Goal: Task Accomplishment & Management: Use online tool/utility

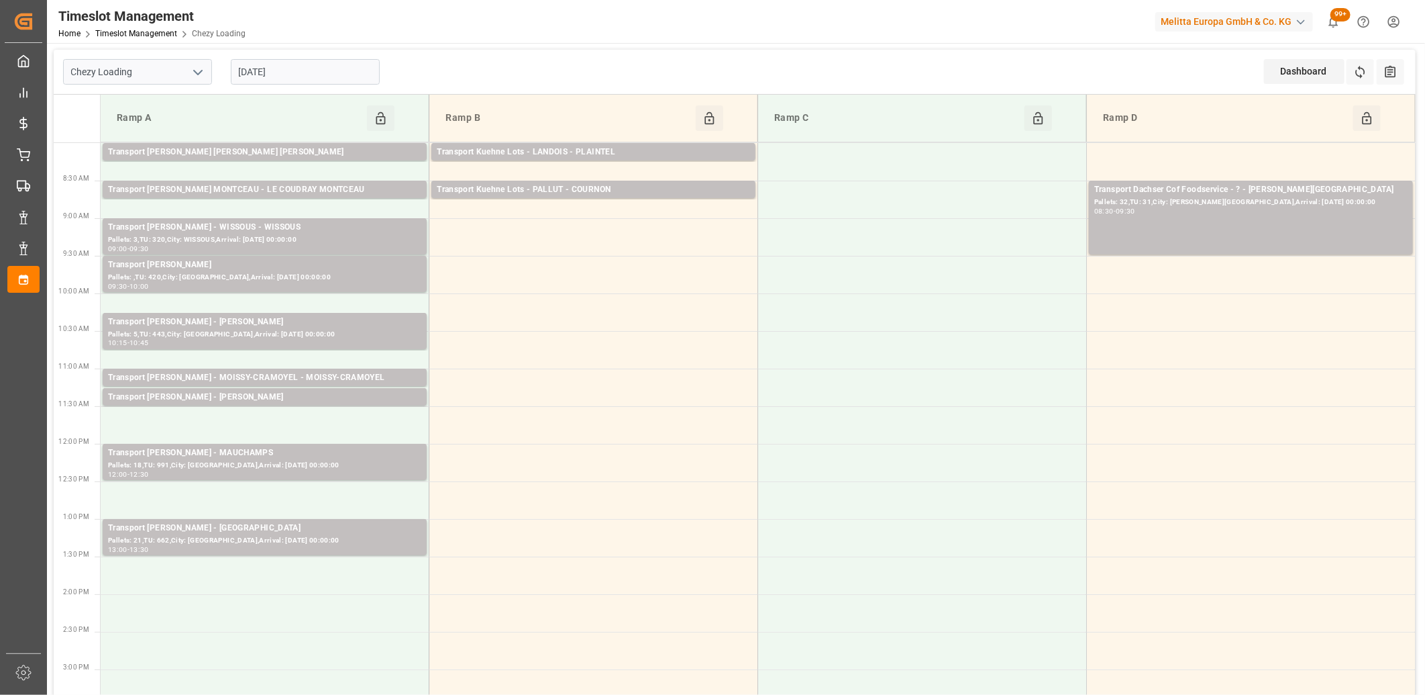
click at [309, 70] on input "09-09-2025" at bounding box center [305, 72] width 149 height 26
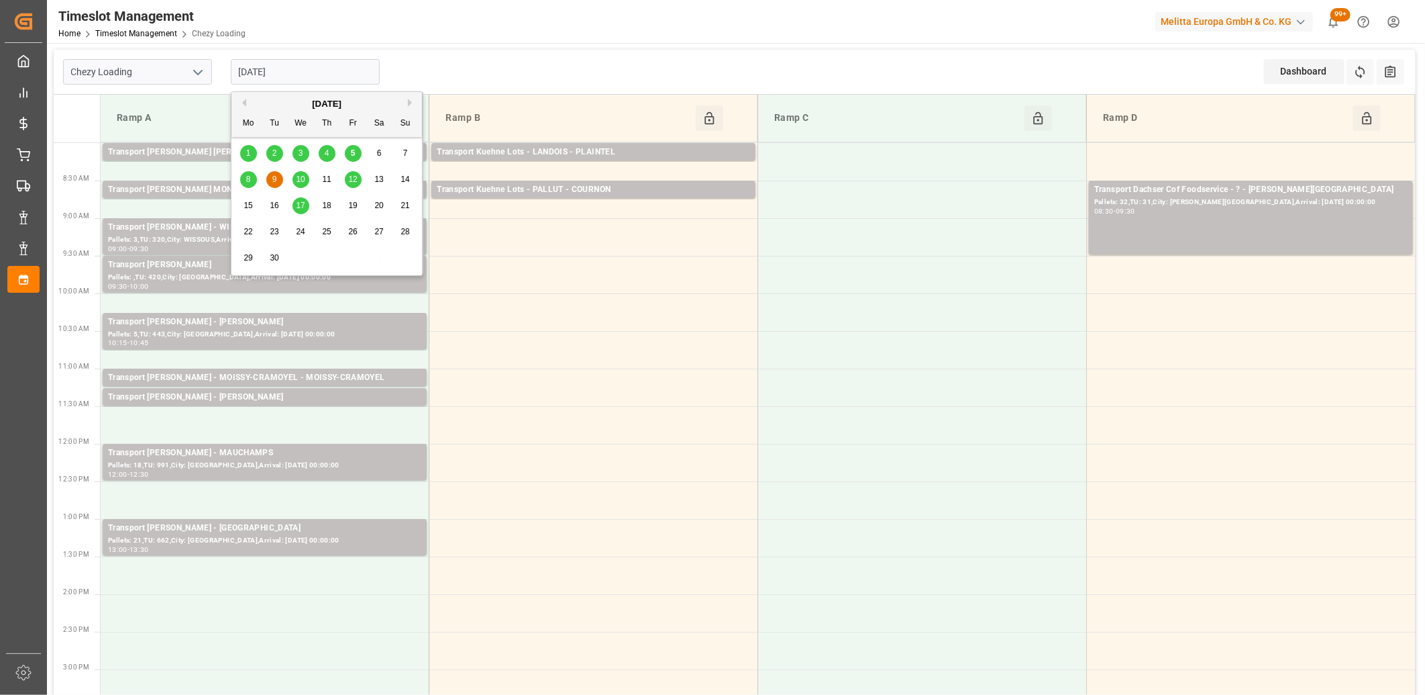
click at [351, 156] on span "5" at bounding box center [353, 152] width 5 height 9
type input "[DATE]"
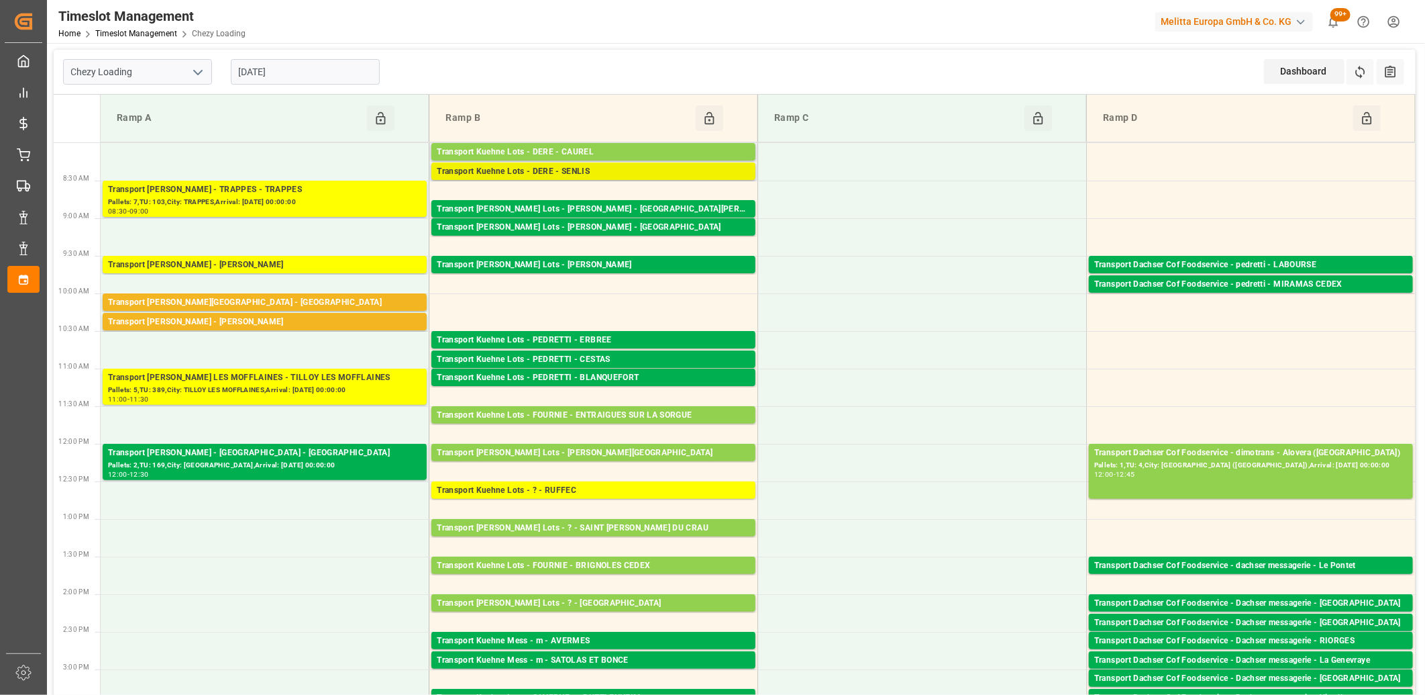
click at [509, 168] on div "Transport Kuehne Lots - DERE - SENLIS" at bounding box center [593, 171] width 313 height 13
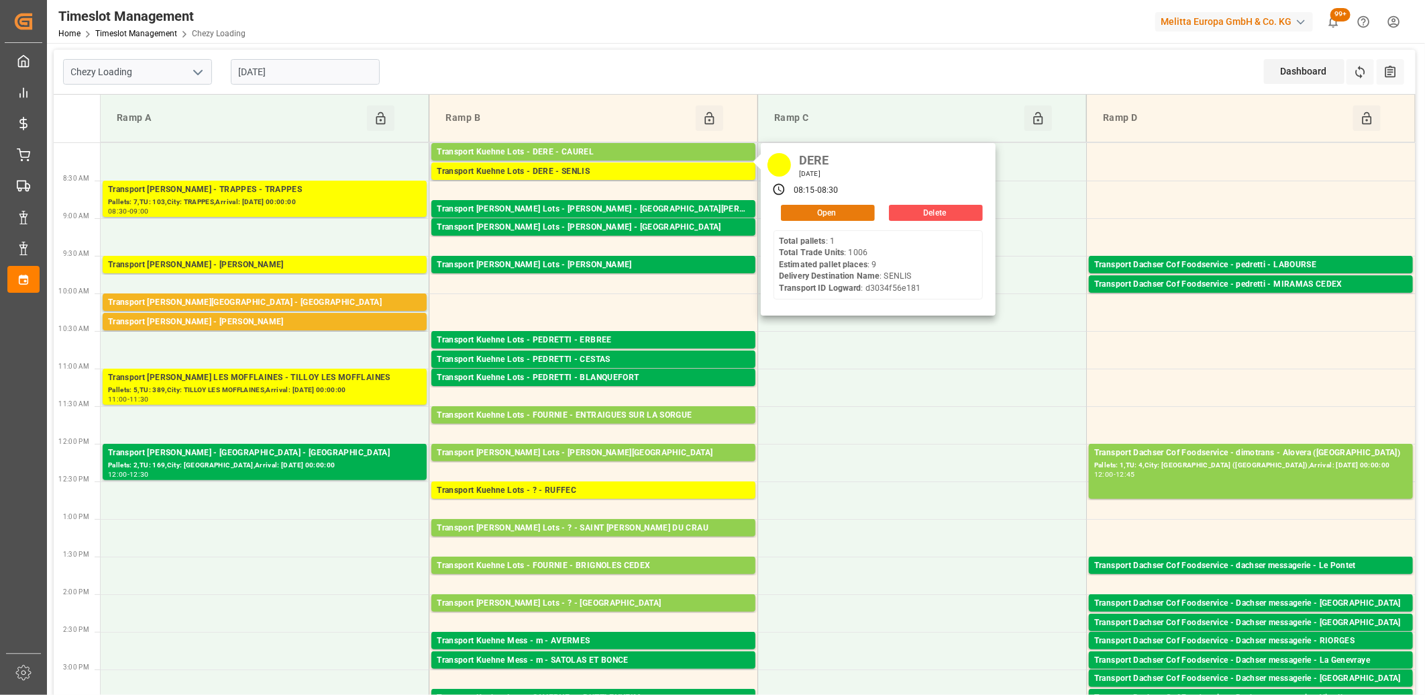
click at [801, 215] on button "Open" at bounding box center [828, 213] width 94 height 16
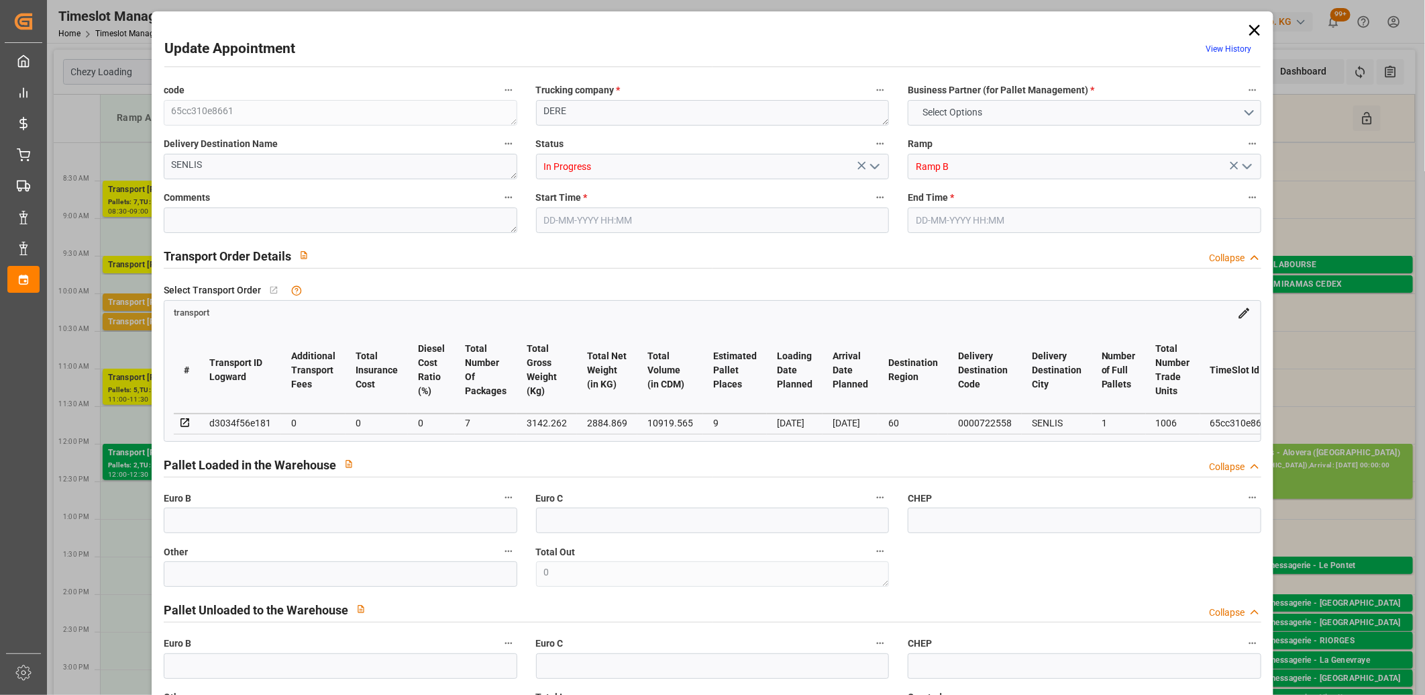
type input "9"
type input "0"
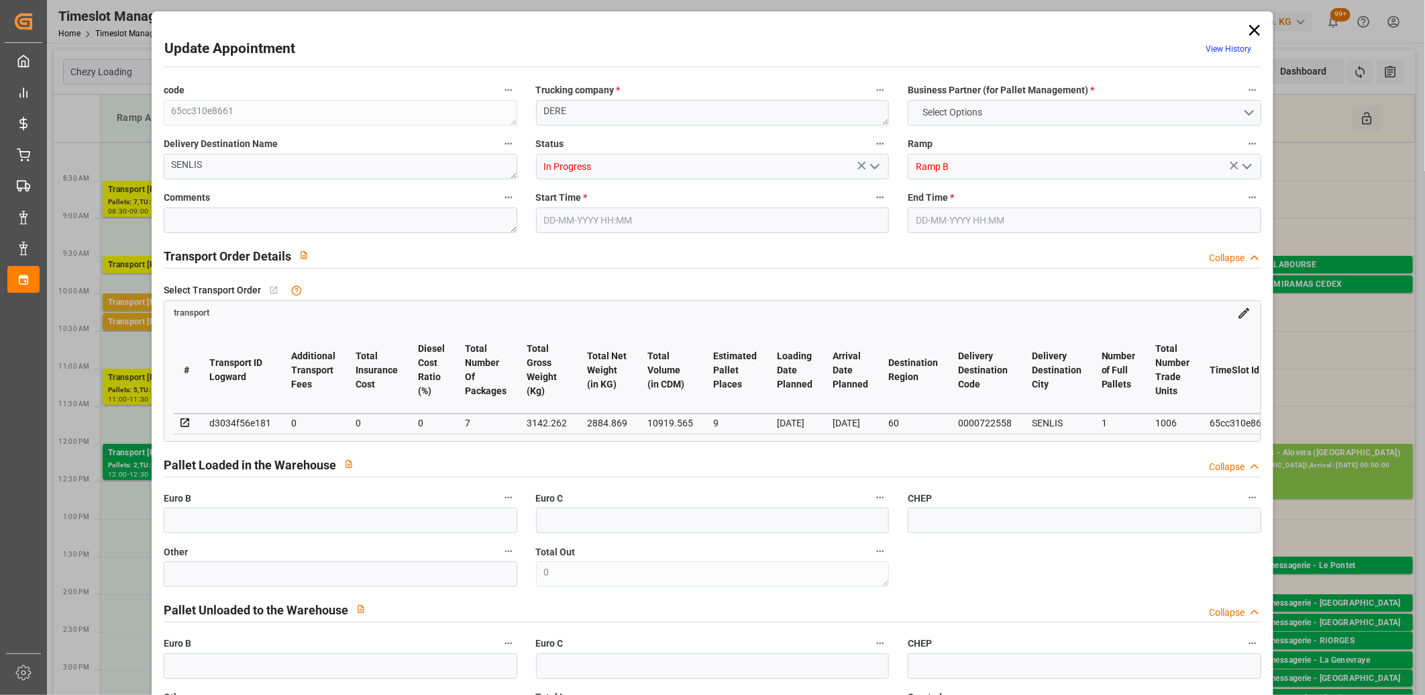
type input "7"
type input "2884.869"
type input "3401.582"
type input "10919.565"
type input "60"
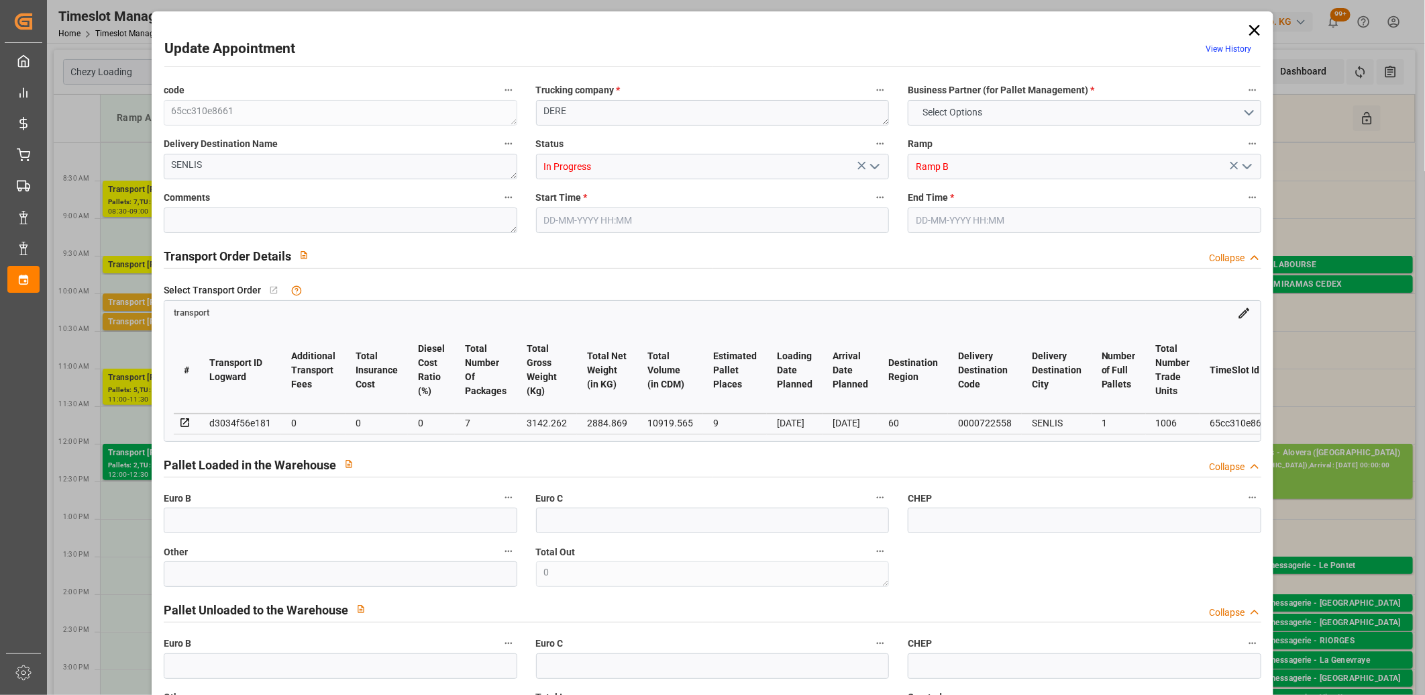
type input "1"
type input "1006"
type input "9"
type input "101"
type input "3142.262"
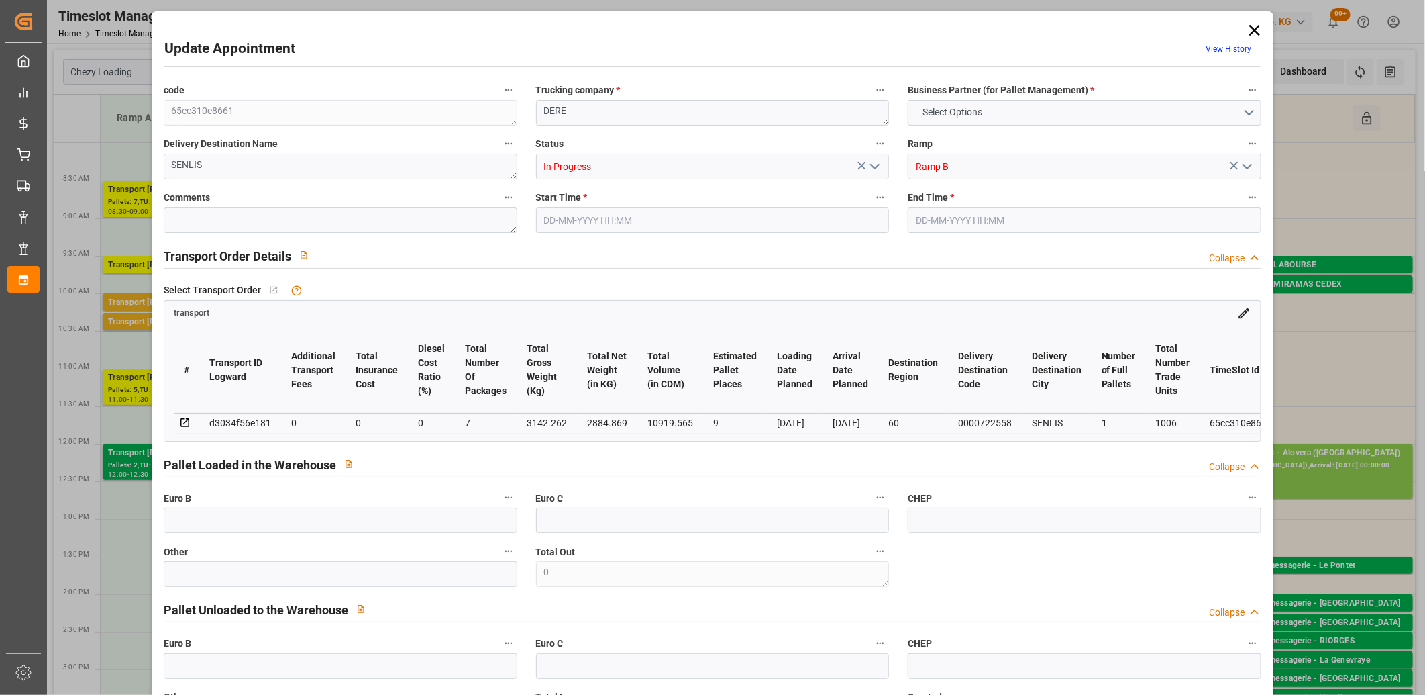
type input "0"
type input "4710.8598"
type input "0"
type input "21"
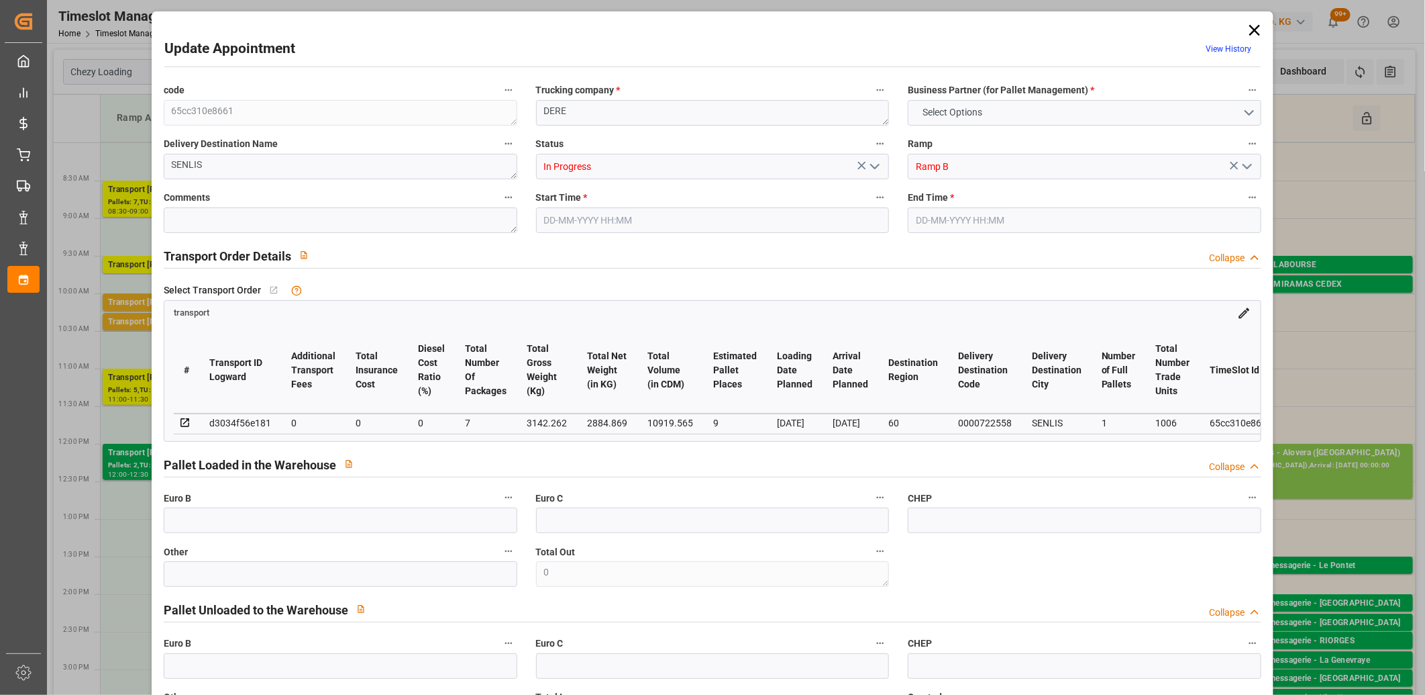
type input "35"
type input "05-09-2025 08:15"
type input "05-09-2025 08:30"
type input "03-09-2025 12:12"
type input "03-09-2025 11:27"
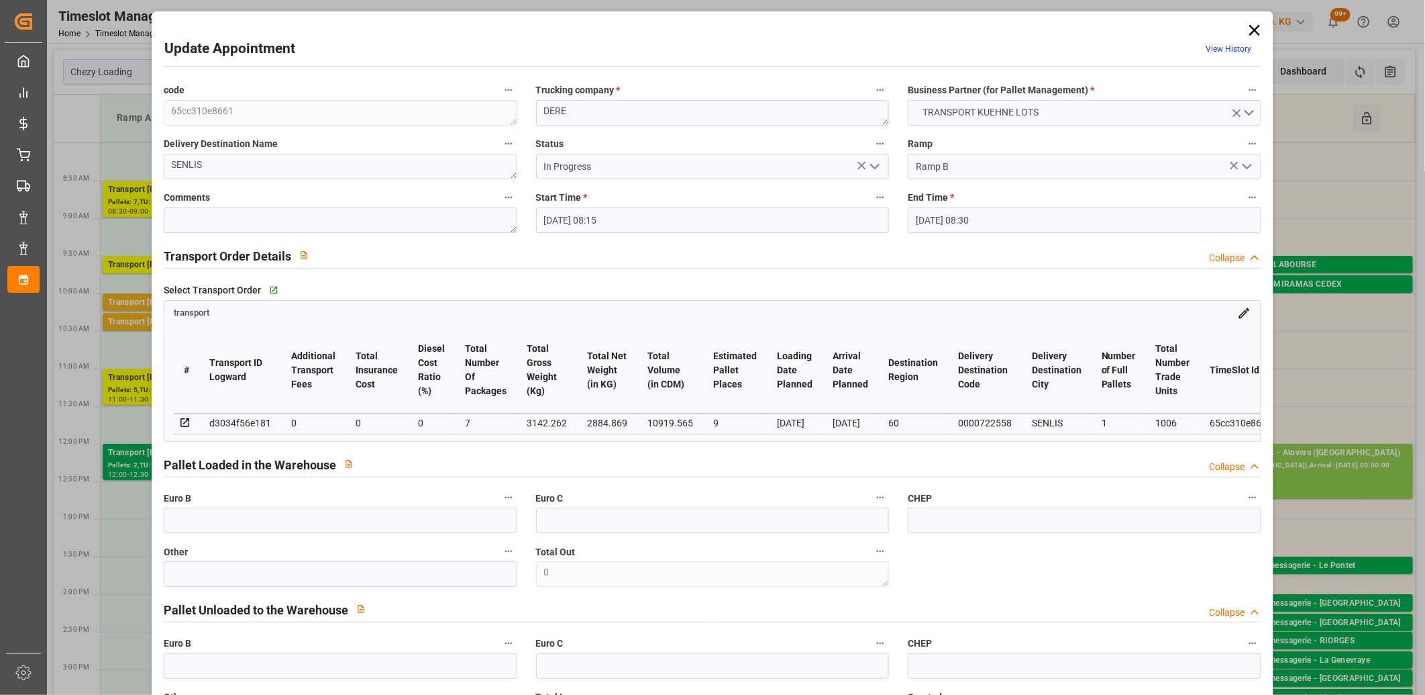
type input "[DATE]"
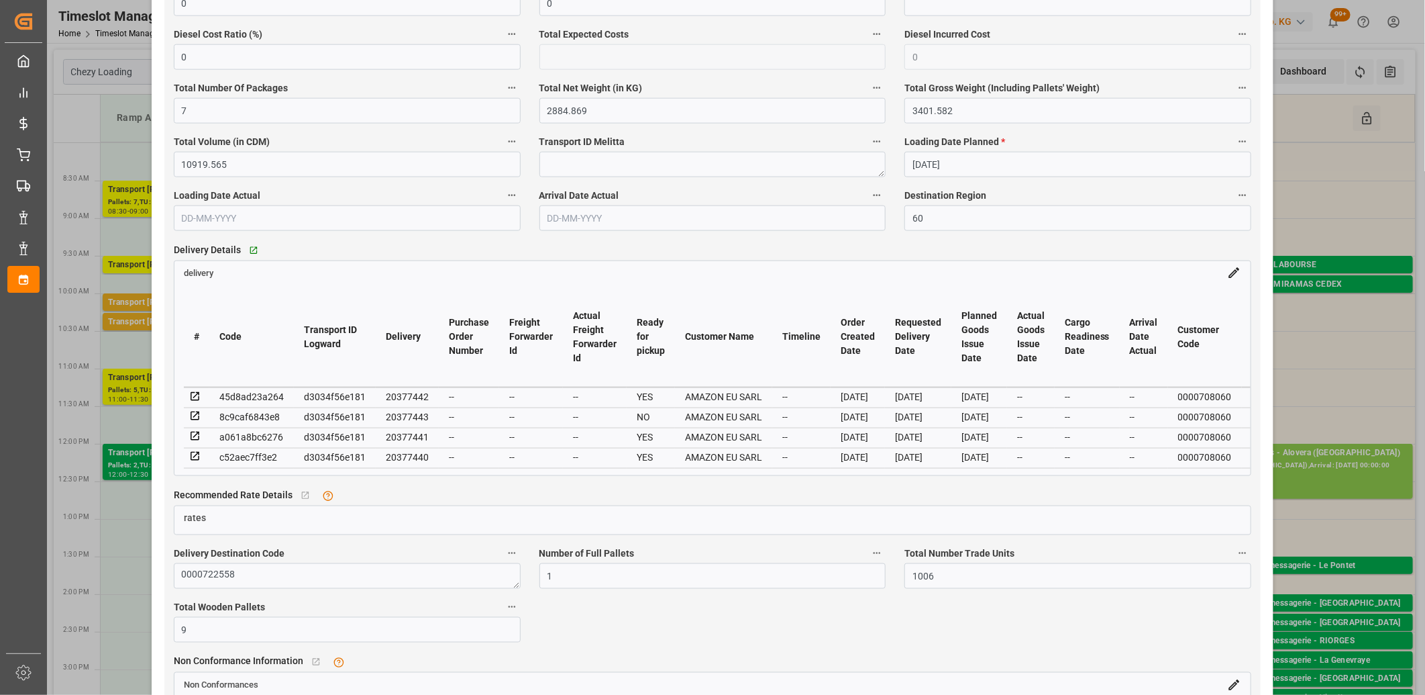
scroll to position [969, 0]
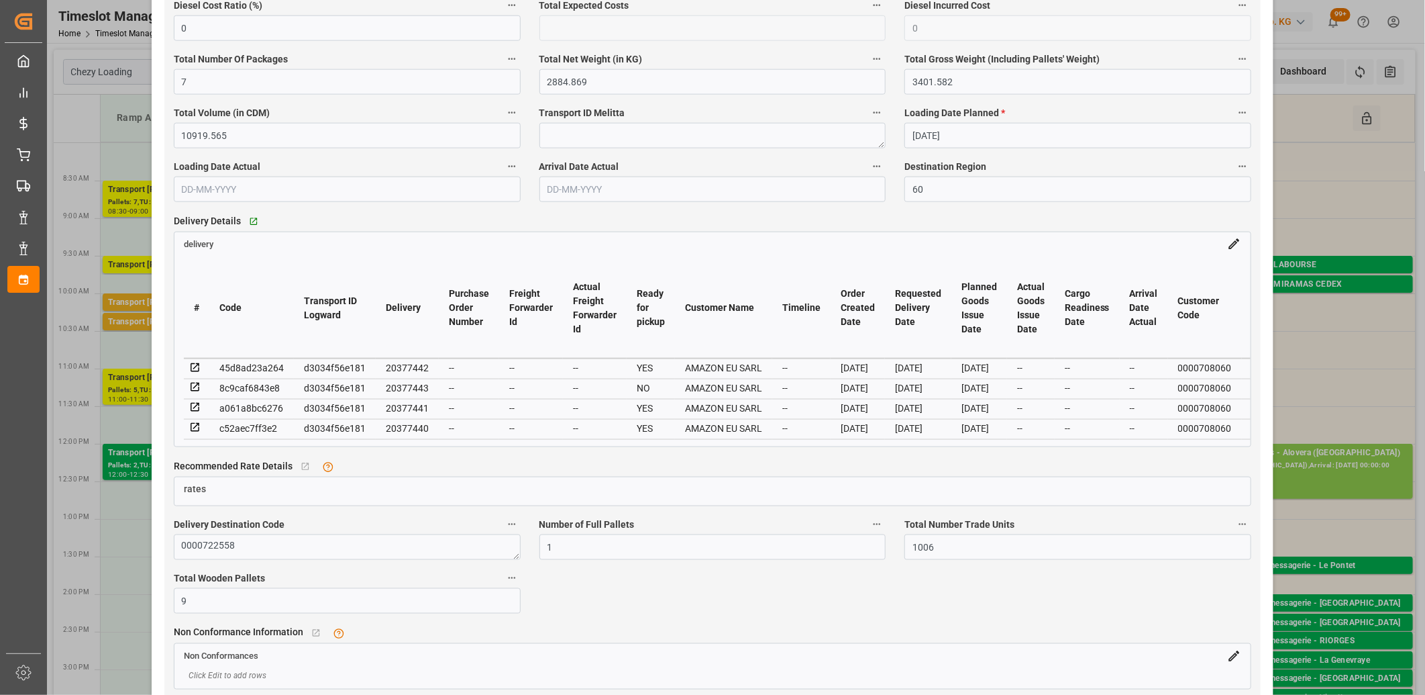
click at [195, 388] on icon at bounding box center [195, 387] width 9 height 9
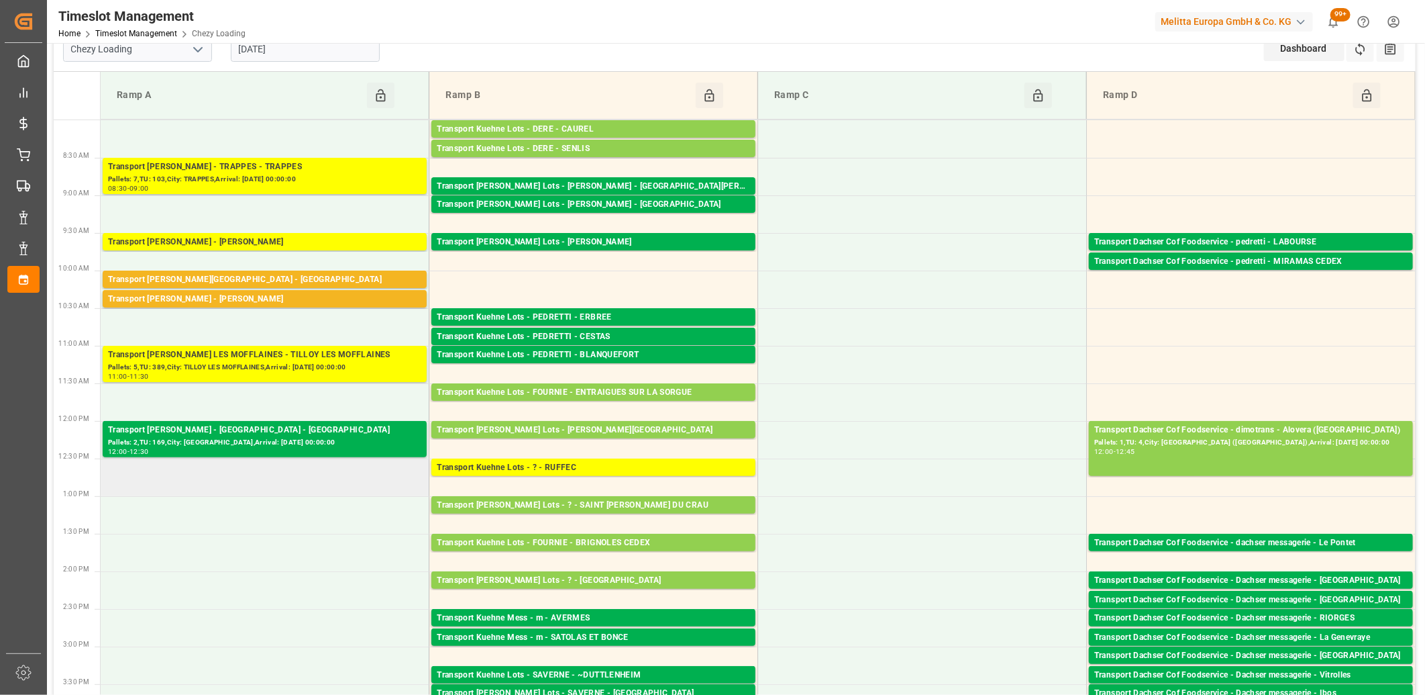
scroll to position [0, 0]
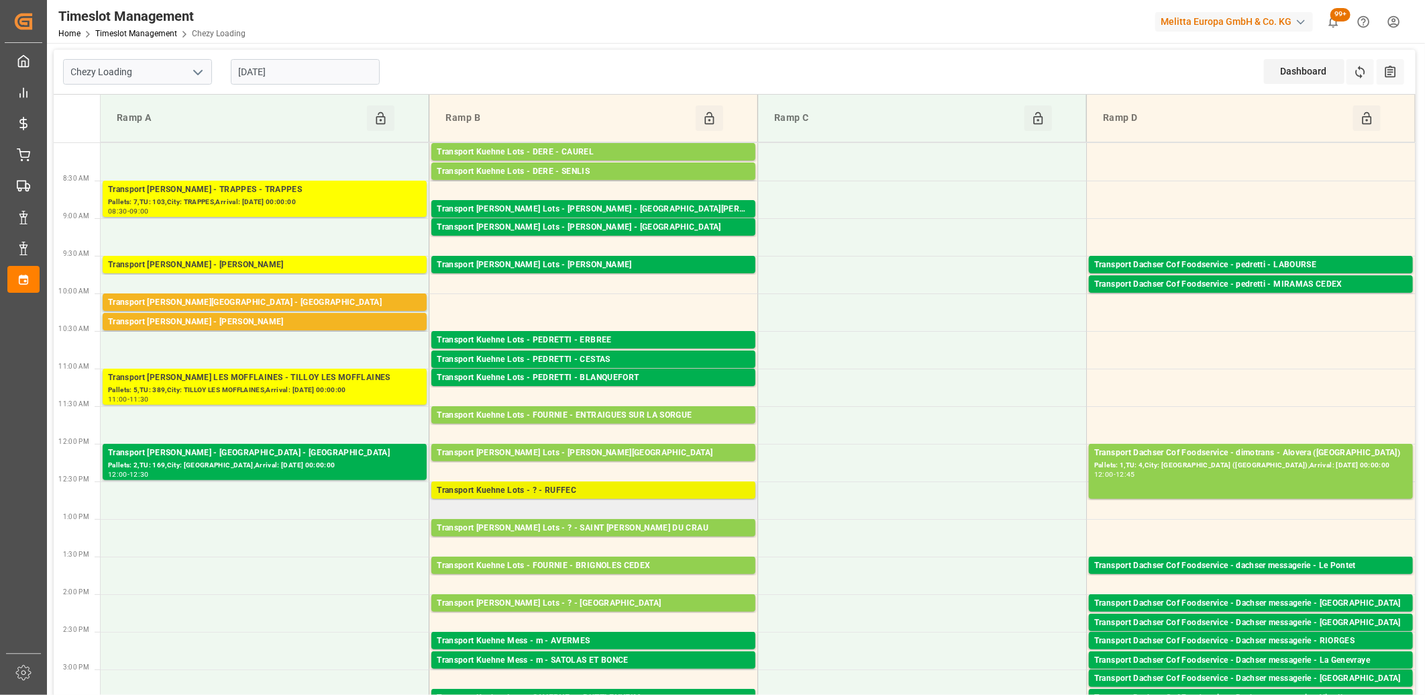
click at [522, 495] on div "Transport Kuehne Lots - ? - RUFFEC" at bounding box center [593, 490] width 313 height 13
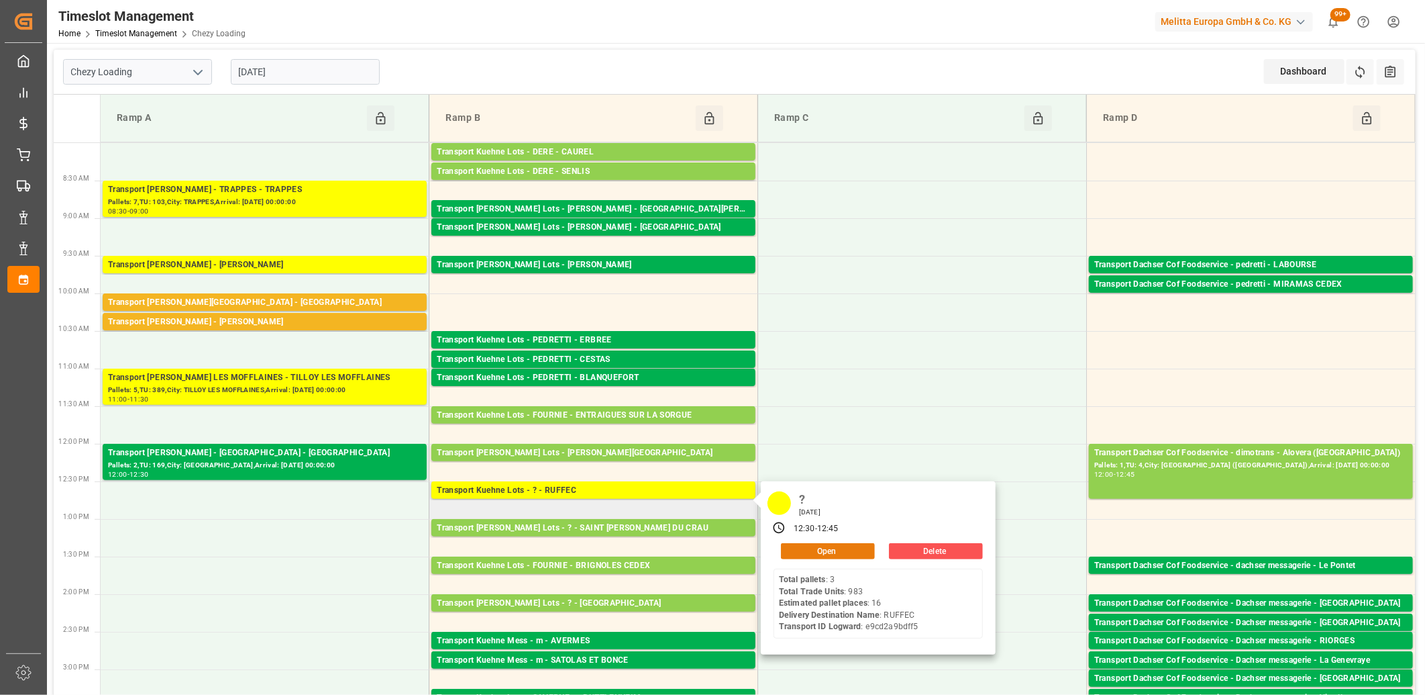
click at [813, 555] on button "Open" at bounding box center [828, 551] width 94 height 16
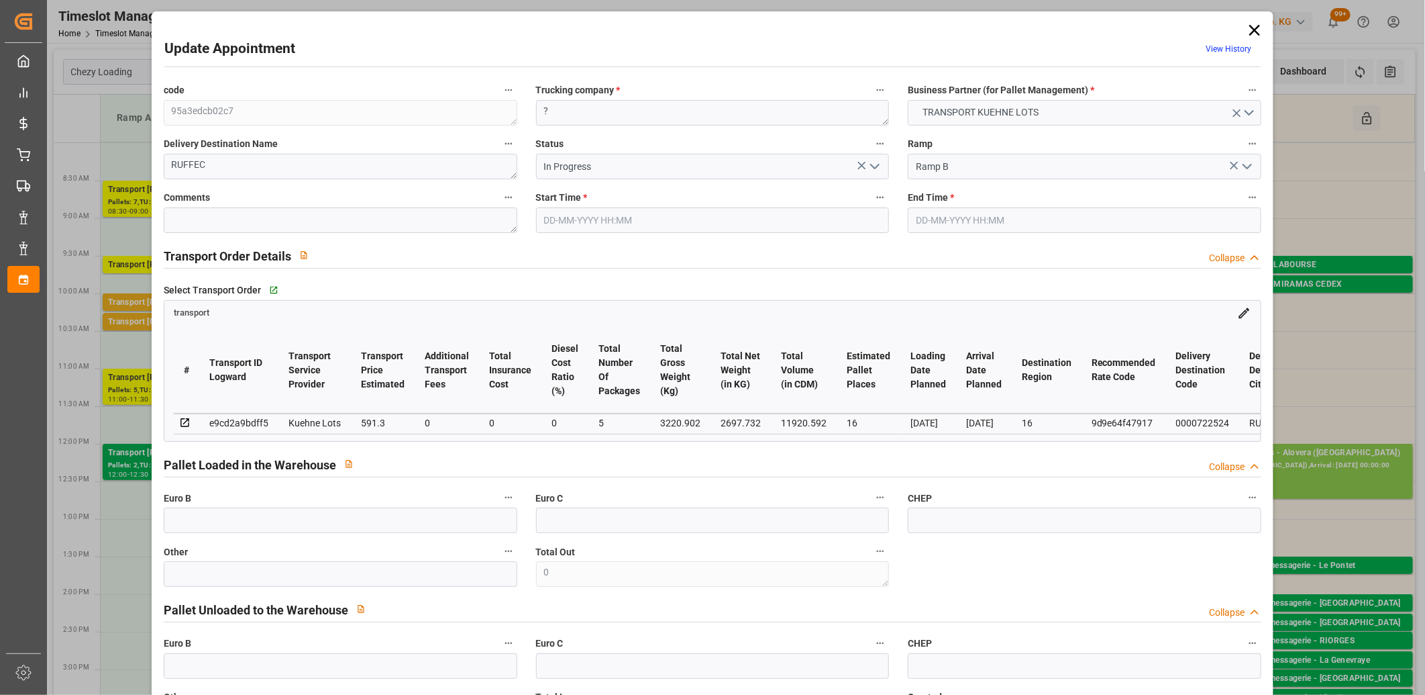
type input "[DATE] 12:30"
type input "[DATE] 12:45"
type input "[DATE] 13:10"
type input "[DATE] 11:30"
type input "[DATE]"
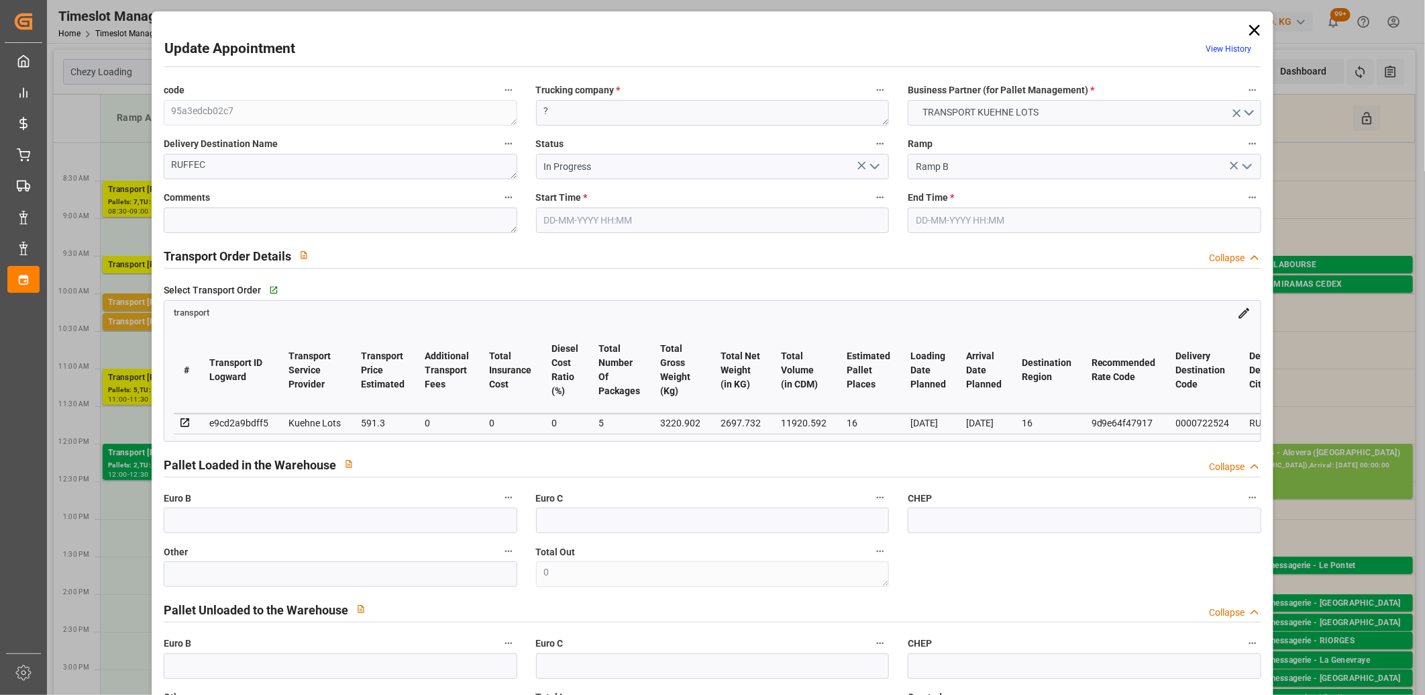
type input "[DATE]"
click at [1253, 30] on icon at bounding box center [1254, 30] width 19 height 19
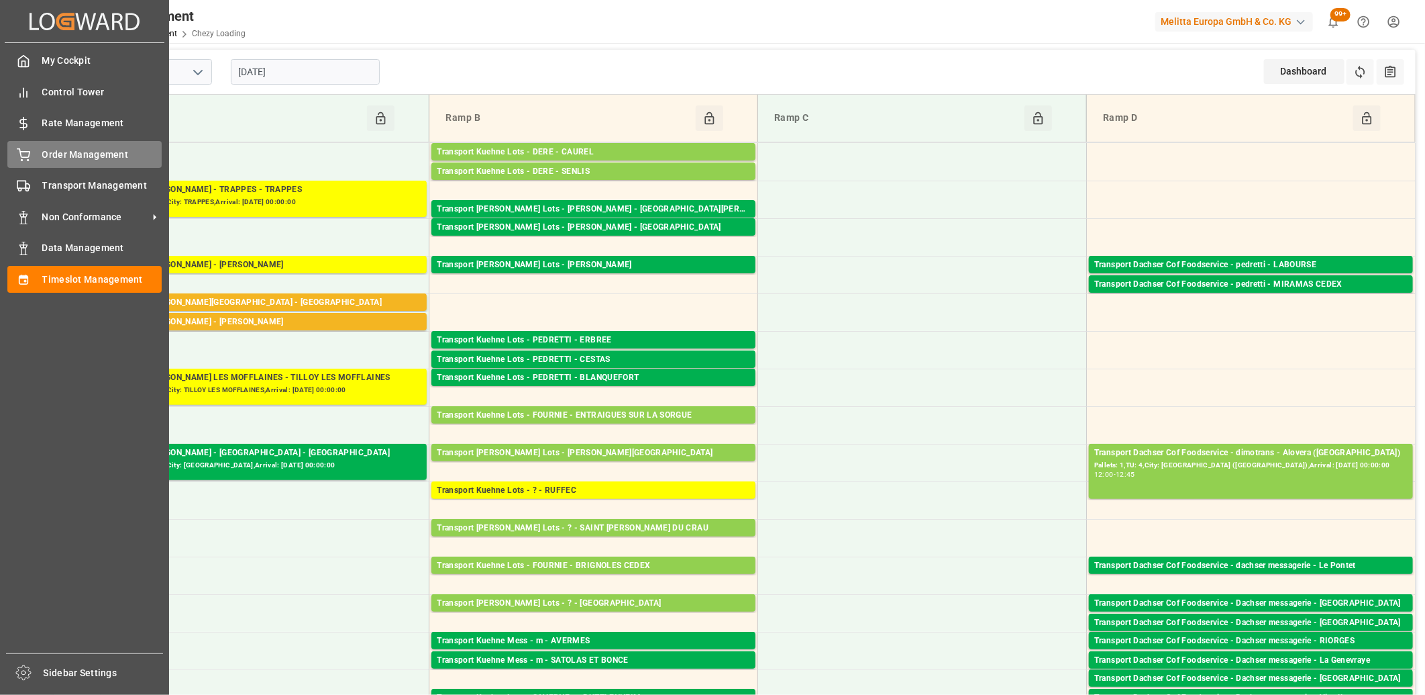
click at [32, 163] on div "Order Management Order Management" at bounding box center [84, 154] width 154 height 26
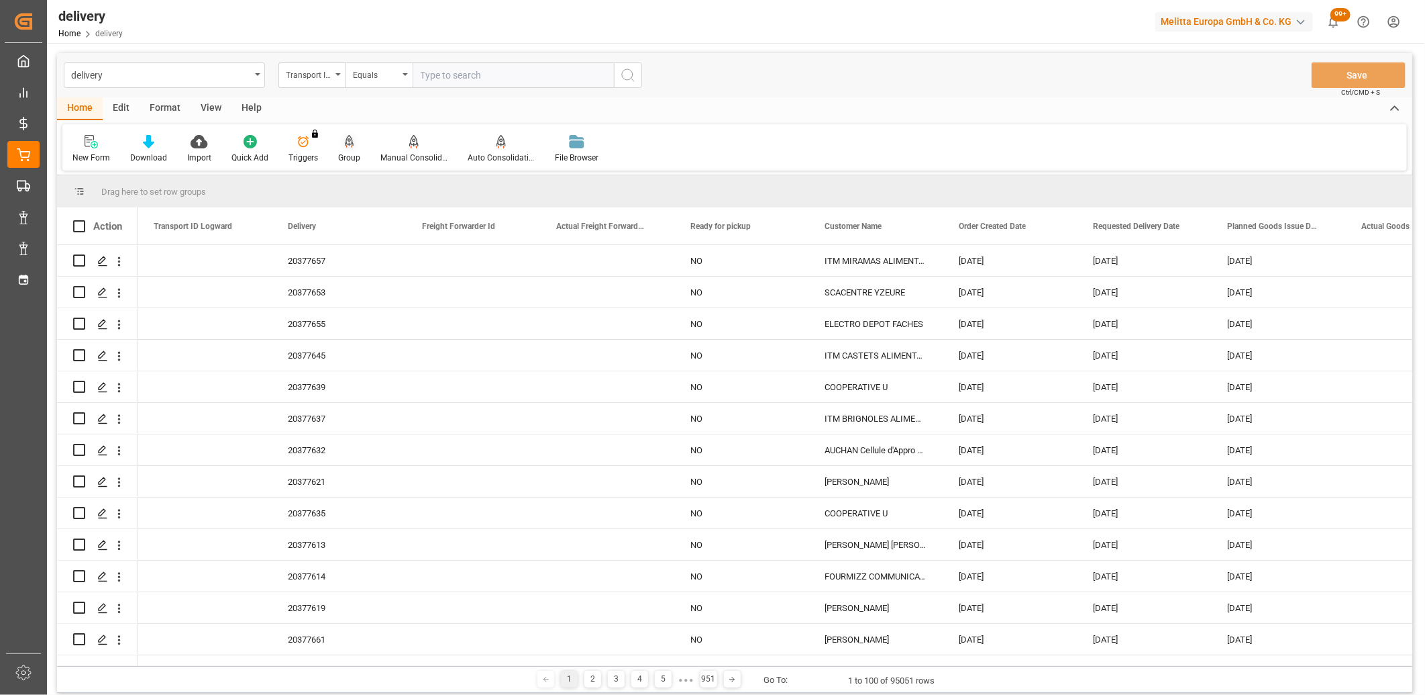
click at [347, 144] on icon at bounding box center [349, 141] width 9 height 13
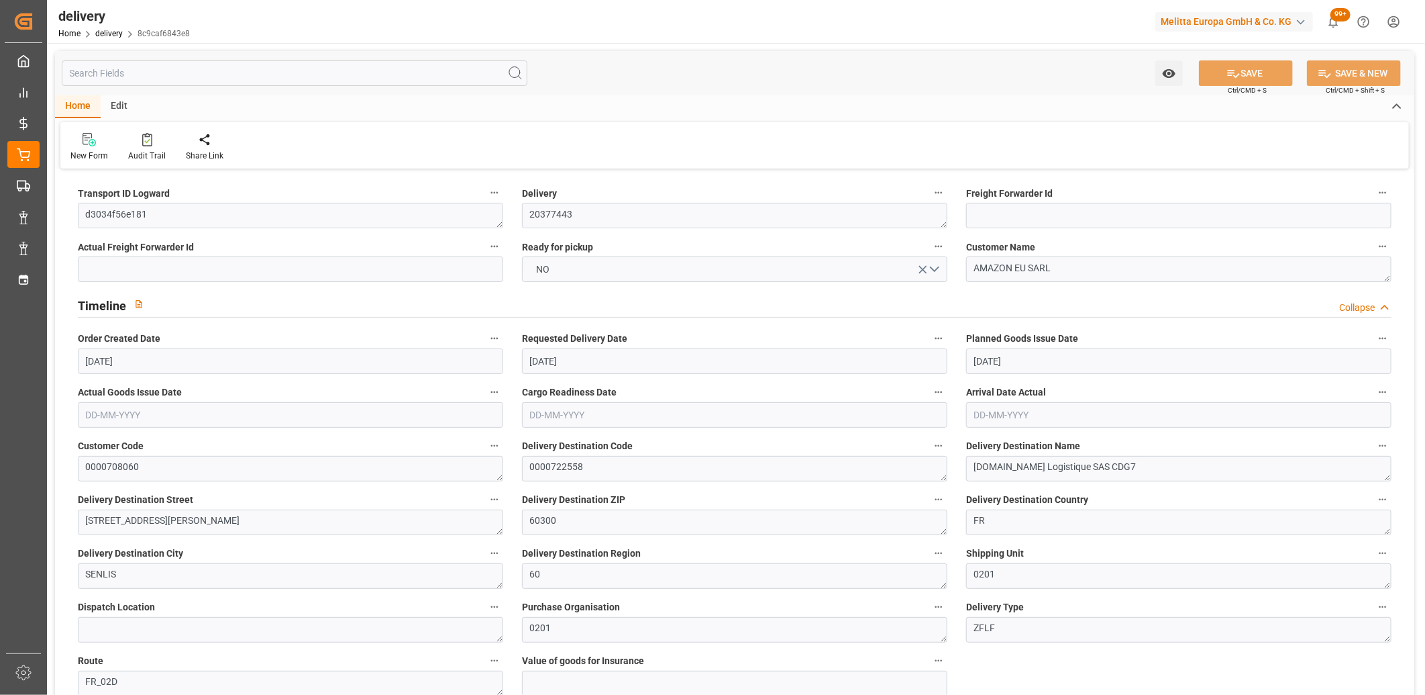
type input "[DATE]"
type input "03-09-2025 11:01"
click at [662, 267] on button "NO" at bounding box center [734, 269] width 425 height 26
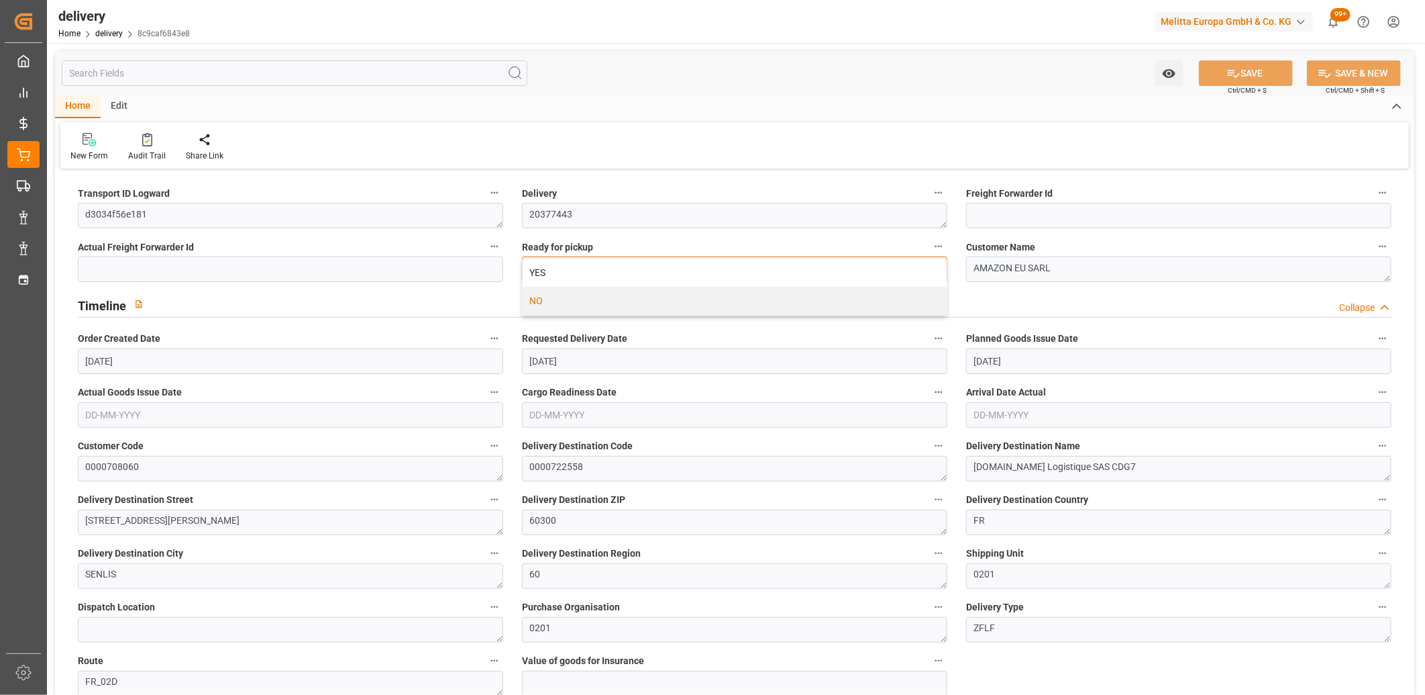
click at [662, 267] on div "YES" at bounding box center [735, 272] width 424 height 28
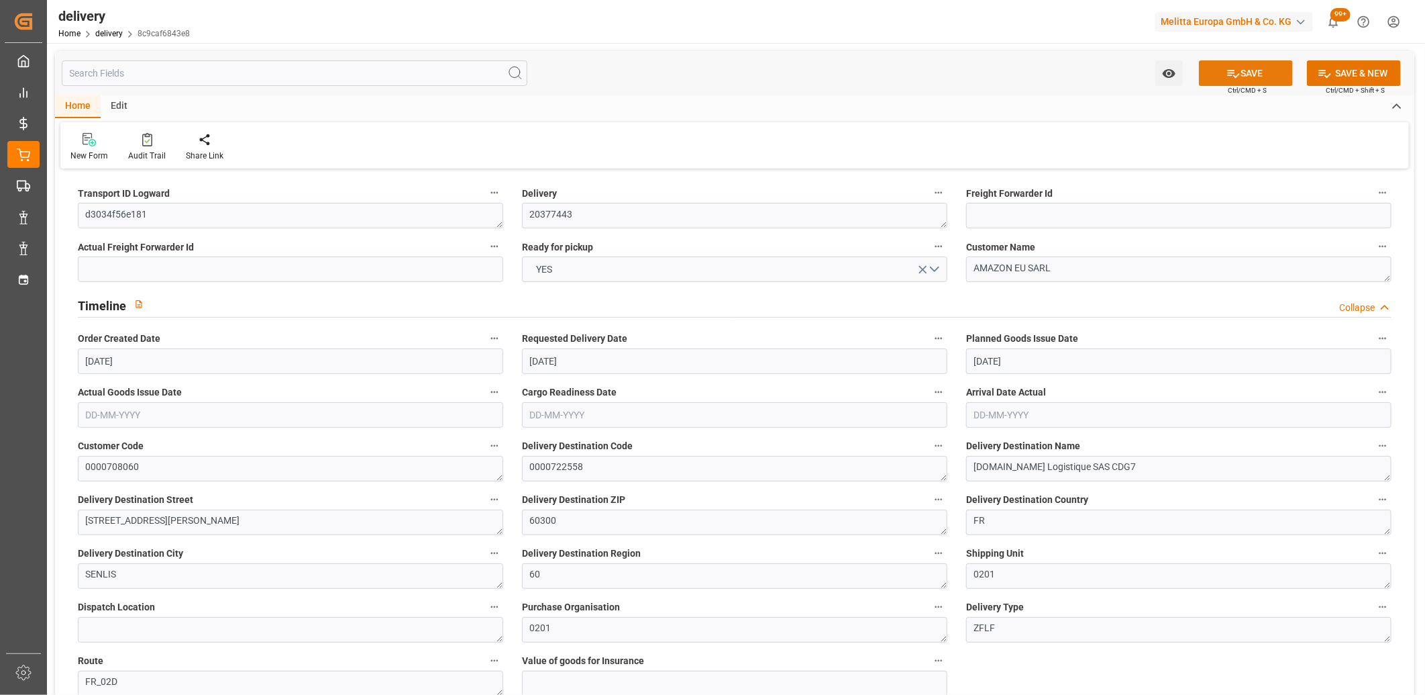
click at [1218, 71] on button "SAVE" at bounding box center [1246, 73] width 94 height 26
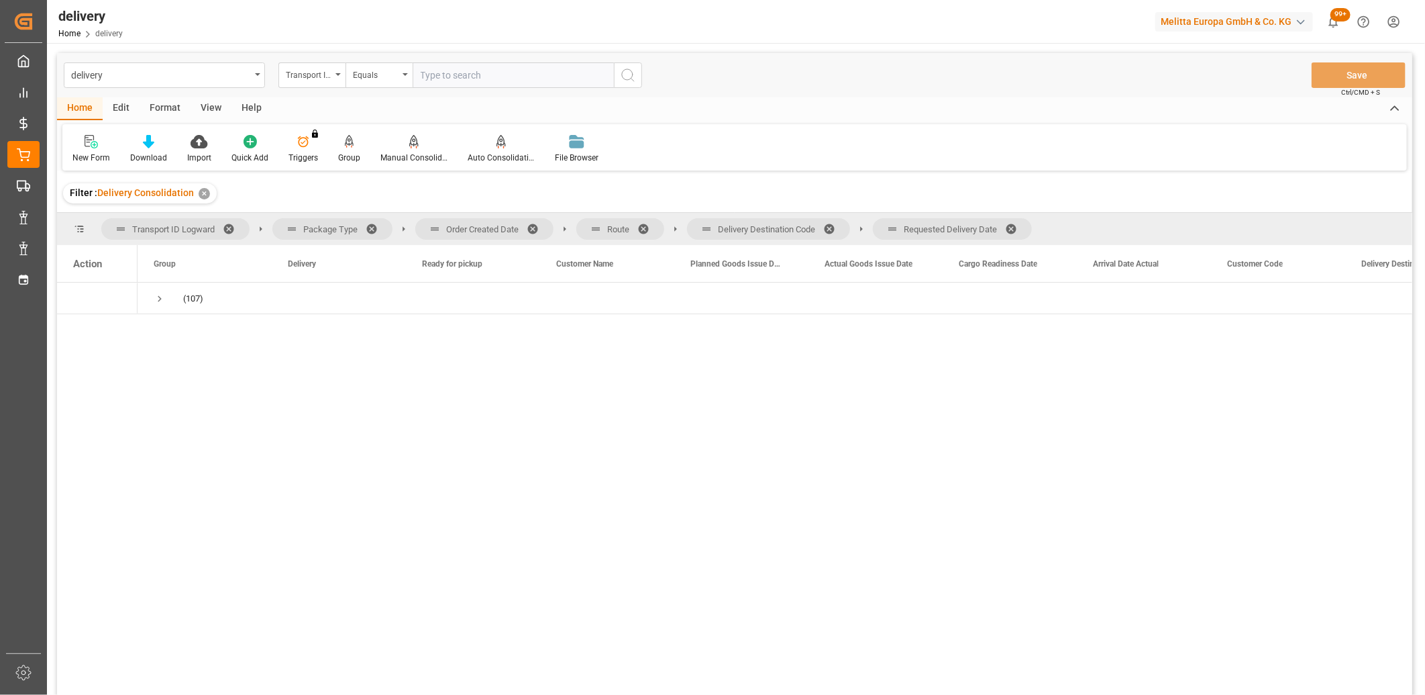
click at [1015, 226] on span at bounding box center [1015, 229] width 21 height 12
click at [832, 228] on span at bounding box center [833, 229] width 21 height 12
click at [644, 229] on span at bounding box center [648, 229] width 21 height 12
click at [535, 225] on span at bounding box center [537, 229] width 21 height 12
click at [162, 298] on span "Press SPACE to select this row." at bounding box center [160, 299] width 12 height 12
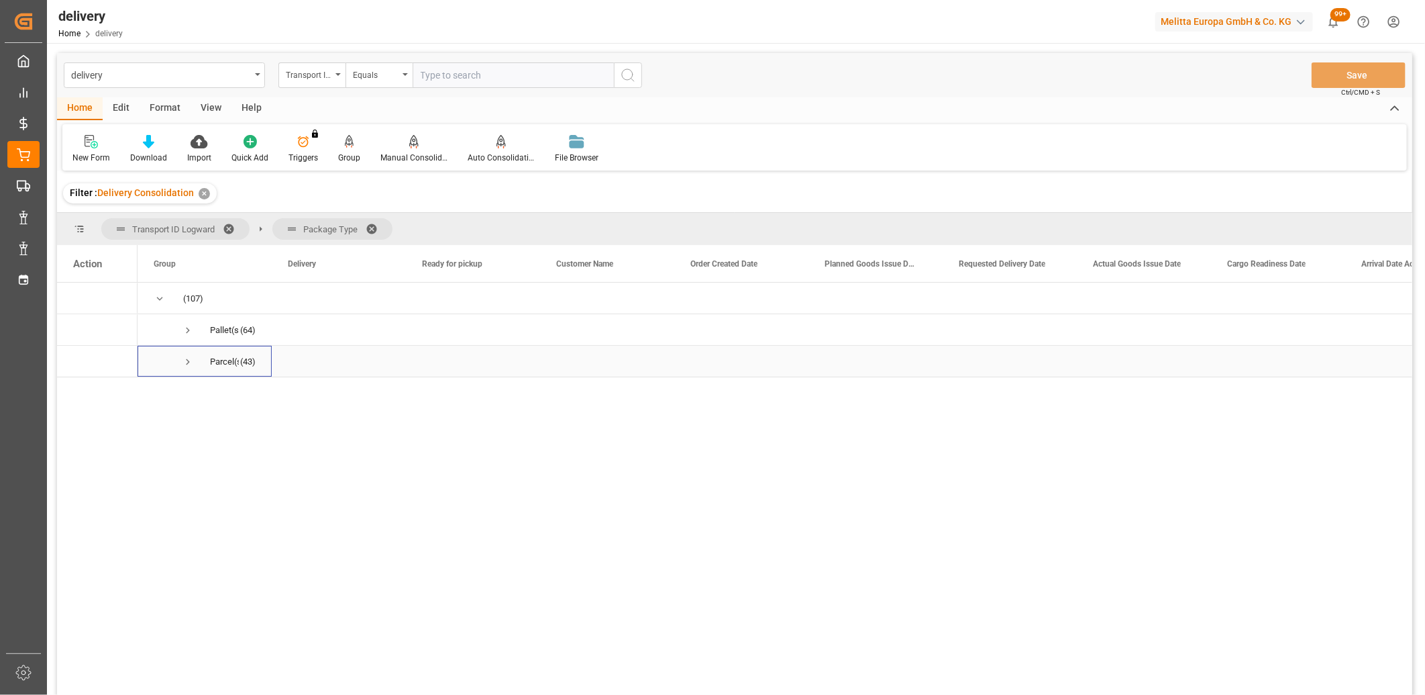
click at [187, 360] on span "Press SPACE to select this row." at bounding box center [188, 362] width 12 height 12
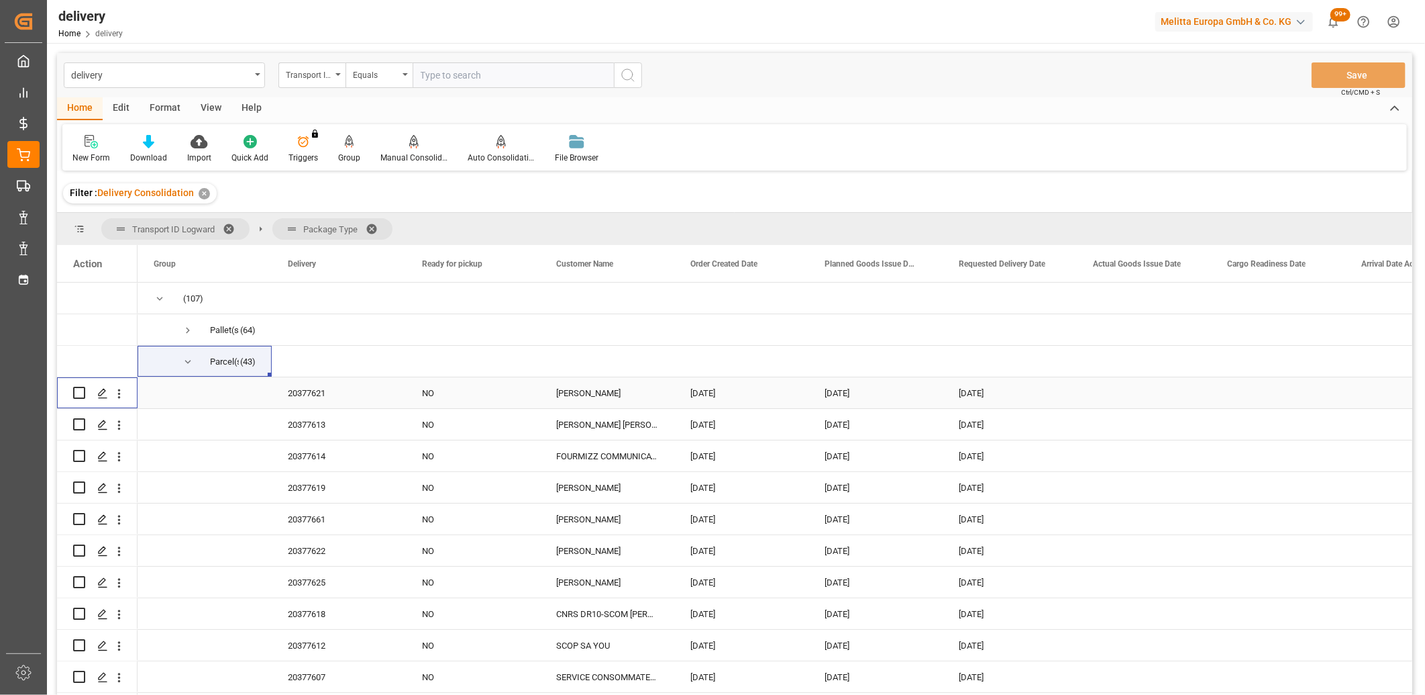
click at [79, 394] on input "Press Space to toggle row selection (unchecked)" at bounding box center [79, 393] width 12 height 12
checkbox input "true"
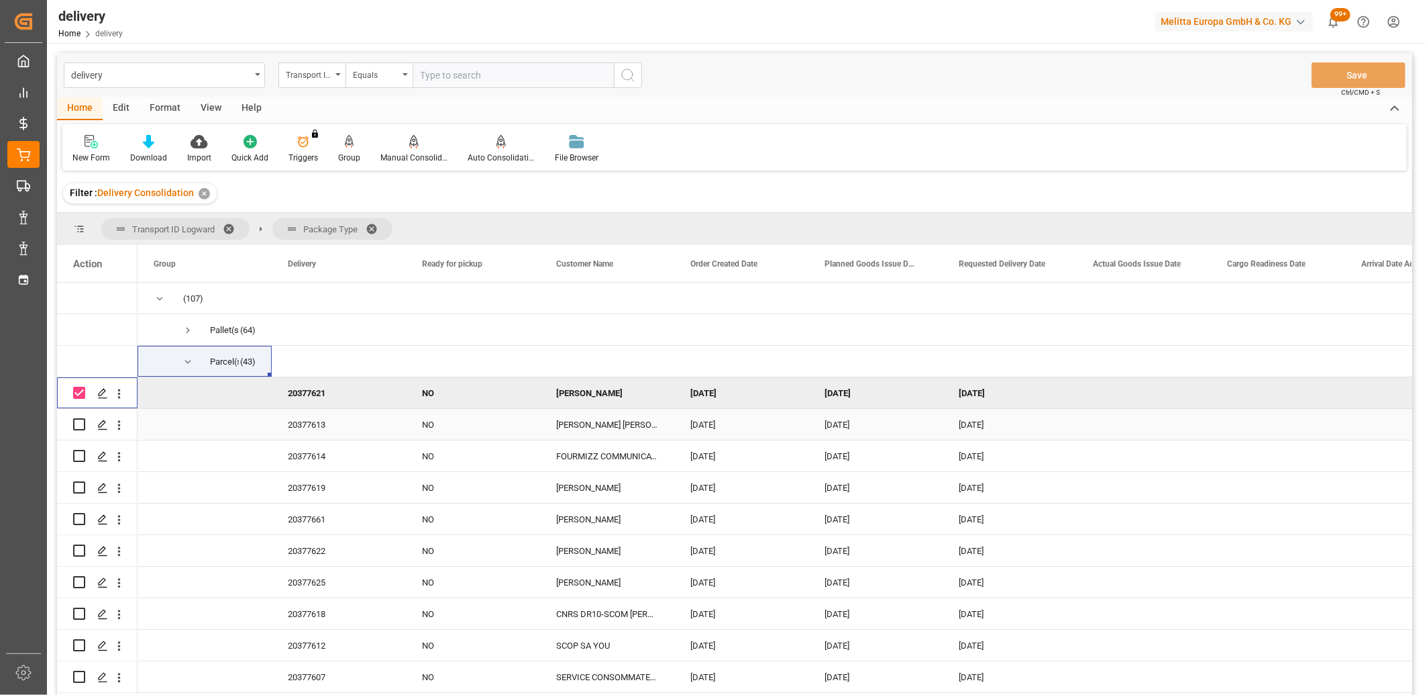
click at [79, 424] on input "Press Space to toggle row selection (unchecked)" at bounding box center [79, 424] width 12 height 12
checkbox input "true"
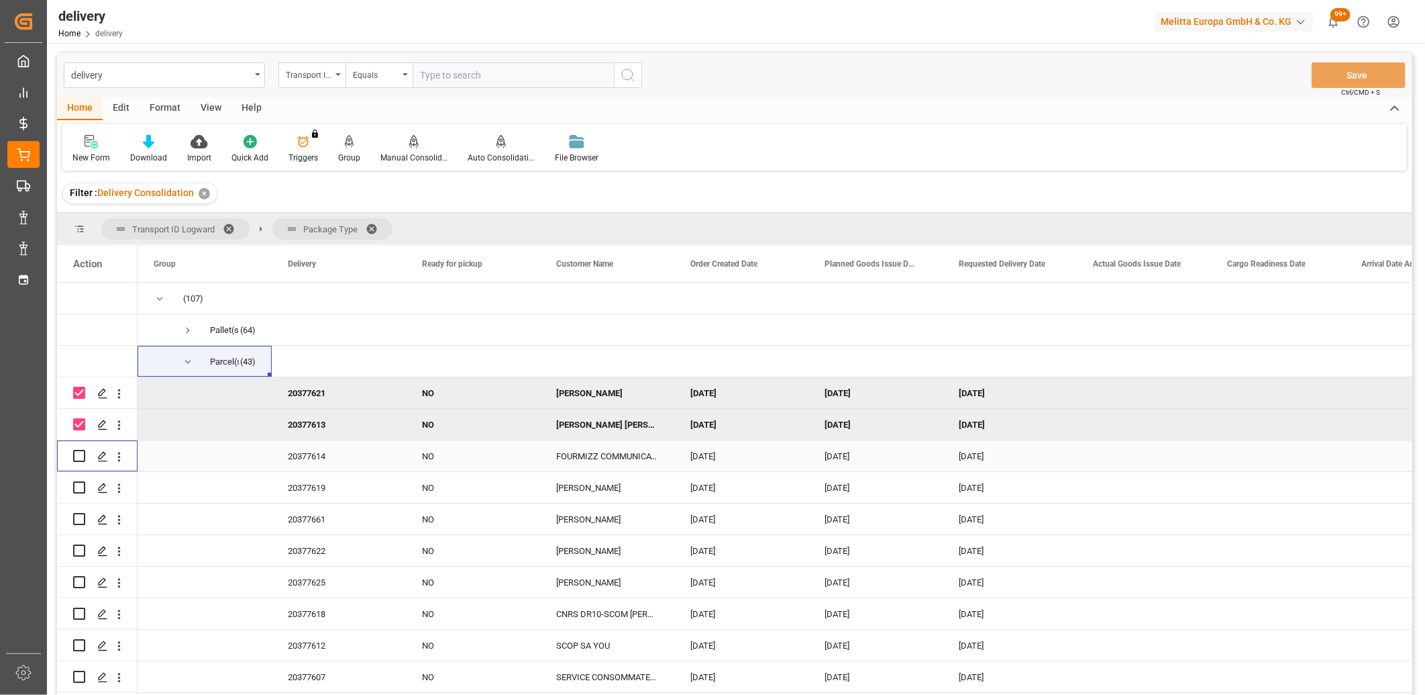
click at [78, 462] on div "Press SPACE to select this row." at bounding box center [79, 455] width 12 height 31
click at [78, 457] on input "Press Space to toggle row selection (unchecked)" at bounding box center [79, 456] width 12 height 12
checkbox input "true"
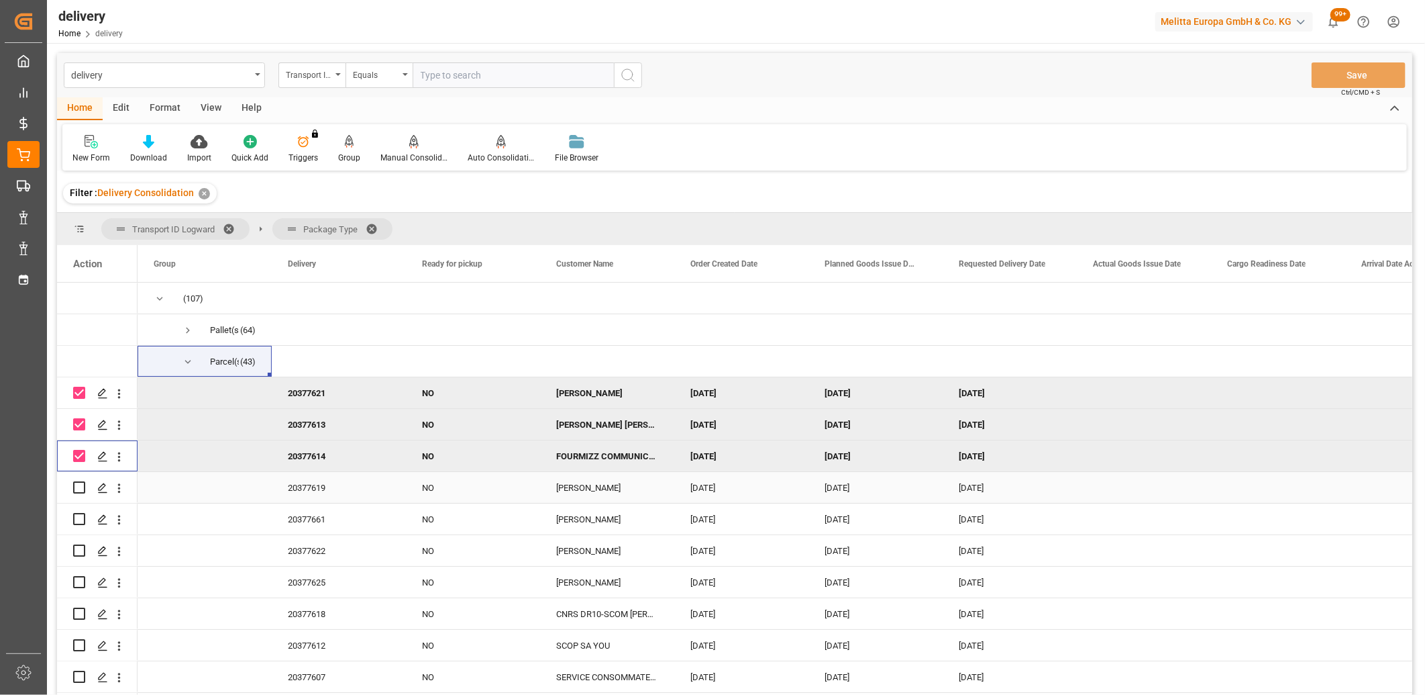
click at [81, 485] on input "Press Space to toggle row selection (unchecked)" at bounding box center [79, 487] width 12 height 12
checkbox input "true"
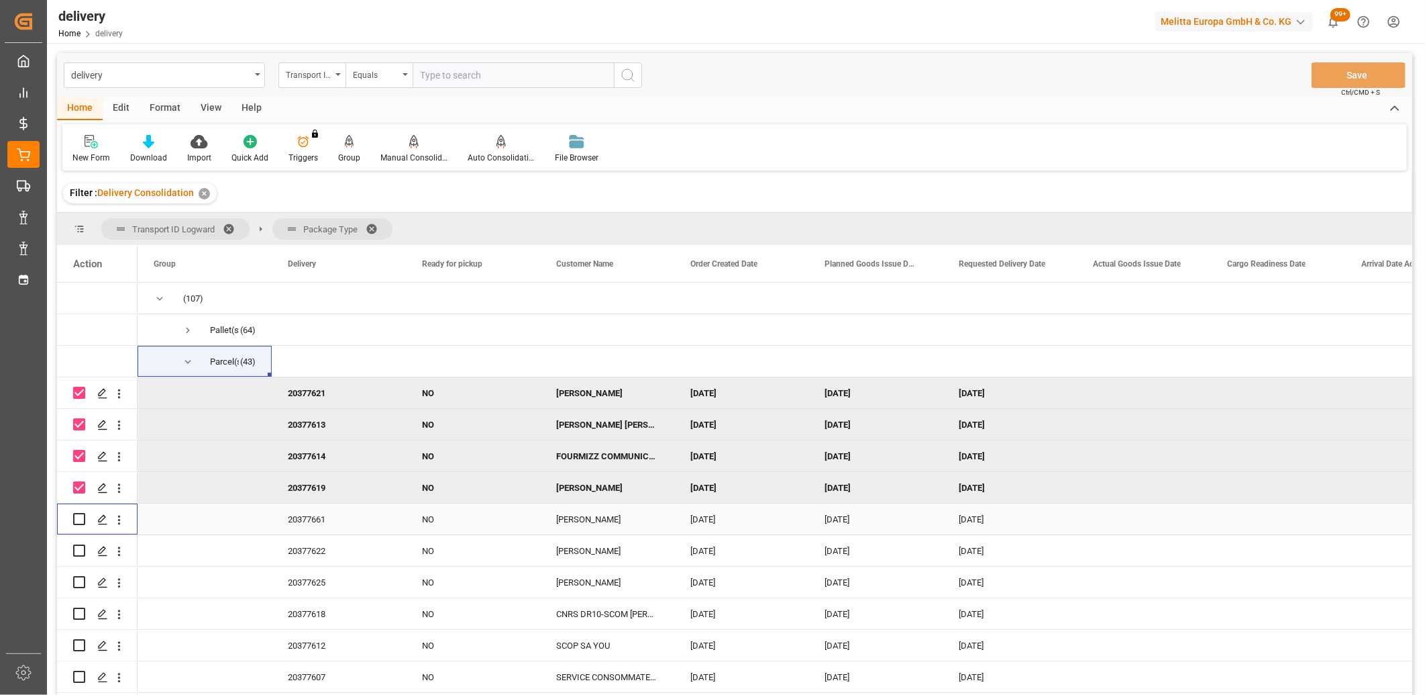
click at [78, 519] on input "Press Space to toggle row selection (unchecked)" at bounding box center [79, 519] width 12 height 12
checkbox input "true"
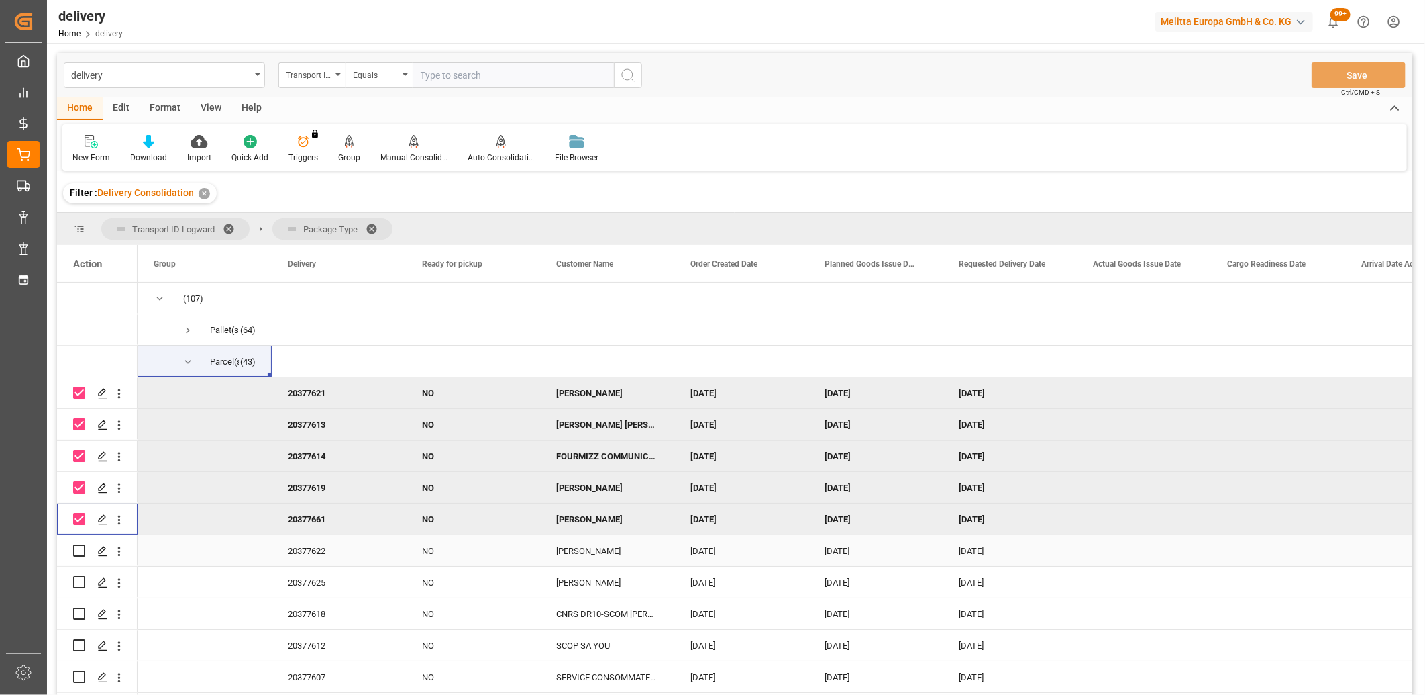
click at [77, 550] on input "Press Space to toggle row selection (unchecked)" at bounding box center [79, 550] width 12 height 12
checkbox input "true"
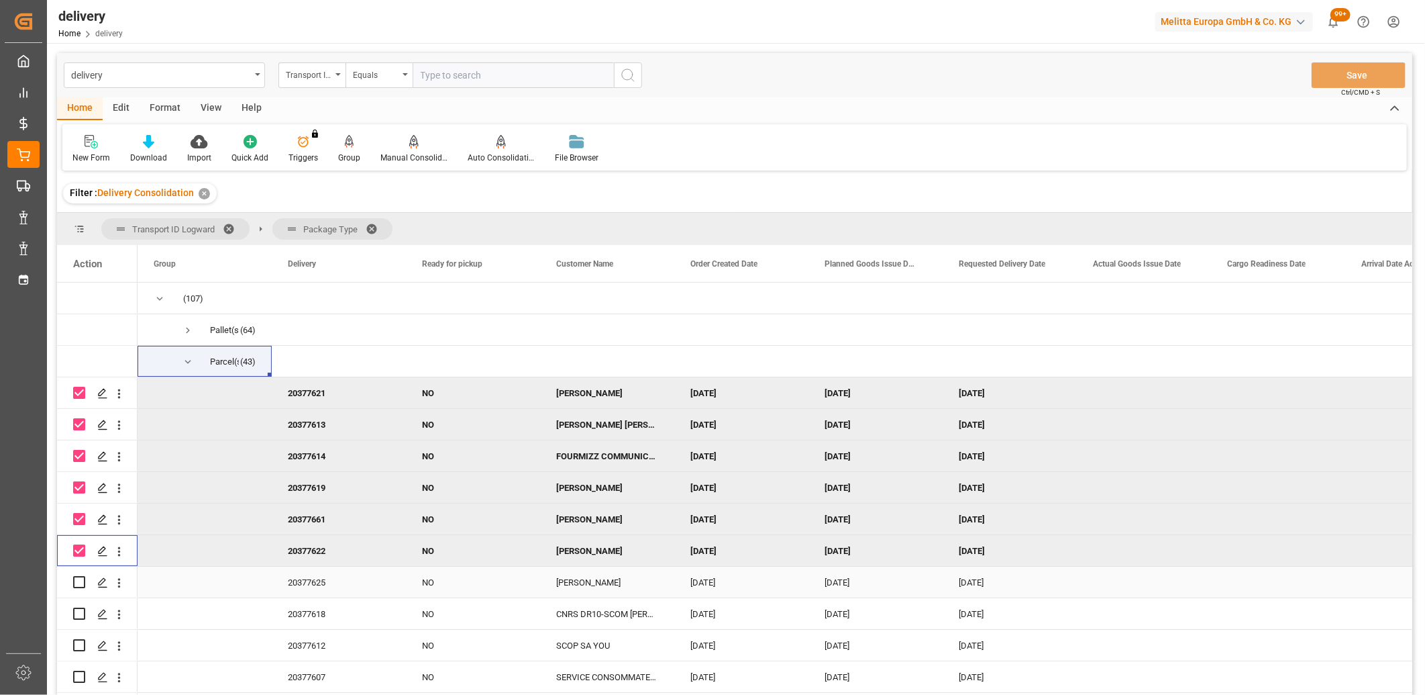
click at [77, 577] on input "Press Space to toggle row selection (unchecked)" at bounding box center [79, 582] width 12 height 12
checkbox input "true"
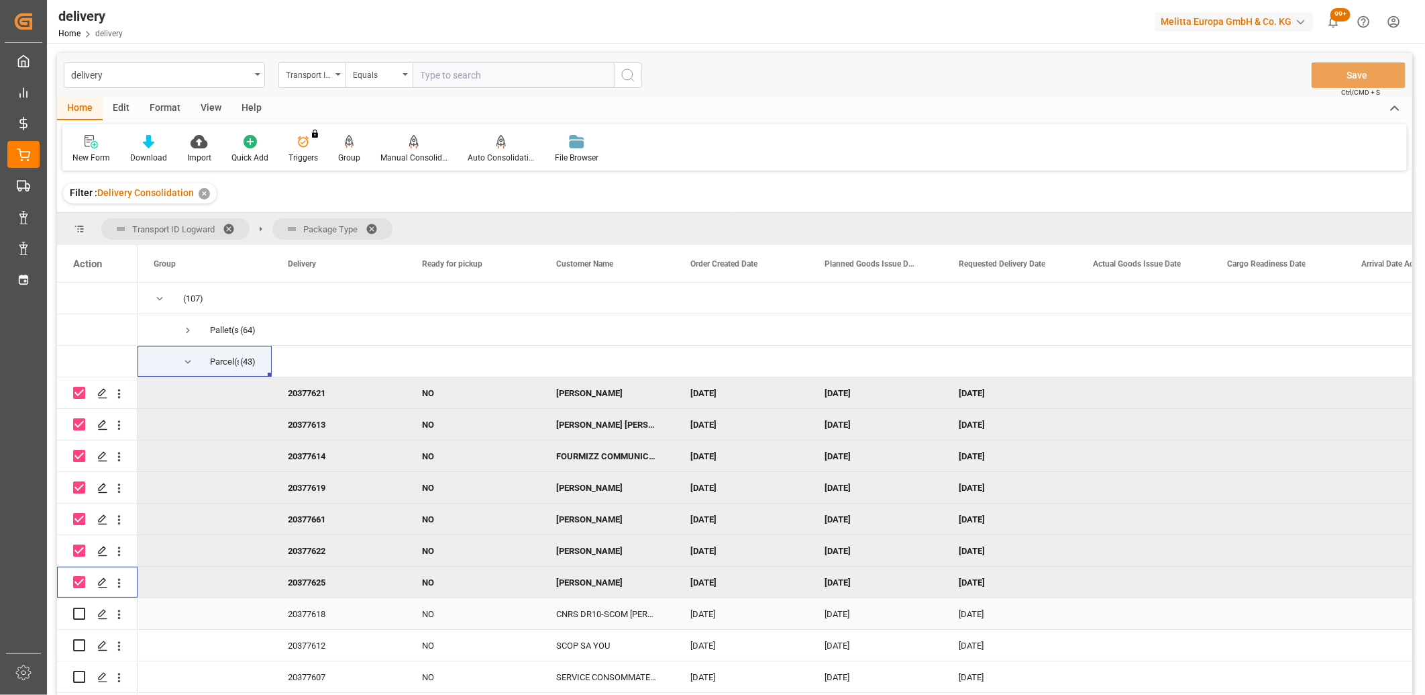
click at [77, 607] on input "Press Space to toggle row selection (unchecked)" at bounding box center [79, 613] width 12 height 12
checkbox input "true"
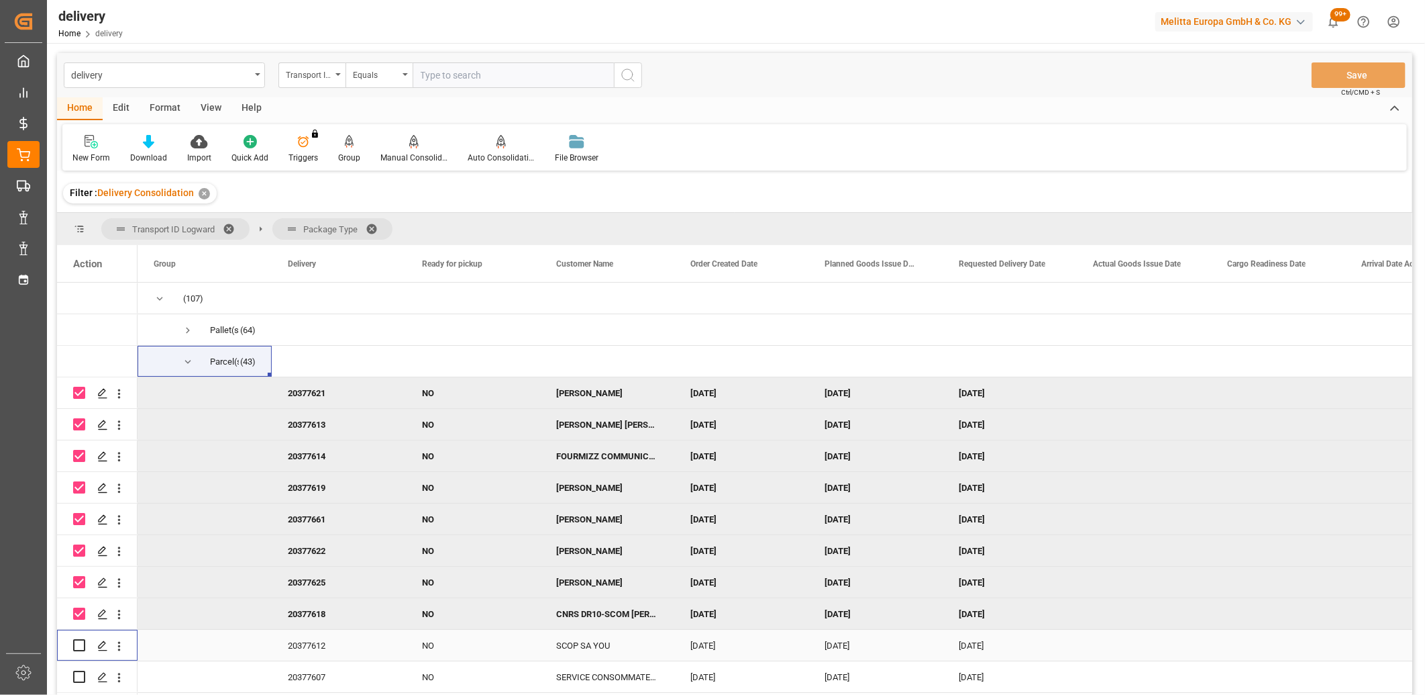
click at [75, 641] on input "Press Space to toggle row selection (unchecked)" at bounding box center [79, 645] width 12 height 12
checkbox input "true"
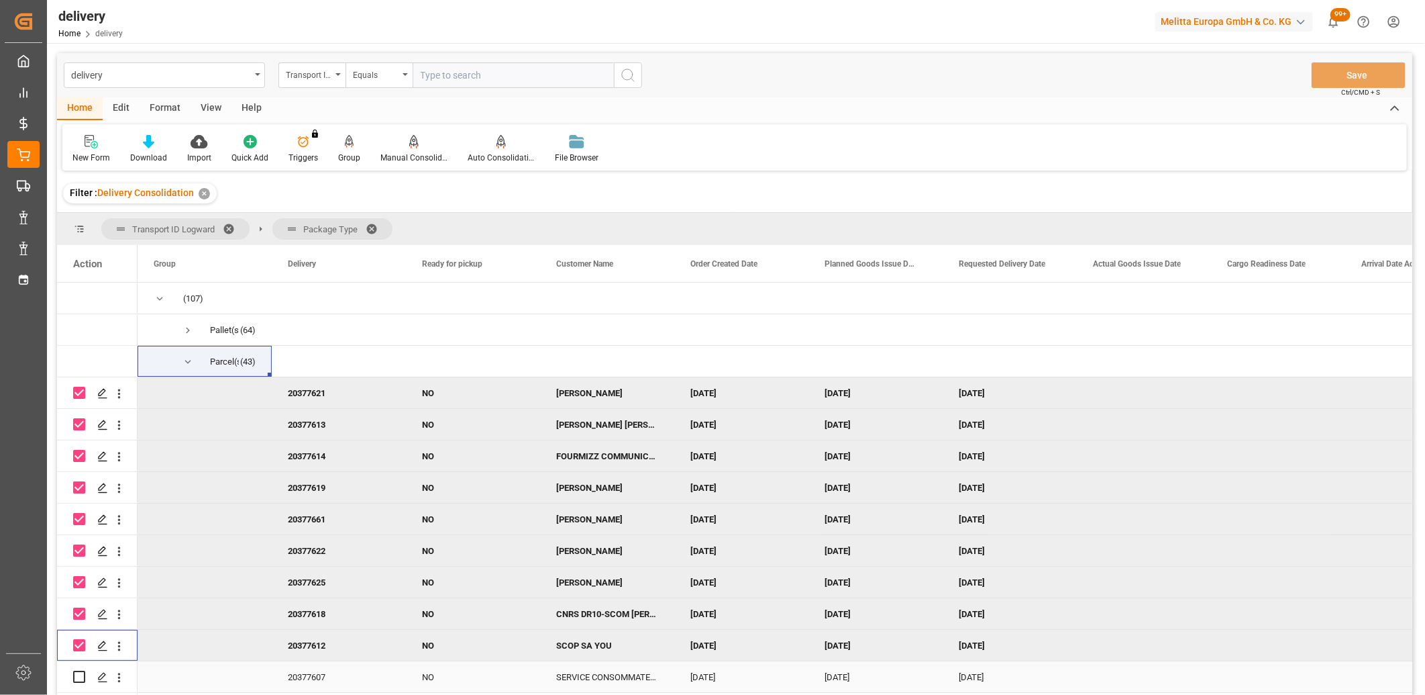
click at [77, 680] on input "Press Space to toggle row selection (unchecked)" at bounding box center [79, 676] width 12 height 12
checkbox input "true"
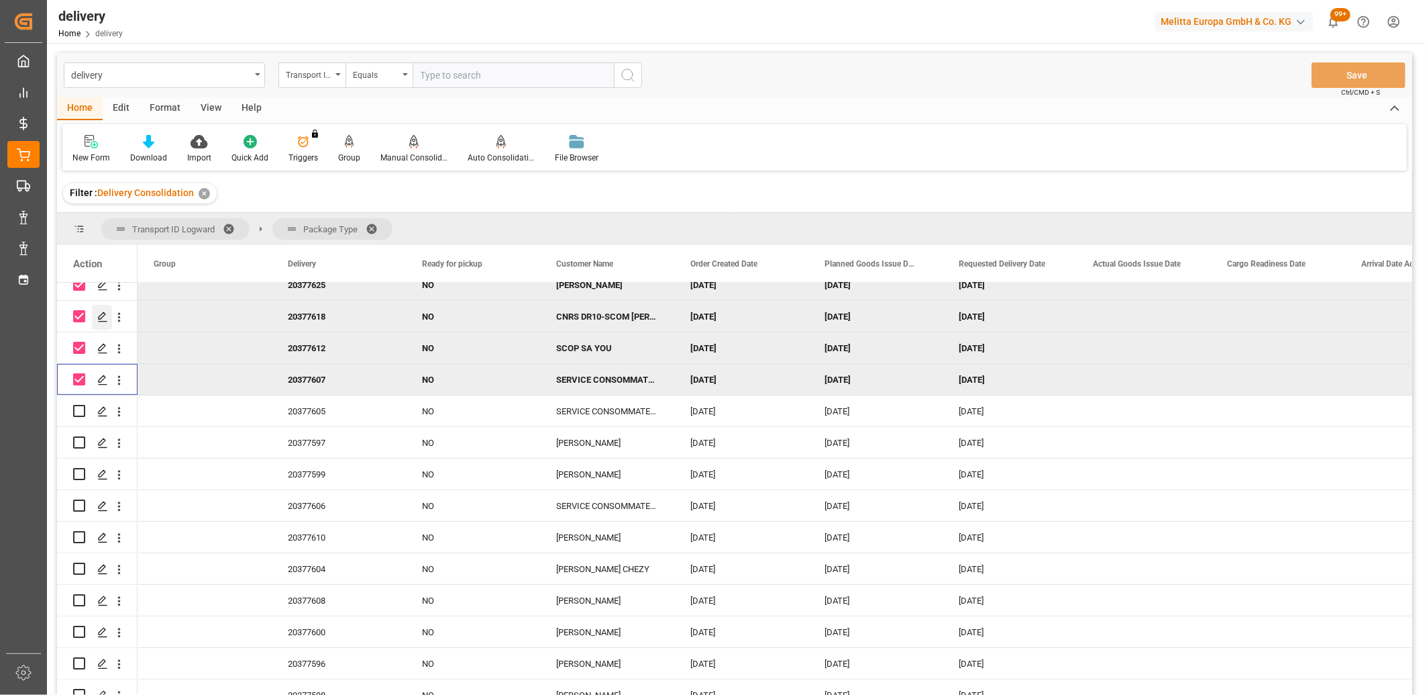
scroll to position [298, 0]
click at [82, 410] on input "Press Space to toggle row selection (unchecked)" at bounding box center [79, 410] width 12 height 12
checkbox input "true"
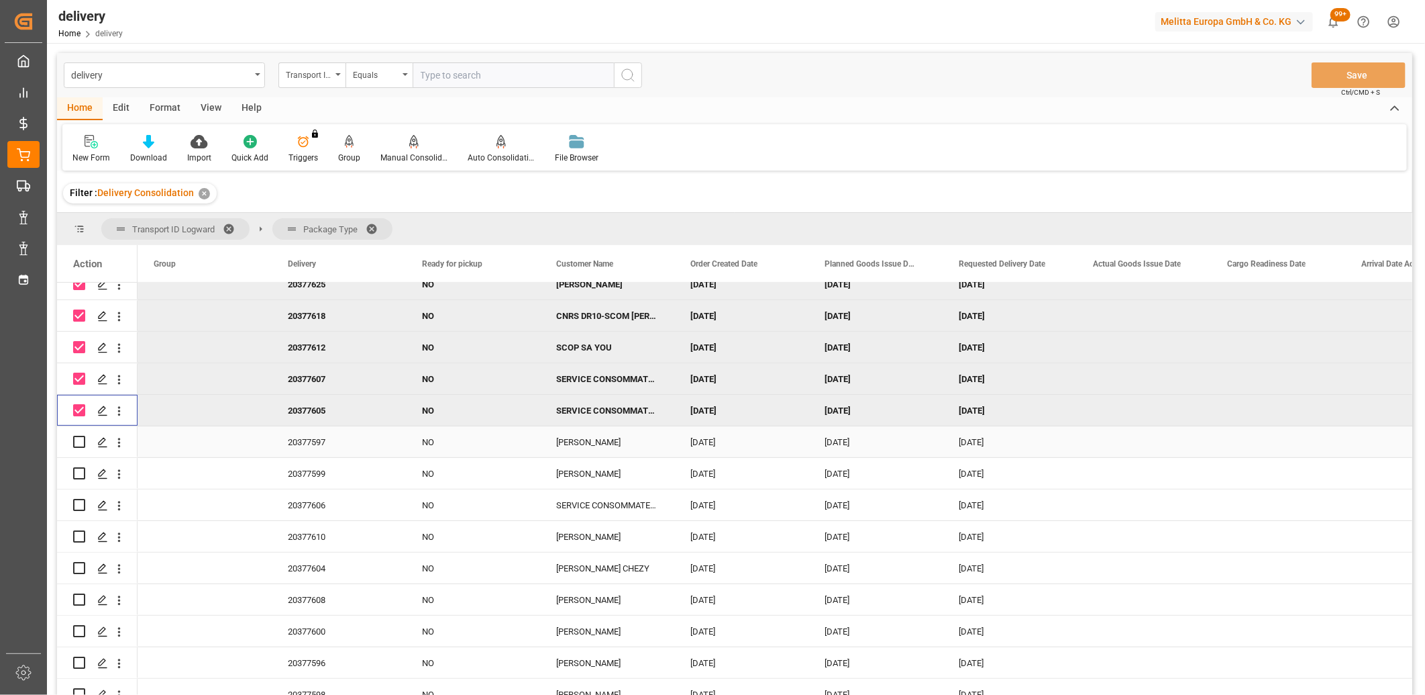
click at [79, 442] on input "Press Space to toggle row selection (unchecked)" at bounding box center [79, 442] width 12 height 12
checkbox input "true"
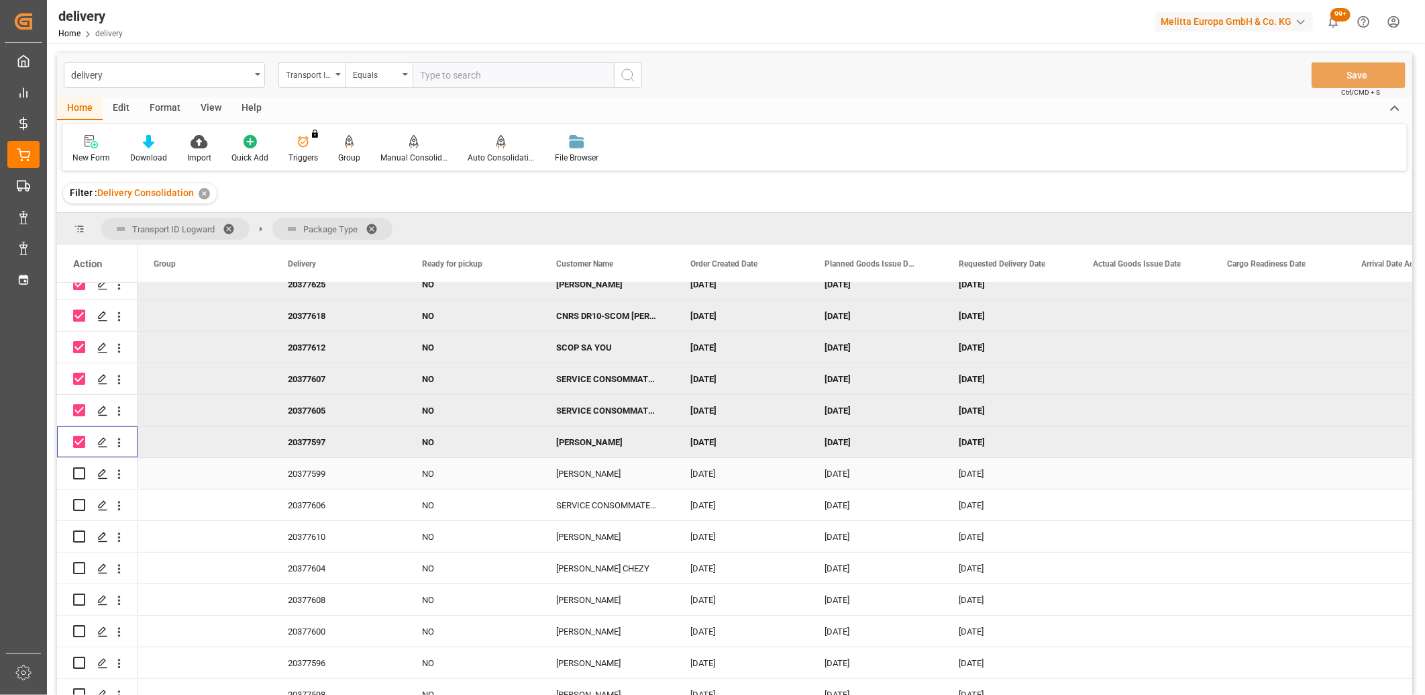
click at [77, 472] on input "Press Space to toggle row selection (unchecked)" at bounding box center [79, 473] width 12 height 12
checkbox input "true"
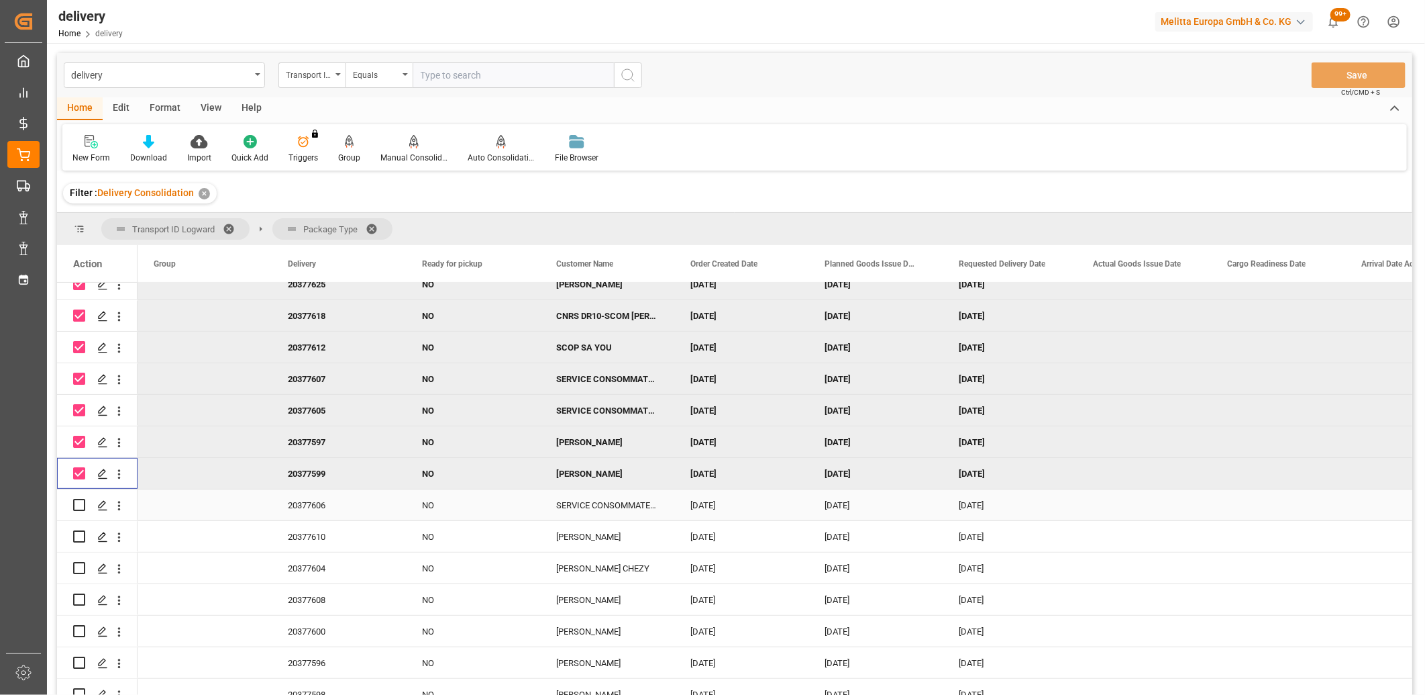
click at [78, 500] on input "Press Space to toggle row selection (unchecked)" at bounding box center [79, 505] width 12 height 12
checkbox input "true"
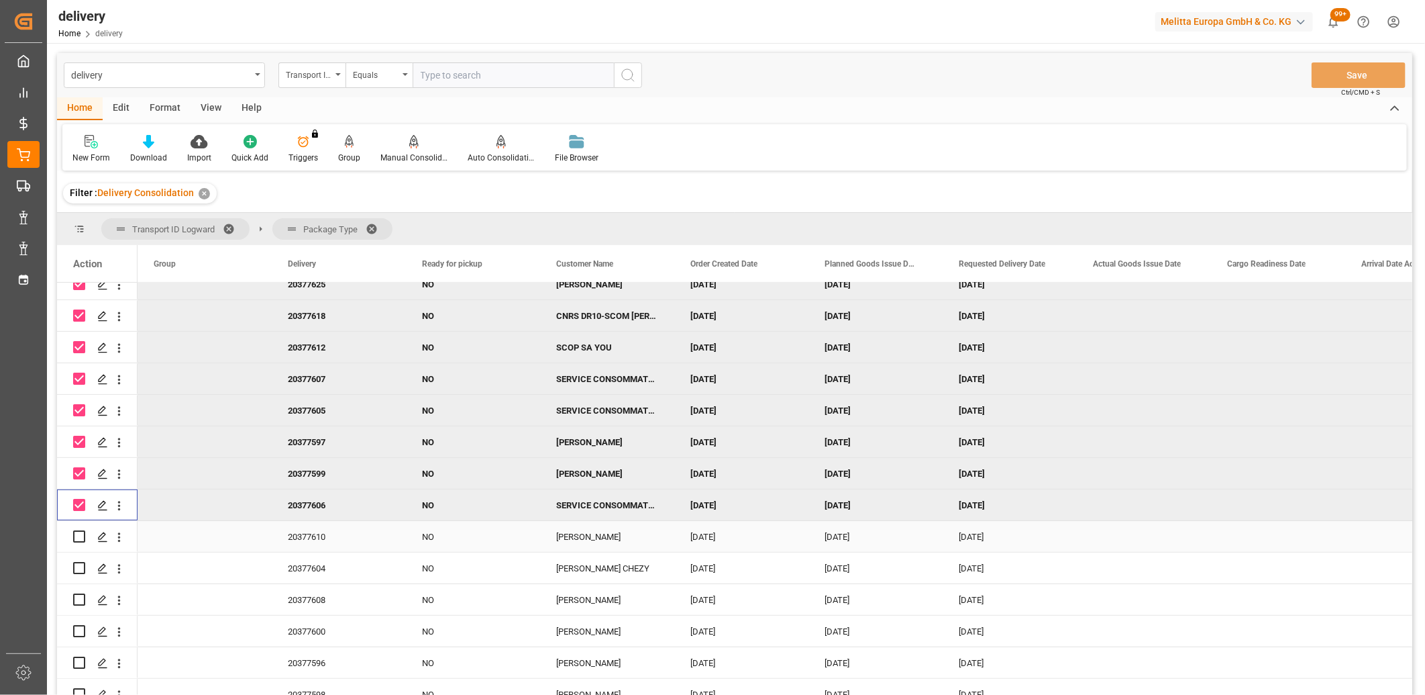
click at [78, 531] on input "Press Space to toggle row selection (unchecked)" at bounding box center [79, 536] width 12 height 12
checkbox input "true"
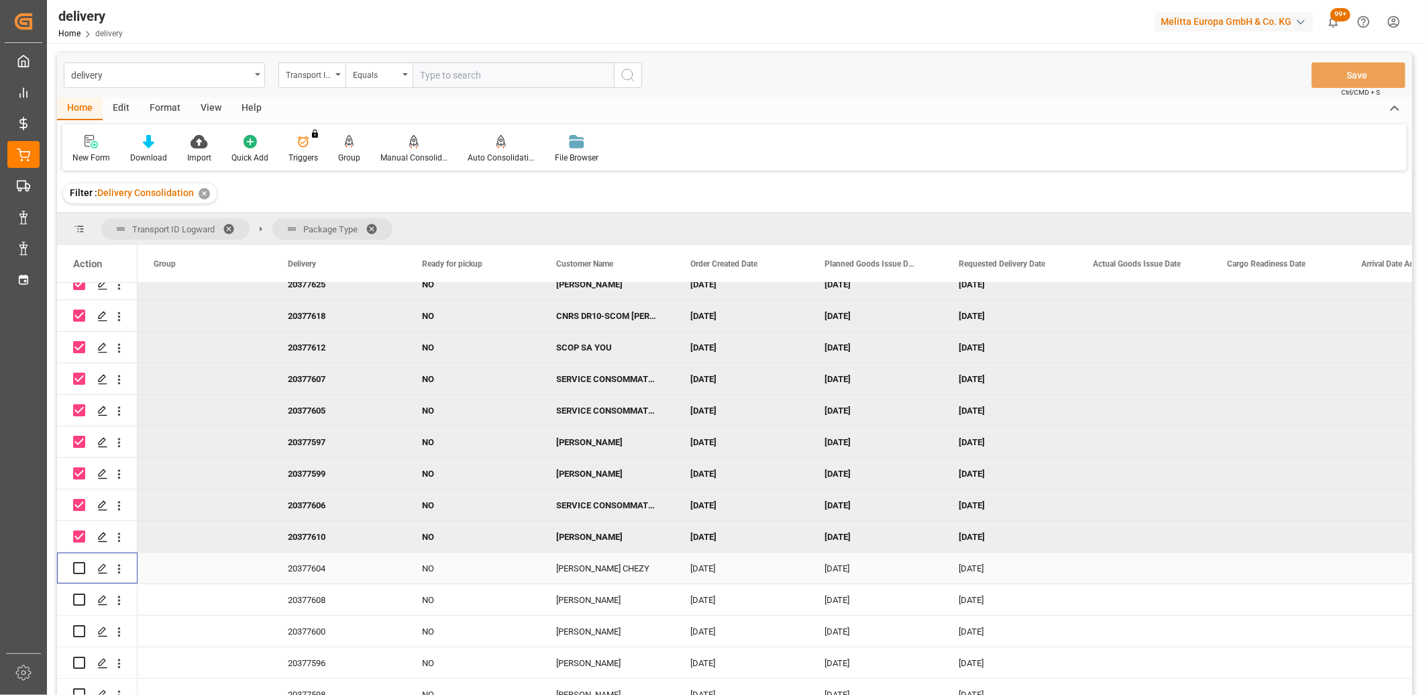
click at [83, 562] on input "Press Space to toggle row selection (unchecked)" at bounding box center [79, 568] width 12 height 12
checkbox input "true"
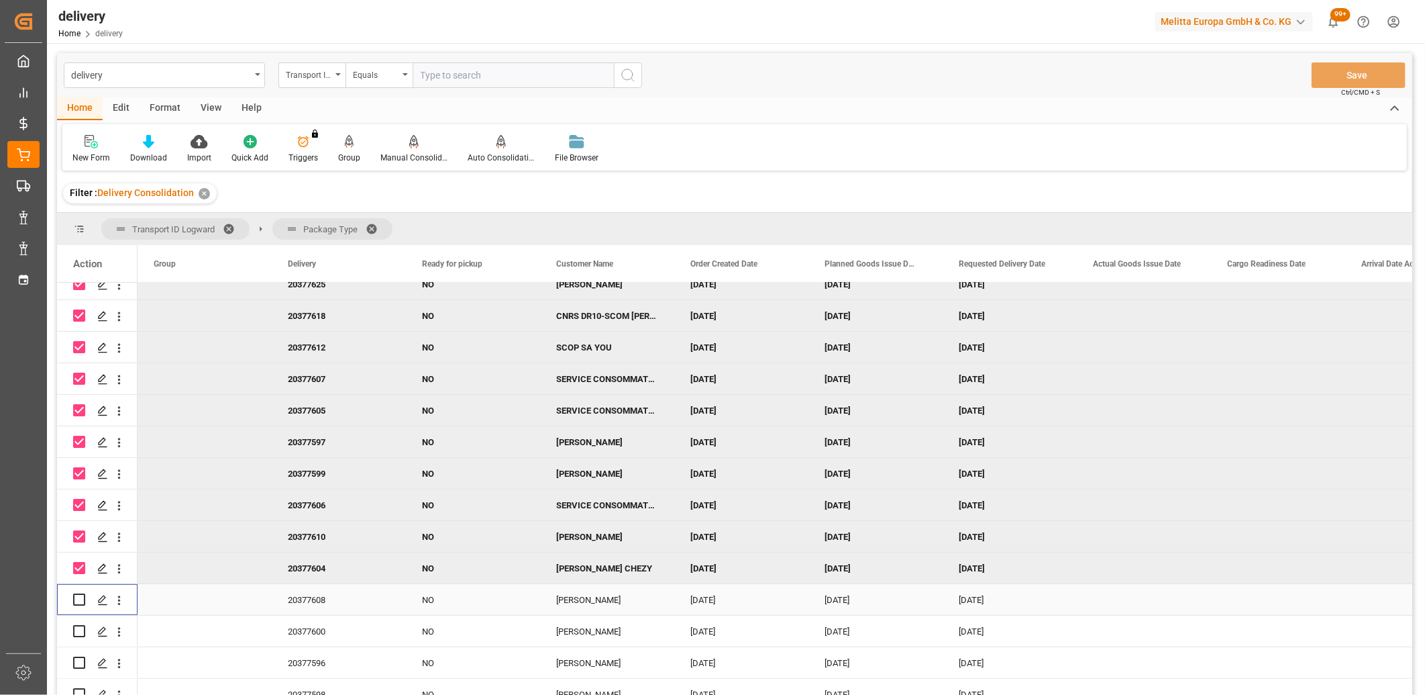
click at [82, 594] on input "Press Space to toggle row selection (unchecked)" at bounding box center [79, 599] width 12 height 12
checkbox input "true"
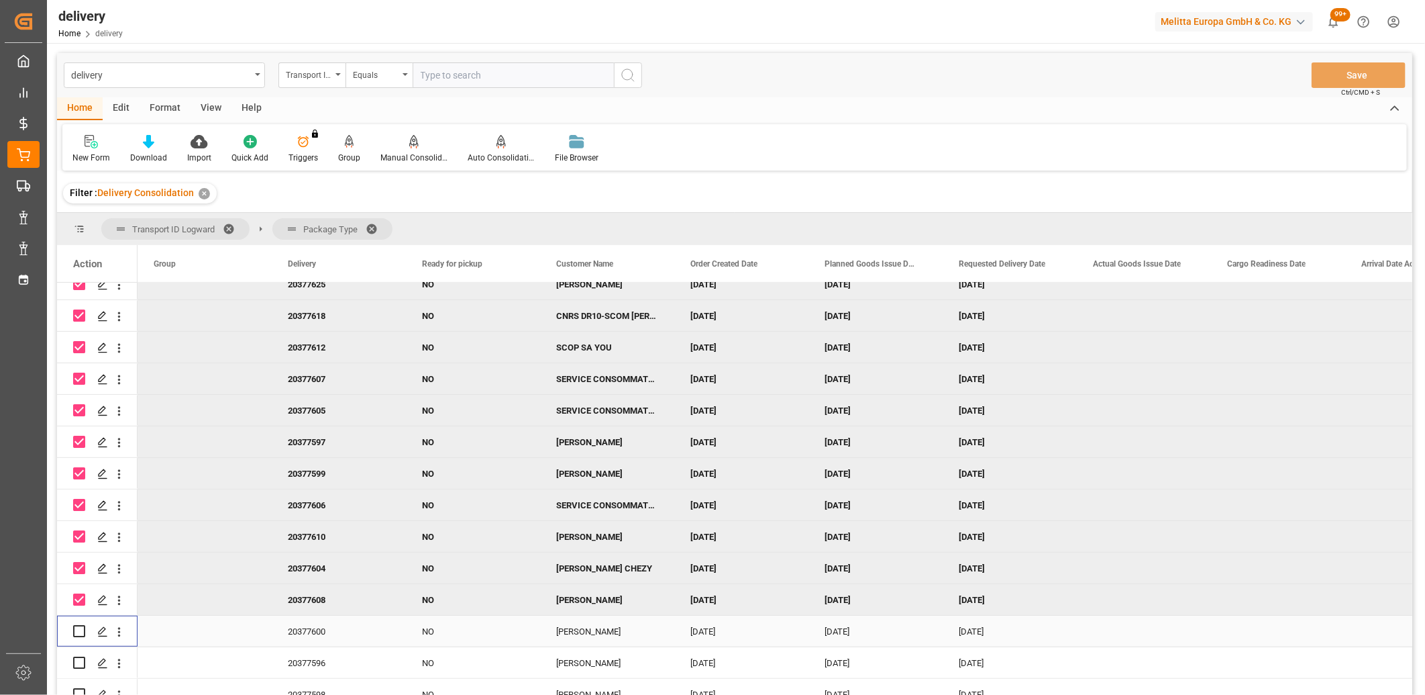
click at [76, 635] on input "Press Space to toggle row selection (unchecked)" at bounding box center [79, 631] width 12 height 12
checkbox input "true"
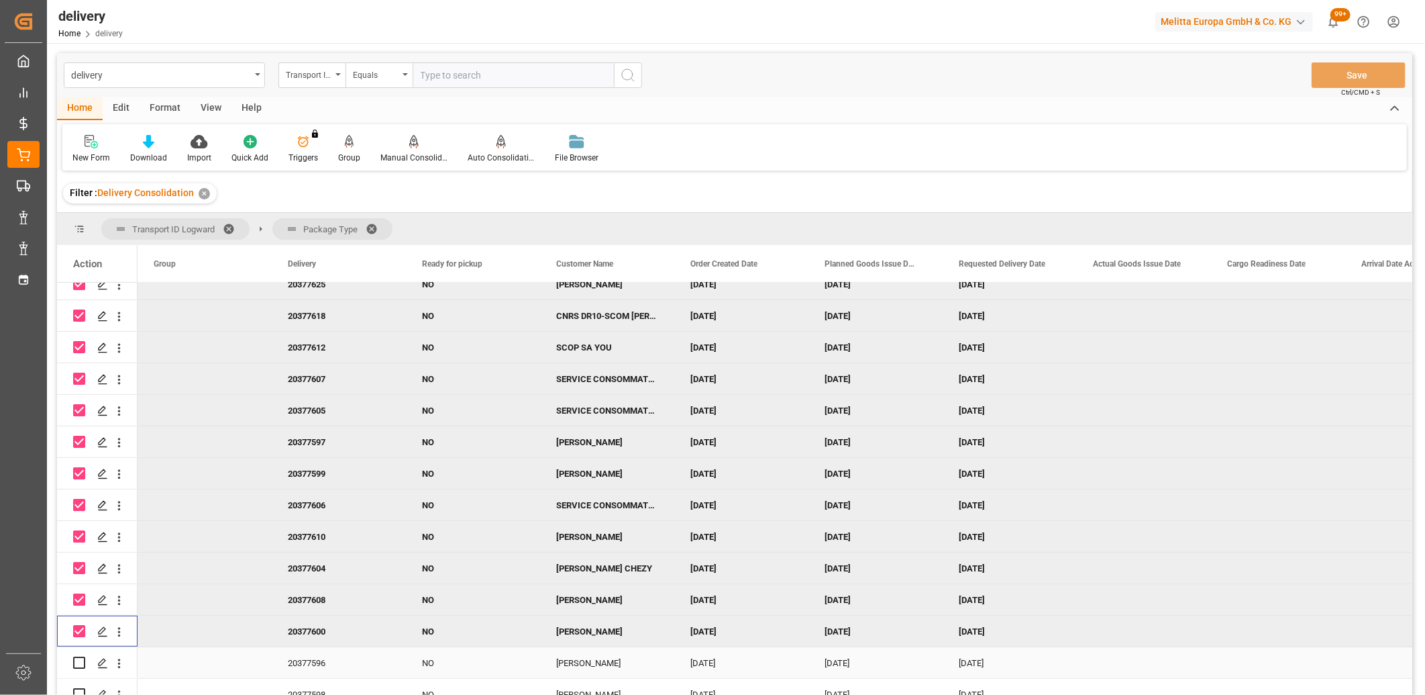
click at [76, 662] on input "Press Space to toggle row selection (unchecked)" at bounding box center [79, 662] width 12 height 12
checkbox input "true"
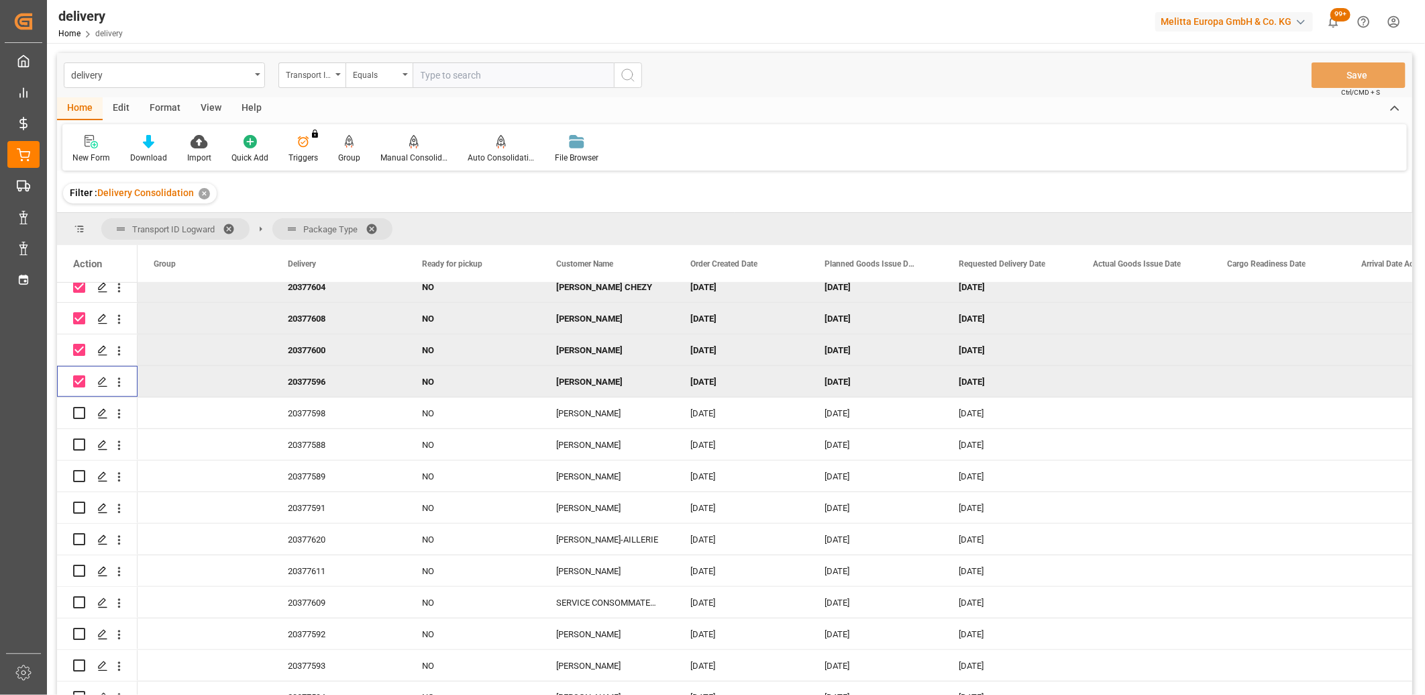
scroll to position [596, 0]
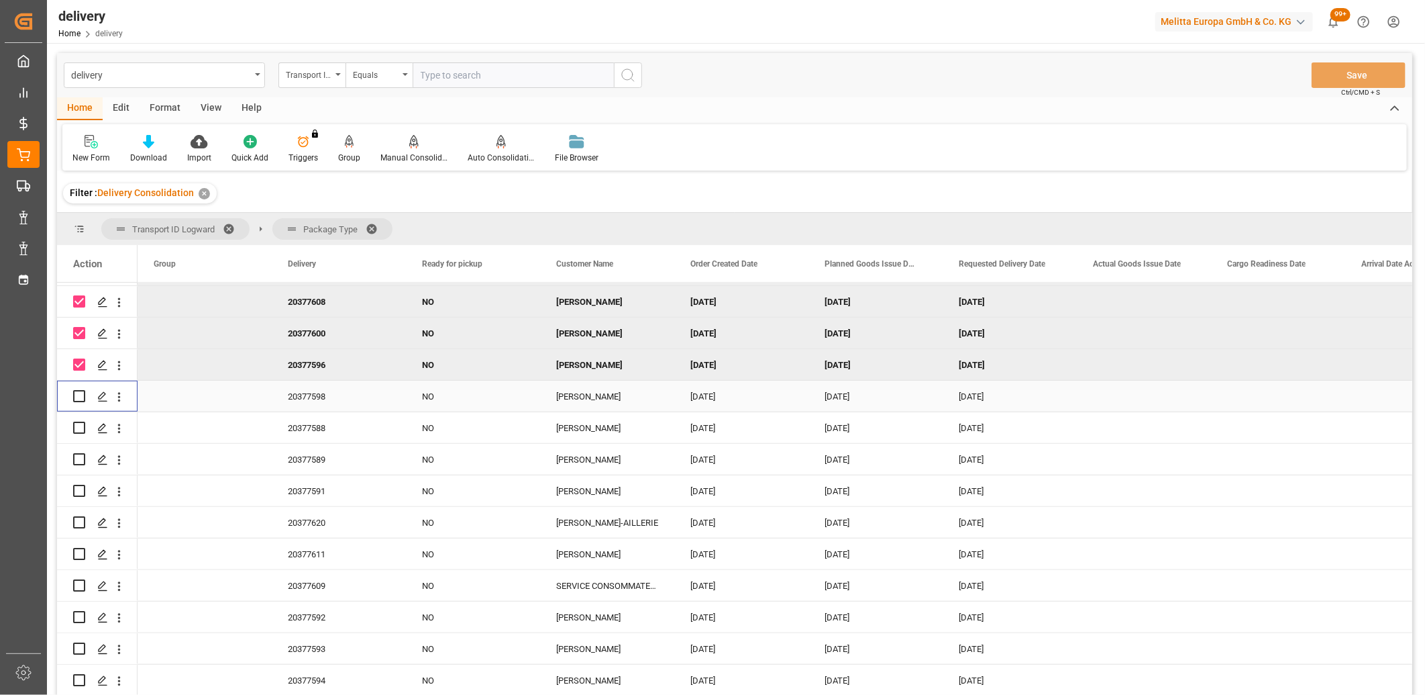
click at [84, 391] on input "Press Space to toggle row selection (unchecked)" at bounding box center [79, 396] width 12 height 12
checkbox input "true"
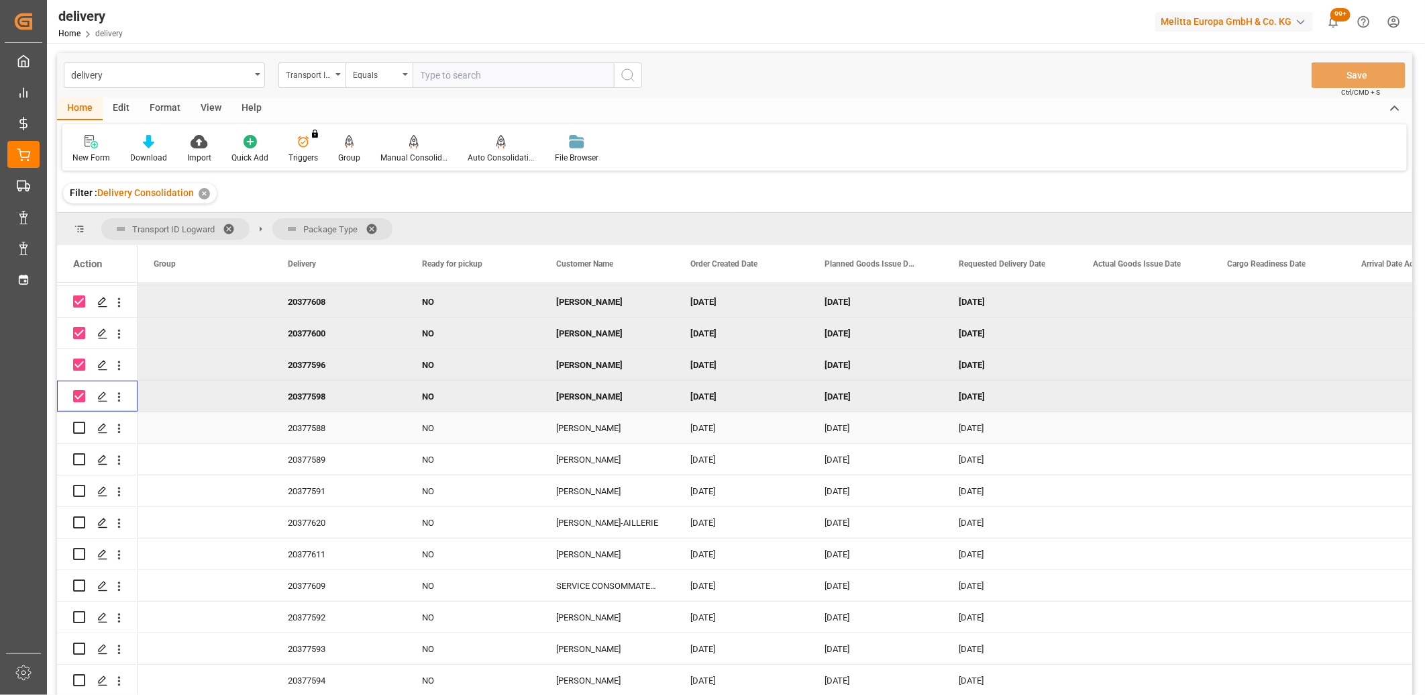
click at [81, 420] on div "Press SPACE to select this row." at bounding box center [79, 427] width 12 height 31
click at [81, 432] on input "Press Space to toggle row selection (unchecked)" at bounding box center [79, 427] width 12 height 12
checkbox input "true"
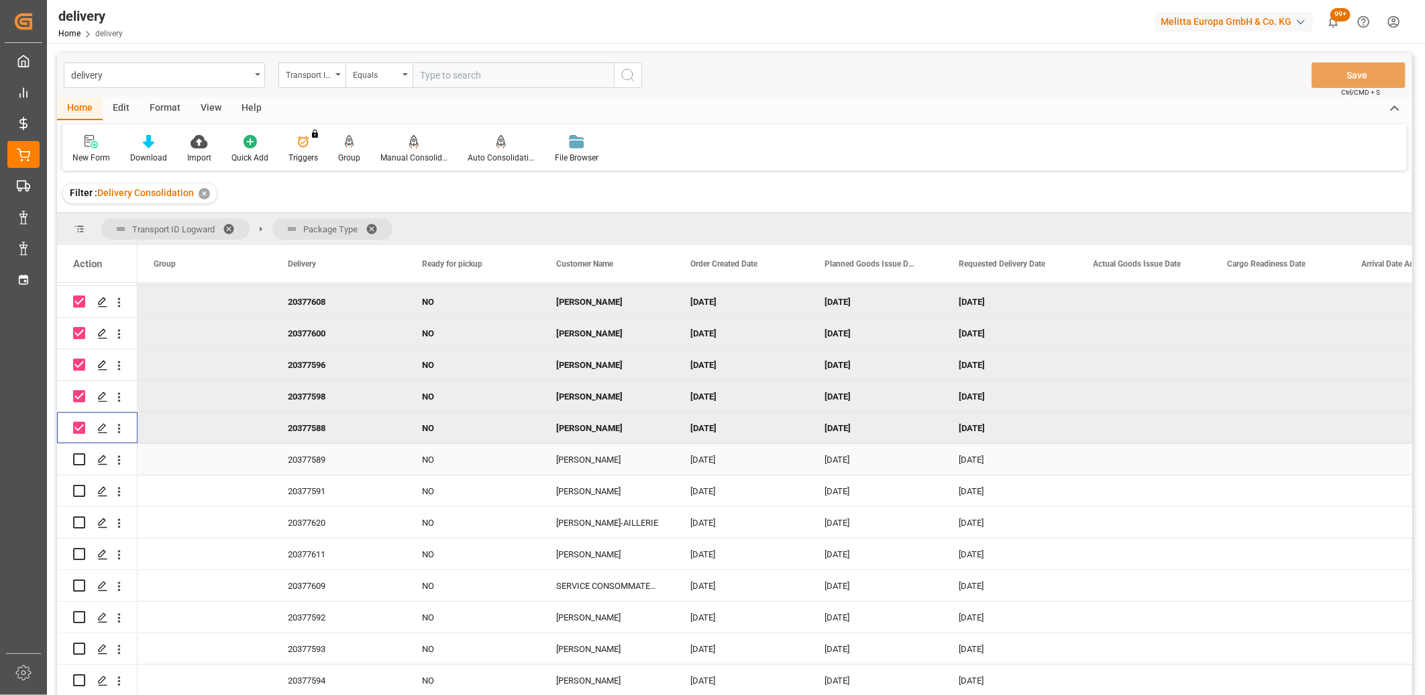
click at [78, 461] on input "Press Space to toggle row selection (unchecked)" at bounding box center [79, 459] width 12 height 12
checkbox input "true"
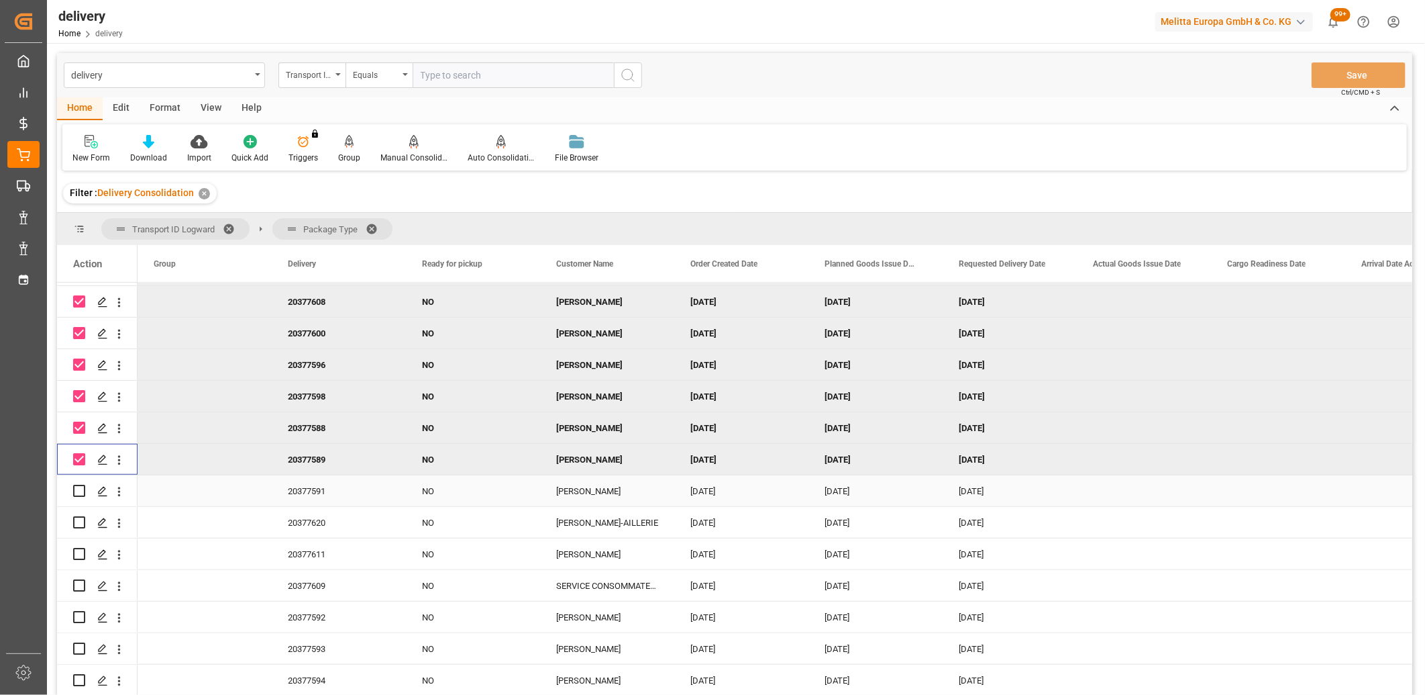
click at [77, 499] on div "Press SPACE to select this row." at bounding box center [79, 490] width 12 height 31
click at [78, 495] on input "Press Space to toggle row selection (unchecked)" at bounding box center [79, 491] width 12 height 12
checkbox input "true"
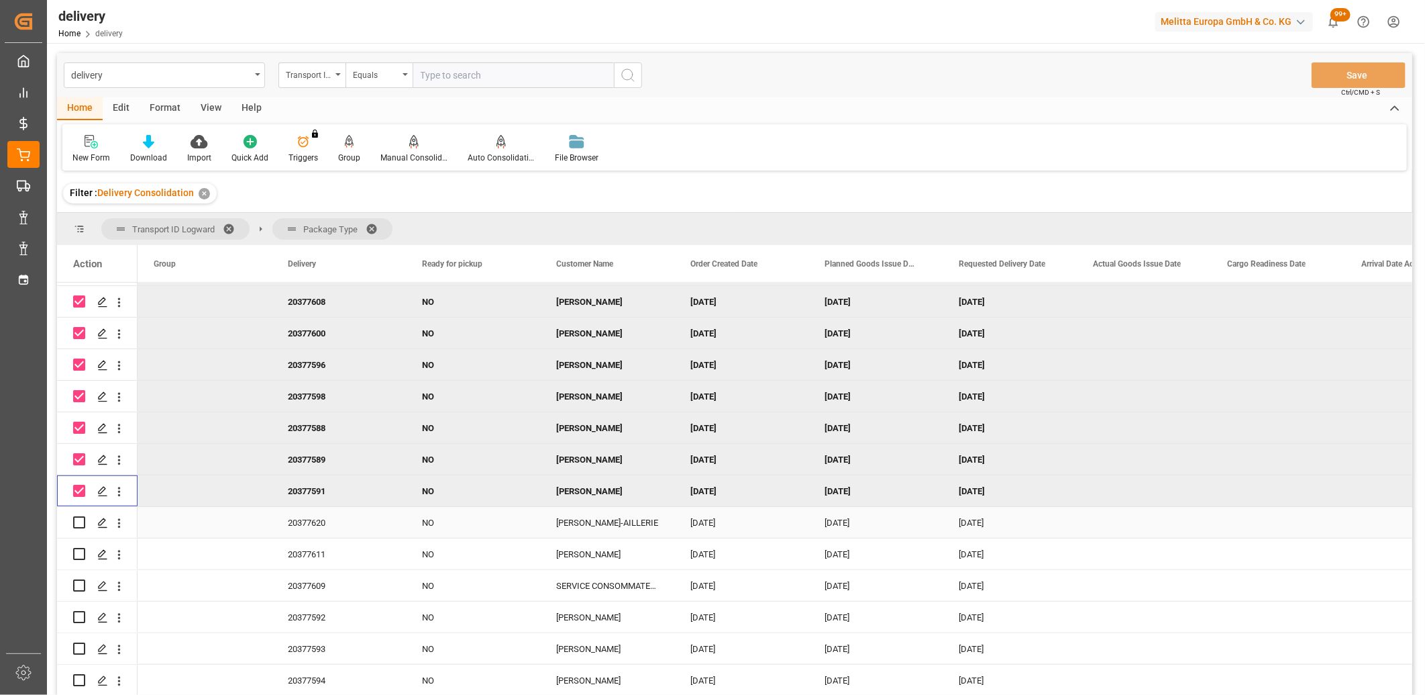
click at [76, 519] on input "Press Space to toggle row selection (unchecked)" at bounding box center [79, 522] width 12 height 12
checkbox input "true"
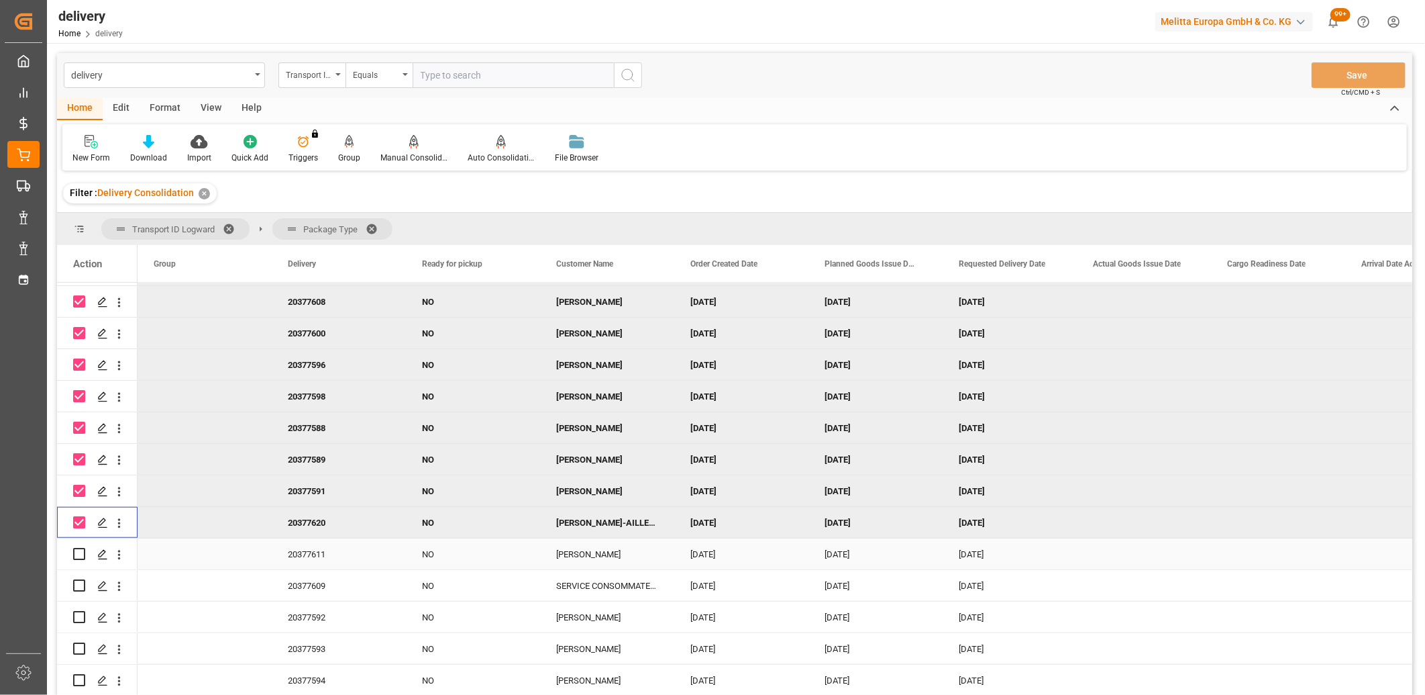
click at [79, 553] on input "Press Space to toggle row selection (unchecked)" at bounding box center [79, 554] width 12 height 12
checkbox input "true"
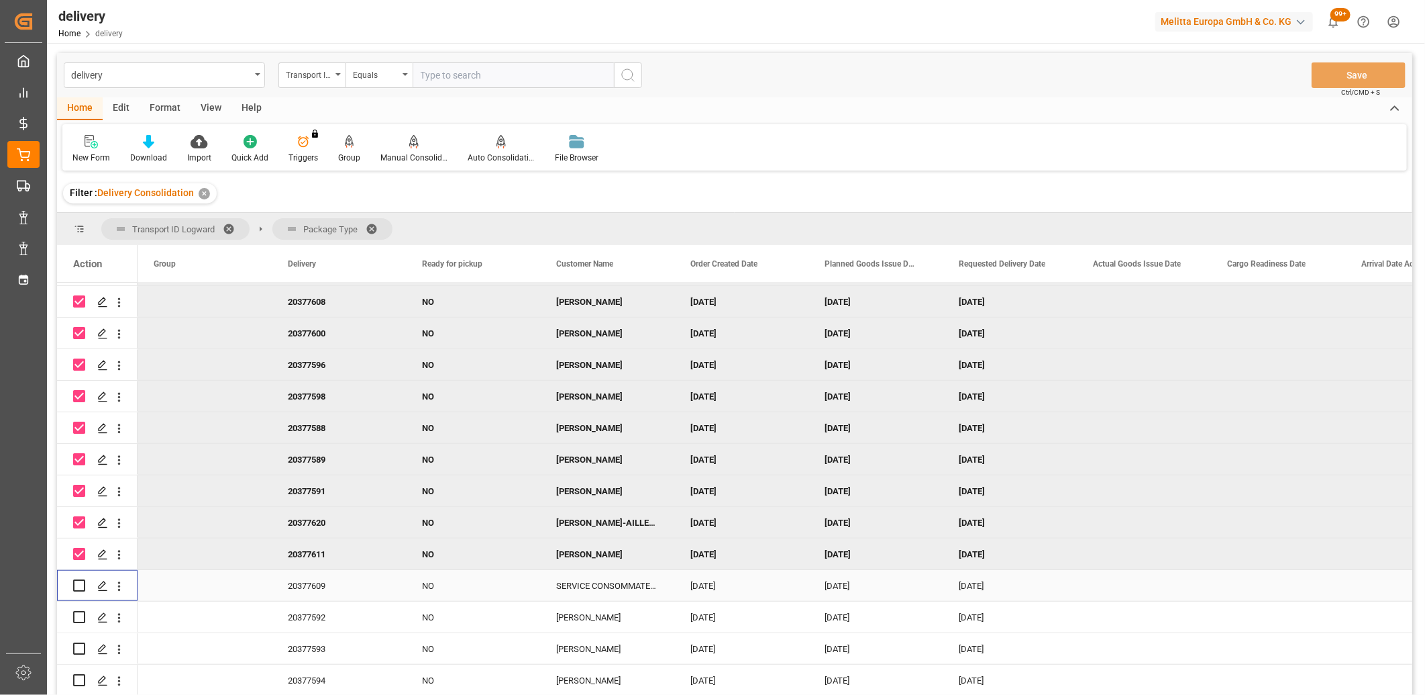
click at [81, 582] on input "Press Space to toggle row selection (unchecked)" at bounding box center [79, 585] width 12 height 12
checkbox input "true"
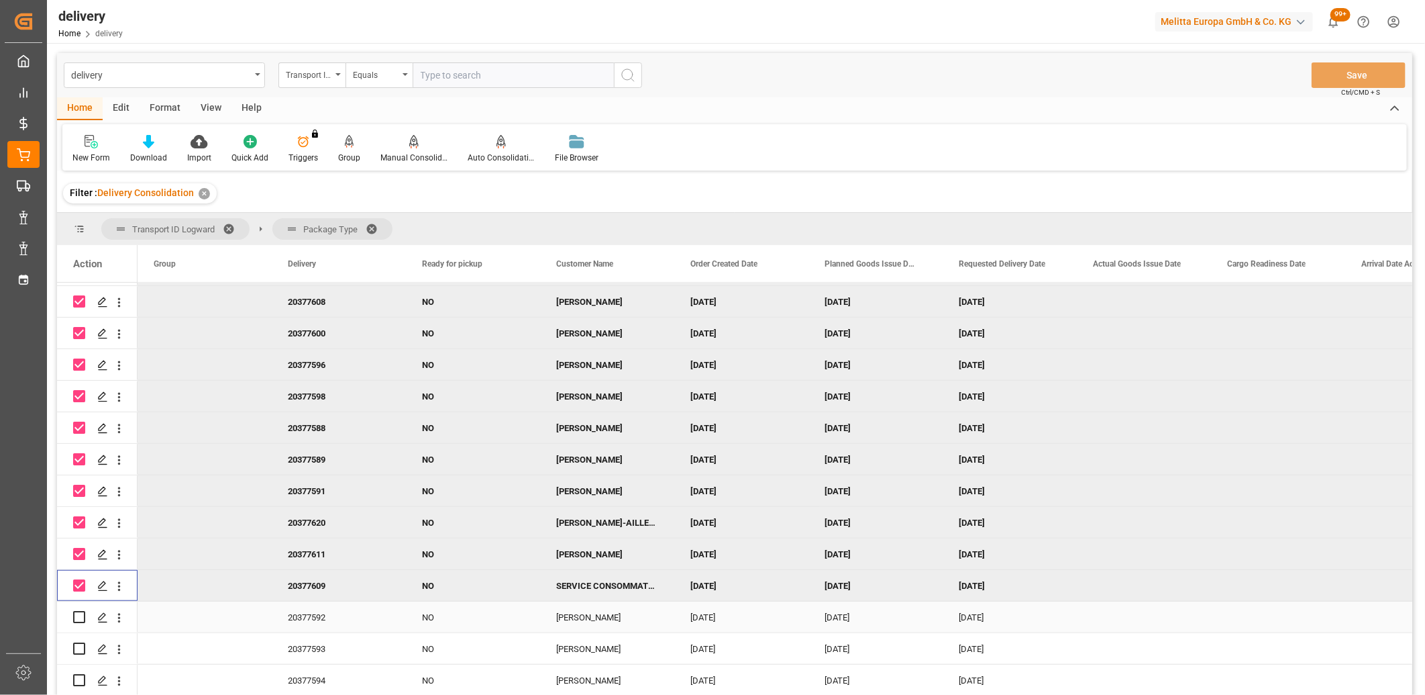
click at [81, 616] on input "Press Space to toggle row selection (unchecked)" at bounding box center [79, 617] width 12 height 12
checkbox input "true"
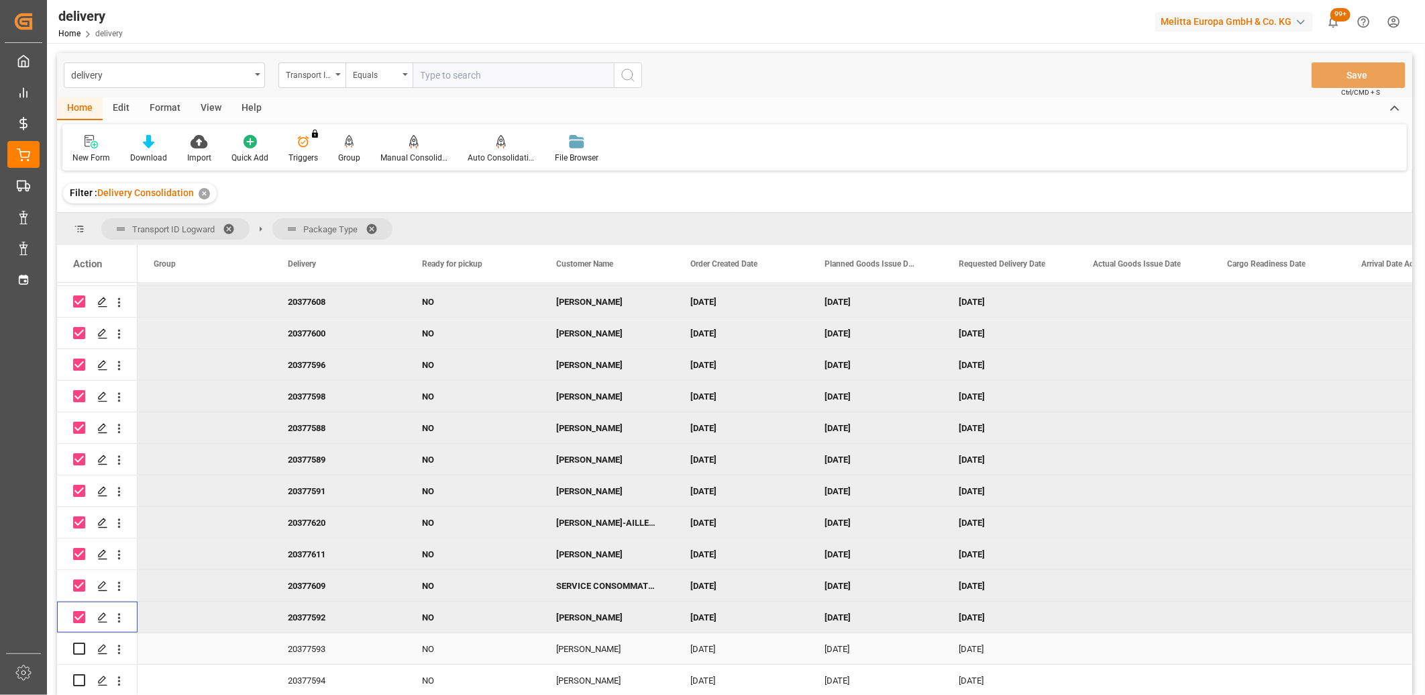
click at [83, 643] on div "Press SPACE to select this row." at bounding box center [79, 648] width 12 height 31
click at [83, 643] on input "Press Space to toggle row selection (unchecked)" at bounding box center [79, 648] width 12 height 12
checkbox input "true"
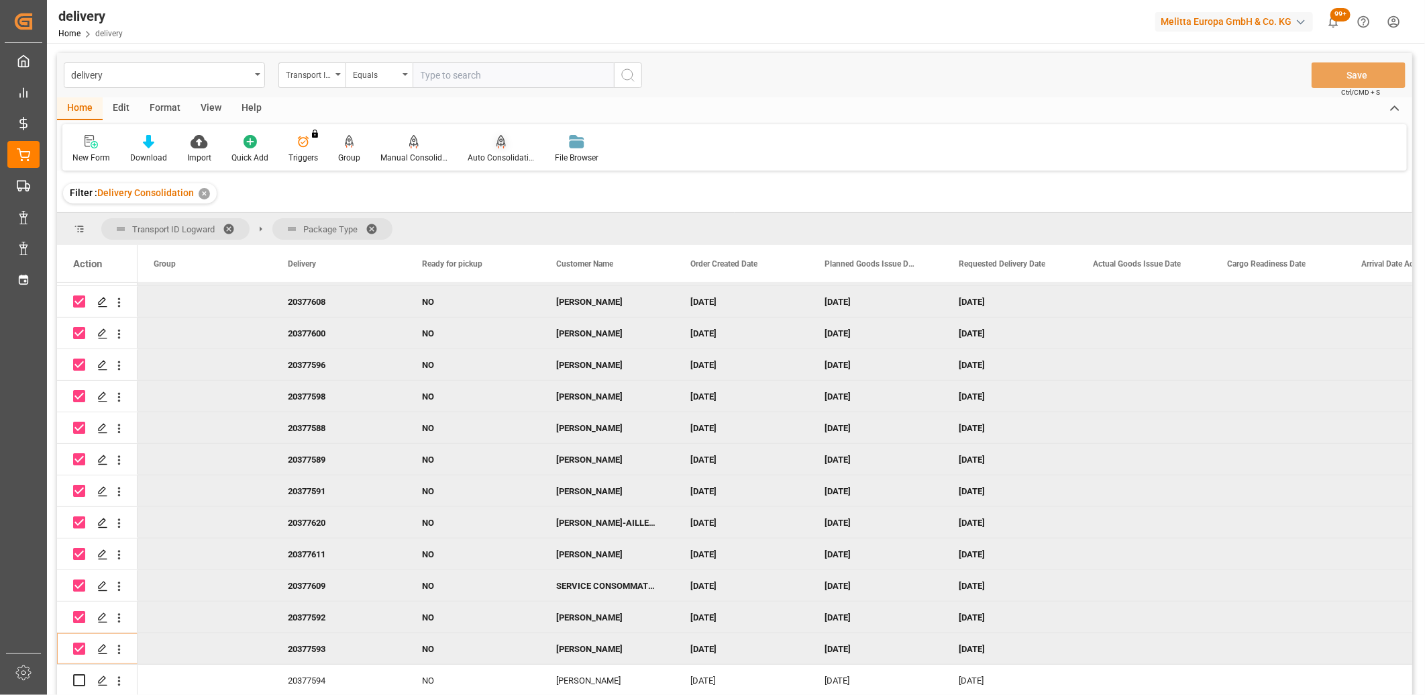
click at [493, 153] on div "Auto Consolidation" at bounding box center [501, 158] width 67 height 12
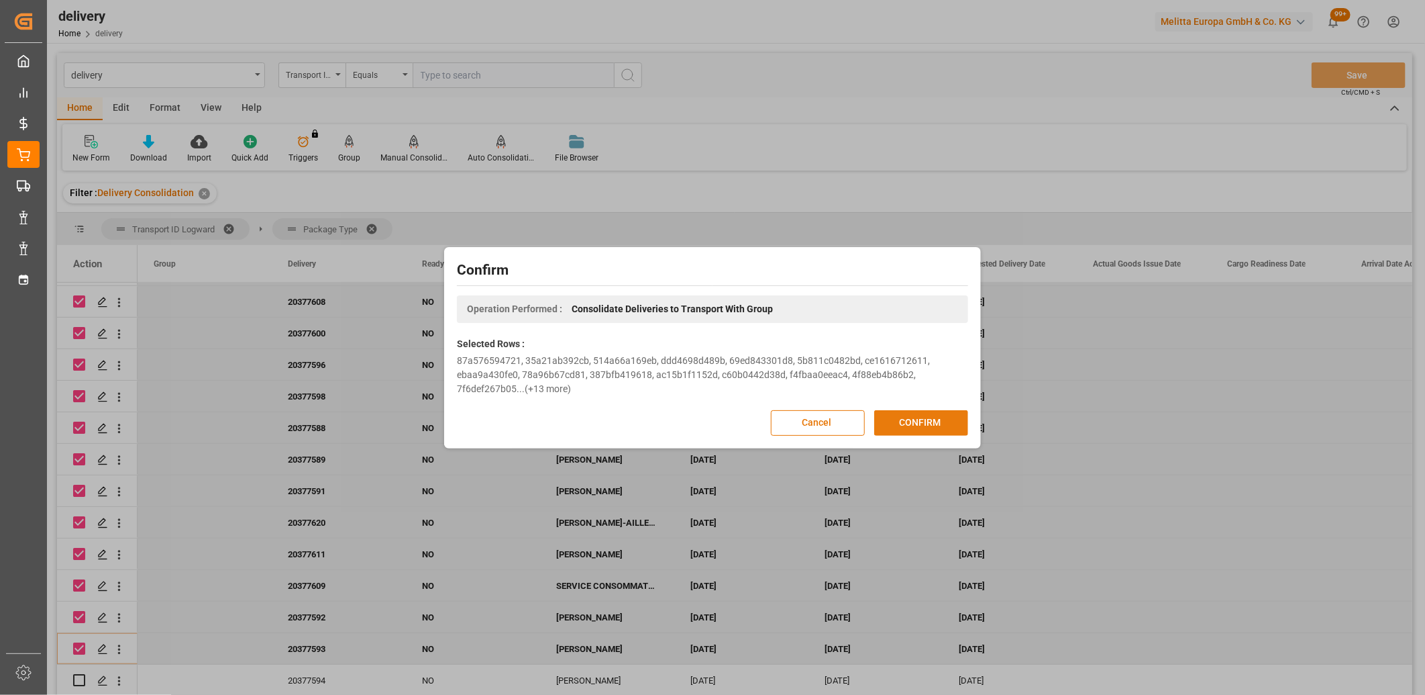
click at [913, 427] on button "CONFIRM" at bounding box center [921, 423] width 94 height 26
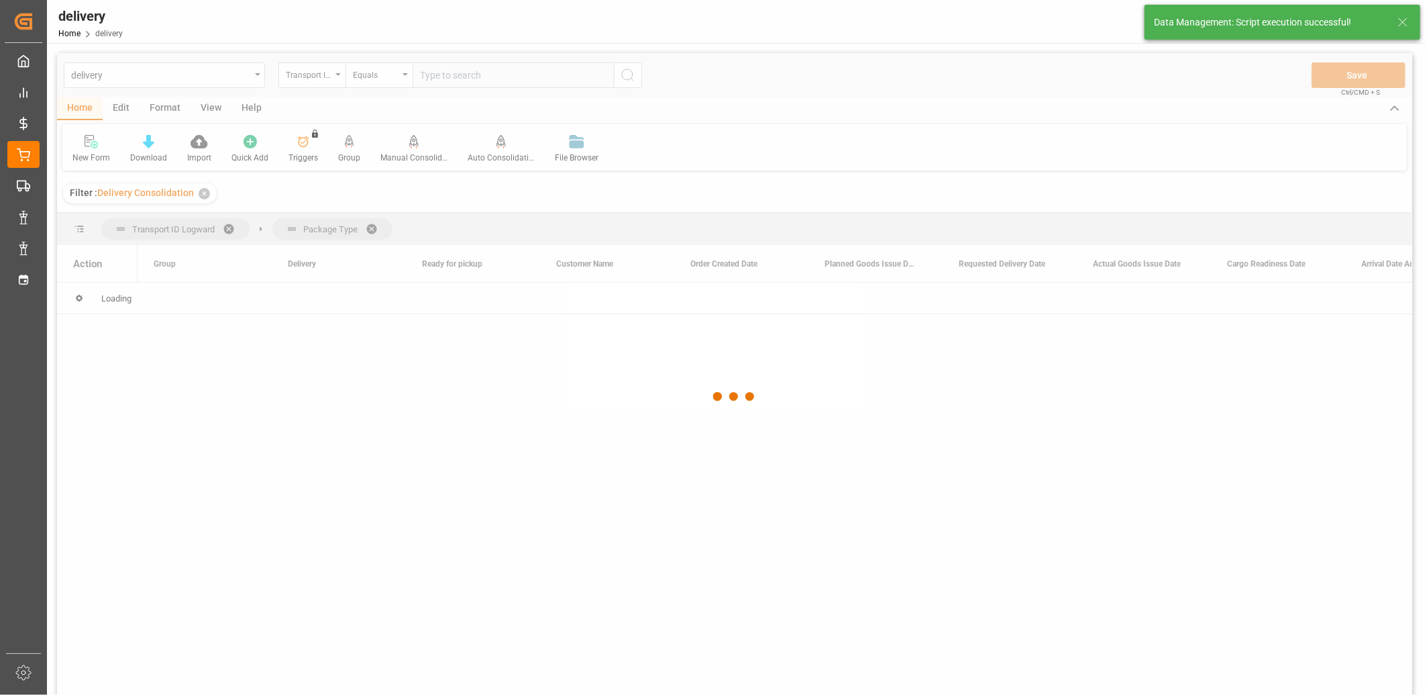
scroll to position [0, 0]
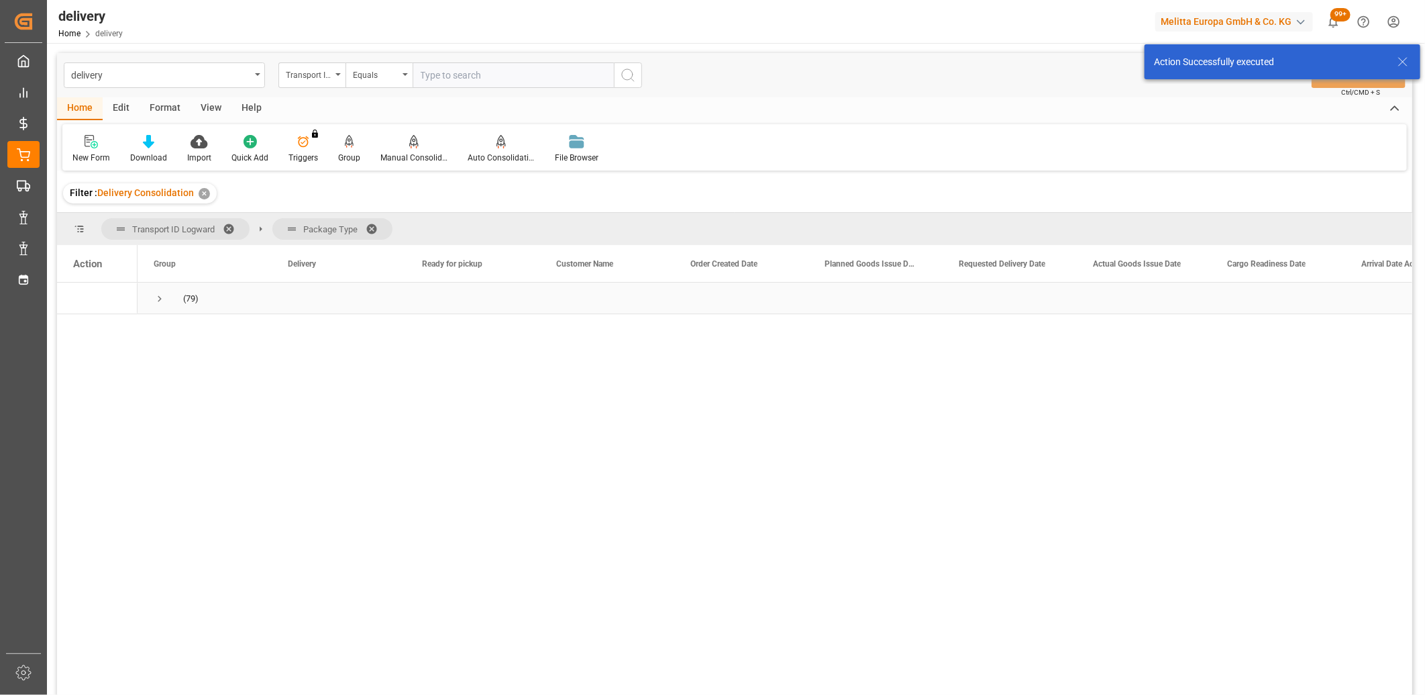
click at [160, 299] on span "Press SPACE to select this row." at bounding box center [160, 299] width 12 height 12
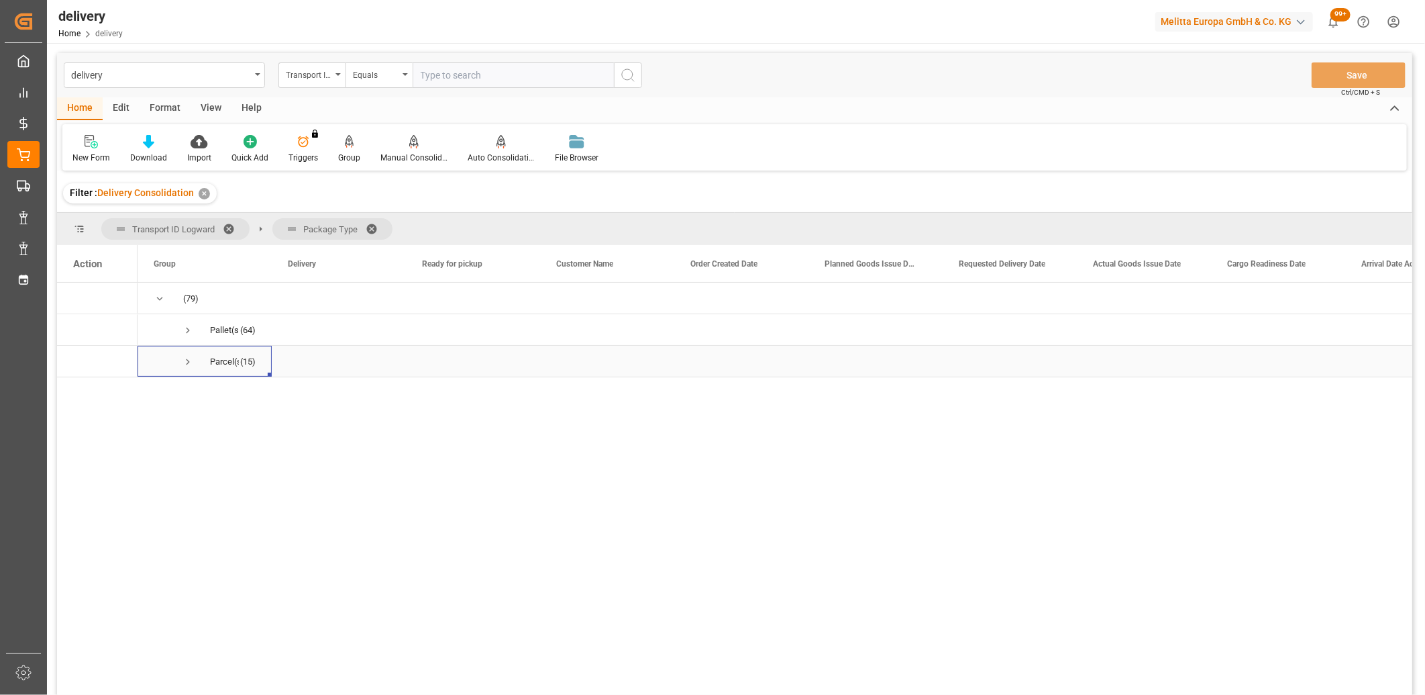
click at [189, 364] on span "Press SPACE to select this row." at bounding box center [188, 362] width 12 height 12
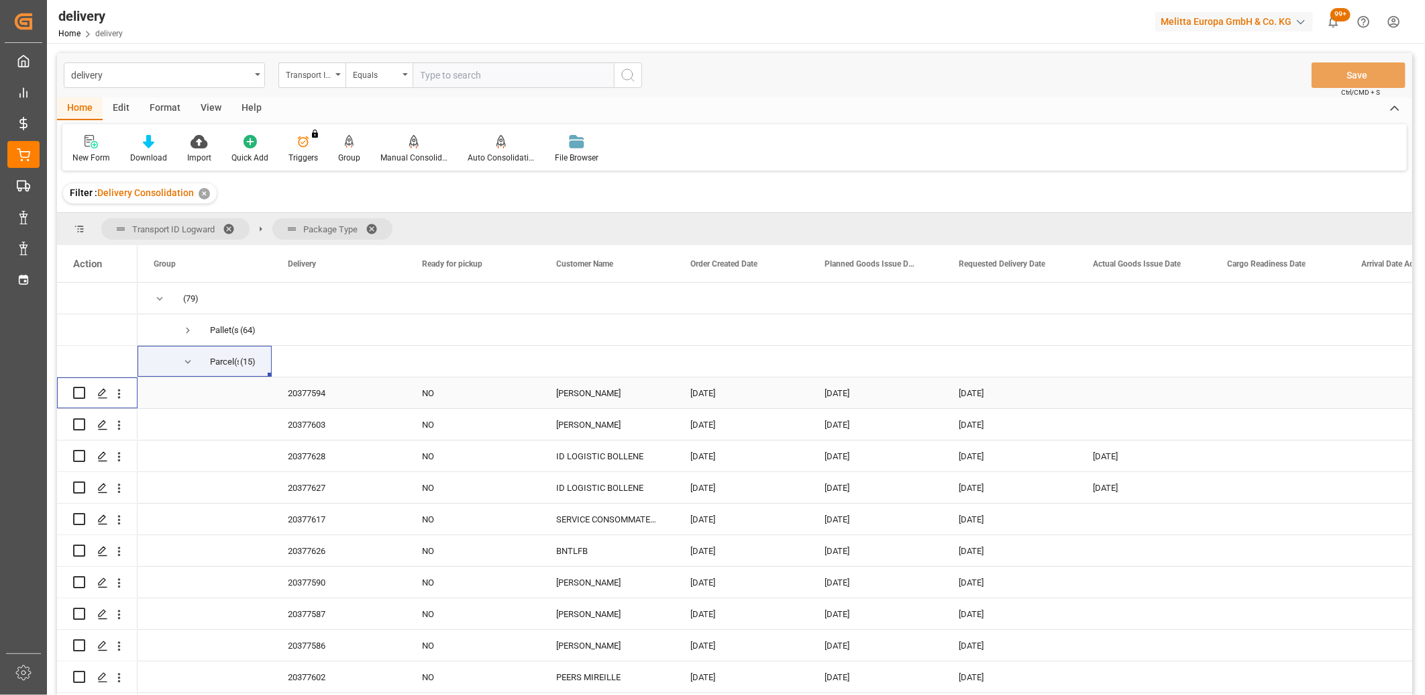
click at [84, 392] on input "Press Space to toggle row selection (unchecked)" at bounding box center [79, 393] width 12 height 12
checkbox input "true"
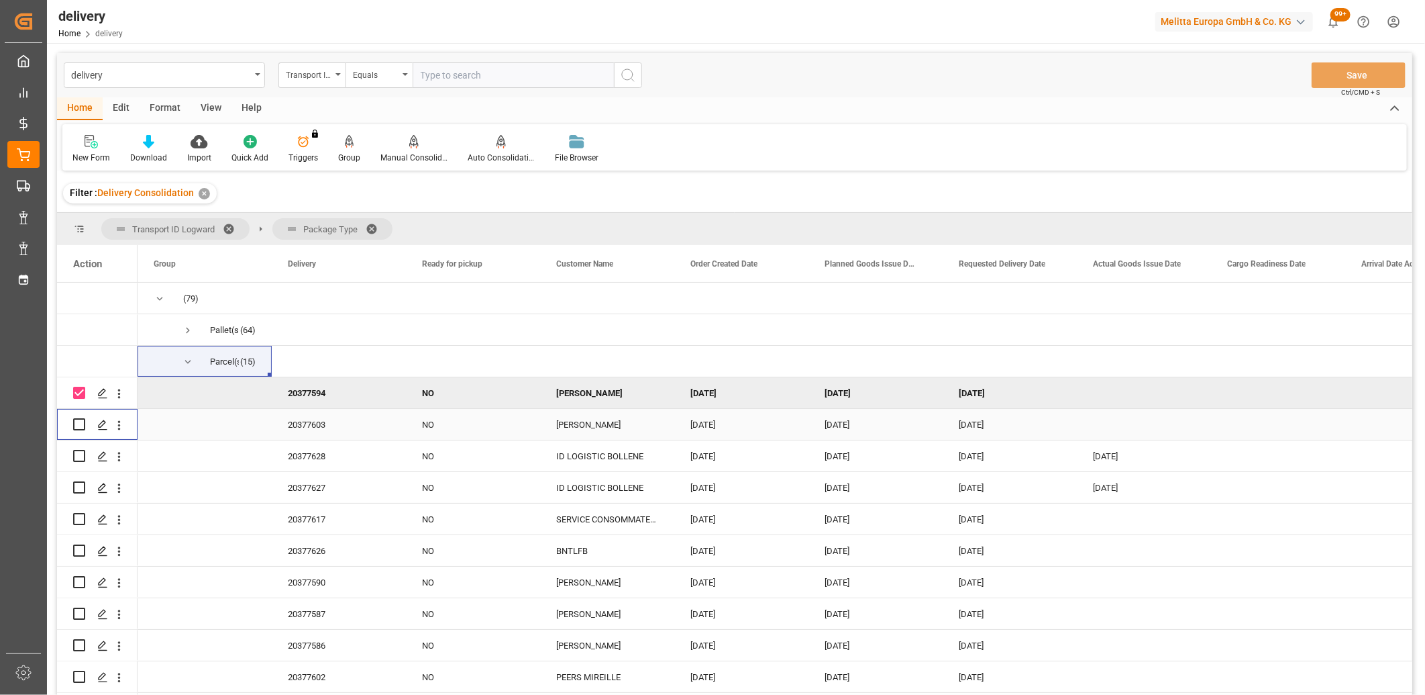
click at [78, 429] on input "Press Space to toggle row selection (unchecked)" at bounding box center [79, 424] width 12 height 12
checkbox input "true"
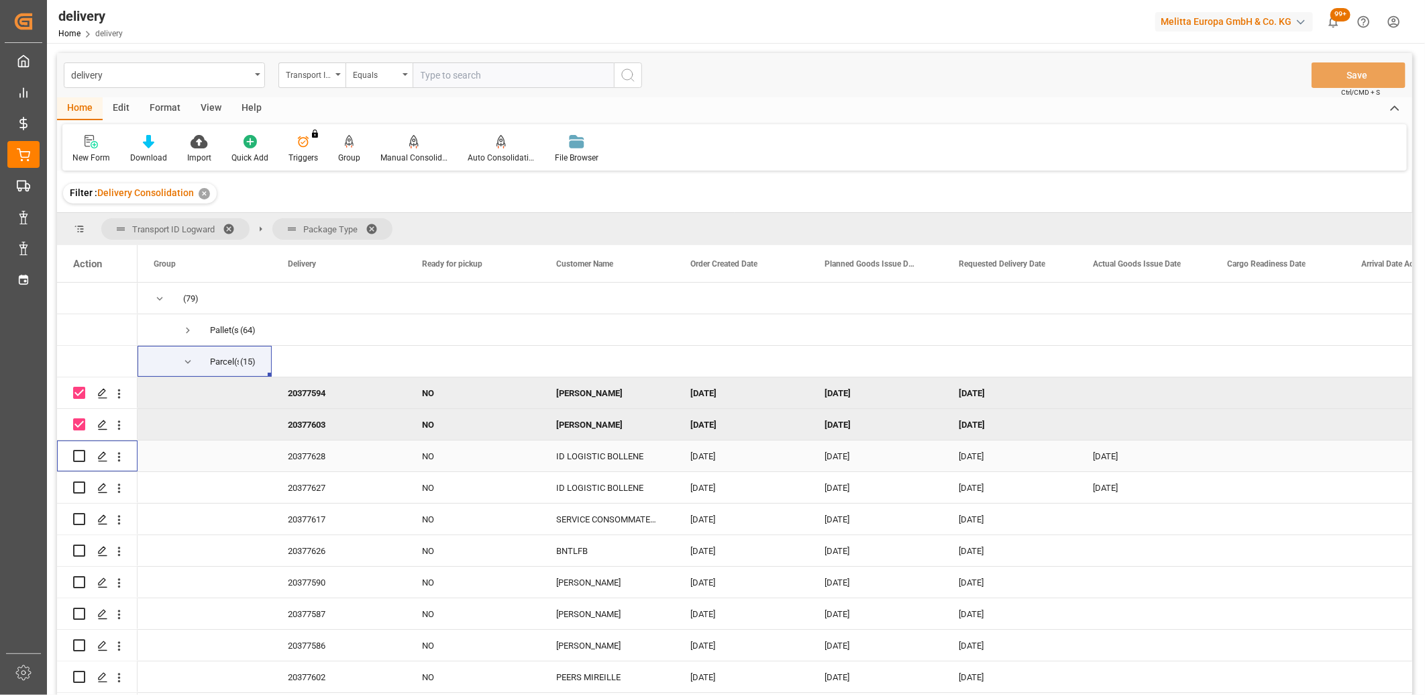
click at [78, 454] on input "Press Space to toggle row selection (unchecked)" at bounding box center [79, 456] width 12 height 12
checkbox input "true"
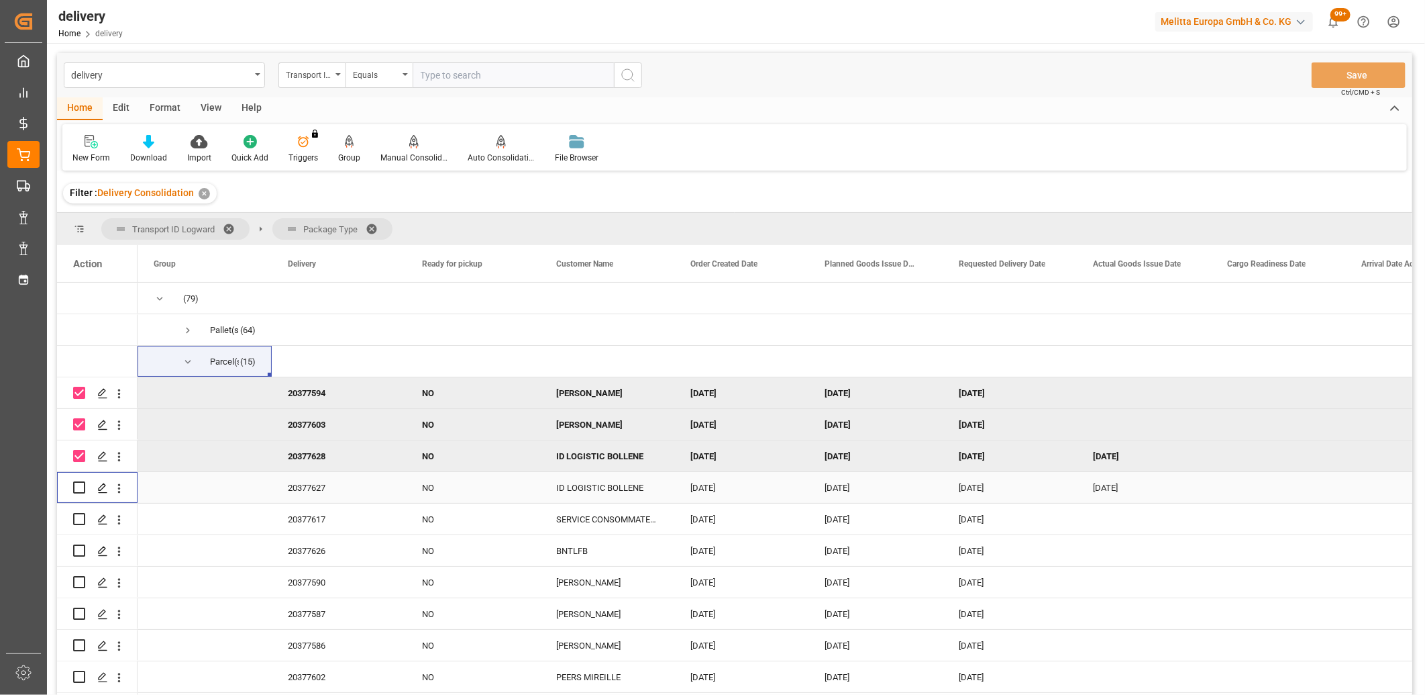
click at [77, 484] on input "Press Space to toggle row selection (unchecked)" at bounding box center [79, 487] width 12 height 12
checkbox input "true"
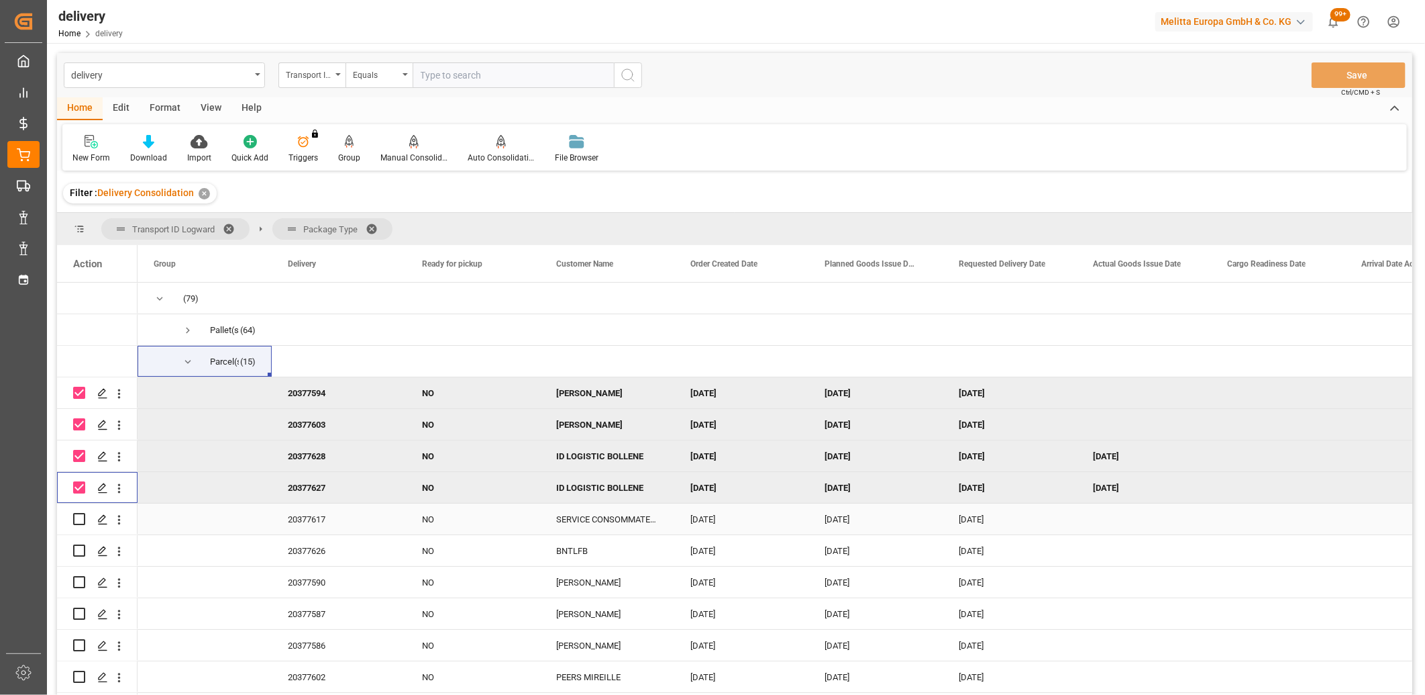
click at [78, 517] on input "Press Space to toggle row selection (unchecked)" at bounding box center [79, 519] width 12 height 12
checkbox input "true"
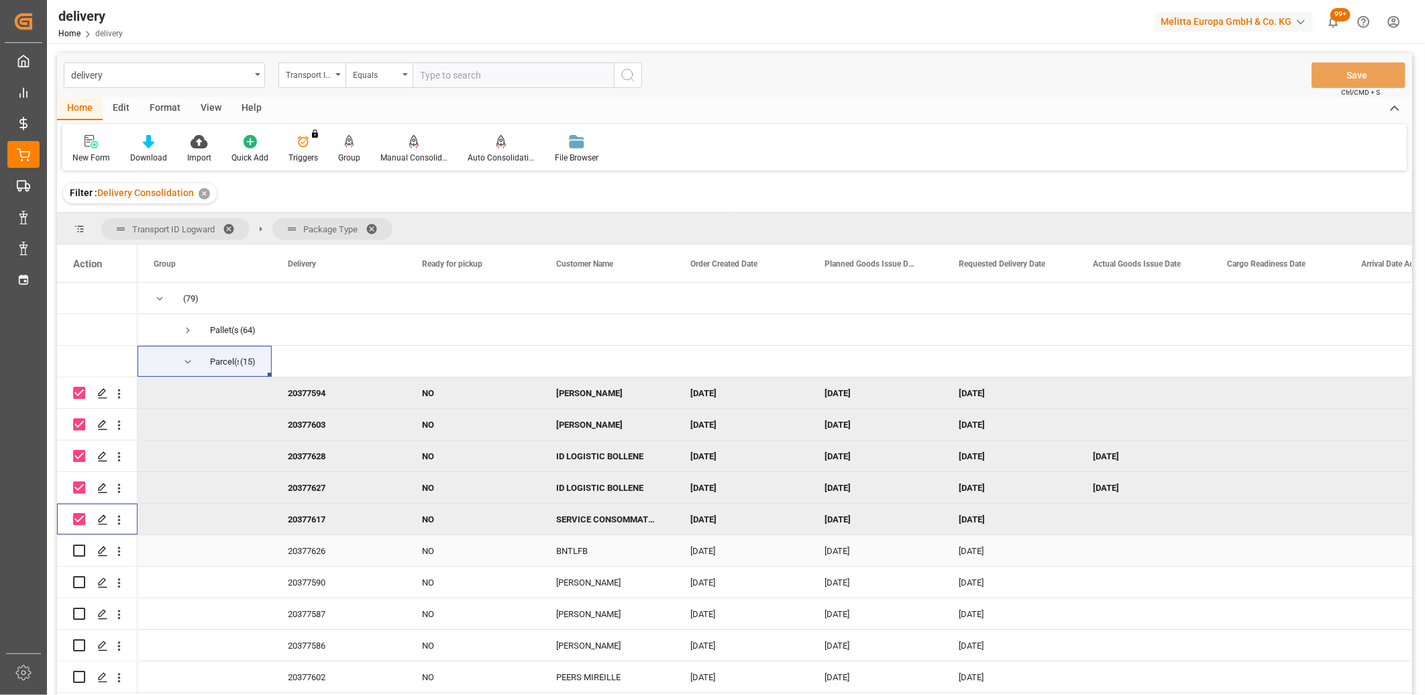
click at [77, 548] on input "Press Space to toggle row selection (unchecked)" at bounding box center [79, 550] width 12 height 12
checkbox input "true"
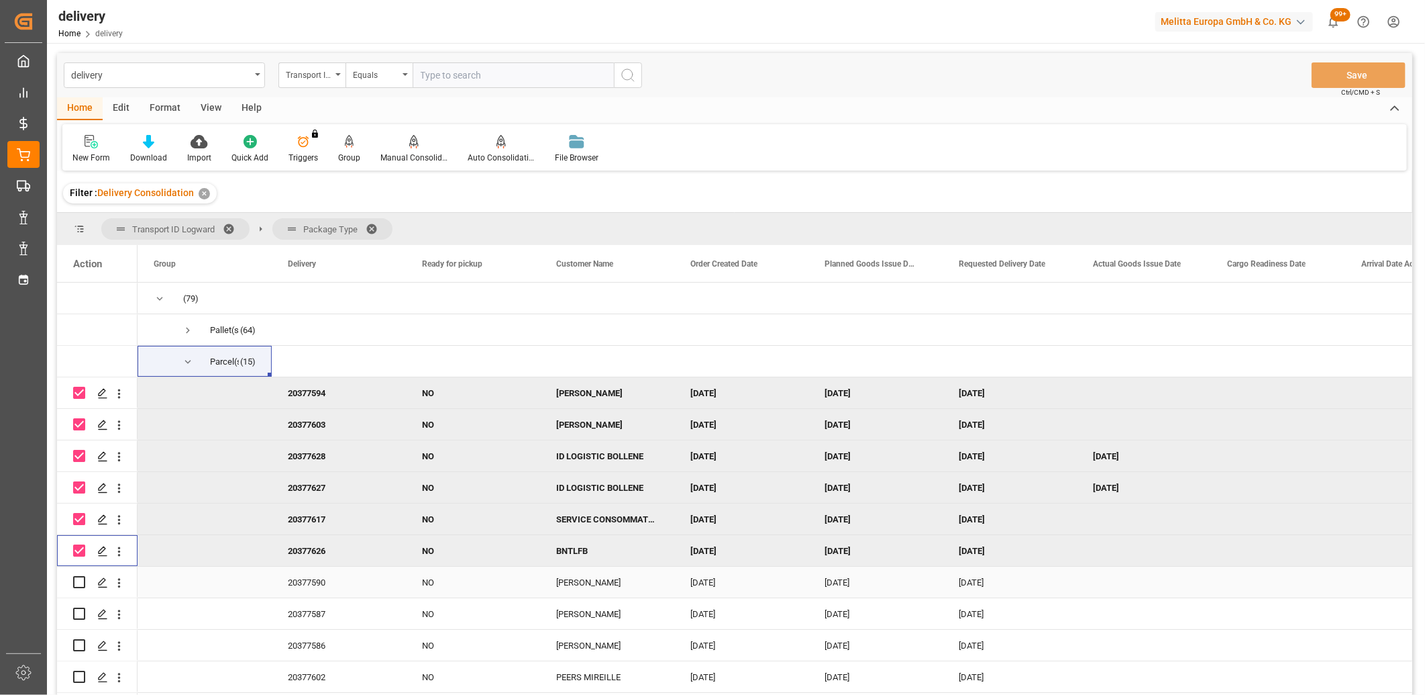
click at [79, 582] on input "Press Space to toggle row selection (unchecked)" at bounding box center [79, 582] width 12 height 12
checkbox input "true"
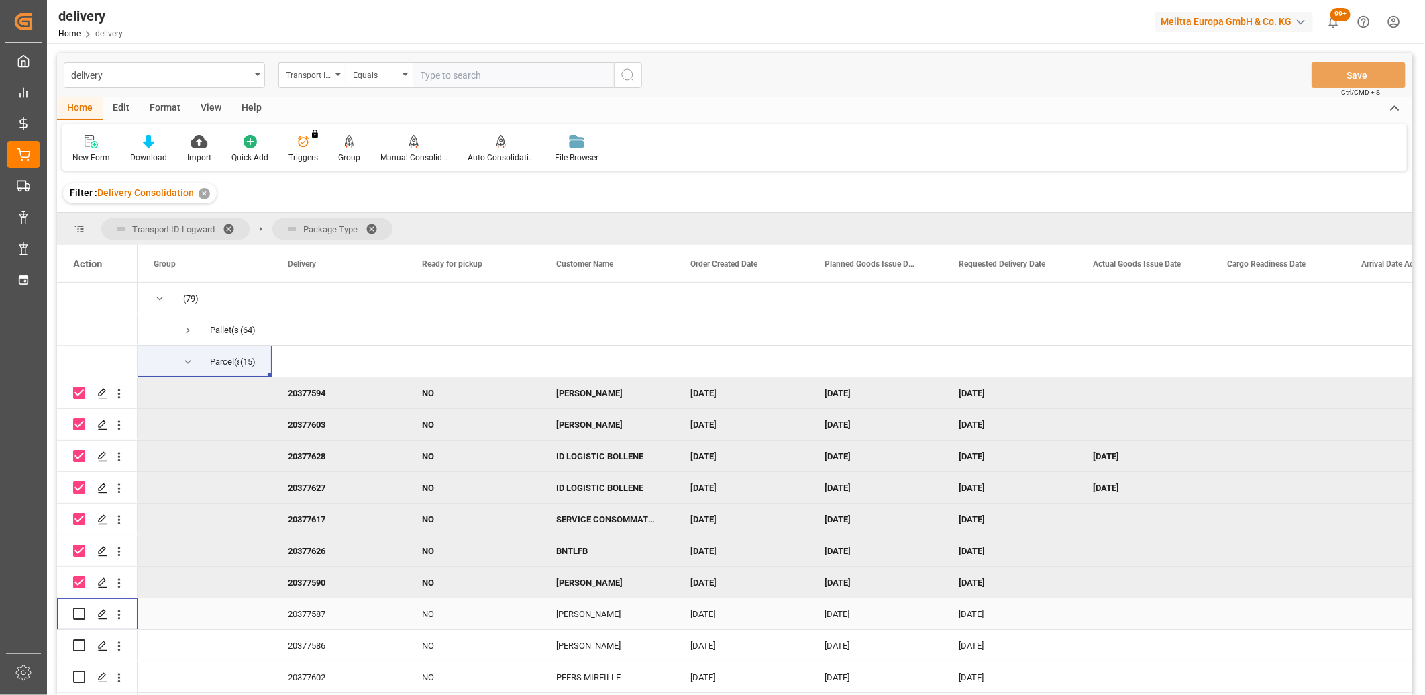
click at [75, 612] on input "Press Space to toggle row selection (unchecked)" at bounding box center [79, 613] width 12 height 12
checkbox input "true"
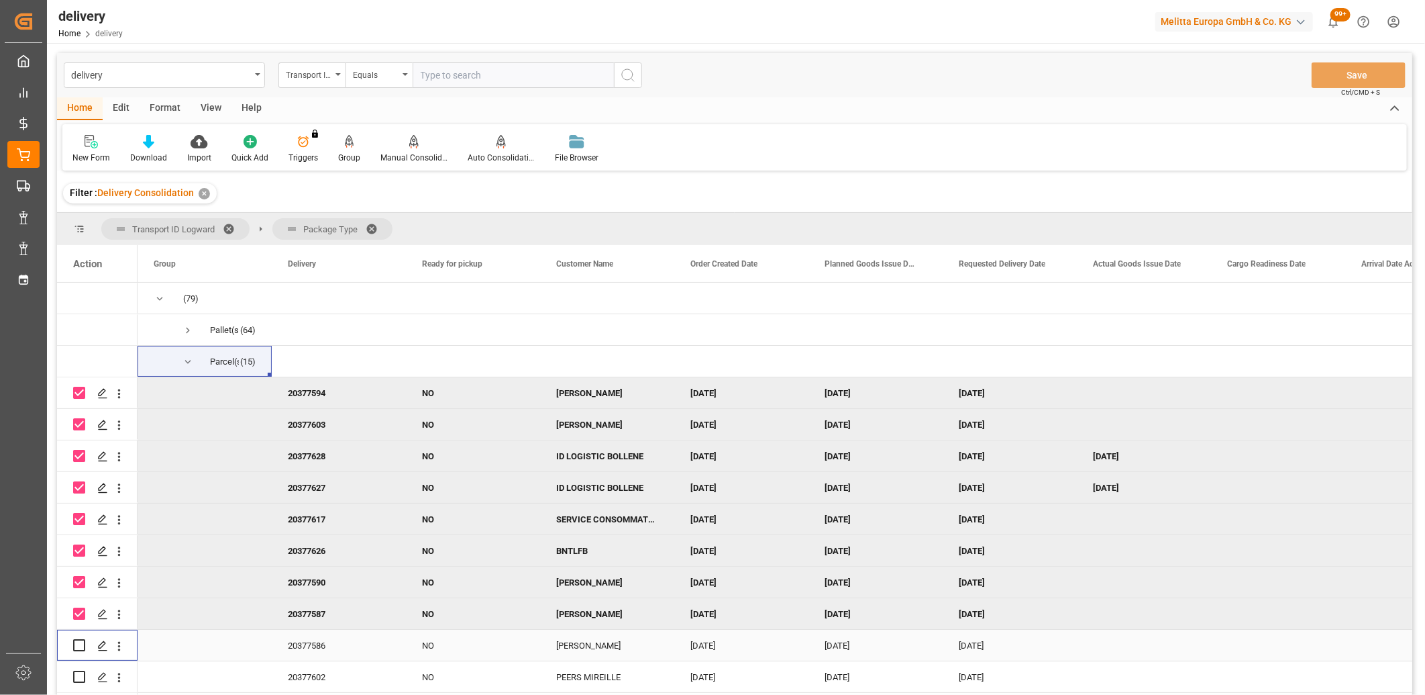
click at [75, 645] on input "Press Space to toggle row selection (unchecked)" at bounding box center [79, 645] width 12 height 12
checkbox input "true"
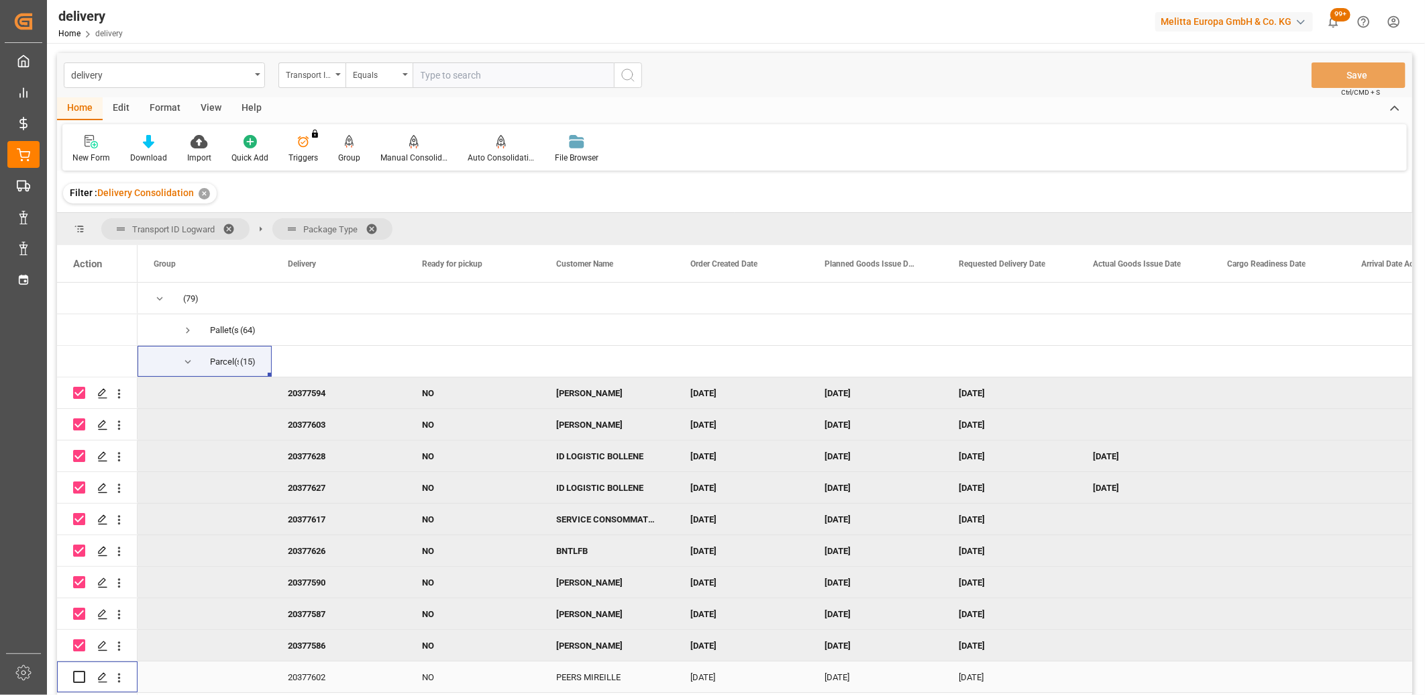
click at [76, 678] on input "Press Space to toggle row selection (unchecked)" at bounding box center [79, 676] width 12 height 12
checkbox input "true"
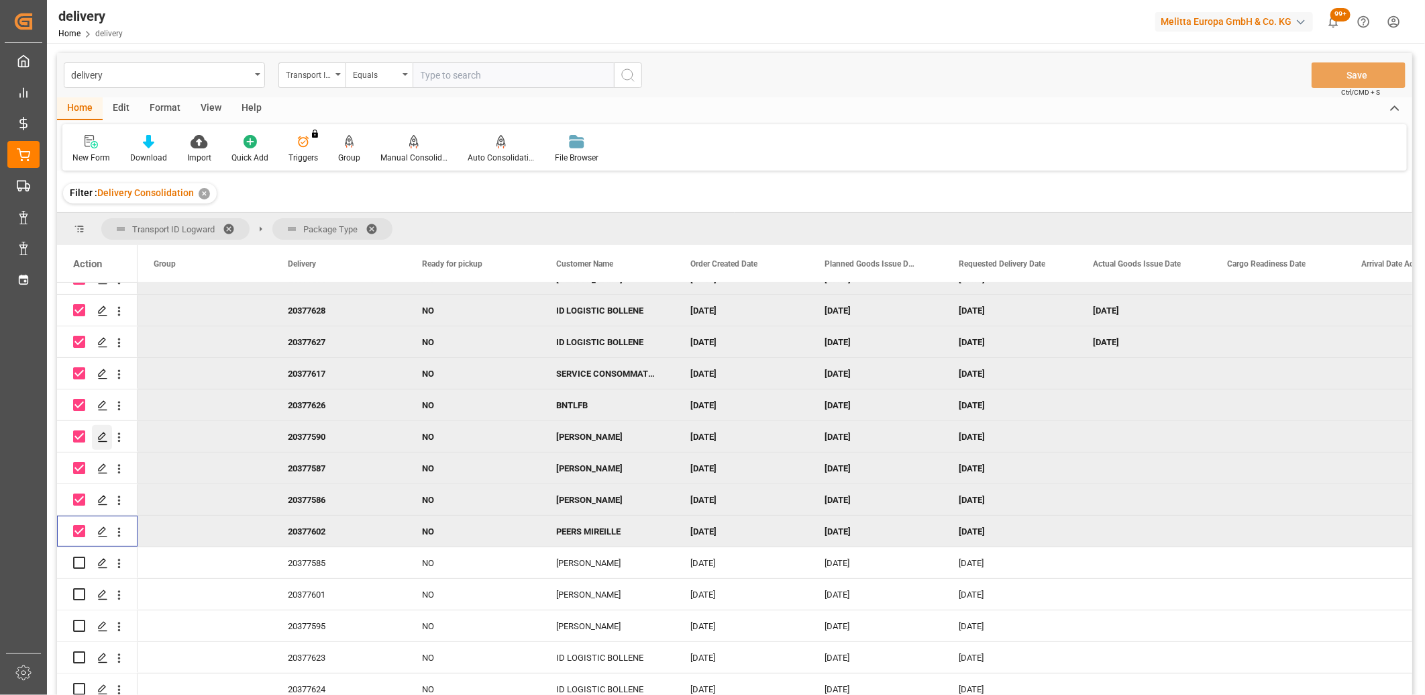
scroll to position [155, 0]
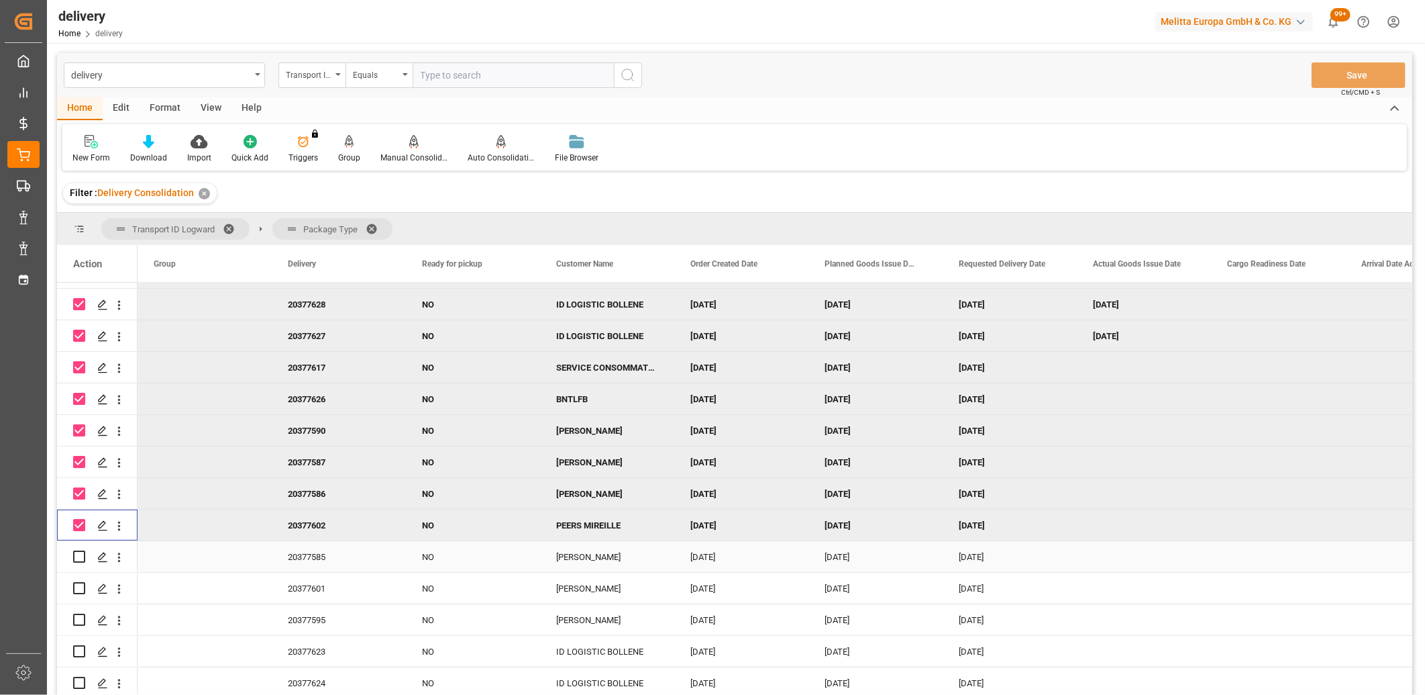
click at [78, 554] on input "Press Space to toggle row selection (unchecked)" at bounding box center [79, 556] width 12 height 12
checkbox input "true"
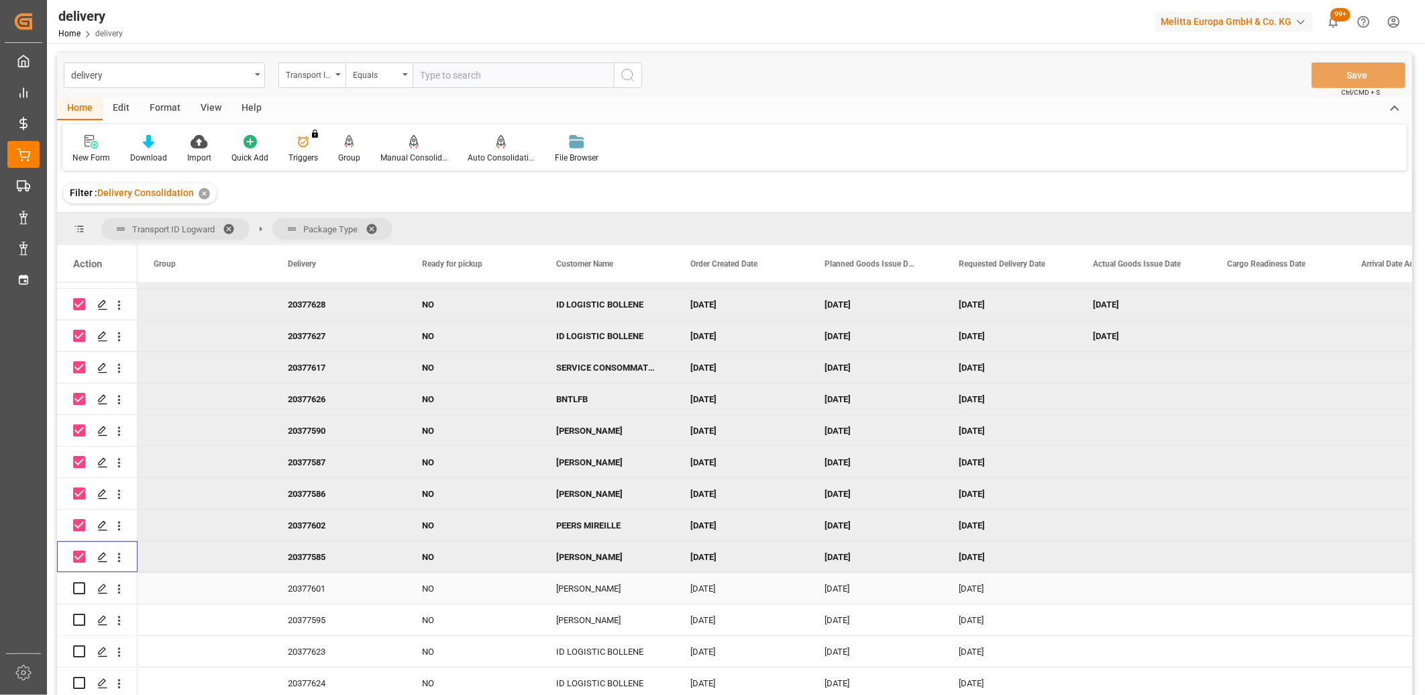
click at [78, 587] on input "Press Space to toggle row selection (unchecked)" at bounding box center [79, 588] width 12 height 12
checkbox input "true"
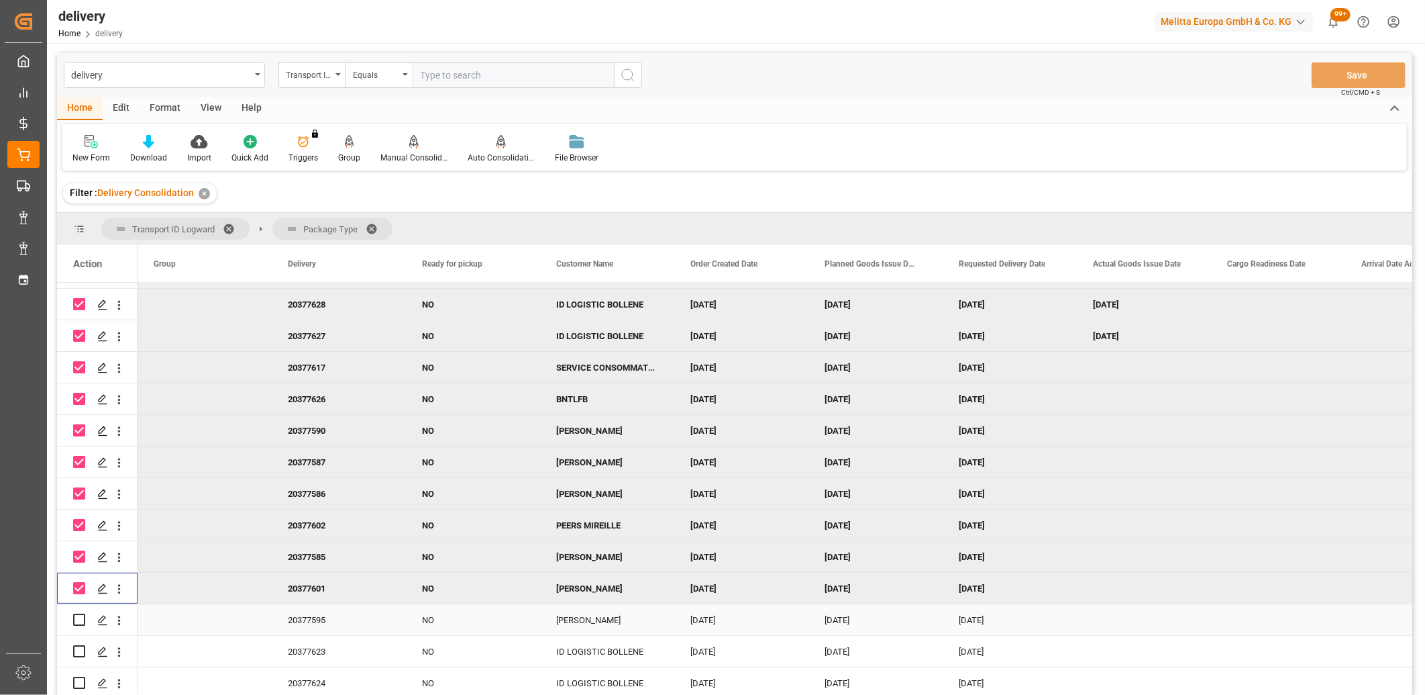
click at [75, 614] on input "Press Space to toggle row selection (unchecked)" at bounding box center [79, 619] width 12 height 12
checkbox input "true"
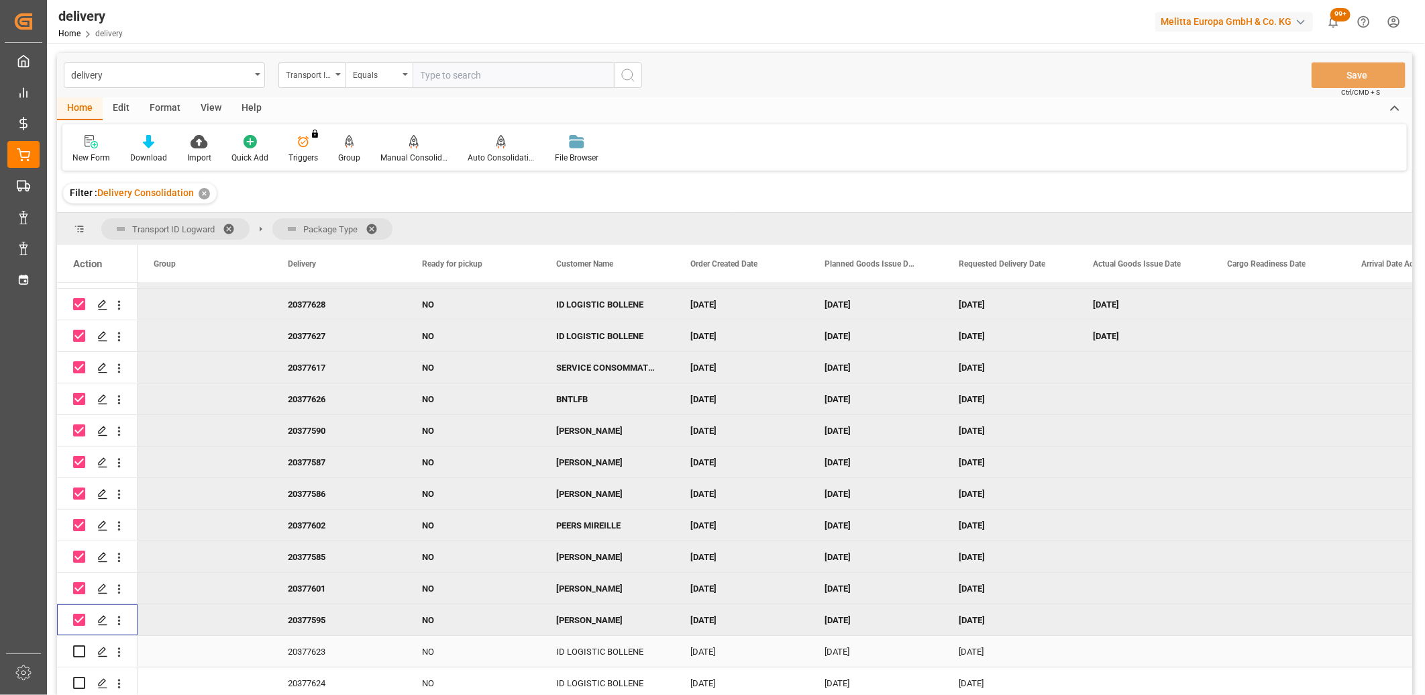
click at [77, 648] on input "Press Space to toggle row selection (unchecked)" at bounding box center [79, 651] width 12 height 12
checkbox input "true"
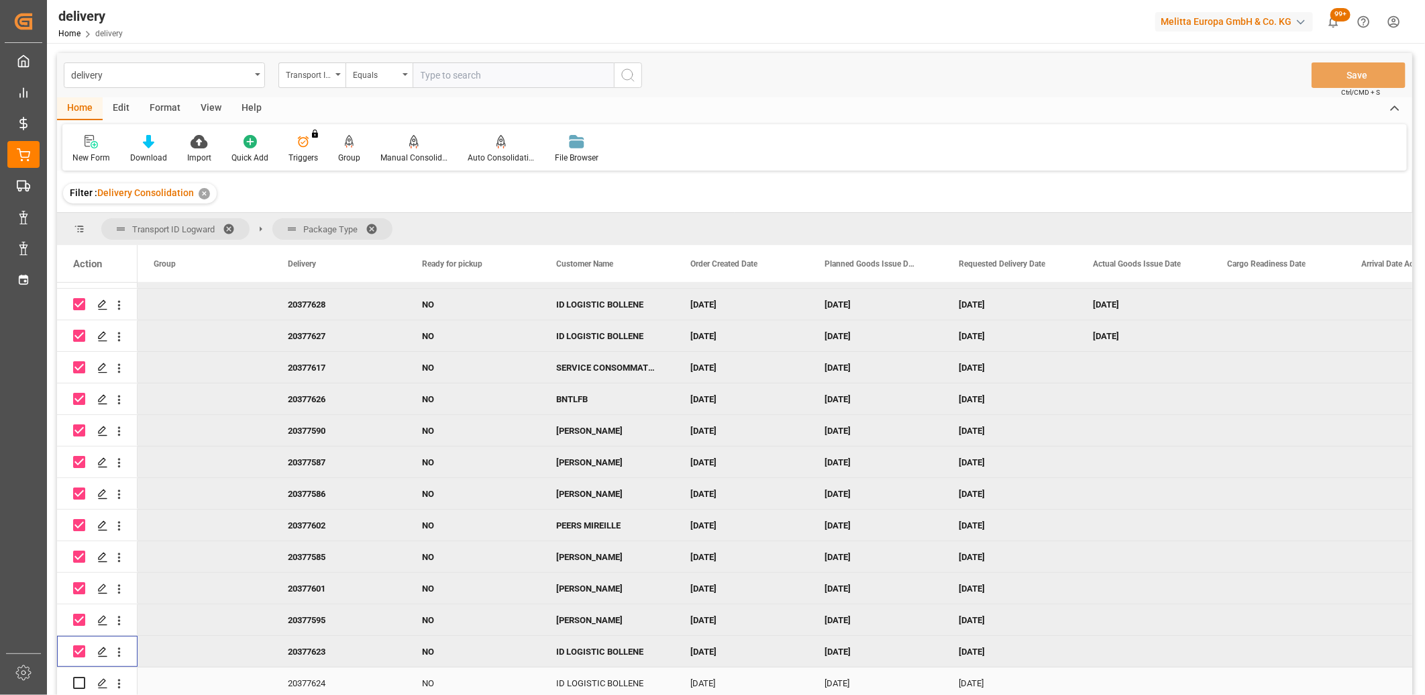
click at [78, 681] on input "Press Space to toggle row selection (unchecked)" at bounding box center [79, 682] width 12 height 12
checkbox input "true"
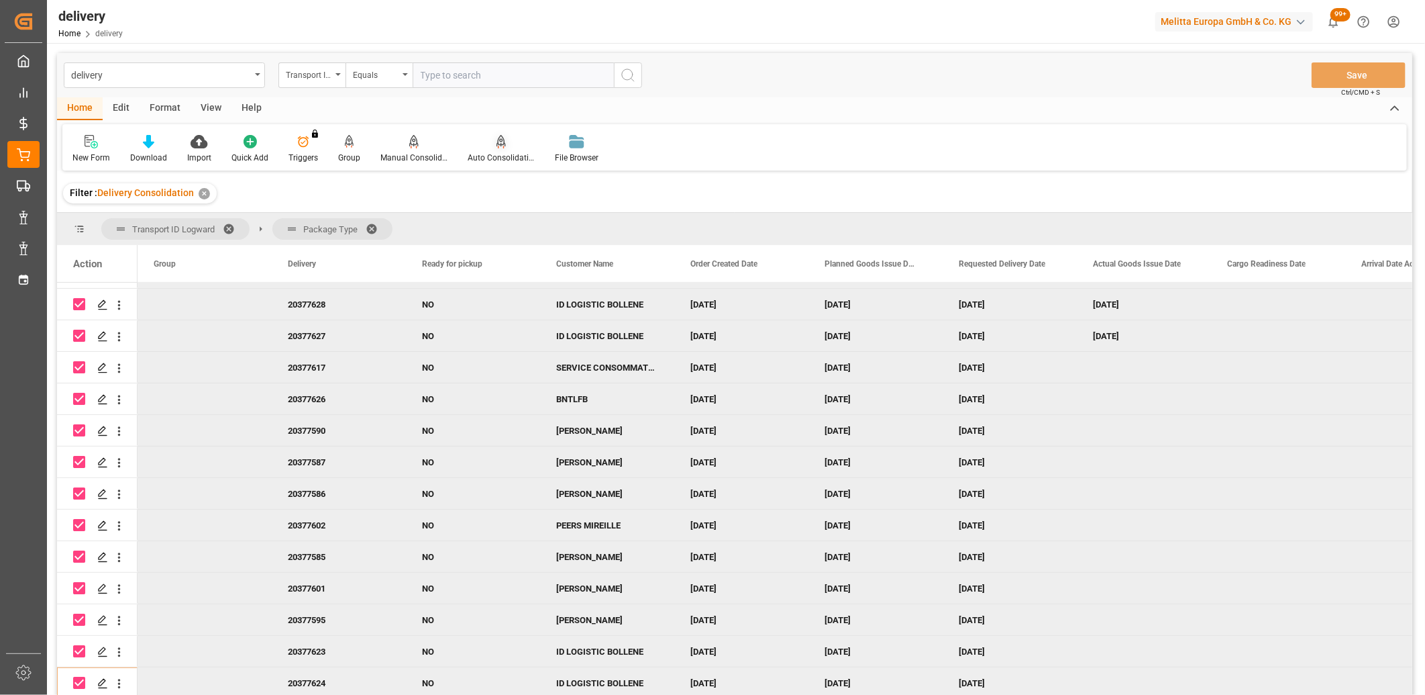
click at [491, 153] on div "Auto Consolidation" at bounding box center [501, 158] width 67 height 12
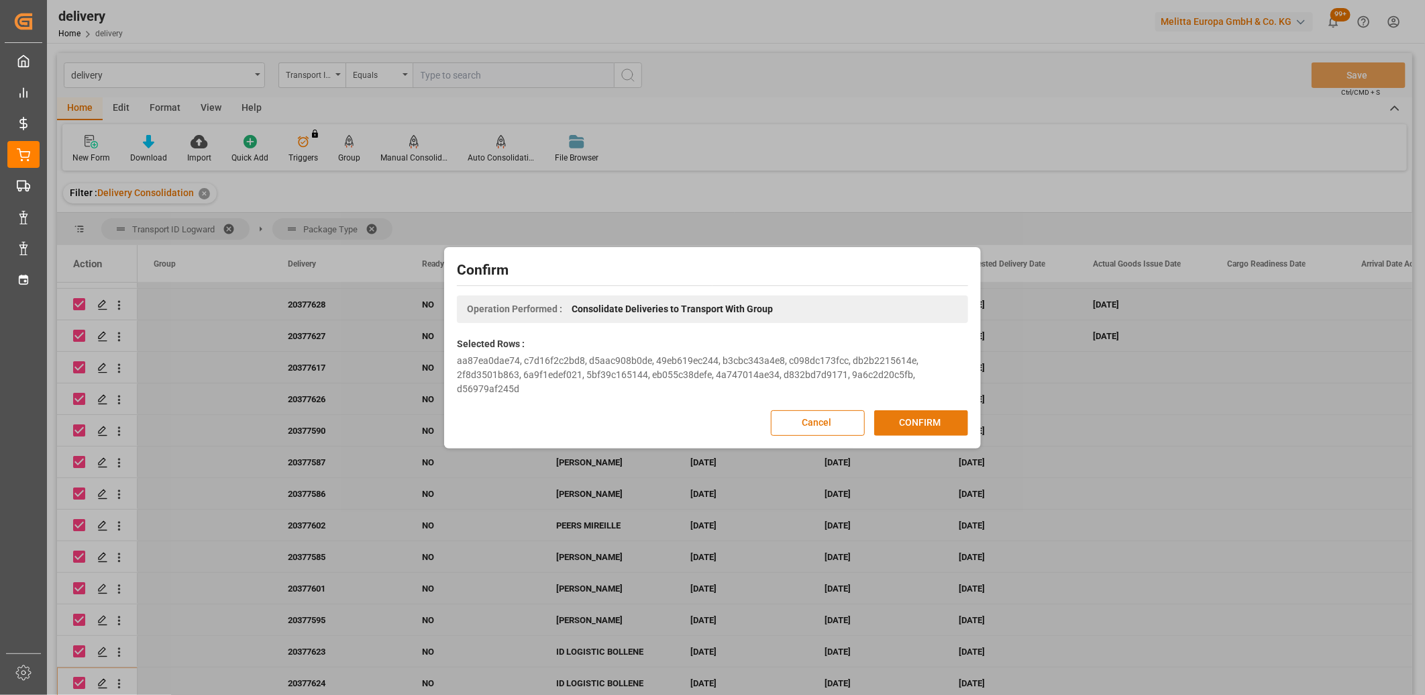
click at [915, 425] on button "CONFIRM" at bounding box center [921, 423] width 94 height 26
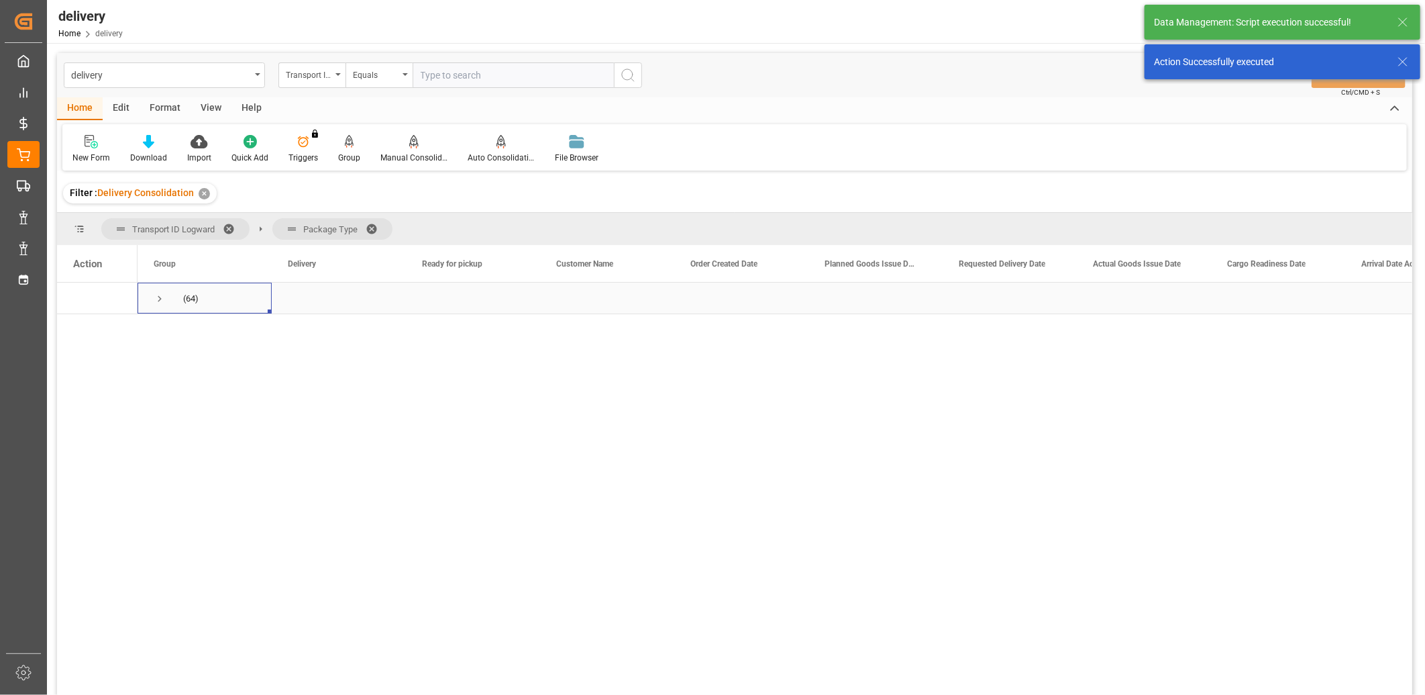
click at [160, 297] on span "Press SPACE to select this row." at bounding box center [160, 299] width 12 height 12
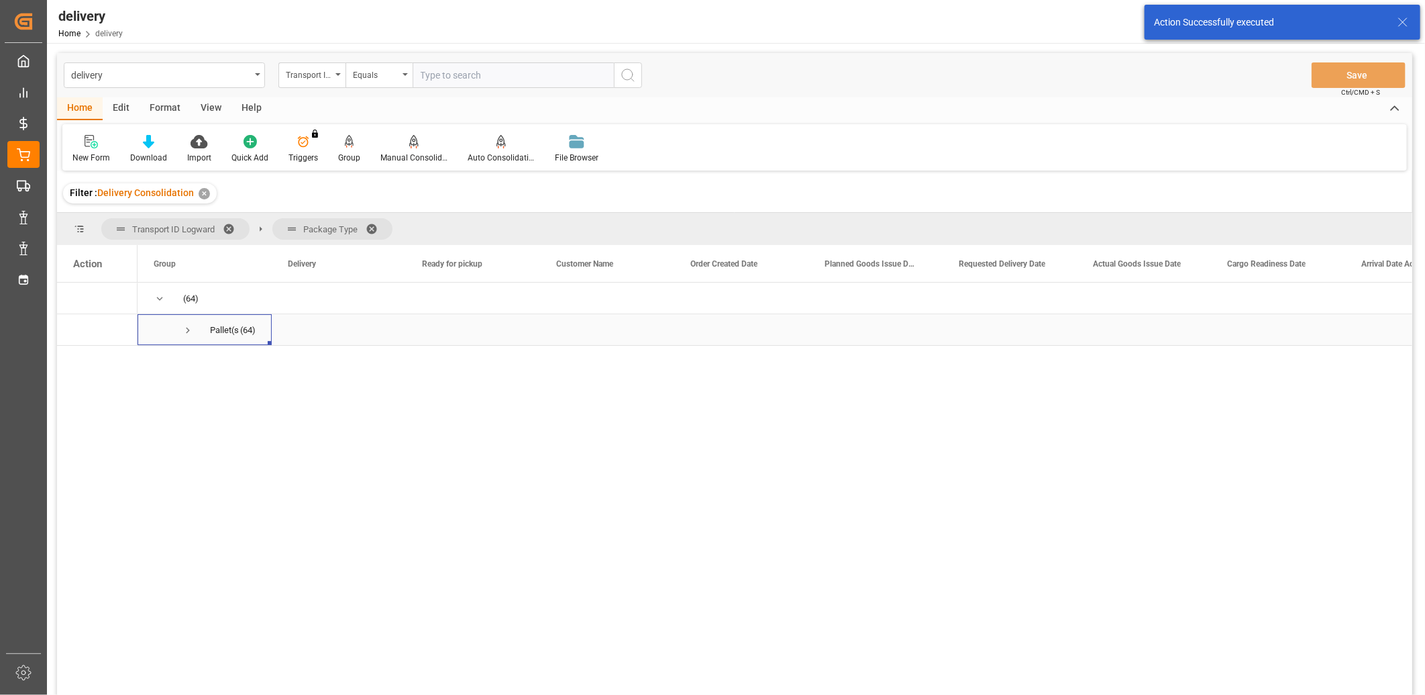
click at [185, 333] on span "Press SPACE to select this row." at bounding box center [188, 330] width 12 height 12
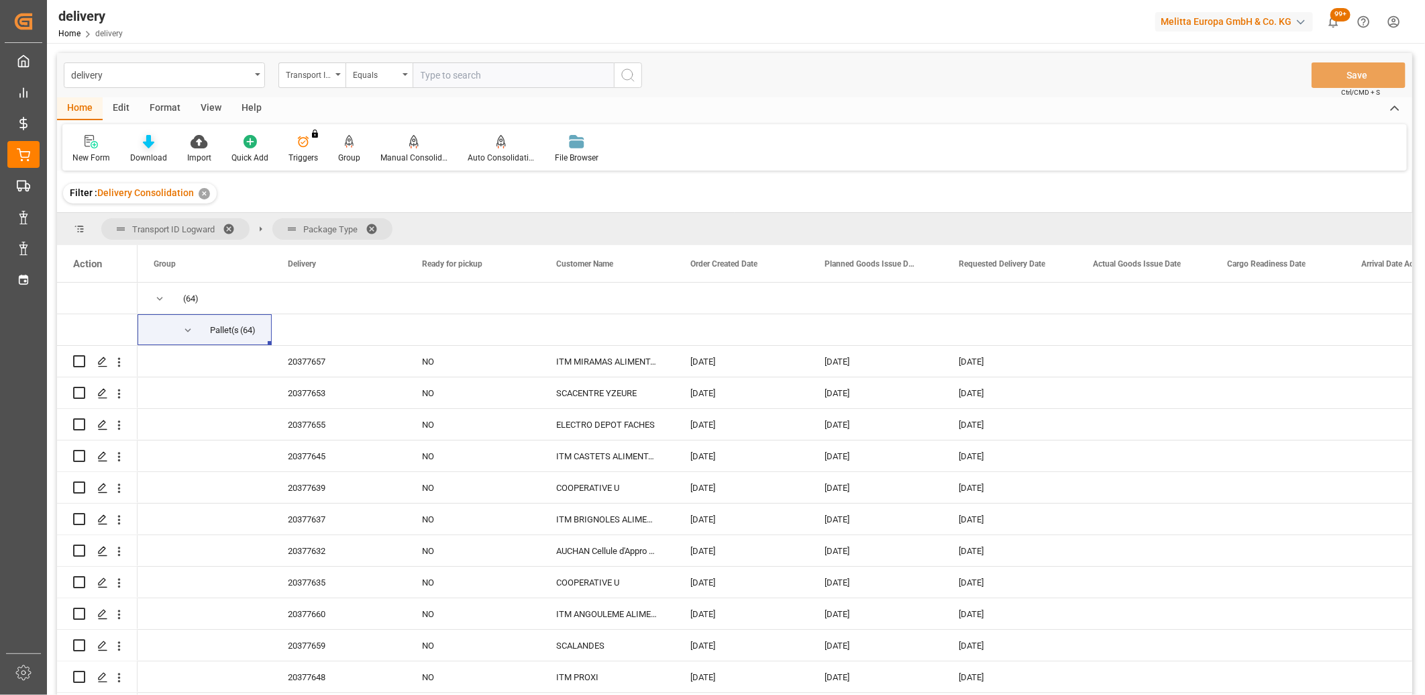
click at [146, 142] on icon at bounding box center [148, 141] width 11 height 13
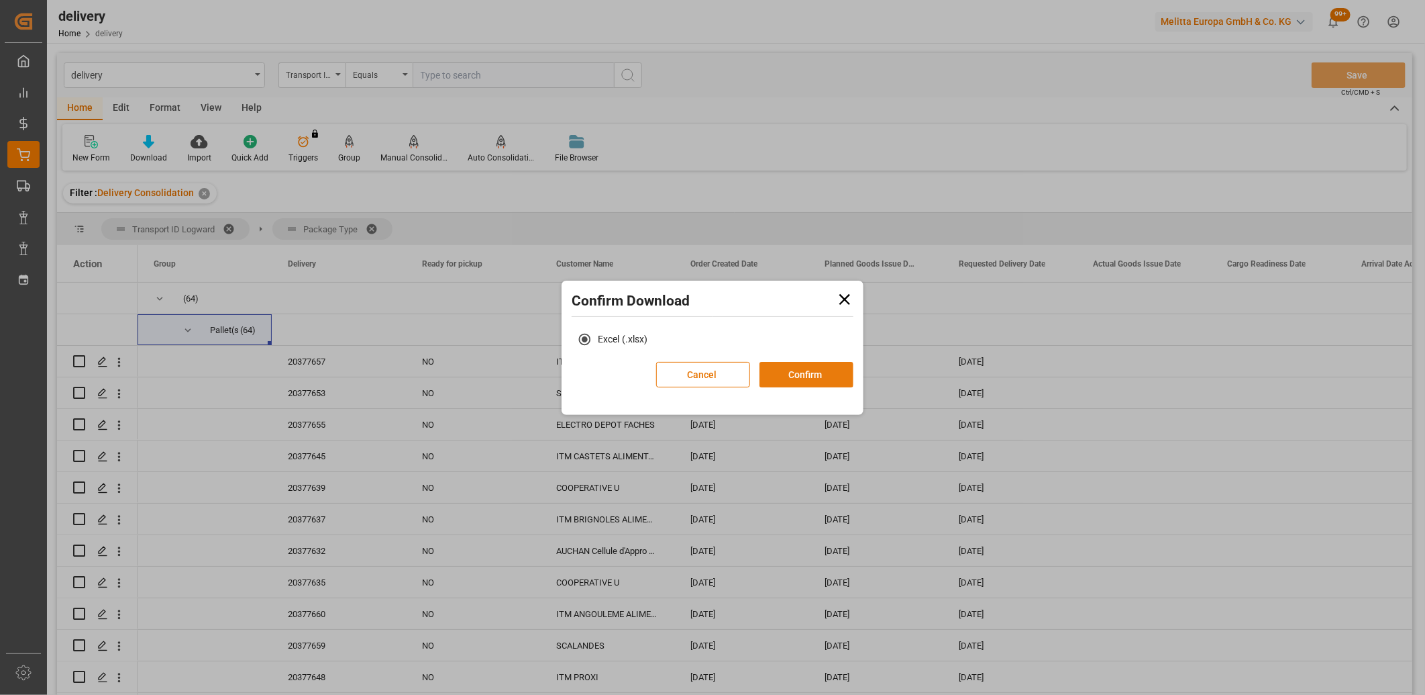
click at [813, 370] on button "Confirm" at bounding box center [807, 375] width 94 height 26
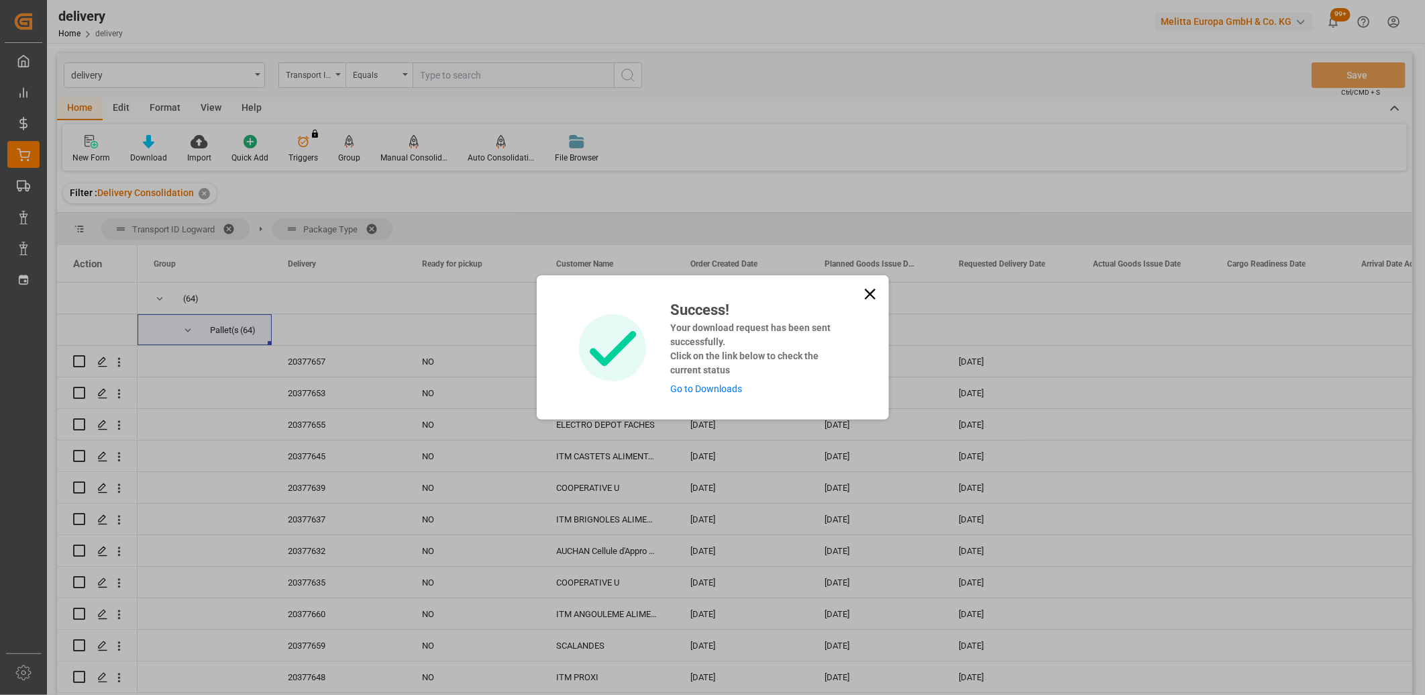
click at [710, 385] on link "Go to Downloads" at bounding box center [706, 388] width 72 height 11
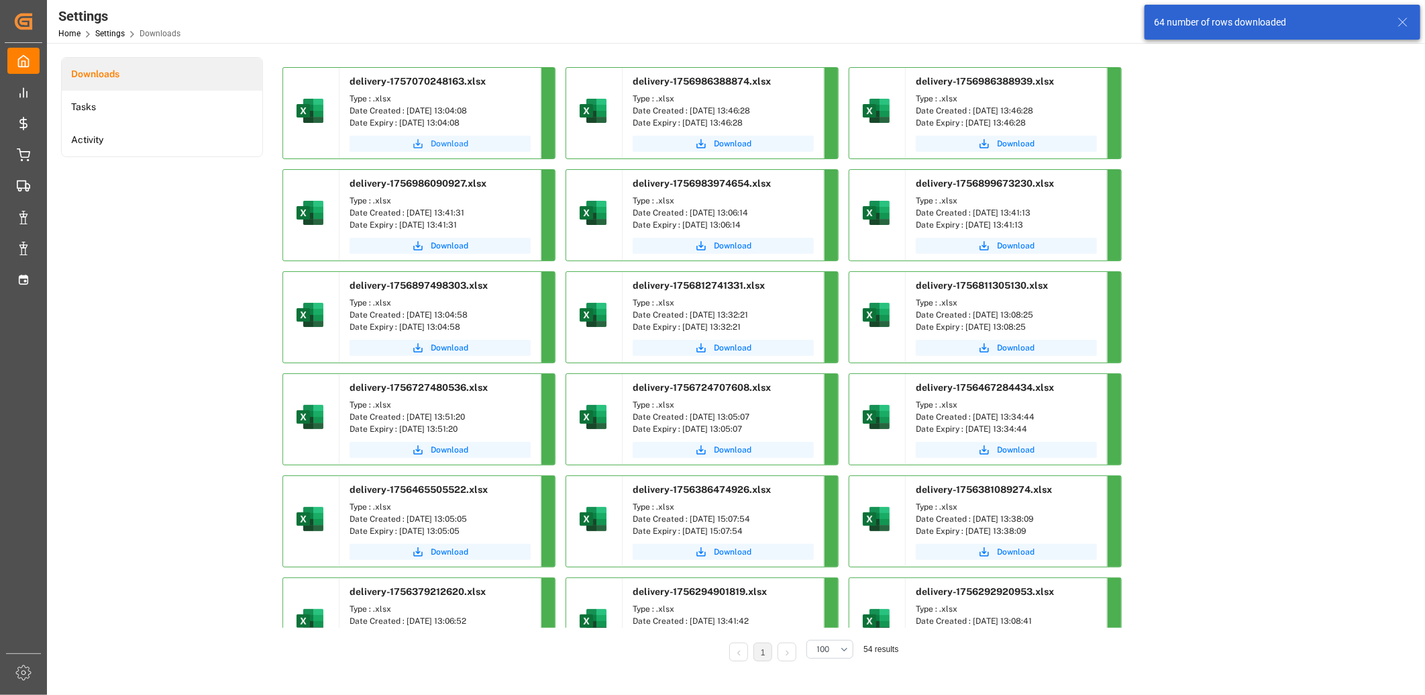
click at [446, 143] on span "Download" at bounding box center [450, 144] width 38 height 12
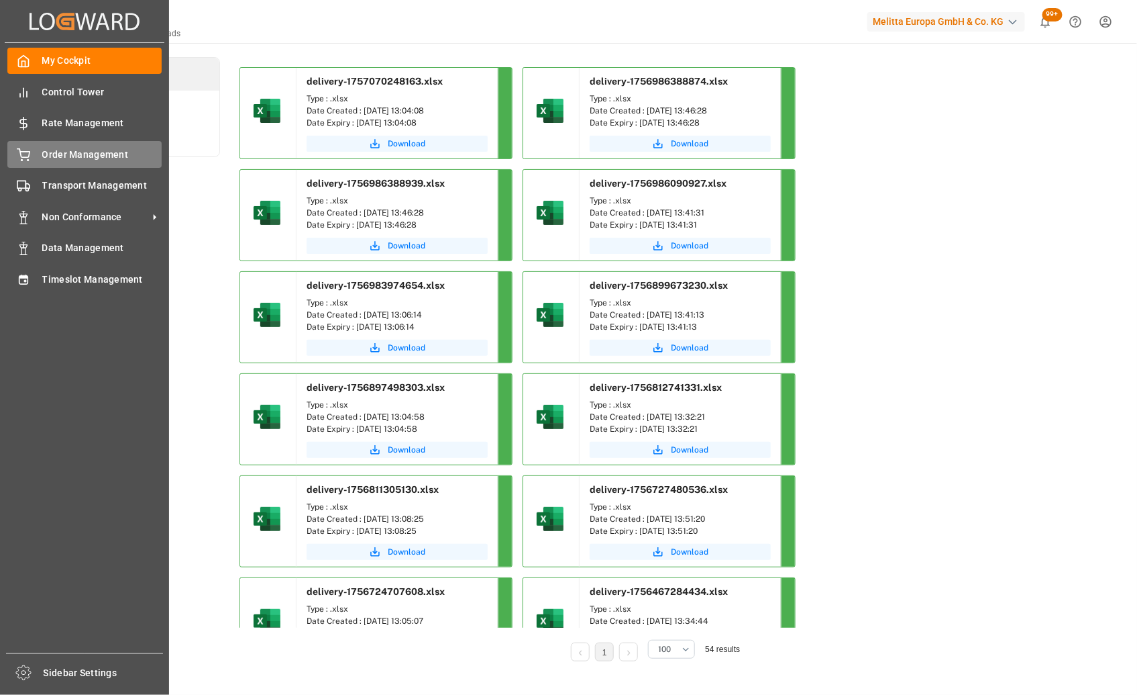
click at [38, 159] on div "Order Management Order Management" at bounding box center [84, 154] width 154 height 26
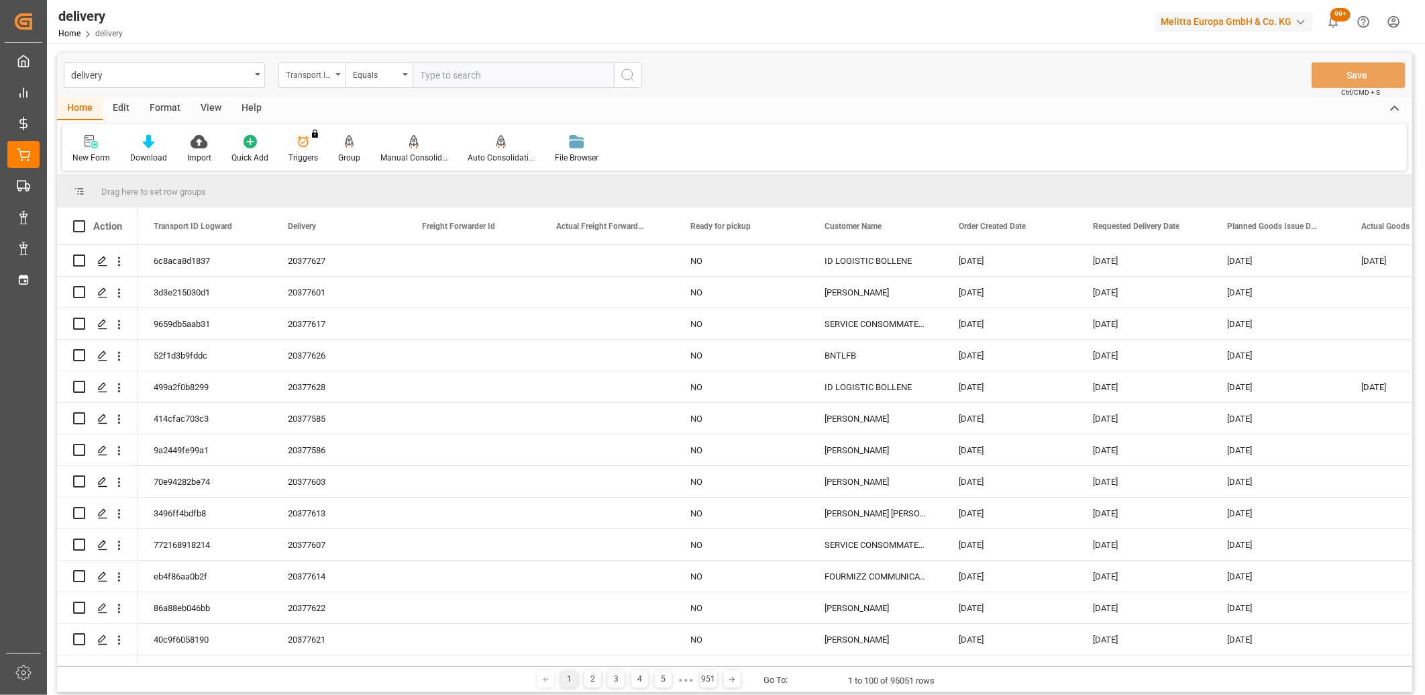
click at [300, 77] on div "Transport ID Logward" at bounding box center [309, 73] width 46 height 15
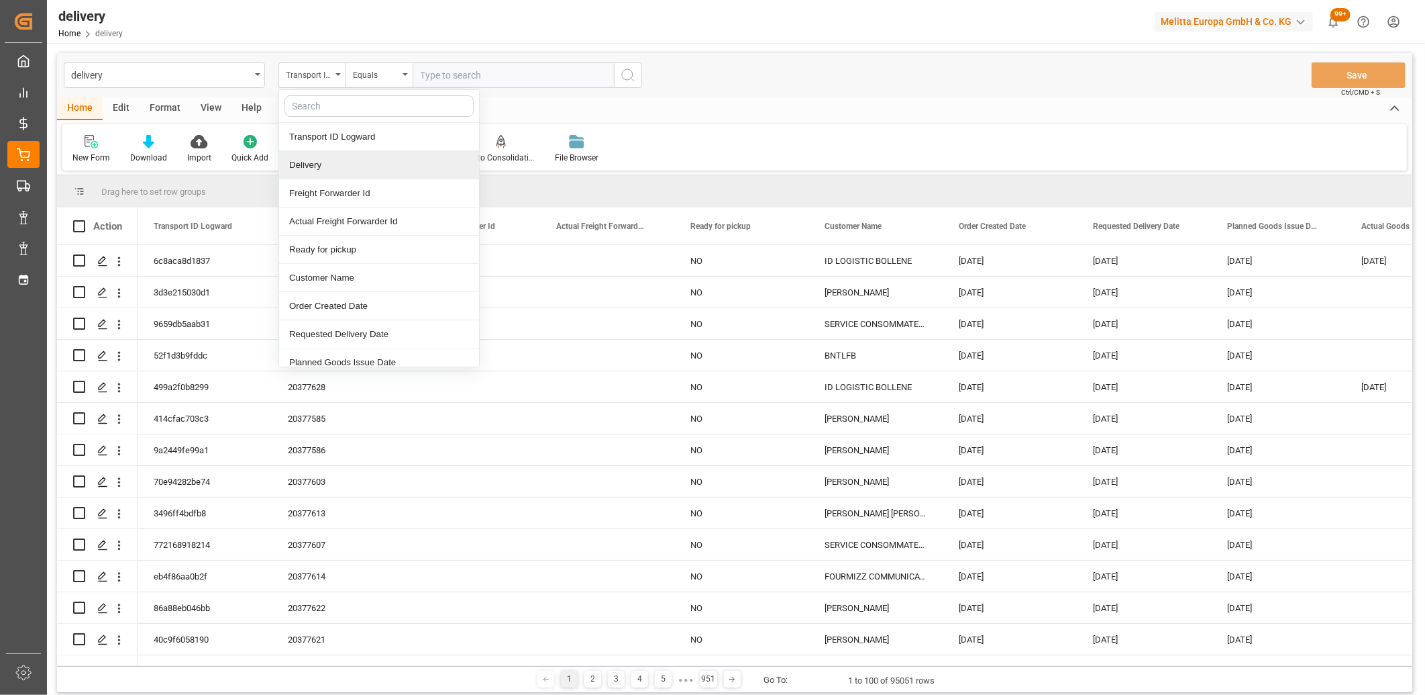
click at [323, 165] on div "Delivery" at bounding box center [379, 165] width 200 height 28
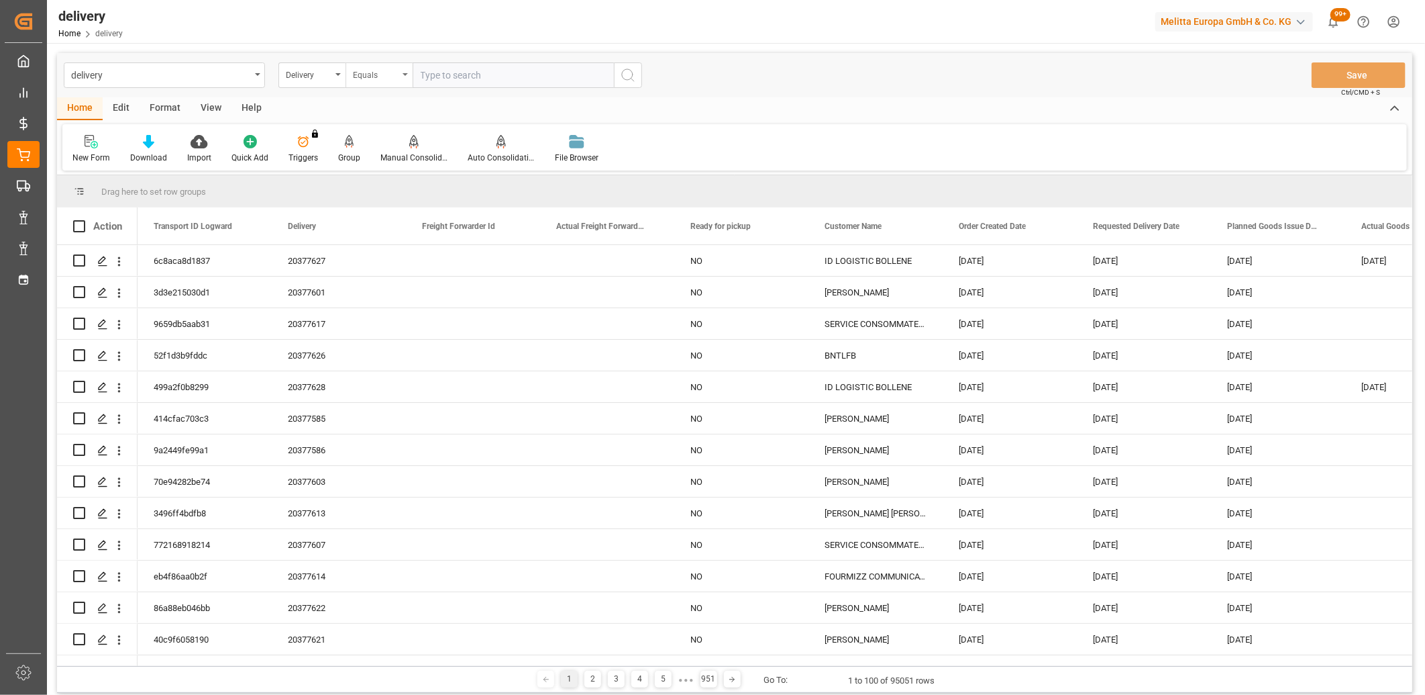
click at [376, 78] on div "Equals" at bounding box center [376, 73] width 46 height 15
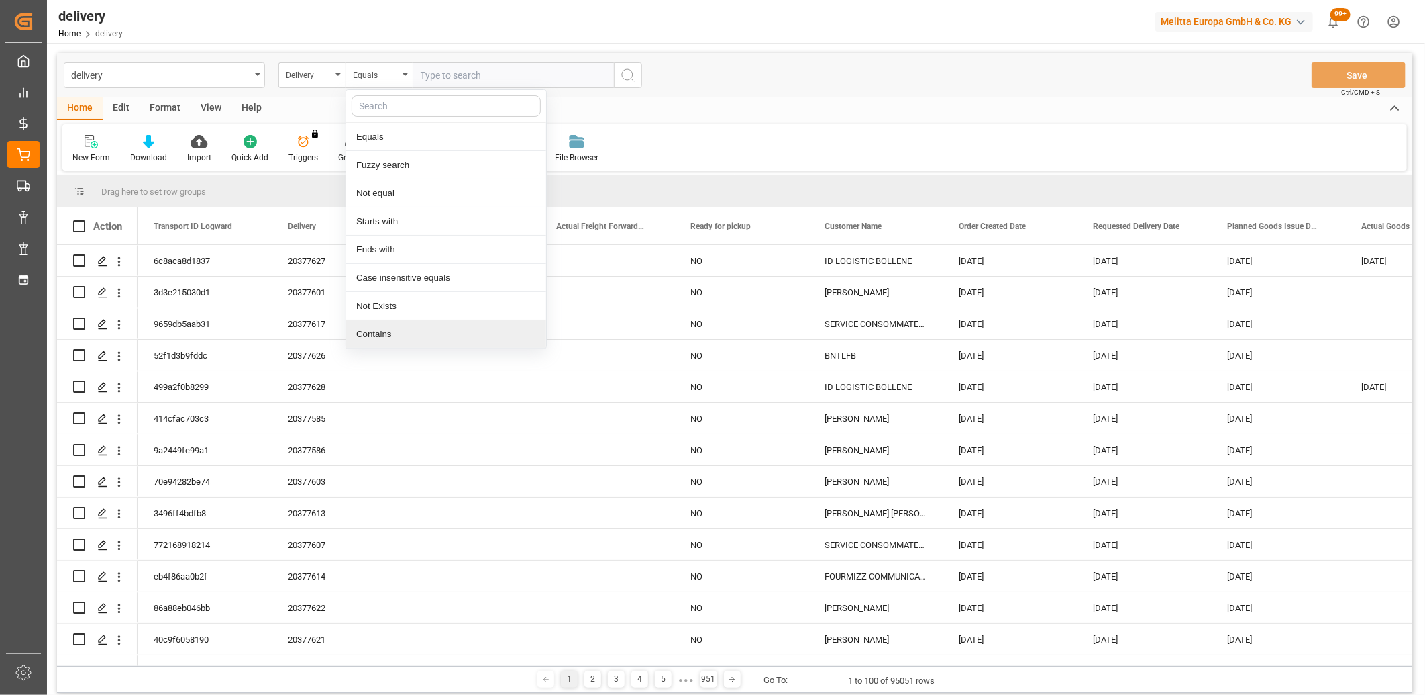
click at [373, 336] on div "Contains" at bounding box center [446, 334] width 200 height 28
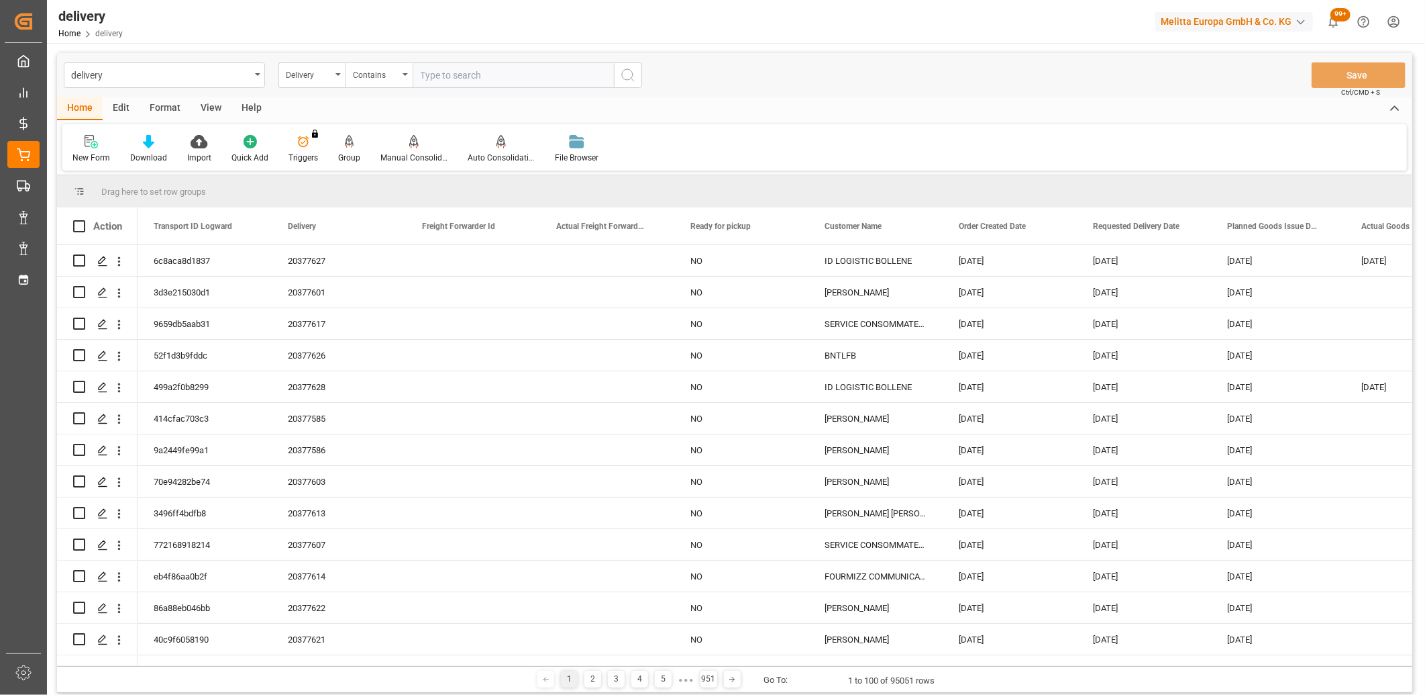
click at [440, 76] on input "text" at bounding box center [513, 75] width 201 height 26
paste input "20377630,20377629,20377631,20377635,20377660,20377639,20377640,20377637,0,0,0,0…"
type input "20377630,20377629,20377631,20377635,20377660,20377639,20377640,20377637,0,0,0,0…"
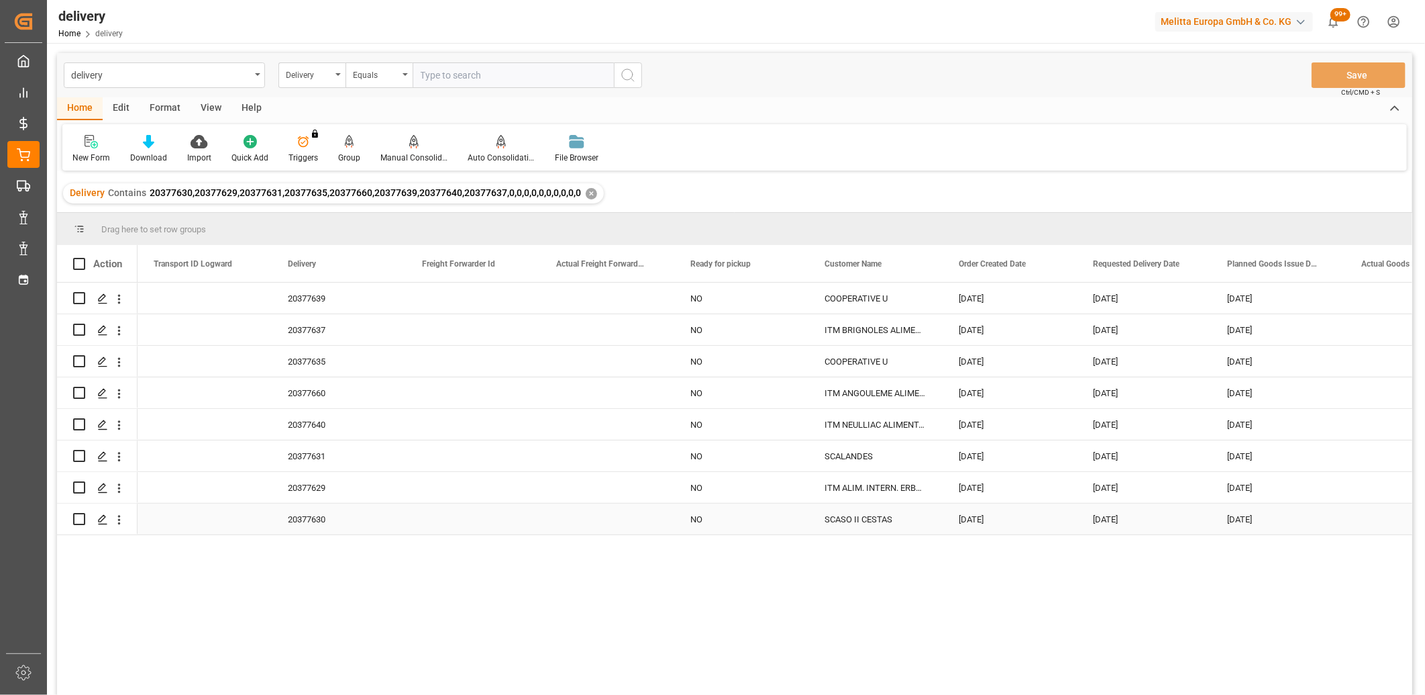
click at [78, 521] on input "Press Space to toggle row selection (unchecked)" at bounding box center [79, 519] width 12 height 12
checkbox input "true"
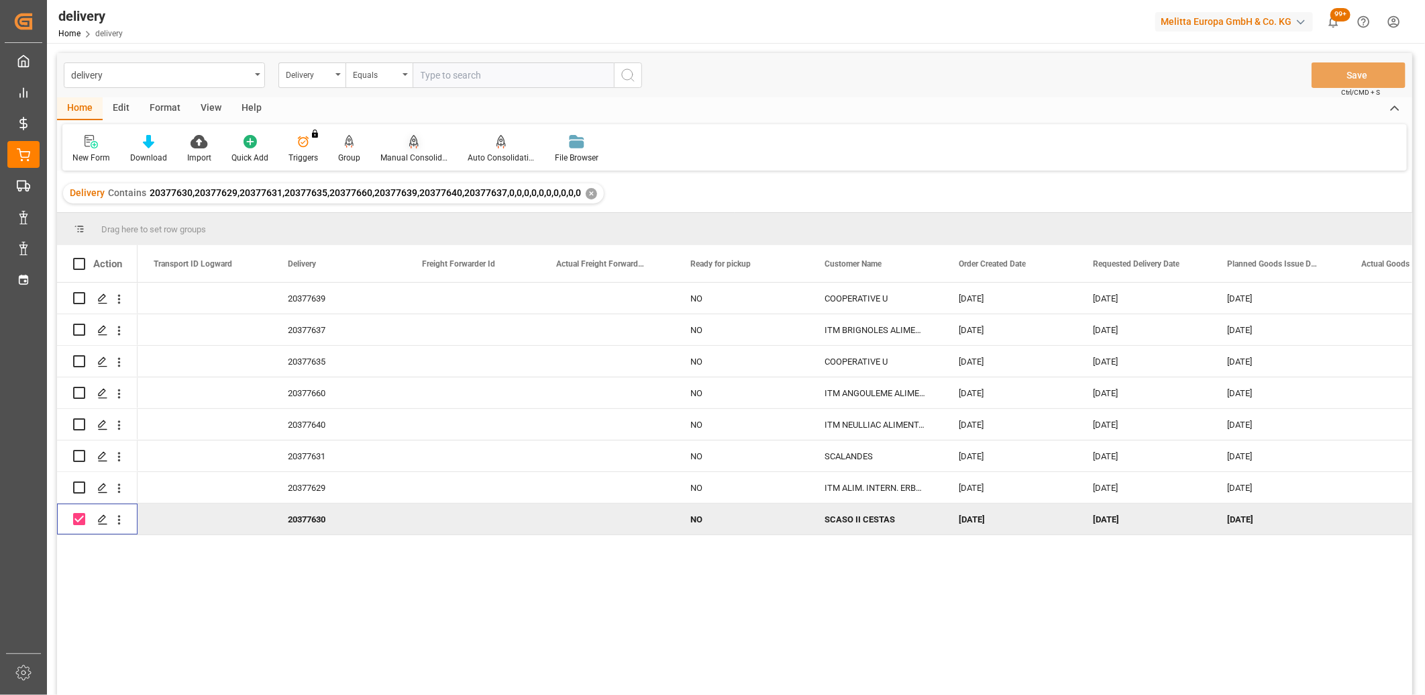
click at [410, 145] on icon at bounding box center [413, 141] width 9 height 13
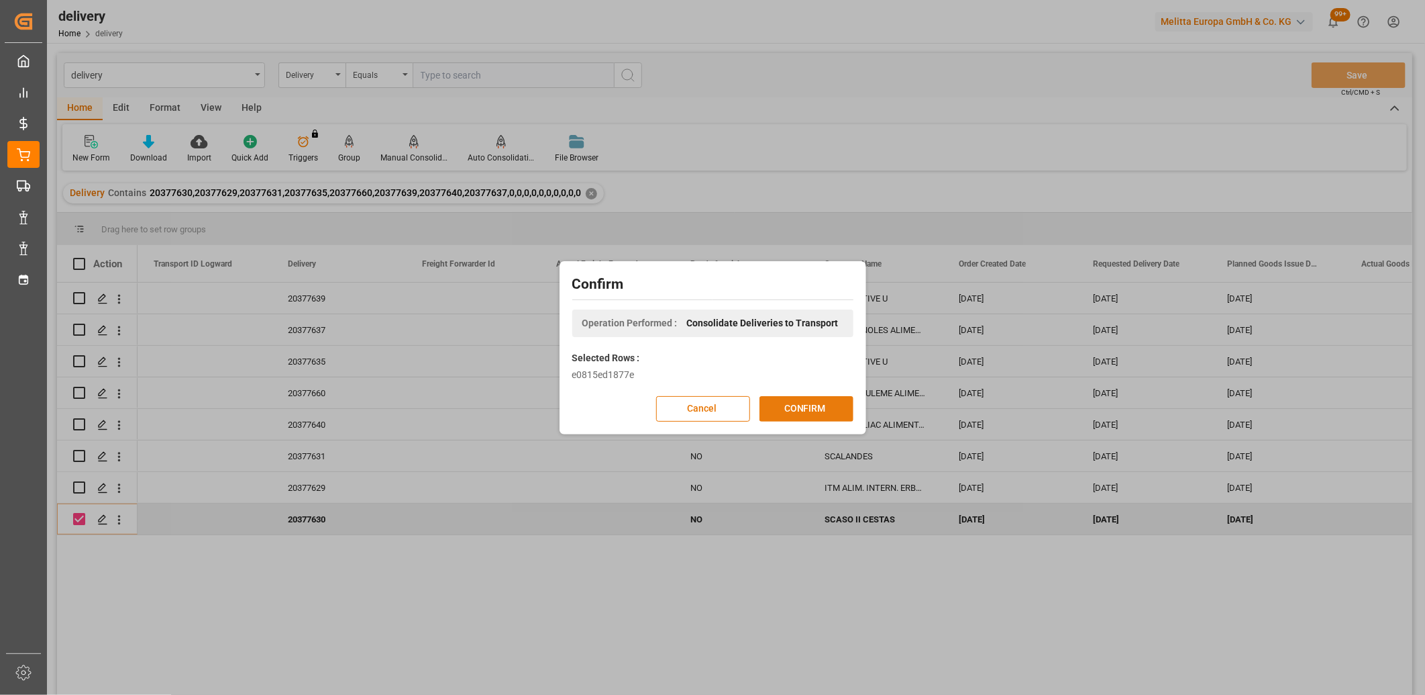
click at [782, 406] on button "CONFIRM" at bounding box center [807, 409] width 94 height 26
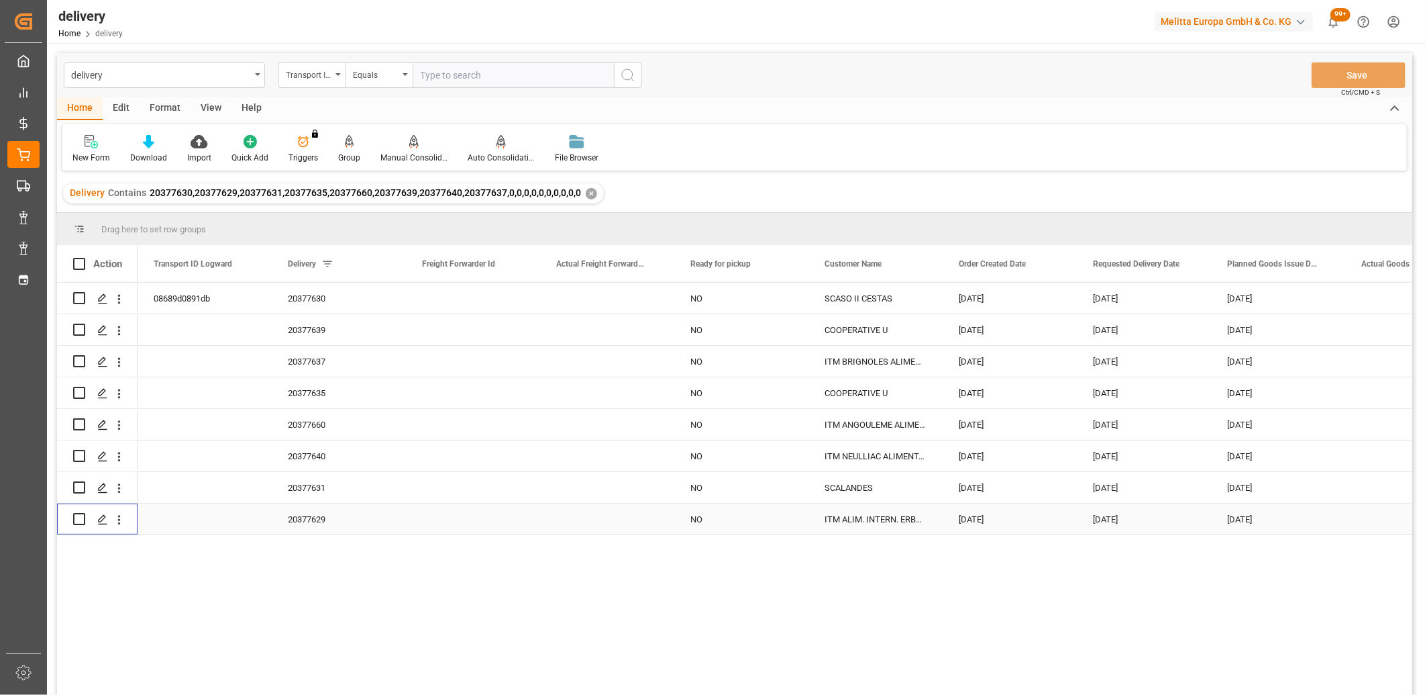
click at [82, 519] on input "Press Space to toggle row selection (unchecked)" at bounding box center [79, 519] width 12 height 12
checkbox input "true"
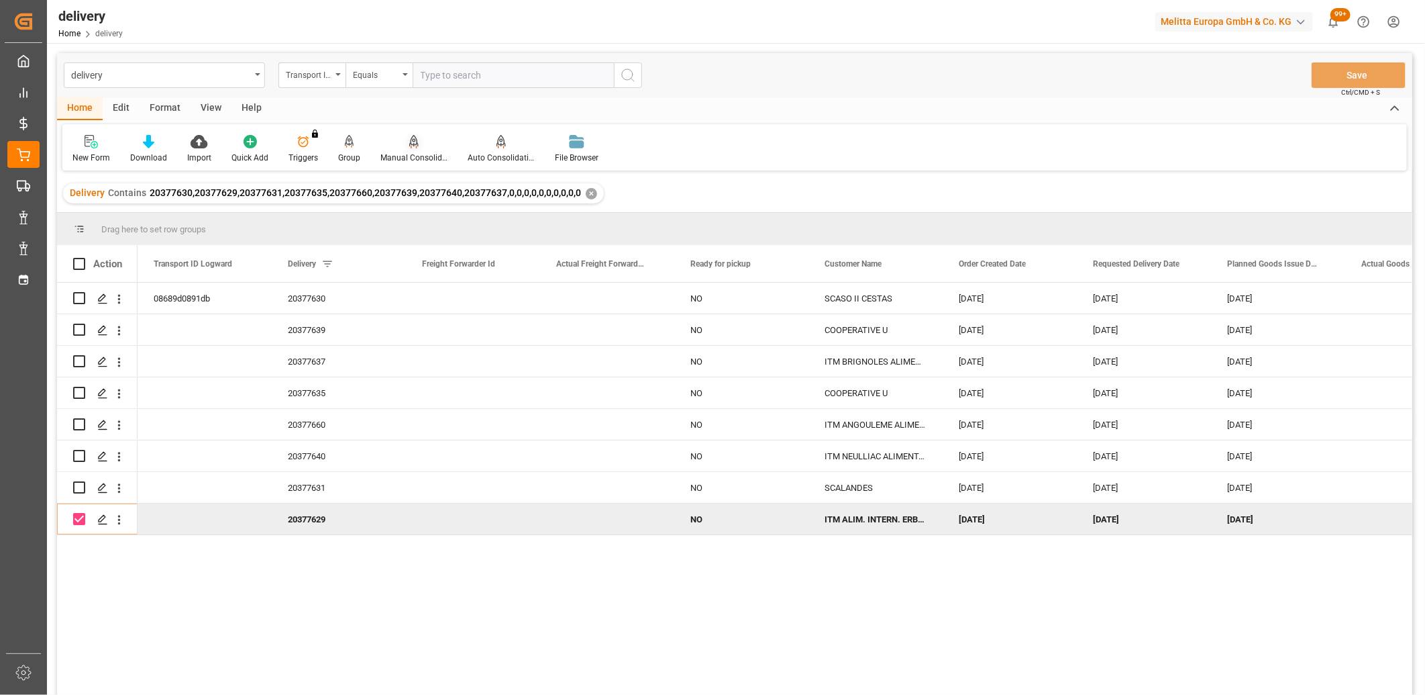
click at [413, 146] on icon at bounding box center [414, 147] width 6 height 3
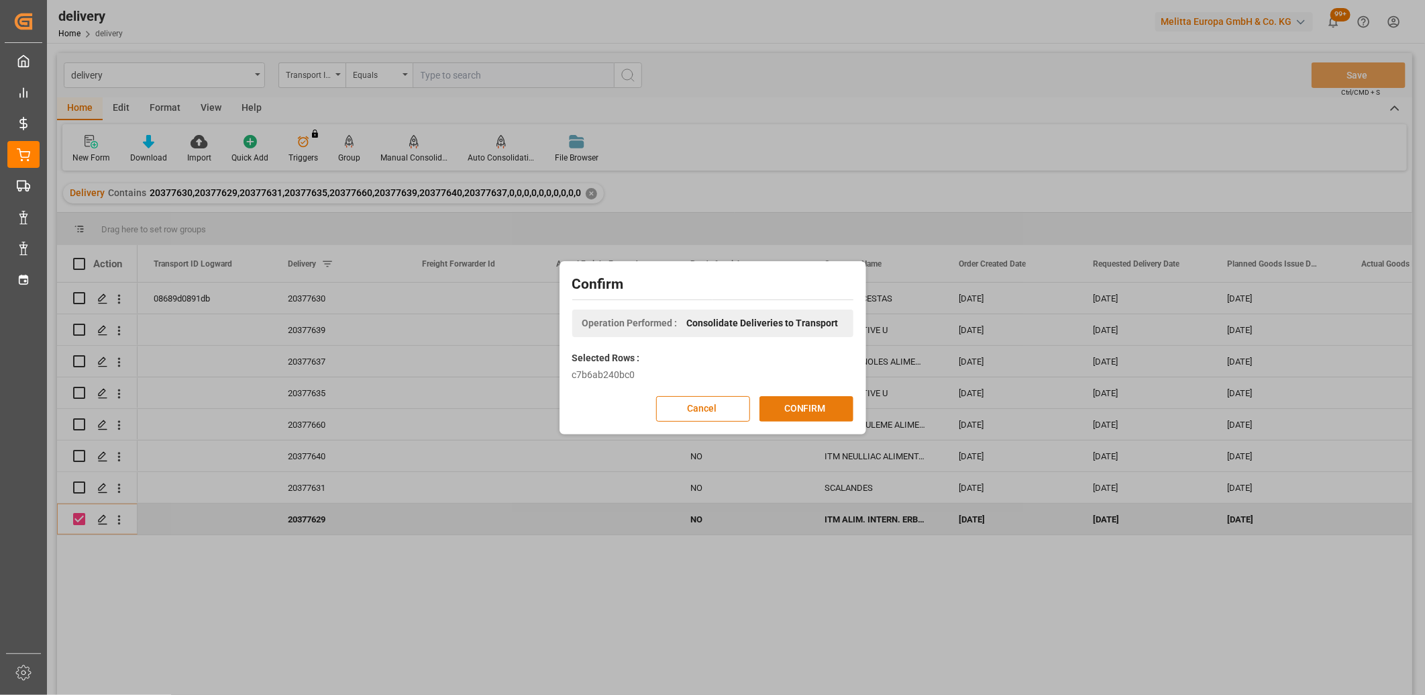
click at [783, 405] on button "CONFIRM" at bounding box center [807, 409] width 94 height 26
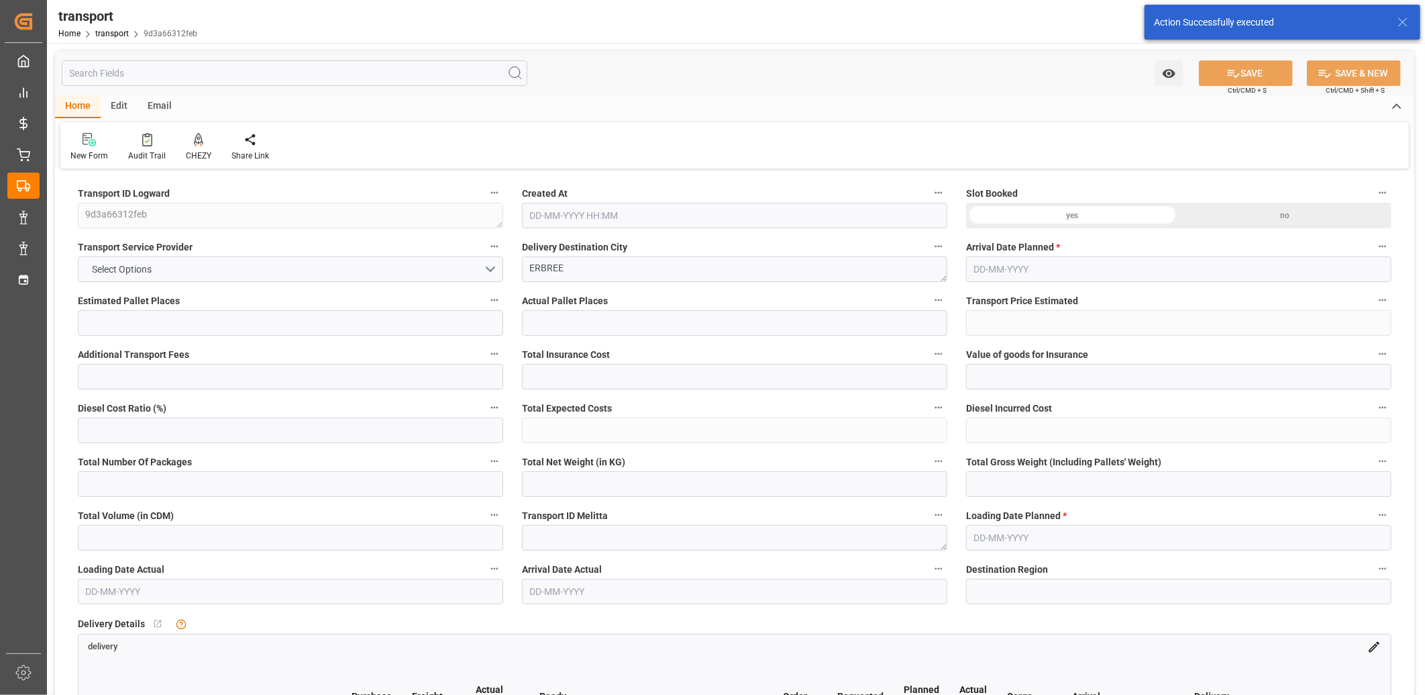
type input "1"
type input "162.01"
type input "0"
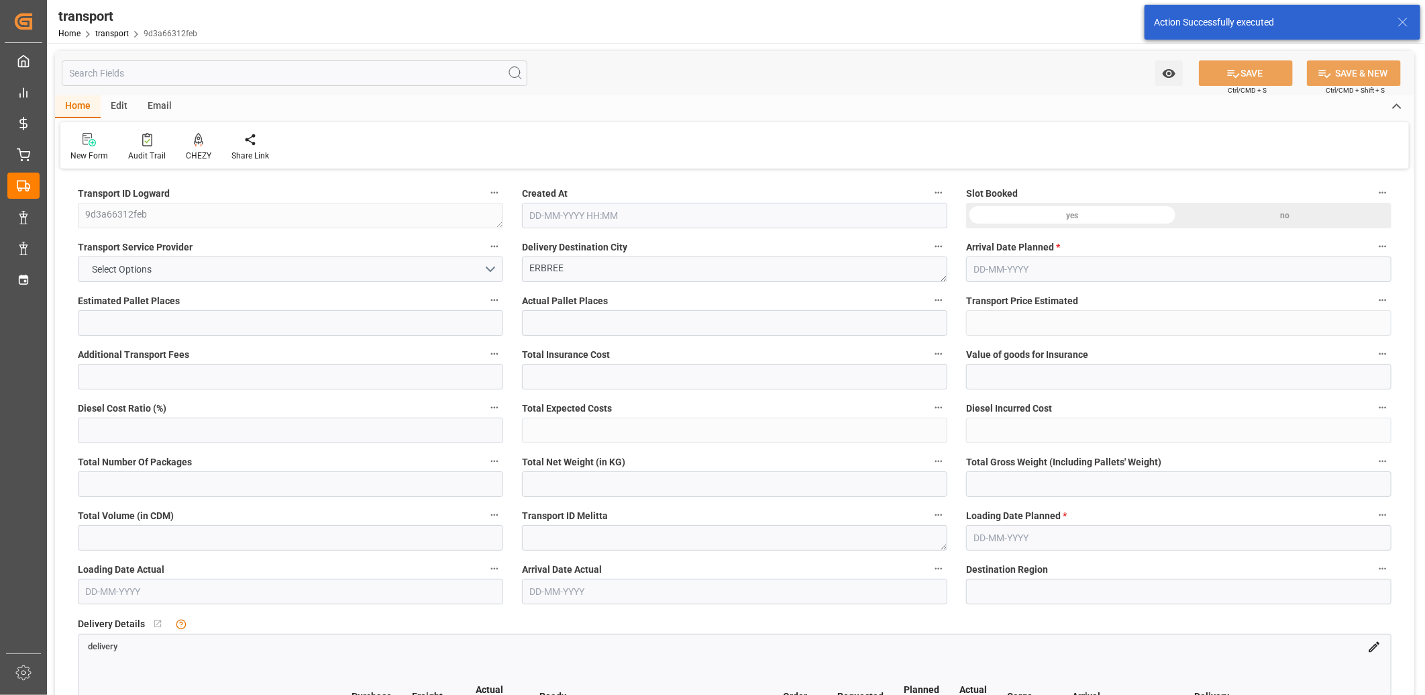
type input "162.01"
type input "0"
type input "458.136"
type input "512"
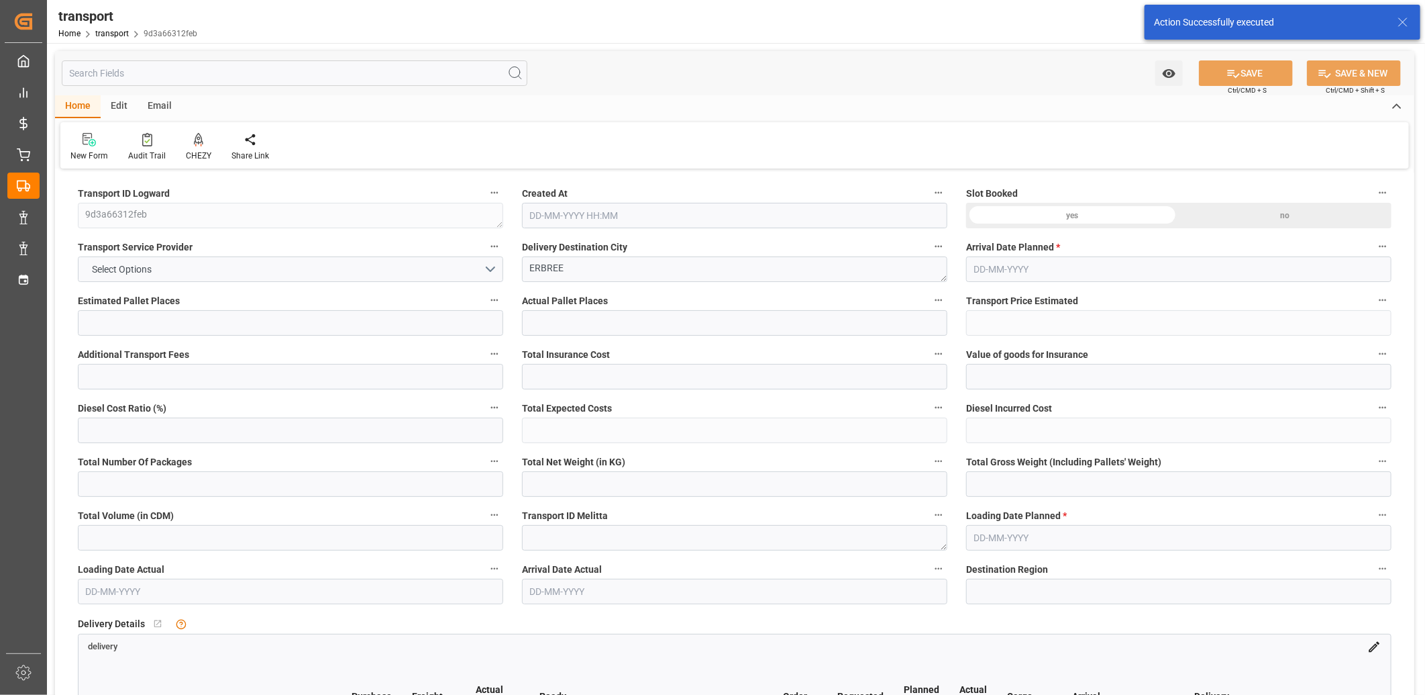
type input "1058.4"
type input "35"
type input "1"
type input "0"
type input "1"
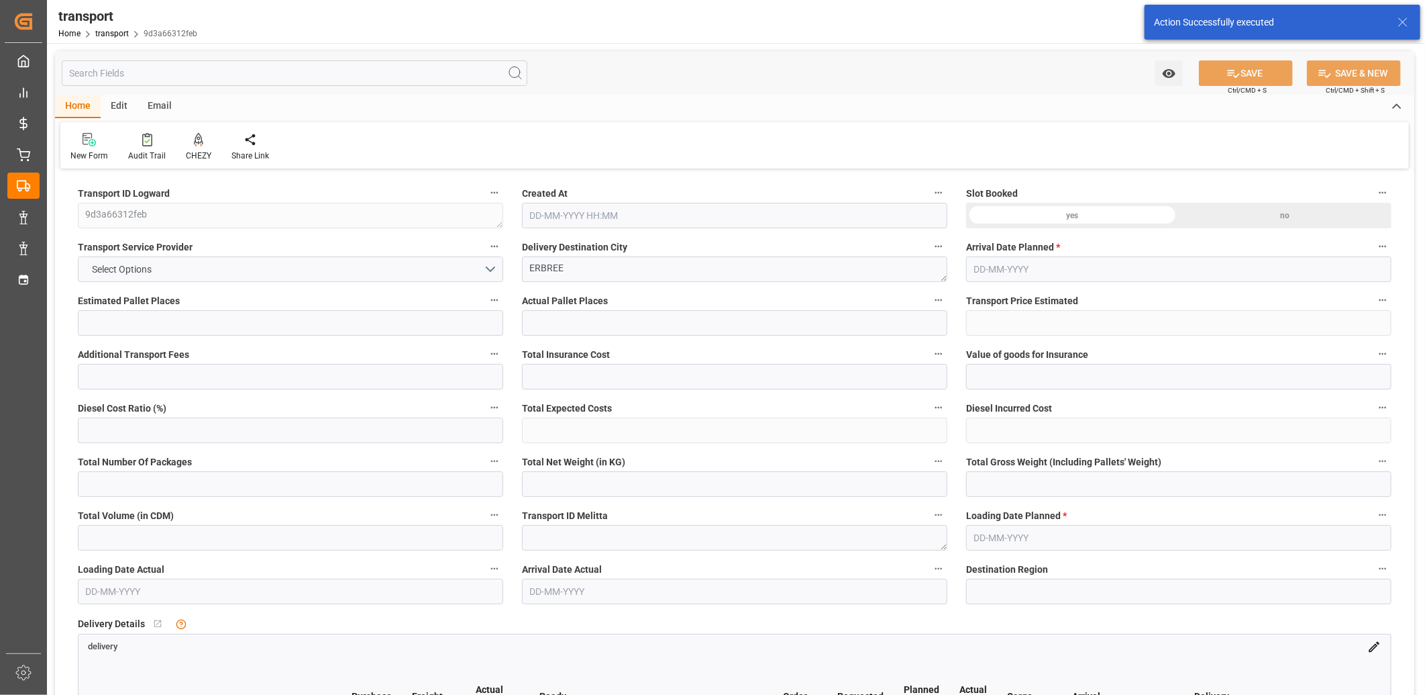
type input "101"
type input "464.184"
type input "0"
type input "4710.8598"
type input "0"
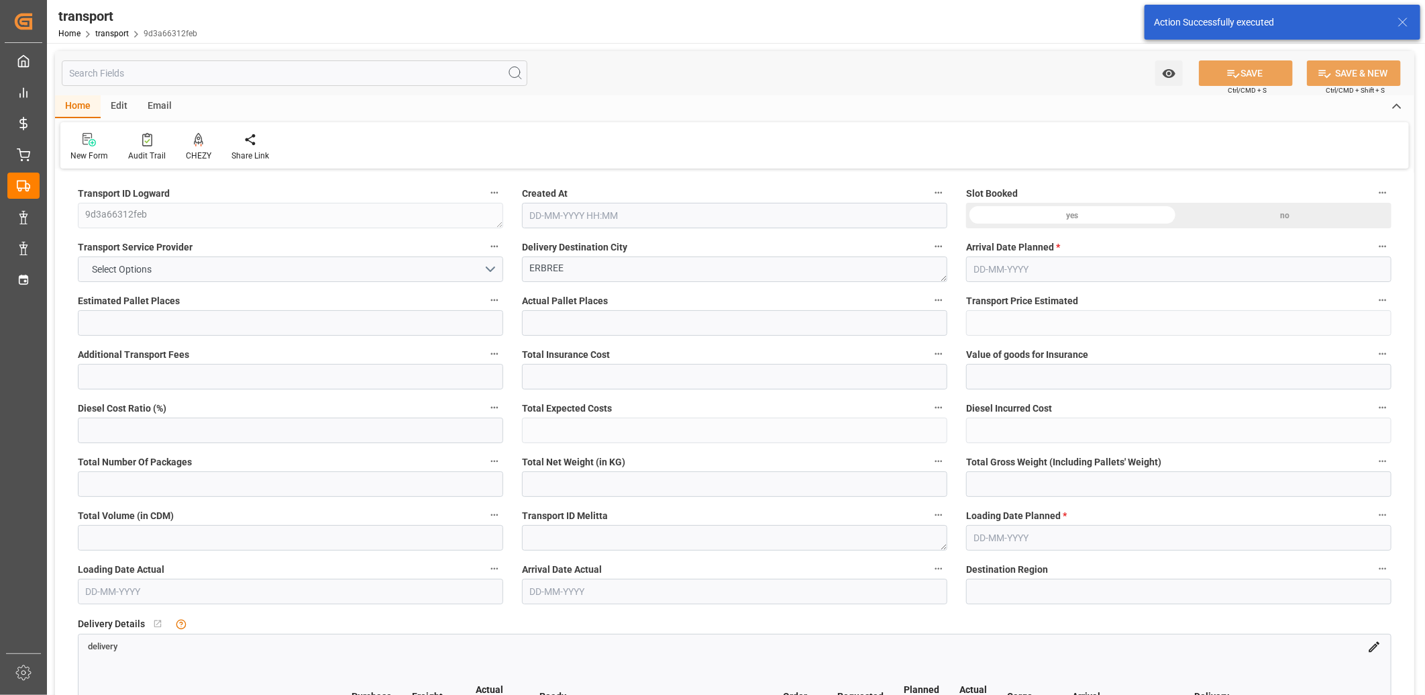
type input "0"
type input "21"
type input "35"
type input "[DATE] 11:18"
type input "[DATE]"
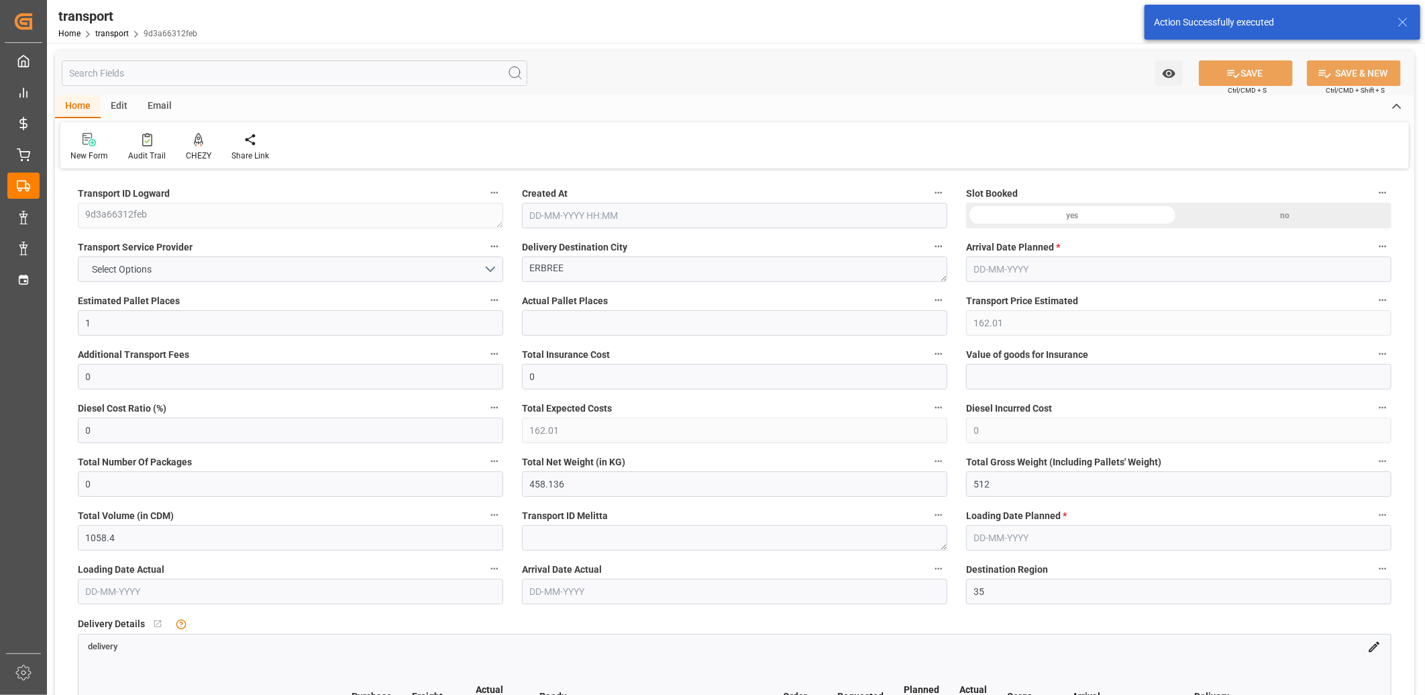
type input "[DATE]"
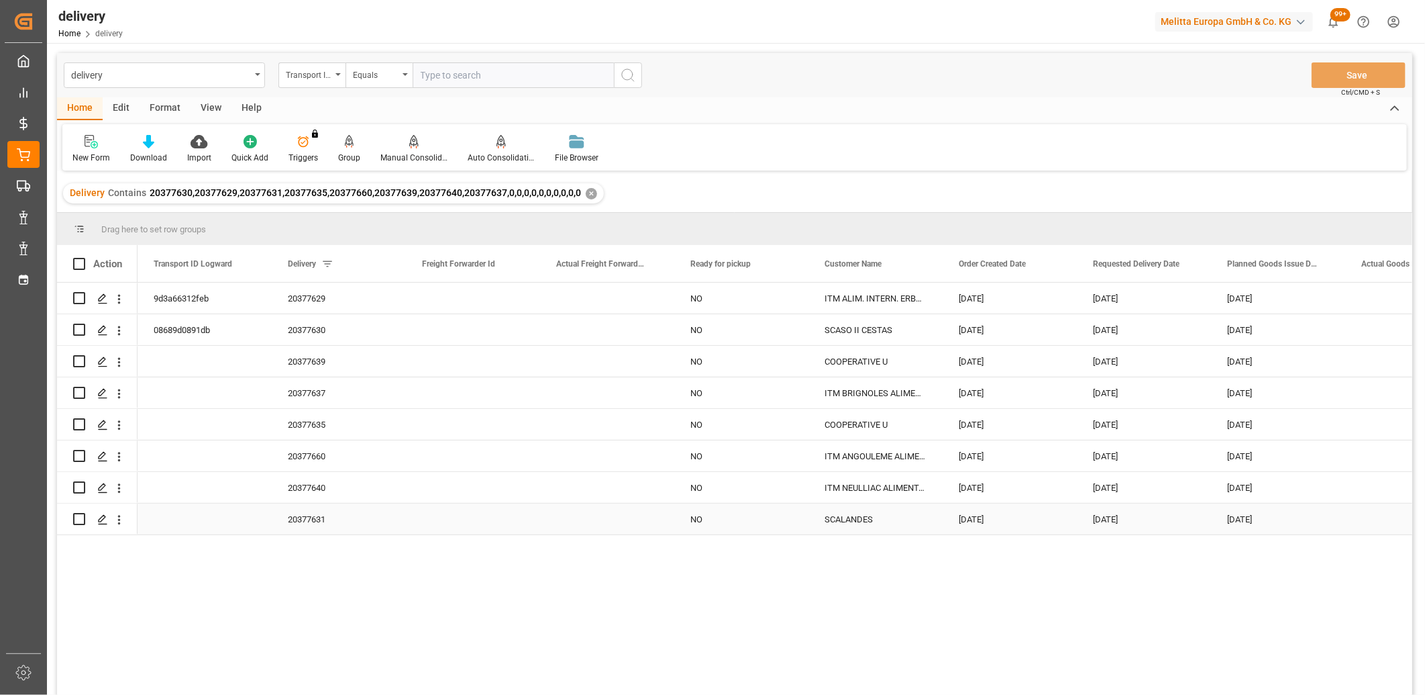
click at [83, 519] on input "Press Space to toggle row selection (unchecked)" at bounding box center [79, 519] width 12 height 12
checkbox input "true"
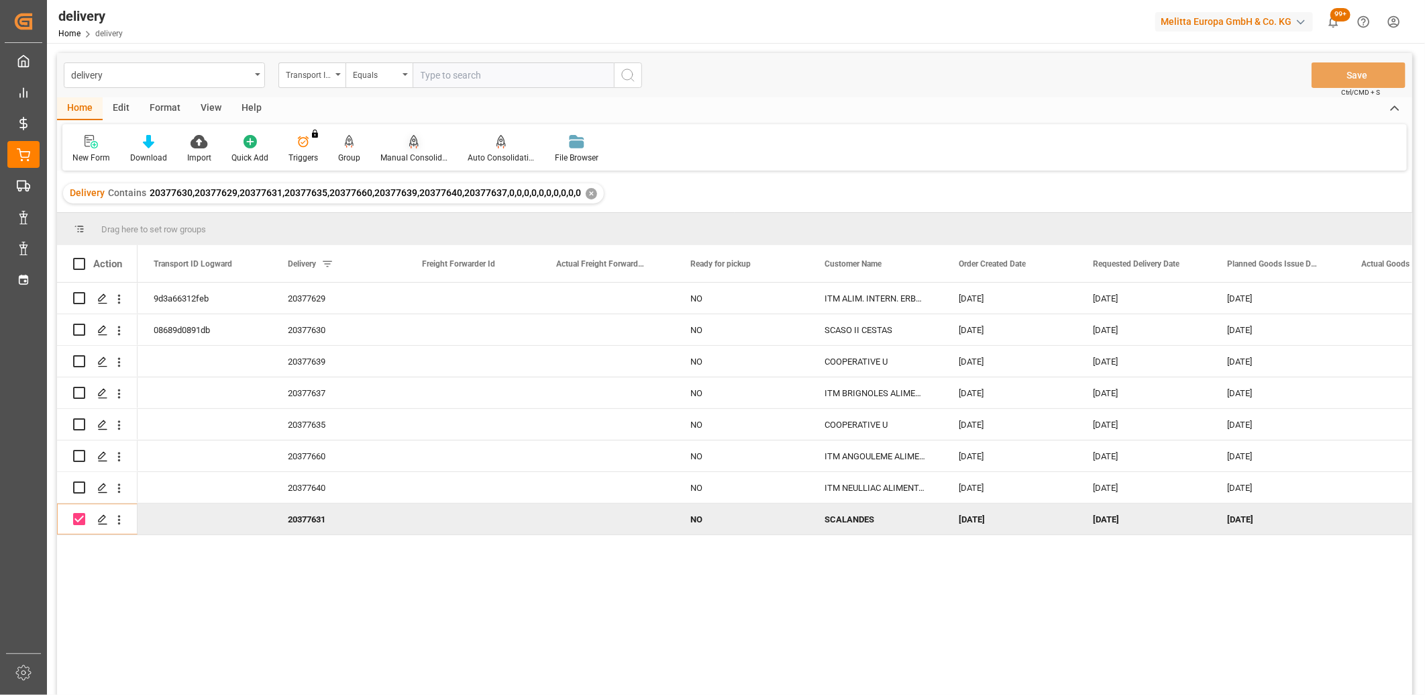
click at [411, 144] on icon at bounding box center [413, 140] width 9 height 11
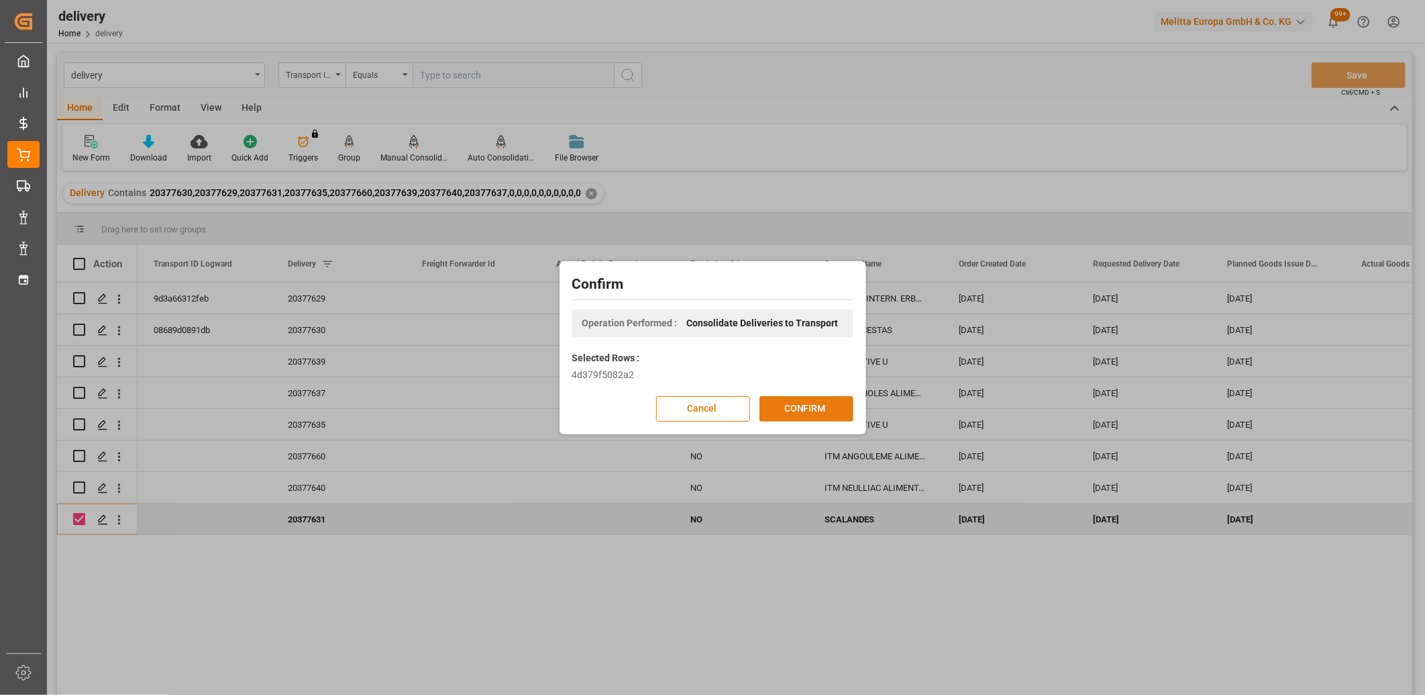
click at [788, 398] on button "CONFIRM" at bounding box center [807, 409] width 94 height 26
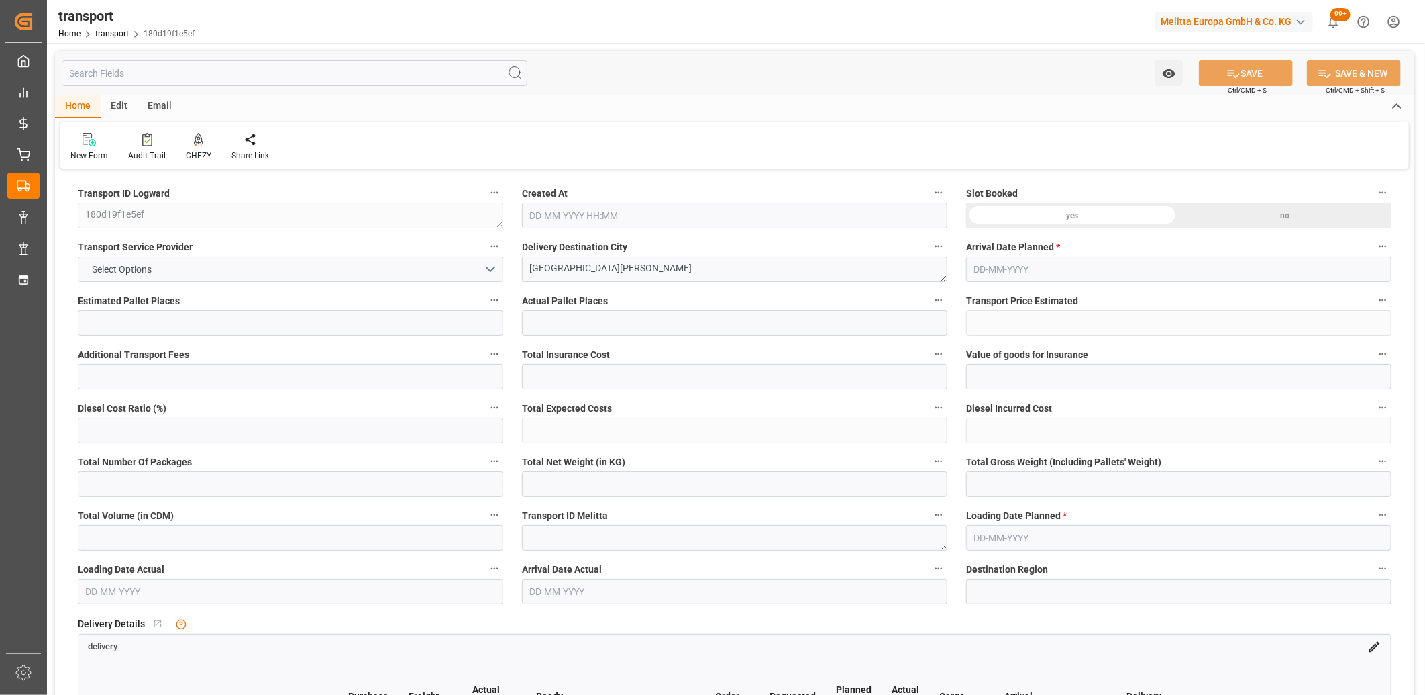
type input "1"
type input "206.67"
type input "0"
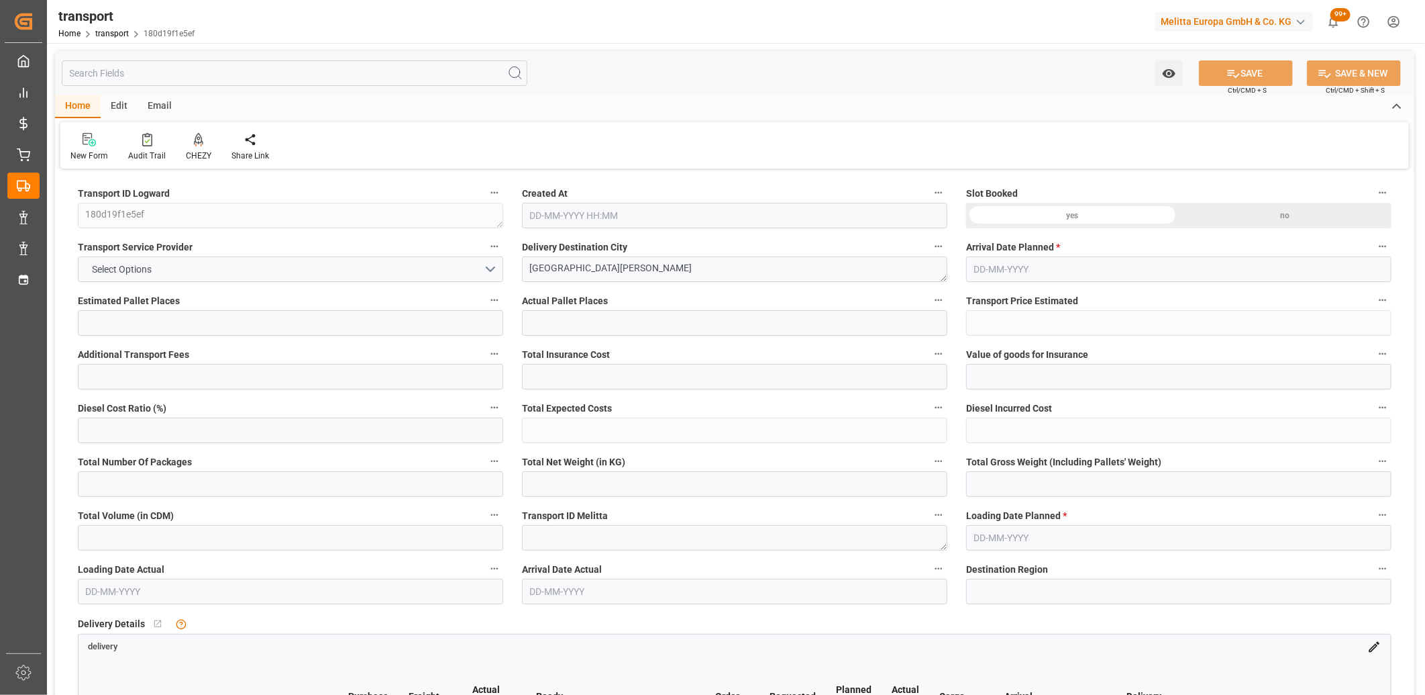
type input "206.67"
type input "0"
type input "84.096"
type input "150"
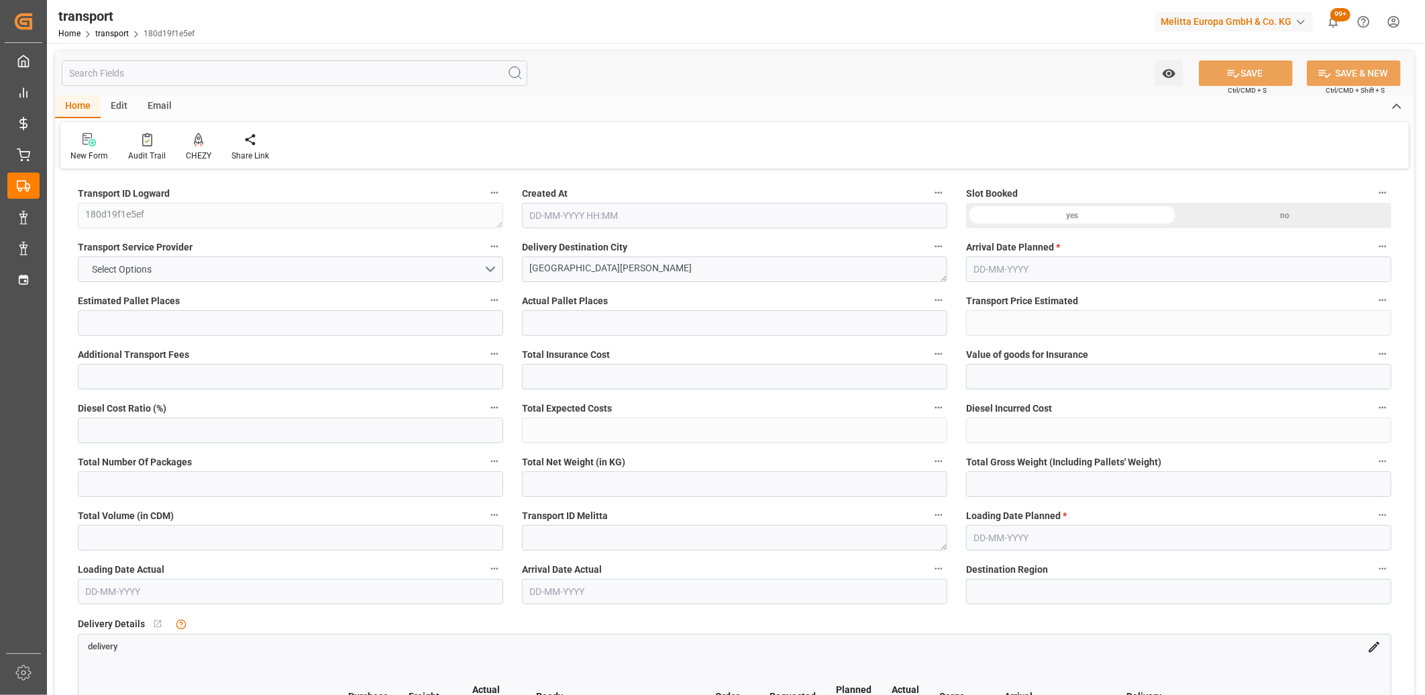
type input "624.384"
type input "40"
type input "1"
type input "0"
type input "1"
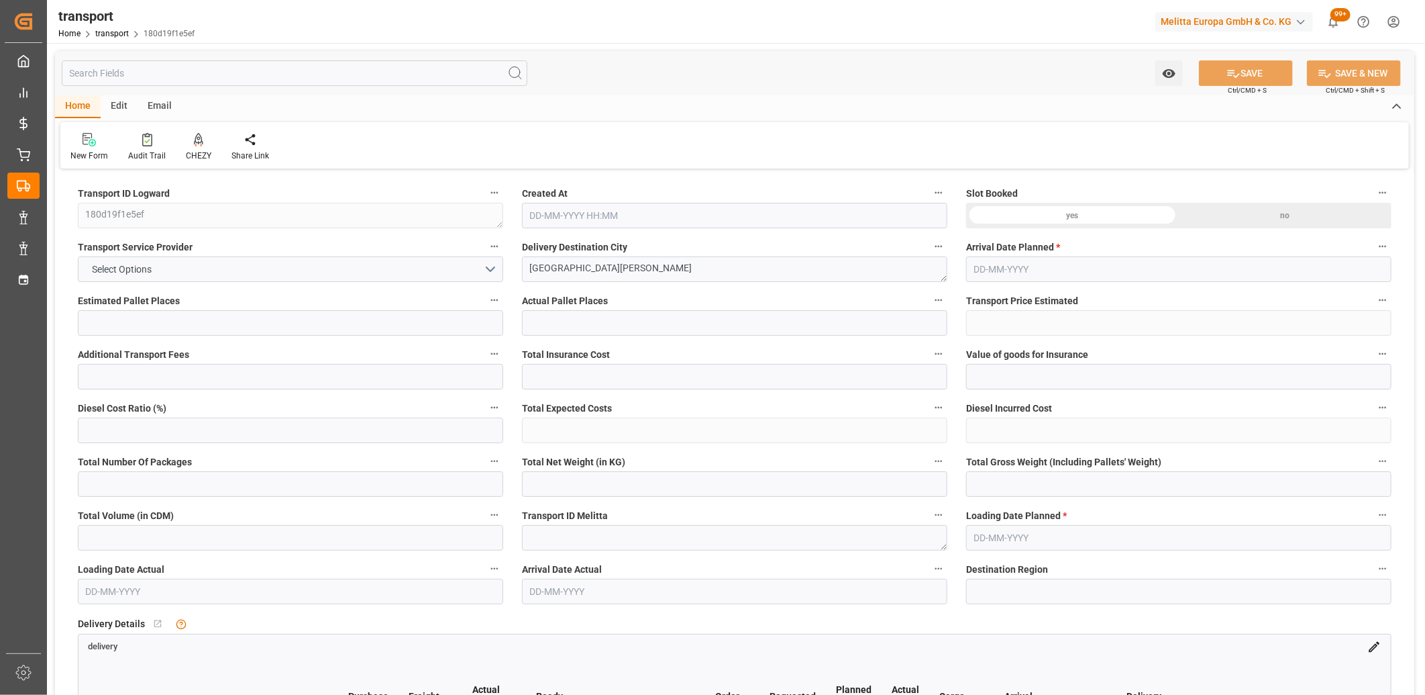
type input "101"
type input "122.112"
type input "0"
type input "4710.8598"
type input "0"
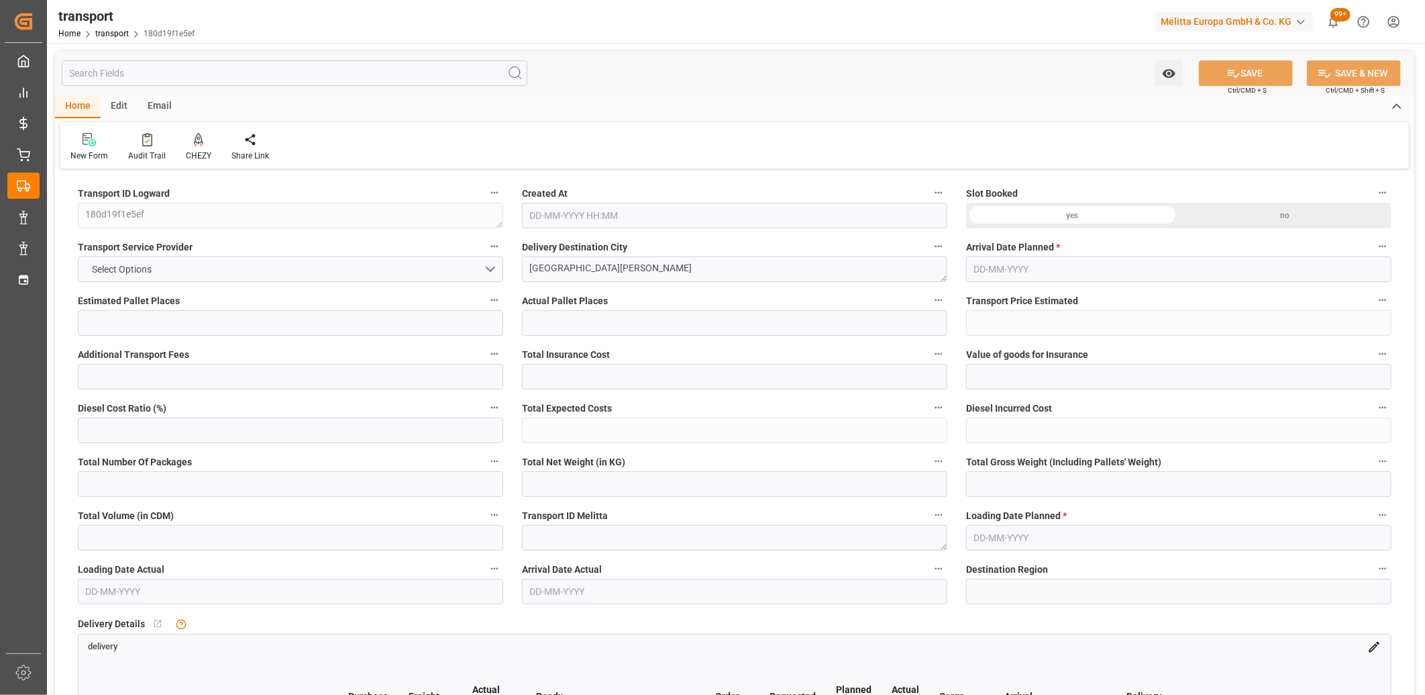
type input "0"
type input "21"
type input "35"
type input "05-09-2025 11:18"
type input "[DATE]"
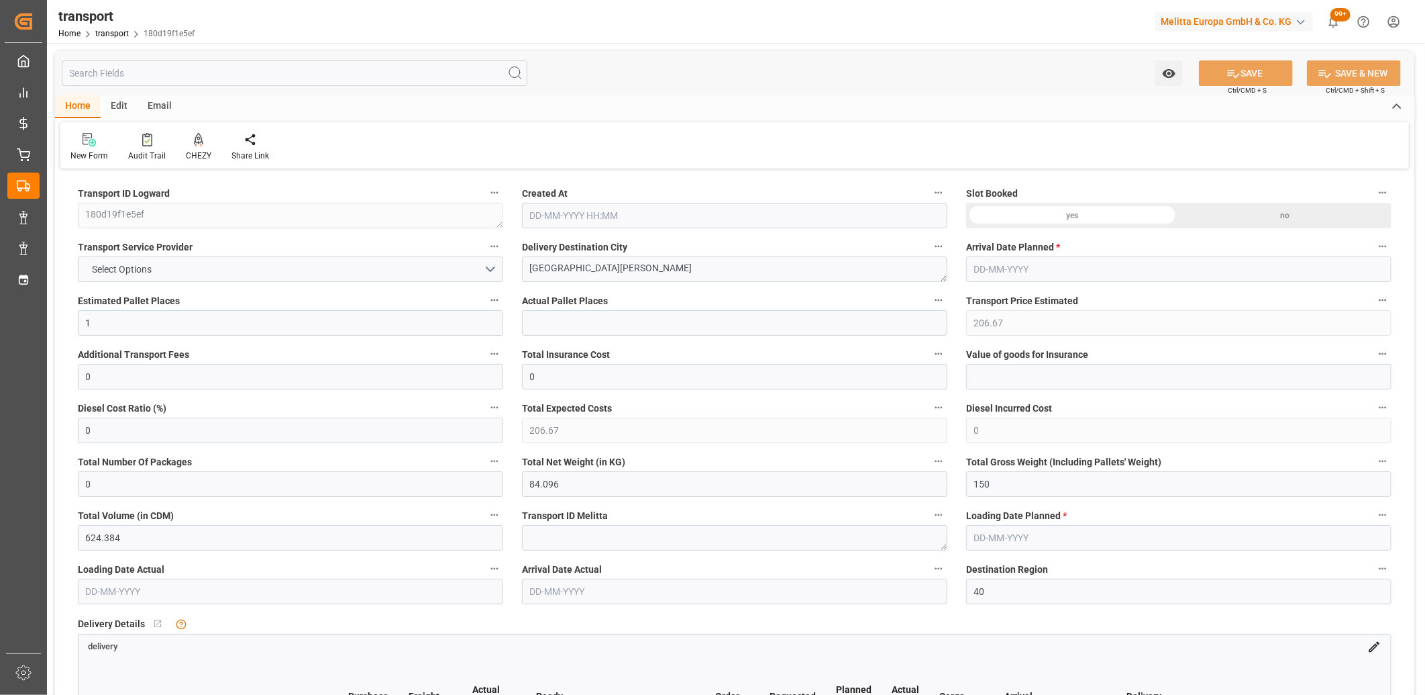
type input "08-09-2025"
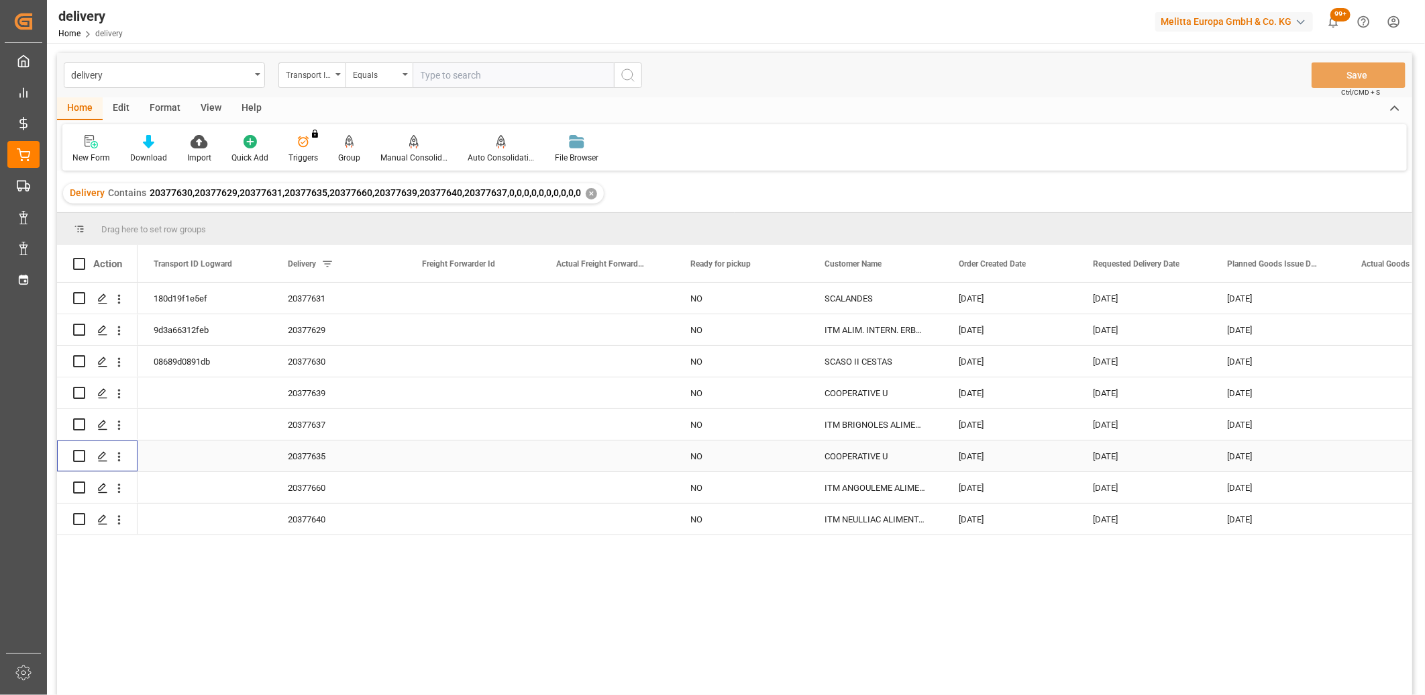
click at [79, 455] on input "Press Space to toggle row selection (unchecked)" at bounding box center [79, 456] width 12 height 12
checkbox input "true"
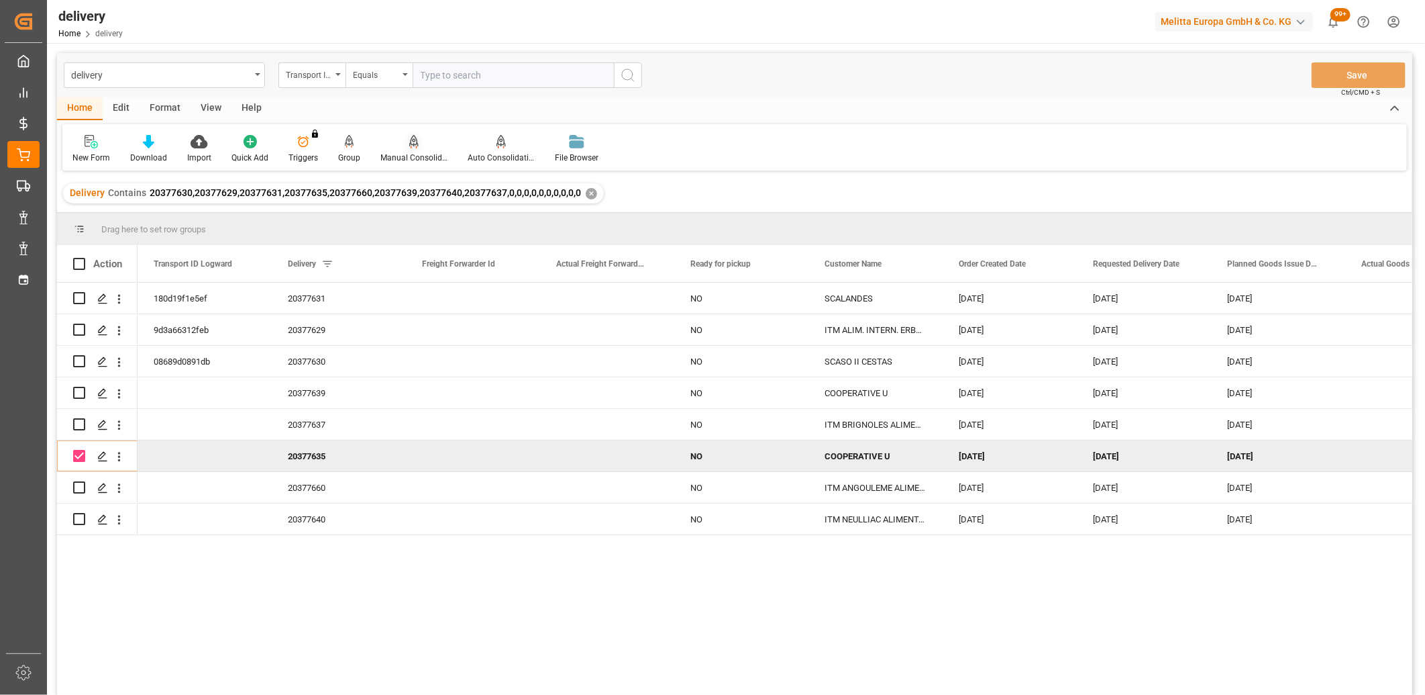
click at [409, 142] on icon at bounding box center [413, 141] width 9 height 13
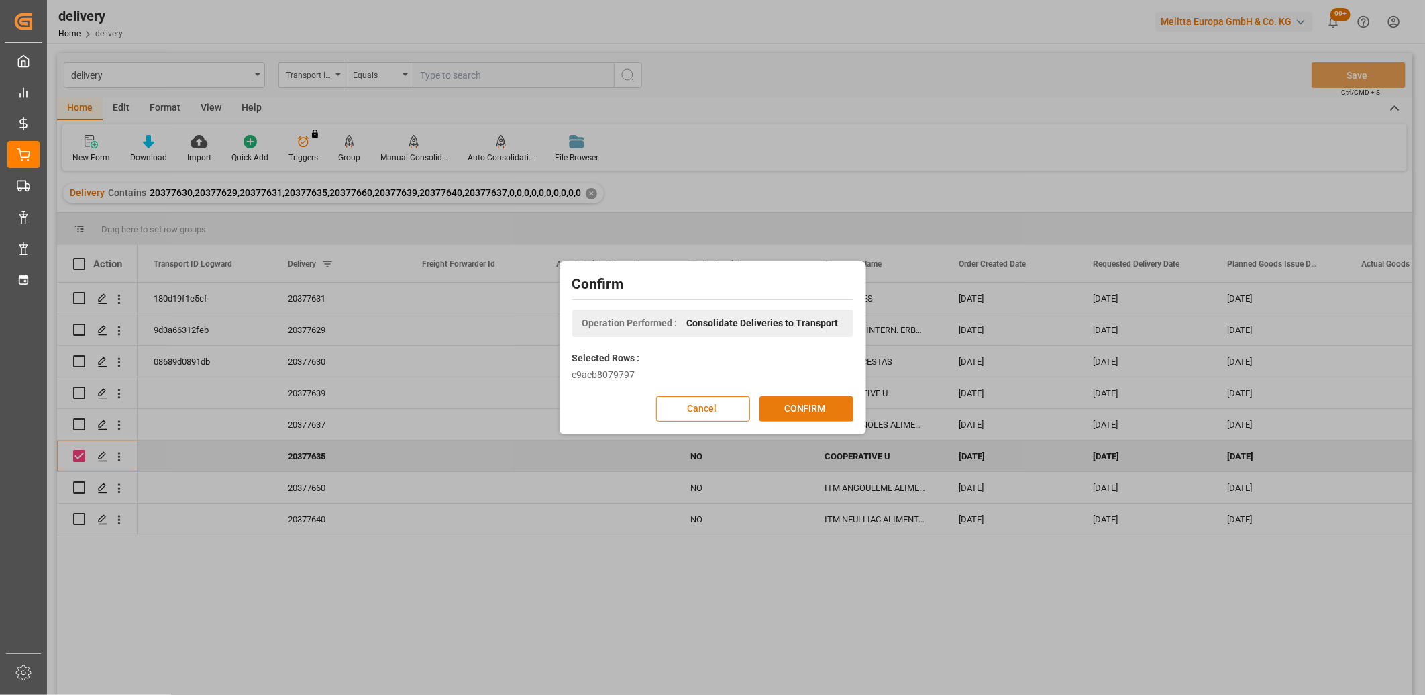
click at [779, 412] on button "CONFIRM" at bounding box center [807, 409] width 94 height 26
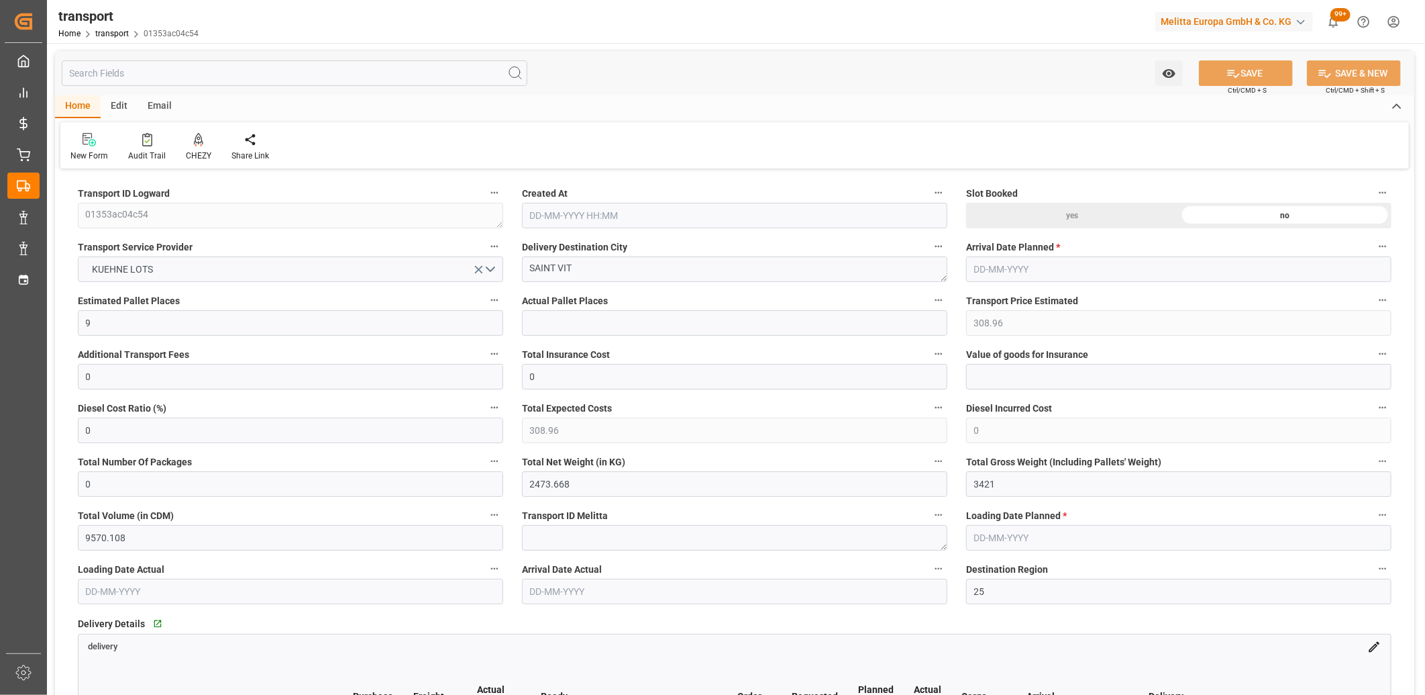
type input "[DATE] 11:18"
type input "[DATE]"
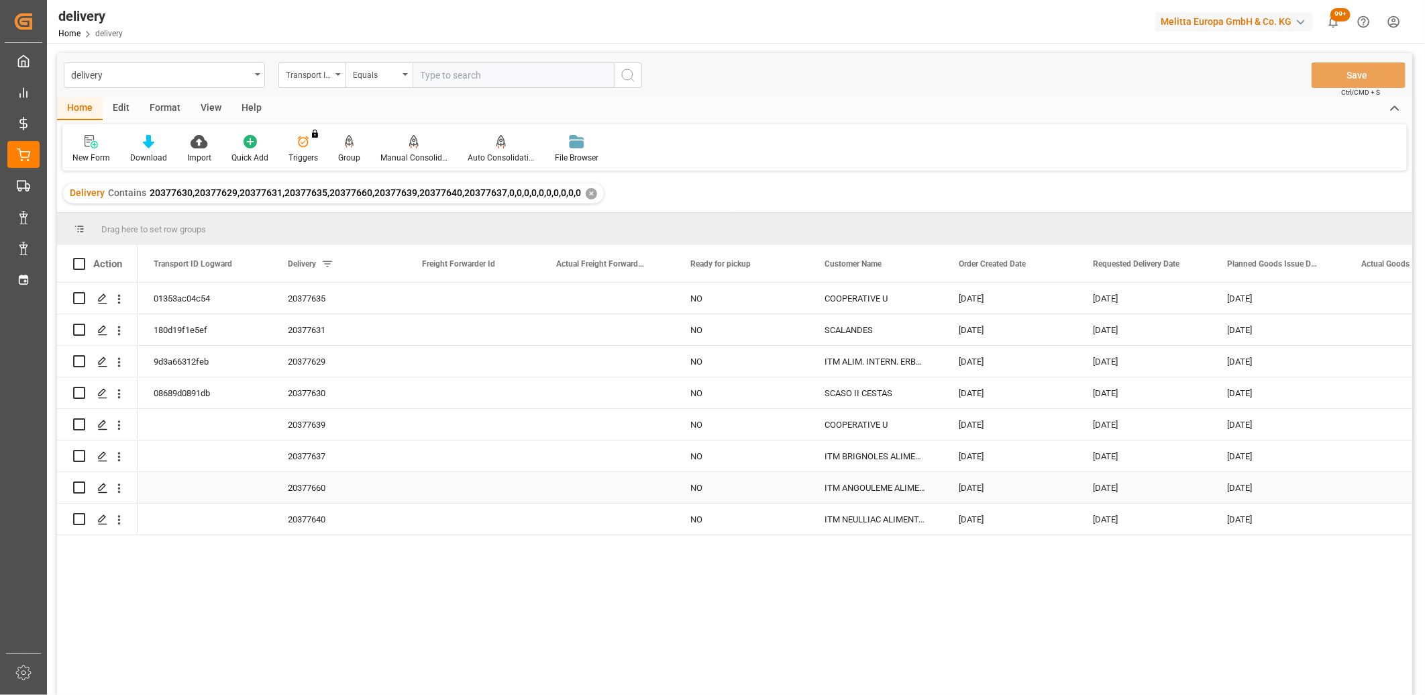
click at [81, 487] on input "Press Space to toggle row selection (unchecked)" at bounding box center [79, 487] width 12 height 12
checkbox input "true"
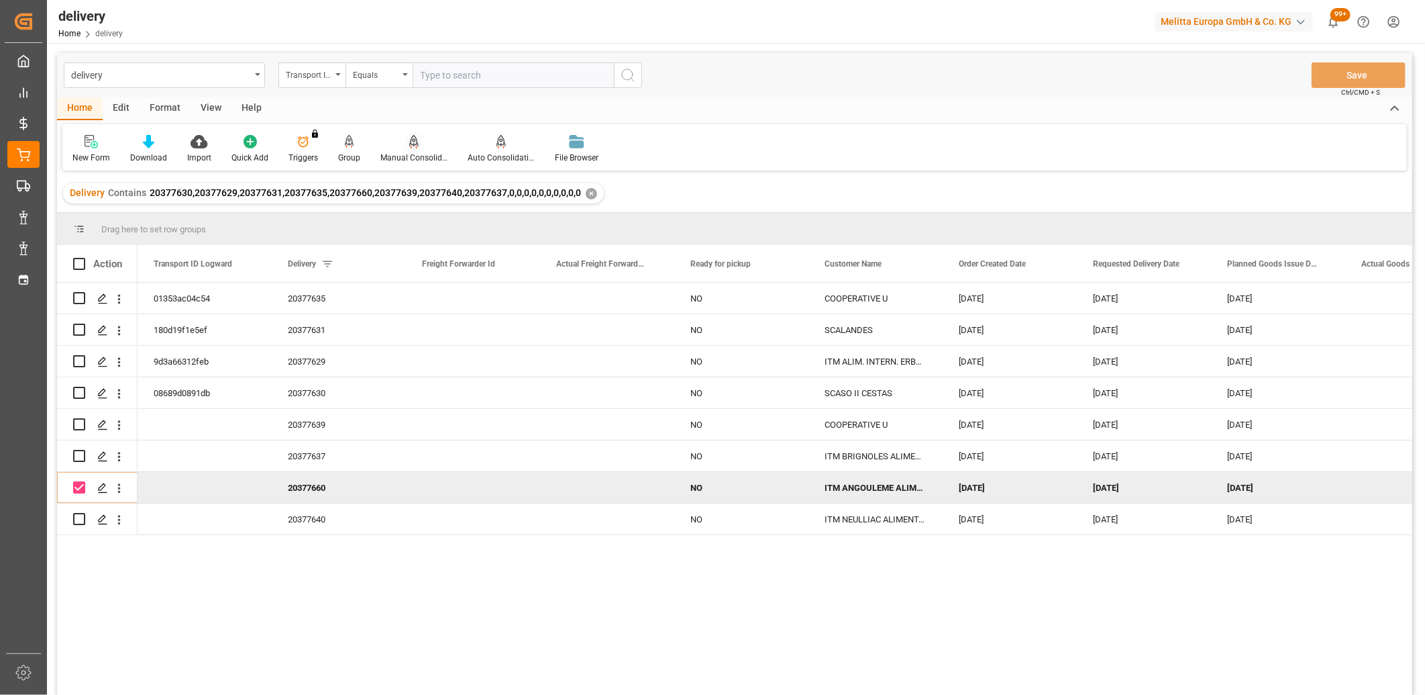
click at [410, 144] on icon at bounding box center [413, 141] width 9 height 13
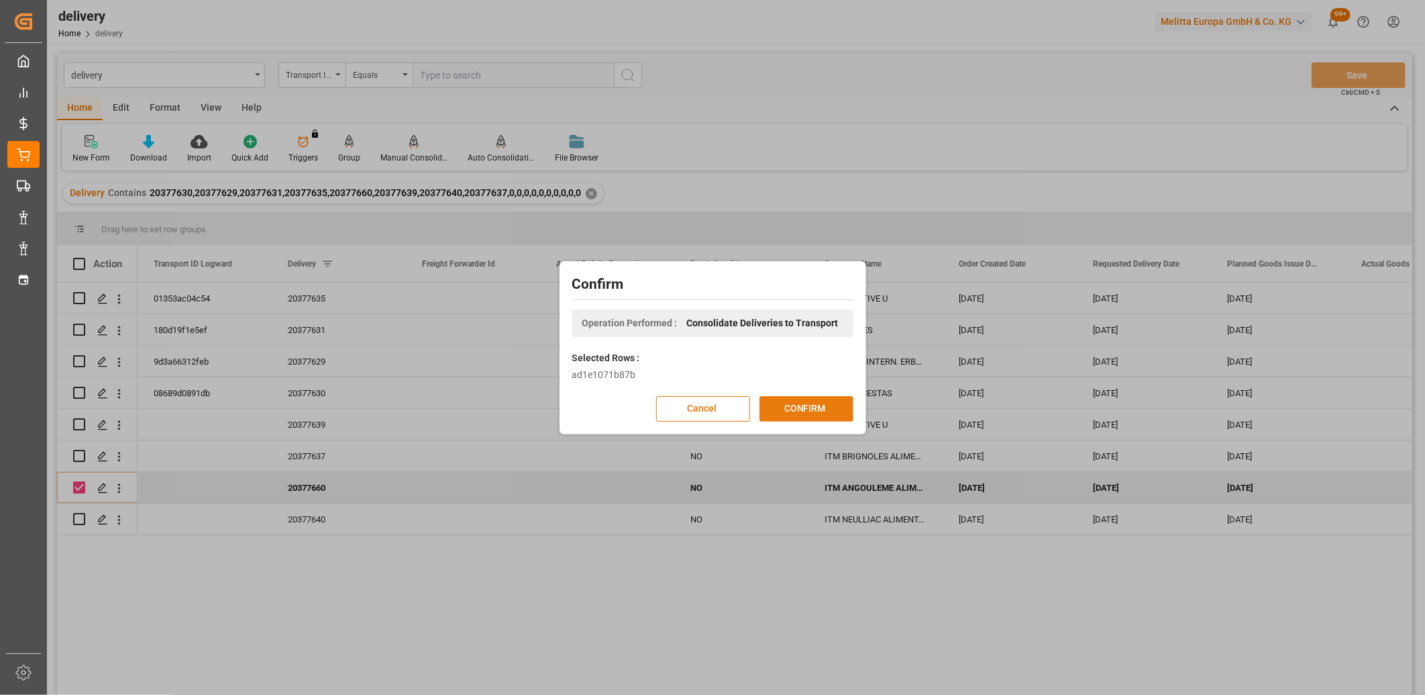
click at [782, 403] on button "CONFIRM" at bounding box center [807, 409] width 94 height 26
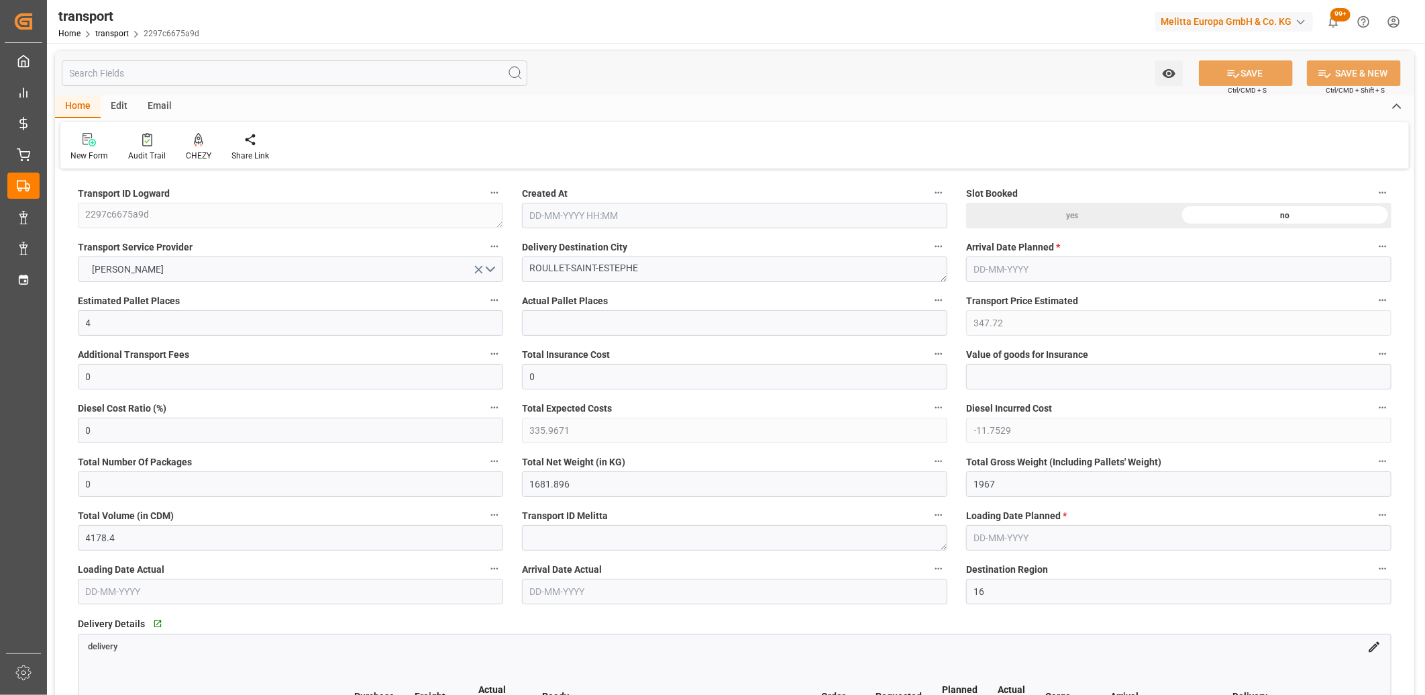
type input "[DATE] 11:18"
type input "[DATE]"
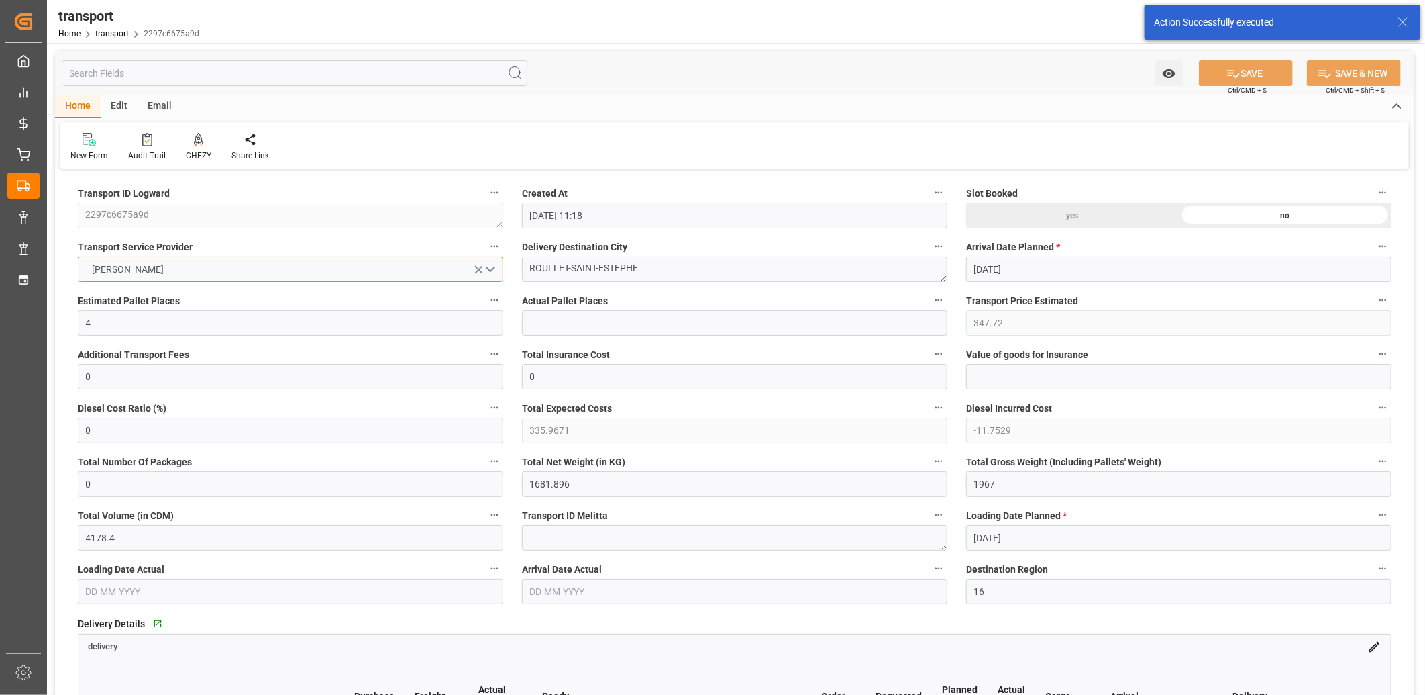
click at [313, 269] on button "[PERSON_NAME]" at bounding box center [290, 269] width 425 height 26
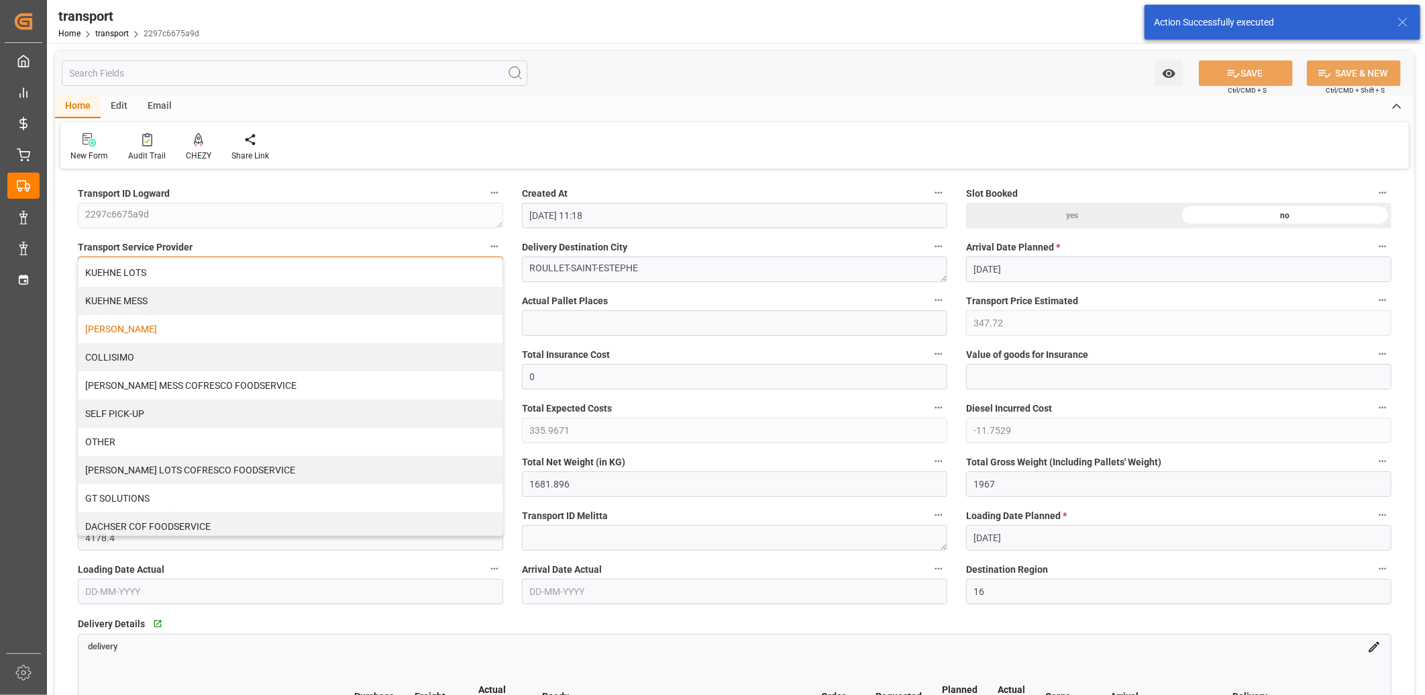
click at [313, 269] on div "KUEHNE LOTS" at bounding box center [291, 272] width 424 height 28
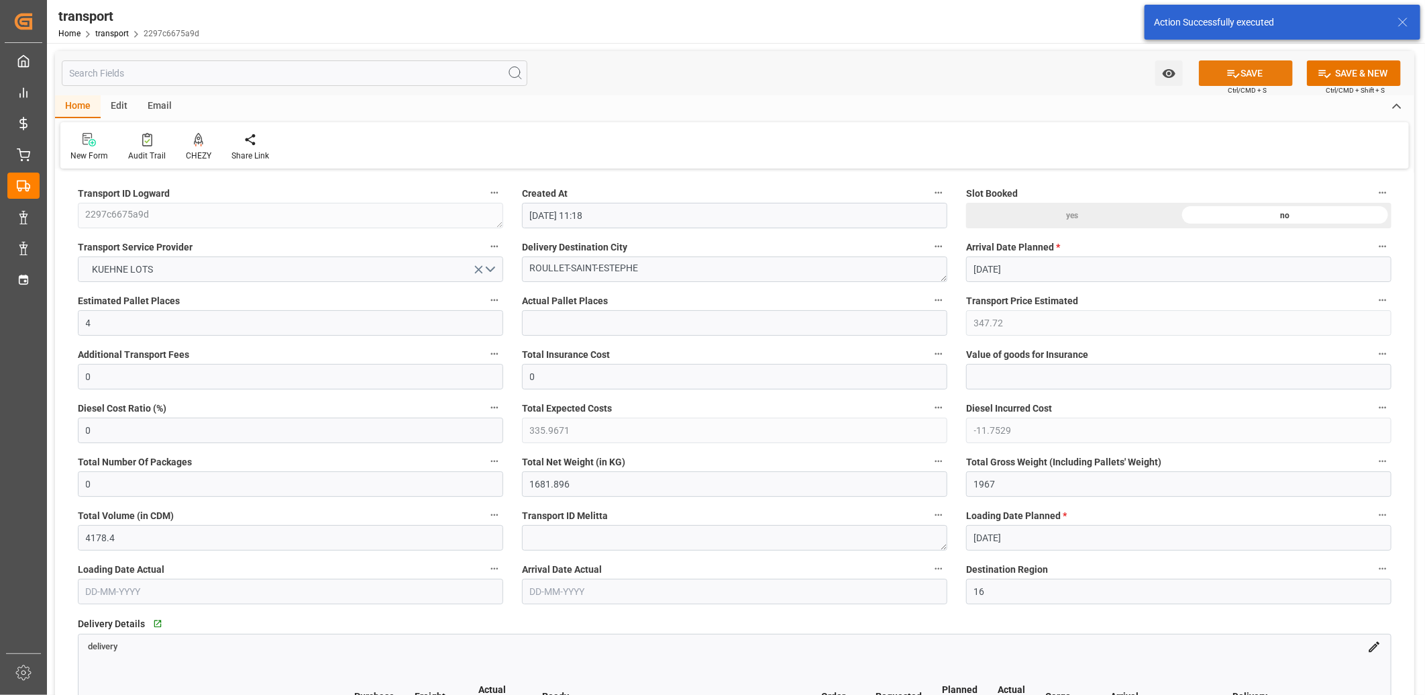
click at [1219, 70] on button "SAVE" at bounding box center [1246, 73] width 94 height 26
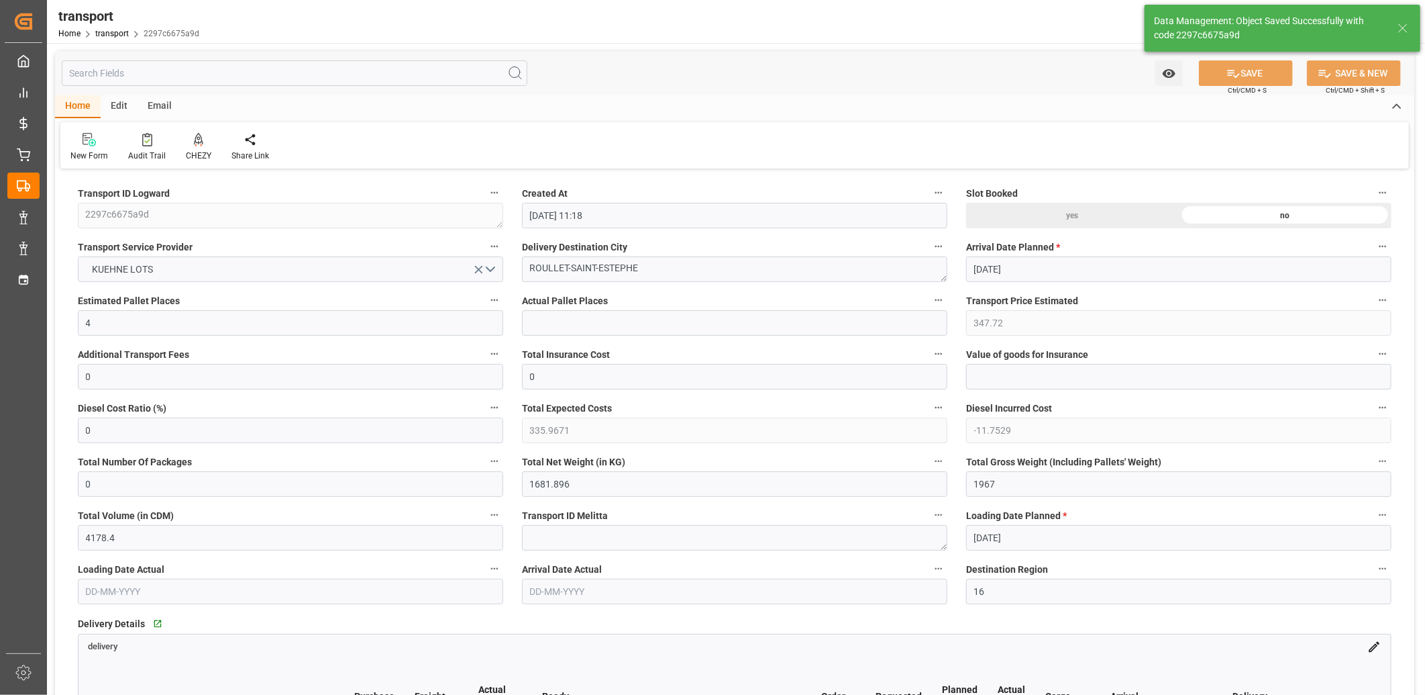
type input "257.23"
type input "0"
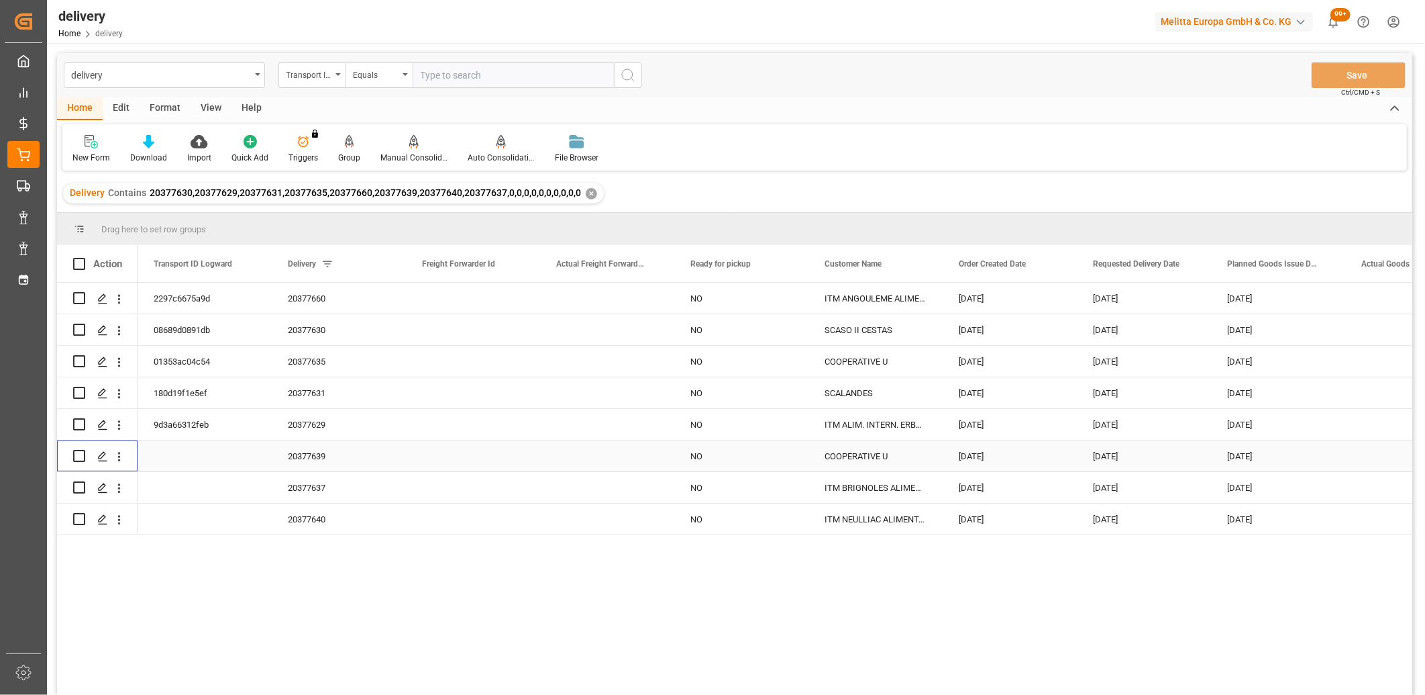
click at [77, 455] on input "Press Space to toggle row selection (unchecked)" at bounding box center [79, 456] width 12 height 12
checkbox input "true"
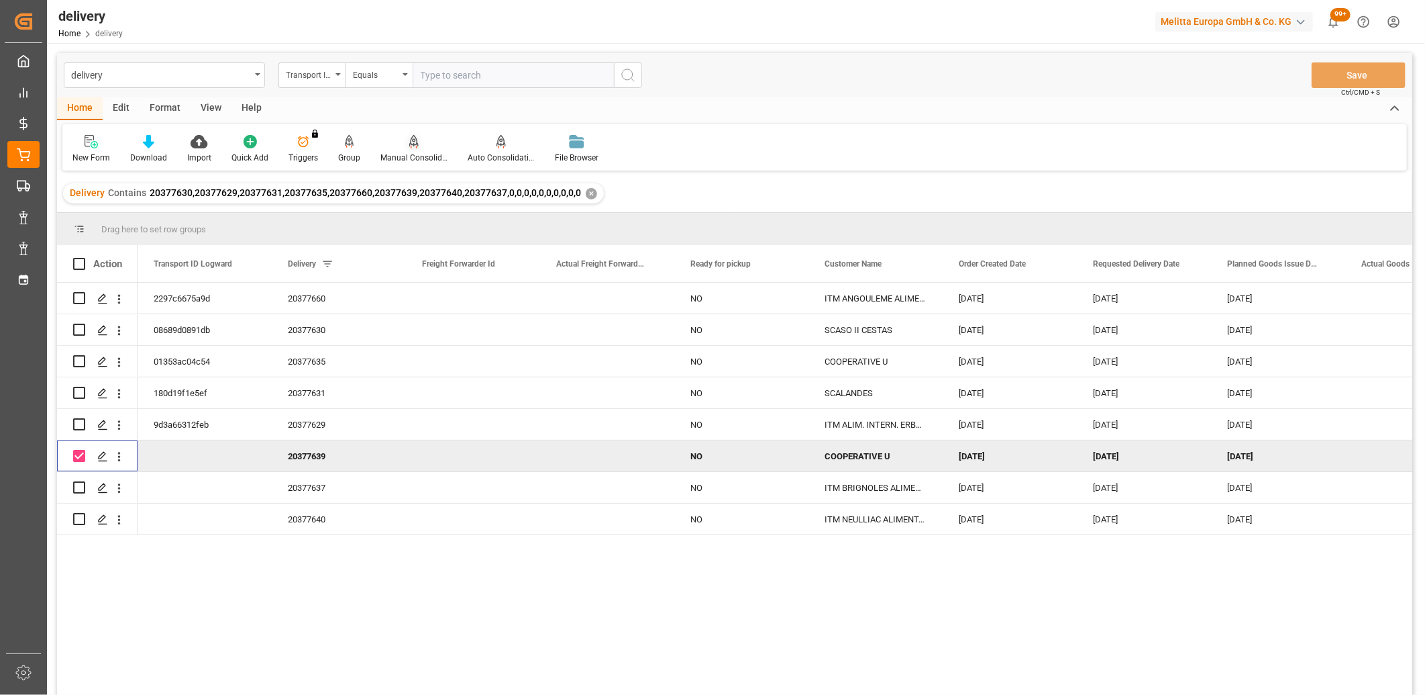
click at [411, 141] on icon at bounding box center [413, 140] width 9 height 11
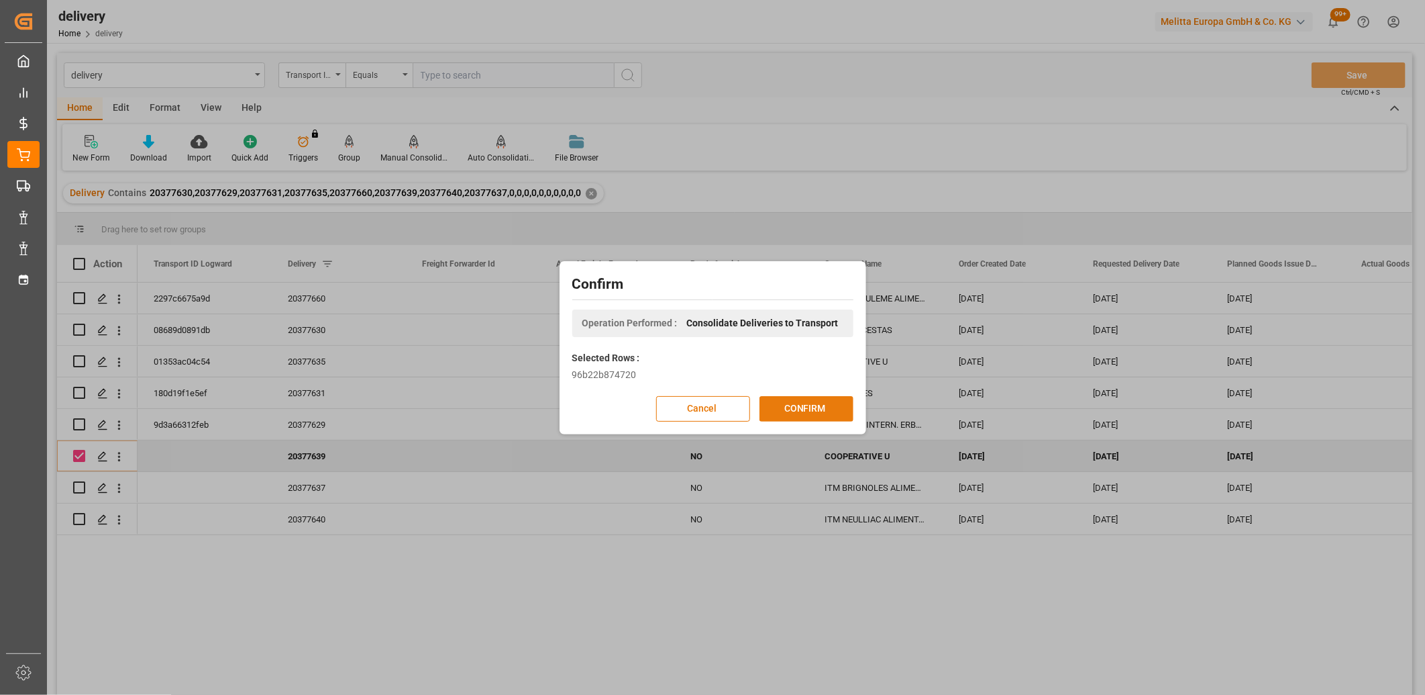
click at [815, 410] on button "CONFIRM" at bounding box center [807, 409] width 94 height 26
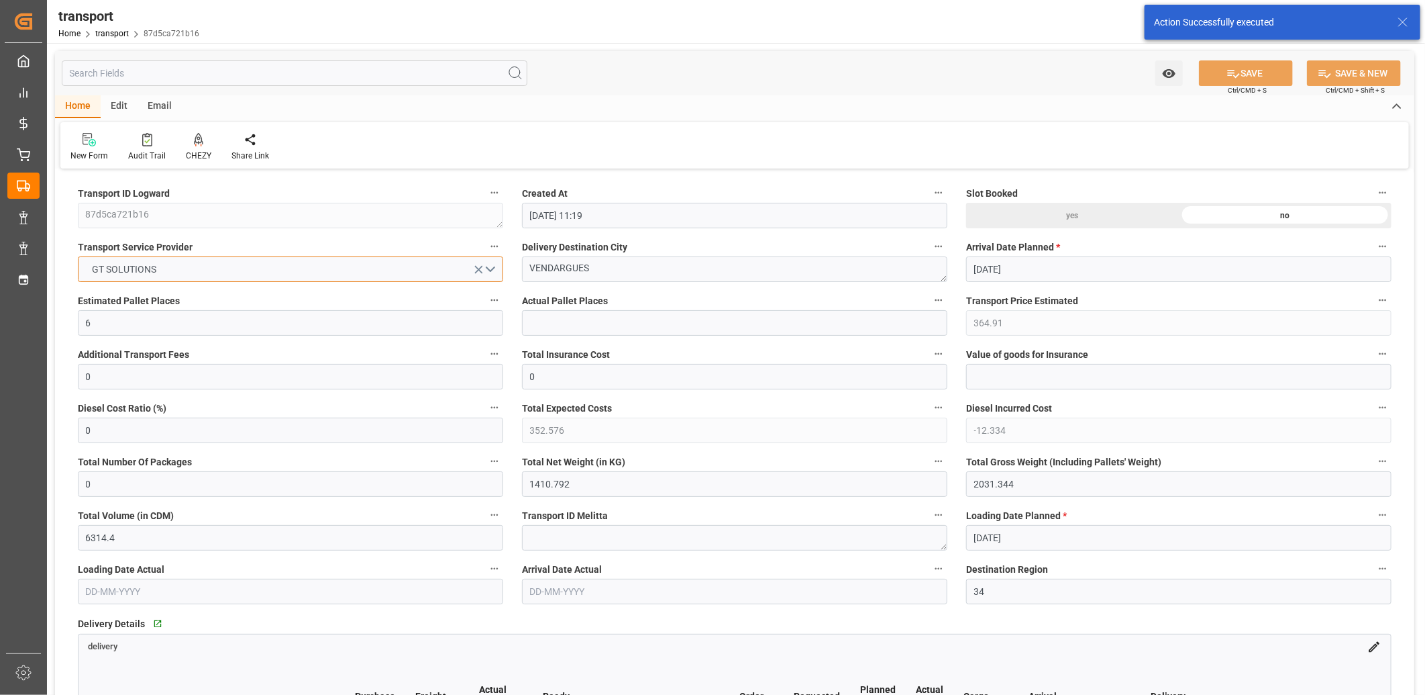
click at [236, 272] on button "GT SOLUTIONS" at bounding box center [290, 269] width 425 height 26
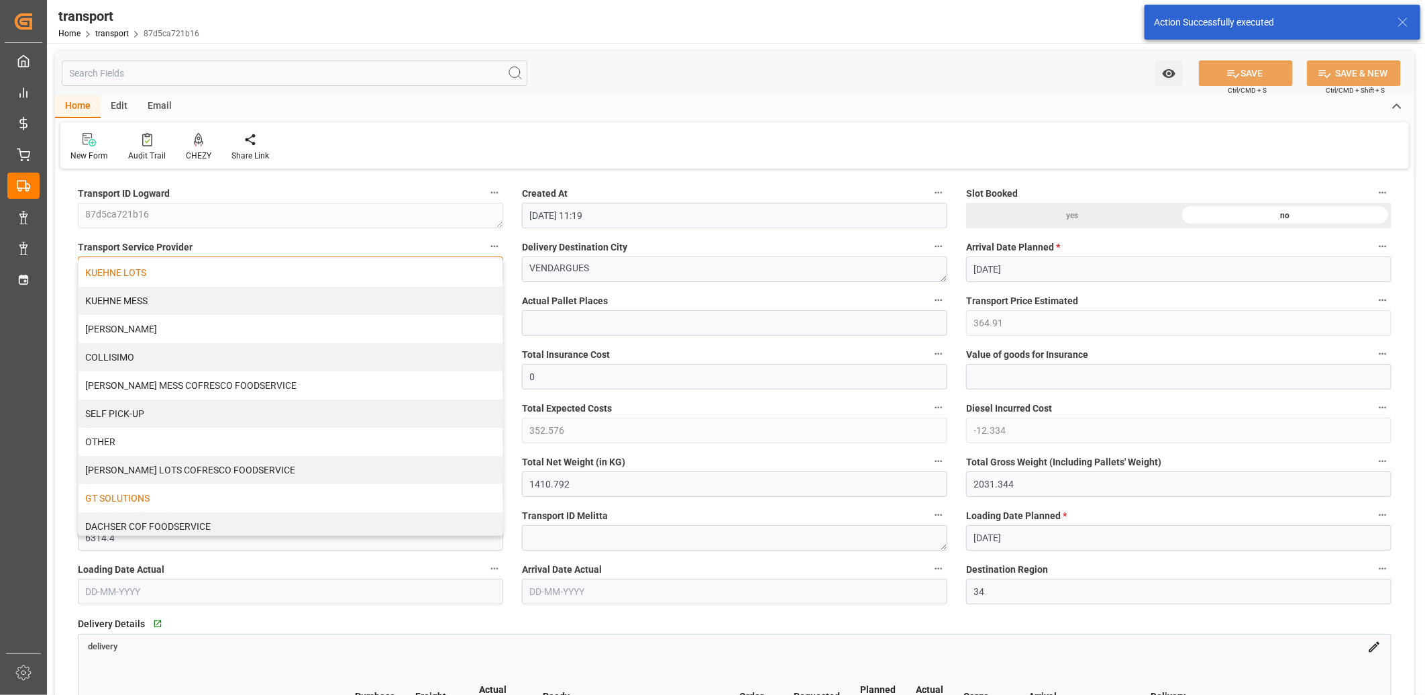
click at [233, 264] on div "KUEHNE LOTS" at bounding box center [291, 272] width 424 height 28
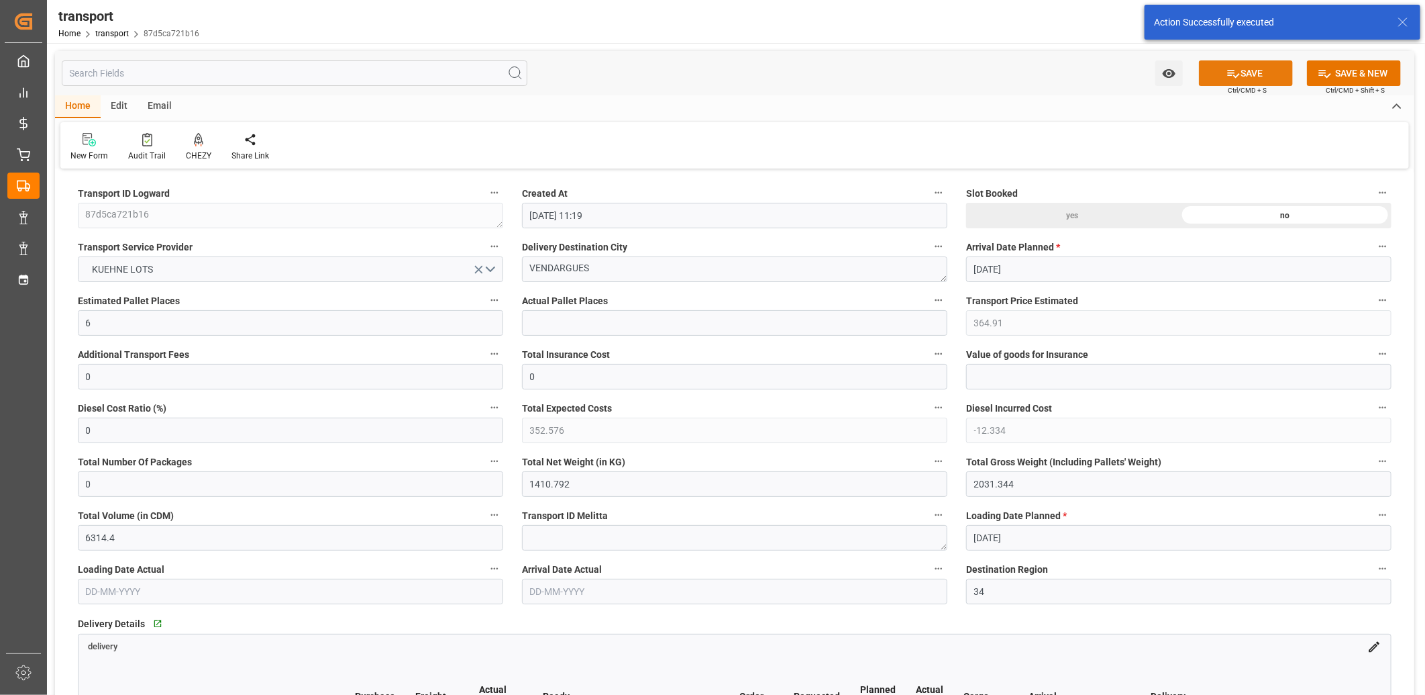
click at [1263, 71] on button "SAVE" at bounding box center [1246, 73] width 94 height 26
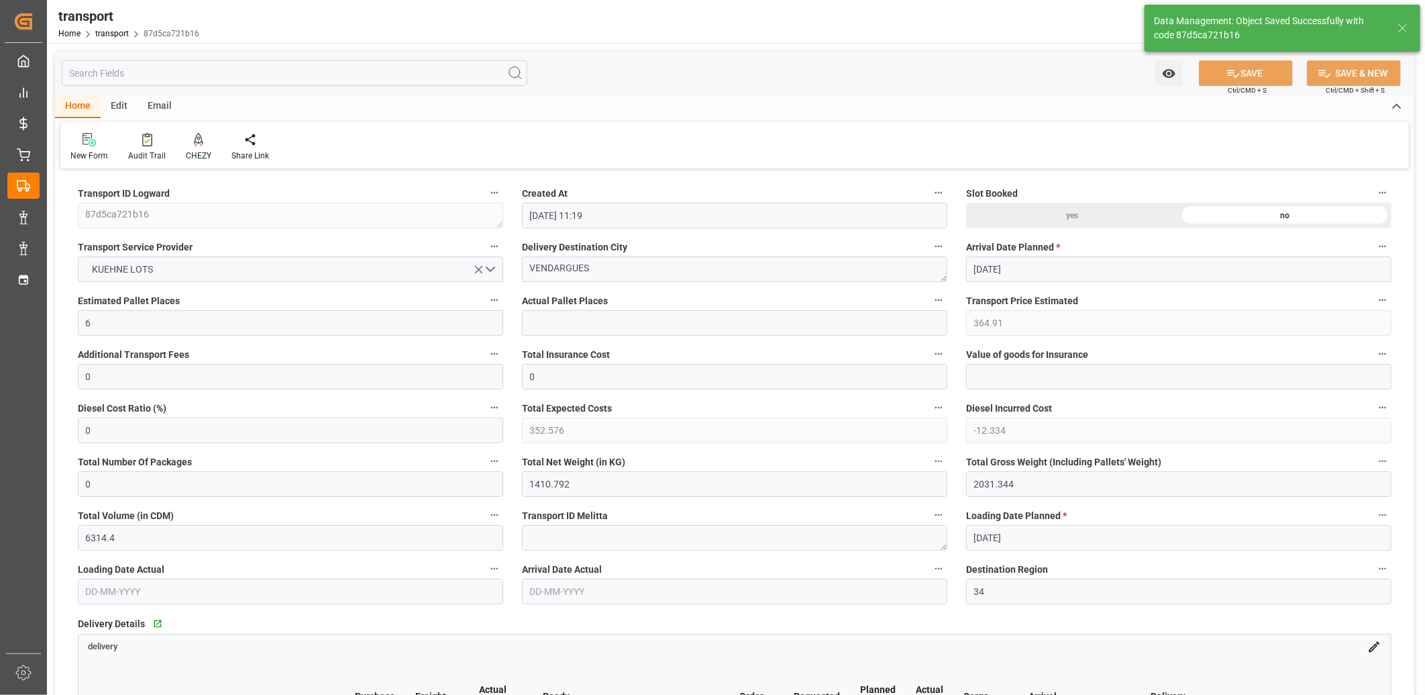
type input "395.98"
type input "0"
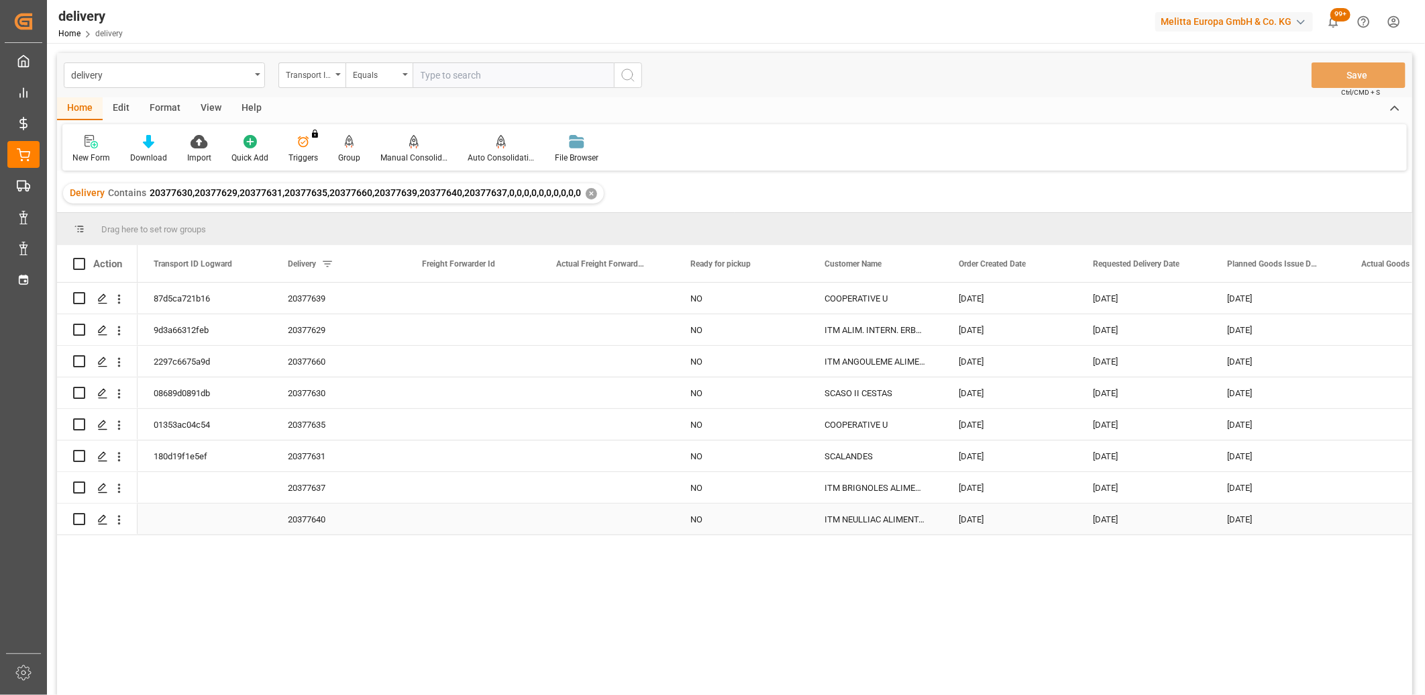
click at [77, 519] on input "Press Space to toggle row selection (unchecked)" at bounding box center [79, 519] width 12 height 12
checkbox input "true"
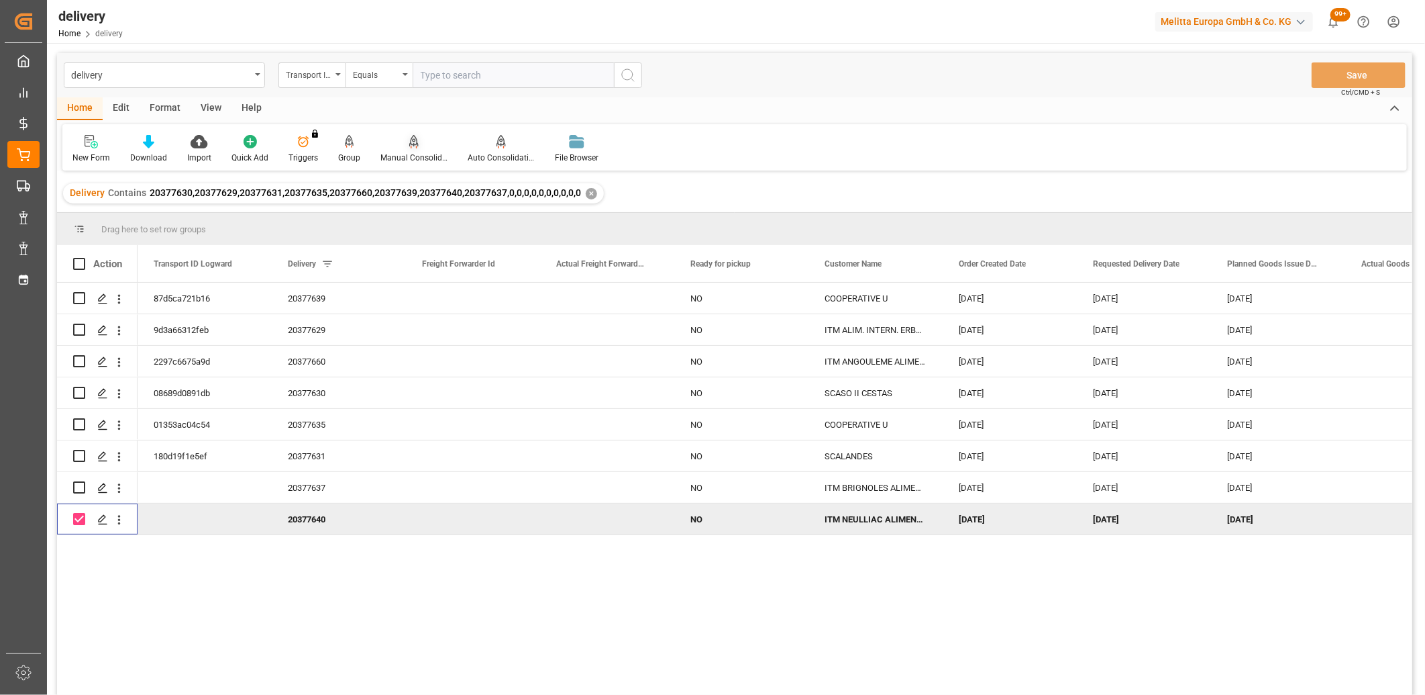
click at [409, 136] on icon at bounding box center [413, 140] width 9 height 11
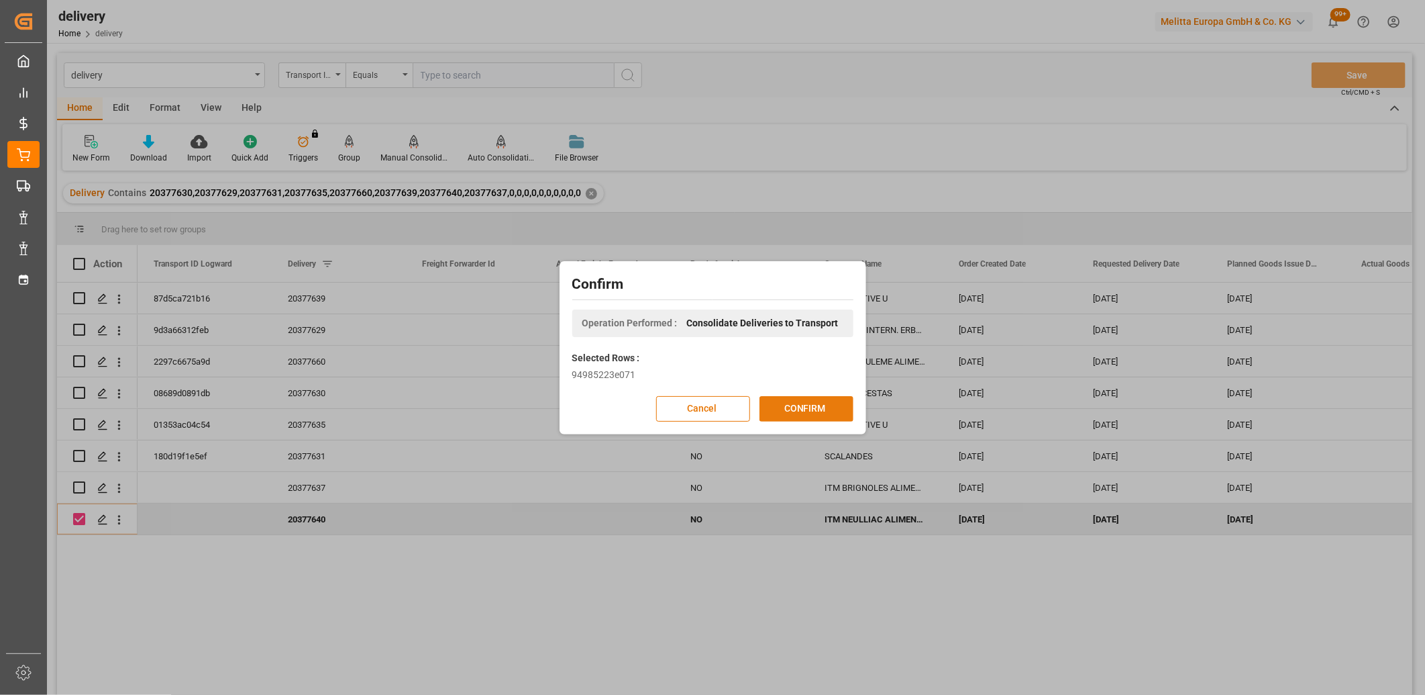
click at [809, 412] on button "CONFIRM" at bounding box center [807, 409] width 94 height 26
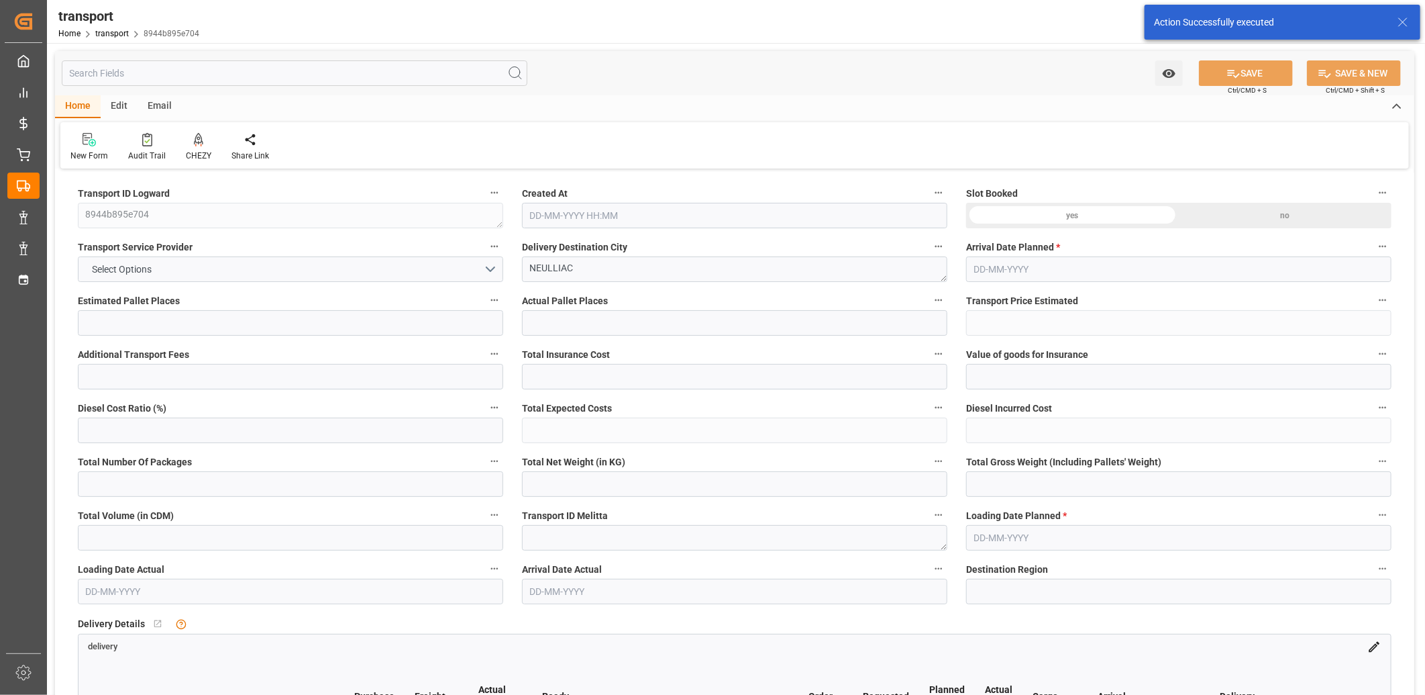
type input "3"
type input "231.44"
type input "0"
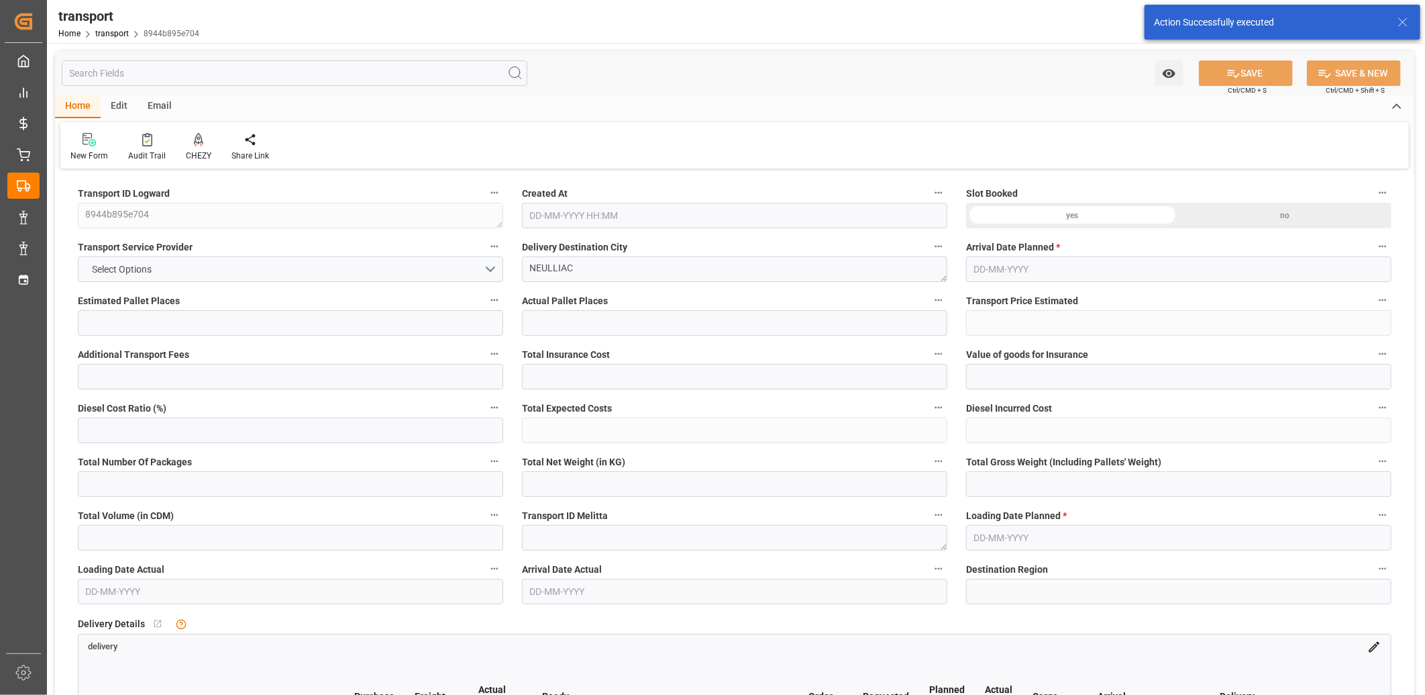
type input "231.44"
type input "0"
type input "1452.696"
type input "1621"
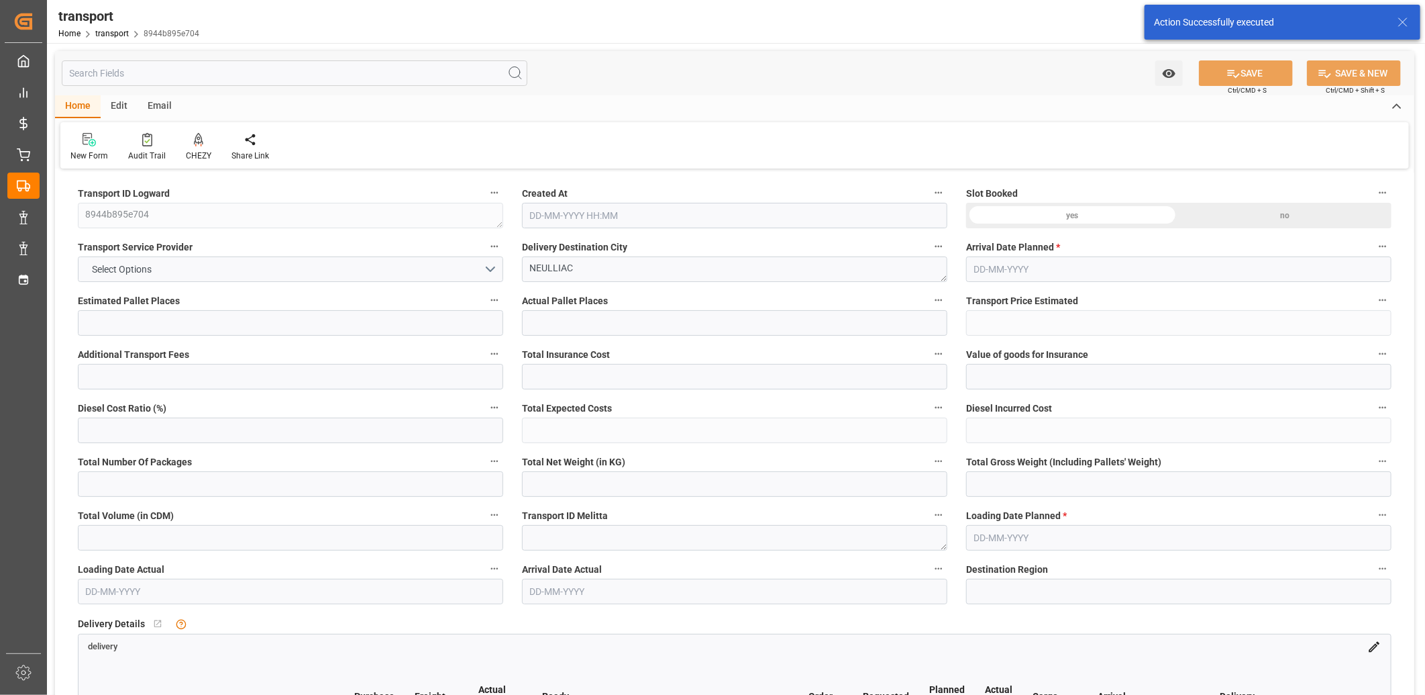
type input "3458.4"
type input "56"
type input "3"
type input "0"
type input "3"
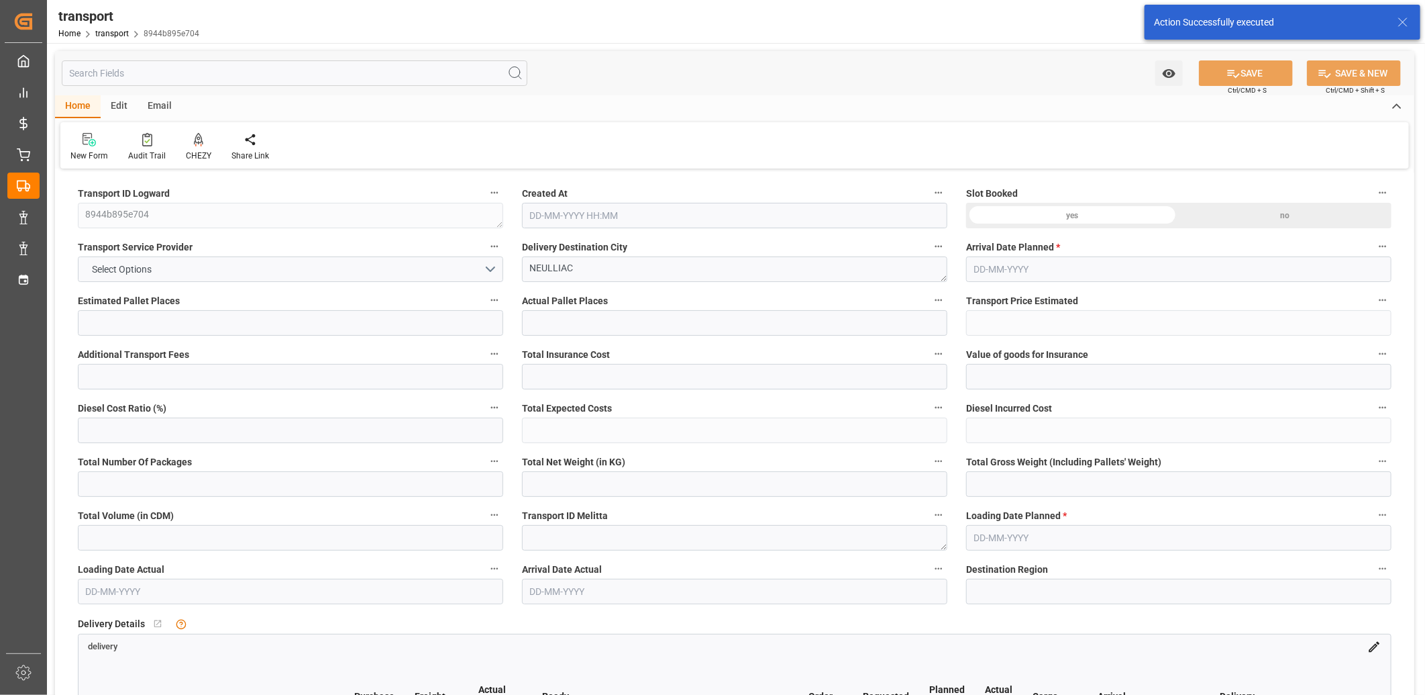
type input "101"
type input "1470.744"
type input "0"
type input "4710.8598"
type input "0"
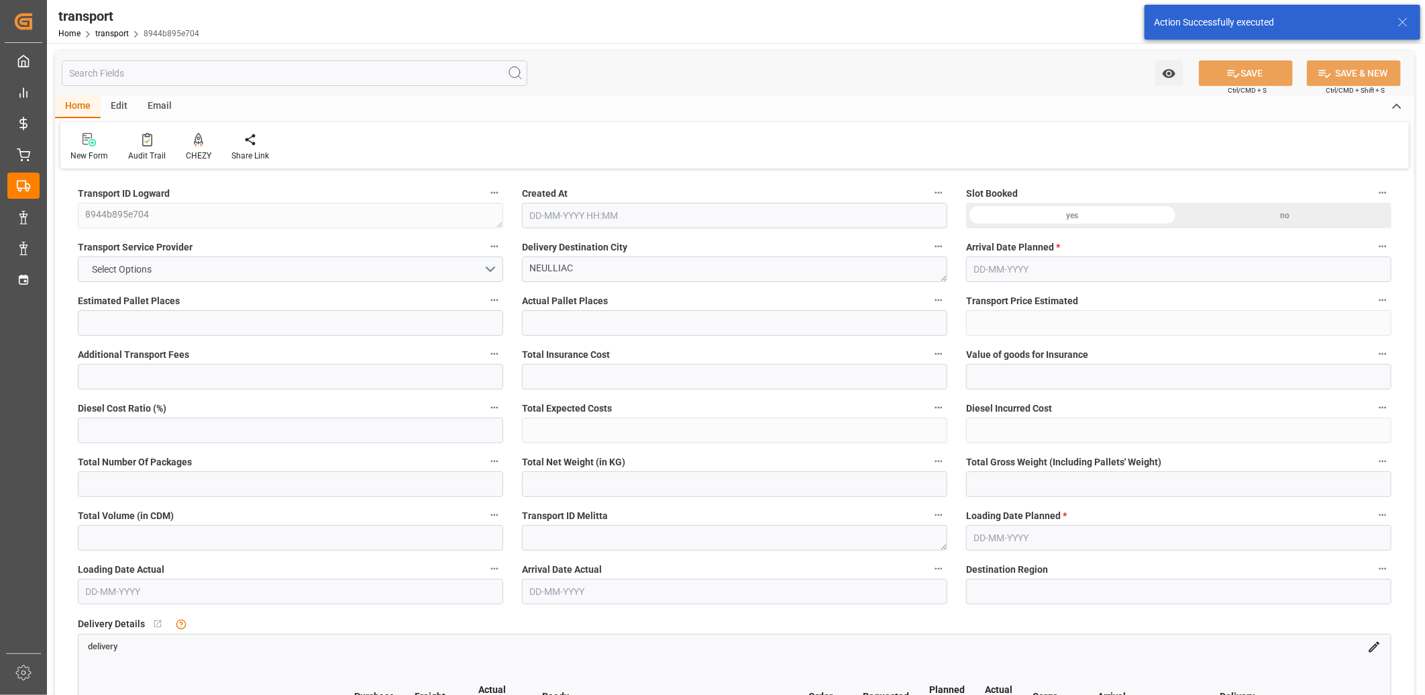
type input "0"
type input "21"
type input "35"
type input "[DATE] 11:19"
type input "[DATE]"
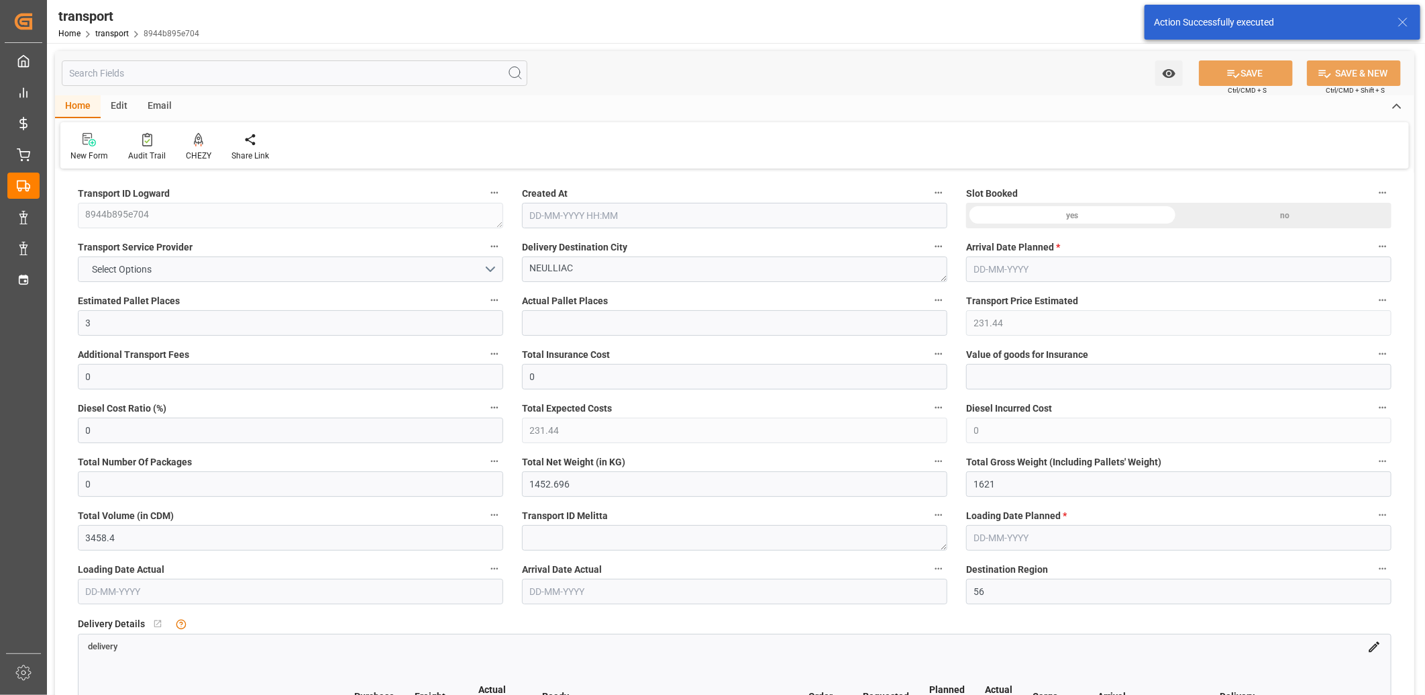
type input "[DATE]"
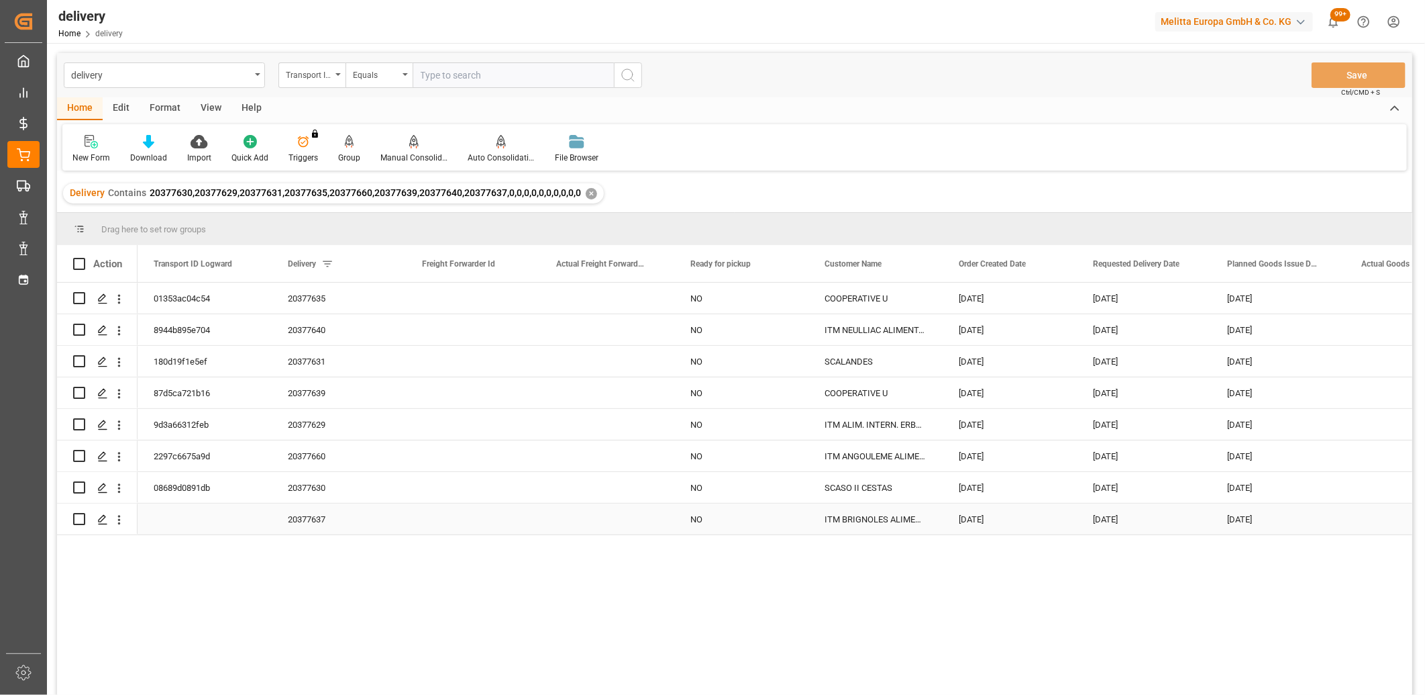
click at [82, 519] on input "Press Space to toggle row selection (unchecked)" at bounding box center [79, 519] width 12 height 12
checkbox input "true"
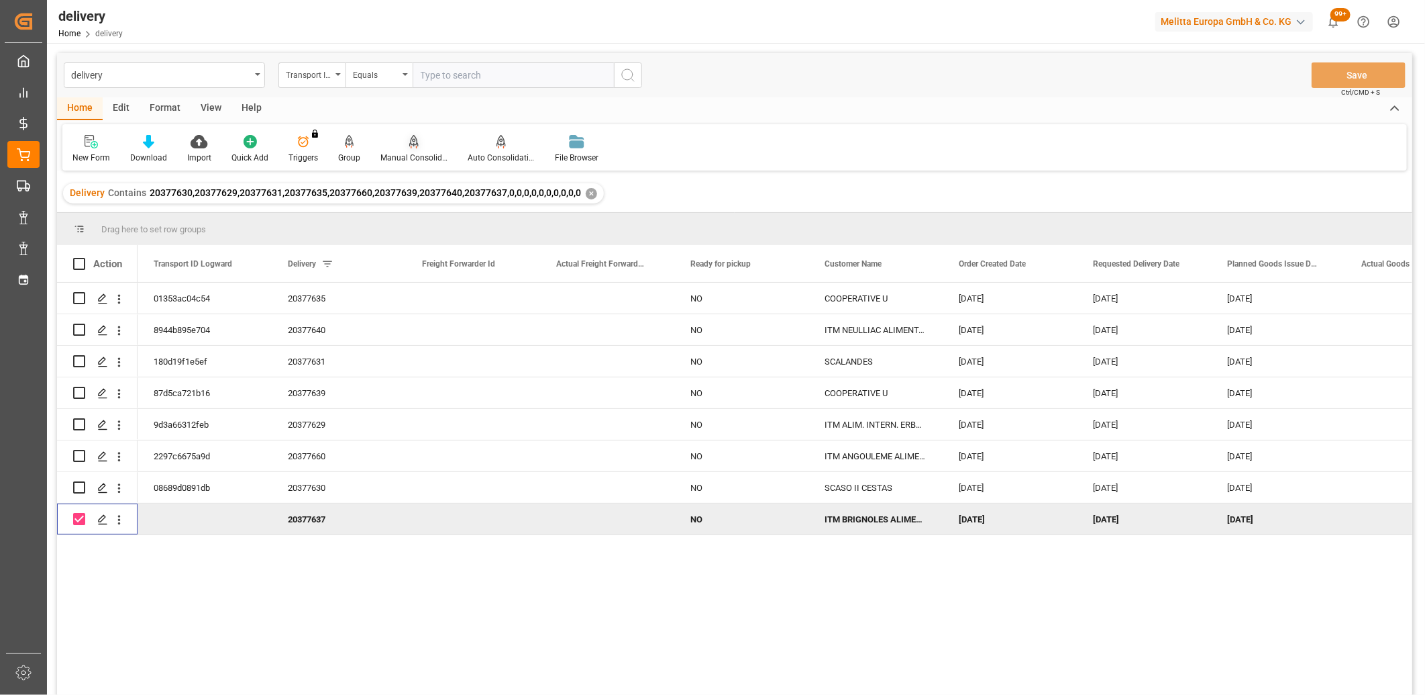
click at [409, 144] on icon at bounding box center [413, 140] width 9 height 11
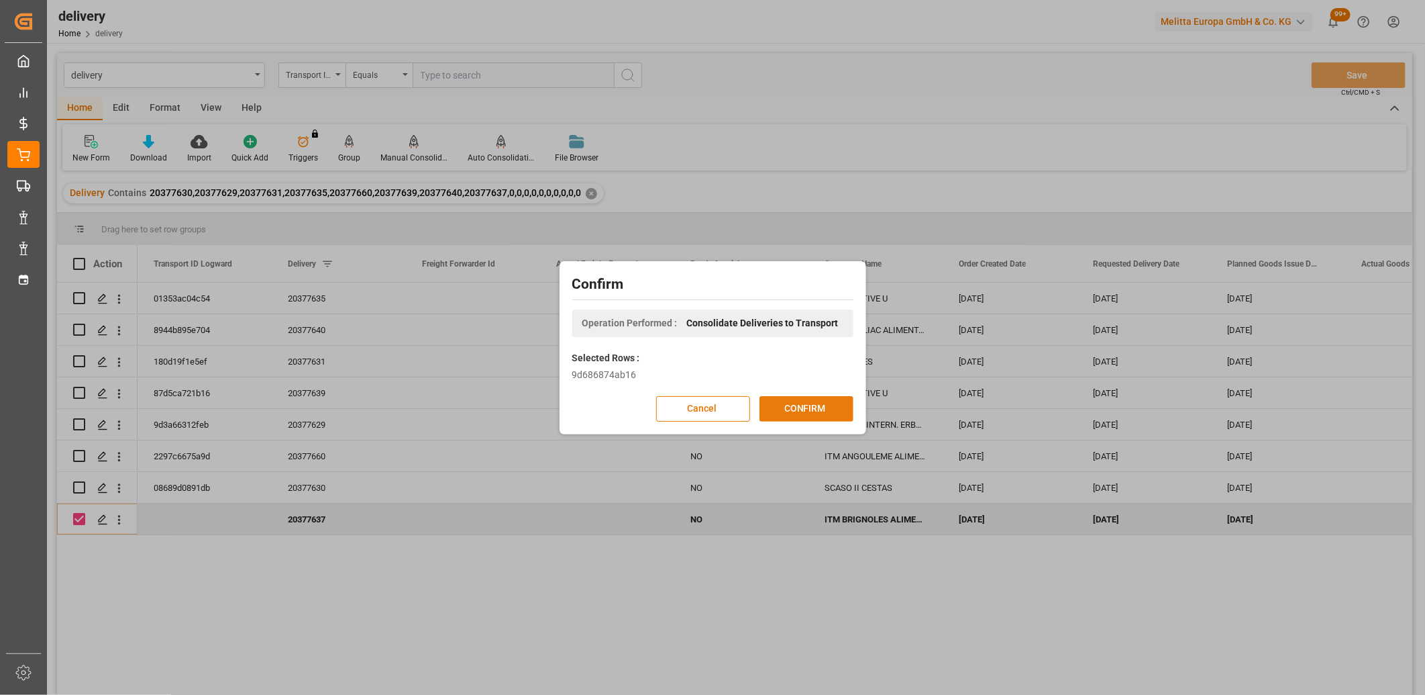
click at [800, 403] on button "CONFIRM" at bounding box center [807, 409] width 94 height 26
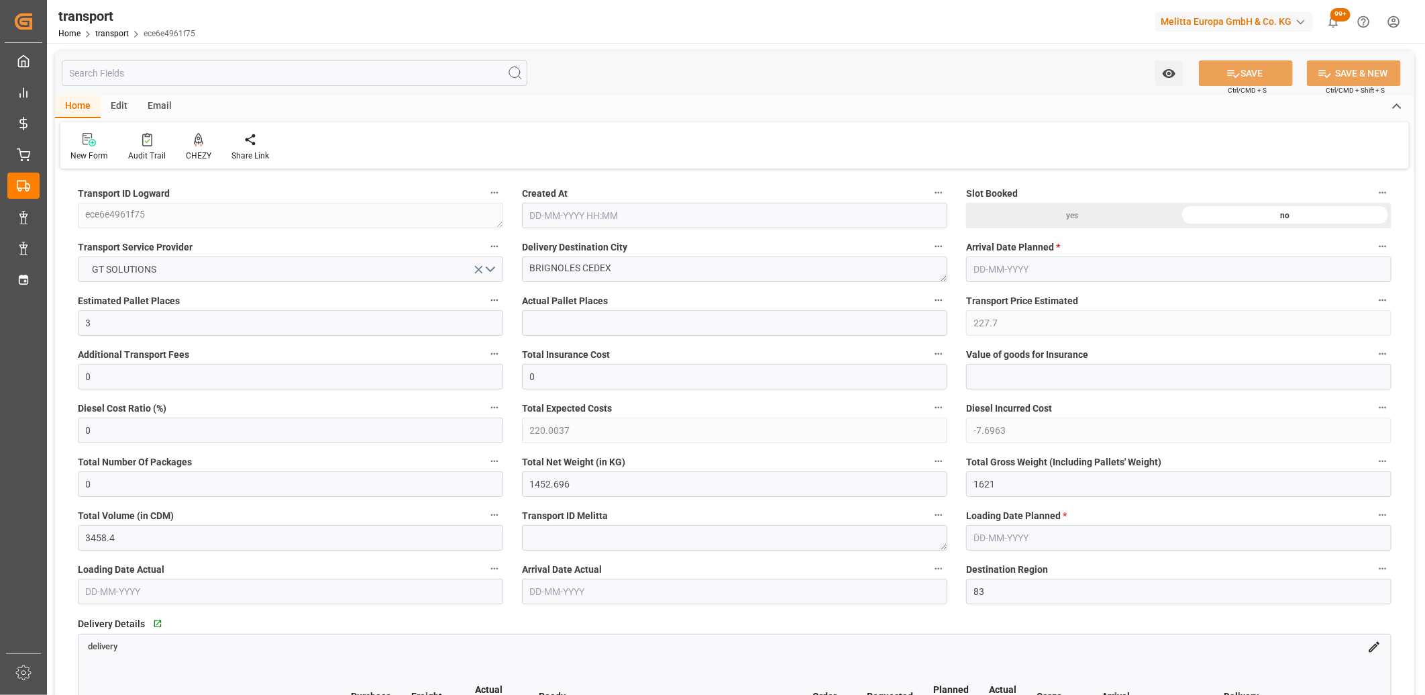
type input "[DATE] 11:19"
type input "[DATE]"
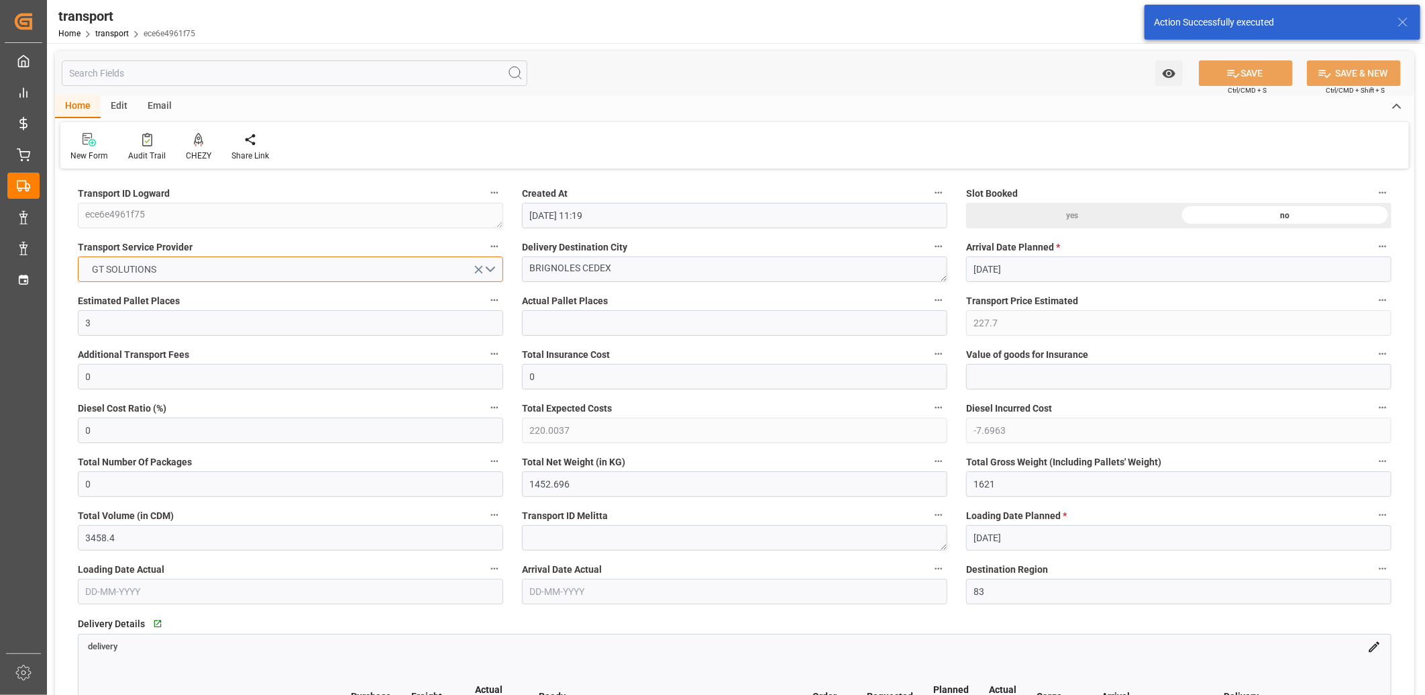
click at [258, 272] on button "GT SOLUTIONS" at bounding box center [290, 269] width 425 height 26
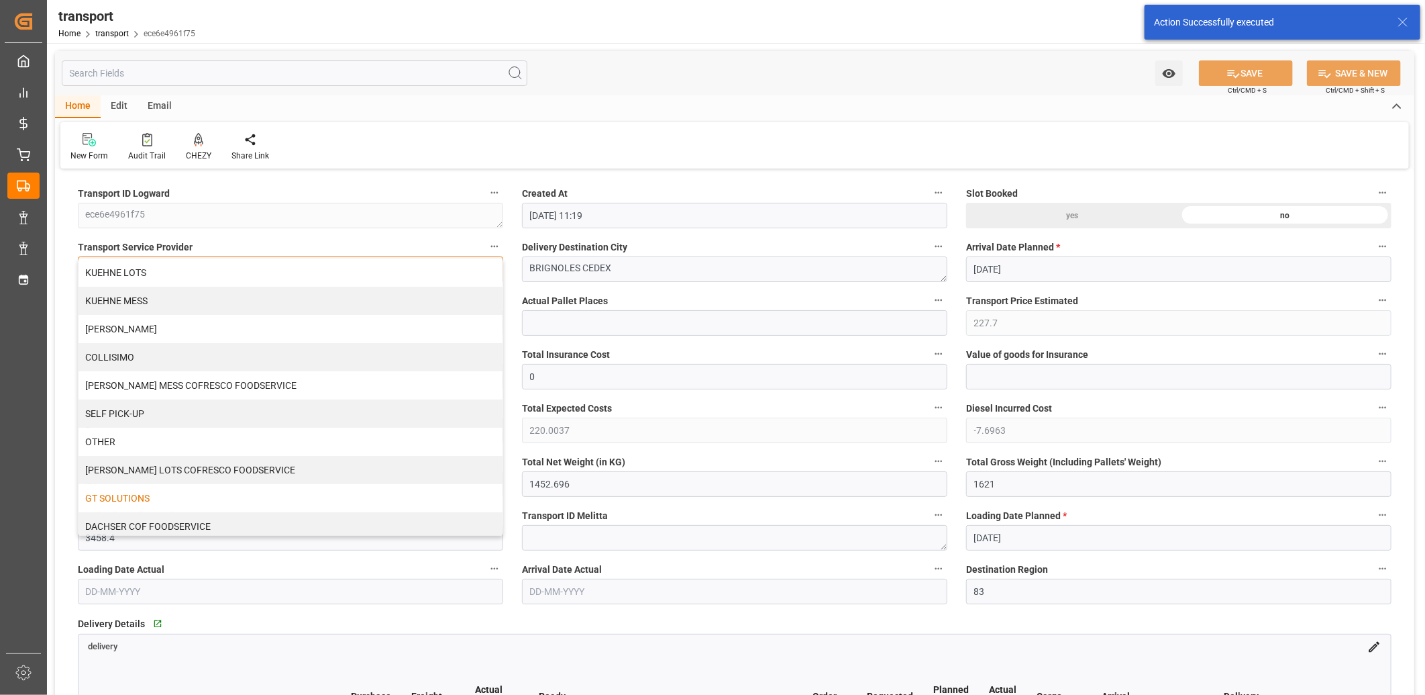
click at [256, 263] on div "KUEHNE LOTS" at bounding box center [291, 272] width 424 height 28
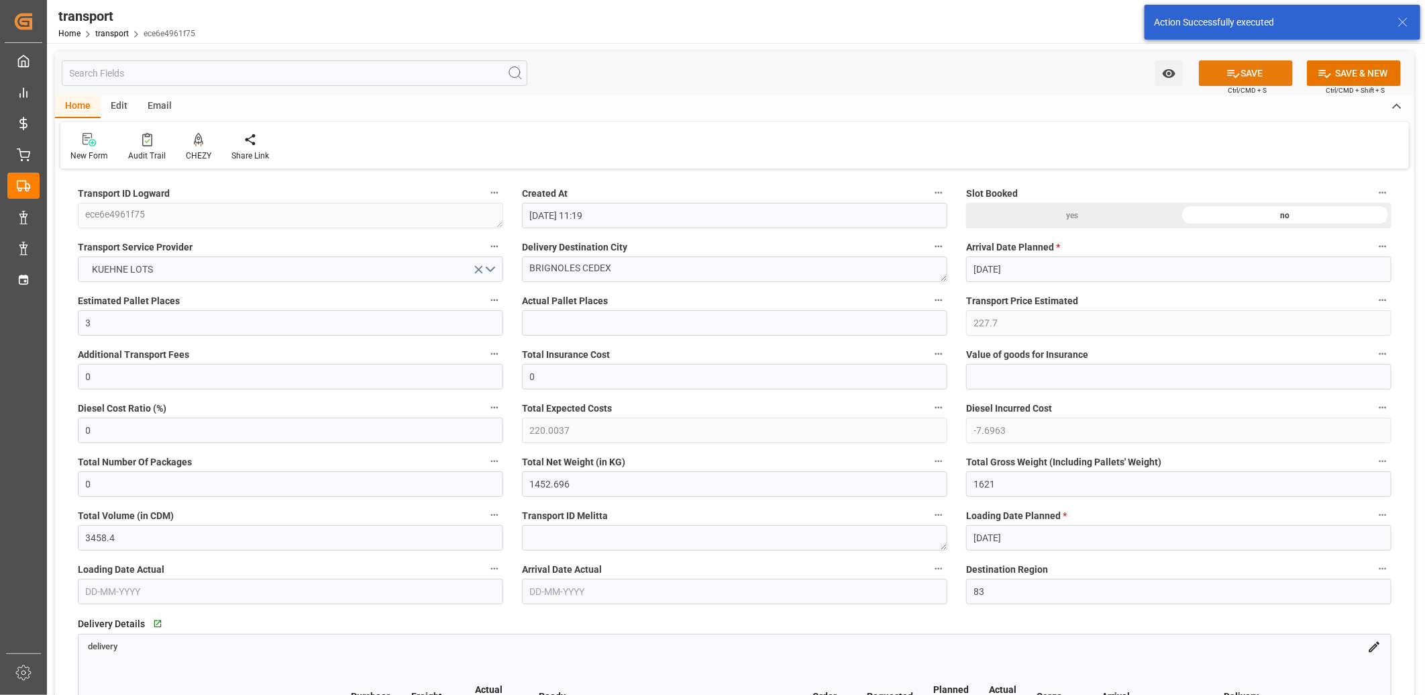
click at [1248, 74] on button "SAVE" at bounding box center [1246, 73] width 94 height 26
type input "311.11"
type input "0"
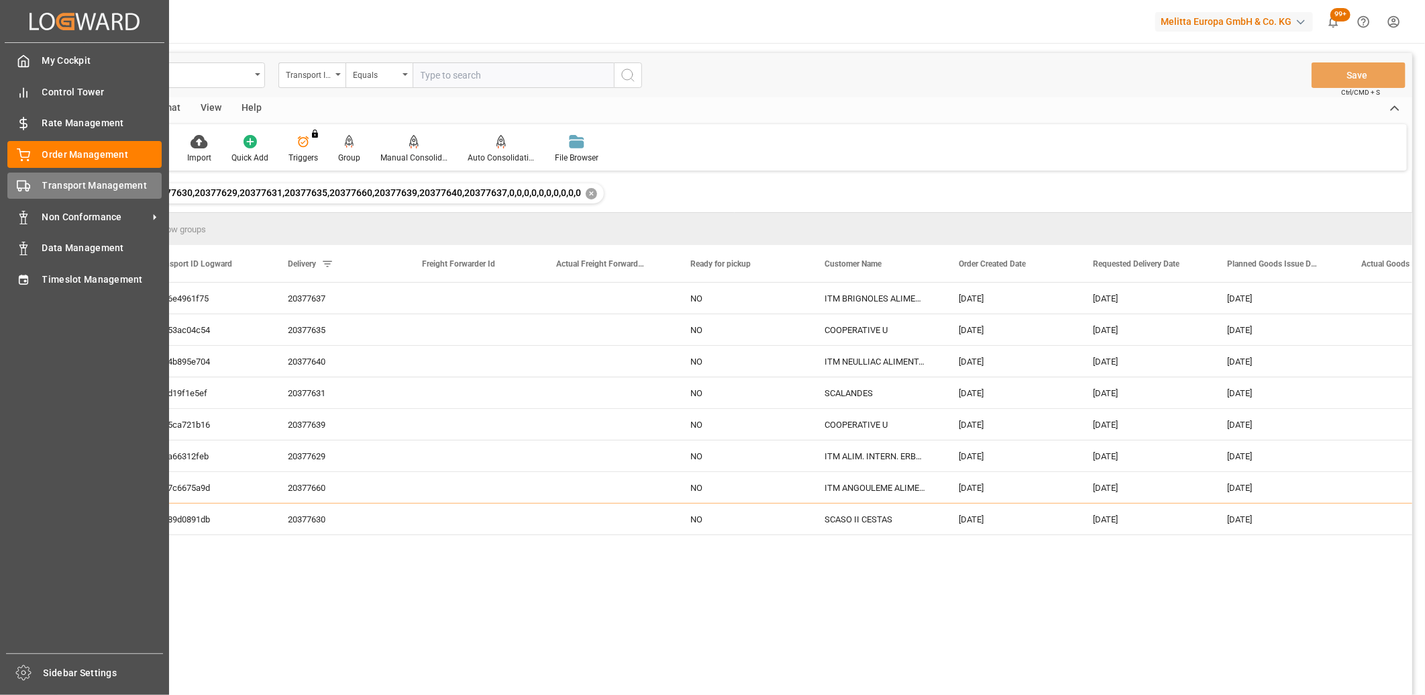
click at [87, 184] on span "Transport Management" at bounding box center [102, 186] width 120 height 14
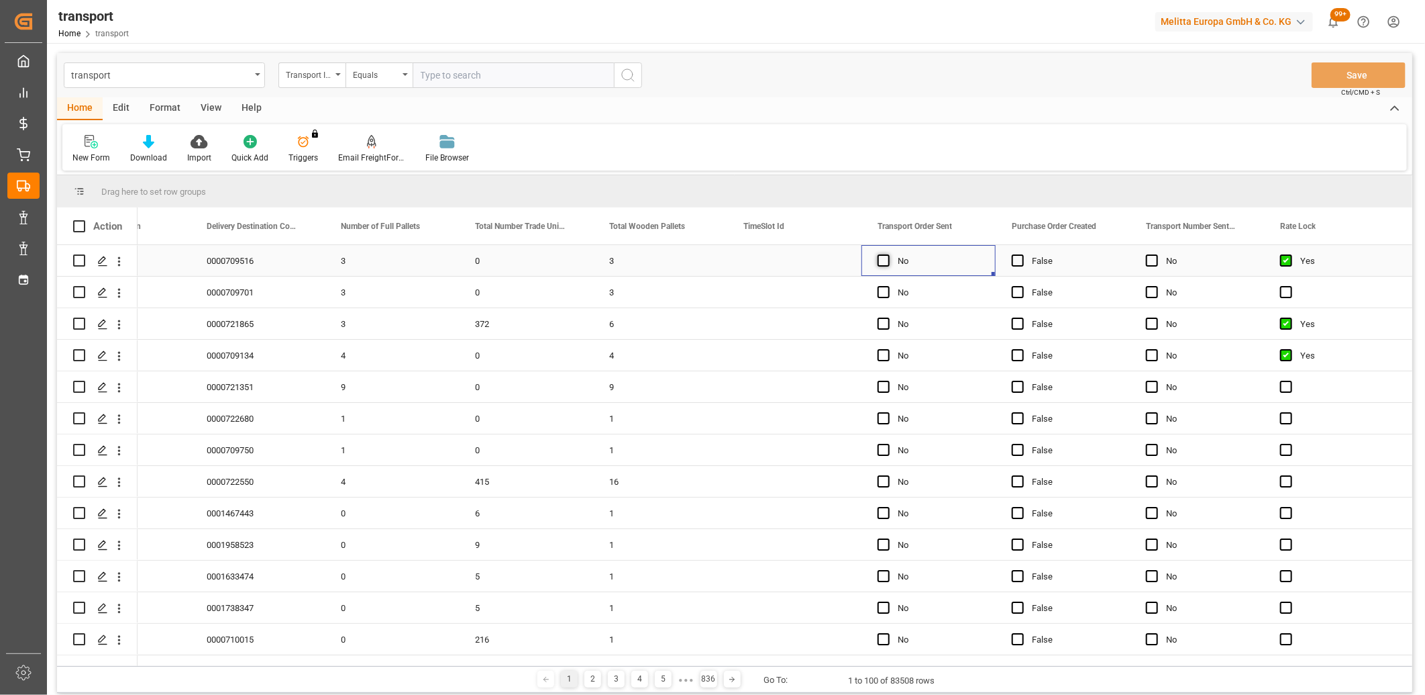
click at [880, 260] on span "Press SPACE to select this row." at bounding box center [884, 260] width 12 height 12
click at [888, 254] on input "Press SPACE to select this row." at bounding box center [888, 254] width 0 height 0
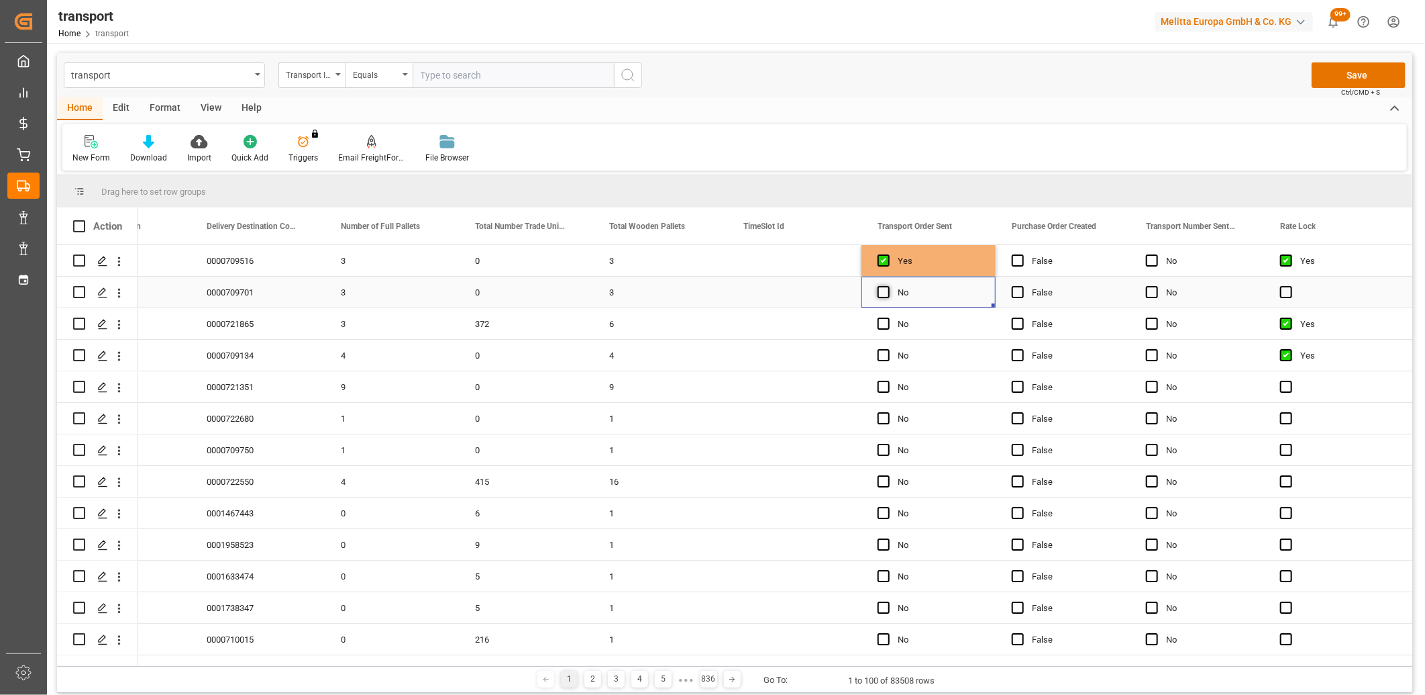
click at [879, 290] on span "Press SPACE to select this row." at bounding box center [884, 292] width 12 height 12
click at [888, 286] on input "Press SPACE to select this row." at bounding box center [888, 286] width 0 height 0
click at [881, 325] on span "Press SPACE to select this row." at bounding box center [884, 323] width 12 height 12
click at [888, 317] on input "Press SPACE to select this row." at bounding box center [888, 317] width 0 height 0
click at [884, 352] on span "Press SPACE to select this row." at bounding box center [884, 355] width 12 height 12
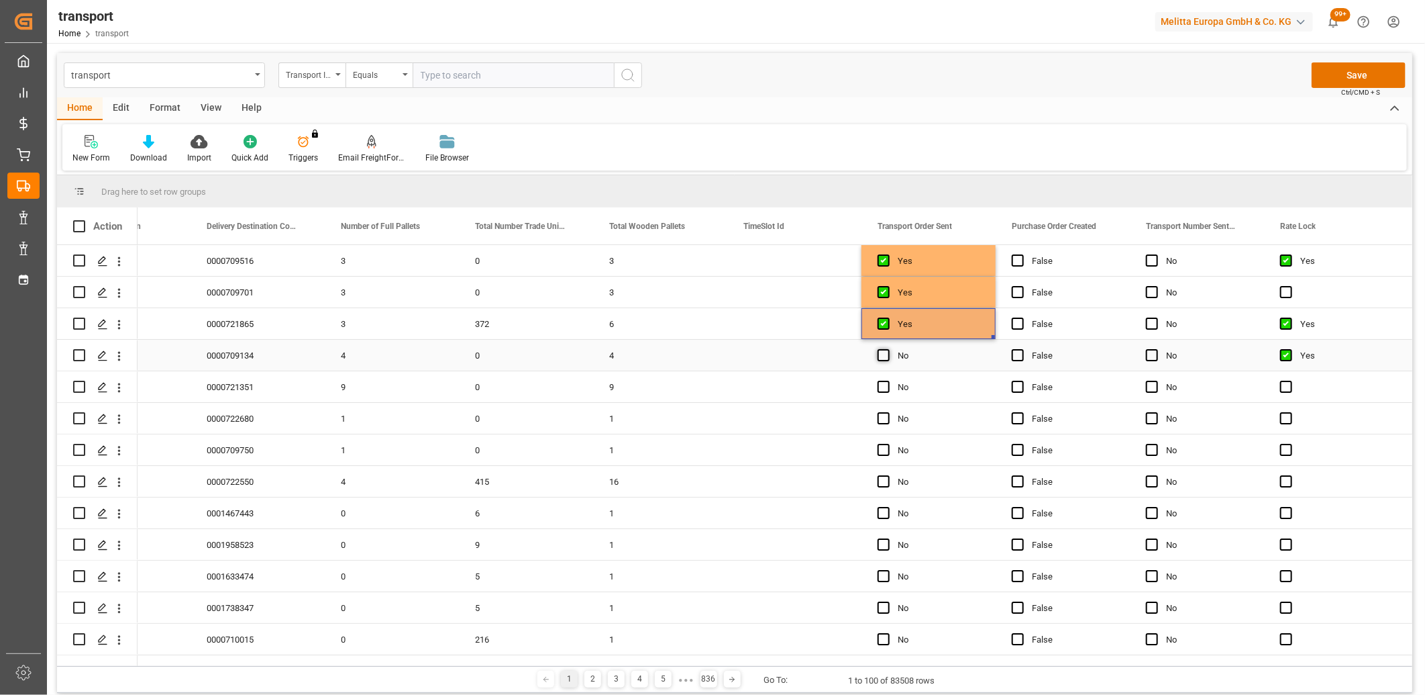
click at [888, 349] on input "Press SPACE to select this row." at bounding box center [888, 349] width 0 height 0
click at [883, 385] on span "Press SPACE to select this row." at bounding box center [884, 386] width 12 height 12
click at [888, 380] on input "Press SPACE to select this row." at bounding box center [888, 380] width 0 height 0
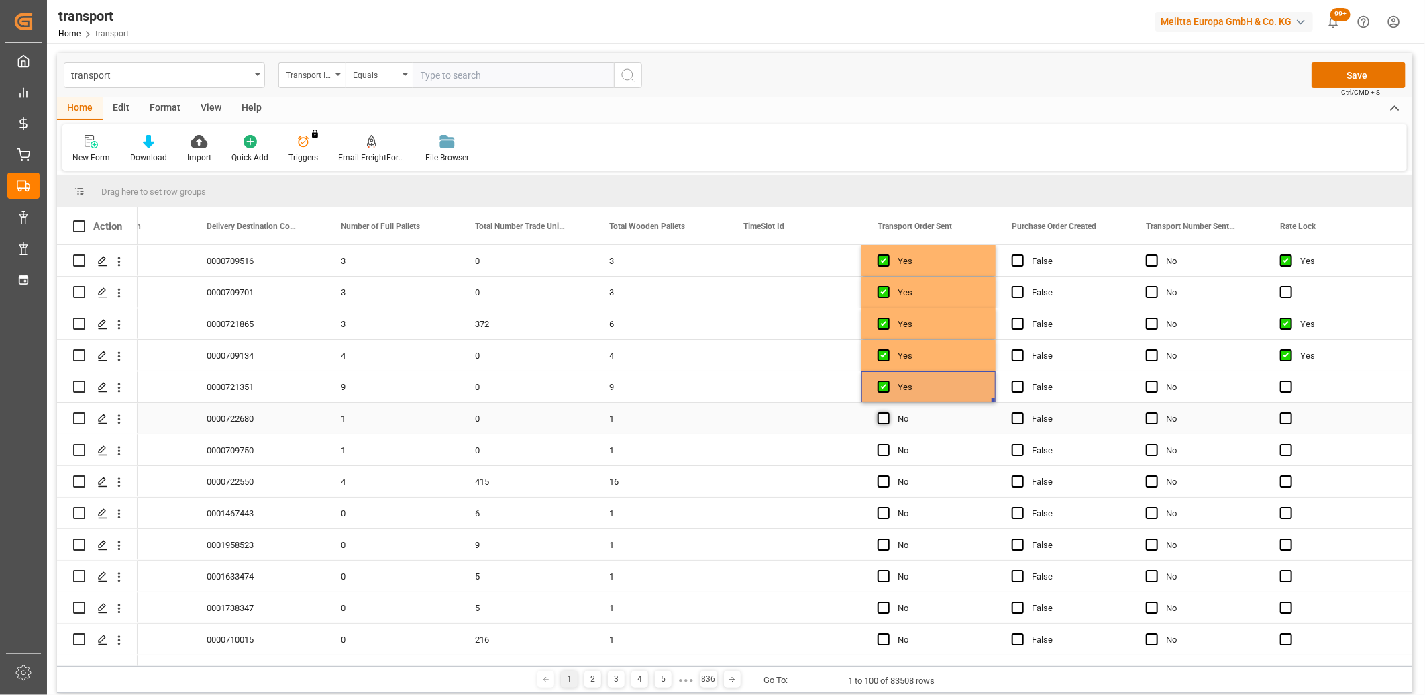
click at [882, 417] on span "Press SPACE to select this row." at bounding box center [884, 418] width 12 height 12
click at [888, 412] on input "Press SPACE to select this row." at bounding box center [888, 412] width 0 height 0
click at [886, 448] on span "Press SPACE to select this row." at bounding box center [884, 450] width 12 height 12
click at [888, 444] on input "Press SPACE to select this row." at bounding box center [888, 444] width 0 height 0
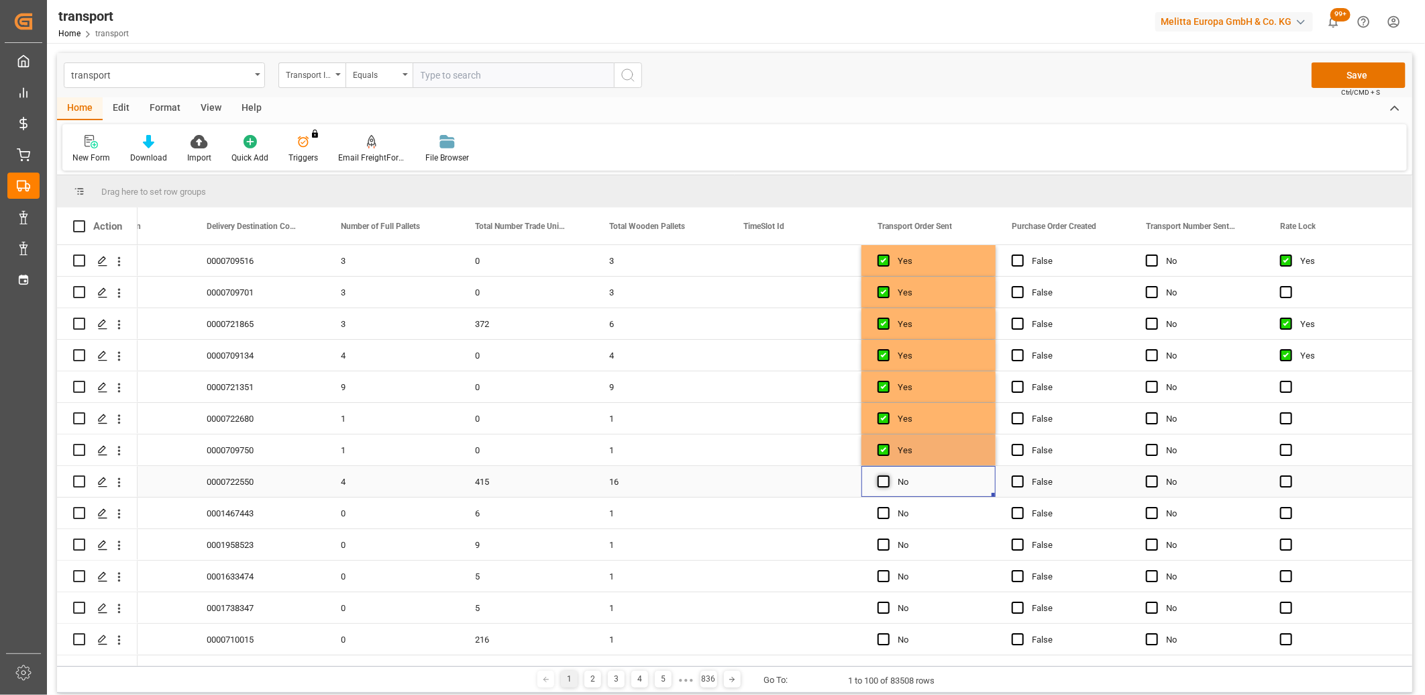
click at [880, 485] on span "Press SPACE to select this row." at bounding box center [884, 481] width 12 height 12
click at [888, 475] on input "Press SPACE to select this row." at bounding box center [888, 475] width 0 height 0
click at [1340, 87] on button "Save" at bounding box center [1359, 75] width 94 height 26
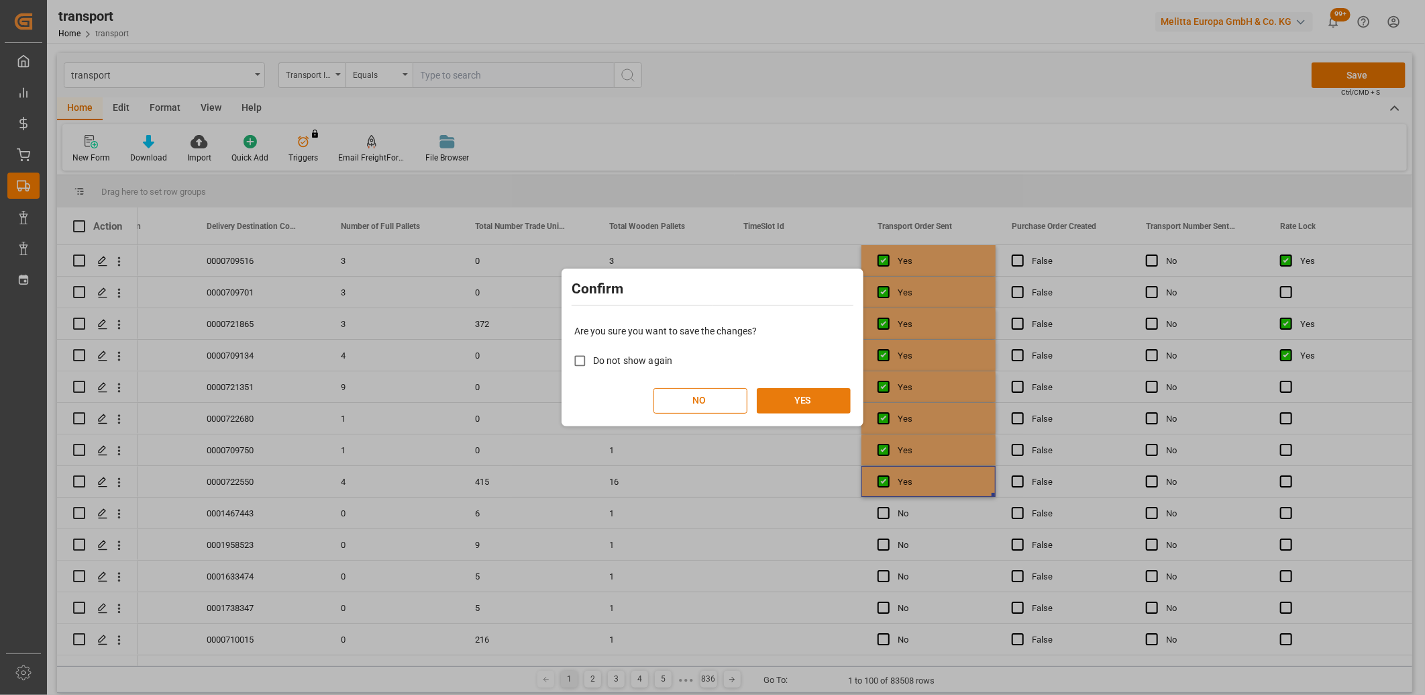
click at [807, 401] on button "YES" at bounding box center [804, 401] width 94 height 26
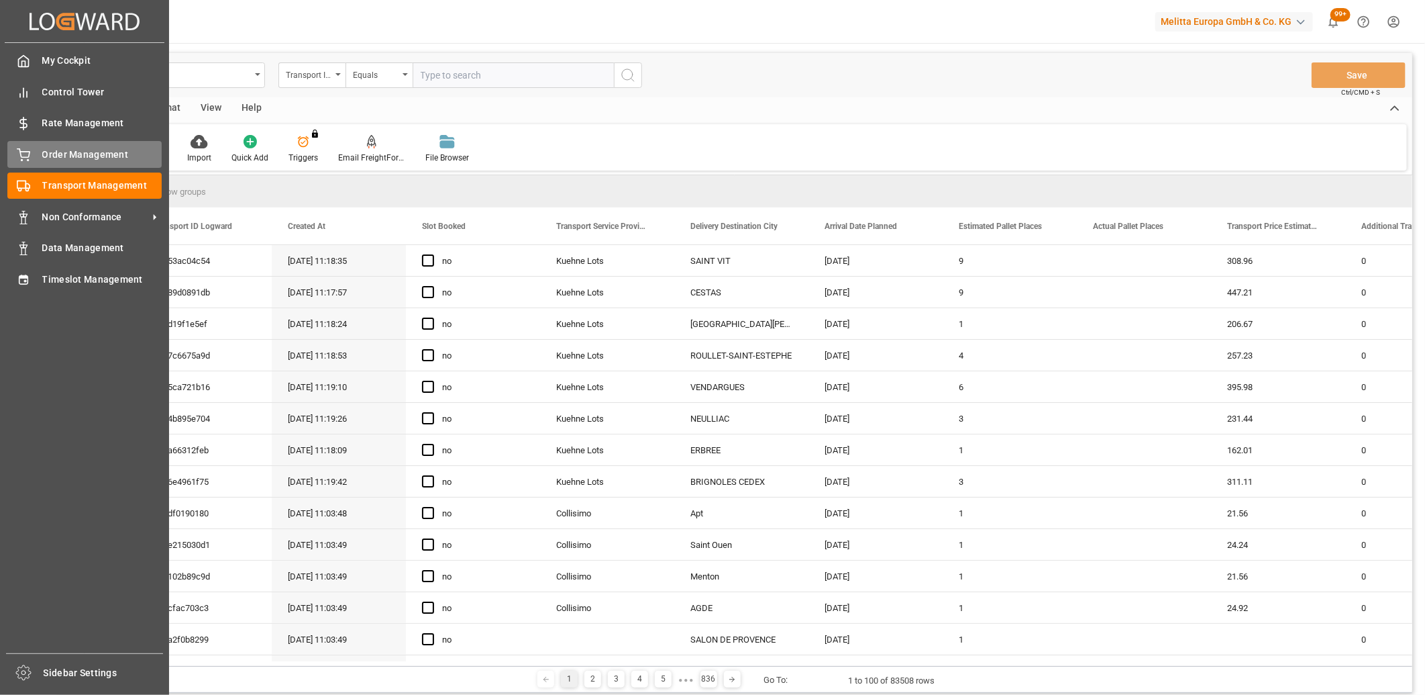
click at [27, 164] on div "Order Management Order Management" at bounding box center [84, 154] width 154 height 26
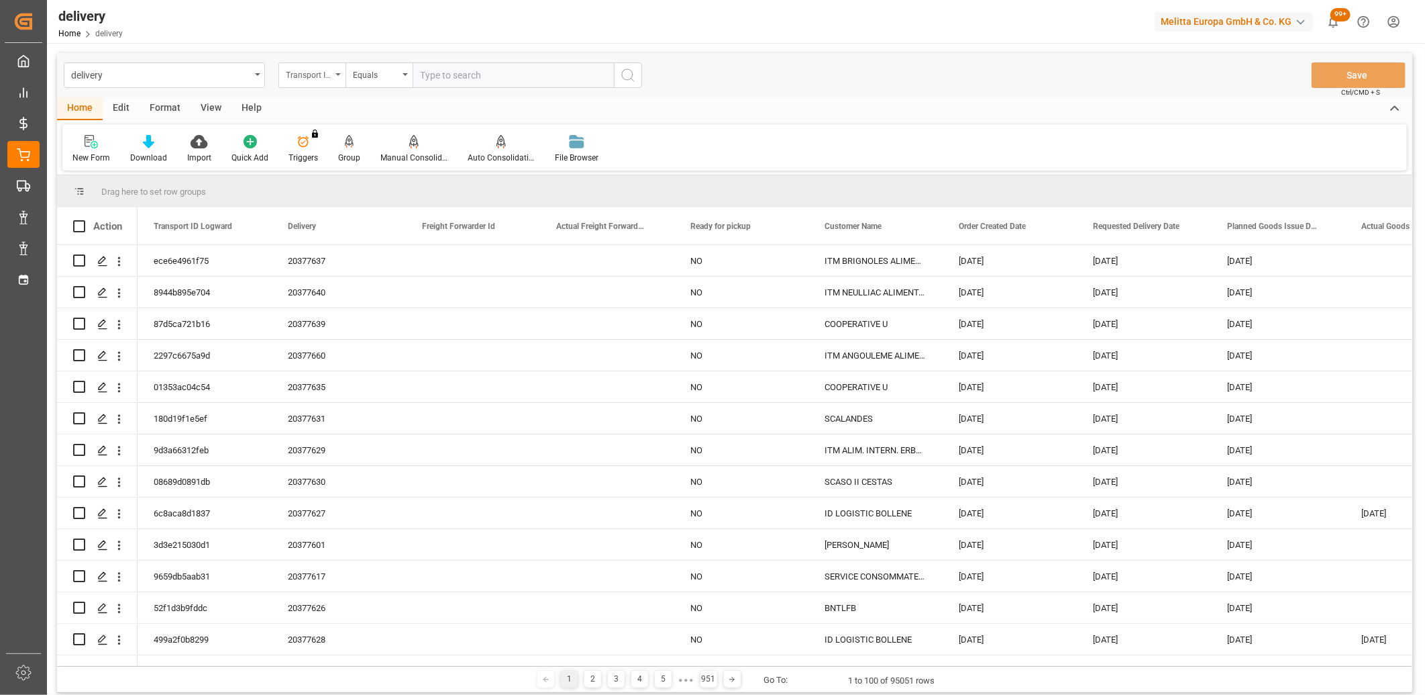
click at [313, 74] on div "Transport ID Logward" at bounding box center [309, 73] width 46 height 15
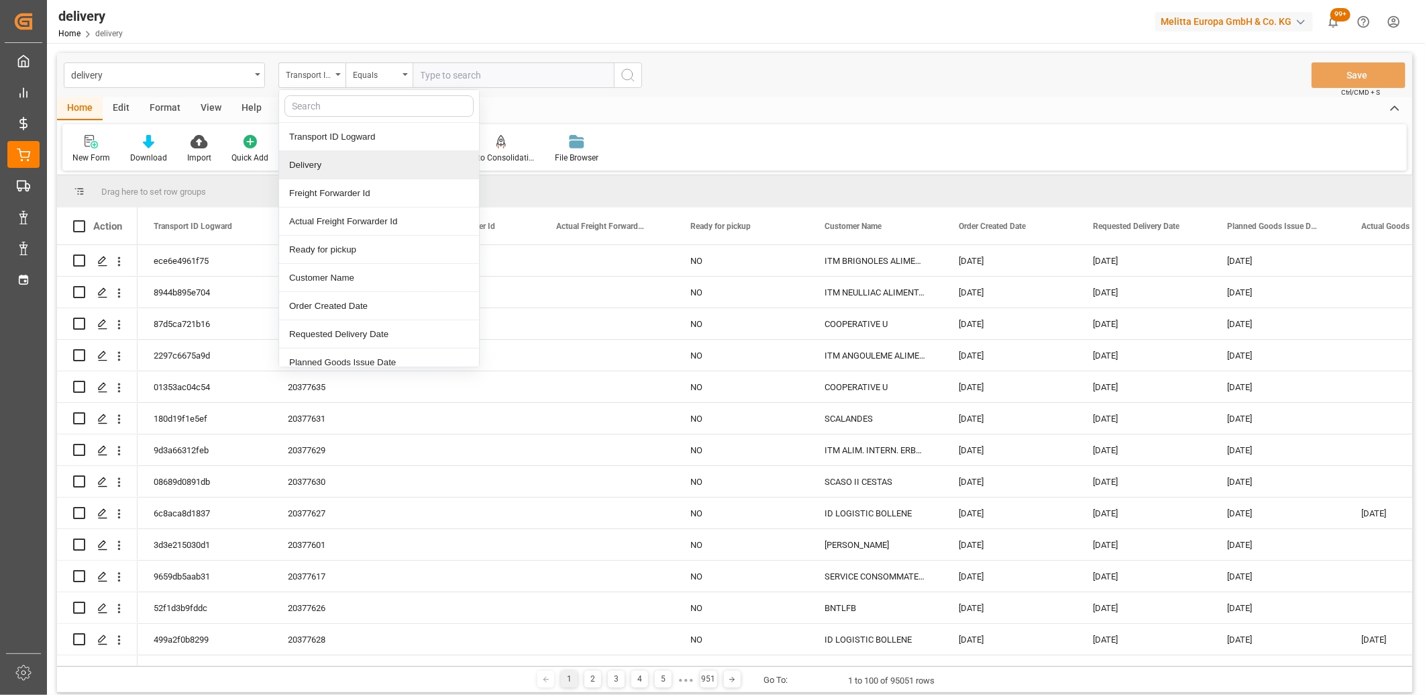
click at [310, 170] on div "Delivery" at bounding box center [379, 165] width 200 height 28
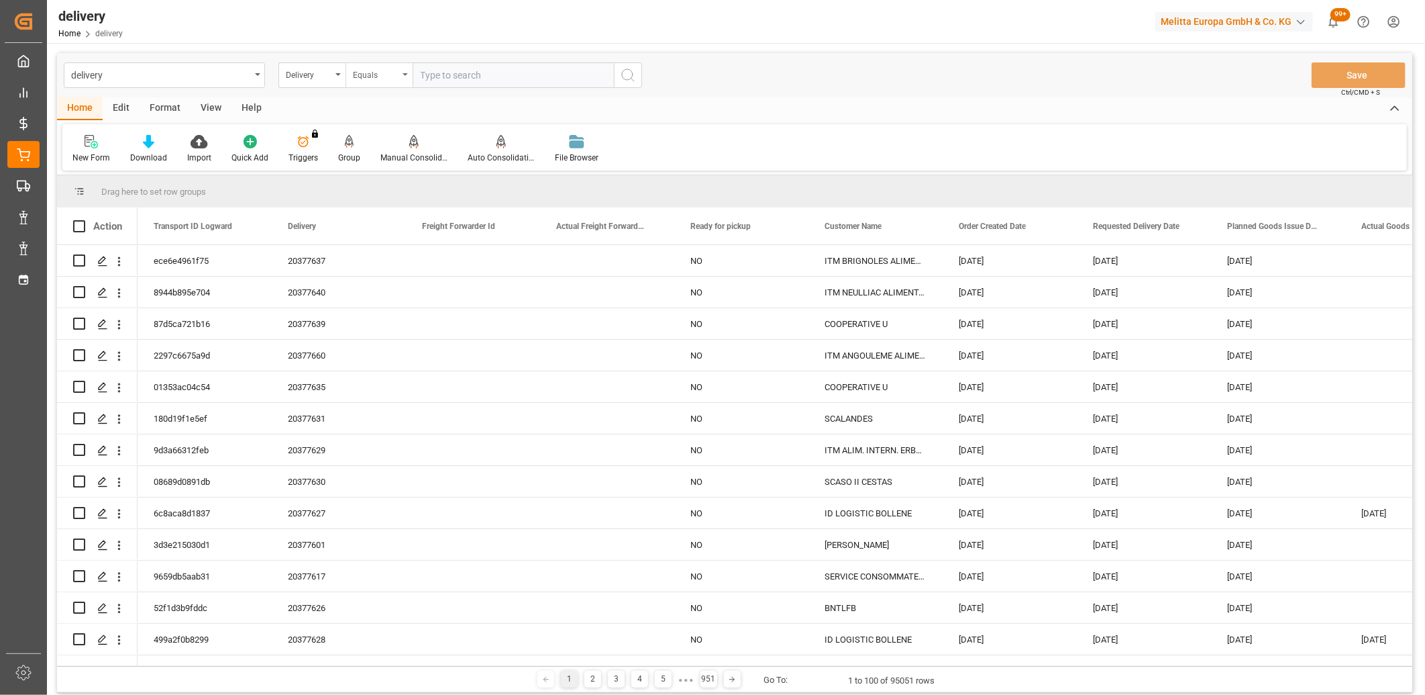
click at [392, 76] on div "Equals" at bounding box center [376, 73] width 46 height 15
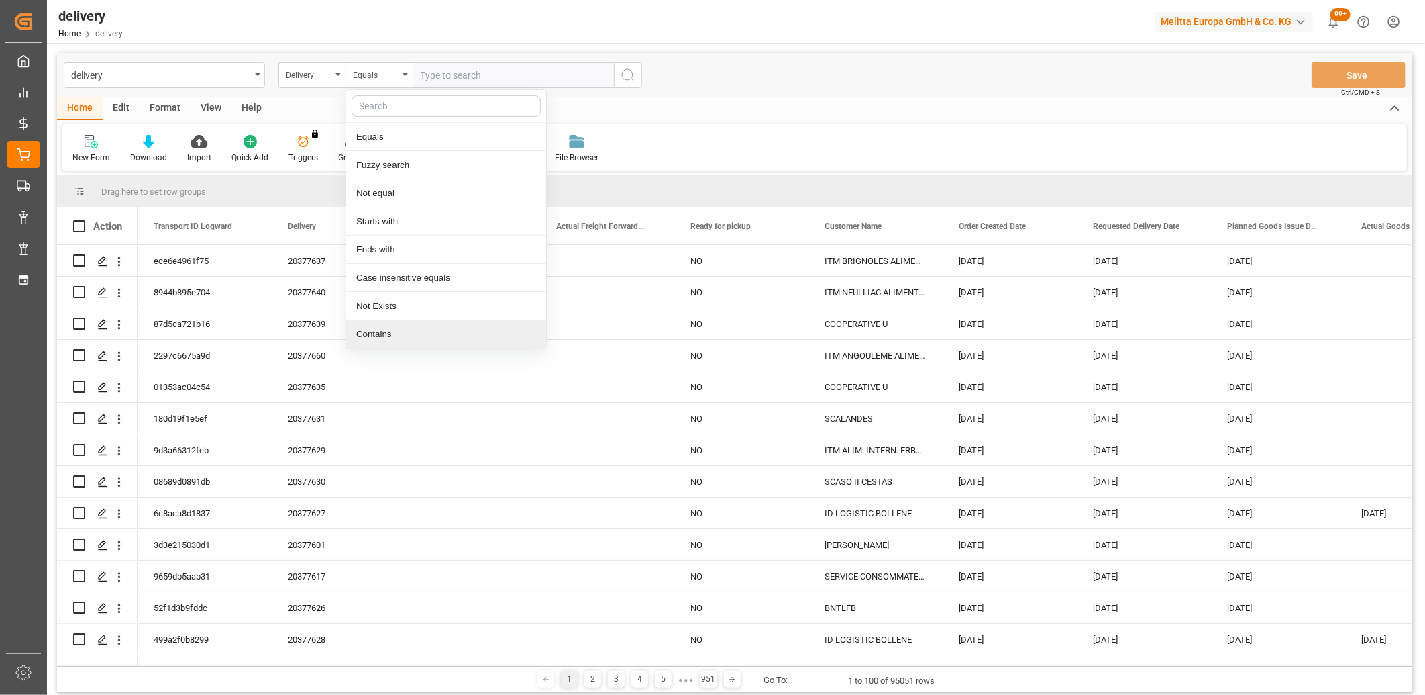
click at [391, 329] on div "Contains" at bounding box center [446, 334] width 200 height 28
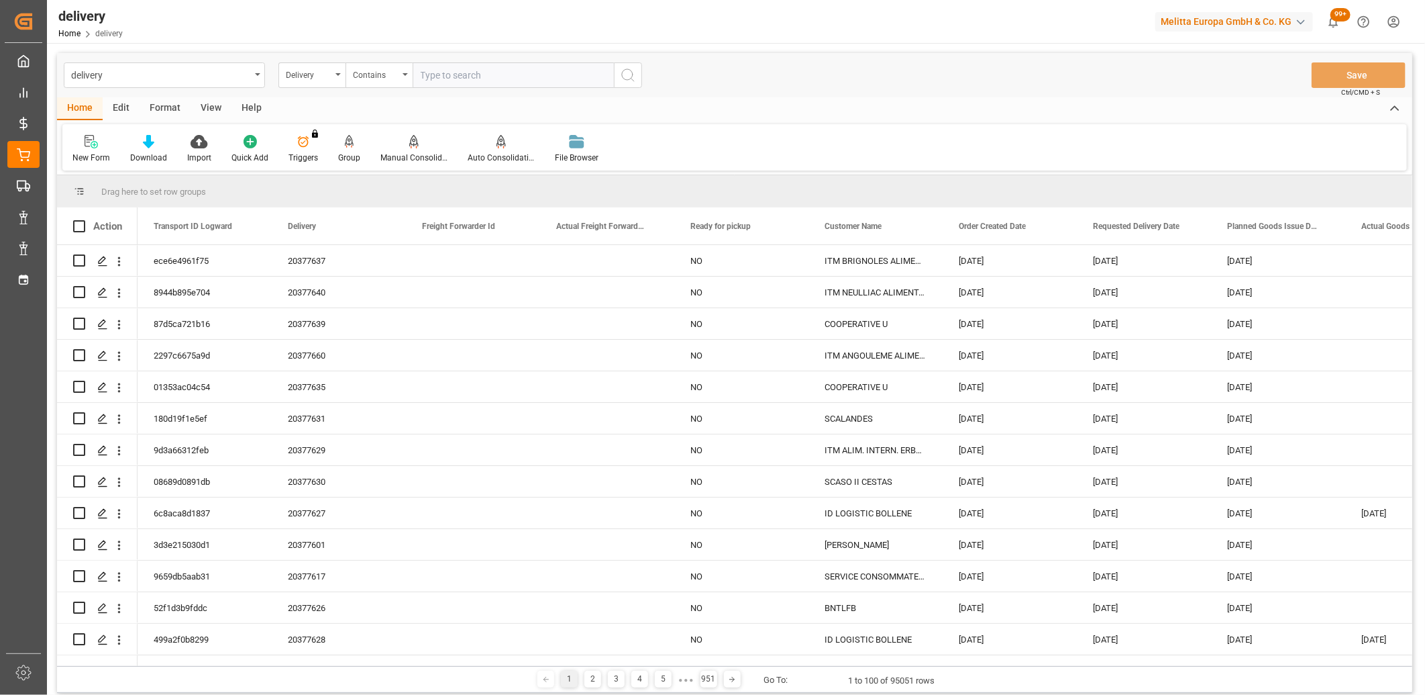
click at [446, 76] on input "text" at bounding box center [513, 75] width 201 height 26
paste input "20377632,20377633,20377068,92555622,20377634,20377638,20377641,20377506,2037764…"
type input "20377632,20377633,20377068,92555622,20377634,20377638,20377641,20377506,2037764…"
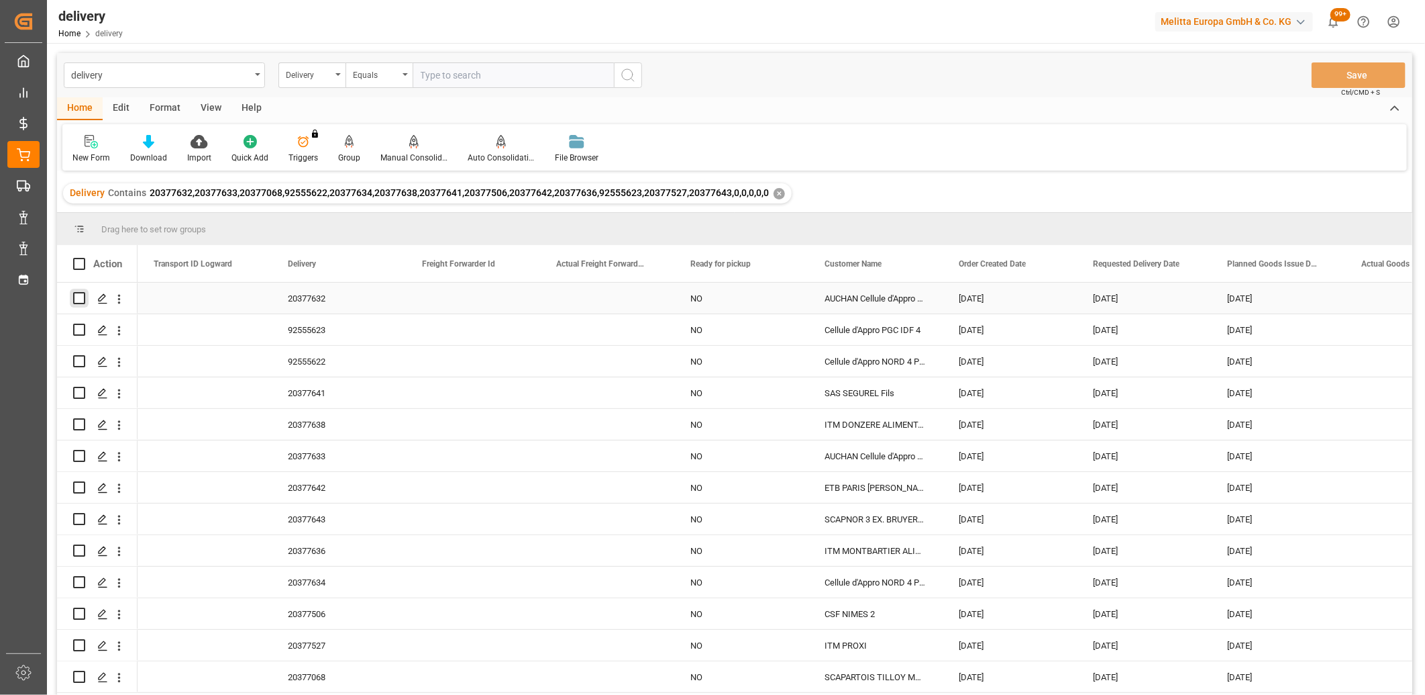
click at [76, 296] on input "Press Space to toggle row selection (unchecked)" at bounding box center [79, 298] width 12 height 12
checkbox input "true"
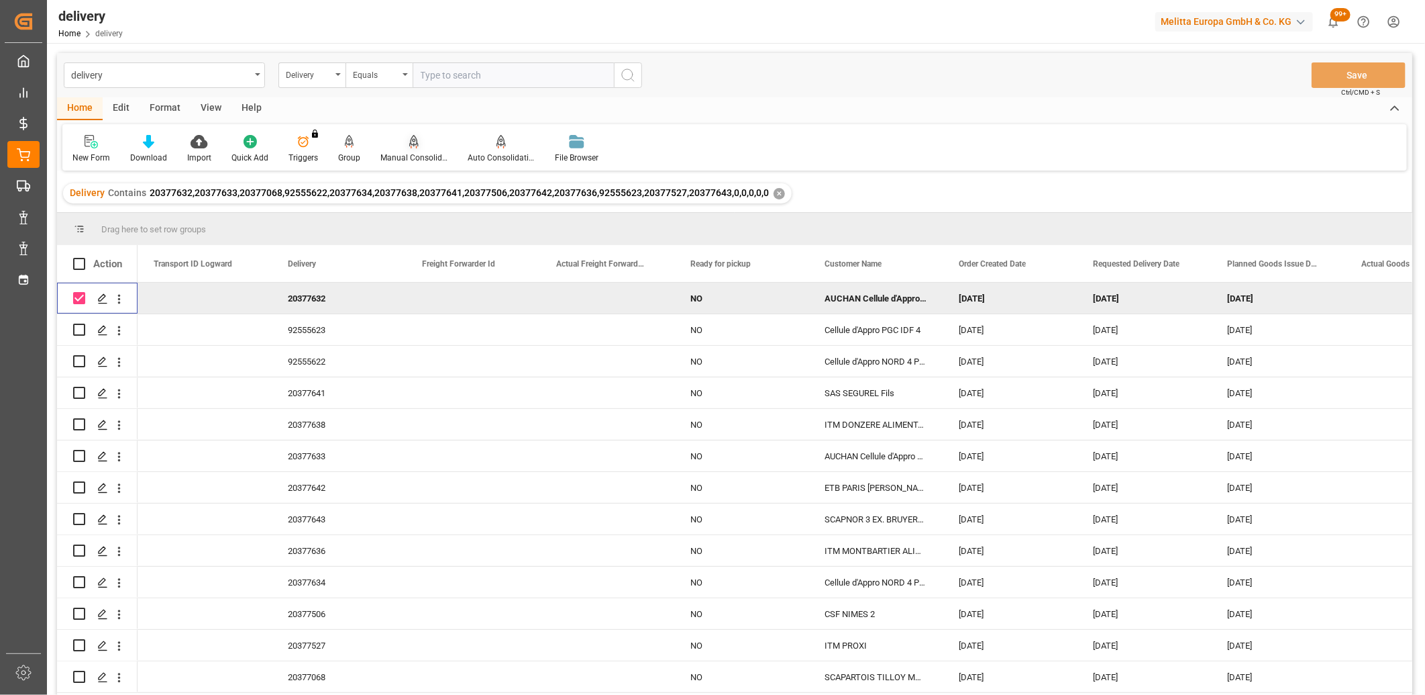
click at [410, 142] on icon at bounding box center [413, 141] width 9 height 13
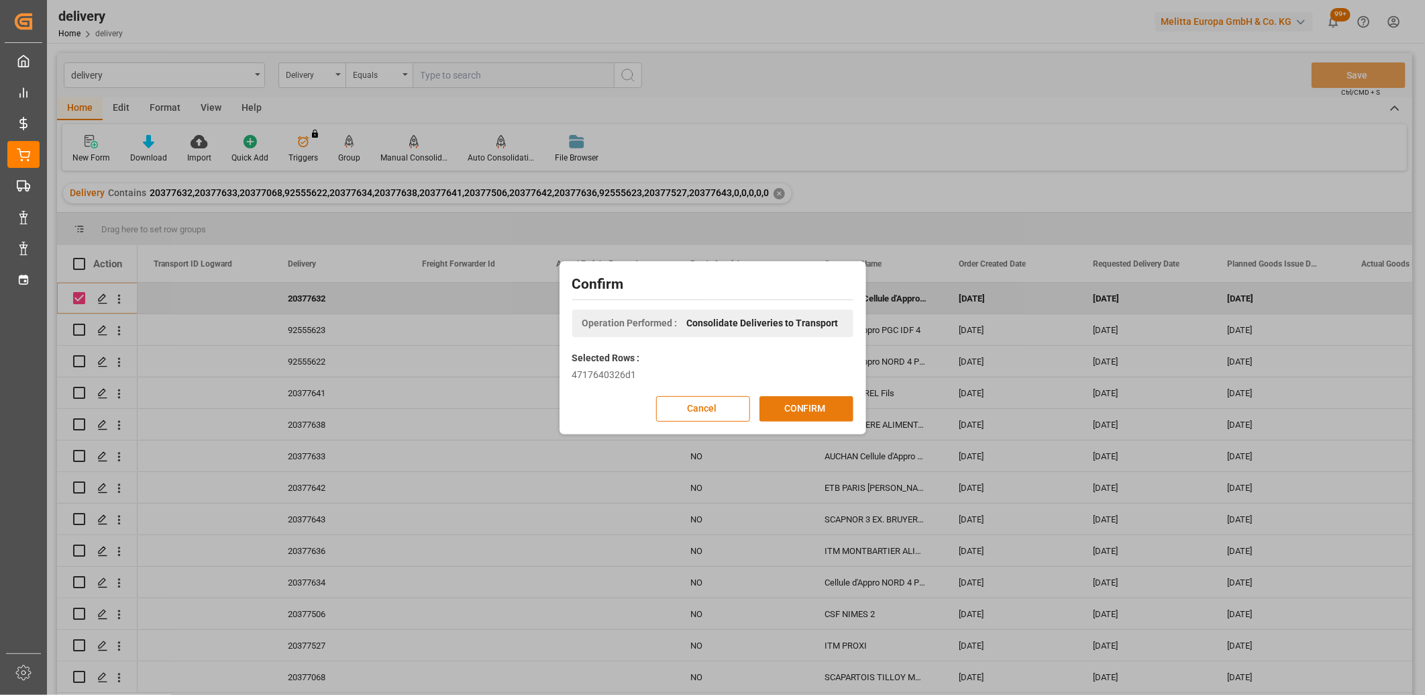
click at [794, 405] on button "CONFIRM" at bounding box center [807, 409] width 94 height 26
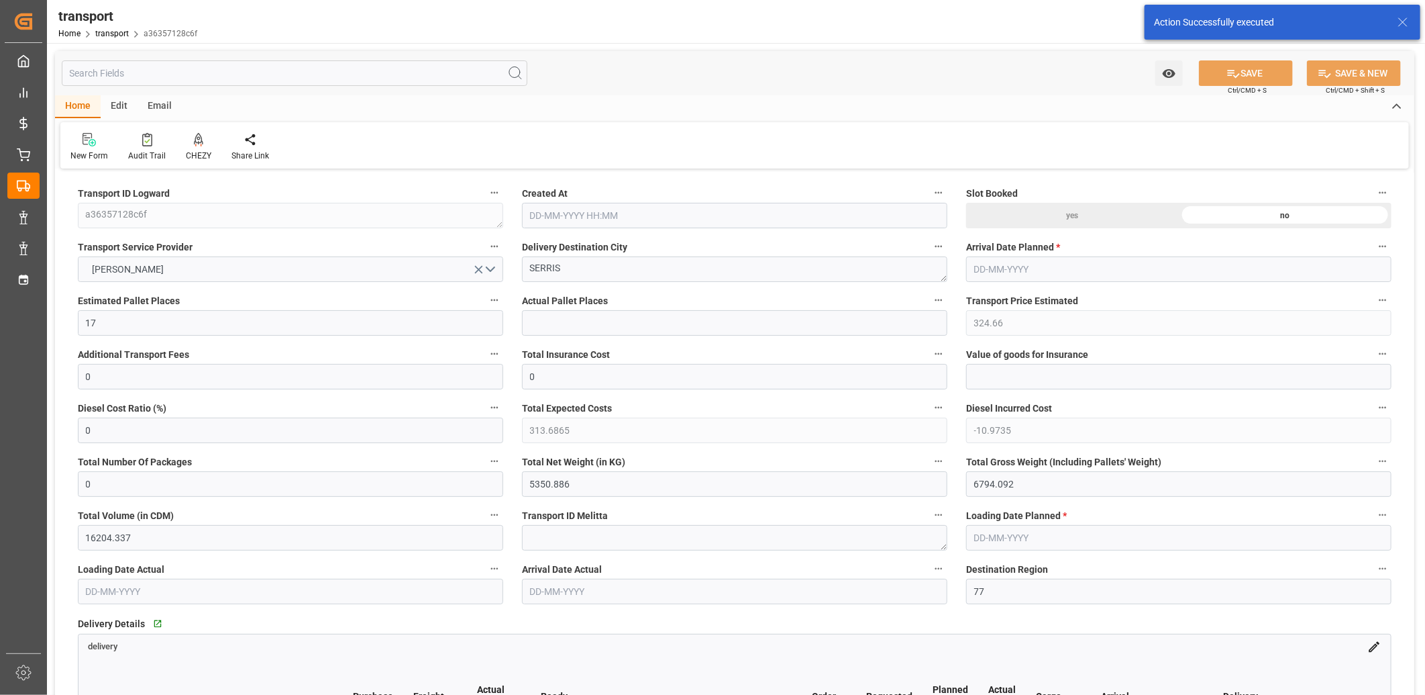
type input "05-09-2025 11:22"
type input "[DATE]"
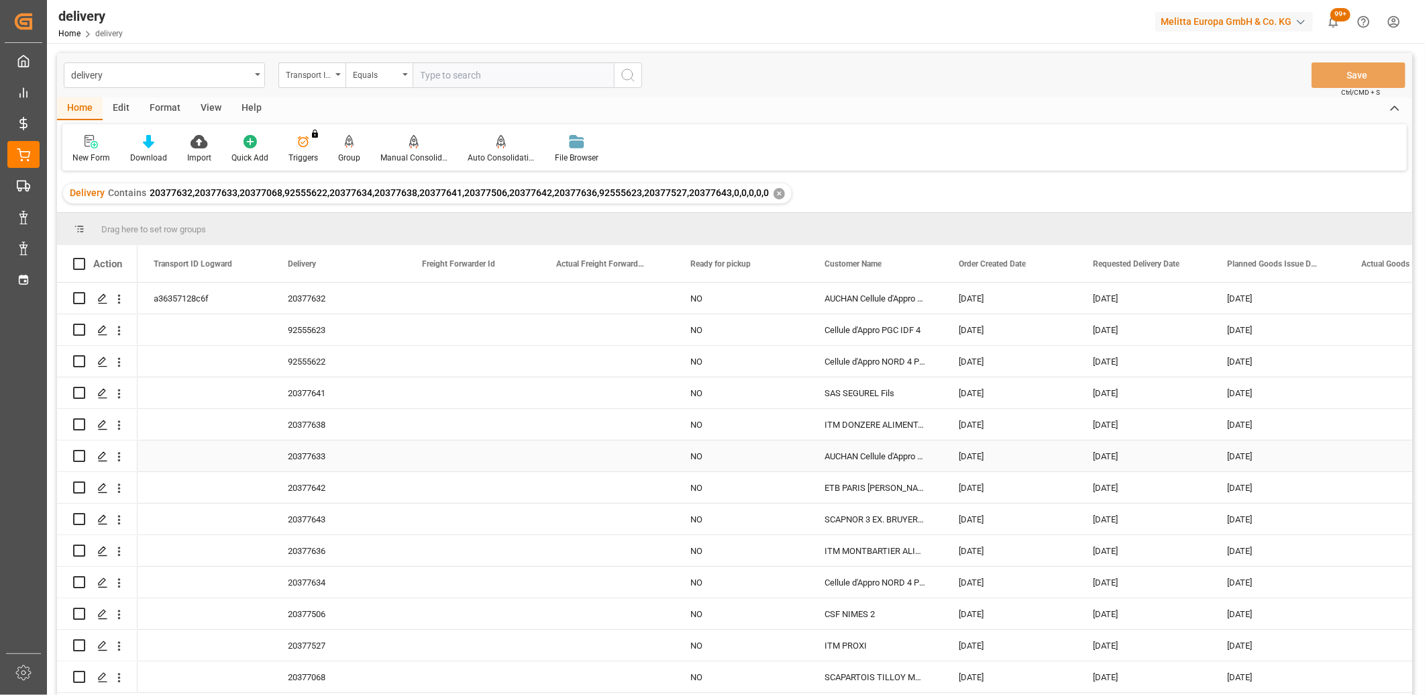
click at [77, 452] on input "Press Space to toggle row selection (unchecked)" at bounding box center [79, 456] width 12 height 12
checkbox input "true"
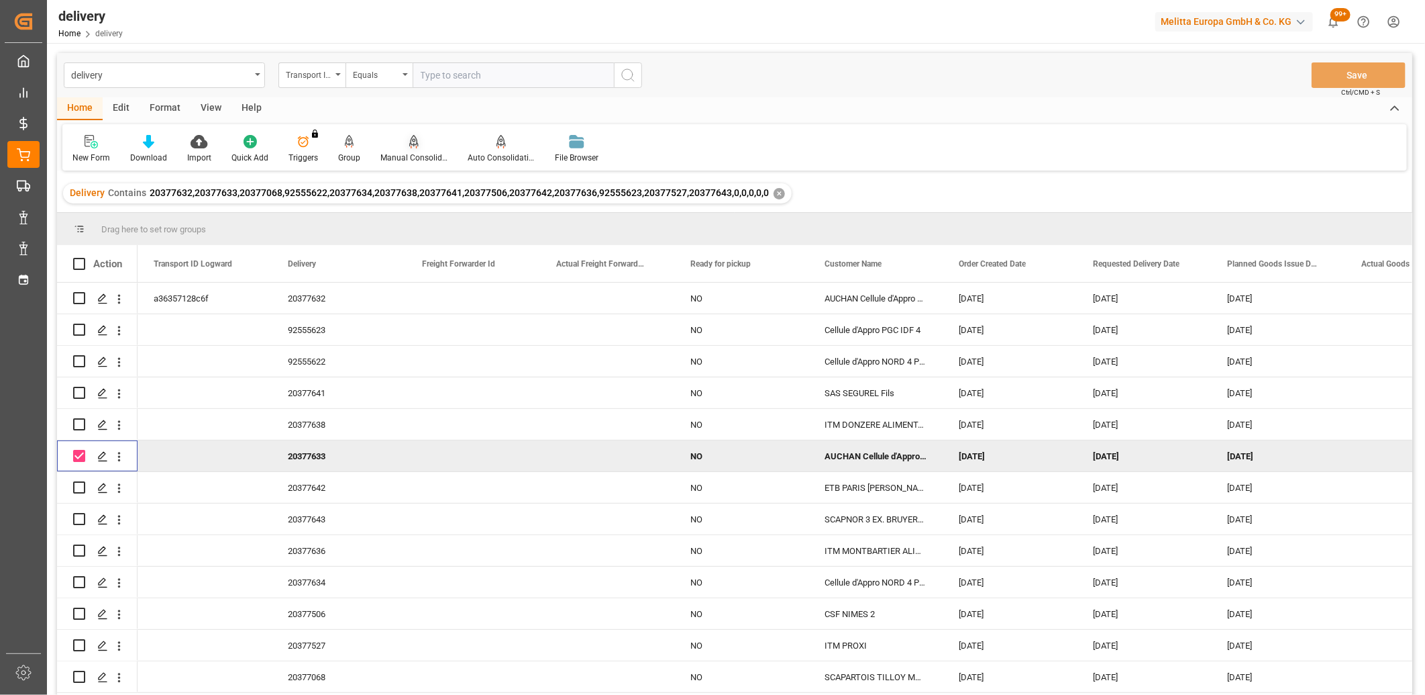
click at [404, 138] on div at bounding box center [413, 141] width 67 height 14
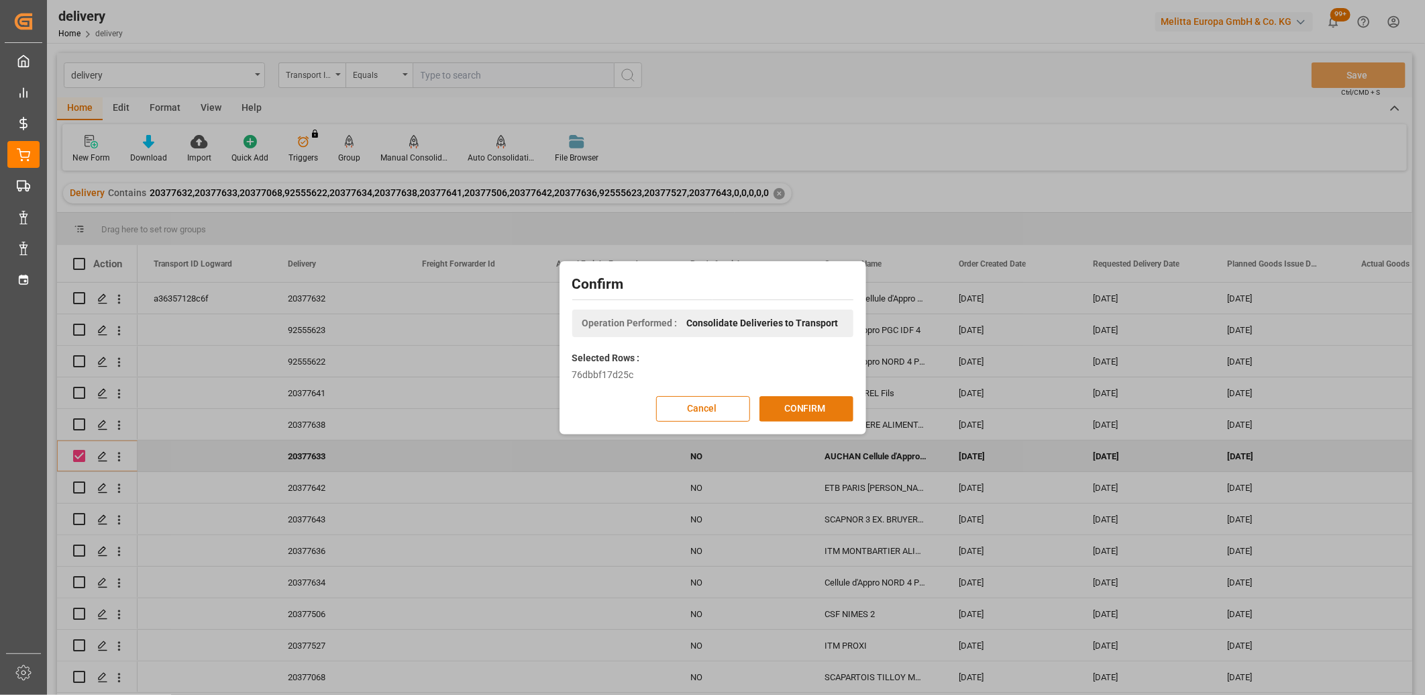
click at [779, 401] on button "CONFIRM" at bounding box center [807, 409] width 94 height 26
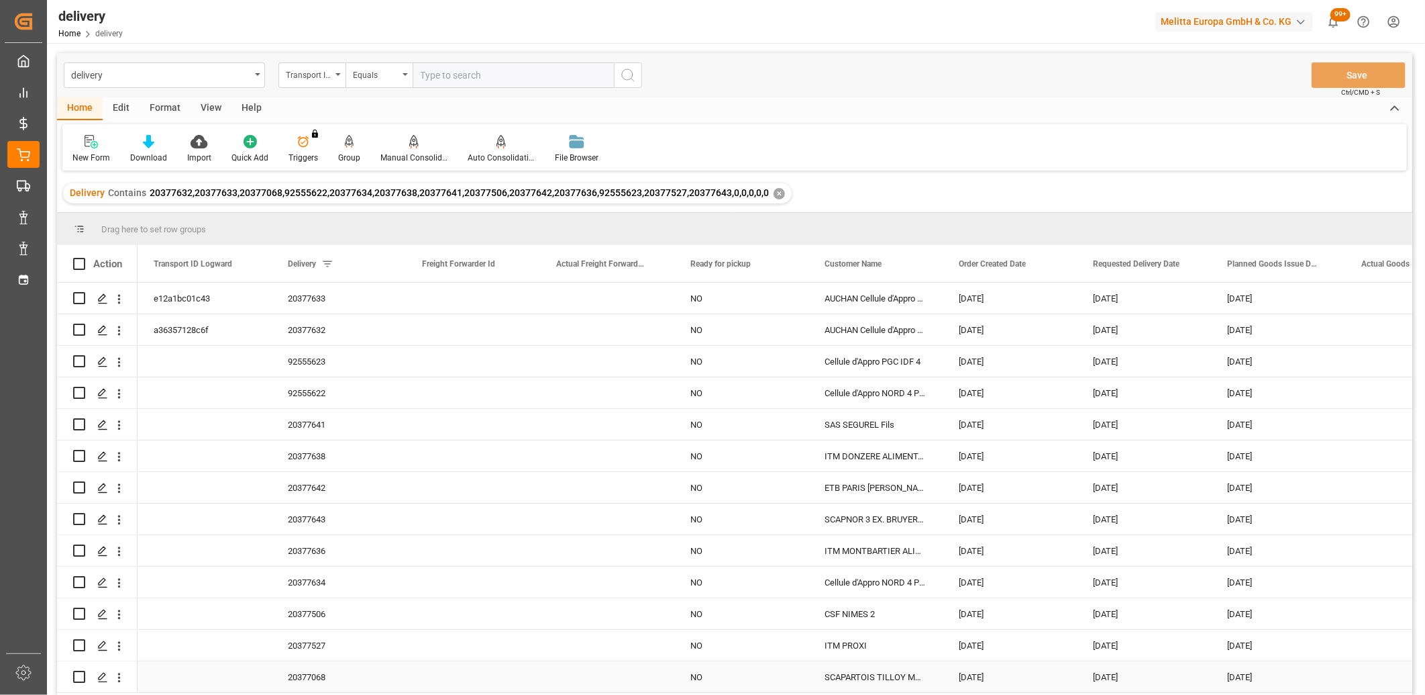
click at [75, 682] on div "Press SPACE to select this row." at bounding box center [79, 676] width 12 height 31
click at [75, 680] on input "Press Space to toggle row selection (unchecked)" at bounding box center [79, 676] width 12 height 12
checkbox input "true"
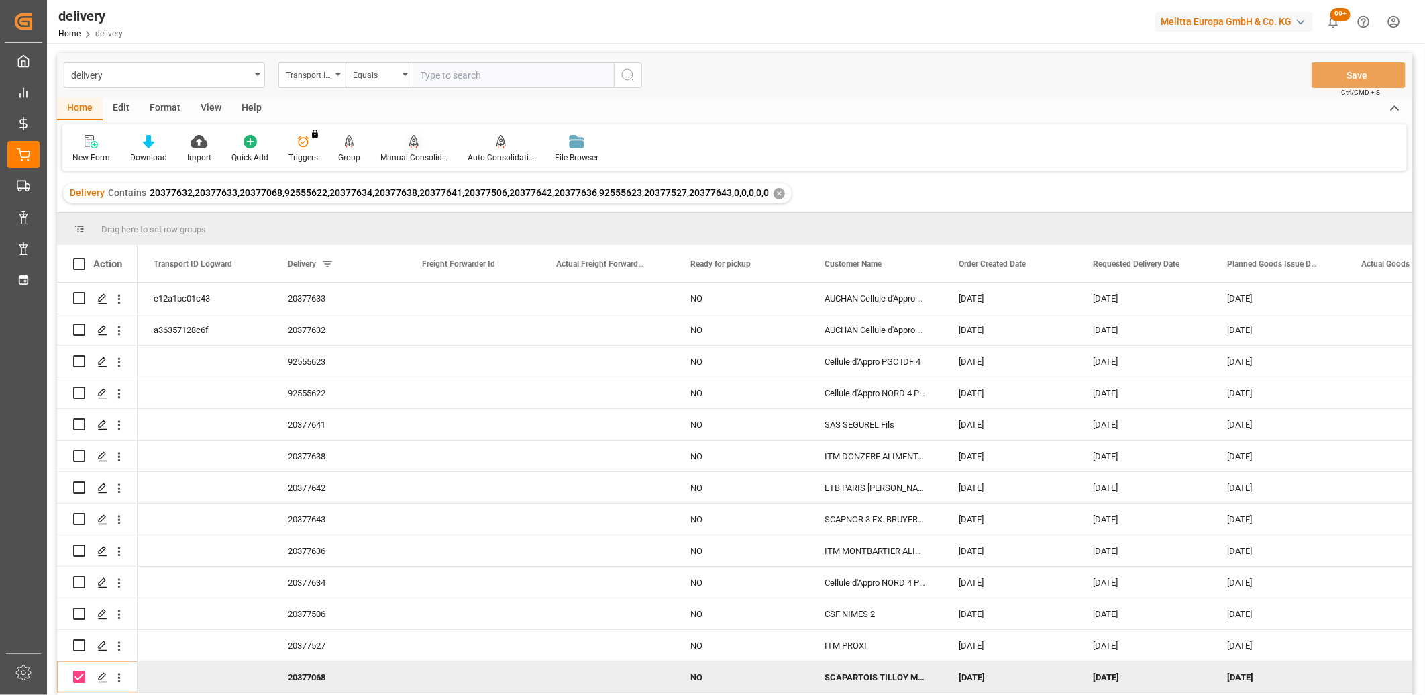
click at [409, 143] on icon at bounding box center [413, 141] width 9 height 13
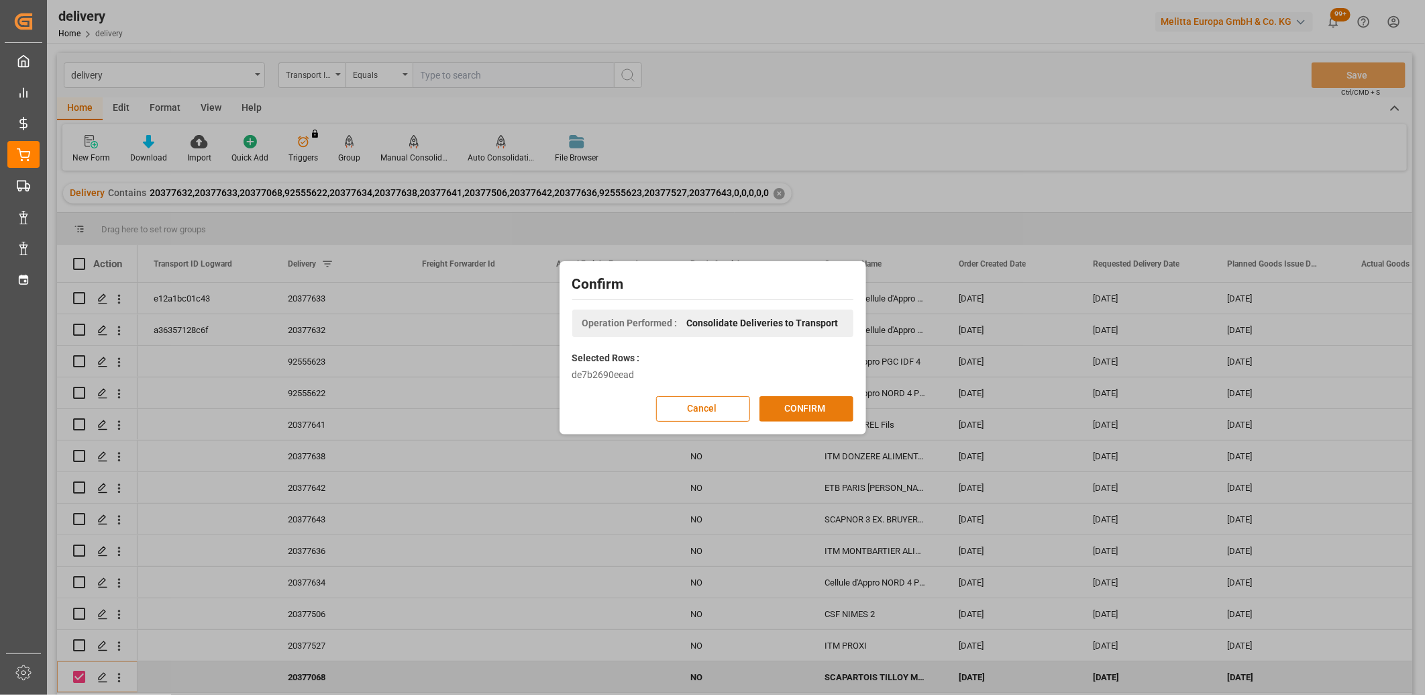
click at [811, 406] on button "CONFIRM" at bounding box center [807, 409] width 94 height 26
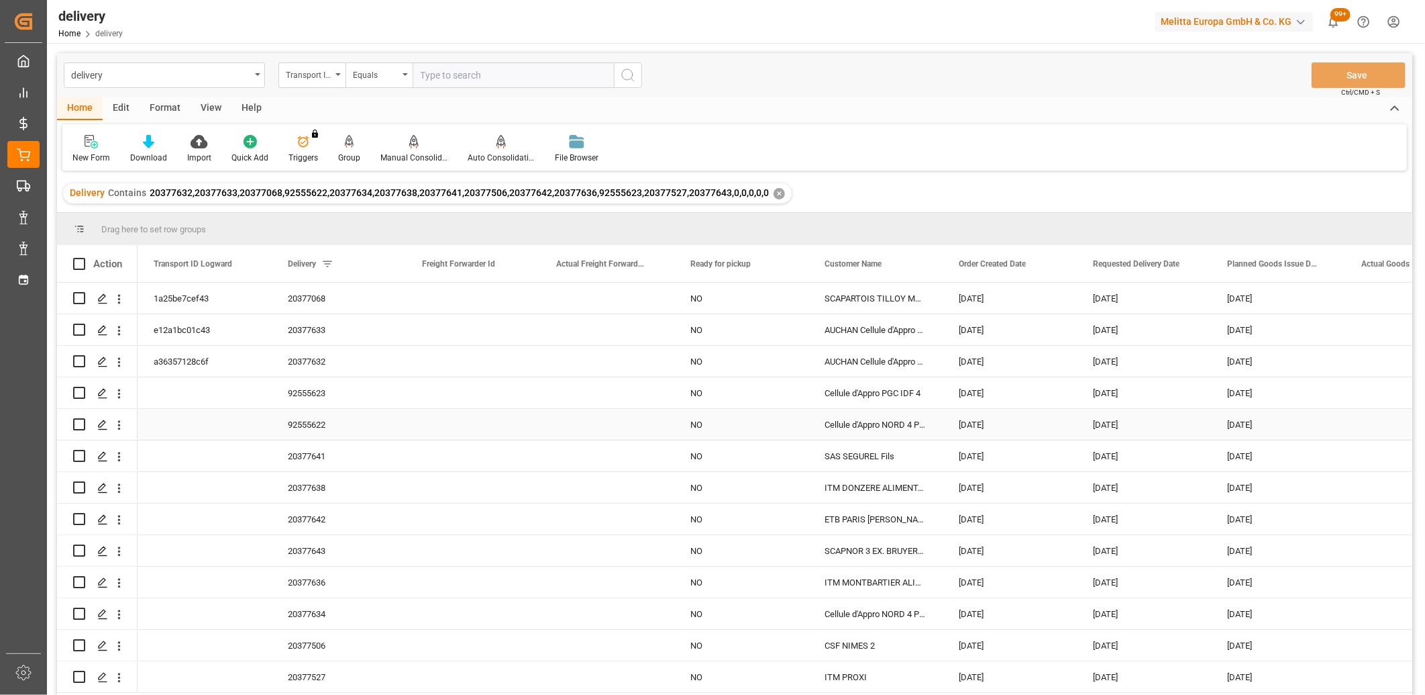
click at [81, 423] on input "Press Space to toggle row selection (unchecked)" at bounding box center [79, 424] width 12 height 12
checkbox input "true"
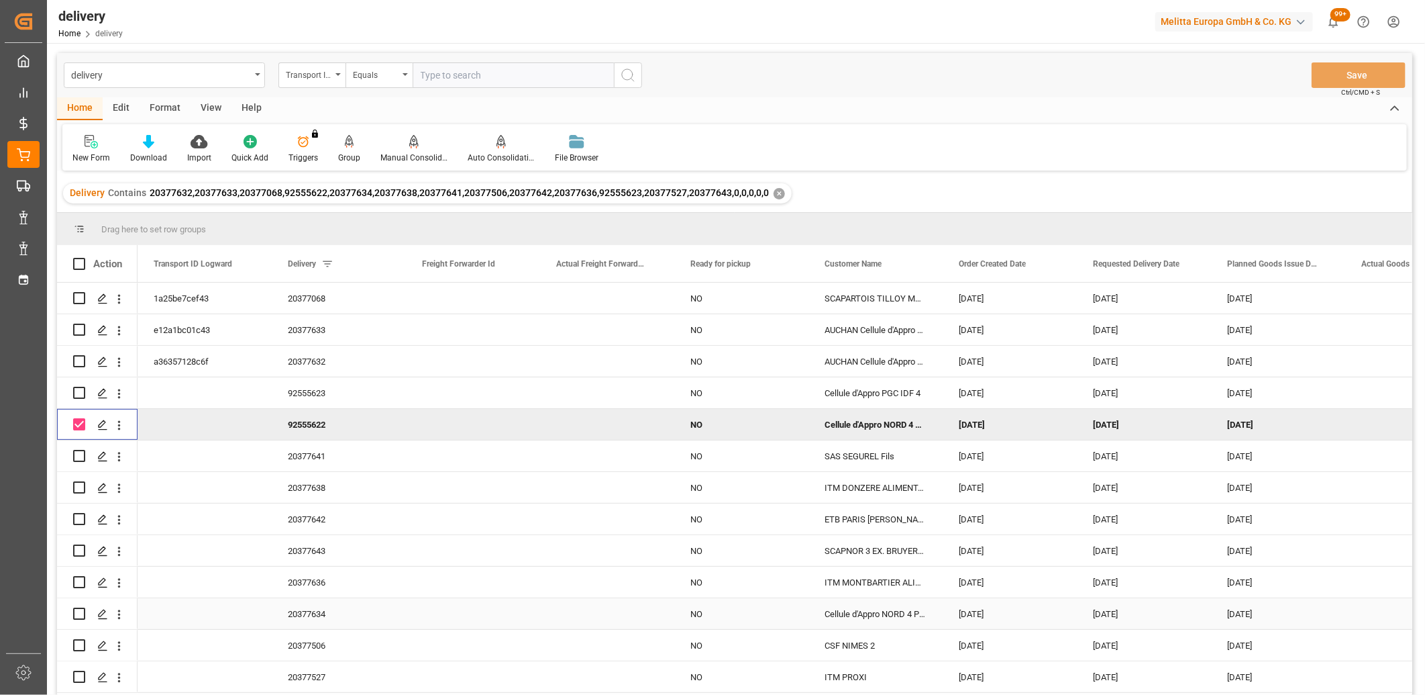
click at [79, 609] on input "Press Space to toggle row selection (unchecked)" at bounding box center [79, 613] width 12 height 12
checkbox input "true"
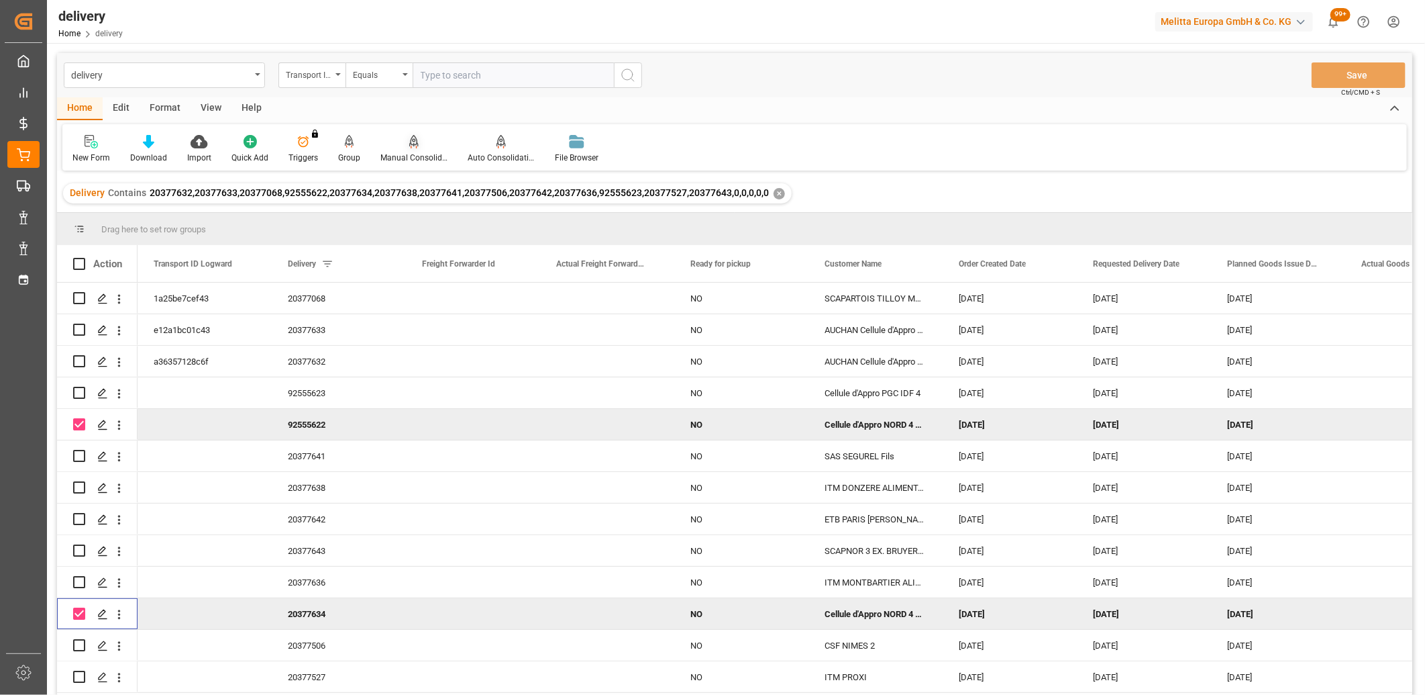
click at [409, 139] on icon at bounding box center [413, 140] width 9 height 11
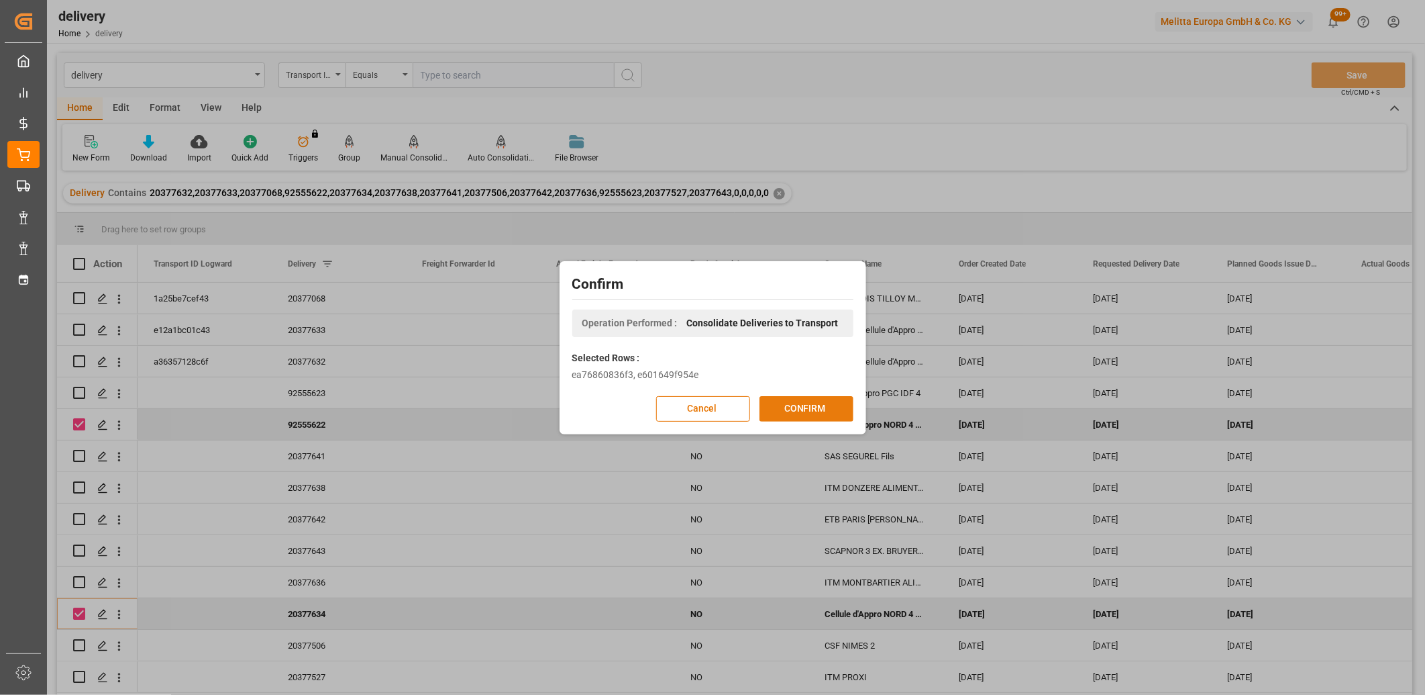
click at [815, 409] on button "CONFIRM" at bounding box center [807, 409] width 94 height 26
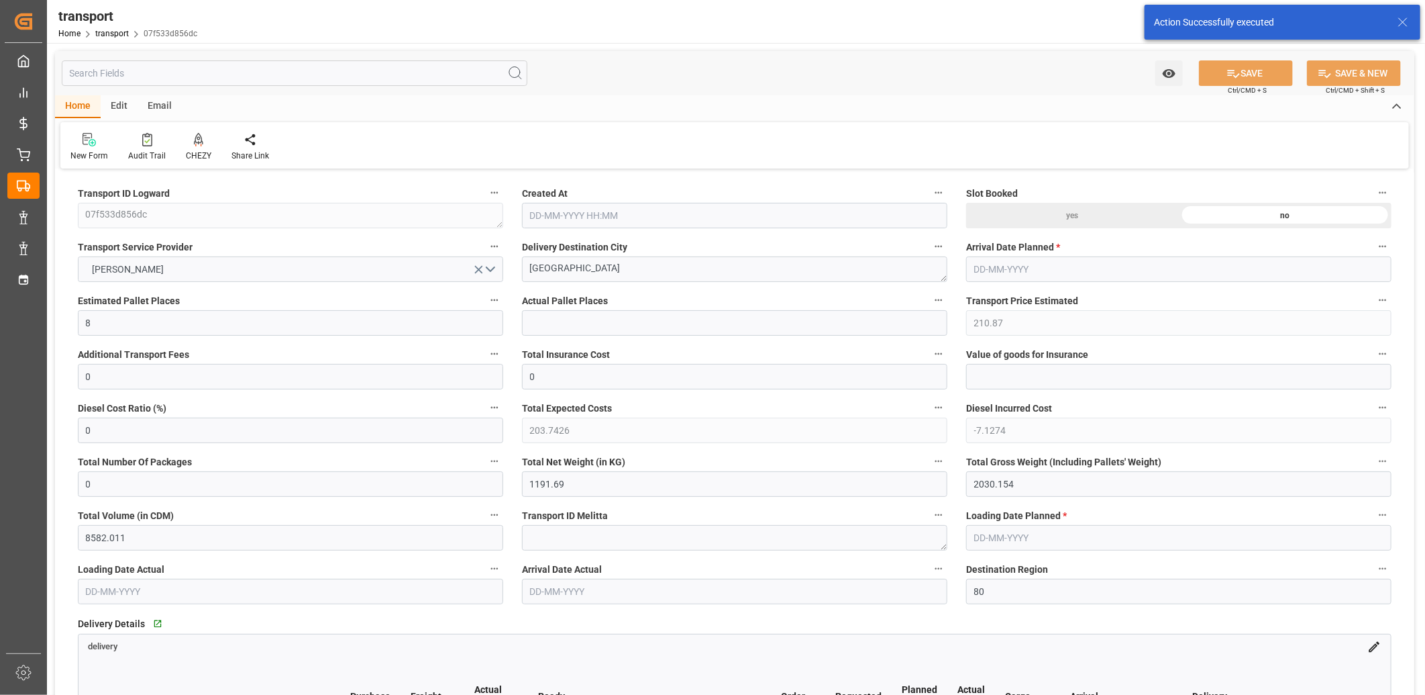
type input "[DATE] 11:24"
type input "[DATE]"
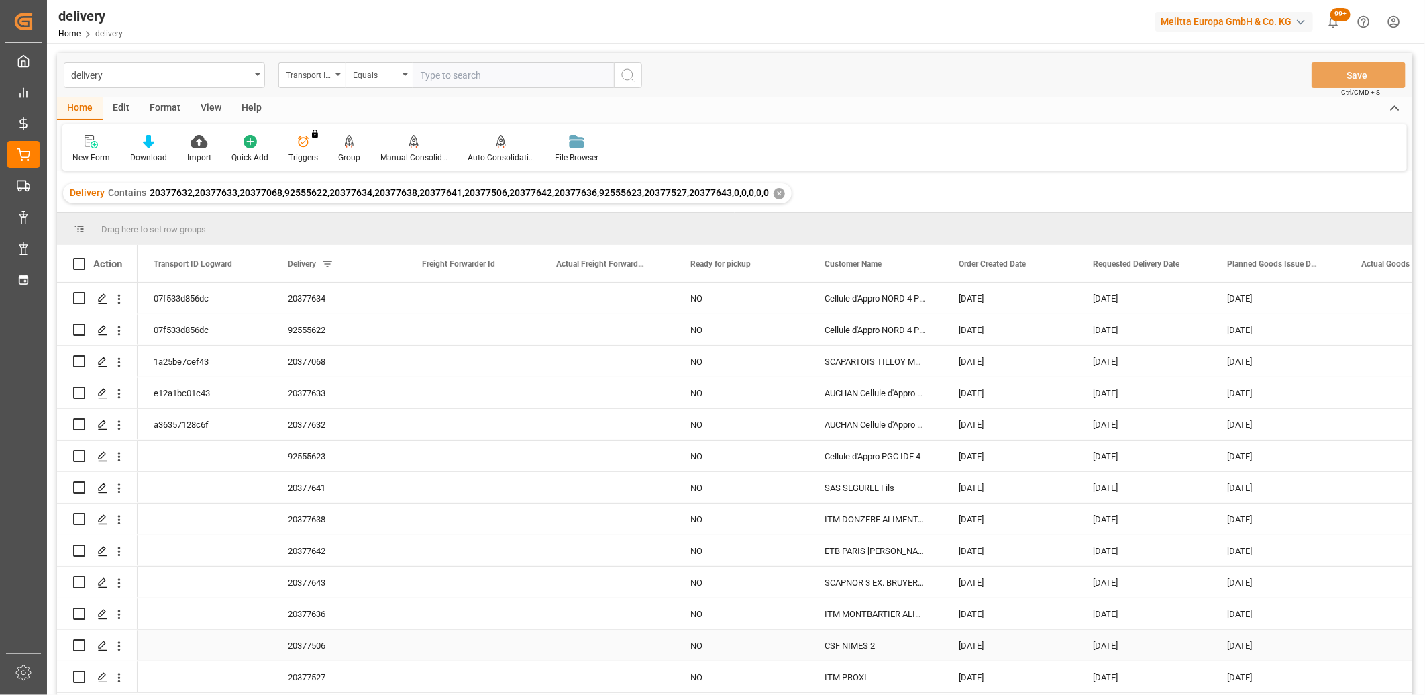
scroll to position [74, 0]
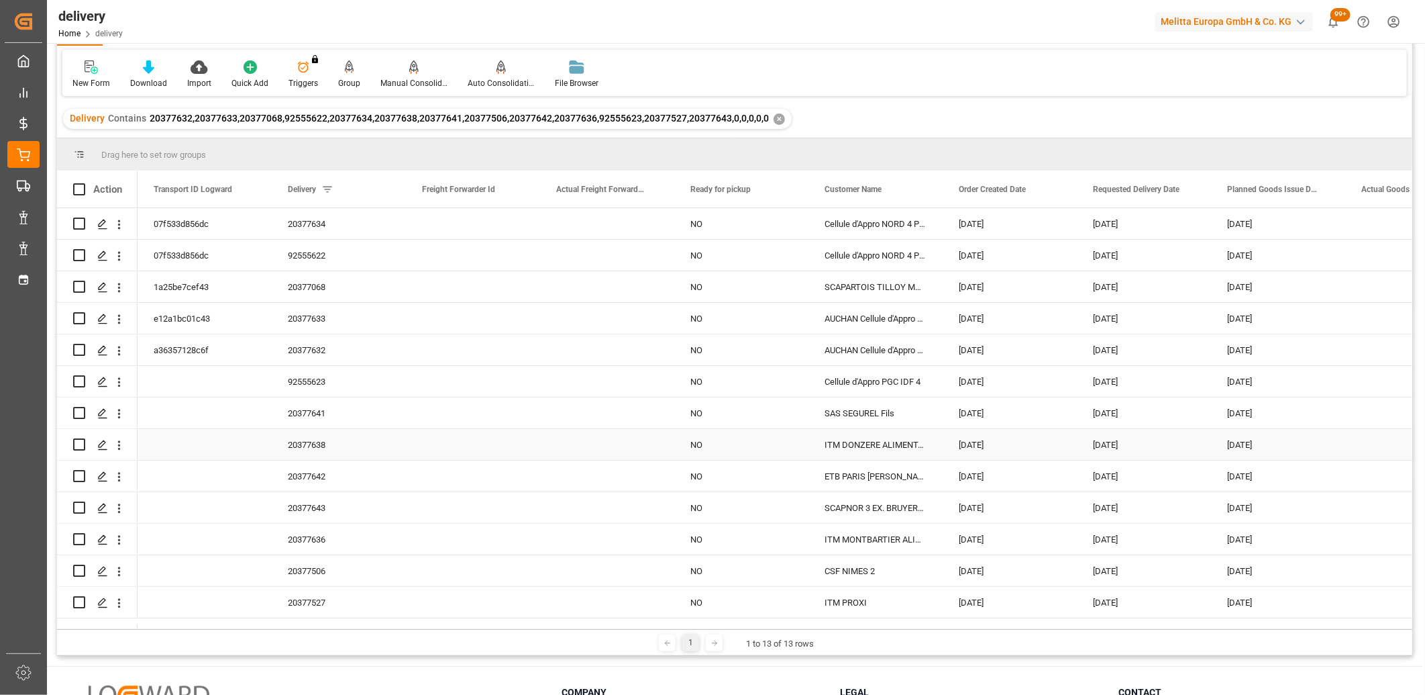
click at [74, 443] on input "Press Space to toggle row selection (unchecked)" at bounding box center [79, 444] width 12 height 12
checkbox input "true"
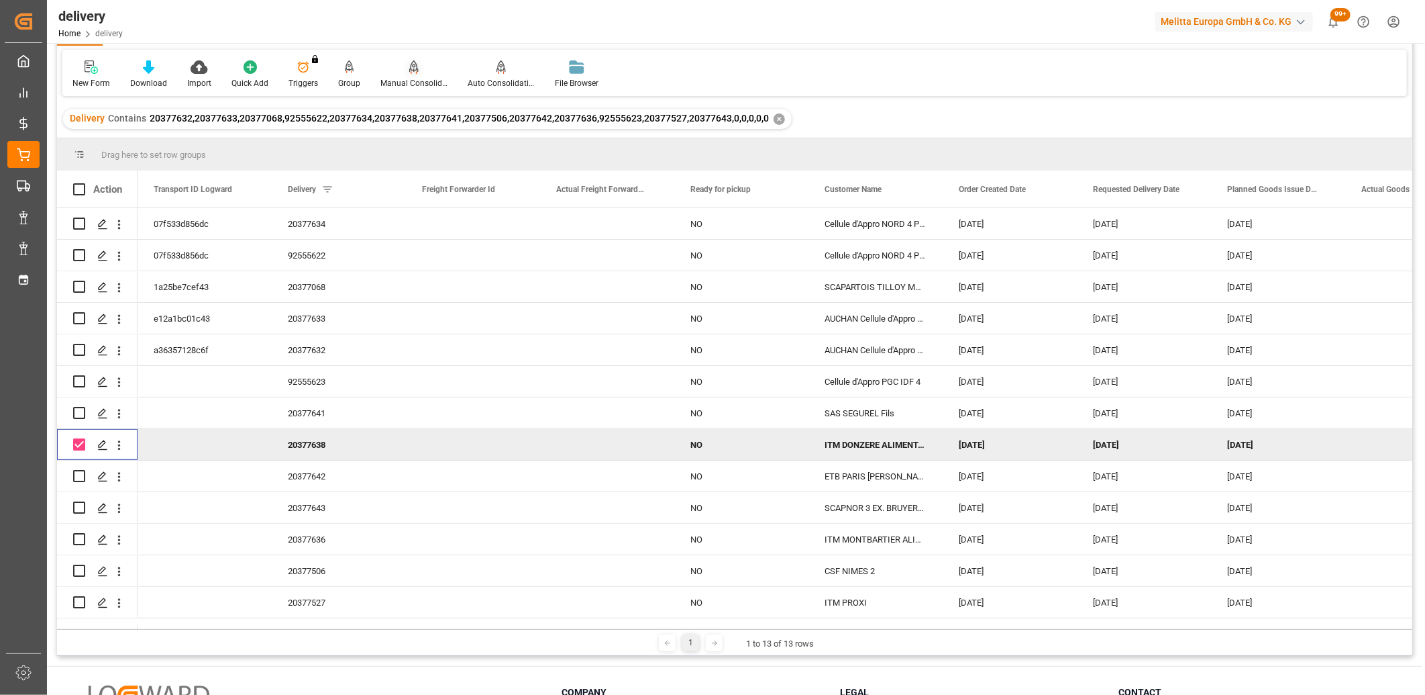
click at [411, 62] on icon at bounding box center [413, 66] width 9 height 13
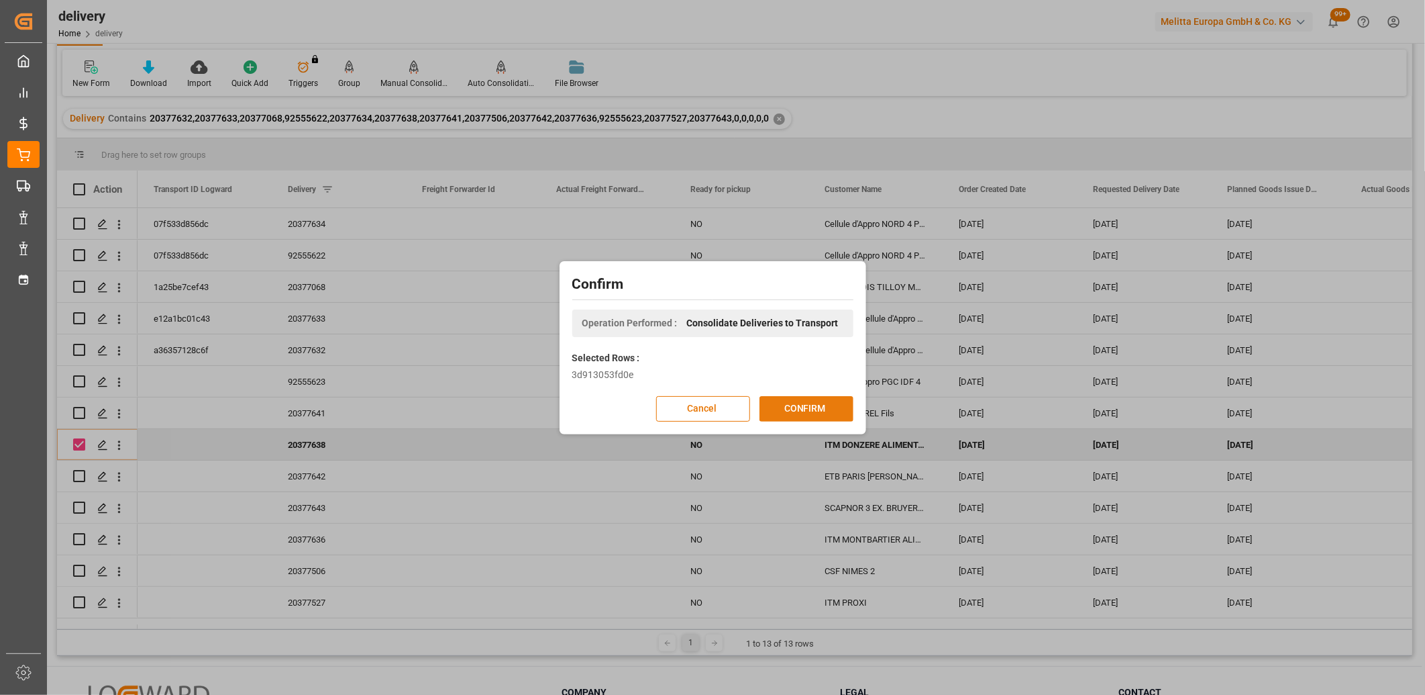
click at [827, 400] on button "CONFIRM" at bounding box center [807, 409] width 94 height 26
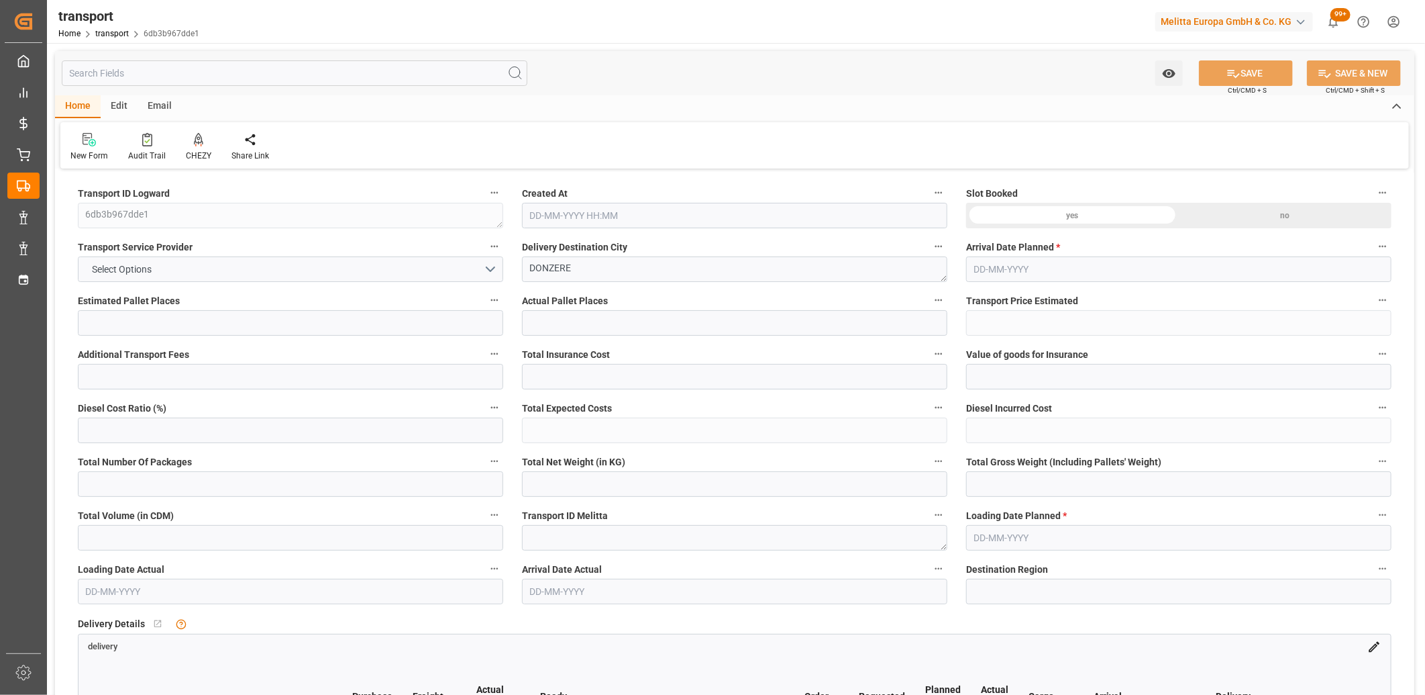
type input "3"
type input "151.8"
type input "0"
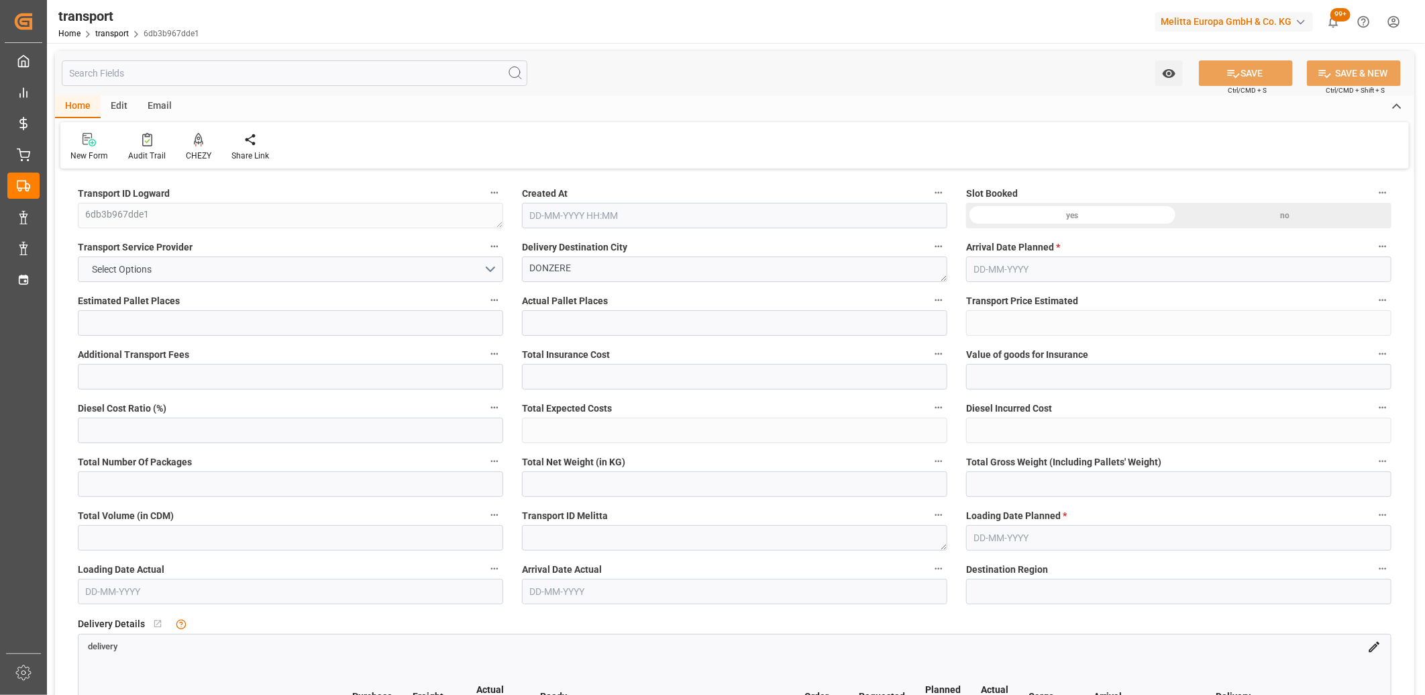
type input "146.6692"
type input "-5.1308"
type input "0"
type input "1419.6"
type input "1590"
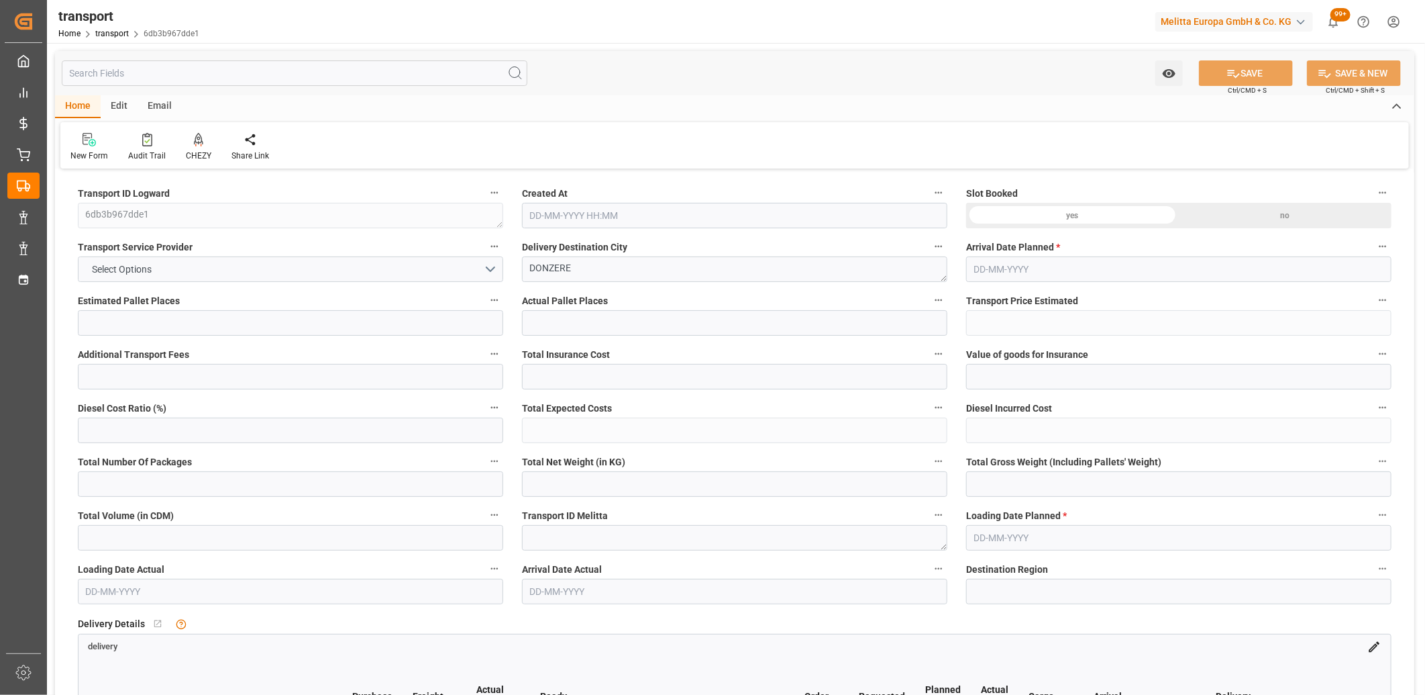
type input "3456"
type input "26"
type input "3"
type input "0"
type input "3"
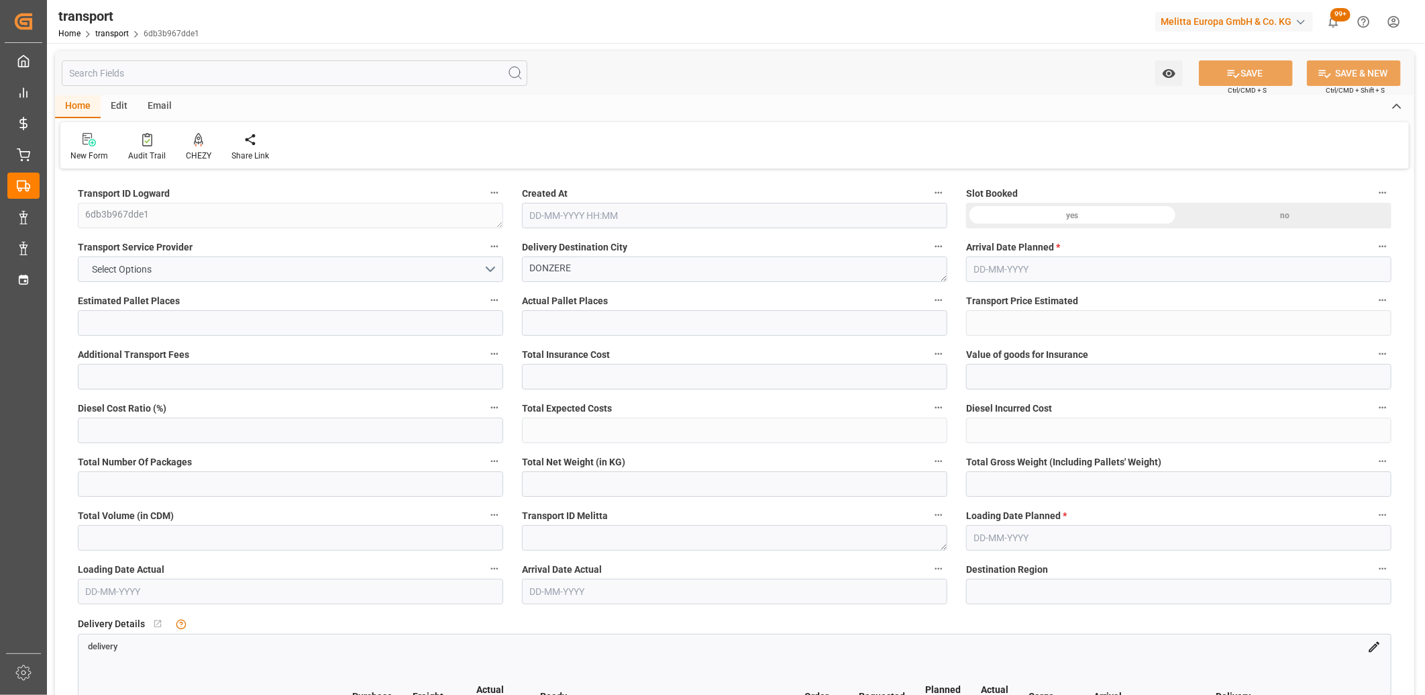
type input "101"
type input "1436.88"
type input "0"
type input "4710.8598"
type input "0"
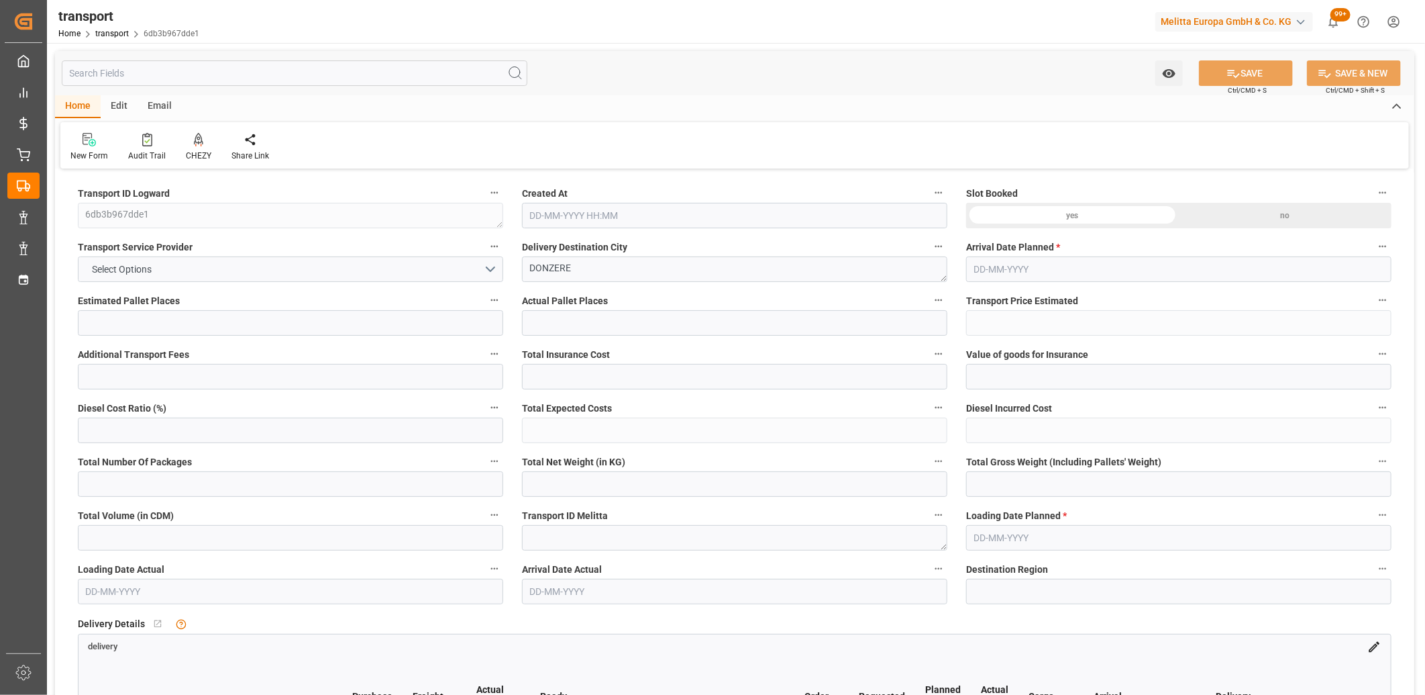
type input "0"
type input "21"
type input "35"
type input "05-09-2025 11:25"
type input "[DATE]"
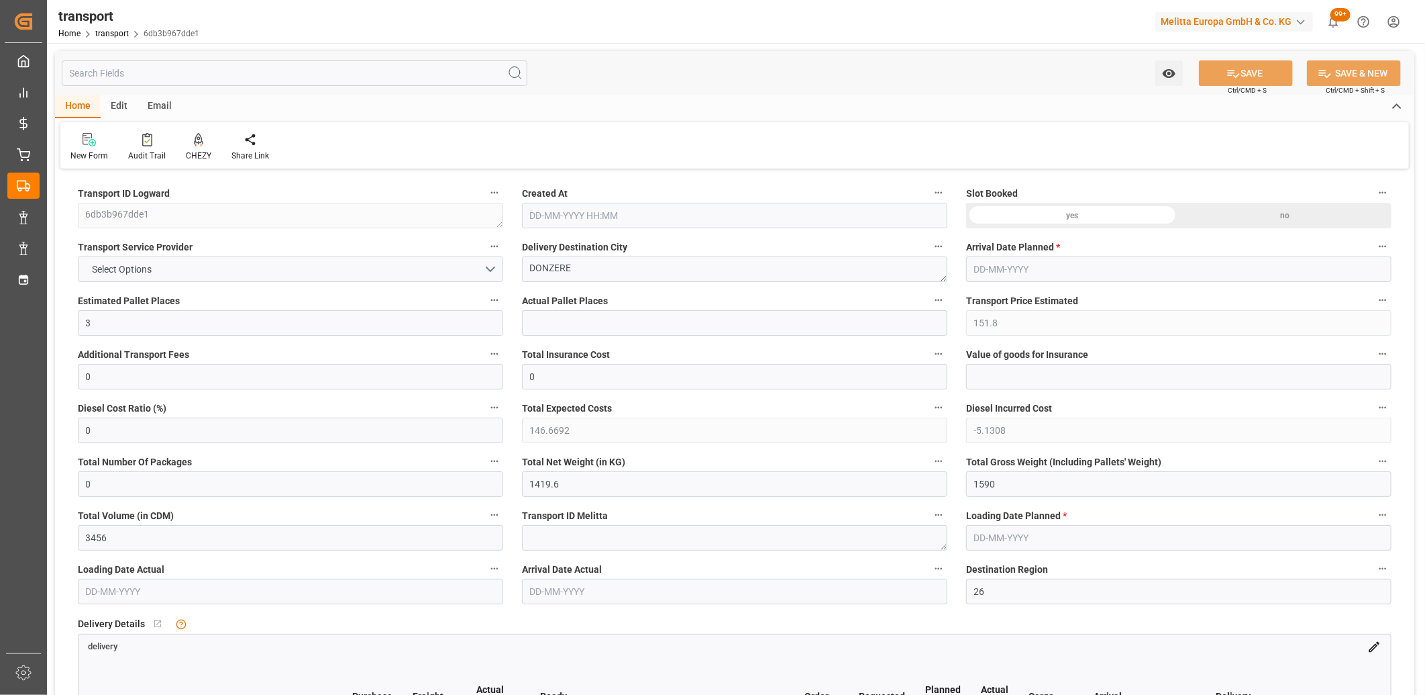
type input "[DATE]"
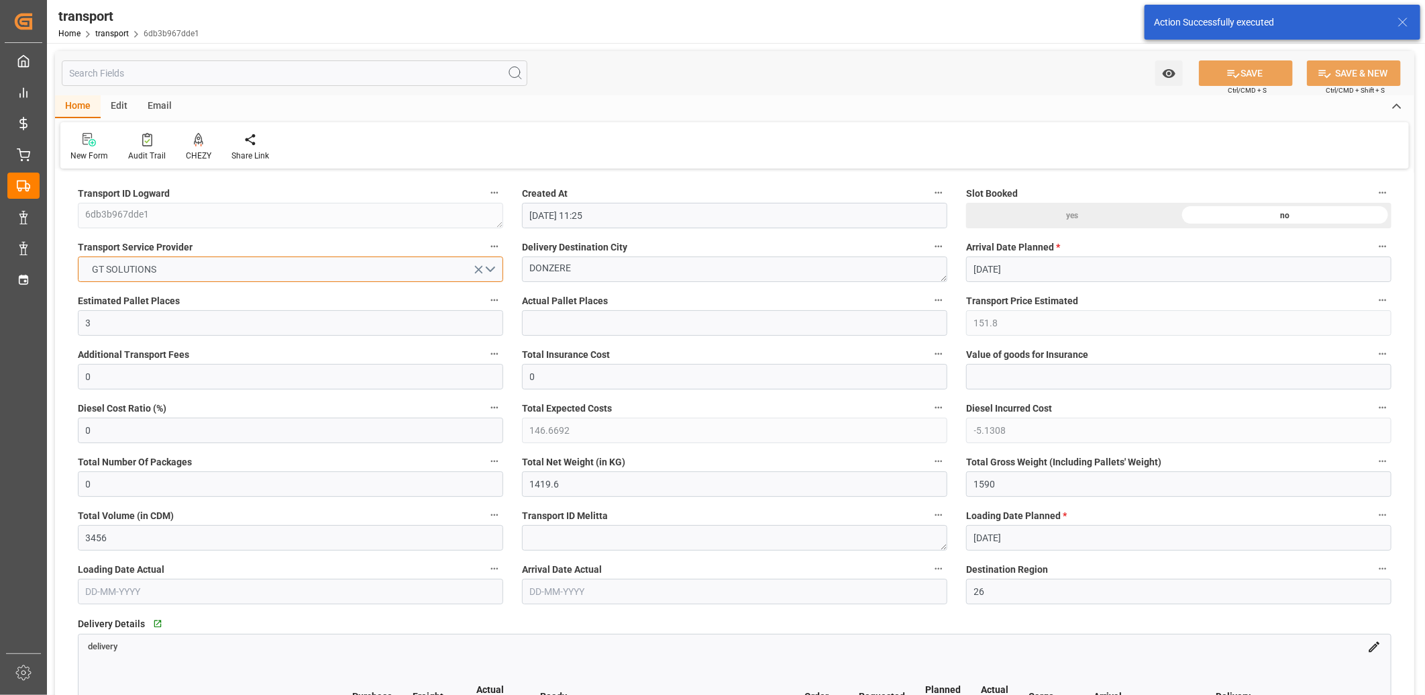
click at [172, 268] on button "GT SOLUTIONS" at bounding box center [290, 269] width 425 height 26
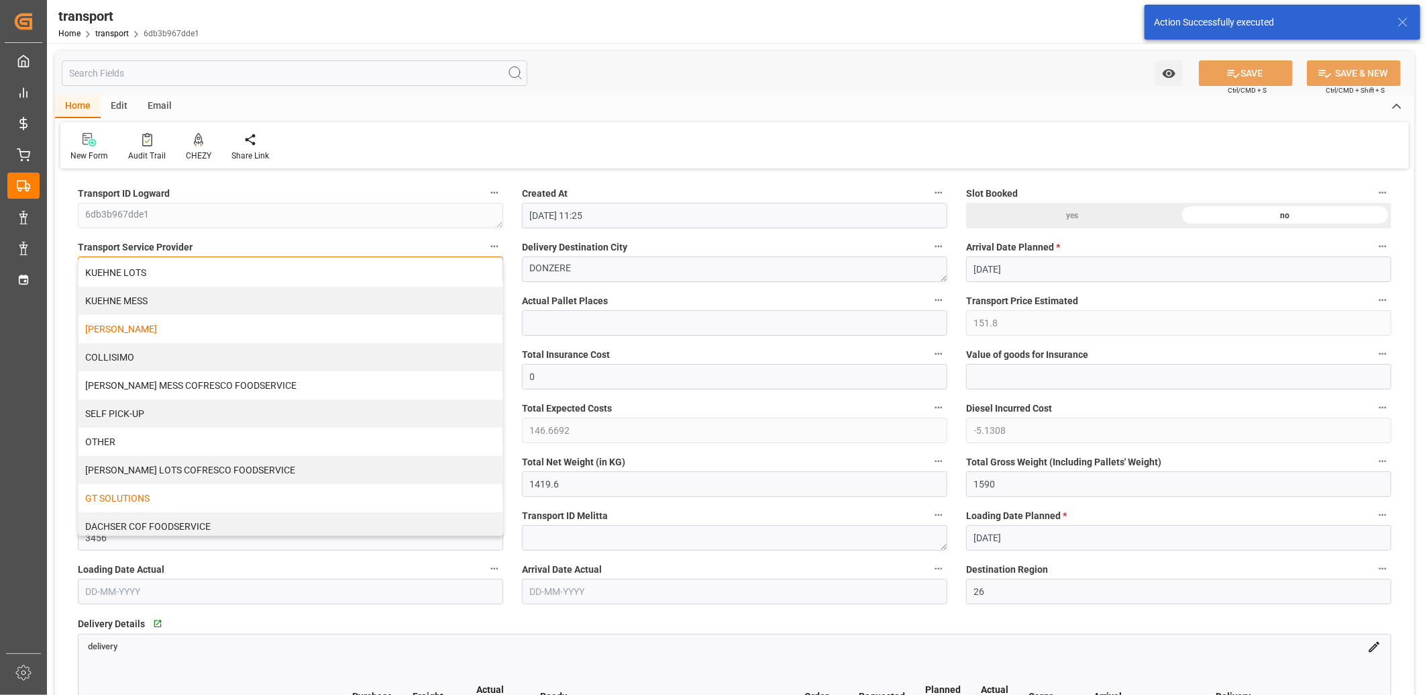
click at [168, 326] on div "DELISLE" at bounding box center [291, 329] width 424 height 28
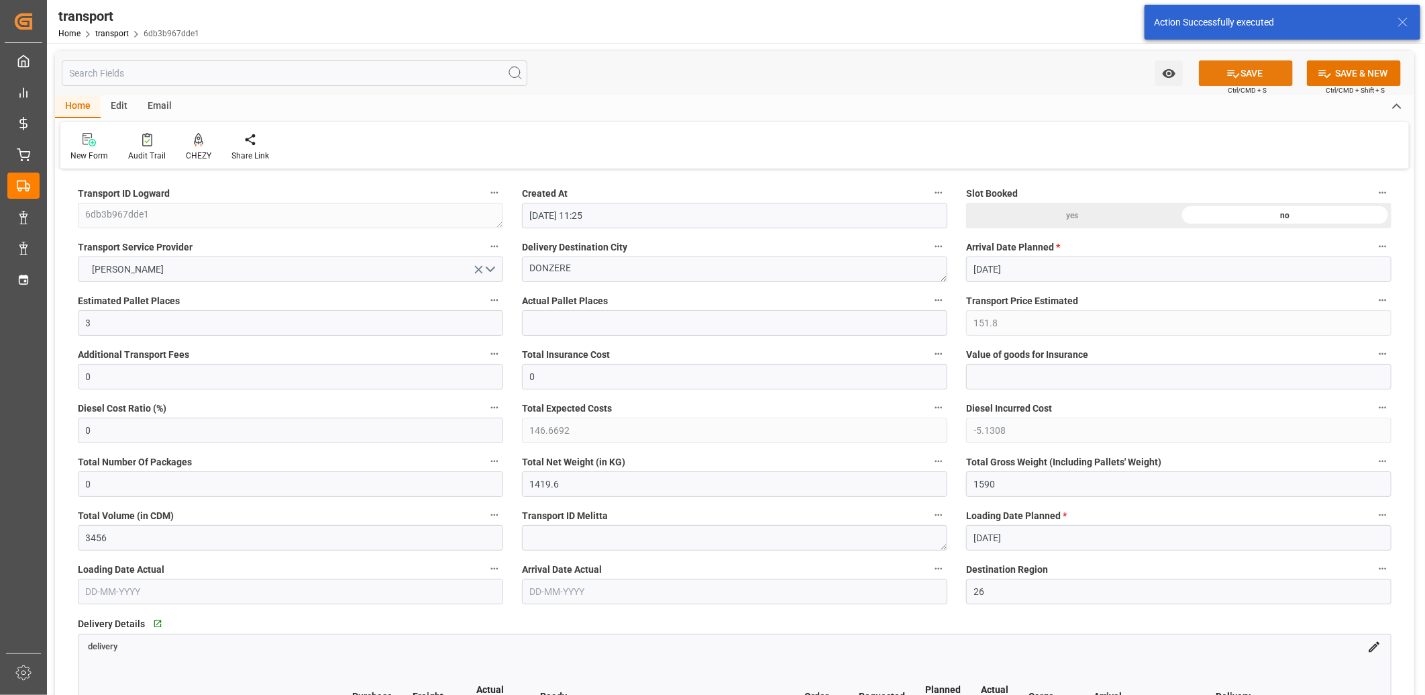
click at [1229, 79] on icon at bounding box center [1234, 73] width 14 height 14
type input "287.66"
type input "277.9371"
type input "-9.7229"
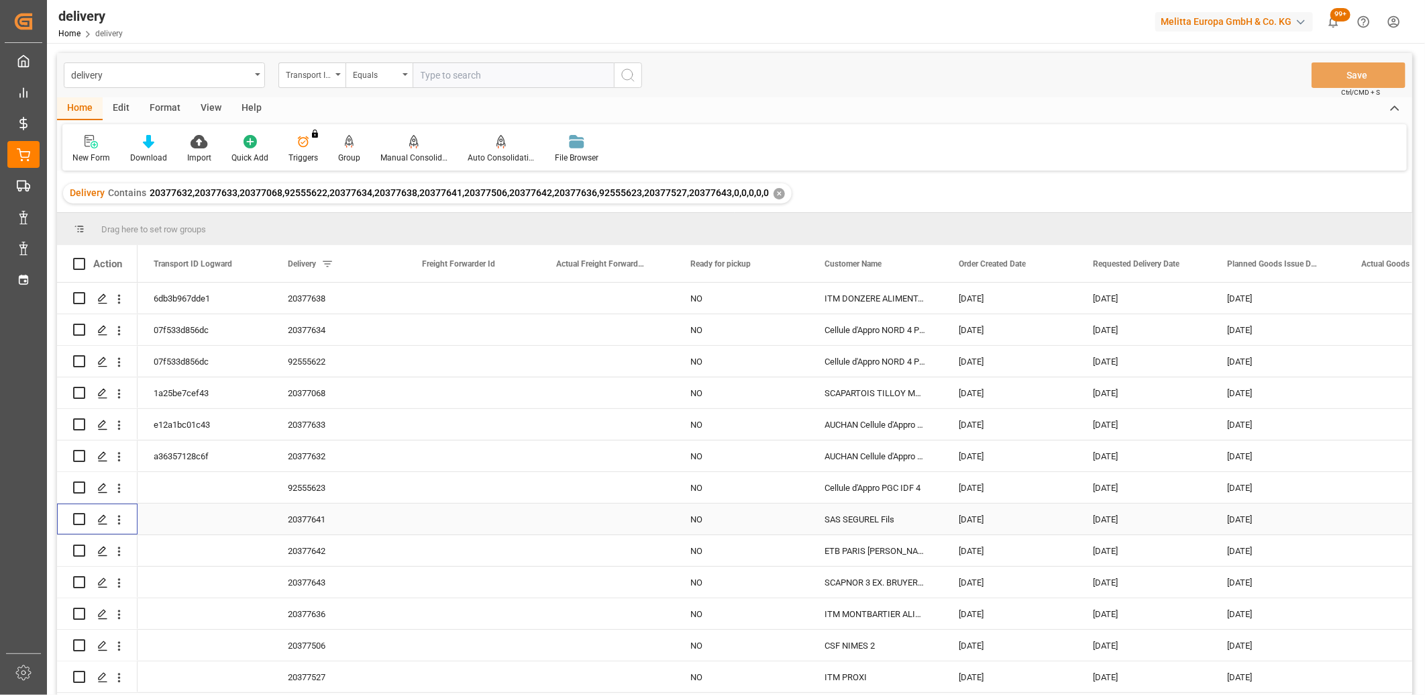
click at [79, 515] on input "Press Space to toggle row selection (unchecked)" at bounding box center [79, 519] width 12 height 12
checkbox input "true"
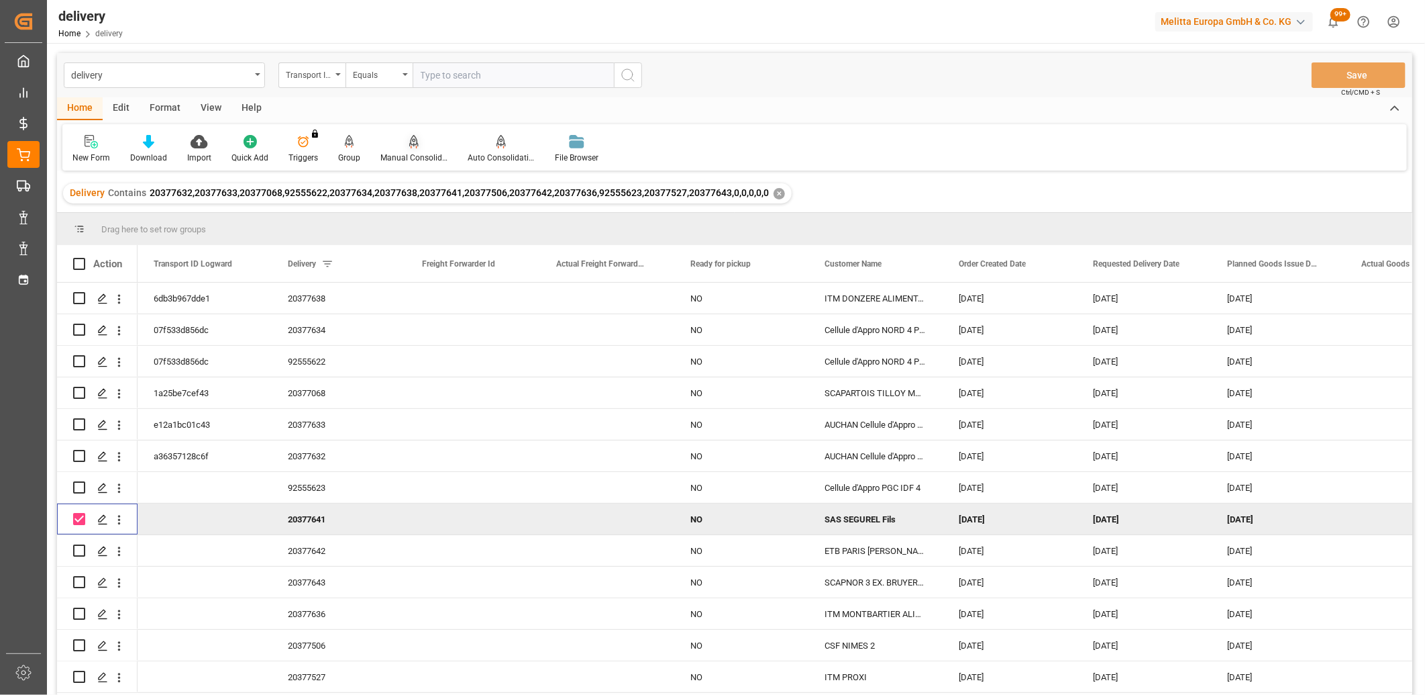
click at [410, 144] on icon at bounding box center [413, 141] width 9 height 13
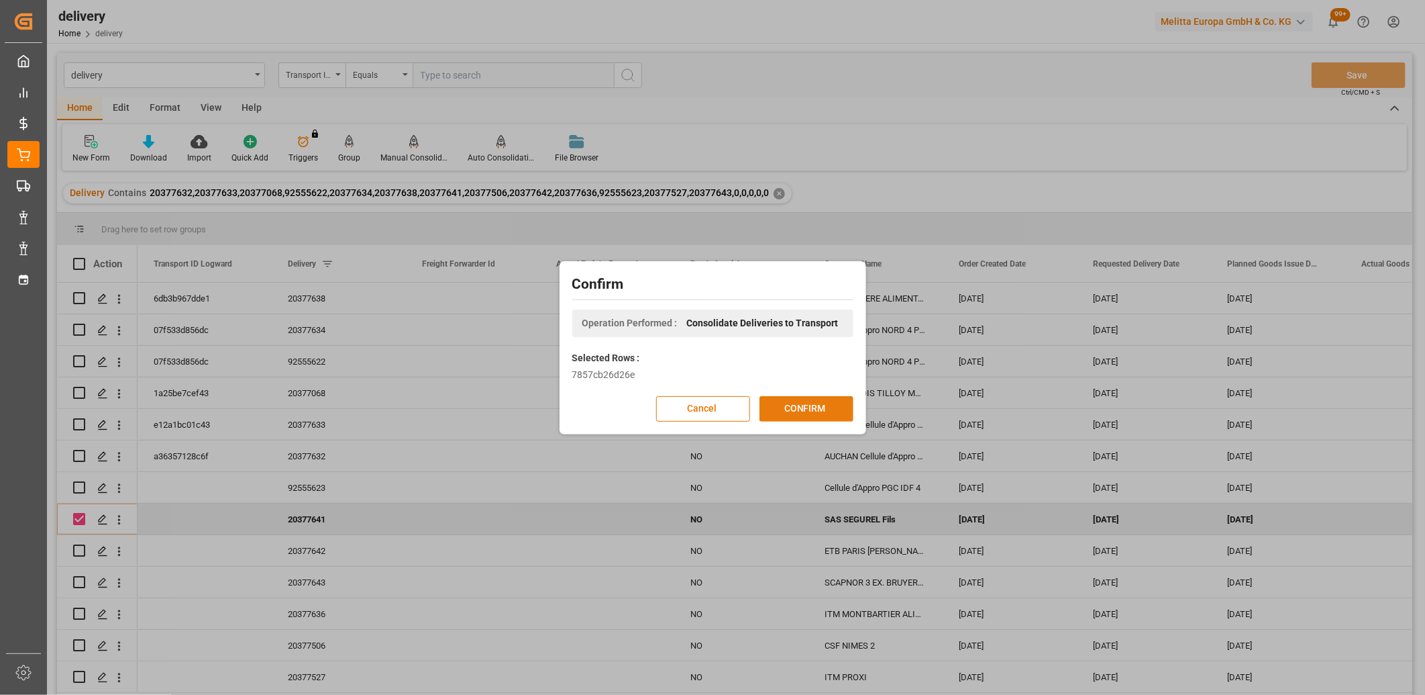
click at [775, 403] on button "CONFIRM" at bounding box center [807, 409] width 94 height 26
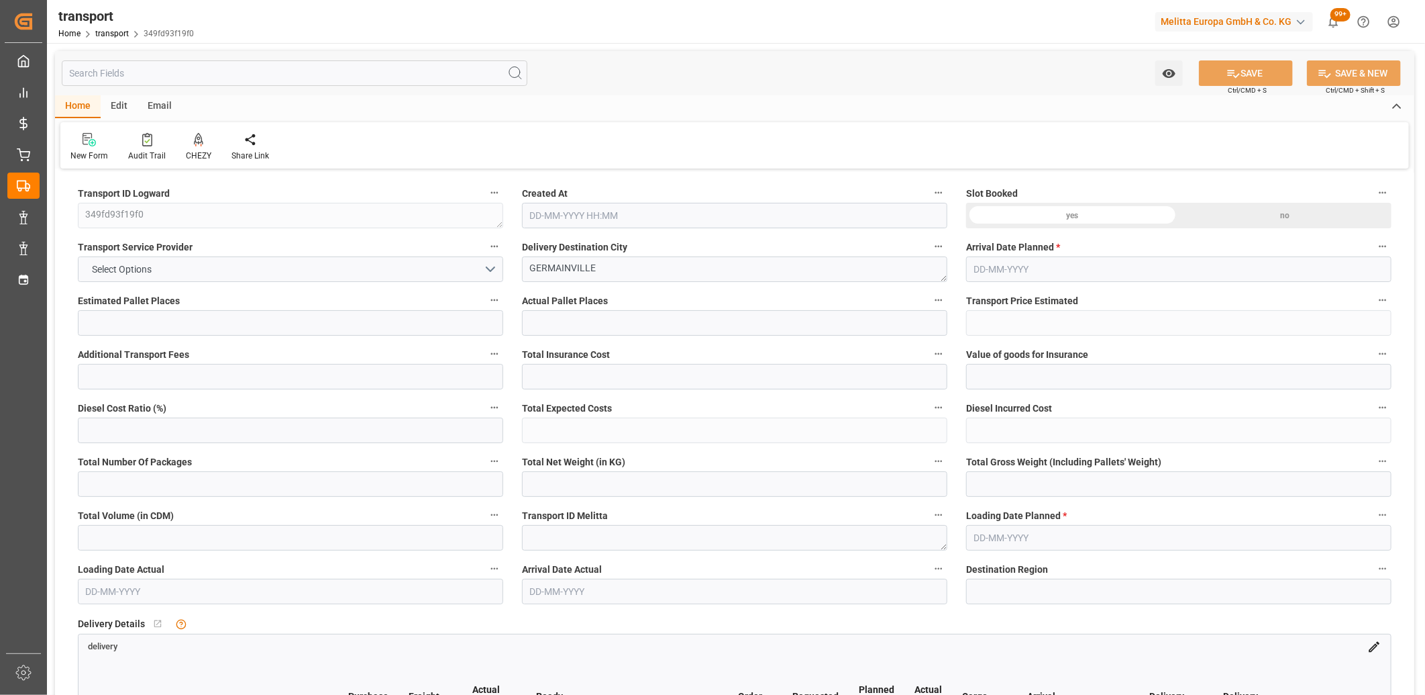
type input "2"
type input "161.73"
type input "0"
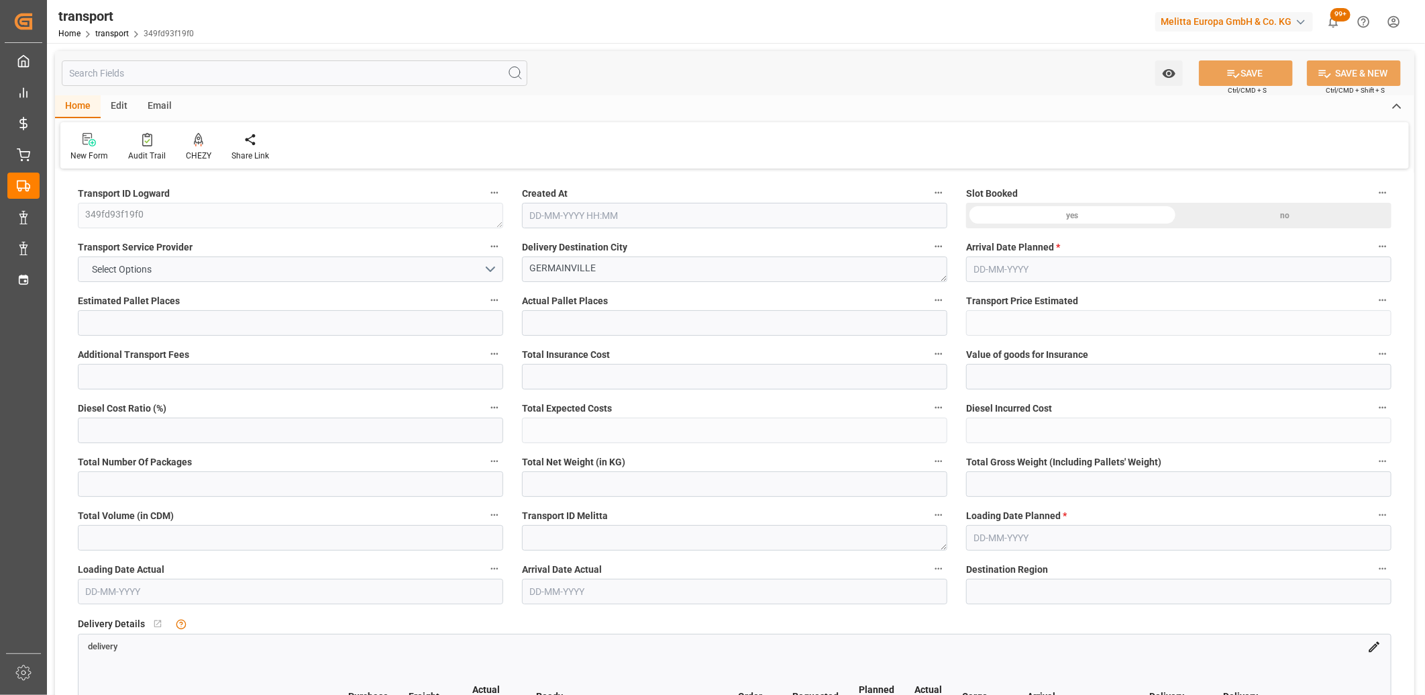
type input "156.2635"
type input "-5.4665"
type input "0"
type input "569.648"
type input "726.088"
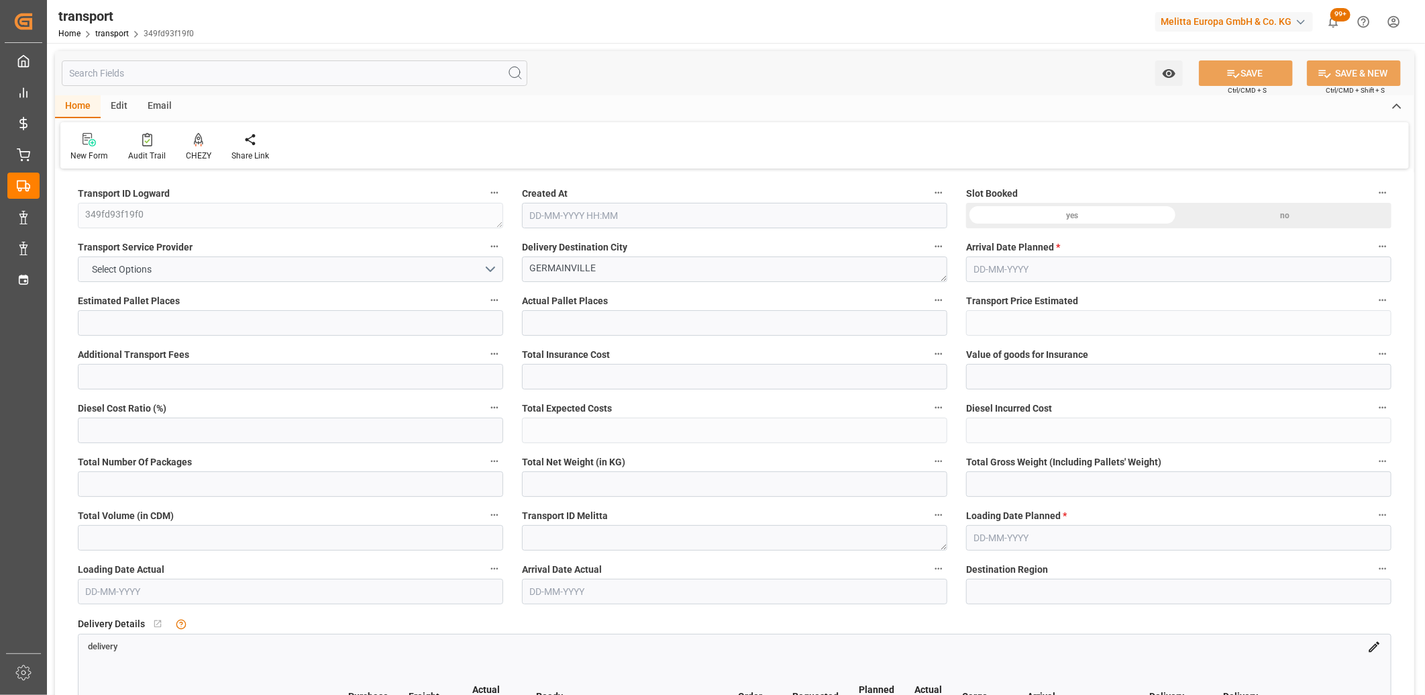
type input "1492.8"
type input "28"
type input "0"
type input "140"
type input "5"
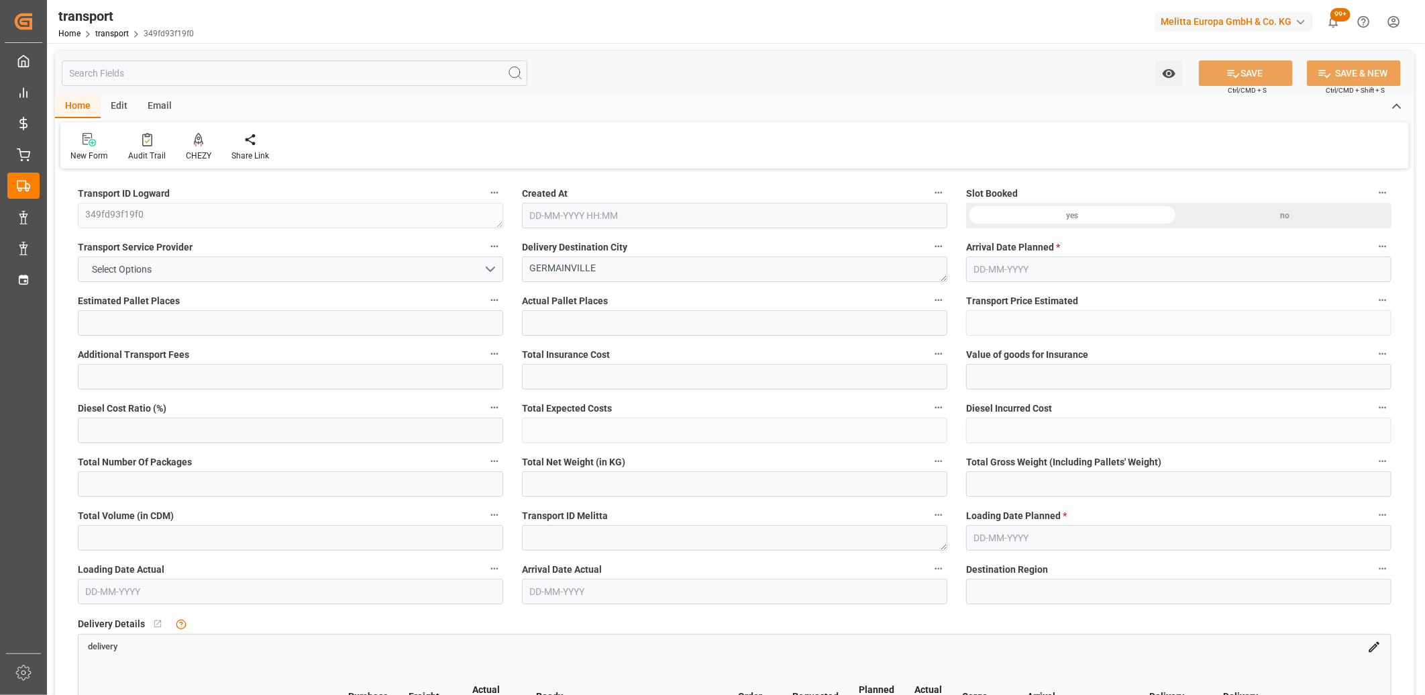
type input "101"
type input "611.088"
type input "0"
type input "4710.8598"
type input "0"
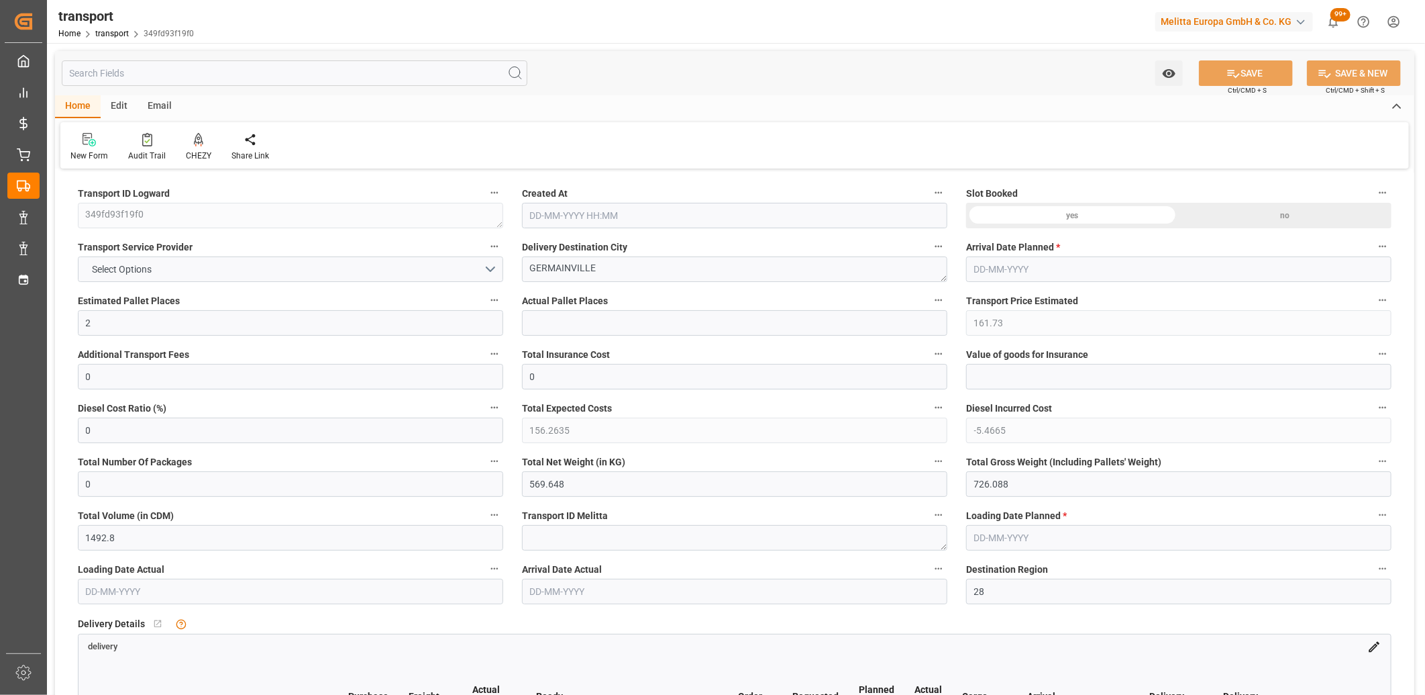
type input "0"
type input "21"
type input "35"
type input "05-09-2025 11:25"
type input "[DATE]"
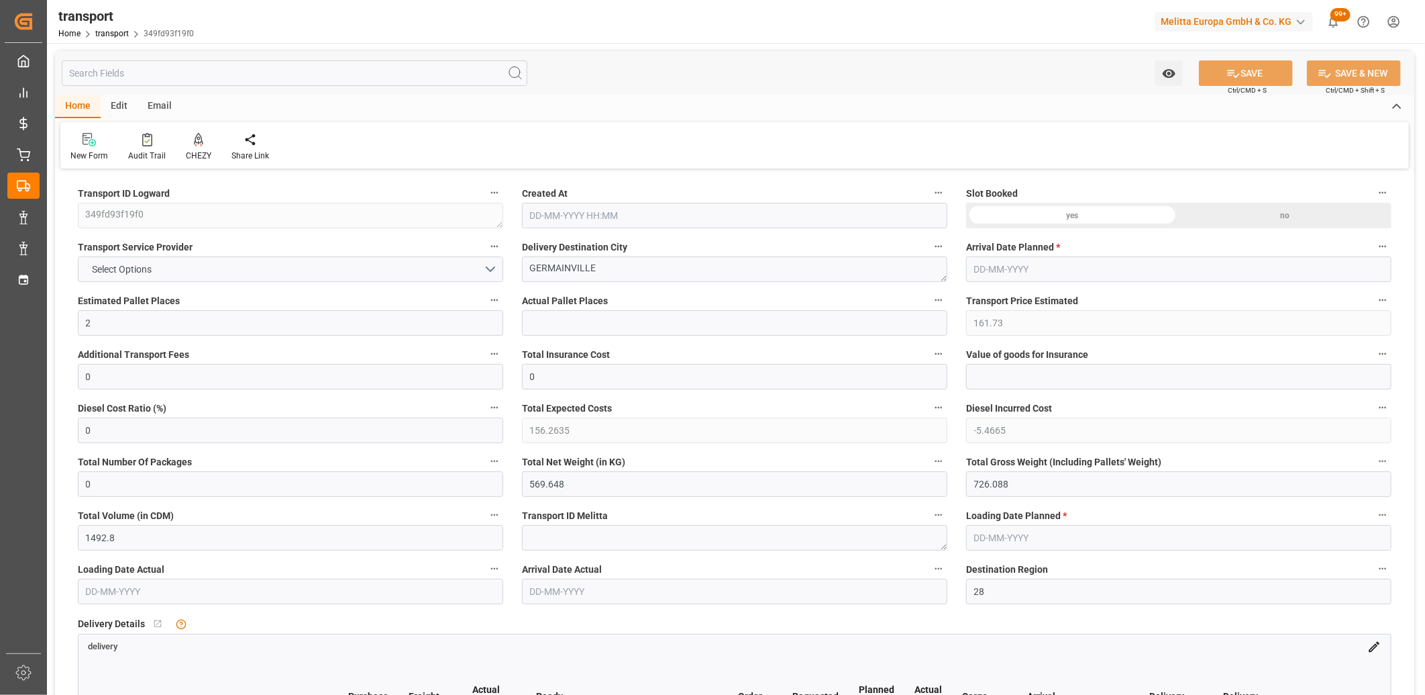
type input "11-09-2025"
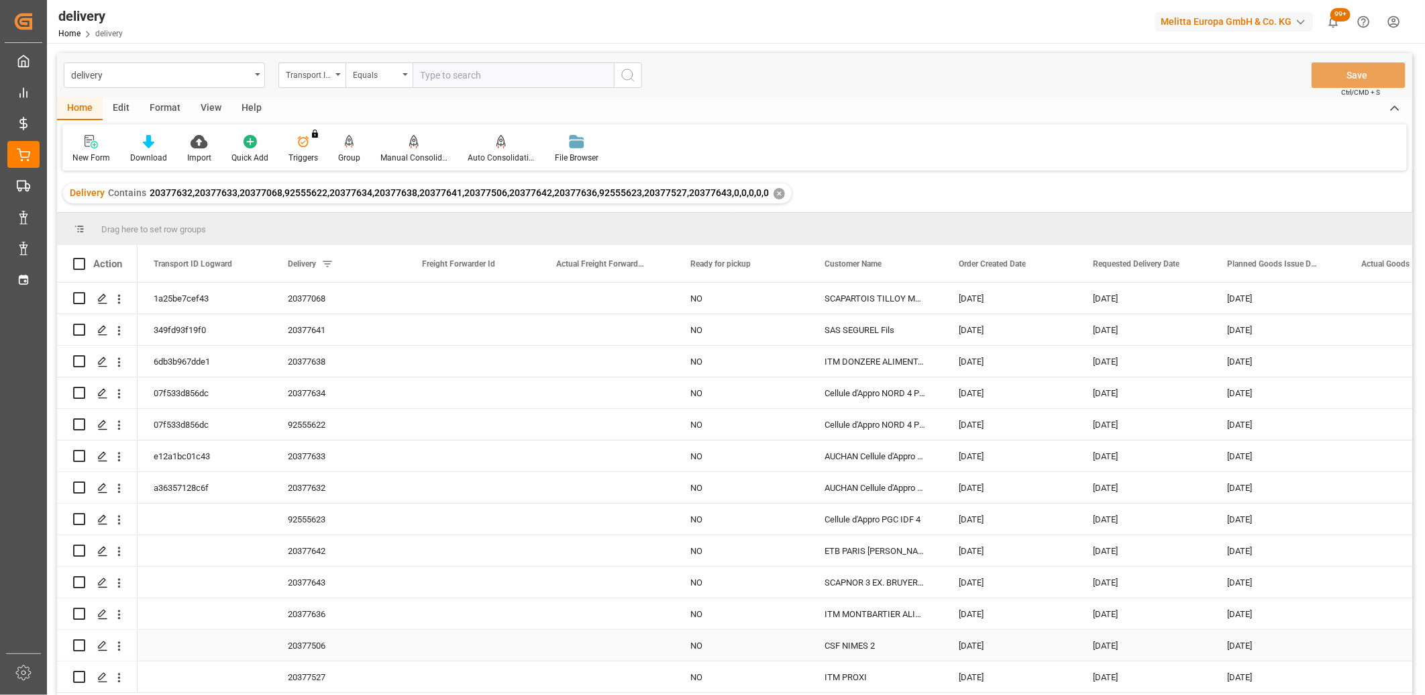
click at [81, 642] on input "Press Space to toggle row selection (unchecked)" at bounding box center [79, 645] width 12 height 12
checkbox input "true"
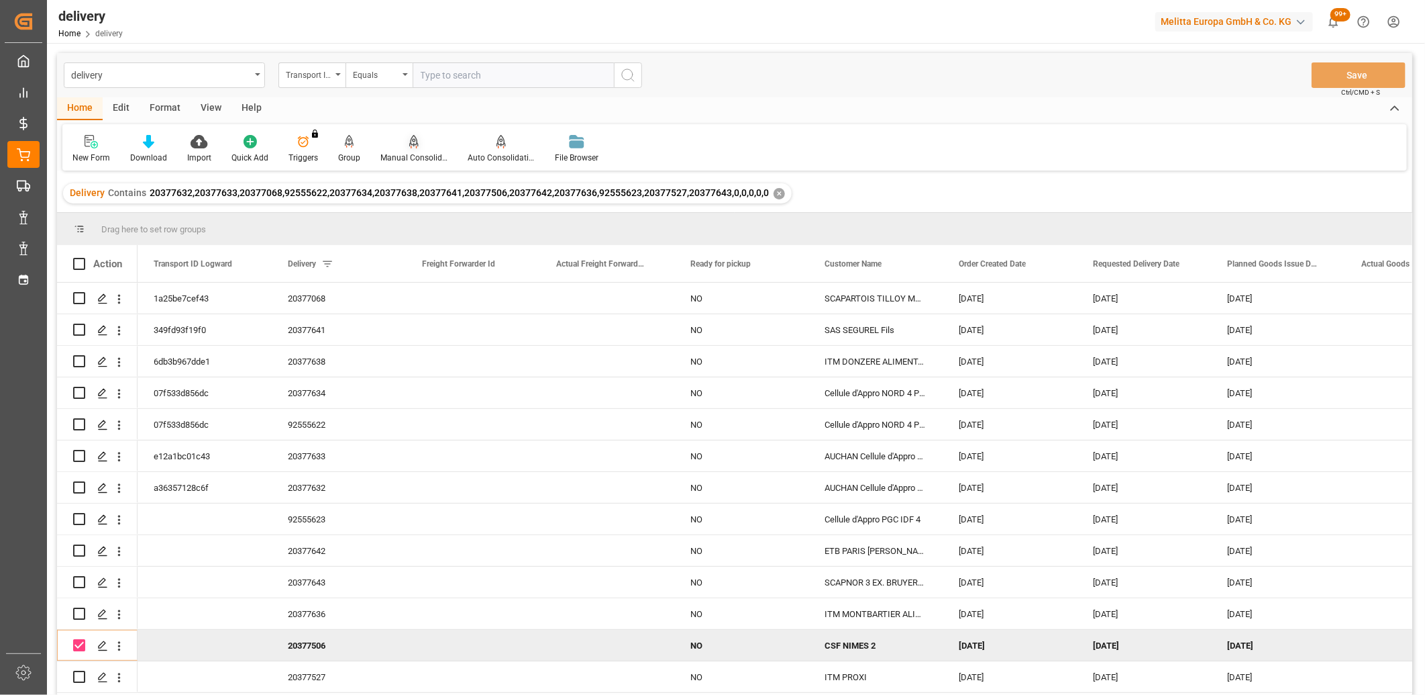
click at [409, 145] on icon at bounding box center [413, 141] width 9 height 13
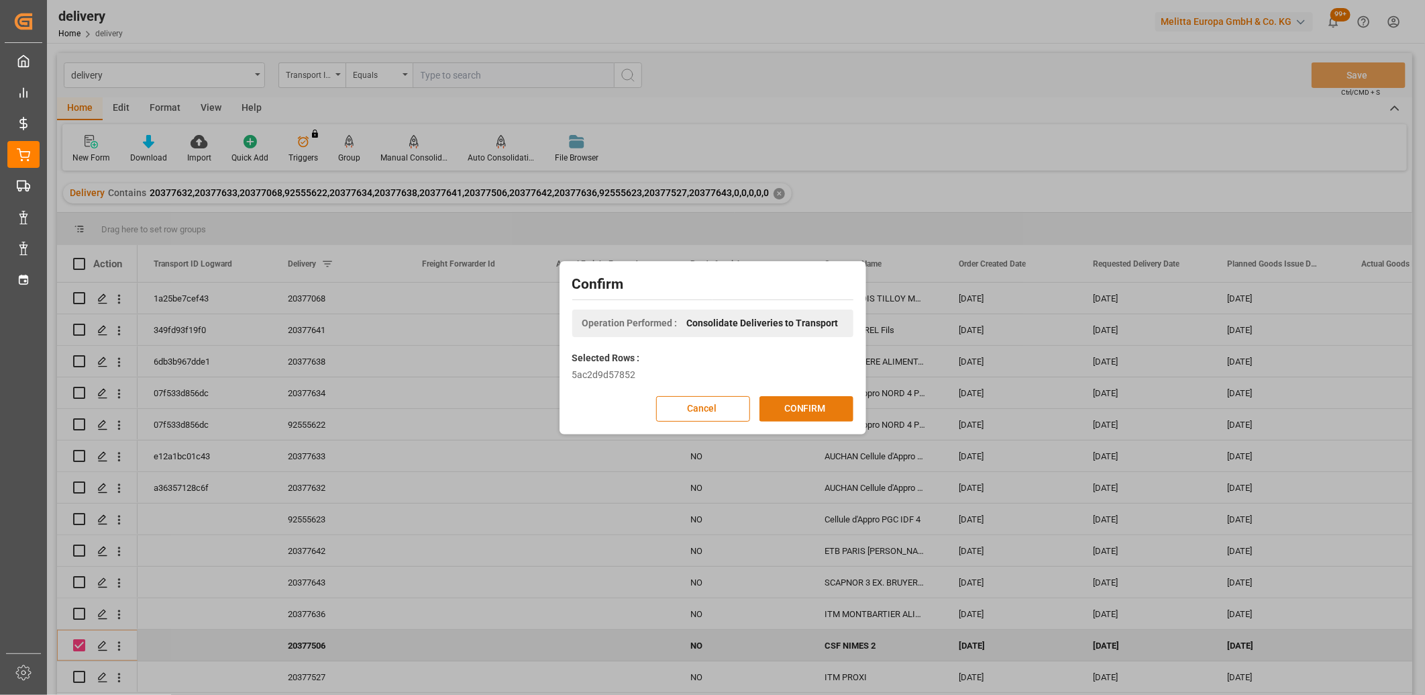
click at [779, 401] on button "CONFIRM" at bounding box center [807, 409] width 94 height 26
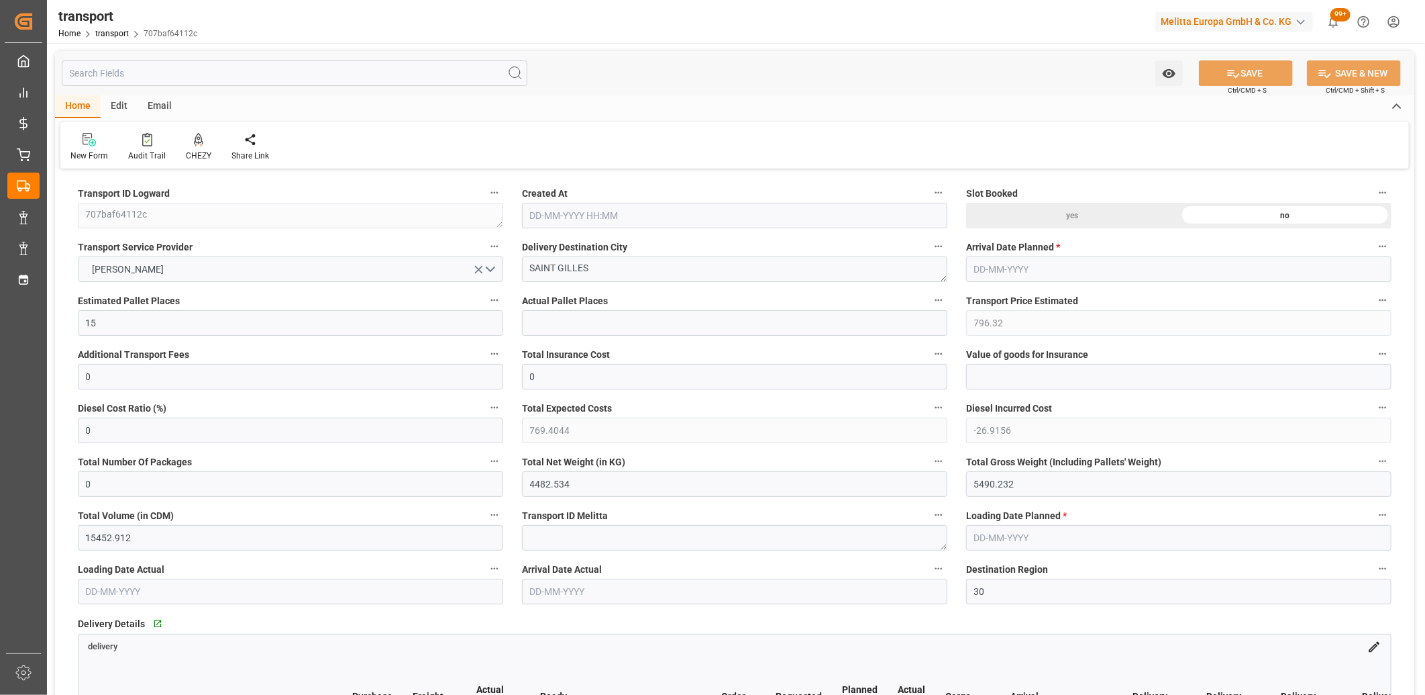
type input "[DATE] 11:25"
type input "[DATE]"
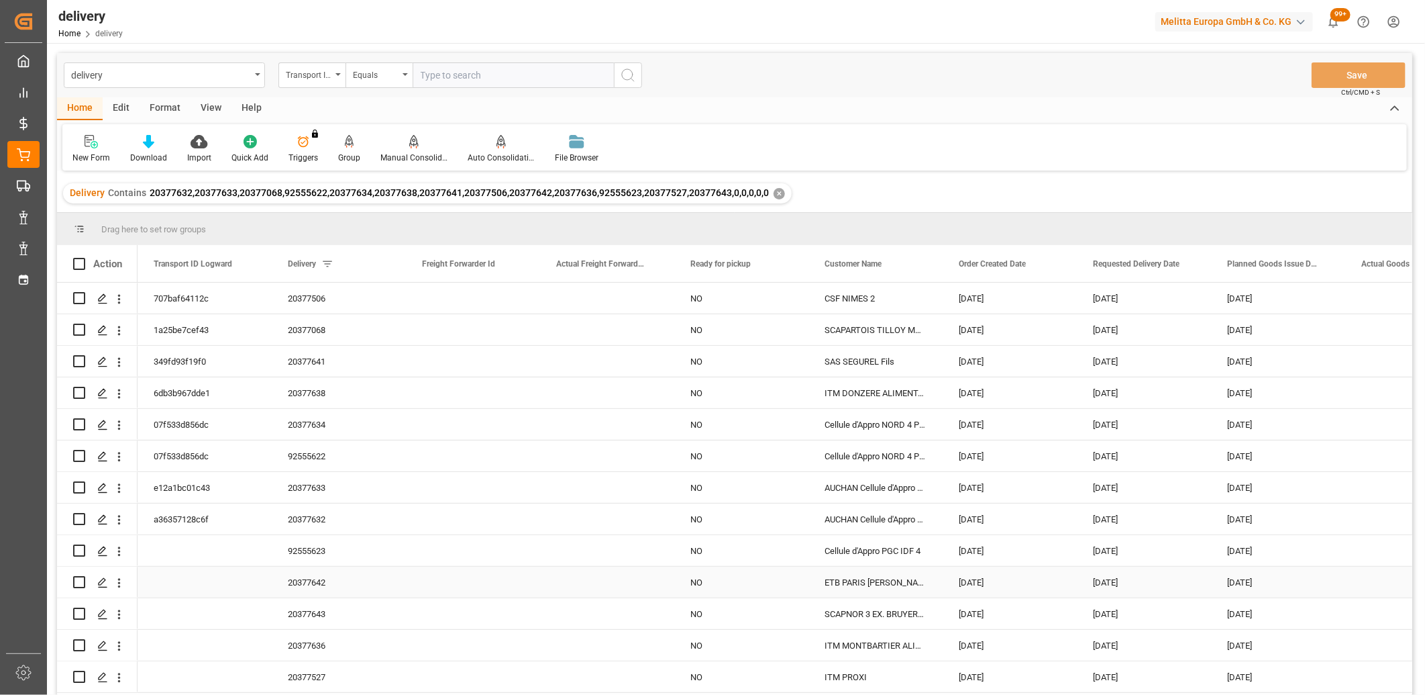
click at [79, 579] on input "Press Space to toggle row selection (unchecked)" at bounding box center [79, 582] width 12 height 12
checkbox input "true"
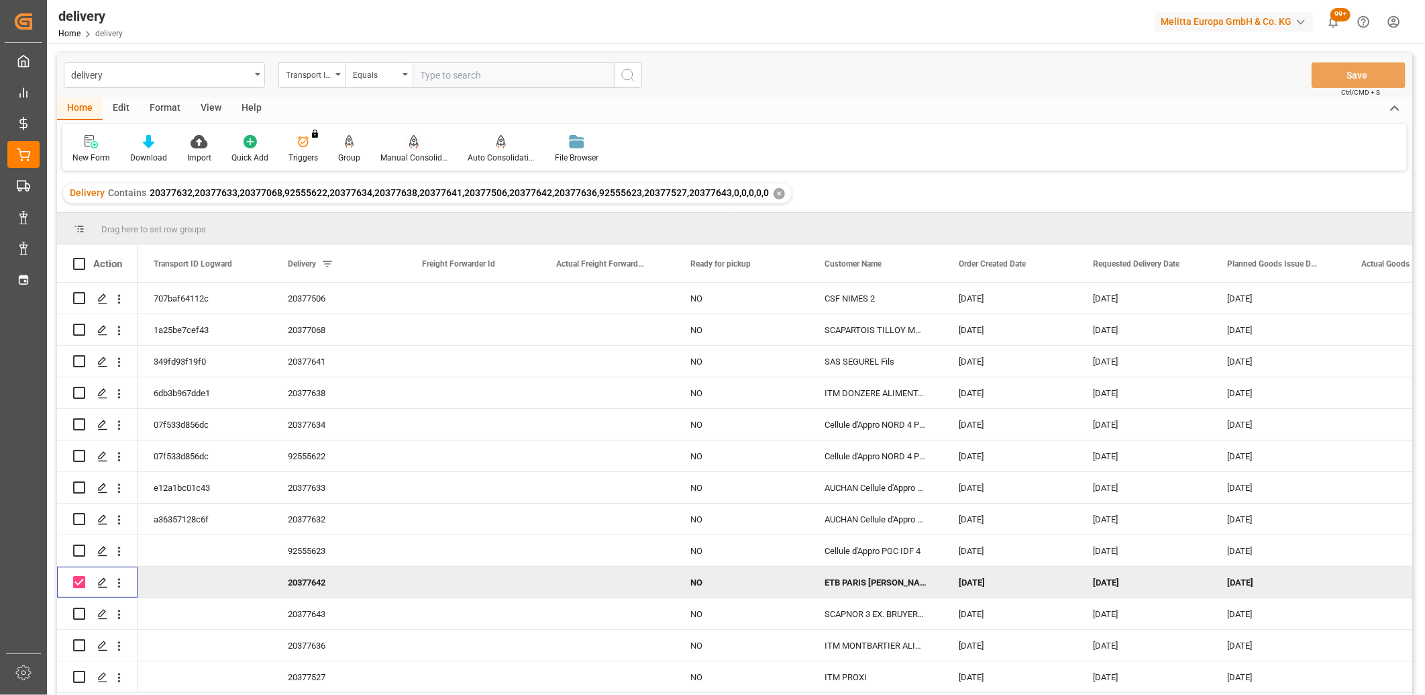
click at [413, 144] on icon at bounding box center [413, 140] width 9 height 11
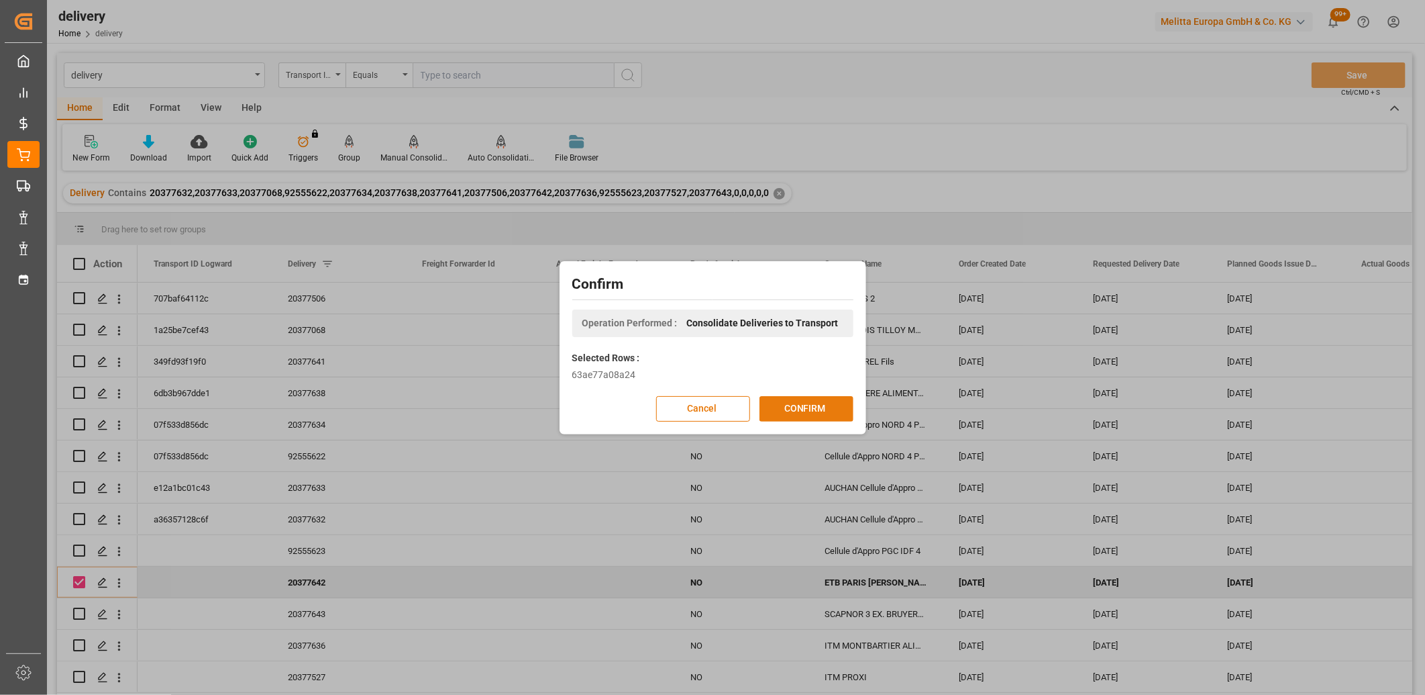
click at [774, 409] on button "CONFIRM" at bounding box center [807, 409] width 94 height 26
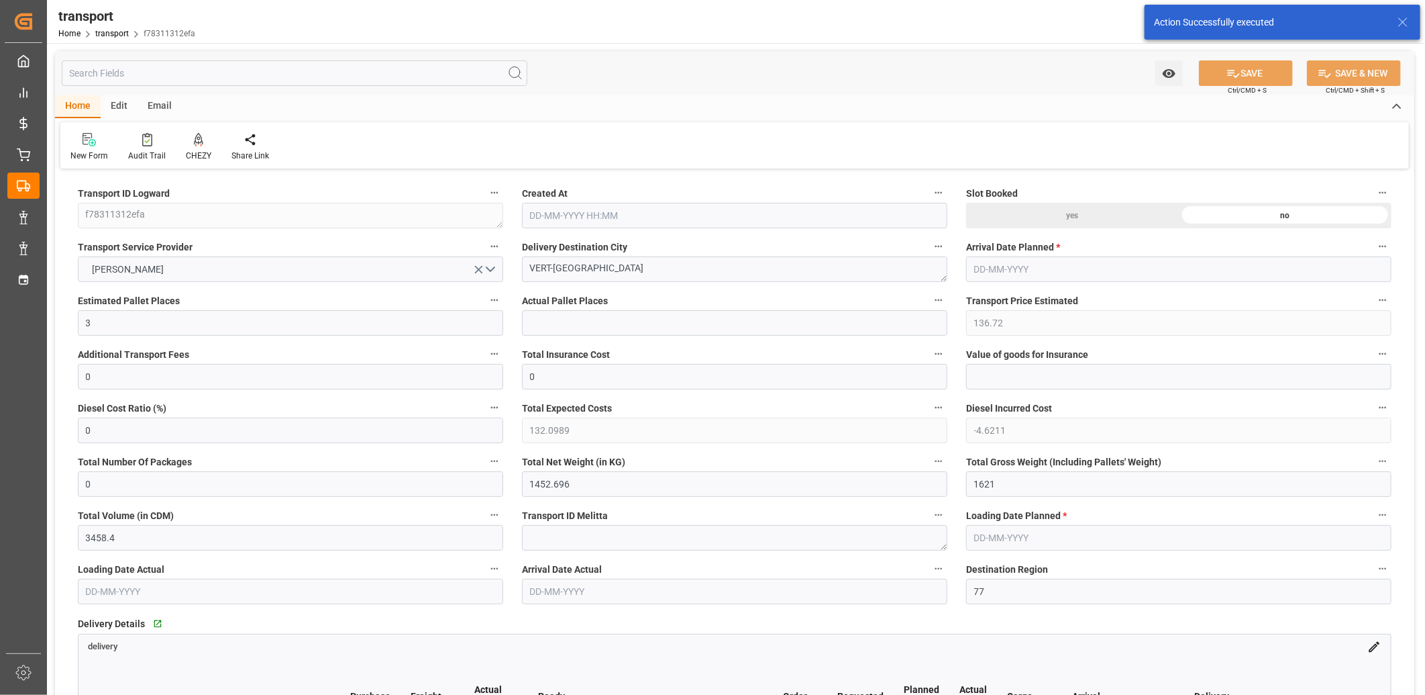
type input "[DATE] 11:25"
type input "[DATE]"
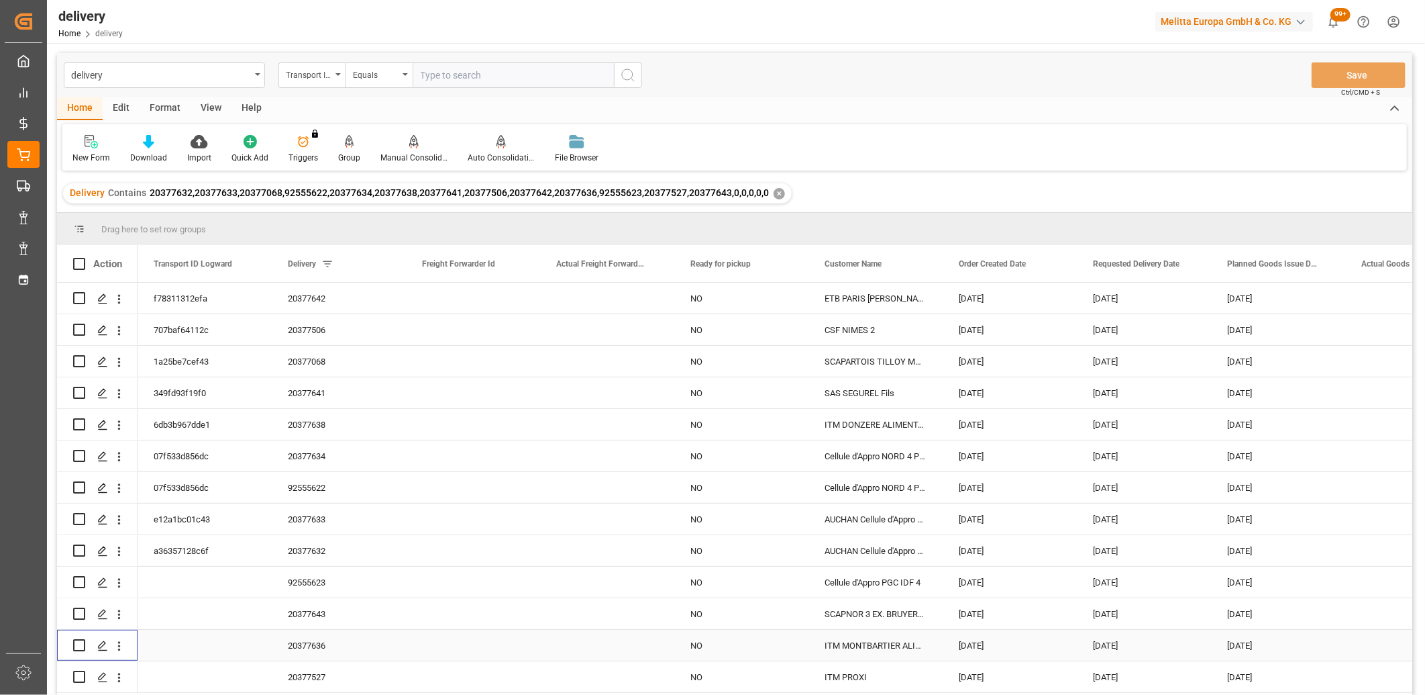
click at [76, 642] on input "Press Space to toggle row selection (unchecked)" at bounding box center [79, 645] width 12 height 12
checkbox input "true"
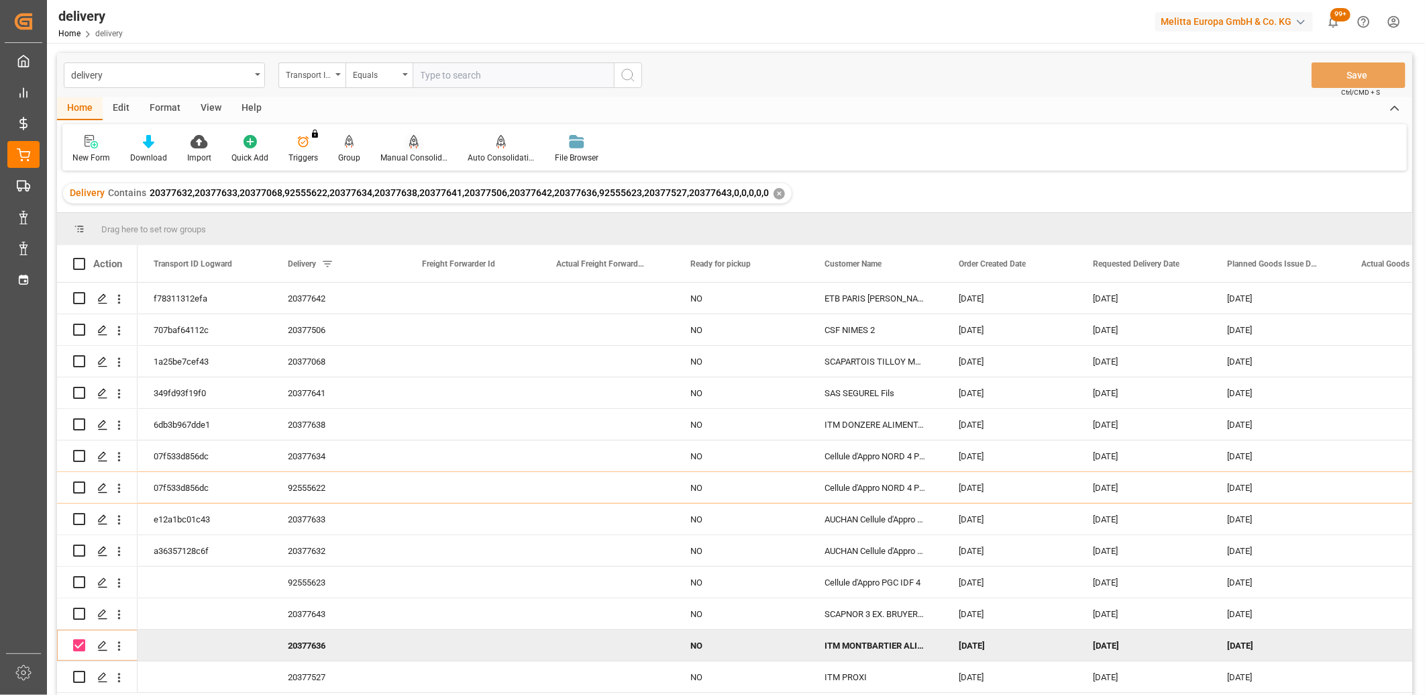
click at [413, 138] on icon at bounding box center [413, 140] width 9 height 11
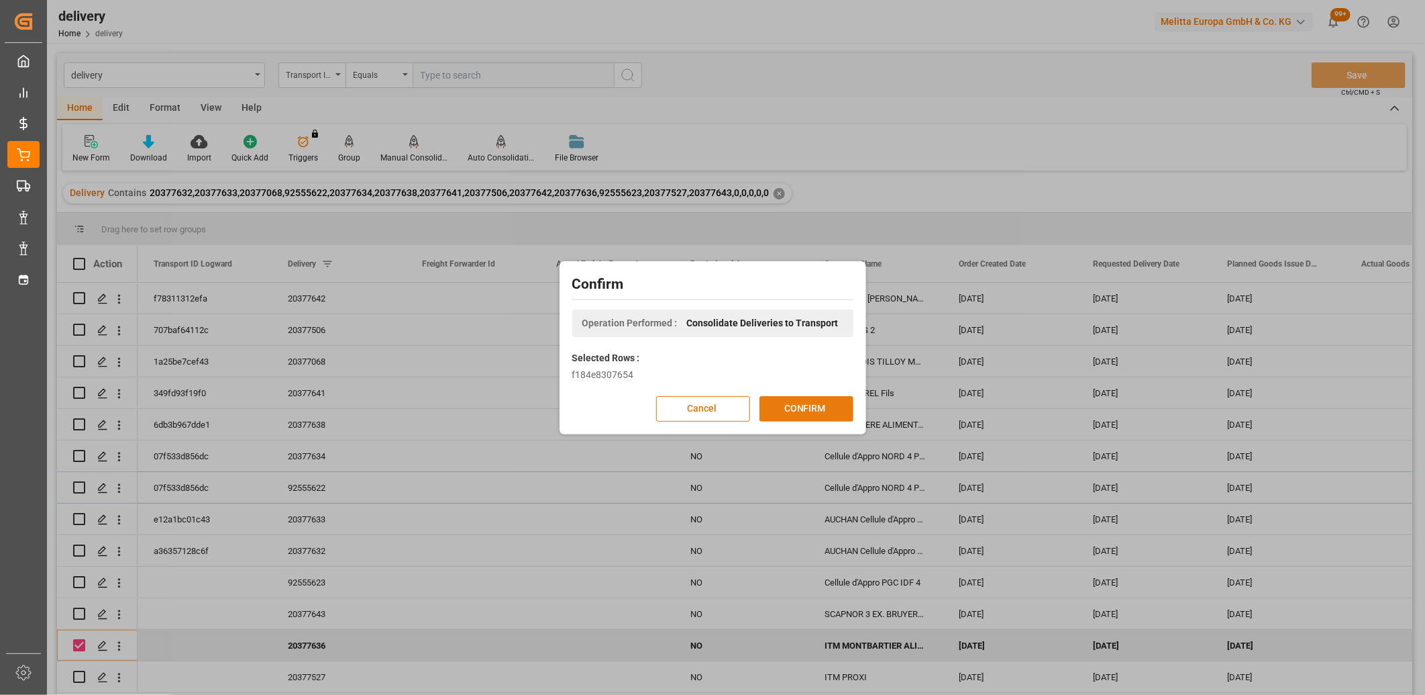
click at [789, 409] on button "CONFIRM" at bounding box center [807, 409] width 94 height 26
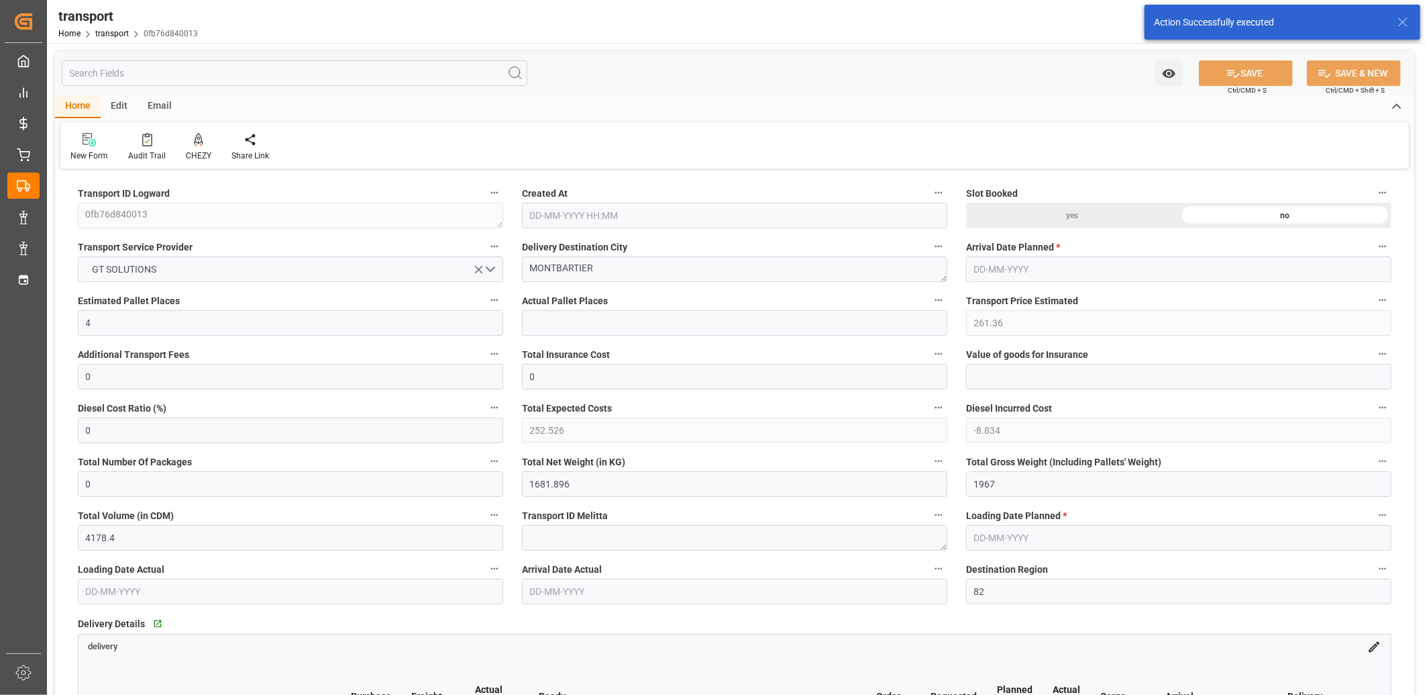
type input "[DATE] 11:26"
type input "[DATE]"
click at [246, 272] on button "GT SOLUTIONS" at bounding box center [290, 269] width 425 height 26
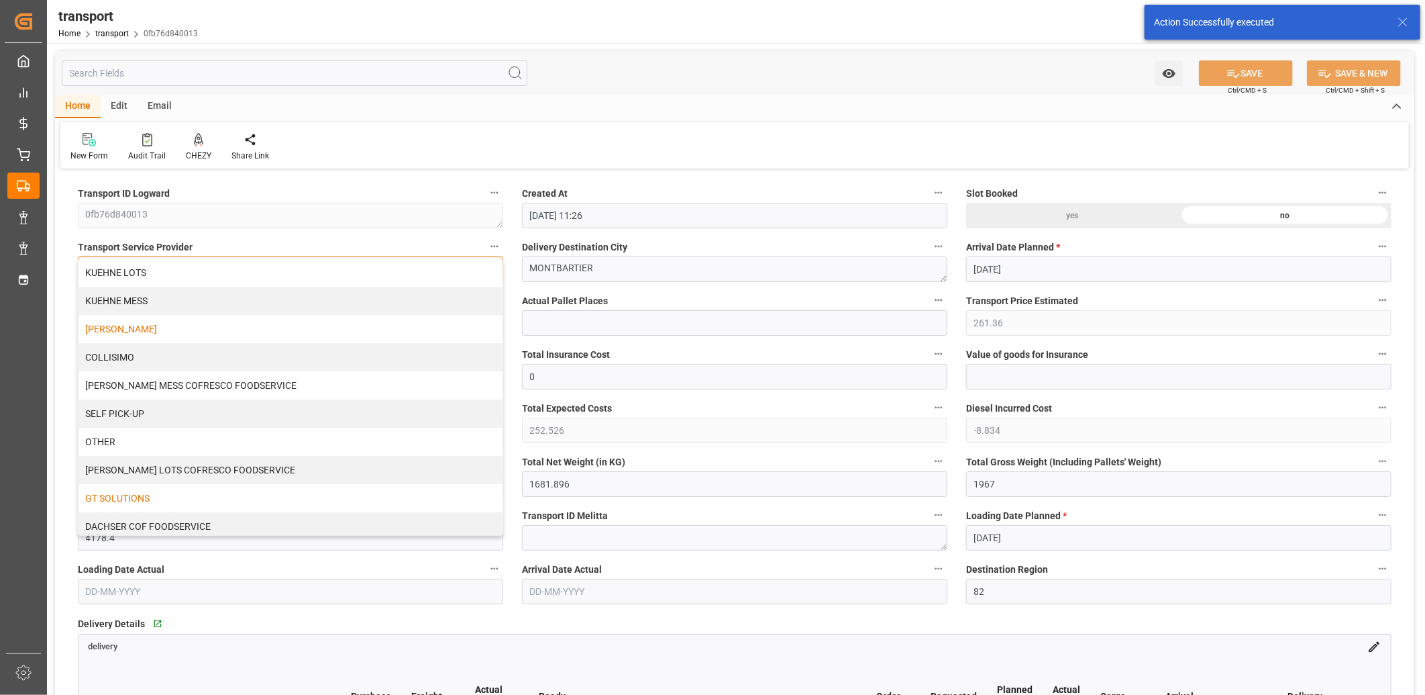
click at [201, 332] on div "[PERSON_NAME]" at bounding box center [291, 329] width 424 height 28
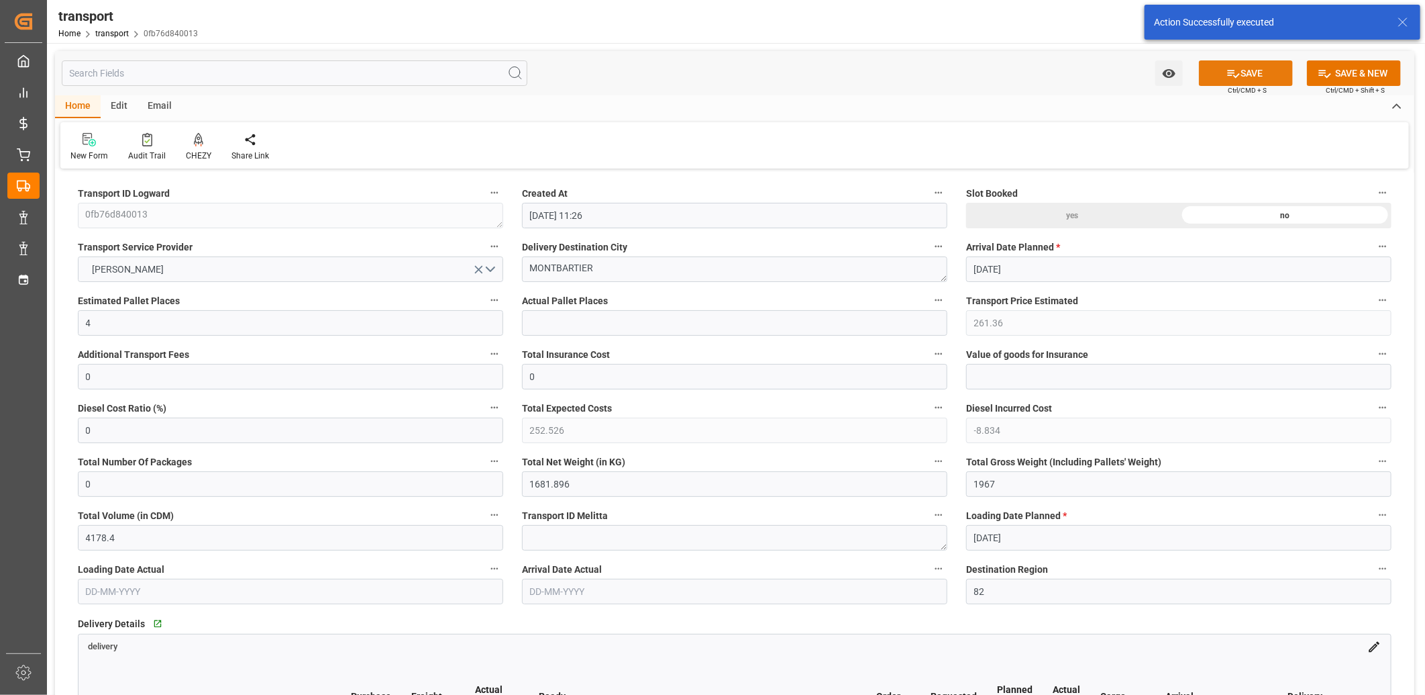
click at [1240, 71] on button "SAVE" at bounding box center [1246, 73] width 94 height 26
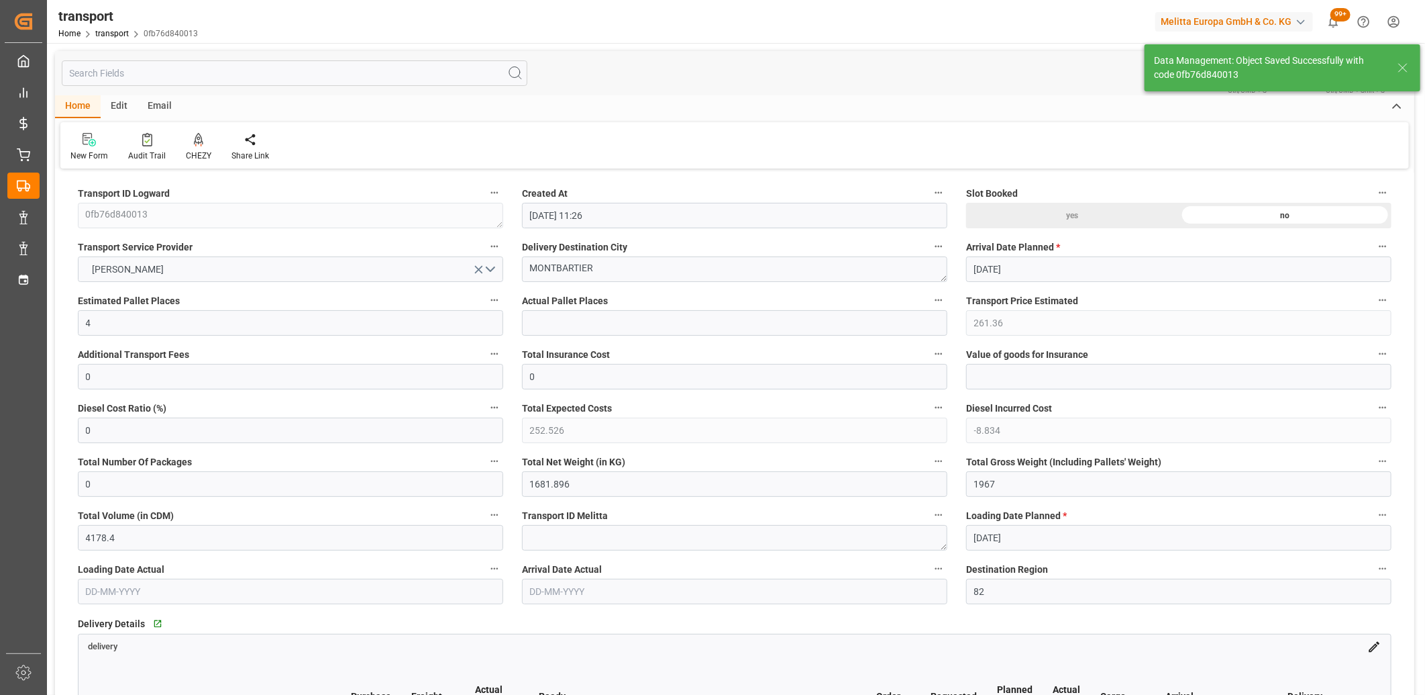
type input "415.55"
type input "401.5044"
type input "-14.0456"
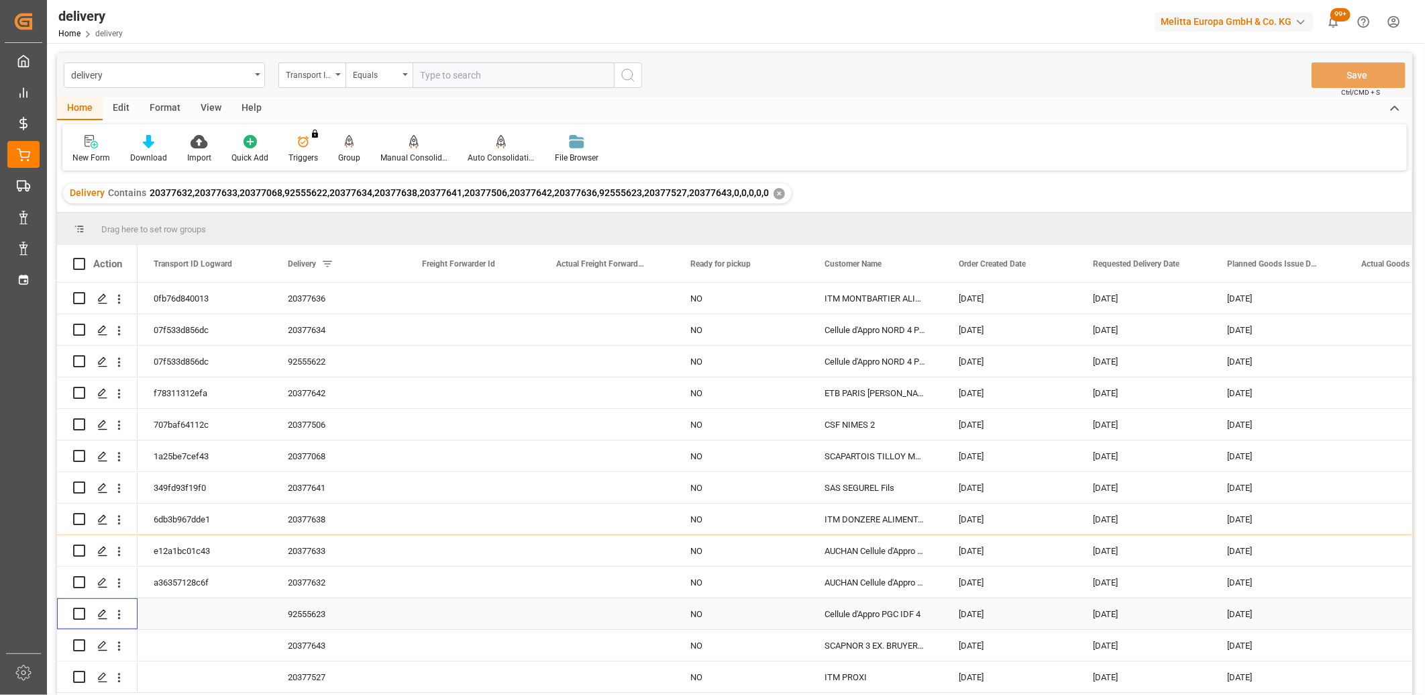
click at [77, 613] on input "Press Space to toggle row selection (unchecked)" at bounding box center [79, 613] width 12 height 12
checkbox input "true"
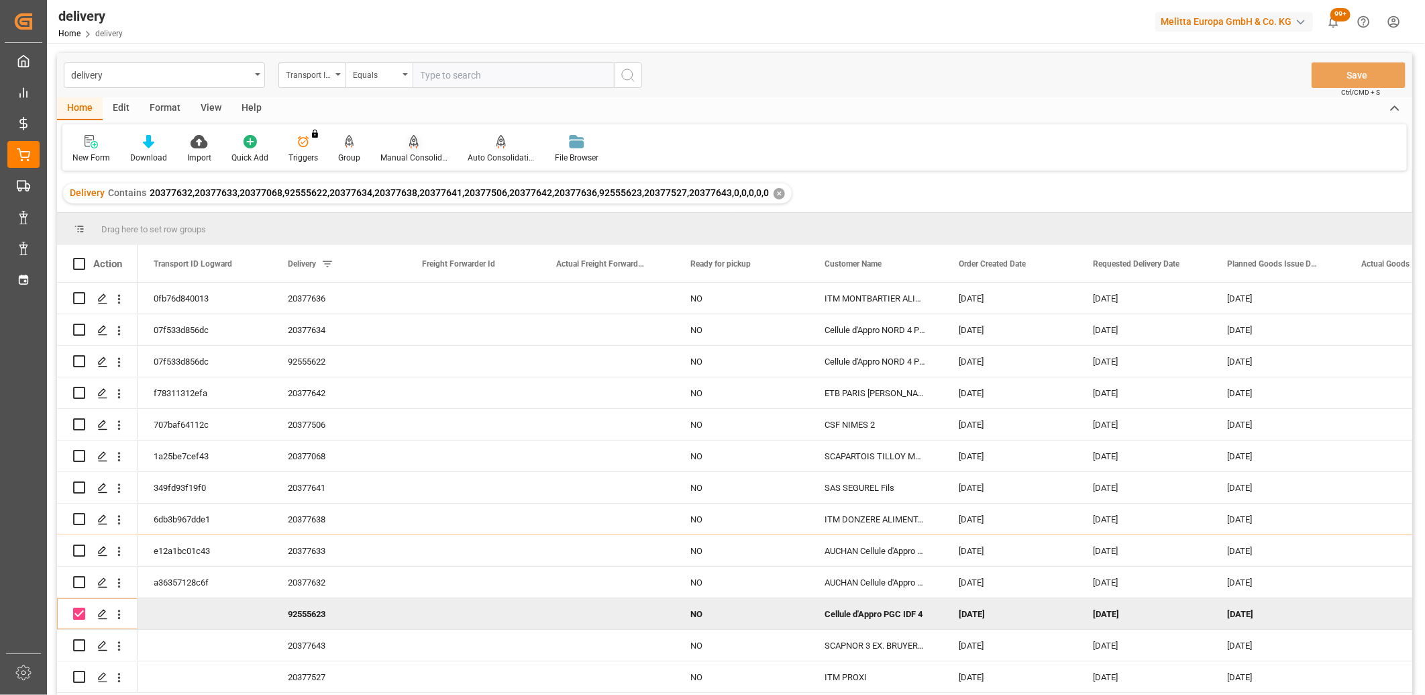
click at [412, 145] on icon at bounding box center [413, 141] width 9 height 13
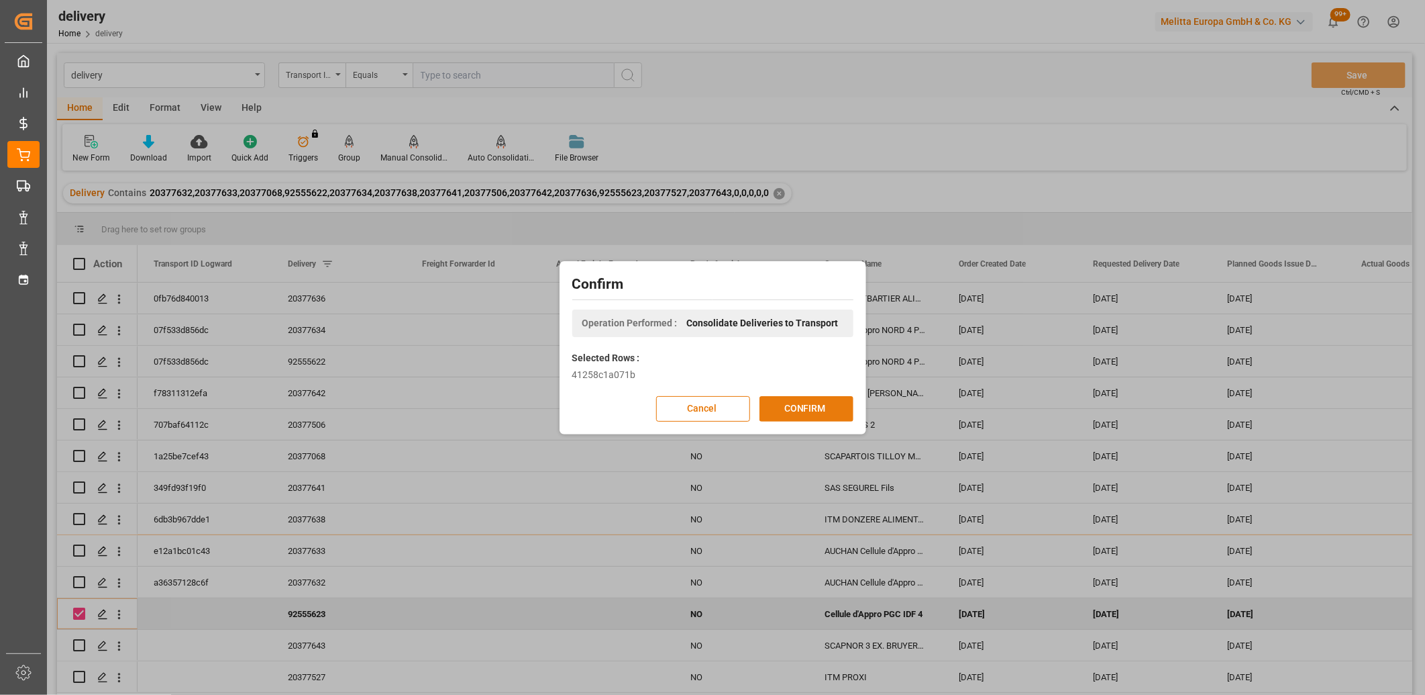
click at [781, 408] on button "CONFIRM" at bounding box center [807, 409] width 94 height 26
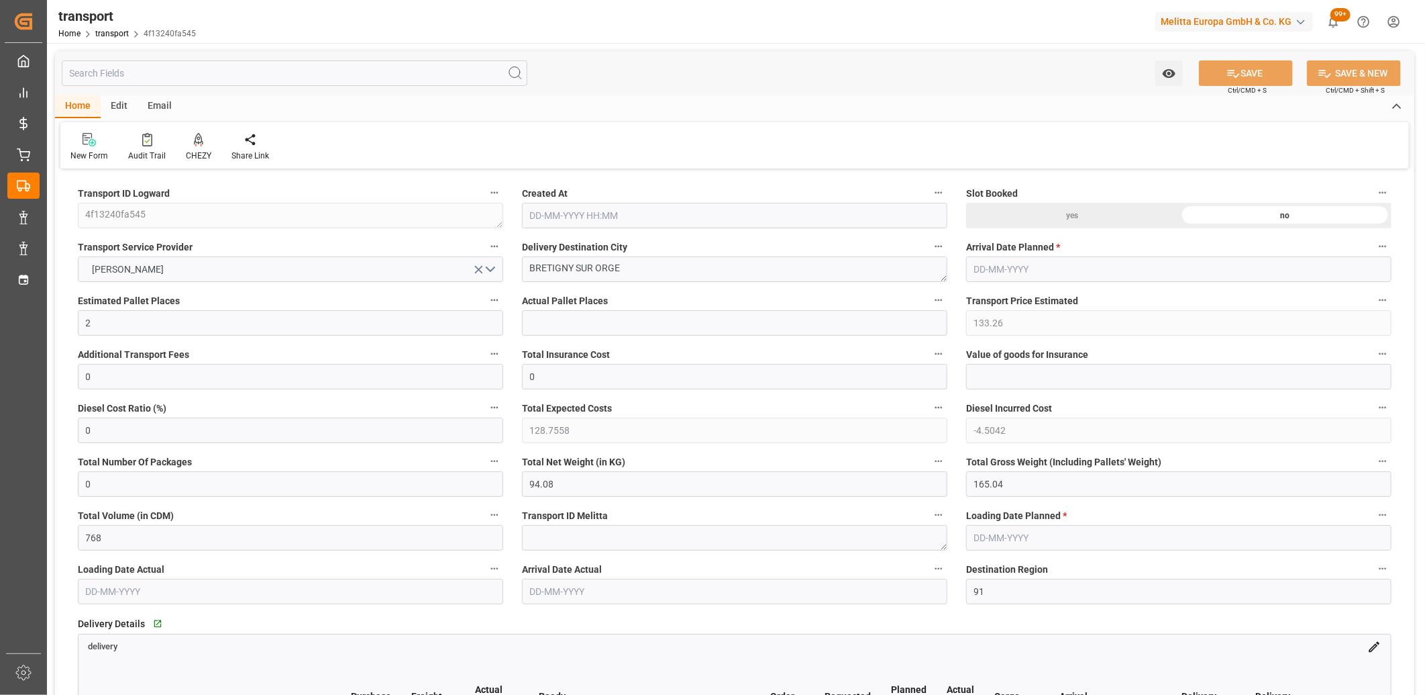
type input "[DATE] 11:26"
type input "[DATE]"
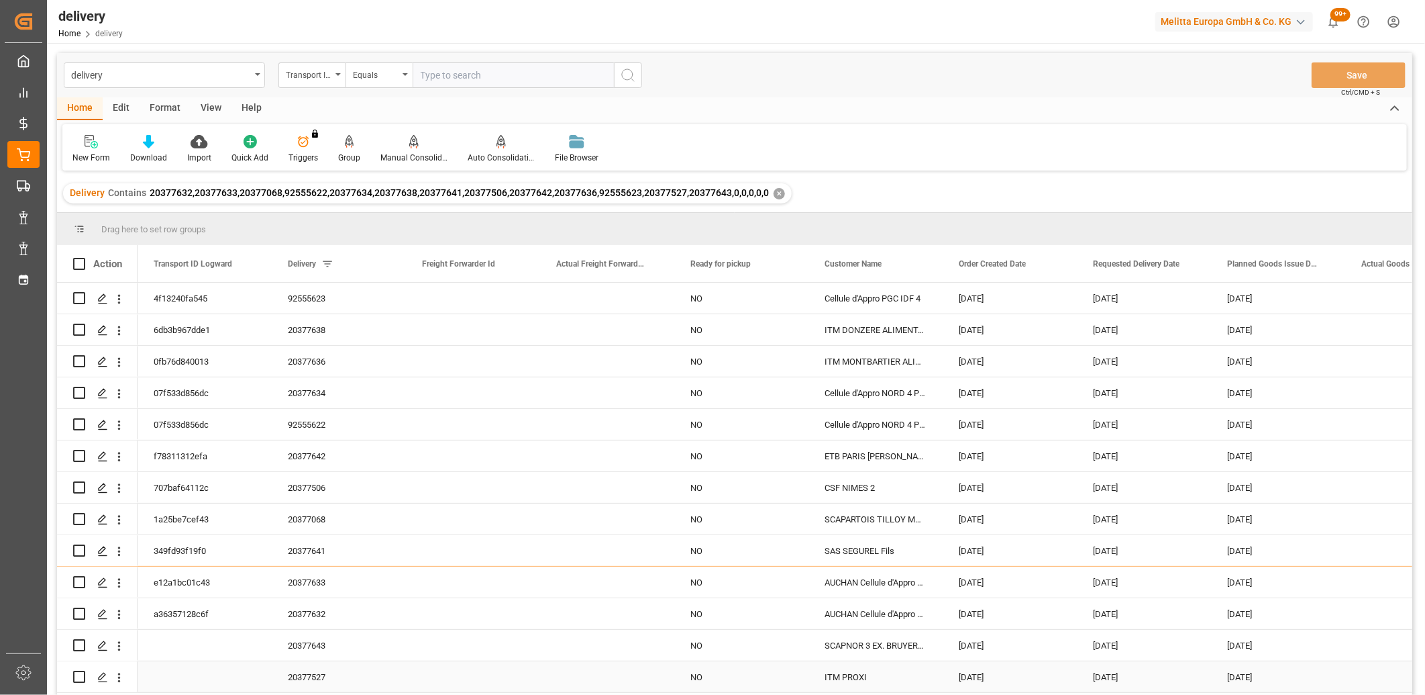
click at [77, 676] on input "Press Space to toggle row selection (unchecked)" at bounding box center [79, 676] width 12 height 12
checkbox input "true"
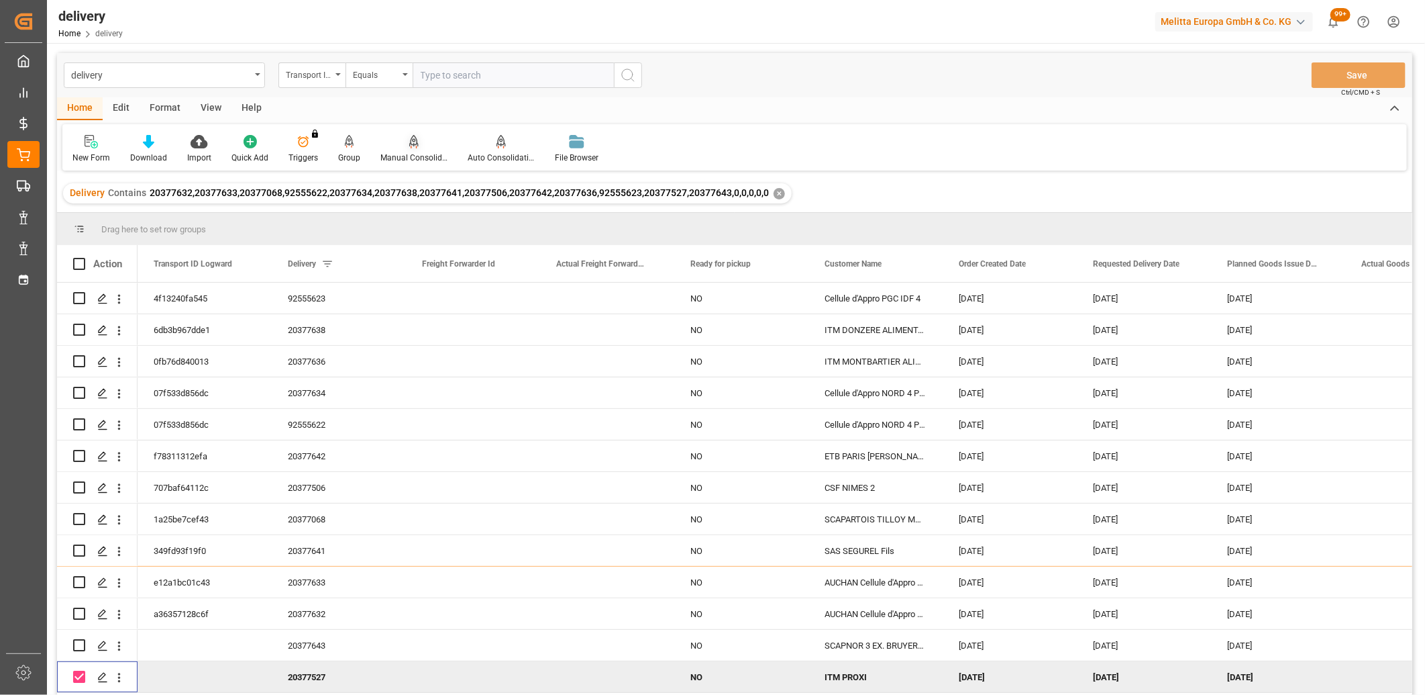
click at [411, 144] on icon at bounding box center [413, 140] width 9 height 11
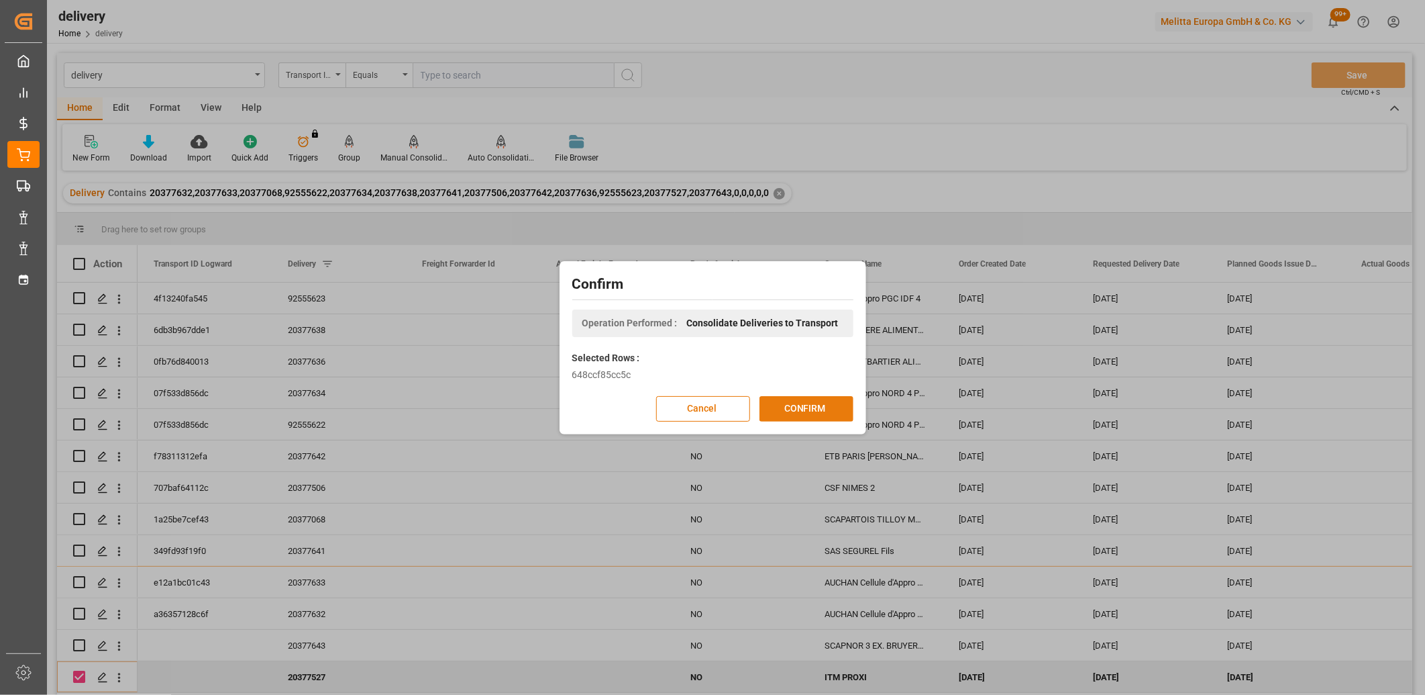
click at [775, 409] on button "CONFIRM" at bounding box center [807, 409] width 94 height 26
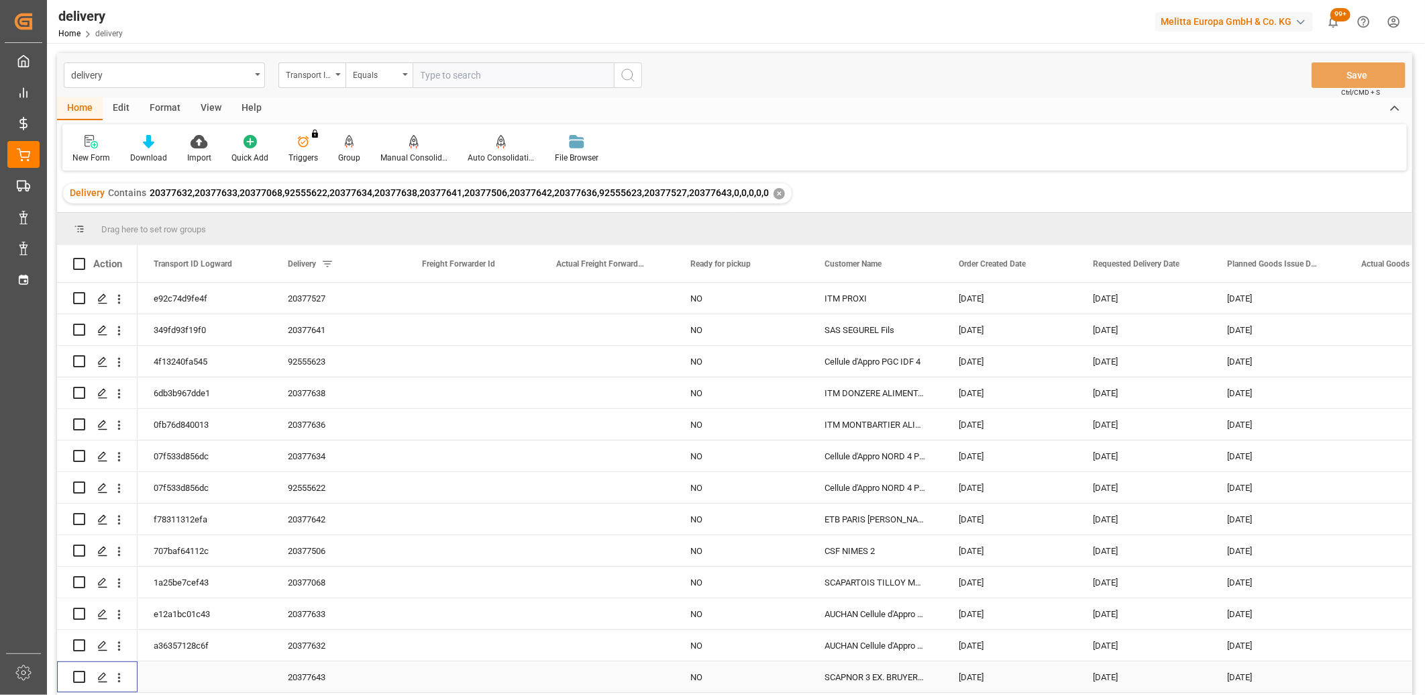
click at [77, 676] on input "Press Space to toggle row selection (unchecked)" at bounding box center [79, 676] width 12 height 12
checkbox input "true"
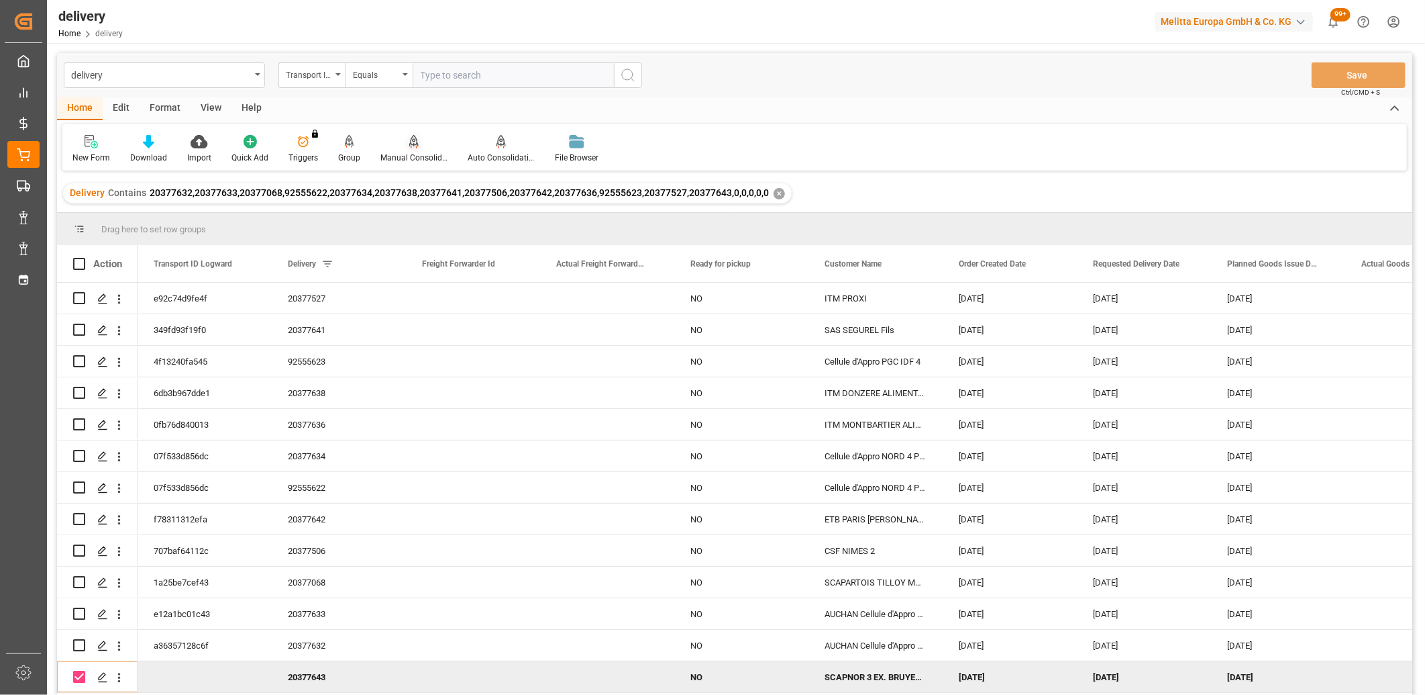
click at [411, 144] on icon at bounding box center [413, 140] width 9 height 11
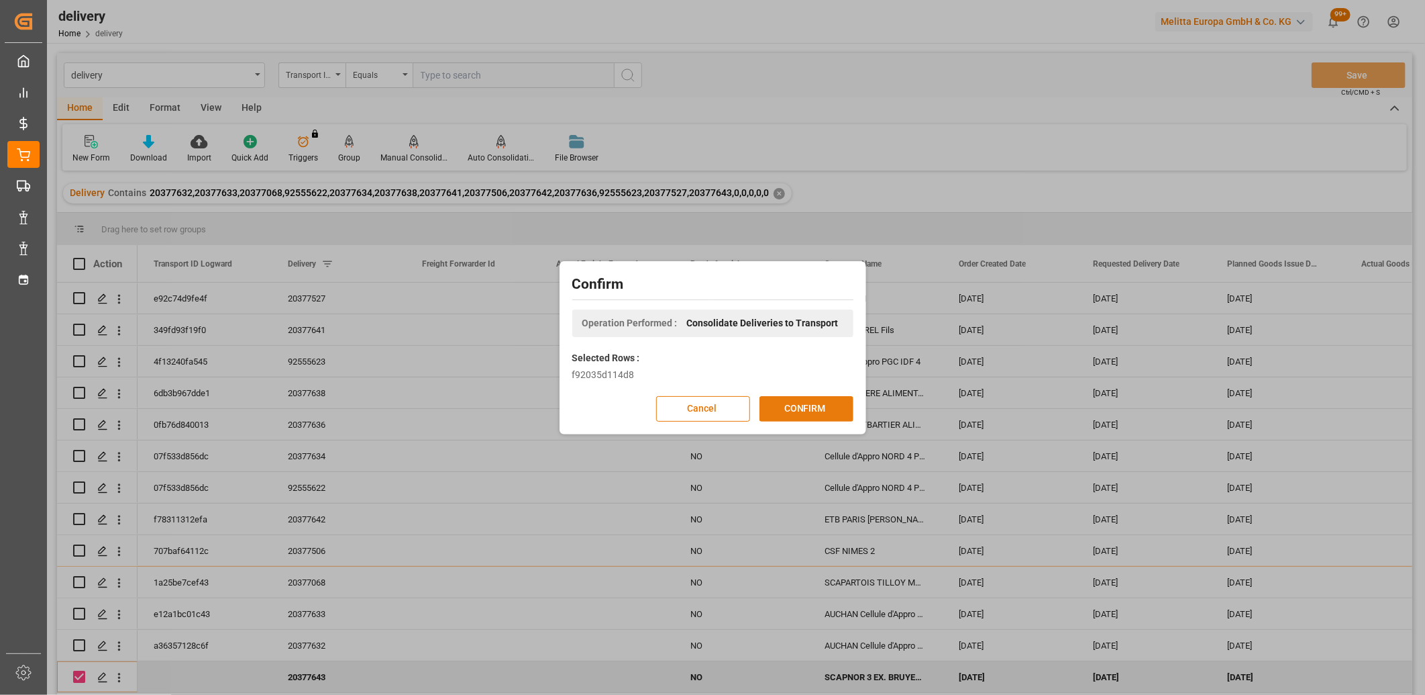
click at [778, 403] on button "CONFIRM" at bounding box center [807, 409] width 94 height 26
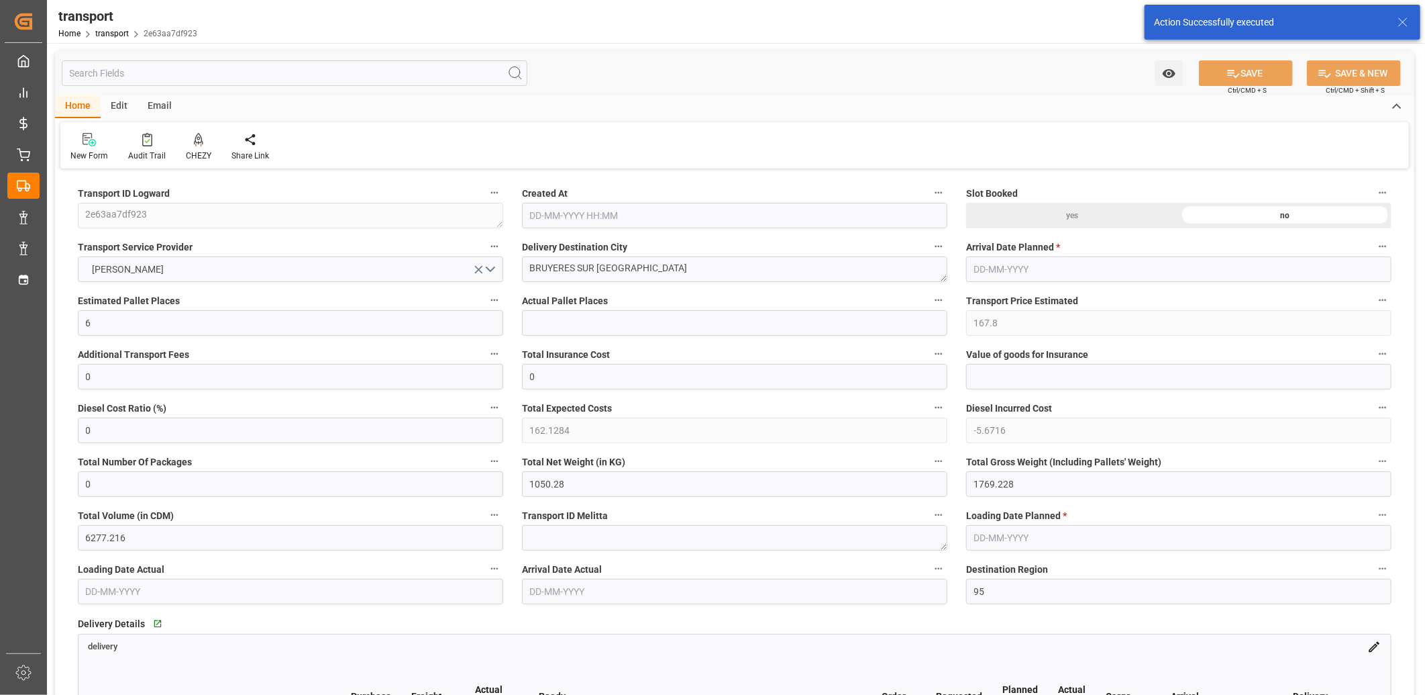
type input "[DATE] 11:26"
type input "[DATE]"
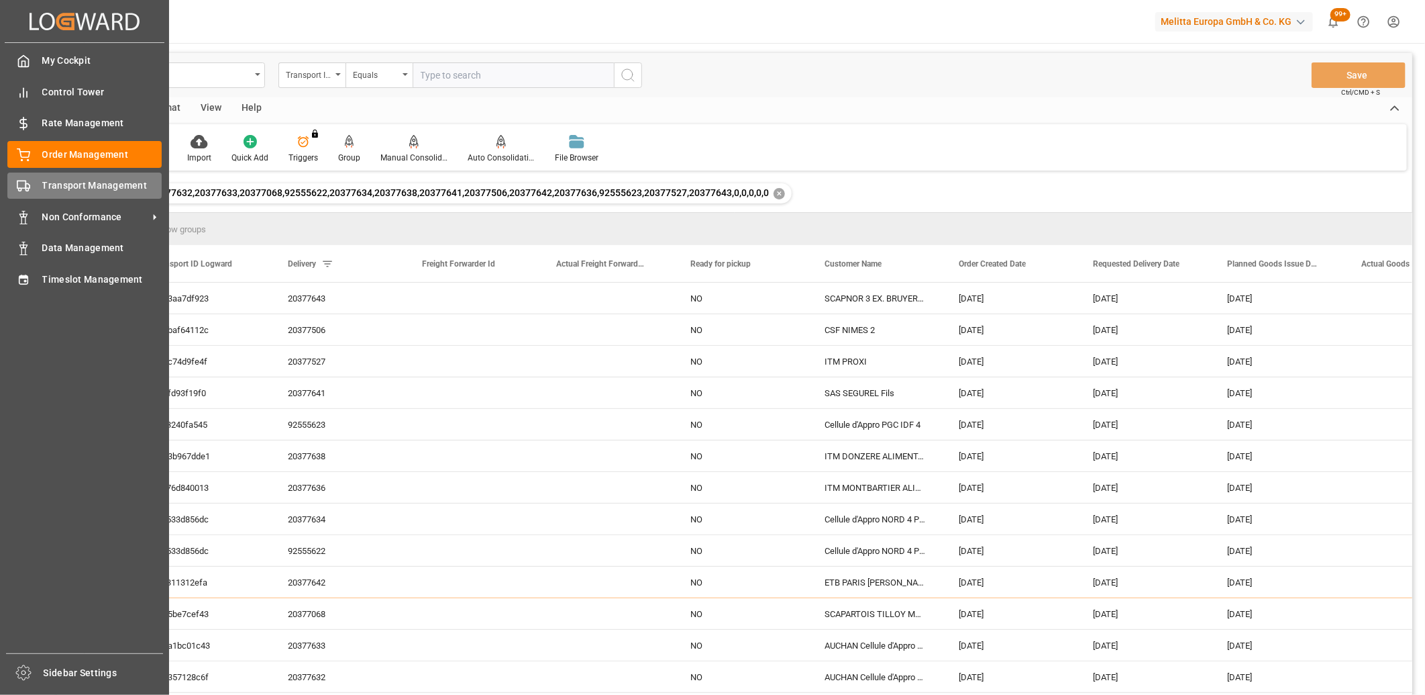
click at [50, 179] on span "Transport Management" at bounding box center [102, 186] width 120 height 14
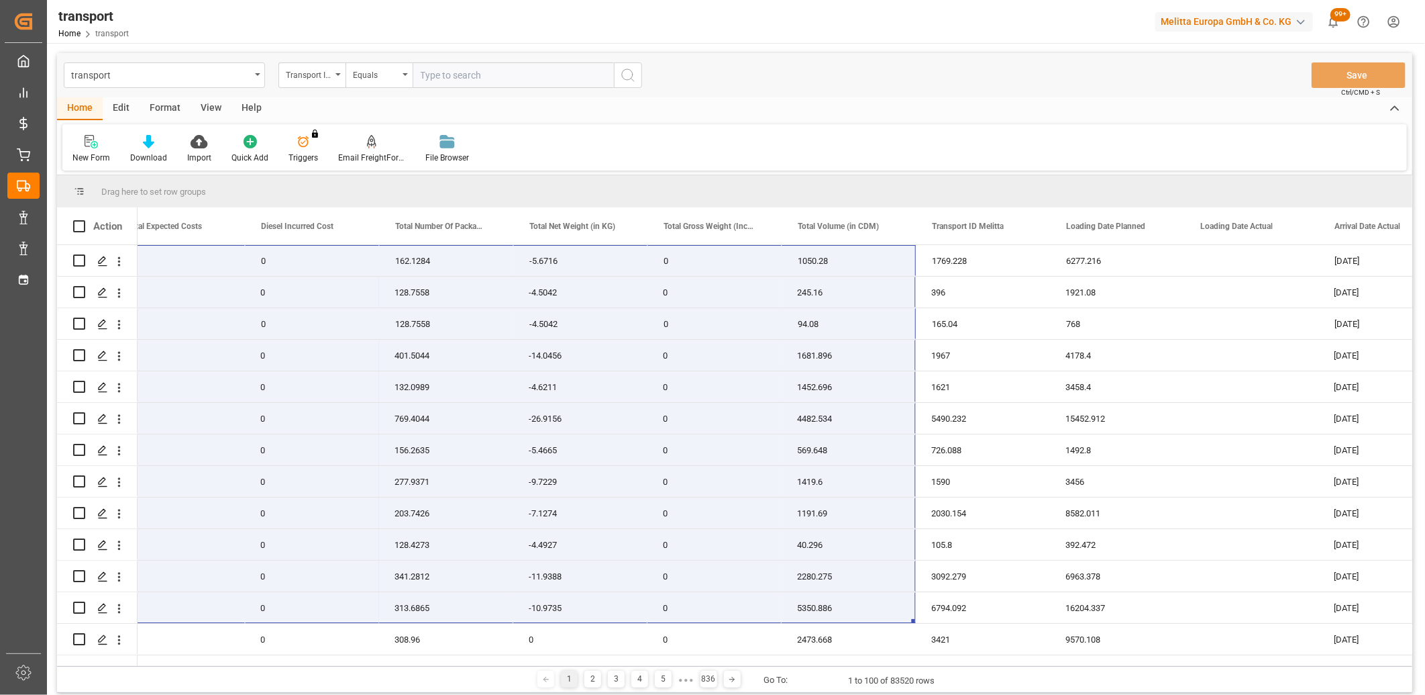
scroll to position [0, 1772]
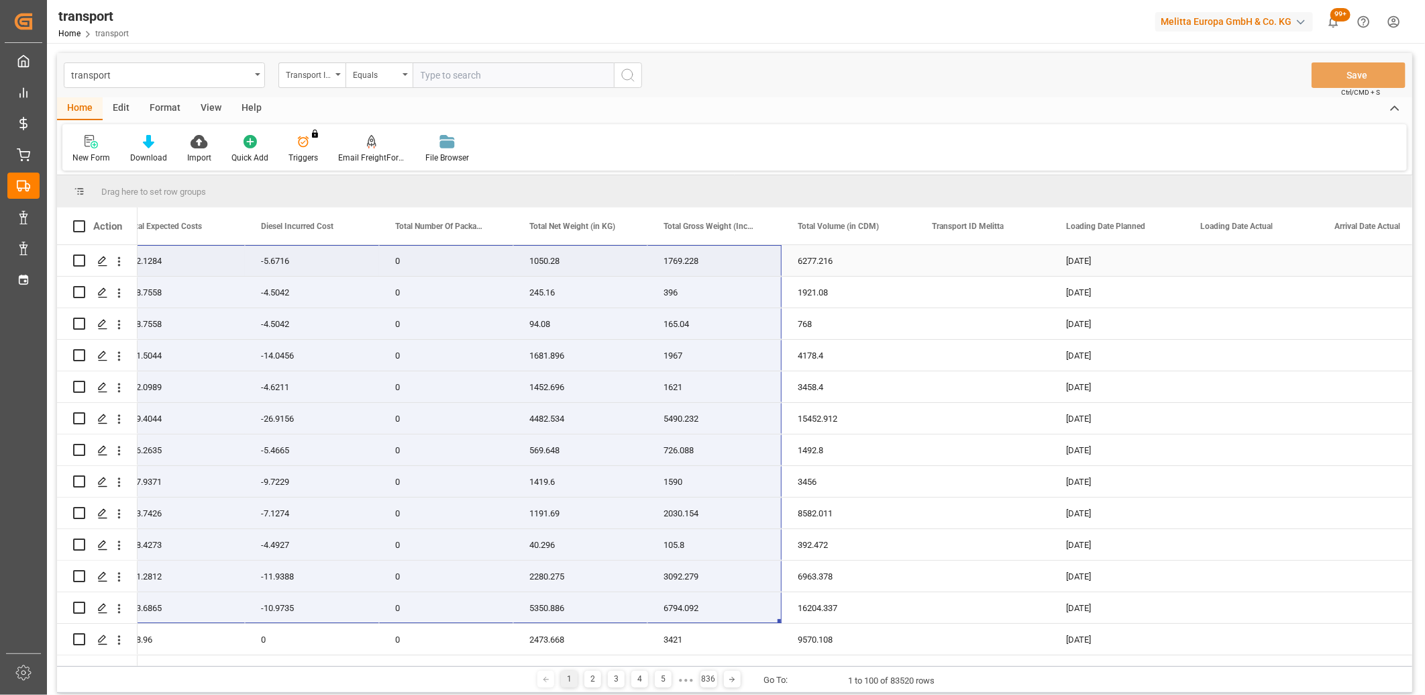
drag, startPoint x: 189, startPoint y: 605, endPoint x: 767, endPoint y: 252, distance: 677.6
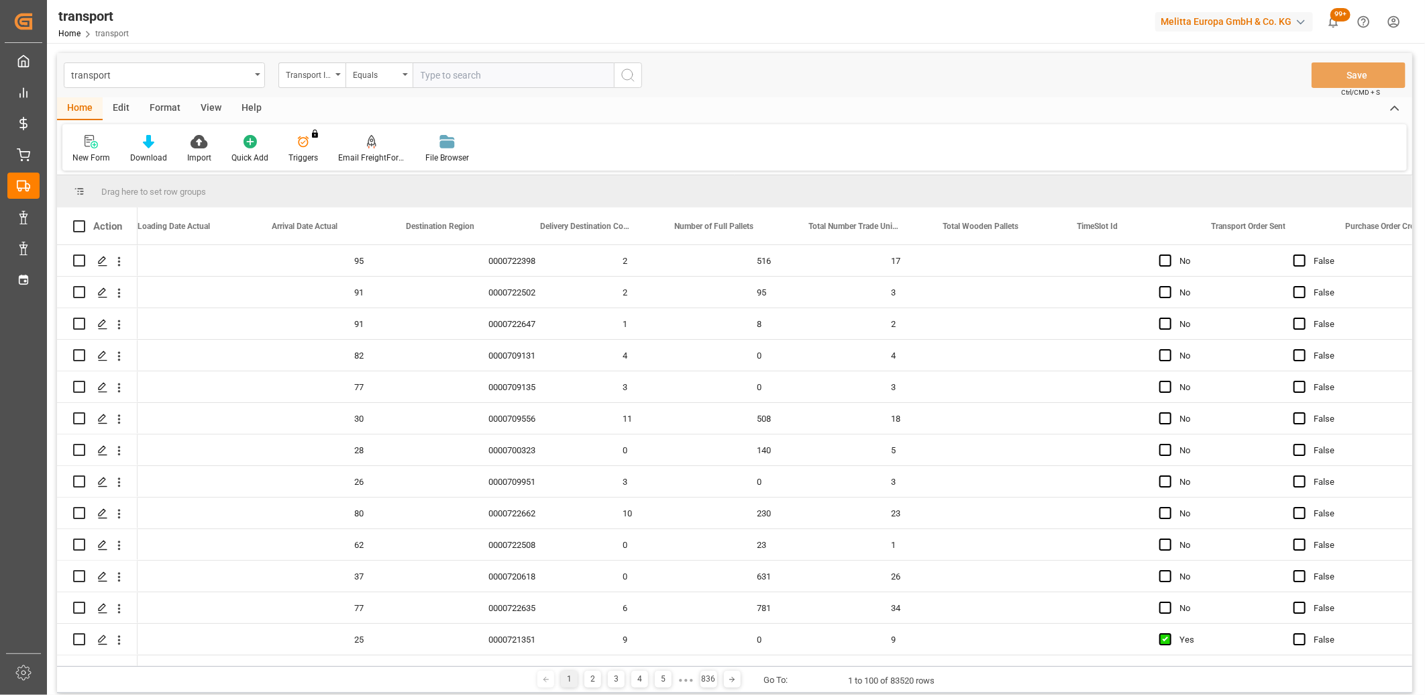
scroll to position [0, 3159]
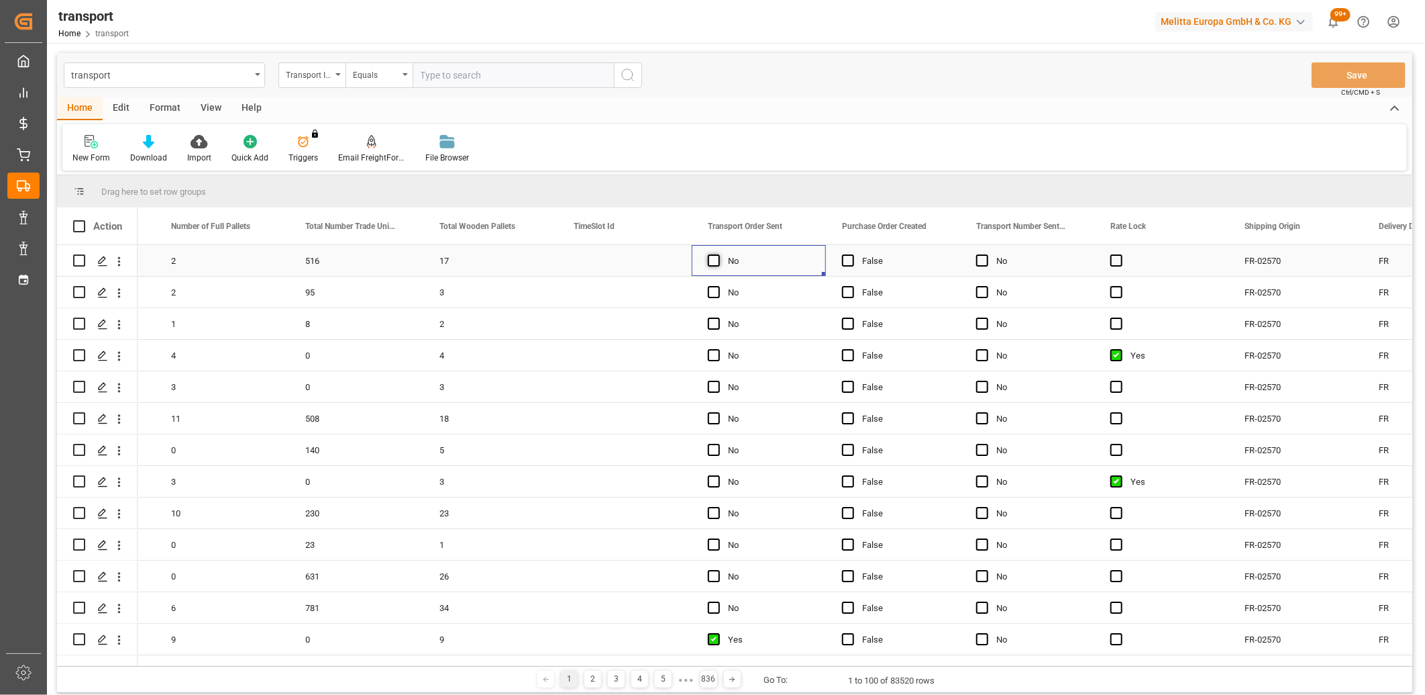
click at [717, 256] on span "Press SPACE to select this row." at bounding box center [714, 260] width 12 height 12
click at [718, 254] on input "Press SPACE to select this row." at bounding box center [718, 254] width 0 height 0
click at [718, 287] on span "Press SPACE to select this row." at bounding box center [714, 292] width 12 height 12
click at [718, 286] on input "Press SPACE to select this row." at bounding box center [718, 286] width 0 height 0
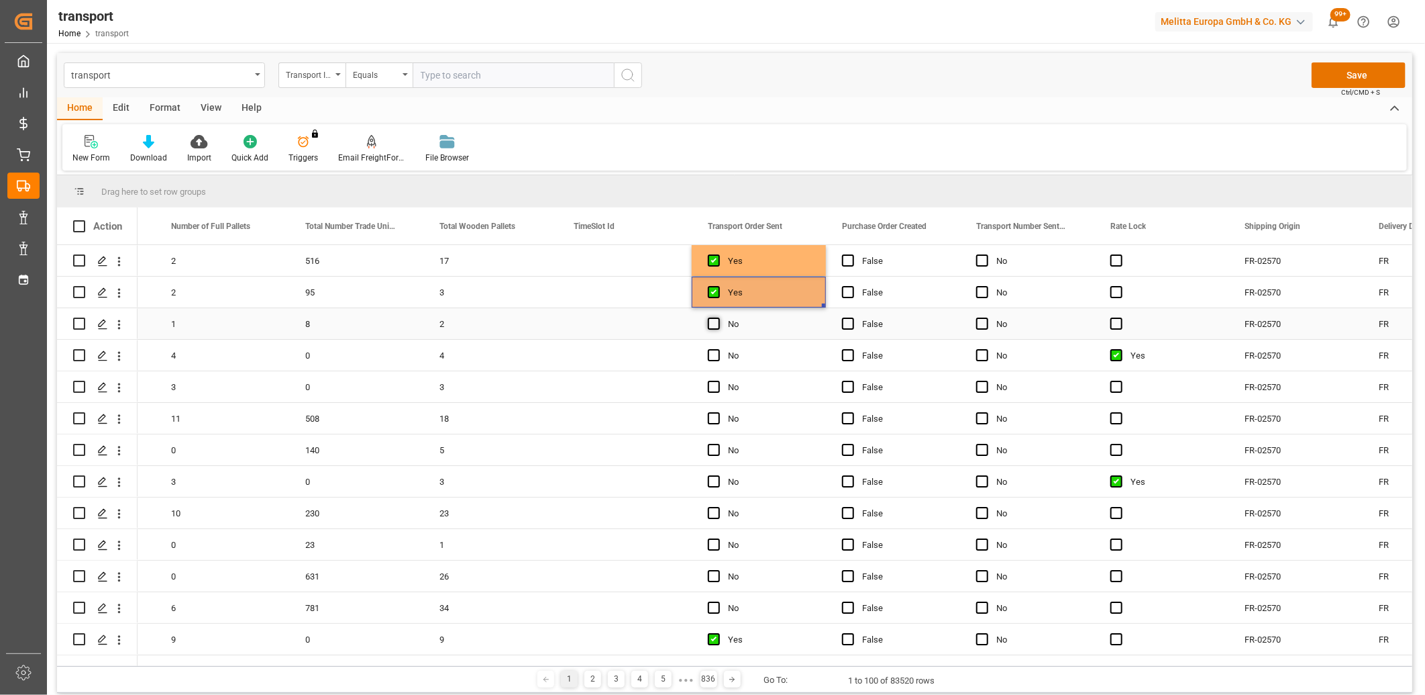
click at [713, 323] on span "Press SPACE to select this row." at bounding box center [714, 323] width 12 height 12
click at [718, 317] on input "Press SPACE to select this row." at bounding box center [718, 317] width 0 height 0
click at [713, 352] on span "Press SPACE to select this row." at bounding box center [714, 355] width 12 height 12
click at [718, 349] on input "Press SPACE to select this row." at bounding box center [718, 349] width 0 height 0
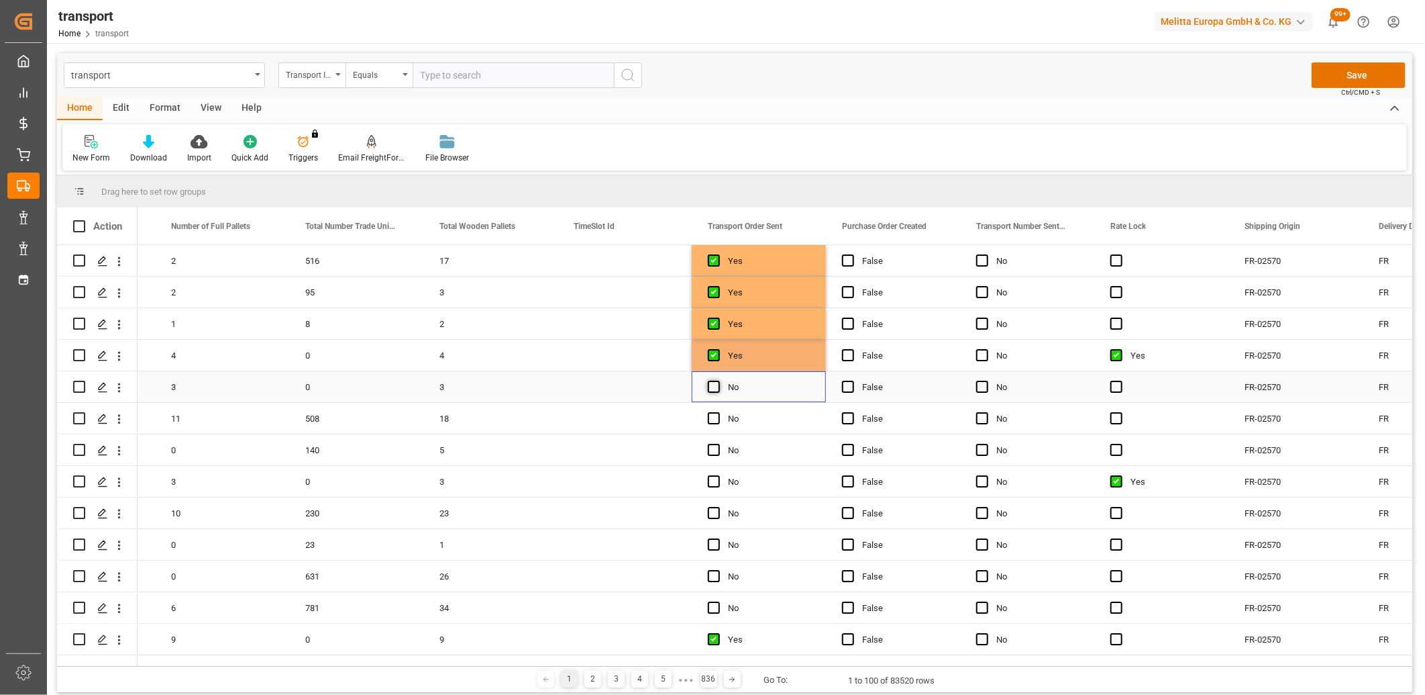
click at [709, 387] on span "Press SPACE to select this row." at bounding box center [714, 386] width 12 height 12
click at [718, 380] on input "Press SPACE to select this row." at bounding box center [718, 380] width 0 height 0
click at [709, 413] on span "Press SPACE to select this row." at bounding box center [714, 418] width 12 height 12
click at [718, 412] on input "Press SPACE to select this row." at bounding box center [718, 412] width 0 height 0
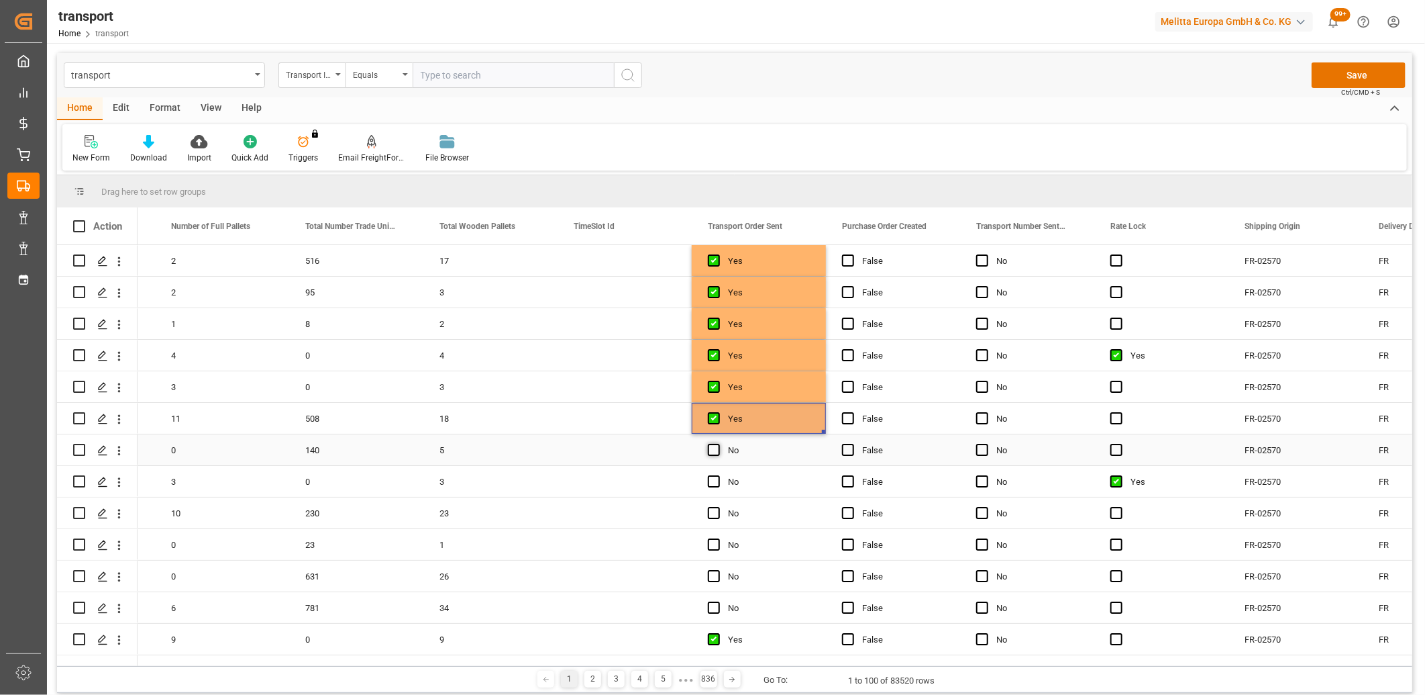
click at [711, 446] on span "Press SPACE to select this row." at bounding box center [714, 450] width 12 height 12
click at [718, 444] on input "Press SPACE to select this row." at bounding box center [718, 444] width 0 height 0
click at [714, 478] on span "Press SPACE to select this row." at bounding box center [714, 481] width 12 height 12
click at [718, 475] on input "Press SPACE to select this row." at bounding box center [718, 475] width 0 height 0
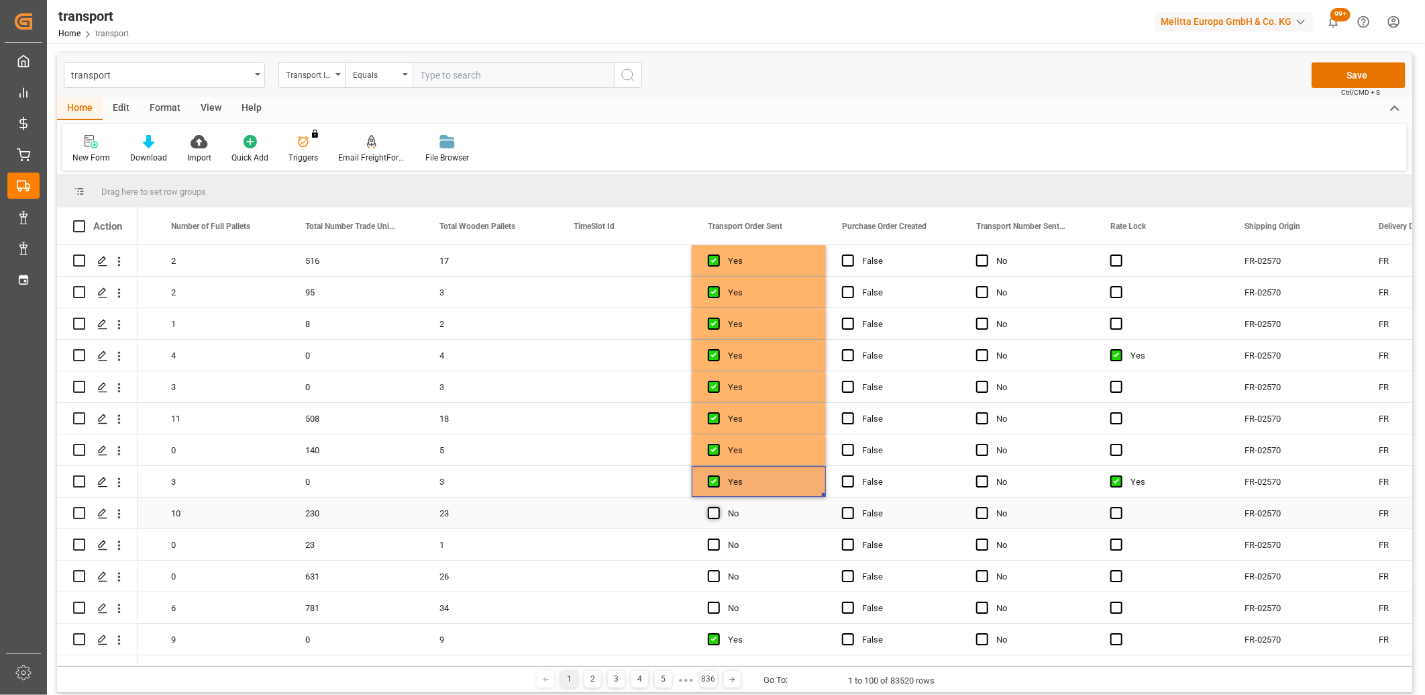
click at [714, 508] on span "Press SPACE to select this row." at bounding box center [714, 513] width 12 height 12
click at [718, 507] on input "Press SPACE to select this row." at bounding box center [718, 507] width 0 height 0
click at [713, 542] on span "Press SPACE to select this row." at bounding box center [714, 544] width 12 height 12
click at [718, 538] on input "Press SPACE to select this row." at bounding box center [718, 538] width 0 height 0
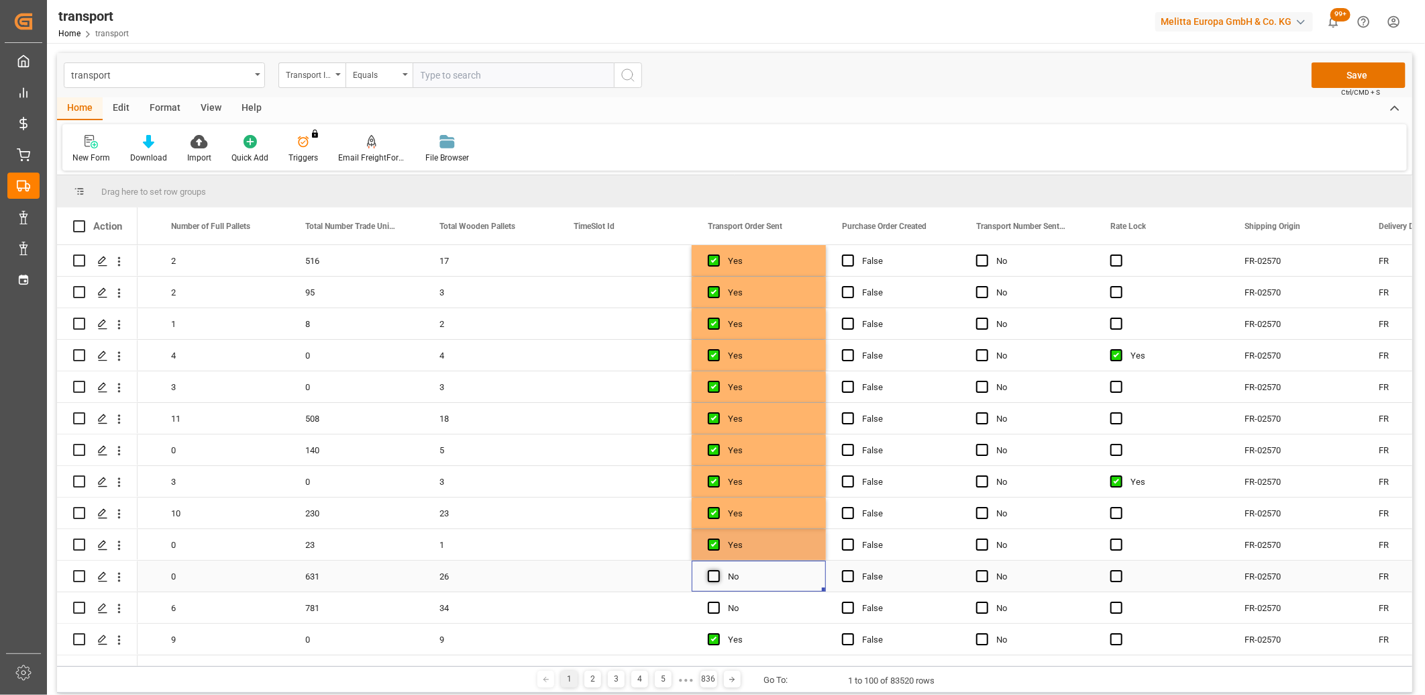
click at [710, 575] on span "Press SPACE to select this row." at bounding box center [714, 576] width 12 height 12
click at [718, 570] on input "Press SPACE to select this row." at bounding box center [718, 570] width 0 height 0
click at [713, 606] on span "Press SPACE to select this row." at bounding box center [714, 607] width 12 height 12
click at [718, 601] on input "Press SPACE to select this row." at bounding box center [718, 601] width 0 height 0
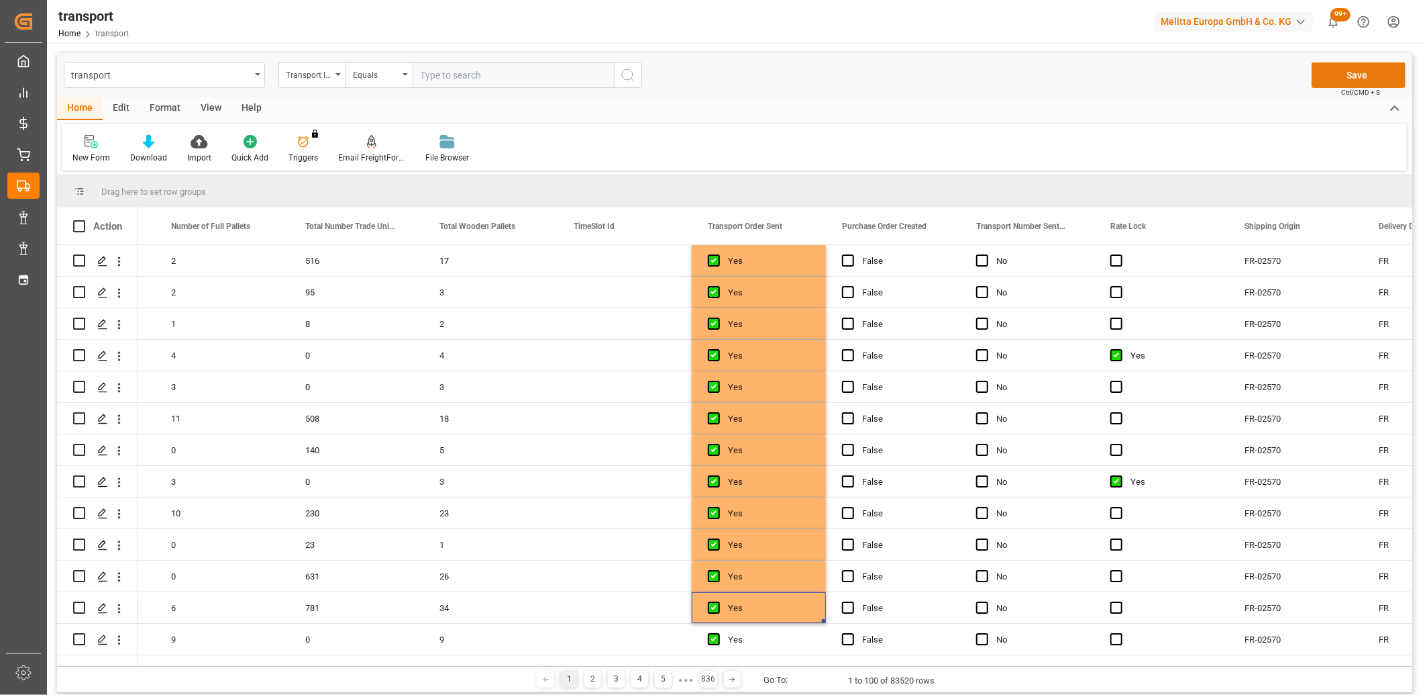
click at [1332, 78] on button "Save" at bounding box center [1359, 75] width 94 height 26
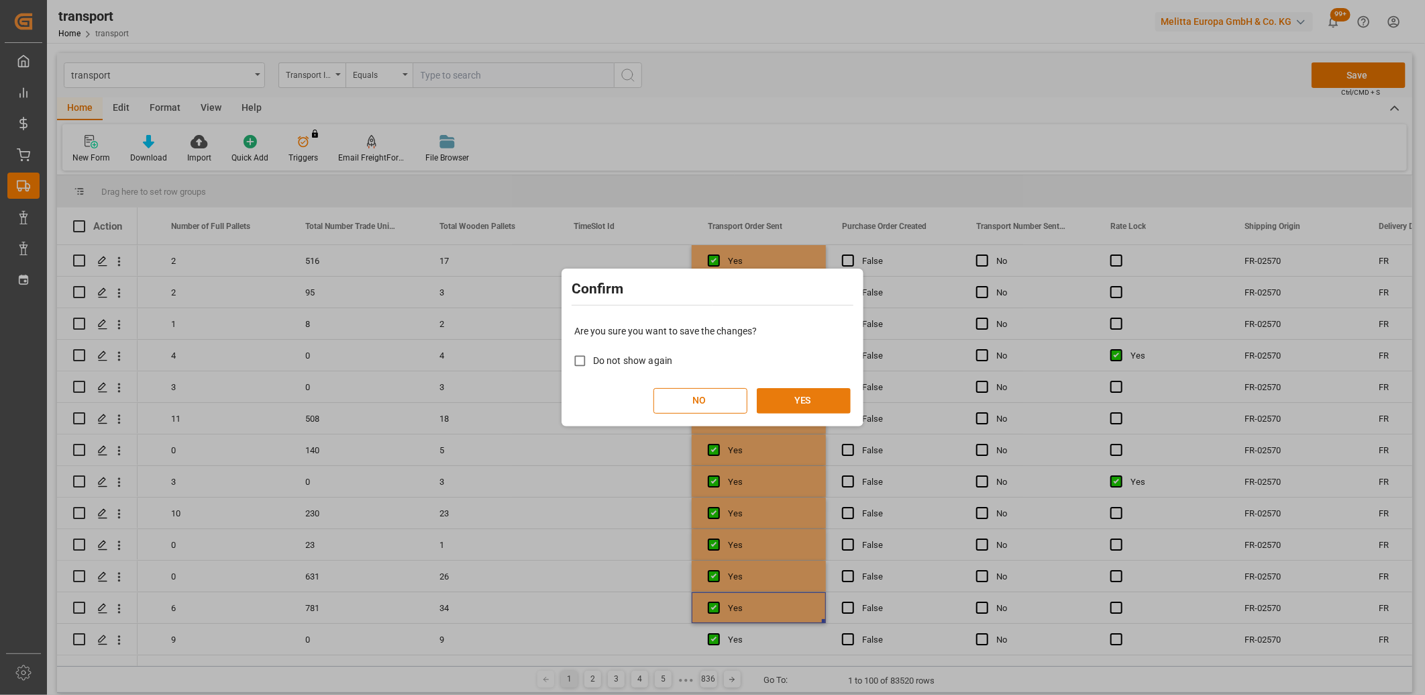
click at [807, 397] on button "YES" at bounding box center [804, 401] width 94 height 26
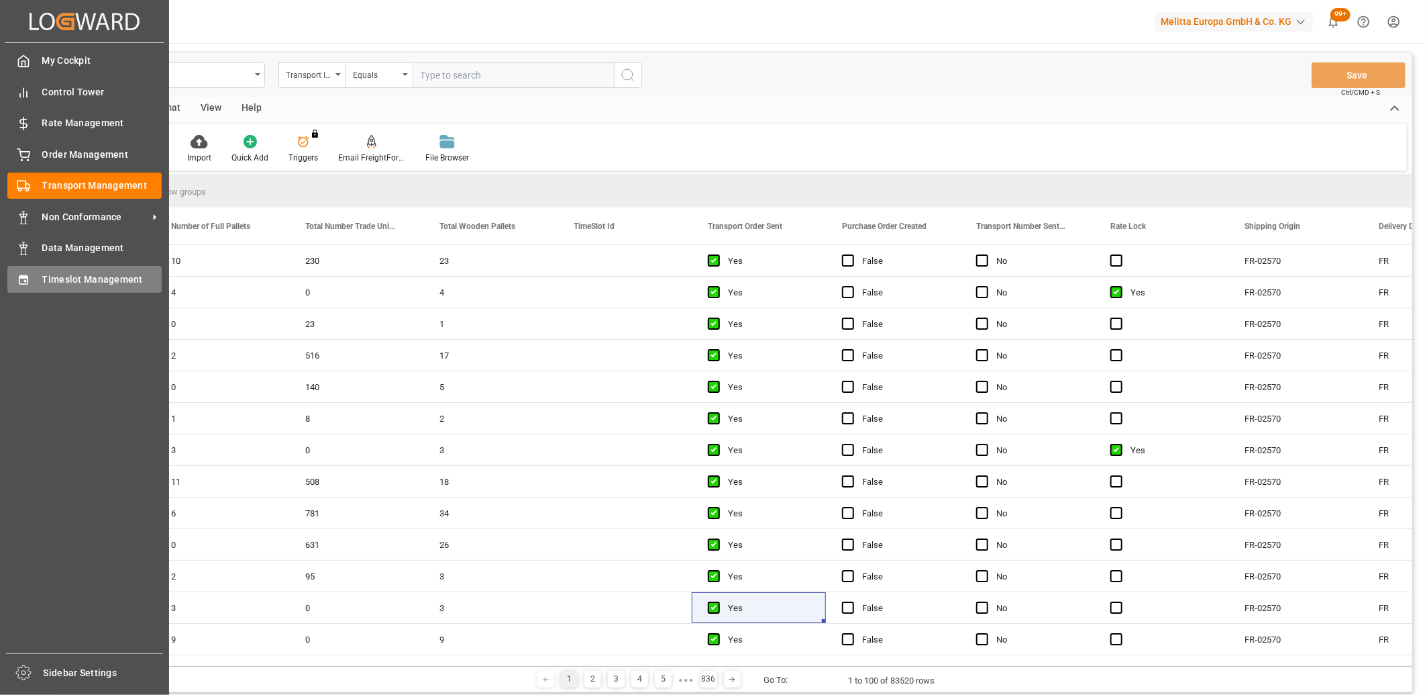
click at [26, 273] on icon at bounding box center [23, 279] width 13 height 13
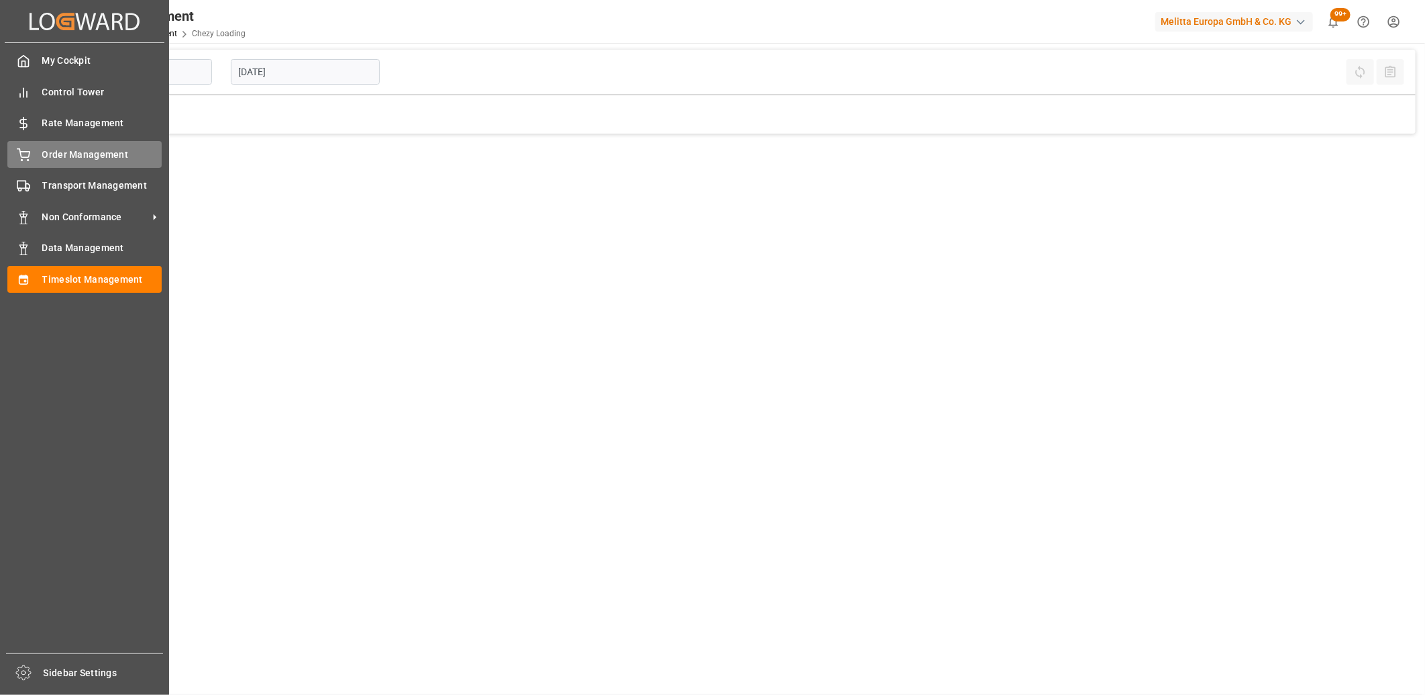
click at [30, 156] on icon at bounding box center [23, 154] width 13 height 13
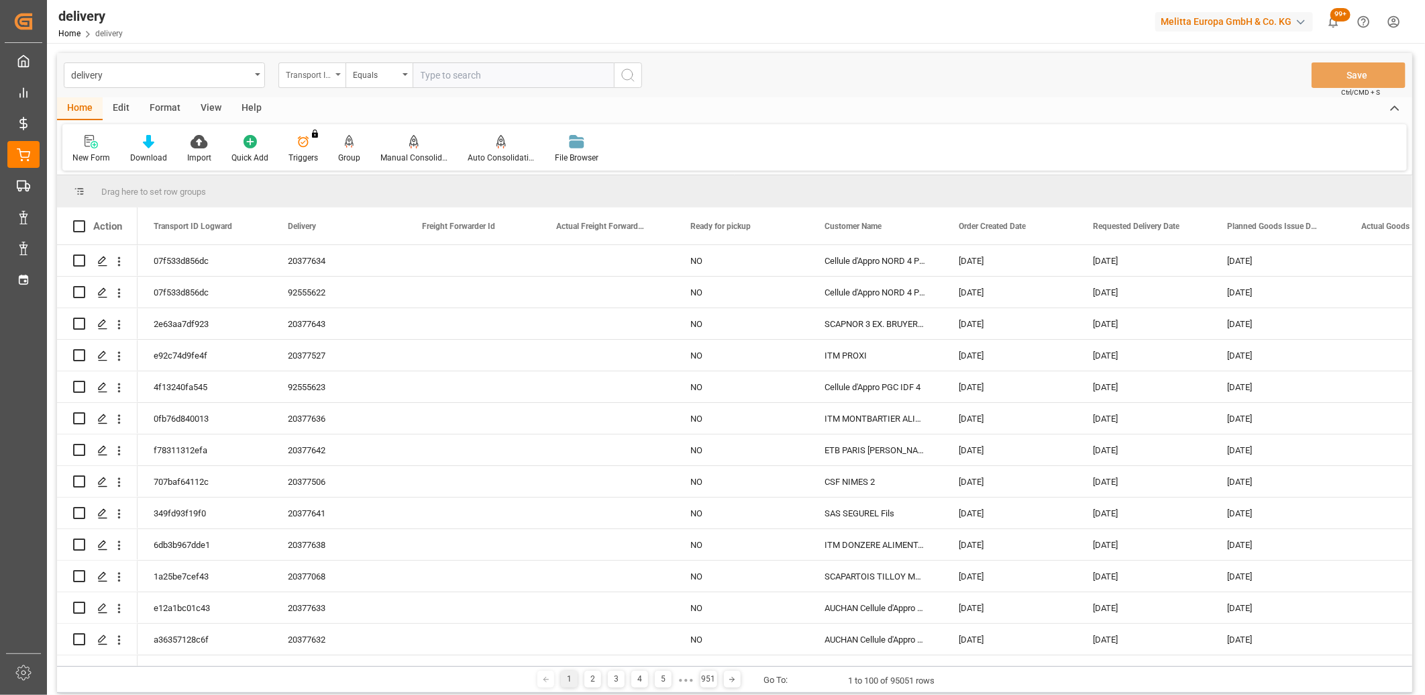
click at [301, 70] on div "Transport ID Logward" at bounding box center [309, 73] width 46 height 15
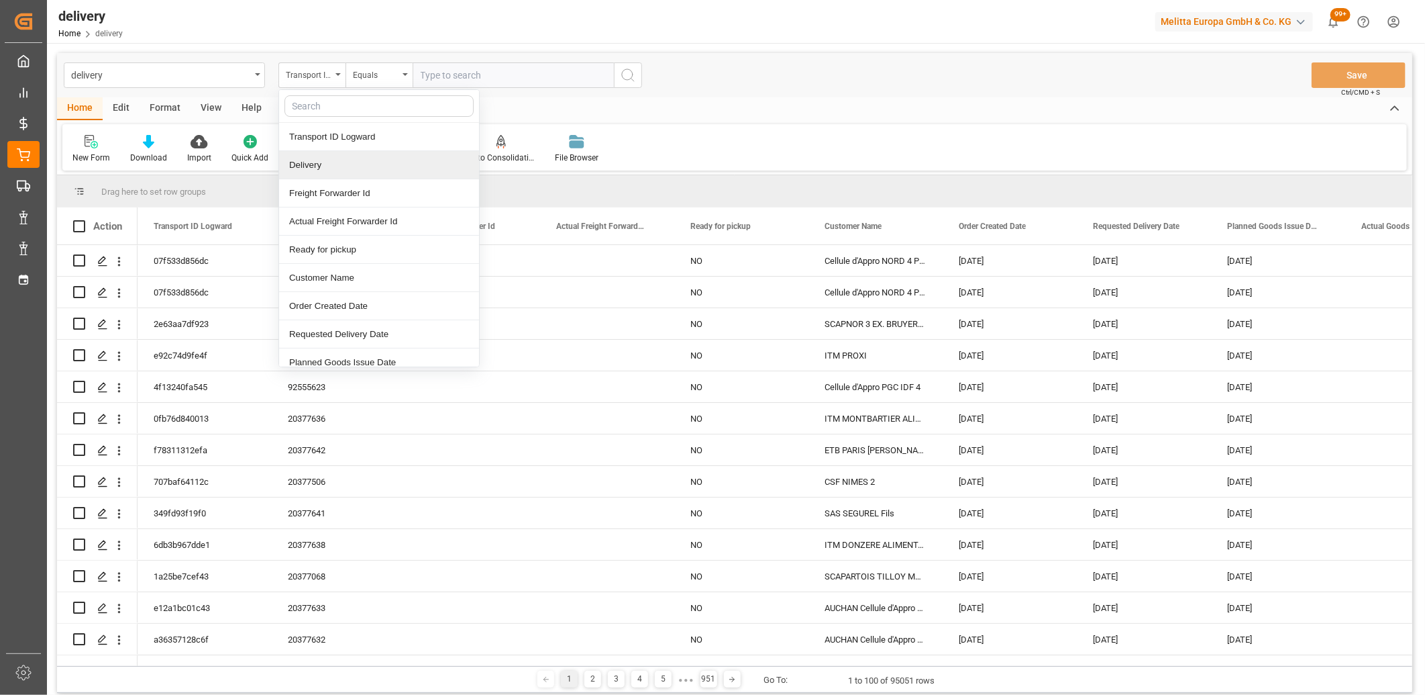
click at [319, 170] on div "Delivery" at bounding box center [379, 165] width 200 height 28
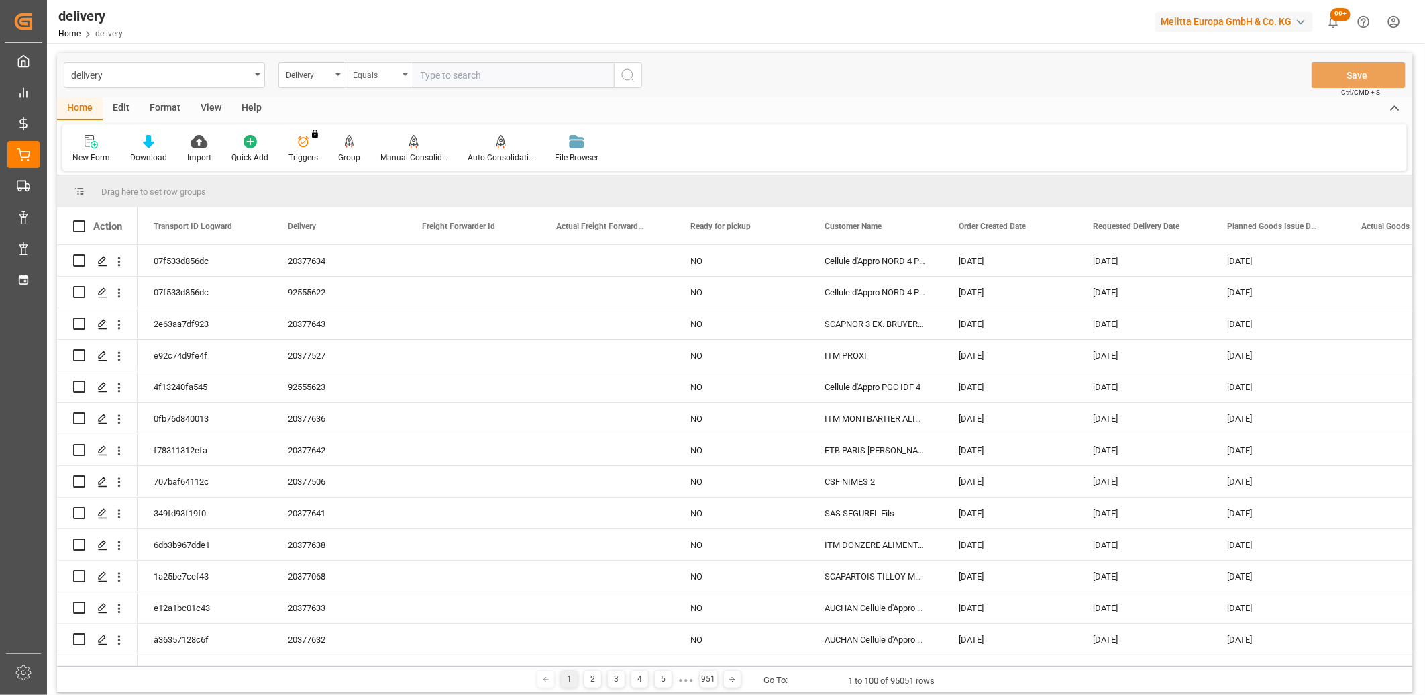
click at [384, 74] on div "Equals" at bounding box center [376, 73] width 46 height 15
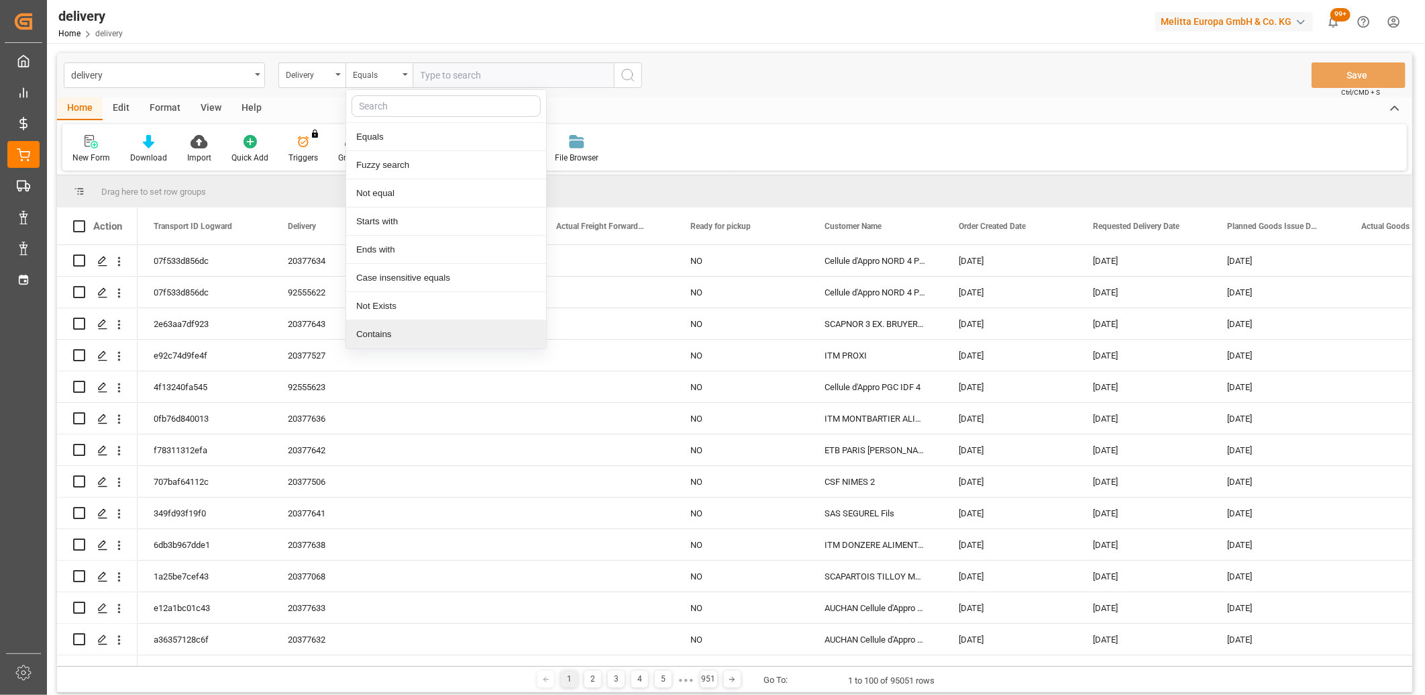
click at [383, 336] on div "Contains" at bounding box center [446, 334] width 200 height 28
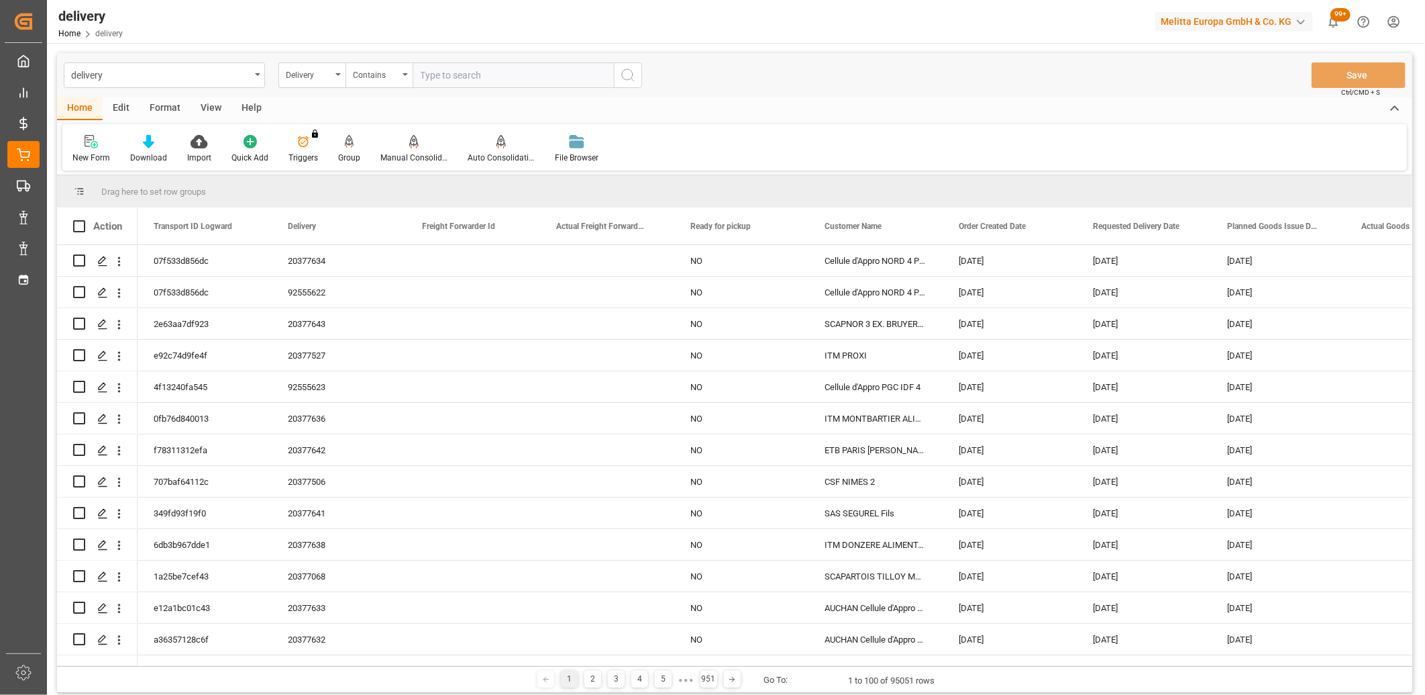
click at [453, 72] on input "text" at bounding box center [513, 75] width 201 height 26
paste input "80002909,80002880,0,0,80002776,80002825,80002826,0,0,0,0,0,0,0,0,0,0,0"
type input "80002909,80002880,0,0,80002776,80002825,80002826,0,0,0,0,0,0,0,0,0,0,0"
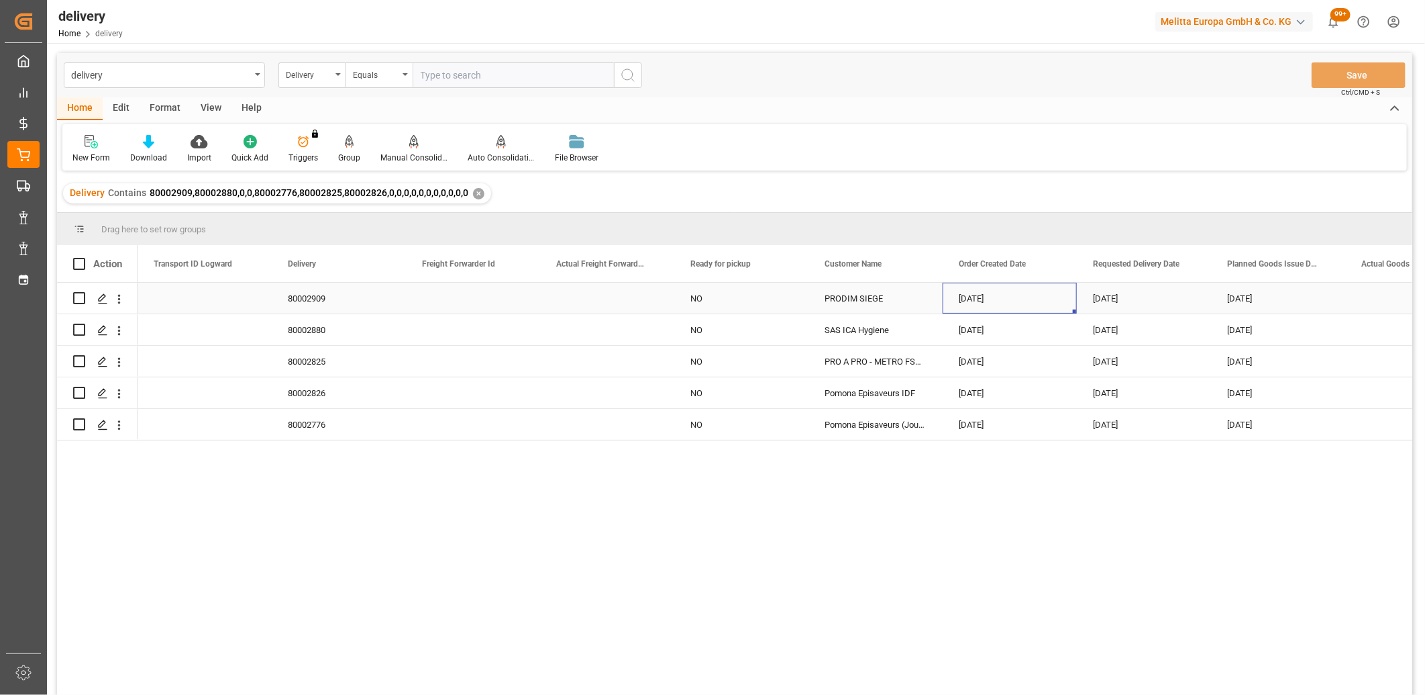
click at [1001, 296] on div "04-09-2025" at bounding box center [1010, 298] width 134 height 31
click at [1072, 398] on div "5" at bounding box center [1076, 393] width 17 height 16
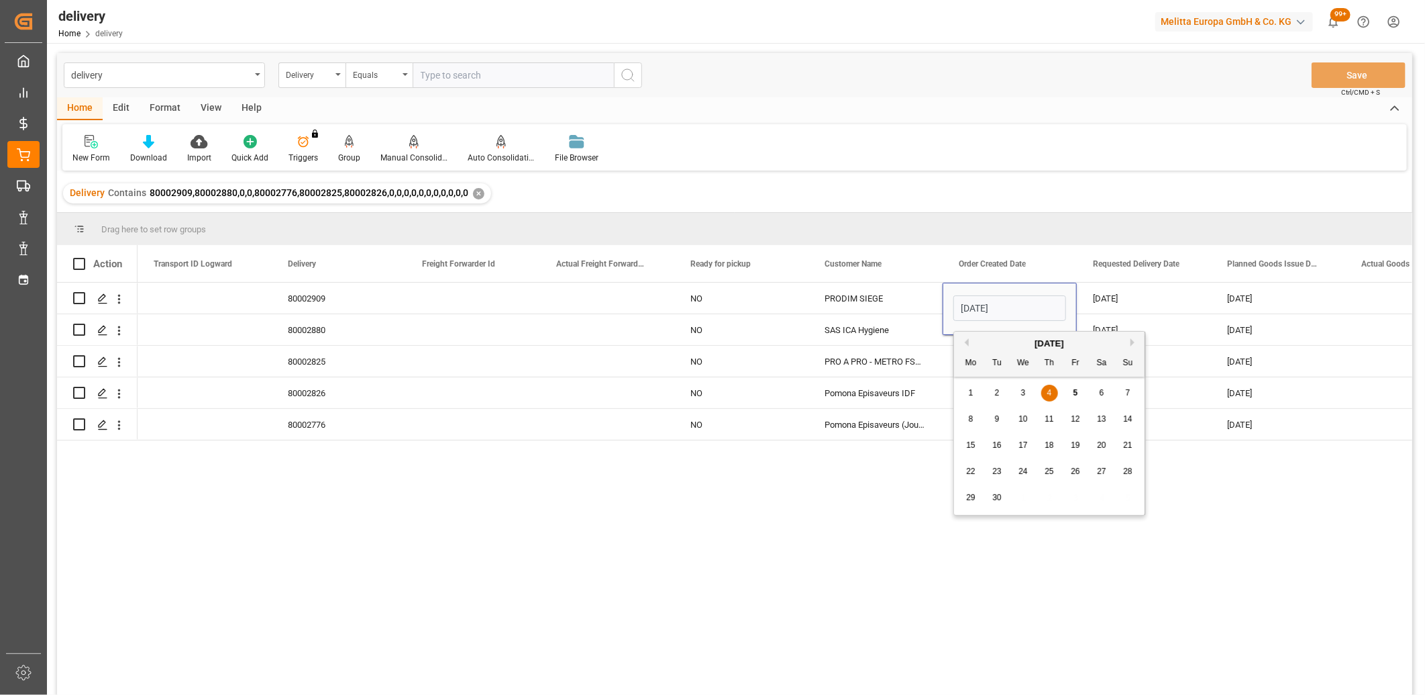
type input "[DATE]"
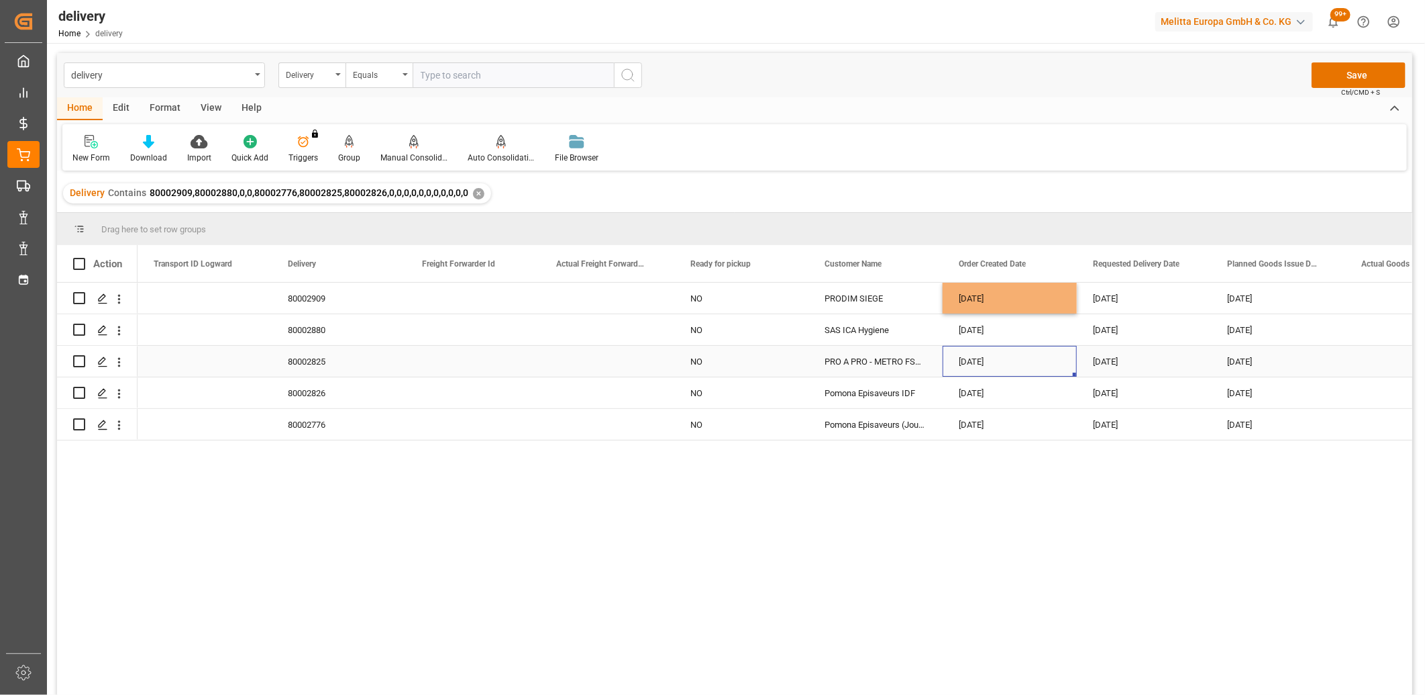
click at [1003, 364] on div "[DATE]" at bounding box center [1010, 361] width 134 height 31
click at [1358, 74] on button "Save" at bounding box center [1359, 75] width 94 height 26
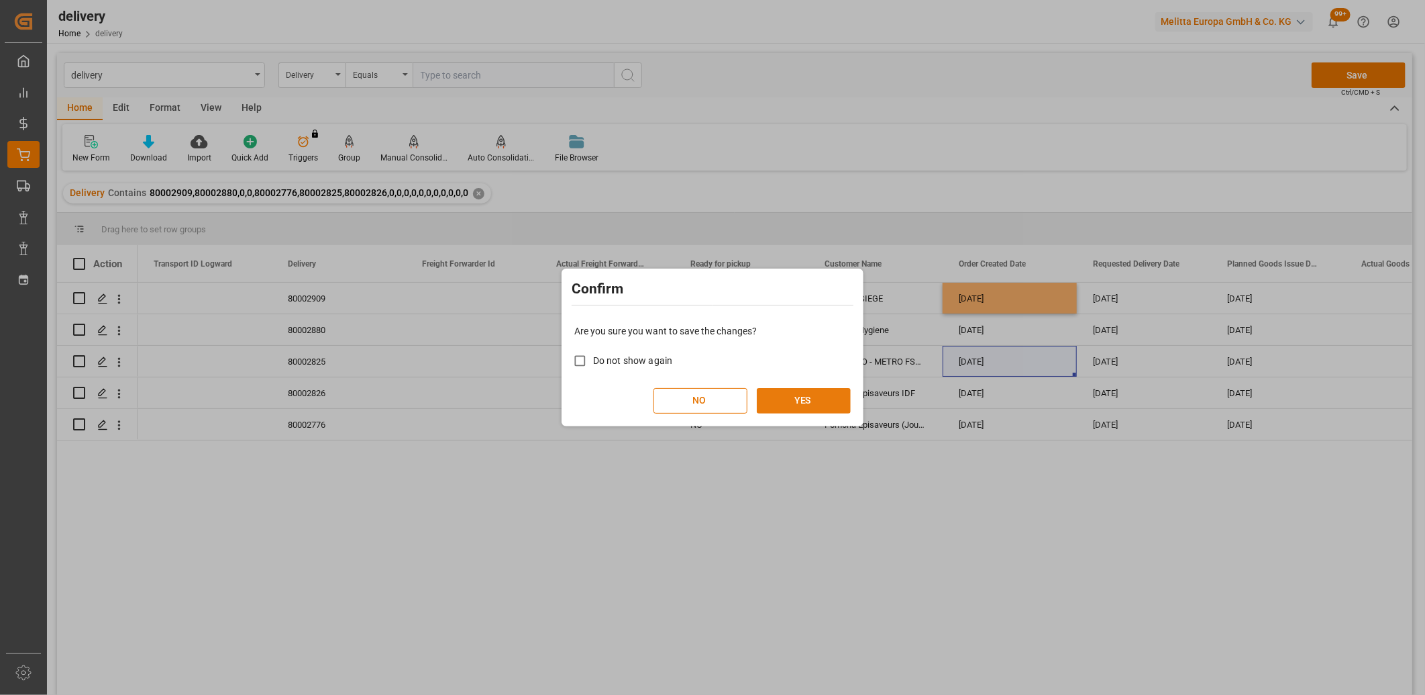
click at [819, 393] on button "YES" at bounding box center [804, 401] width 94 height 26
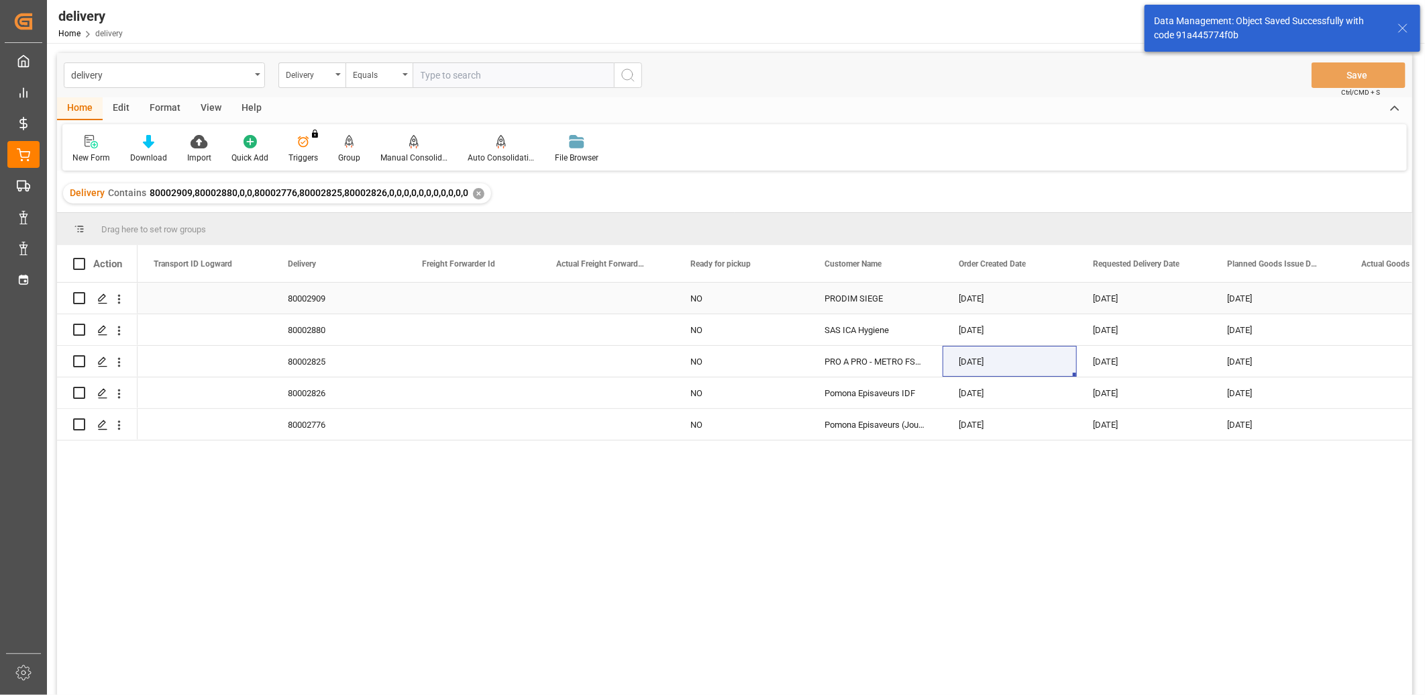
click at [1000, 290] on div "[DATE]" at bounding box center [1010, 298] width 134 height 31
drag, startPoint x: 1072, startPoint y: 312, endPoint x: 1067, endPoint y: 414, distance: 102.1
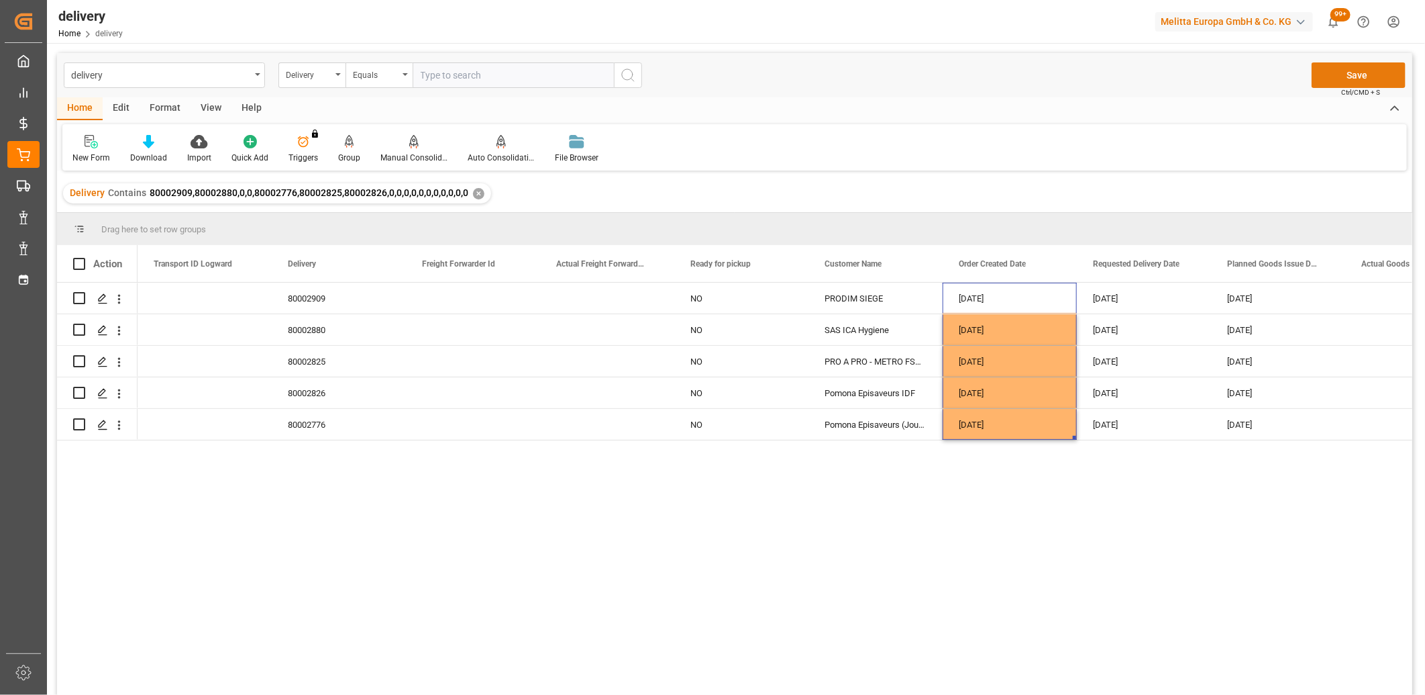
click at [1344, 70] on button "Save" at bounding box center [1359, 75] width 94 height 26
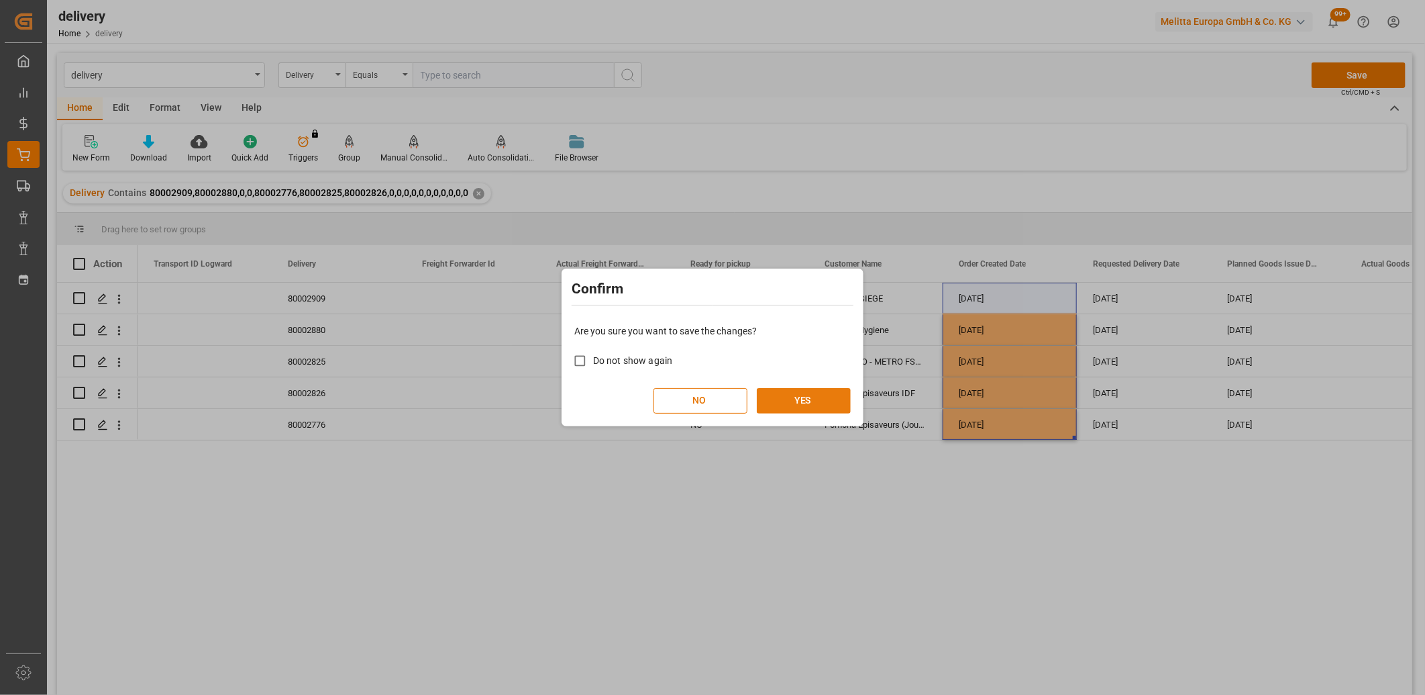
click at [807, 399] on button "YES" at bounding box center [804, 401] width 94 height 26
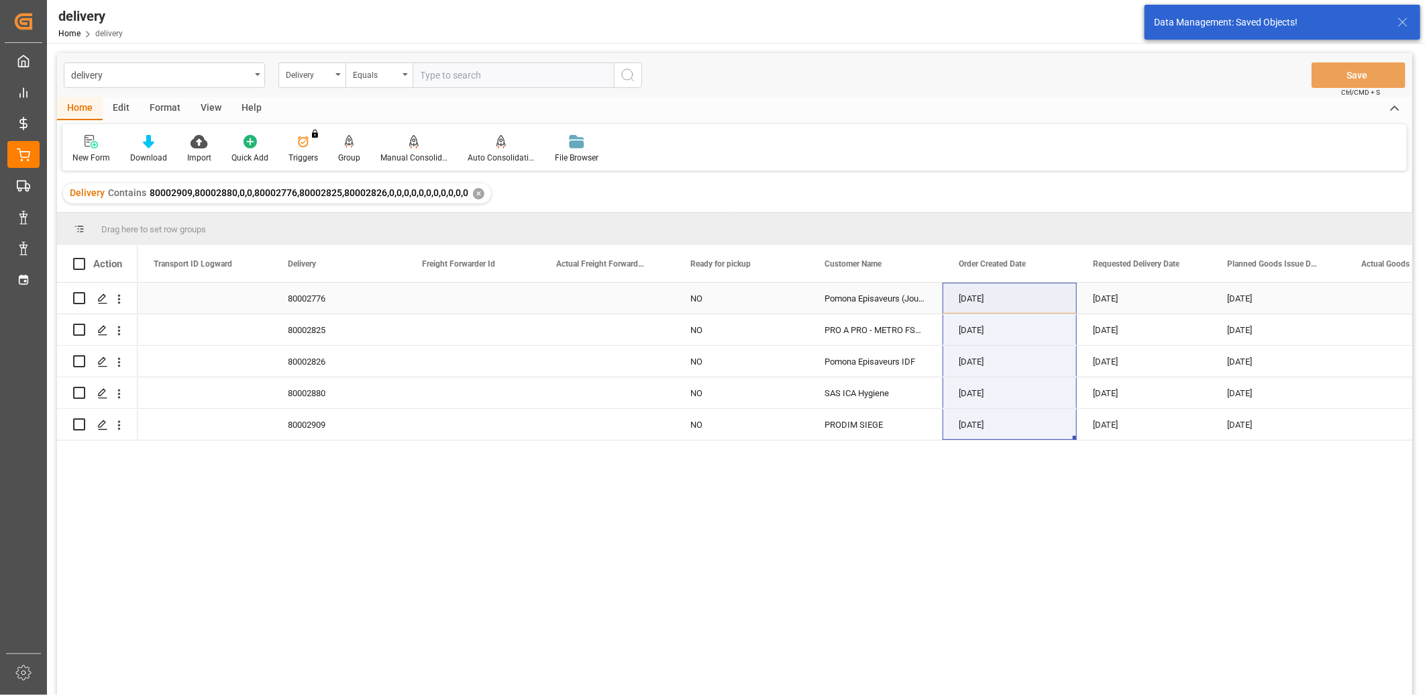
click at [81, 299] on input "Press Space to toggle row selection (unchecked)" at bounding box center [79, 298] width 12 height 12
checkbox input "true"
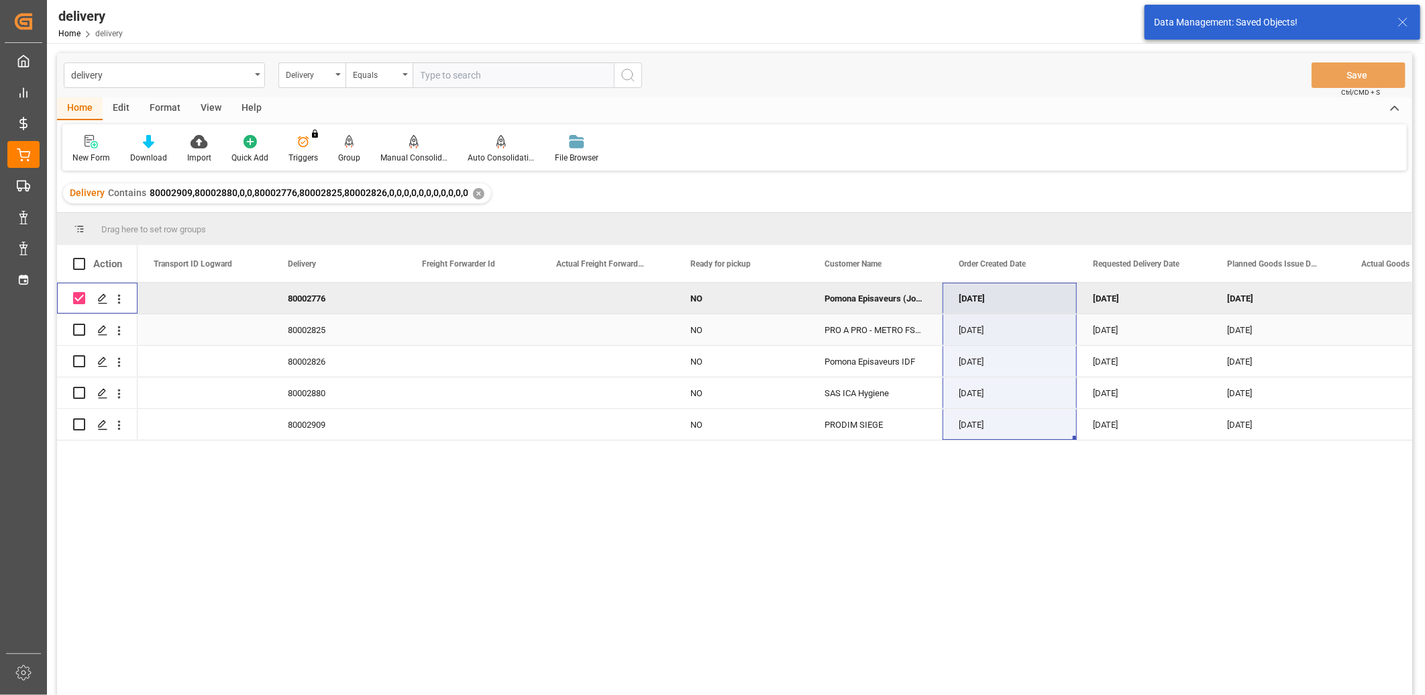
click at [79, 331] on input "Press Space to toggle row selection (unchecked)" at bounding box center [79, 329] width 12 height 12
checkbox input "true"
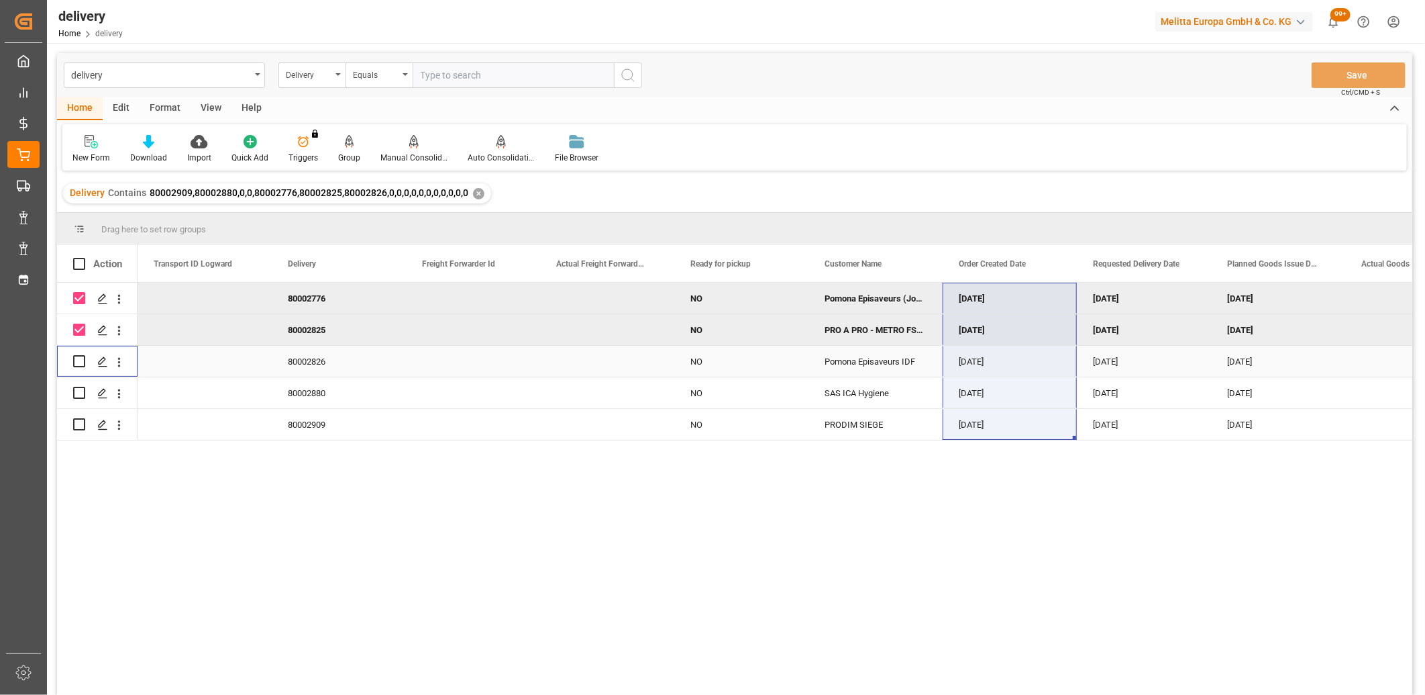
click at [79, 359] on input "Press Space to toggle row selection (unchecked)" at bounding box center [79, 361] width 12 height 12
checkbox input "true"
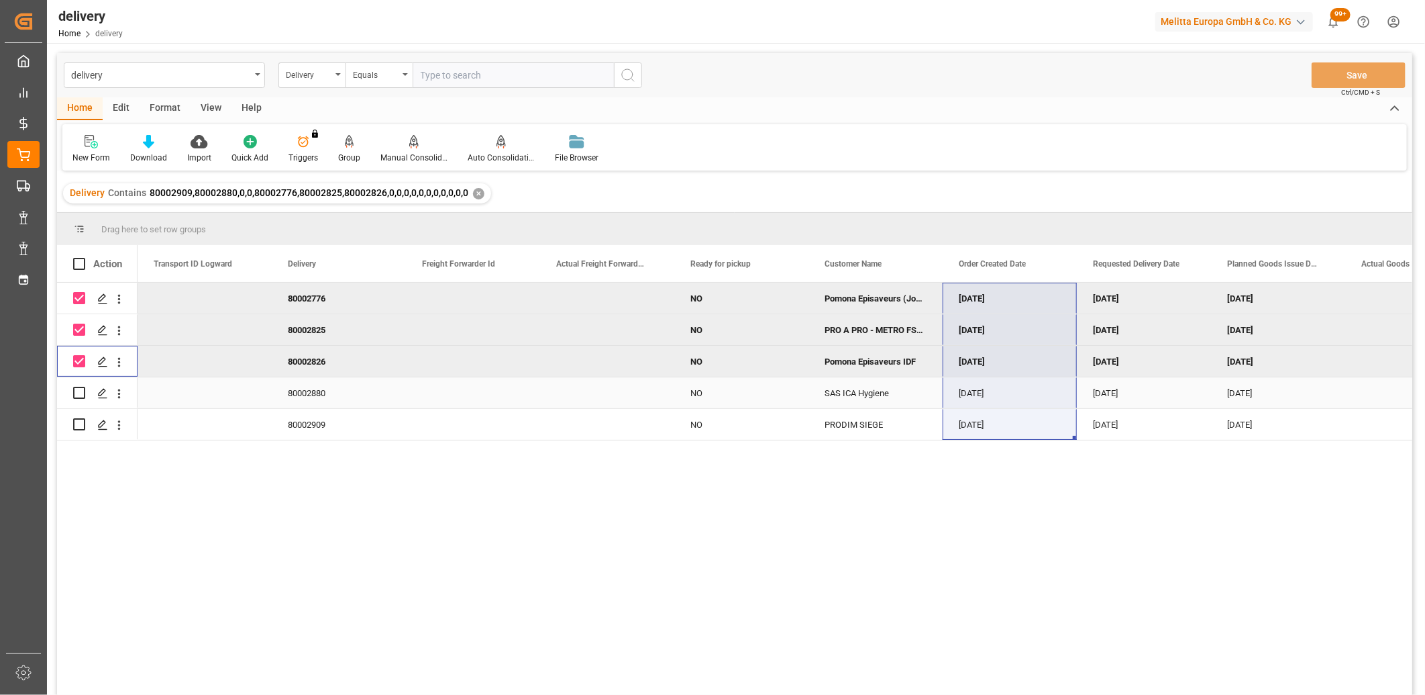
click at [78, 391] on input "Press Space to toggle row selection (unchecked)" at bounding box center [79, 393] width 12 height 12
checkbox input "true"
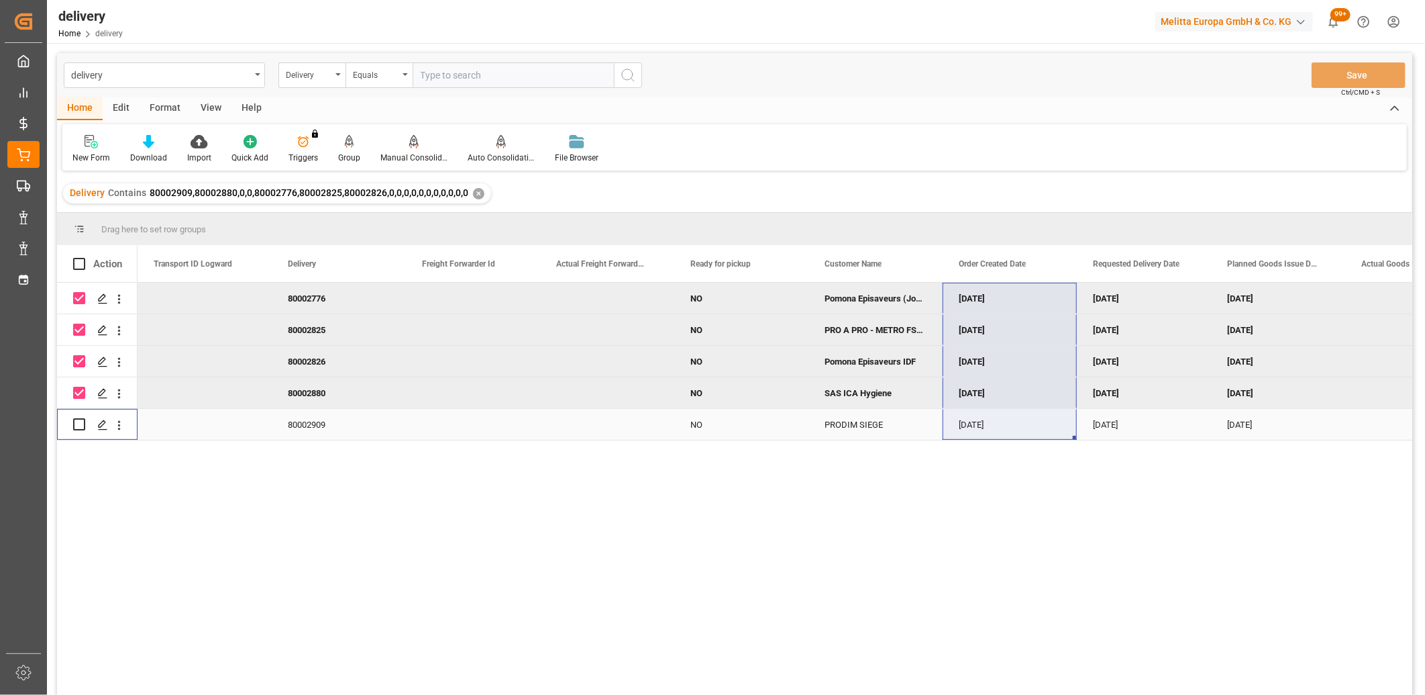
click at [79, 419] on input "Press Space to toggle row selection (unchecked)" at bounding box center [79, 424] width 12 height 12
checkbox input "true"
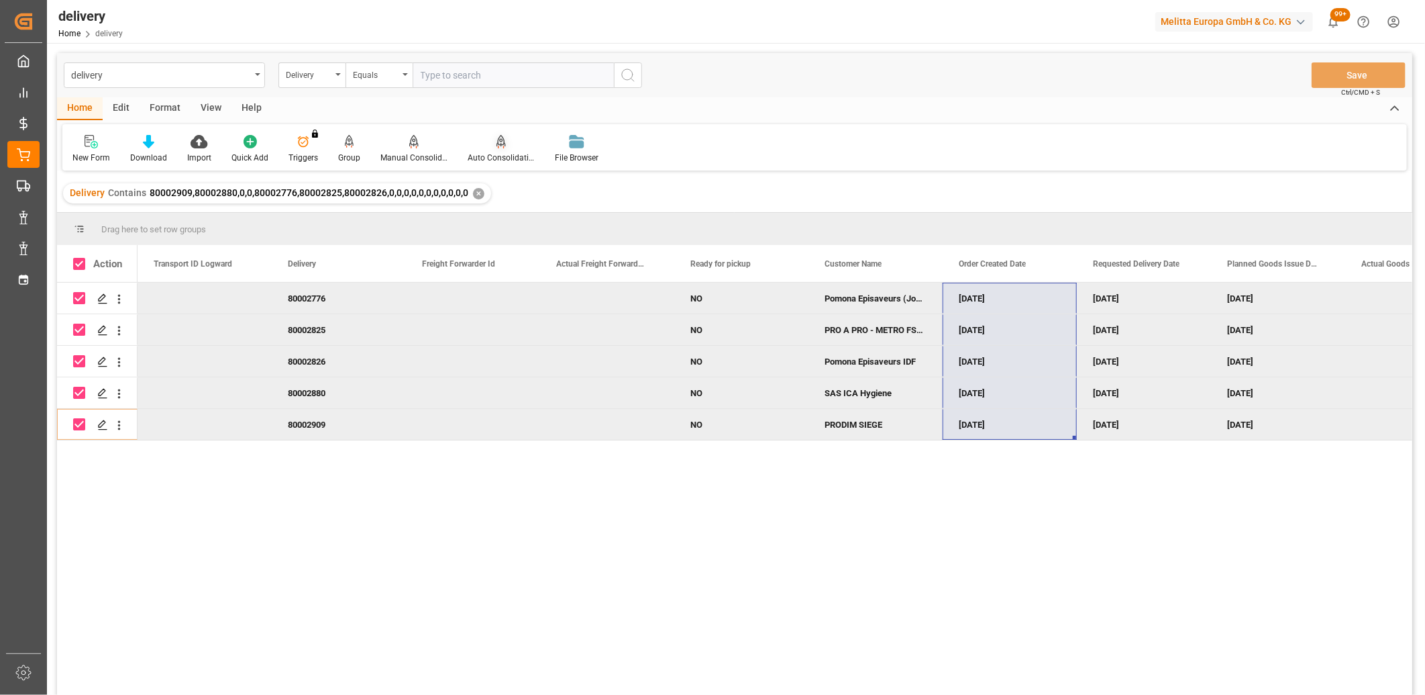
click at [498, 150] on div "Auto Consolidation" at bounding box center [501, 149] width 87 height 30
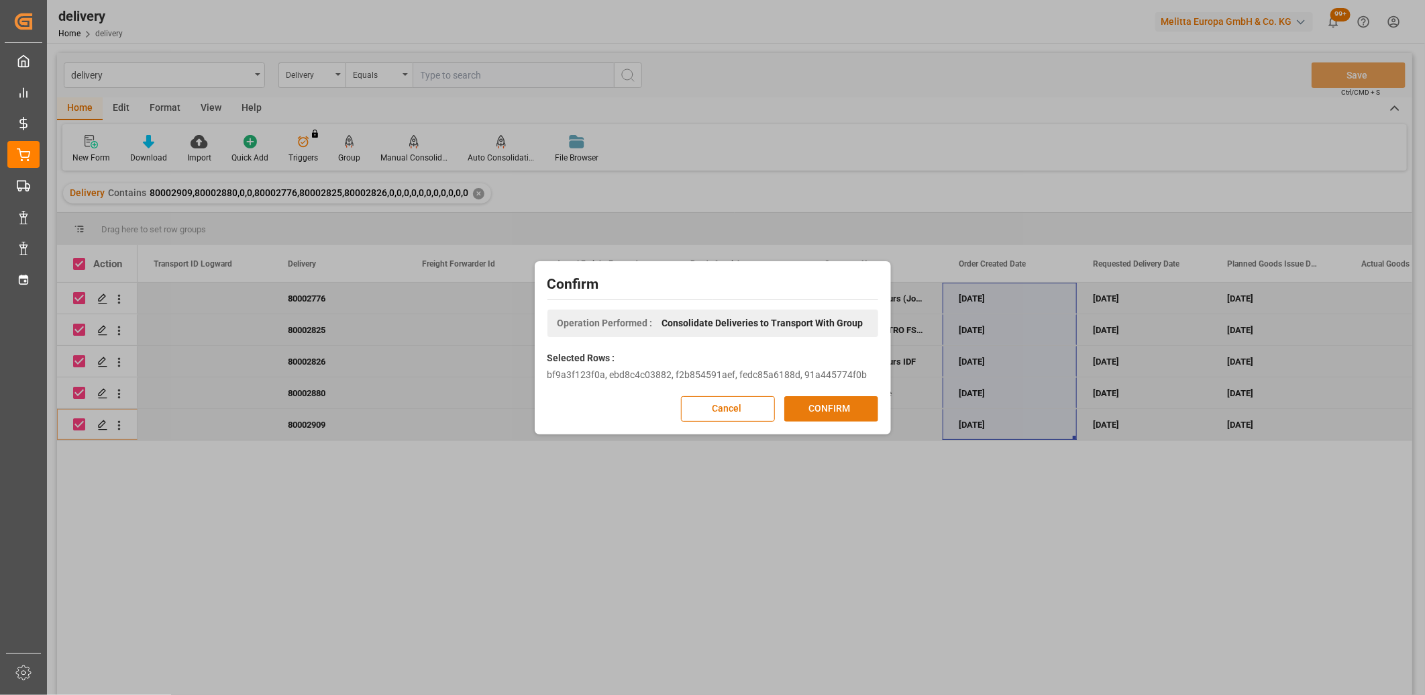
click at [811, 410] on button "CONFIRM" at bounding box center [831, 409] width 94 height 26
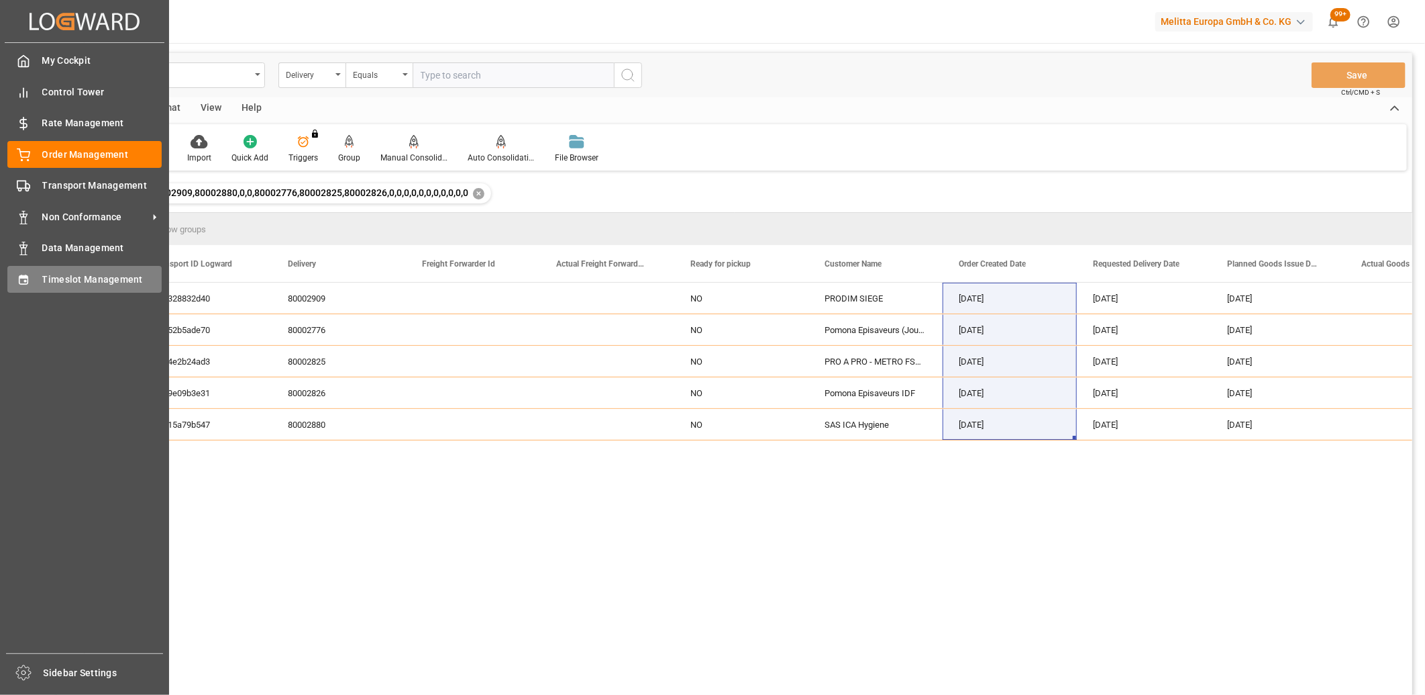
click at [28, 289] on div "Timeslot Management Timeslot Management" at bounding box center [84, 279] width 154 height 26
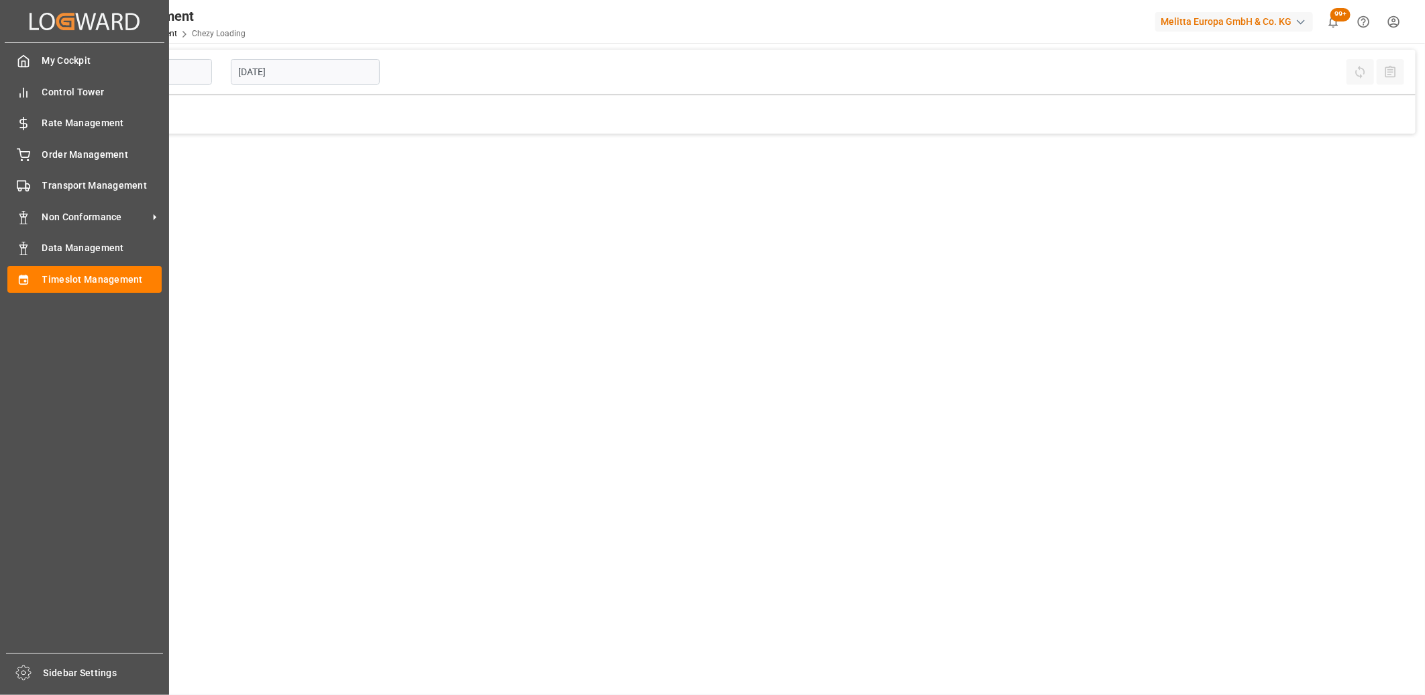
type input "Chezy Loading"
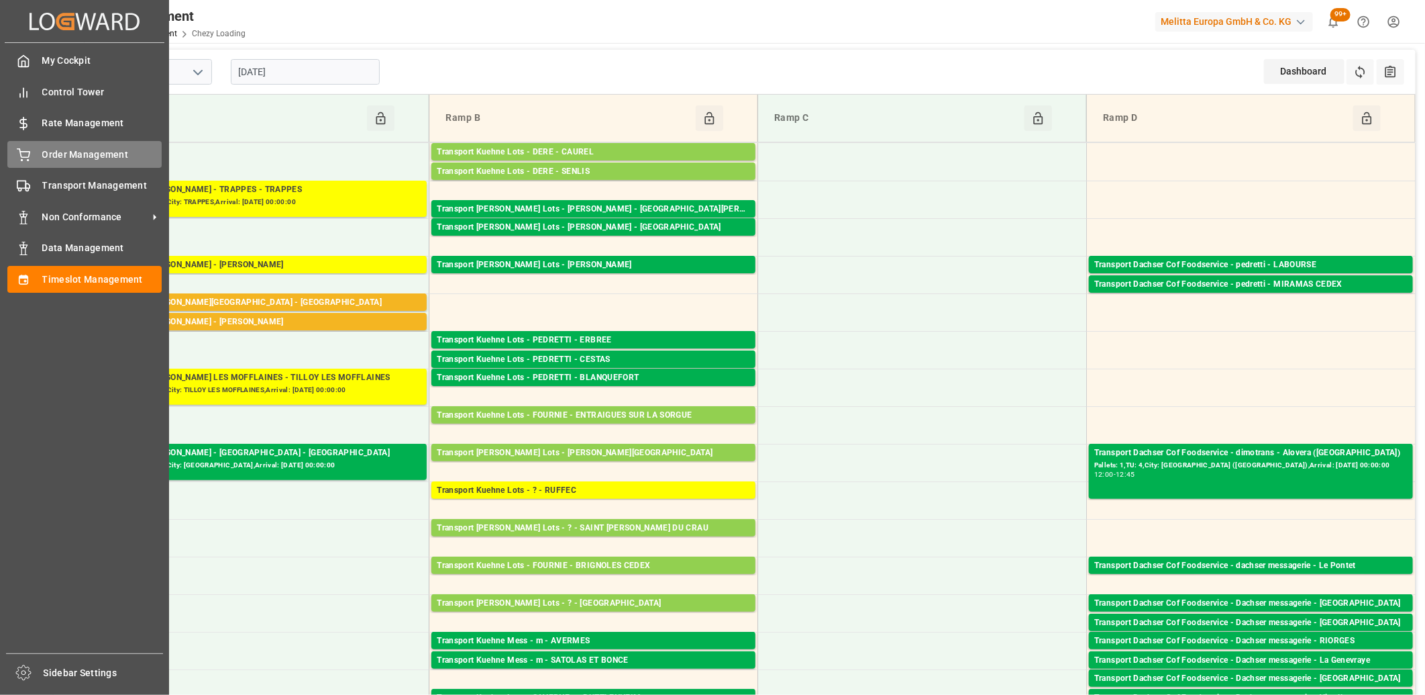
click at [17, 164] on div "Order Management Order Management" at bounding box center [84, 154] width 154 height 26
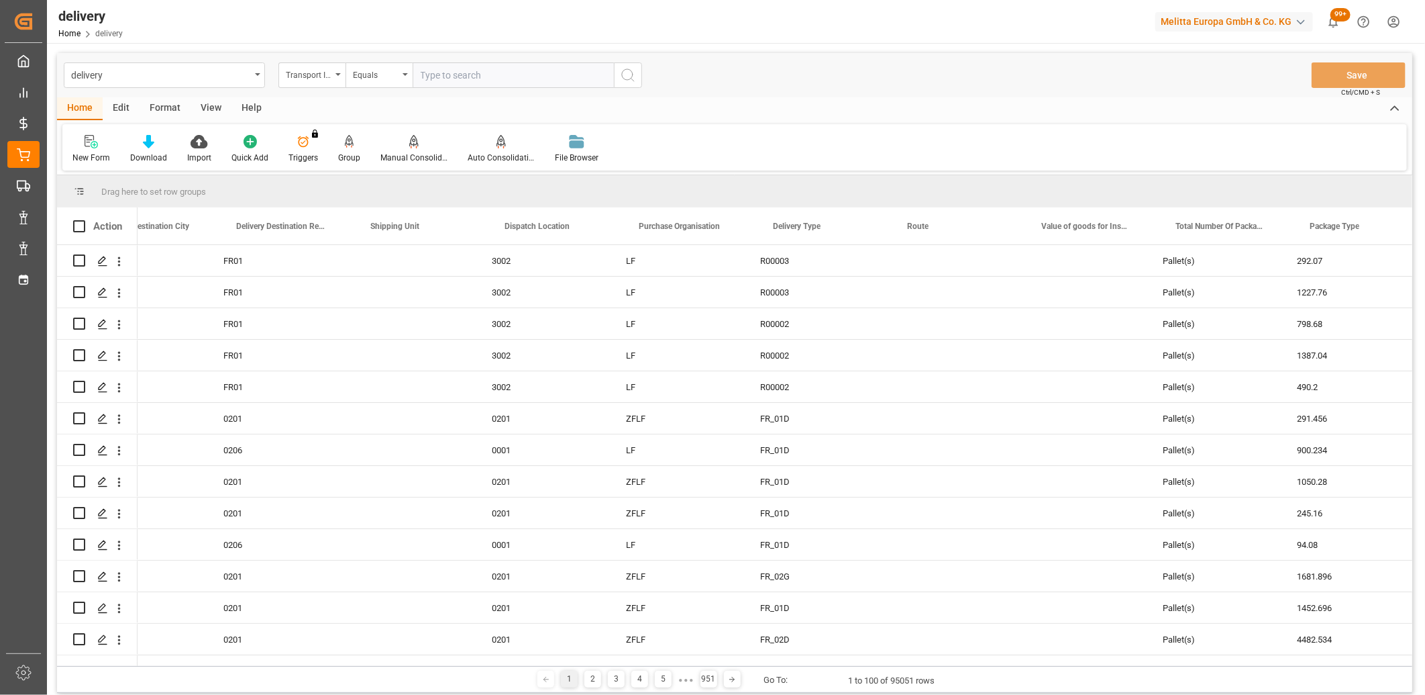
scroll to position [0, 2984]
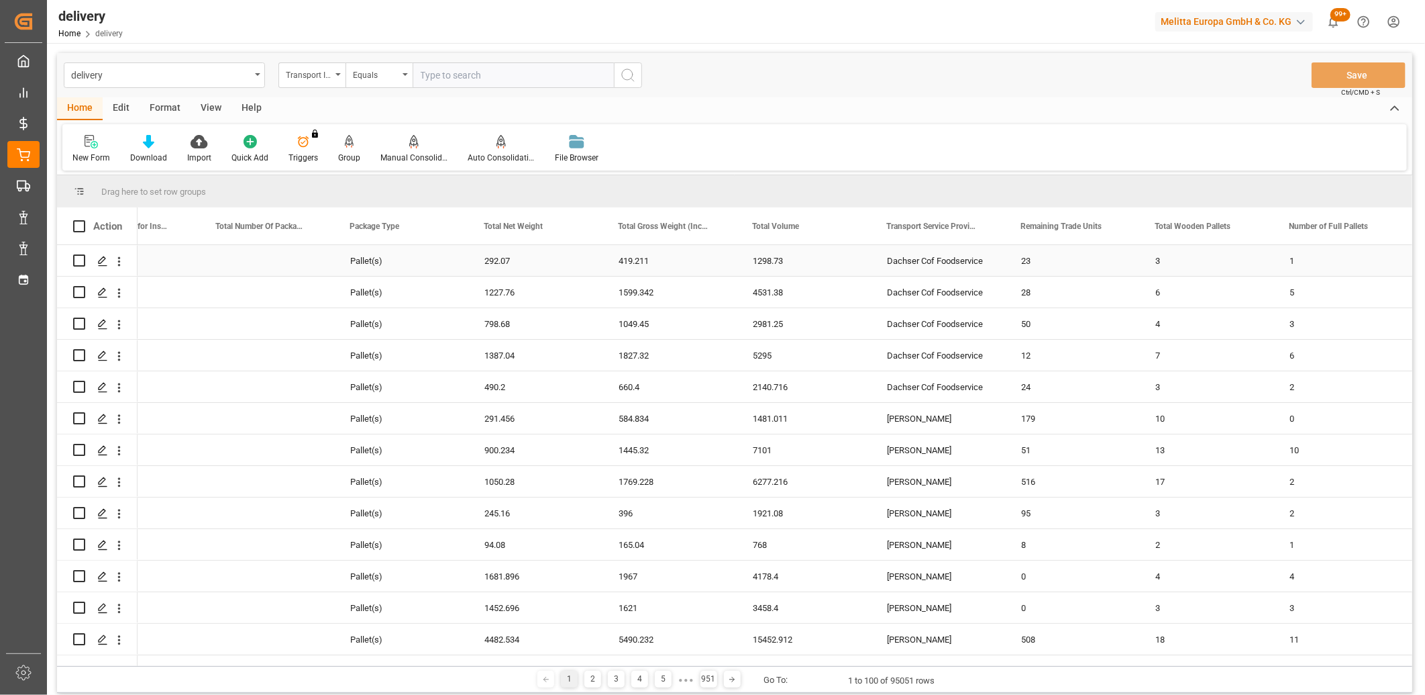
click at [895, 262] on div "Dachser Cof Foodservice" at bounding box center [938, 260] width 134 height 31
click at [978, 227] on span at bounding box center [982, 226] width 12 height 12
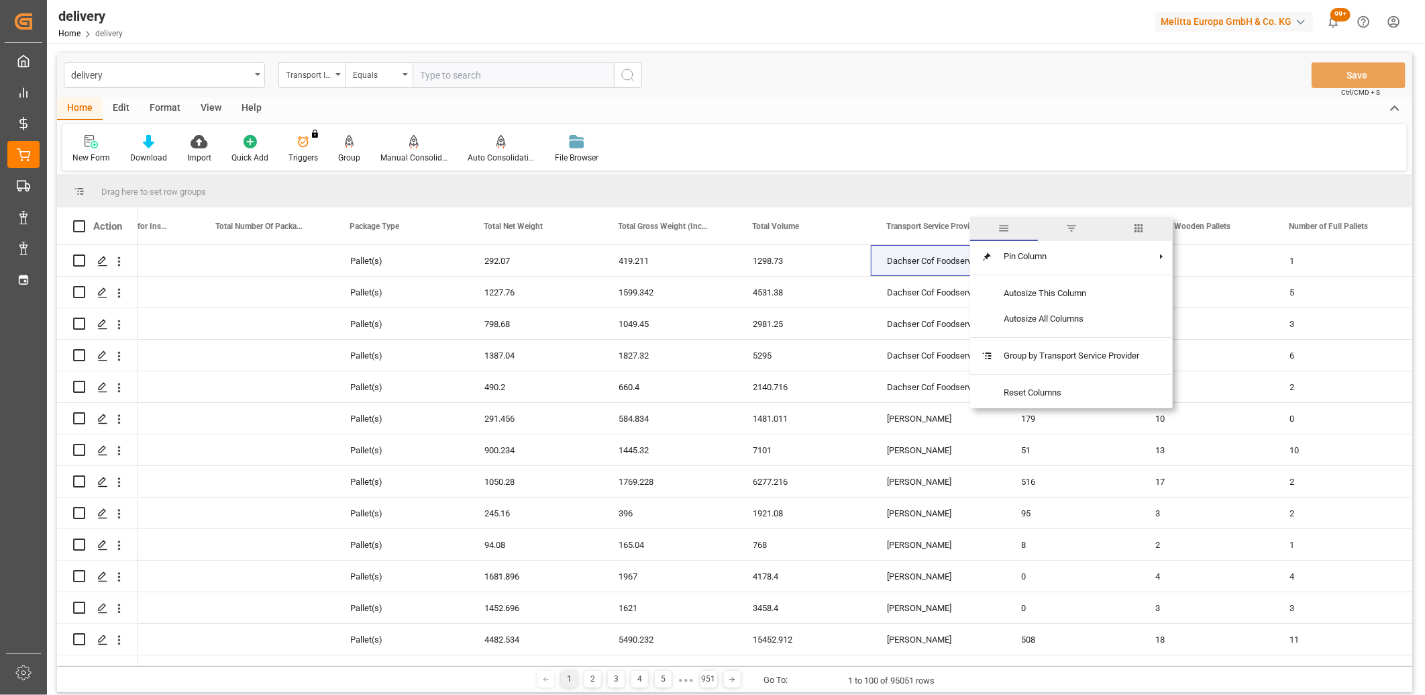
click at [1072, 223] on span "filter" at bounding box center [1072, 228] width 12 height 12
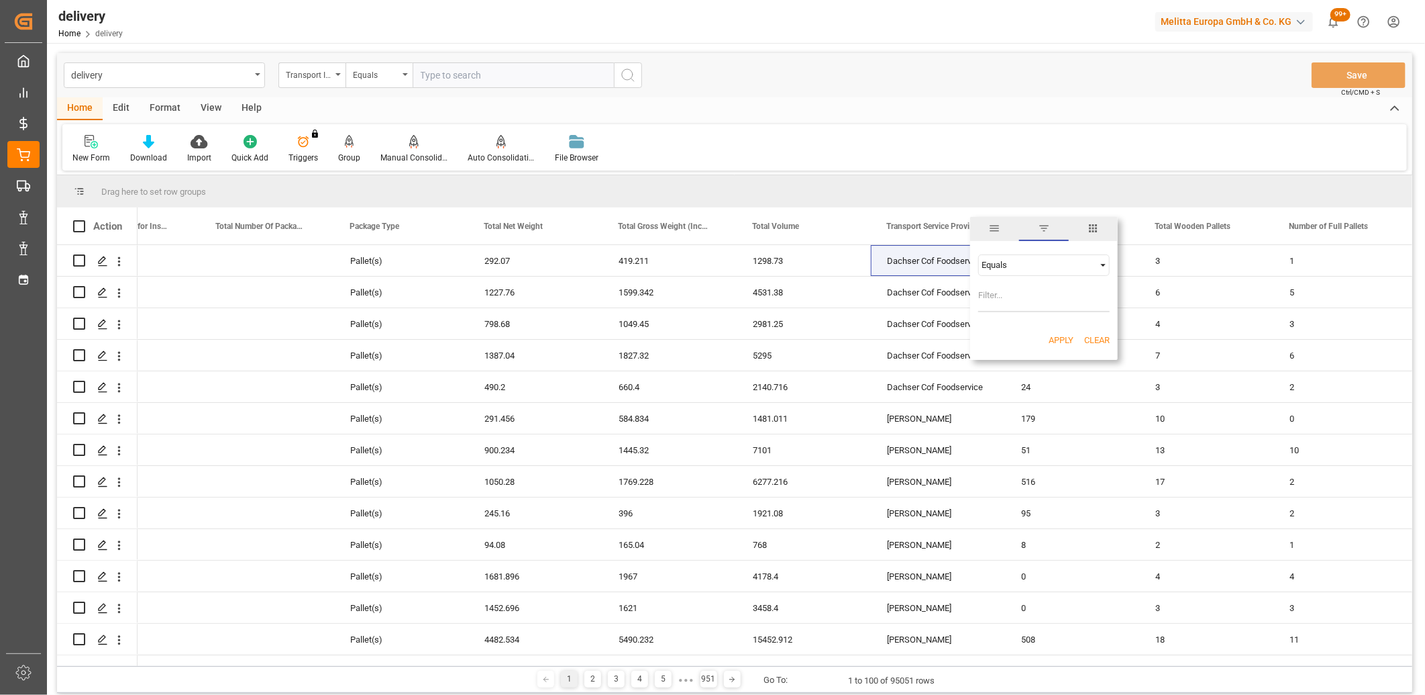
click at [1032, 291] on input "Filter Value" at bounding box center [1044, 298] width 132 height 27
type input "Dachser Cof Foodservice"
click at [1058, 337] on button "Apply" at bounding box center [1061, 340] width 25 height 13
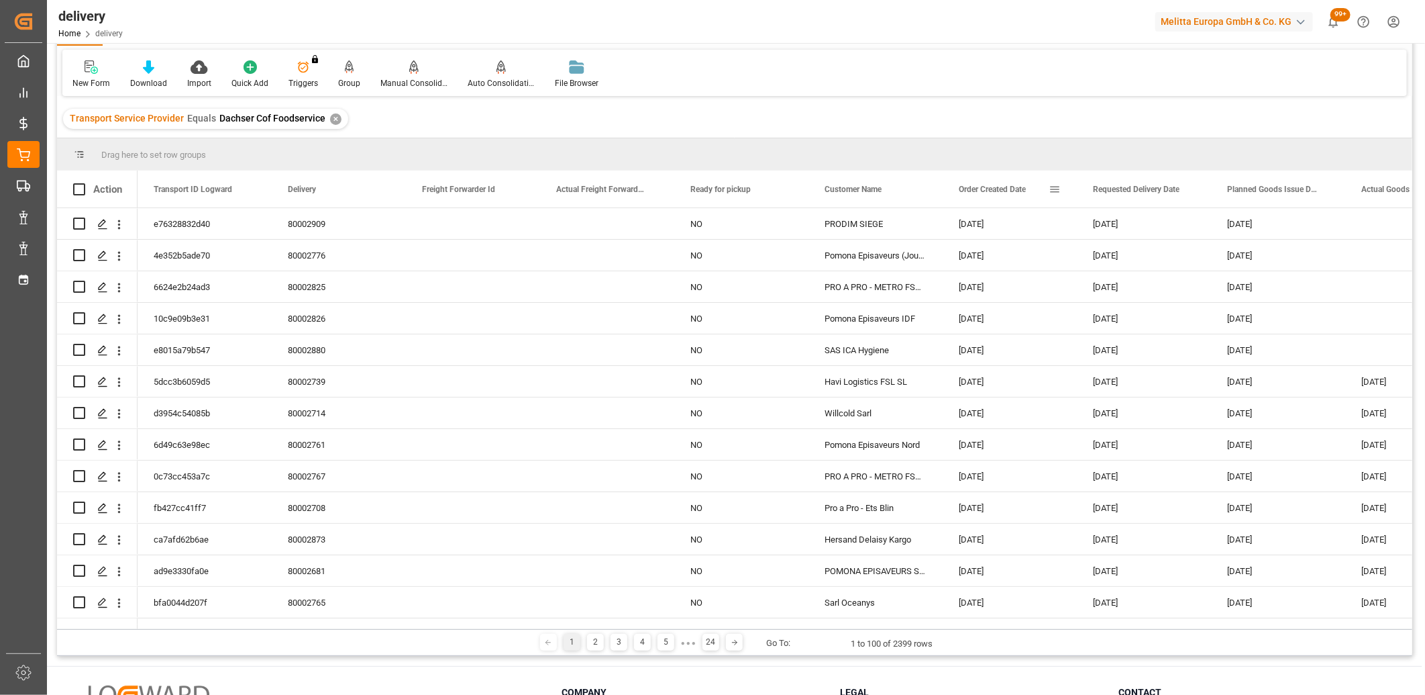
click at [1052, 185] on span at bounding box center [1055, 189] width 12 height 12
type input "2025-09-05"
click at [1135, 302] on button "Apply" at bounding box center [1133, 303] width 25 height 13
click at [146, 69] on icon at bounding box center [148, 66] width 11 height 13
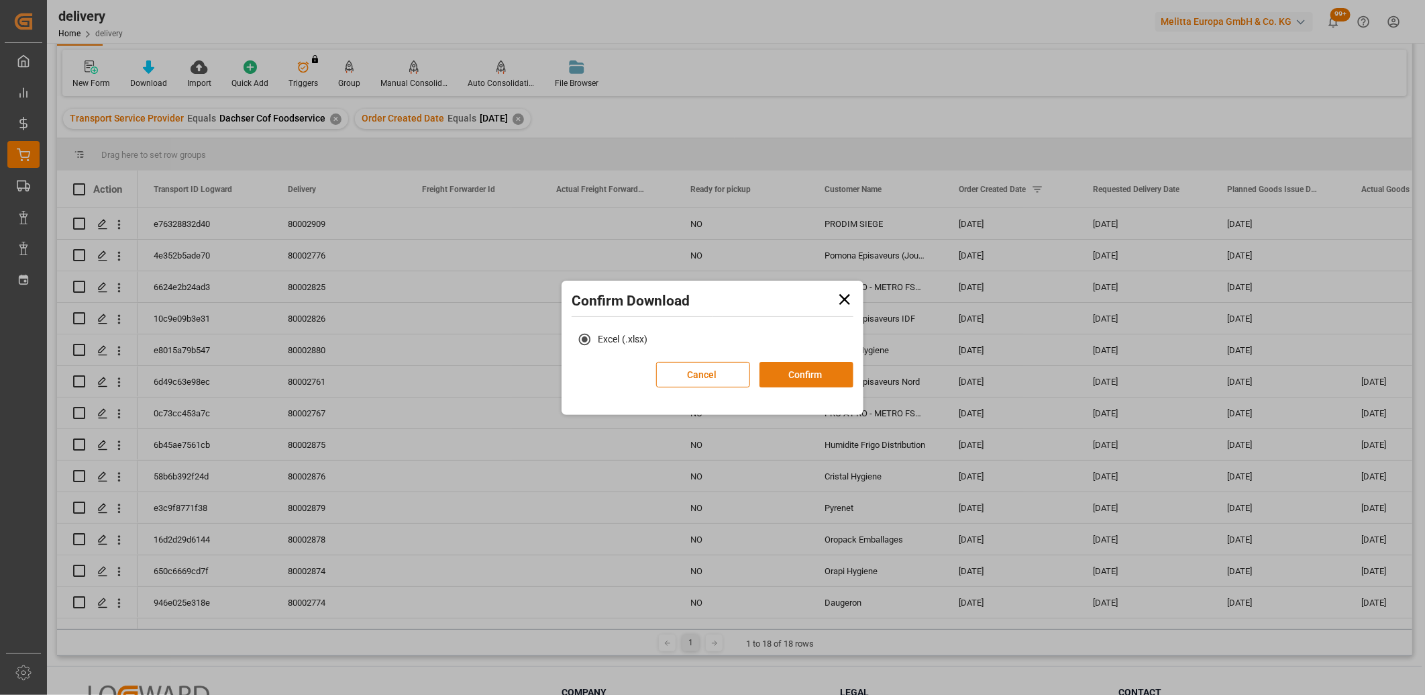
click at [793, 377] on button "Confirm" at bounding box center [807, 375] width 94 height 26
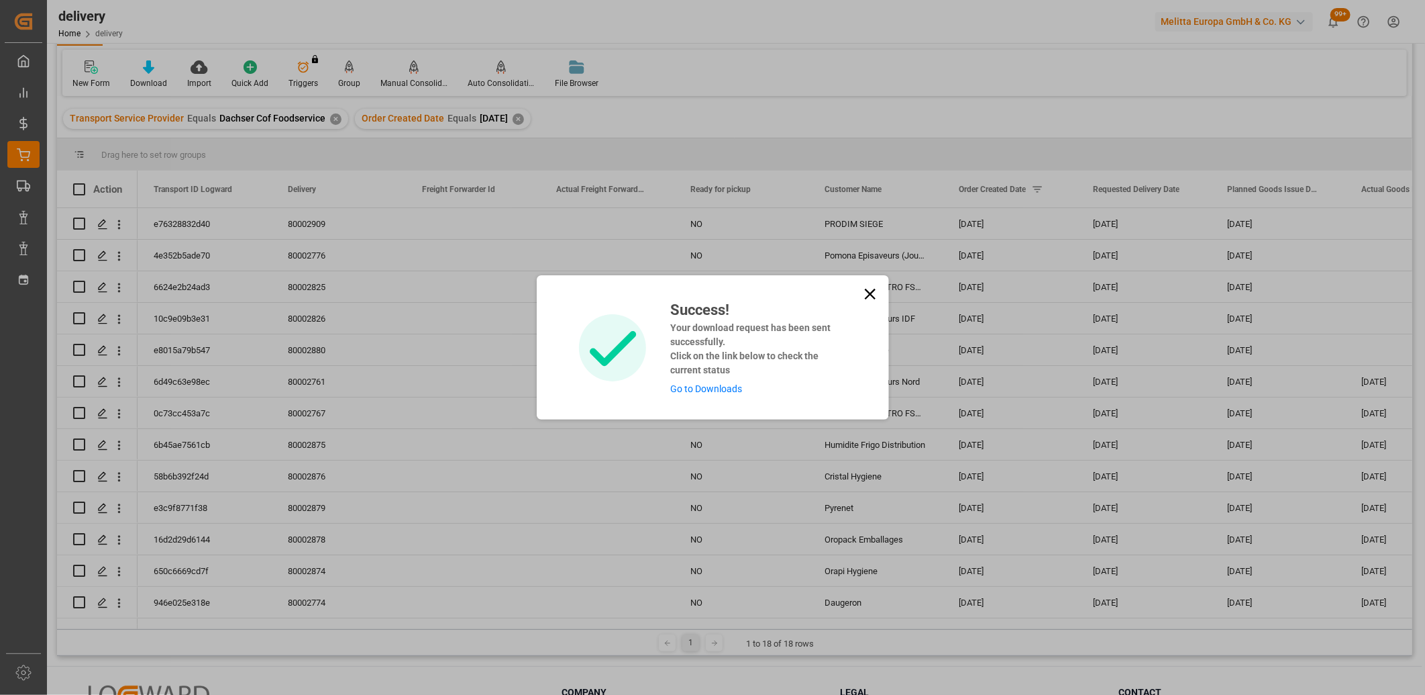
click at [729, 388] on link "Go to Downloads" at bounding box center [706, 388] width 72 height 11
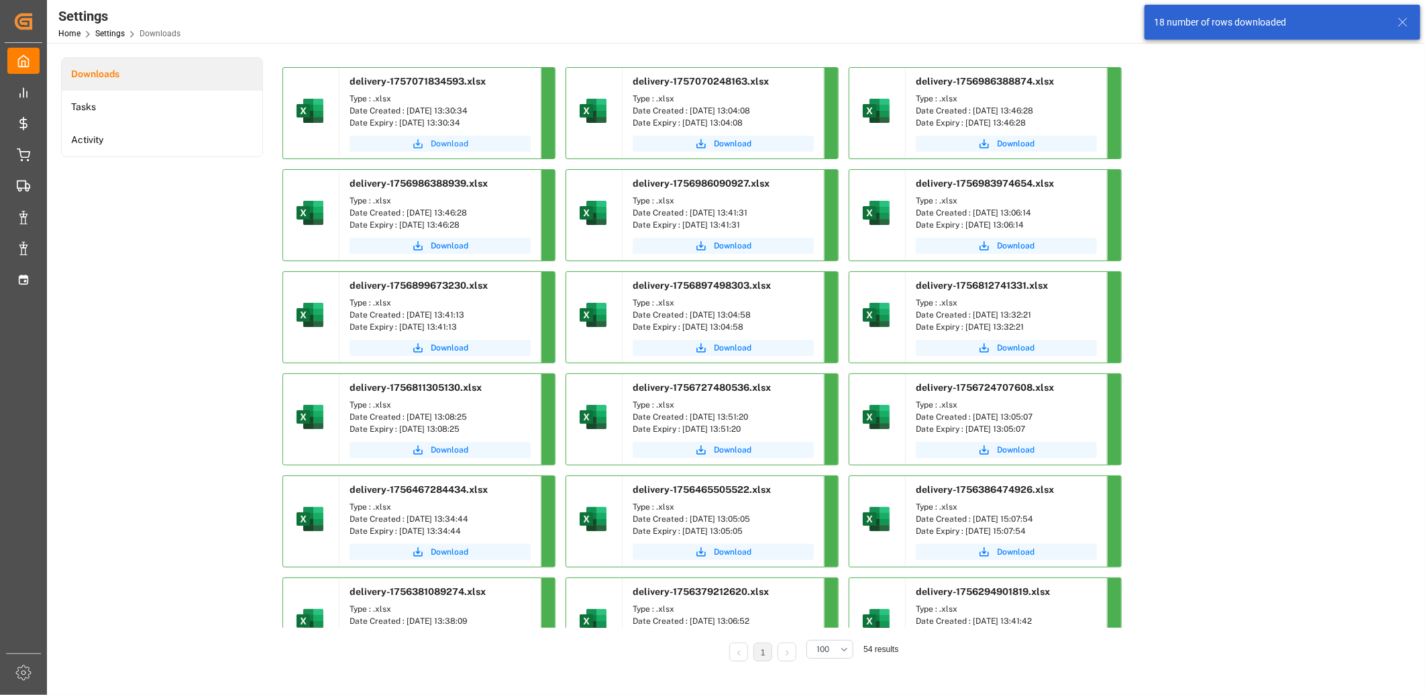
click at [438, 143] on span "Download" at bounding box center [450, 144] width 38 height 12
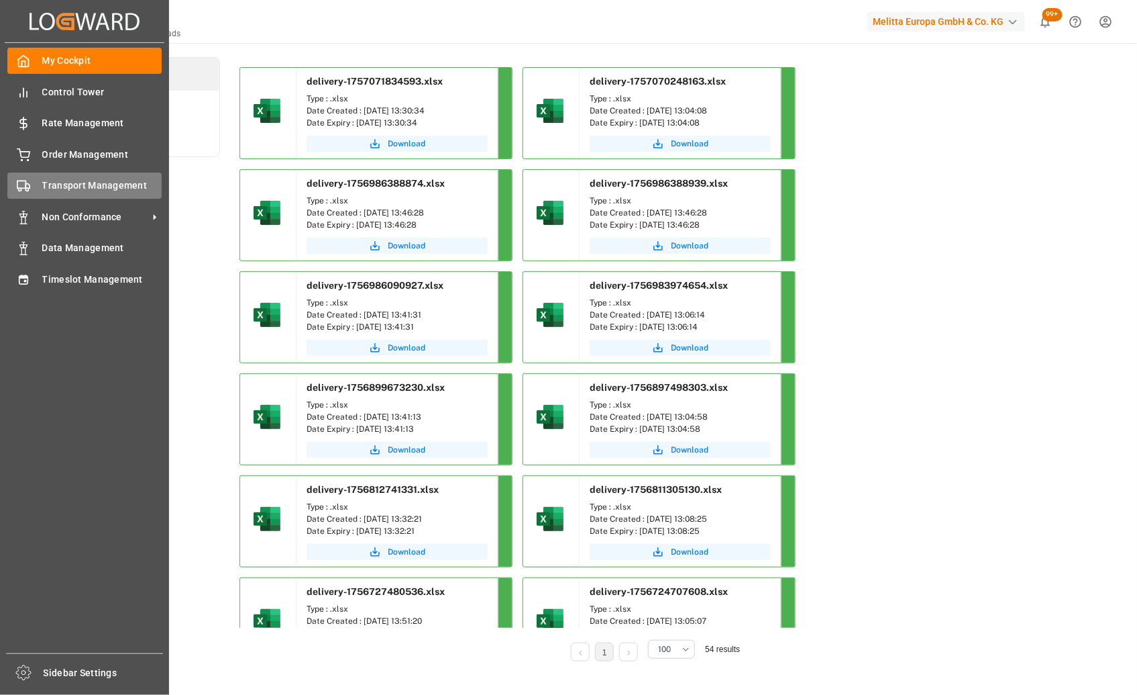
click at [22, 189] on icon at bounding box center [23, 185] width 13 height 13
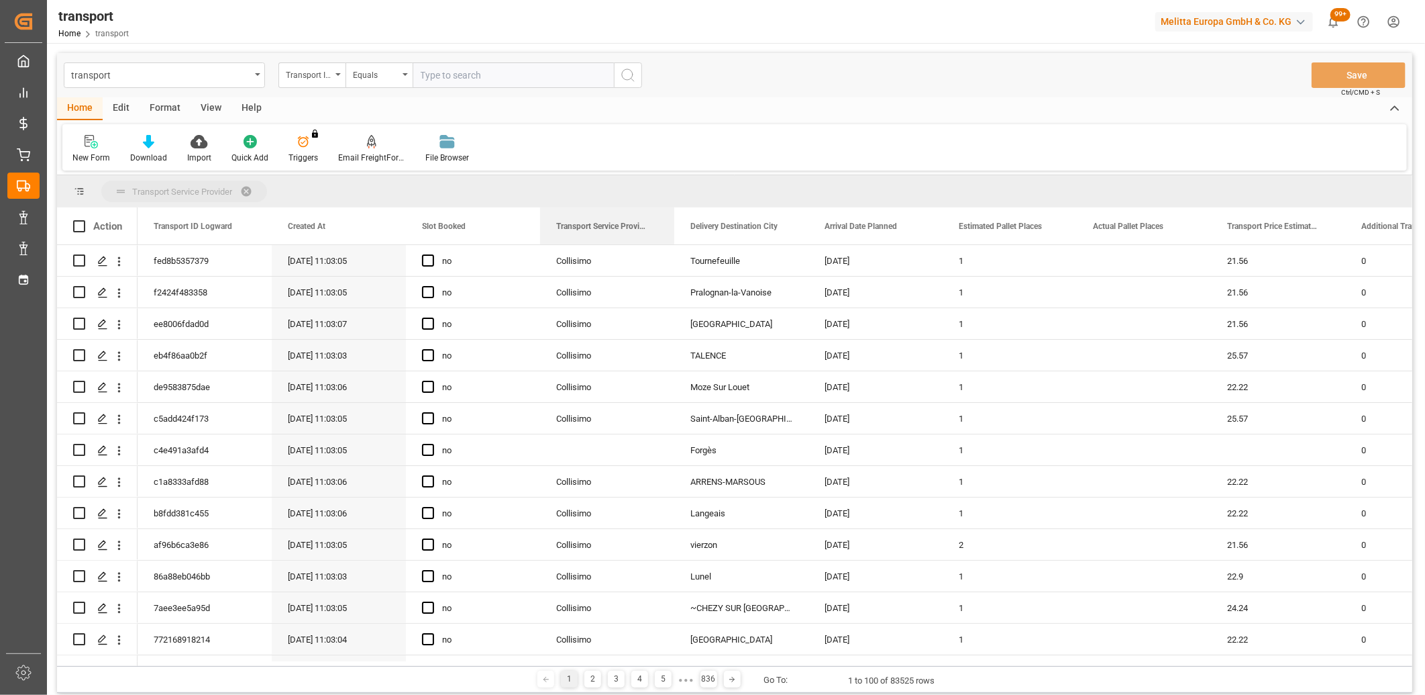
drag, startPoint x: 613, startPoint y: 226, endPoint x: 613, endPoint y: 193, distance: 33.6
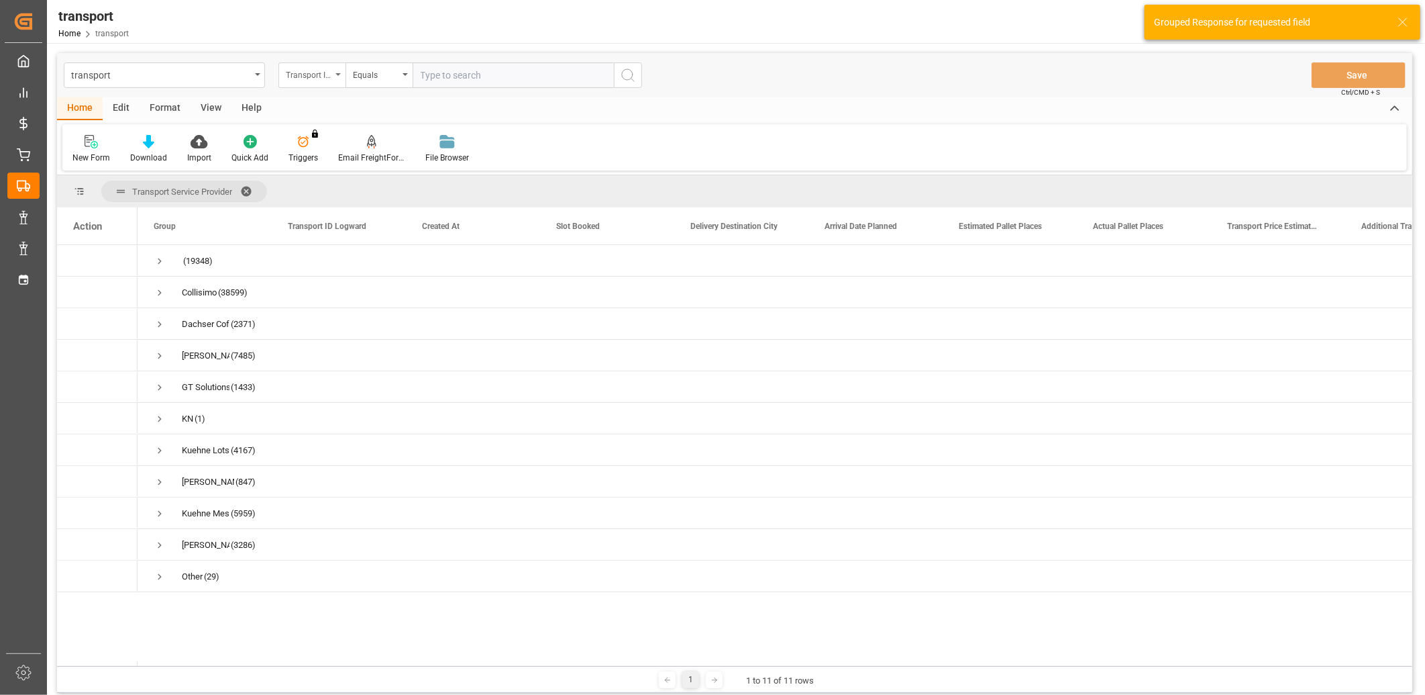
click at [333, 72] on div "Transport ID Logward" at bounding box center [311, 75] width 67 height 26
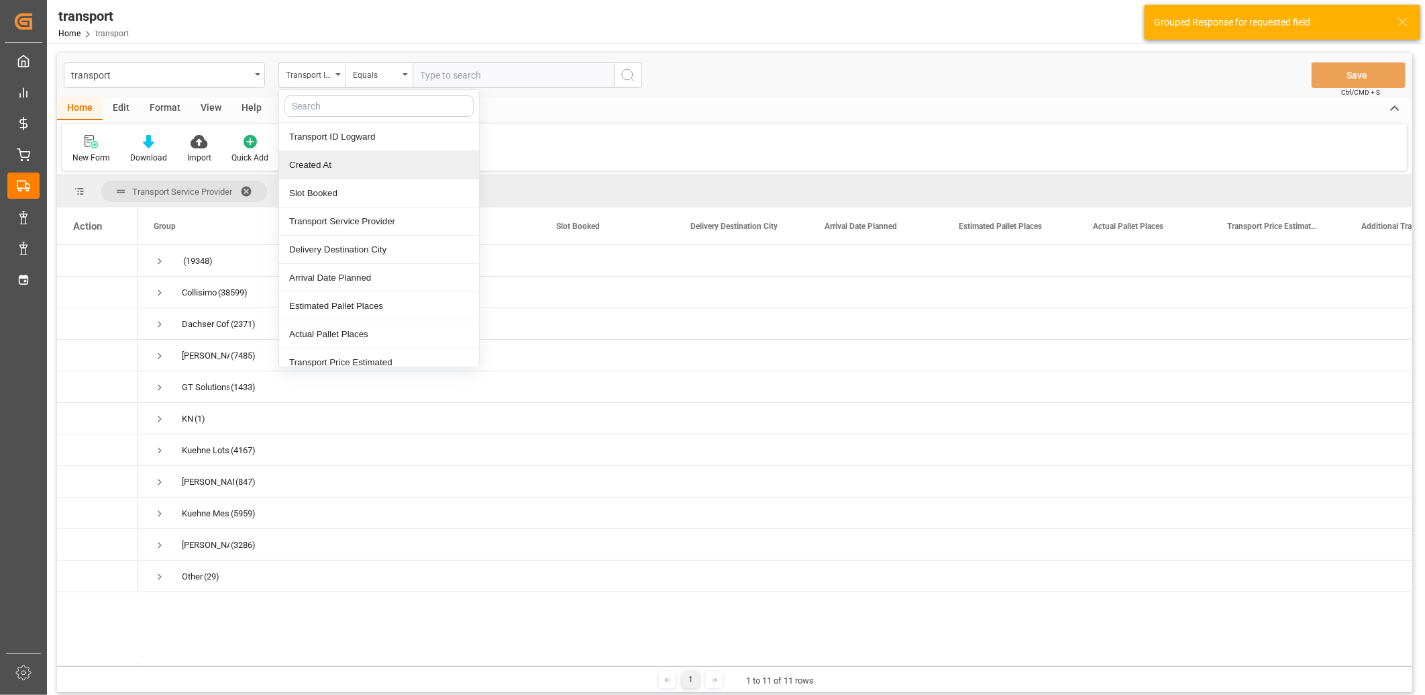
click at [320, 156] on div "Created At" at bounding box center [379, 165] width 200 height 28
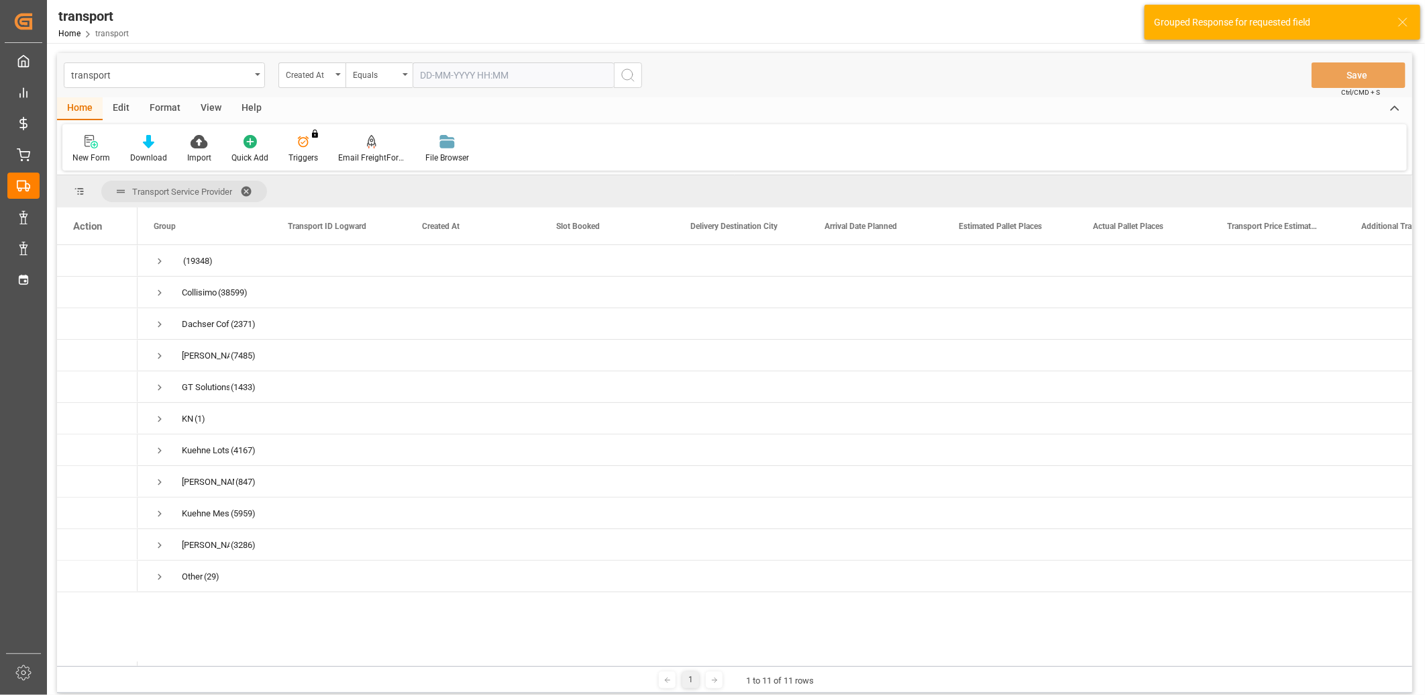
click at [478, 63] on input "text" at bounding box center [513, 75] width 201 height 26
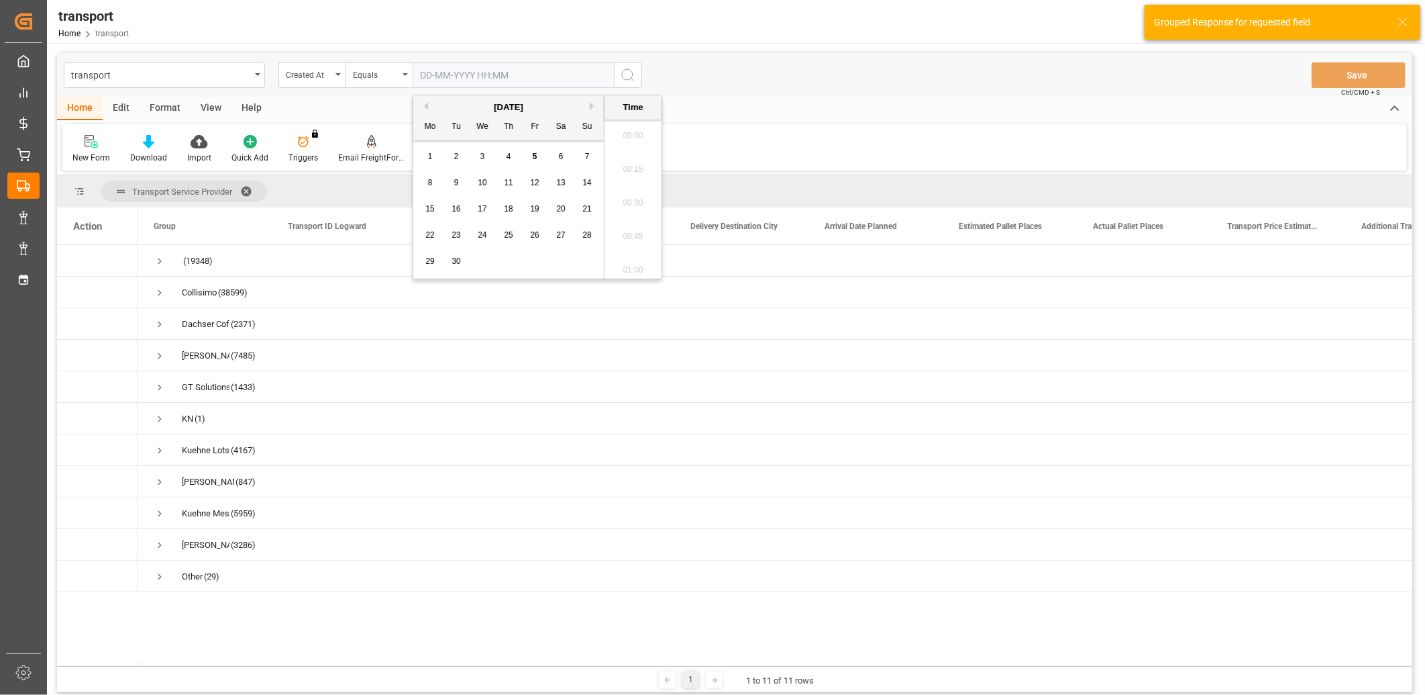
scroll to position [1749, 0]
click at [531, 156] on div "5" at bounding box center [535, 157] width 17 height 16
type input "05-09-2025 00:00"
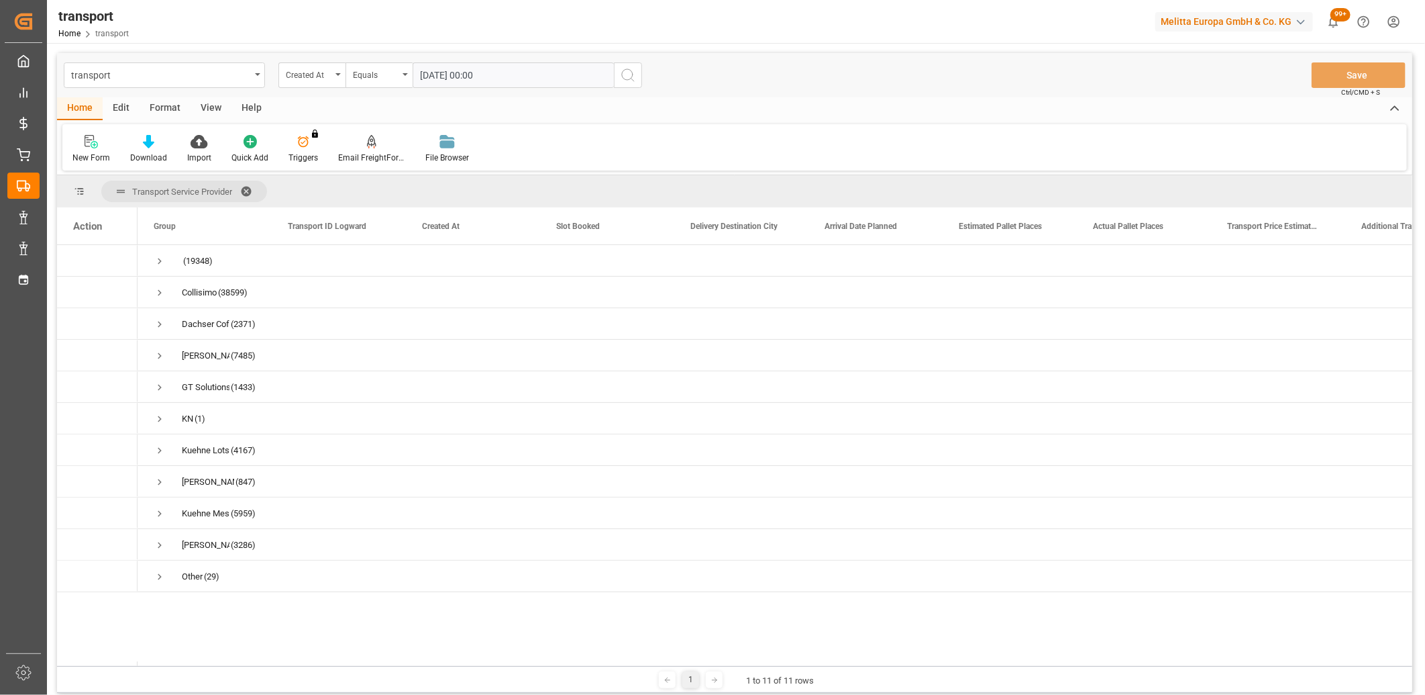
click at [629, 72] on icon "search button" at bounding box center [628, 75] width 16 height 16
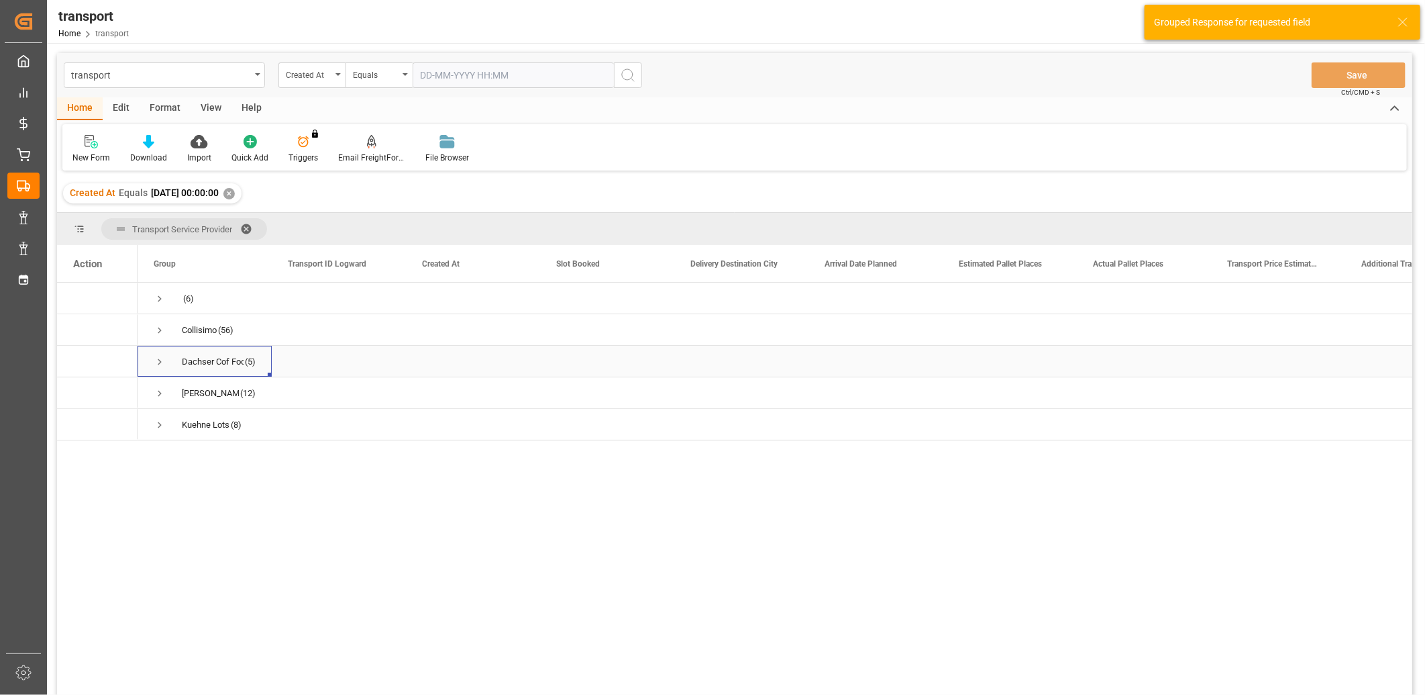
click at [159, 363] on span "Press SPACE to select this row." at bounding box center [160, 362] width 12 height 12
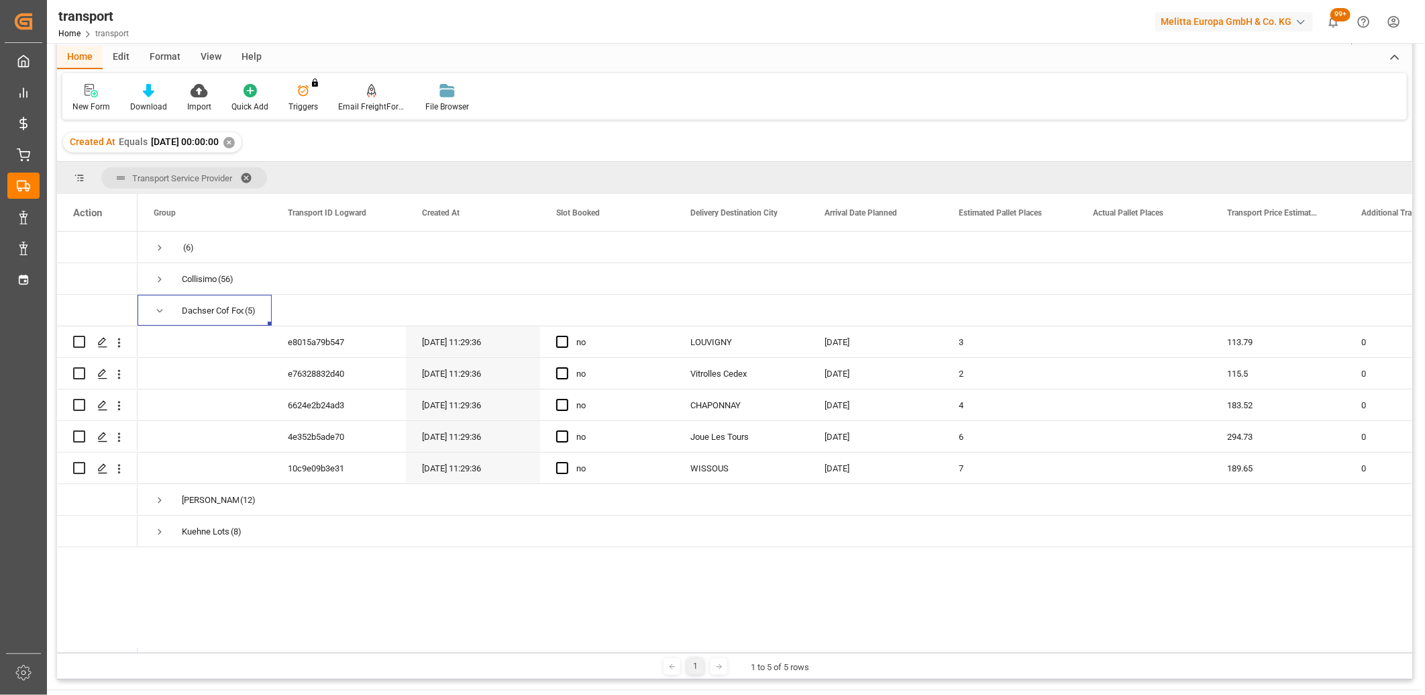
scroll to position [74, 0]
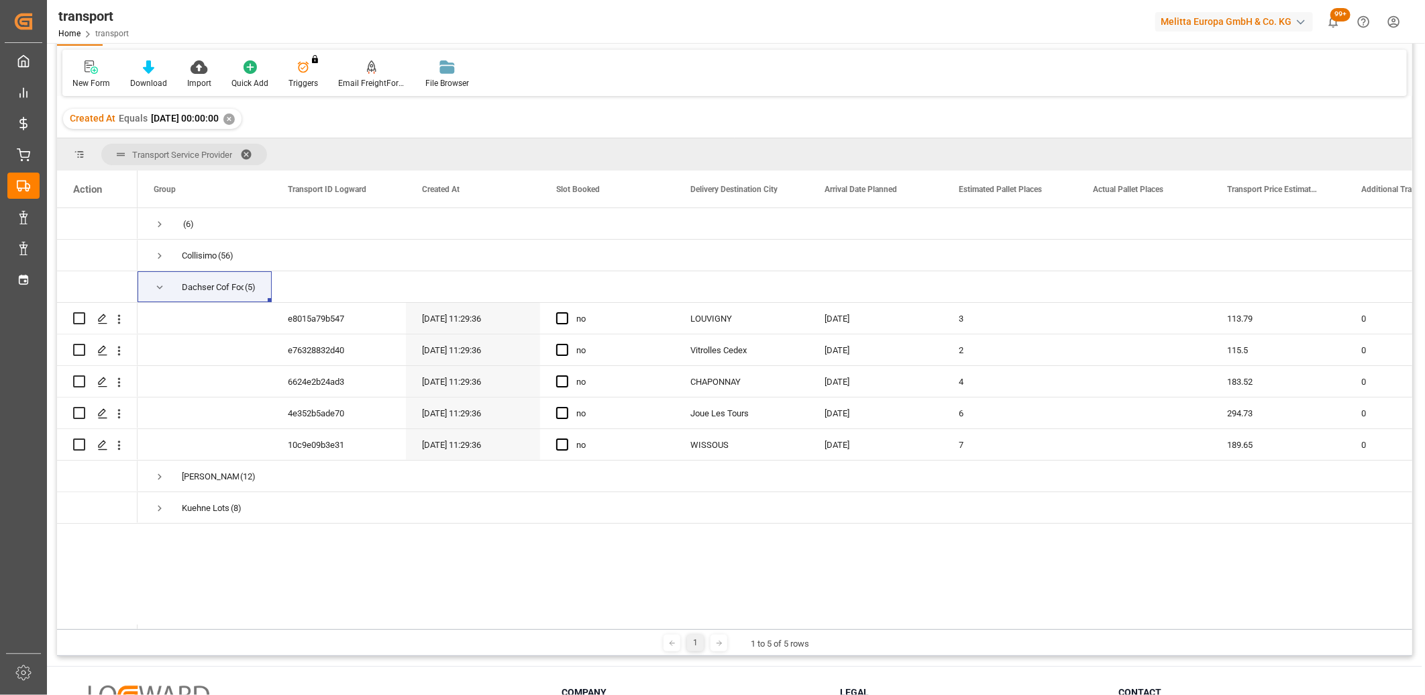
drag, startPoint x: 257, startPoint y: 624, endPoint x: 336, endPoint y: 640, distance: 80.0
click at [336, 640] on div "Transport Service Provider Drag here to set column labels Action Group Transpor…" at bounding box center [735, 396] width 1356 height 517
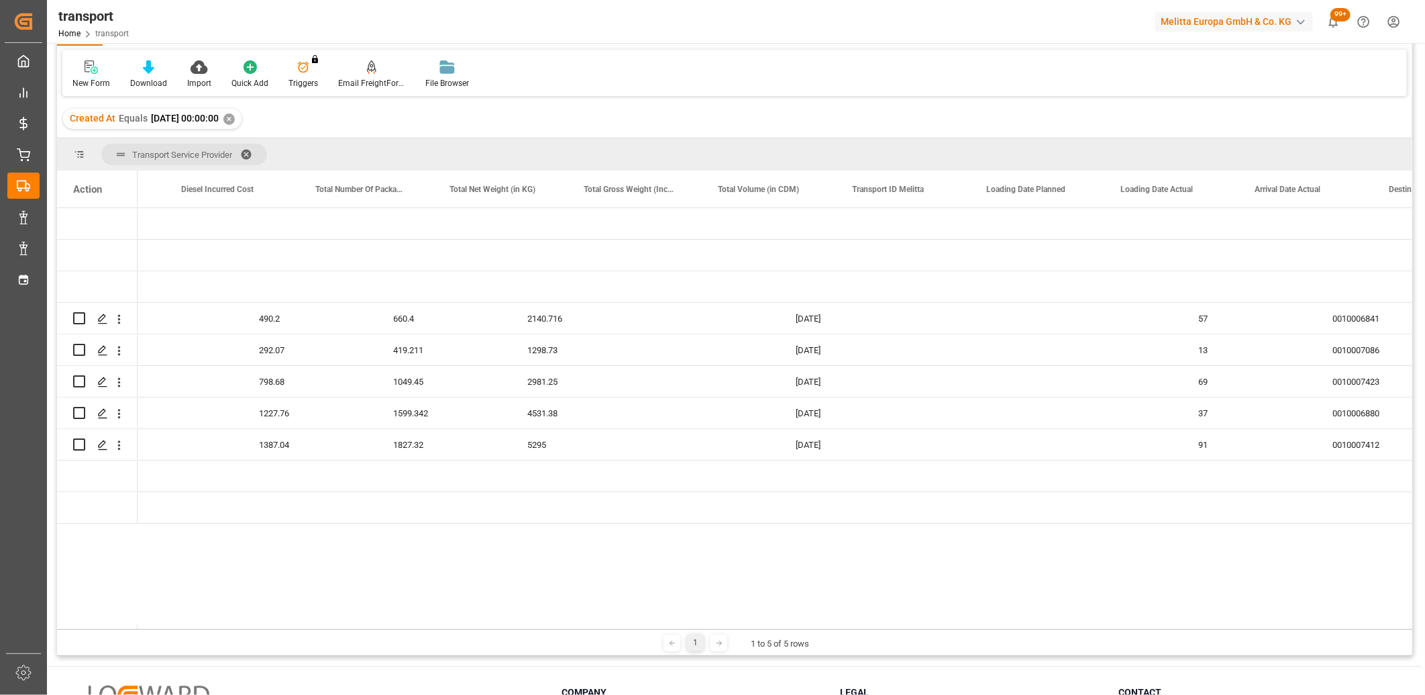
scroll to position [0, 2286]
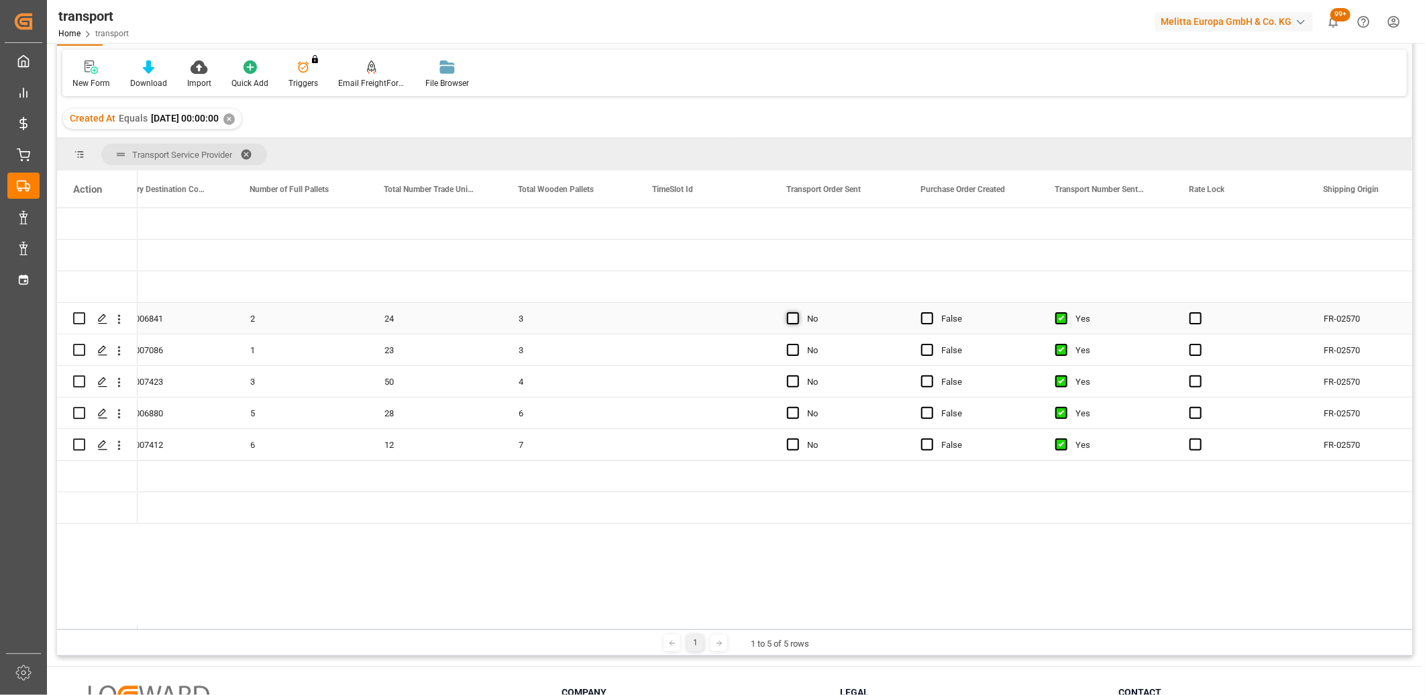
click at [793, 319] on span "Press SPACE to select this row." at bounding box center [793, 318] width 12 height 12
click at [797, 312] on input "Press SPACE to select this row." at bounding box center [797, 312] width 0 height 0
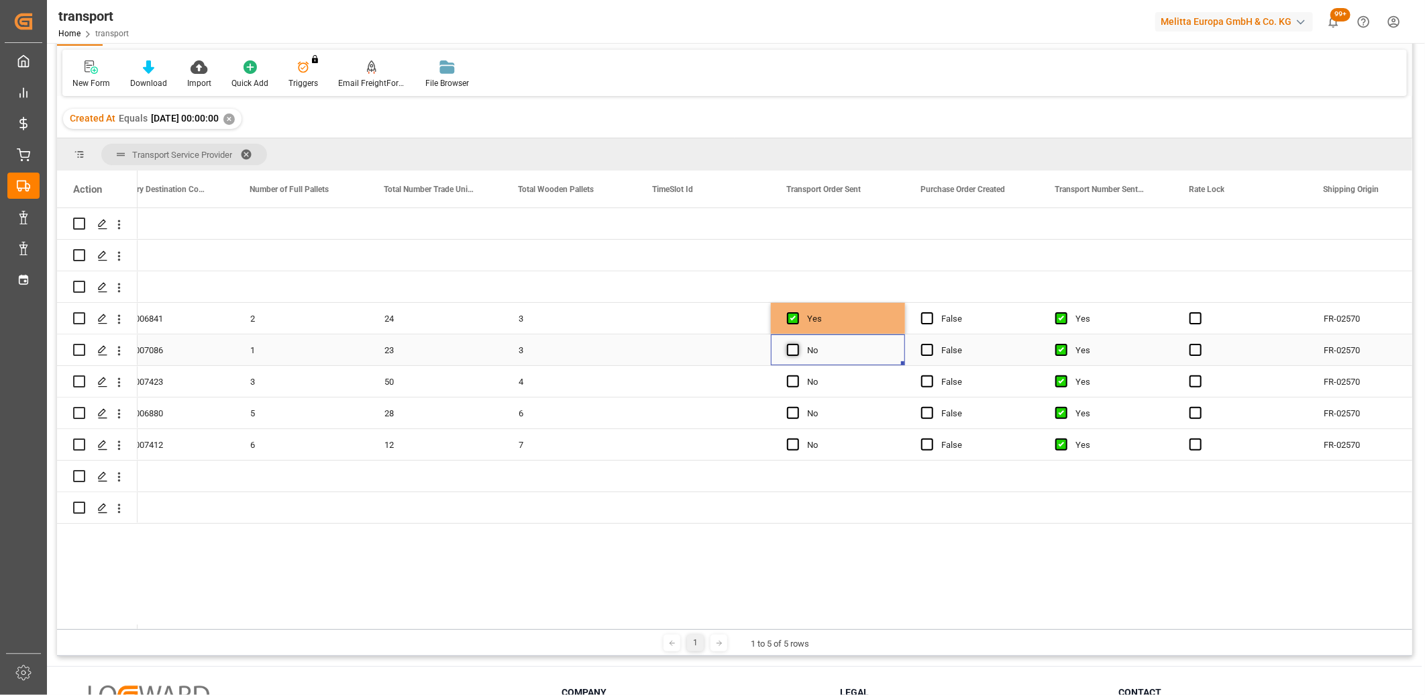
click at [793, 354] on span "Press SPACE to select this row." at bounding box center [793, 350] width 12 height 12
click at [797, 344] on input "Press SPACE to select this row." at bounding box center [797, 344] width 0 height 0
click at [794, 385] on span "Press SPACE to select this row." at bounding box center [793, 381] width 12 height 12
click at [797, 375] on input "Press SPACE to select this row." at bounding box center [797, 375] width 0 height 0
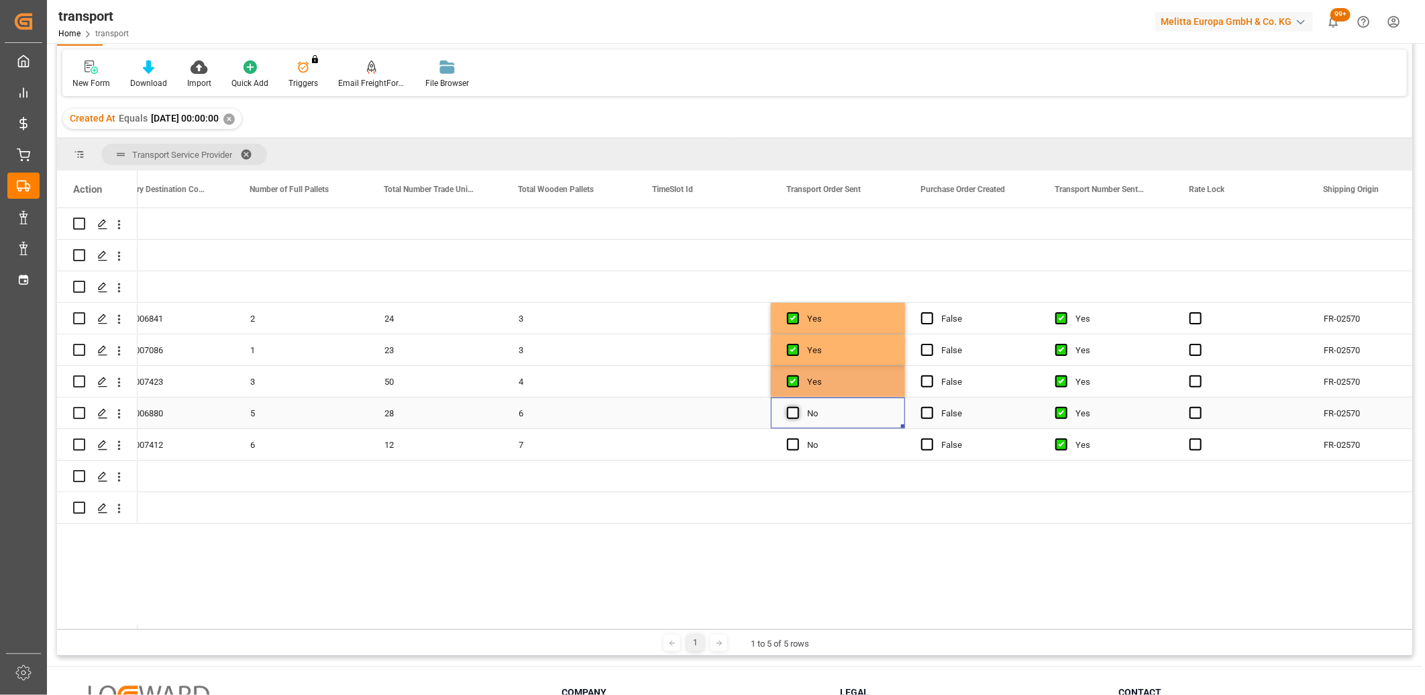
click at [794, 413] on span "Press SPACE to select this row." at bounding box center [793, 413] width 12 height 12
click at [797, 407] on input "Press SPACE to select this row." at bounding box center [797, 407] width 0 height 0
click at [793, 442] on span "Press SPACE to select this row." at bounding box center [793, 444] width 12 height 12
click at [797, 438] on input "Press SPACE to select this row." at bounding box center [797, 438] width 0 height 0
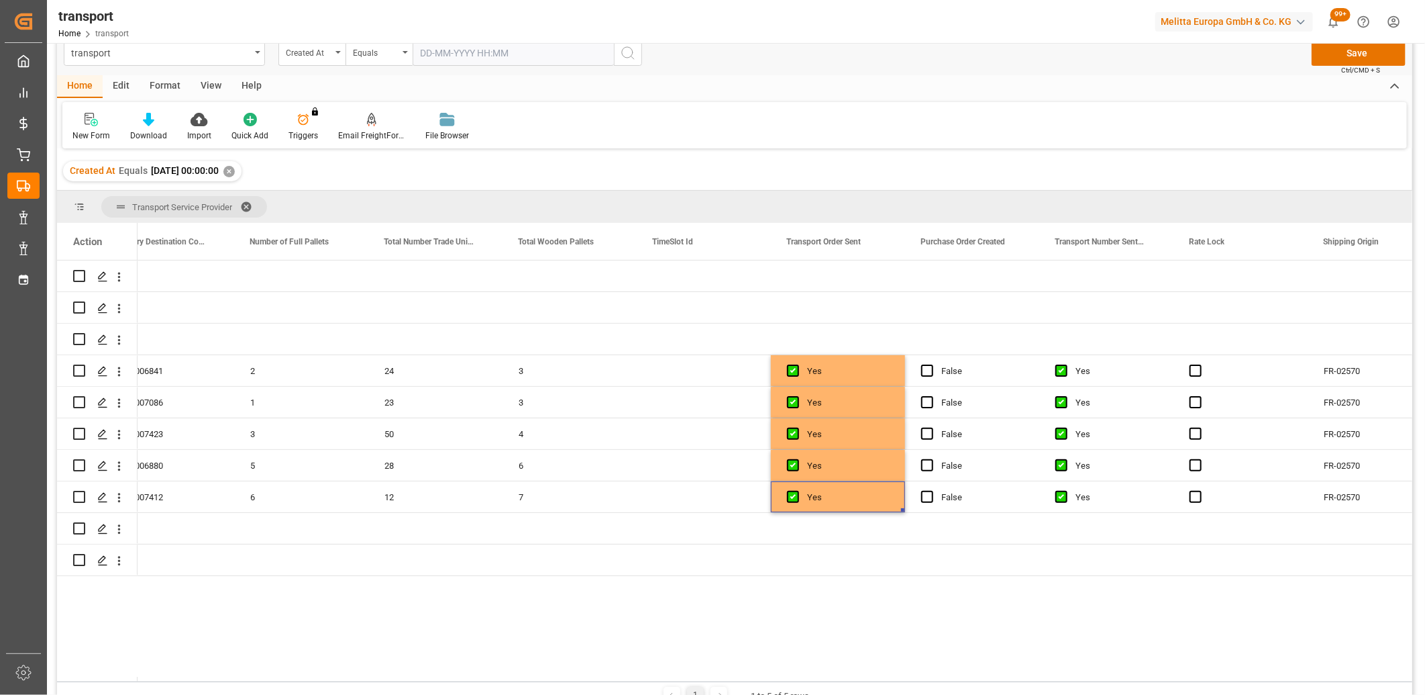
scroll to position [0, 0]
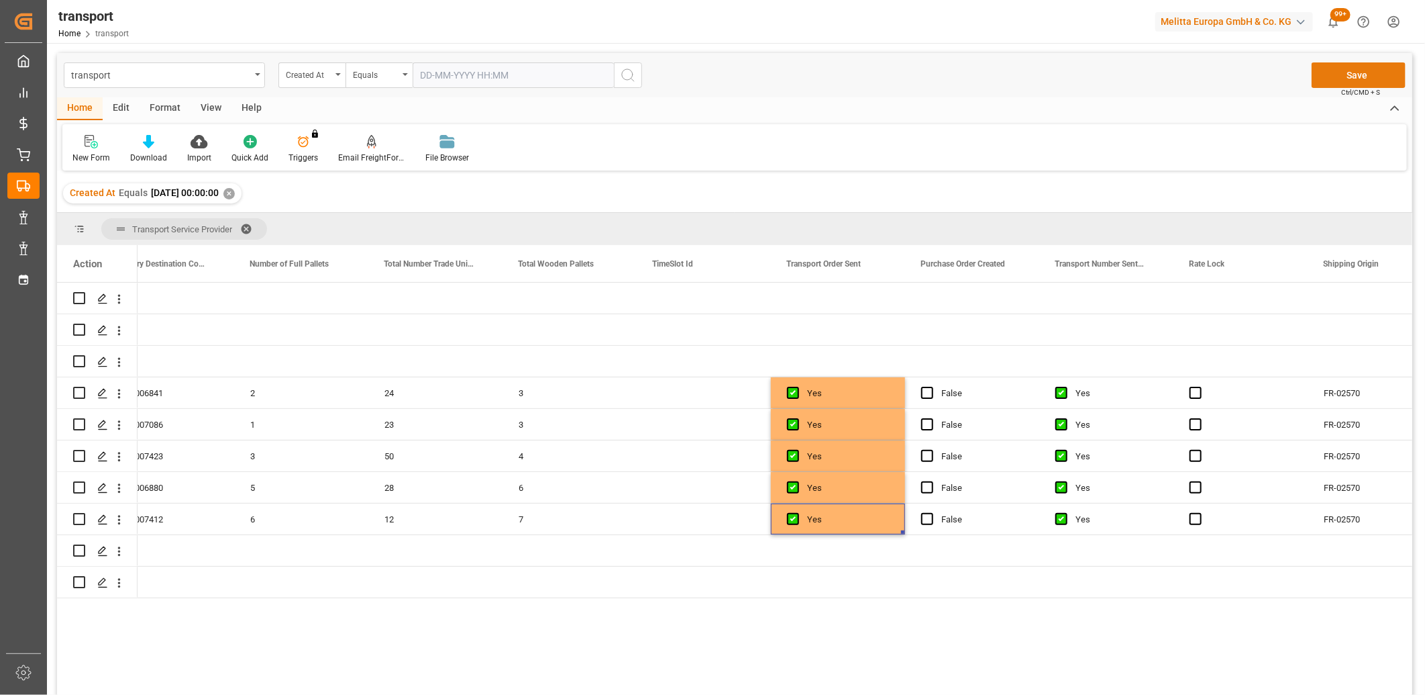
click at [1351, 75] on button "Save" at bounding box center [1359, 75] width 94 height 26
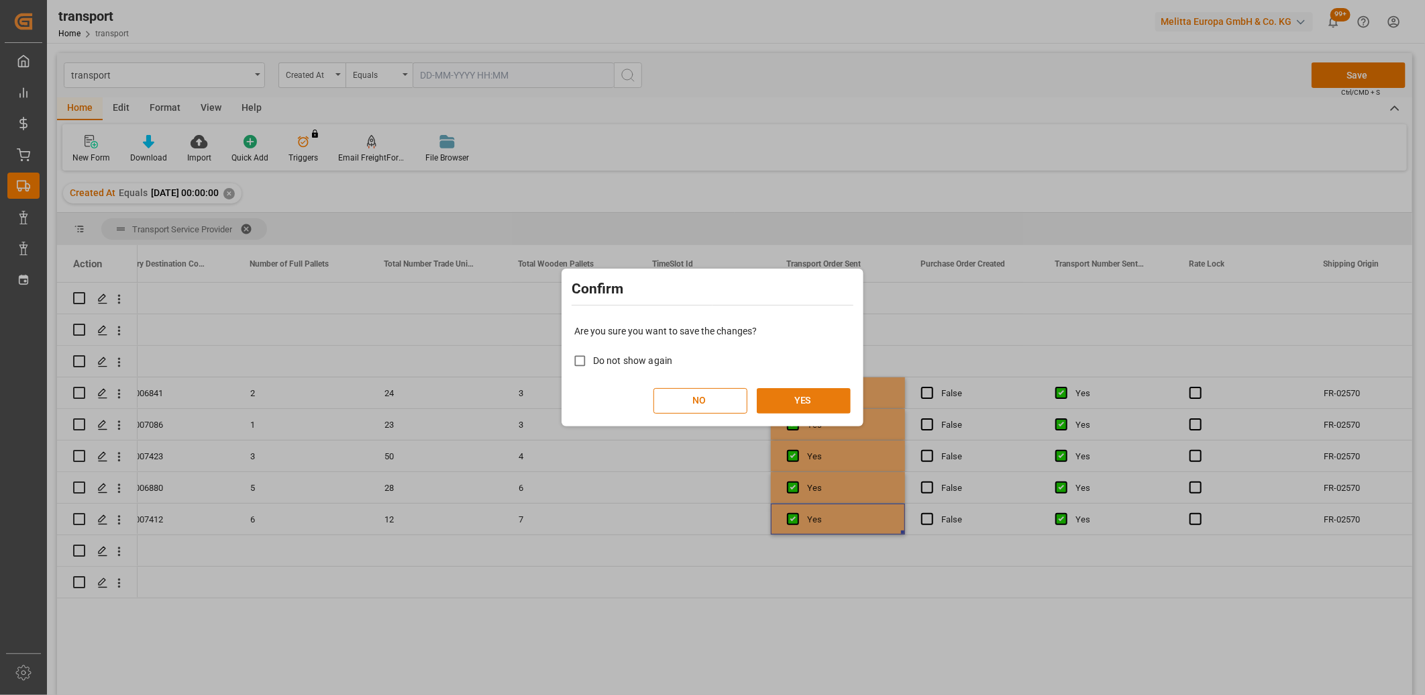
click at [808, 404] on button "YES" at bounding box center [804, 401] width 94 height 26
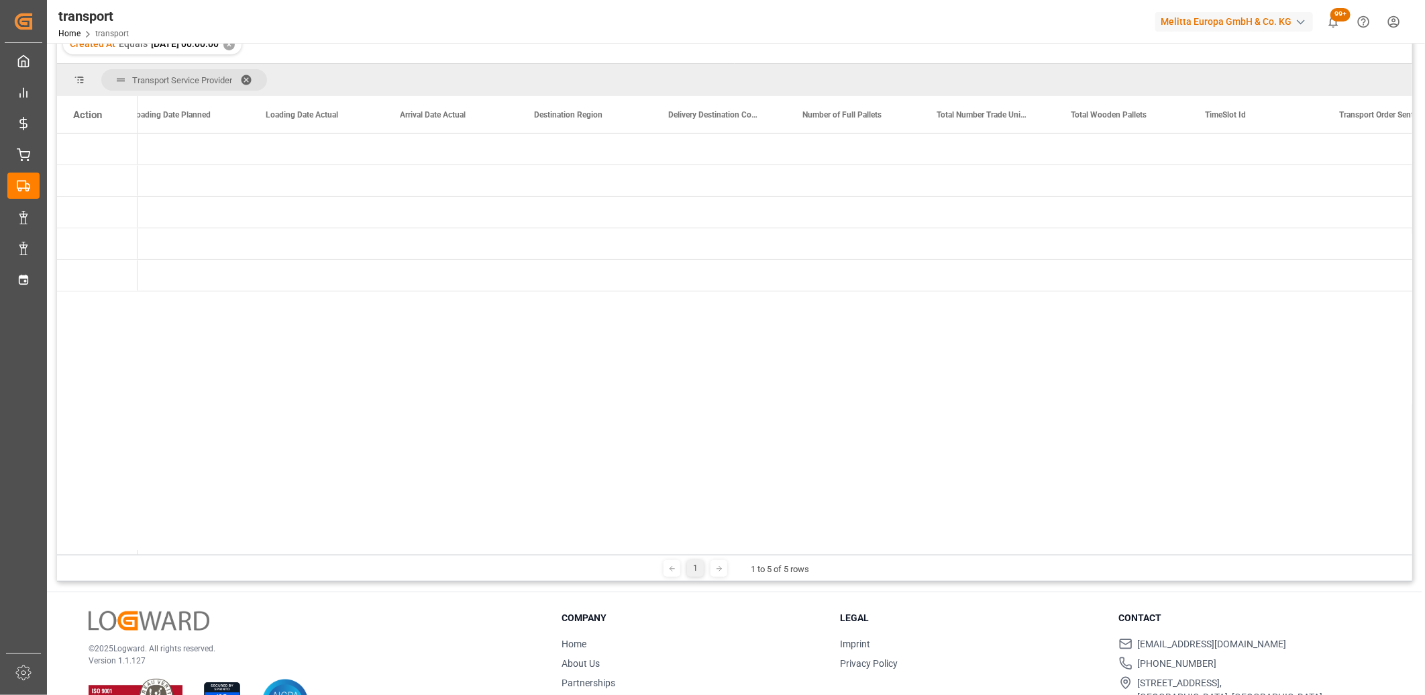
scroll to position [0, 1813]
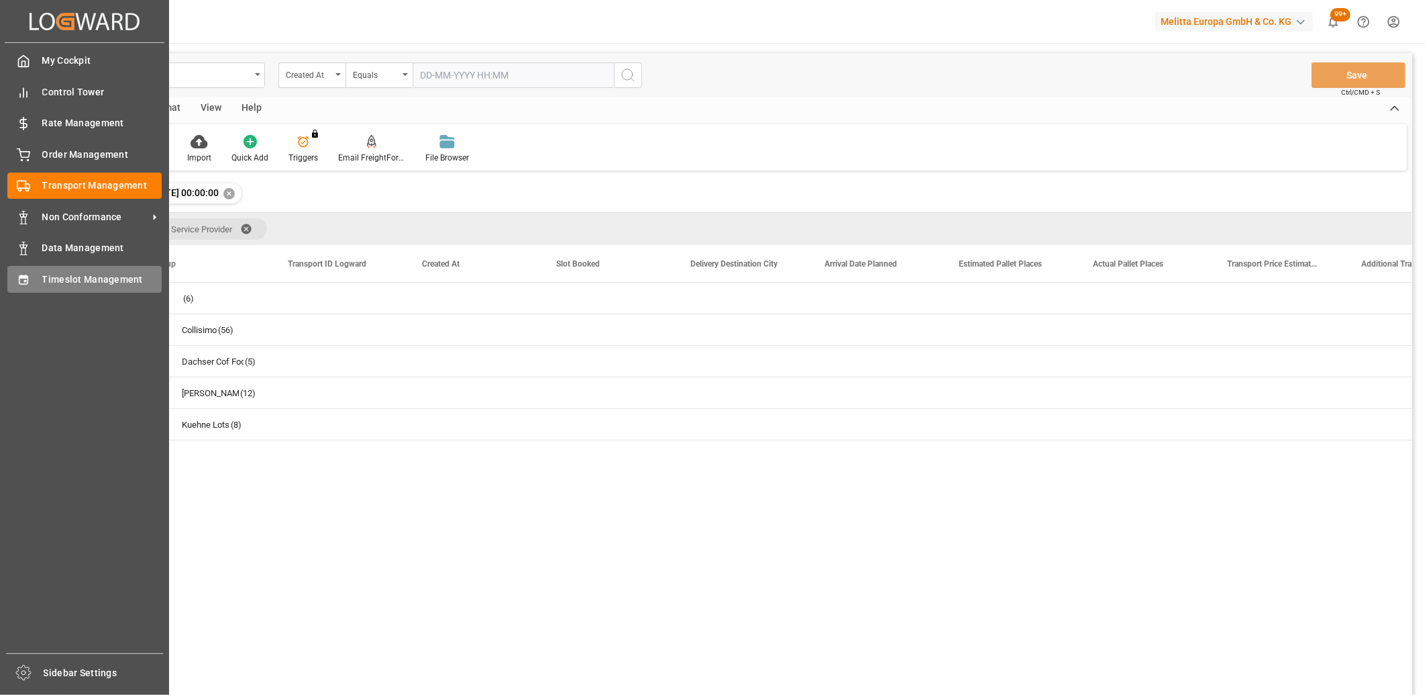
click at [34, 285] on div "Timeslot Management Timeslot Management" at bounding box center [84, 279] width 154 height 26
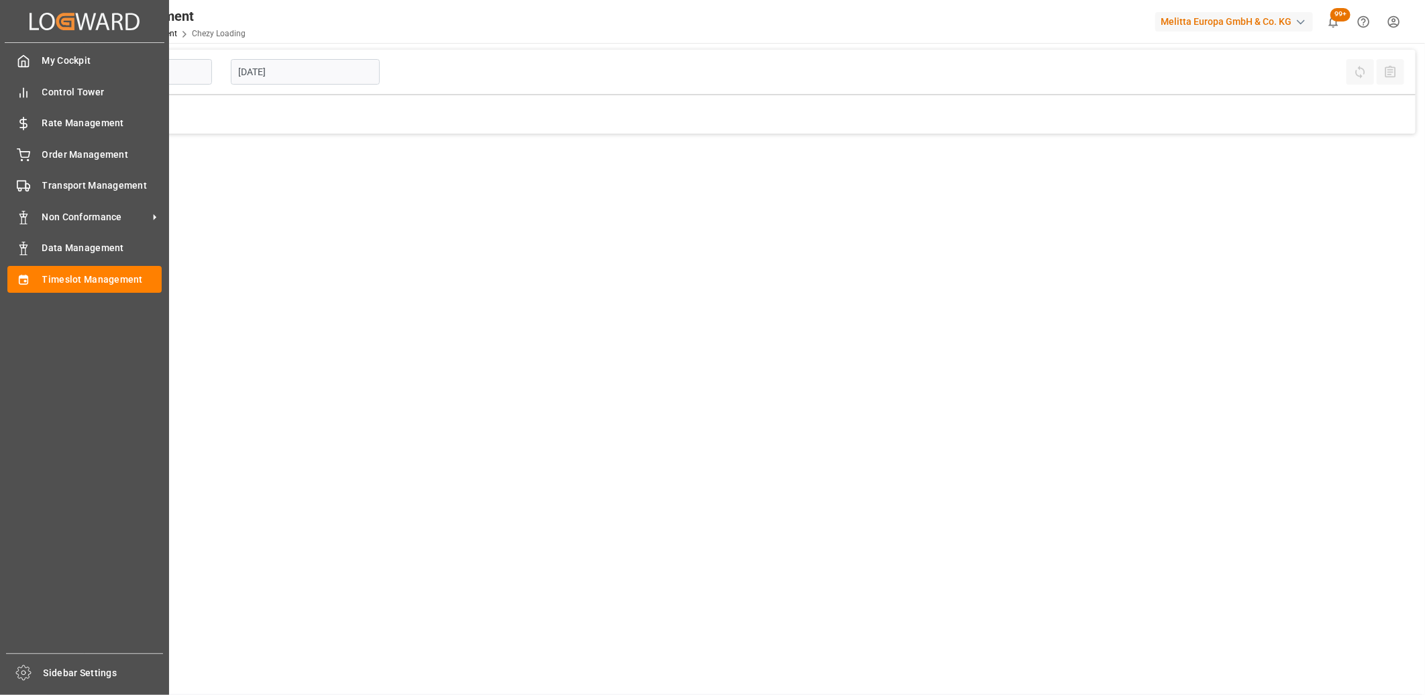
click at [30, 155] on icon at bounding box center [23, 154] width 13 height 13
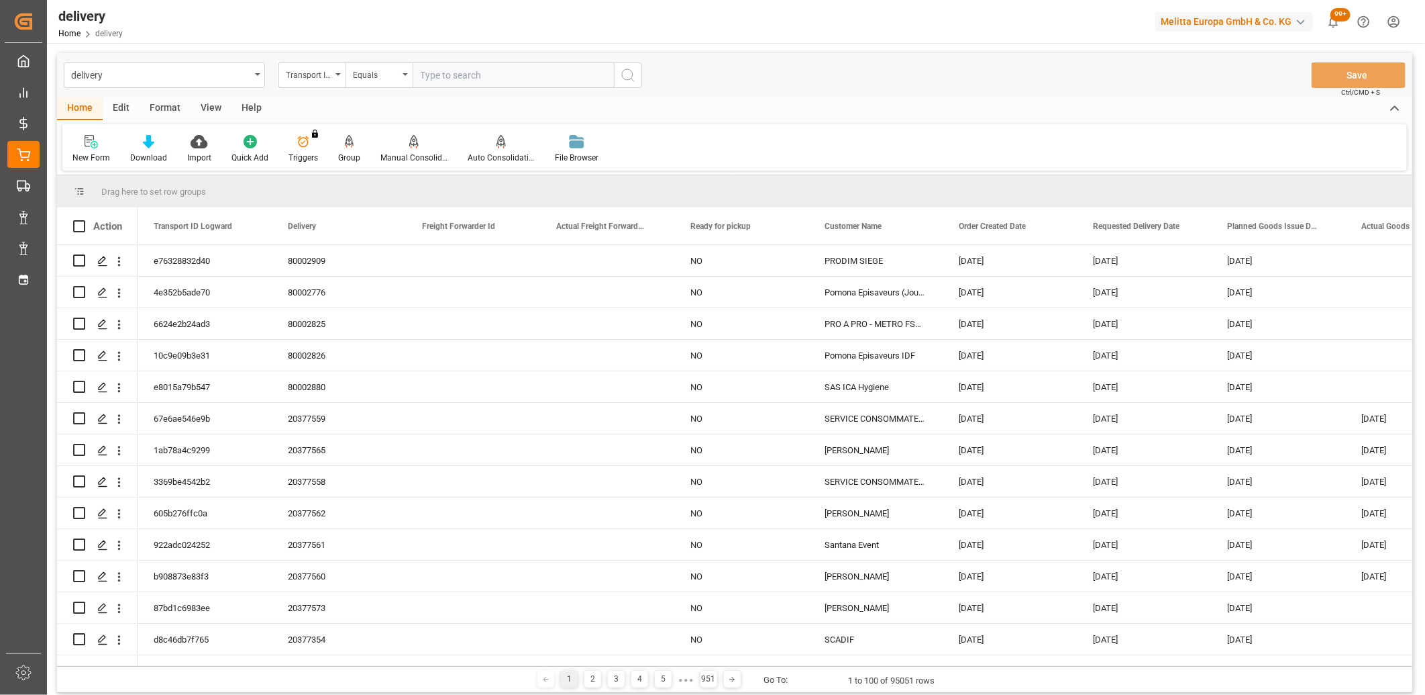
click at [325, 76] on div "Transport ID Logward" at bounding box center [309, 73] width 46 height 15
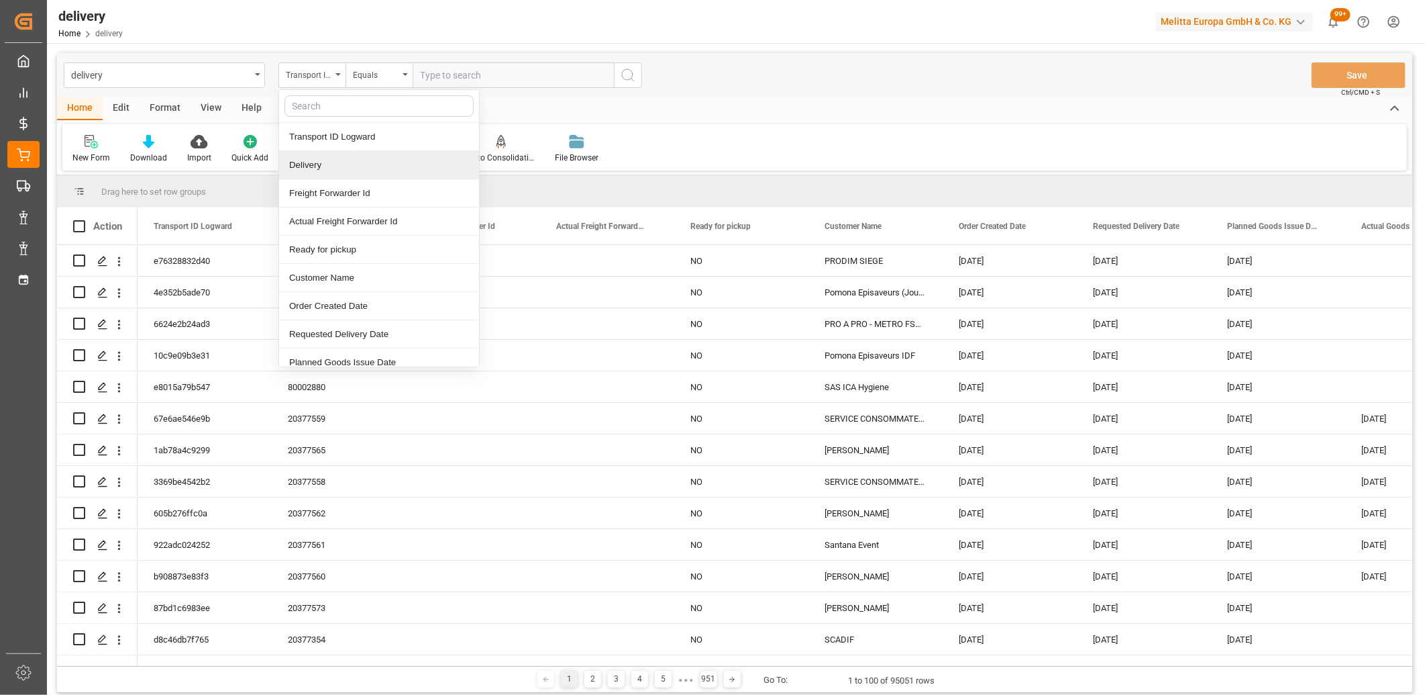
click at [320, 171] on div "Delivery" at bounding box center [379, 165] width 200 height 28
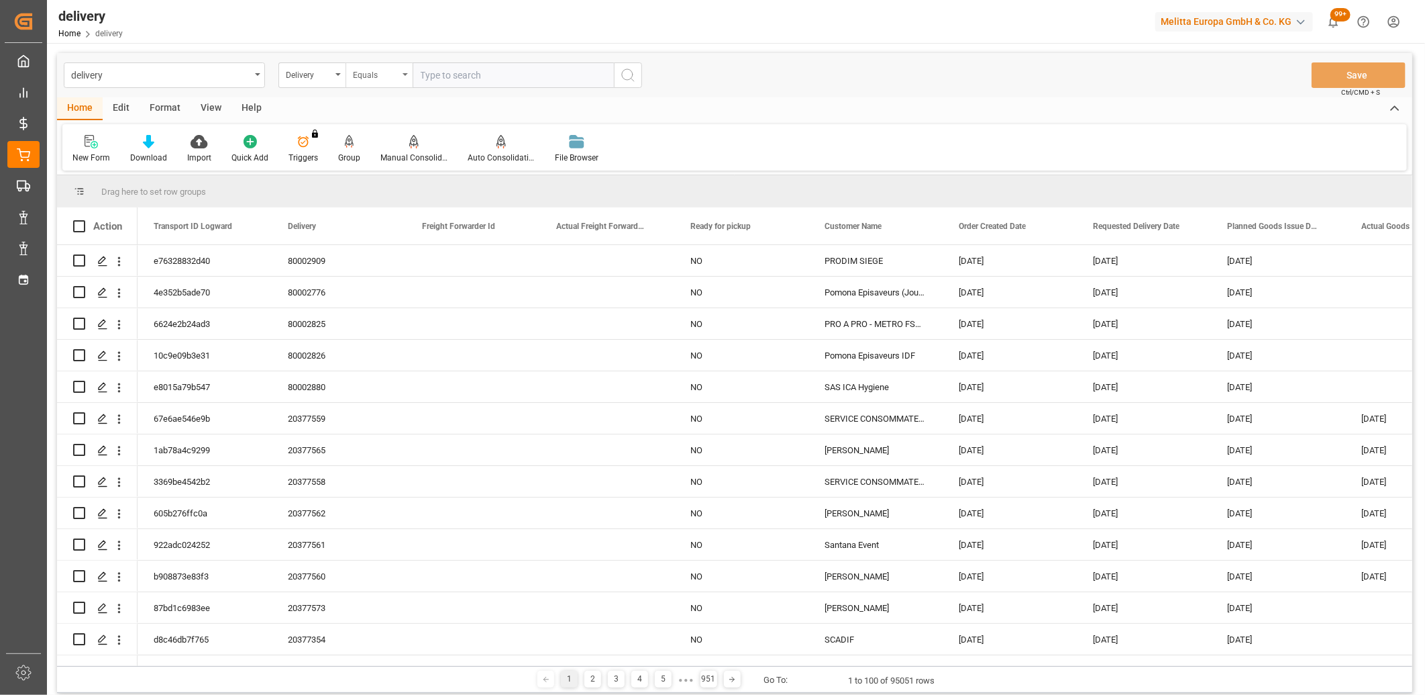
click at [376, 77] on div "Equals" at bounding box center [376, 73] width 46 height 15
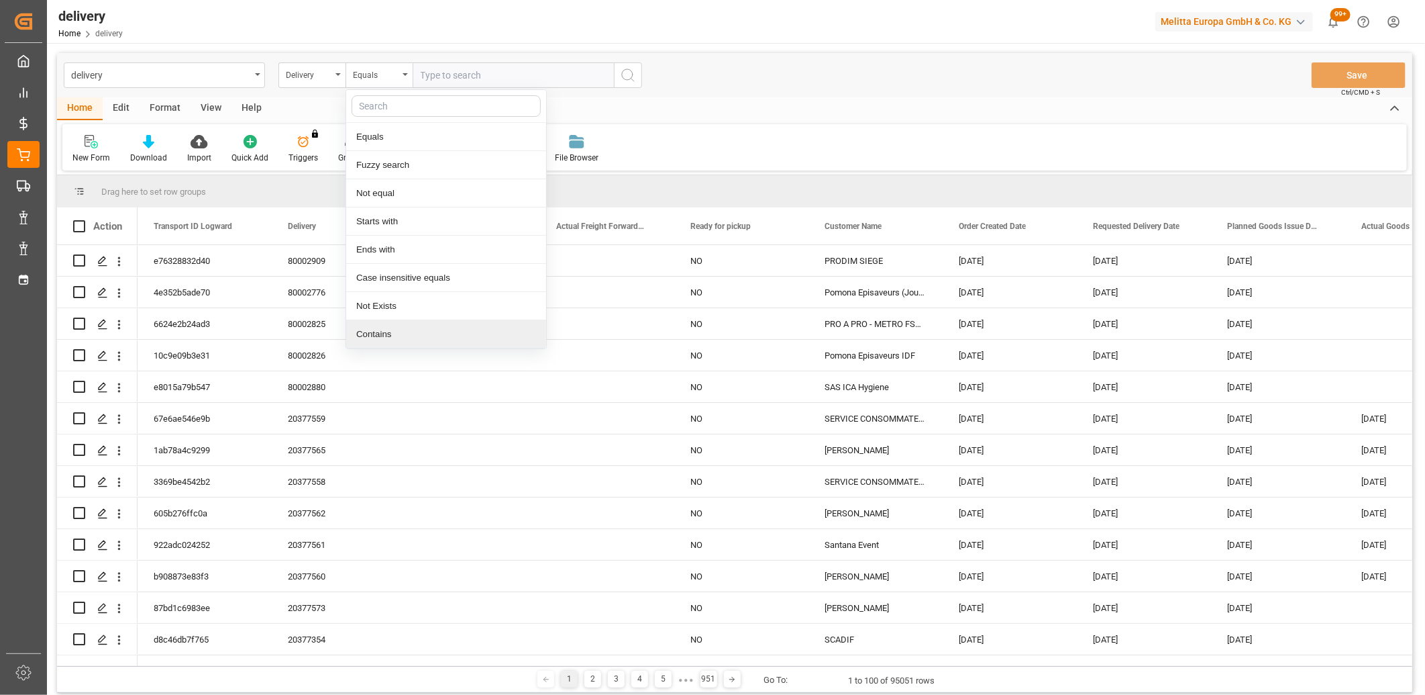
click at [378, 345] on div "Contains" at bounding box center [446, 334] width 200 height 28
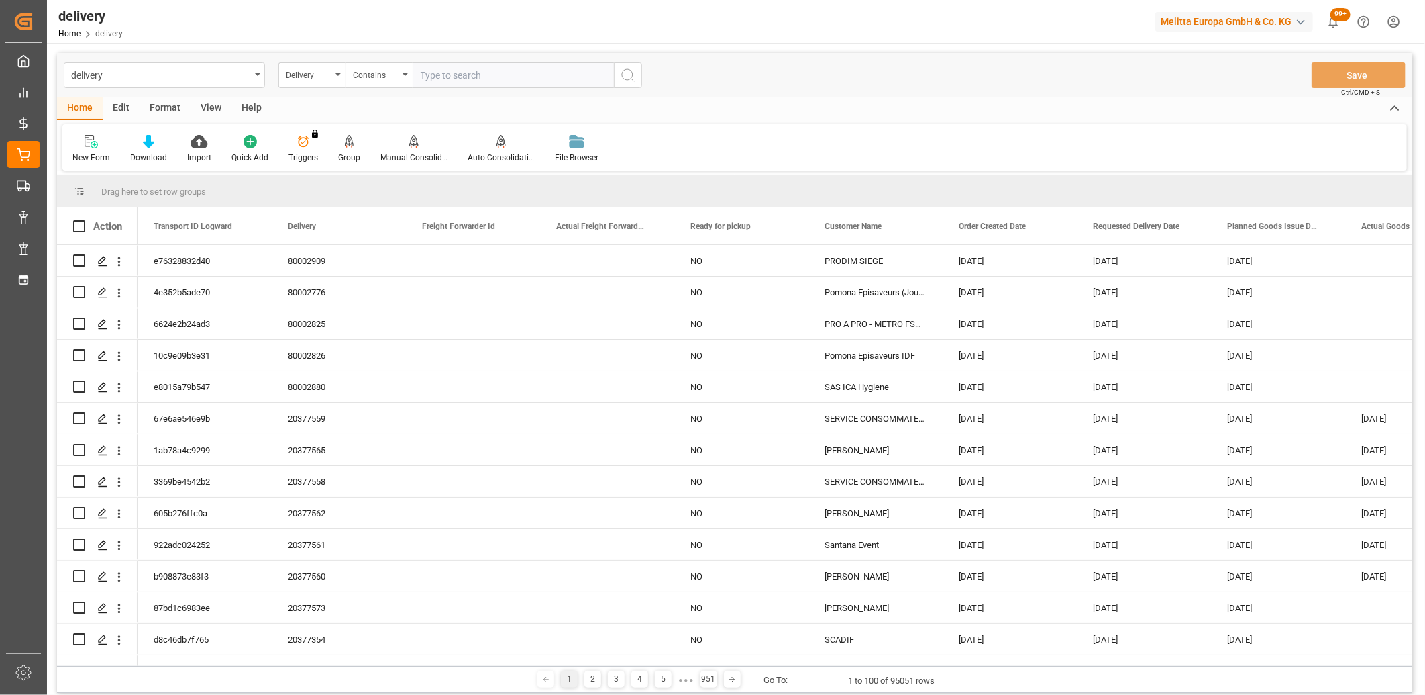
click at [448, 76] on input "text" at bounding box center [513, 75] width 201 height 26
type input "20377568,20377339,20377570,20377371"
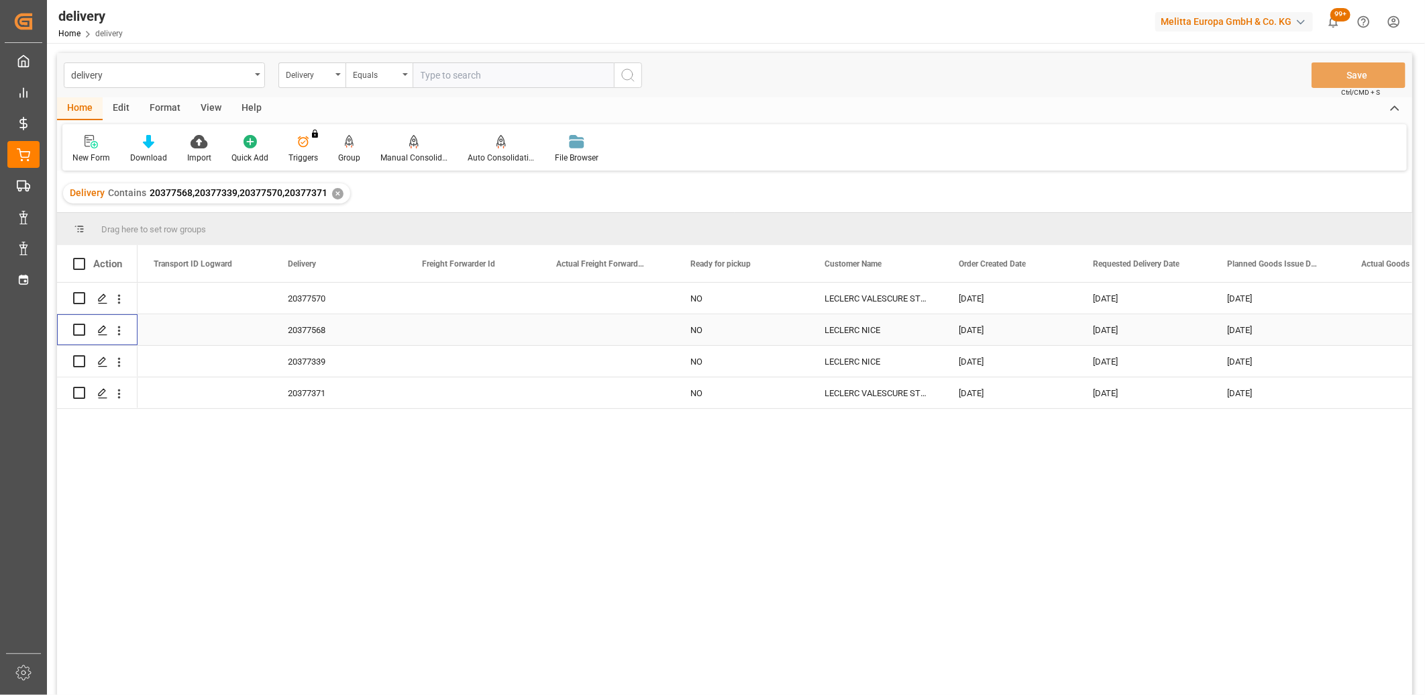
click at [81, 329] on input "Press Space to toggle row selection (unchecked)" at bounding box center [79, 329] width 12 height 12
checkbox input "true"
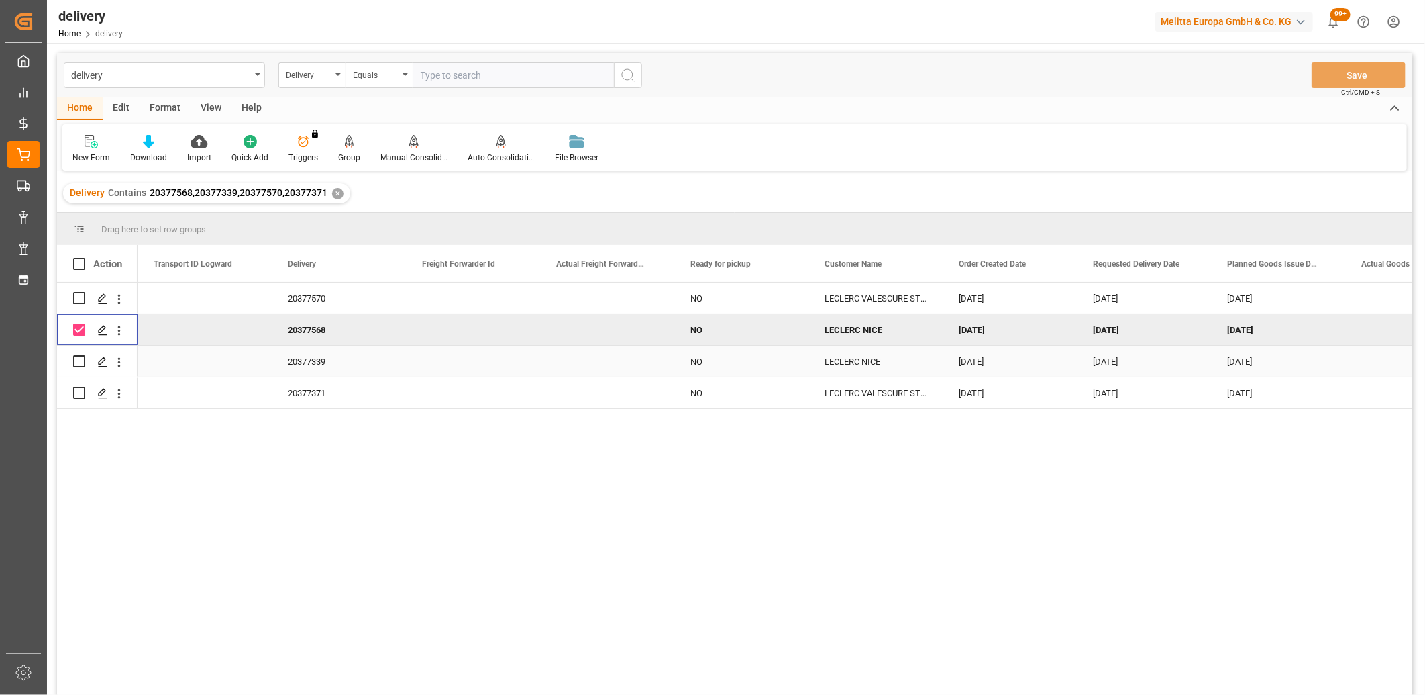
click at [82, 360] on input "Press Space to toggle row selection (unchecked)" at bounding box center [79, 361] width 12 height 12
checkbox input "true"
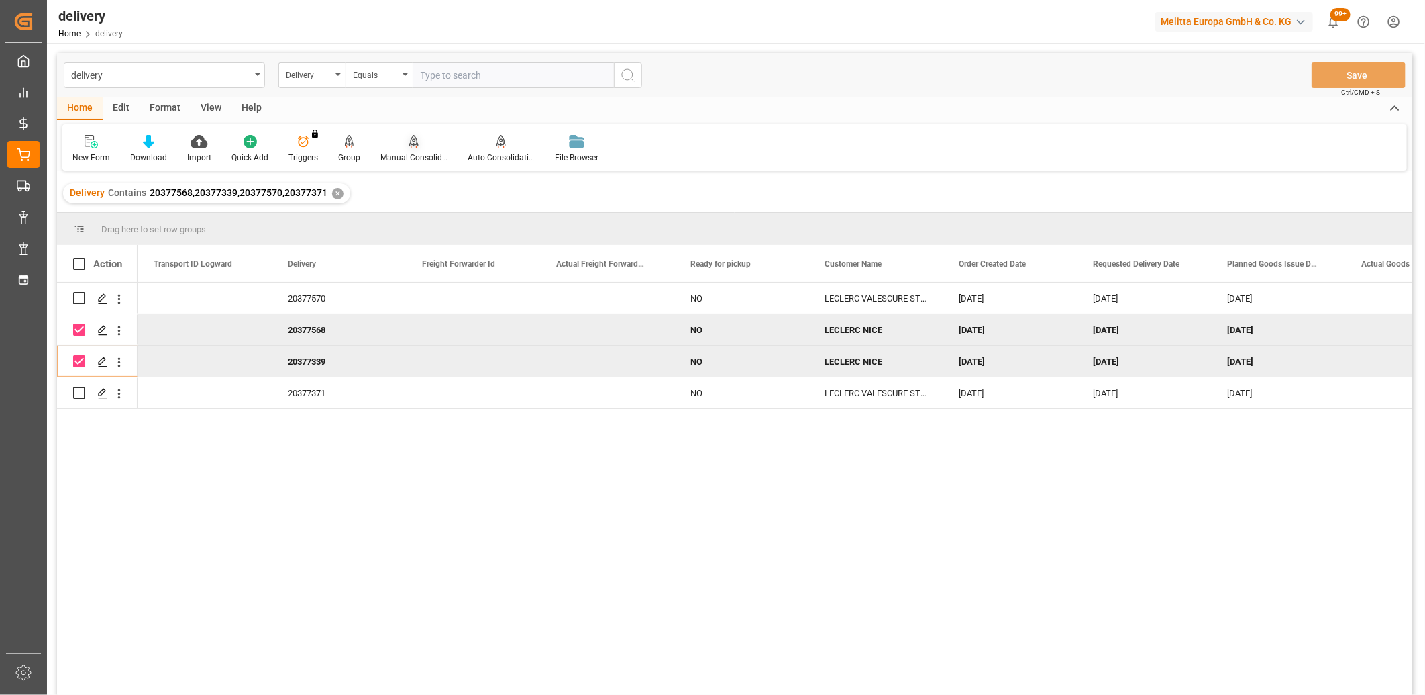
click at [414, 146] on icon at bounding box center [413, 141] width 9 height 13
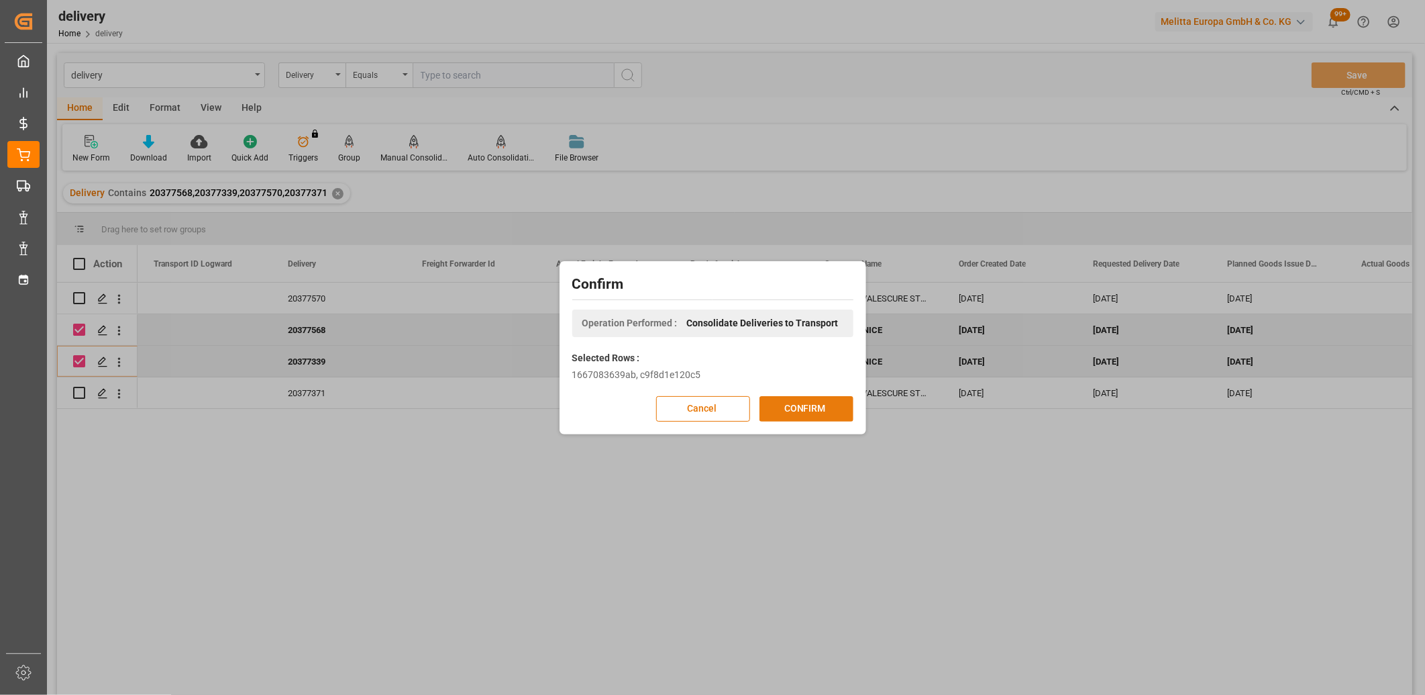
click at [801, 412] on button "CONFIRM" at bounding box center [807, 409] width 94 height 26
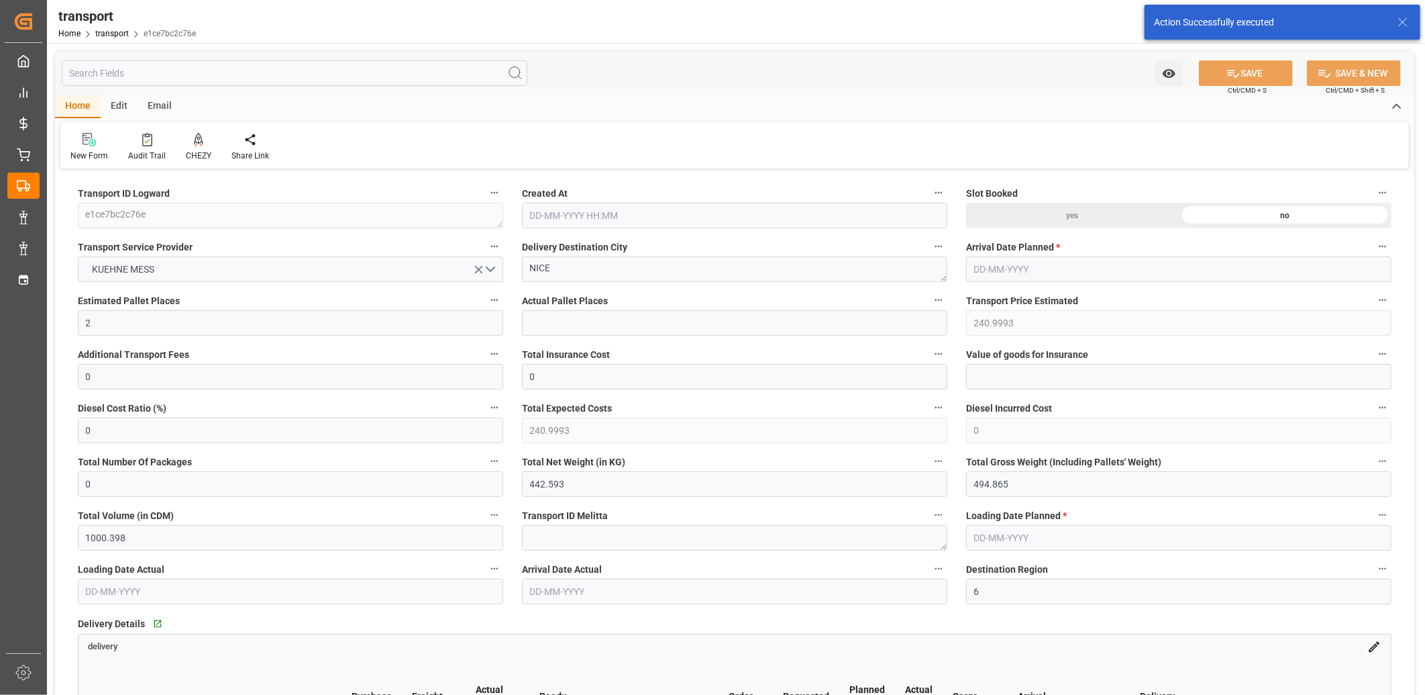
type input "[DATE] 11:37"
type input "[DATE]"
click at [197, 144] on icon at bounding box center [198, 139] width 9 height 13
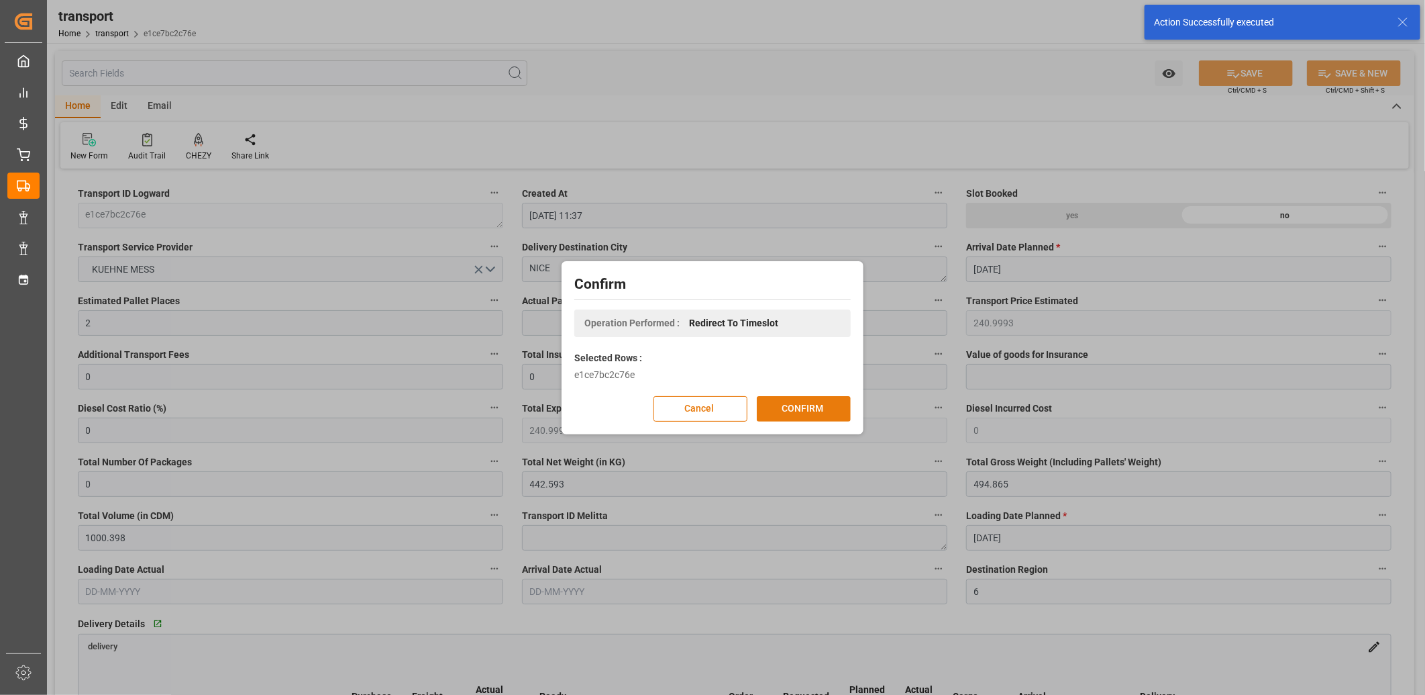
click at [783, 403] on button "CONFIRM" at bounding box center [804, 409] width 94 height 26
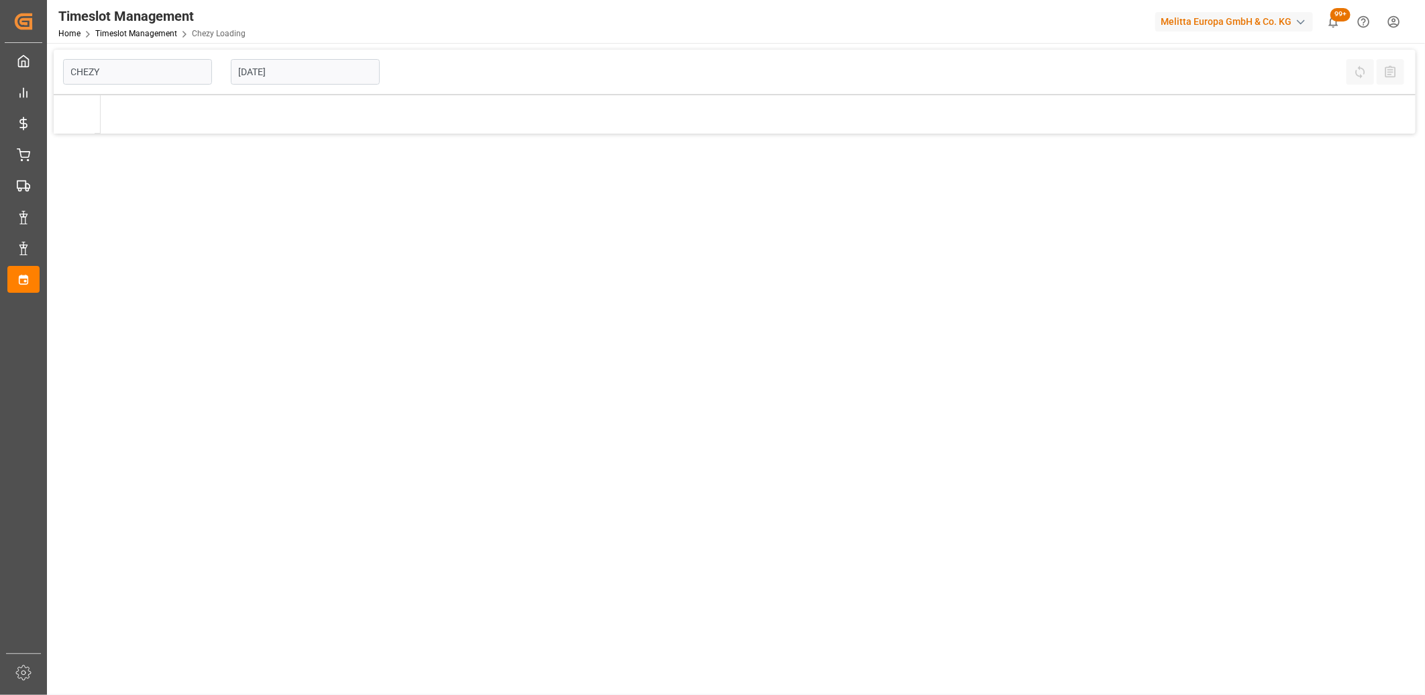
type input "Chezy Loading"
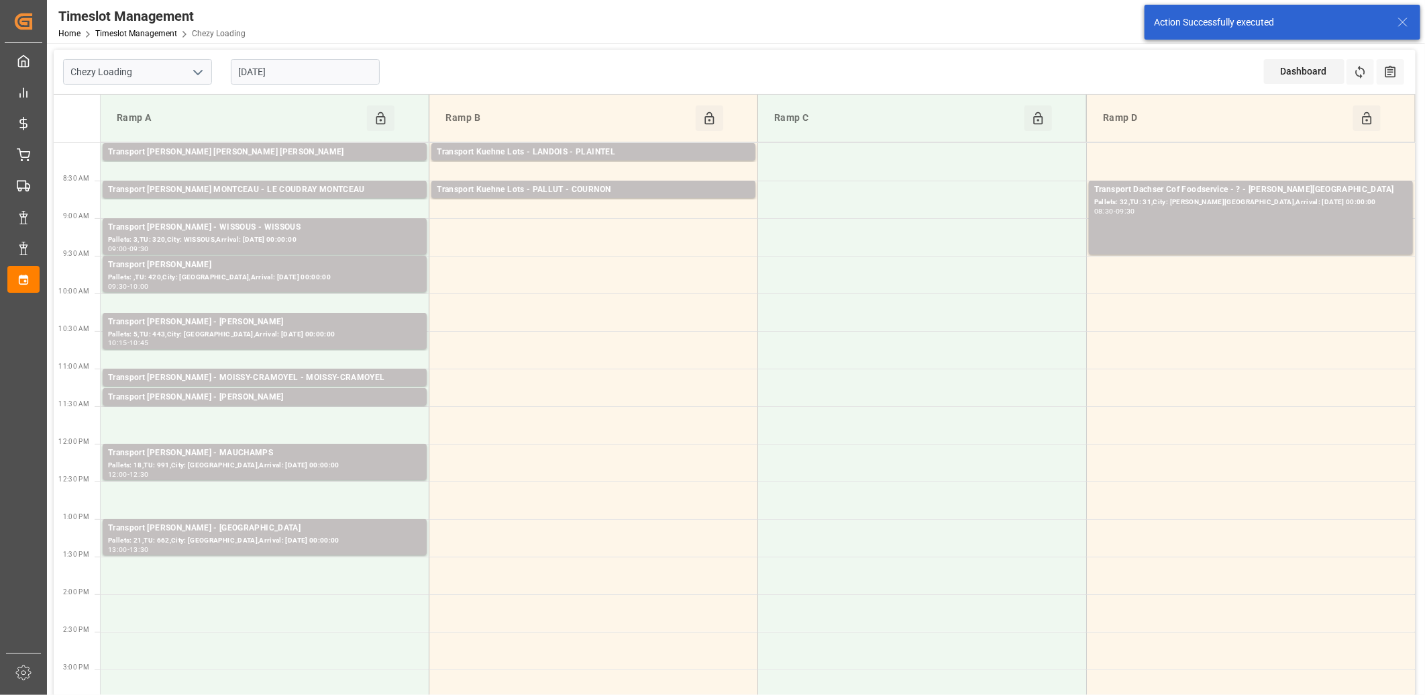
click at [313, 68] on input "[DATE]" at bounding box center [305, 72] width 149 height 26
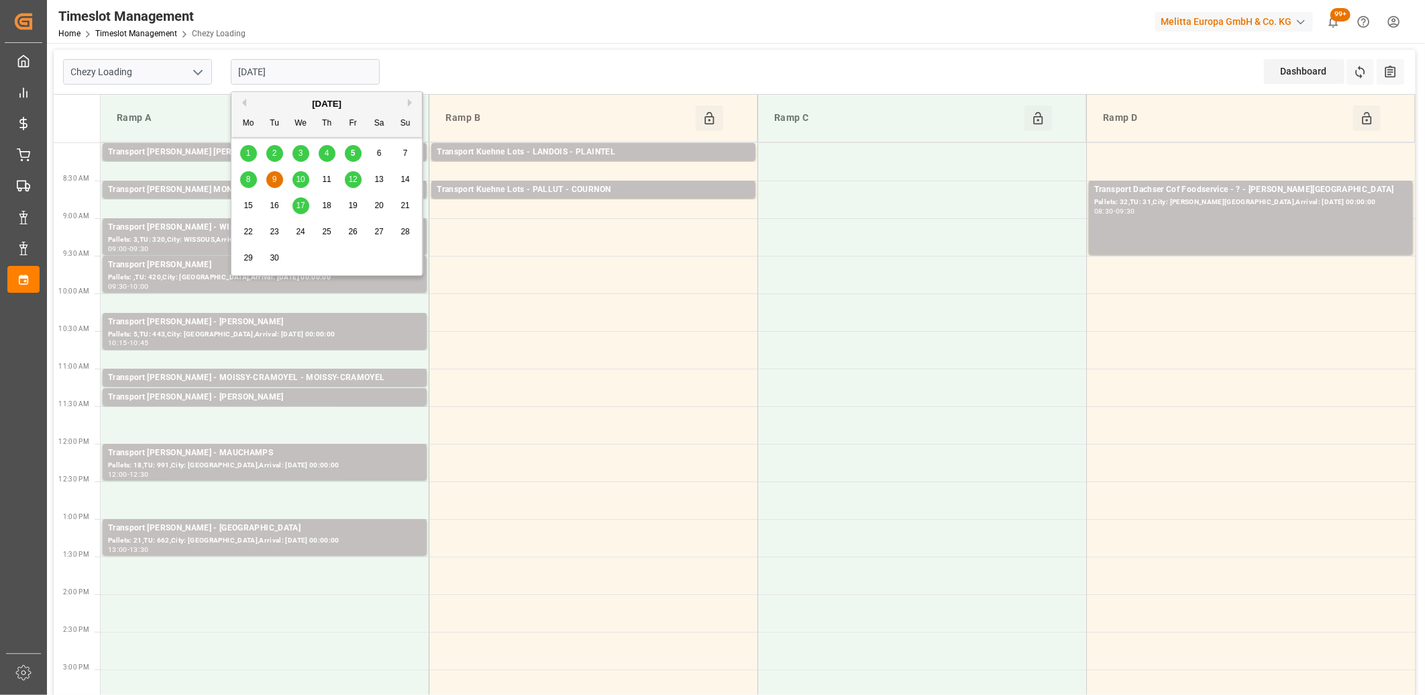
click at [243, 180] on div "8" at bounding box center [248, 180] width 17 height 16
type input "08-09-2025"
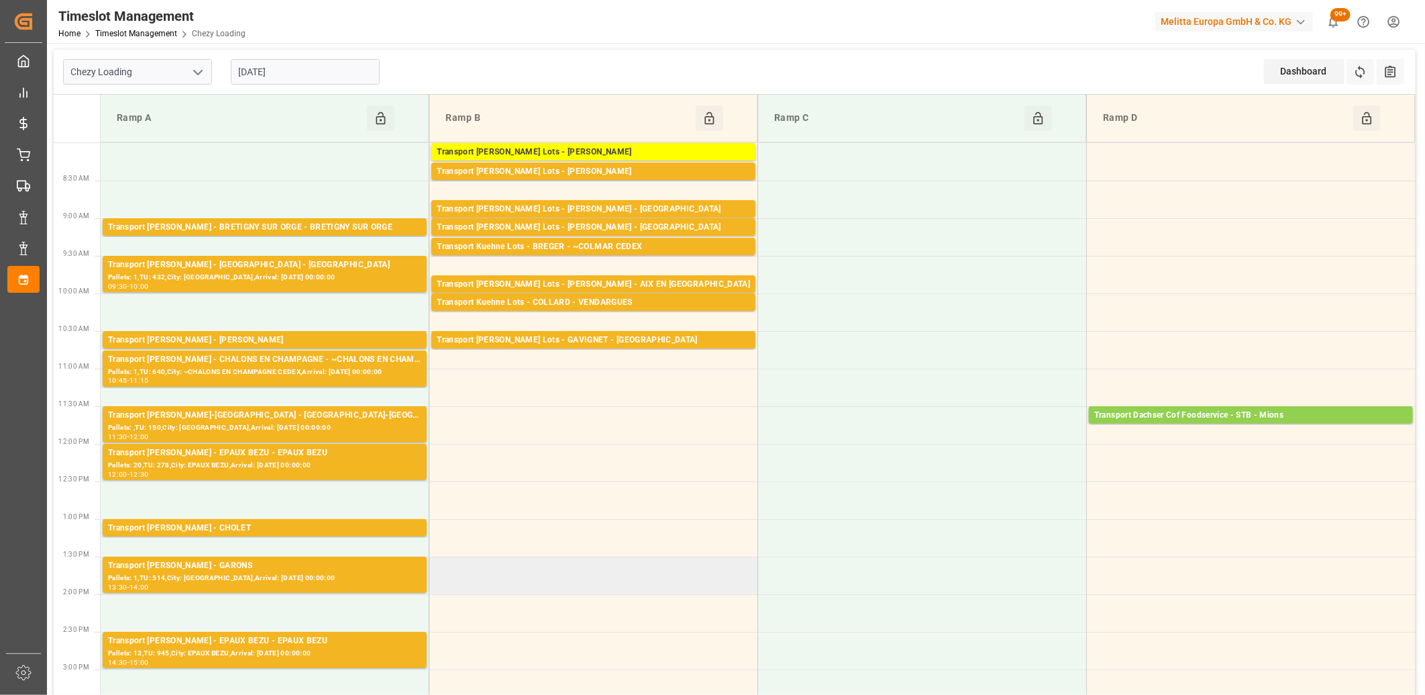
scroll to position [74, 0]
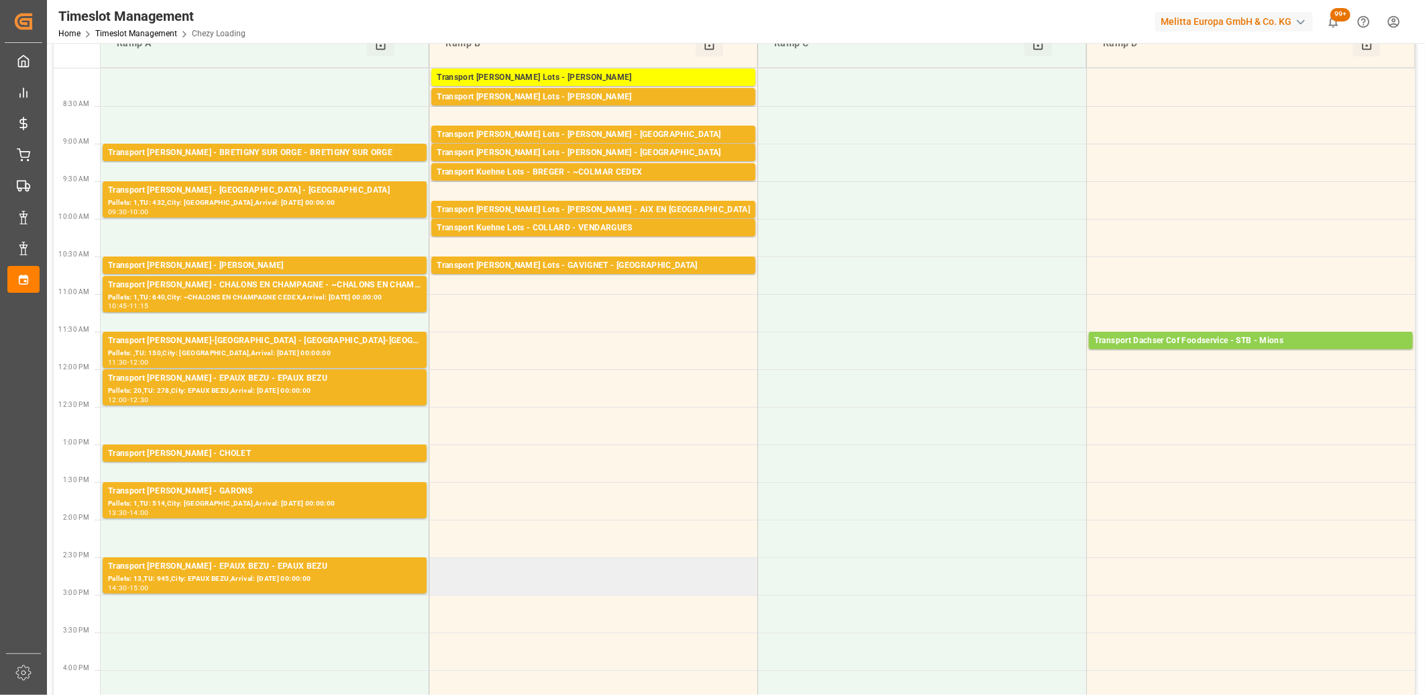
click at [533, 566] on td at bounding box center [593, 576] width 329 height 38
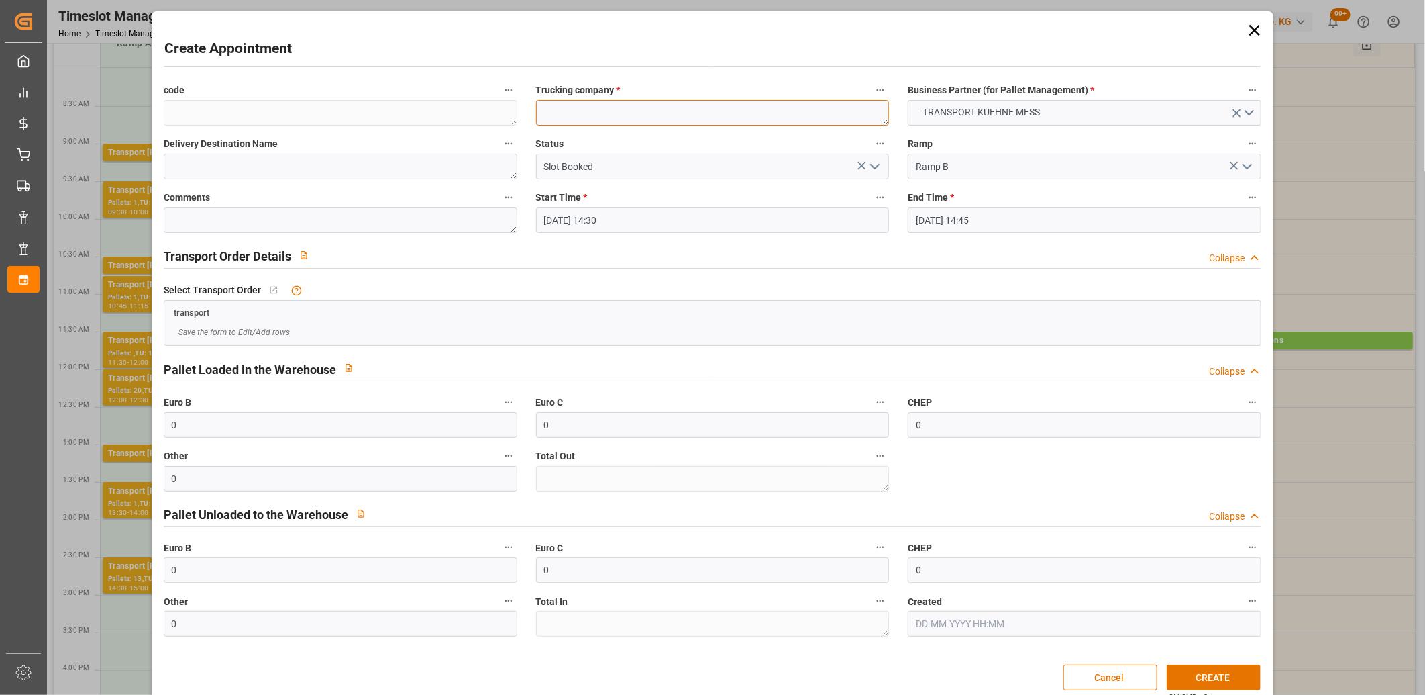
click at [621, 117] on textarea at bounding box center [713, 113] width 354 height 26
type textarea "m"
click at [1215, 679] on button "CREATE" at bounding box center [1214, 677] width 94 height 26
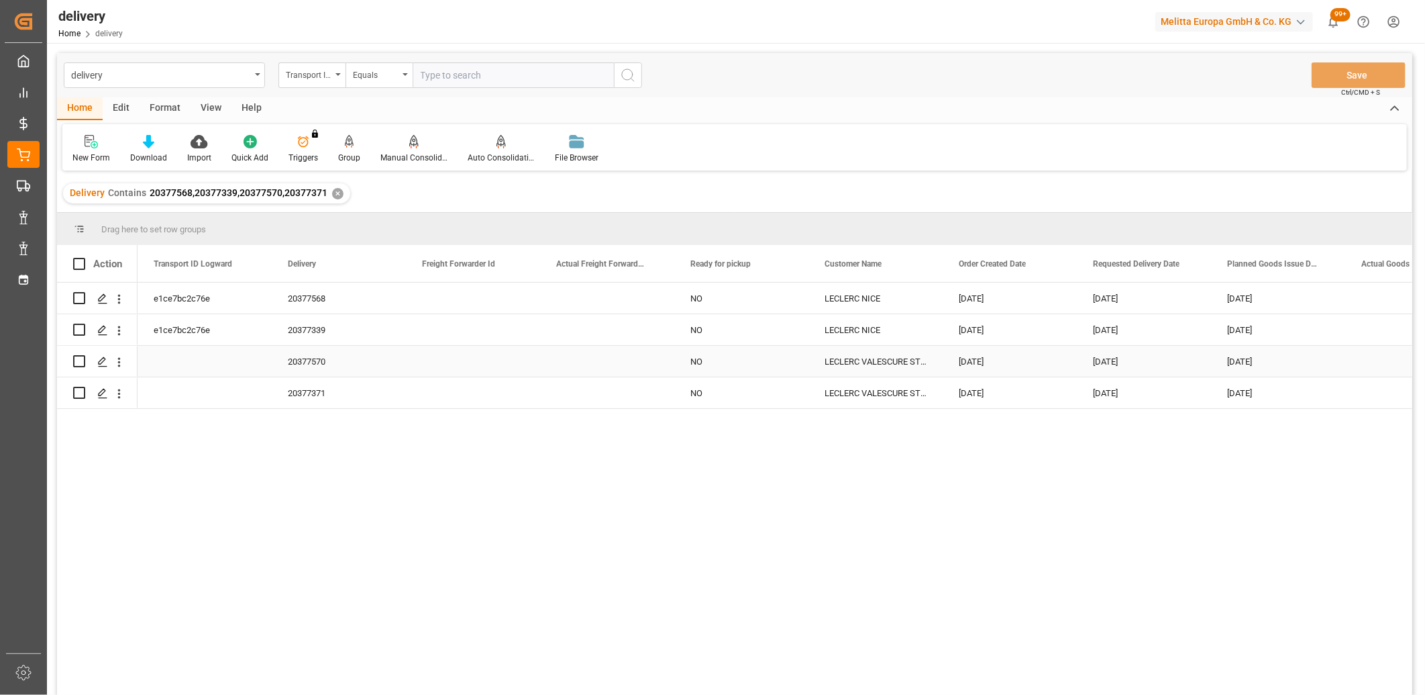
click at [79, 360] on input "Press Space to toggle row selection (unchecked)" at bounding box center [79, 361] width 12 height 12
checkbox input "true"
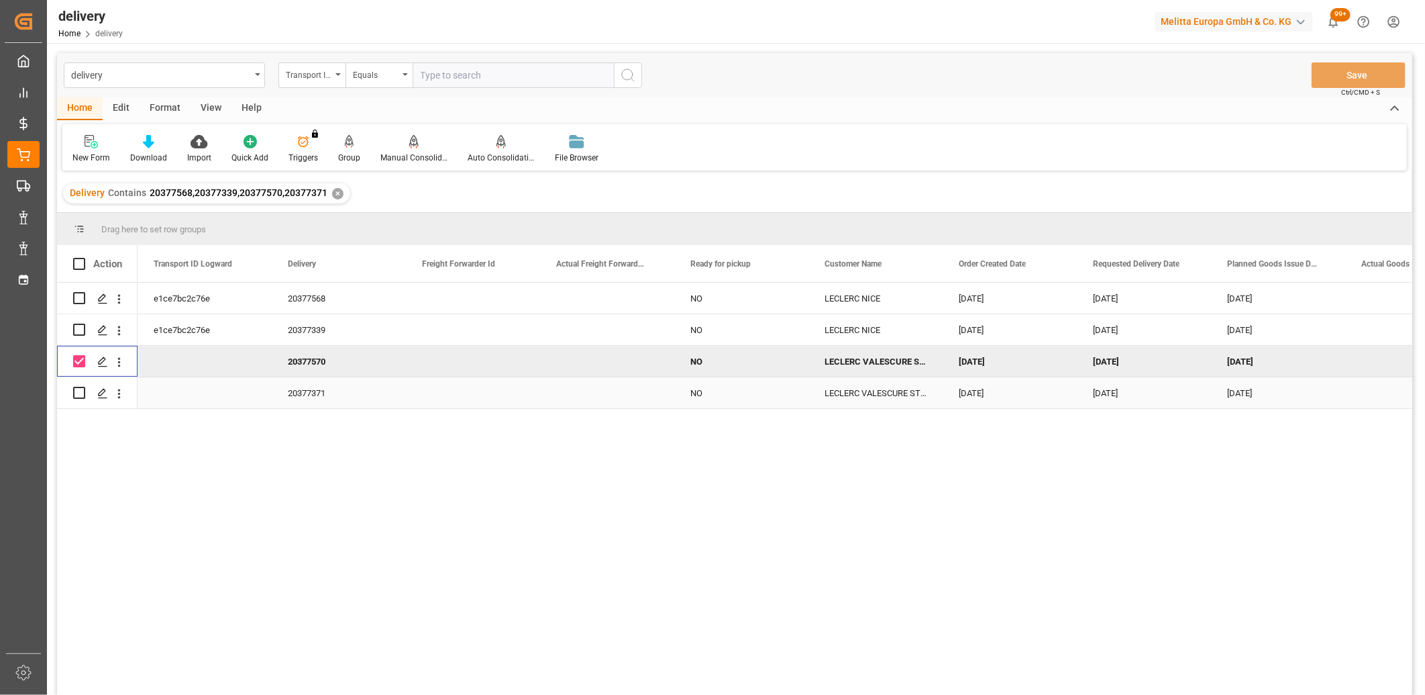
click at [77, 393] on input "Press Space to toggle row selection (unchecked)" at bounding box center [79, 393] width 12 height 12
checkbox input "true"
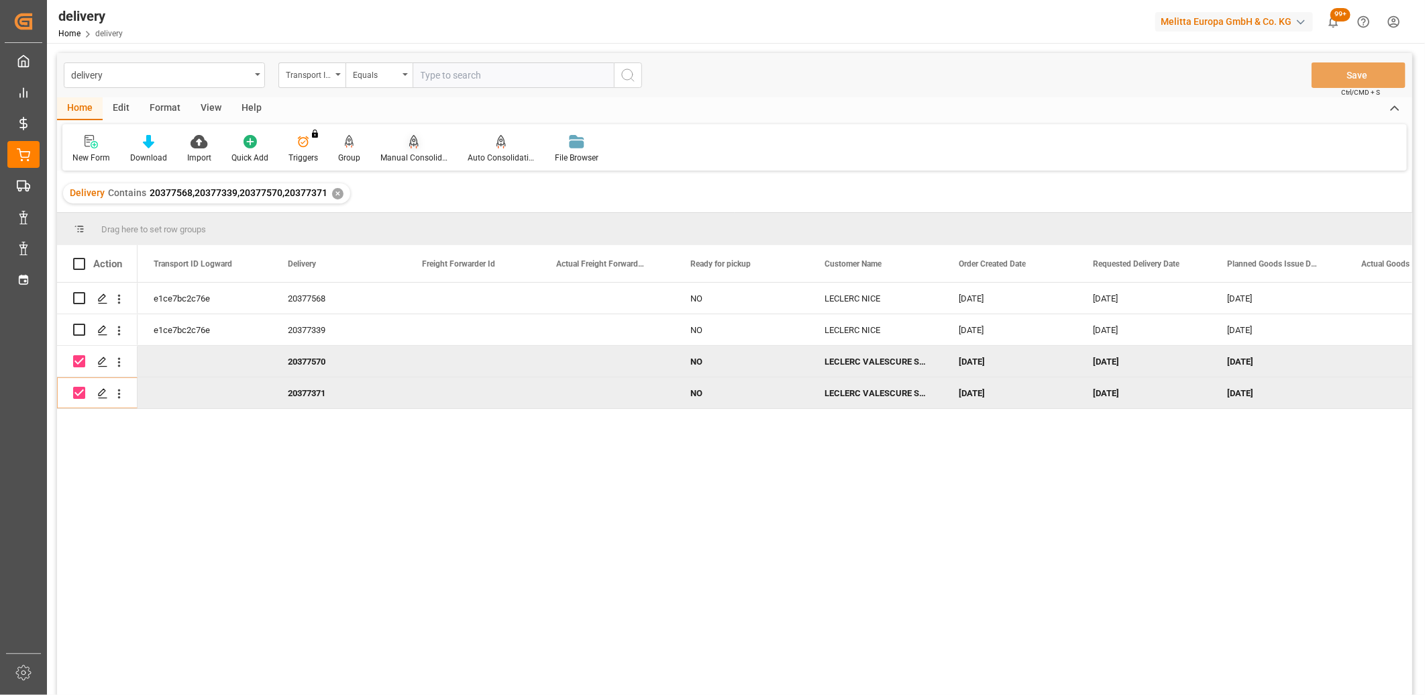
click at [411, 149] on div "Manual Consolidation" at bounding box center [413, 149] width 87 height 30
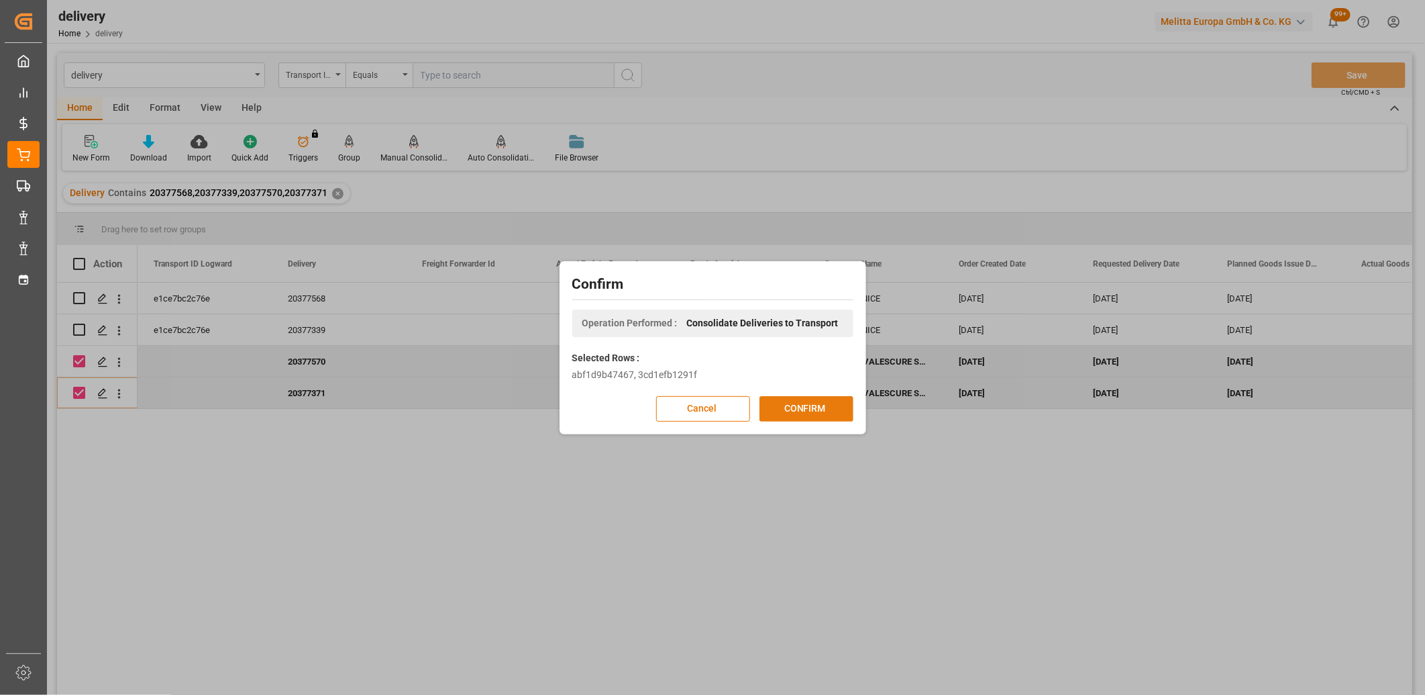
click at [789, 410] on button "CONFIRM" at bounding box center [807, 409] width 94 height 26
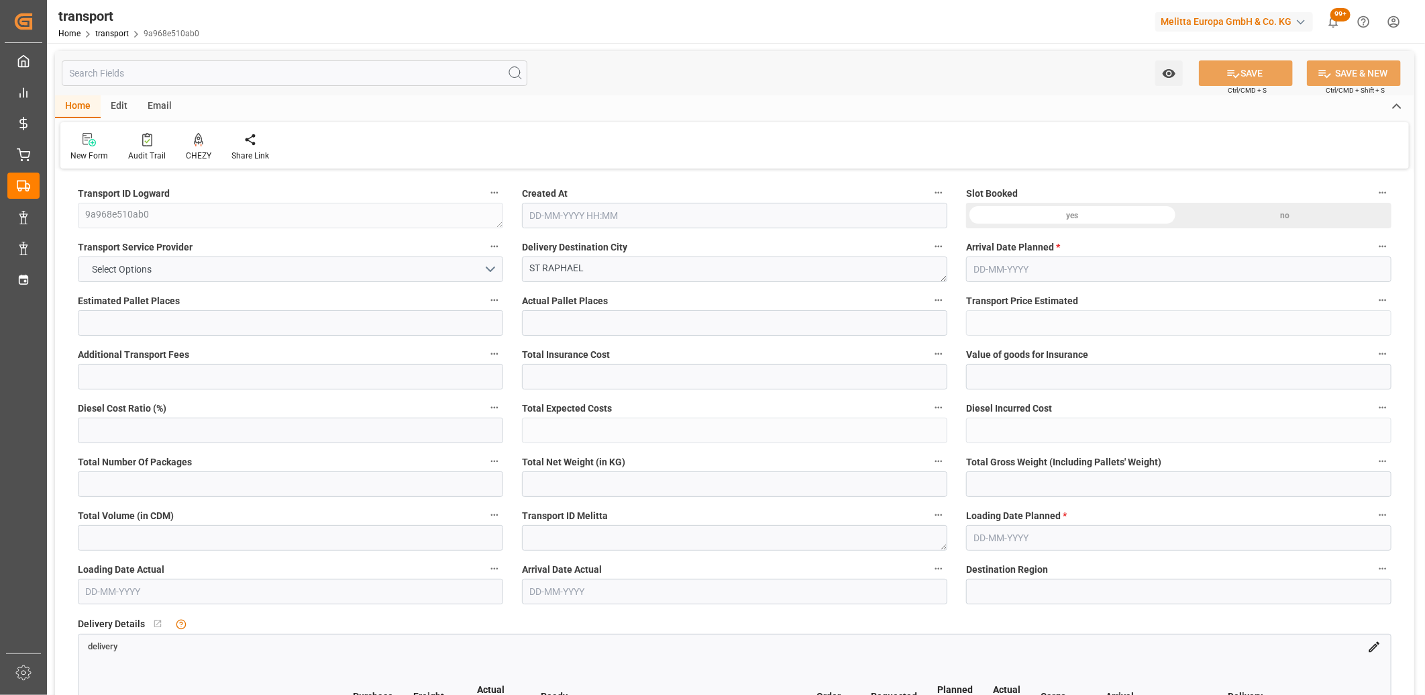
type input "2"
type input "169.2697"
type input "0"
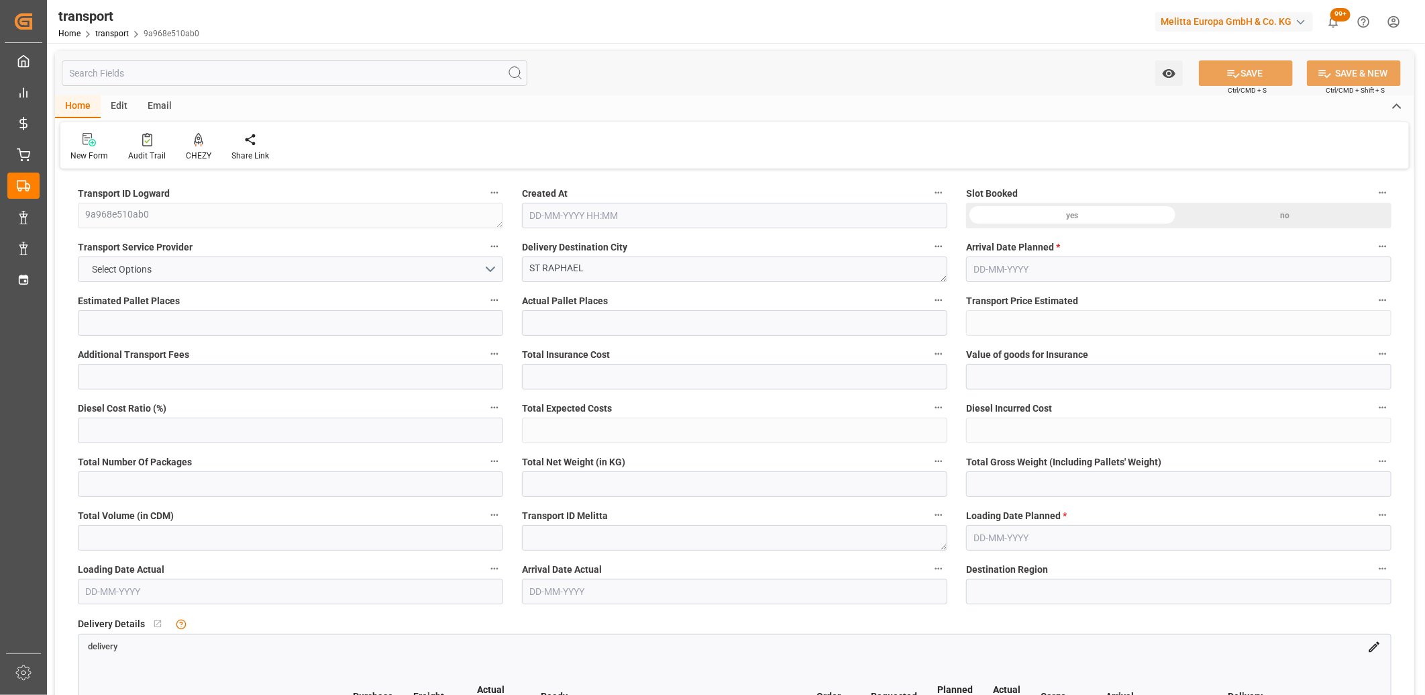
type input "169.2697"
type input "0"
type input "279.435"
type input "371.287"
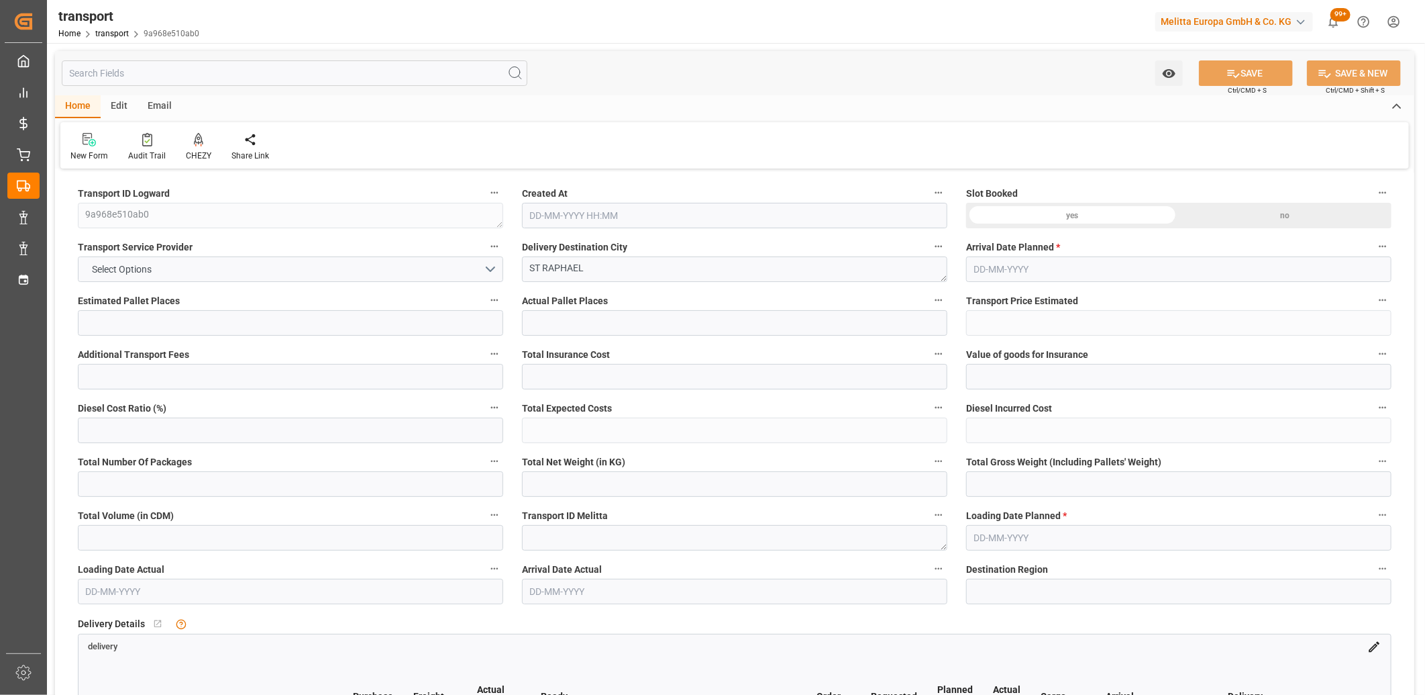
type input "1002.422"
type input "83"
type input "0"
type input "86"
type input "2"
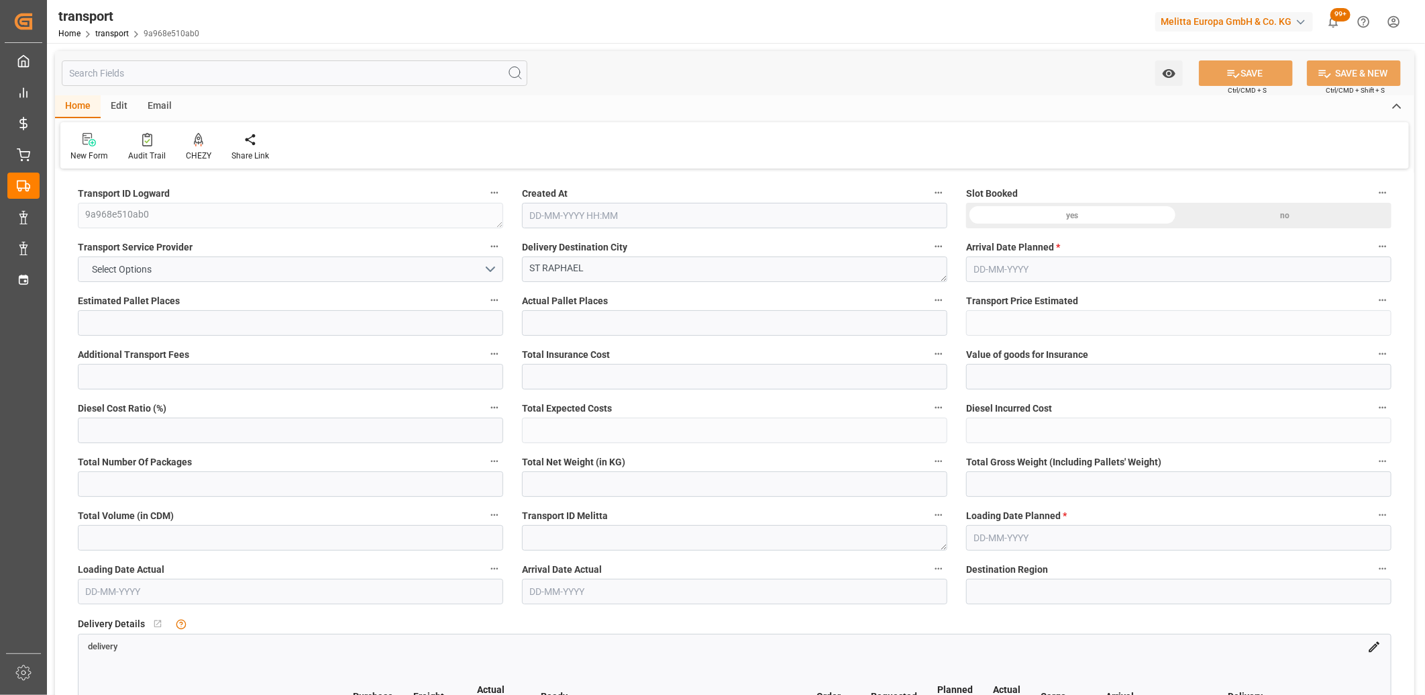
type input "101"
type input "325.287"
type input "0"
type input "4710.8598"
type input "0"
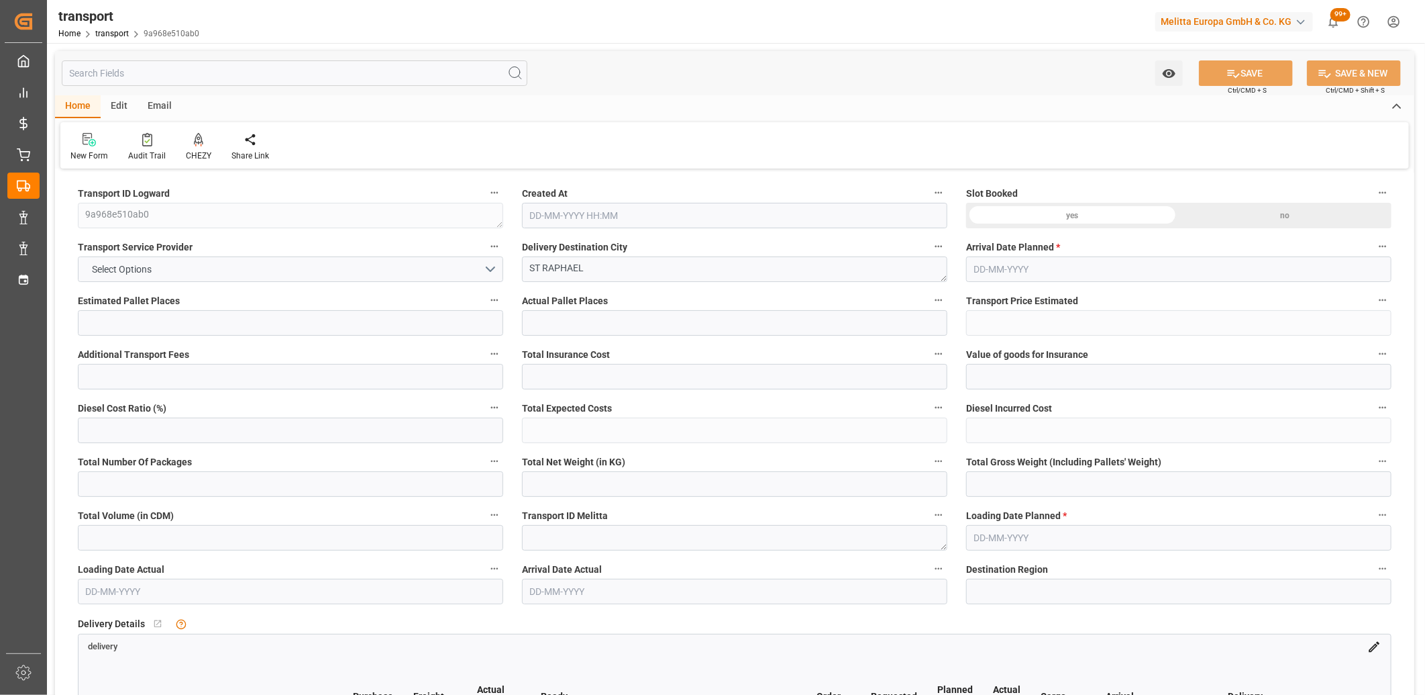
type input "0"
type input "21"
type input "35"
type input "[DATE] 11:37"
type input "[DATE]"
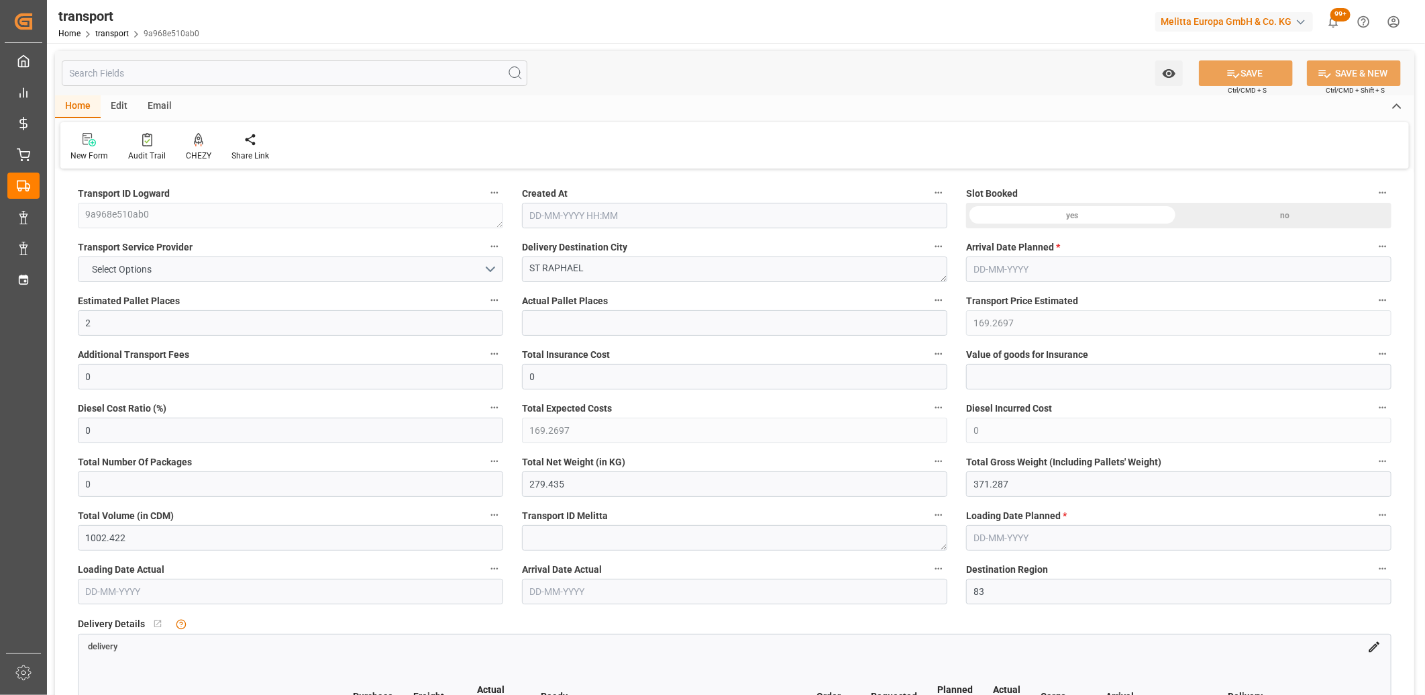
type input "[DATE]"
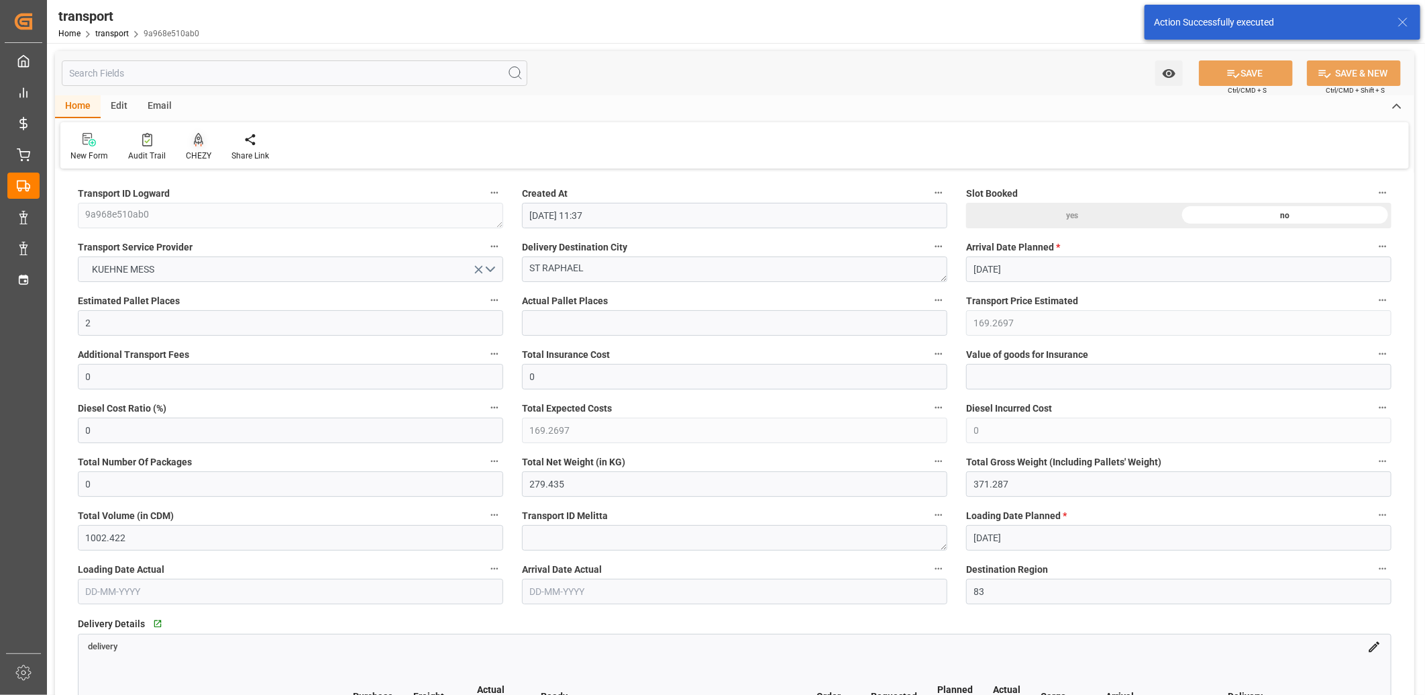
click at [196, 139] on icon at bounding box center [198, 138] width 9 height 11
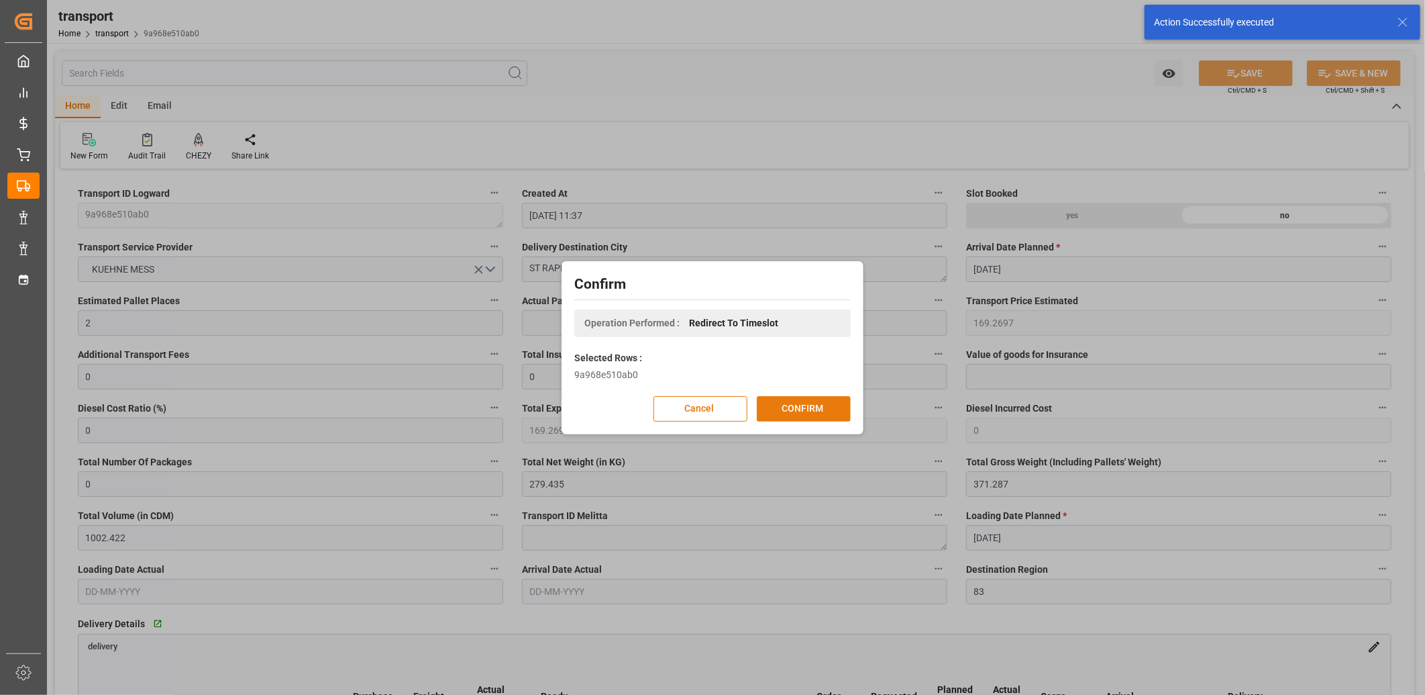
click at [793, 408] on button "CONFIRM" at bounding box center [804, 409] width 94 height 26
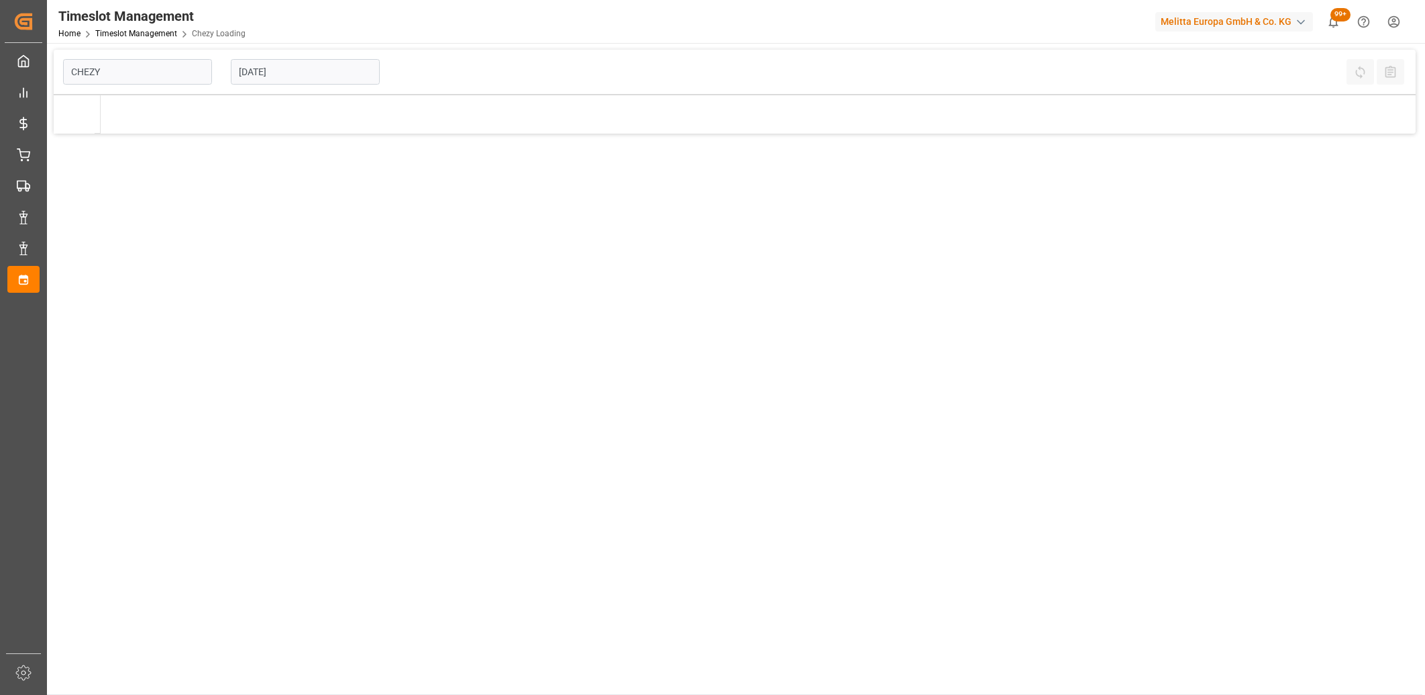
type input "Chezy Loading"
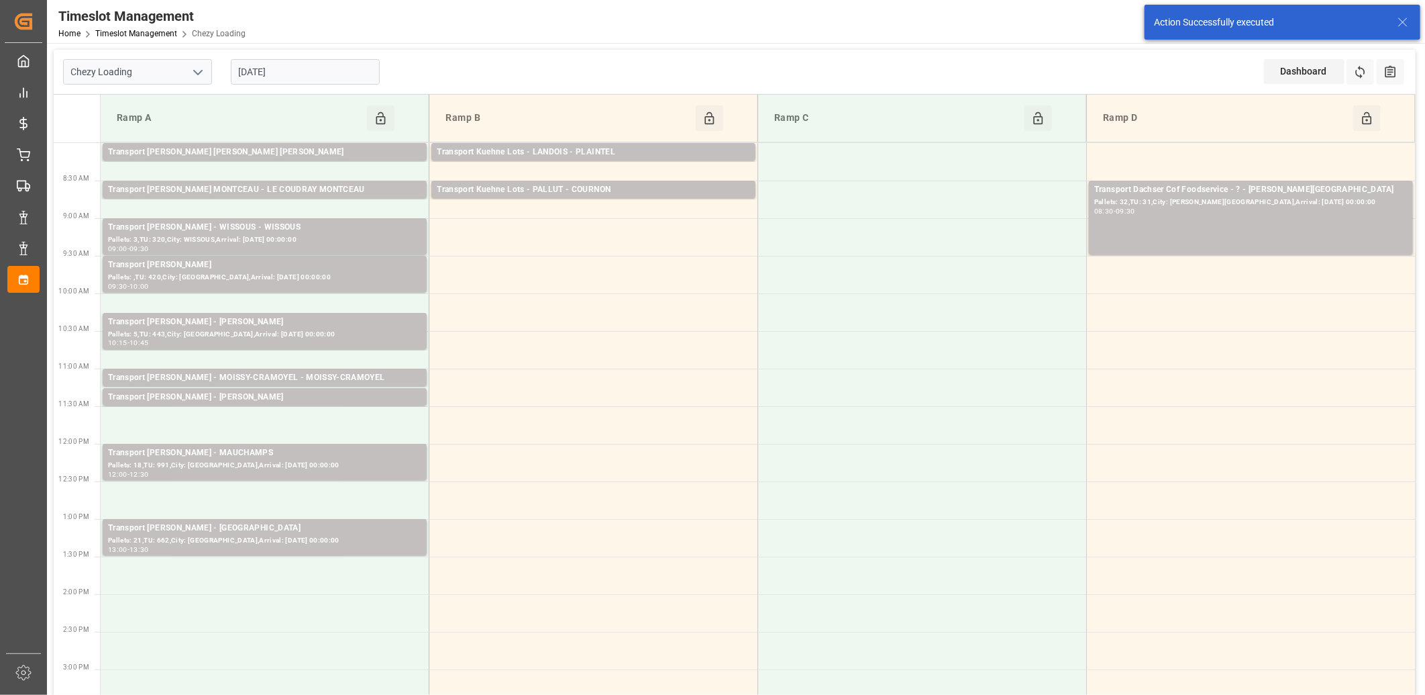
click at [327, 77] on input "[DATE]" at bounding box center [305, 72] width 149 height 26
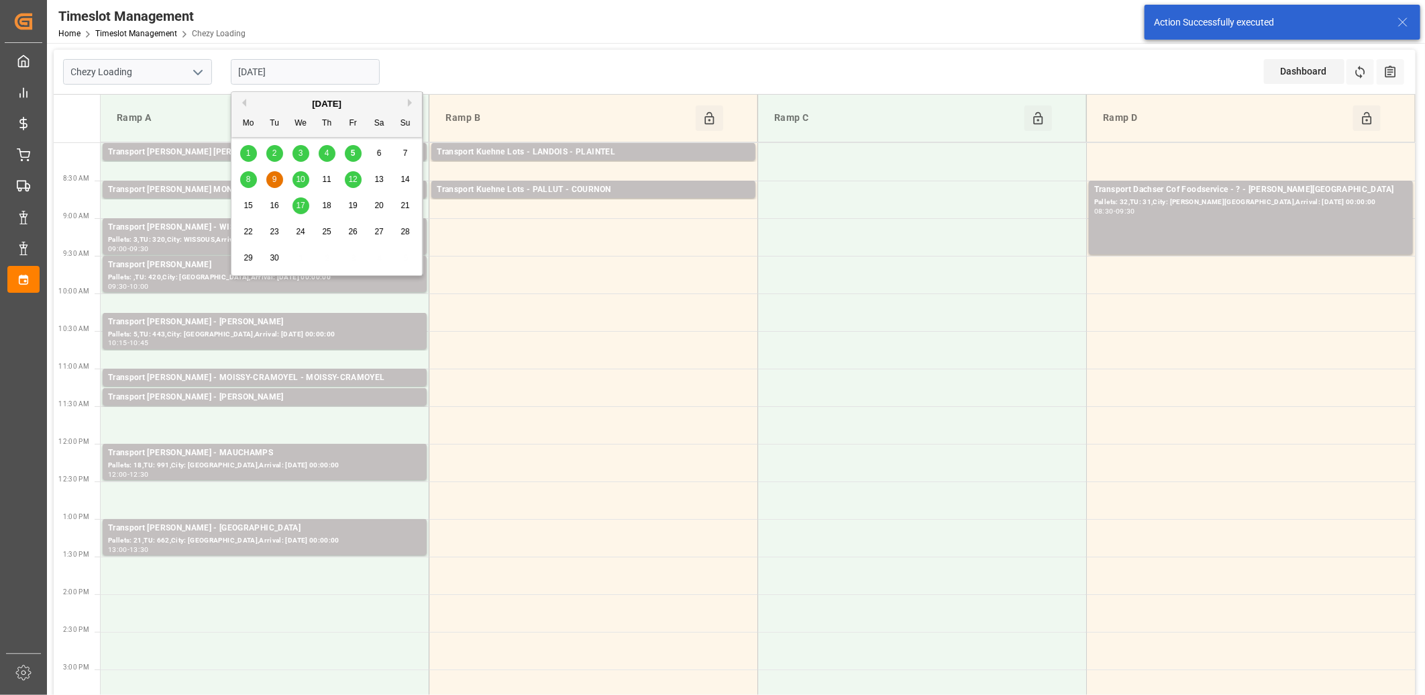
click at [246, 183] on span "8" at bounding box center [248, 178] width 5 height 9
type input "[DATE]"
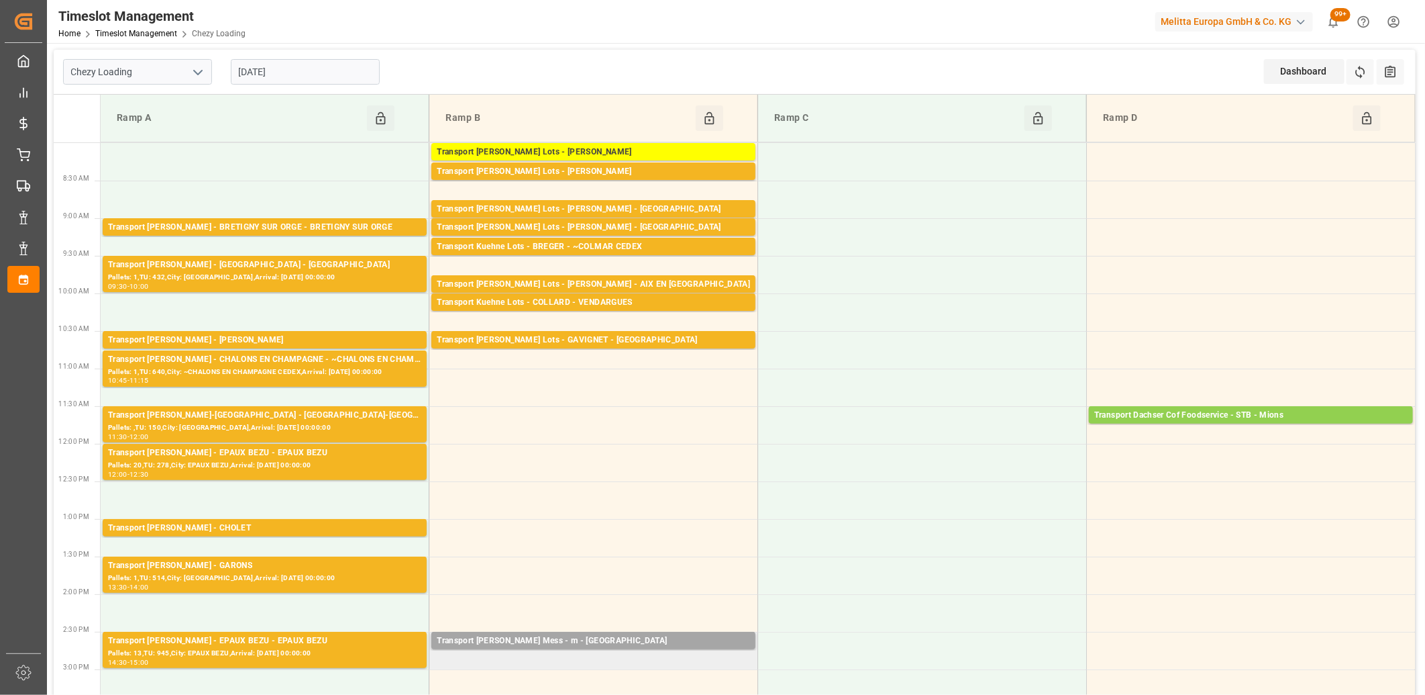
click at [521, 656] on td "Transport [PERSON_NAME] Mess - m - NICE Pallets: ,TU: 107,City: [GEOGRAPHIC_DAT…" at bounding box center [593, 650] width 329 height 38
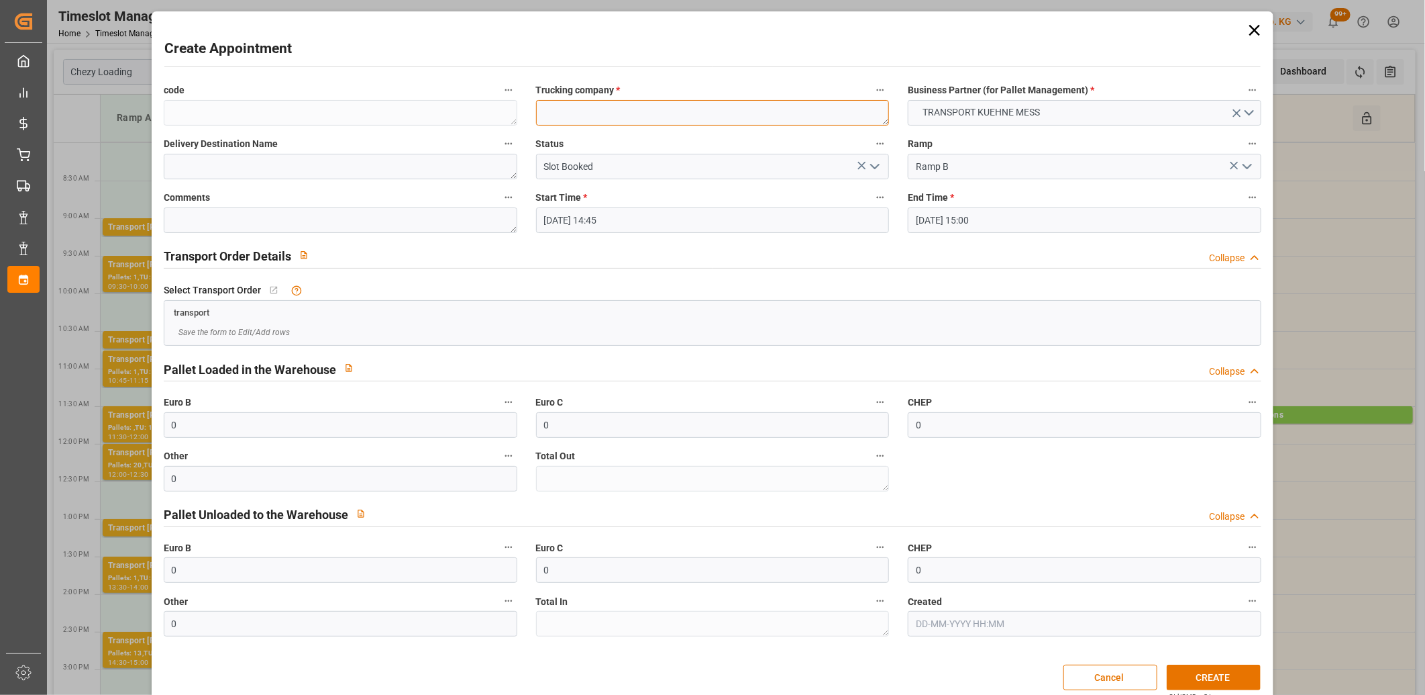
click at [551, 112] on textarea at bounding box center [713, 113] width 354 height 26
type textarea "m"
click at [1198, 673] on button "CREATE" at bounding box center [1214, 677] width 94 height 26
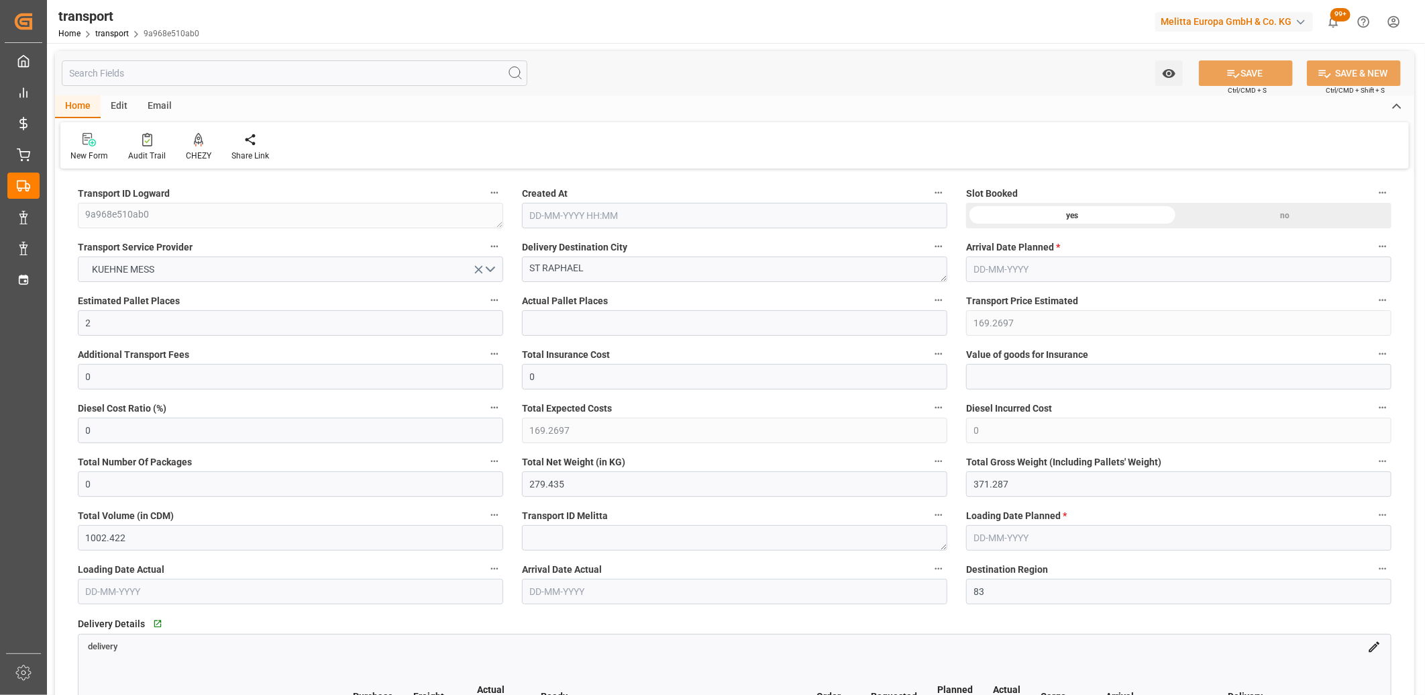
type input "[DATE] 11:37"
type input "[DATE]"
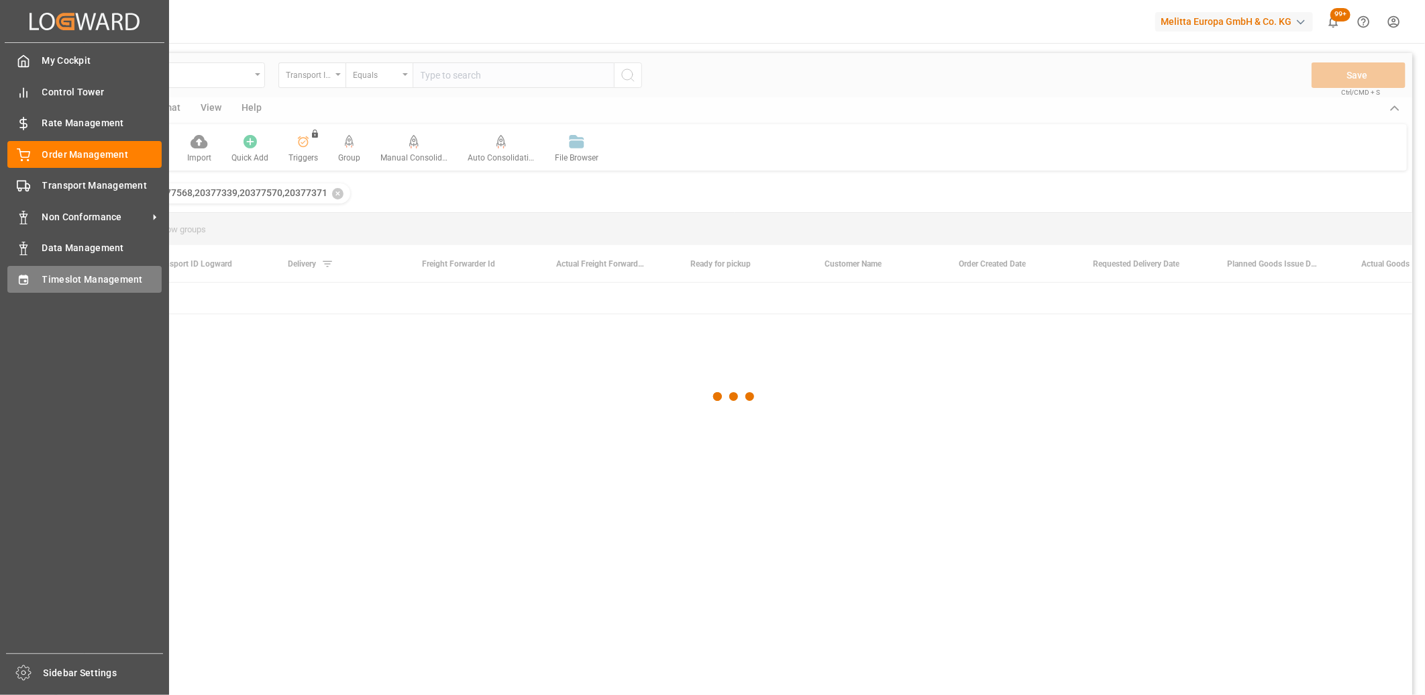
click at [36, 285] on div "Timeslot Management Timeslot Management" at bounding box center [84, 279] width 154 height 26
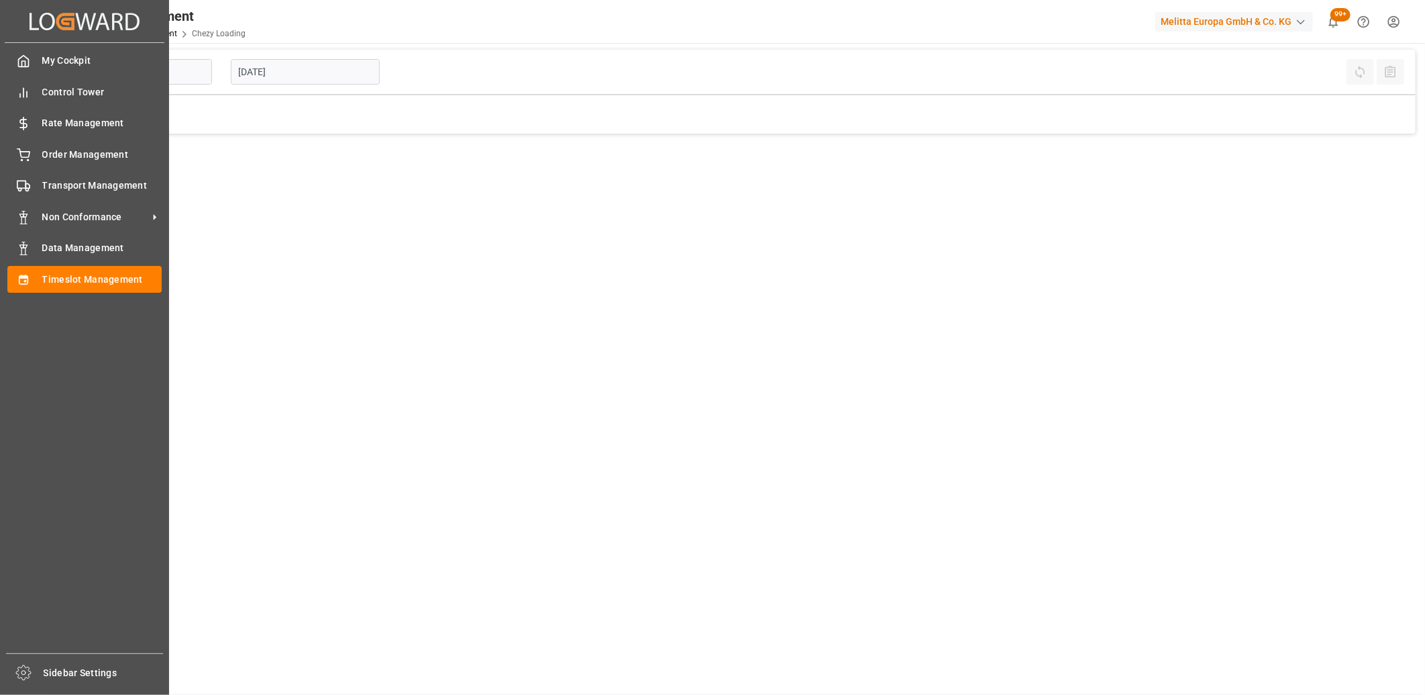
type input "Chezy Loading"
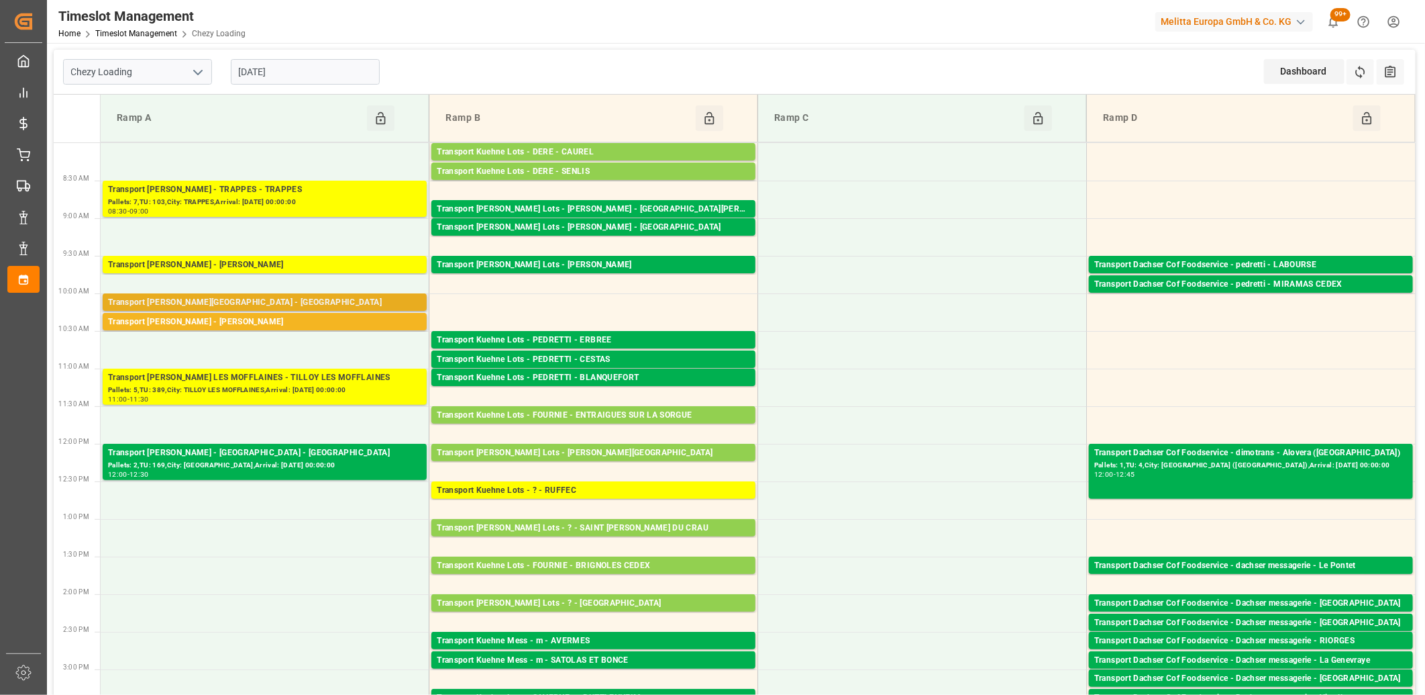
click at [303, 300] on div "Transport Delisle - Savigny le Temple - Savigny le Temple" at bounding box center [264, 302] width 313 height 13
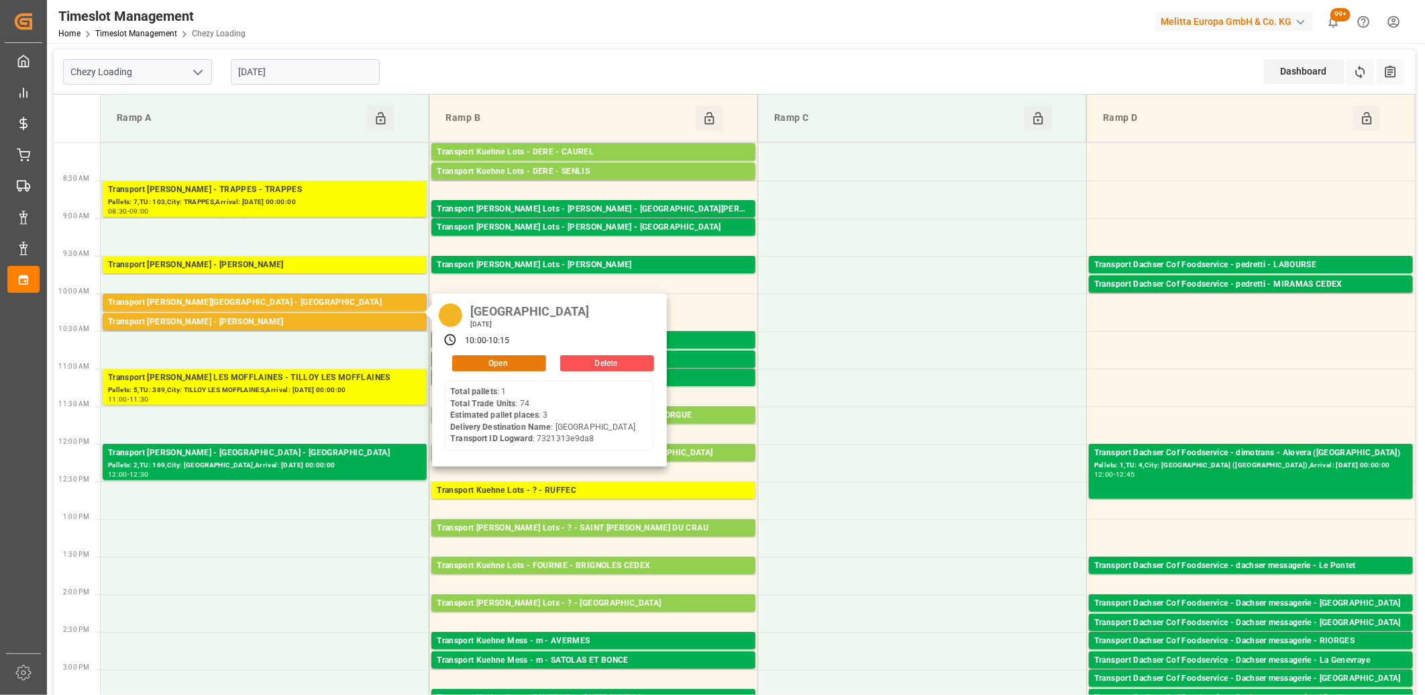
click at [474, 364] on button "Open" at bounding box center [499, 363] width 94 height 16
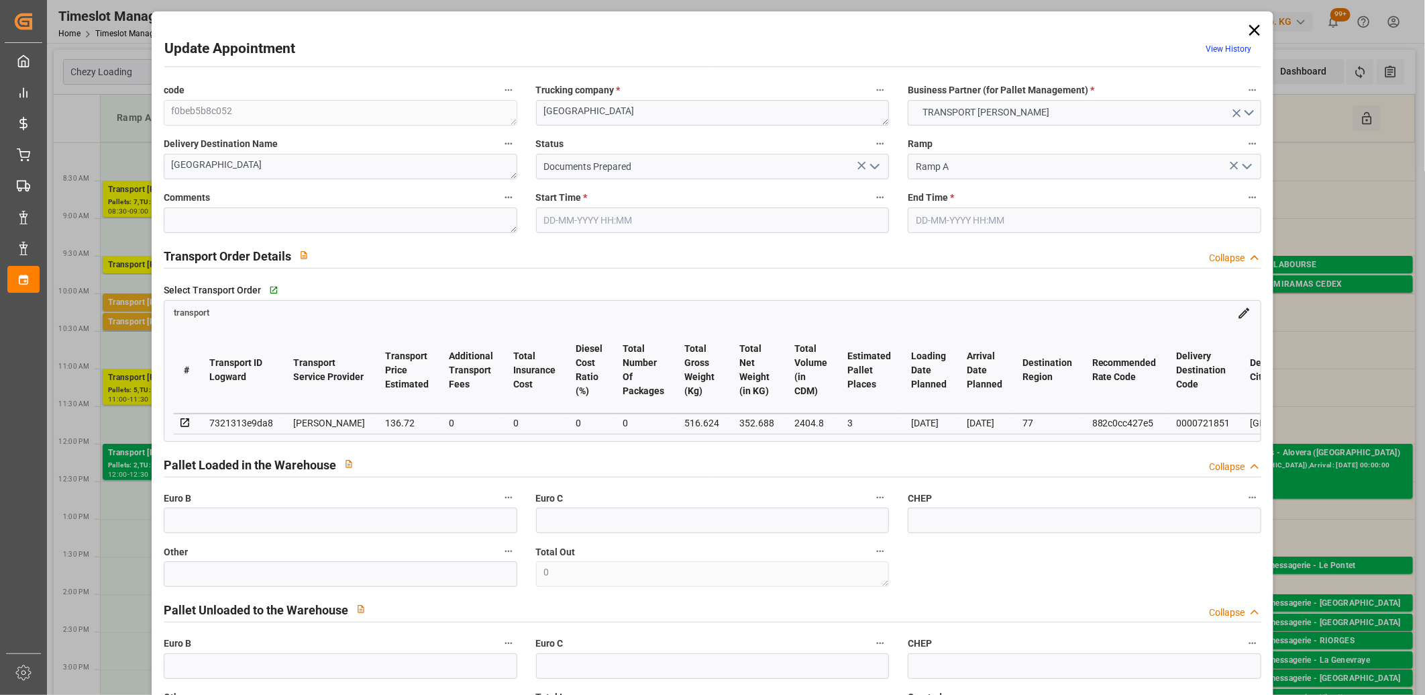
type input "05-09-2025 10:00"
type input "05-09-2025 10:15"
type input "03-09-2025 12:49"
type input "03-09-2025 11:30"
type input "[DATE]"
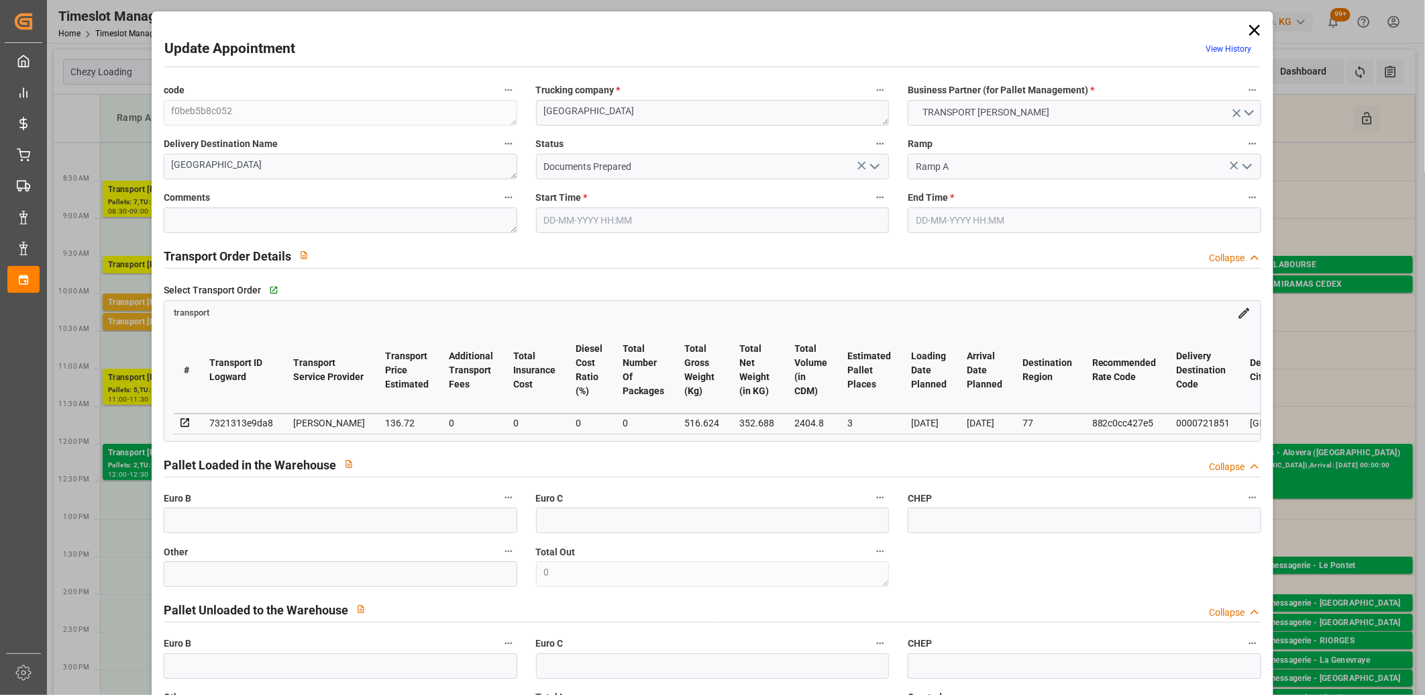
type input "[DATE]"
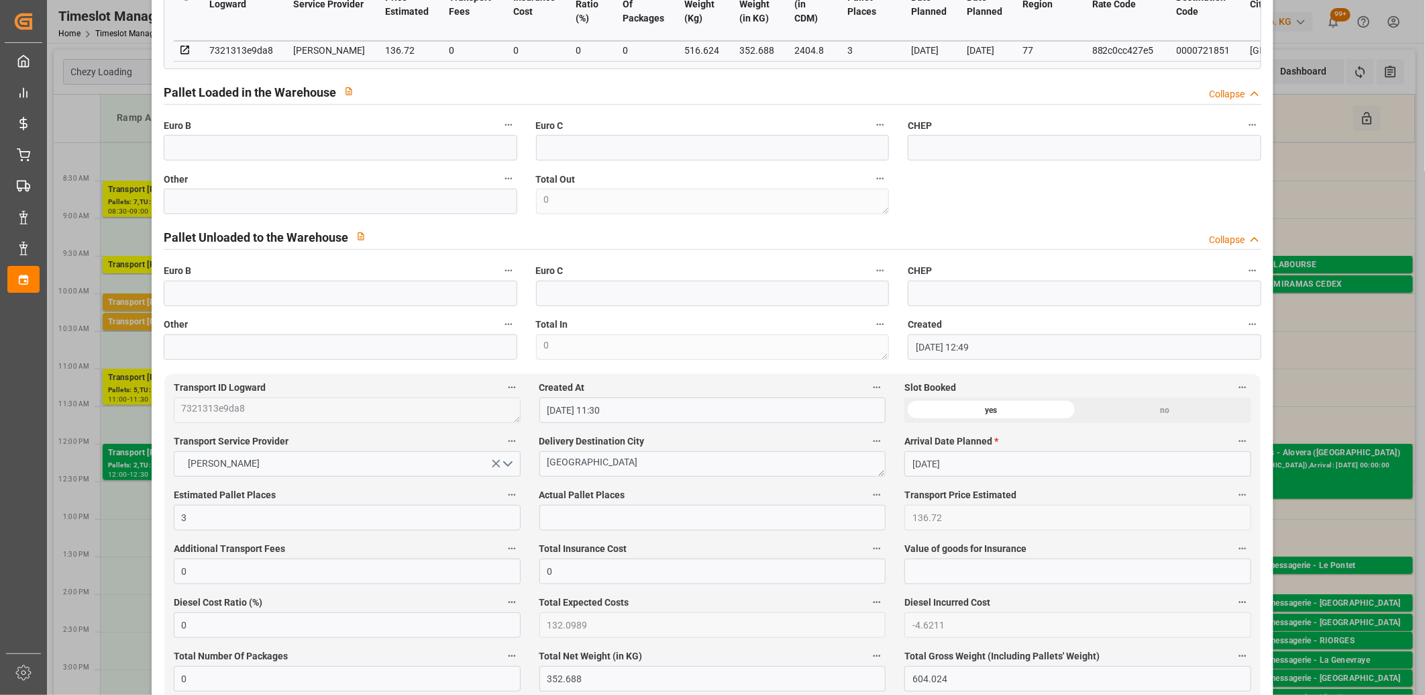
scroll to position [746, 0]
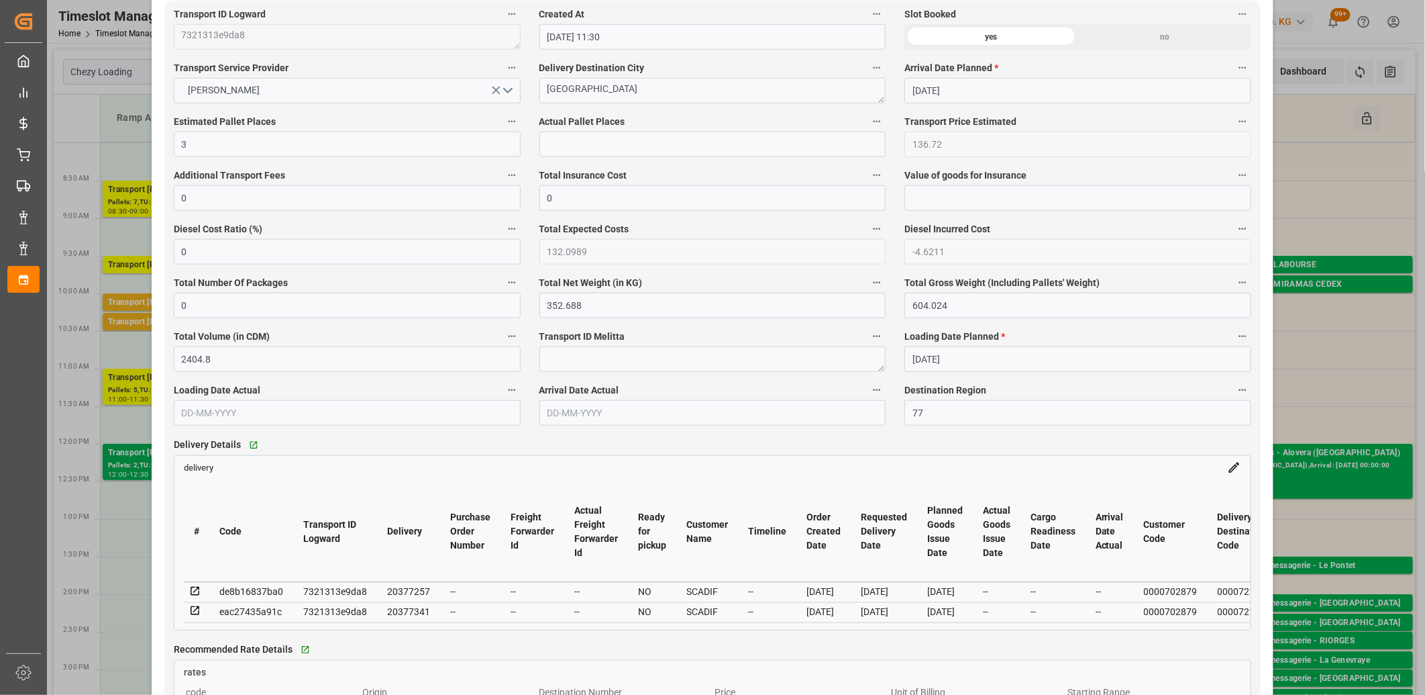
click at [401, 615] on div "20377341" at bounding box center [408, 611] width 43 height 16
copy div "20377341"
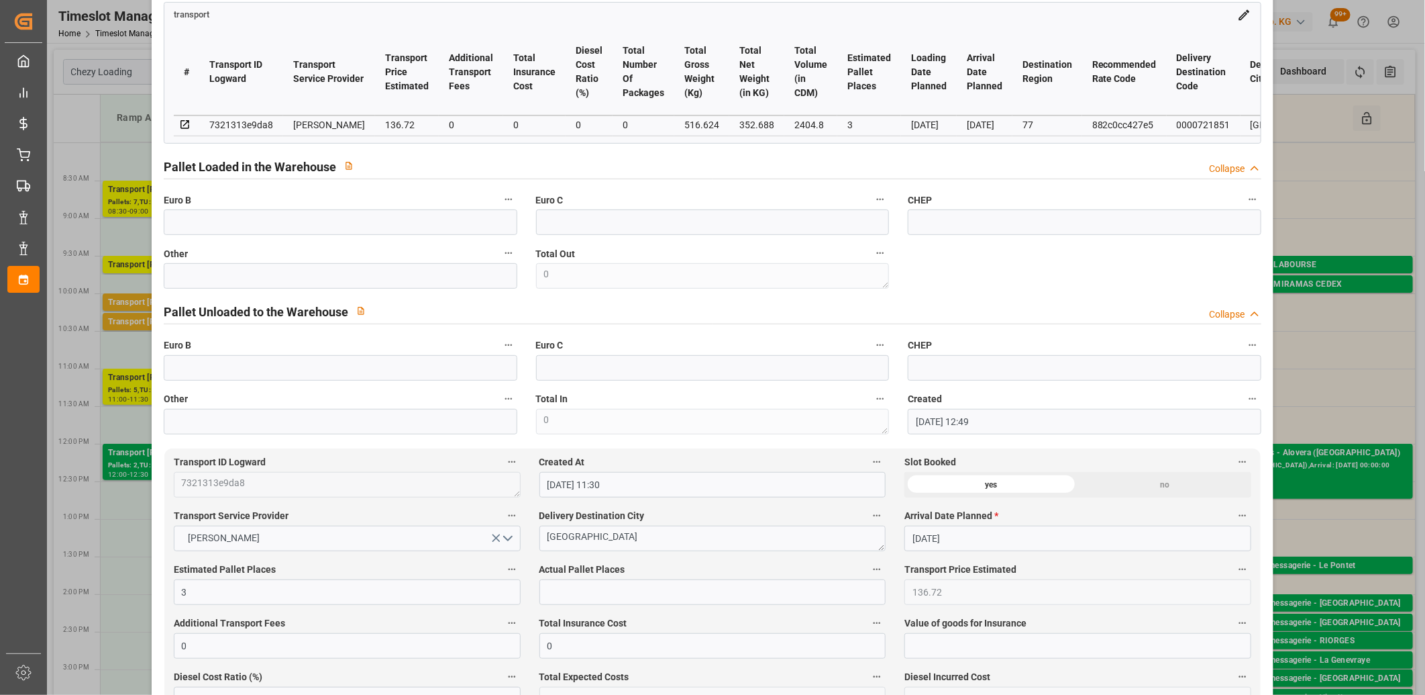
scroll to position [0, 0]
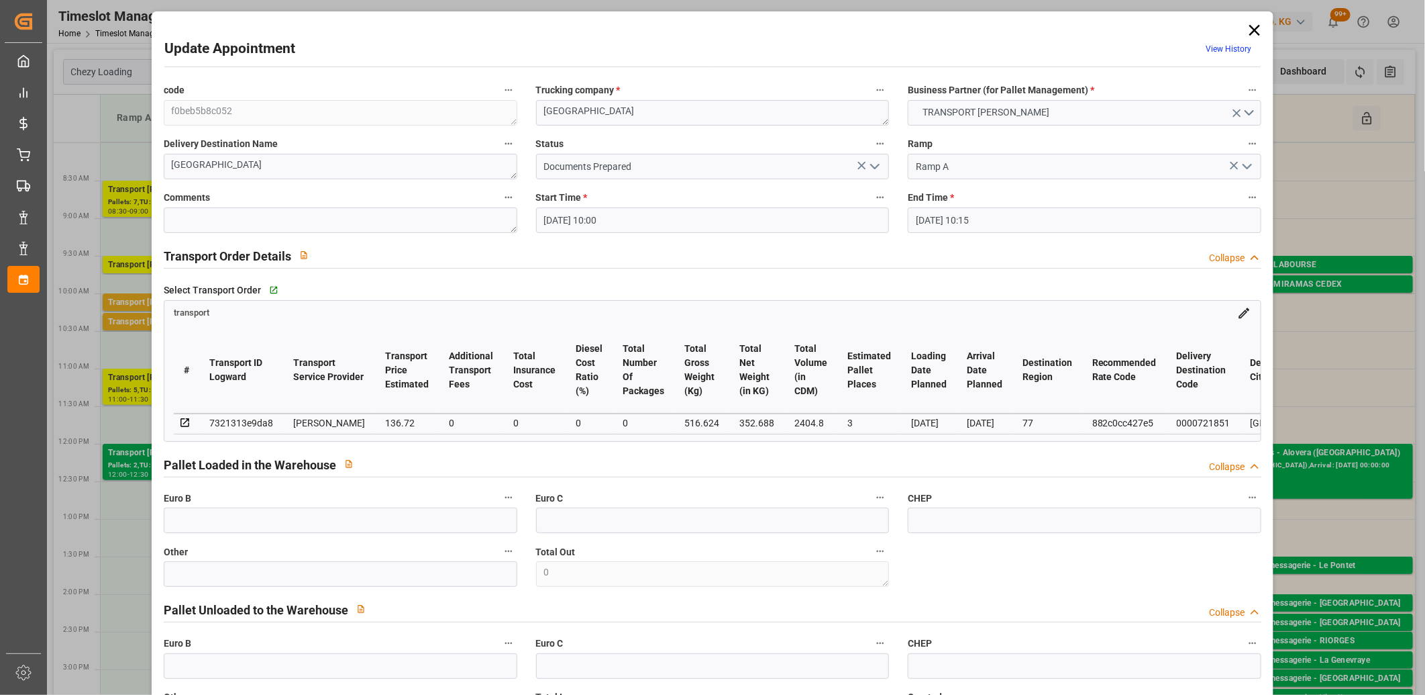
click at [1249, 30] on icon at bounding box center [1254, 30] width 19 height 19
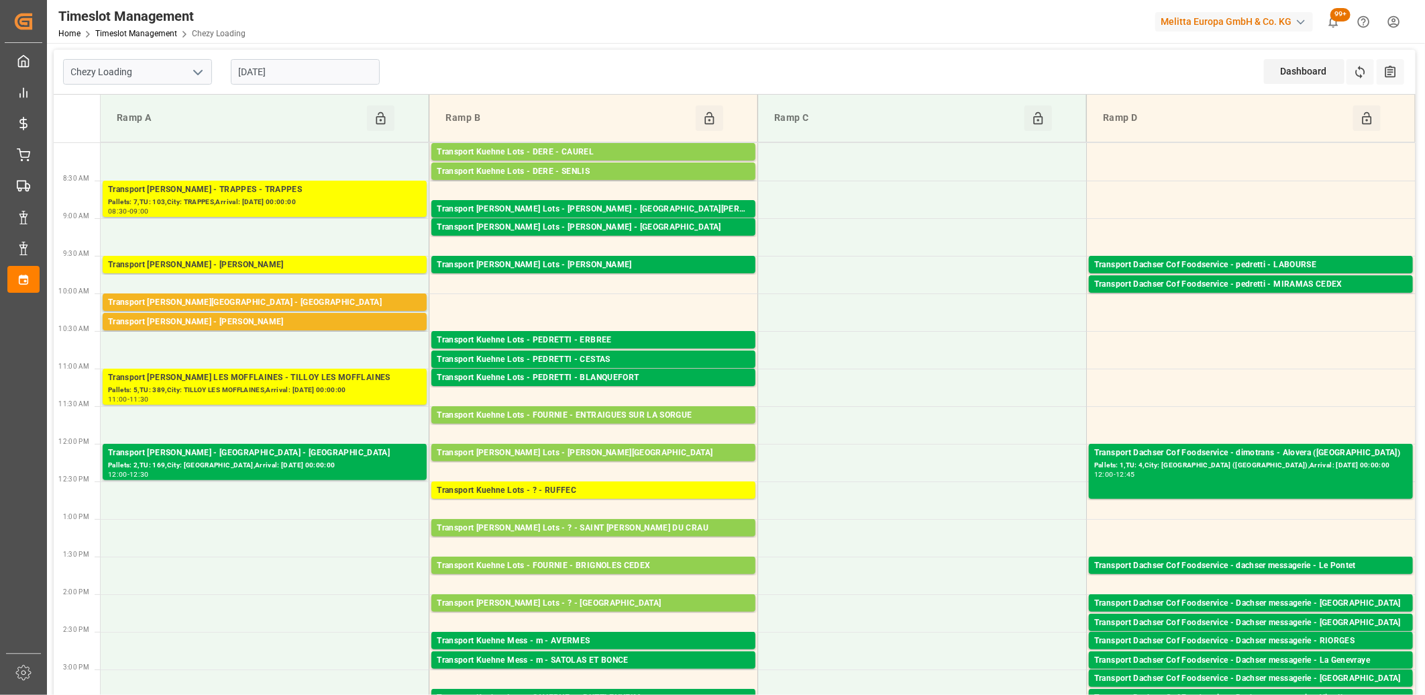
click at [303, 70] on input "[DATE]" at bounding box center [305, 72] width 149 height 26
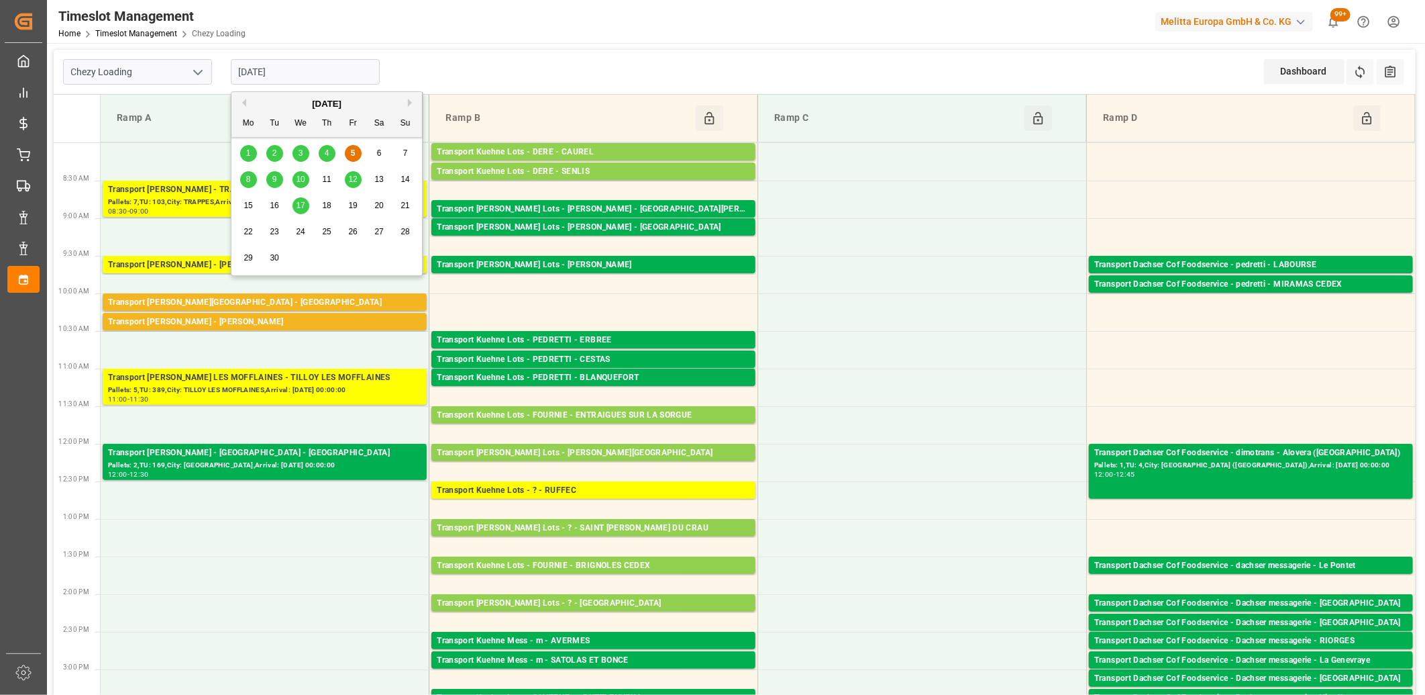
click at [245, 180] on div "8" at bounding box center [248, 180] width 17 height 16
type input "[DATE]"
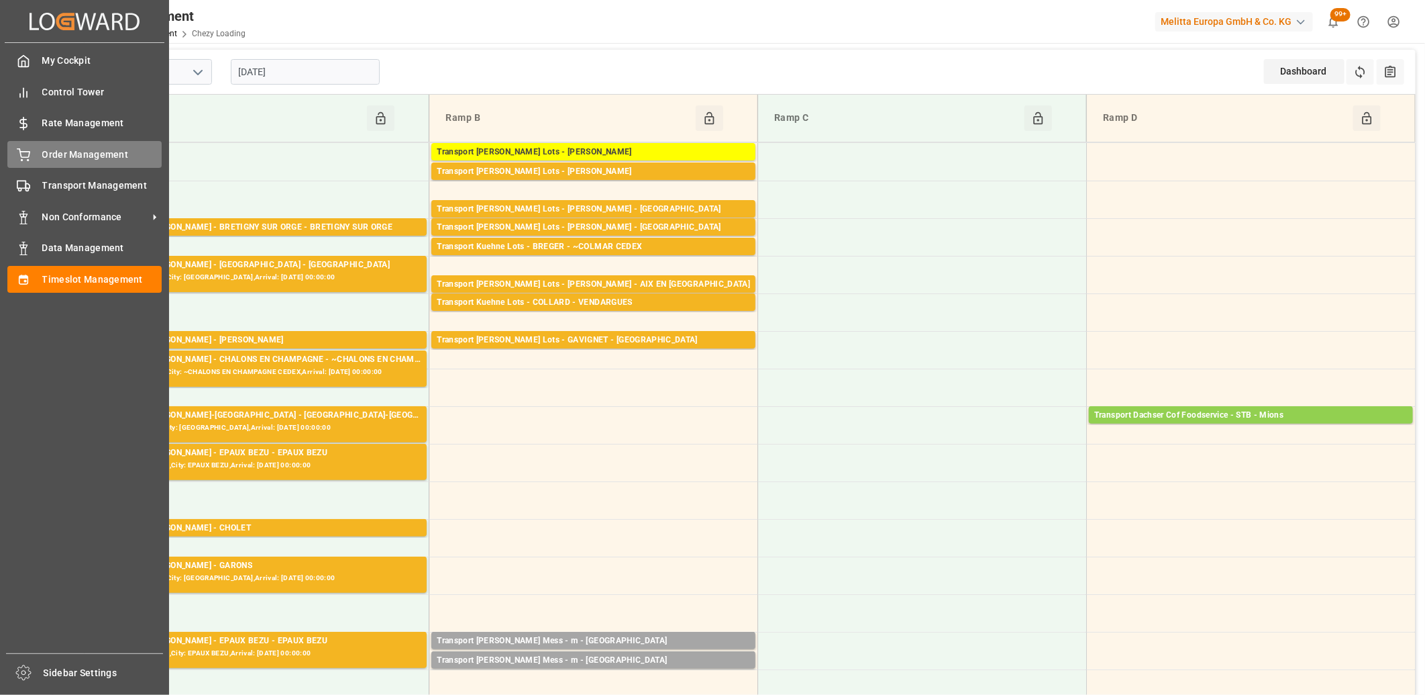
click at [20, 159] on icon at bounding box center [23, 154] width 13 height 13
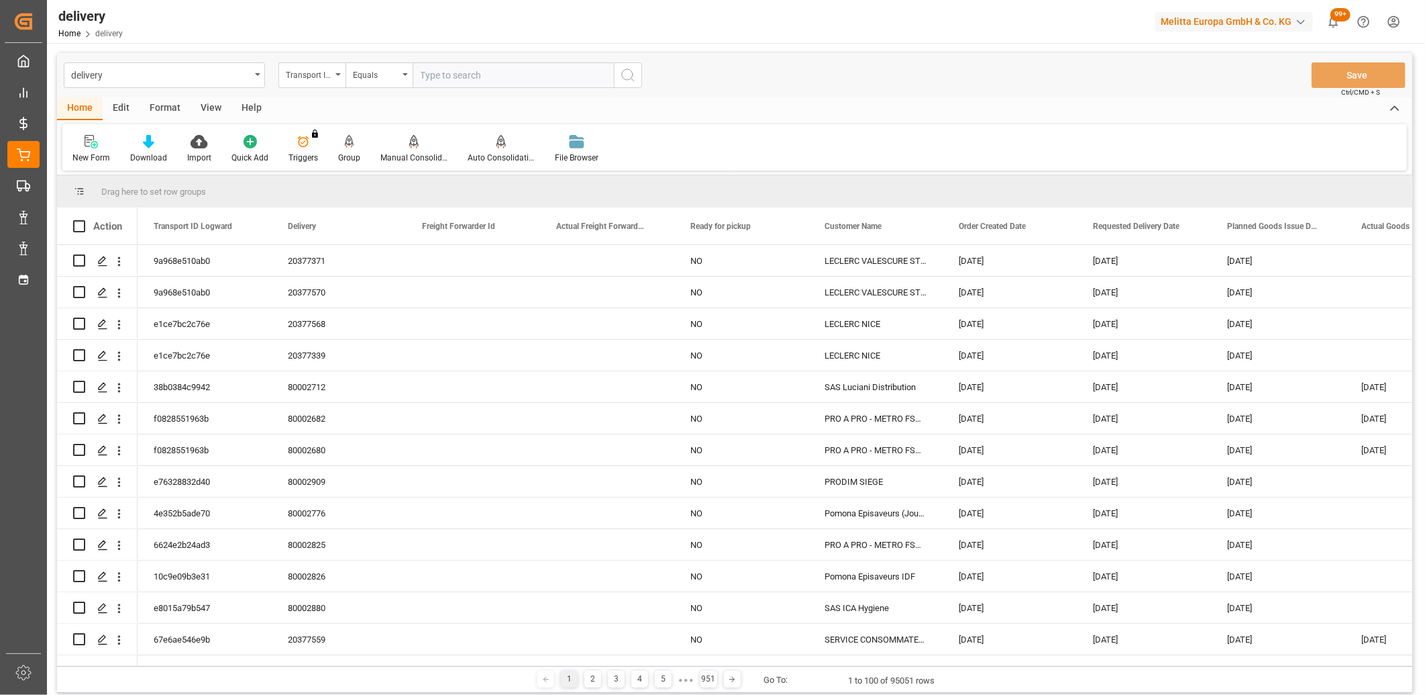
click at [336, 77] on div "Transport ID Logward" at bounding box center [311, 75] width 67 height 26
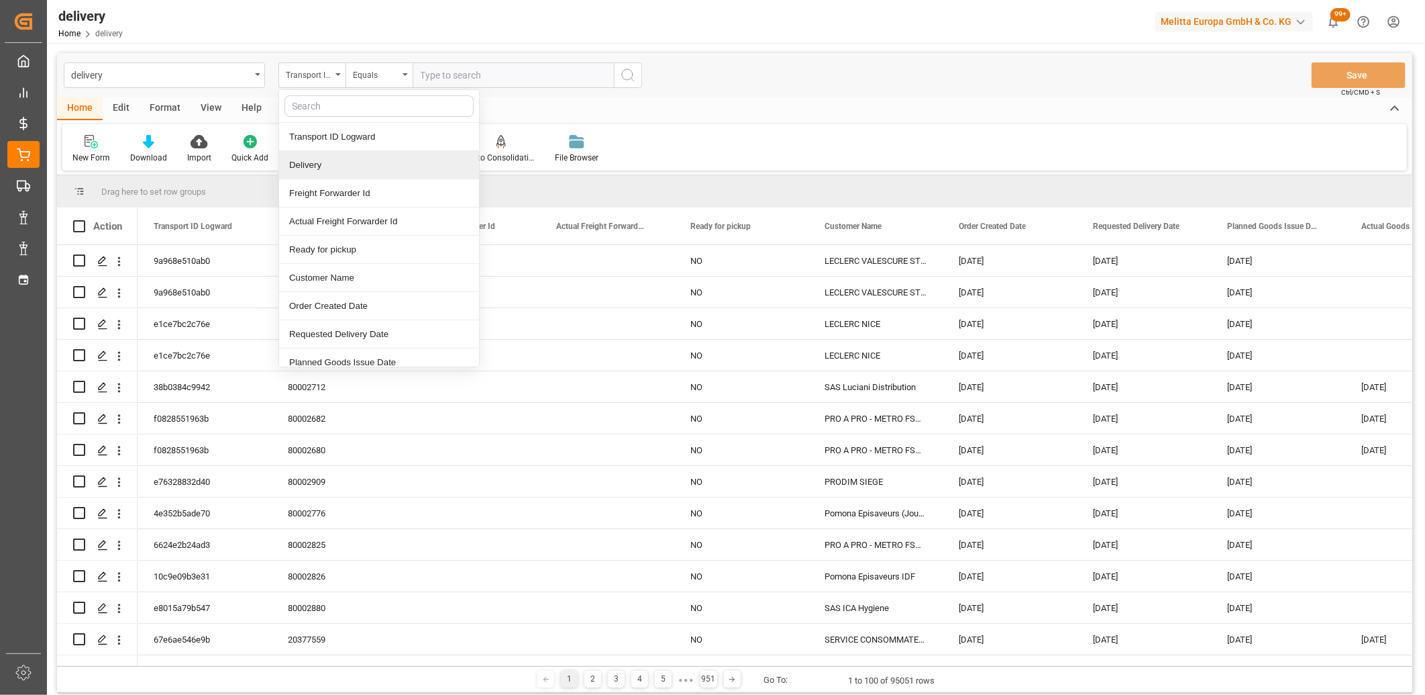
click at [311, 156] on div "Delivery" at bounding box center [379, 165] width 200 height 28
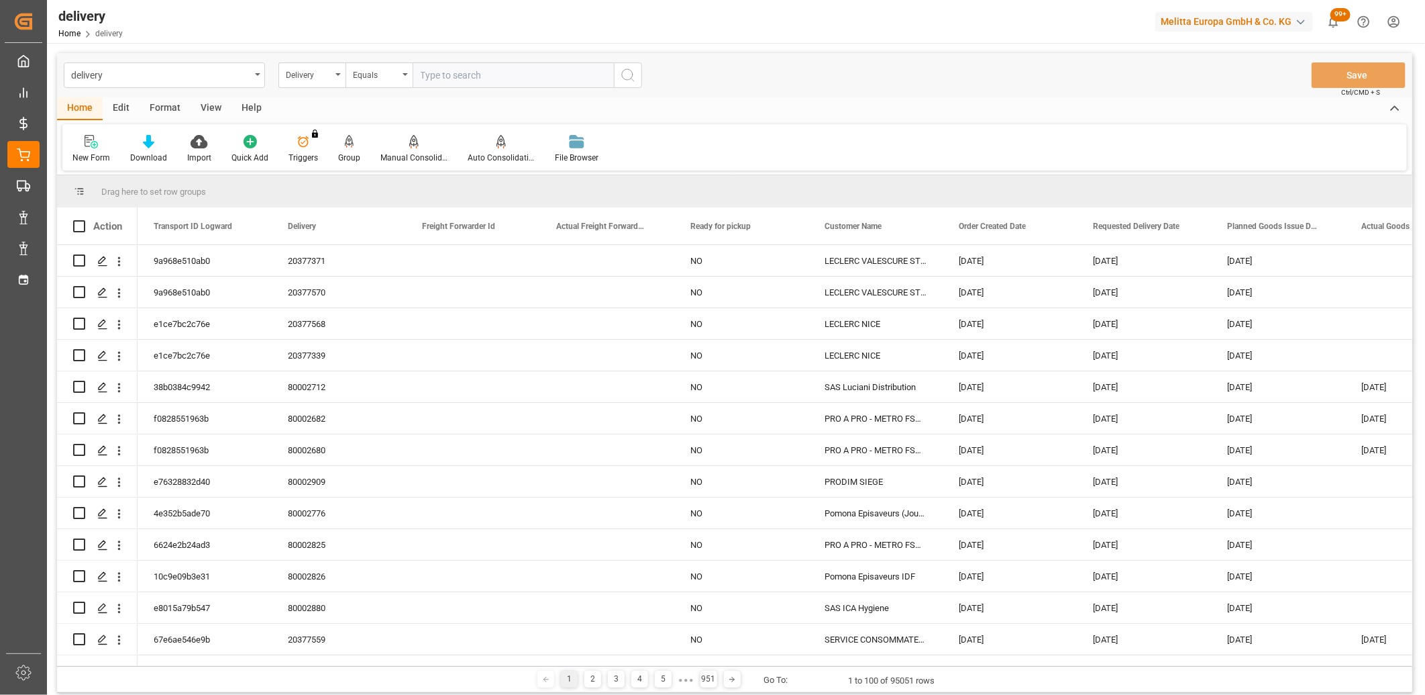
click at [445, 74] on input "text" at bounding box center [513, 75] width 201 height 26
type input "20377627"
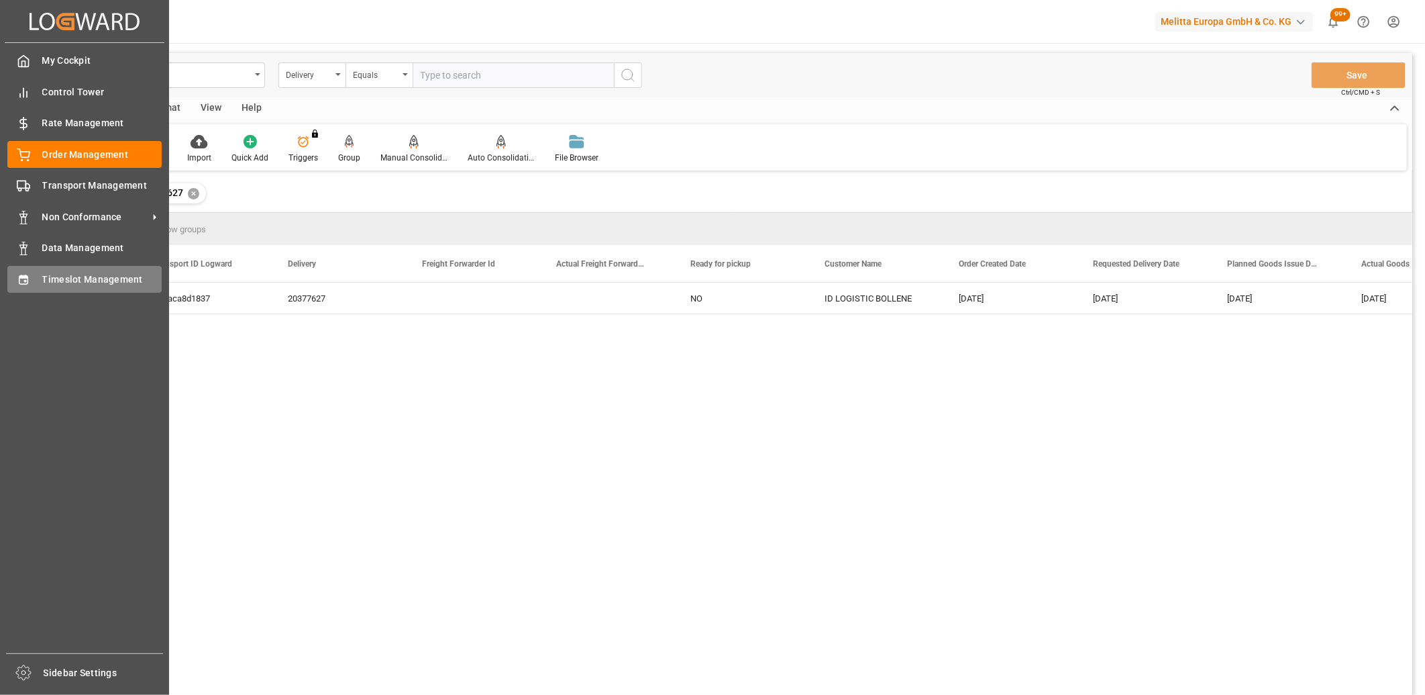
click at [42, 280] on span "Timeslot Management" at bounding box center [102, 279] width 120 height 14
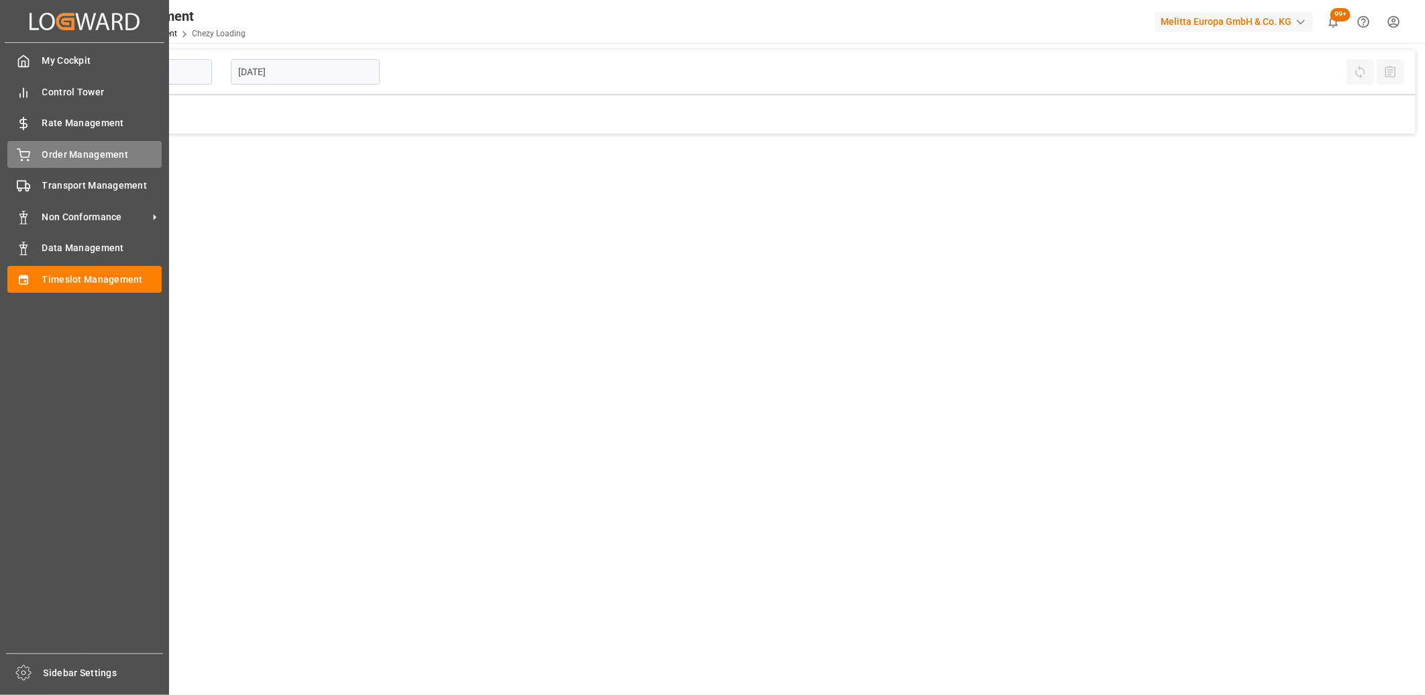
type input "Chezy Loading"
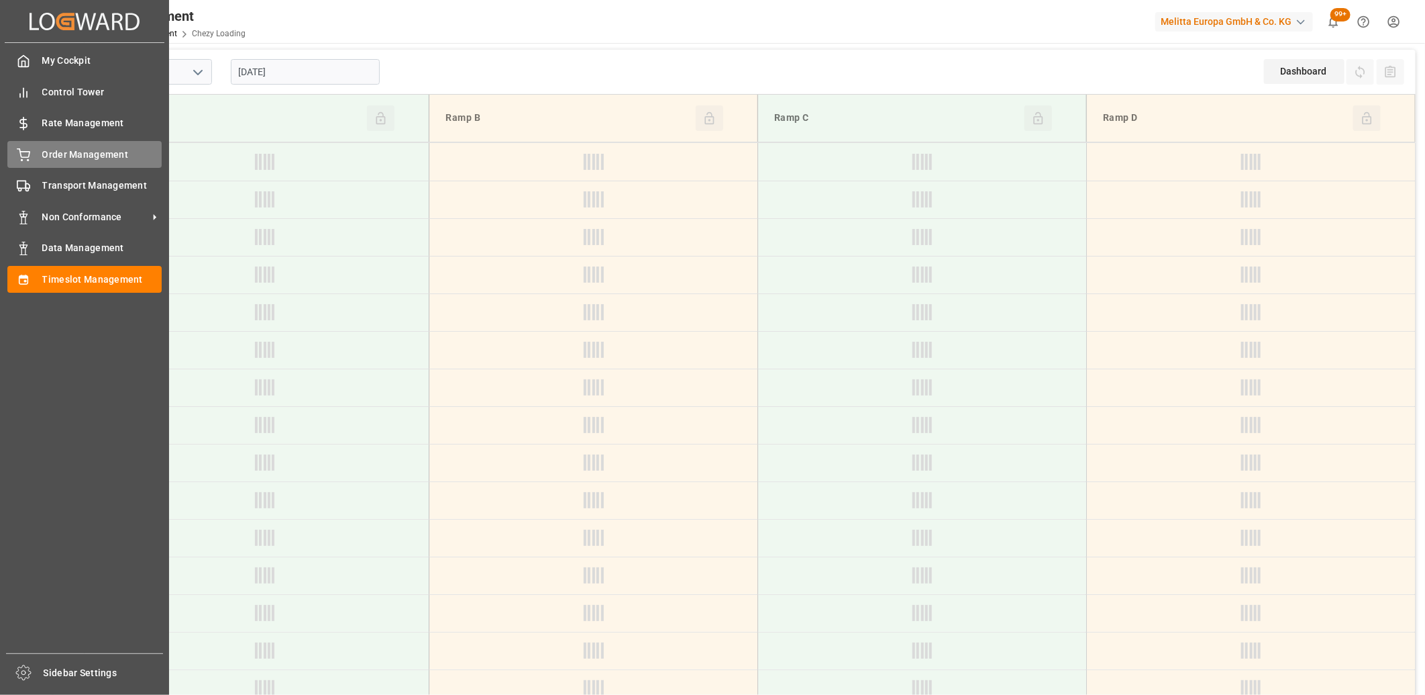
click at [29, 155] on icon at bounding box center [23, 153] width 12 height 9
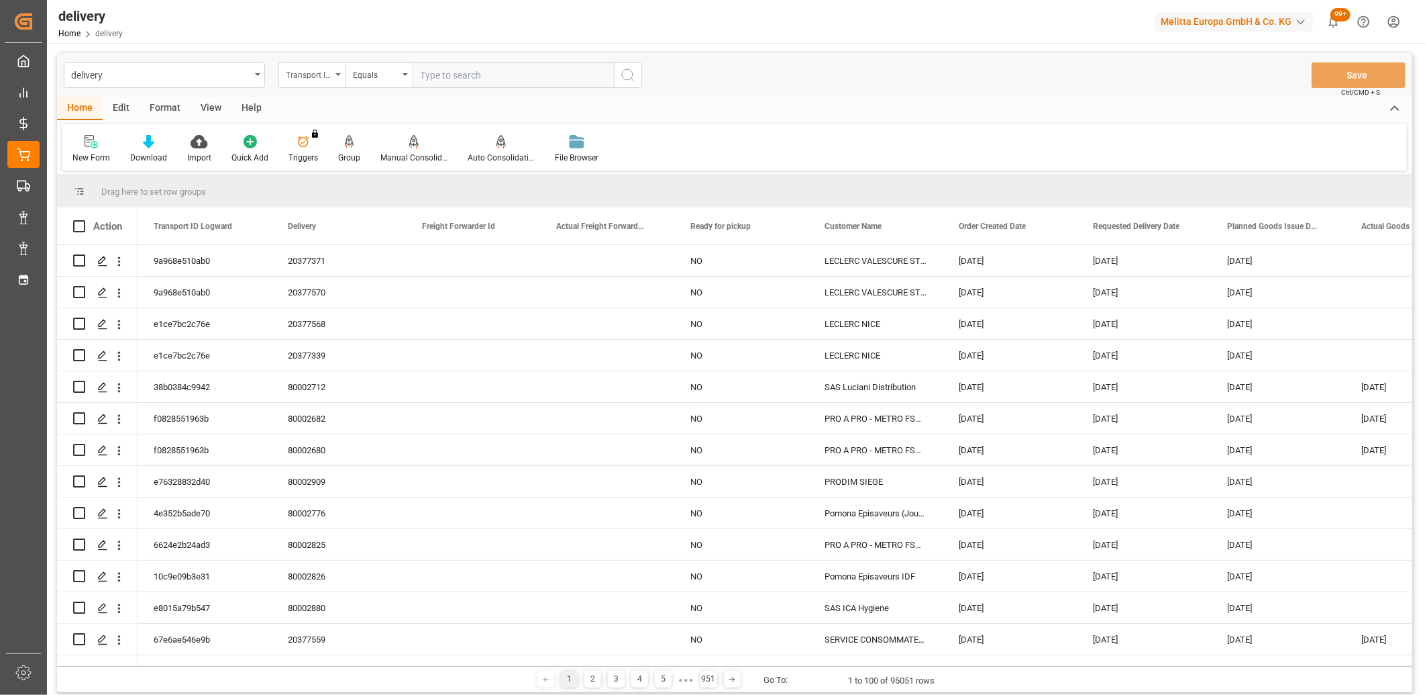
click at [312, 77] on div "Transport ID Logward" at bounding box center [309, 73] width 46 height 15
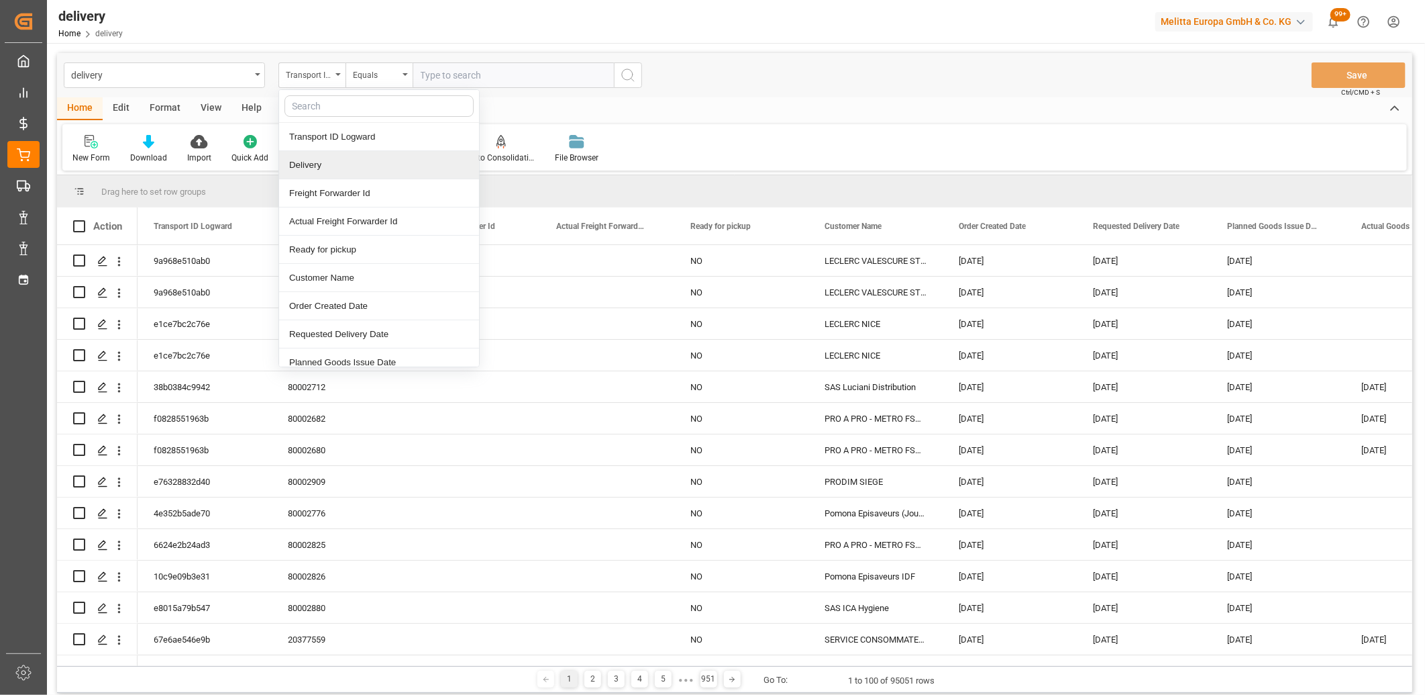
click at [311, 155] on div "Delivery" at bounding box center [379, 165] width 200 height 28
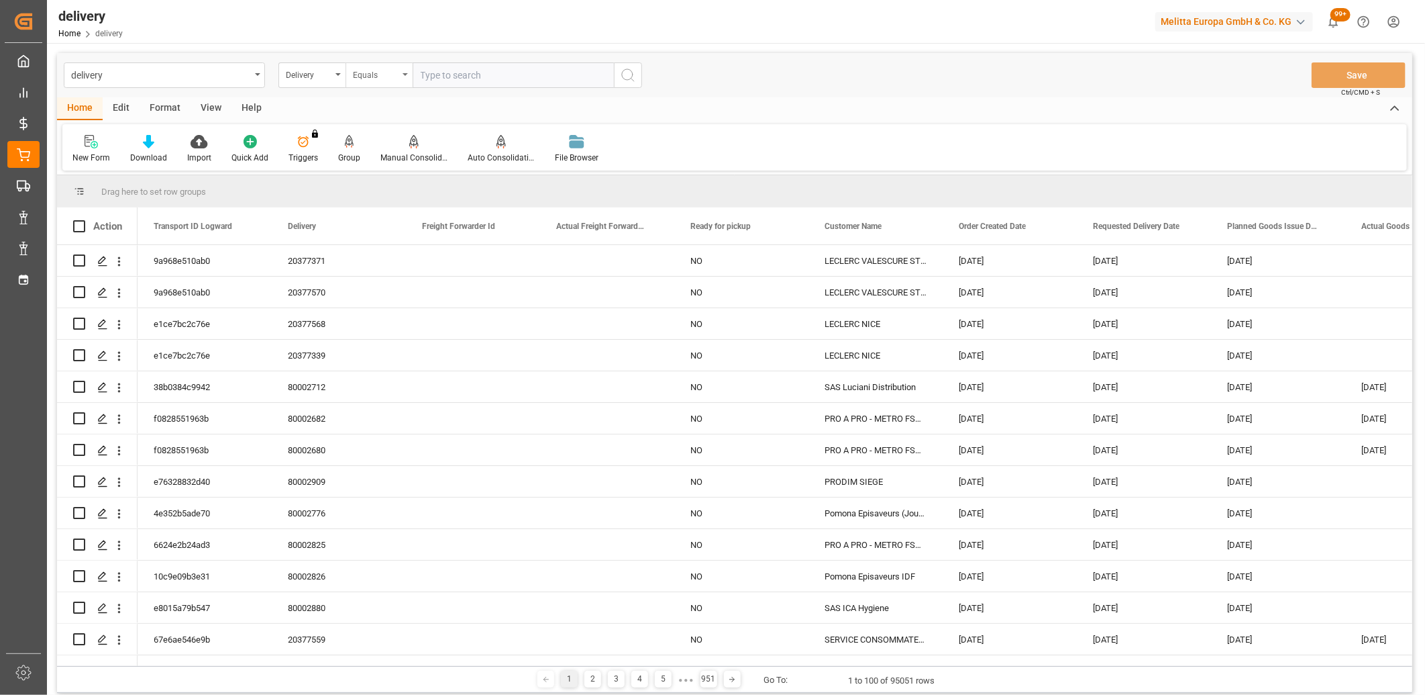
click at [383, 76] on div "Equals" at bounding box center [376, 73] width 46 height 15
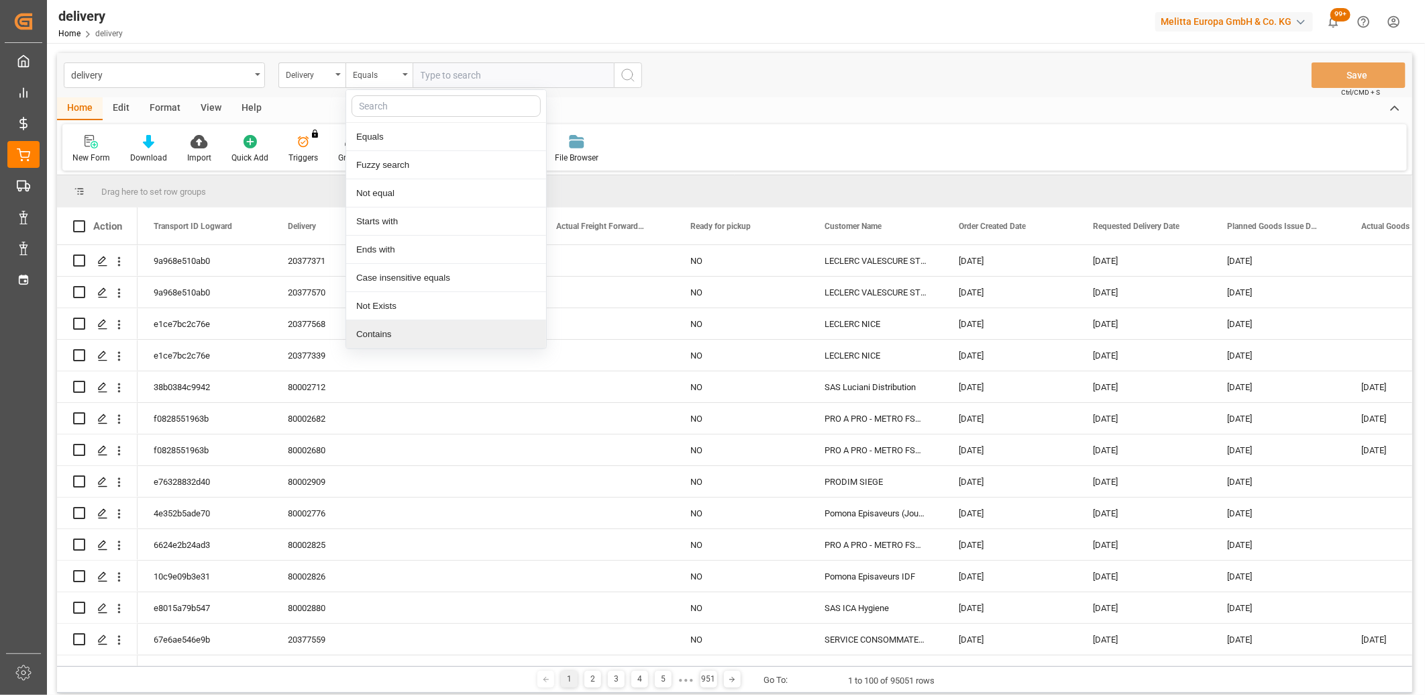
click at [363, 329] on div "Contains" at bounding box center [446, 334] width 200 height 28
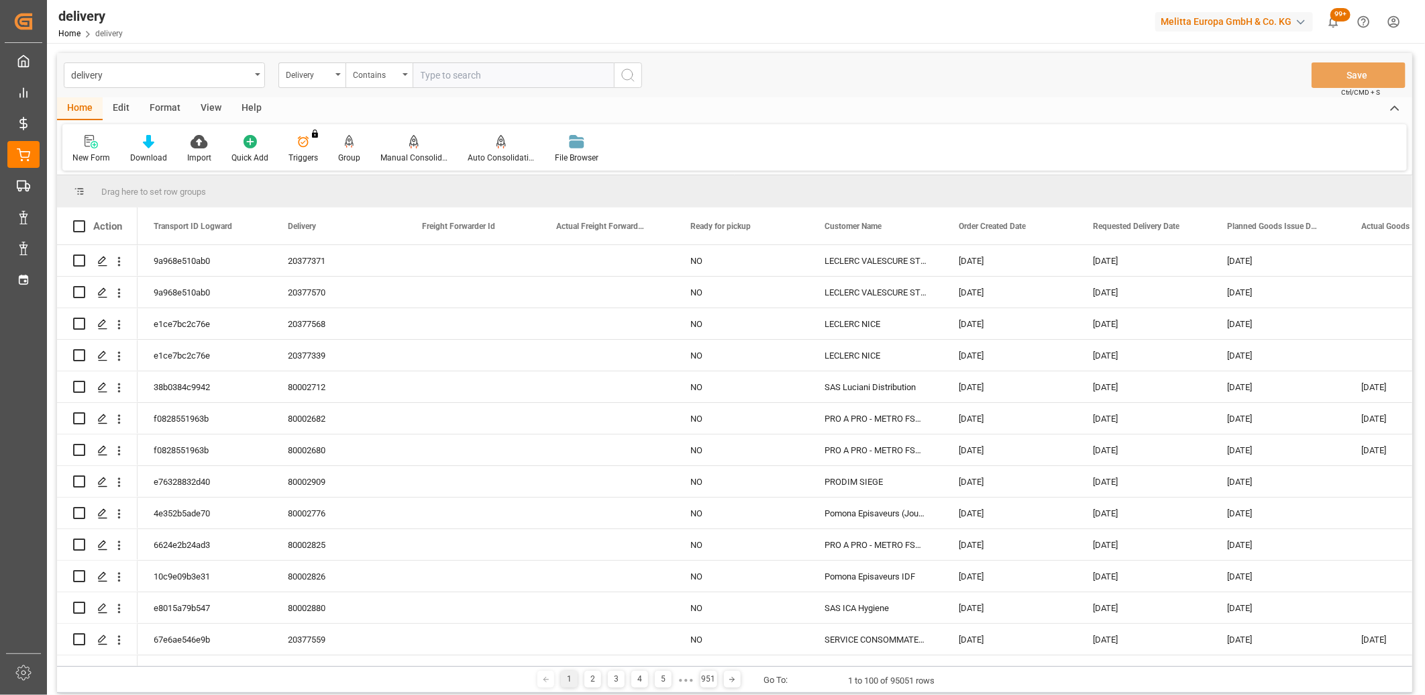
click at [419, 81] on input "text" at bounding box center [513, 75] width 201 height 26
type input "20377638,20377636"
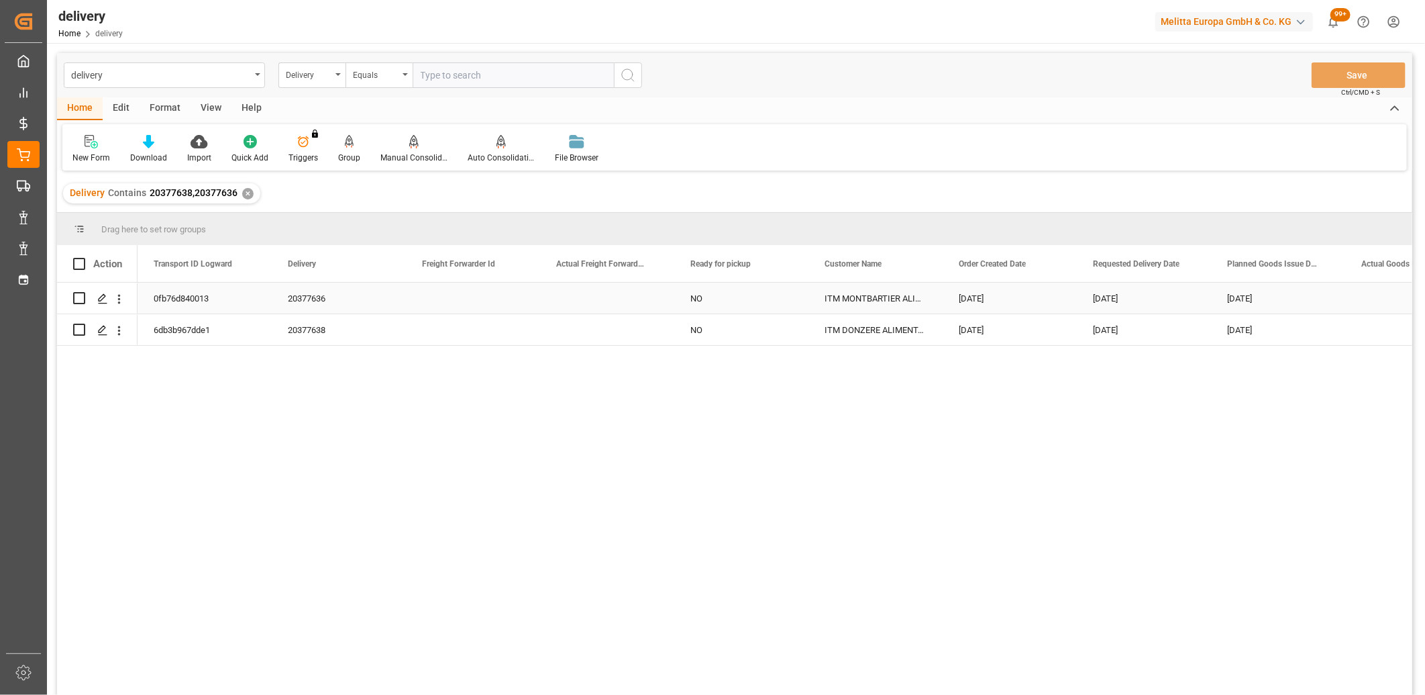
click at [182, 299] on div "0fb76d840013" at bounding box center [205, 298] width 134 height 31
click at [187, 330] on div "6db3b967dde1" at bounding box center [205, 329] width 134 height 31
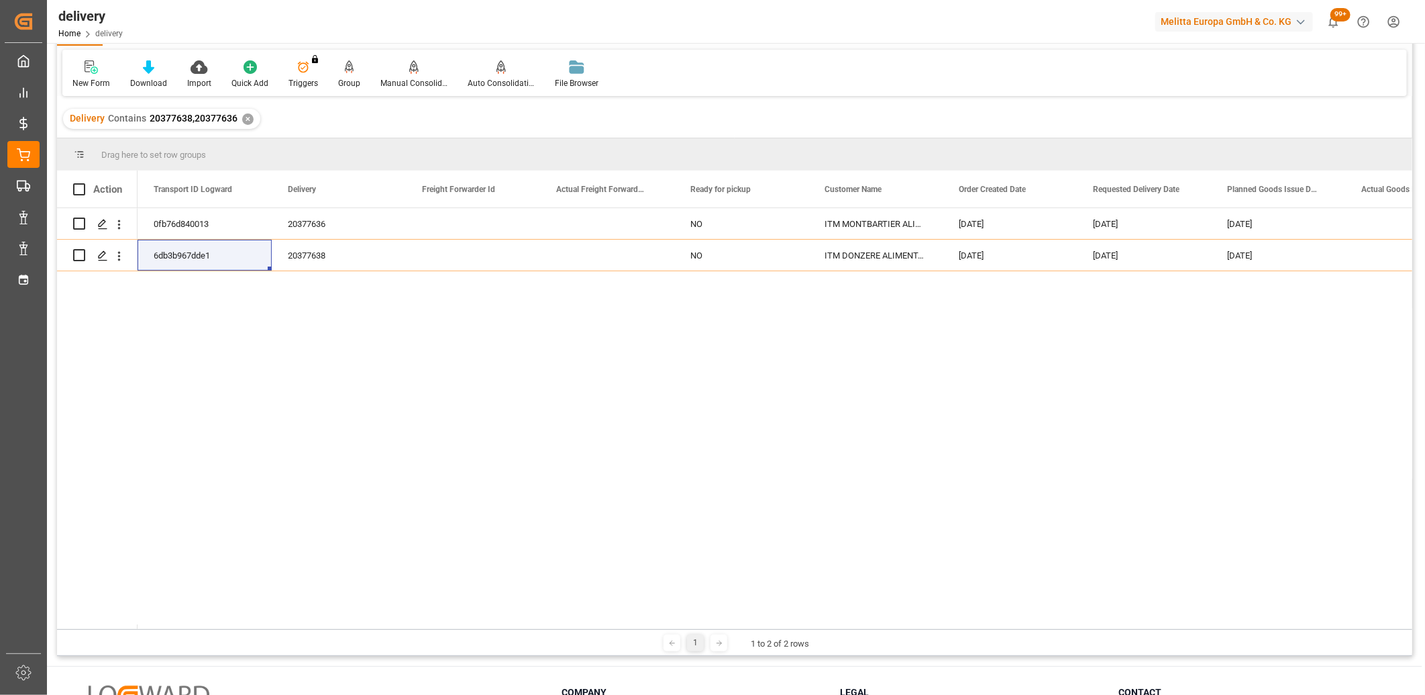
drag, startPoint x: 213, startPoint y: 628, endPoint x: 350, endPoint y: 638, distance: 137.9
click at [350, 638] on div "1 1 to 2 of 2 rows" at bounding box center [735, 642] width 1356 height 27
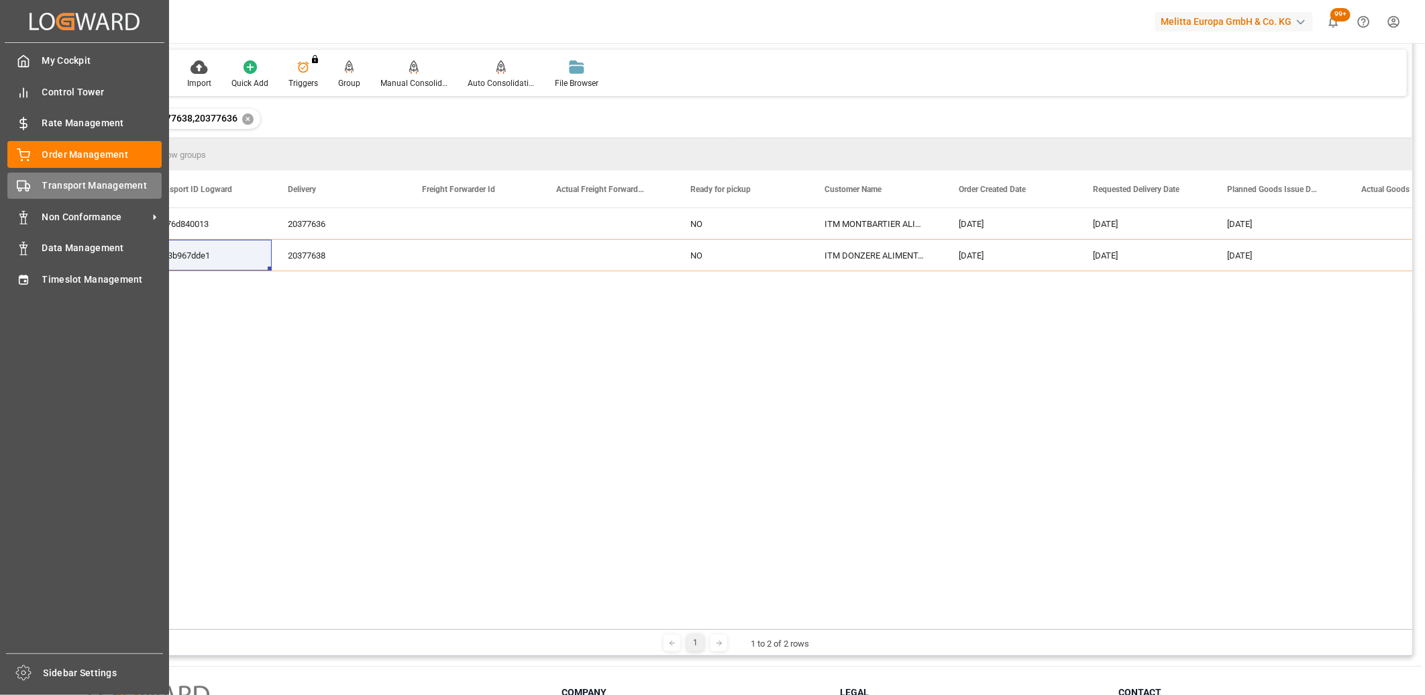
click at [28, 182] on icon at bounding box center [23, 185] width 13 height 13
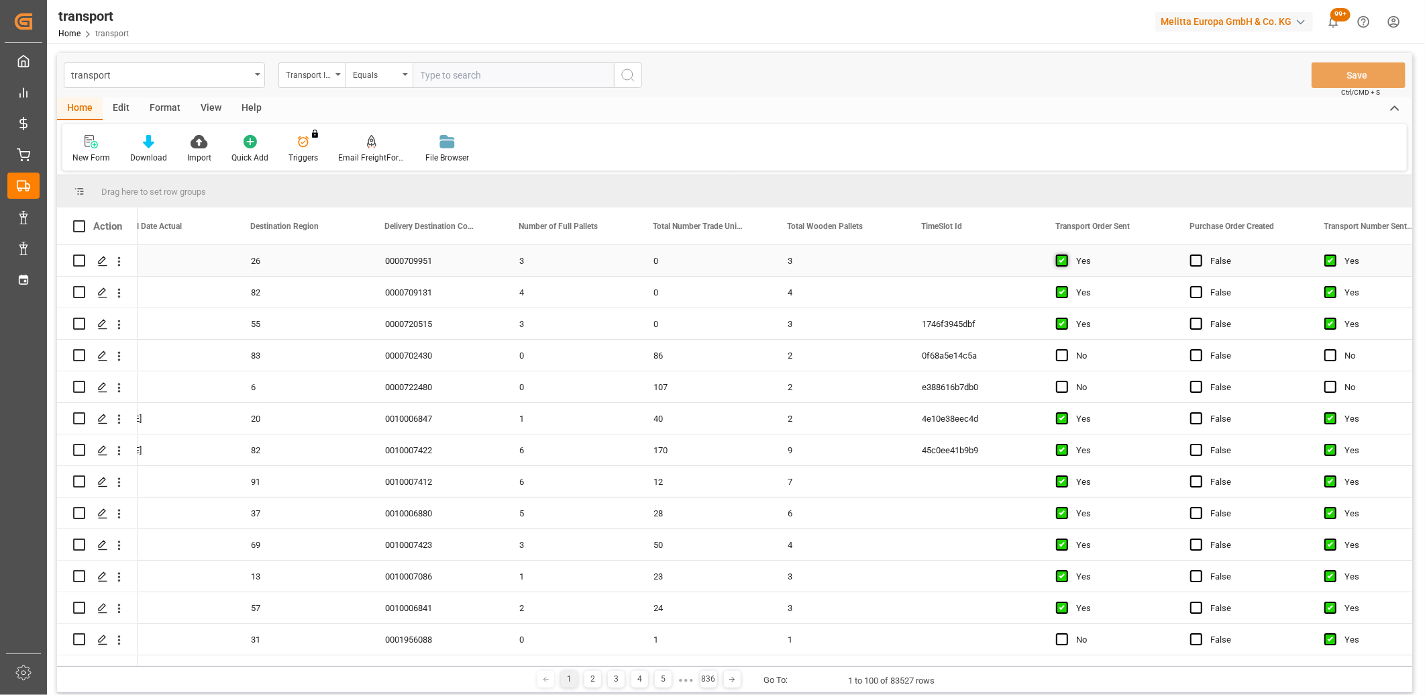
click at [1065, 255] on span "Press SPACE to select this row." at bounding box center [1062, 260] width 12 height 12
click at [1066, 254] on input "Press SPACE to select this row." at bounding box center [1066, 254] width 0 height 0
click at [1065, 291] on span "Press SPACE to select this row." at bounding box center [1062, 292] width 12 height 12
click at [1066, 286] on input "Press SPACE to select this row." at bounding box center [1066, 286] width 0 height 0
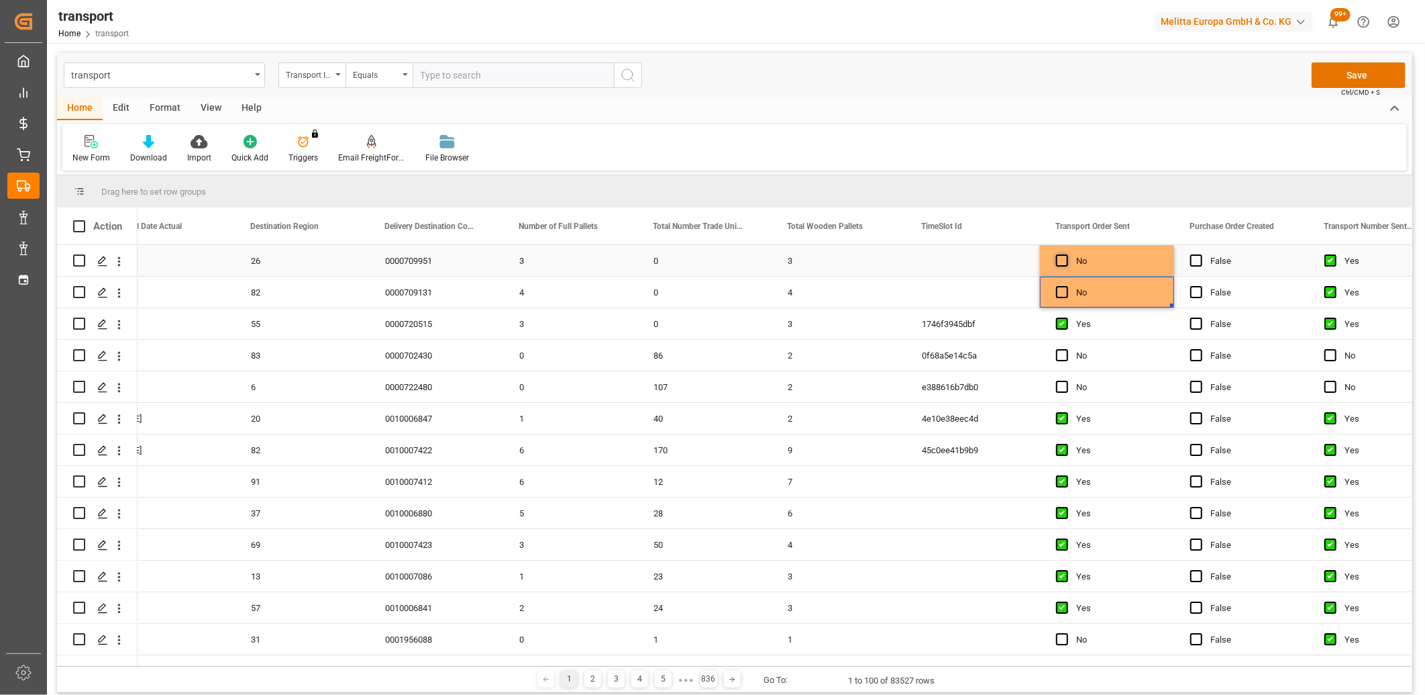
click at [1058, 256] on span "Press SPACE to select this row." at bounding box center [1062, 260] width 12 height 12
click at [1066, 254] on input "Press SPACE to select this row." at bounding box center [1066, 254] width 0 height 0
click at [1058, 295] on span "Press SPACE to select this row." at bounding box center [1062, 292] width 12 height 12
click at [1066, 286] on input "Press SPACE to select this row." at bounding box center [1066, 286] width 0 height 0
click at [1331, 81] on button "Save" at bounding box center [1359, 75] width 94 height 26
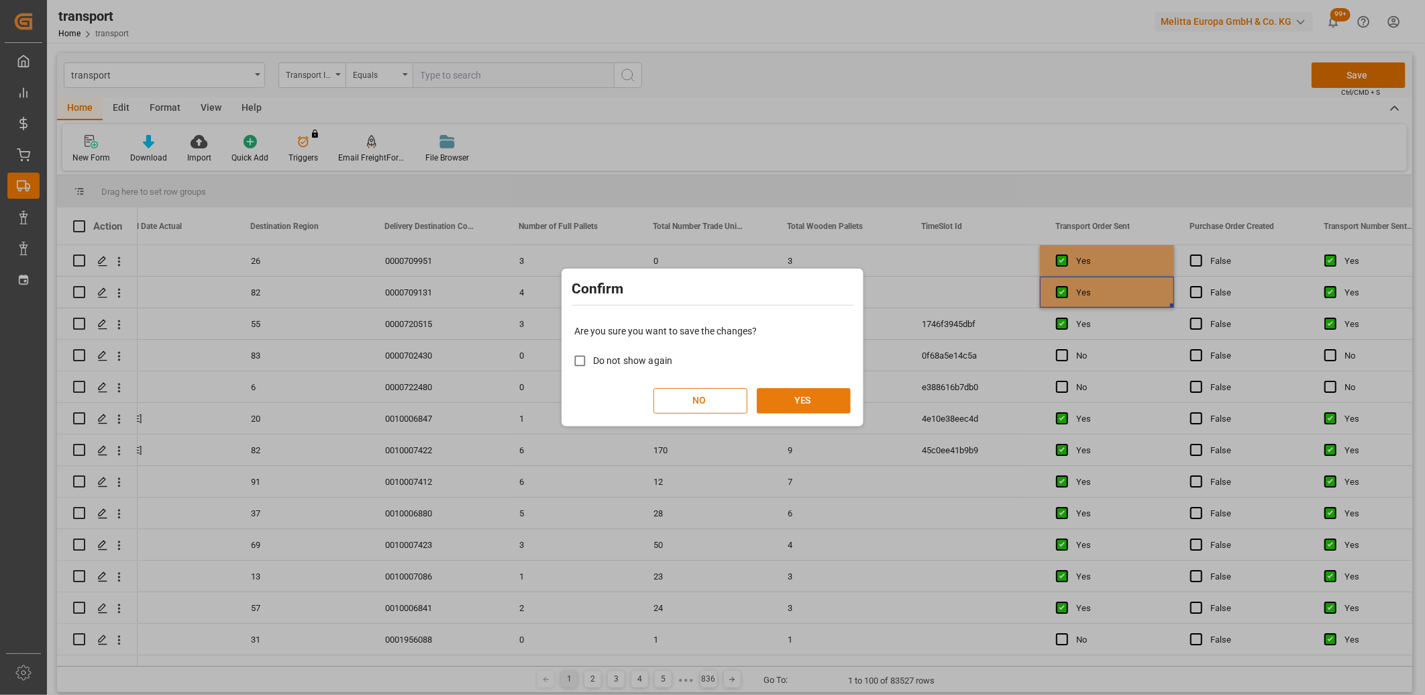
click at [777, 404] on button "YES" at bounding box center [804, 401] width 94 height 26
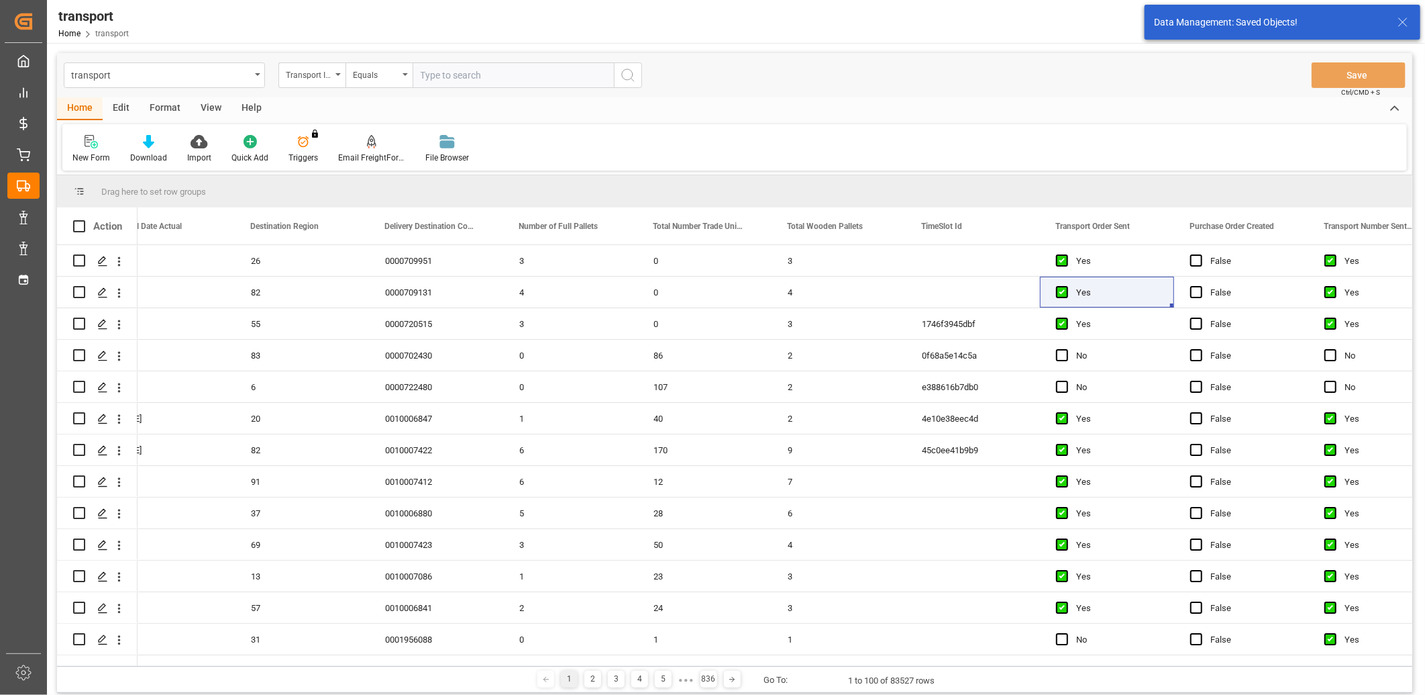
drag, startPoint x: 556, startPoint y: 661, endPoint x: 383, endPoint y: 666, distance: 173.2
click at [381, 666] on div "Drag here to set row groups Drag here to set column labels Action Loading Date …" at bounding box center [735, 433] width 1356 height 517
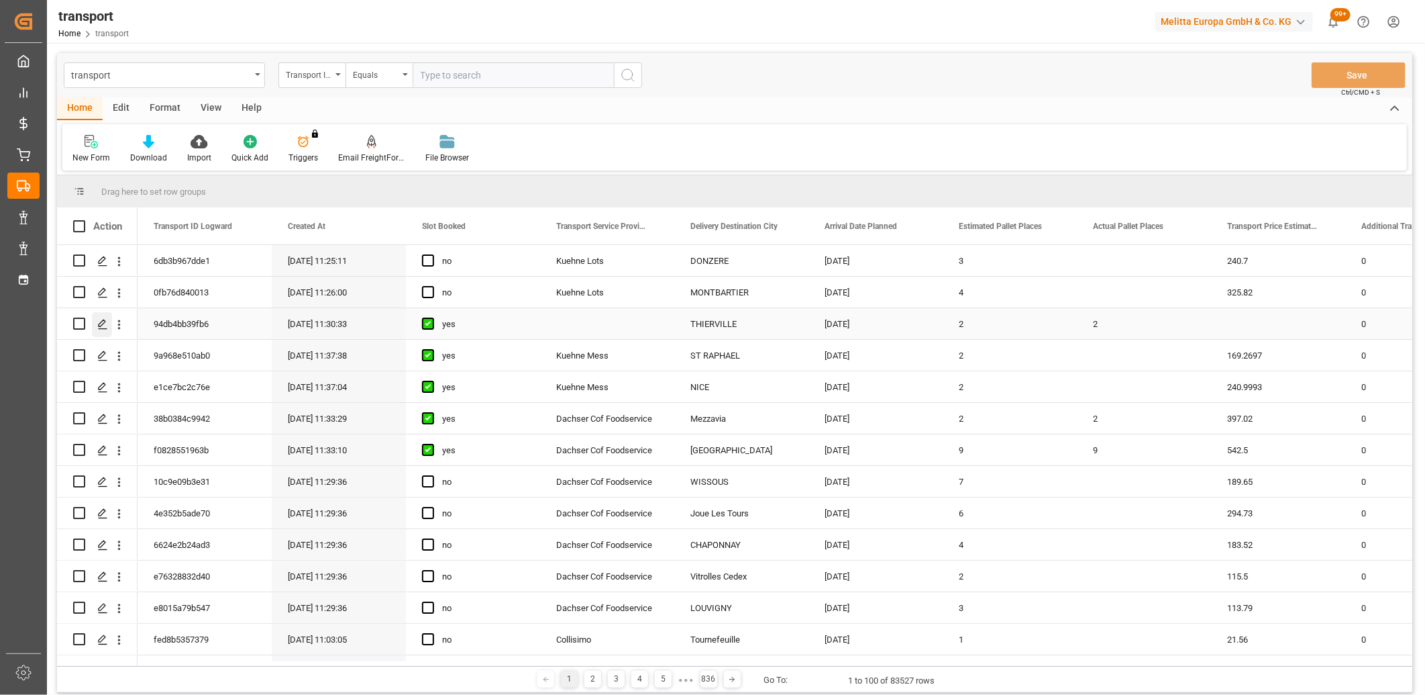
click at [97, 330] on div "Press SPACE to select this row." at bounding box center [102, 324] width 20 height 25
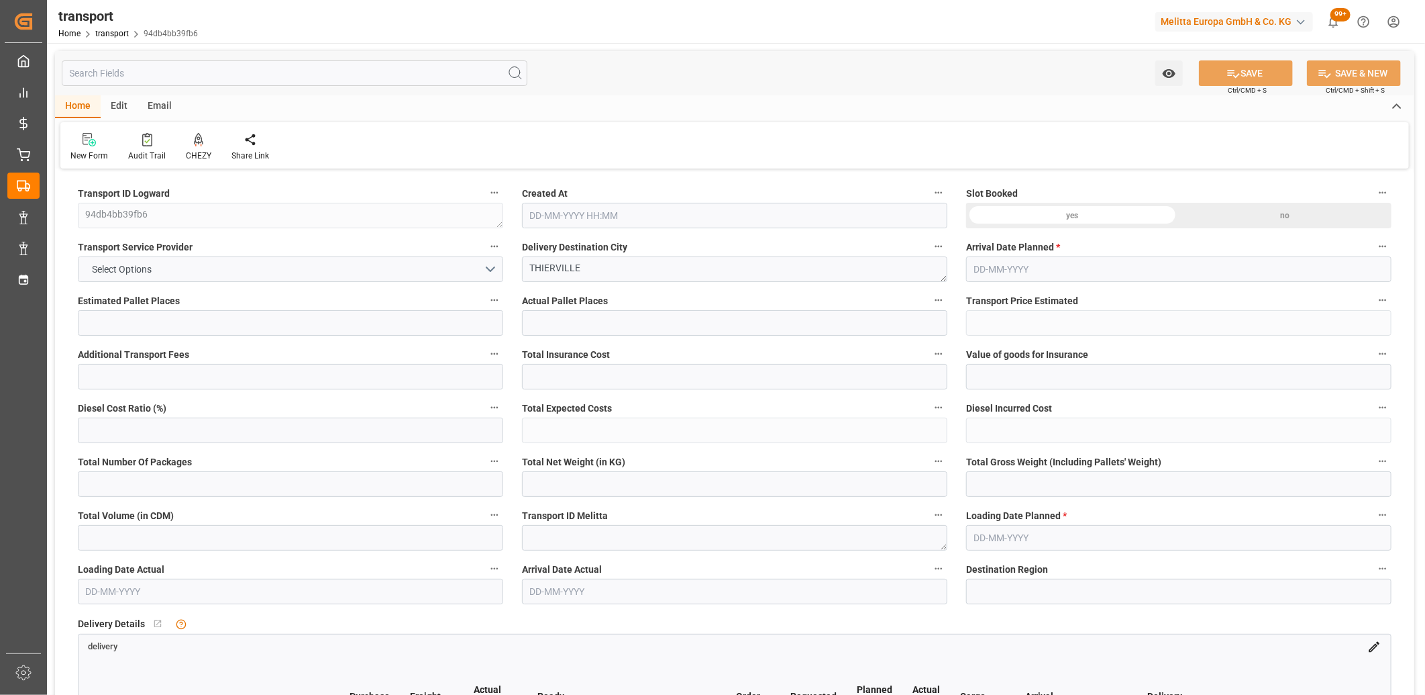
type input "2"
type input "0"
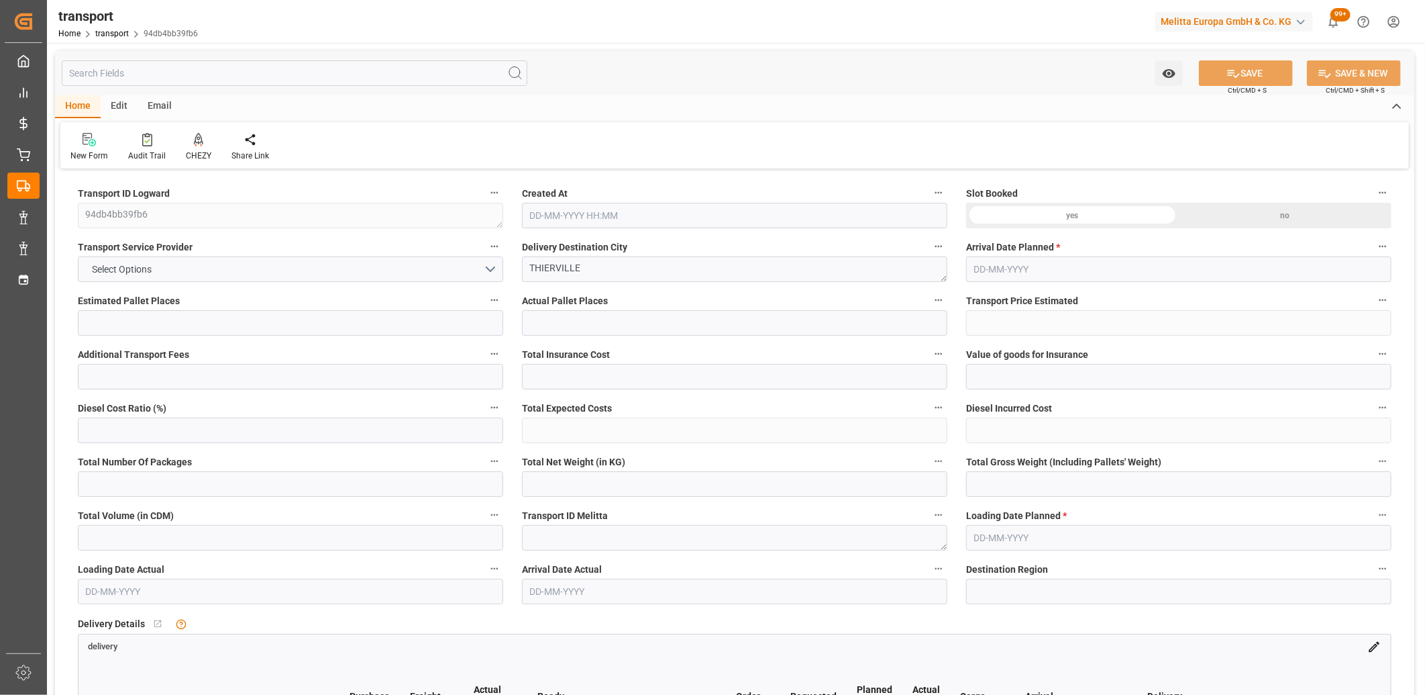
type input "0"
type input "3"
type input "255.744"
type input "417"
type input "1728"
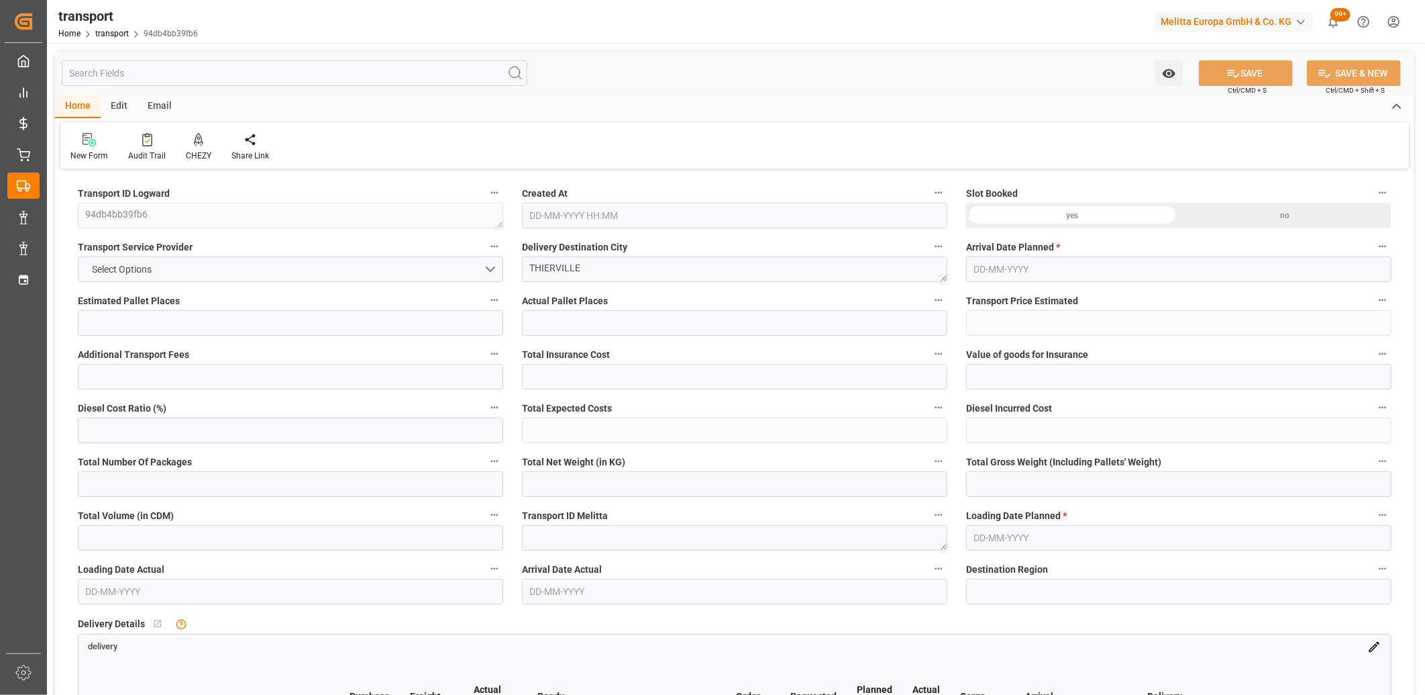
type input "55"
type input "3"
type input "0"
type input "3"
type input "101"
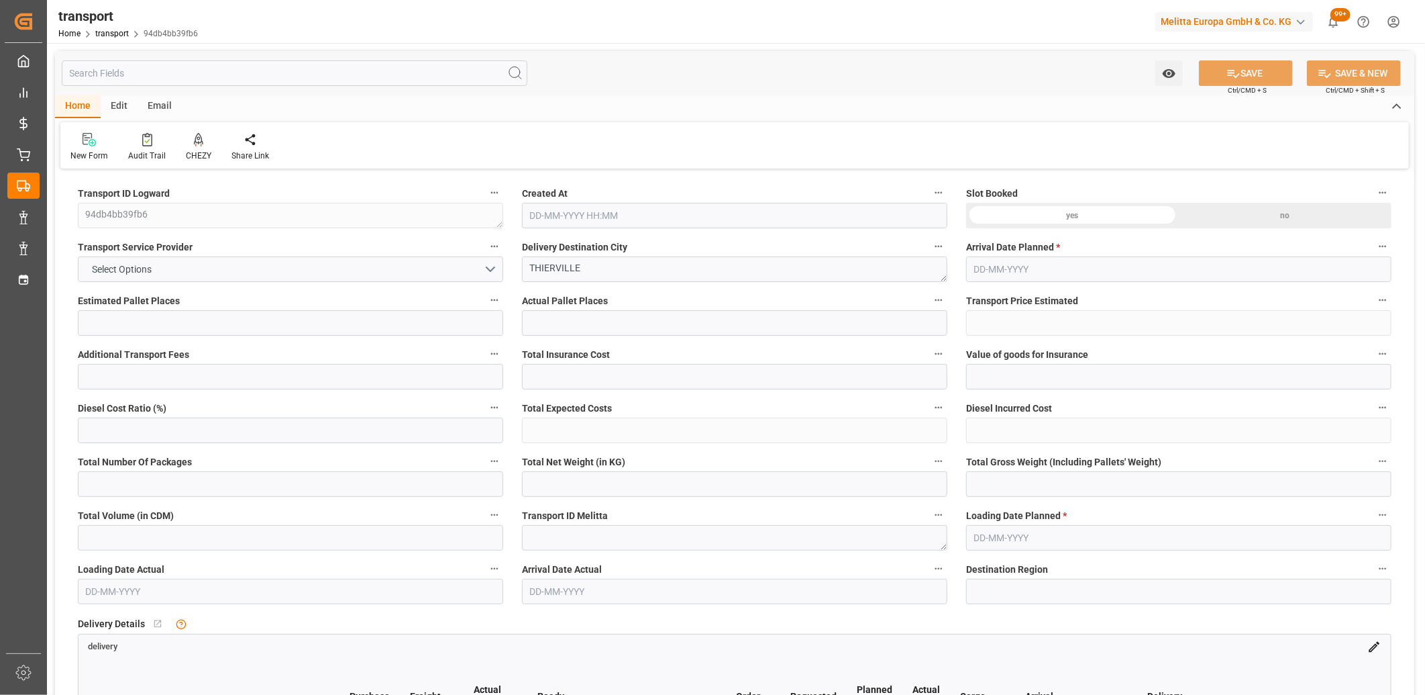
type input "328.32"
type input "0"
type input "4710.8598"
type input "0"
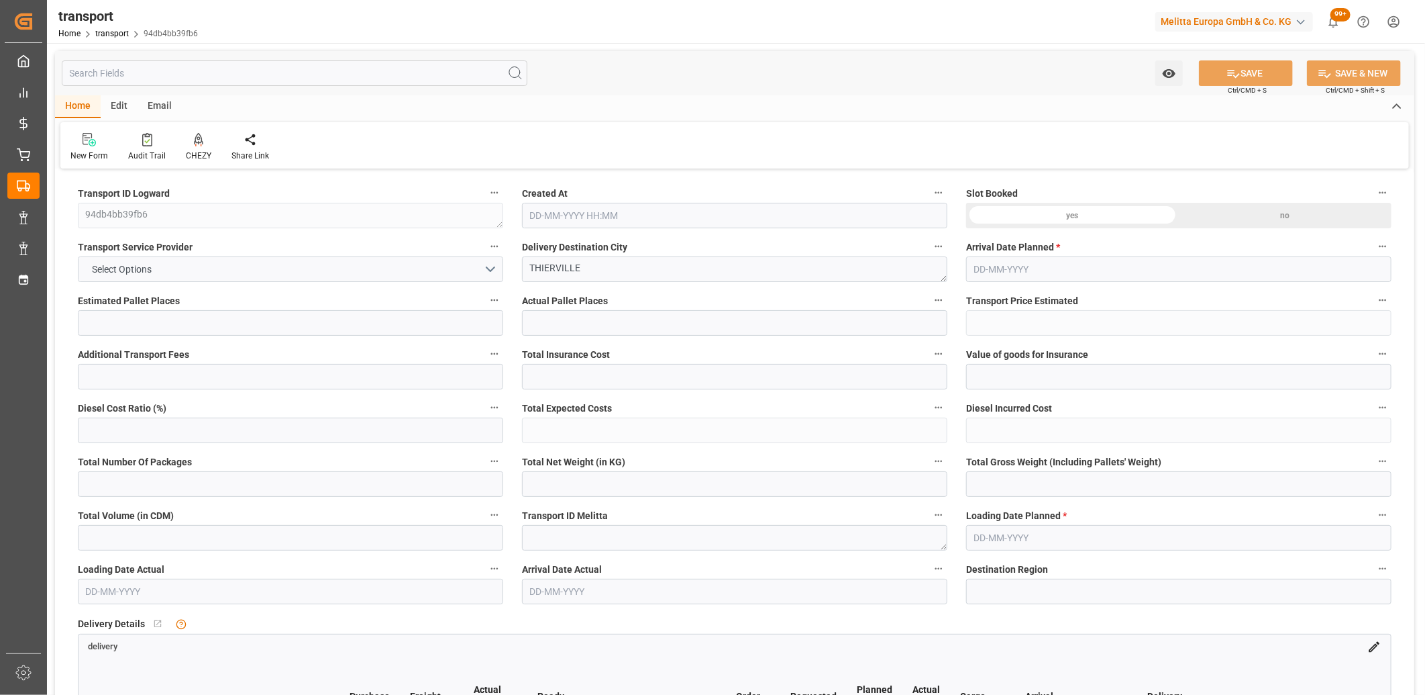
type input "21"
type input "35"
type input "[DATE] 11:30"
type input "[DATE]"
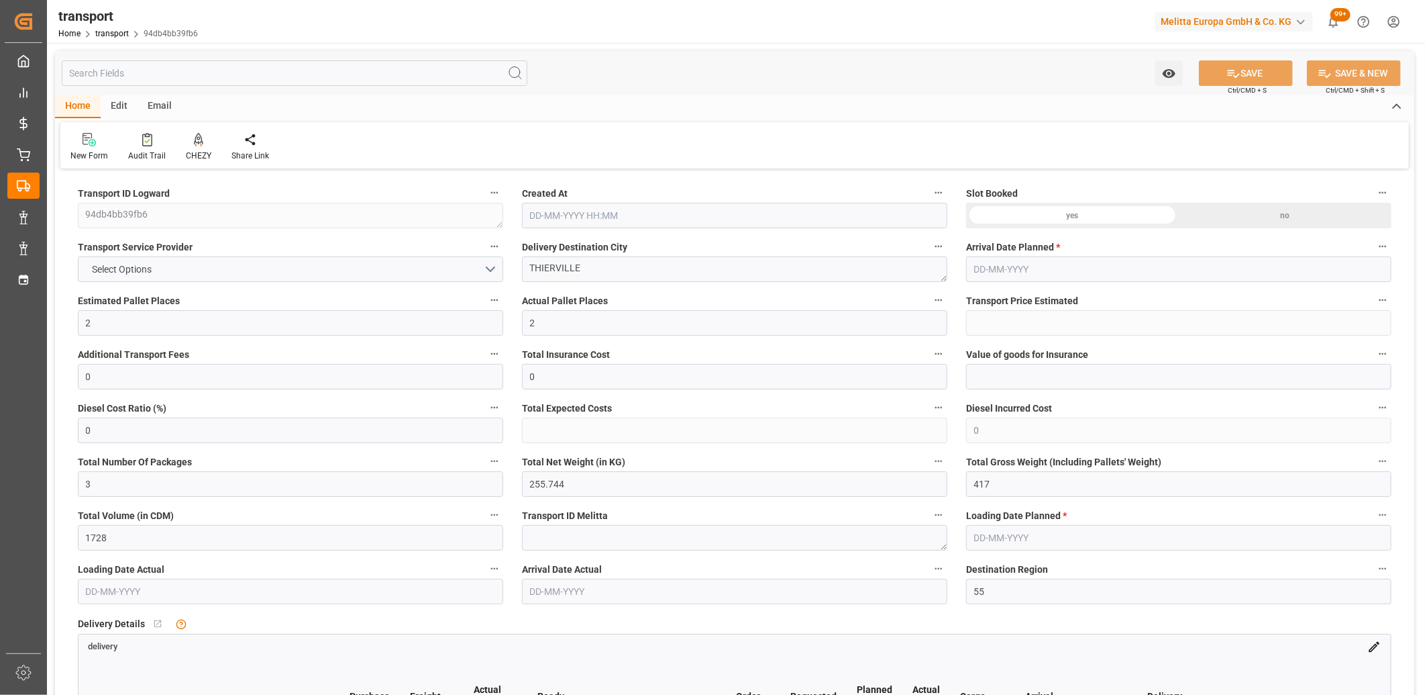
type input "[DATE]"
click at [155, 272] on span "Select Options" at bounding box center [122, 269] width 73 height 14
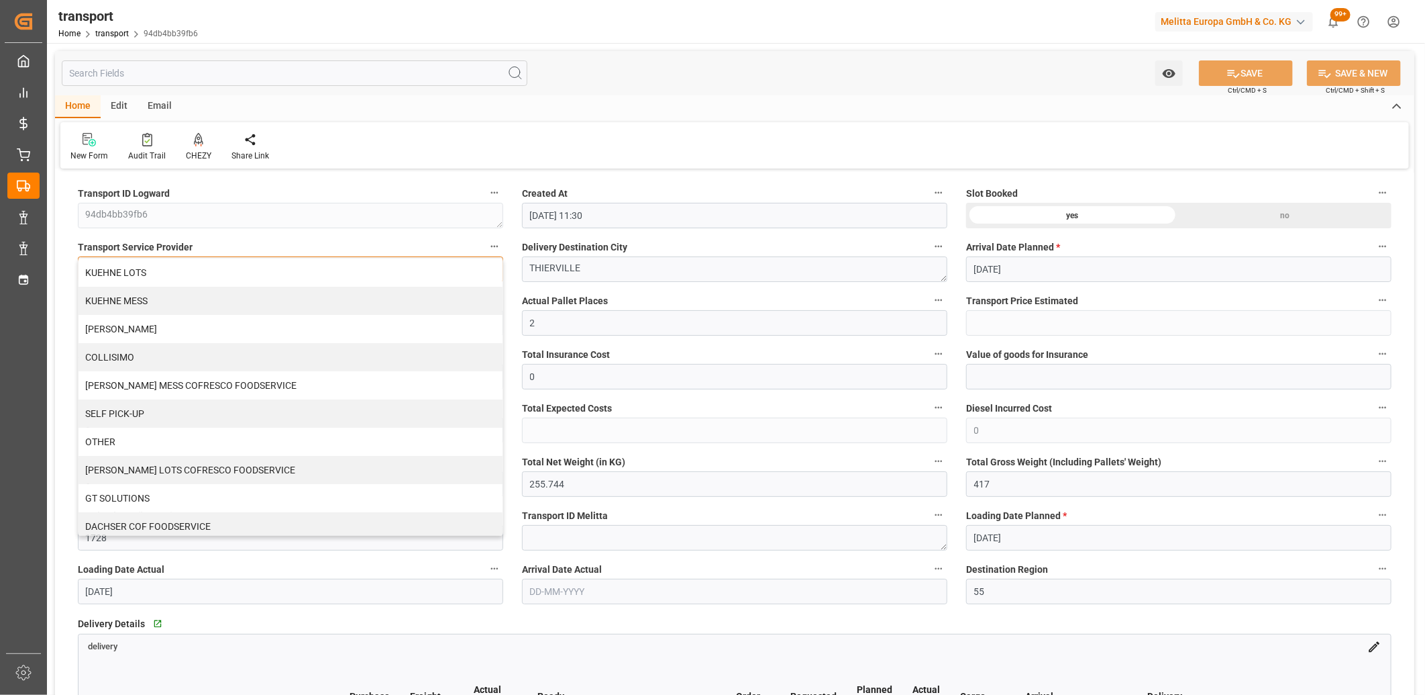
click at [155, 272] on div "KUEHNE LOTS" at bounding box center [291, 272] width 424 height 28
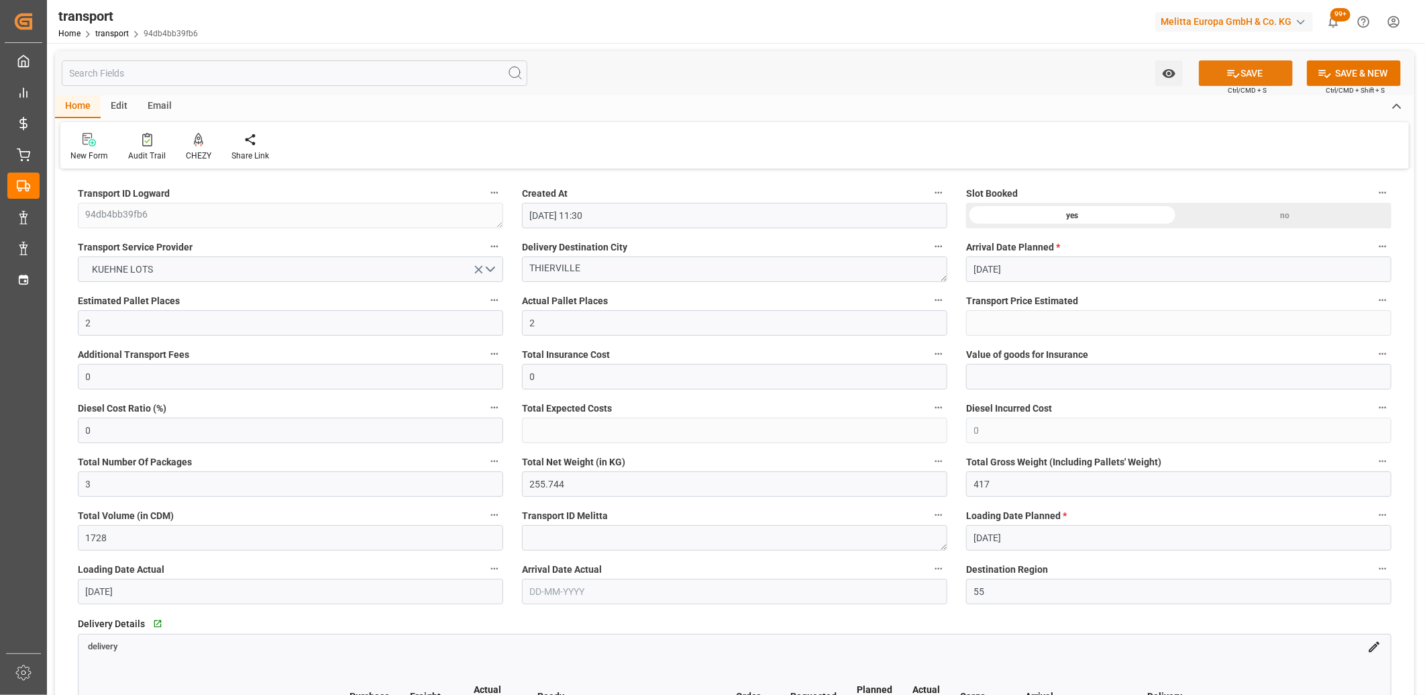
click at [1241, 75] on button "SAVE" at bounding box center [1246, 73] width 94 height 26
type input "120.35"
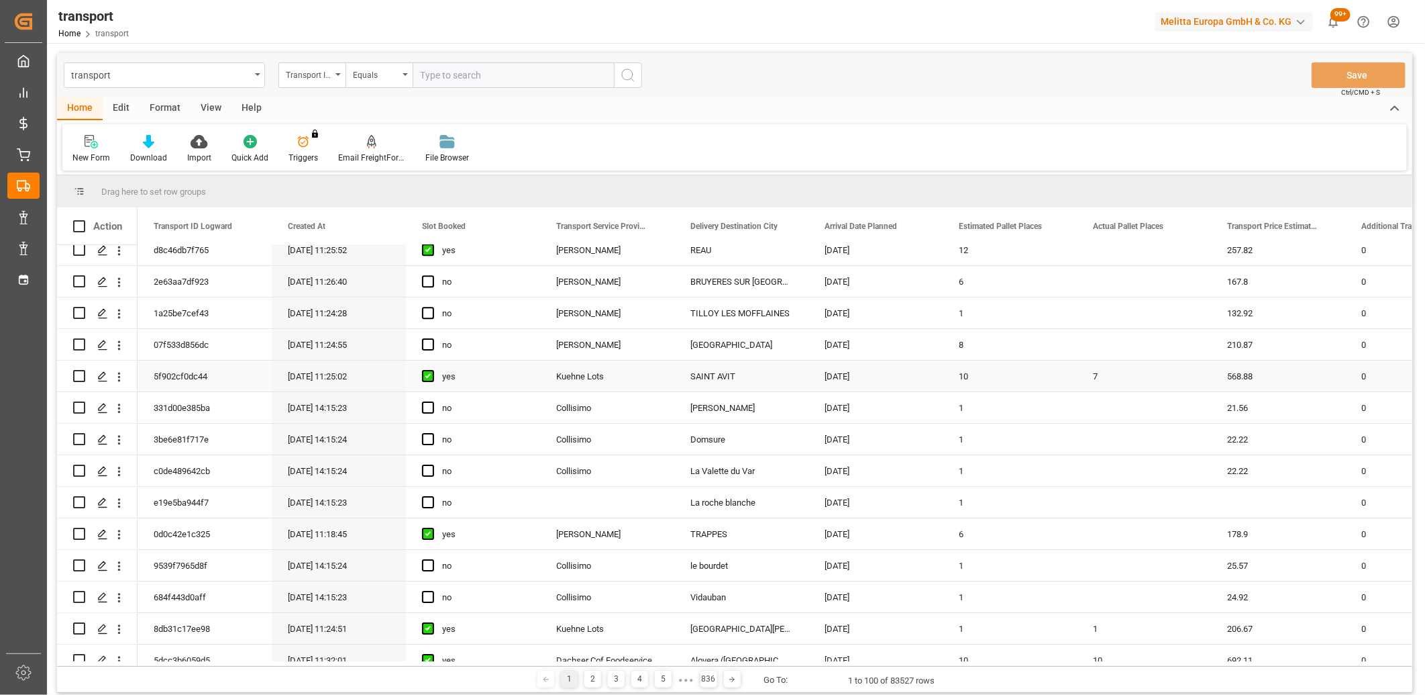
scroll to position [2741, 0]
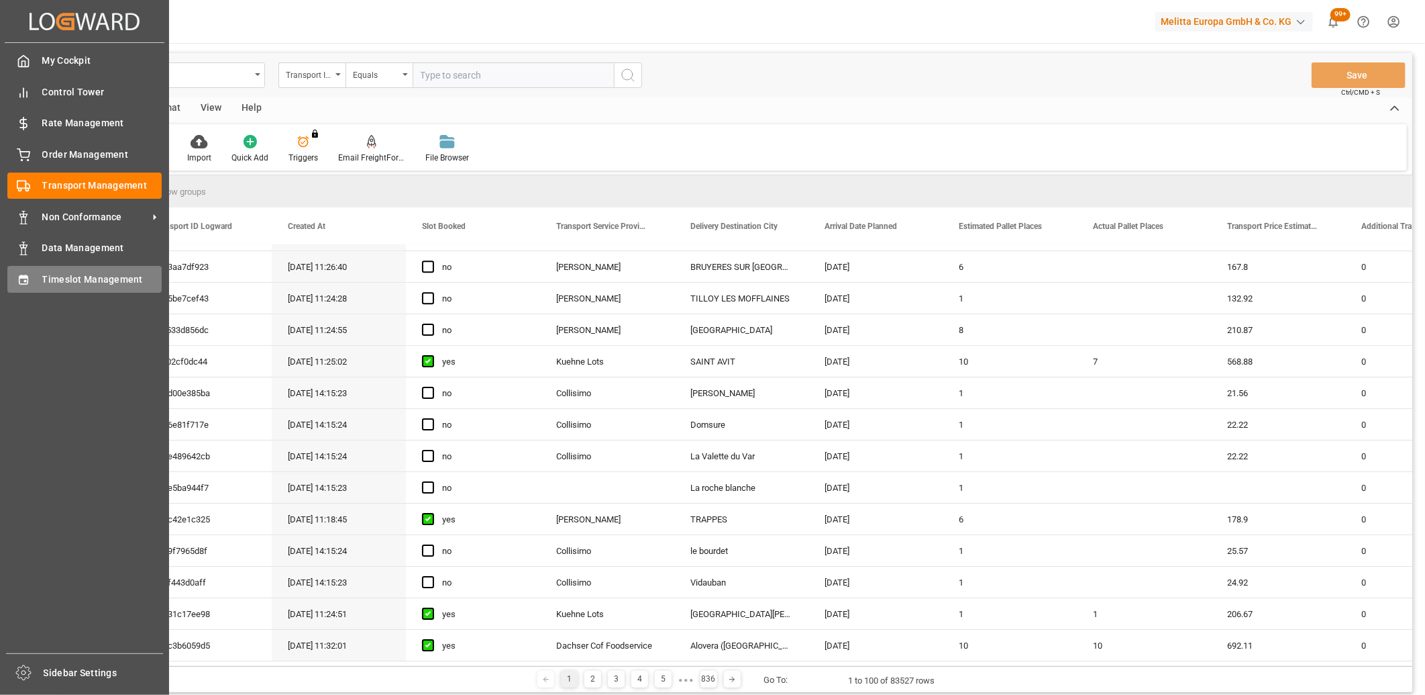
click at [30, 276] on icon at bounding box center [23, 279] width 13 height 13
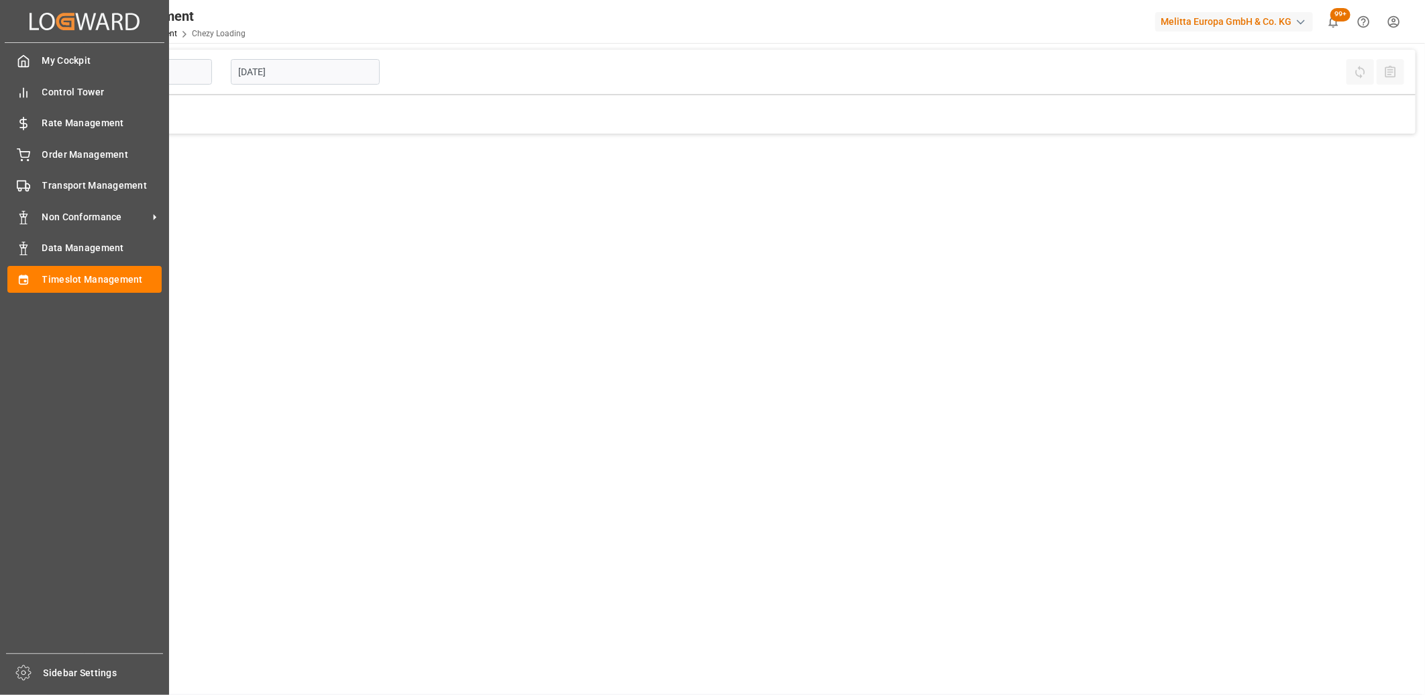
type input "Chezy Loading"
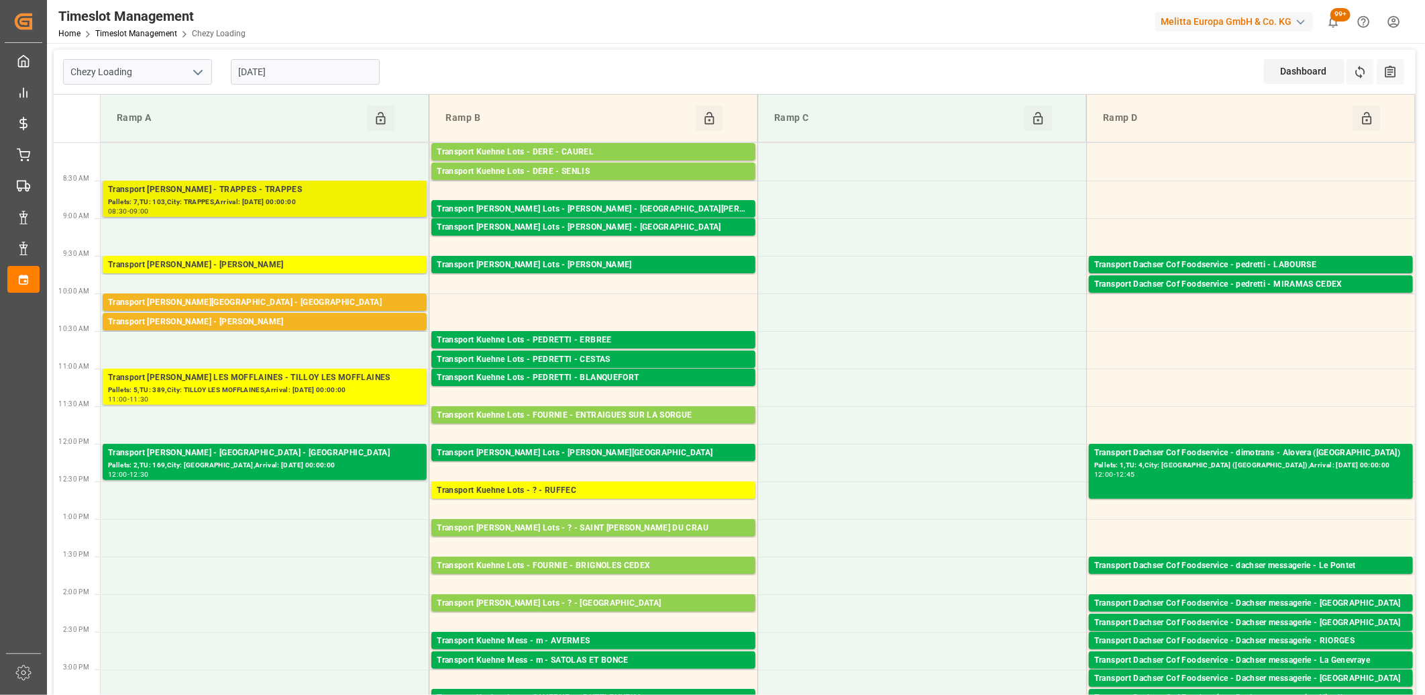
click at [272, 199] on div "Pallets: 7,TU: 103,City: TRAPPES,Arrival: [DATE] 00:00:00" at bounding box center [264, 202] width 313 height 11
click at [346, 185] on div "Transport [PERSON_NAME] - TRAPPES - TRAPPES" at bounding box center [264, 189] width 313 height 13
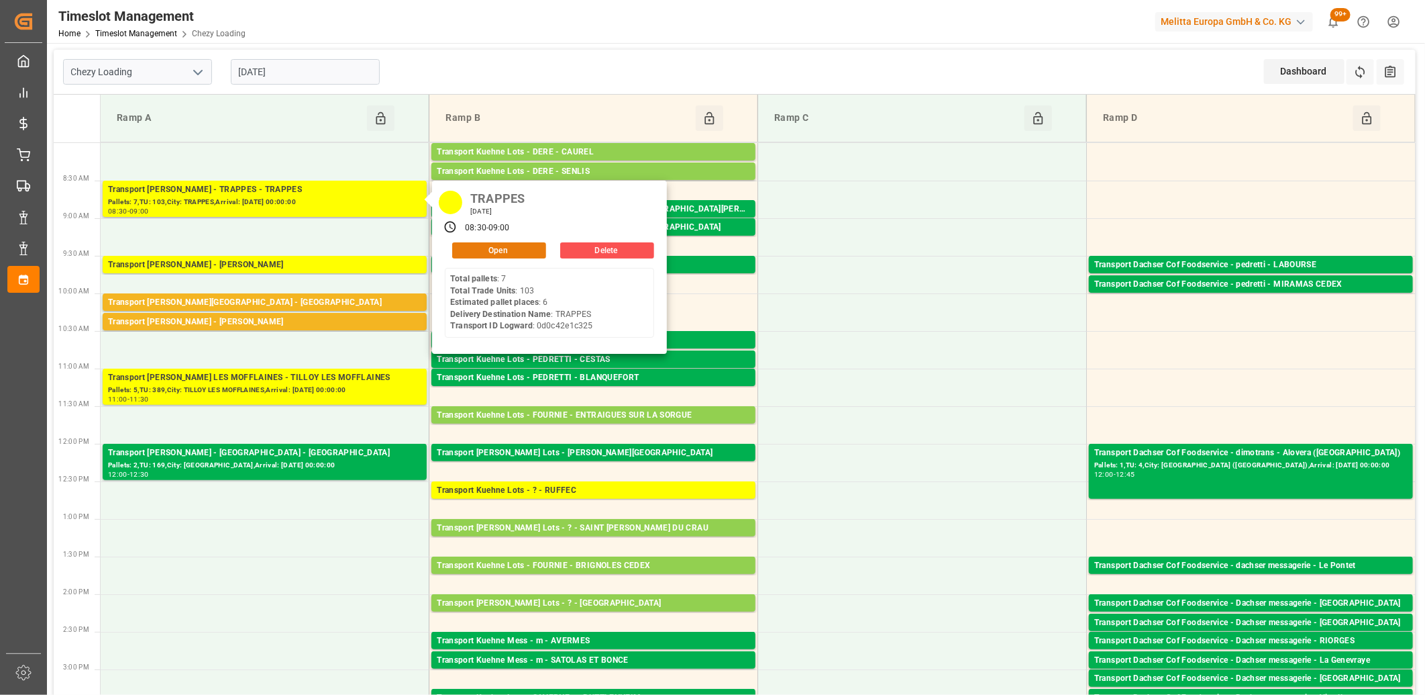
click at [494, 246] on button "Open" at bounding box center [499, 250] width 94 height 16
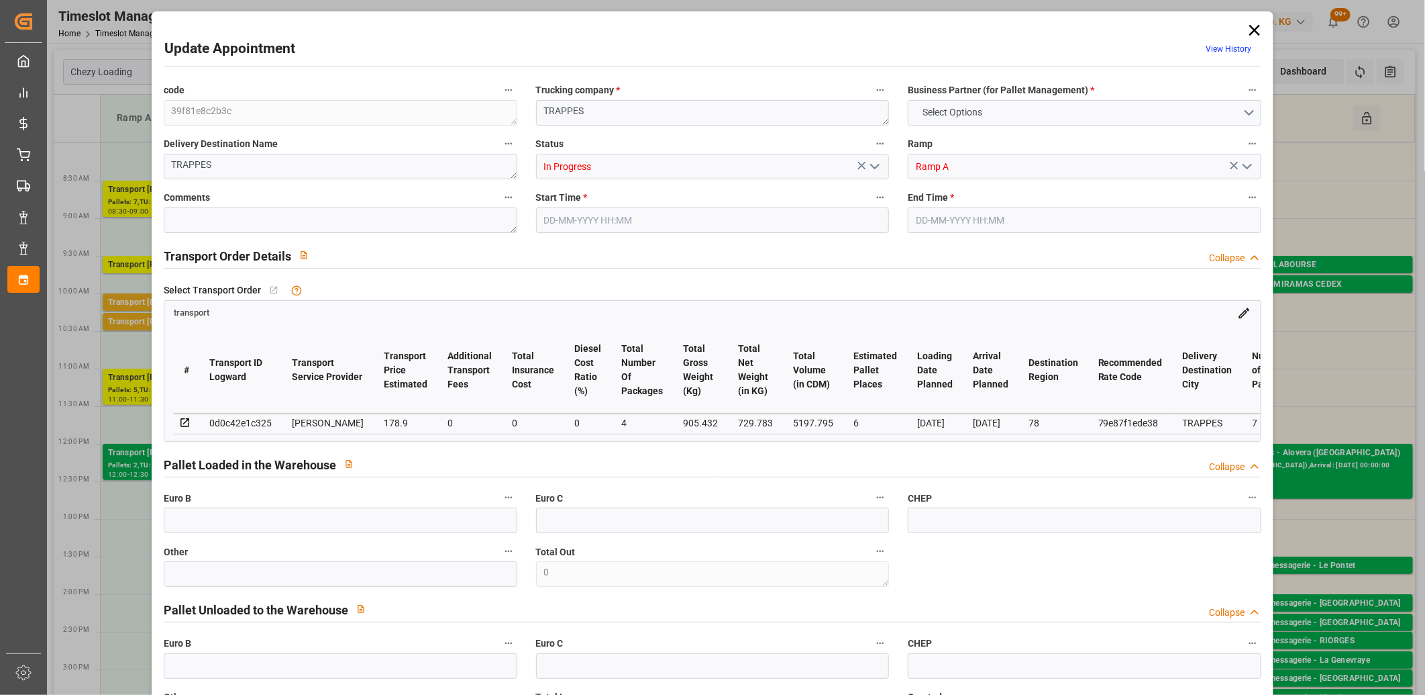
type input "6"
type input "178.9"
type input "0"
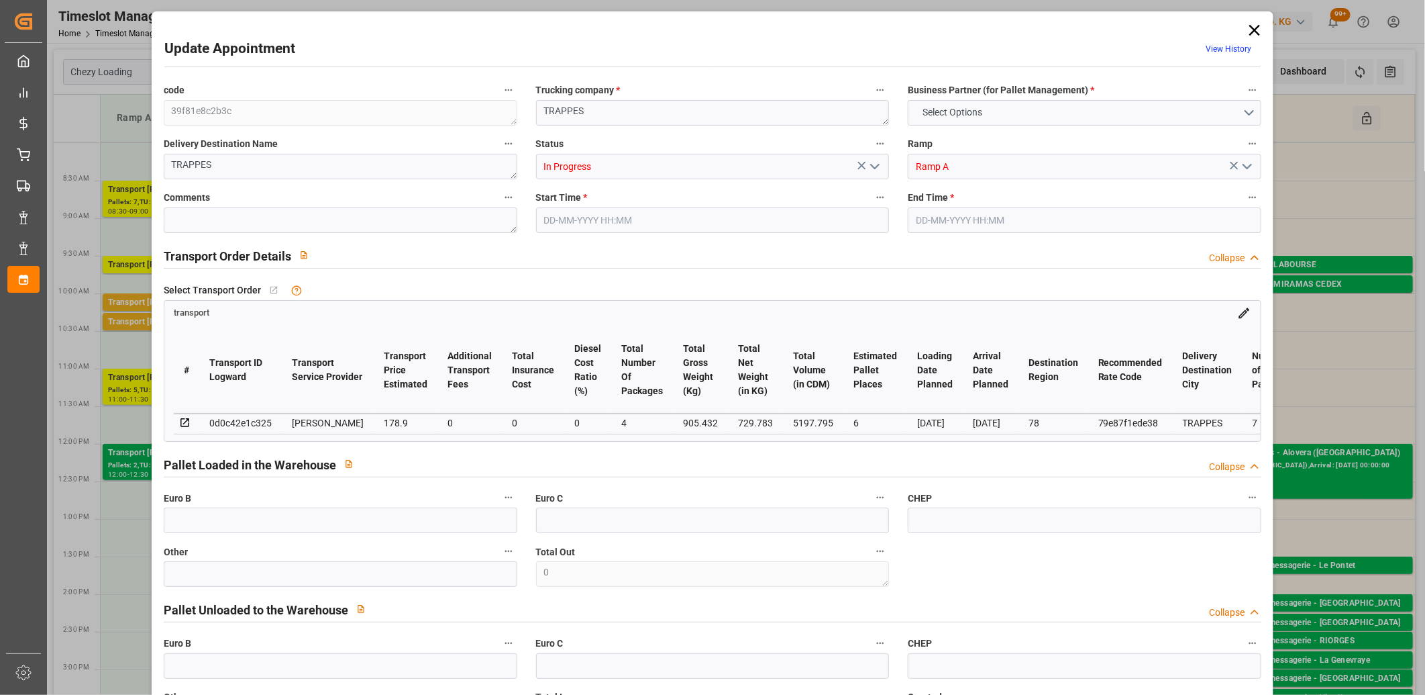
type input "172.8532"
type input "-6.0468"
type input "4"
type input "729.783"
type input "1282.592"
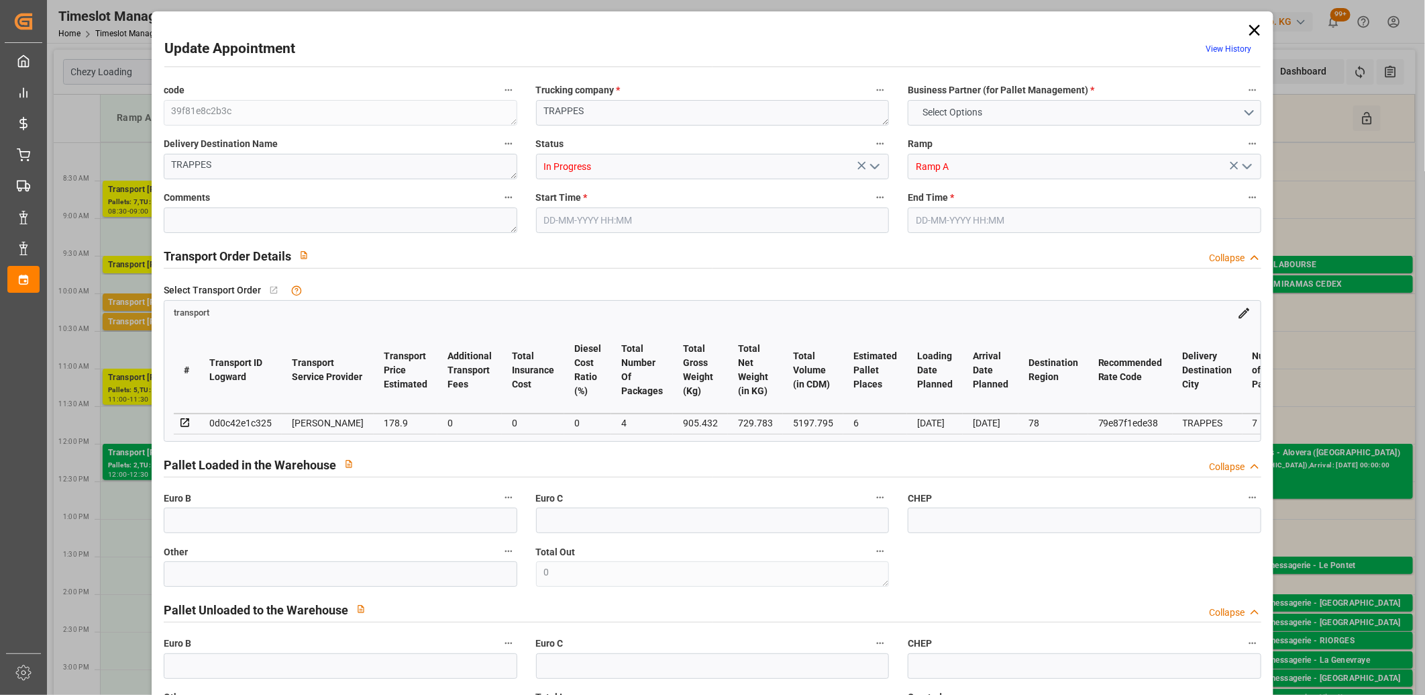
type input "5197.795"
type input "78"
type input "7"
type input "103"
type input "15"
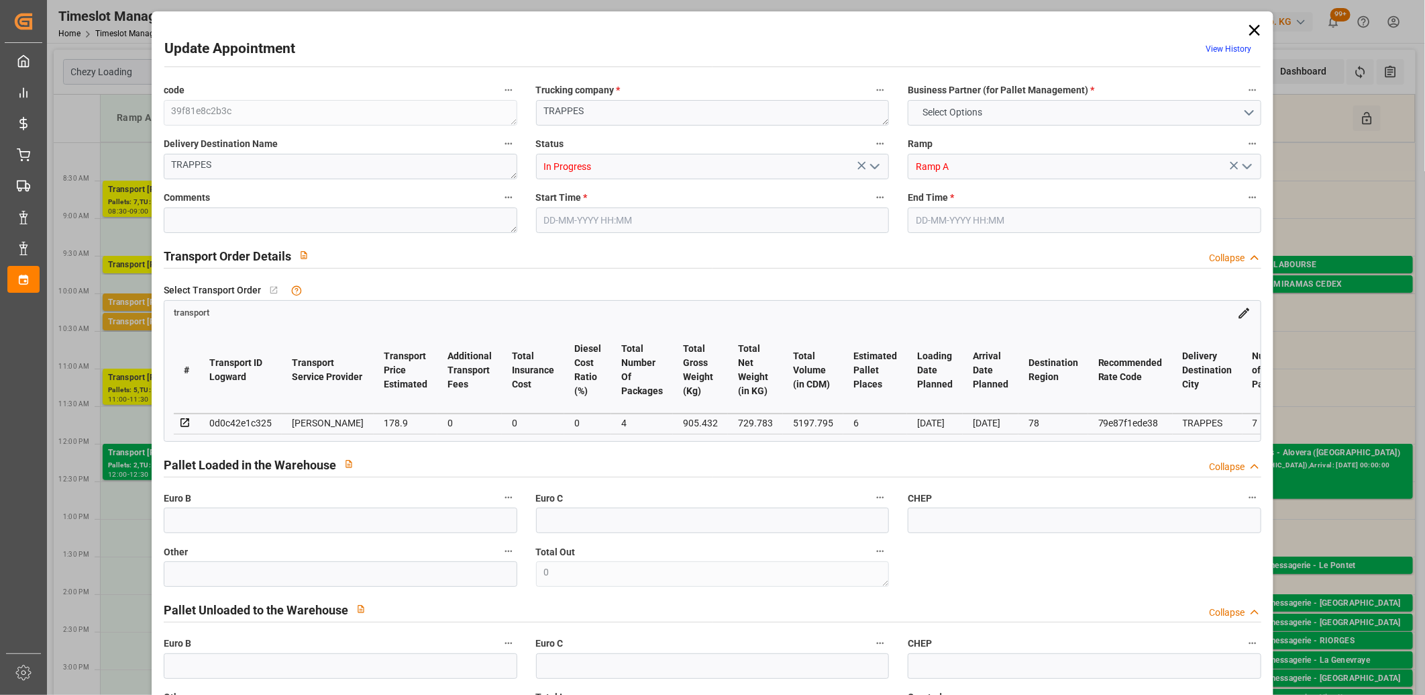
type input "101"
type input "905.432"
type input "0"
type input "4710.8598"
type input "0"
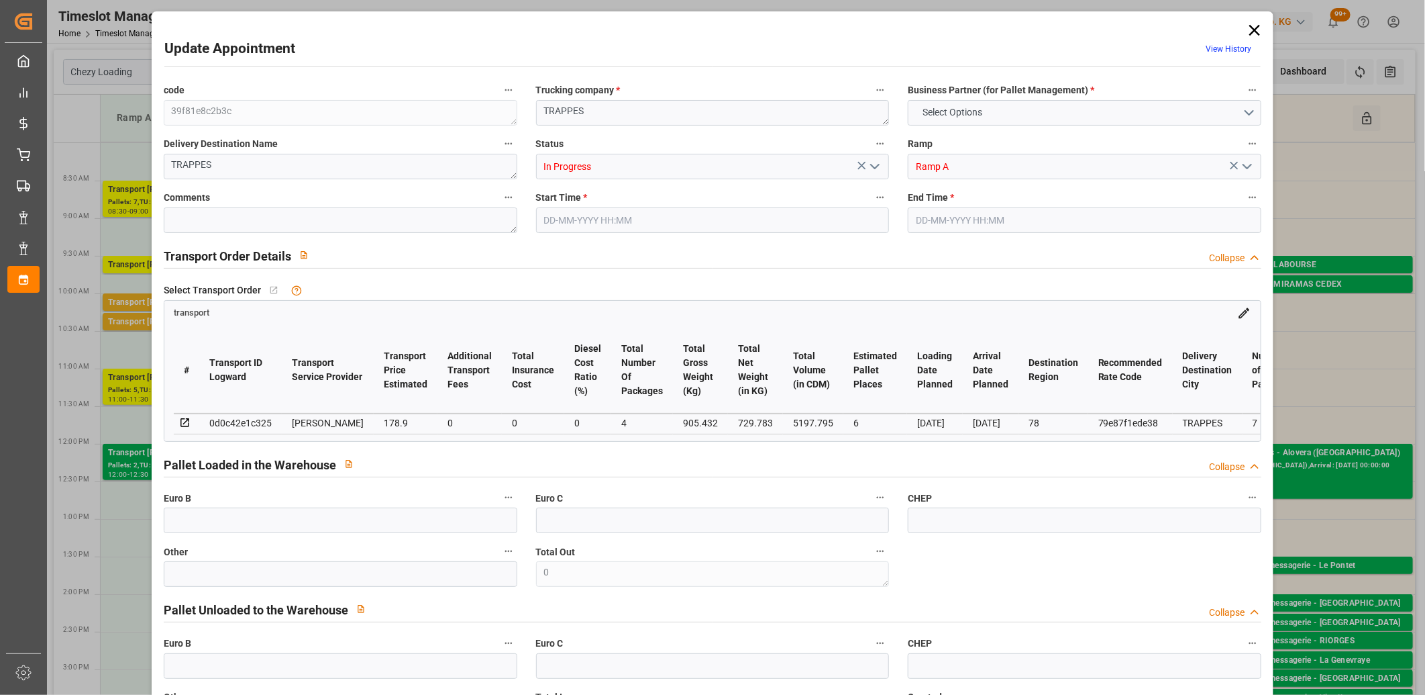
type input "0"
type input "21"
type input "35"
type input "05-09-2025 08:30"
type input "05-09-2025 09:00"
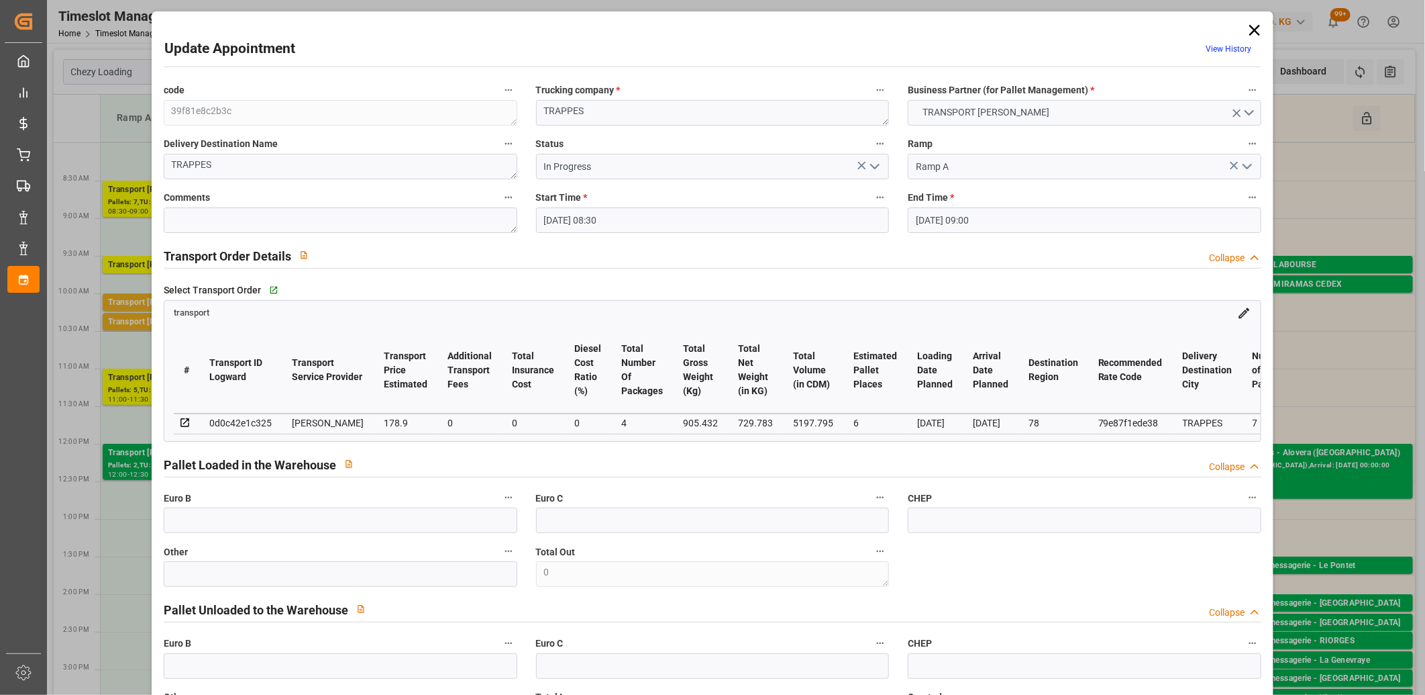
type input "01-09-2025 16:28"
type input "01-09-2025 11:18"
type input "08-09-2025"
type input "[DATE]"
click at [871, 166] on polyline "open menu" at bounding box center [875, 166] width 8 height 4
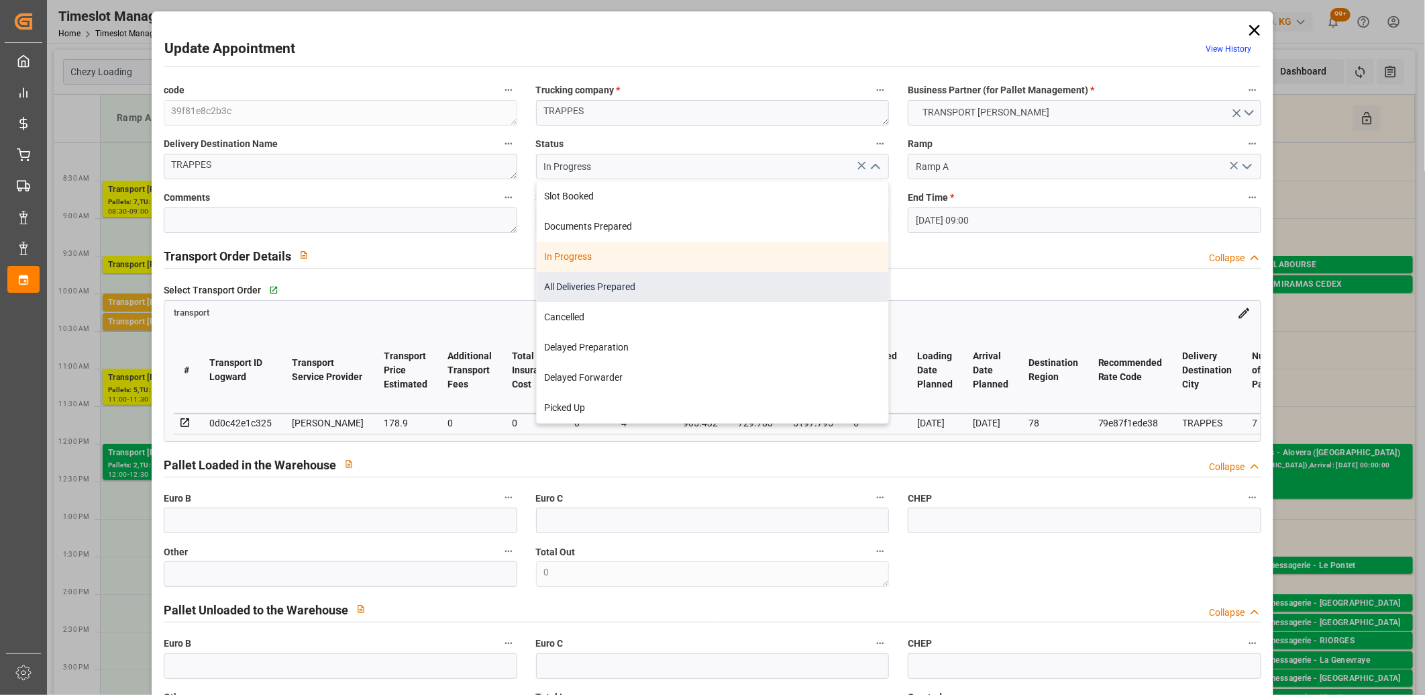
click at [775, 279] on div "All Deliveries Prepared" at bounding box center [713, 287] width 352 height 30
type input "All Deliveries Prepared"
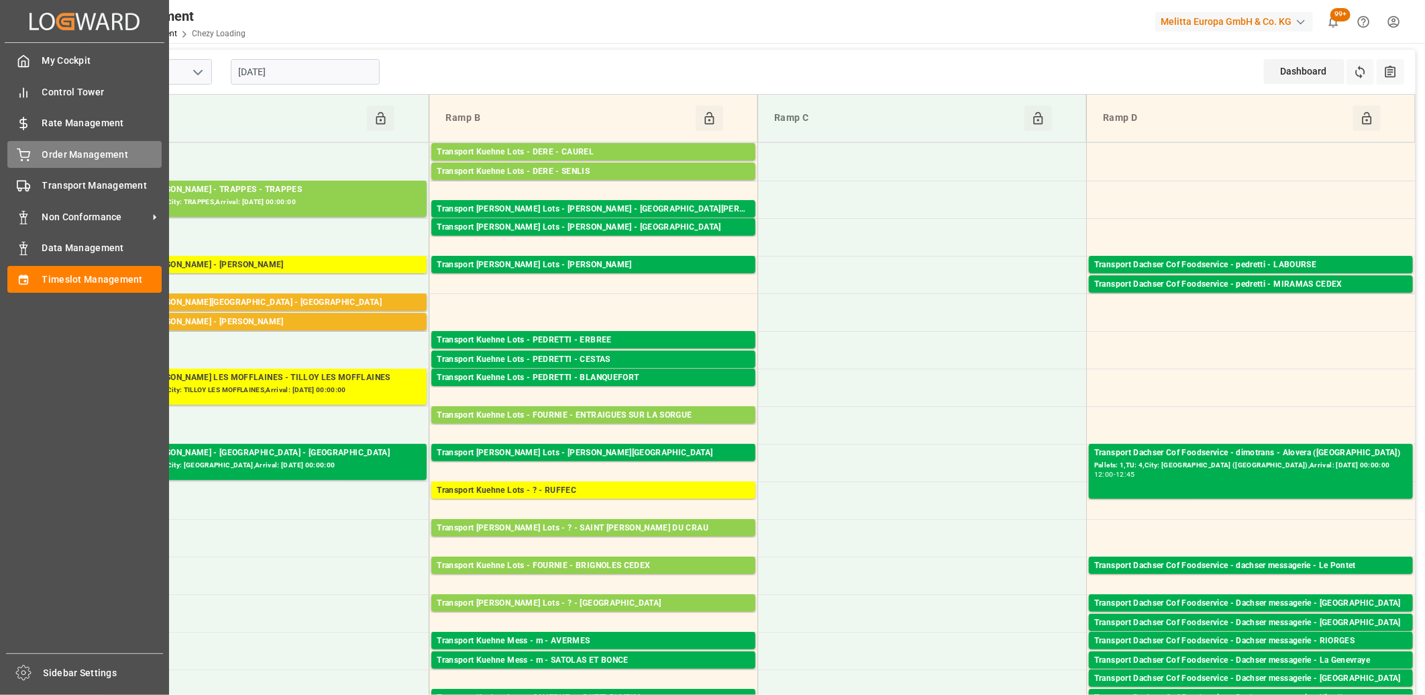
click at [21, 157] on icon at bounding box center [23, 154] width 13 height 13
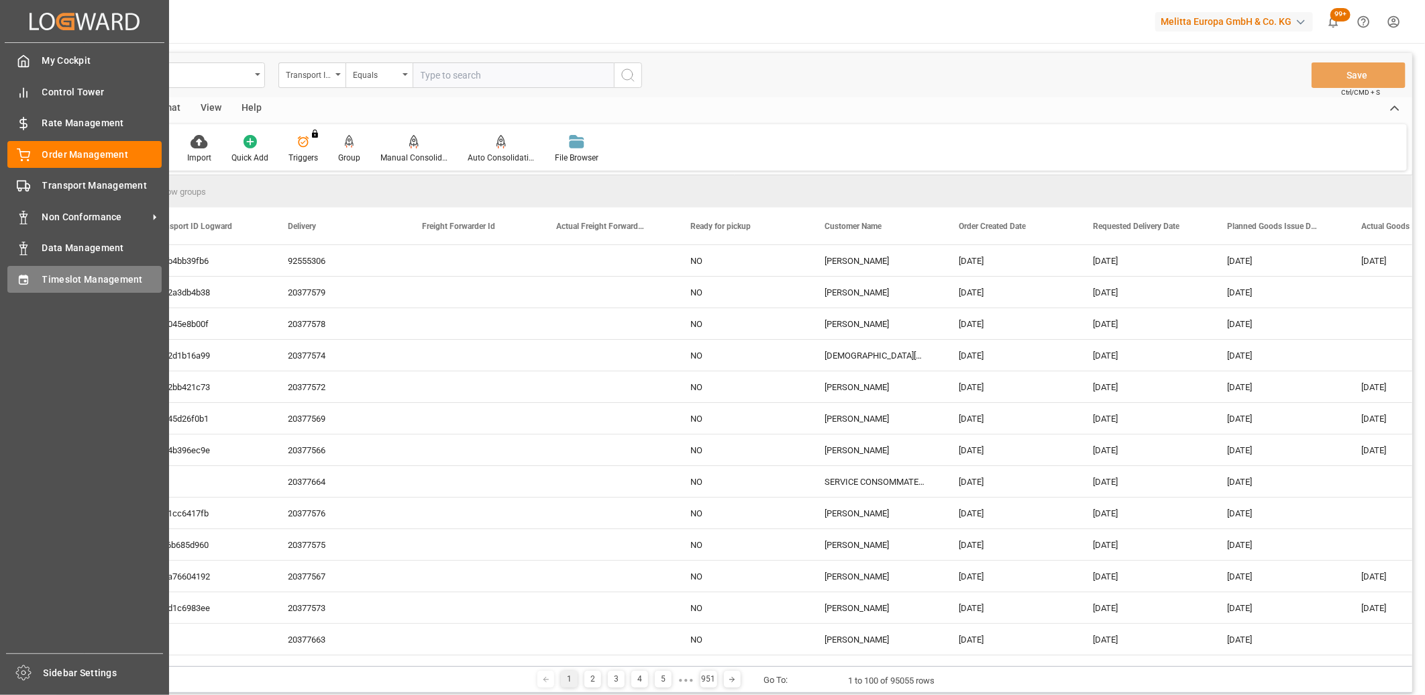
click at [17, 273] on icon at bounding box center [23, 279] width 13 height 13
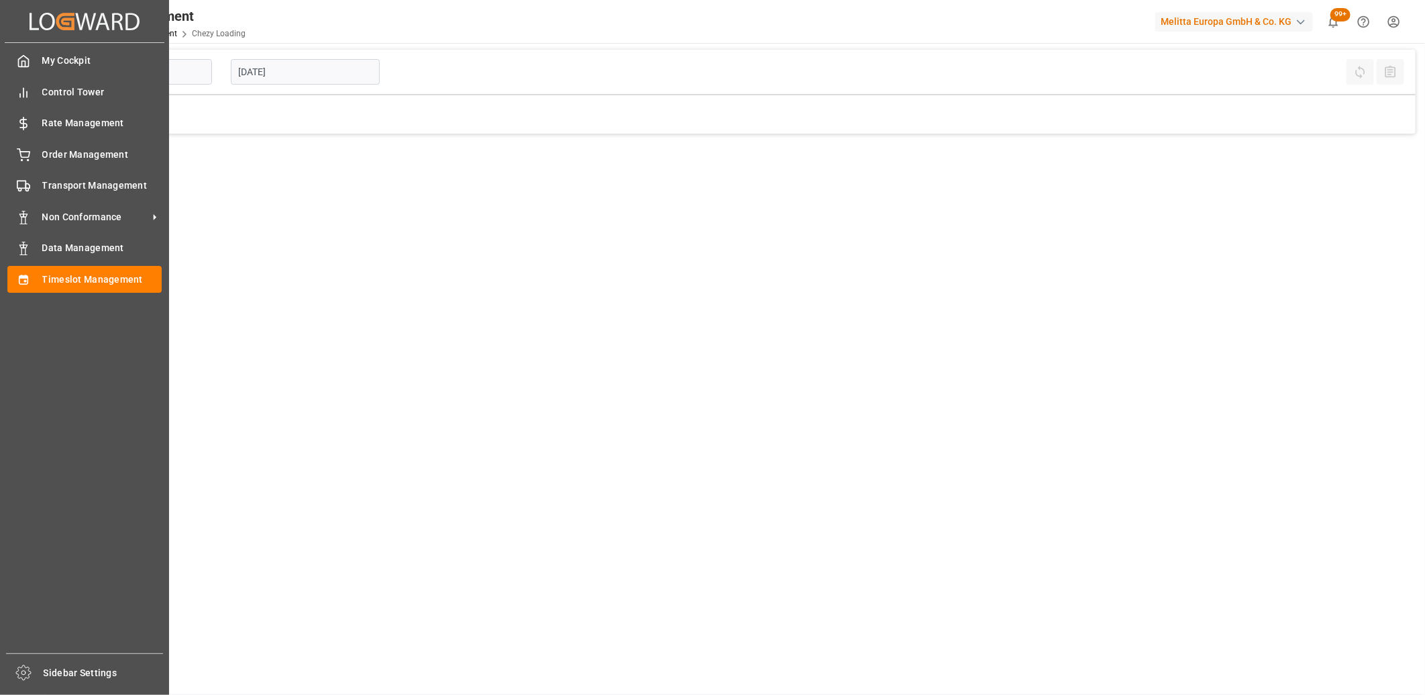
type input "Chezy Loading"
click at [45, 153] on span "Order Management" at bounding box center [102, 155] width 120 height 14
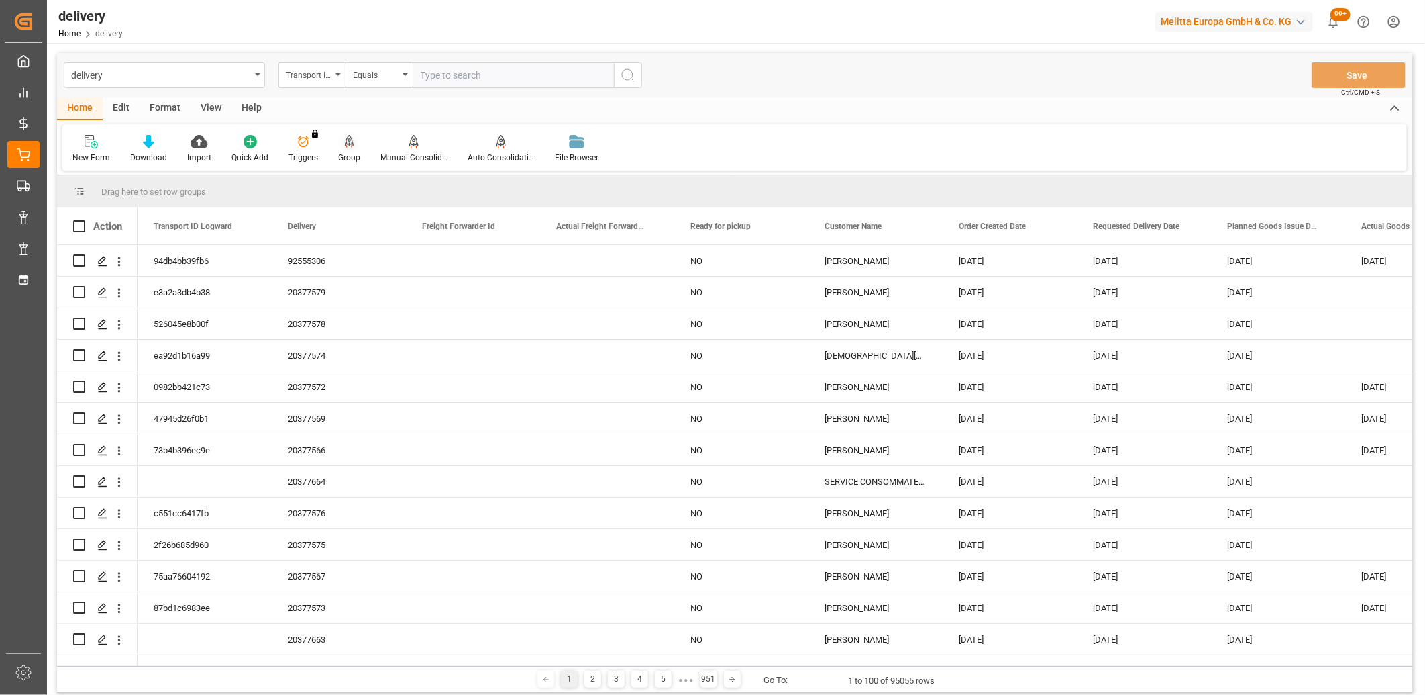
click at [346, 143] on icon at bounding box center [349, 140] width 9 height 11
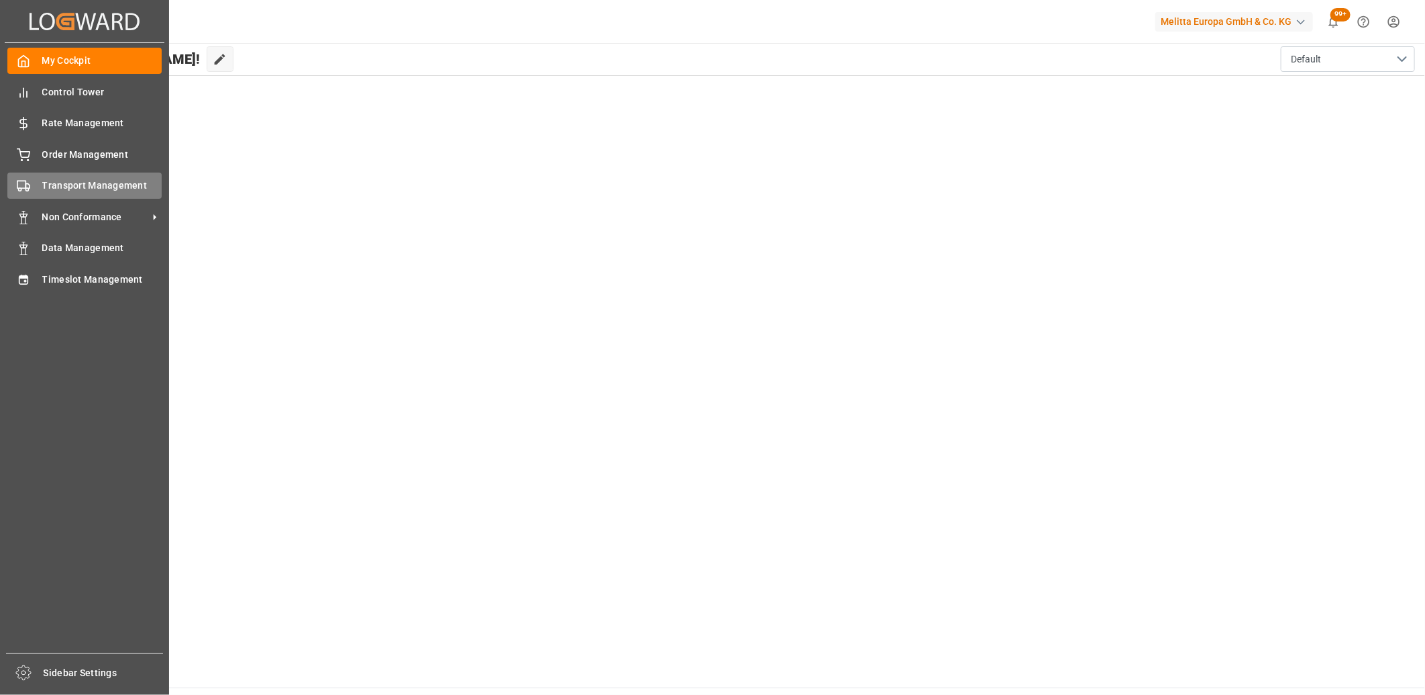
click at [36, 189] on div "Transport Management Transport Management" at bounding box center [84, 185] width 154 height 26
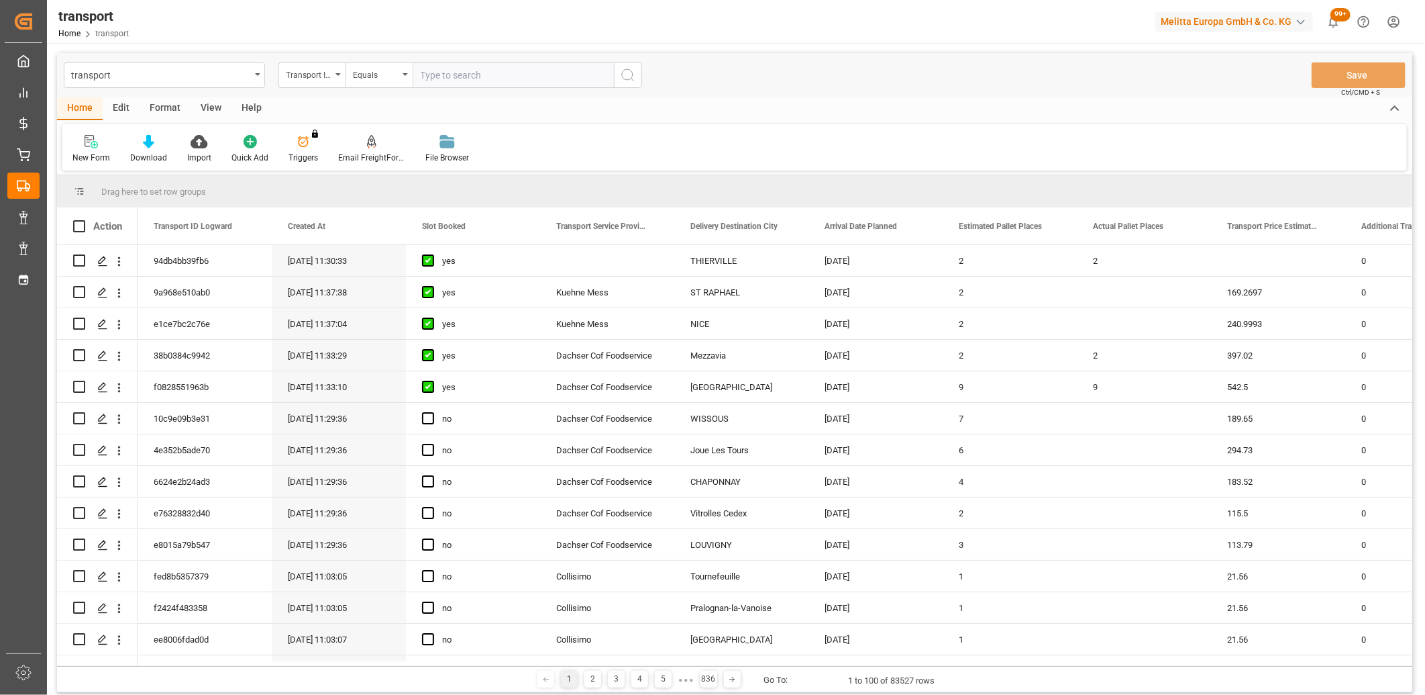
click at [465, 77] on input "text" at bounding box center [513, 75] width 201 height 26
paste input "0fb76d840013"
type input "0fb76d840013"
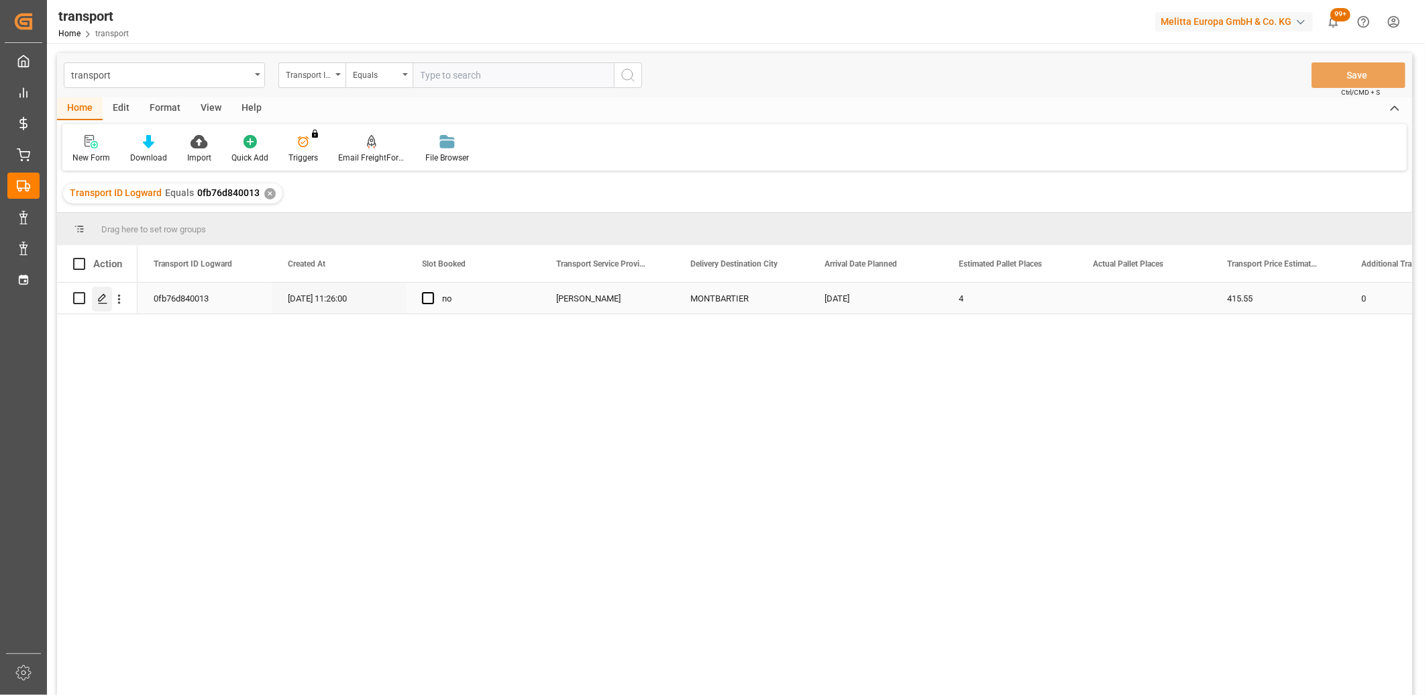
click at [103, 302] on icon "Press SPACE to select this row." at bounding box center [102, 298] width 11 height 11
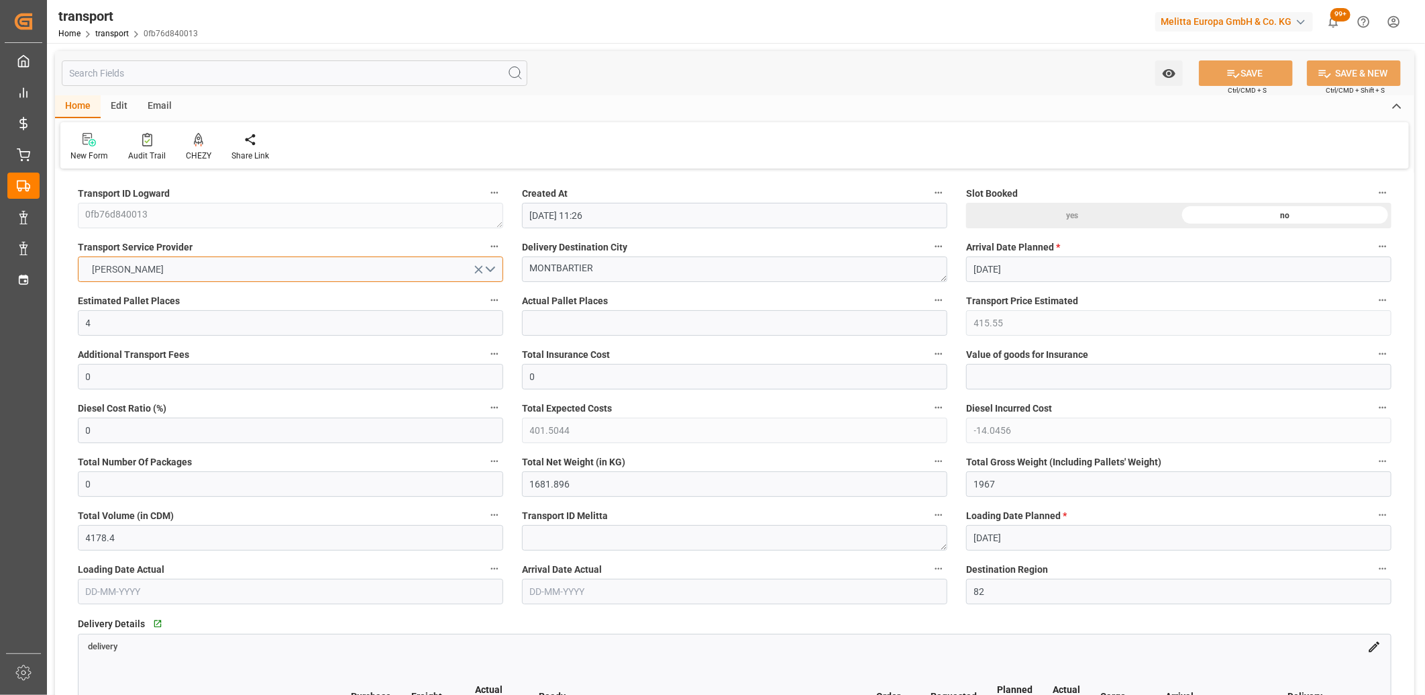
drag, startPoint x: 185, startPoint y: 266, endPoint x: 106, endPoint y: 266, distance: 78.5
click at [106, 266] on button "[PERSON_NAME]" at bounding box center [290, 269] width 425 height 26
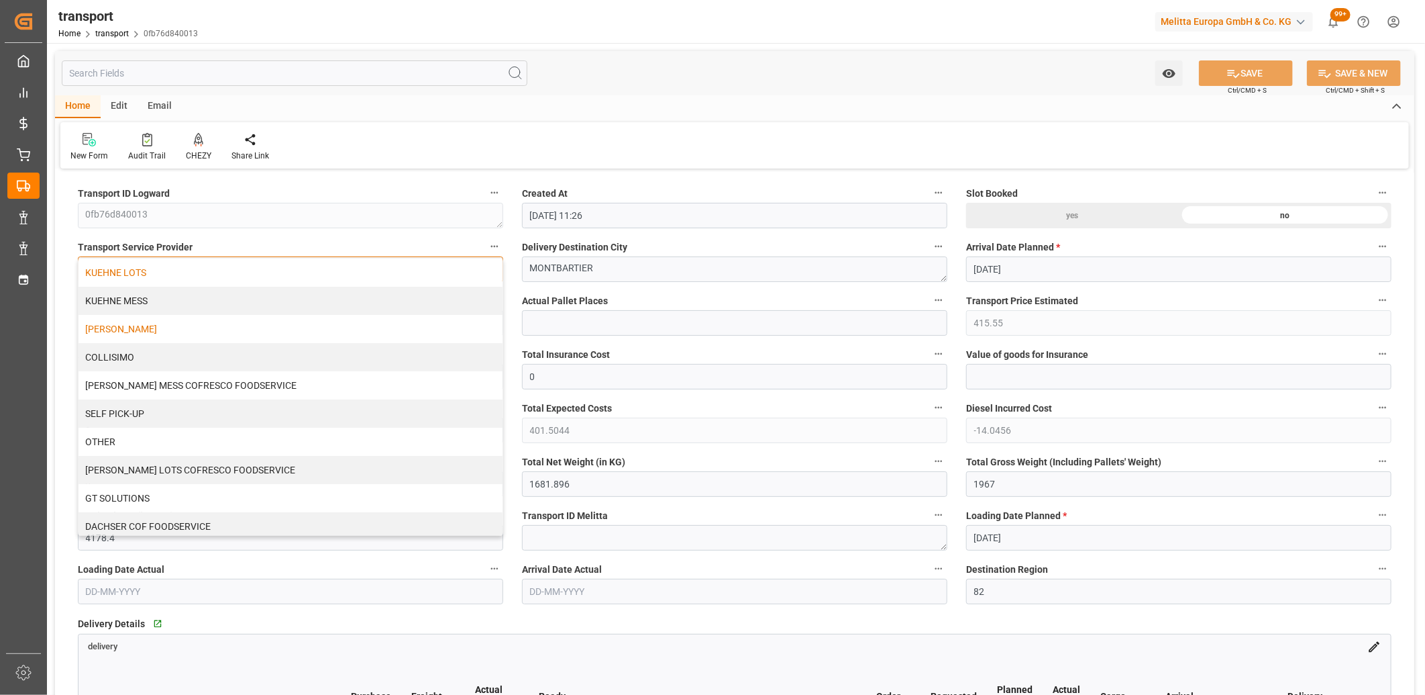
click at [227, 274] on div "KUEHNE LOTS" at bounding box center [291, 272] width 424 height 28
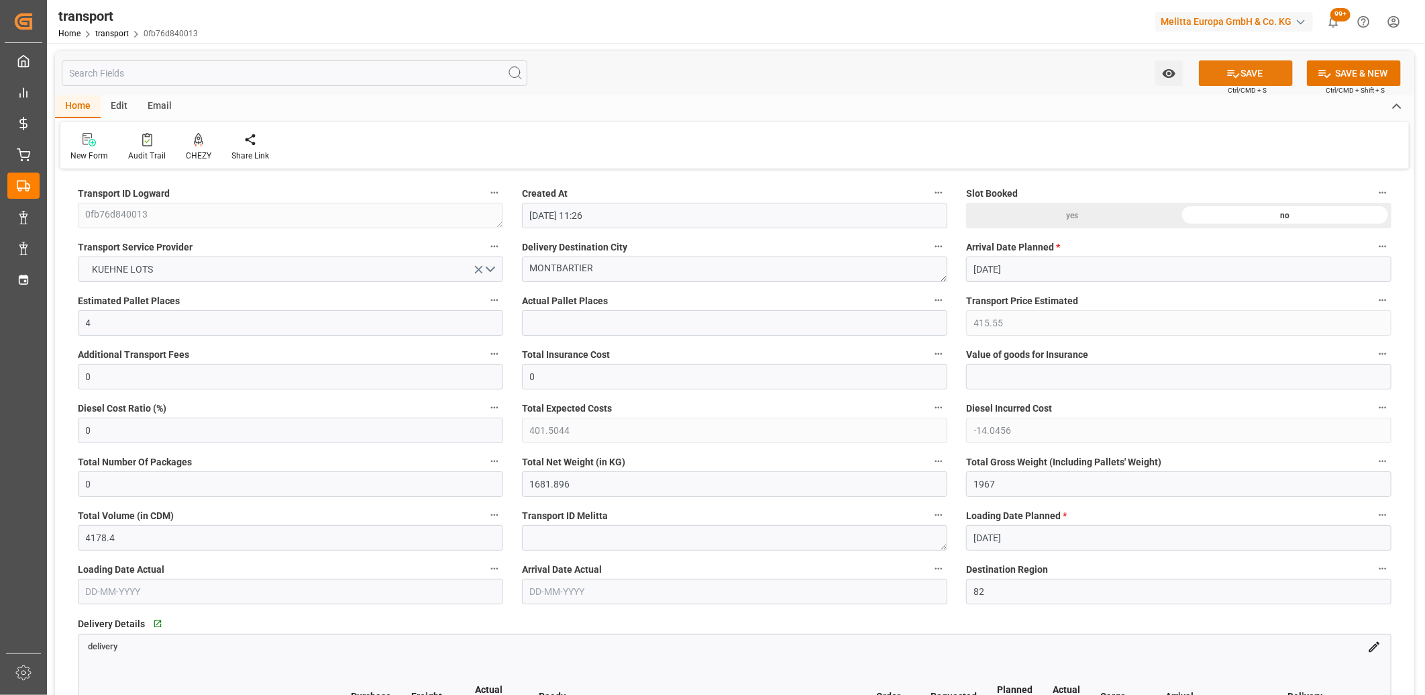
click at [1258, 66] on button "SAVE" at bounding box center [1246, 73] width 94 height 26
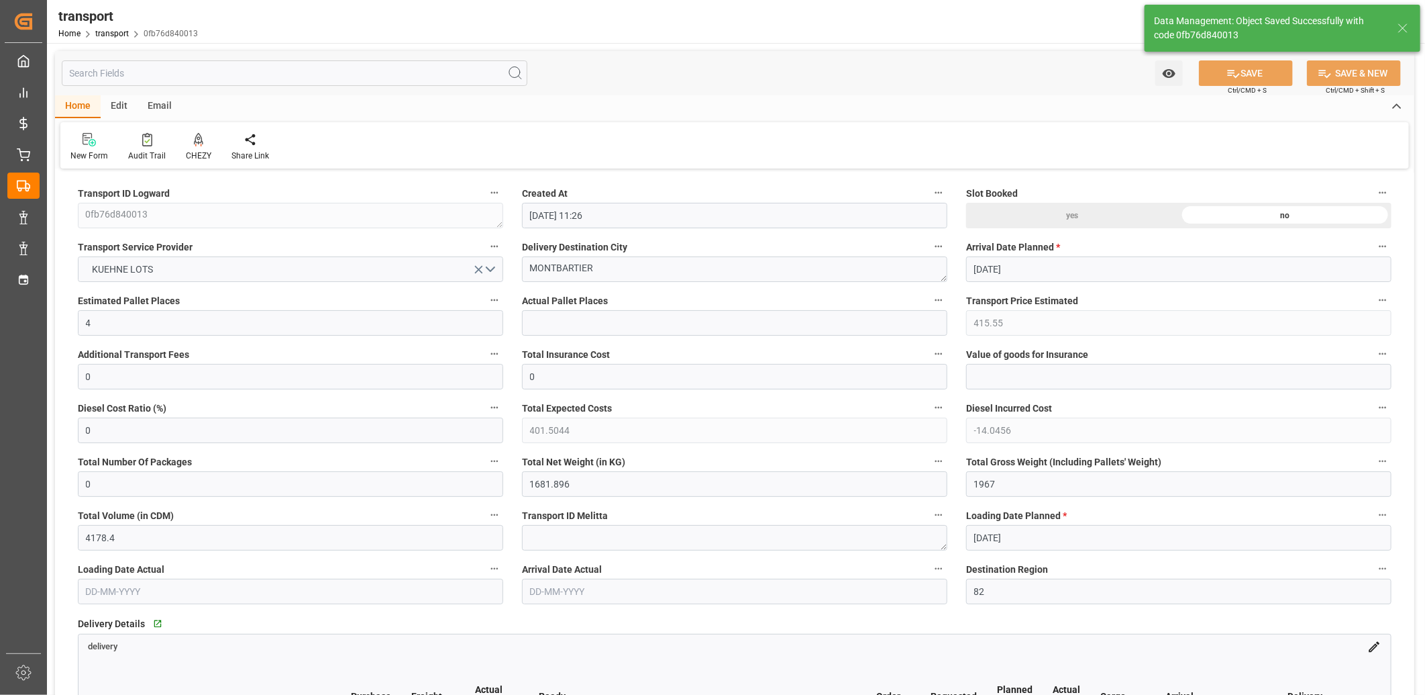
type input "325.82"
type input "0"
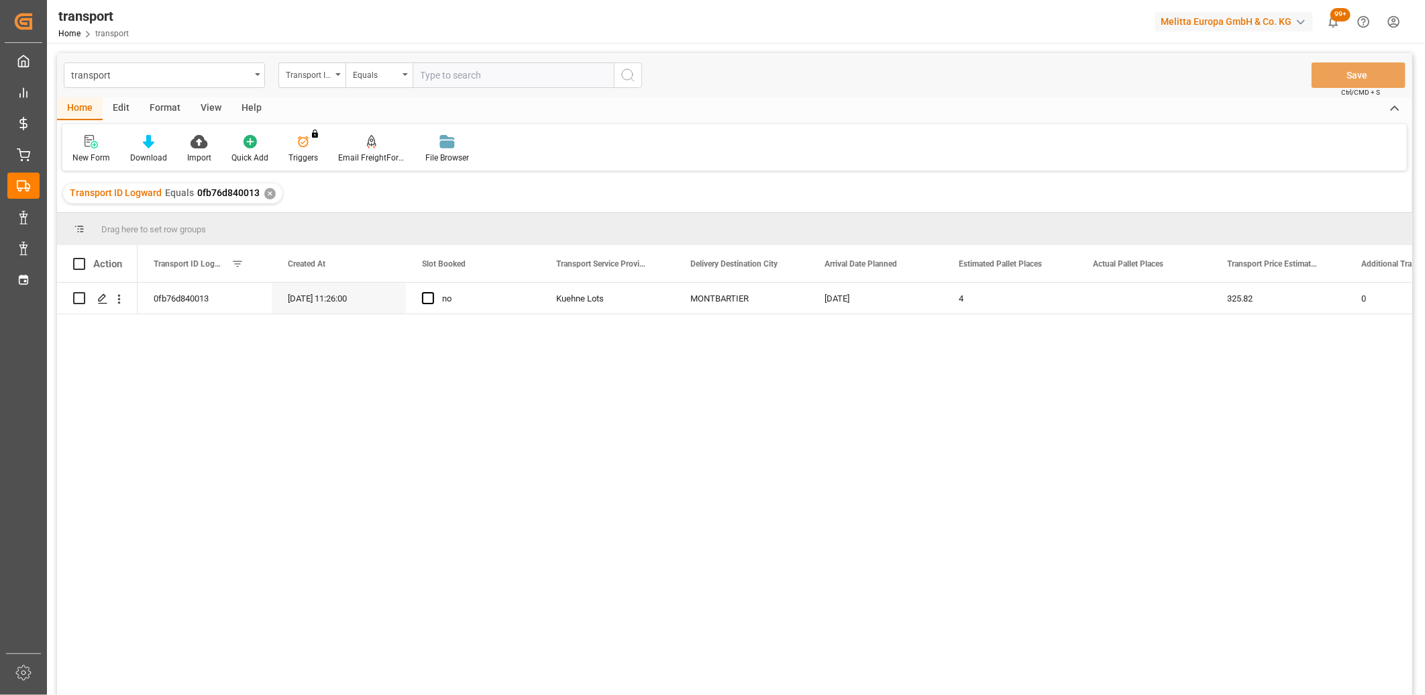
click at [266, 192] on div "✕" at bounding box center [269, 193] width 11 height 11
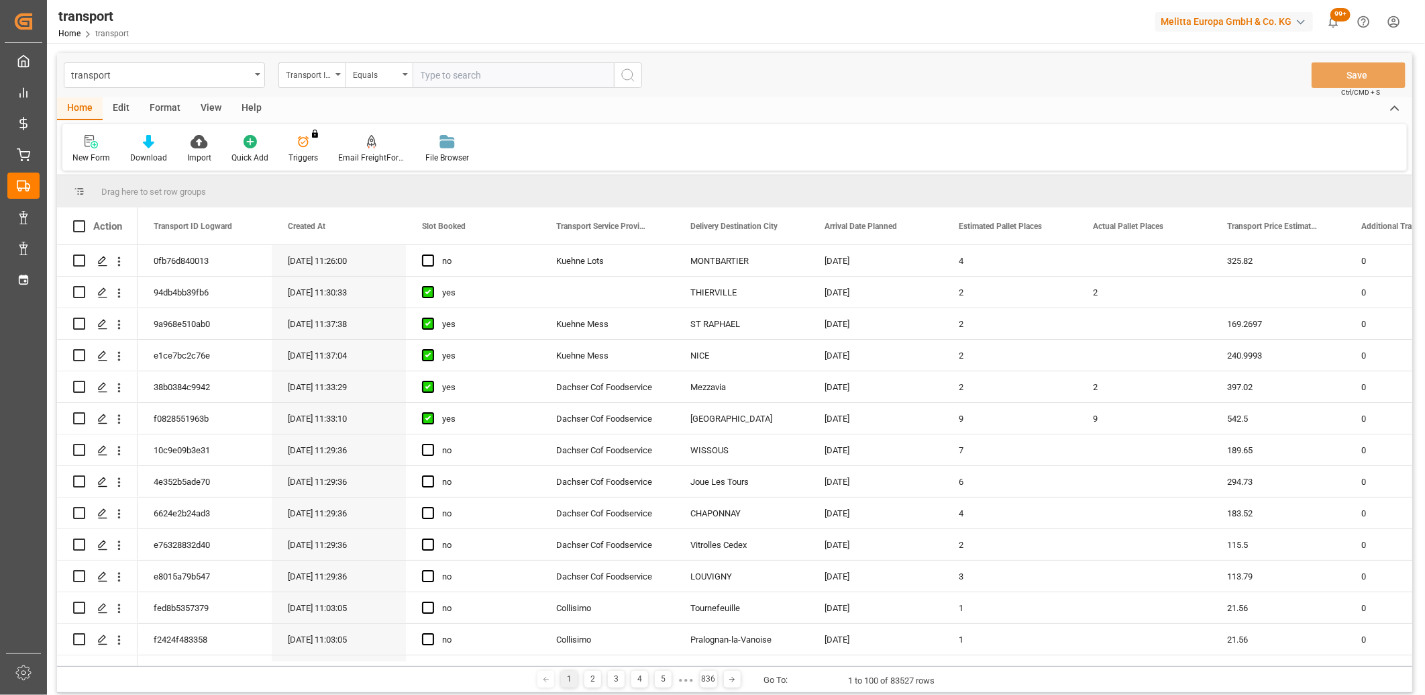
click at [434, 74] on input "text" at bounding box center [513, 75] width 201 height 26
paste input "6db3b967dde1"
type input "6db3b967dde1"
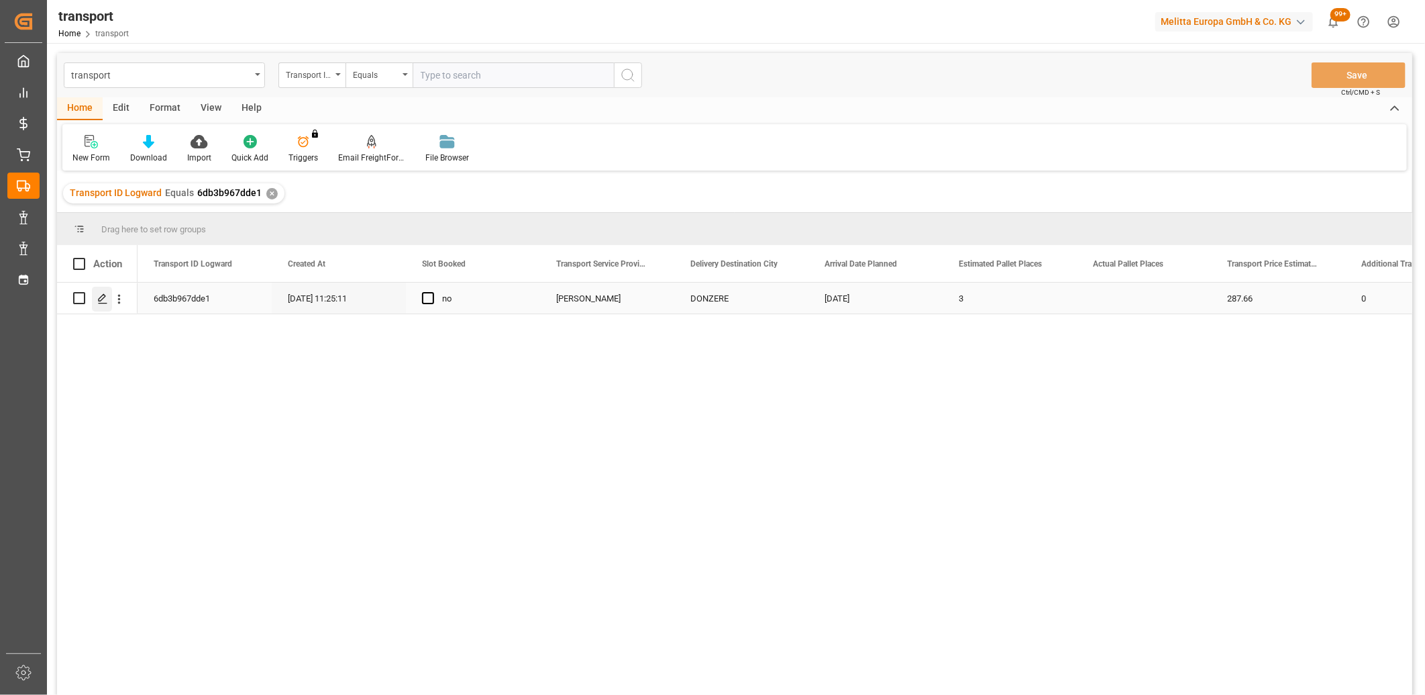
click at [105, 300] on icon "Press SPACE to select this row." at bounding box center [102, 298] width 11 height 11
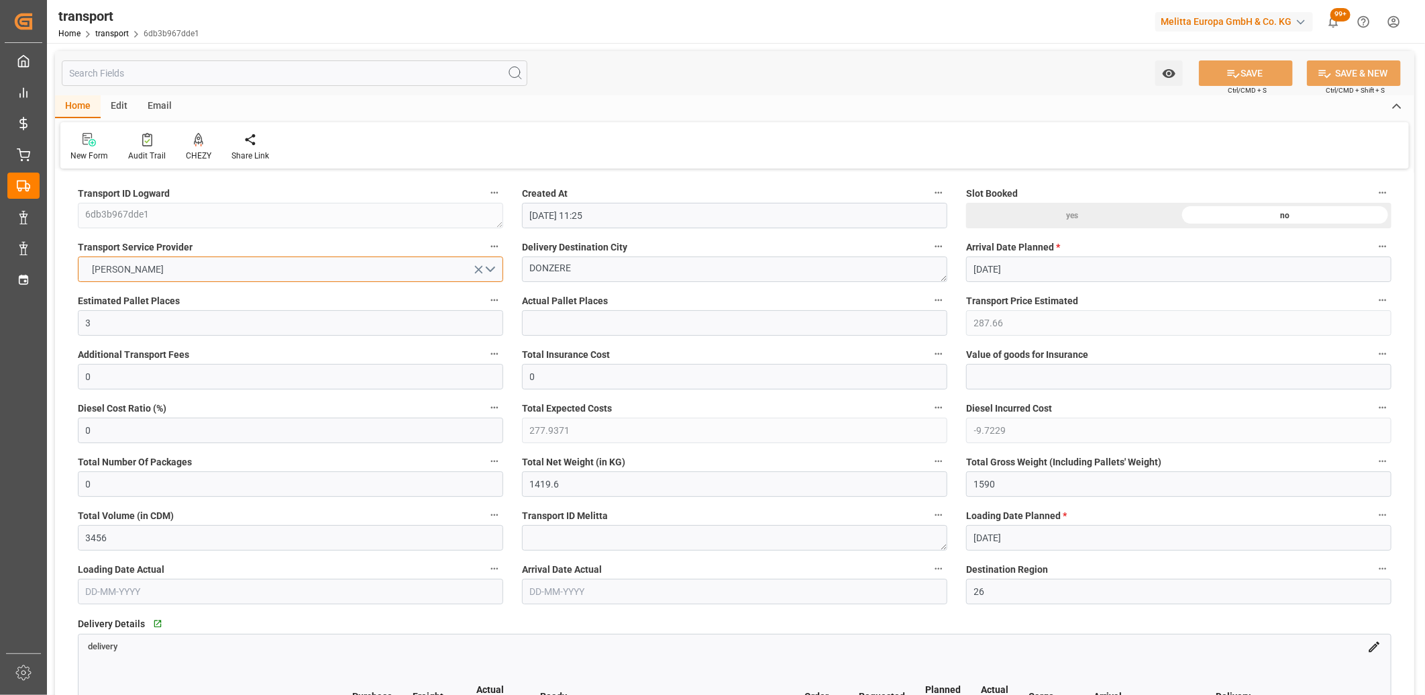
click at [148, 267] on button "[PERSON_NAME]" at bounding box center [290, 269] width 425 height 26
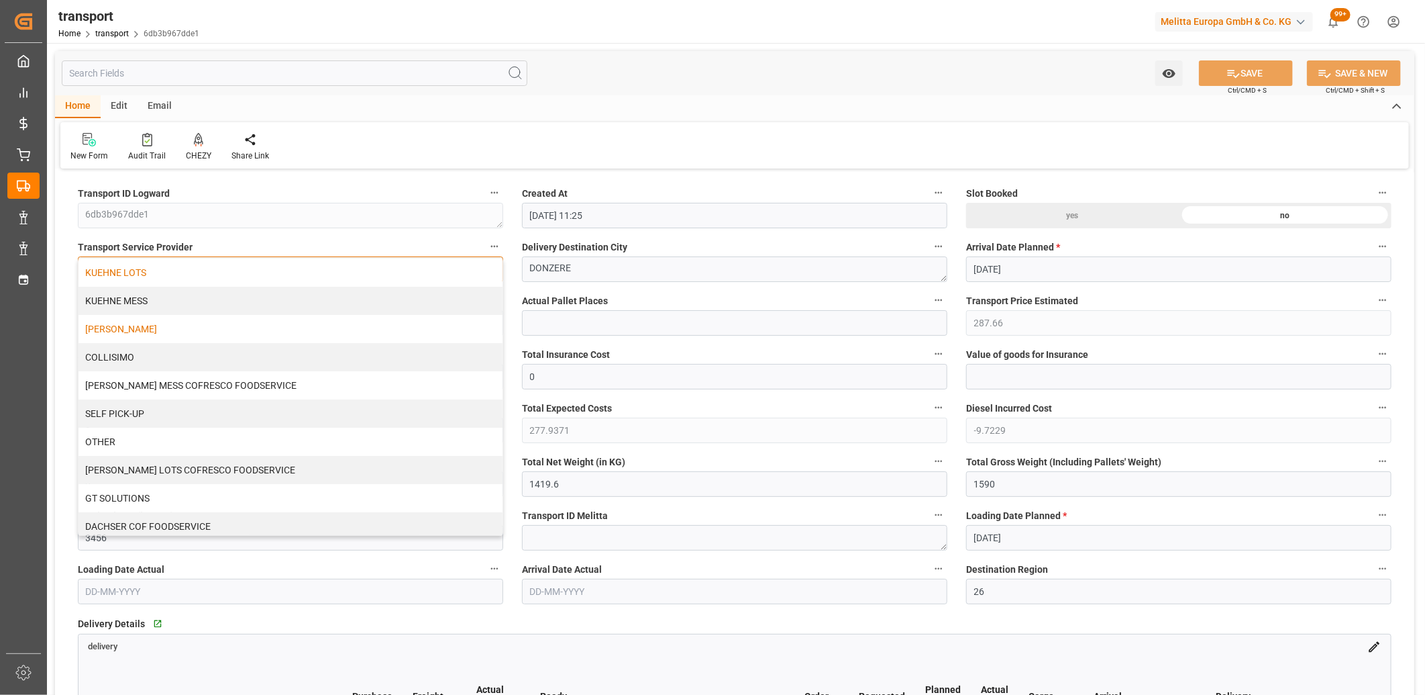
click at [148, 268] on div "KUEHNE LOTS" at bounding box center [291, 272] width 424 height 28
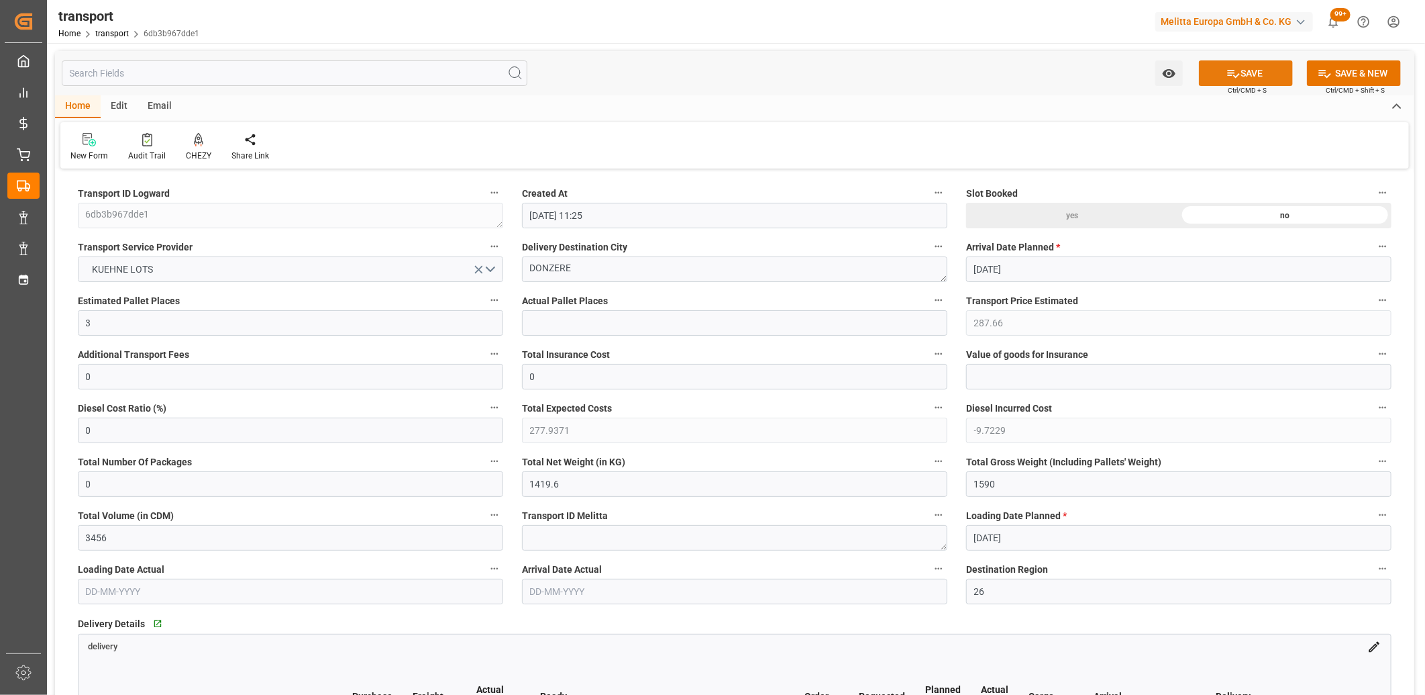
click at [1252, 72] on button "SAVE" at bounding box center [1246, 73] width 94 height 26
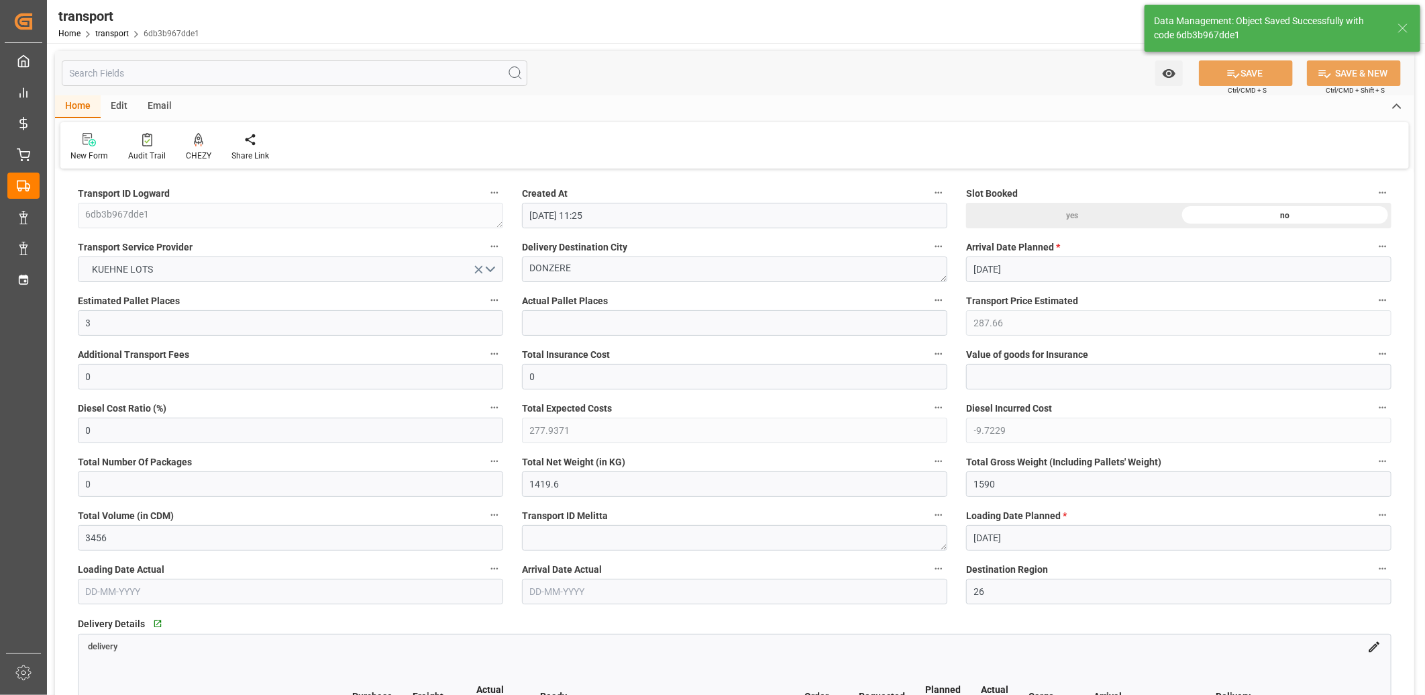
type input "240.7"
type input "0"
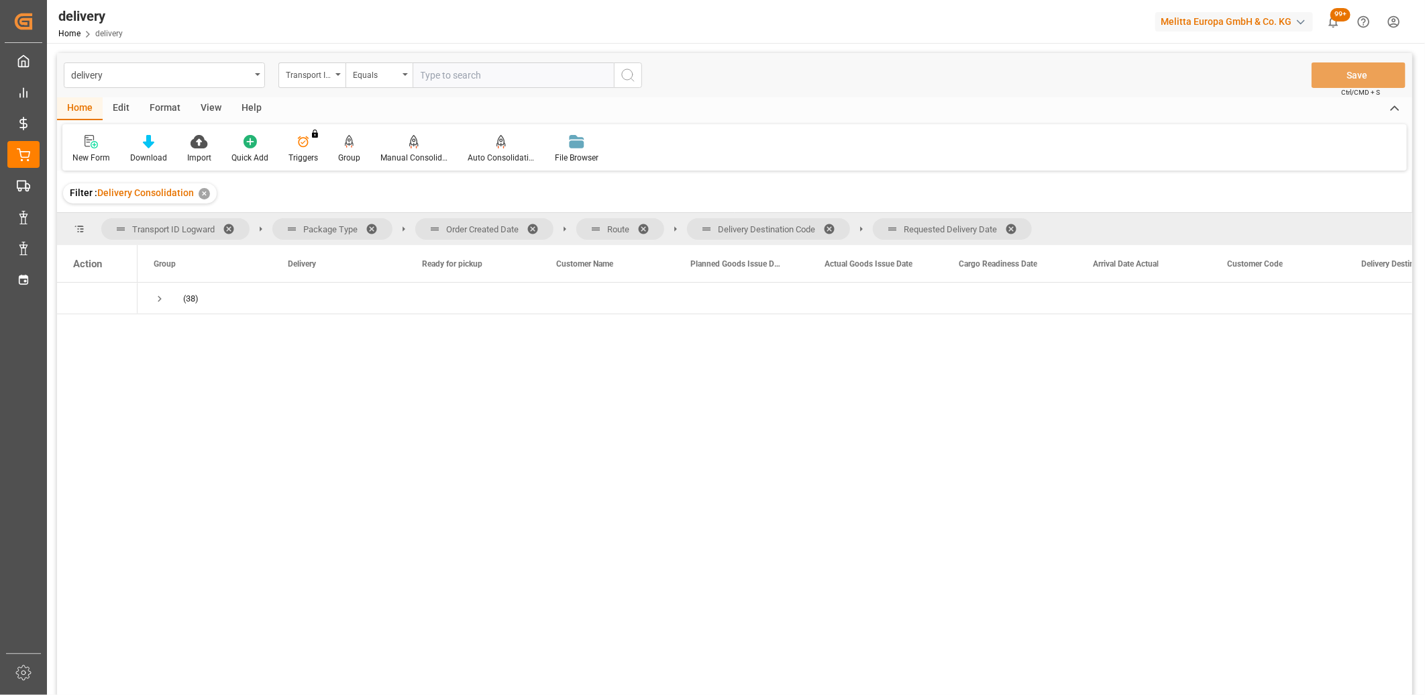
click at [1017, 229] on span at bounding box center [1015, 229] width 21 height 12
click at [835, 223] on span at bounding box center [833, 229] width 21 height 12
click at [647, 226] on span at bounding box center [648, 229] width 21 height 12
click at [531, 226] on span at bounding box center [537, 229] width 21 height 12
click at [159, 296] on span "Press SPACE to select this row." at bounding box center [160, 299] width 12 height 12
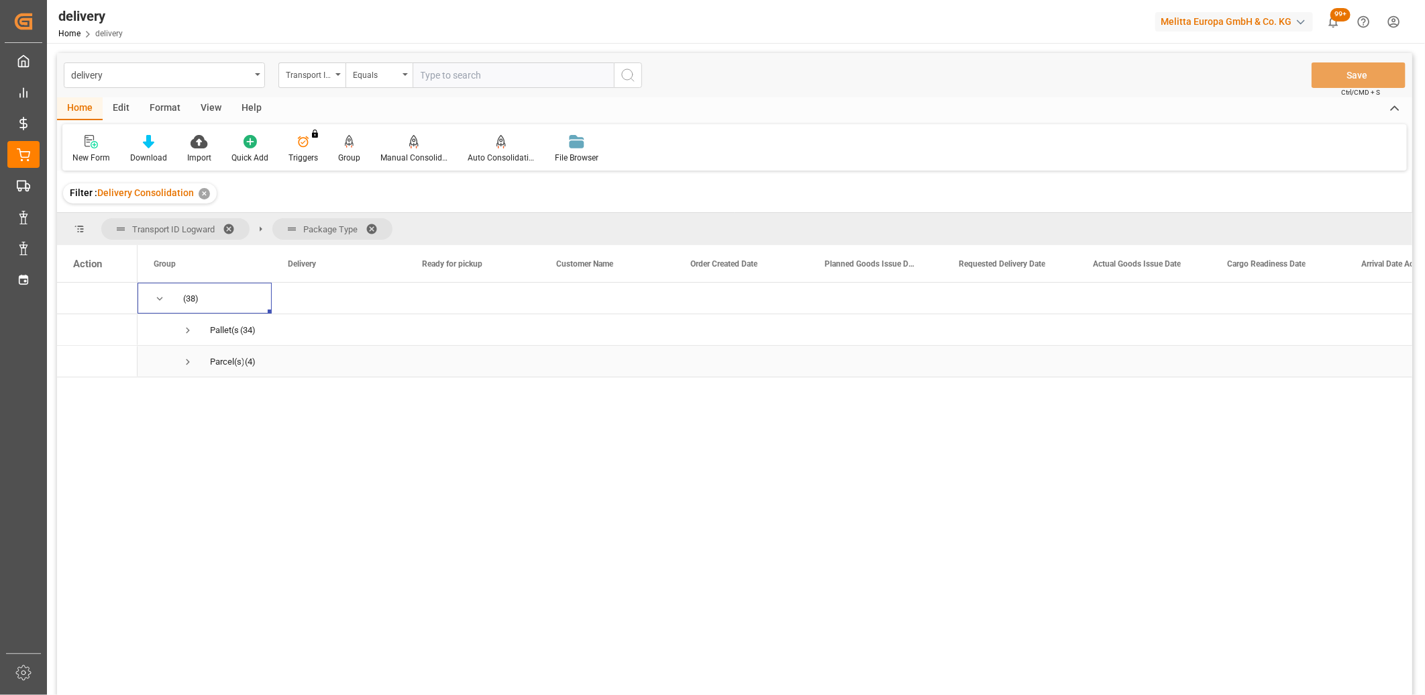
click at [185, 364] on span "Press SPACE to select this row." at bounding box center [188, 362] width 12 height 12
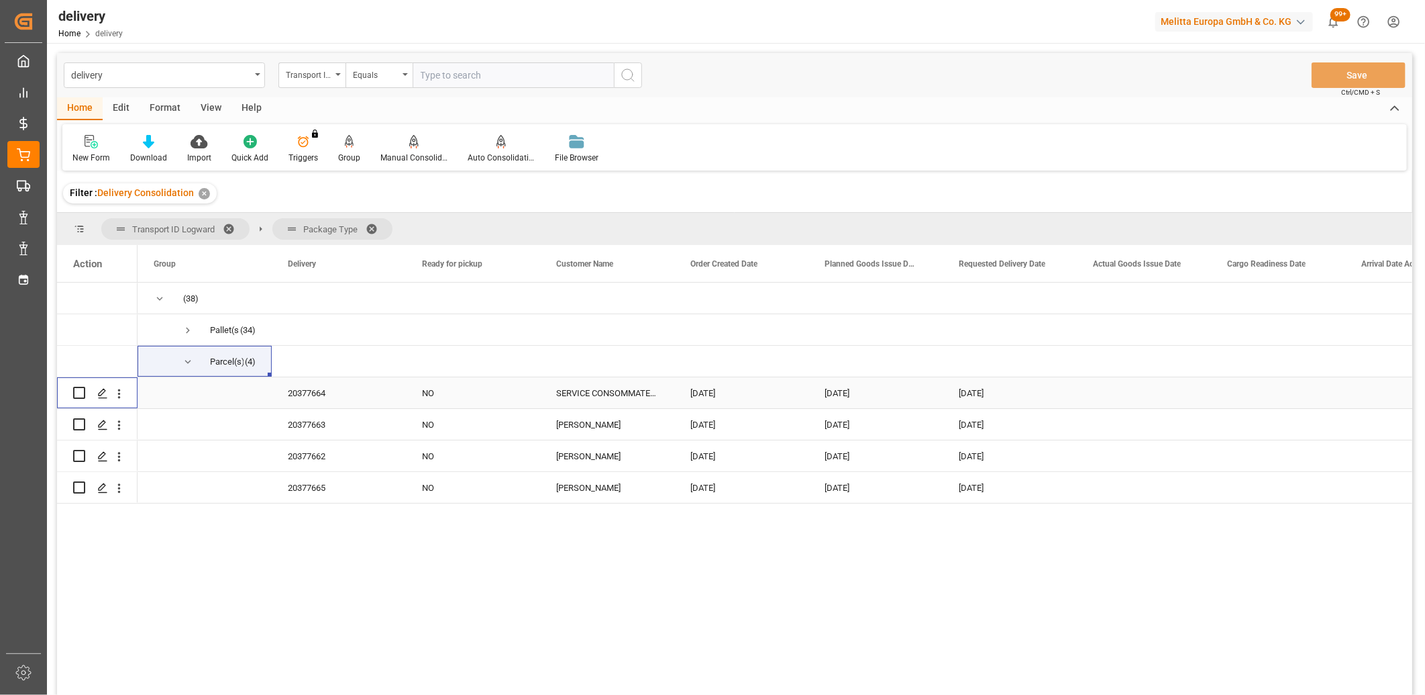
click at [81, 388] on input "Press Space to toggle row selection (unchecked)" at bounding box center [79, 393] width 12 height 12
checkbox input "true"
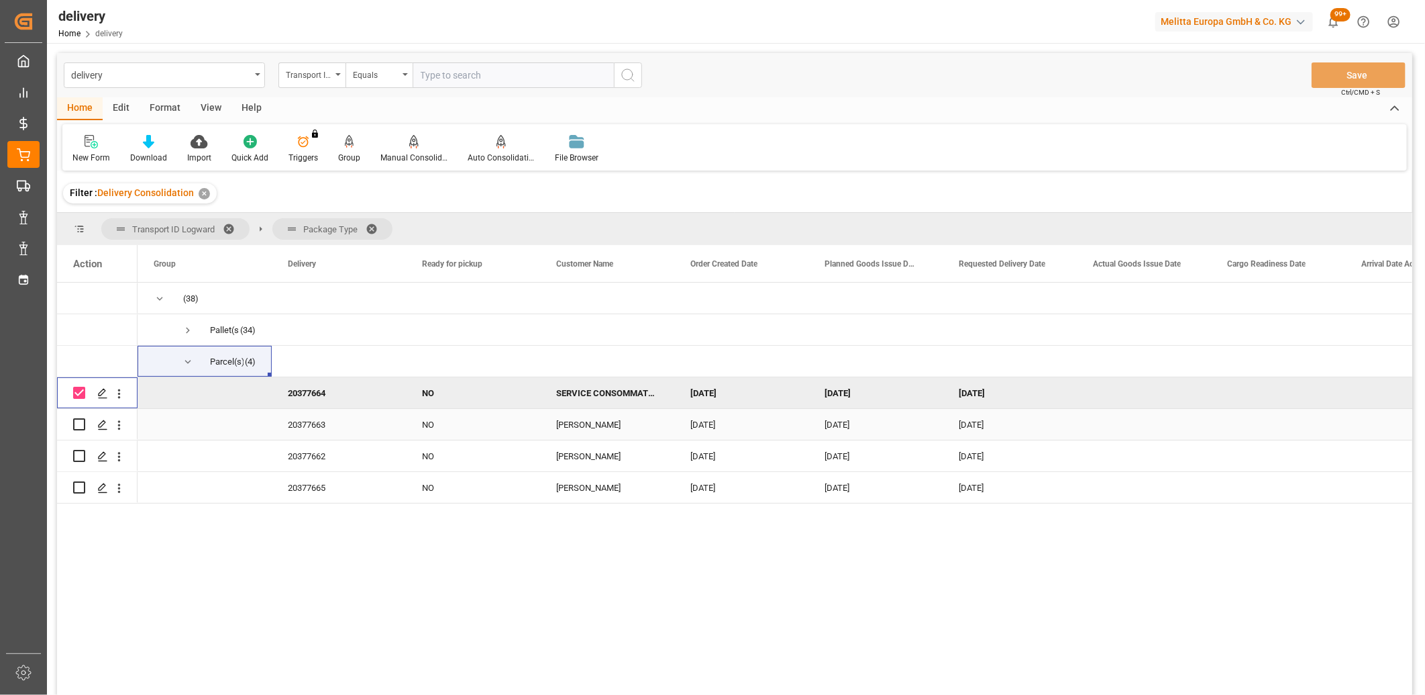
click at [81, 421] on input "Press Space to toggle row selection (unchecked)" at bounding box center [79, 424] width 12 height 12
checkbox input "true"
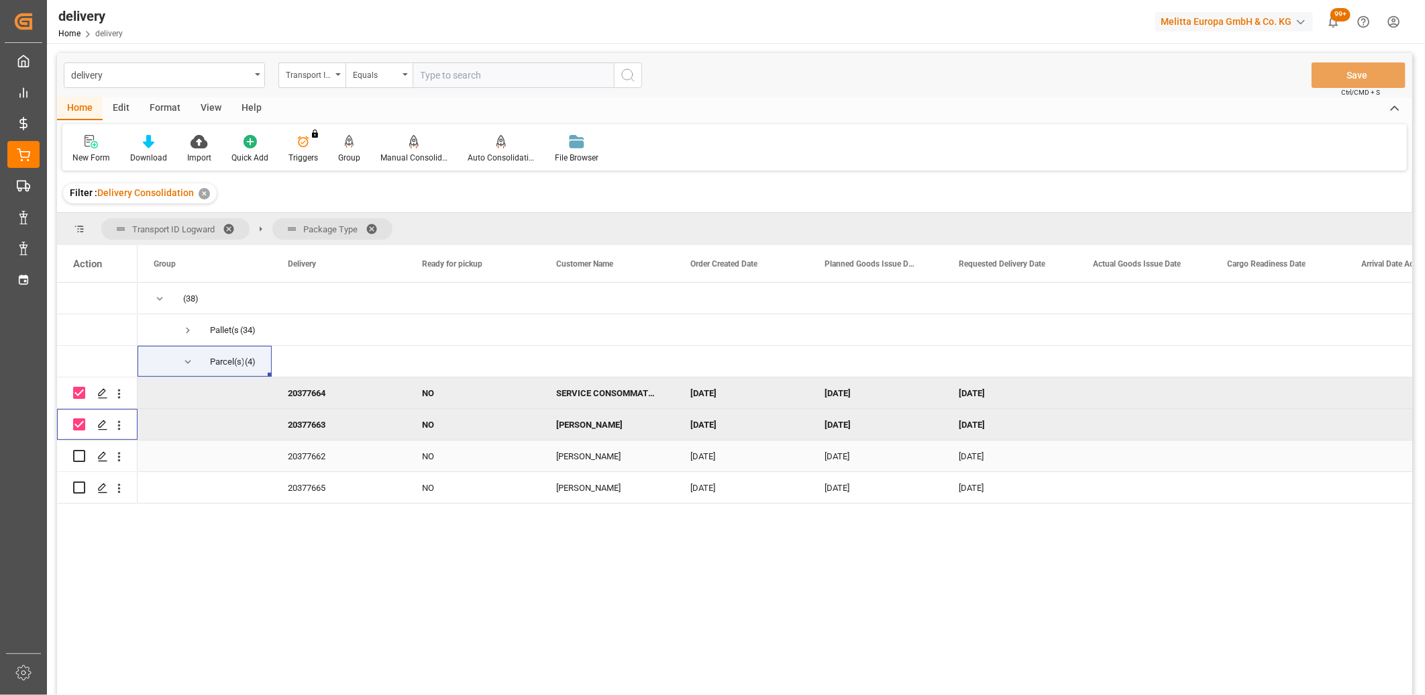
click at [76, 458] on input "Press Space to toggle row selection (unchecked)" at bounding box center [79, 456] width 12 height 12
checkbox input "true"
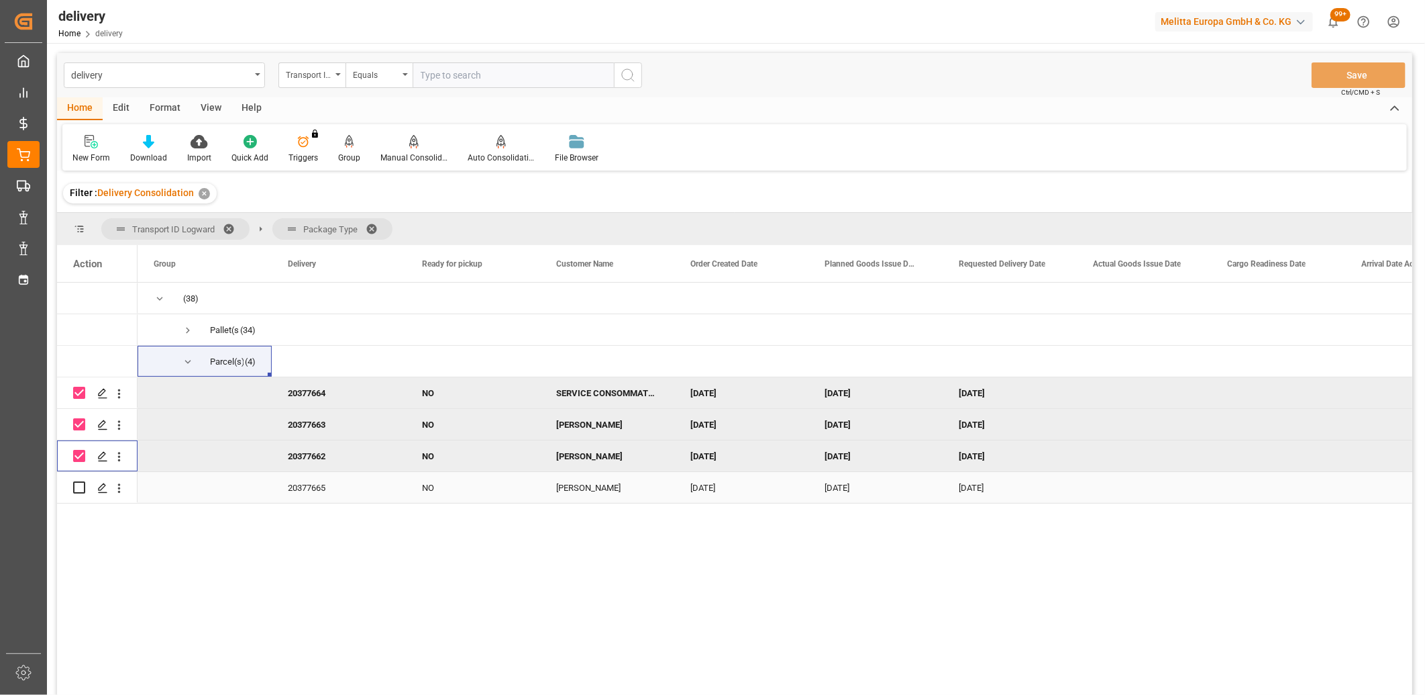
click at [76, 485] on input "Press Space to toggle row selection (unchecked)" at bounding box center [79, 487] width 12 height 12
checkbox input "true"
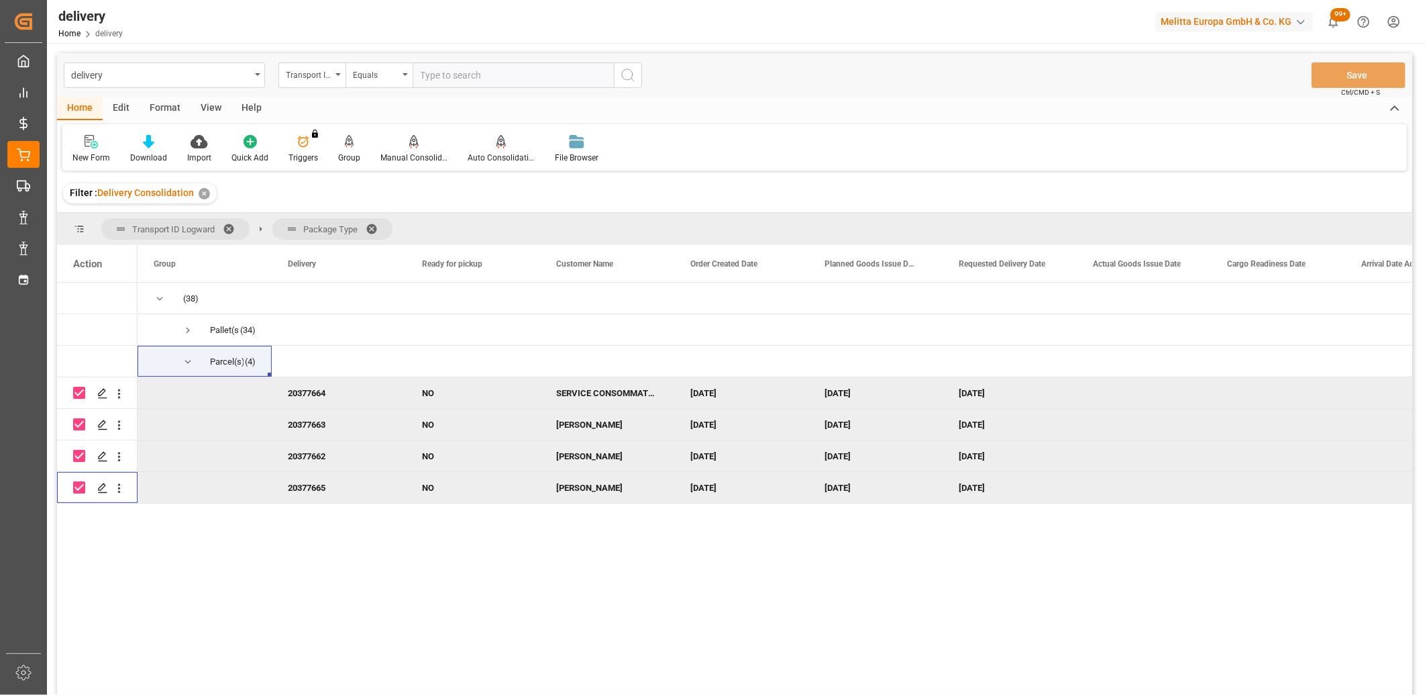
click at [497, 143] on icon at bounding box center [501, 141] width 9 height 13
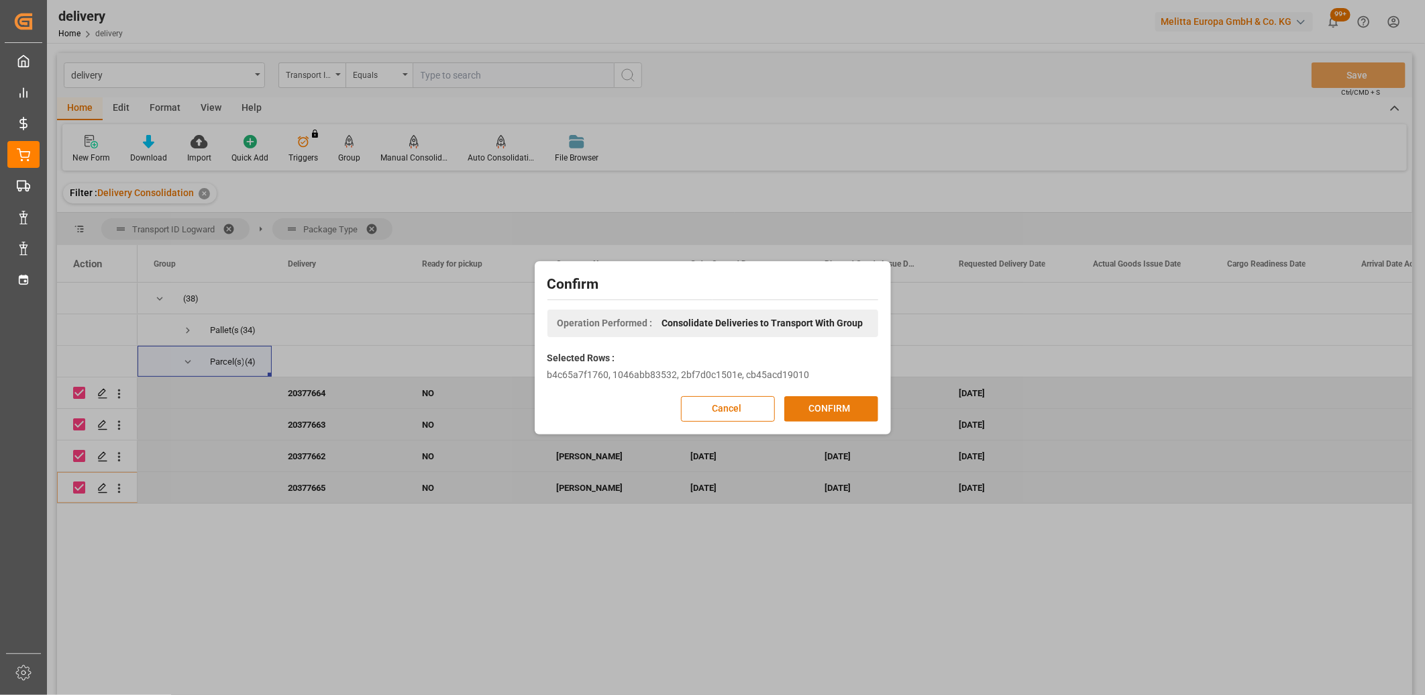
click at [800, 414] on button "CONFIRM" at bounding box center [831, 409] width 94 height 26
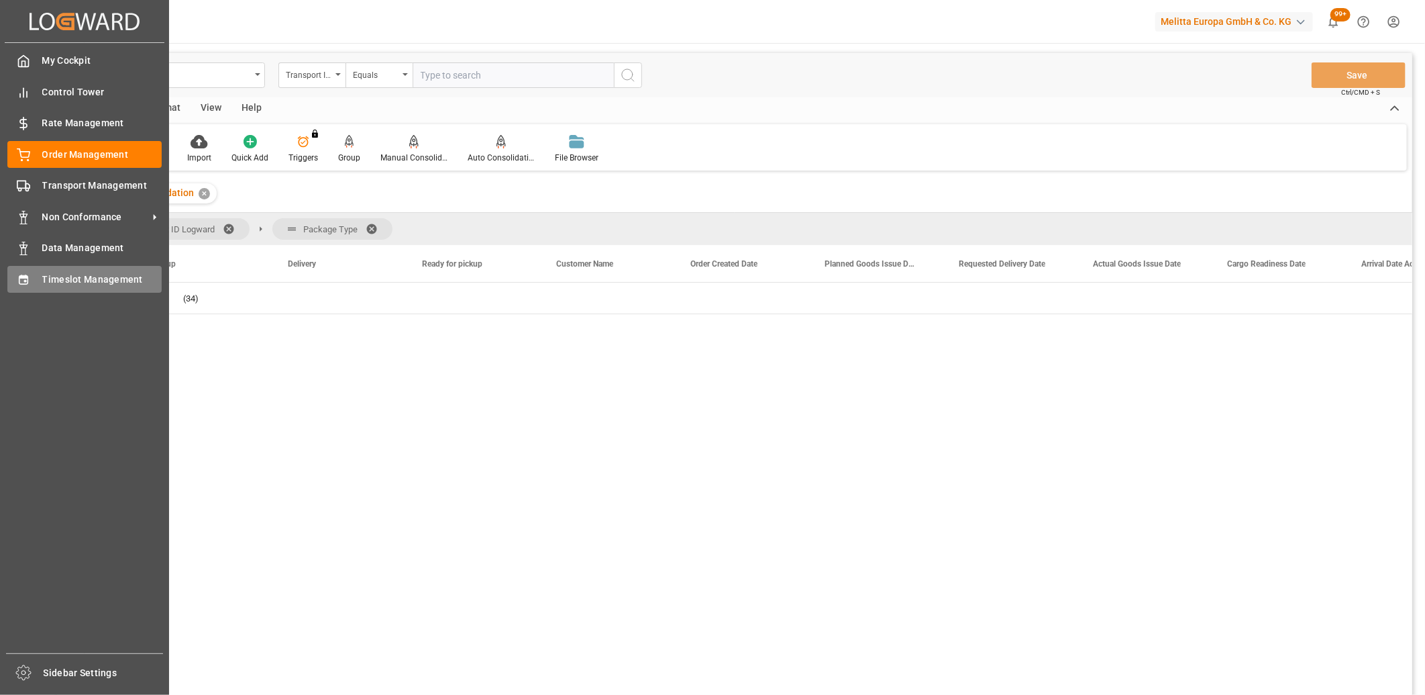
click at [24, 285] on div "Timeslot Management Timeslot Management" at bounding box center [84, 279] width 154 height 26
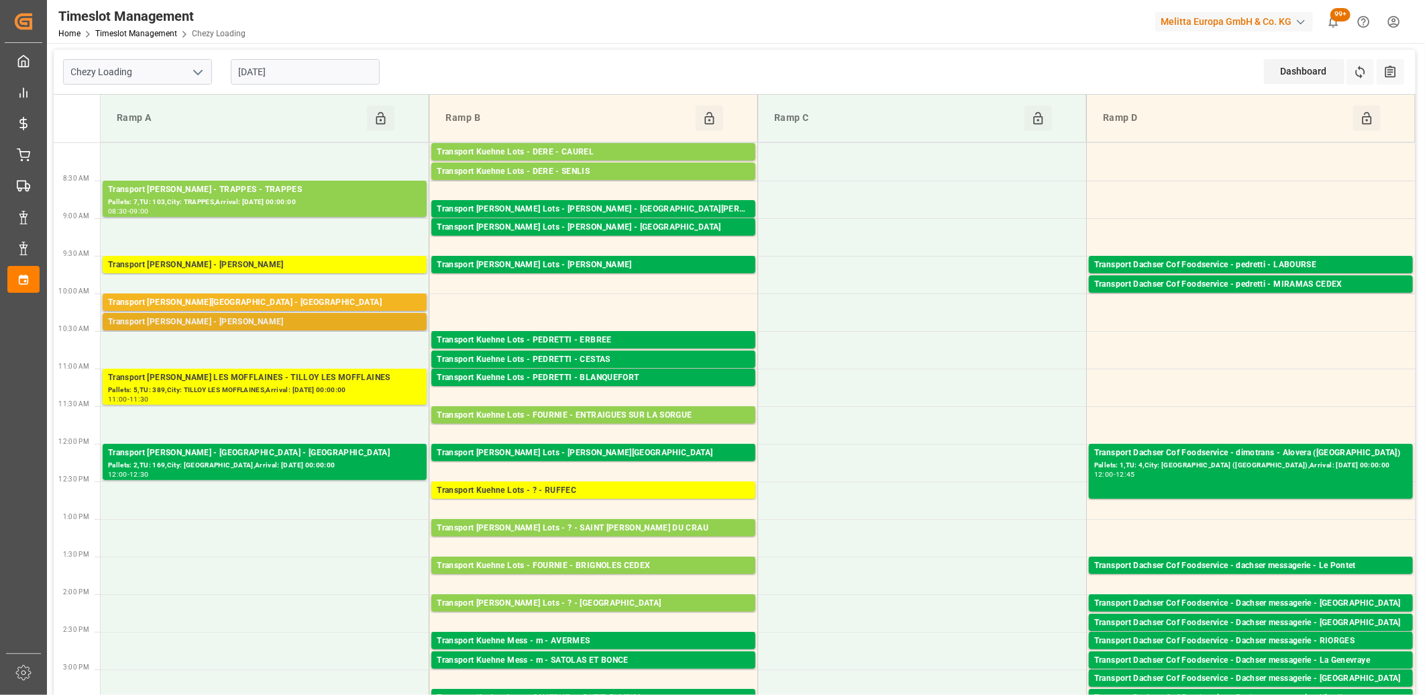
click at [195, 321] on div "Transport [PERSON_NAME] - [PERSON_NAME]" at bounding box center [264, 321] width 313 height 13
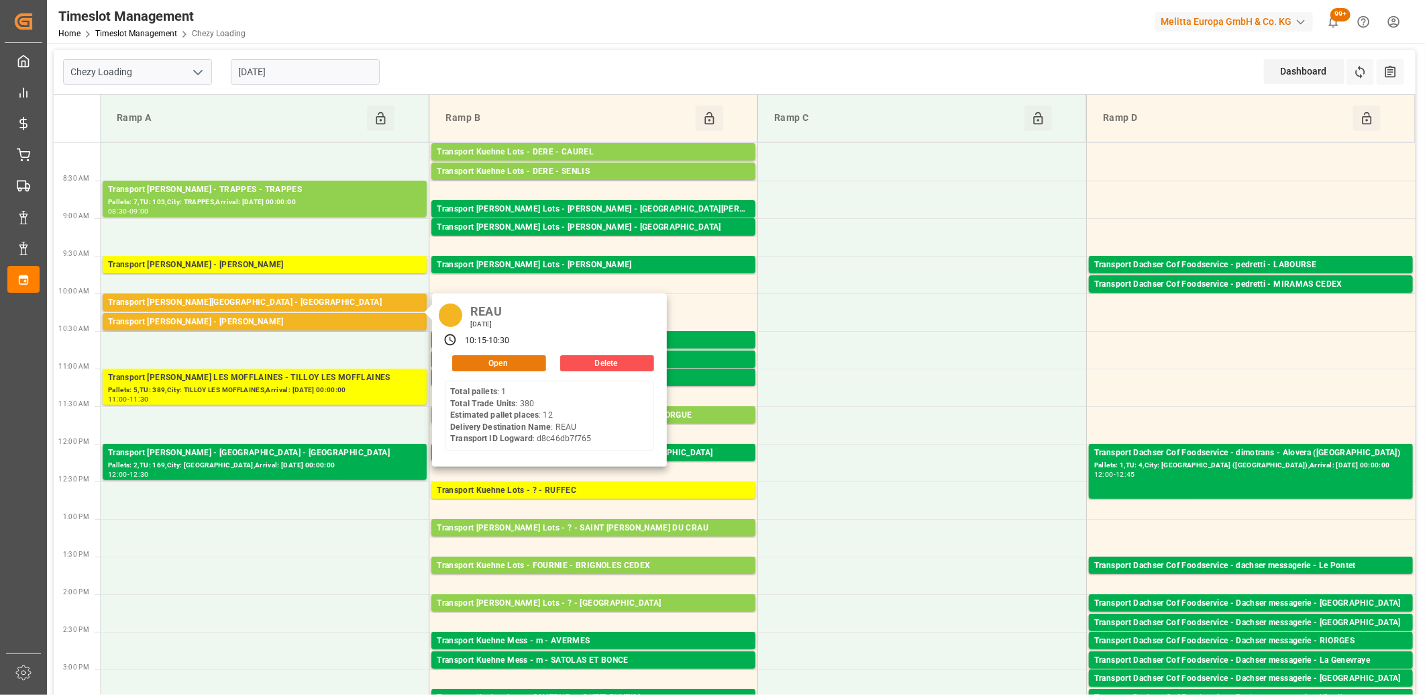
click at [480, 364] on button "Open" at bounding box center [499, 363] width 94 height 16
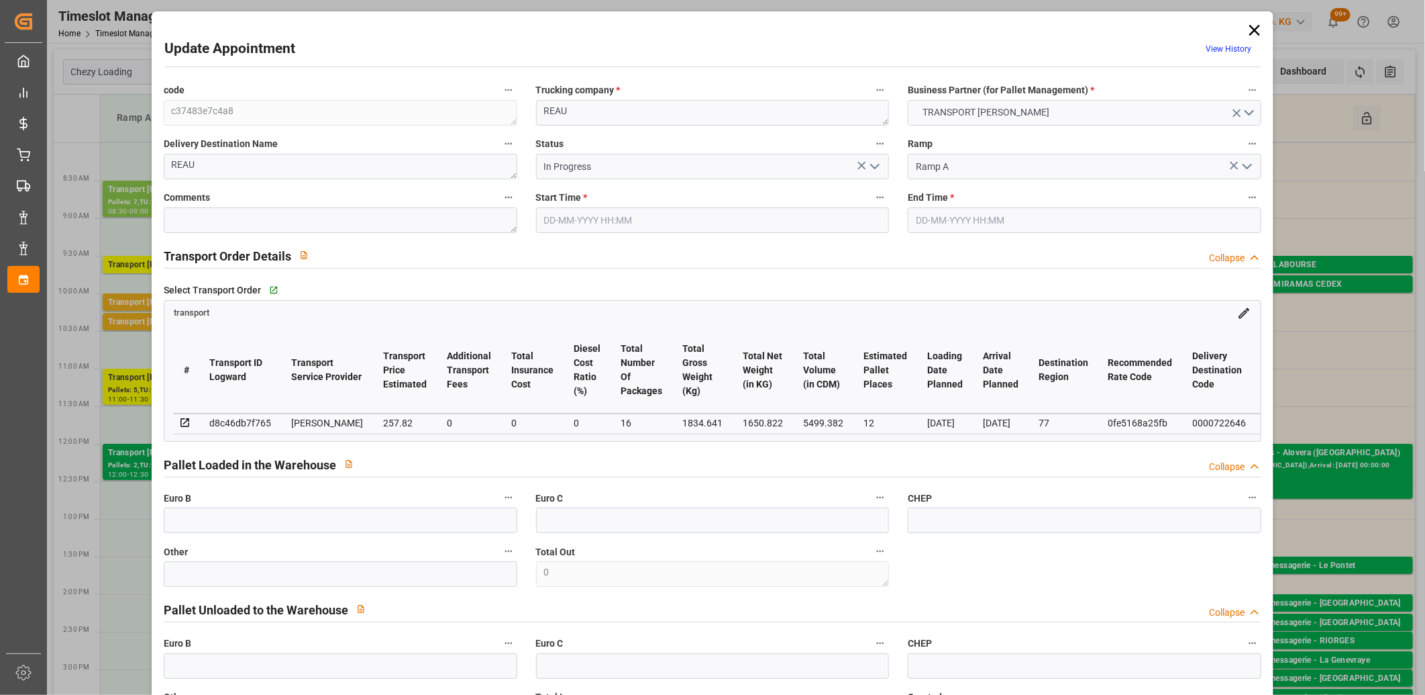
type input "12"
type input "257.82"
type input "0"
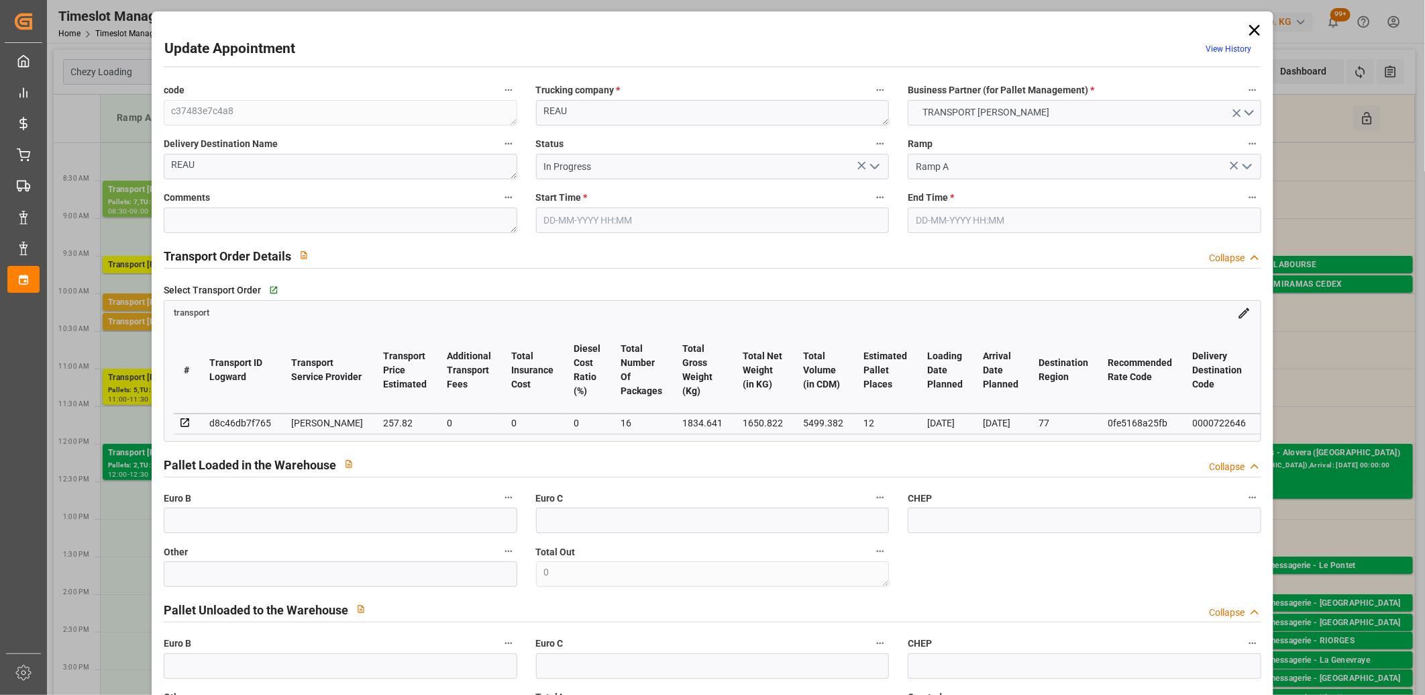
type input "249.1057"
type input "-8.7143"
type input "16"
type input "1650.822"
type input "3081.321"
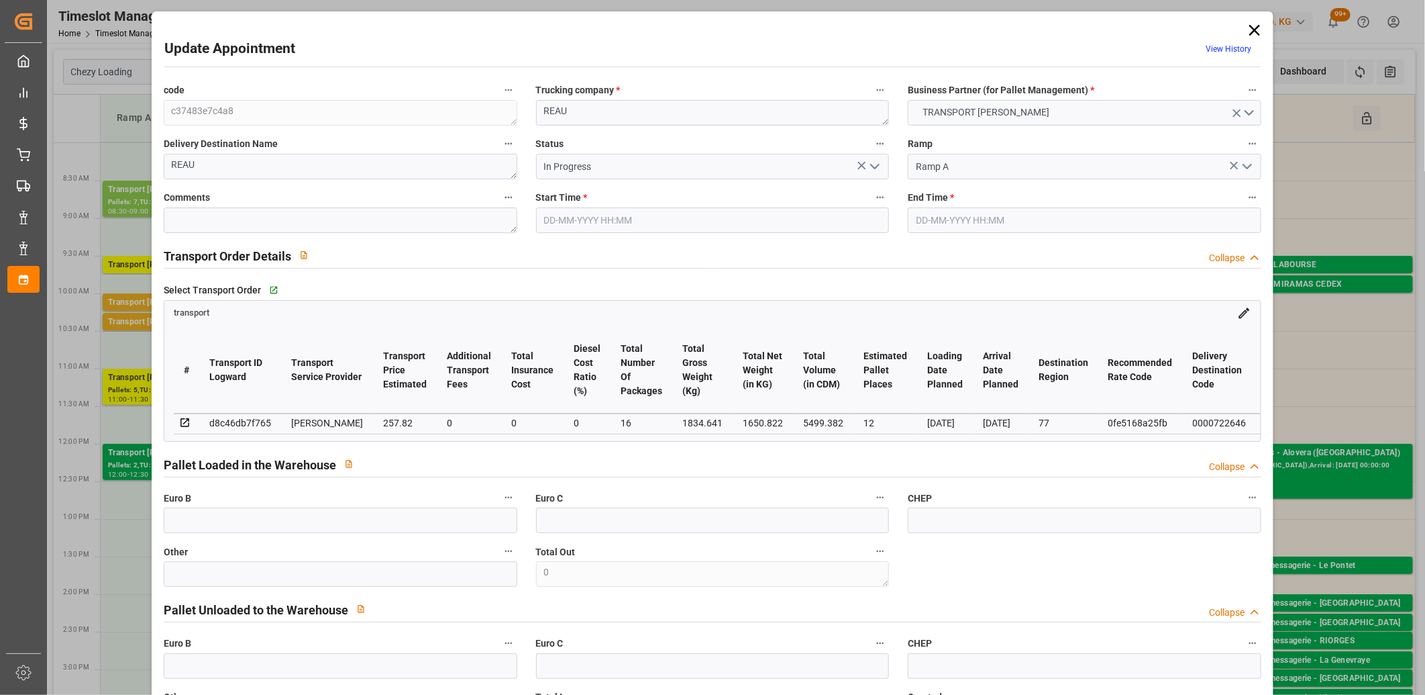
type input "5499.382"
type input "77"
type input "1"
type input "380"
type input "53"
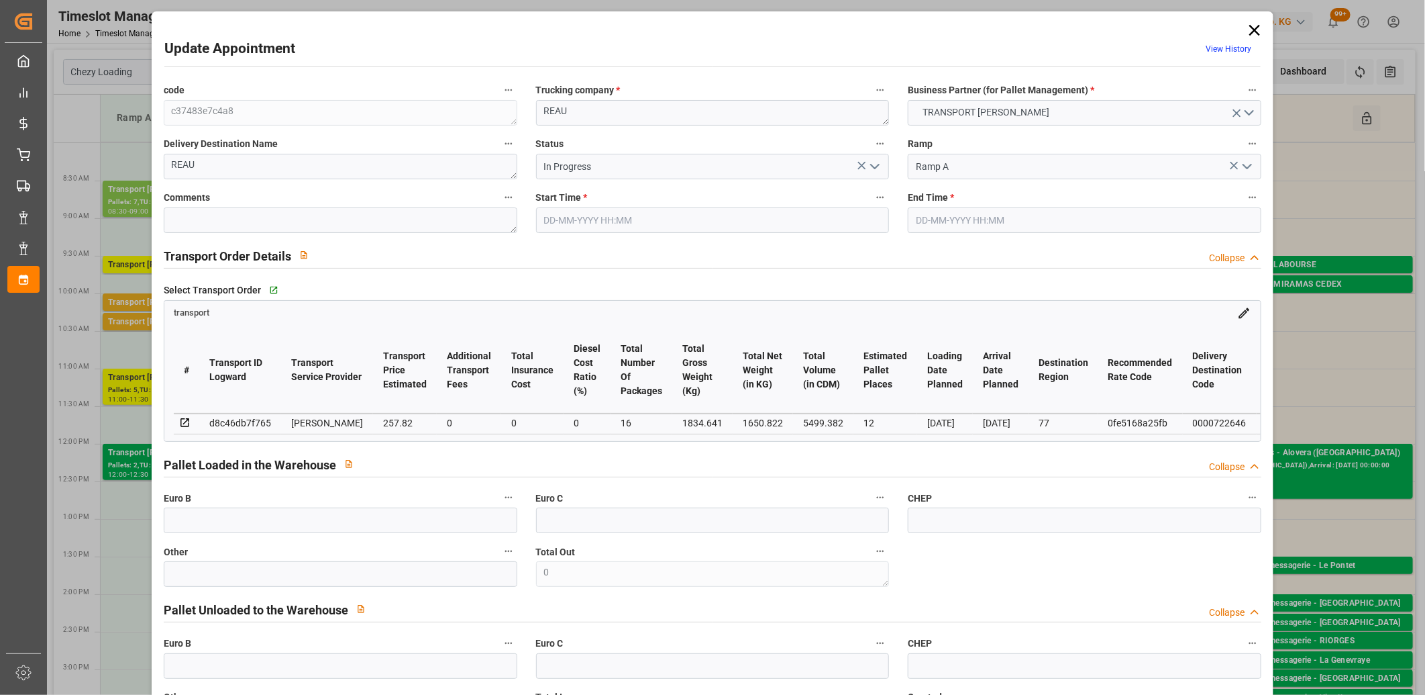
type input "101"
type input "1834.641"
type input "0"
type input "4710.8598"
type input "0"
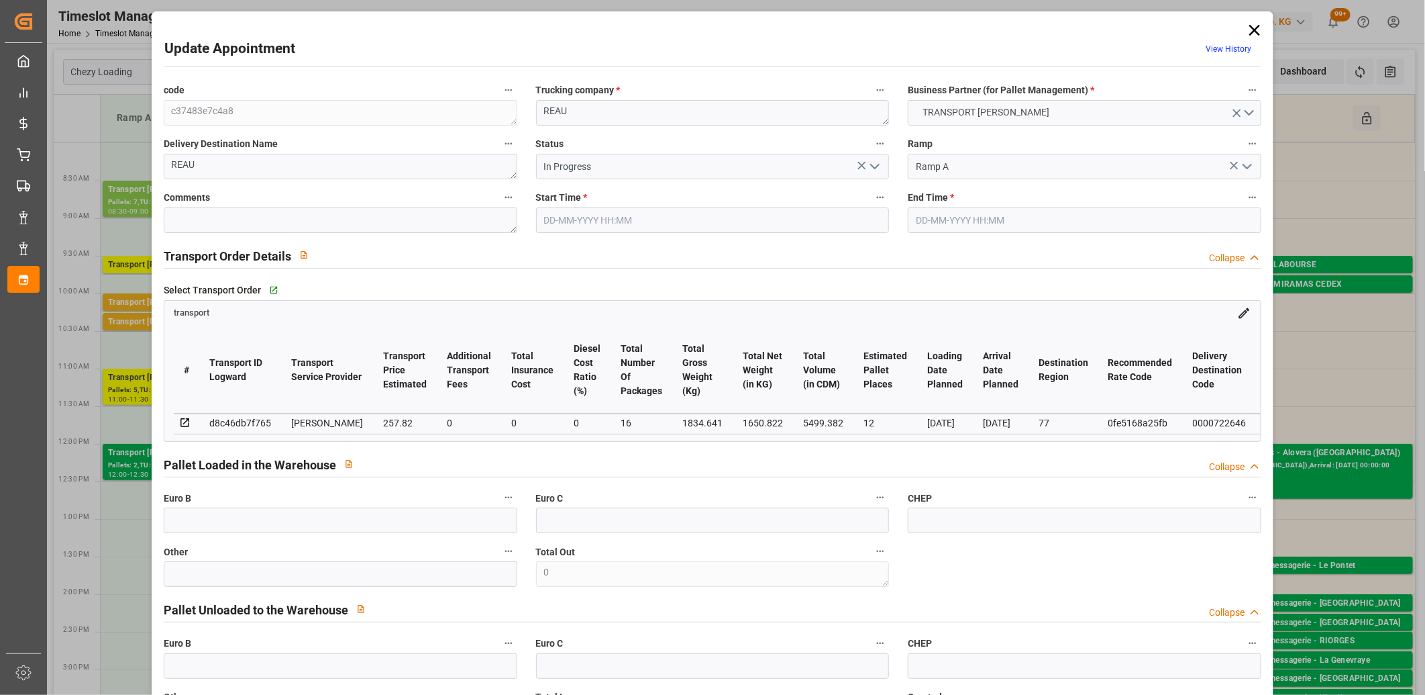
type input "0"
type input "21"
type input "35"
type input "[DATE] 10:15"
type input "[DATE] 10:30"
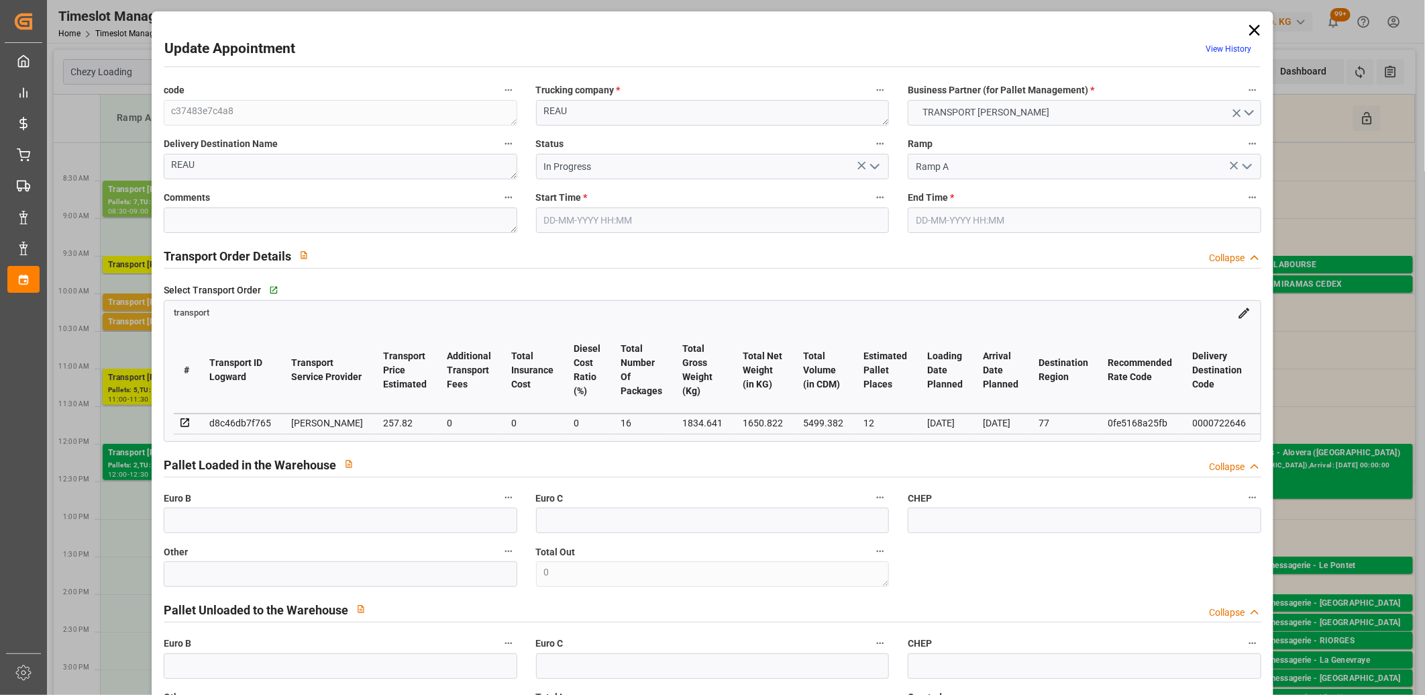
type input "[DATE] 14:50"
type input "[DATE] 11:25"
type input "[DATE]"
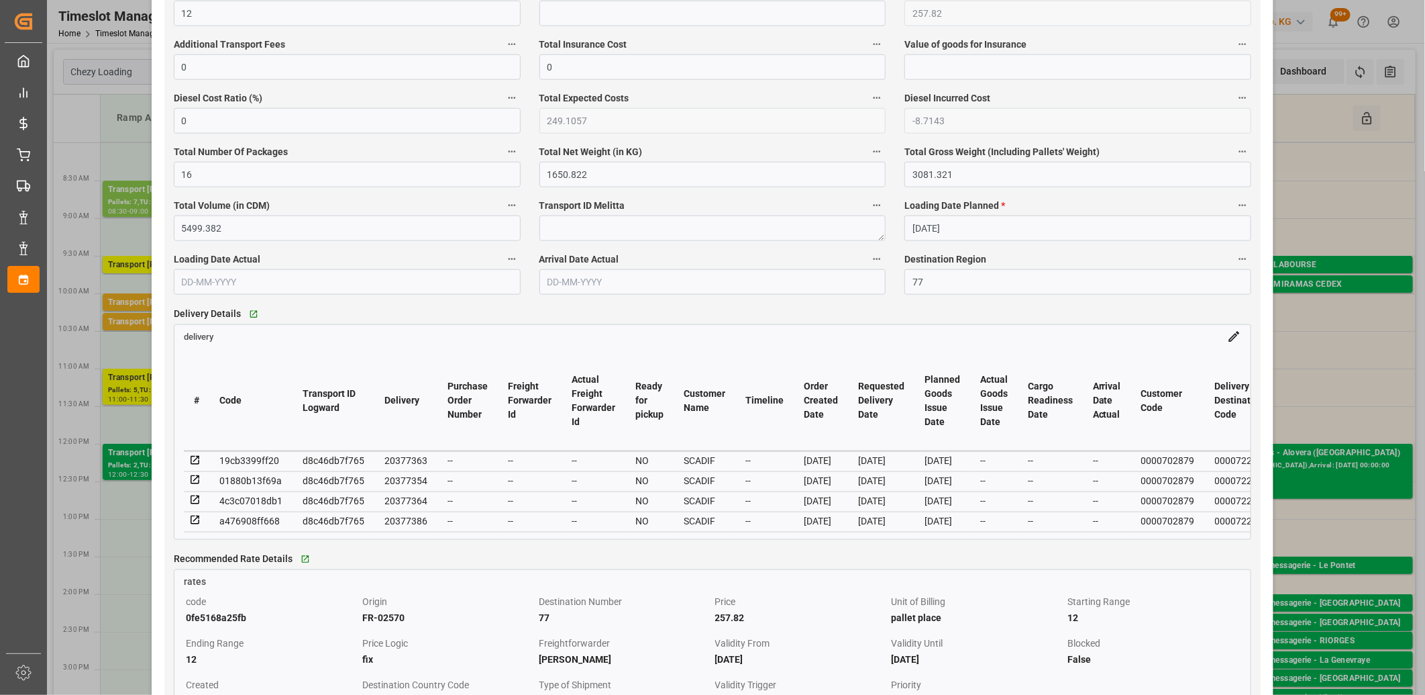
scroll to position [895, 0]
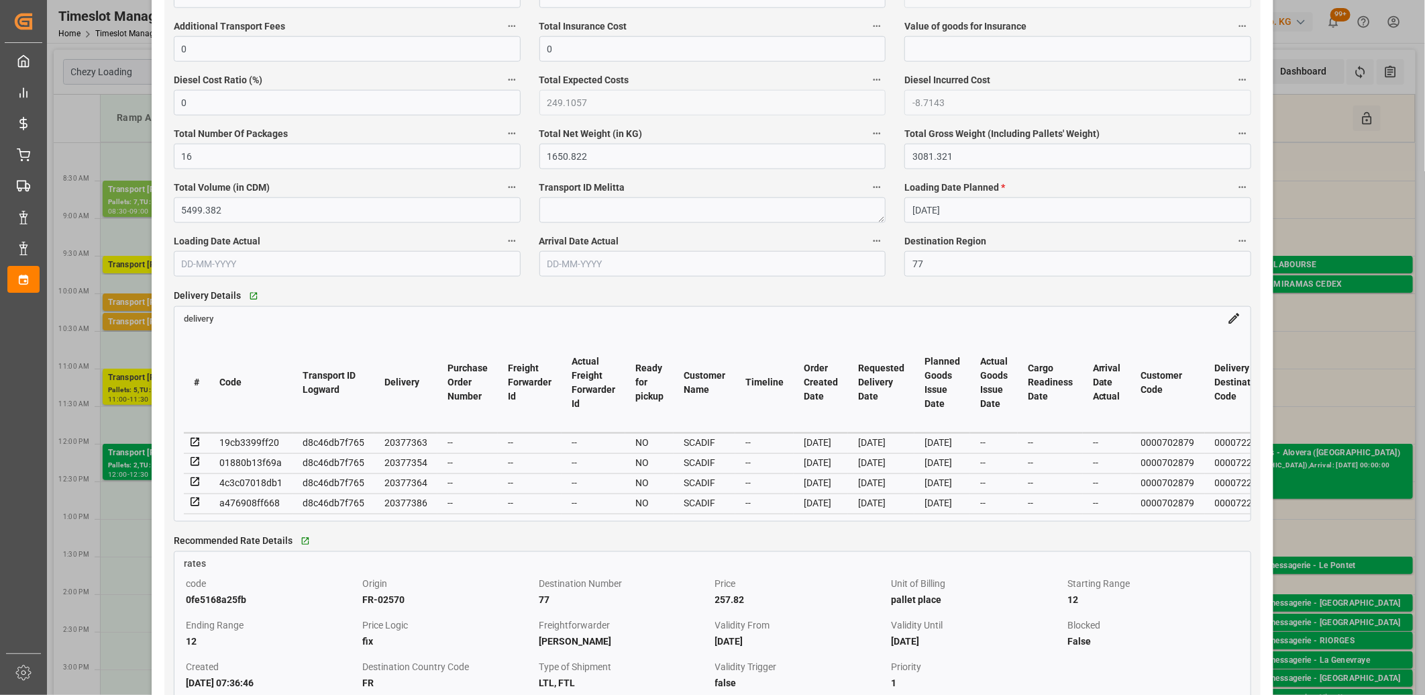
click at [192, 505] on icon at bounding box center [195, 502] width 12 height 12
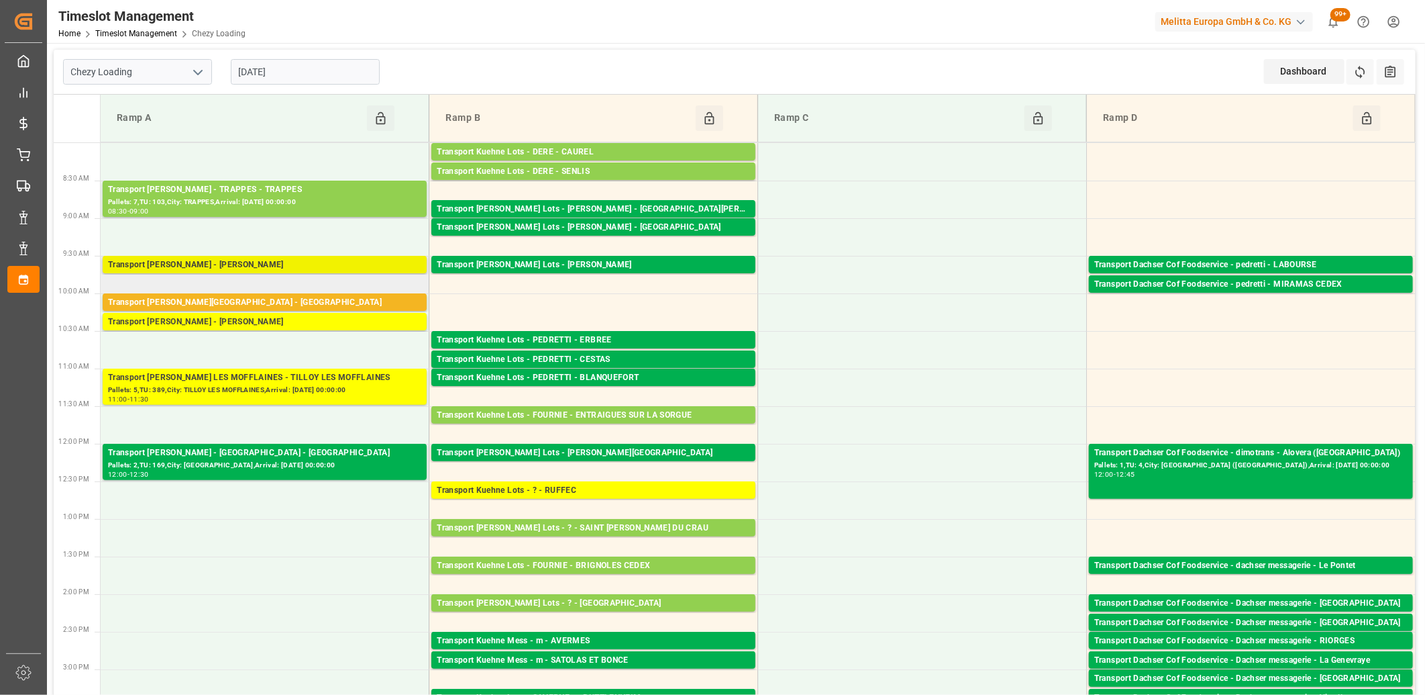
click at [266, 264] on div "Transport [PERSON_NAME] - [PERSON_NAME]" at bounding box center [264, 264] width 313 height 13
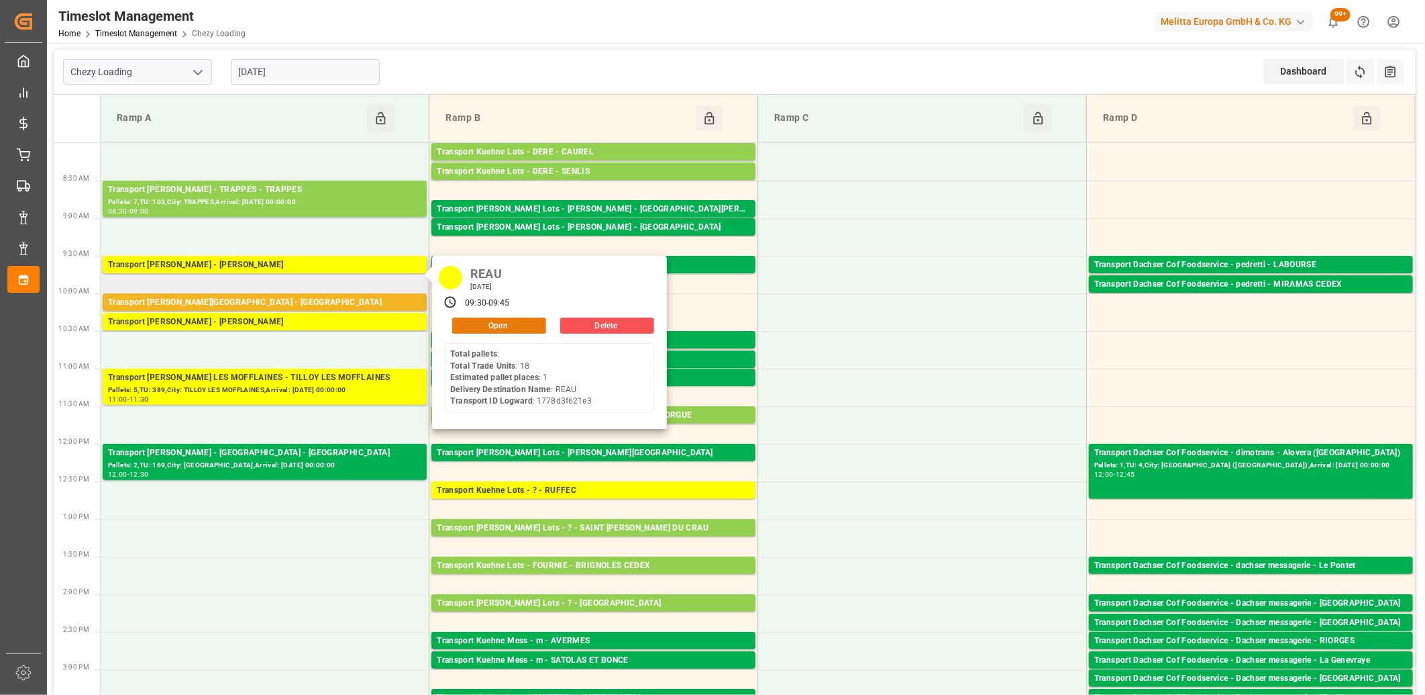
click at [463, 325] on button "Open" at bounding box center [499, 325] width 94 height 16
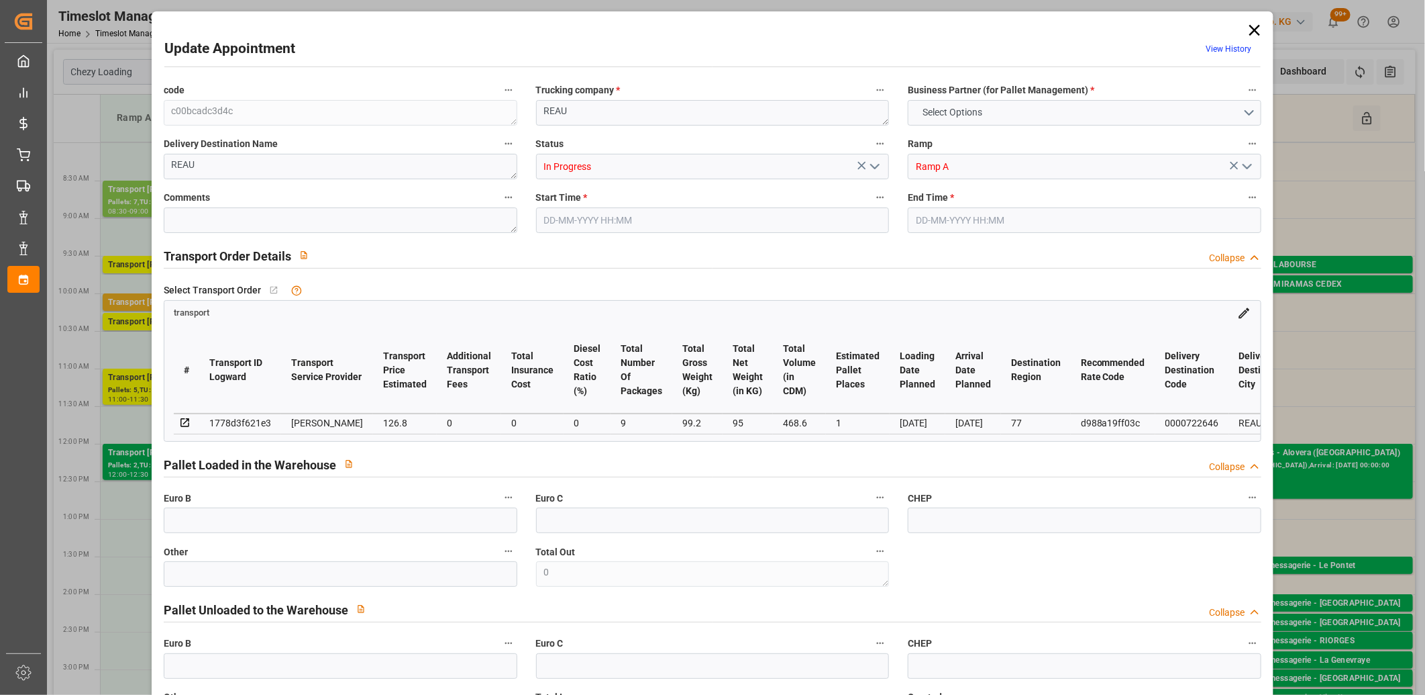
type input "1"
type input "126.8"
type input "0"
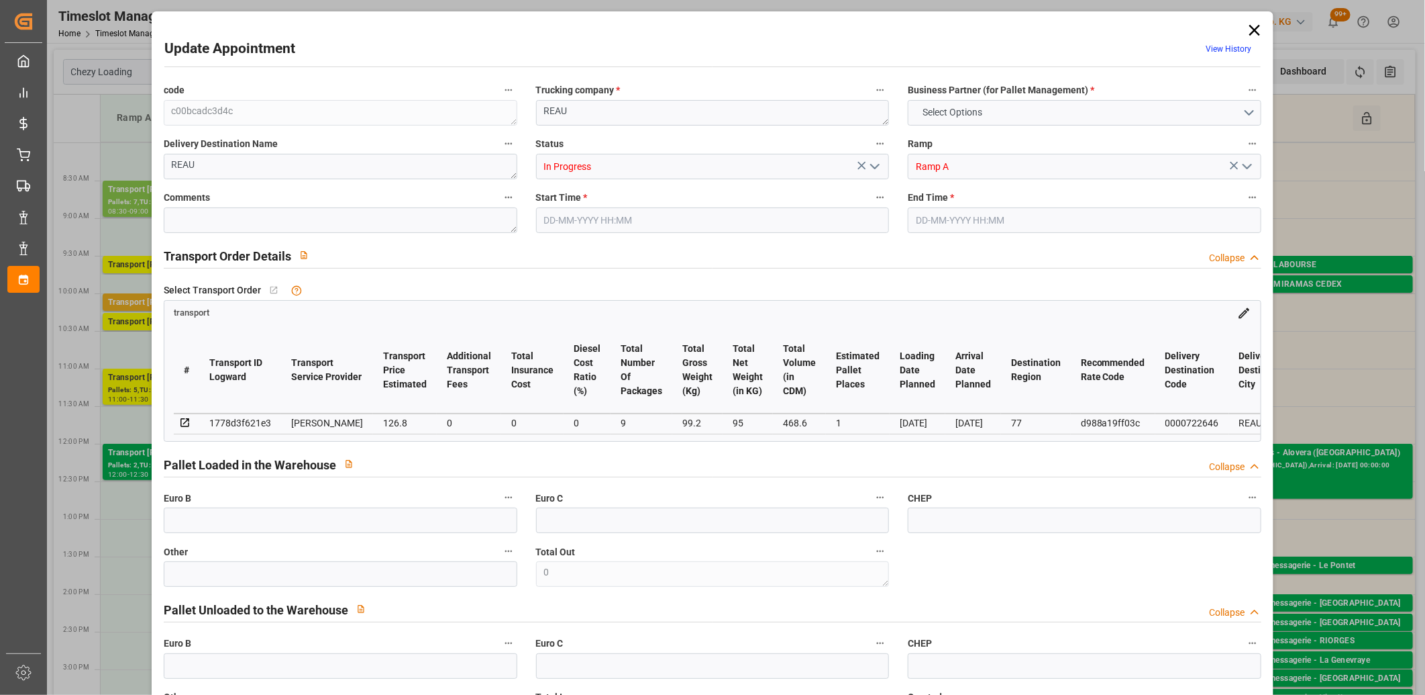
type input "122.5142"
type input "-4.2858"
type input "9"
type input "95"
type input "214.2"
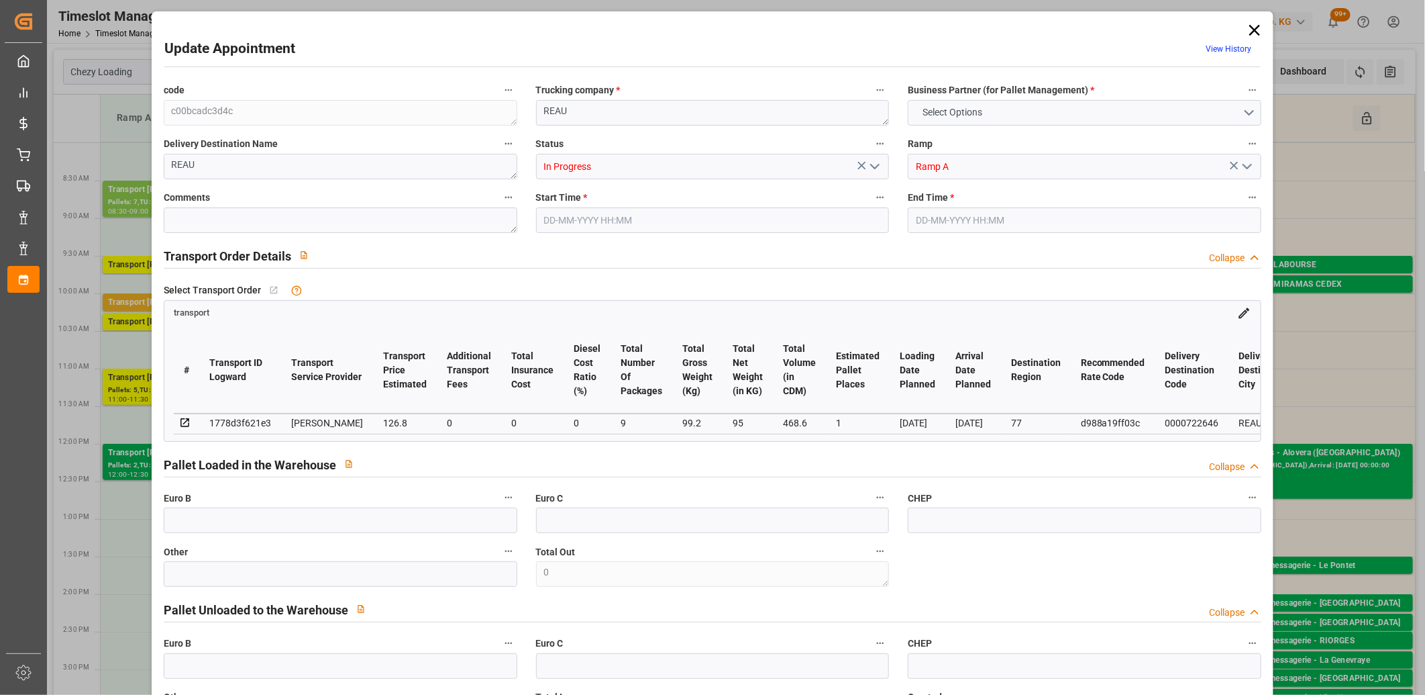
type input "468.6"
type input "77"
type input "0"
type input "18"
type input "5"
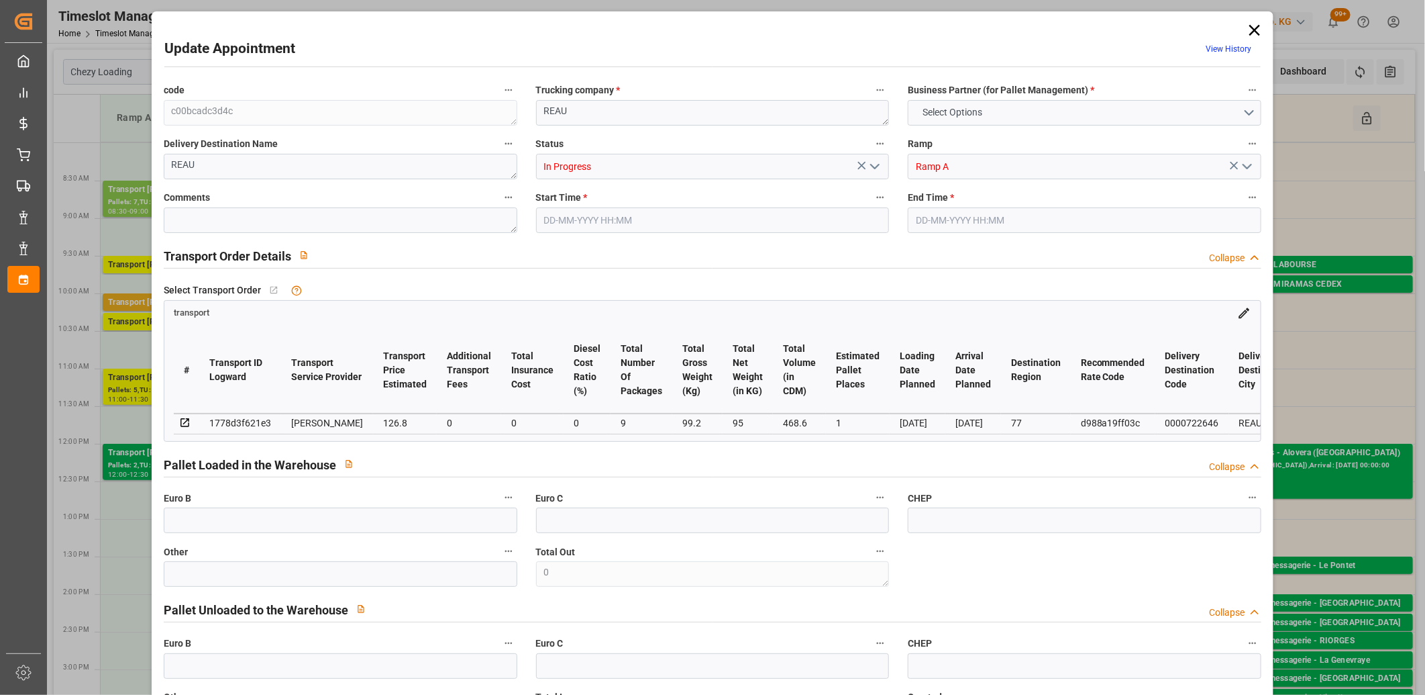
type input "101"
type input "99.2"
type input "0"
type input "4710.8598"
type input "0"
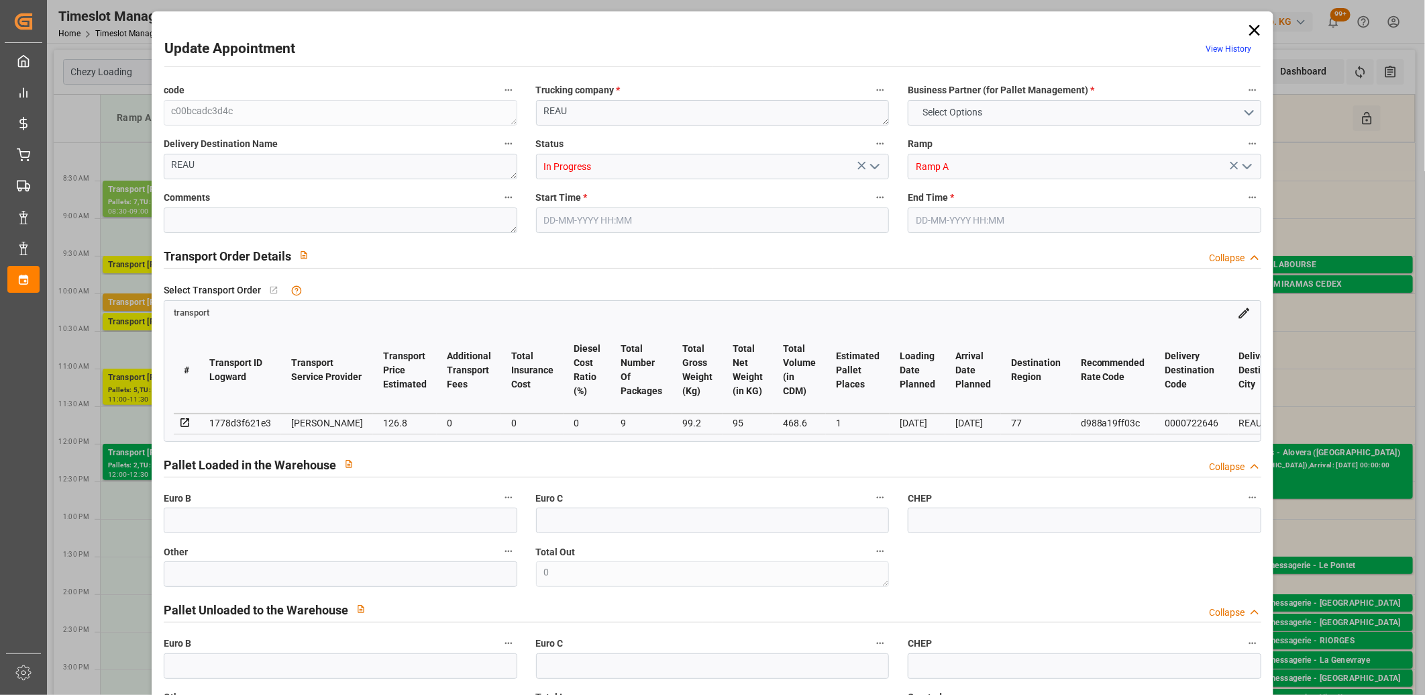
type input "0"
type input "21"
type input "35"
type input "05-09-2025 09:30"
type input "05-09-2025 09:45"
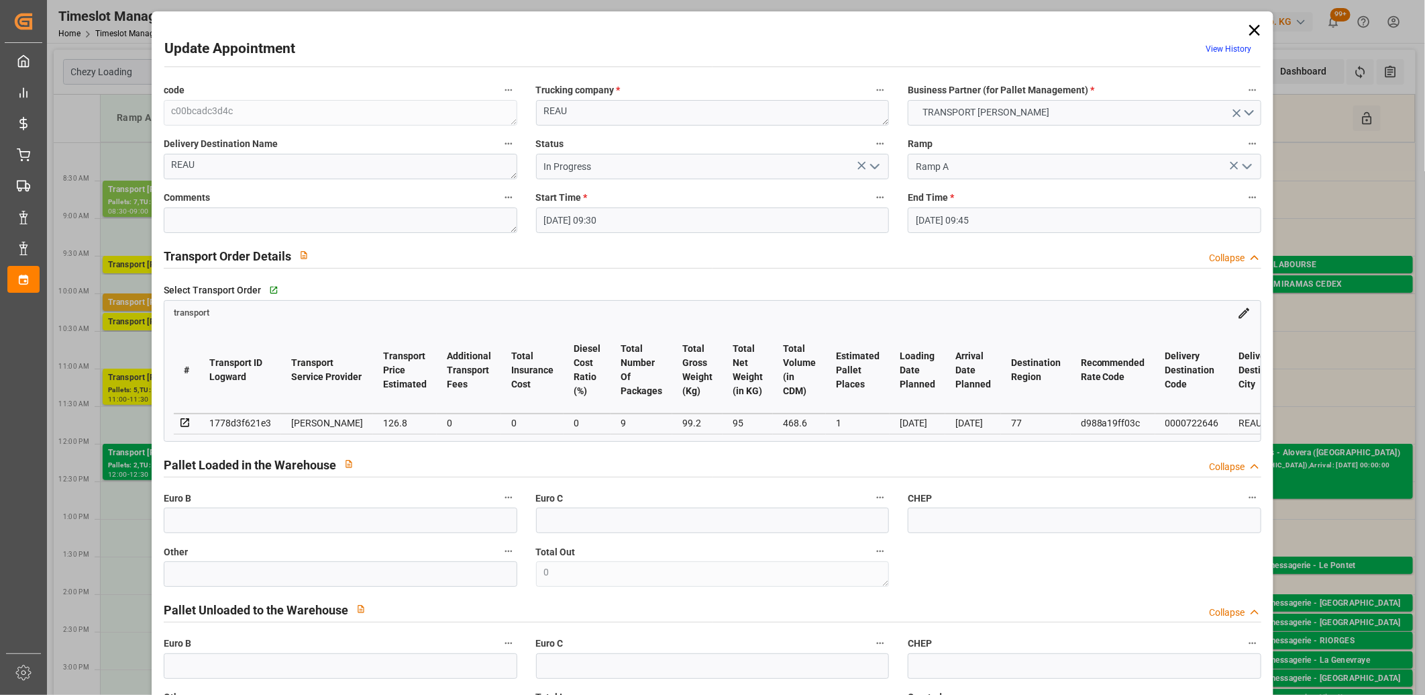
type input "04-09-2025 11:46"
type input "04-09-2025 11:22"
type input "[DATE]"
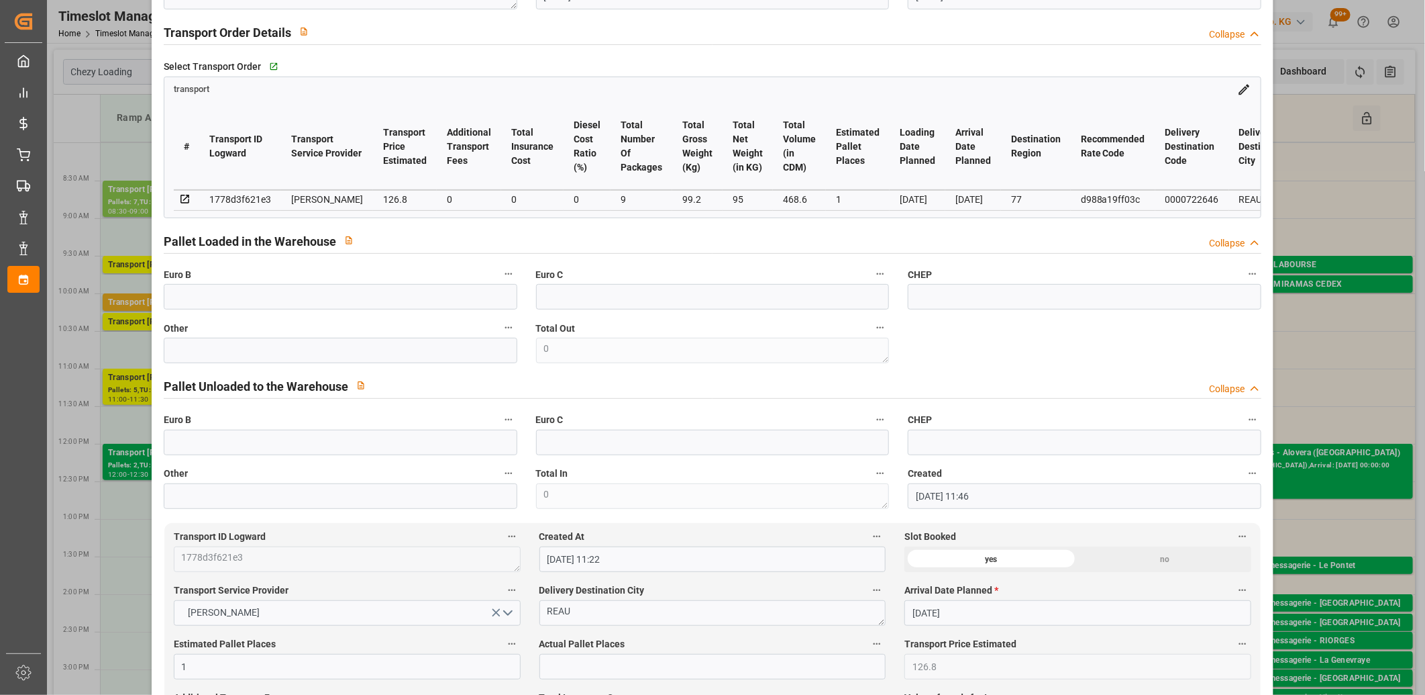
scroll to position [0, 0]
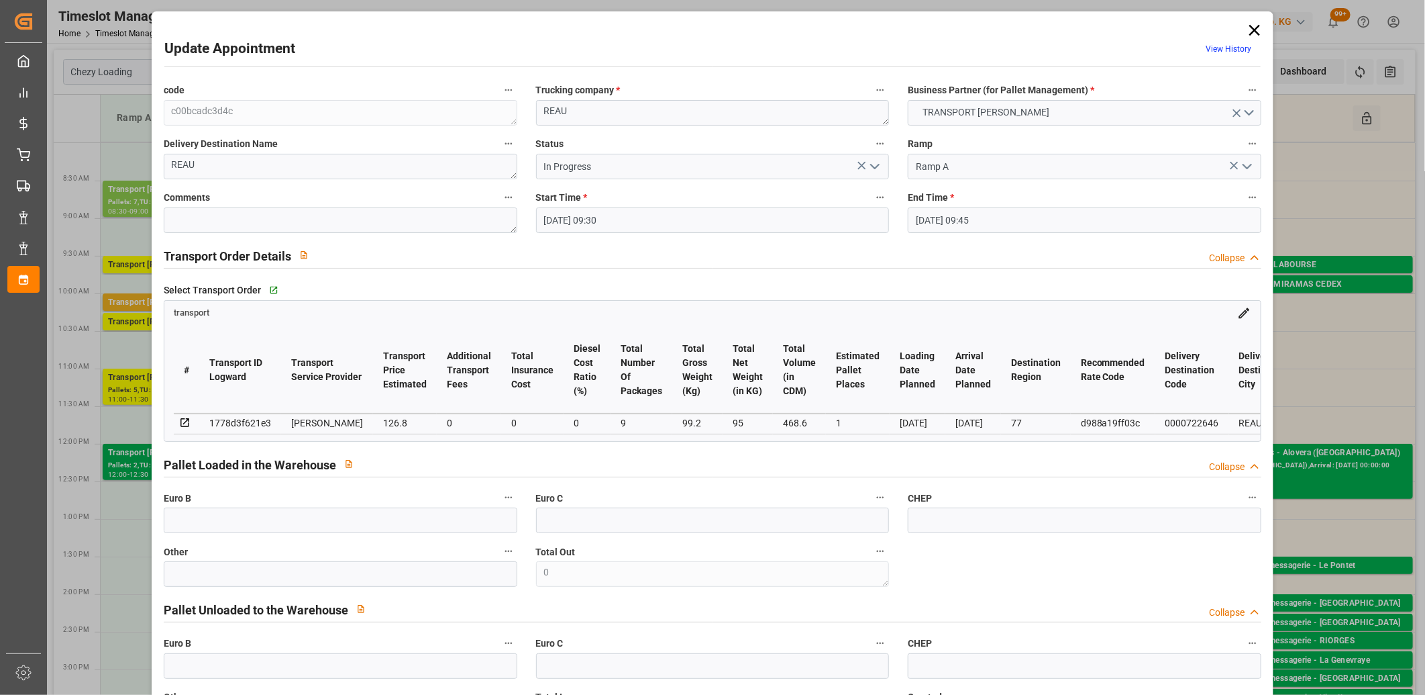
click at [1250, 32] on icon at bounding box center [1254, 30] width 19 height 19
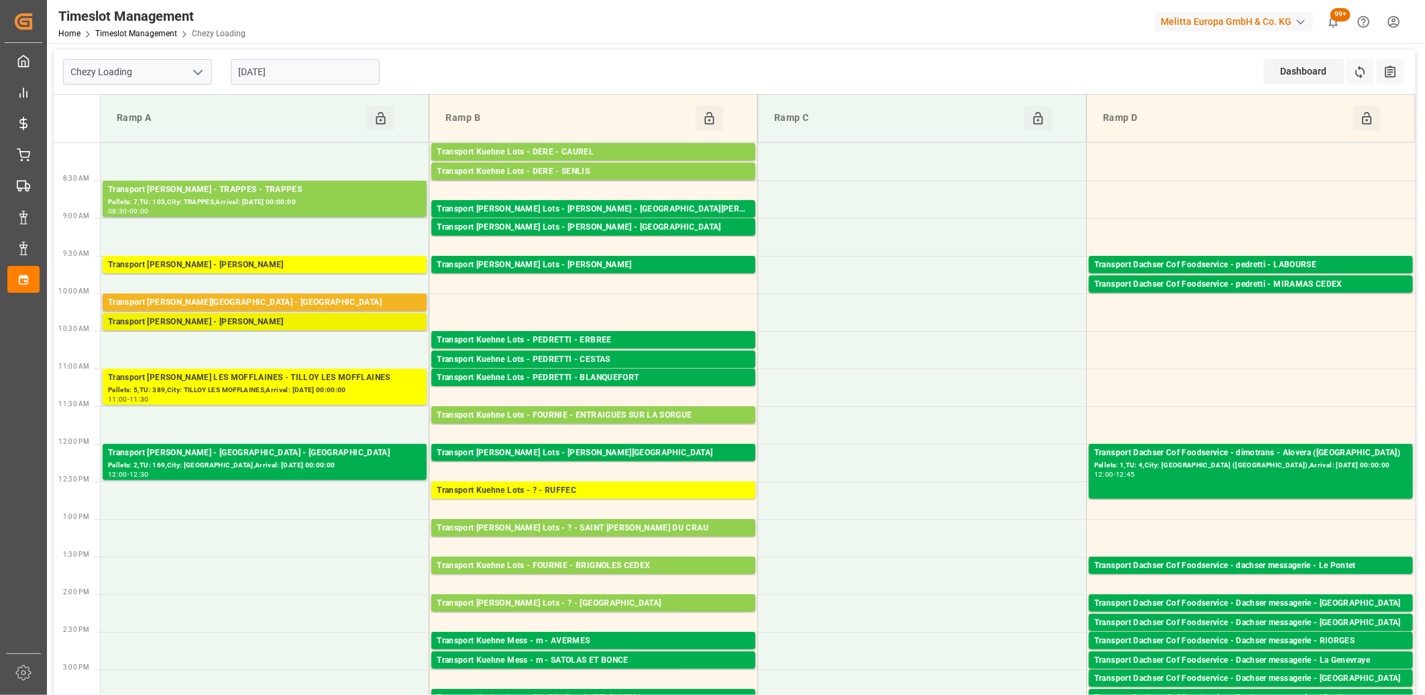
click at [293, 324] on div "Transport [PERSON_NAME] - [PERSON_NAME]" at bounding box center [264, 321] width 313 height 13
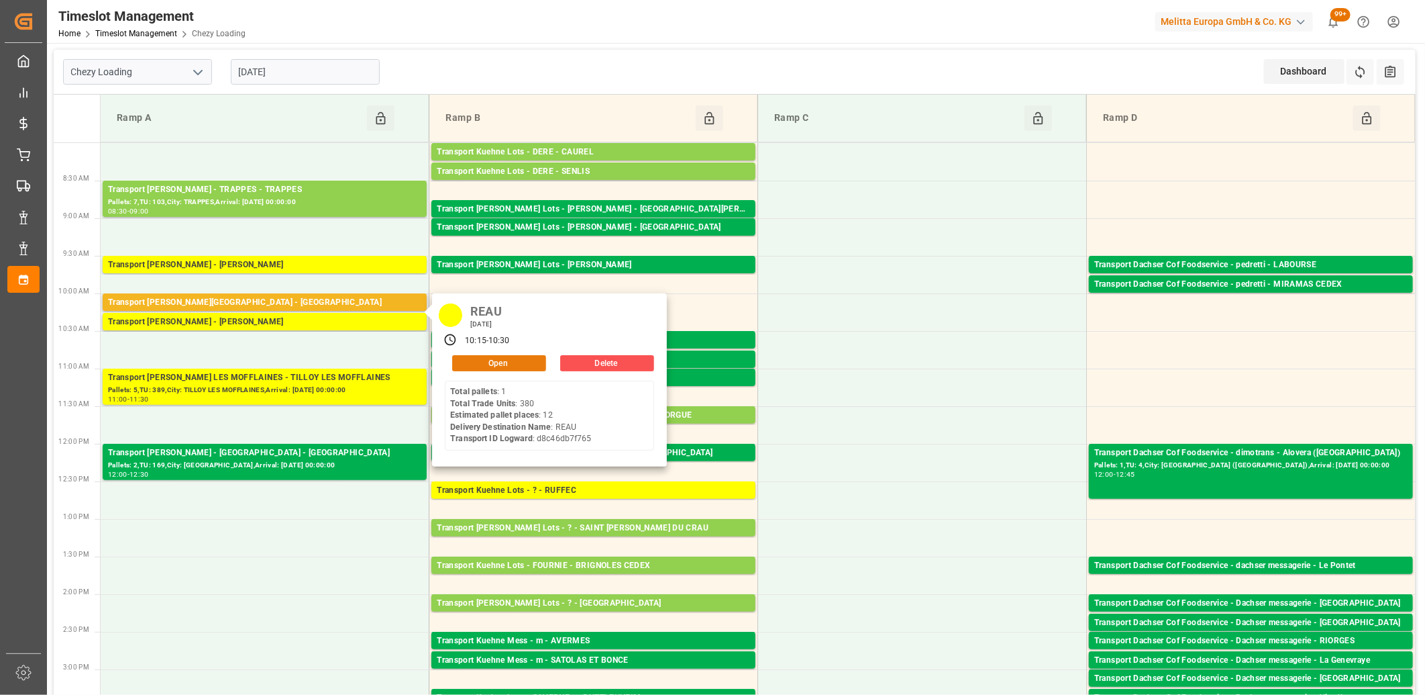
click at [501, 359] on button "Open" at bounding box center [499, 363] width 94 height 16
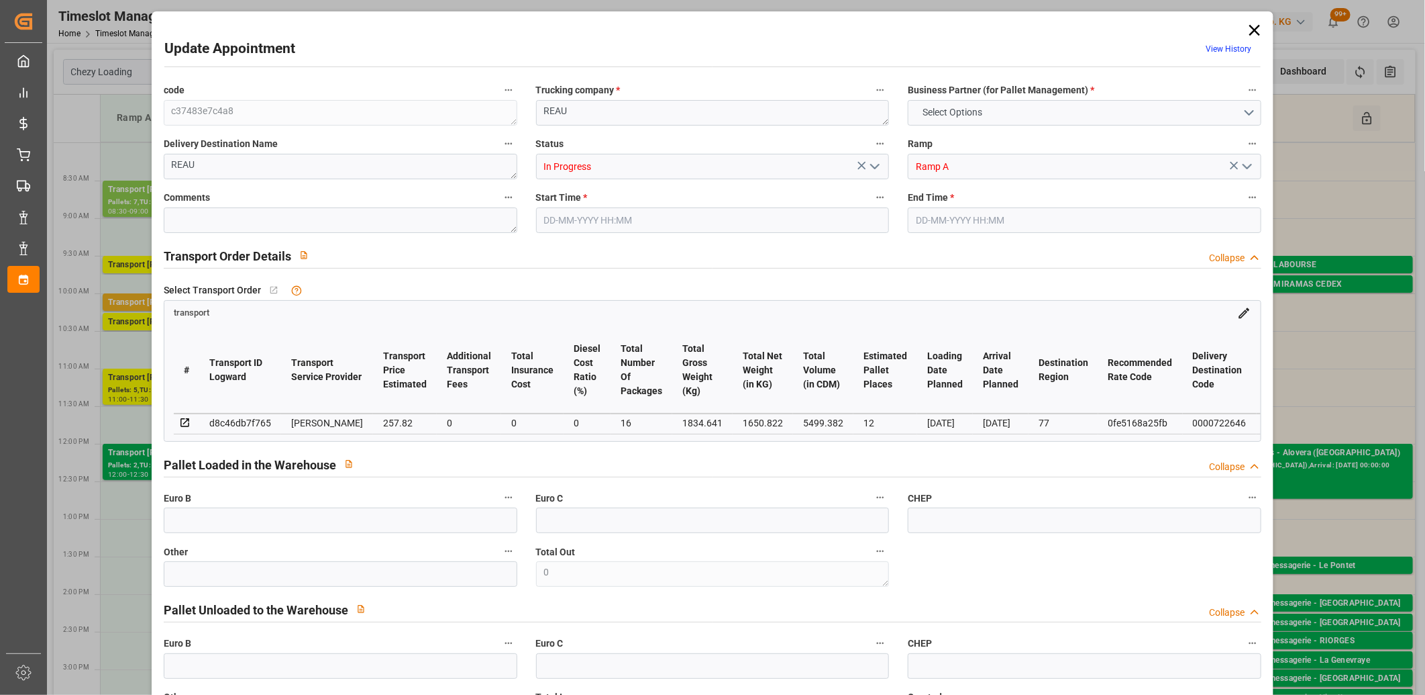
type input "12"
type input "257.82"
type input "0"
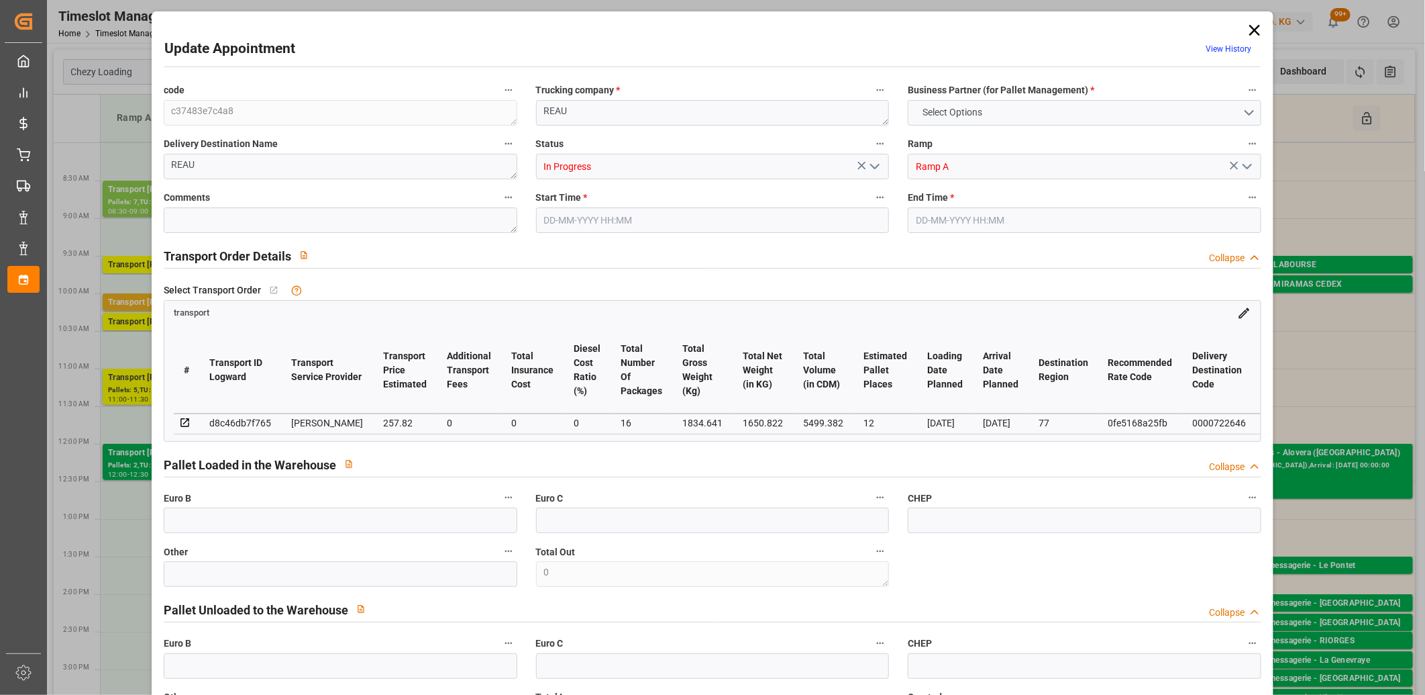
type input "249.1057"
type input "-8.7143"
type input "16"
type input "1650.822"
type input "3081.321"
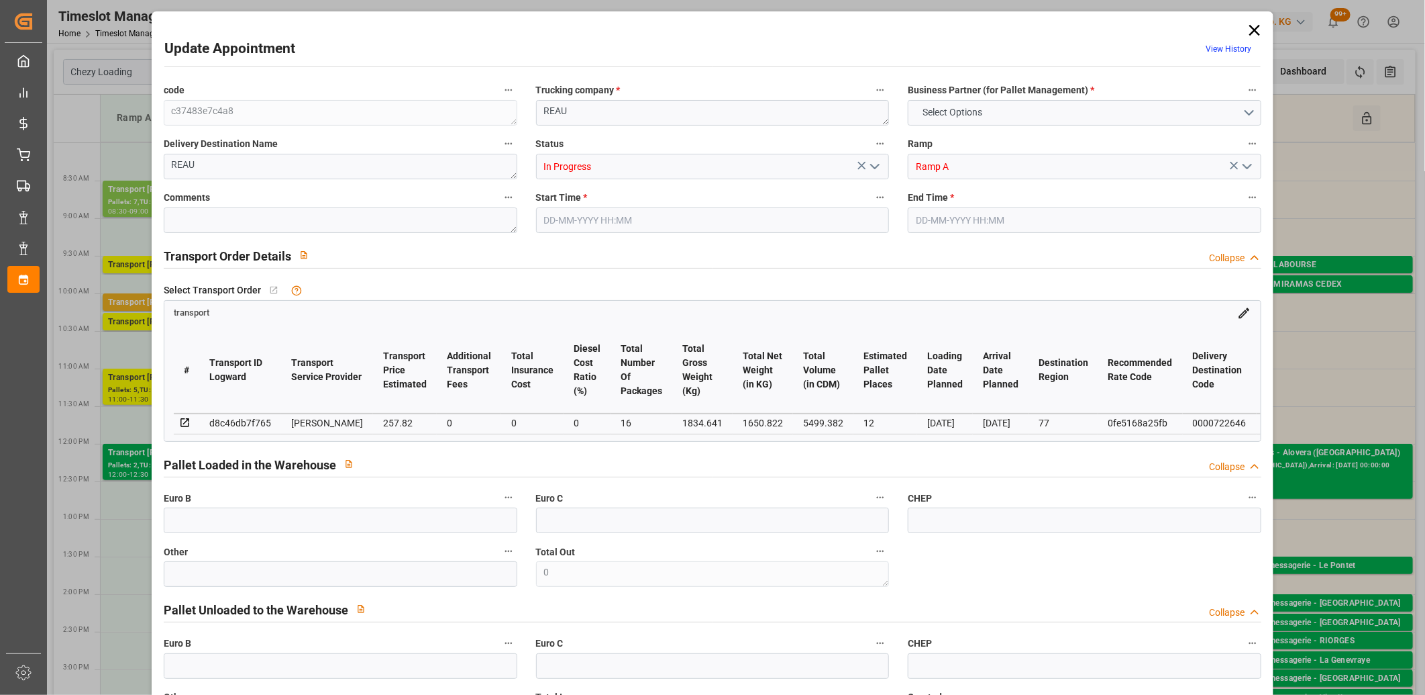
type input "5499.382"
type input "77"
type input "1"
type input "380"
type input "53"
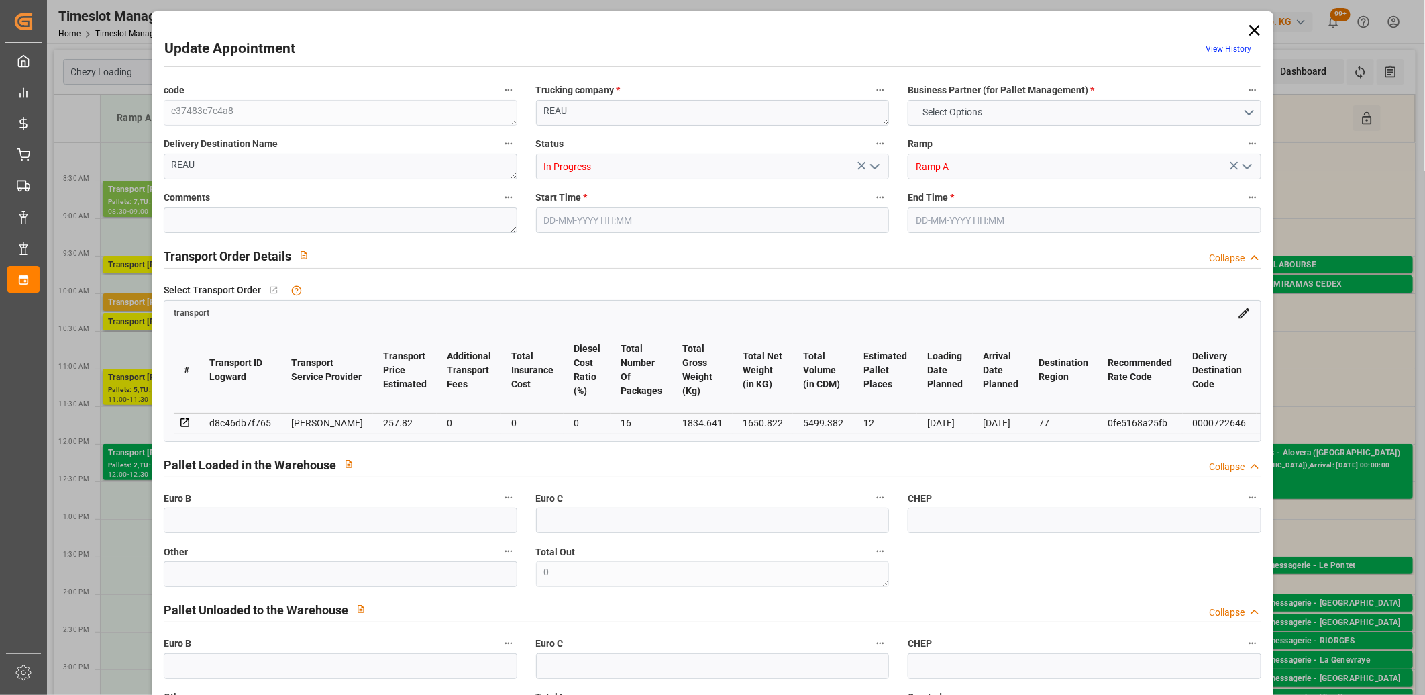
type input "101"
type input "1834.641"
type input "0"
type input "4710.8598"
type input "0"
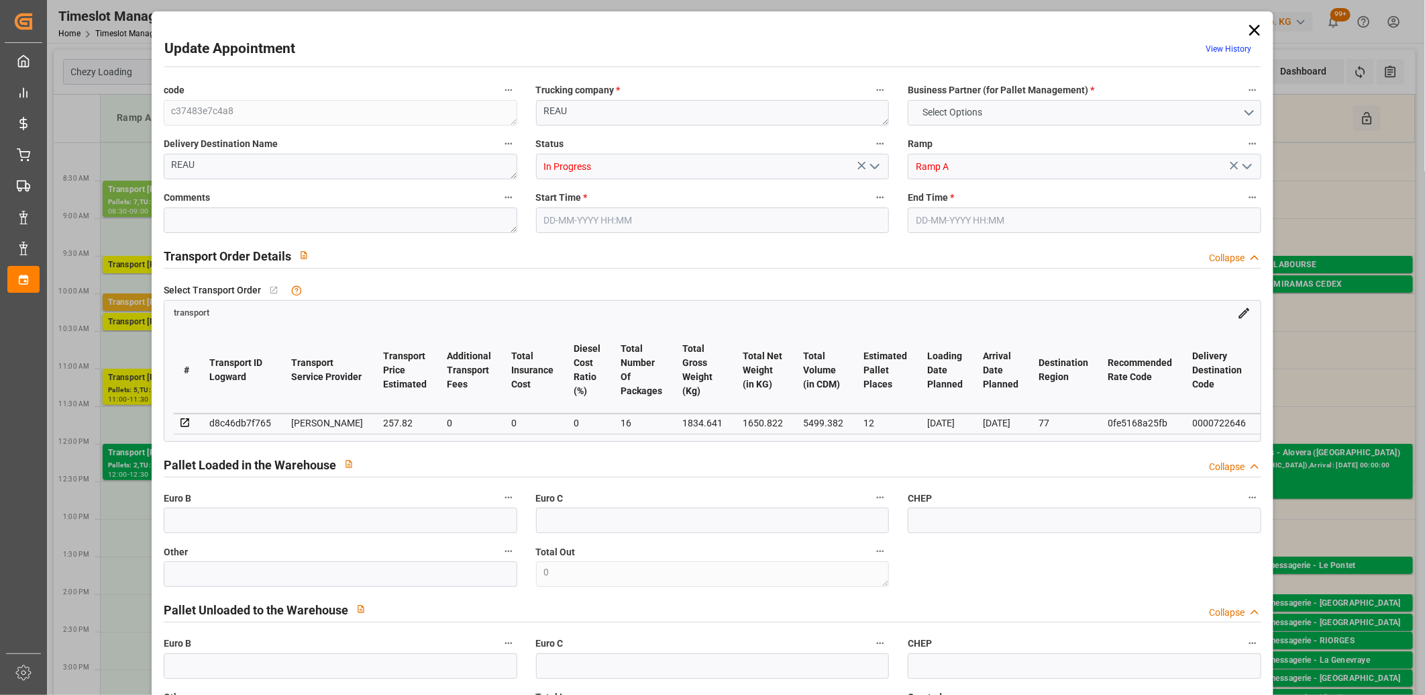
type input "0"
type input "21"
type input "35"
type input "05-09-2025 10:15"
type input "05-09-2025 10:30"
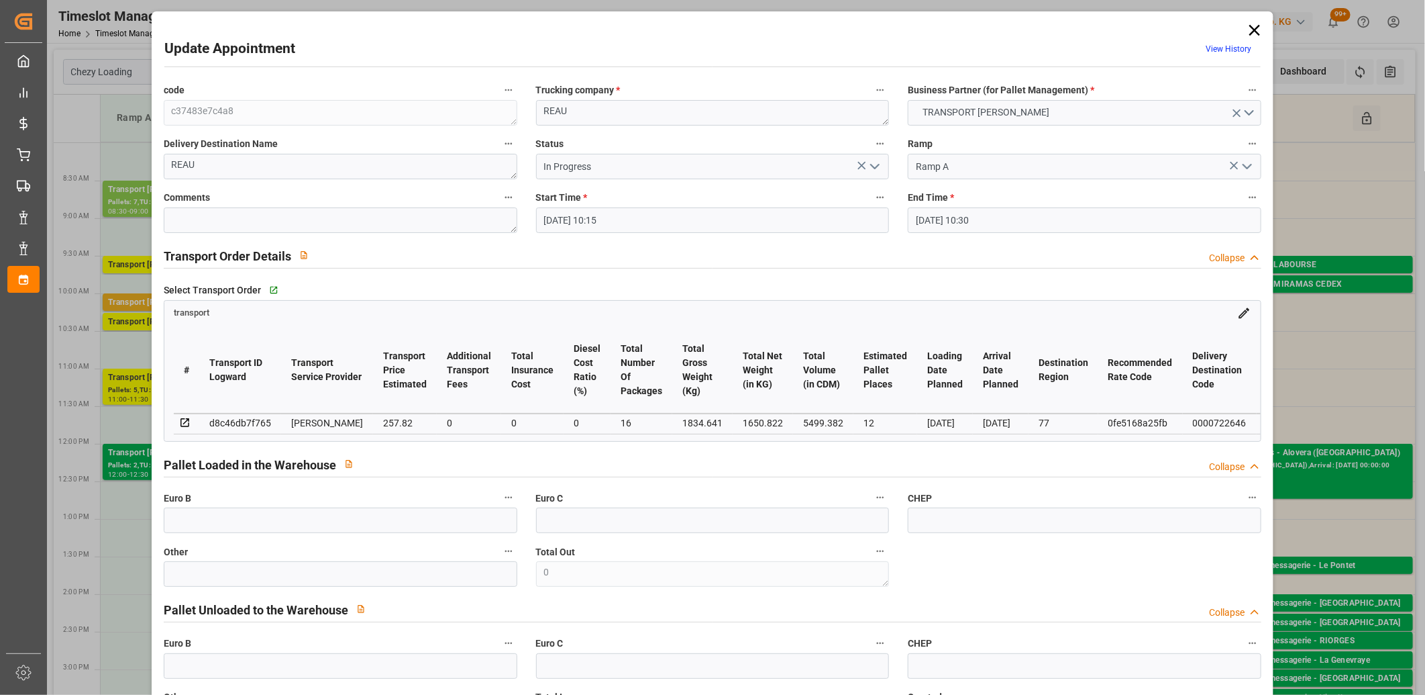
type input "02-09-2025 14:50"
type input "02-09-2025 11:25"
type input "[DATE]"
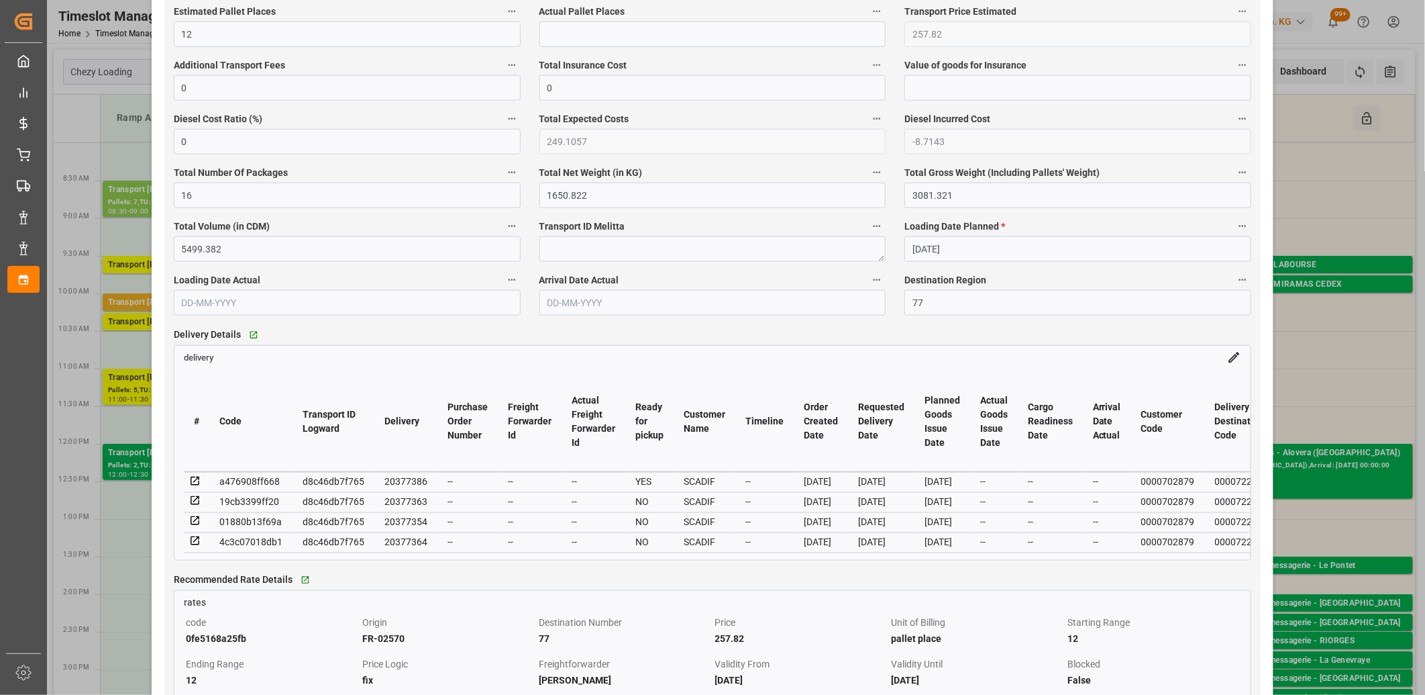
scroll to position [895, 0]
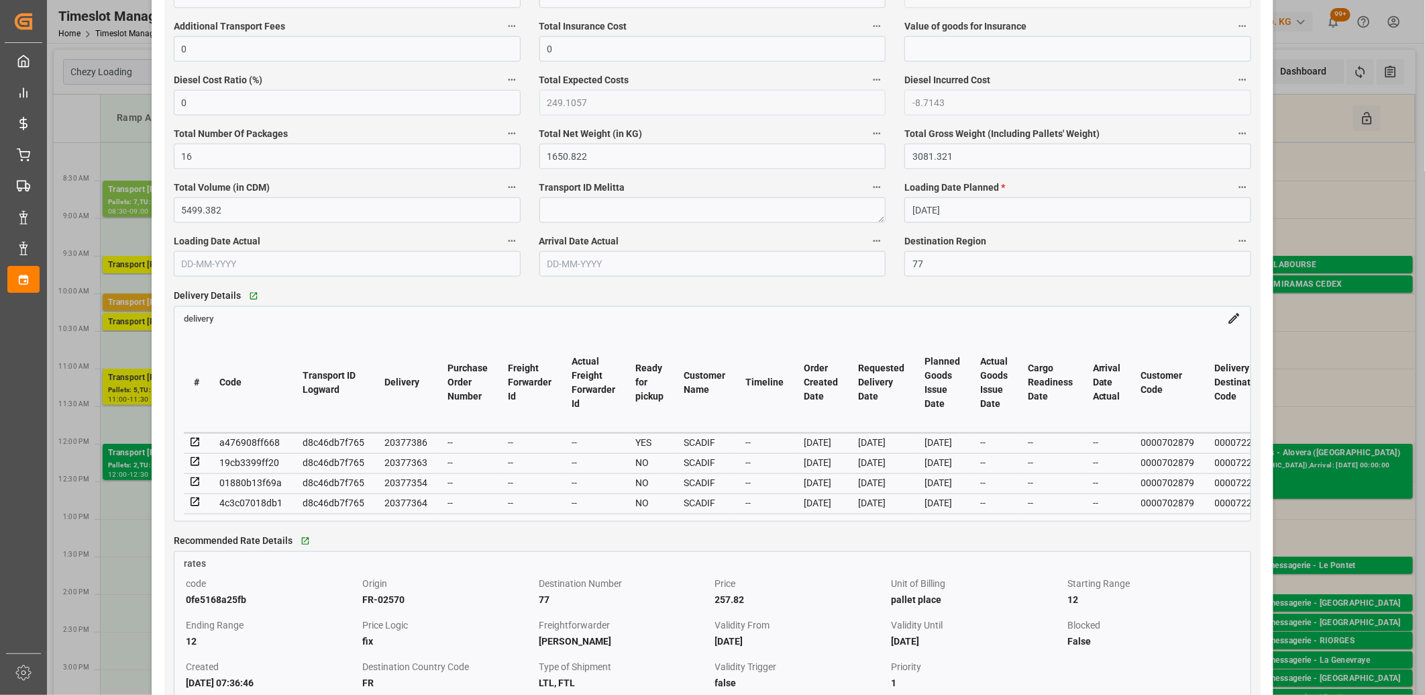
click at [196, 482] on icon at bounding box center [195, 482] width 9 height 9
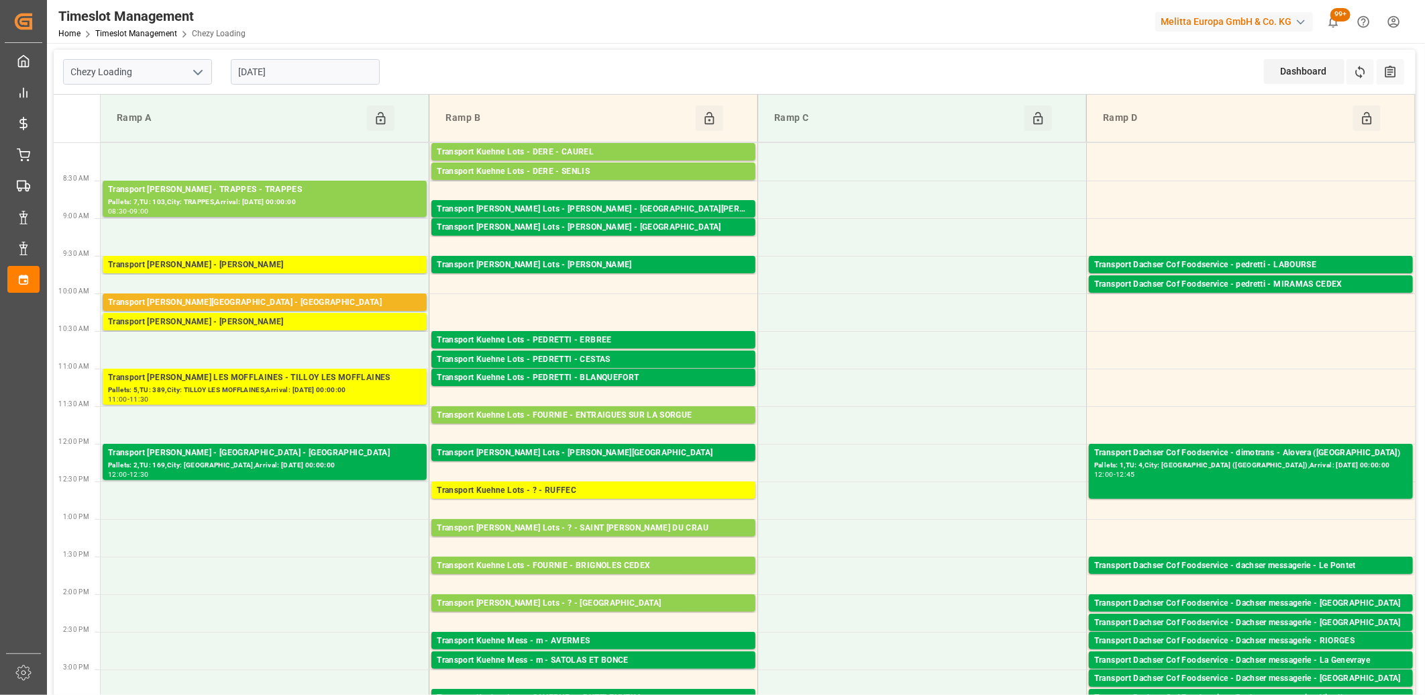
click at [325, 81] on input "[DATE]" at bounding box center [305, 72] width 149 height 26
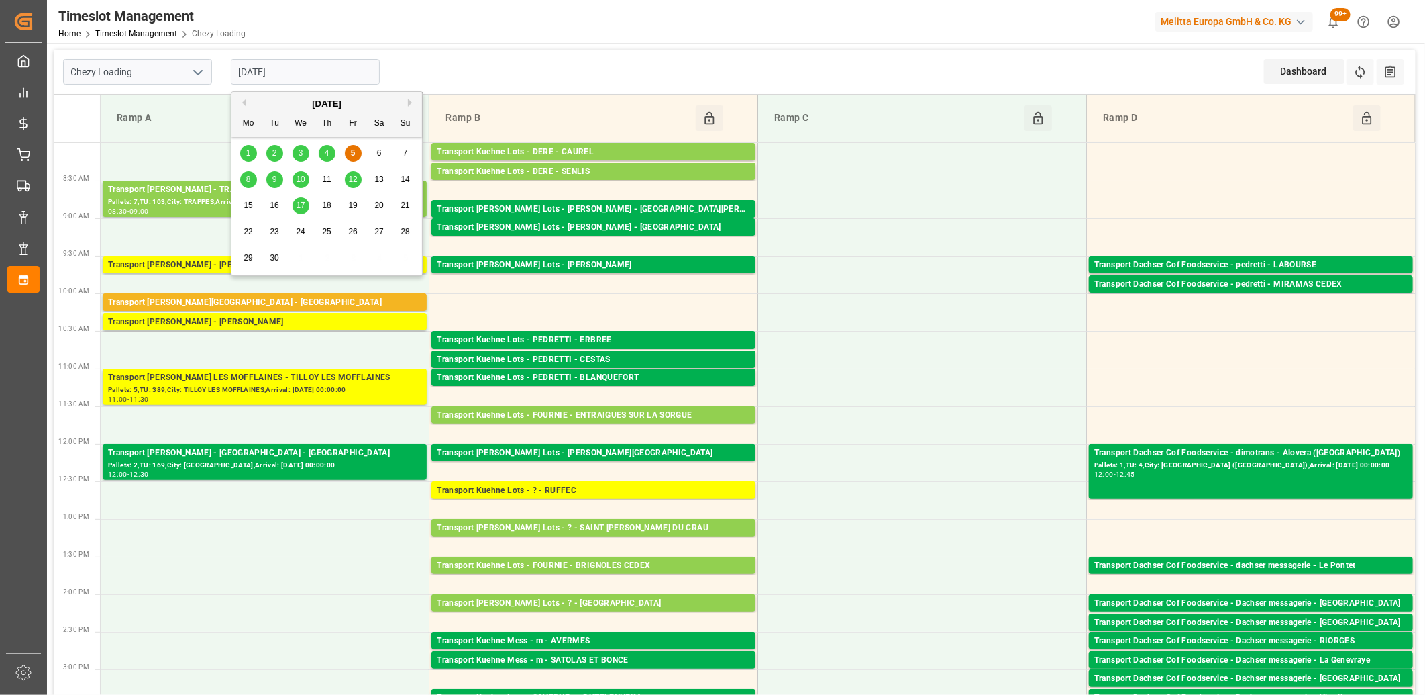
click at [245, 178] on div "8" at bounding box center [248, 180] width 17 height 16
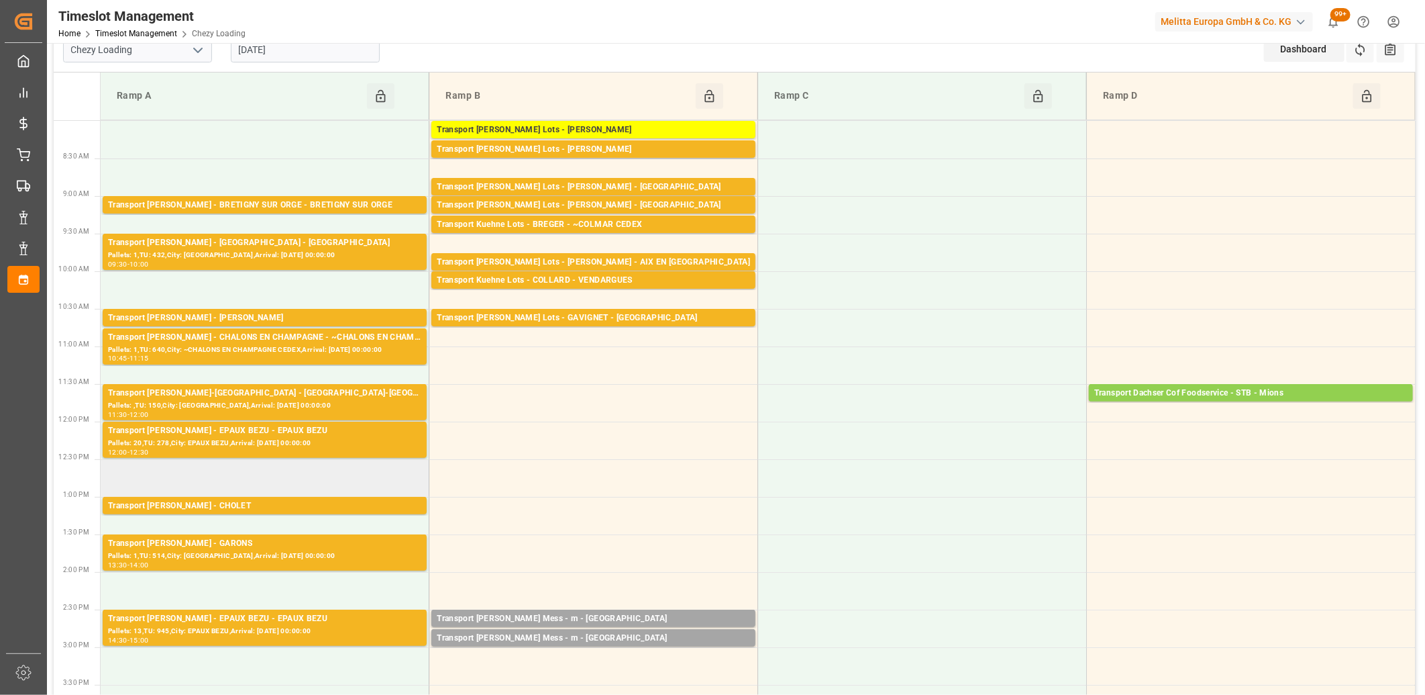
scroll to position [0, 0]
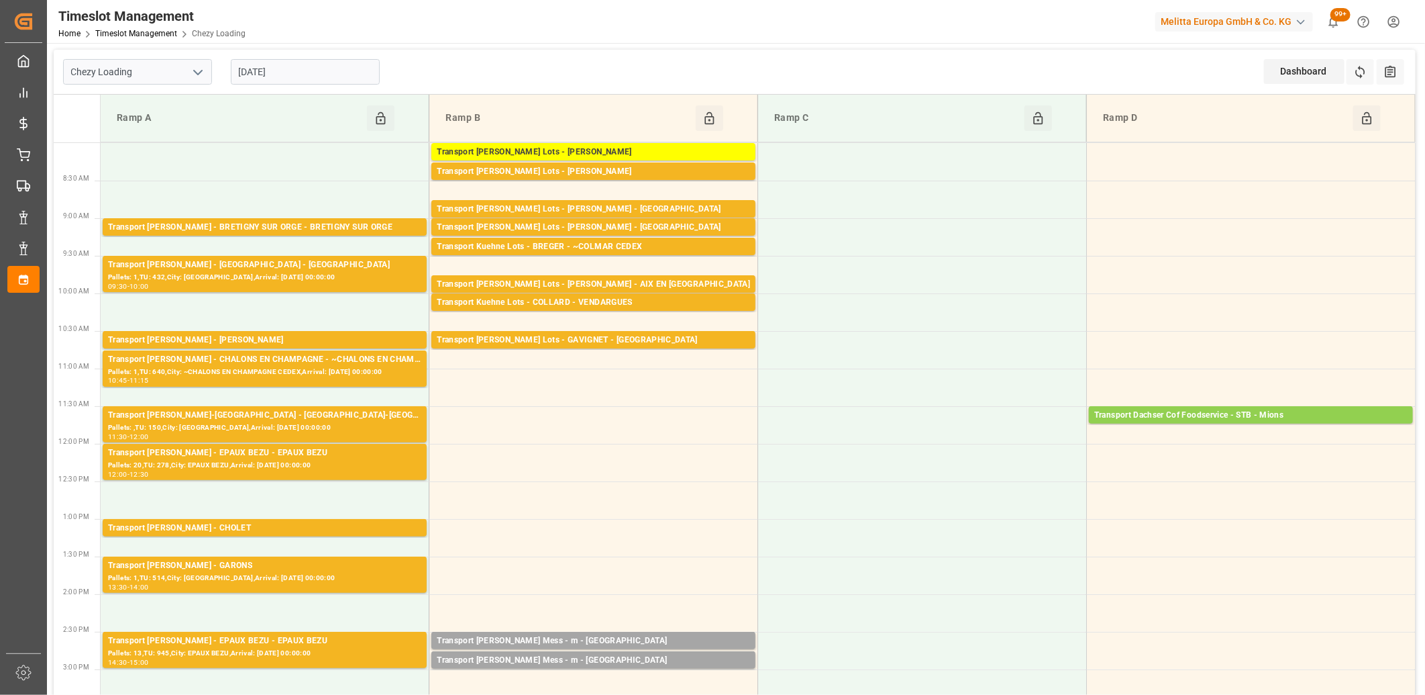
click at [334, 75] on input "[DATE]" at bounding box center [305, 72] width 149 height 26
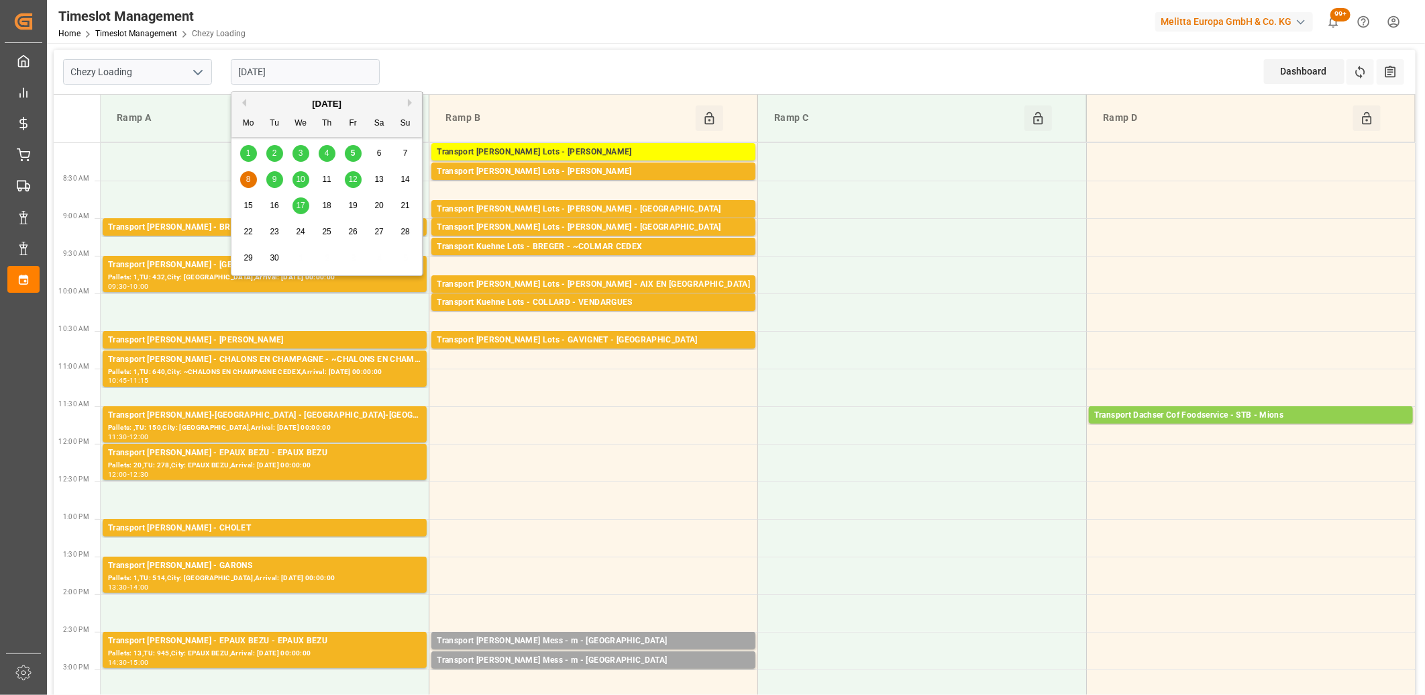
click at [272, 179] on span "9" at bounding box center [274, 178] width 5 height 9
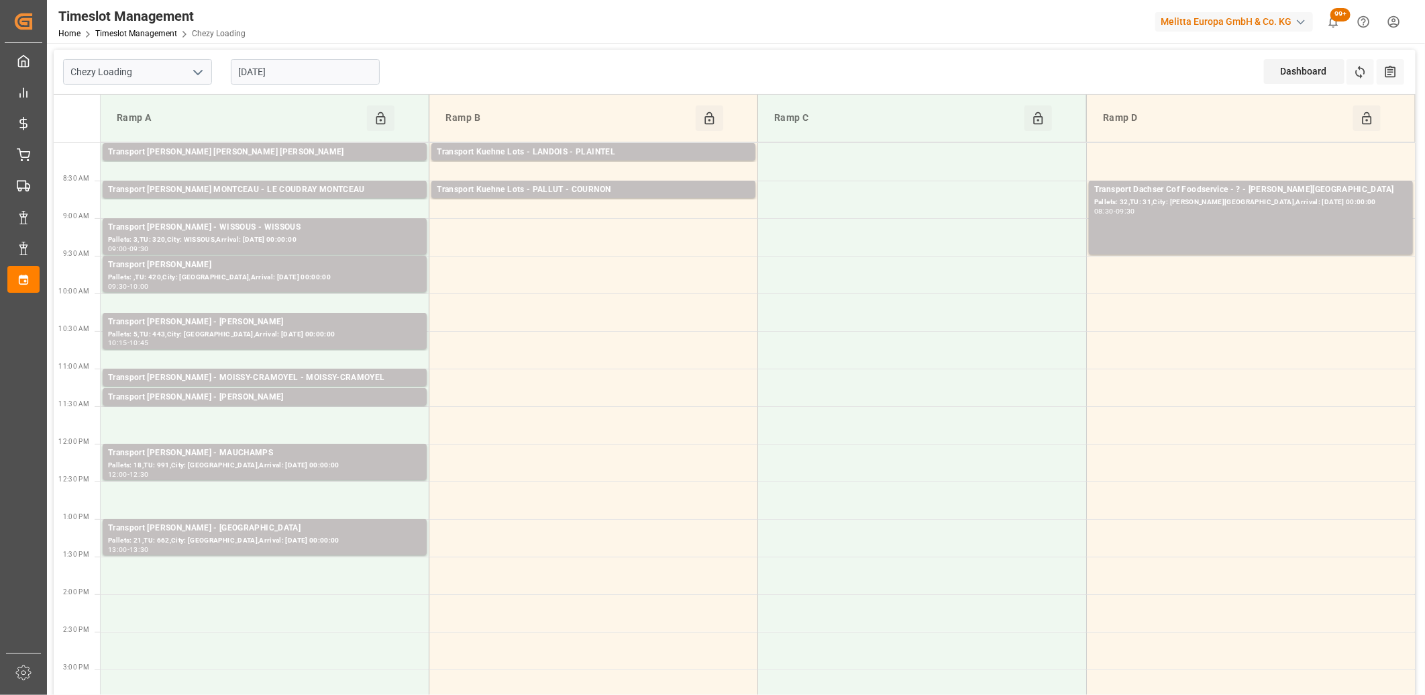
click at [315, 74] on input "[DATE]" at bounding box center [305, 72] width 149 height 26
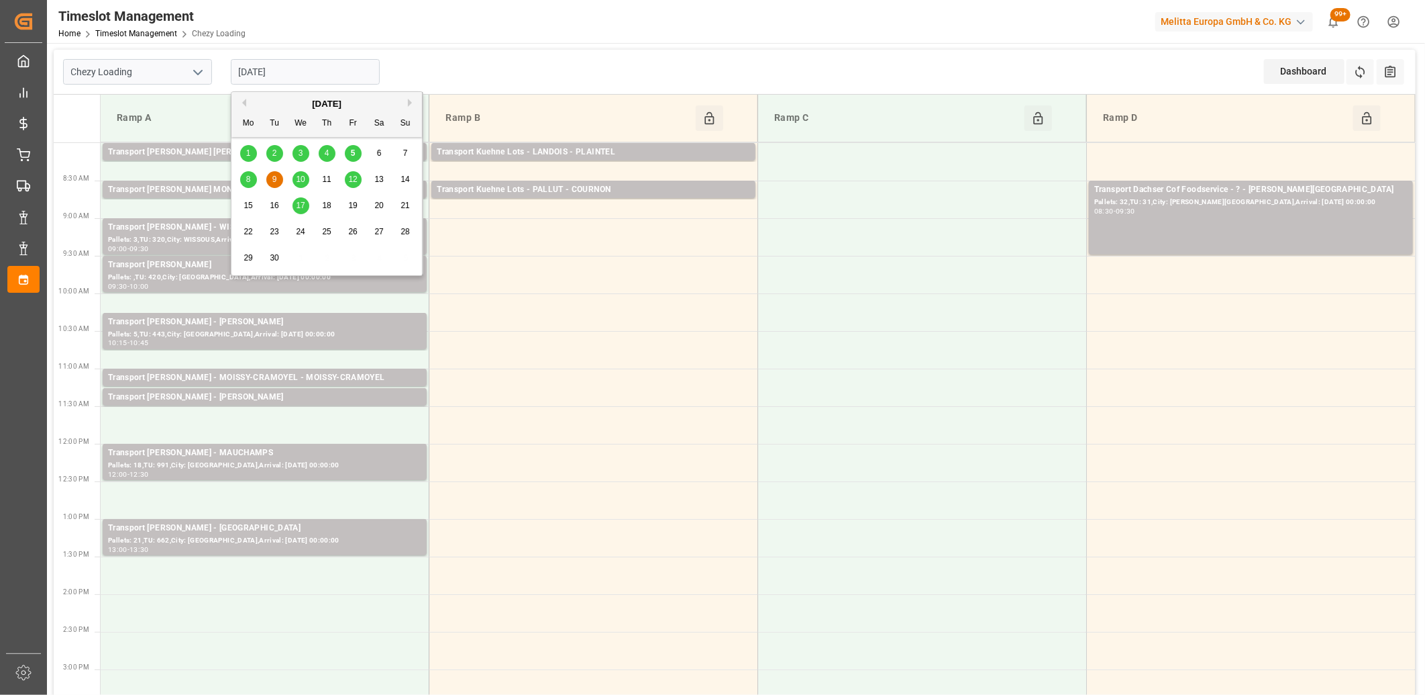
click at [300, 179] on span "10" at bounding box center [300, 178] width 9 height 9
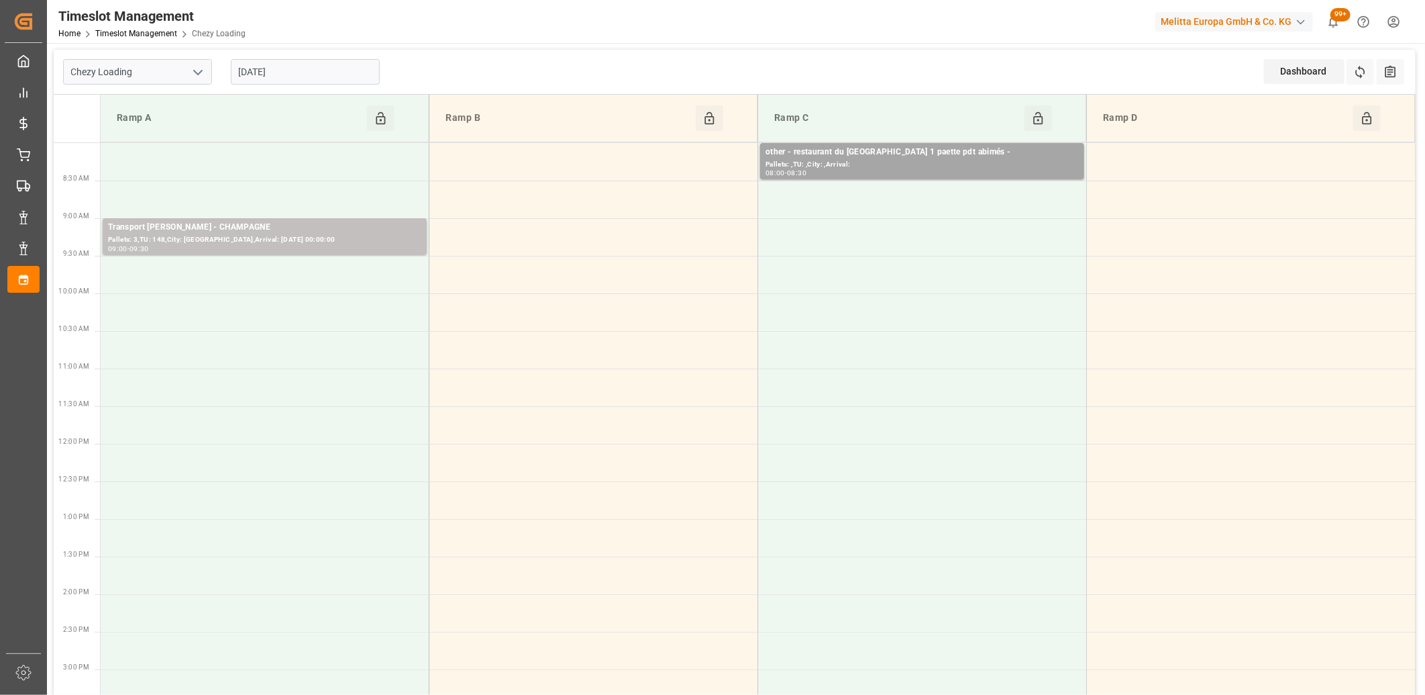
click at [341, 72] on input "10-09-2025" at bounding box center [305, 72] width 149 height 26
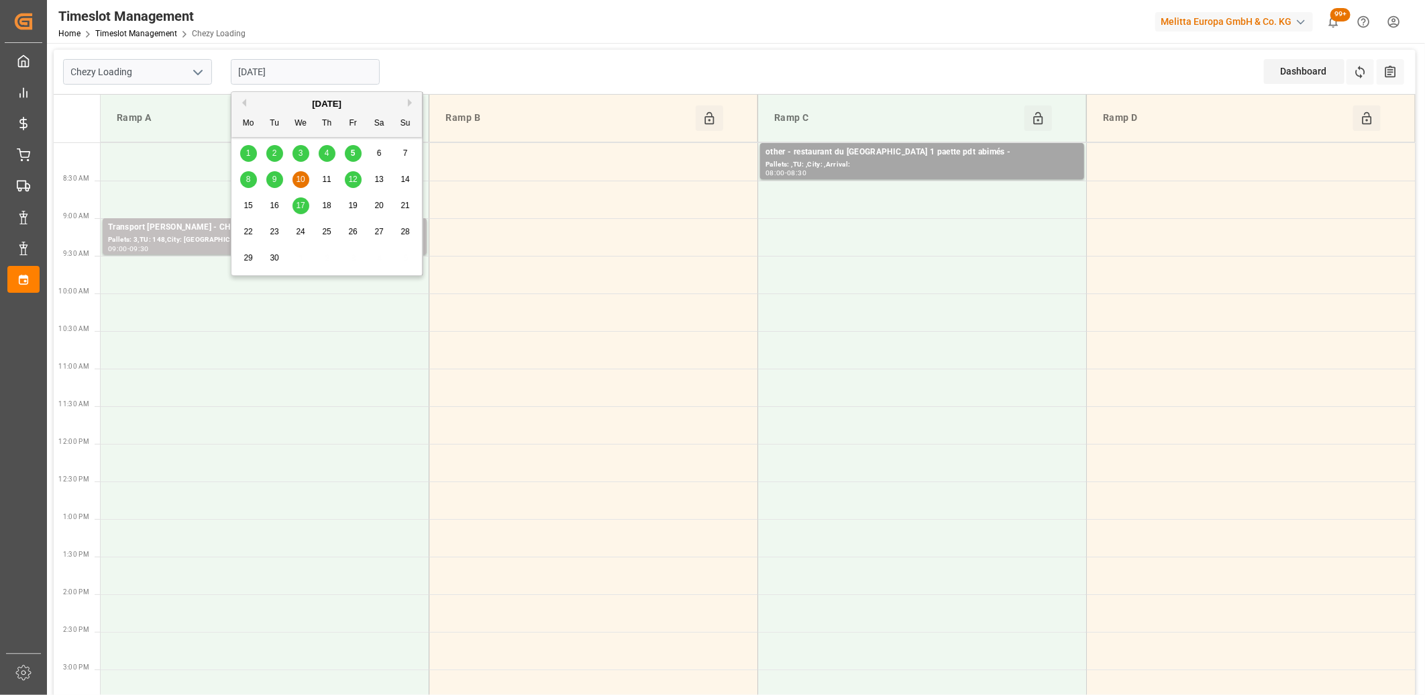
click at [352, 176] on span "12" at bounding box center [352, 178] width 9 height 9
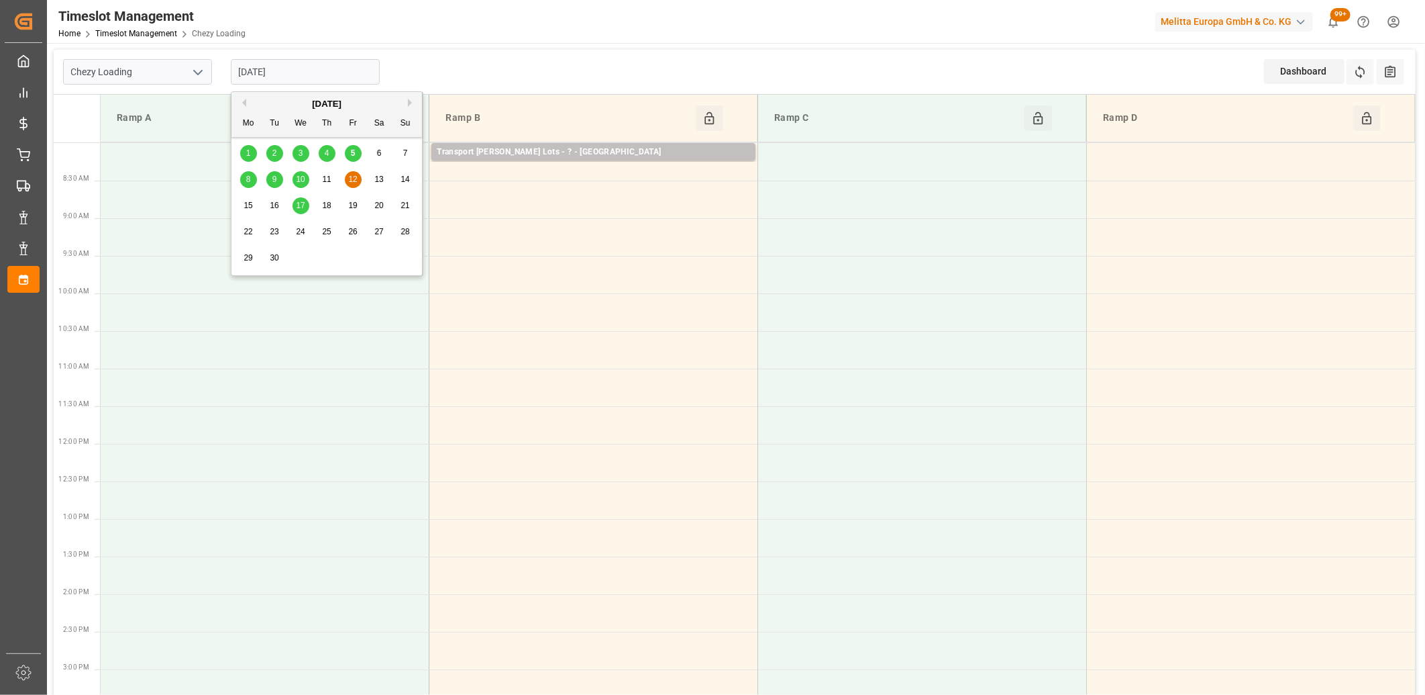
click at [339, 68] on input "12-09-2025" at bounding box center [305, 72] width 149 height 26
click at [297, 205] on span "17" at bounding box center [300, 205] width 9 height 9
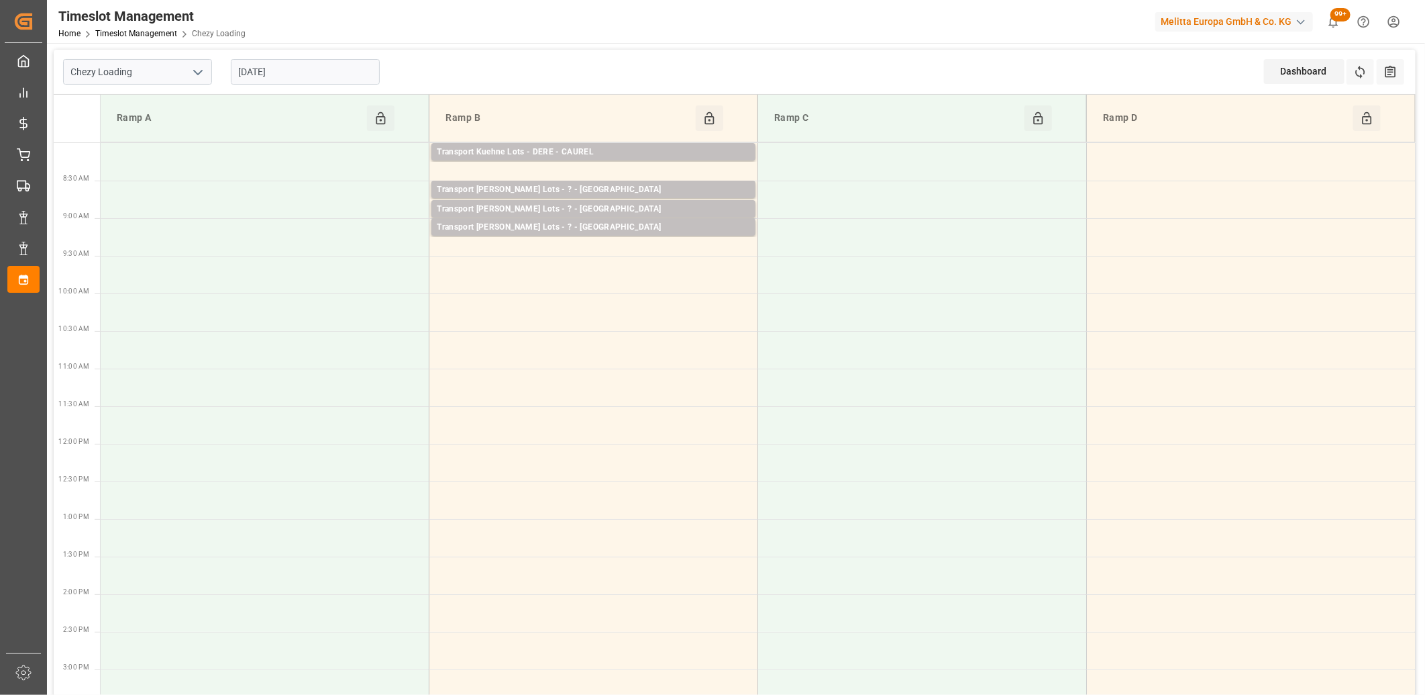
click at [323, 68] on input "17-09-2025" at bounding box center [305, 72] width 149 height 26
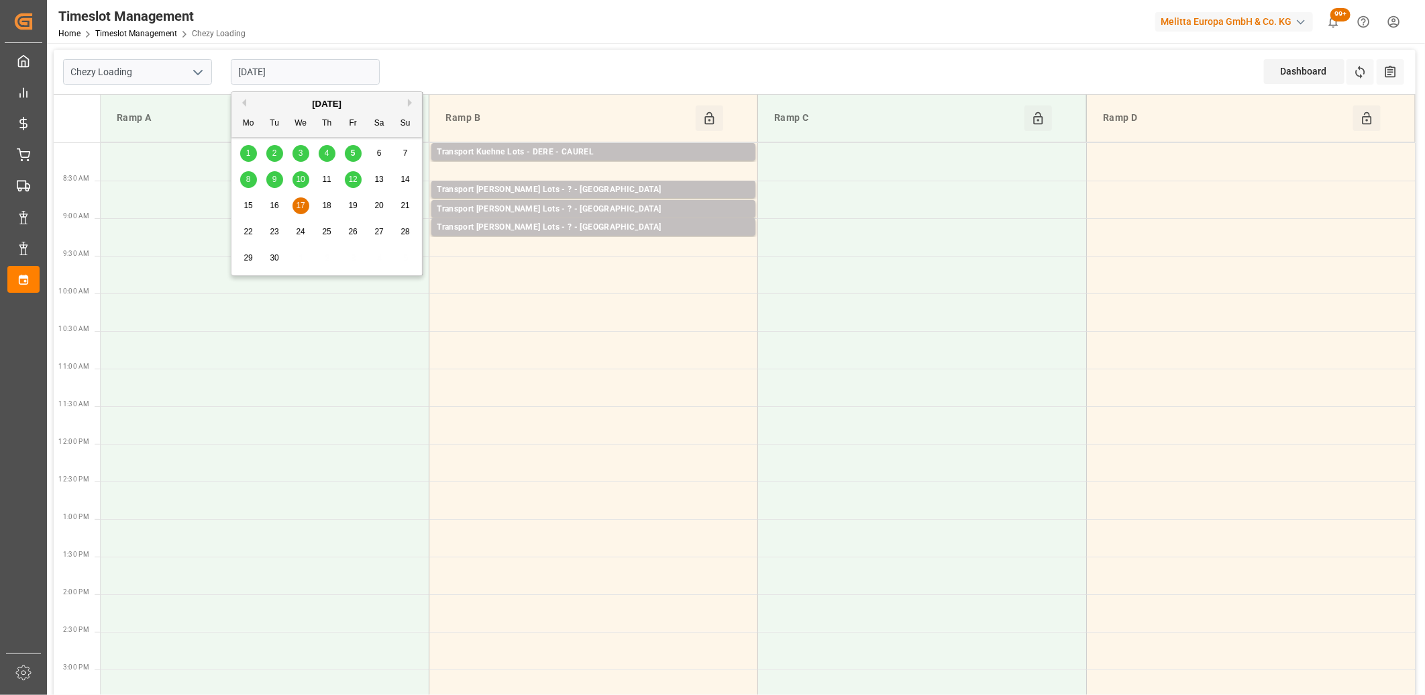
click at [248, 173] on div "8" at bounding box center [248, 180] width 17 height 16
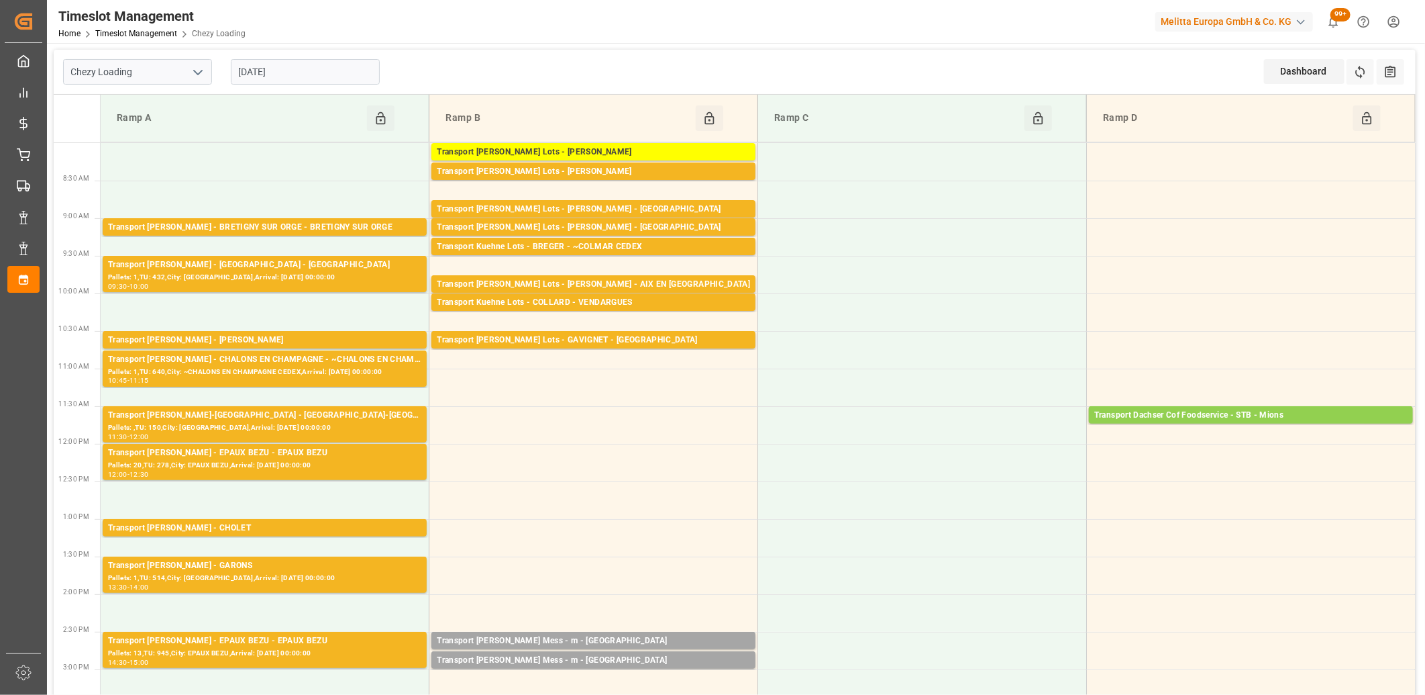
drag, startPoint x: 327, startPoint y: 77, endPoint x: 329, endPoint y: 83, distance: 7.2
click at [326, 77] on input "[DATE]" at bounding box center [305, 72] width 149 height 26
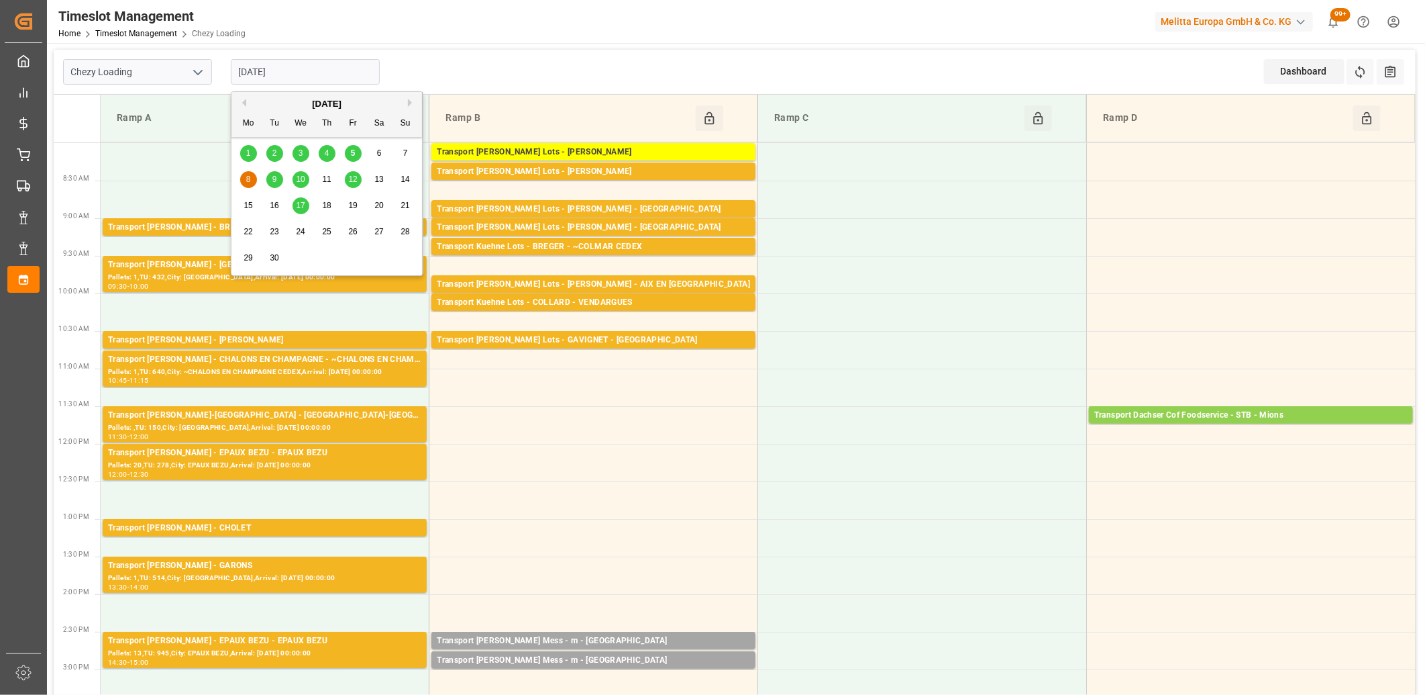
click at [345, 154] on div "5" at bounding box center [353, 154] width 17 height 16
type input "[DATE]"
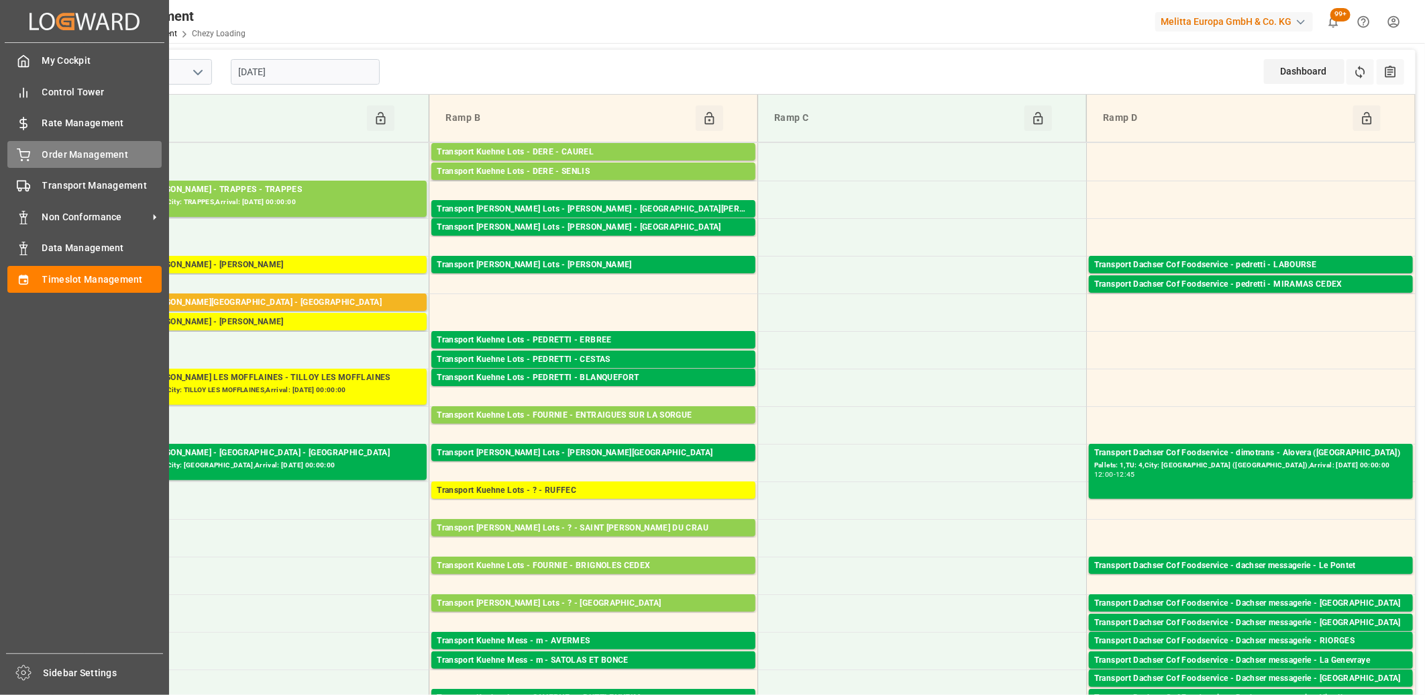
click at [32, 156] on div "Order Management Order Management" at bounding box center [84, 154] width 154 height 26
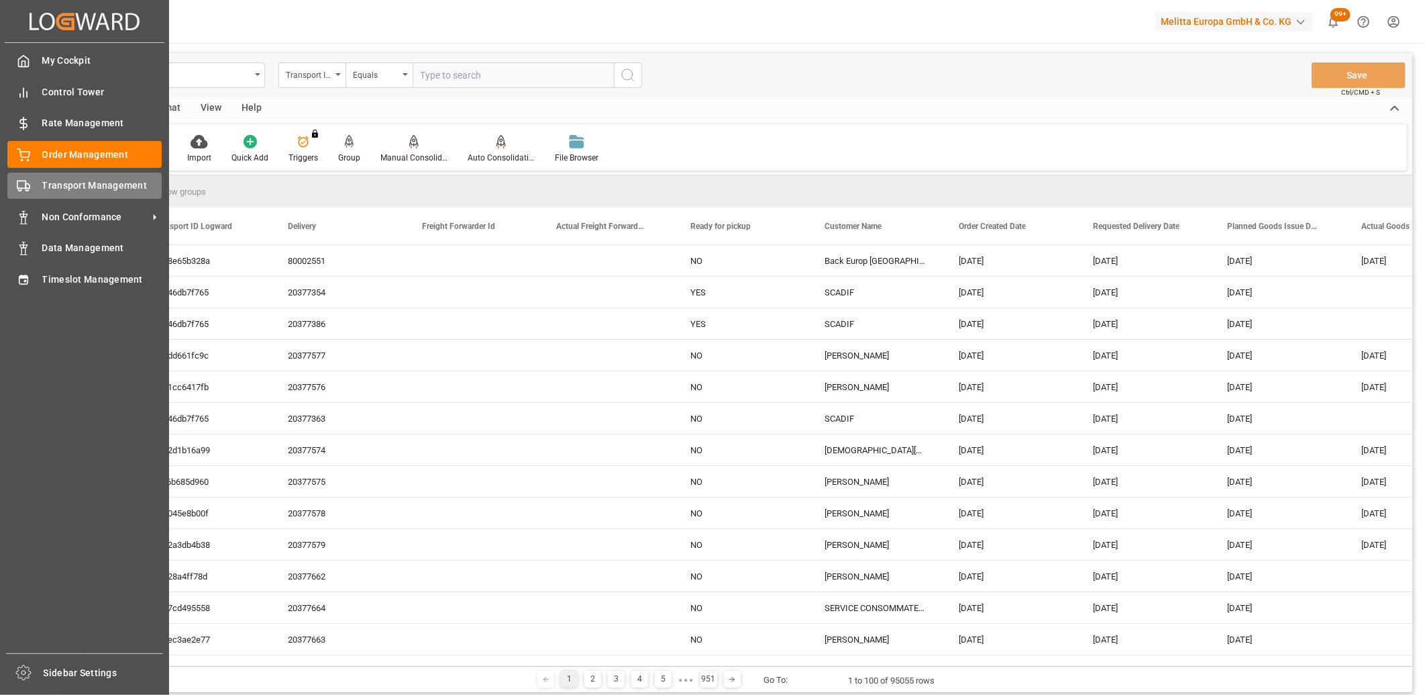
click at [30, 191] on icon at bounding box center [23, 185] width 13 height 13
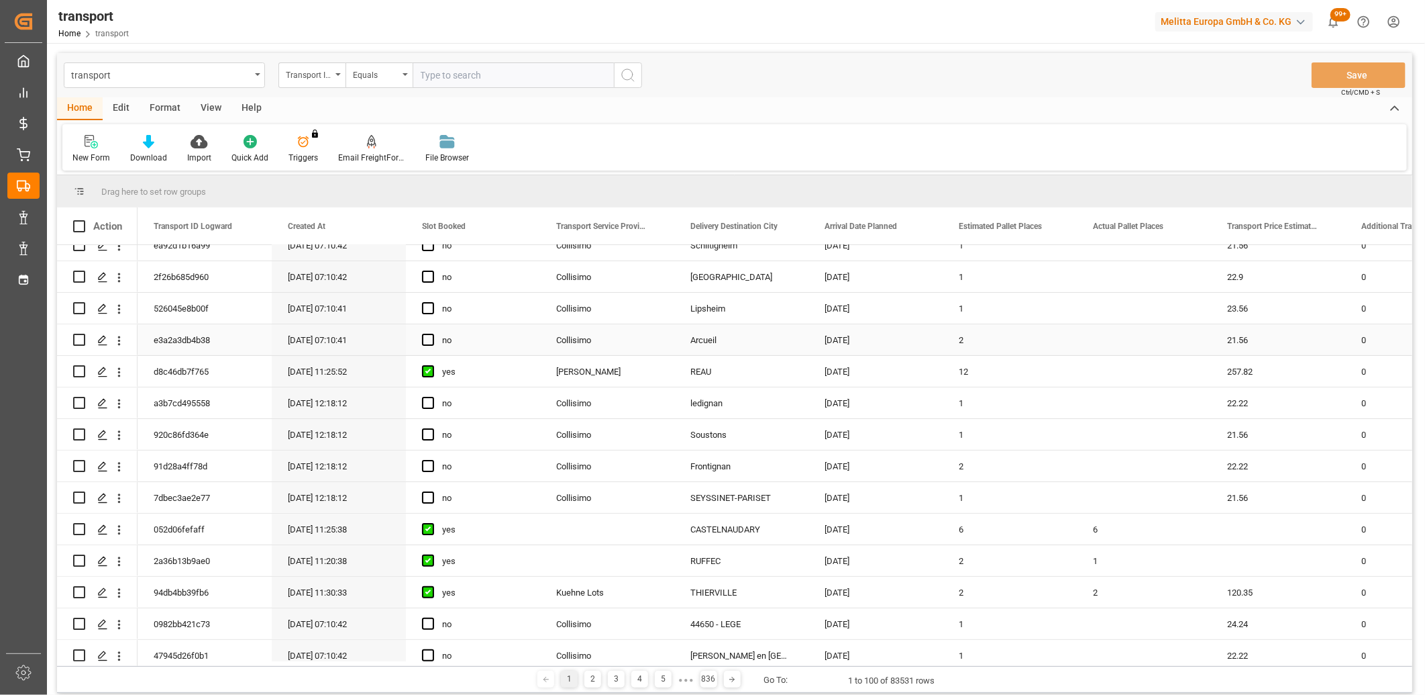
scroll to position [149, 0]
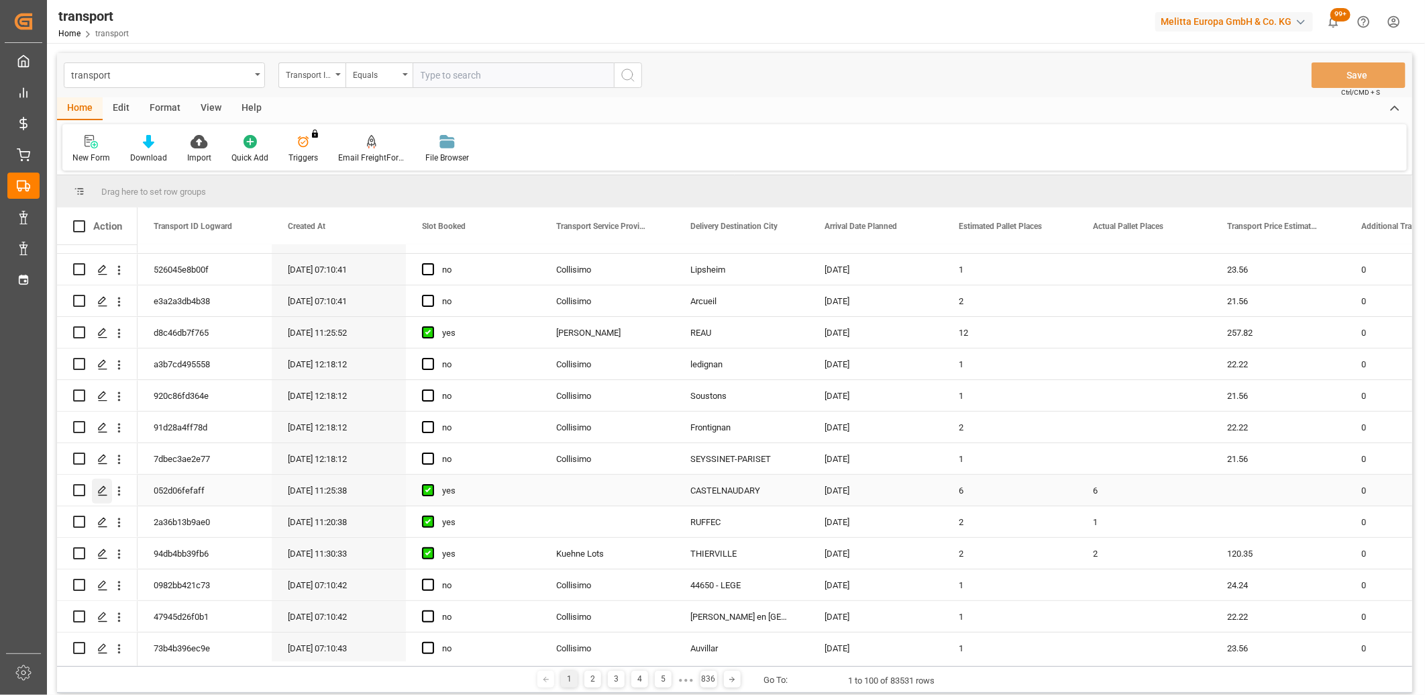
click at [101, 495] on line "Press SPACE to select this row." at bounding box center [103, 495] width 8 height 0
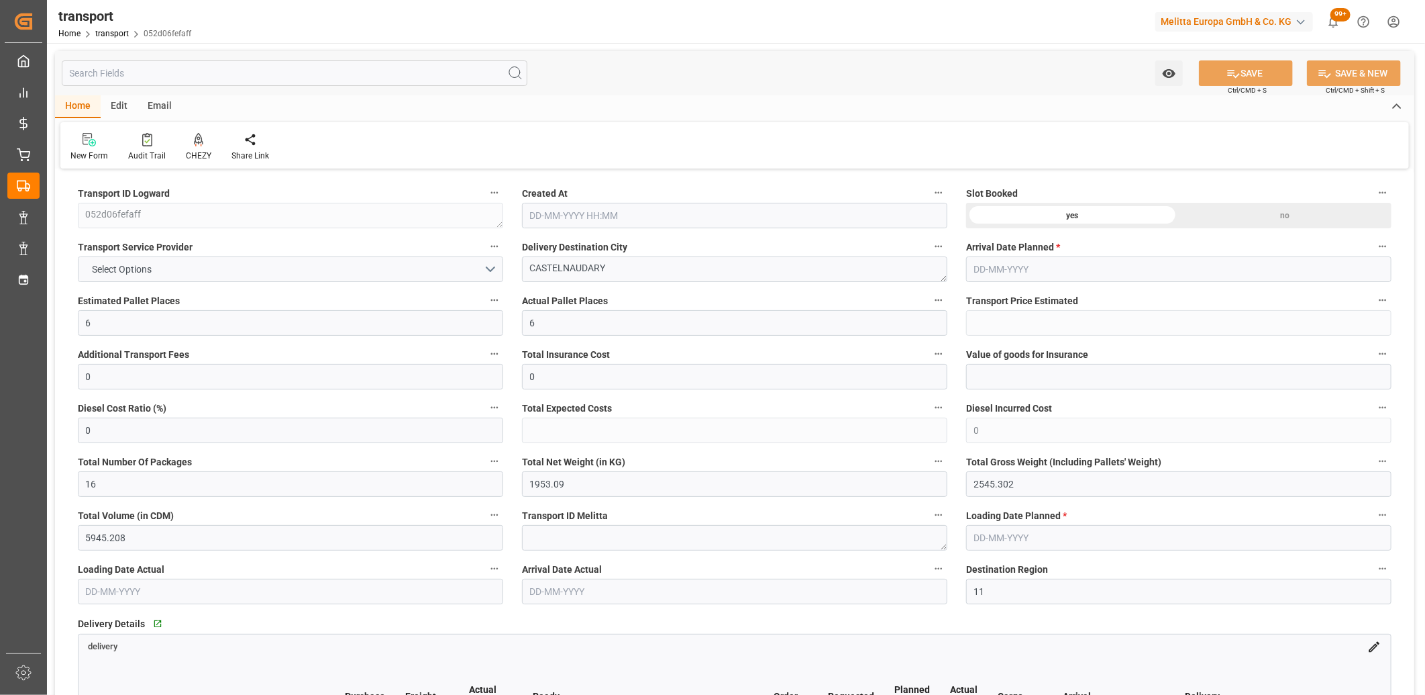
type input "03-09-2025 11:25"
type input "10-09-2025"
type input "[DATE]"
type input "04-09-2025"
click at [203, 263] on button "Select Options" at bounding box center [290, 269] width 425 height 26
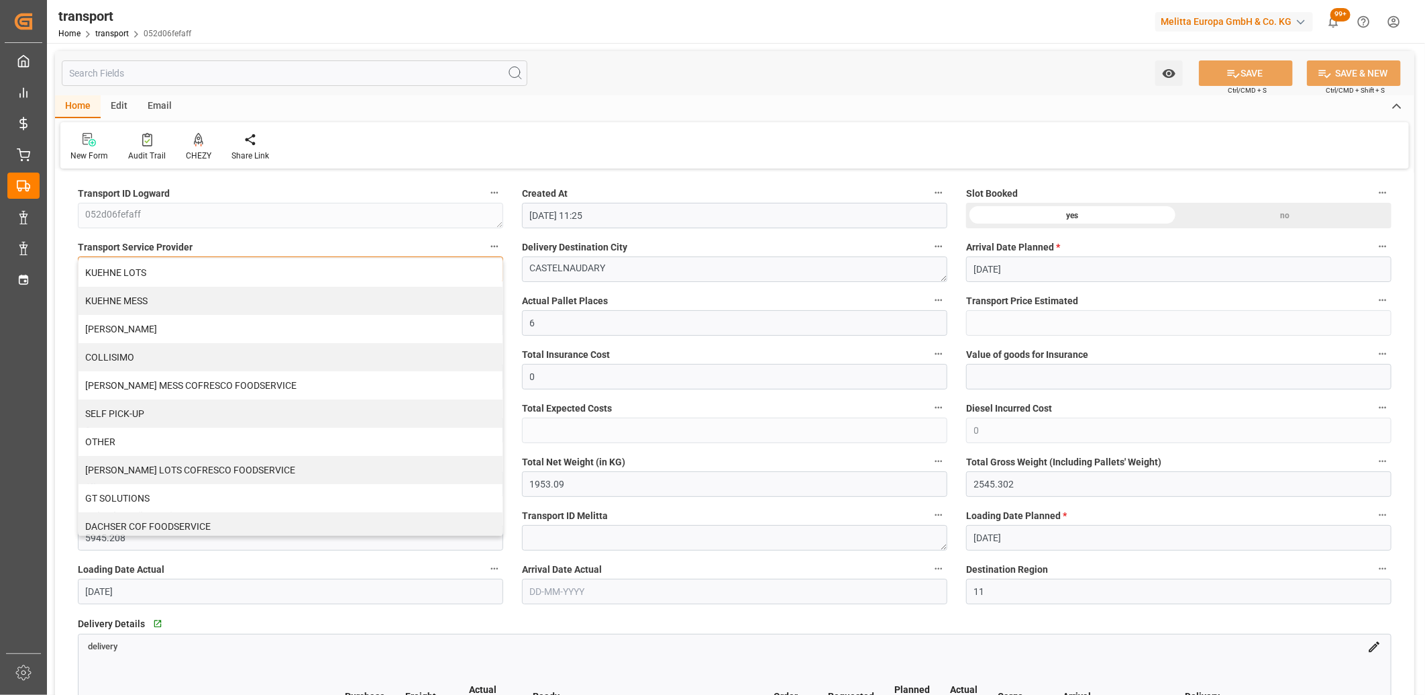
click at [203, 263] on div "KUEHNE LOTS" at bounding box center [291, 272] width 424 height 28
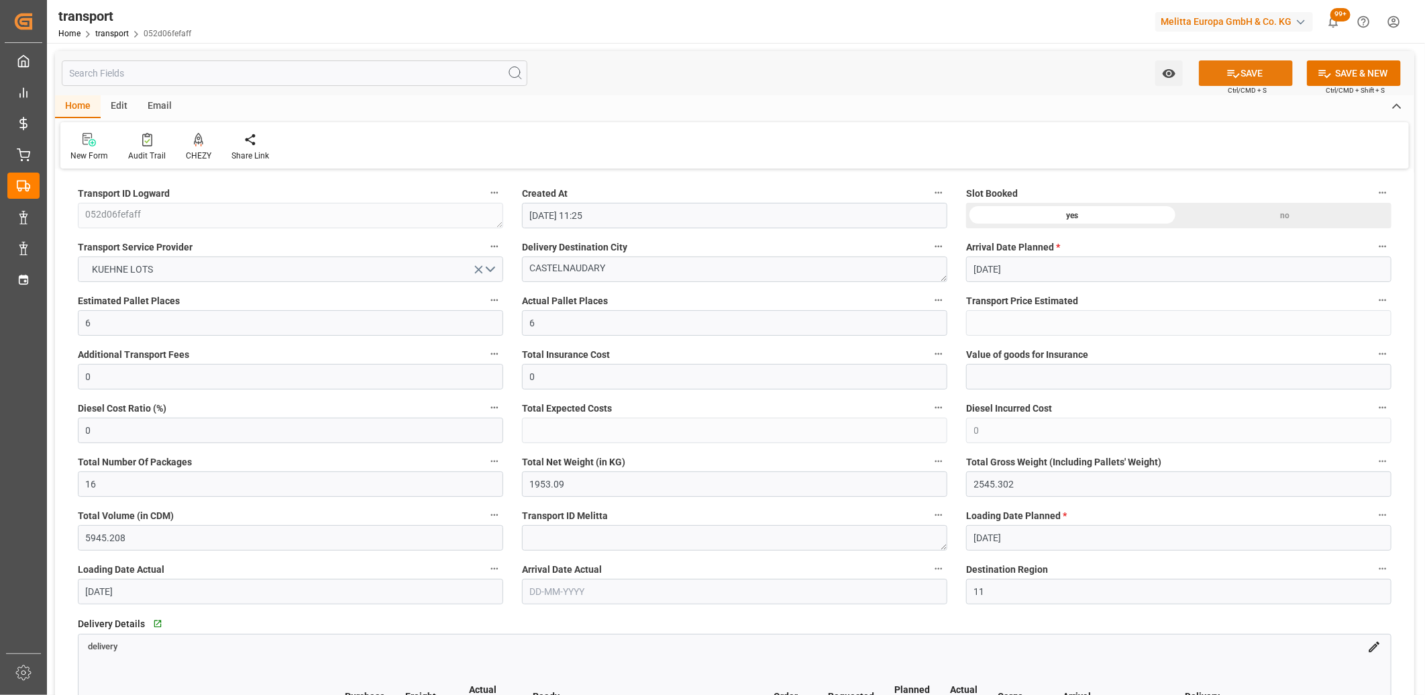
click at [1258, 71] on button "SAVE" at bounding box center [1246, 73] width 94 height 26
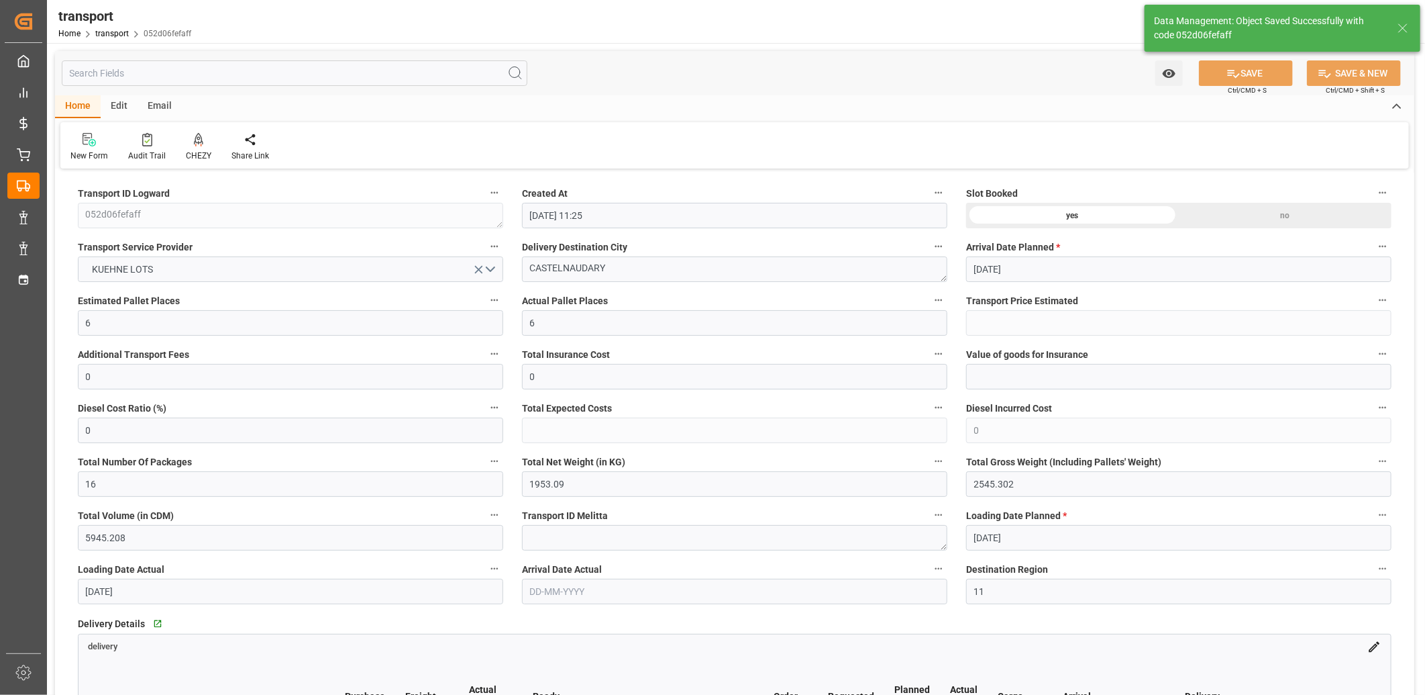
type input "446.03"
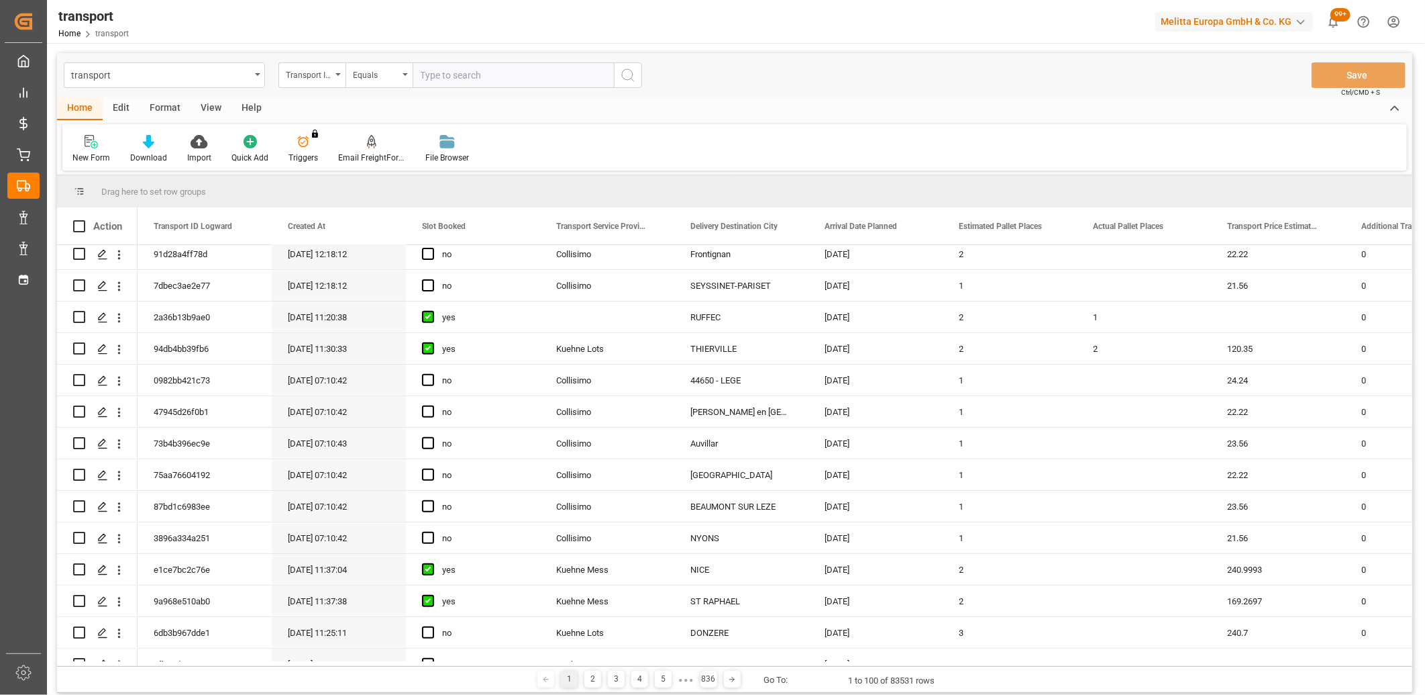
scroll to position [372, 0]
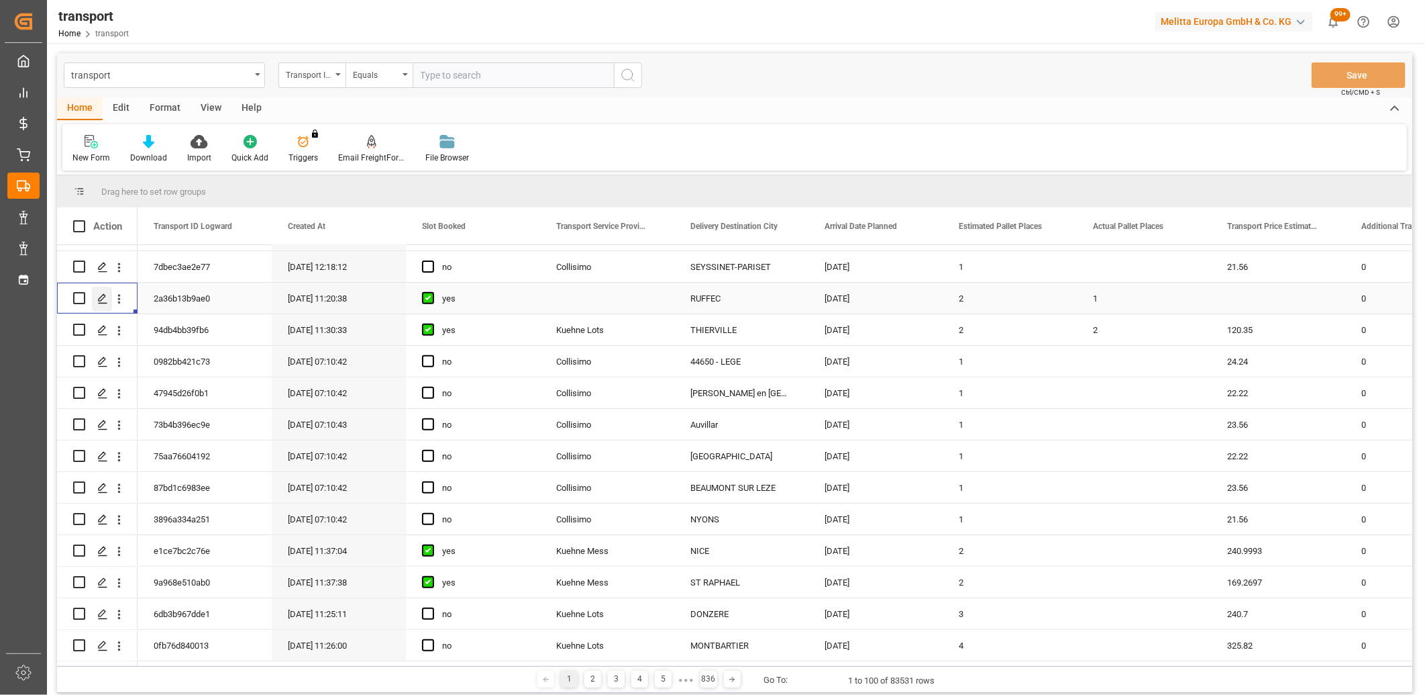
click at [99, 299] on polygon "Press SPACE to select this row." at bounding box center [102, 297] width 7 height 7
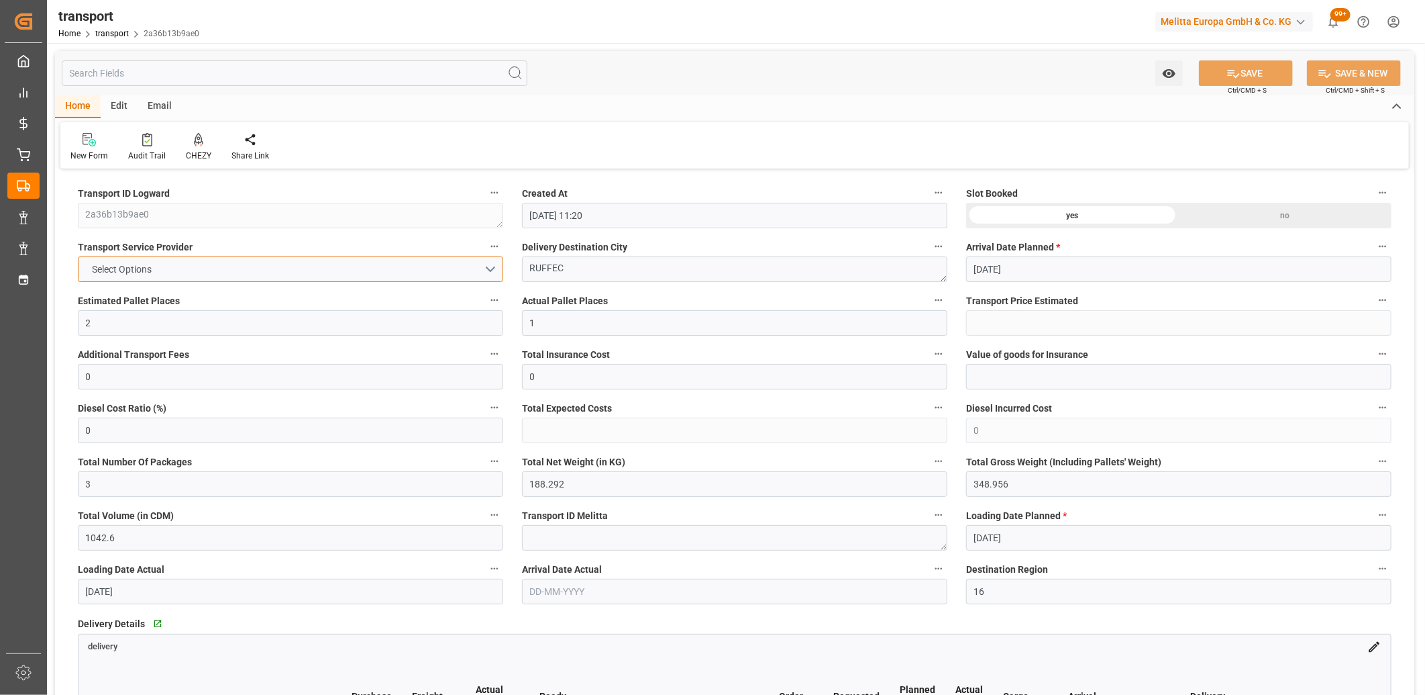
click at [198, 258] on button "Select Options" at bounding box center [290, 269] width 425 height 26
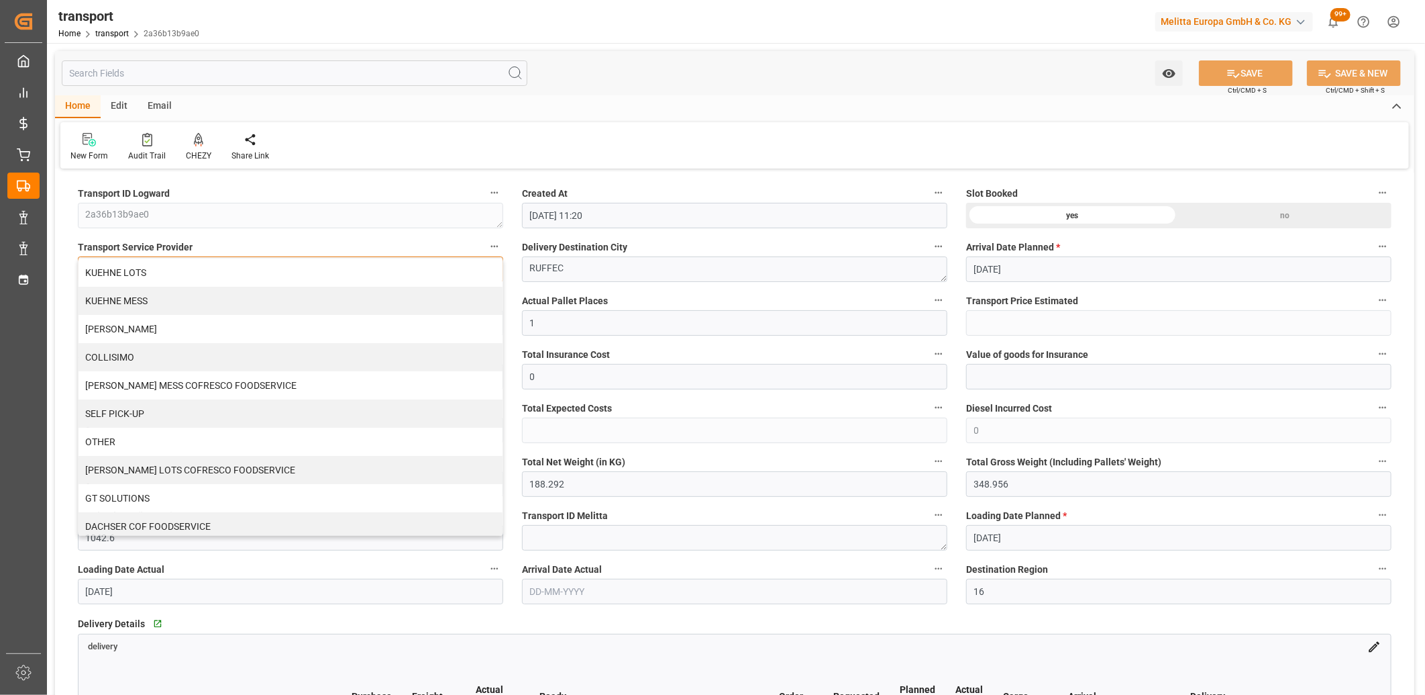
click at [197, 265] on div "KUEHNE LOTS" at bounding box center [291, 272] width 424 height 28
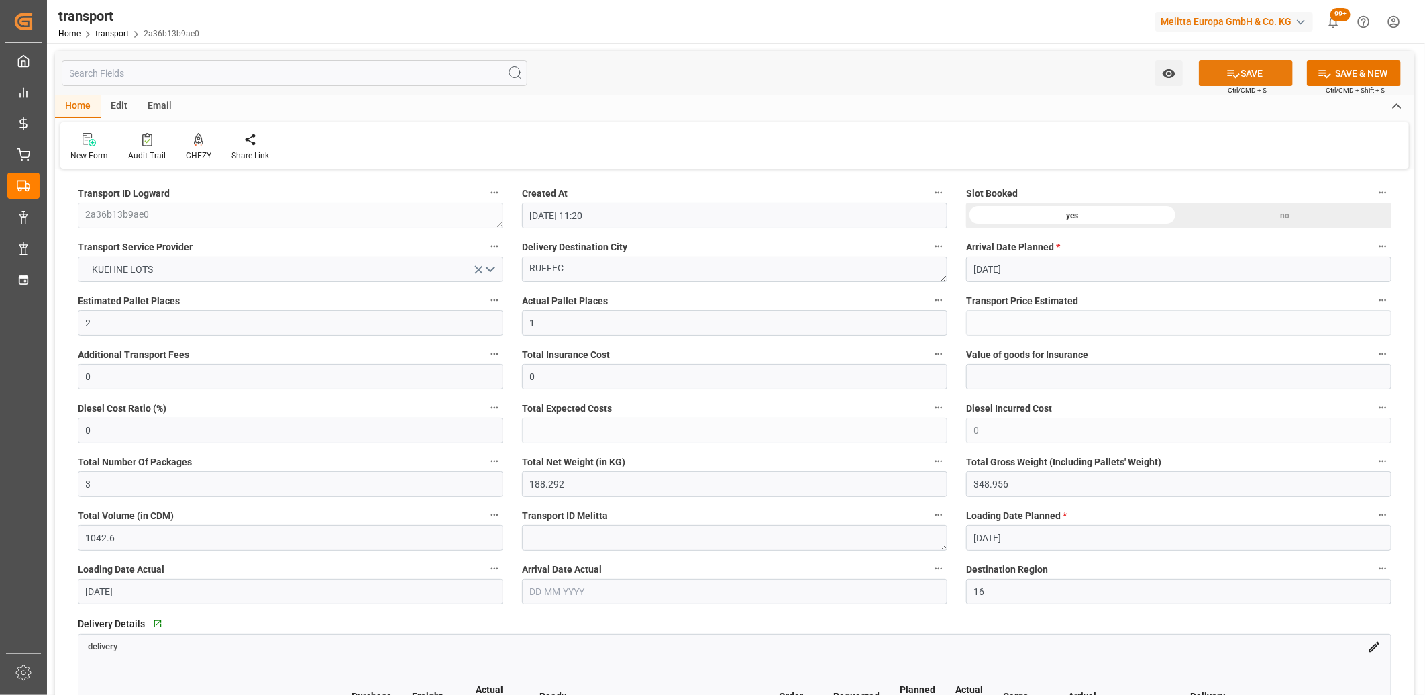
click at [1258, 74] on button "SAVE" at bounding box center [1246, 73] width 94 height 26
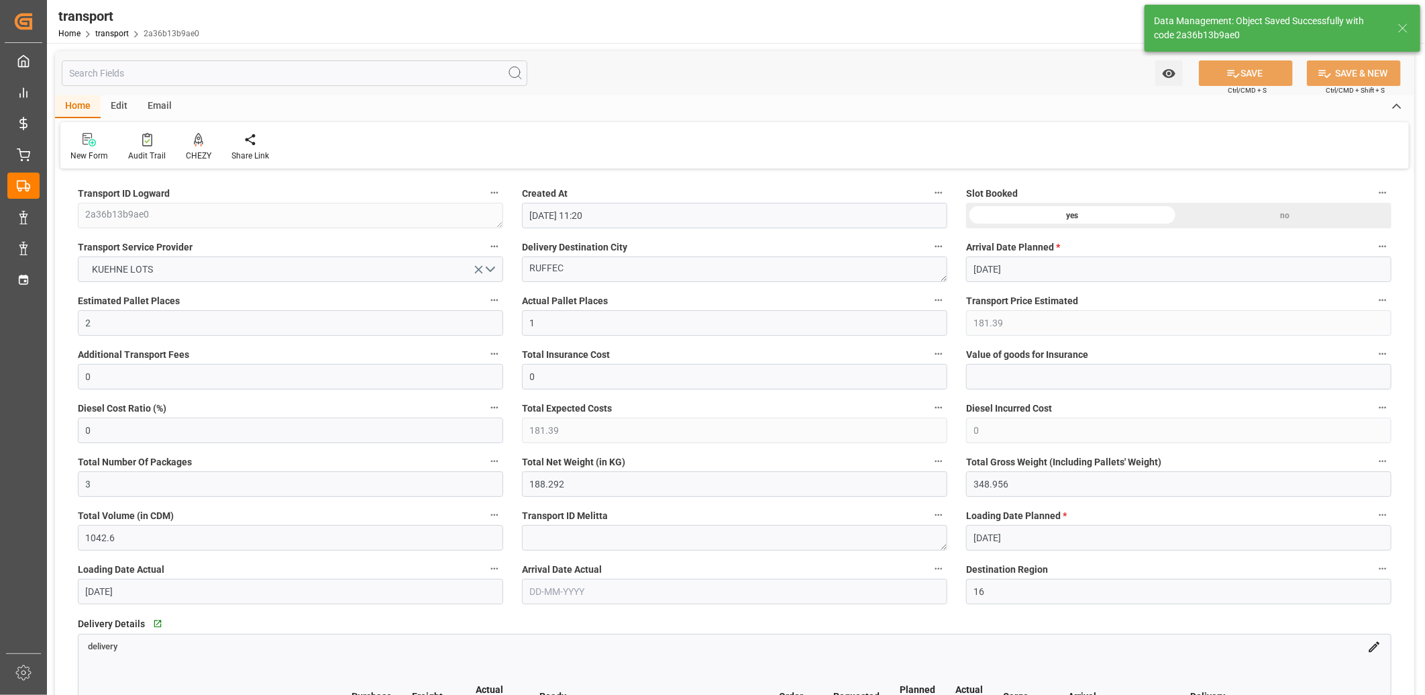
type input "181.39"
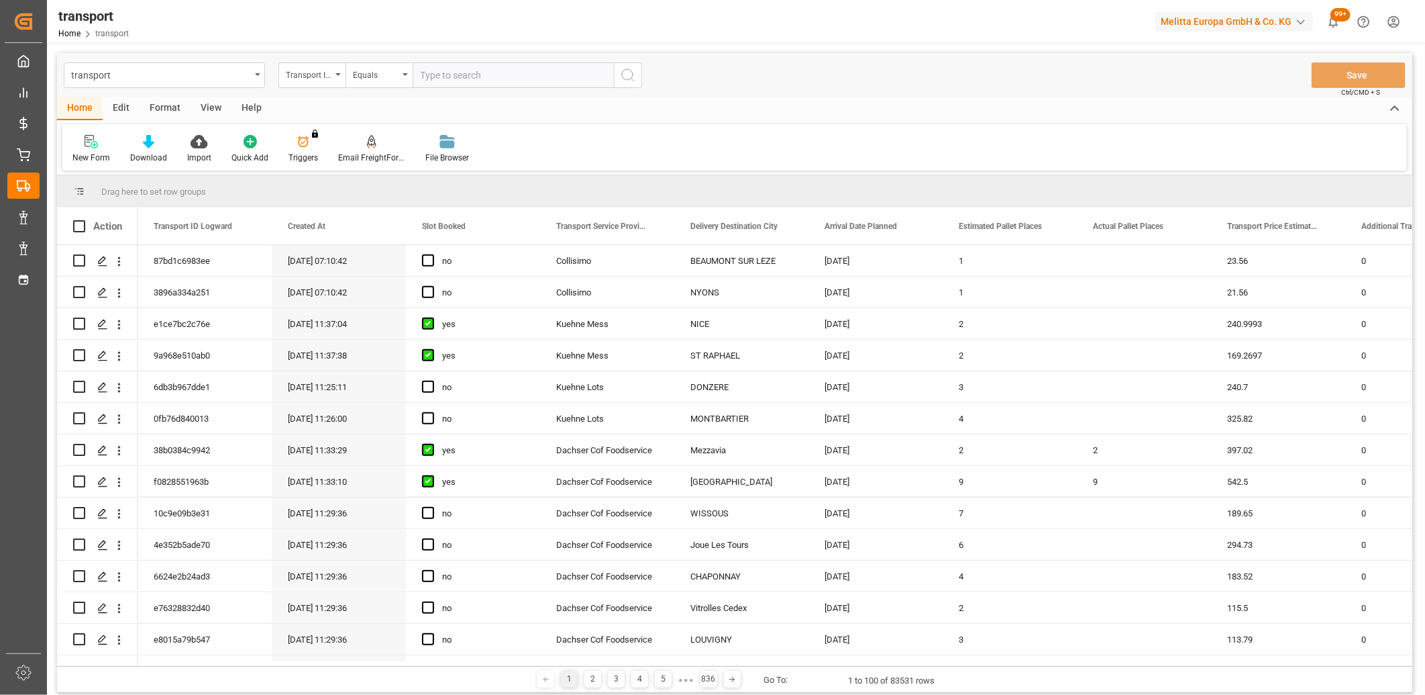
scroll to position [671, 0]
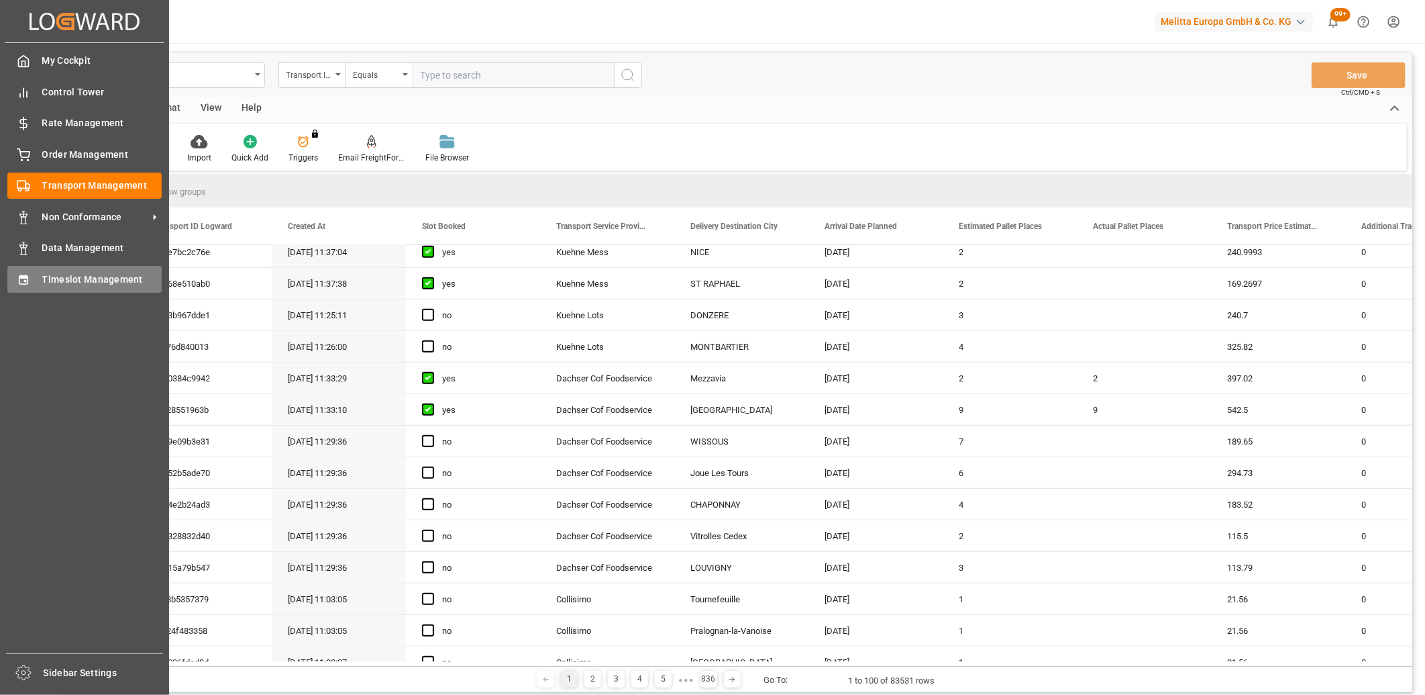
click at [45, 278] on span "Timeslot Management" at bounding box center [102, 279] width 120 height 14
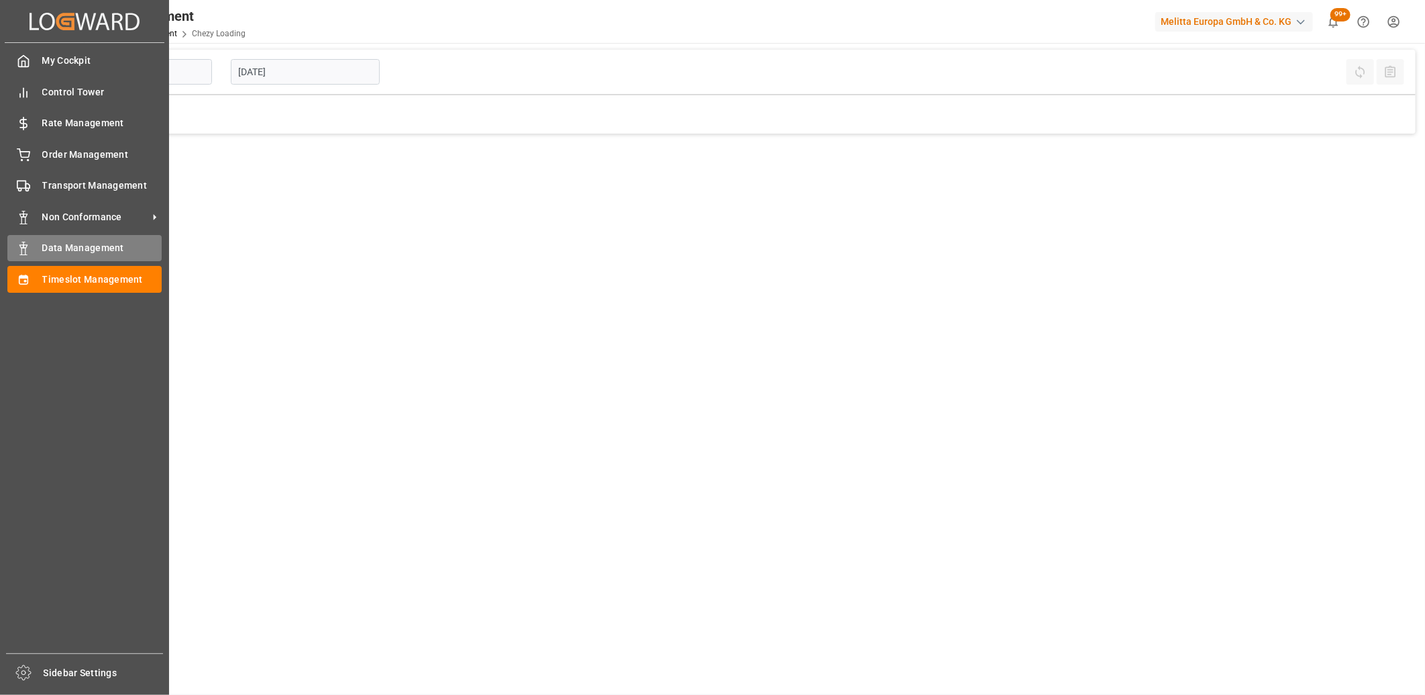
type input "Chezy Loading"
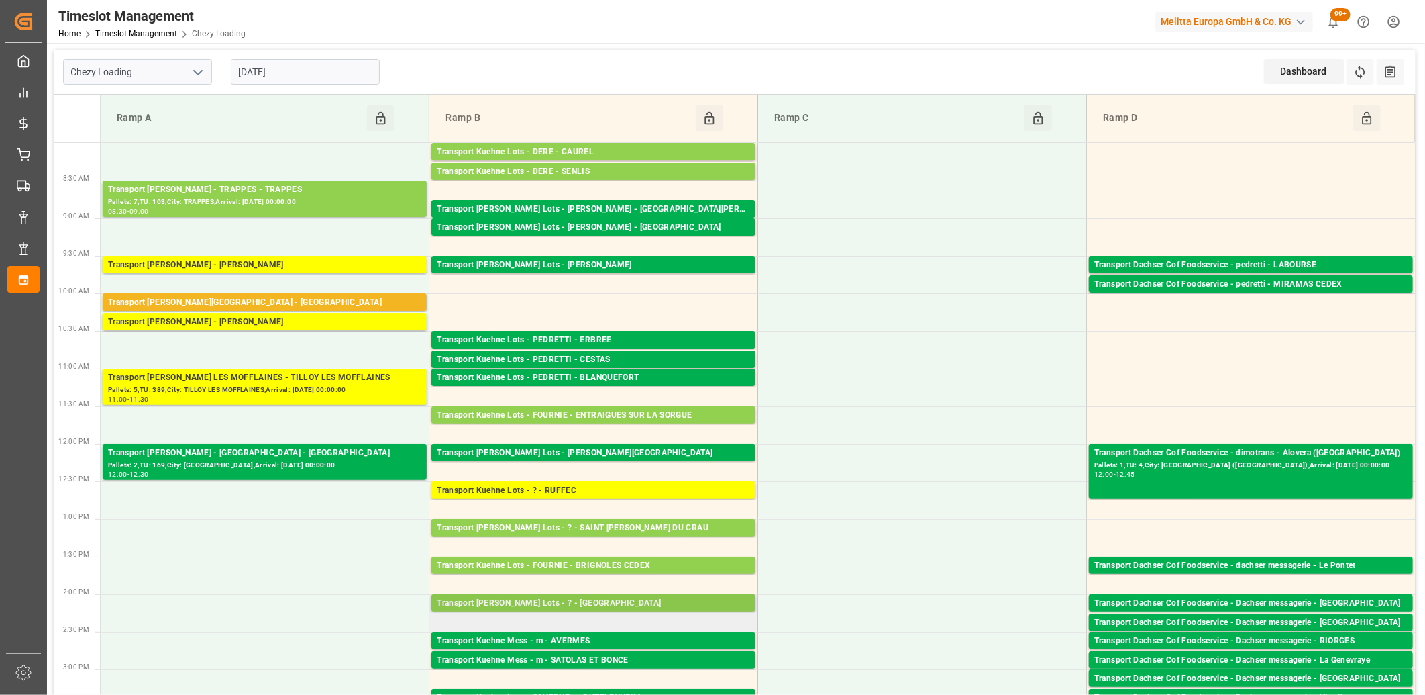
click at [526, 601] on div "Transport Kuehne Lots - ? - MAUCHAMPS" at bounding box center [593, 603] width 313 height 13
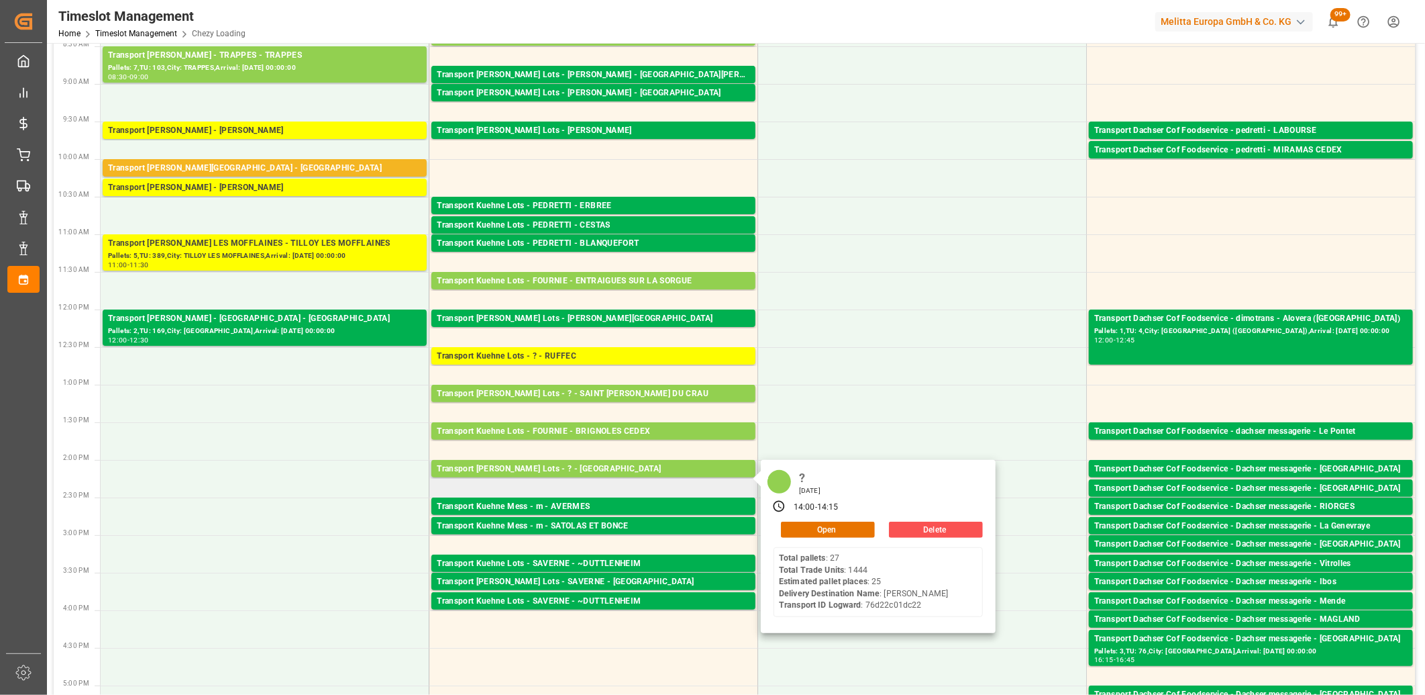
scroll to position [149, 0]
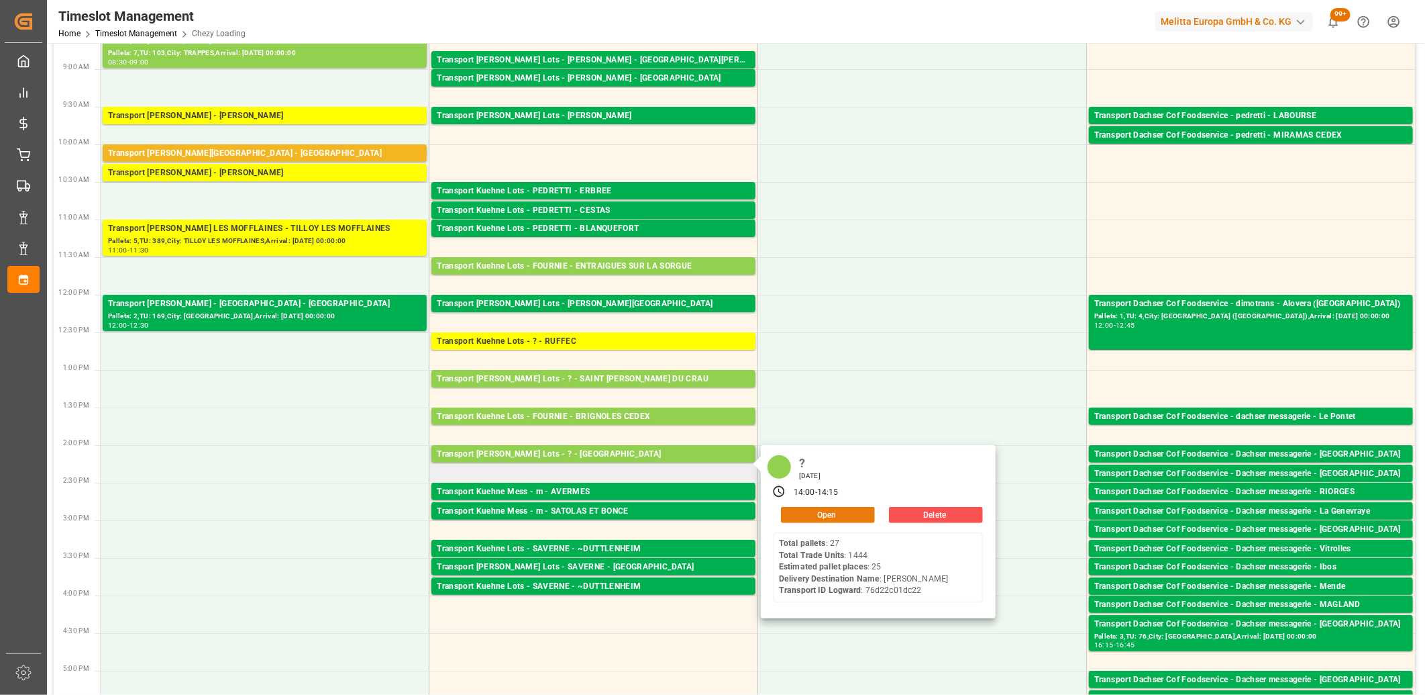
click at [824, 521] on button "Open" at bounding box center [828, 515] width 94 height 16
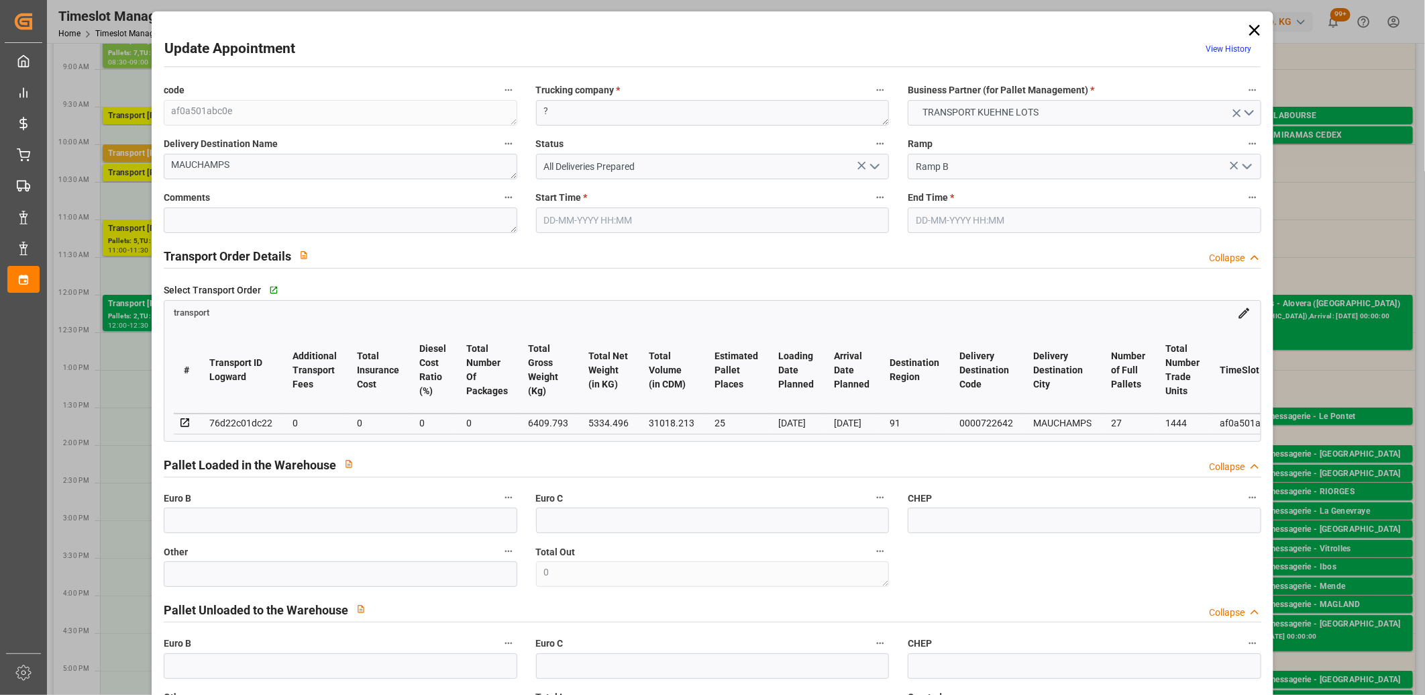
type input "05-09-2025 14:00"
type input "05-09-2025 14:15"
type input "01-09-2025 13:33"
type input "01-09-2025 11:22"
type input "[DATE]"
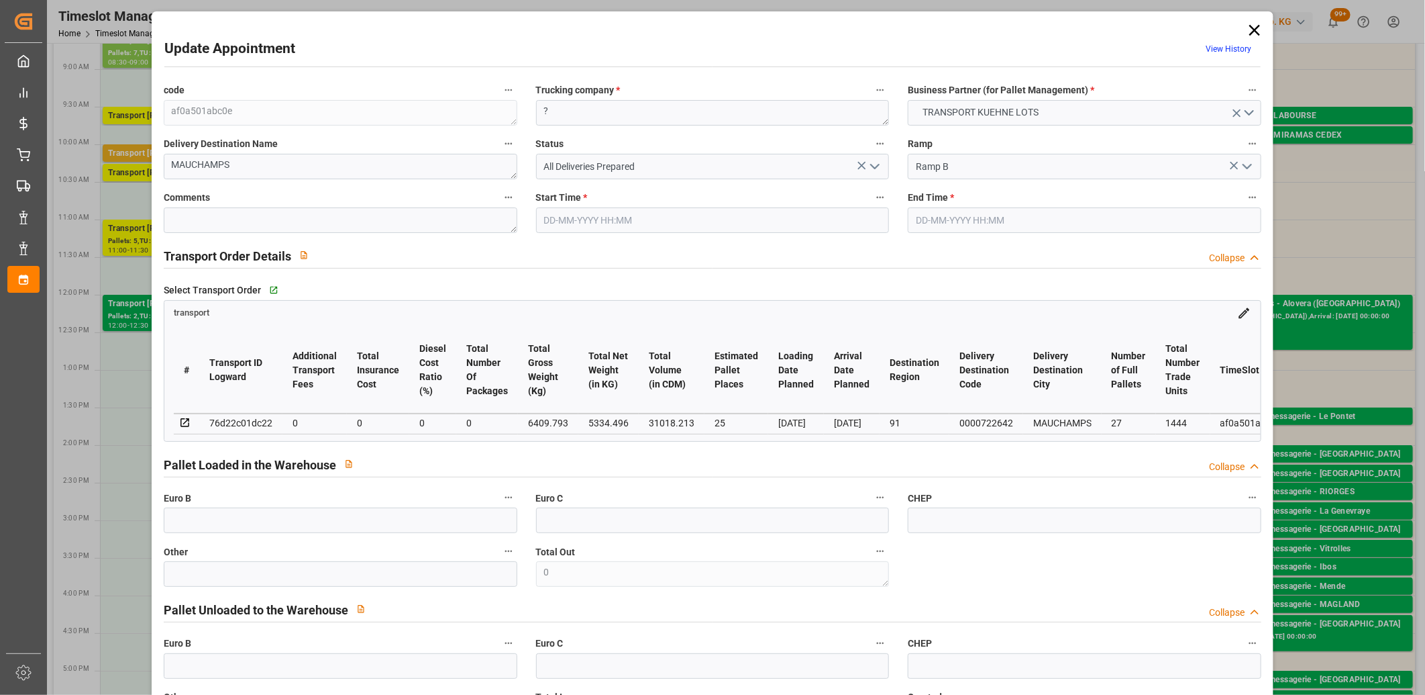
type input "04-09-2025"
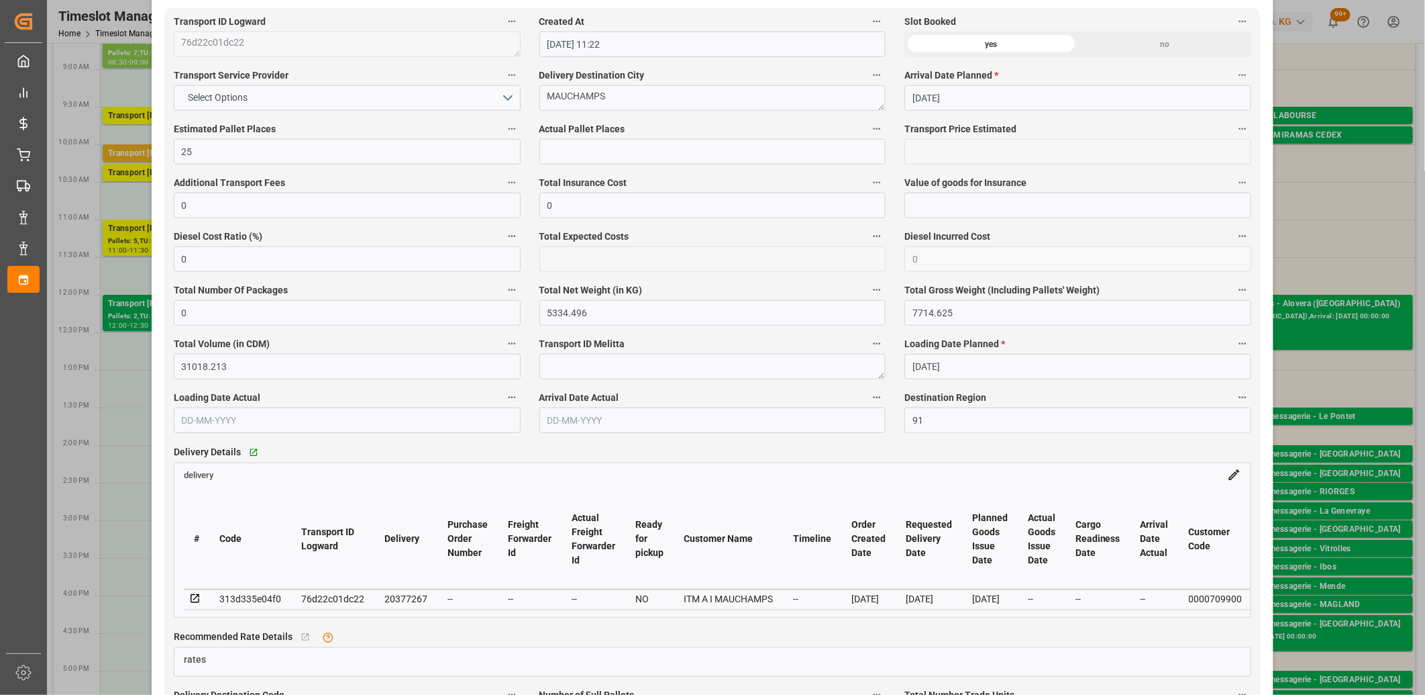
scroll to position [746, 0]
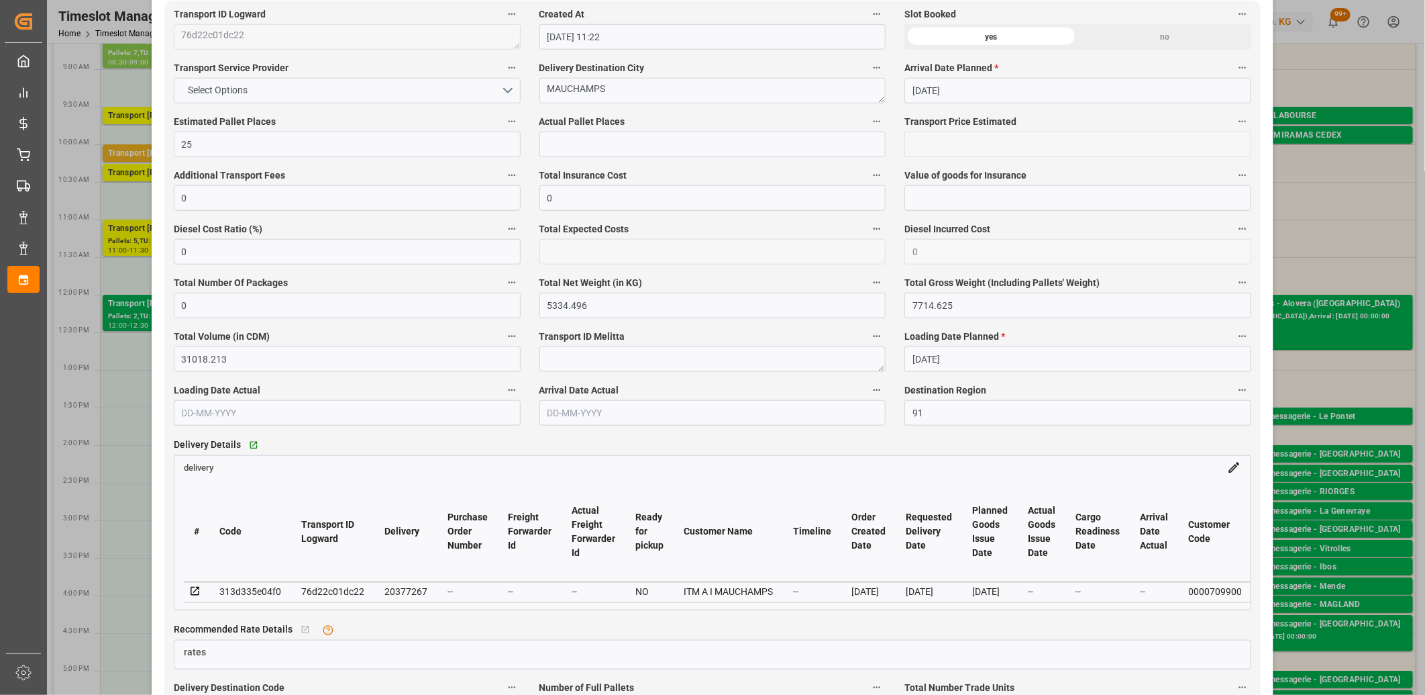
click at [393, 594] on div "20377267" at bounding box center [406, 591] width 43 height 16
click at [393, 593] on div "20377267" at bounding box center [406, 591] width 43 height 16
copy div "20377267"
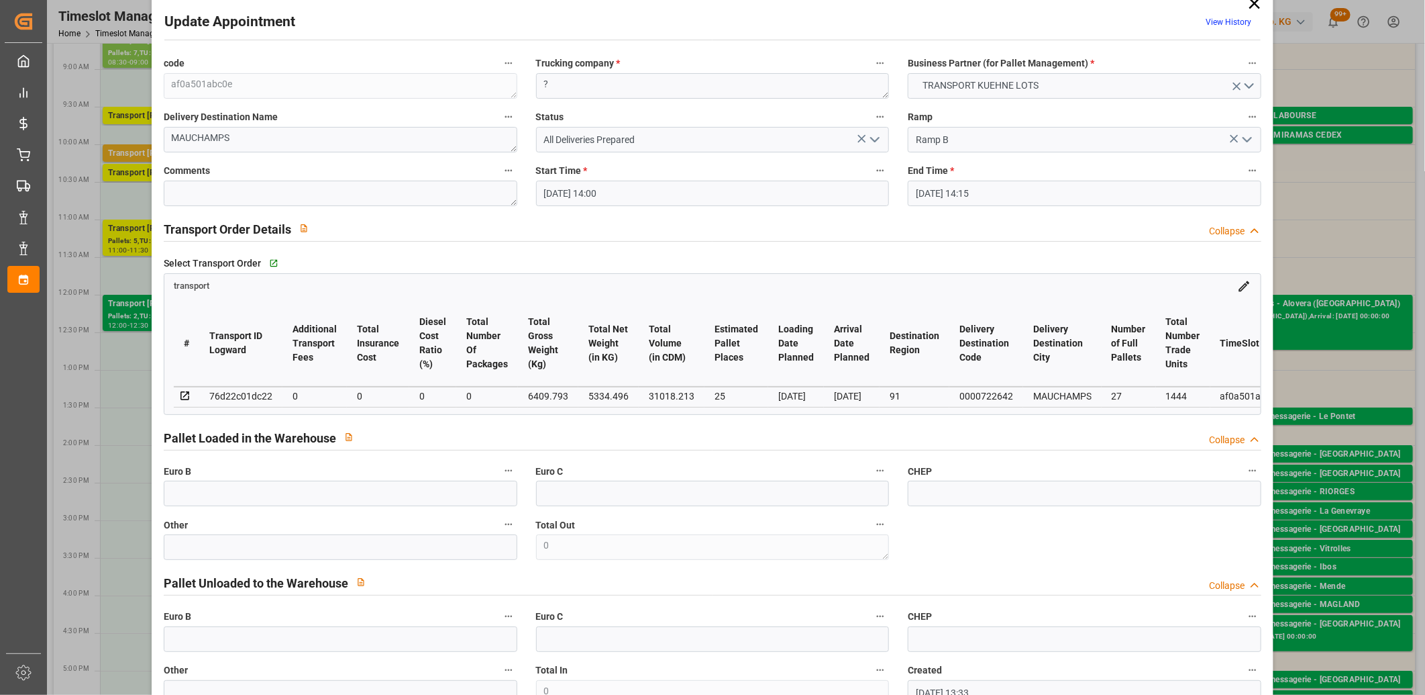
scroll to position [0, 0]
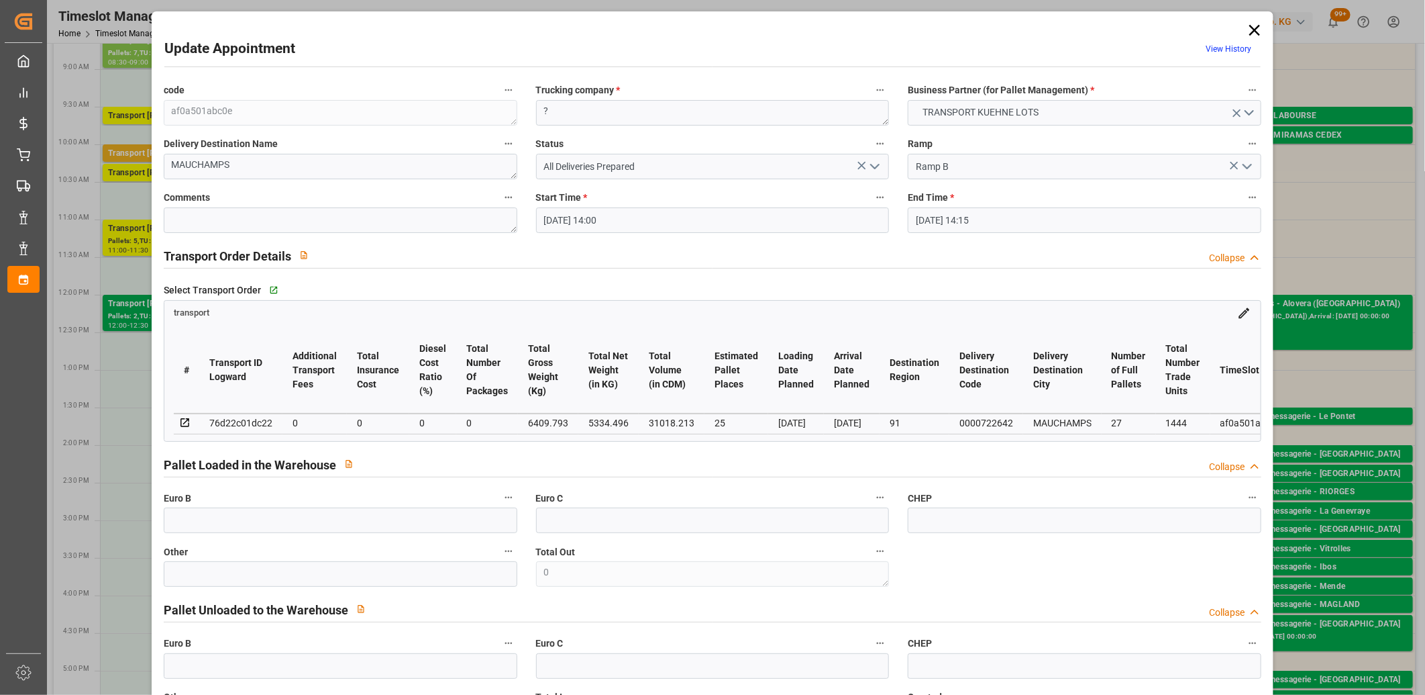
click at [1251, 32] on icon at bounding box center [1254, 30] width 19 height 19
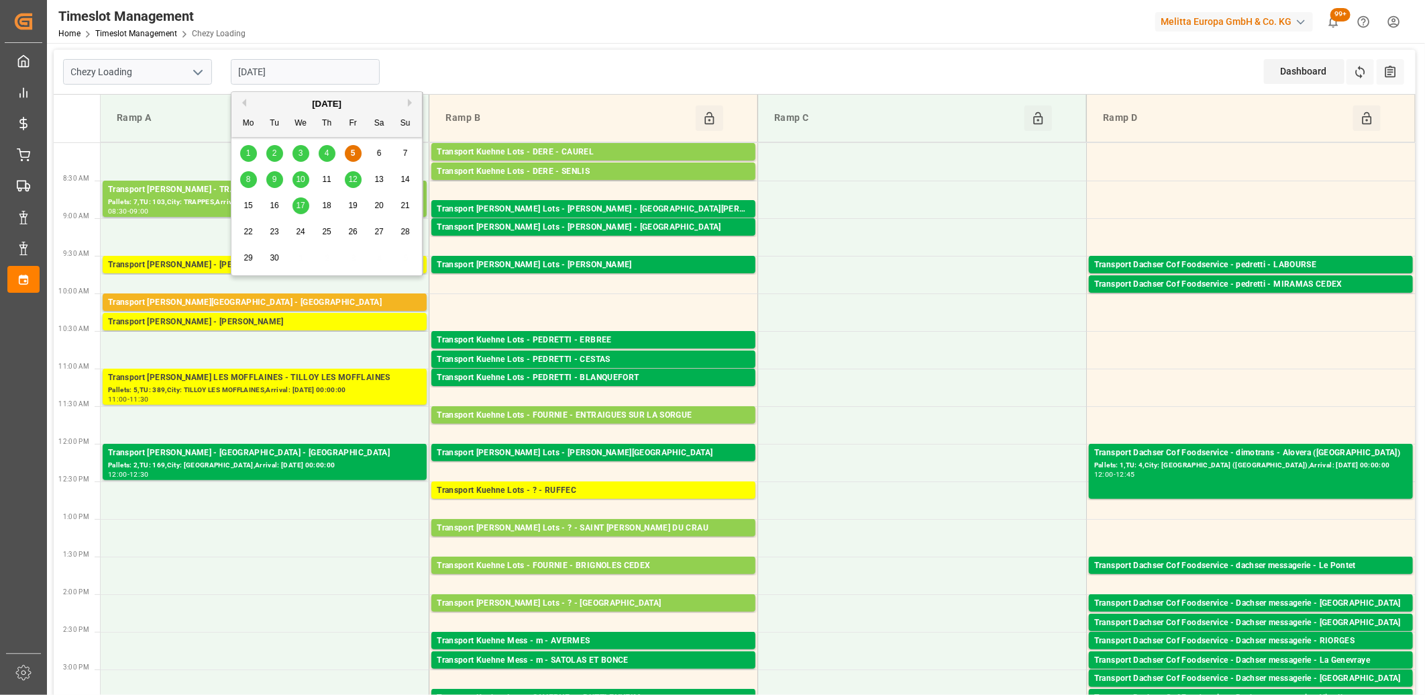
click at [291, 68] on input "[DATE]" at bounding box center [305, 72] width 149 height 26
click at [250, 181] on span "8" at bounding box center [248, 178] width 5 height 9
type input "[DATE]"
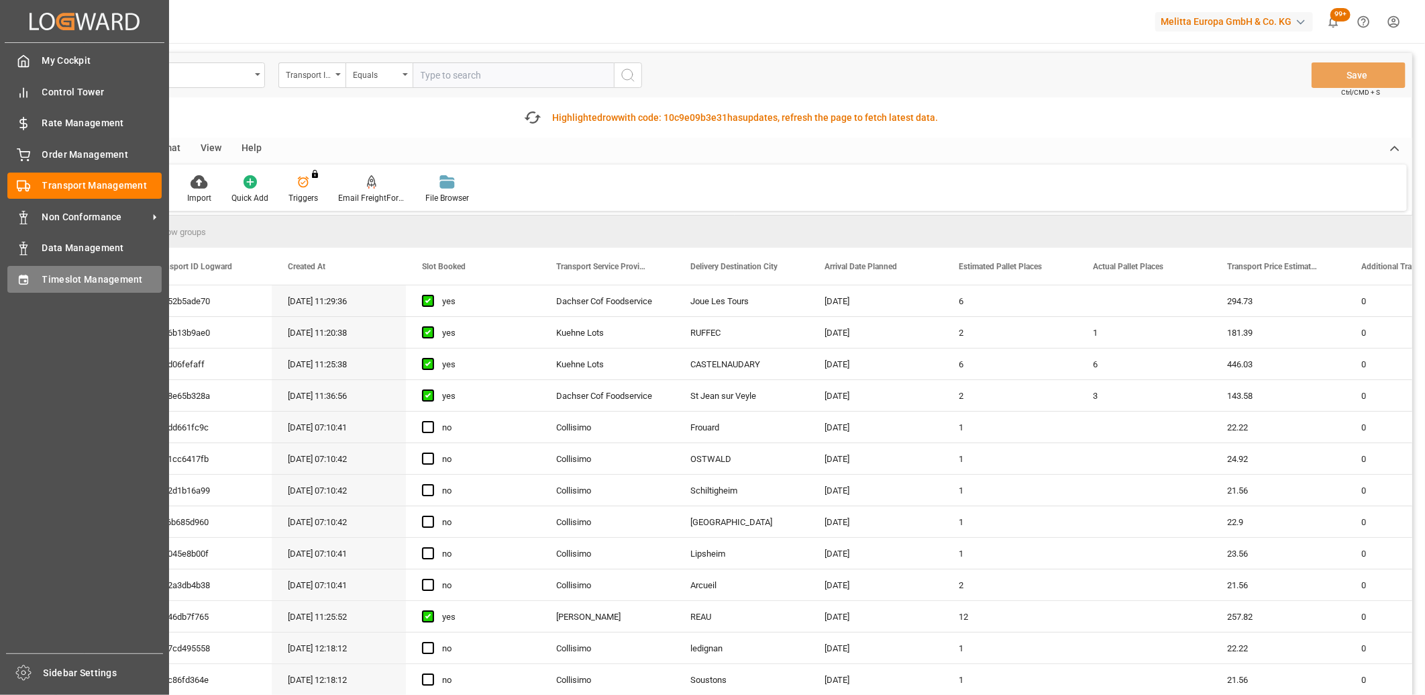
click at [39, 278] on div "Timeslot Management Timeslot Management" at bounding box center [84, 279] width 154 height 26
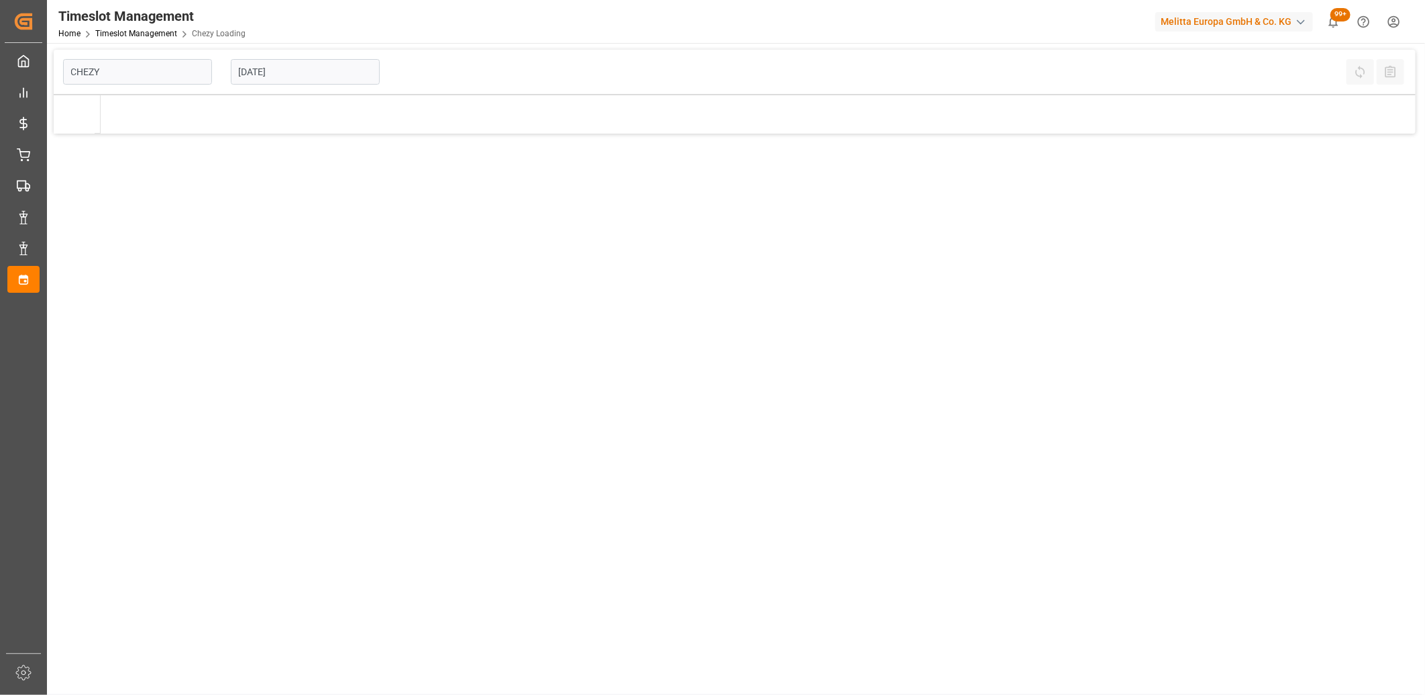
type input "Chezy Loading"
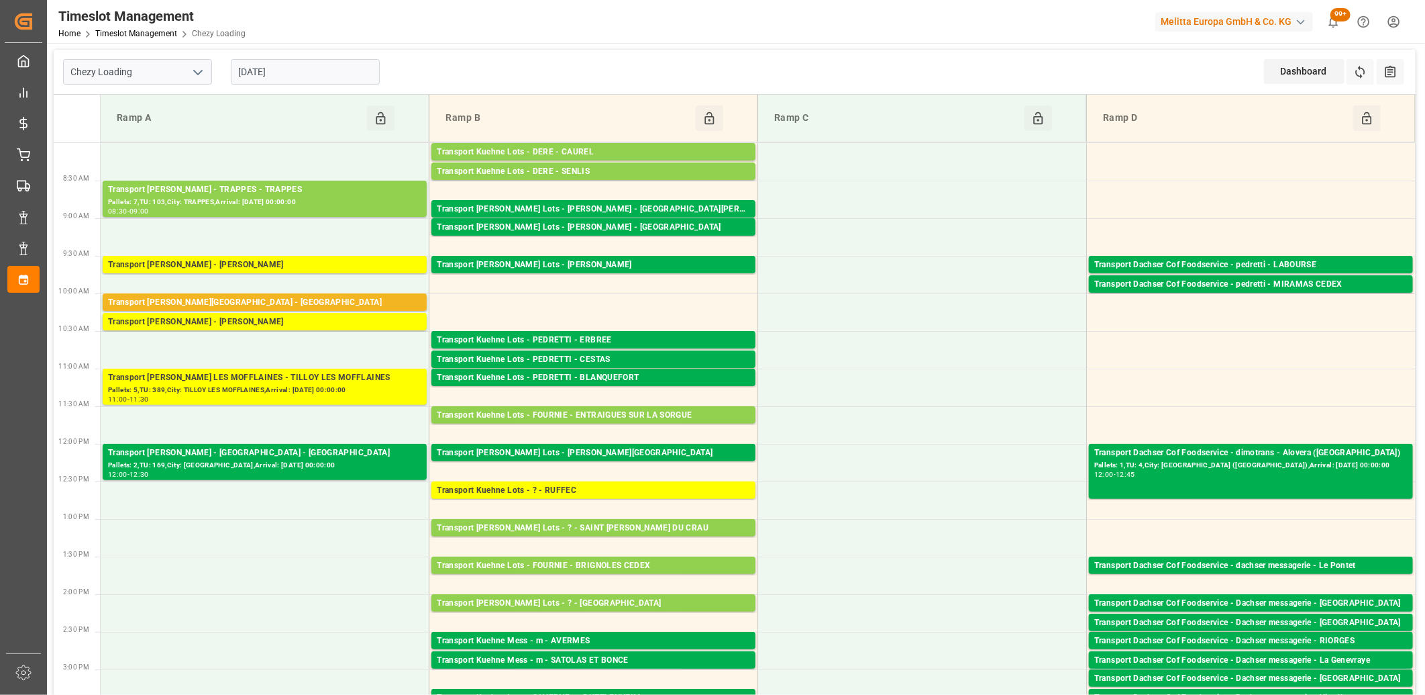
click at [329, 74] on input "[DATE]" at bounding box center [305, 72] width 149 height 26
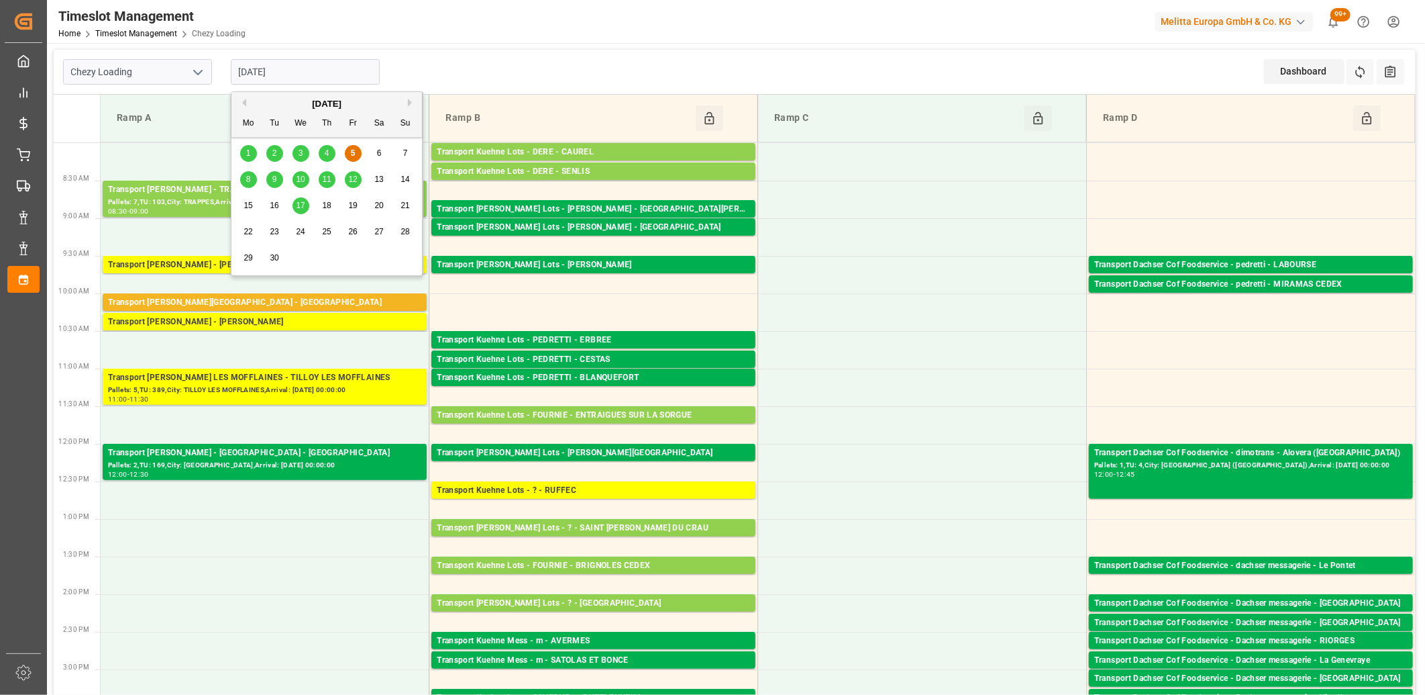
click at [250, 183] on span "8" at bounding box center [248, 178] width 5 height 9
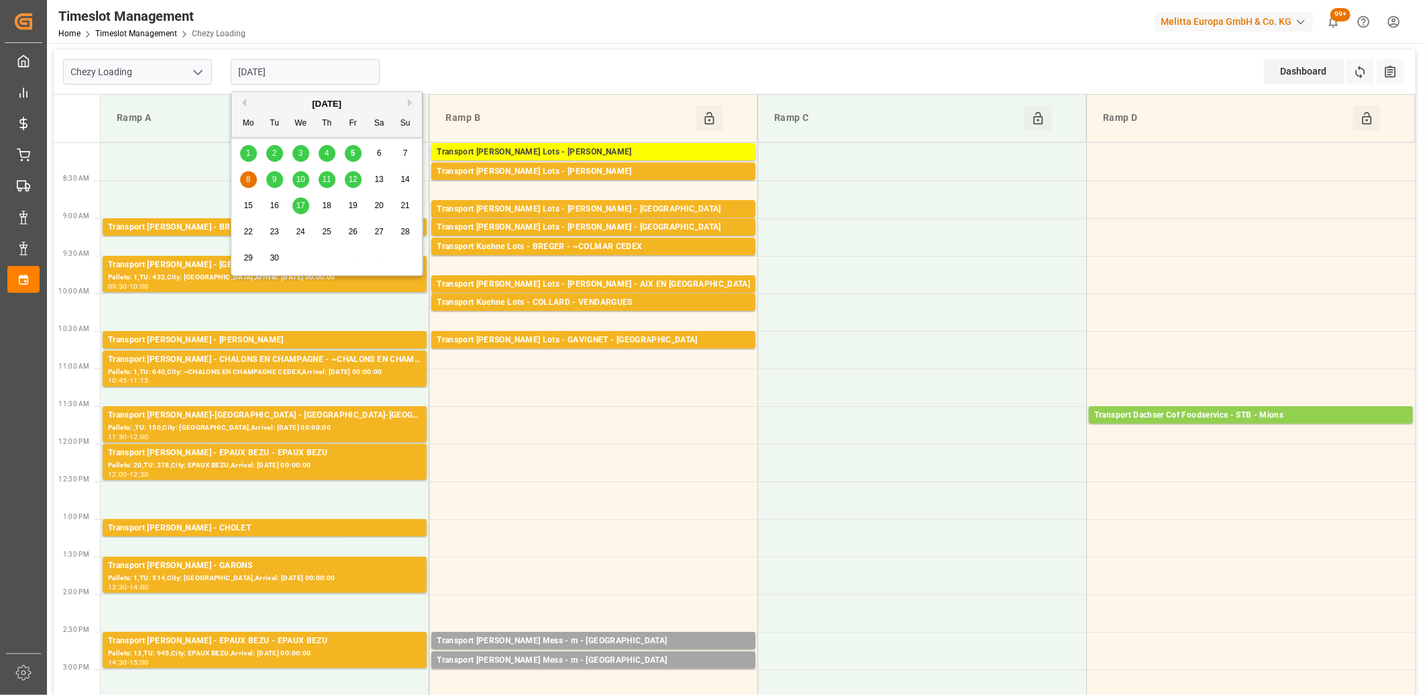
click at [367, 67] on input "[DATE]" at bounding box center [305, 72] width 149 height 26
click at [356, 152] on div "5" at bounding box center [353, 154] width 17 height 16
type input "[DATE]"
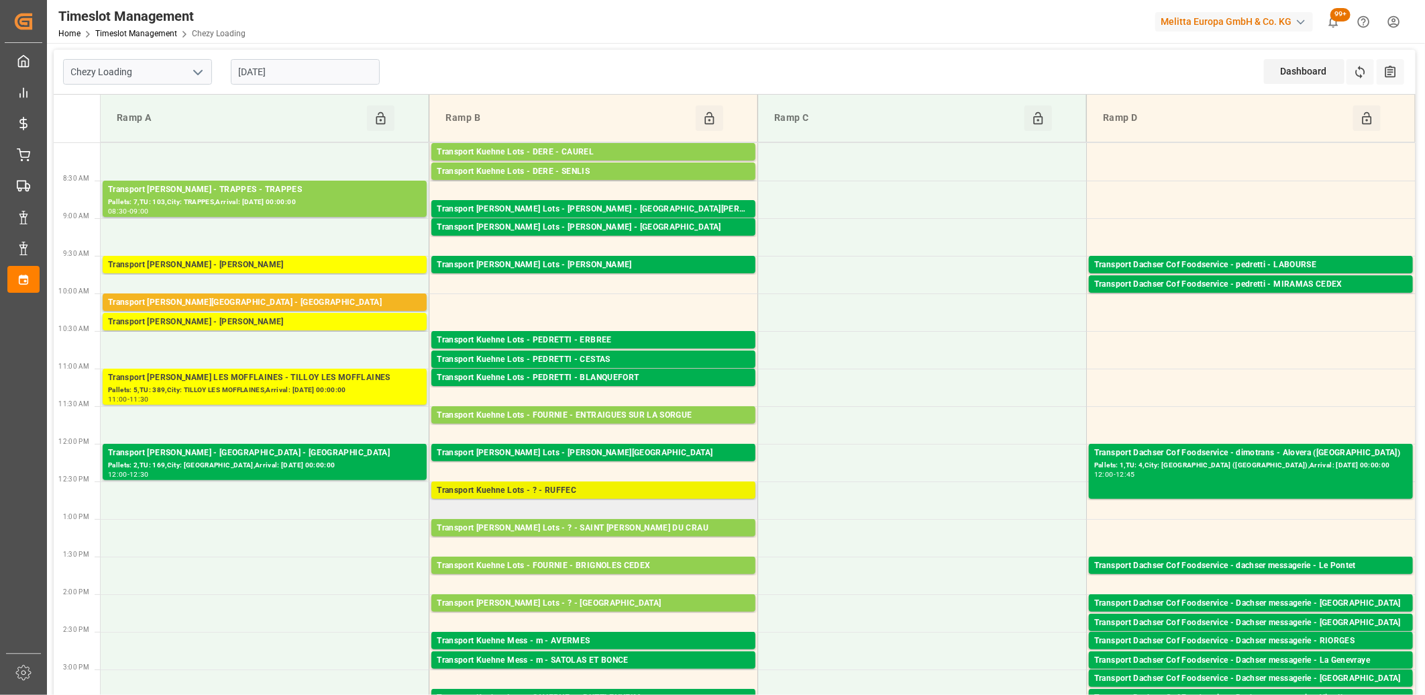
click at [536, 488] on div "Transport Kuehne Lots - ? - RUFFEC" at bounding box center [593, 490] width 313 height 13
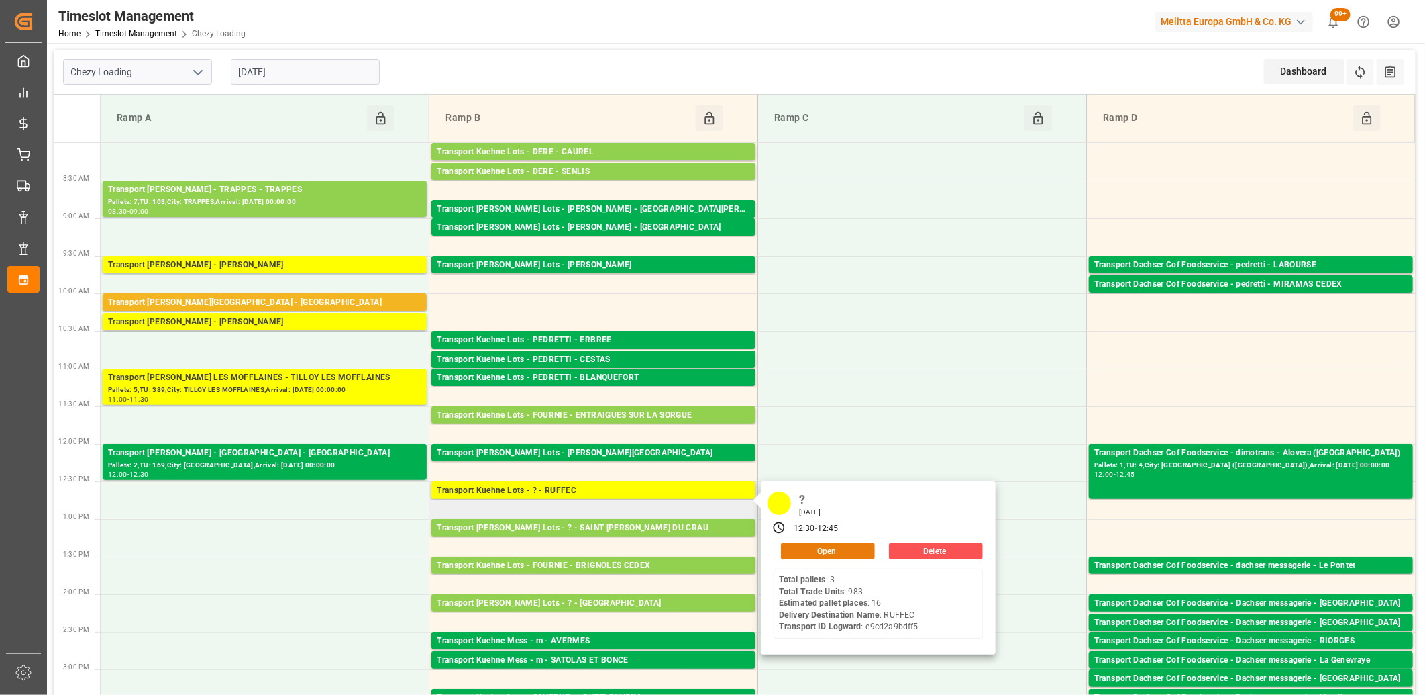
click at [799, 548] on button "Open" at bounding box center [828, 551] width 94 height 16
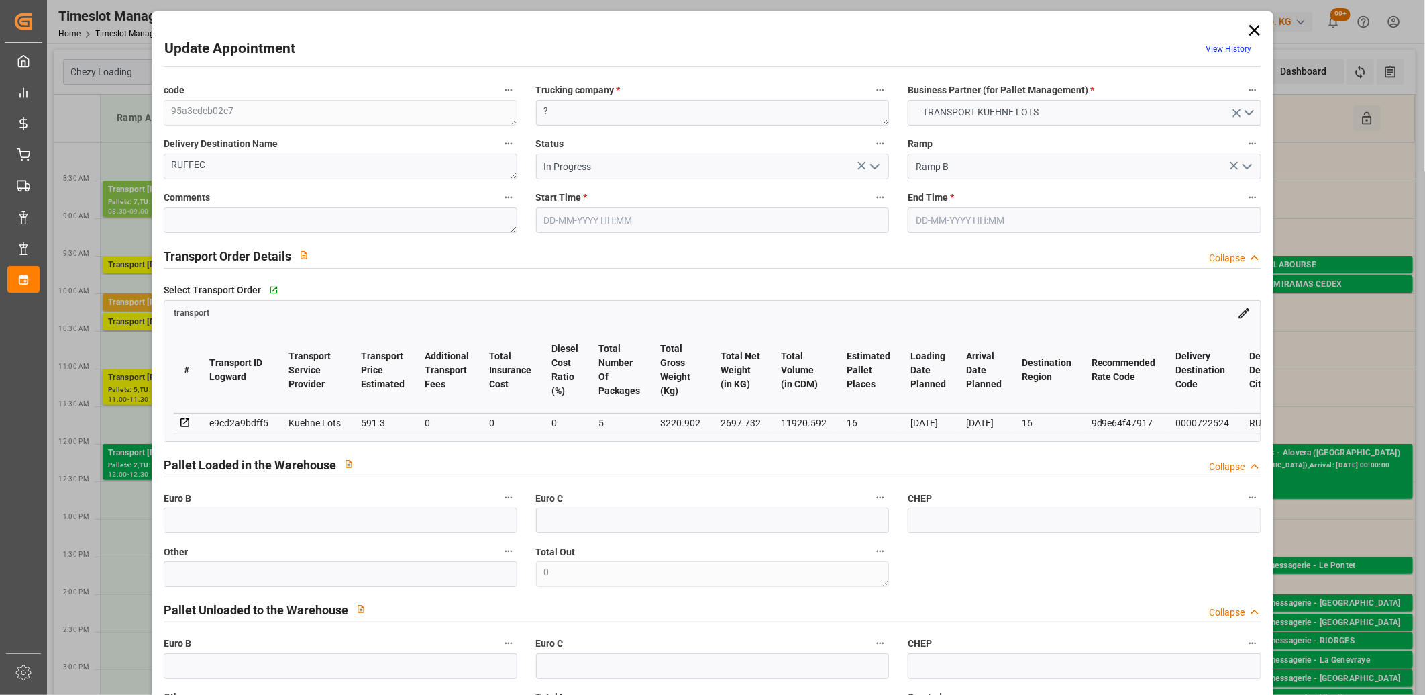
type input "05-09-2025 12:30"
type input "05-09-2025 12:45"
type input "04-09-2025 13:10"
type input "04-09-2025 11:30"
type input "[DATE]"
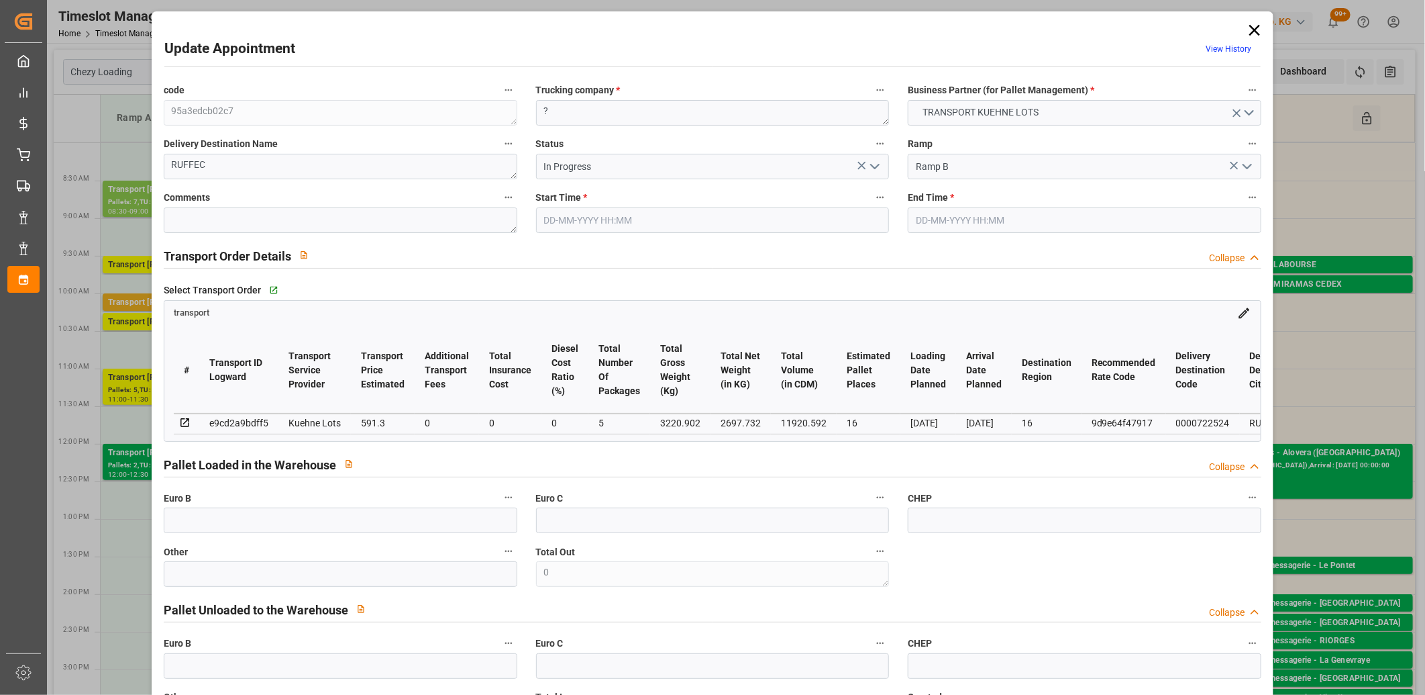
type input "[DATE]"
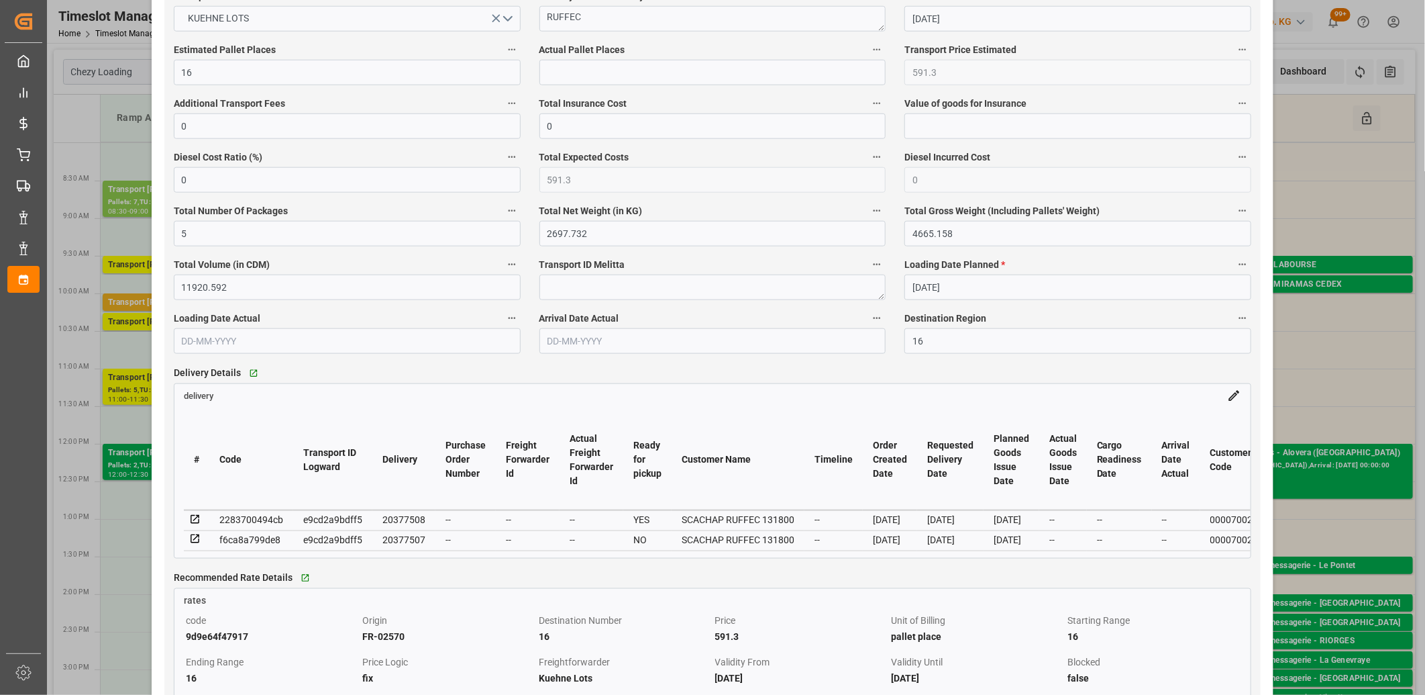
scroll to position [820, 0]
click at [193, 540] on icon at bounding box center [195, 536] width 12 height 12
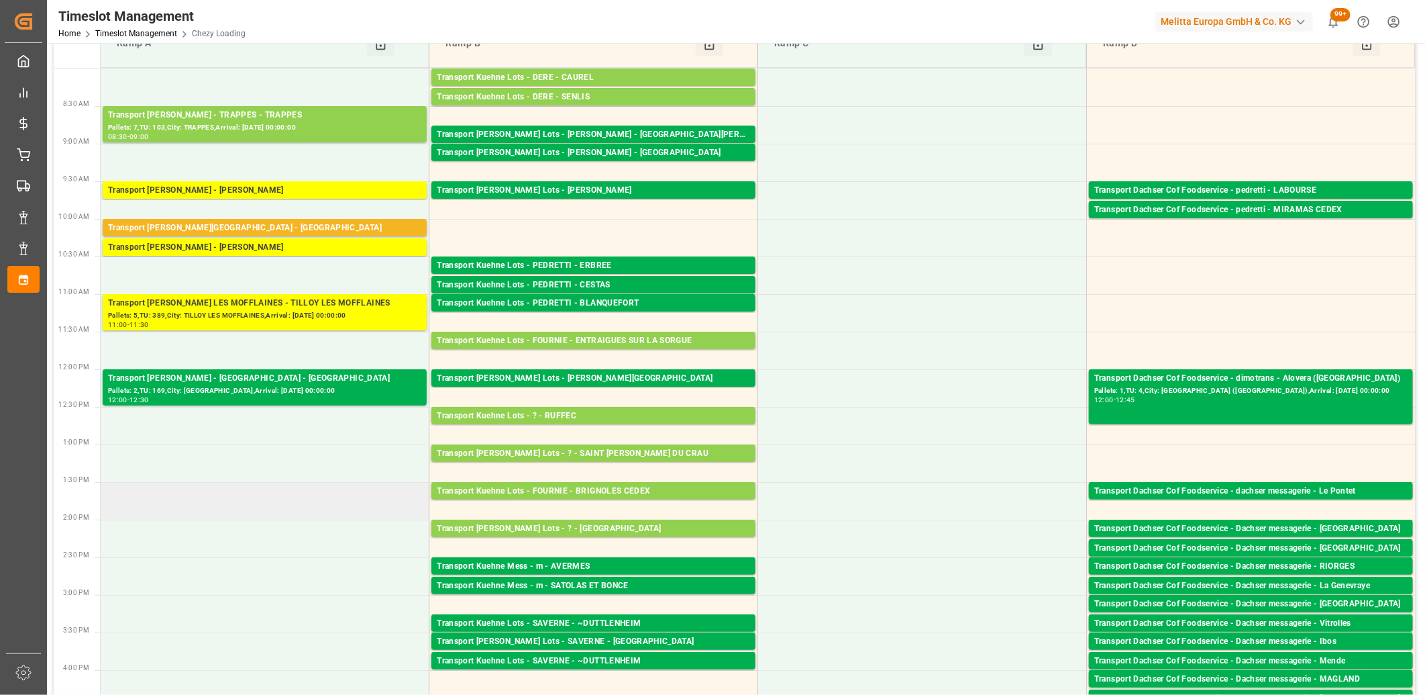
scroll to position [0, 0]
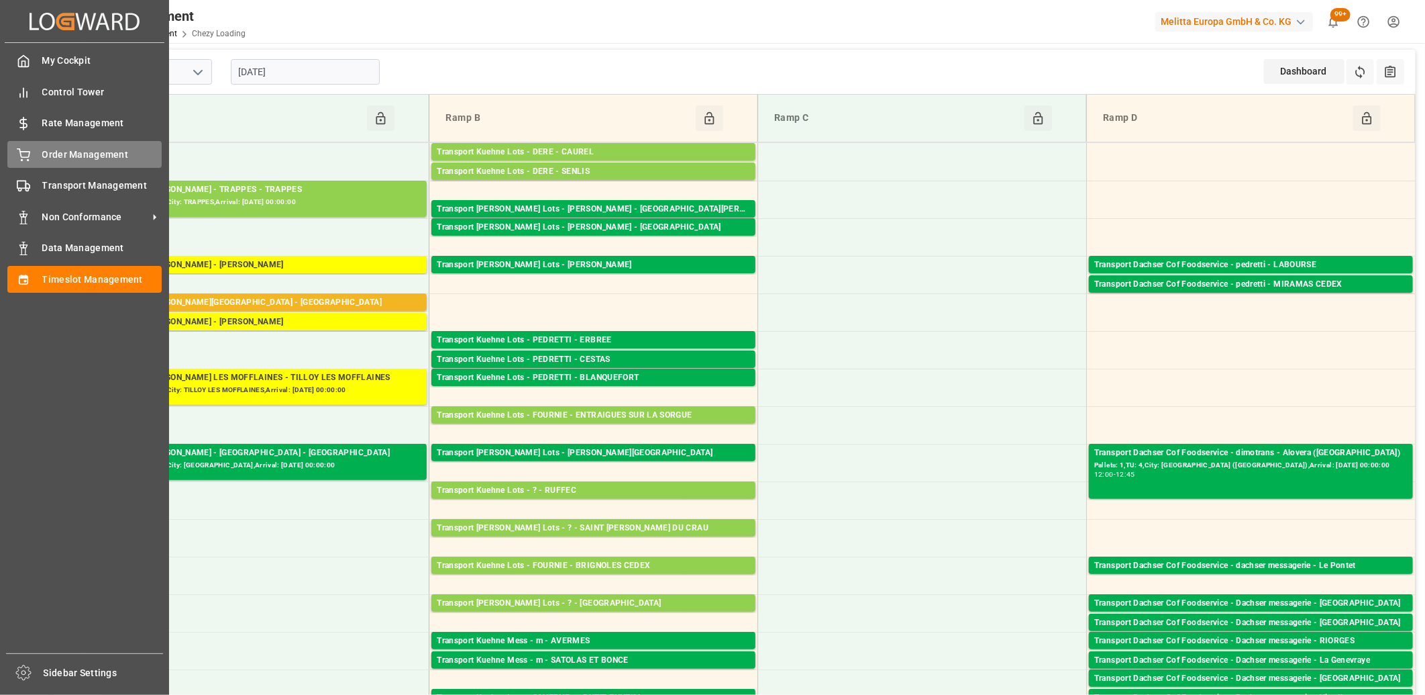
click at [36, 164] on div "Order Management Order Management" at bounding box center [84, 154] width 154 height 26
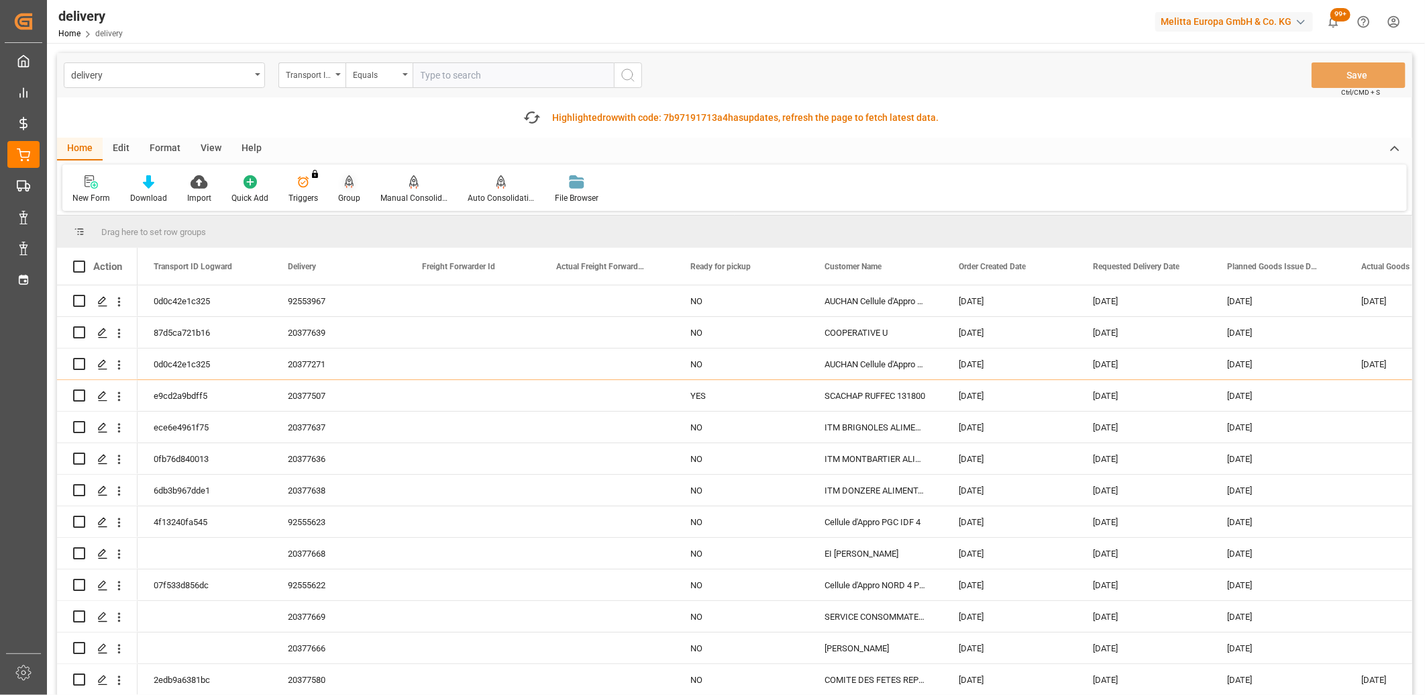
click at [345, 185] on icon at bounding box center [349, 180] width 9 height 11
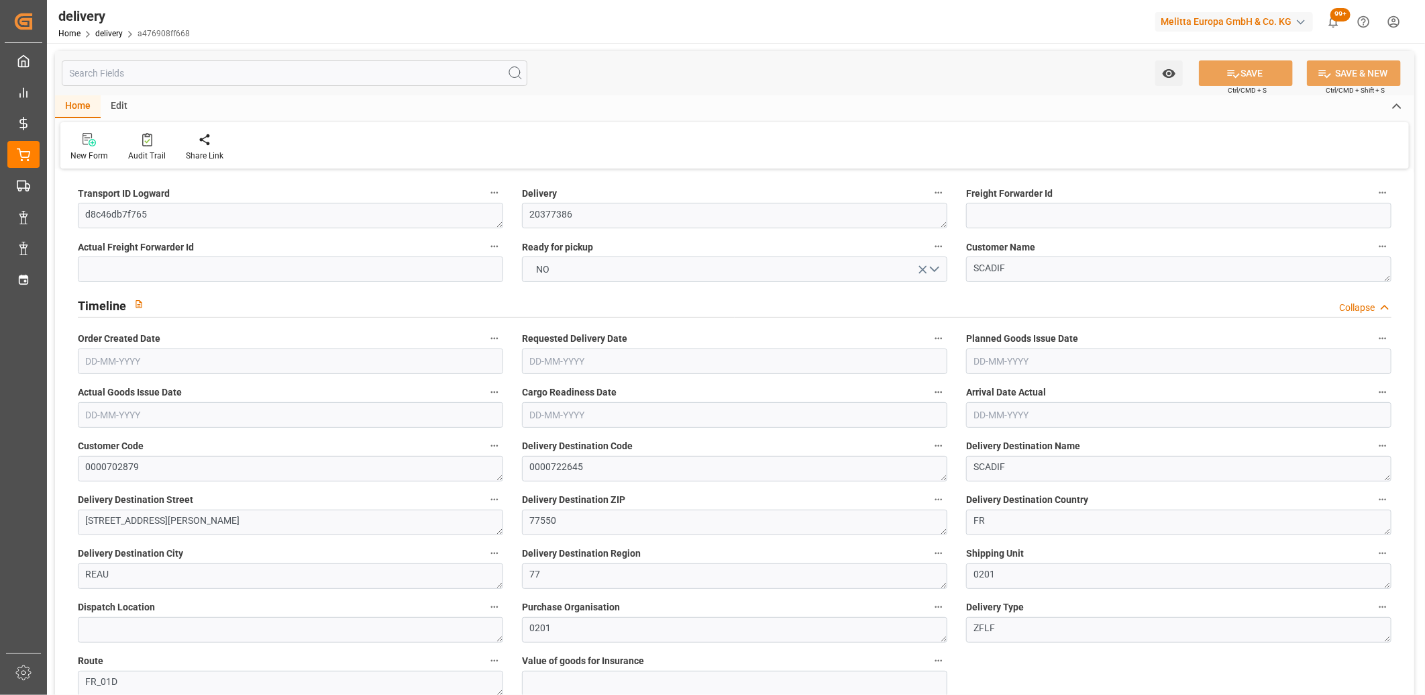
type input "[DATE]"
type input "[DATE] 14:00"
click at [640, 272] on button "NO" at bounding box center [734, 269] width 425 height 26
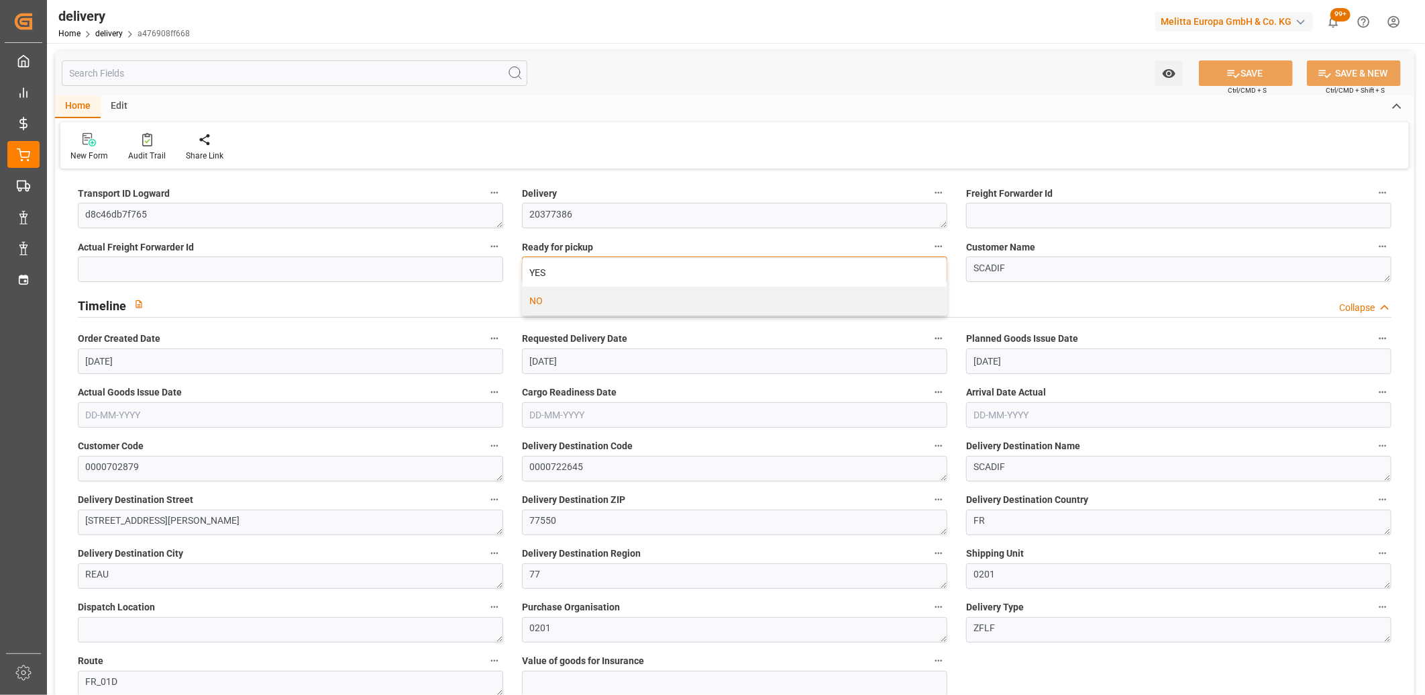
click at [640, 272] on div "YES" at bounding box center [735, 272] width 424 height 28
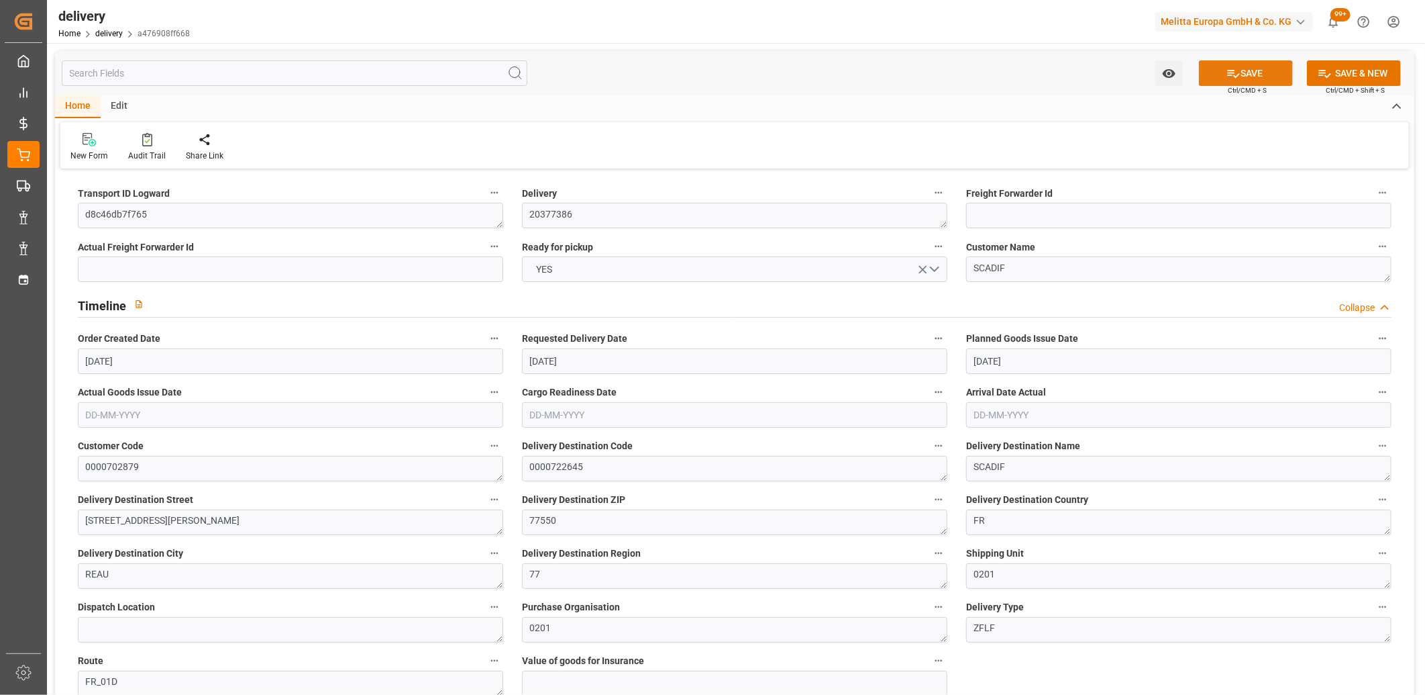
click at [1231, 74] on icon at bounding box center [1234, 73] width 14 height 14
type input "[DATE]"
type input "[DATE] 11:02"
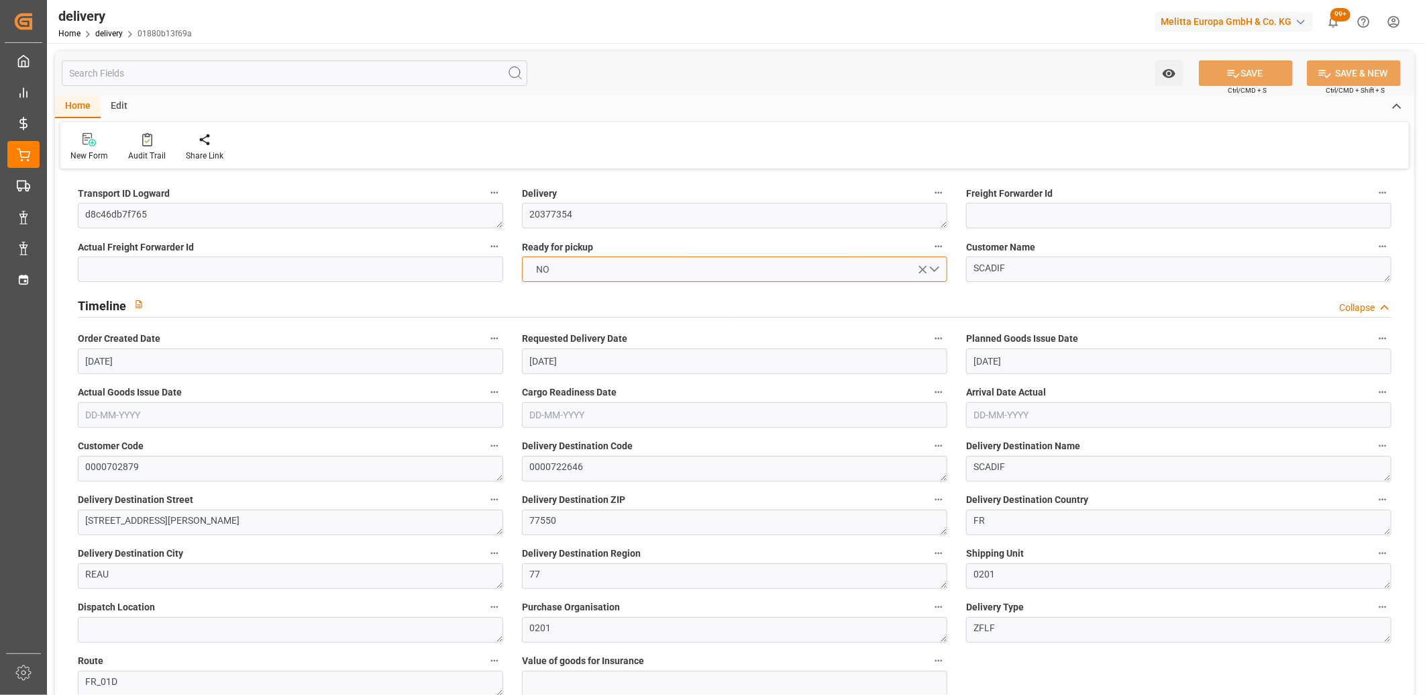
click at [552, 266] on span "NO" at bounding box center [543, 269] width 27 height 14
click at [552, 266] on div "YES" at bounding box center [735, 272] width 424 height 28
click at [1220, 68] on button "SAVE" at bounding box center [1246, 73] width 94 height 26
type input "[DATE]"
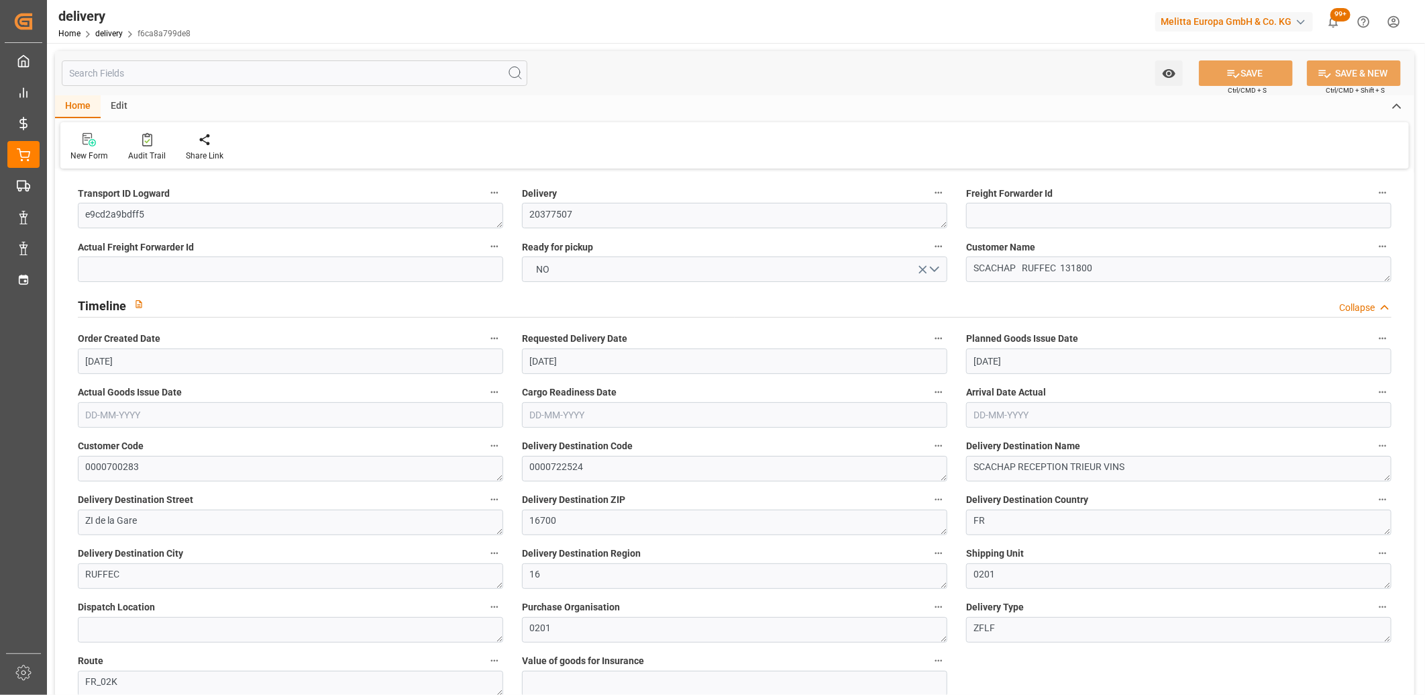
type input "[DATE]"
type input "[DATE] 11:00"
click at [568, 272] on button "NO" at bounding box center [734, 269] width 425 height 26
click at [568, 272] on div "YES" at bounding box center [735, 272] width 424 height 28
click at [1251, 71] on button "SAVE" at bounding box center [1246, 73] width 94 height 26
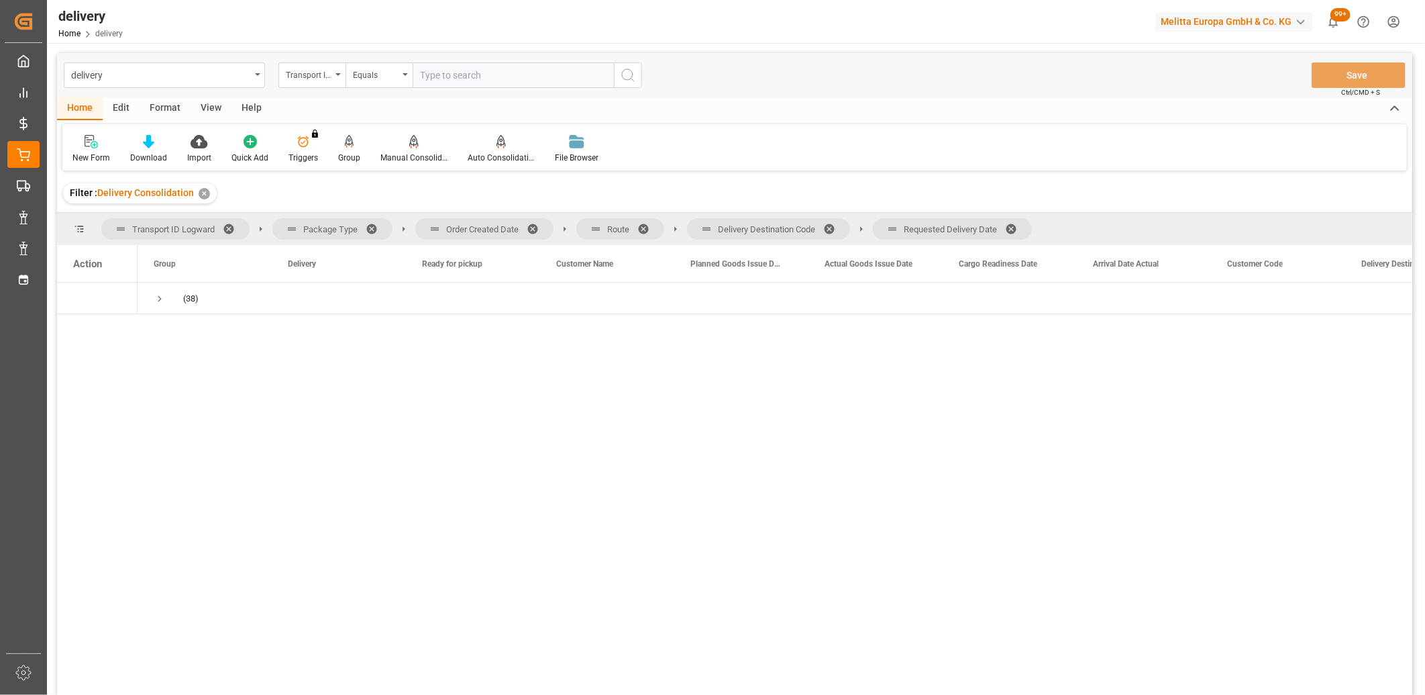
click at [1012, 224] on span at bounding box center [1015, 229] width 21 height 12
click at [830, 230] on span at bounding box center [833, 229] width 21 height 12
click at [648, 225] on span at bounding box center [648, 229] width 21 height 12
click at [540, 227] on span at bounding box center [537, 229] width 21 height 12
click at [161, 298] on span "Press SPACE to select this row." at bounding box center [160, 299] width 12 height 12
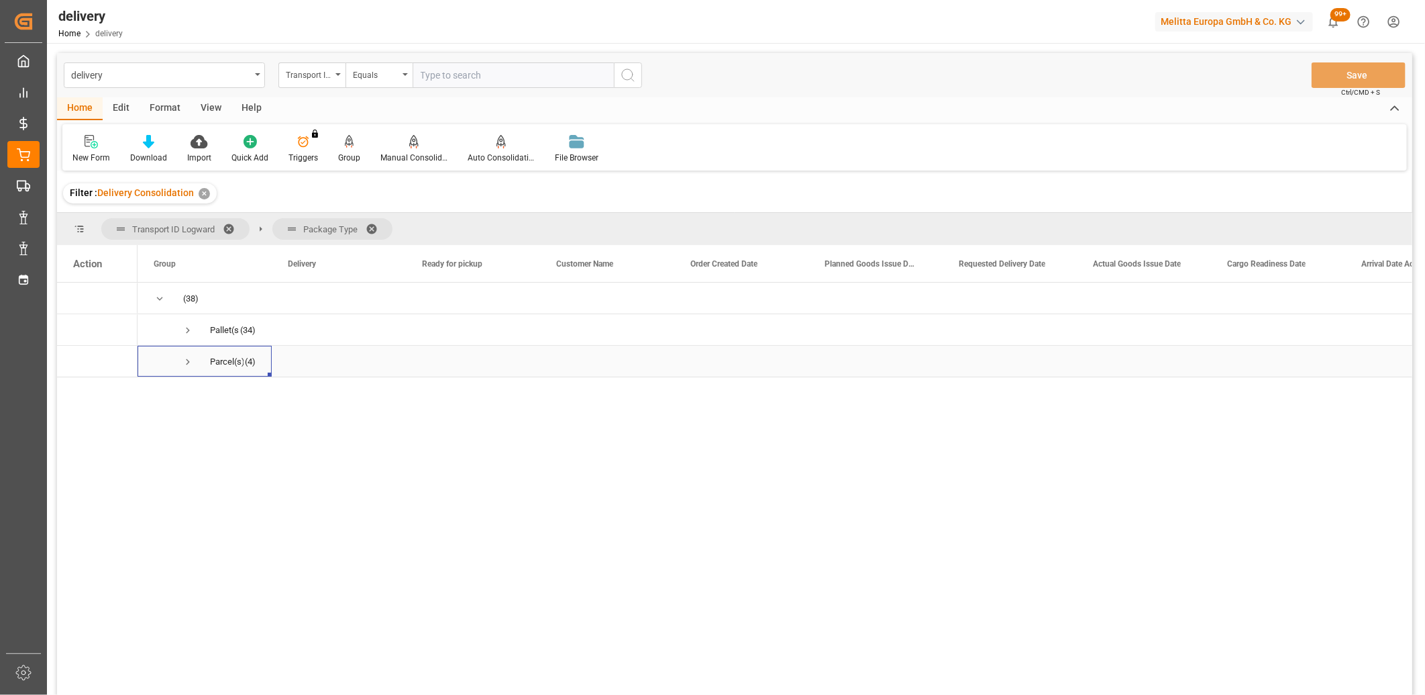
click at [189, 363] on span "Press SPACE to select this row." at bounding box center [188, 362] width 12 height 12
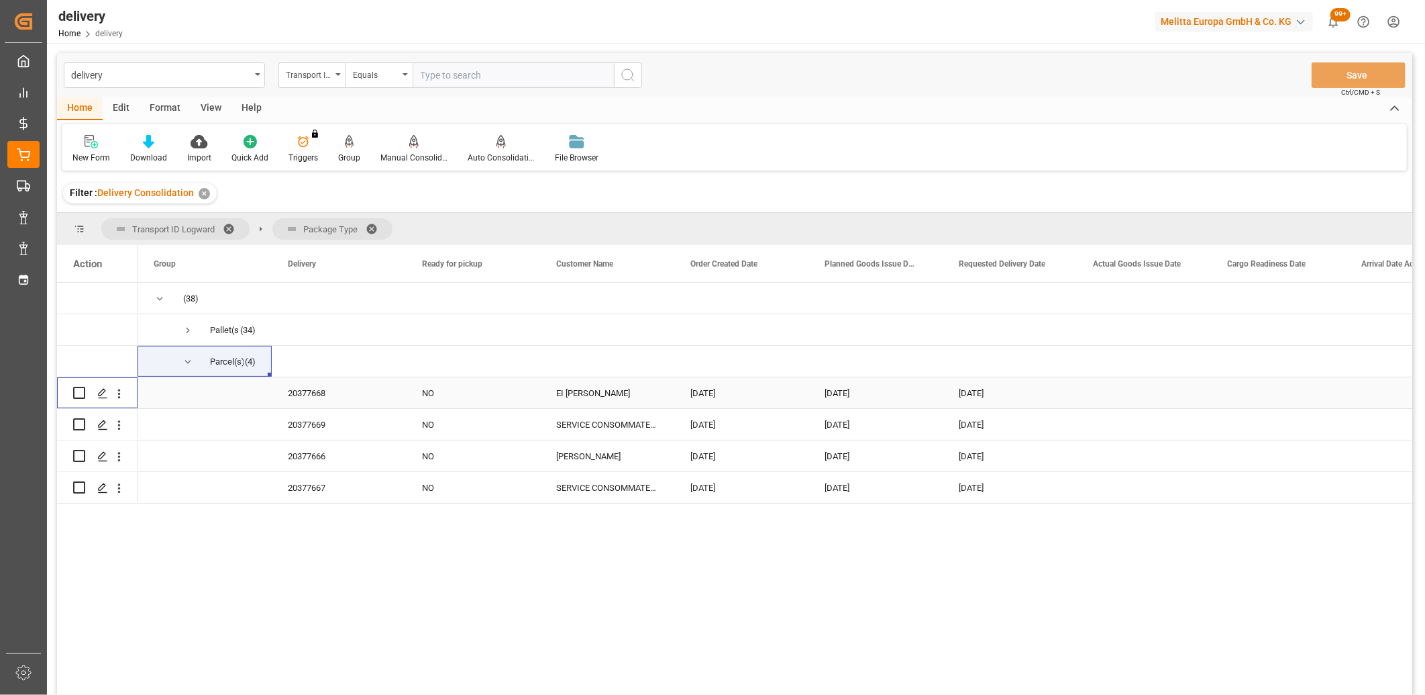
click at [83, 393] on input "Press Space to toggle row selection (unchecked)" at bounding box center [79, 393] width 12 height 12
checkbox input "true"
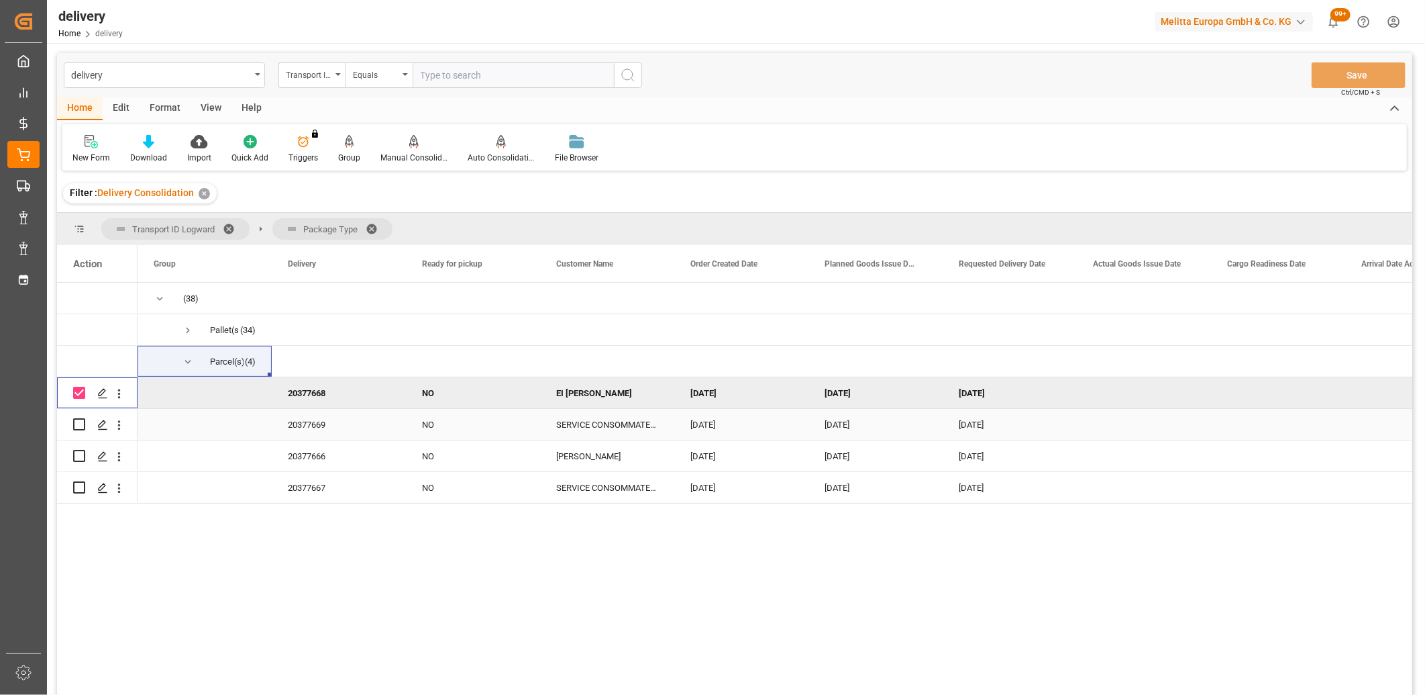
click at [78, 421] on input "Press Space to toggle row selection (unchecked)" at bounding box center [79, 424] width 12 height 12
checkbox input "true"
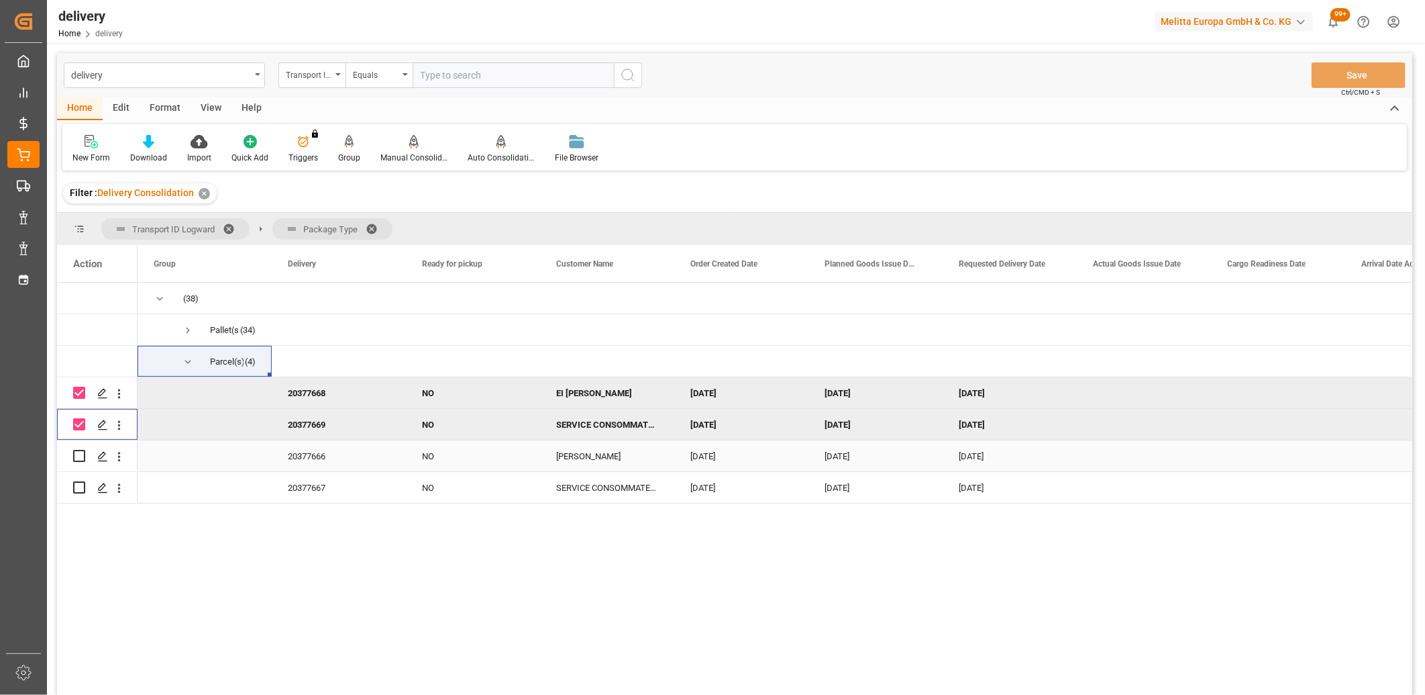
click at [78, 454] on input "Press Space to toggle row selection (unchecked)" at bounding box center [79, 456] width 12 height 12
checkbox input "true"
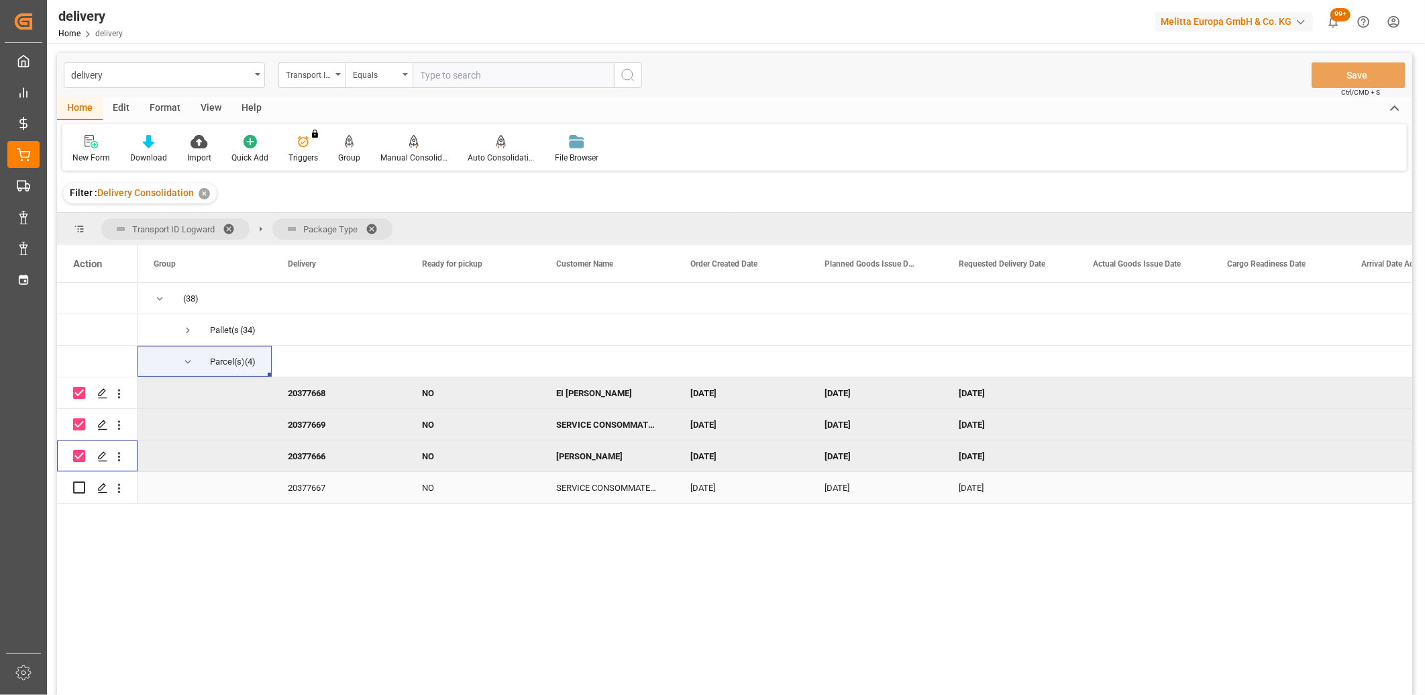
click at [79, 491] on input "Press Space to toggle row selection (unchecked)" at bounding box center [79, 487] width 12 height 12
checkbox input "true"
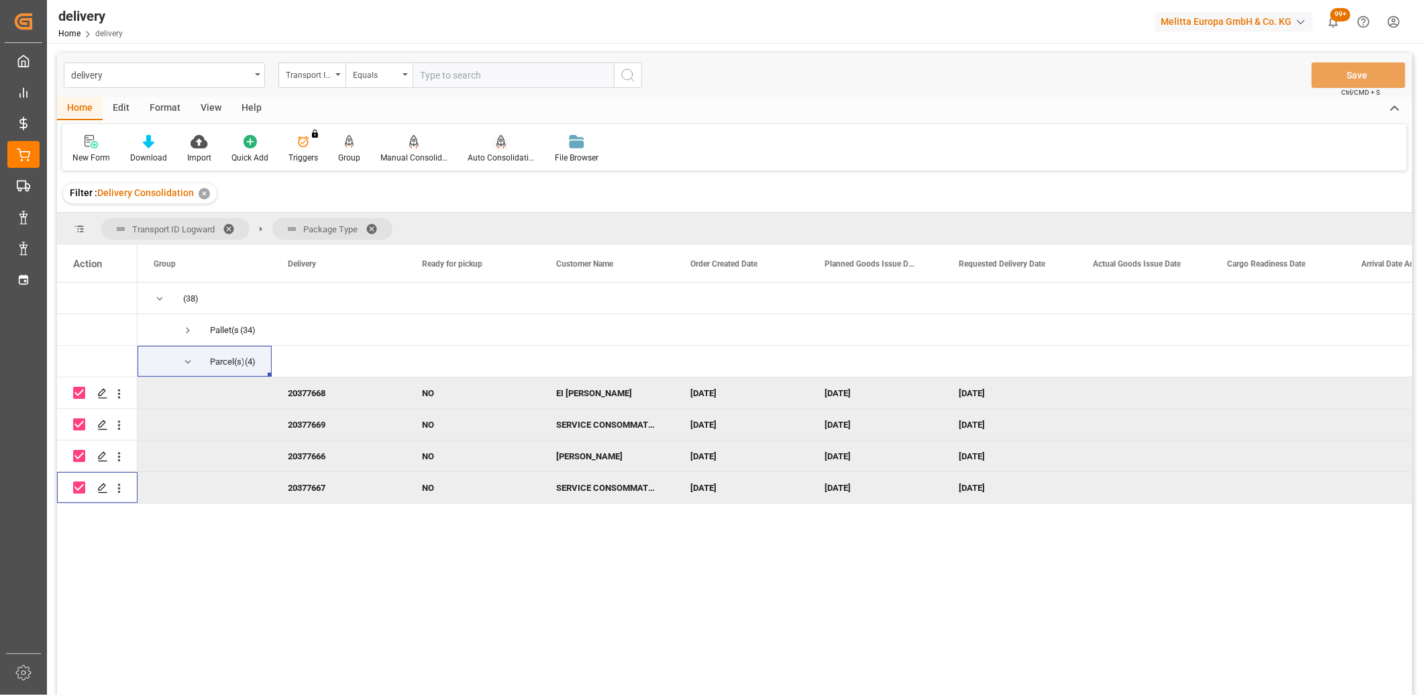
click at [499, 144] on icon at bounding box center [501, 141] width 9 height 13
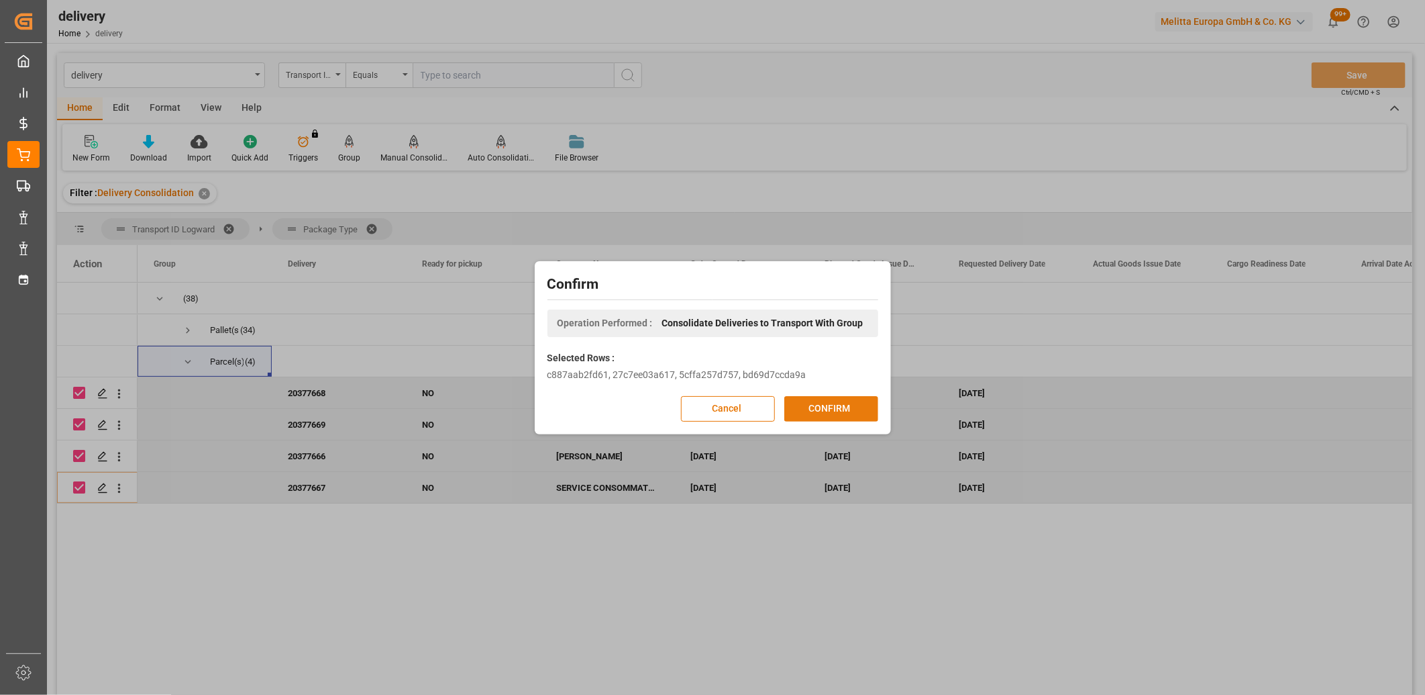
click at [846, 409] on button "CONFIRM" at bounding box center [831, 409] width 94 height 26
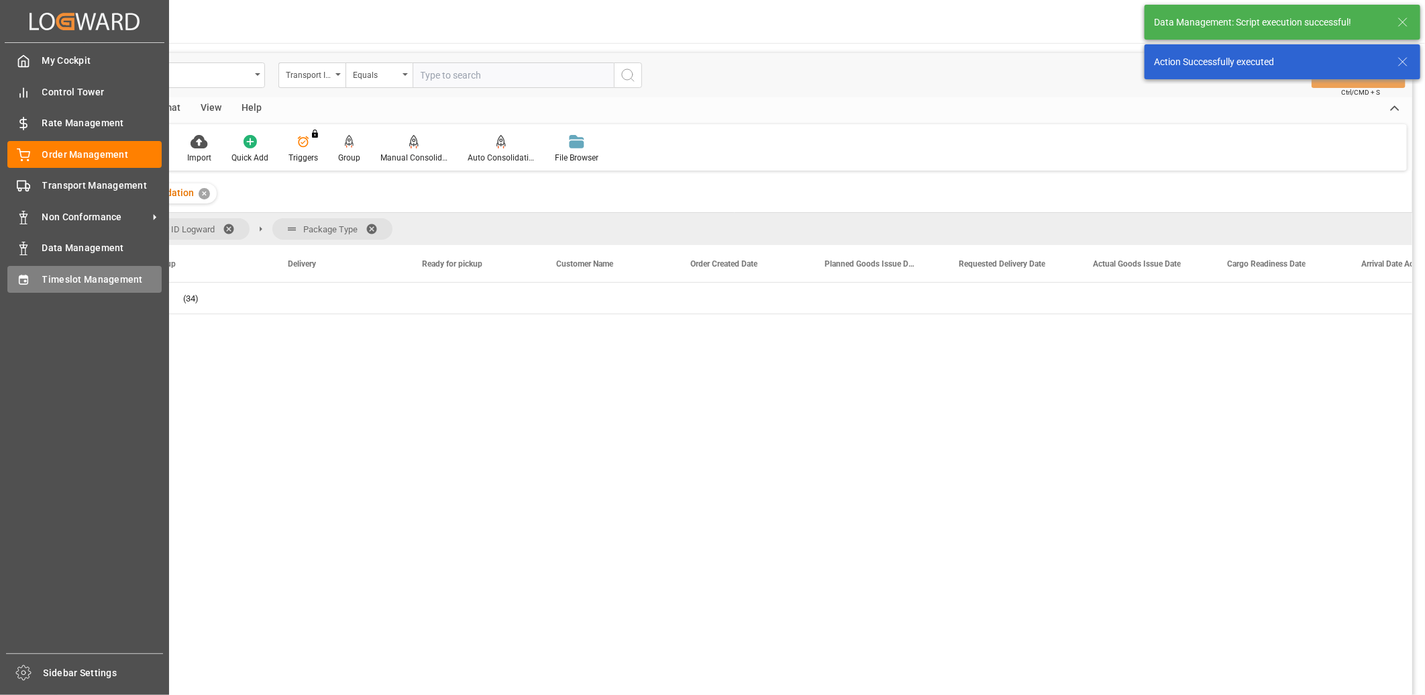
click at [35, 279] on div "Timeslot Management Timeslot Management" at bounding box center [84, 279] width 154 height 26
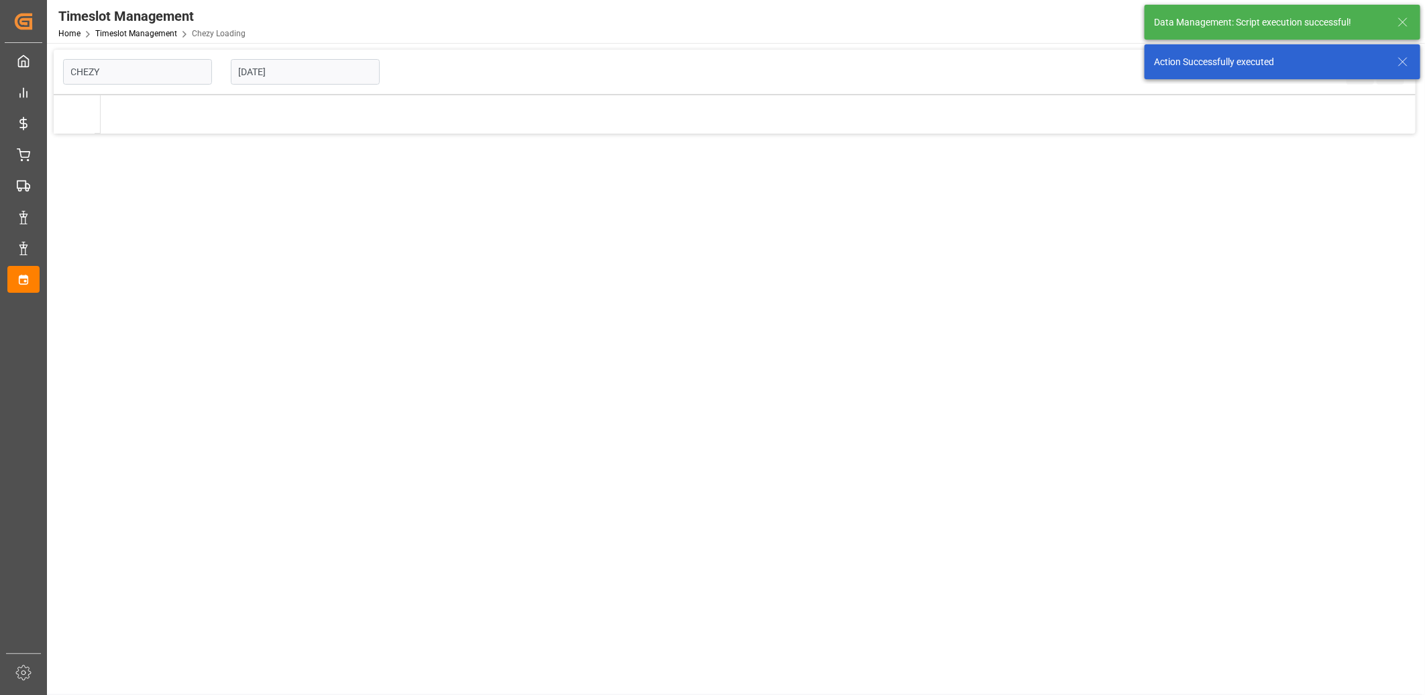
type input "Chezy Loading"
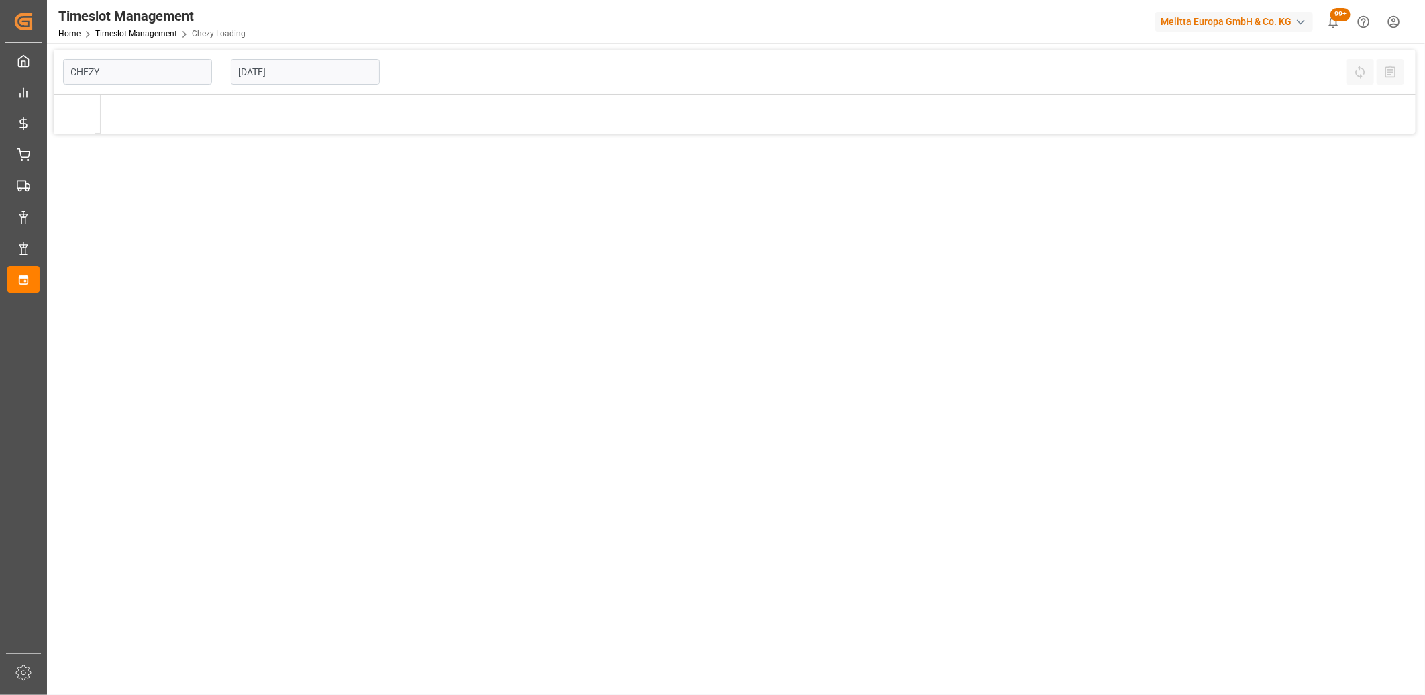
type input "Chezy Loading"
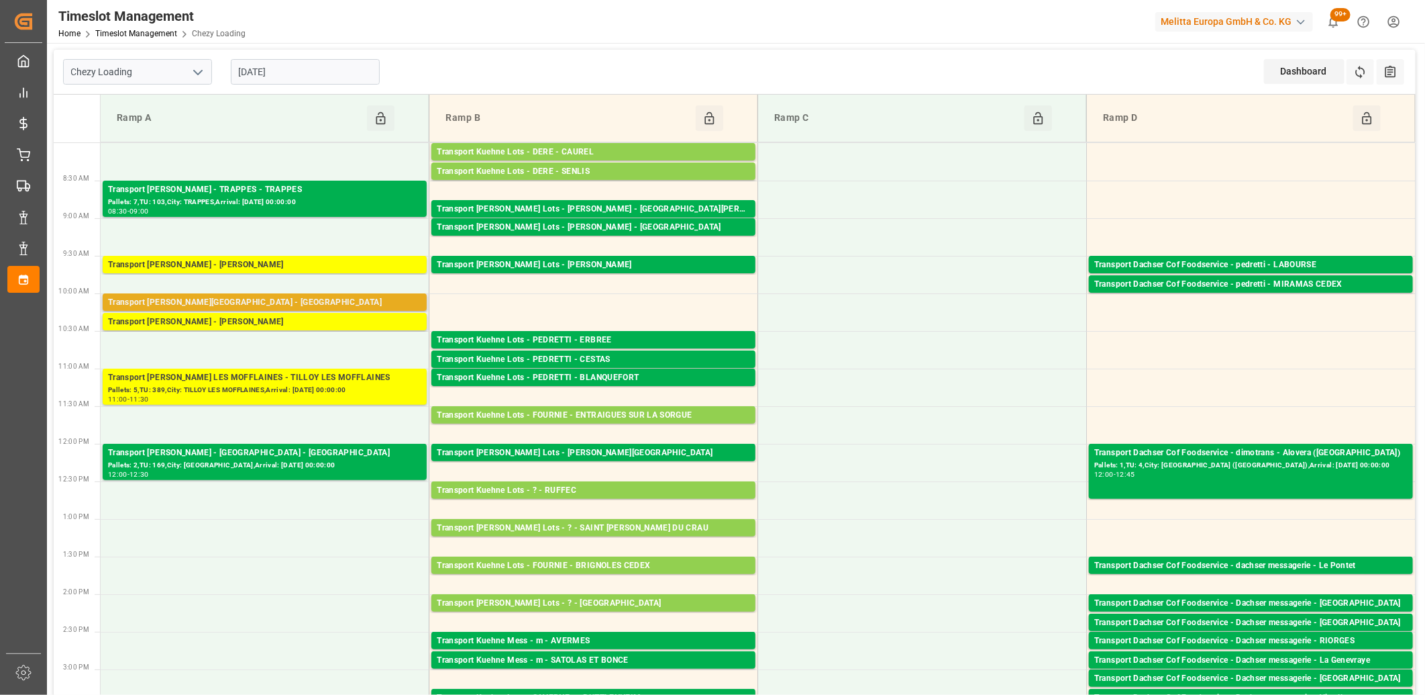
click at [225, 307] on div "Transport [PERSON_NAME][GEOGRAPHIC_DATA] - [GEOGRAPHIC_DATA]" at bounding box center [264, 302] width 313 height 13
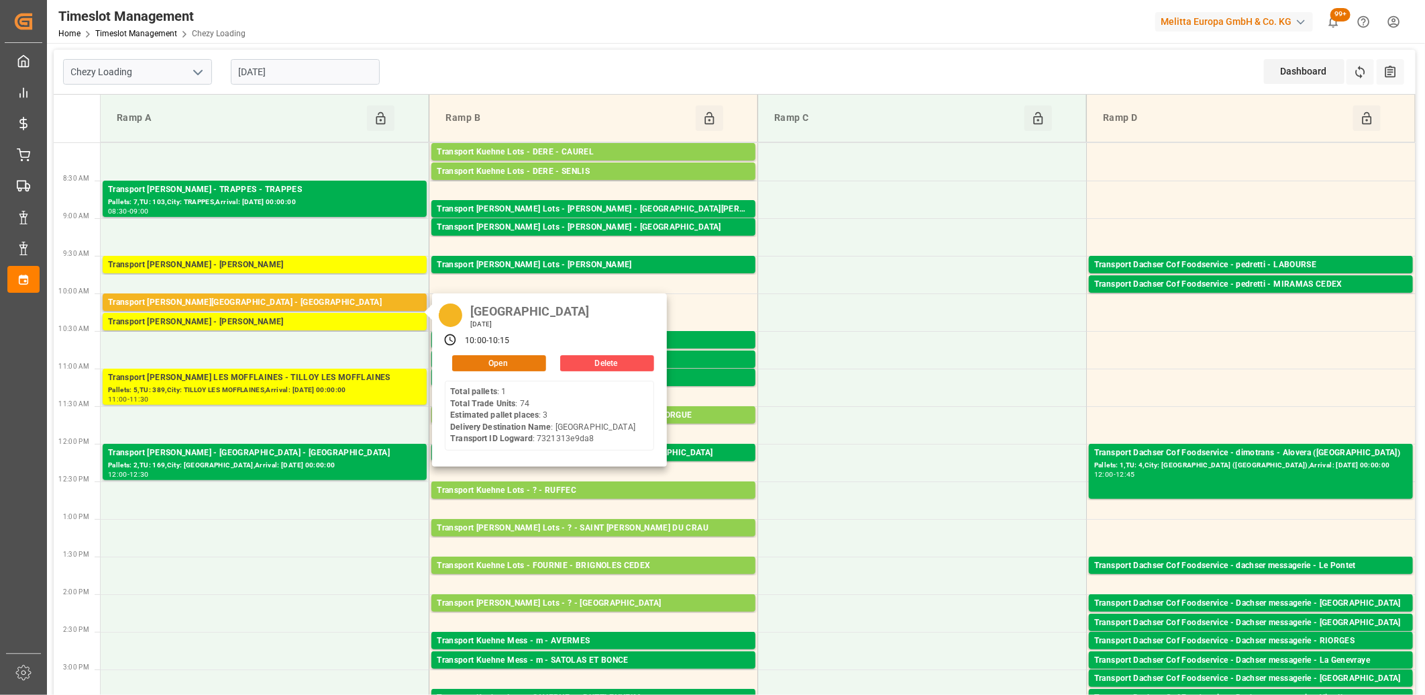
click at [470, 363] on button "Open" at bounding box center [499, 363] width 94 height 16
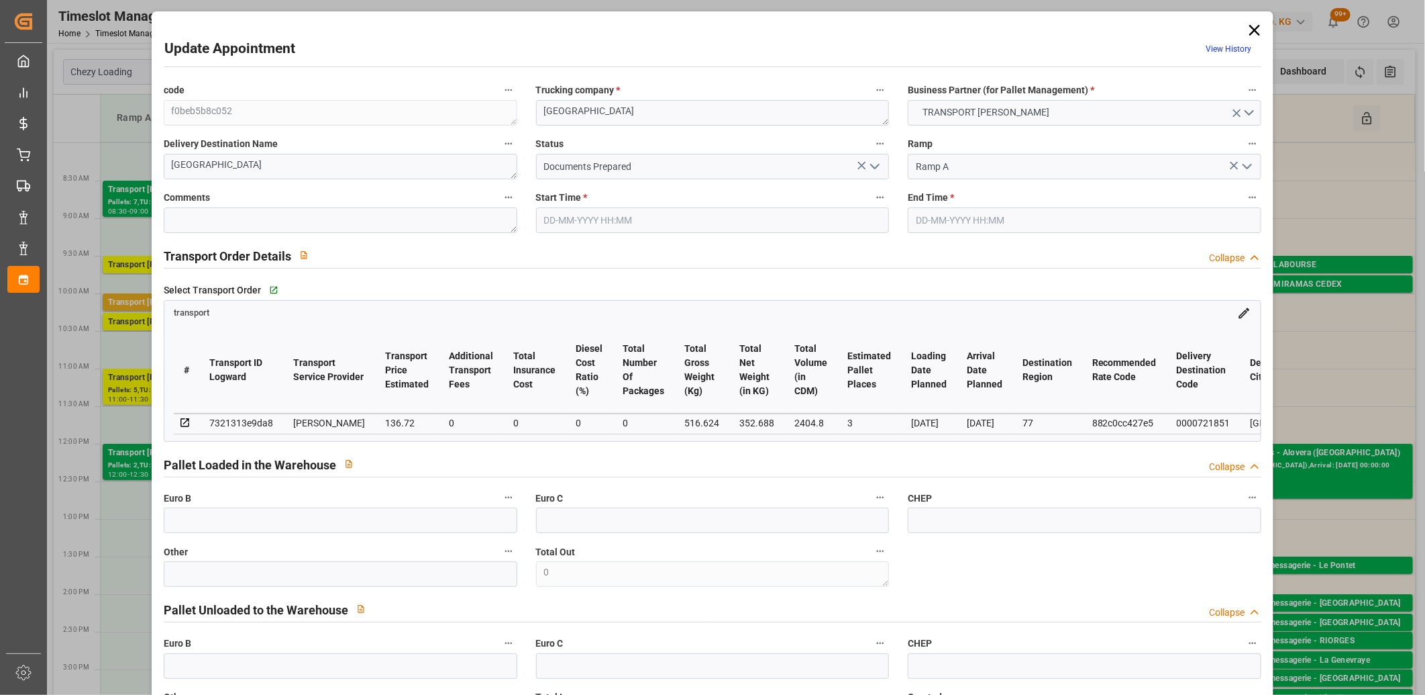
type input "05-09-2025 10:00"
type input "05-09-2025 10:15"
type input "03-09-2025 12:49"
type input "03-09-2025 11:30"
type input "10-09-2025"
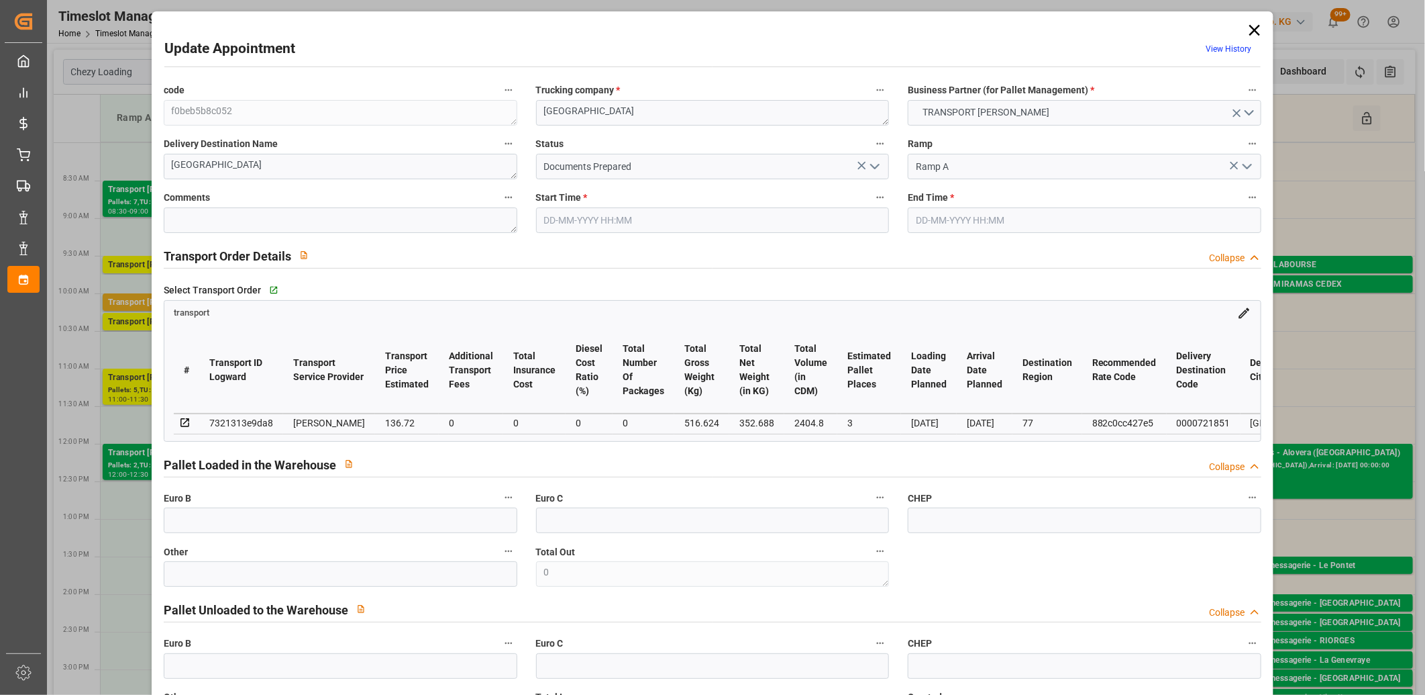
type input "[DATE]"
click at [870, 172] on icon "open menu" at bounding box center [875, 166] width 16 height 16
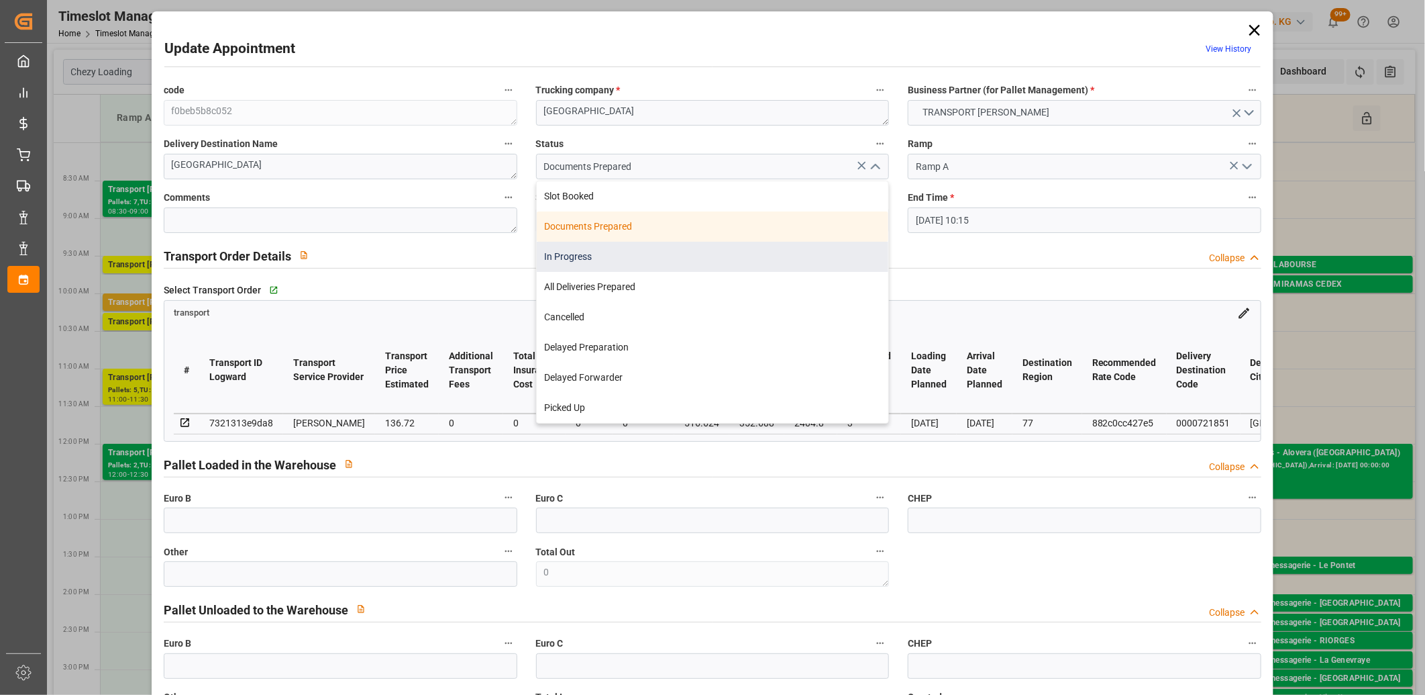
click at [733, 264] on div "In Progress" at bounding box center [713, 257] width 352 height 30
type input "In Progress"
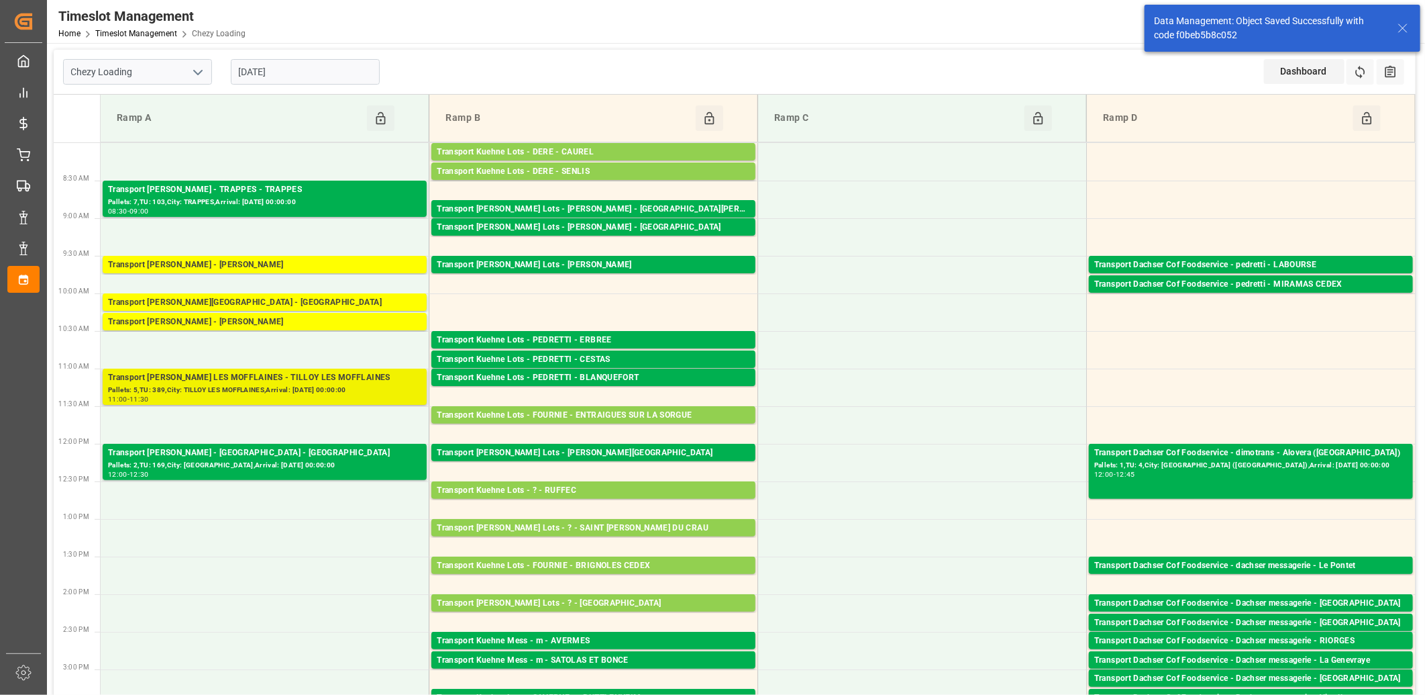
click at [307, 400] on div "11:00 - 11:30" at bounding box center [264, 399] width 313 height 7
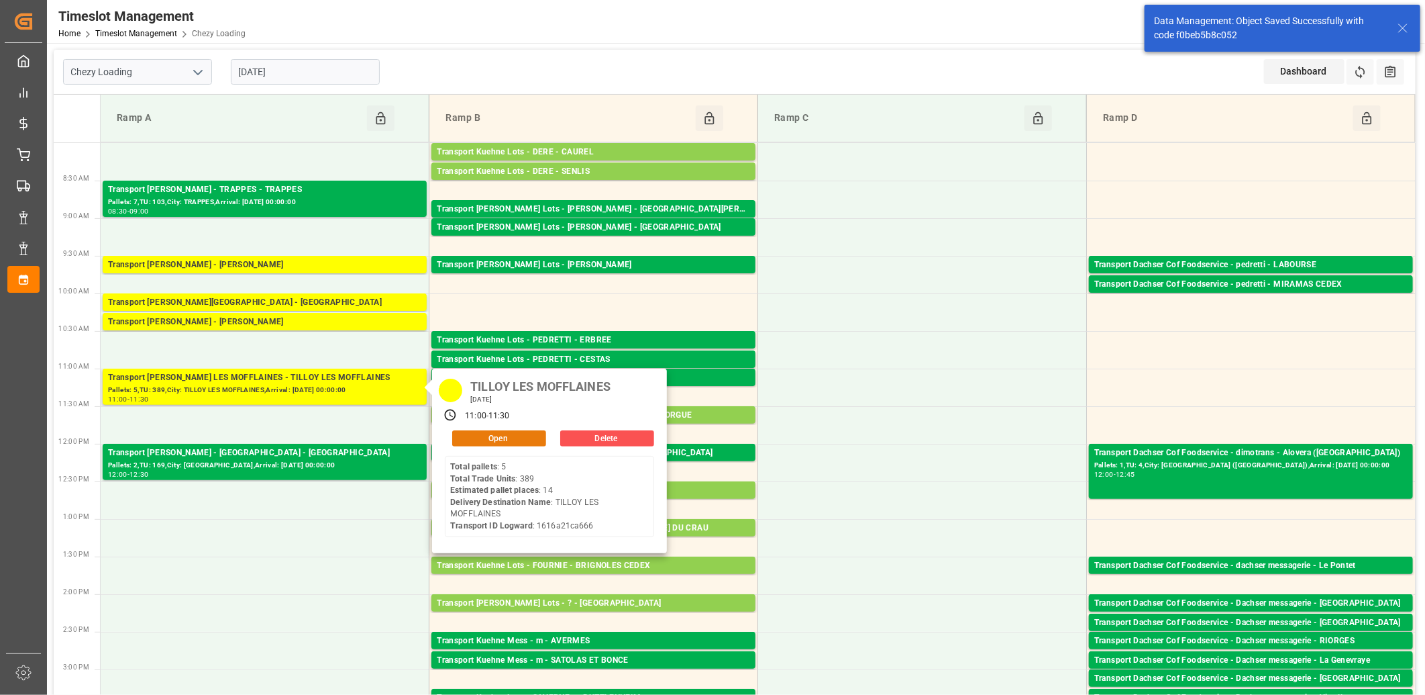
click at [524, 444] on button "Open" at bounding box center [499, 438] width 94 height 16
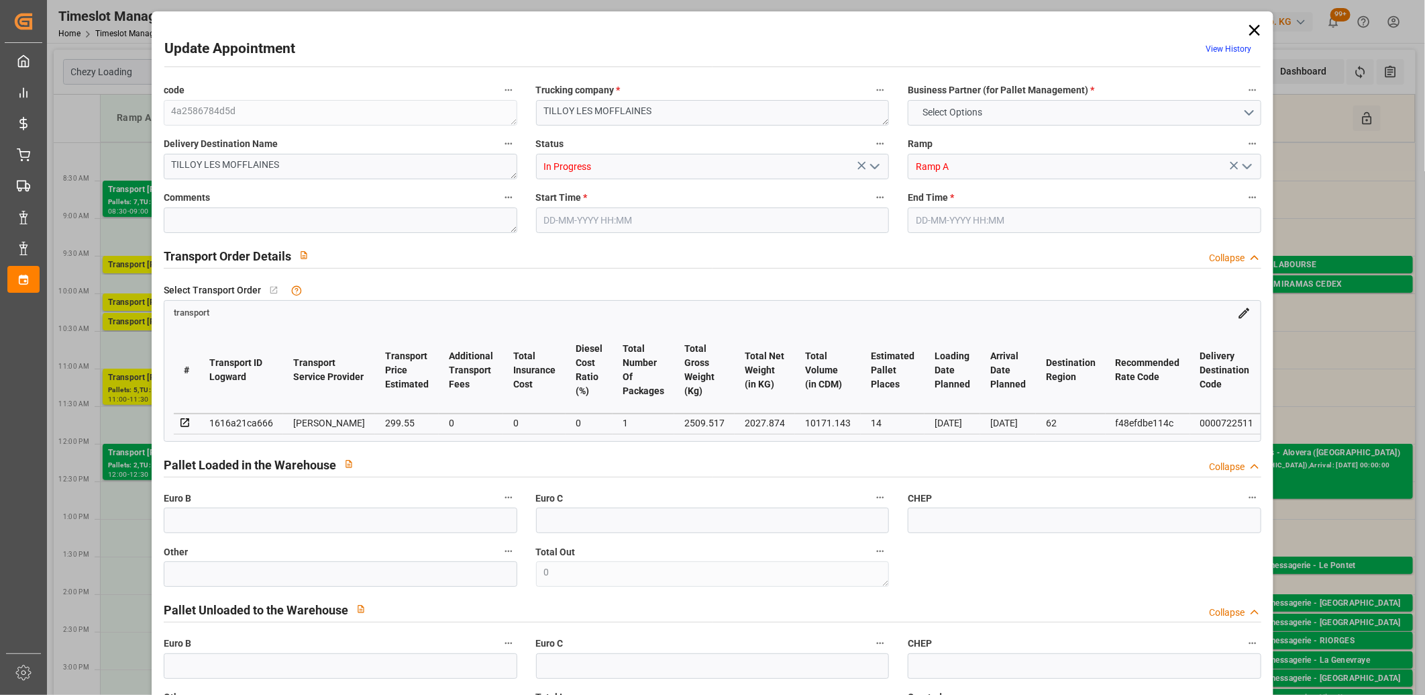
type input "14"
type input "299.55"
type input "0"
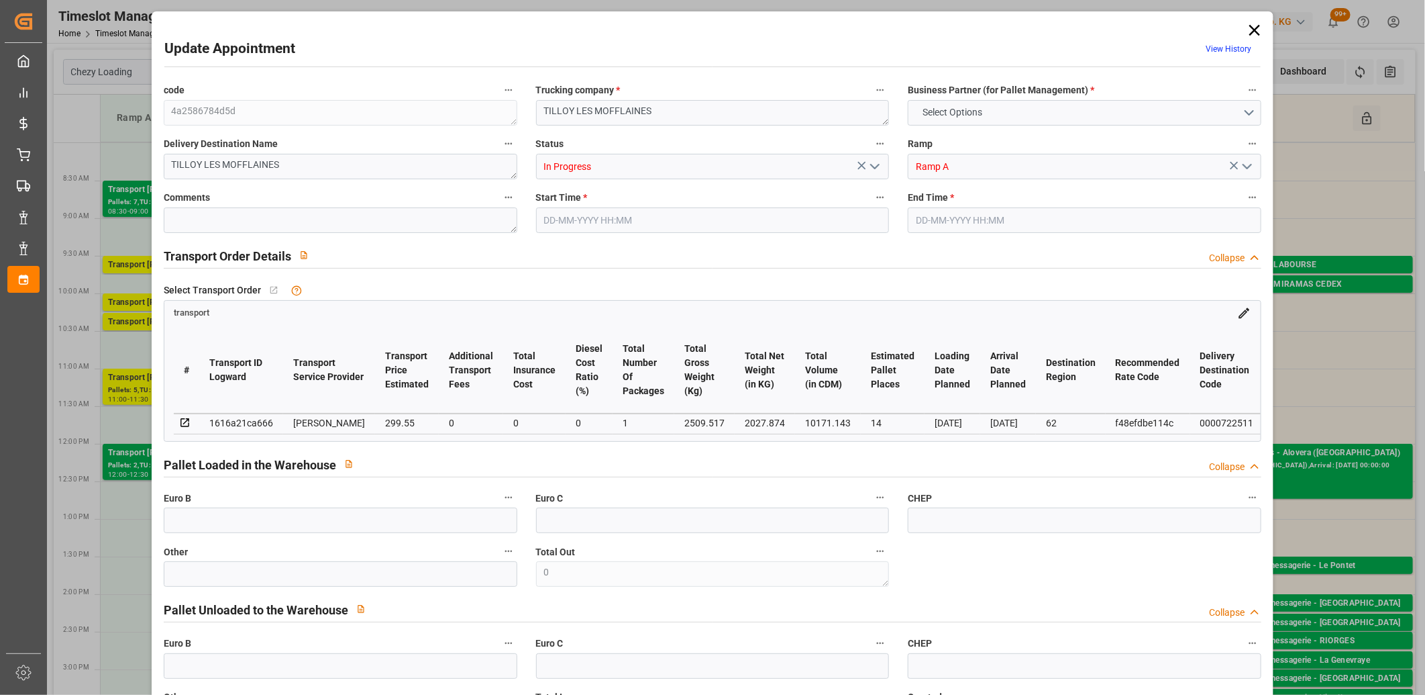
type input "289.4252"
type input "-10.1248"
type input "1"
type input "2027.874"
type input "3399.226"
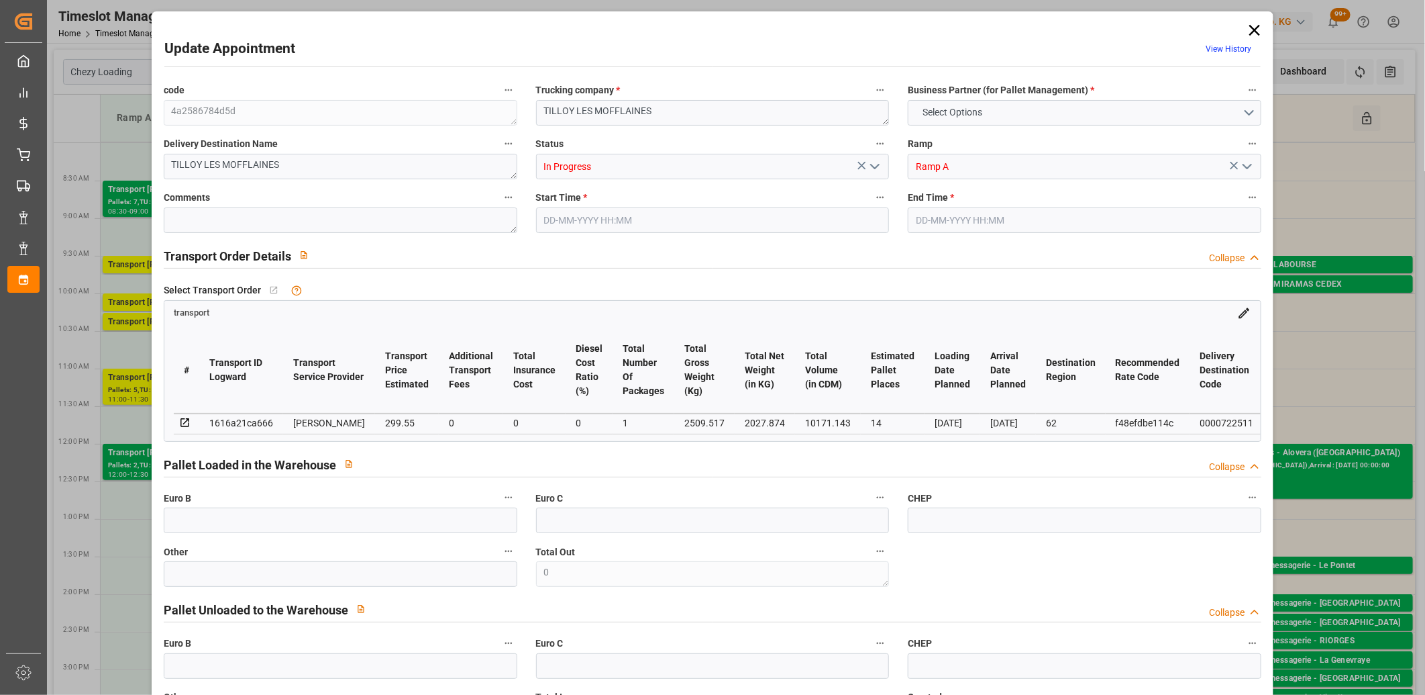
type input "10171.143"
type input "62"
type input "5"
type input "389"
type input "35"
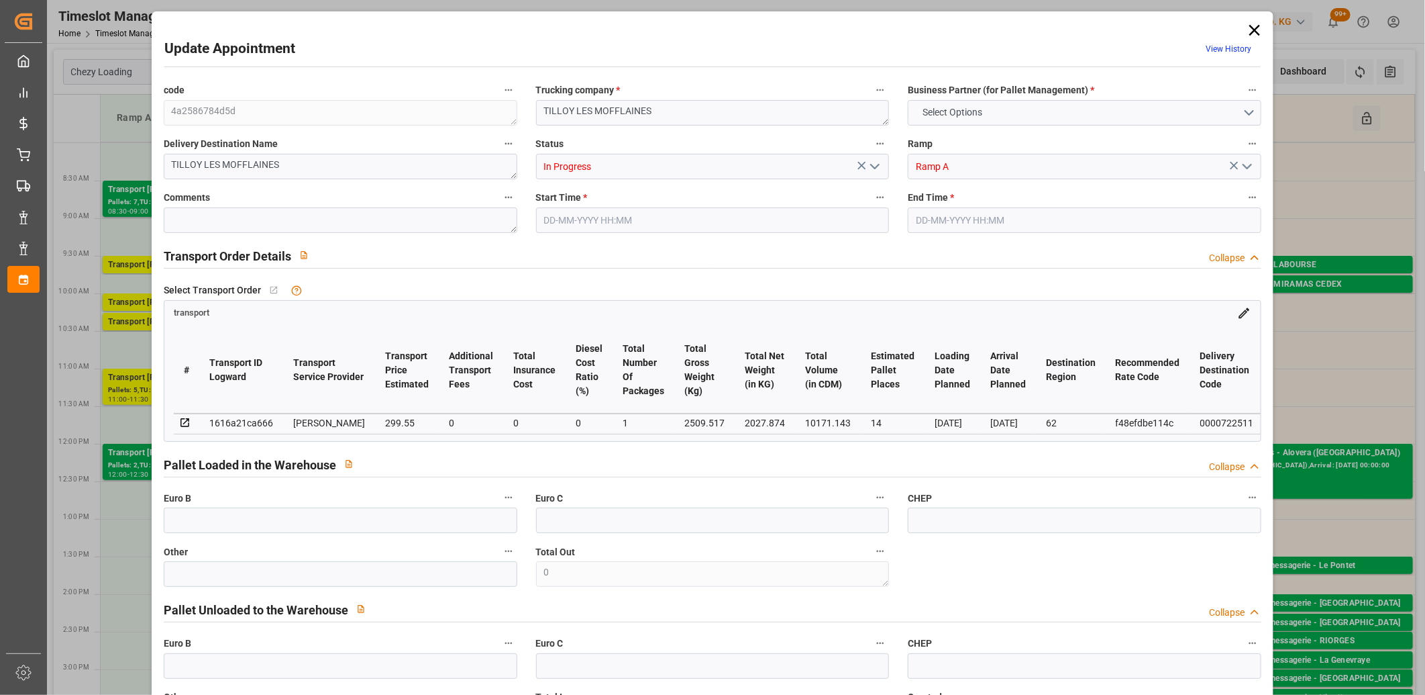
type input "101"
type input "2509.517"
type input "0"
type input "4710.8598"
type input "0"
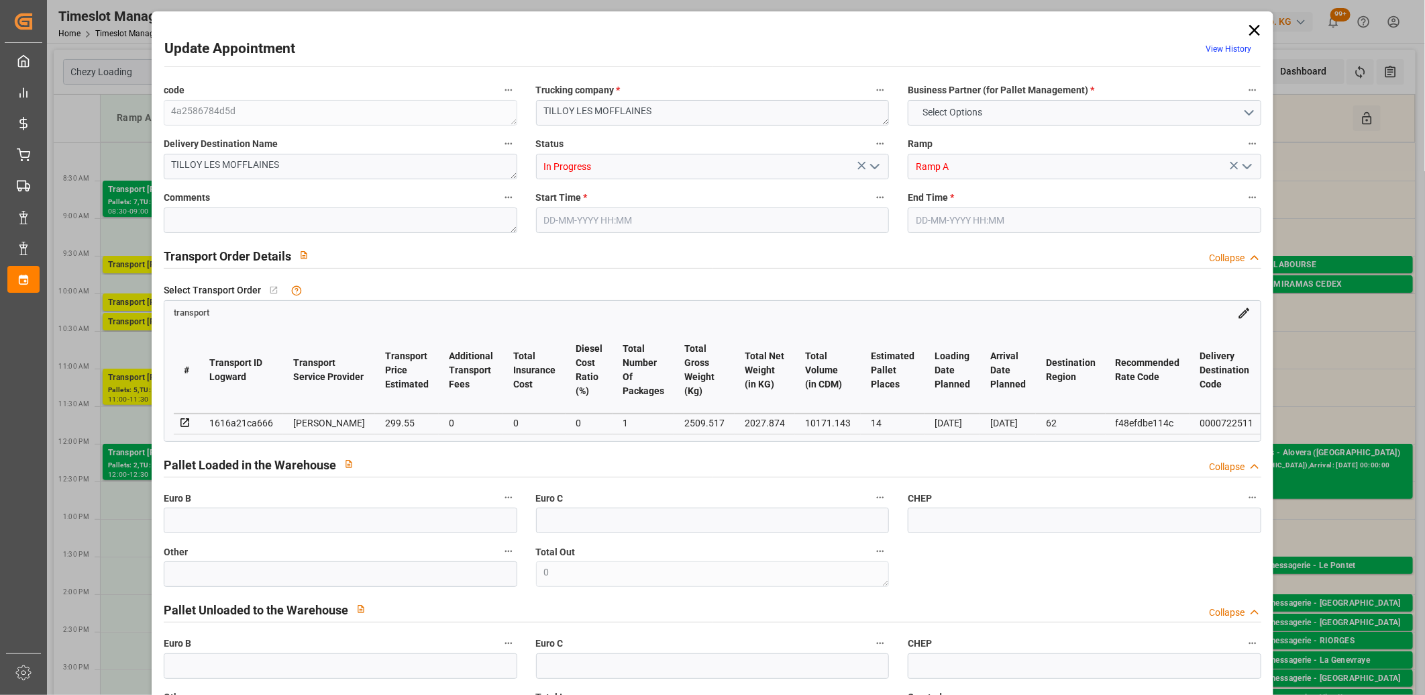
type input "0"
type input "21"
type input "35"
type input "05-09-2025 11:00"
type input "05-09-2025 11:30"
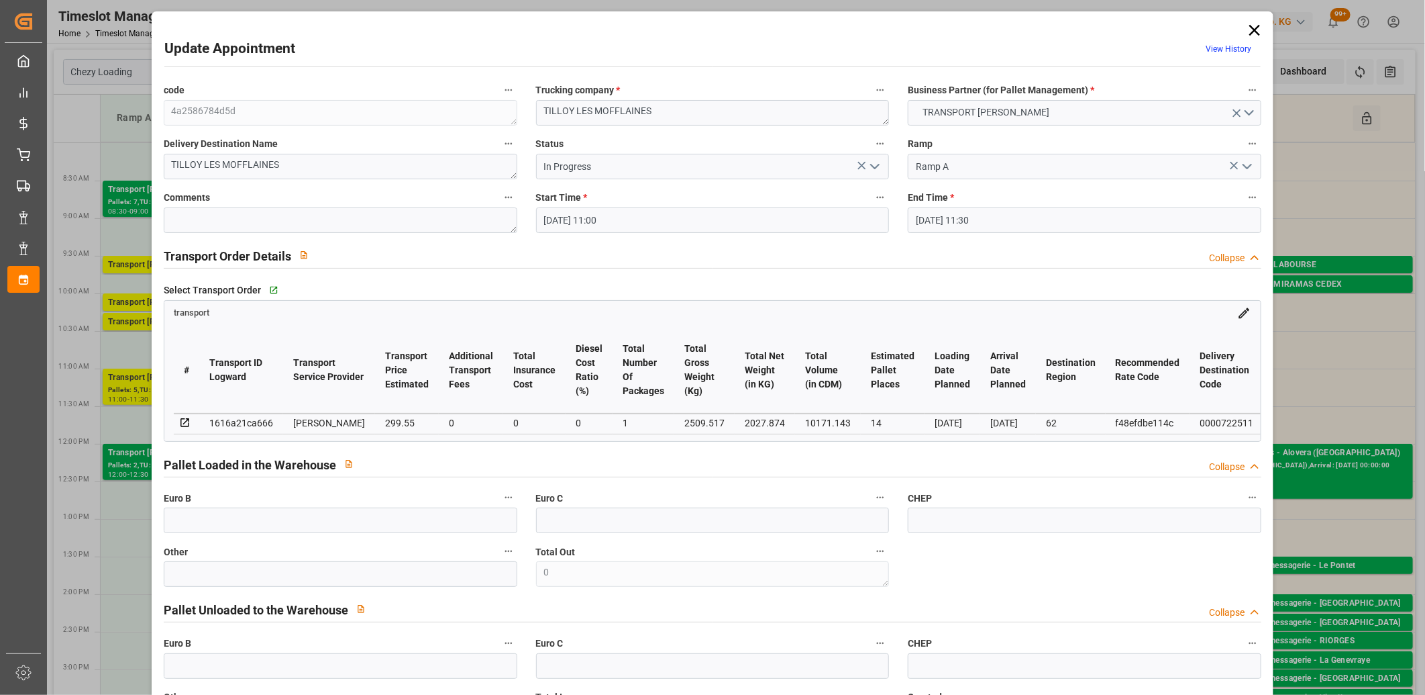
type input "02-09-2025 14:53"
type input "02-09-2025 11:25"
type input "[DATE]"
drag, startPoint x: 1256, startPoint y: 29, endPoint x: 1245, endPoint y: 30, distance: 10.8
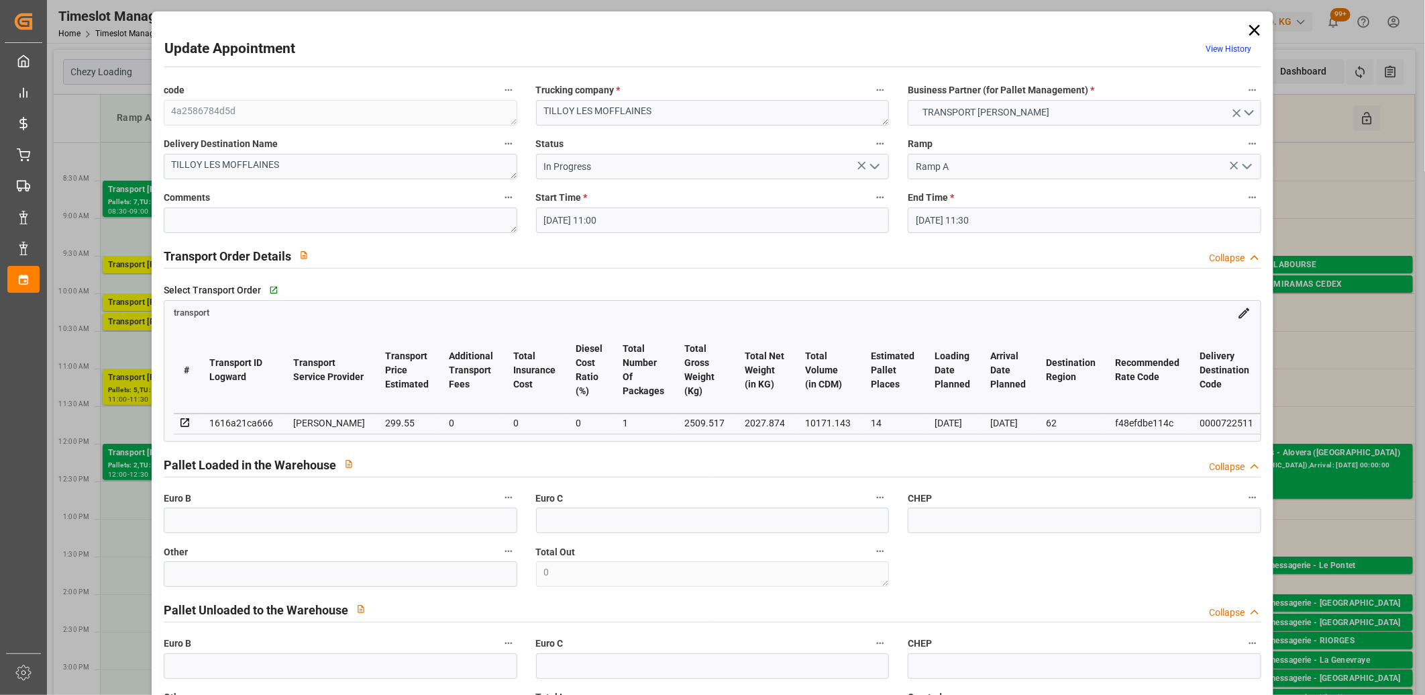
click at [1256, 29] on icon at bounding box center [1254, 30] width 19 height 19
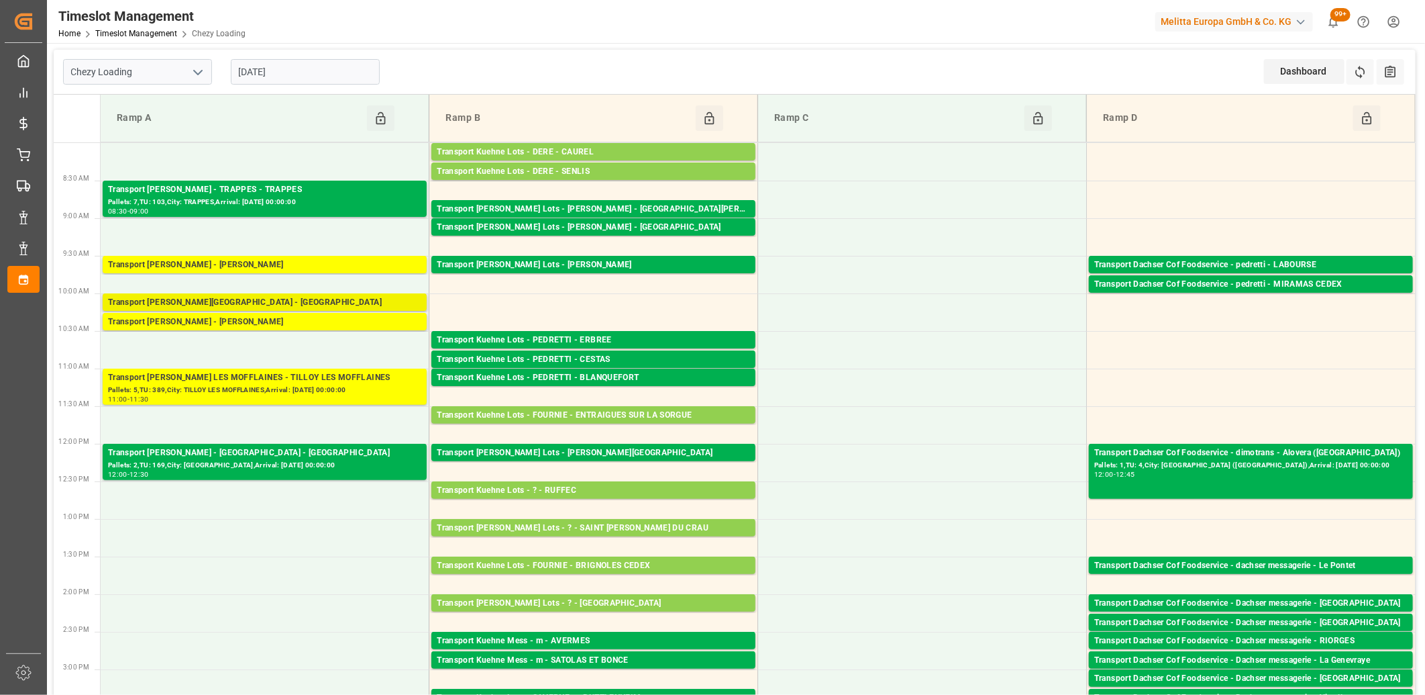
click at [255, 298] on div "Transport [PERSON_NAME][GEOGRAPHIC_DATA] - [GEOGRAPHIC_DATA]" at bounding box center [264, 302] width 313 height 13
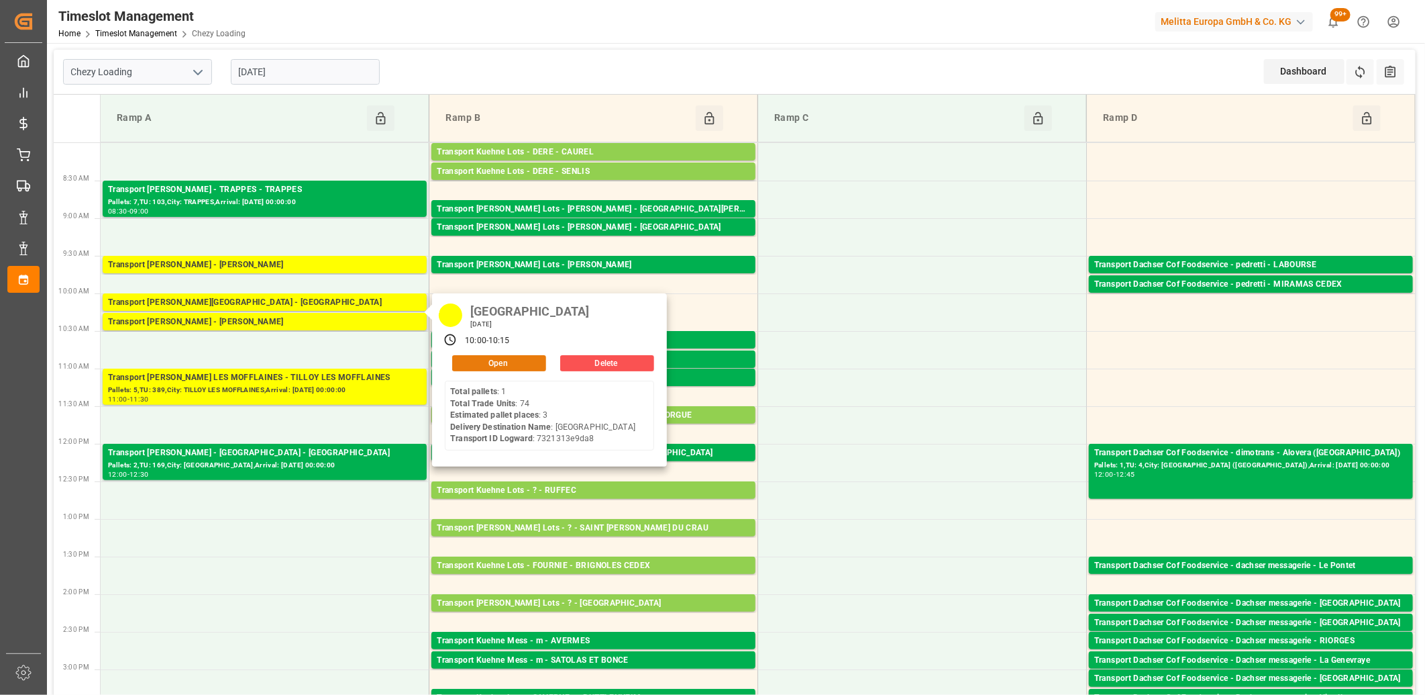
click at [490, 362] on button "Open" at bounding box center [499, 363] width 94 height 16
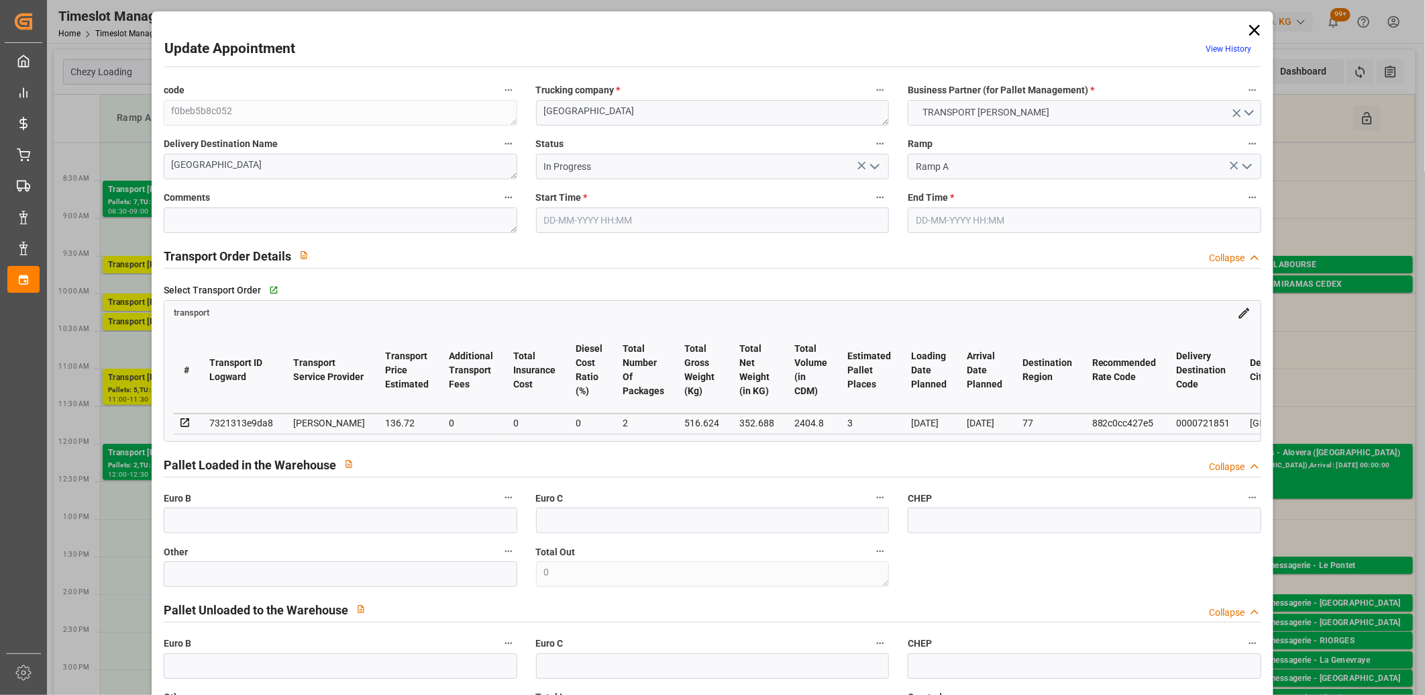
type input "05-09-2025 10:00"
type input "05-09-2025 10:15"
type input "03-09-2025 12:49"
type input "03-09-2025 11:30"
type input "10-09-2025"
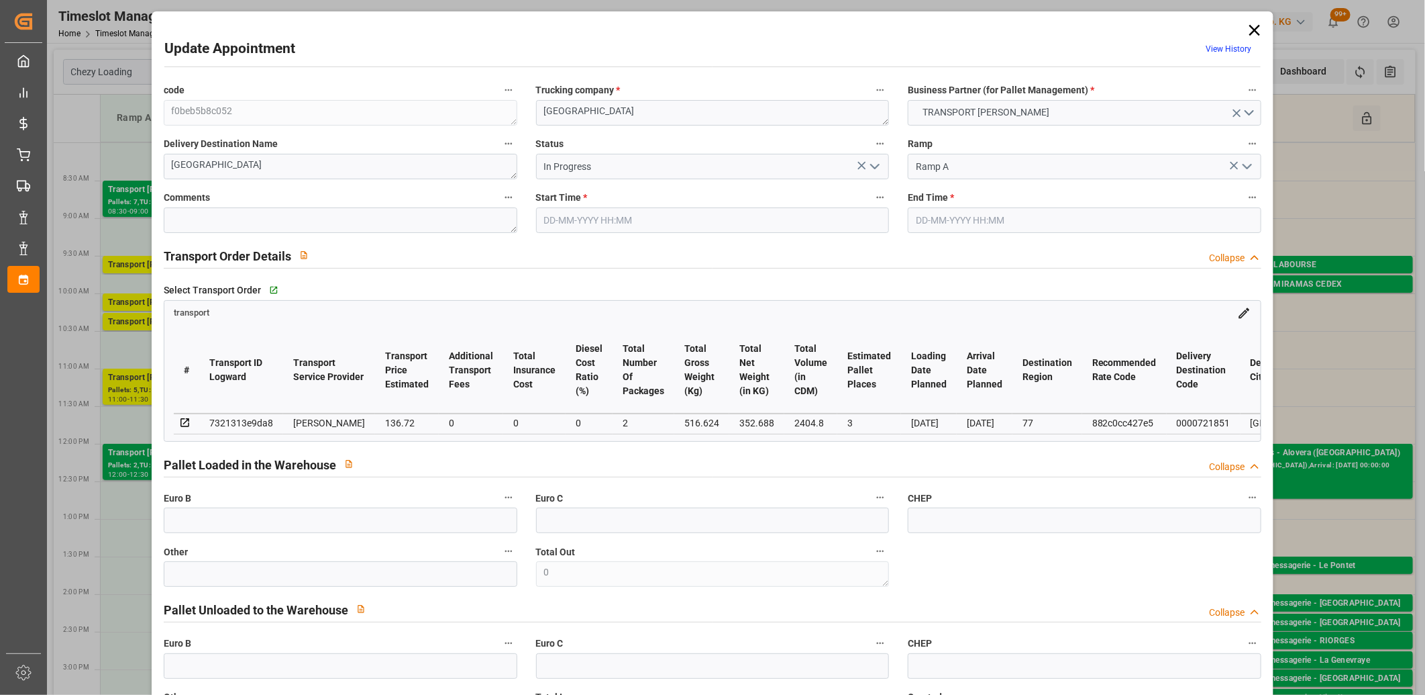
type input "[DATE]"
click at [871, 166] on icon "open menu" at bounding box center [875, 166] width 16 height 16
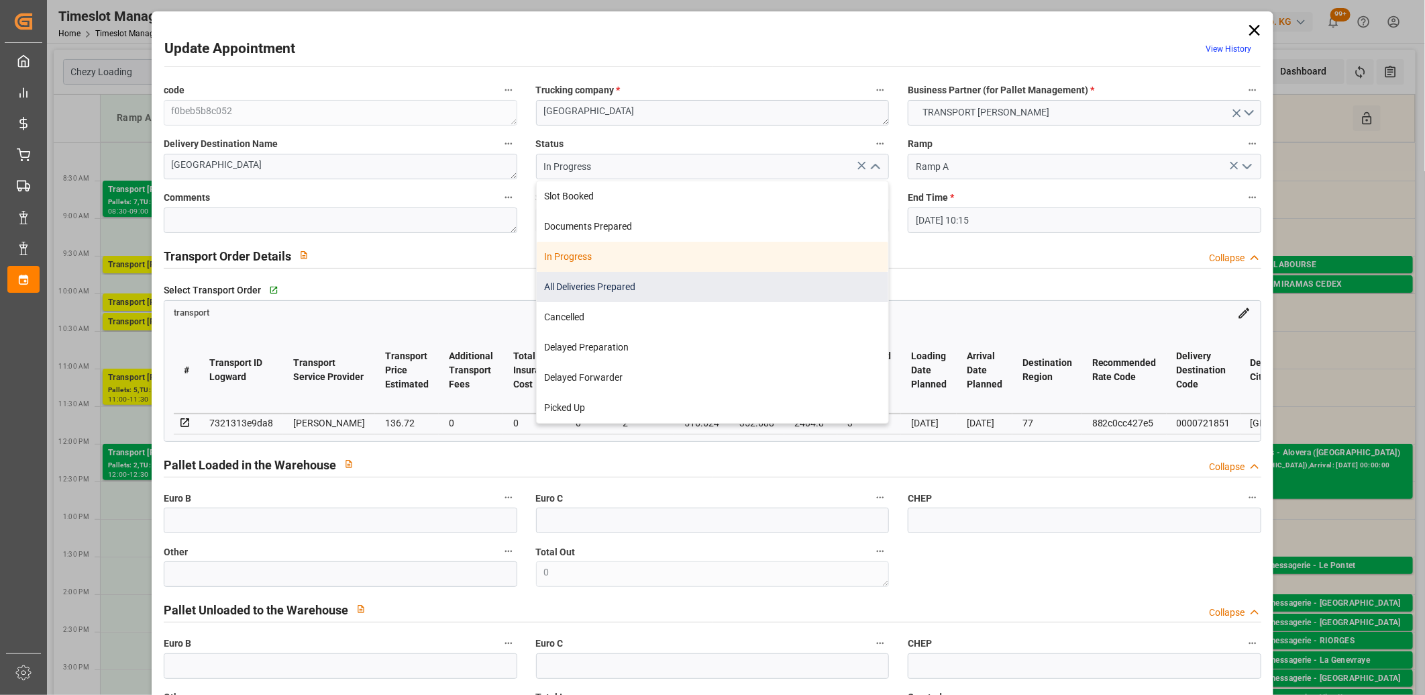
click at [768, 282] on div "All Deliveries Prepared" at bounding box center [713, 287] width 352 height 30
type input "All Deliveries Prepared"
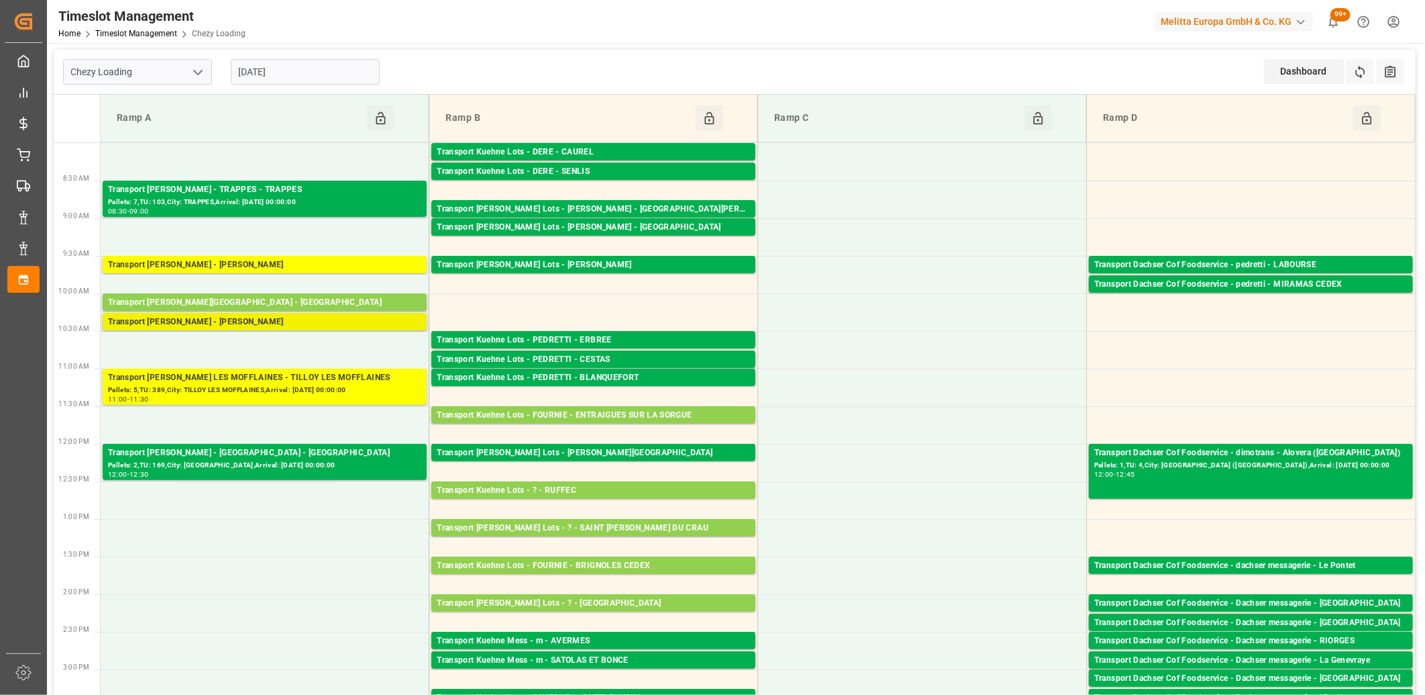
click at [208, 320] on div "Transport [PERSON_NAME] - [PERSON_NAME]" at bounding box center [264, 321] width 313 height 13
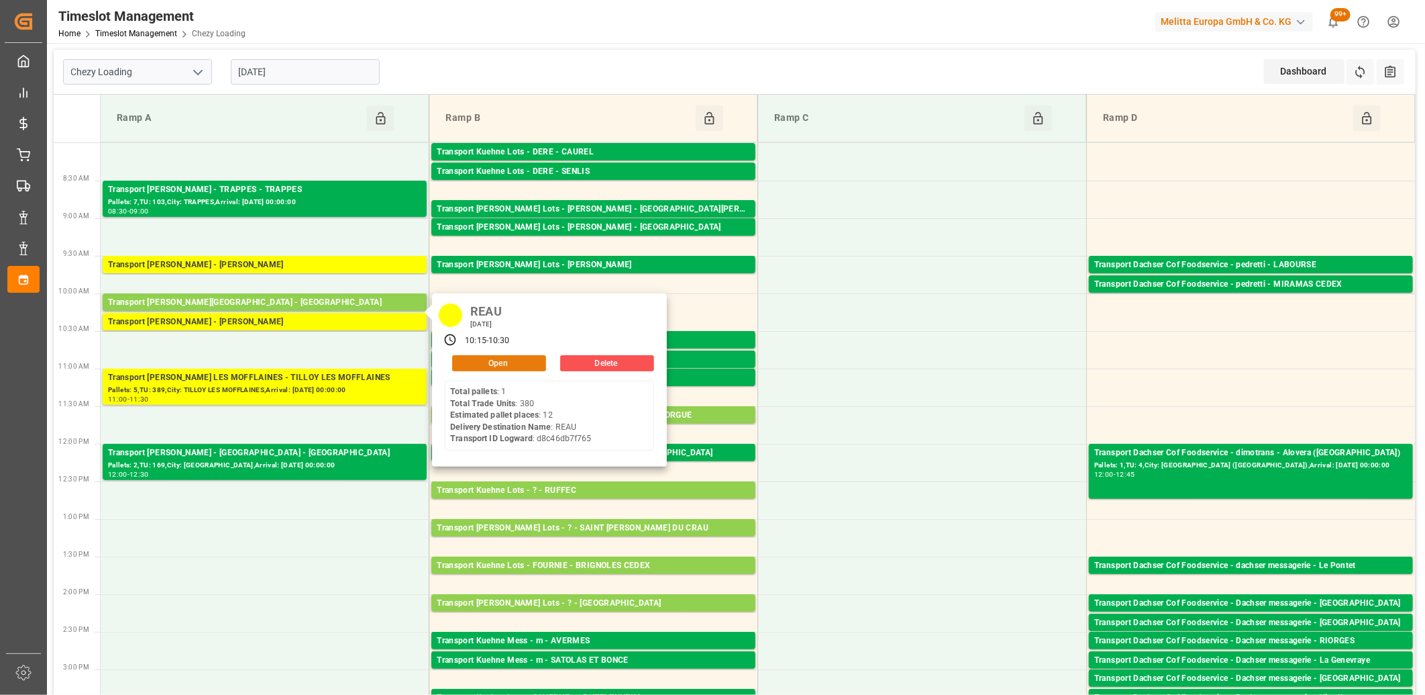
click at [495, 364] on button "Open" at bounding box center [499, 363] width 94 height 16
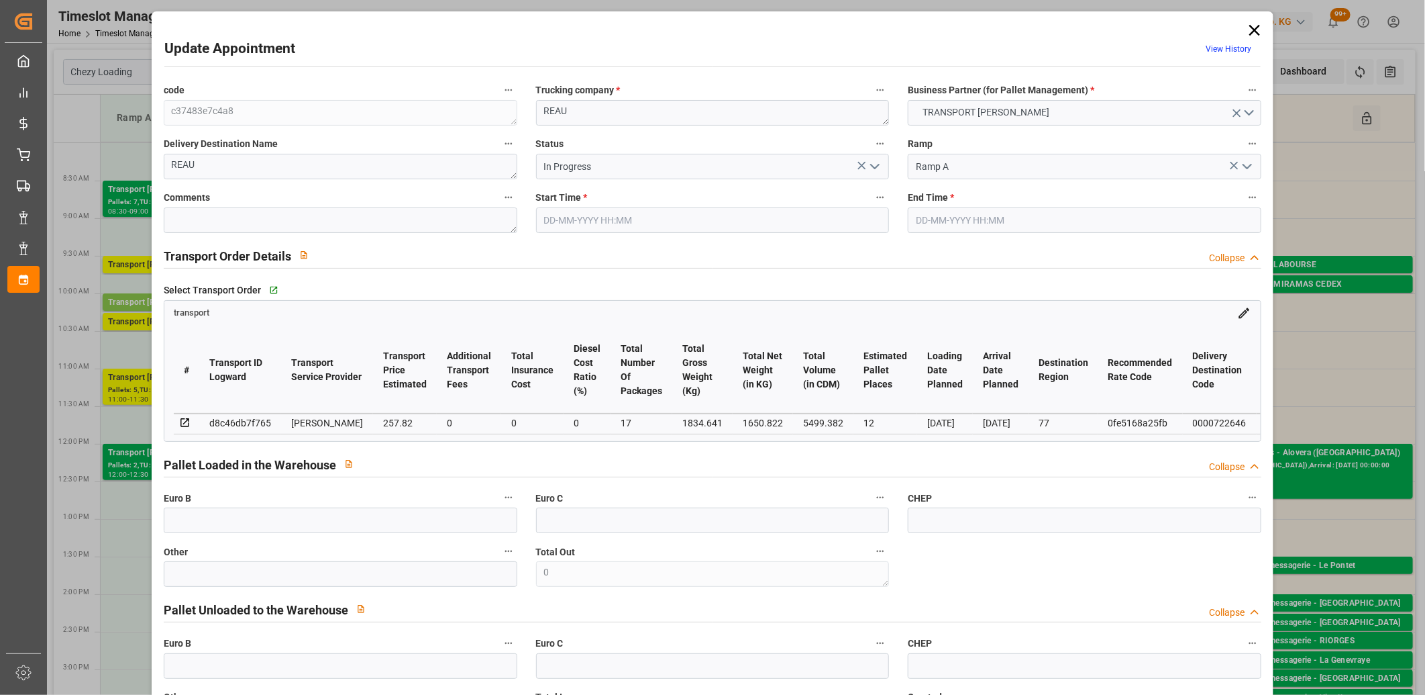
type input "12"
type input "257.82"
type input "0"
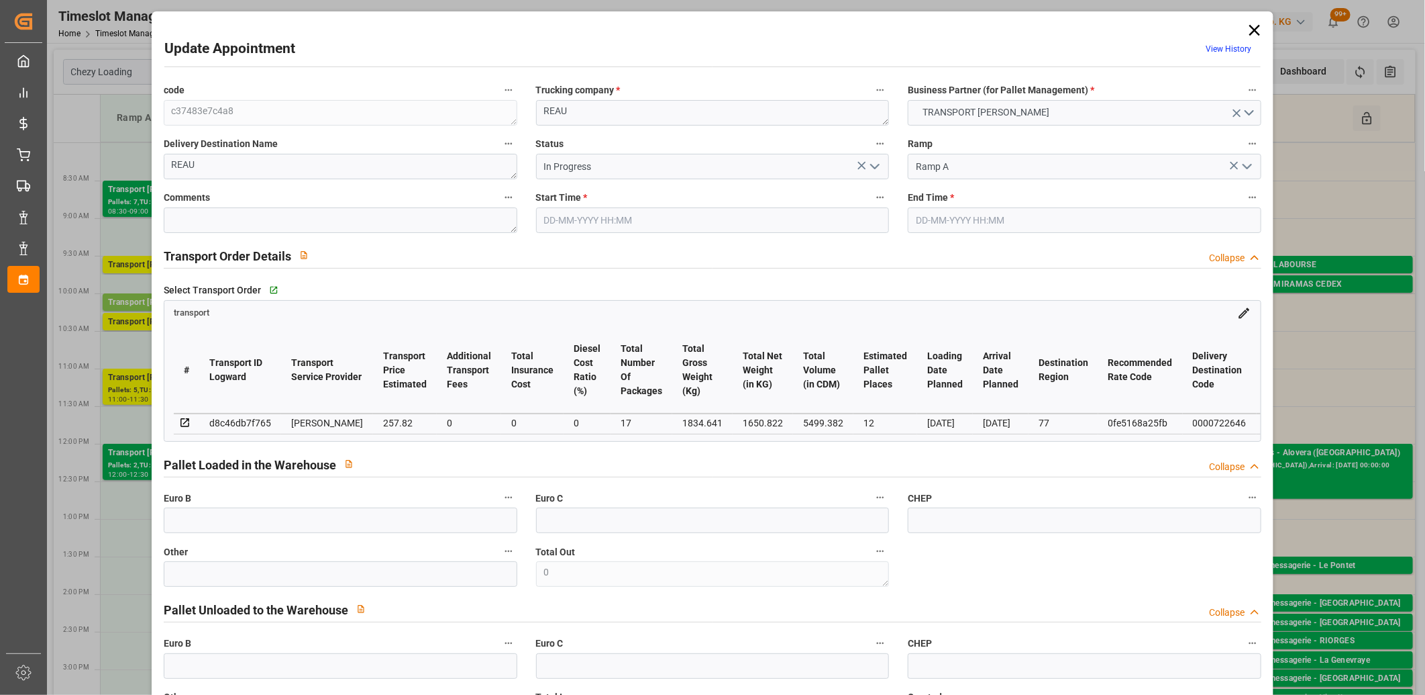
type input "249.1057"
type input "-8.7143"
type input "17"
type input "1650.822"
type input "3081.321"
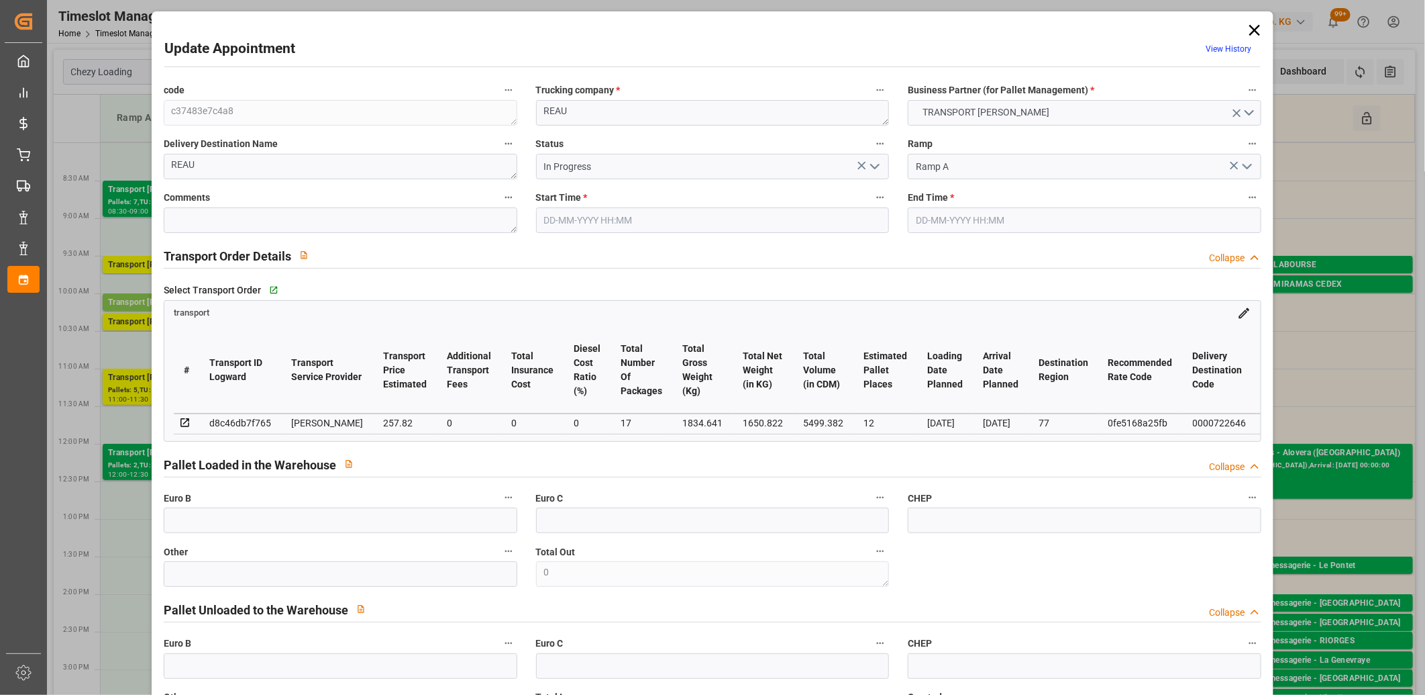
type input "5499.382"
type input "77"
type input "1"
type input "380"
type input "53"
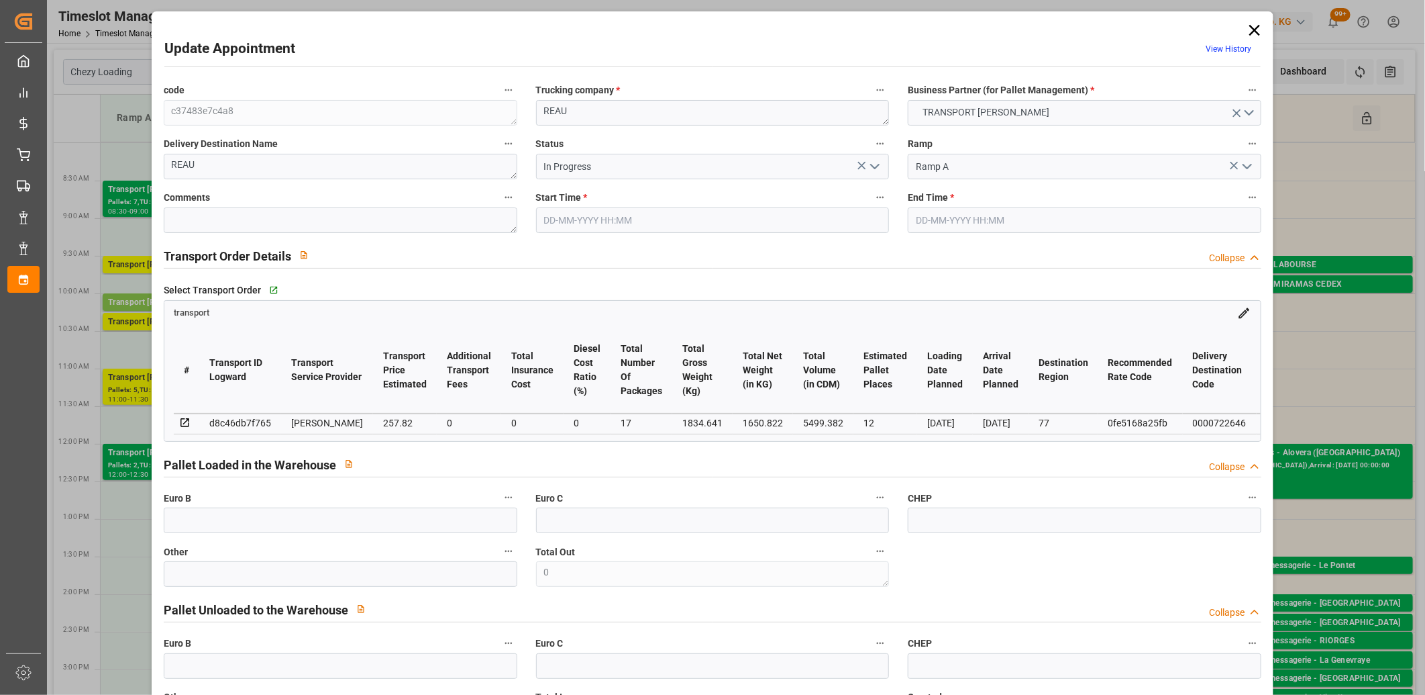
type input "101"
type input "1834.641"
type input "0"
type input "4710.8598"
type input "0"
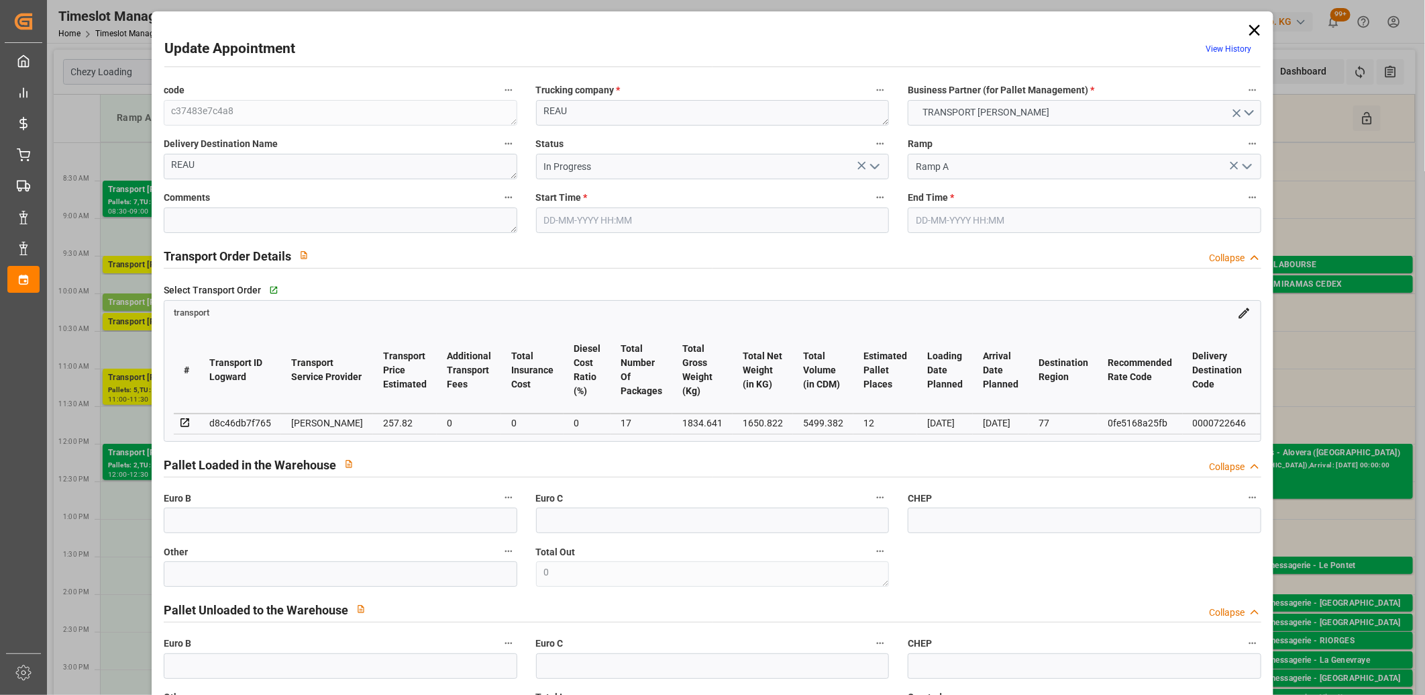
type input "0"
type input "21"
type input "35"
type input "05-09-2025 10:15"
type input "05-09-2025 10:30"
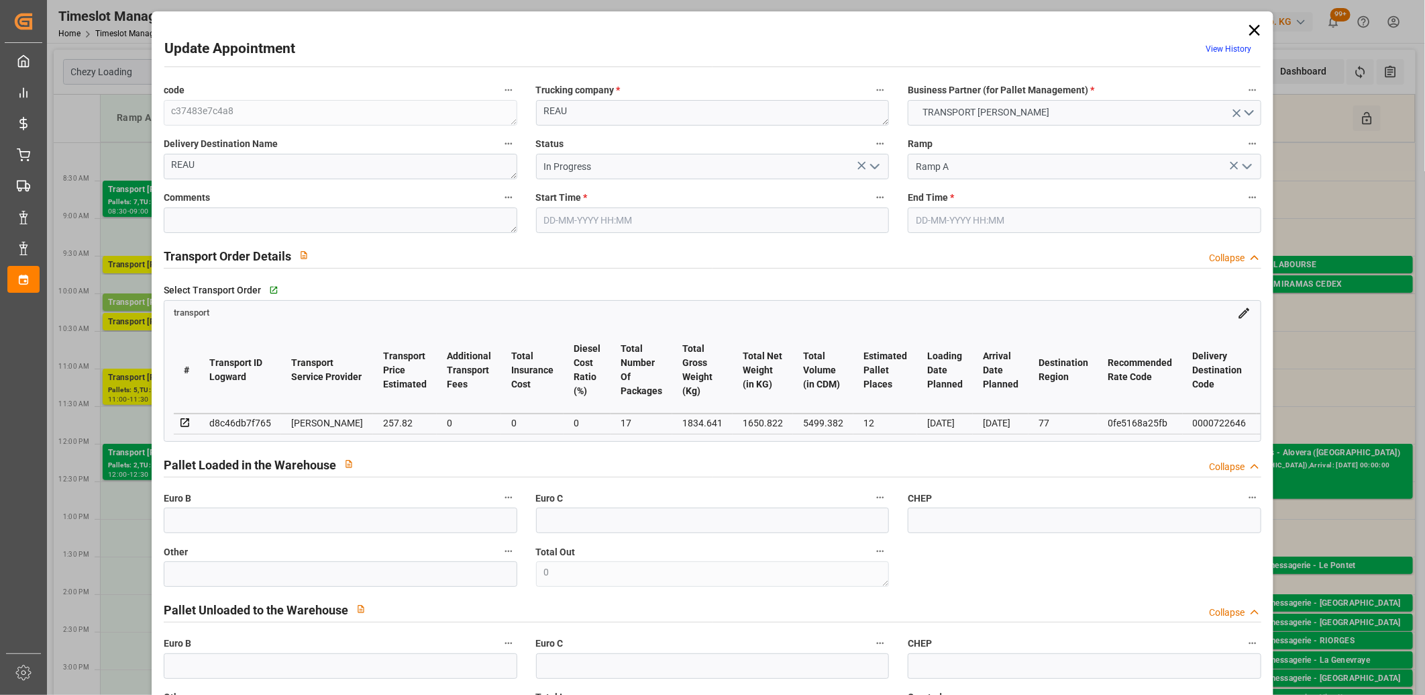
type input "02-09-2025 14:50"
type input "02-09-2025 11:25"
type input "[DATE]"
click at [264, 420] on div "d8c46db7f765" at bounding box center [240, 423] width 62 height 16
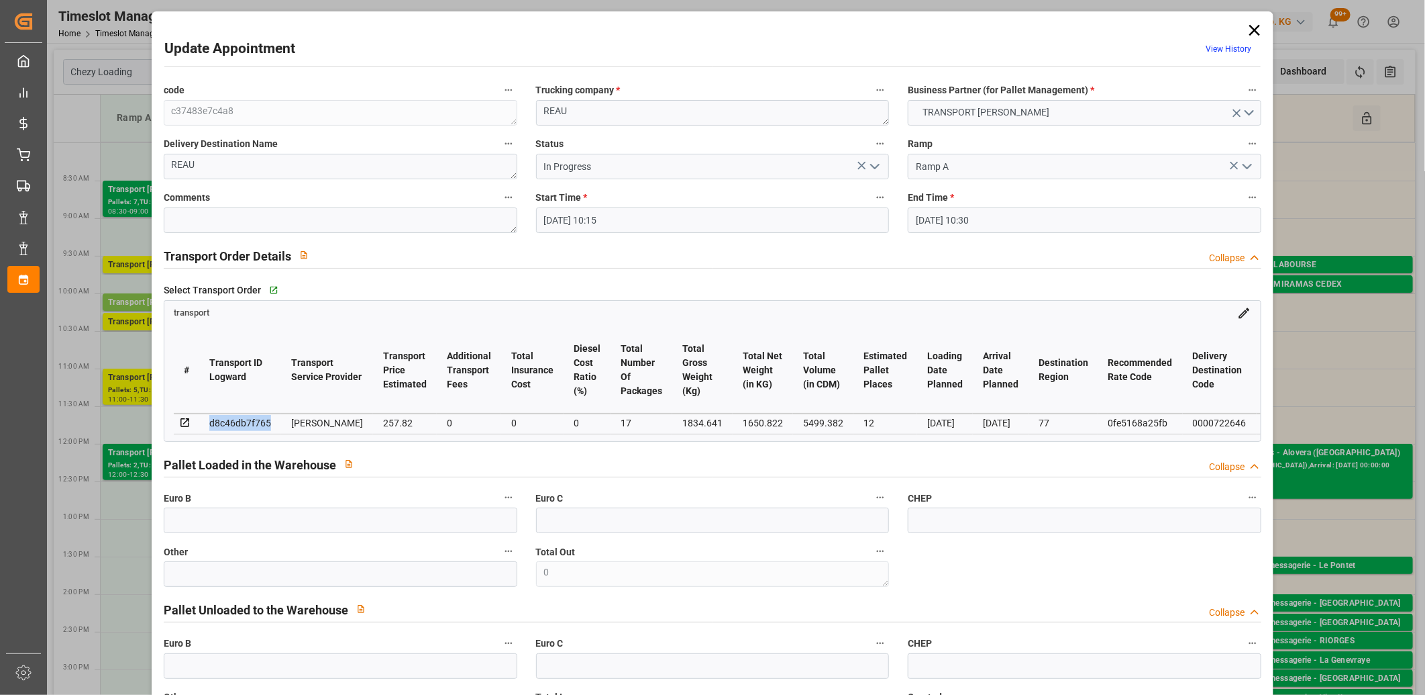
click at [264, 420] on div "d8c46db7f765" at bounding box center [240, 423] width 62 height 16
copy div "d8c46db7f765"
click at [1245, 28] on icon at bounding box center [1254, 30] width 19 height 19
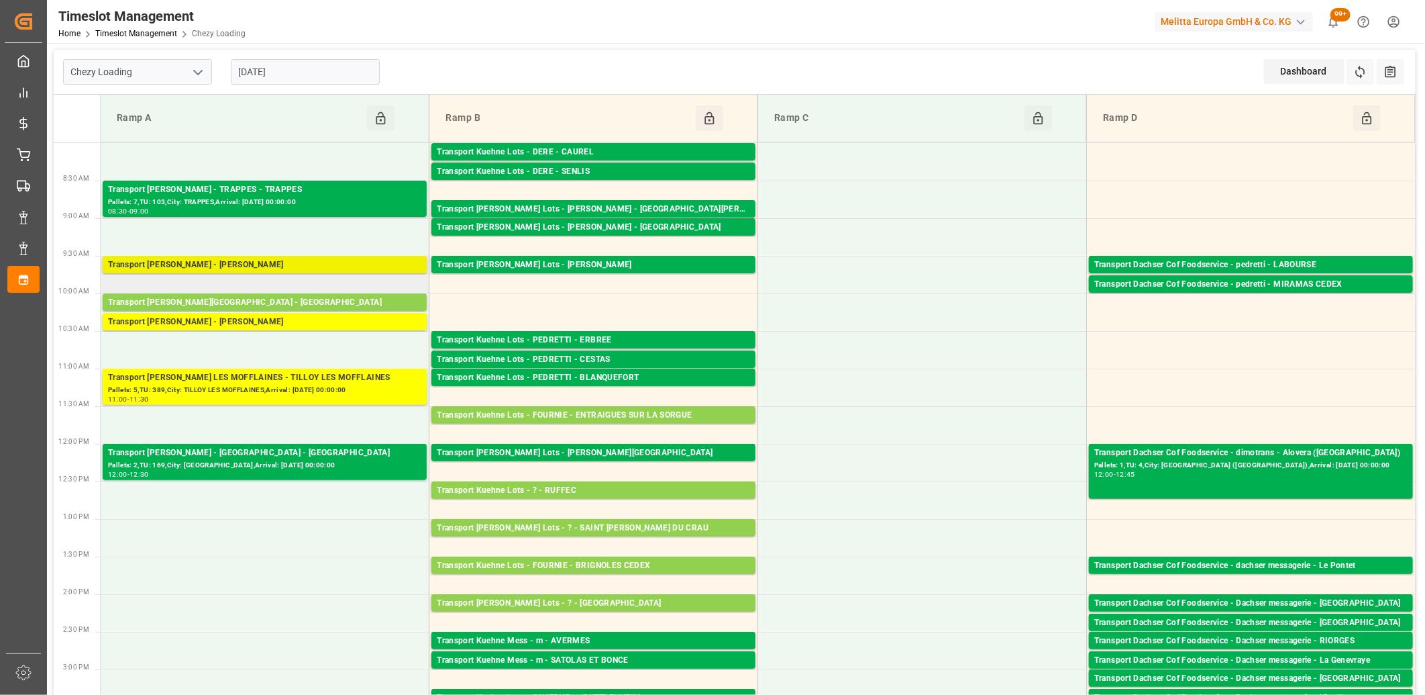
click at [229, 263] on div "Transport [PERSON_NAME] - [PERSON_NAME]" at bounding box center [264, 264] width 313 height 13
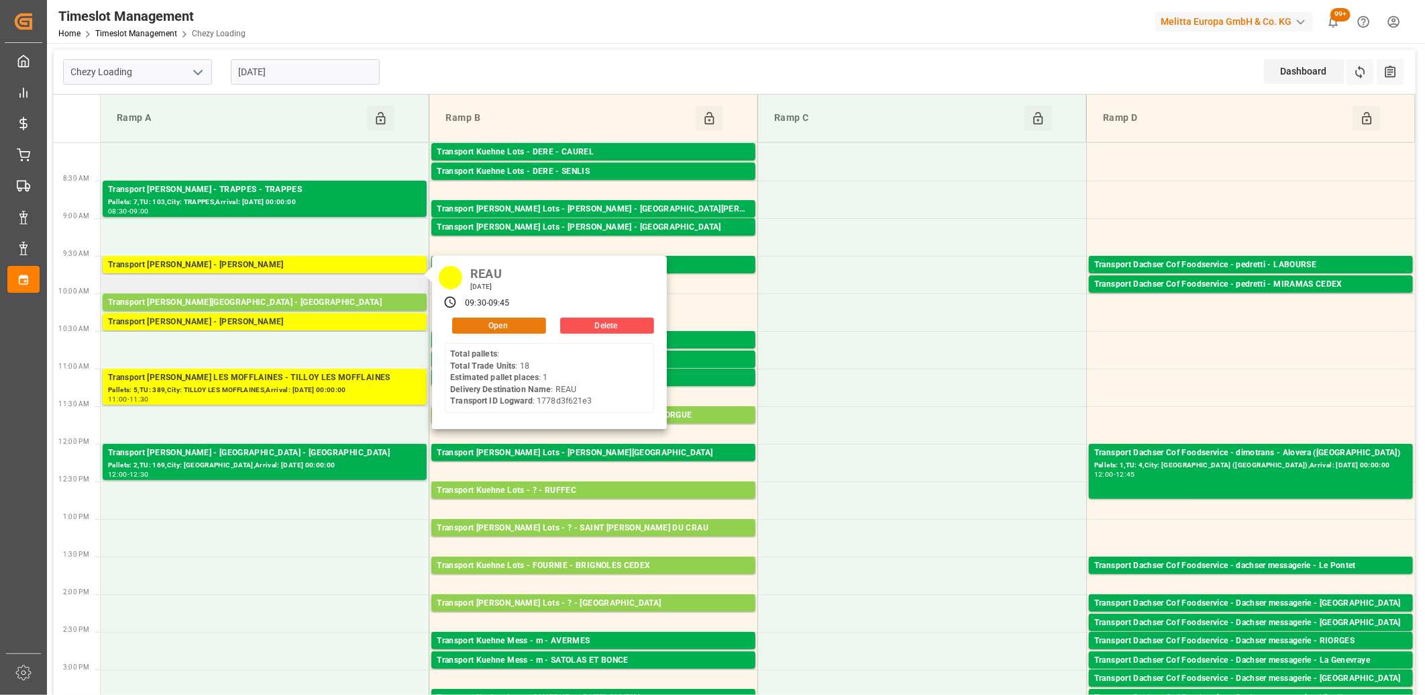
click at [474, 323] on button "Open" at bounding box center [499, 325] width 94 height 16
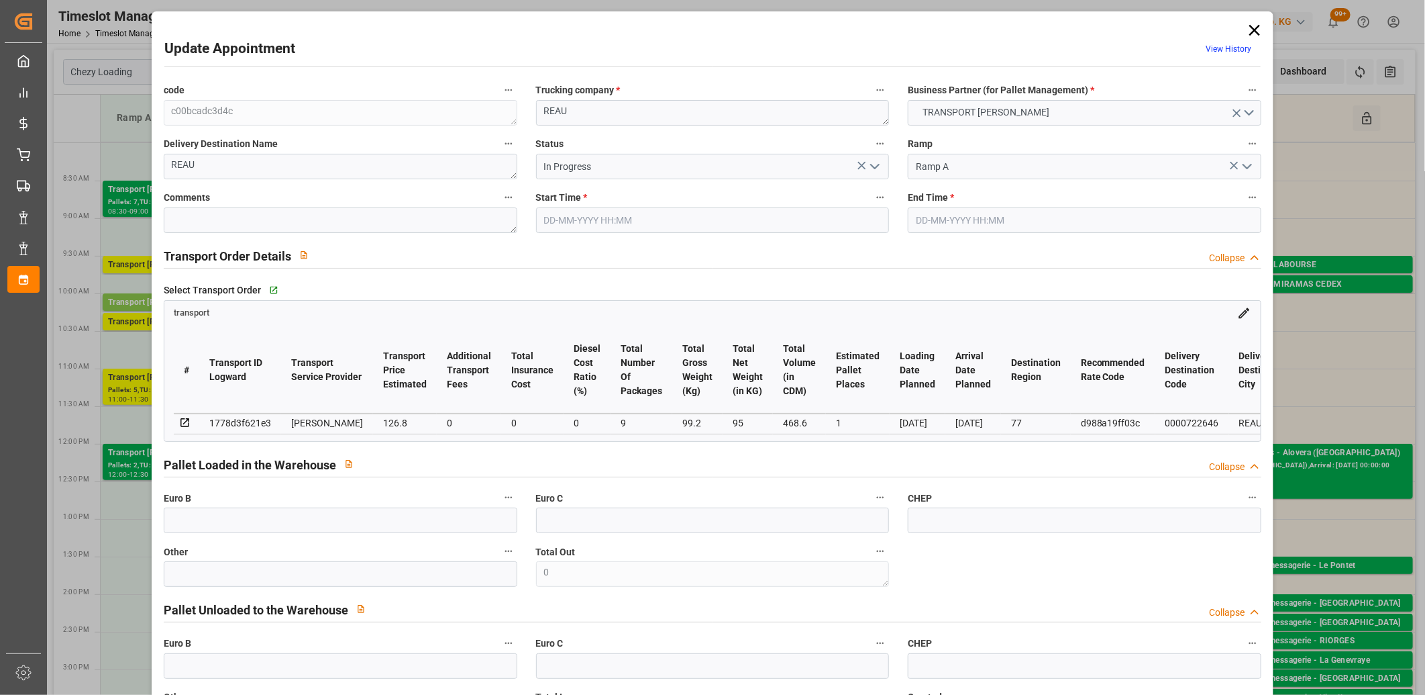
type input "05-09-2025 09:30"
type input "05-09-2025 09:45"
type input "04-09-2025 11:46"
type input "04-09-2025 11:22"
type input "[DATE]"
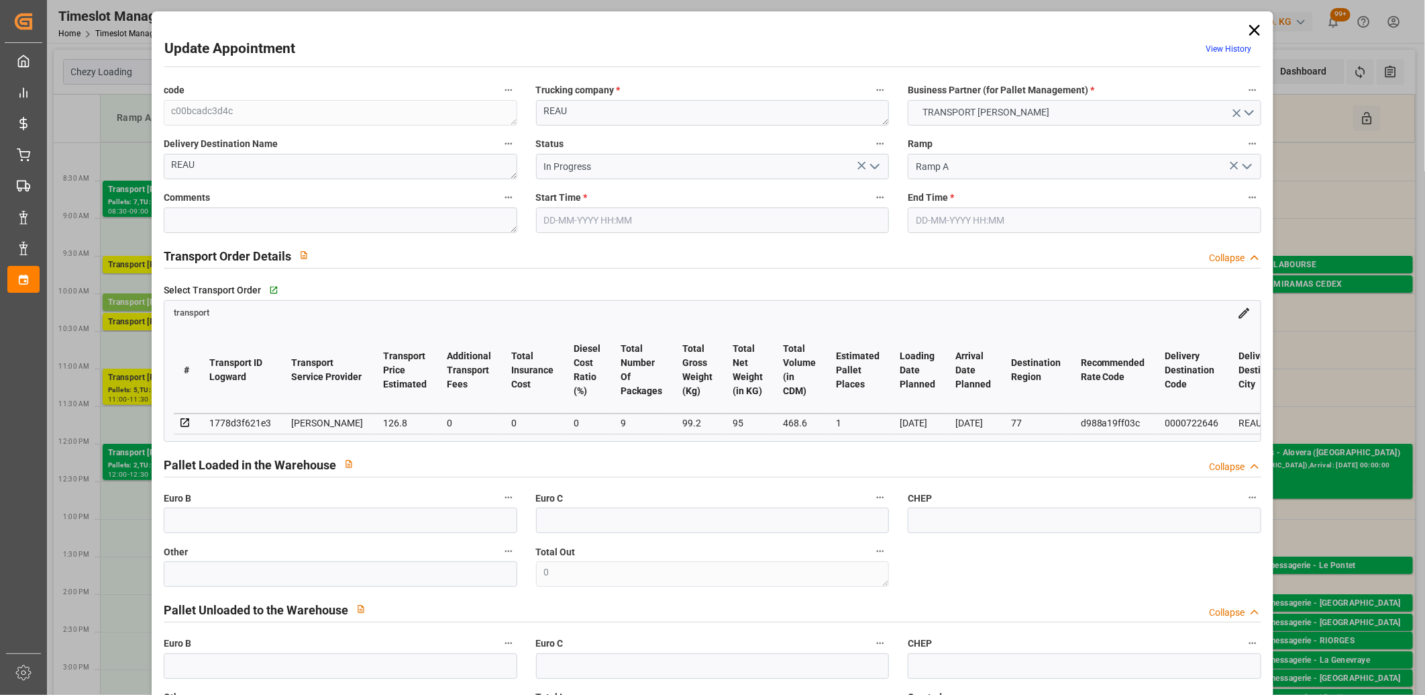
type input "[DATE]"
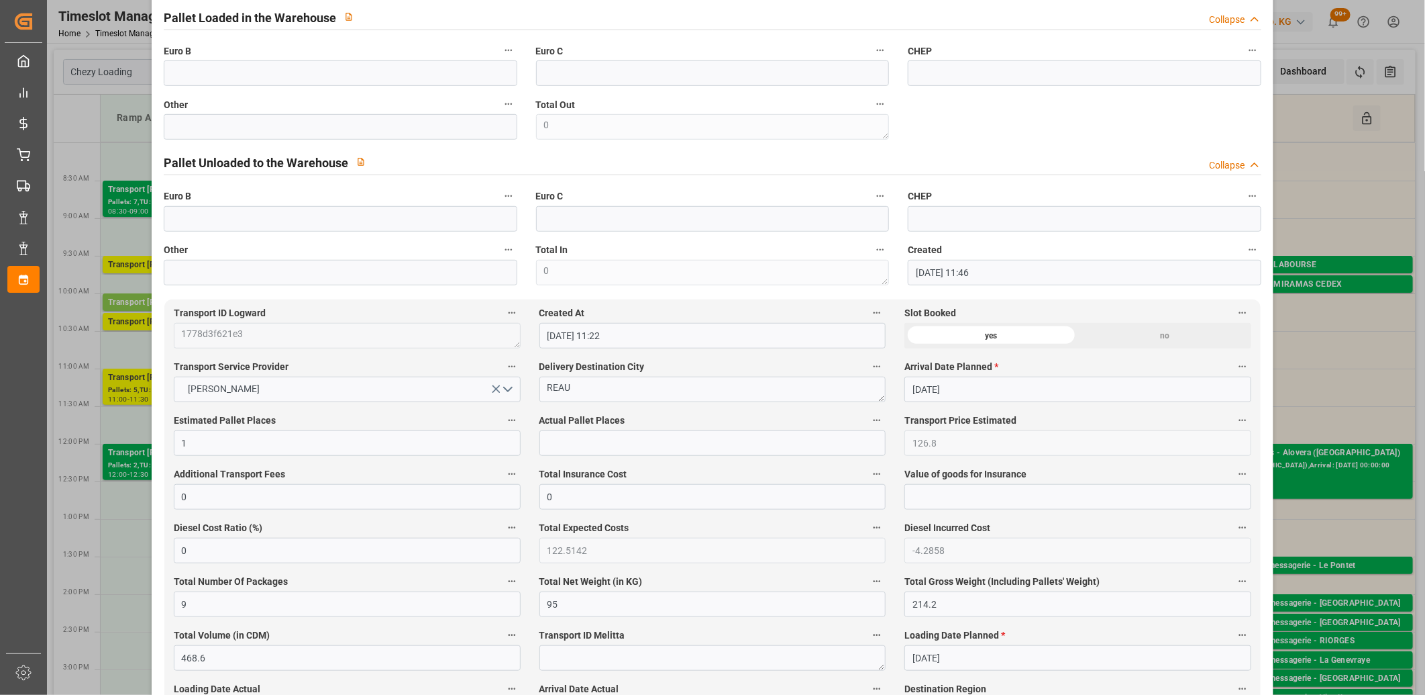
scroll to position [820, 0]
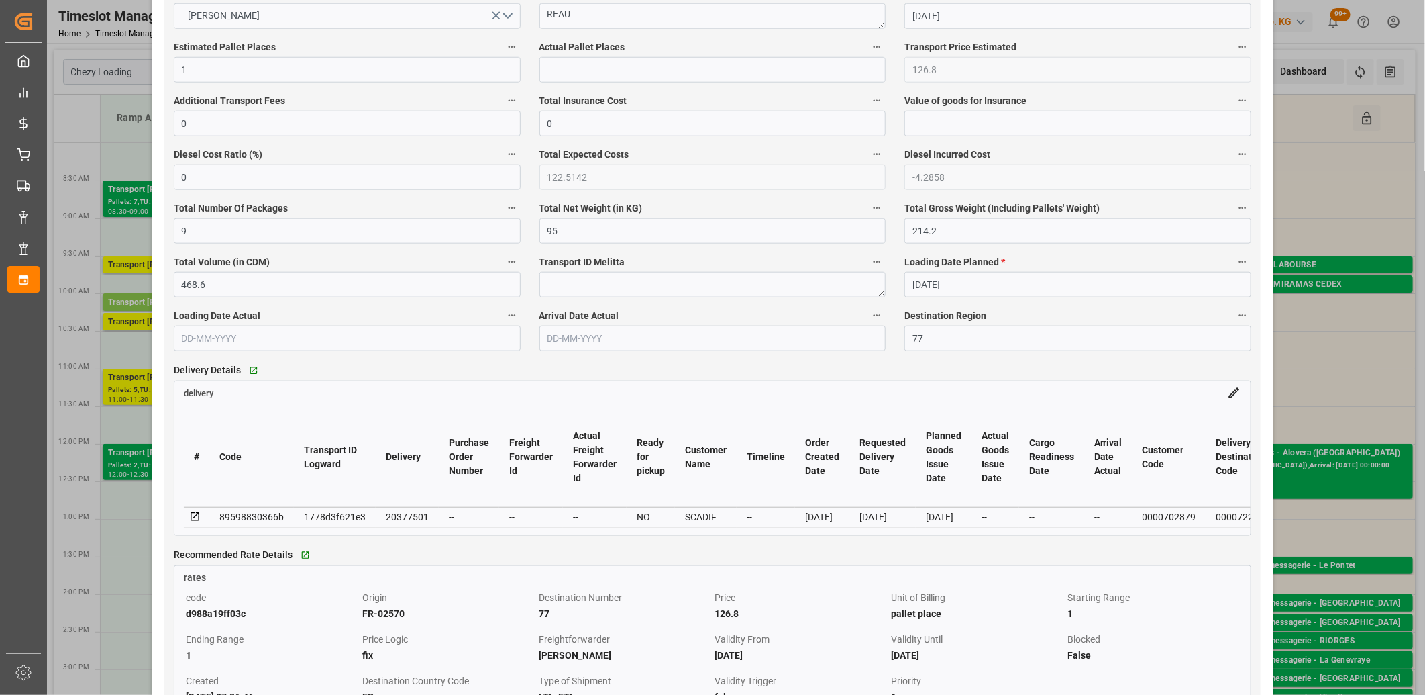
click at [197, 517] on icon at bounding box center [195, 516] width 9 height 9
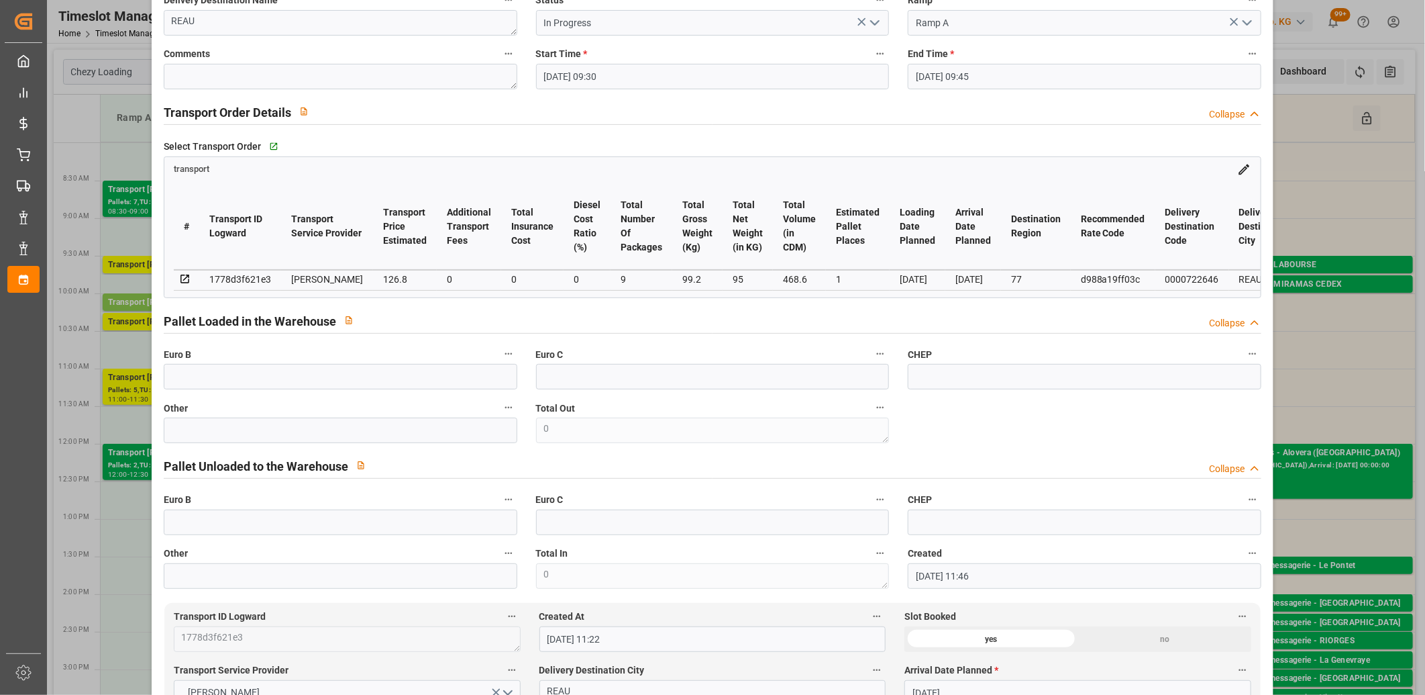
scroll to position [0, 0]
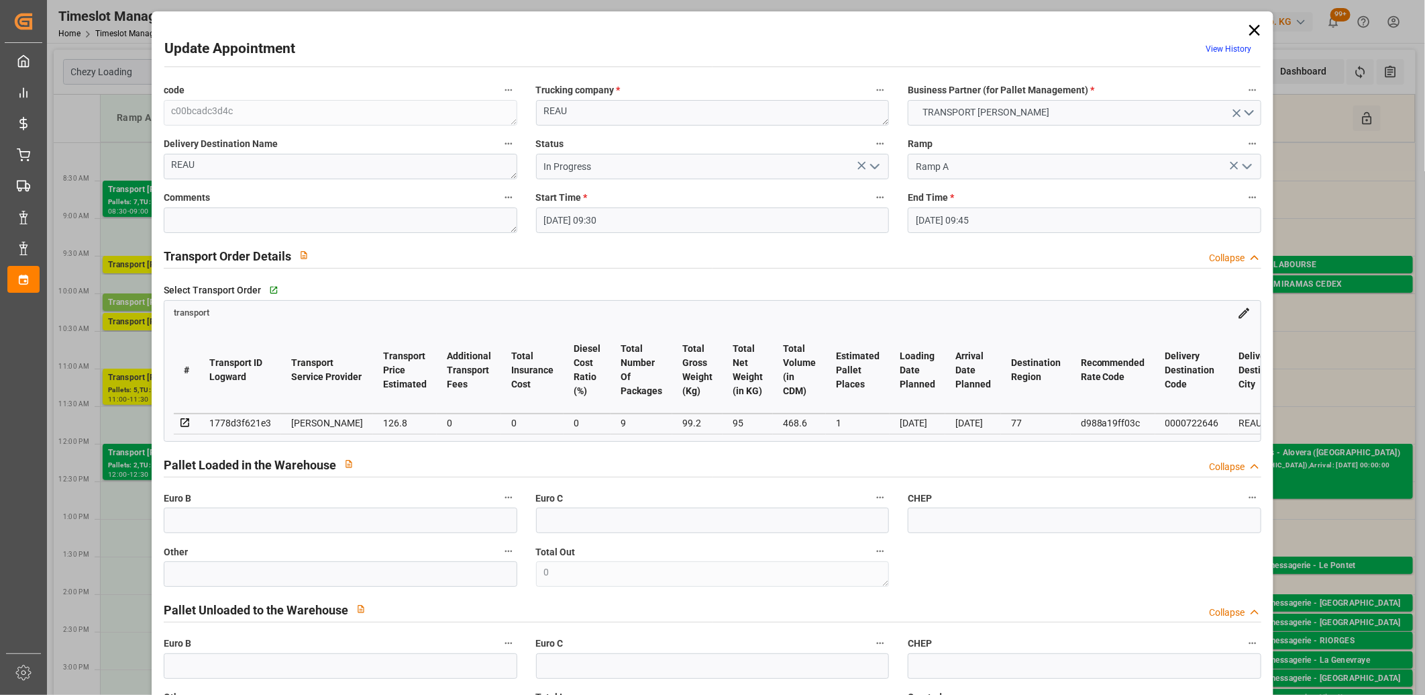
click at [240, 421] on div "1778d3f621e3" at bounding box center [240, 423] width 62 height 16
copy div "1778d3f621e3"
click at [1251, 32] on icon at bounding box center [1254, 30] width 19 height 19
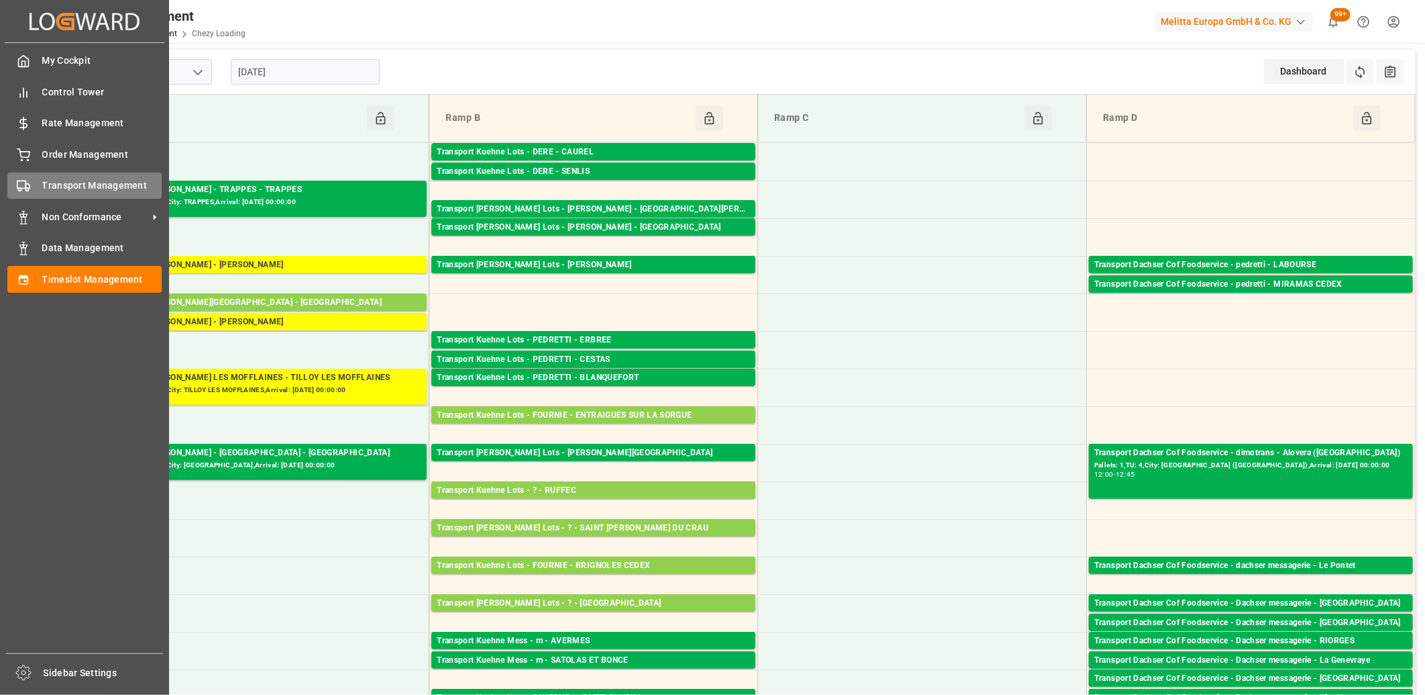
click at [26, 185] on polygon at bounding box center [28, 186] width 4 height 5
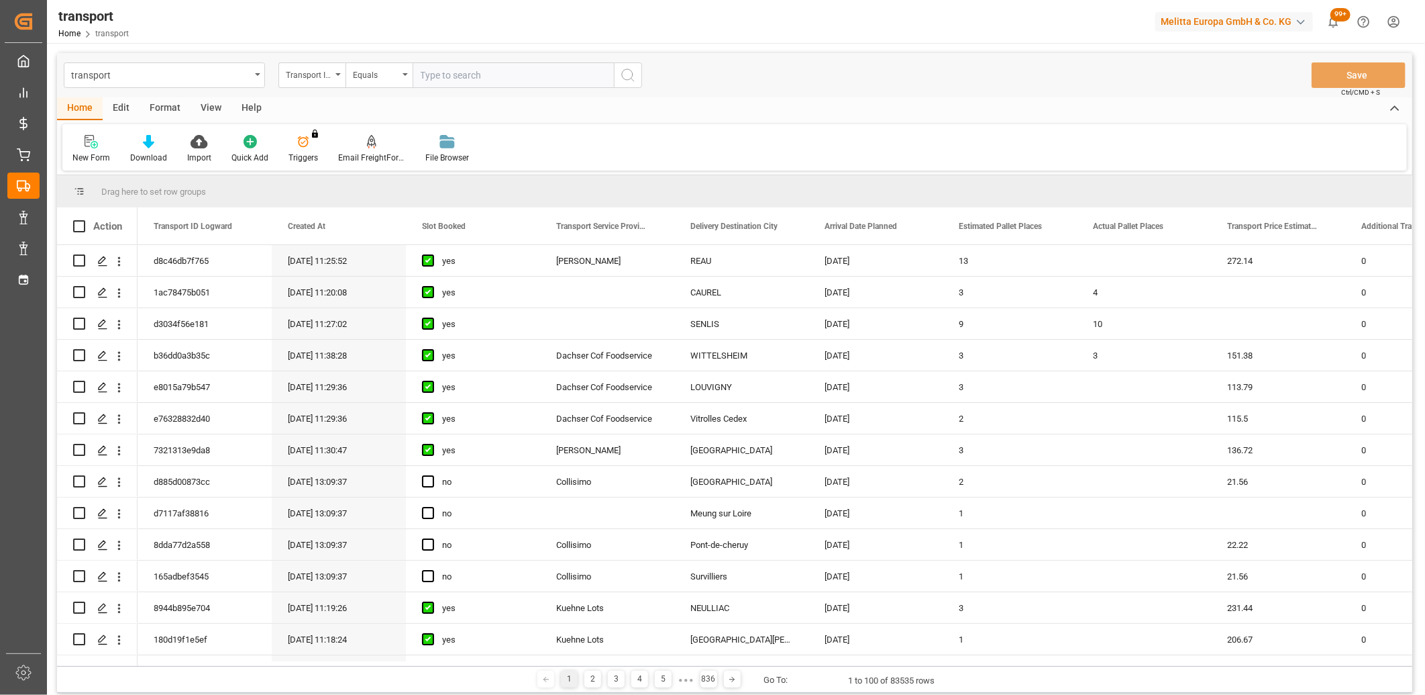
type input "1778d3f621e3"
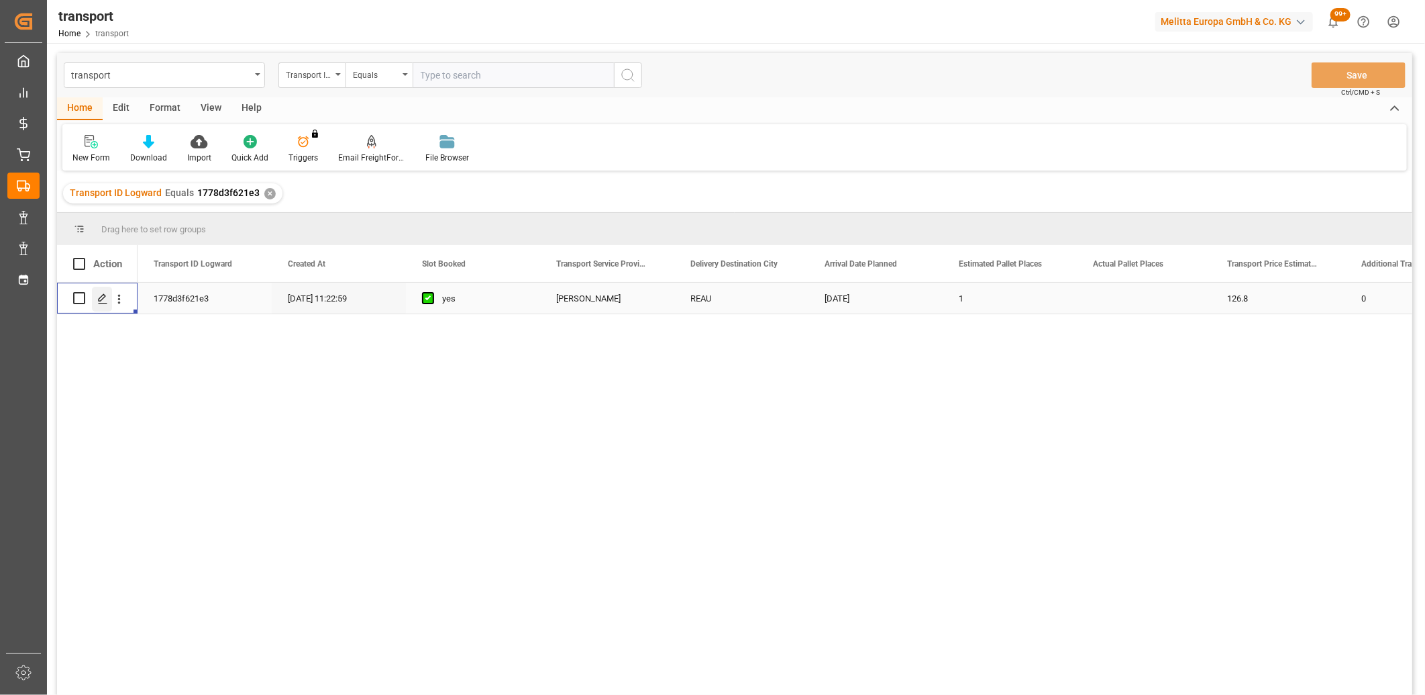
click at [104, 297] on icon "Press SPACE to select this row." at bounding box center [102, 298] width 11 height 11
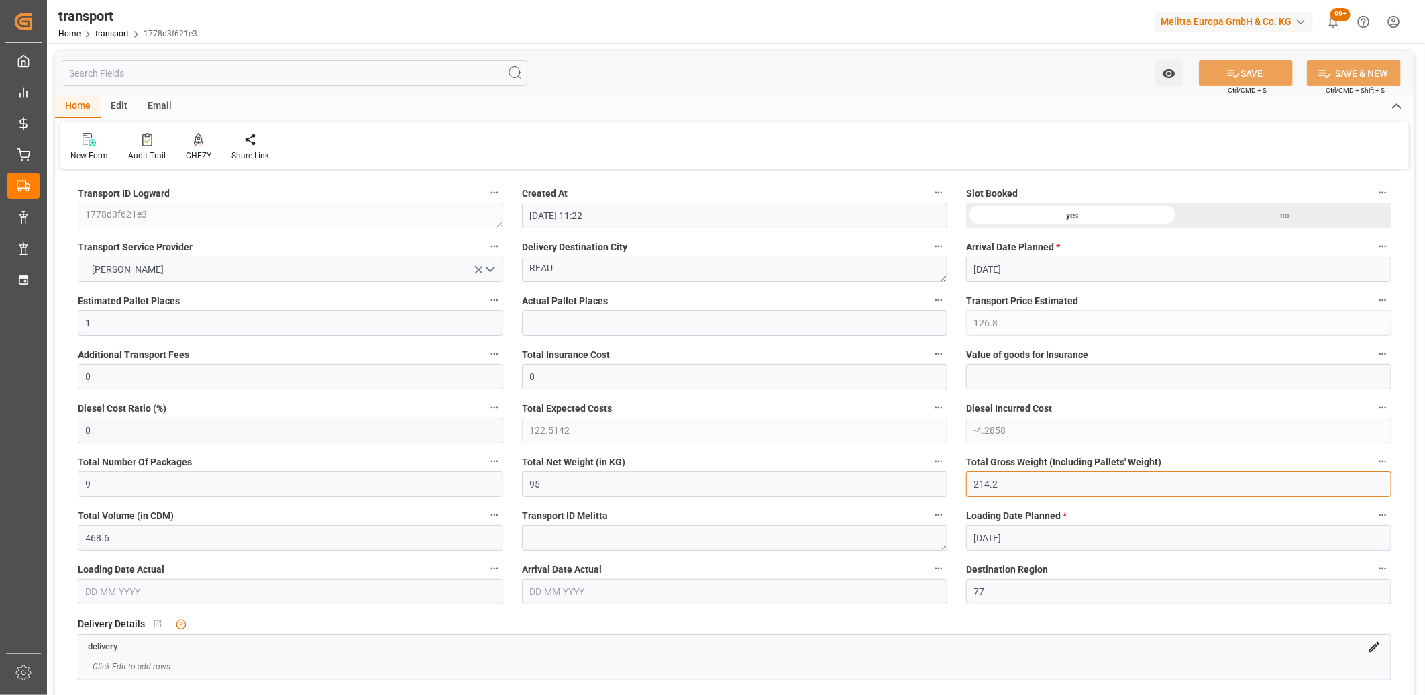
drag, startPoint x: 1041, startPoint y: 488, endPoint x: 915, endPoint y: 488, distance: 126.2
type input "0"
drag, startPoint x: 623, startPoint y: 485, endPoint x: 470, endPoint y: 482, distance: 152.4
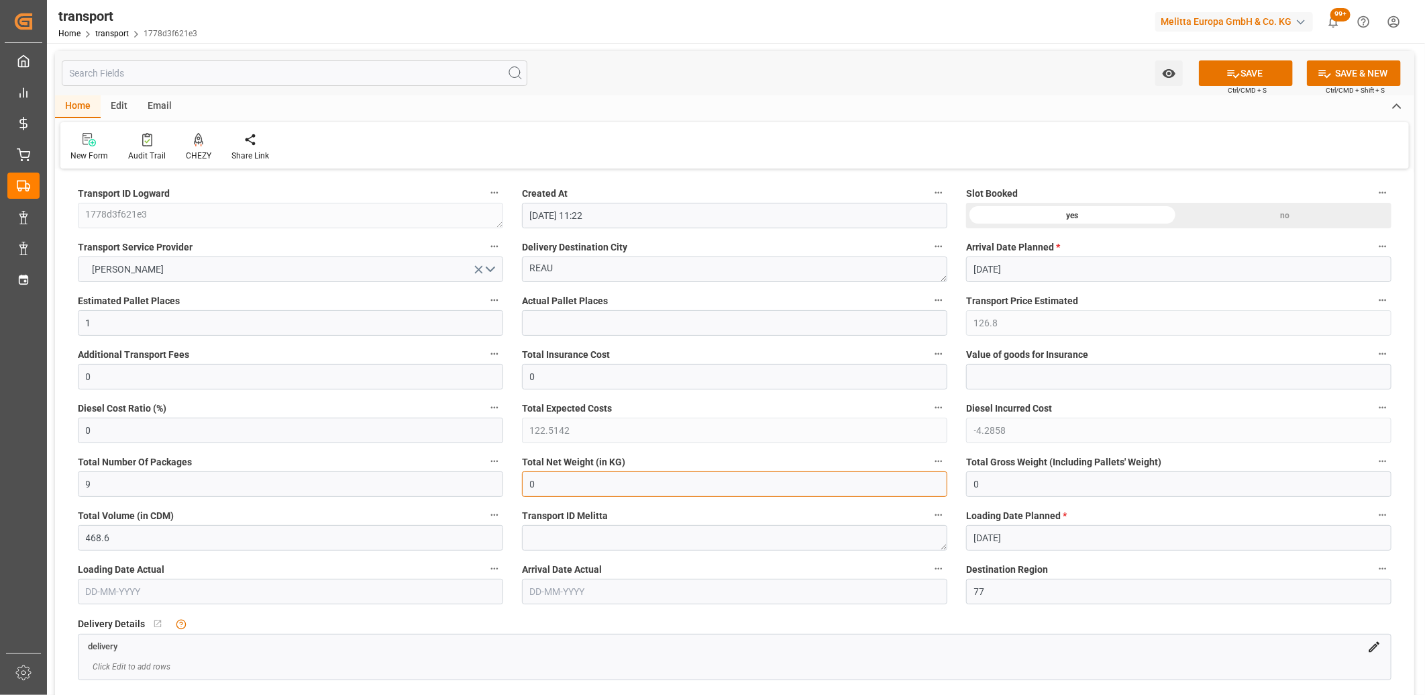
type input "0"
drag, startPoint x: 103, startPoint y: 486, endPoint x: 63, endPoint y: 482, distance: 39.8
type input "0"
drag, startPoint x: 99, startPoint y: 317, endPoint x: 72, endPoint y: 317, distance: 26.8
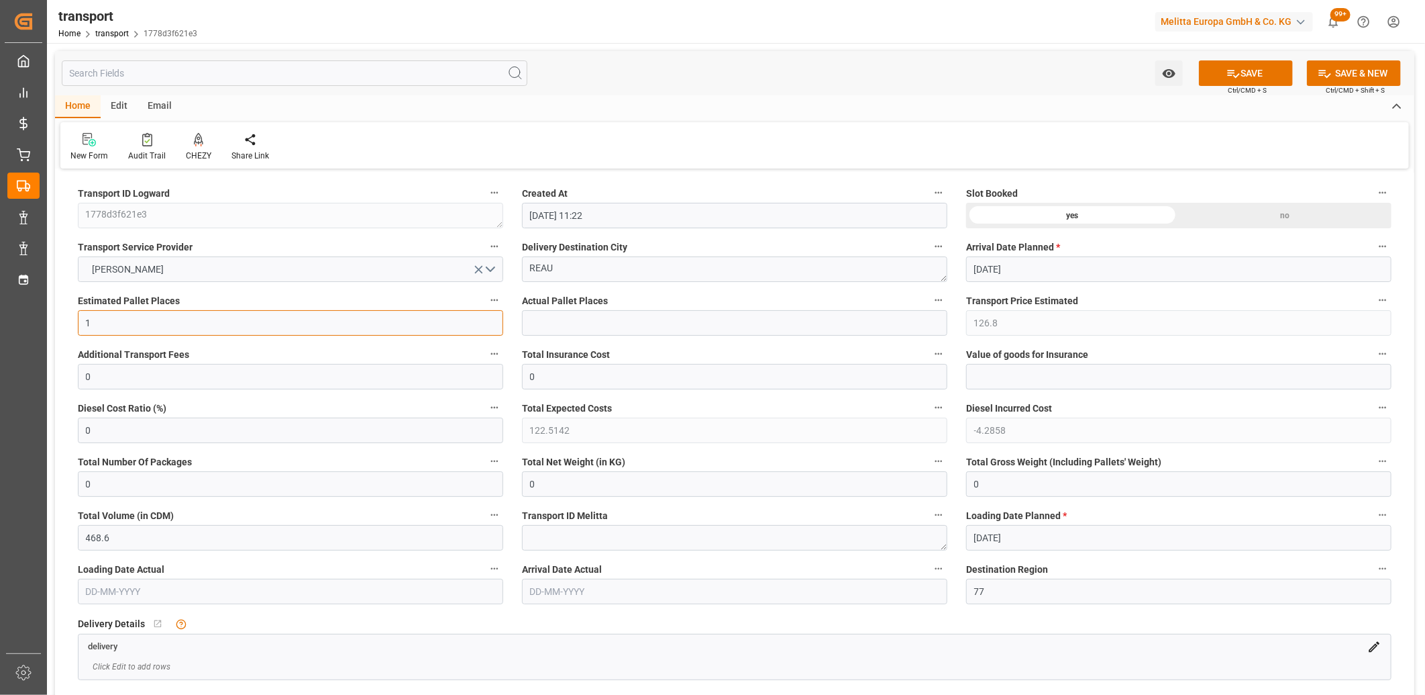
click at [72, 317] on div "Estimated Pallet Places 1" at bounding box center [290, 314] width 444 height 54
type input "0"
click at [474, 269] on icon "open menu" at bounding box center [479, 269] width 14 height 14
drag, startPoint x: 600, startPoint y: 269, endPoint x: 458, endPoint y: 264, distance: 142.4
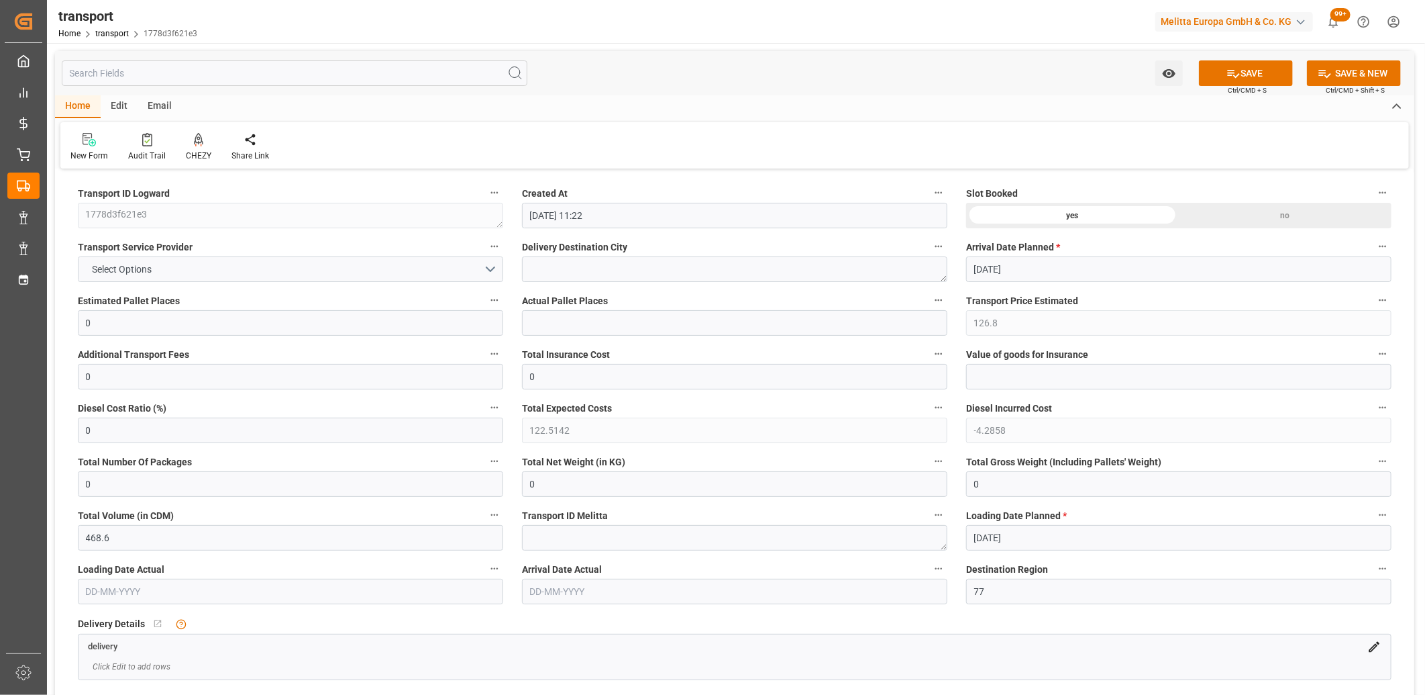
click at [1229, 213] on div "no" at bounding box center [1285, 216] width 213 height 26
click at [1245, 69] on button "SAVE" at bounding box center [1246, 73] width 94 height 26
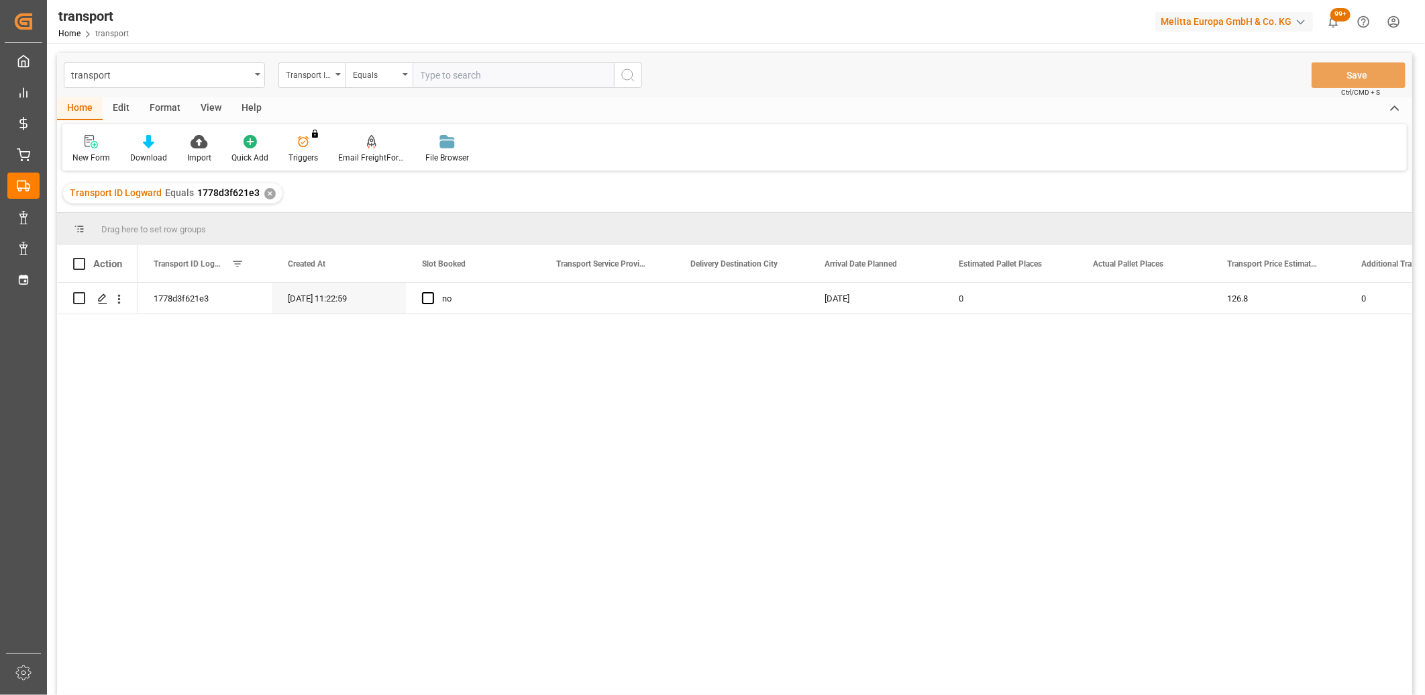
click at [116, 109] on div "Edit" at bounding box center [121, 108] width 37 height 23
click at [78, 294] on input "Press Space to toggle row selection (unchecked)" at bounding box center [79, 298] width 12 height 12
checkbox input "true"
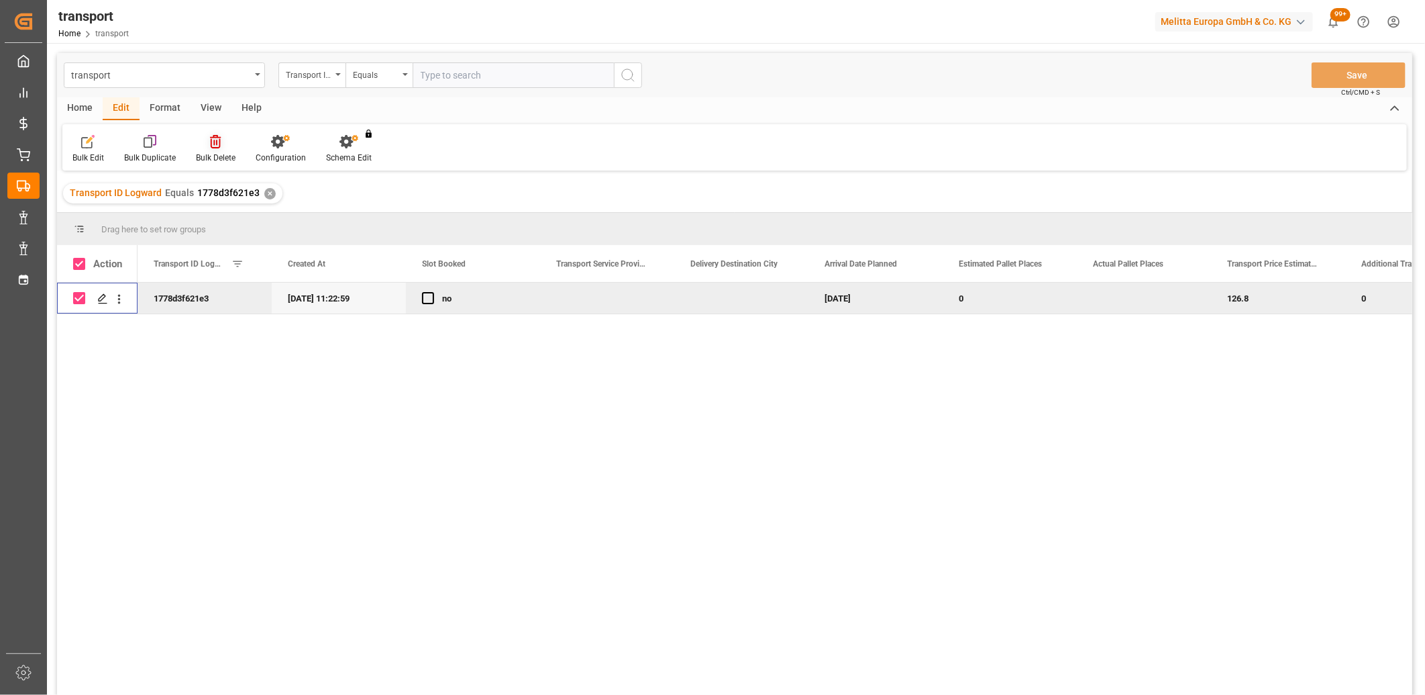
click at [213, 142] on icon at bounding box center [215, 141] width 11 height 13
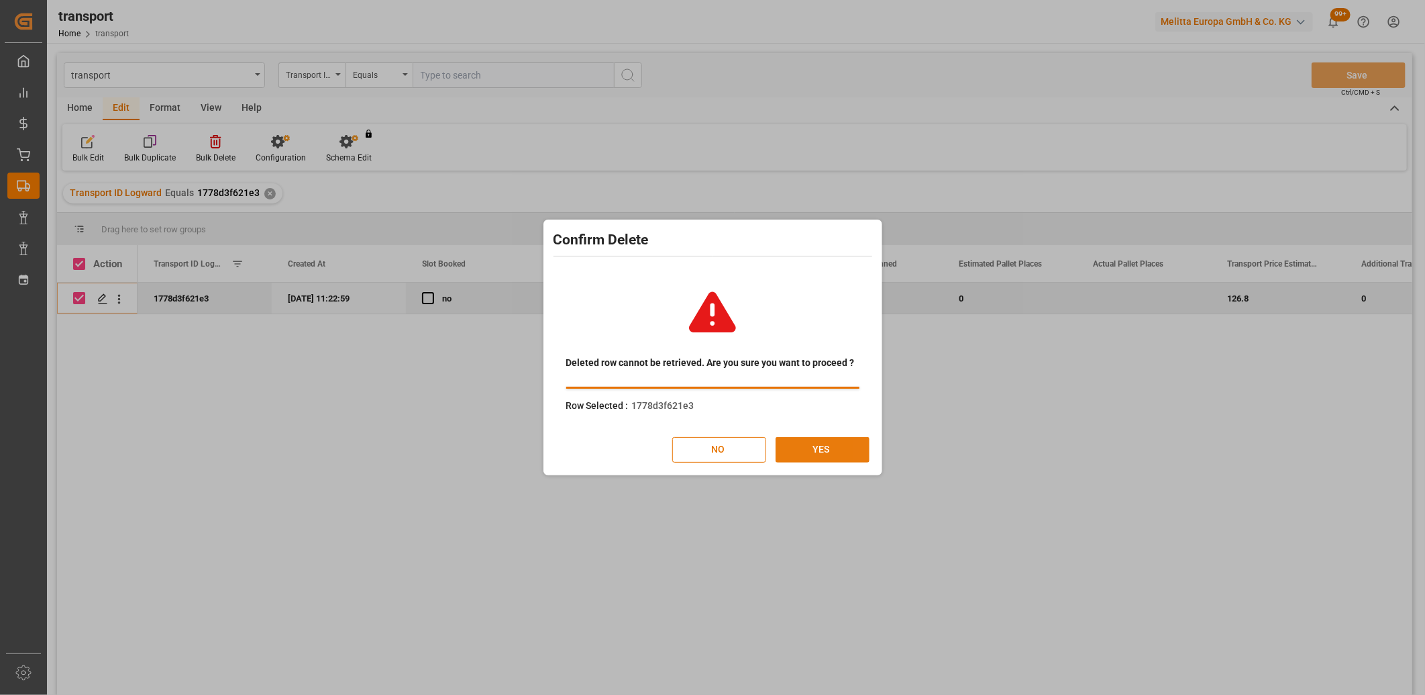
click at [827, 441] on button "YES" at bounding box center [823, 450] width 94 height 26
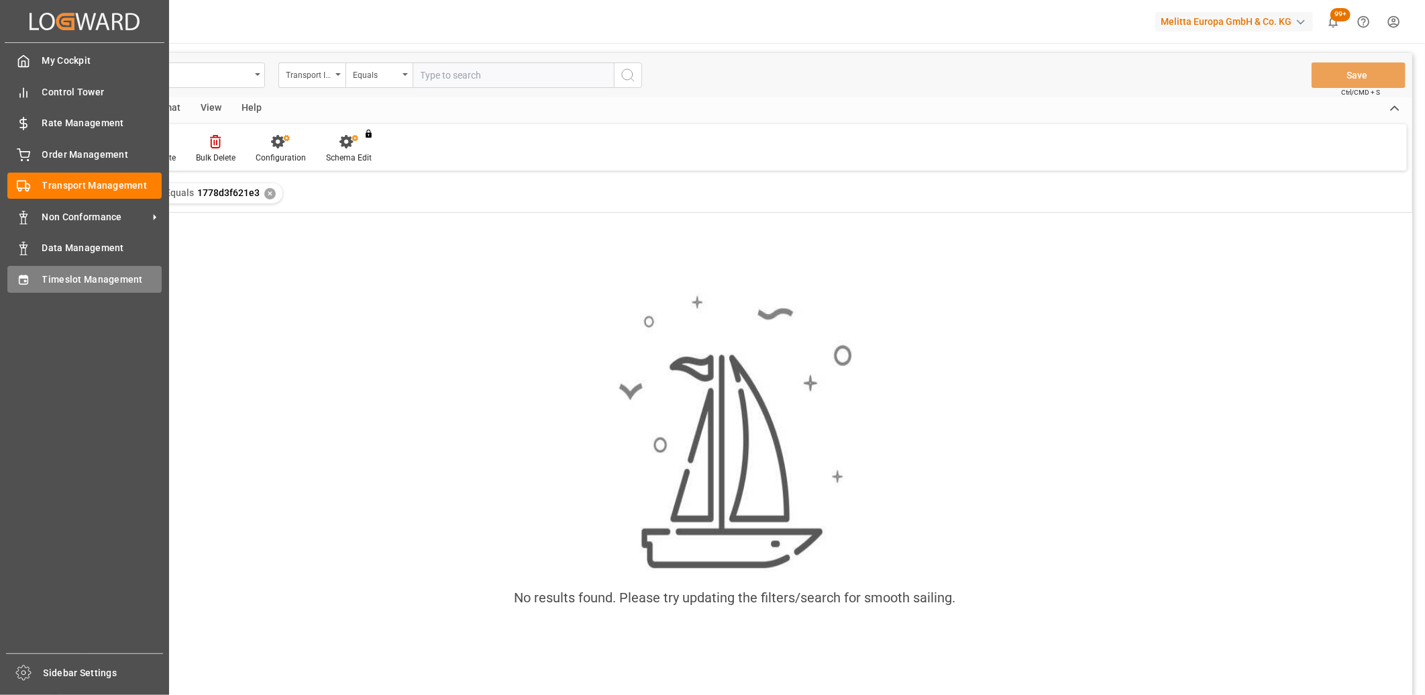
click at [43, 282] on span "Timeslot Management" at bounding box center [102, 279] width 120 height 14
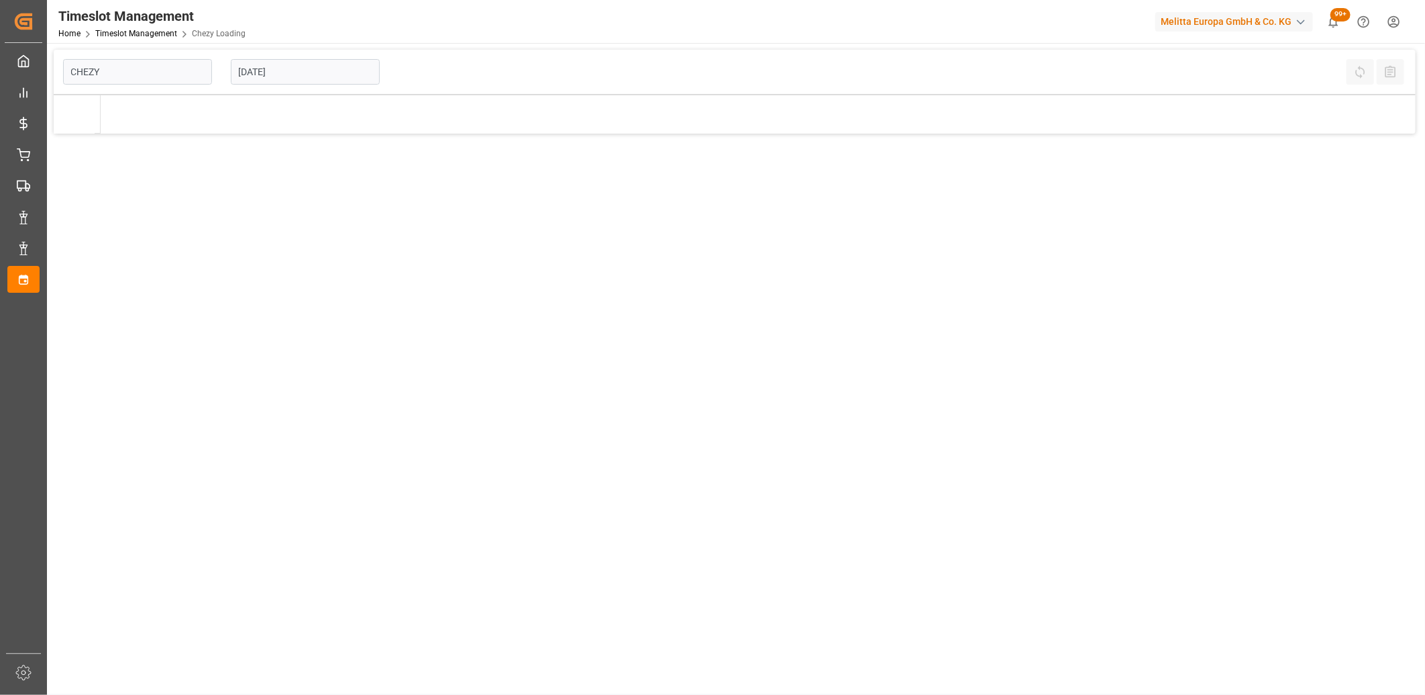
type input "Chezy Loading"
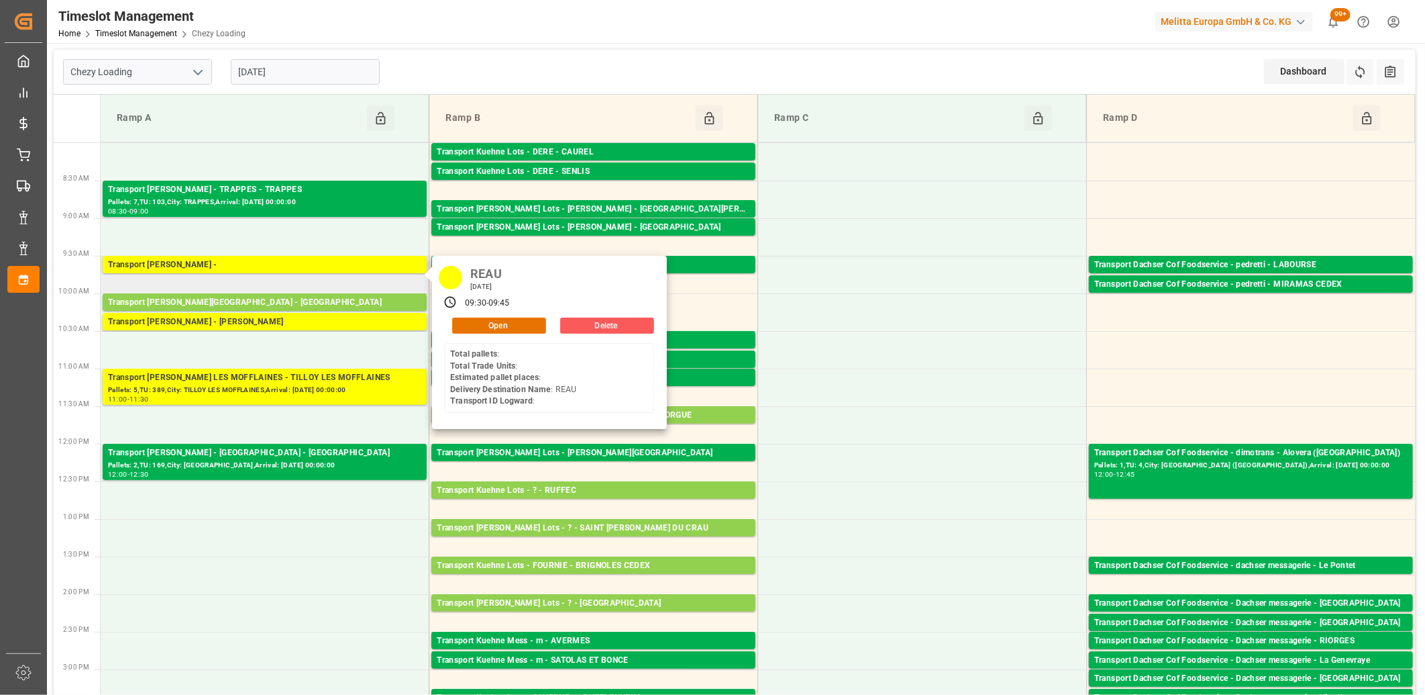
click at [567, 329] on button "Delete" at bounding box center [607, 325] width 94 height 16
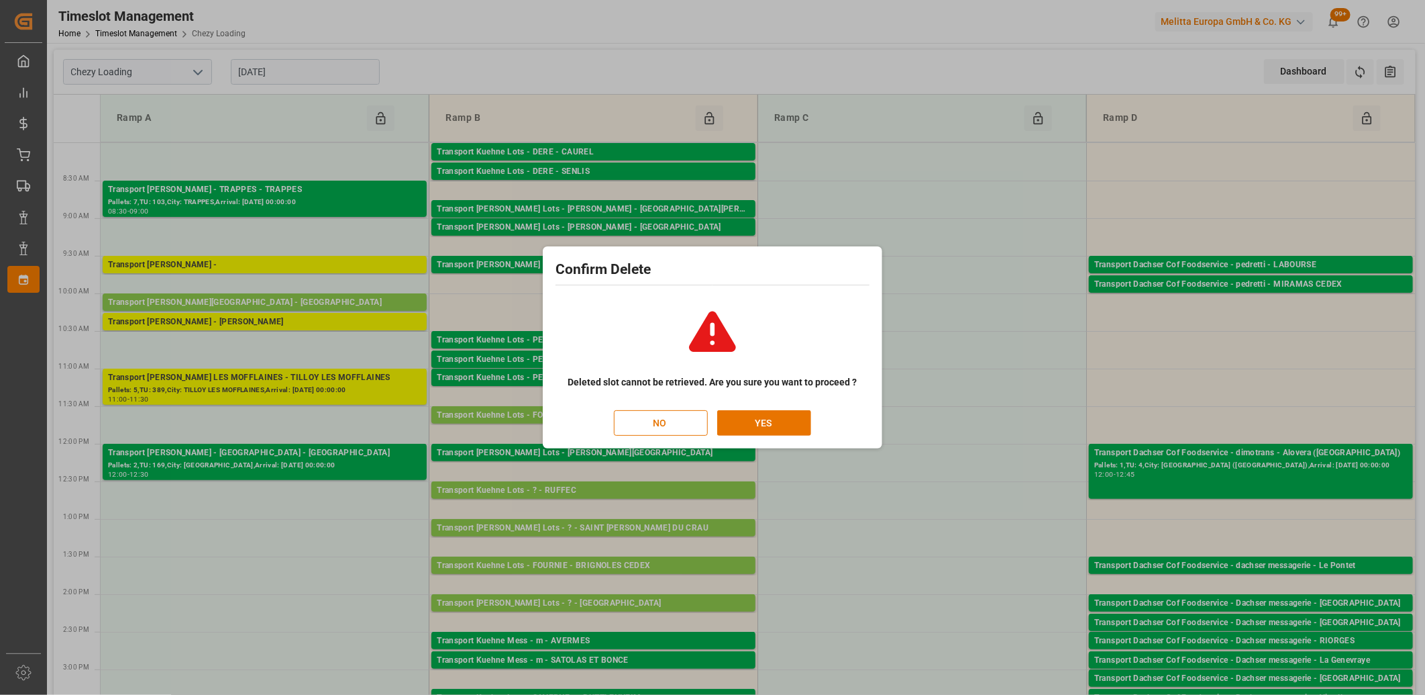
click at [737, 409] on div "Deleted slot cannot be retrieved. Are you sure you want to proceed ? NO YES" at bounding box center [713, 365] width 314 height 141
click at [737, 413] on button "YES" at bounding box center [764, 423] width 94 height 26
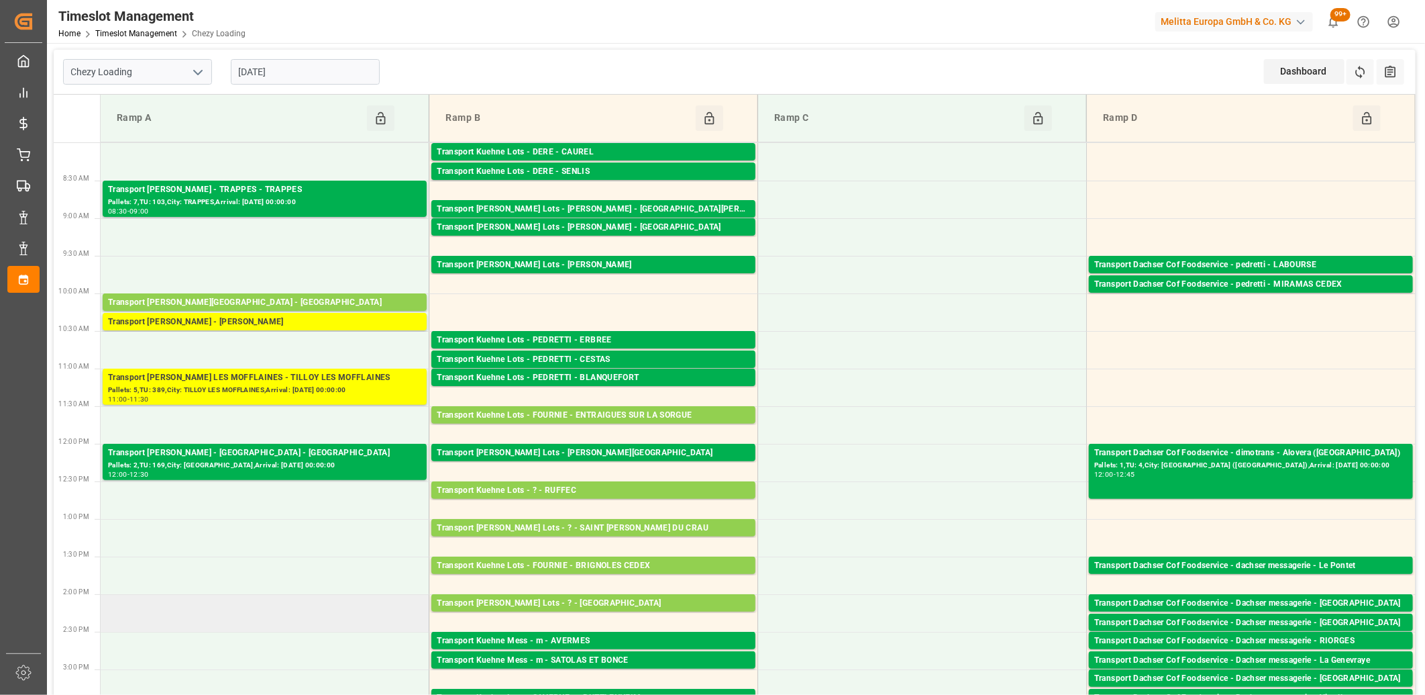
scroll to position [74, 0]
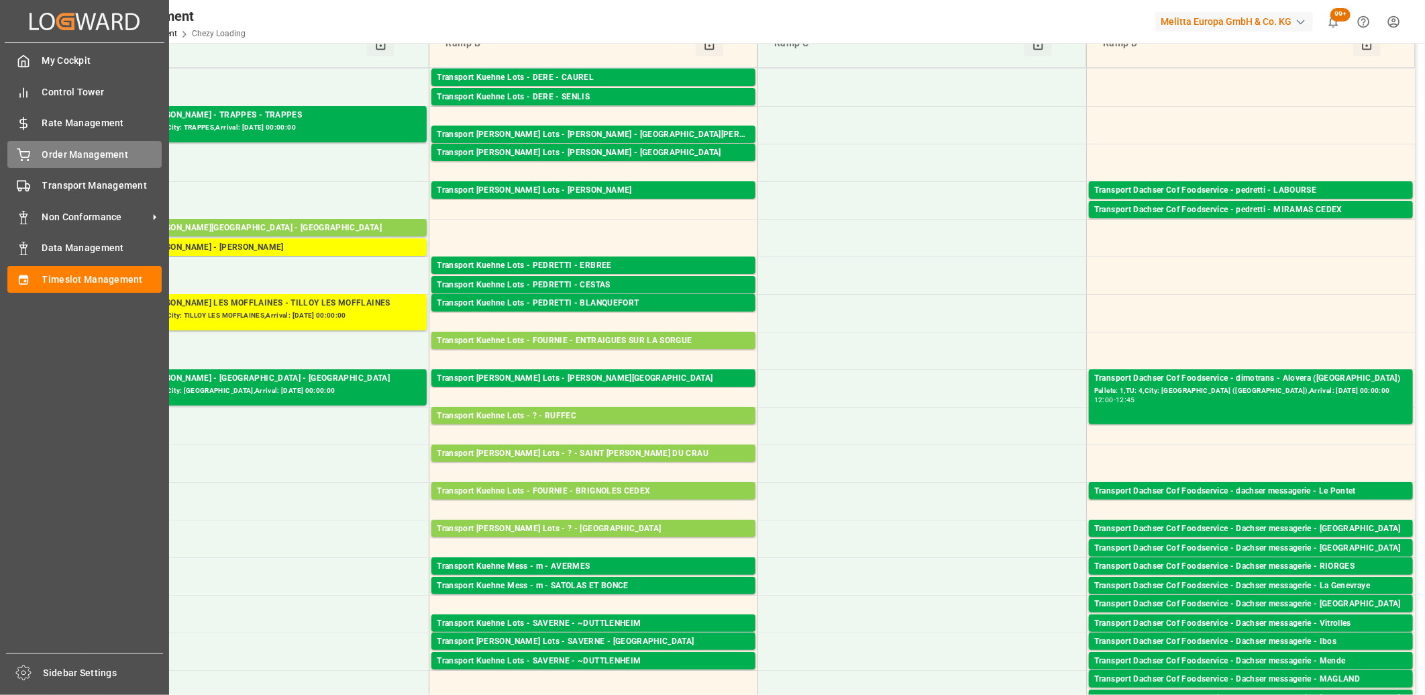
click at [34, 164] on div "Order Management Order Management" at bounding box center [84, 154] width 154 height 26
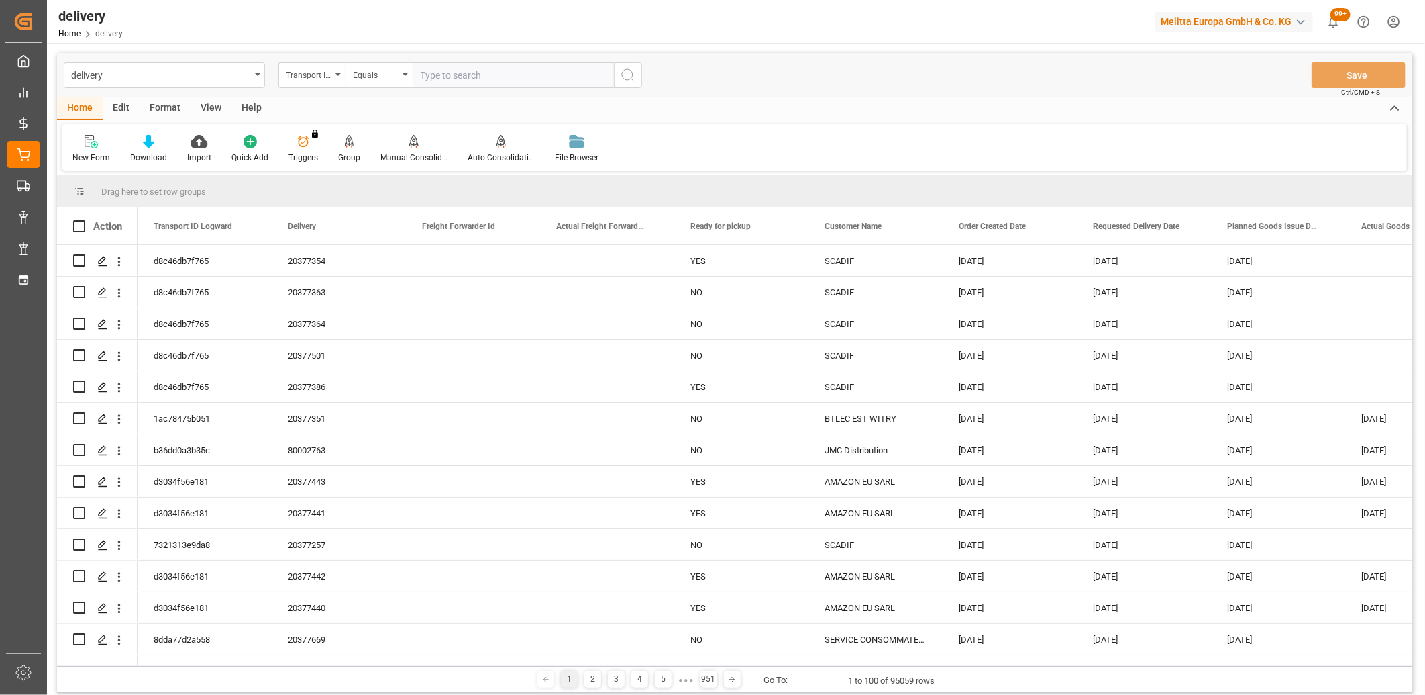
type input "20377644"
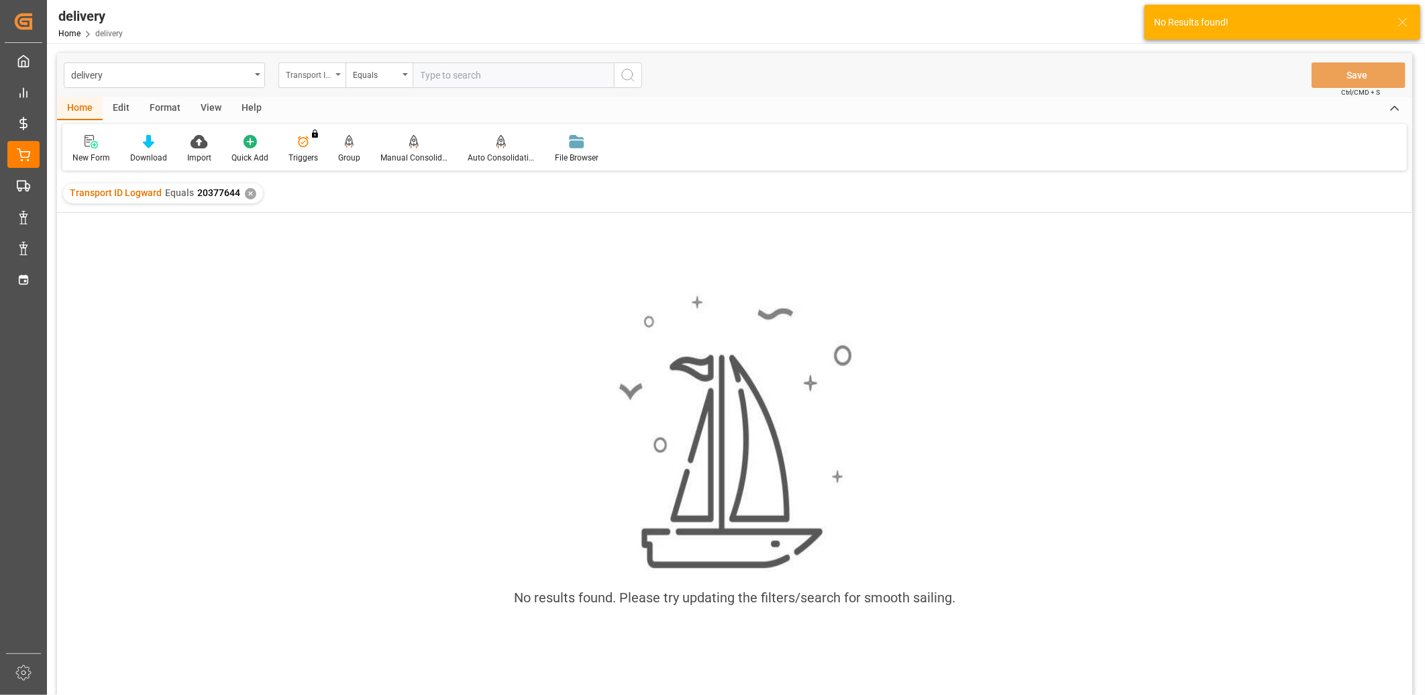
click at [317, 68] on div "Transport ID Logward" at bounding box center [309, 73] width 46 height 15
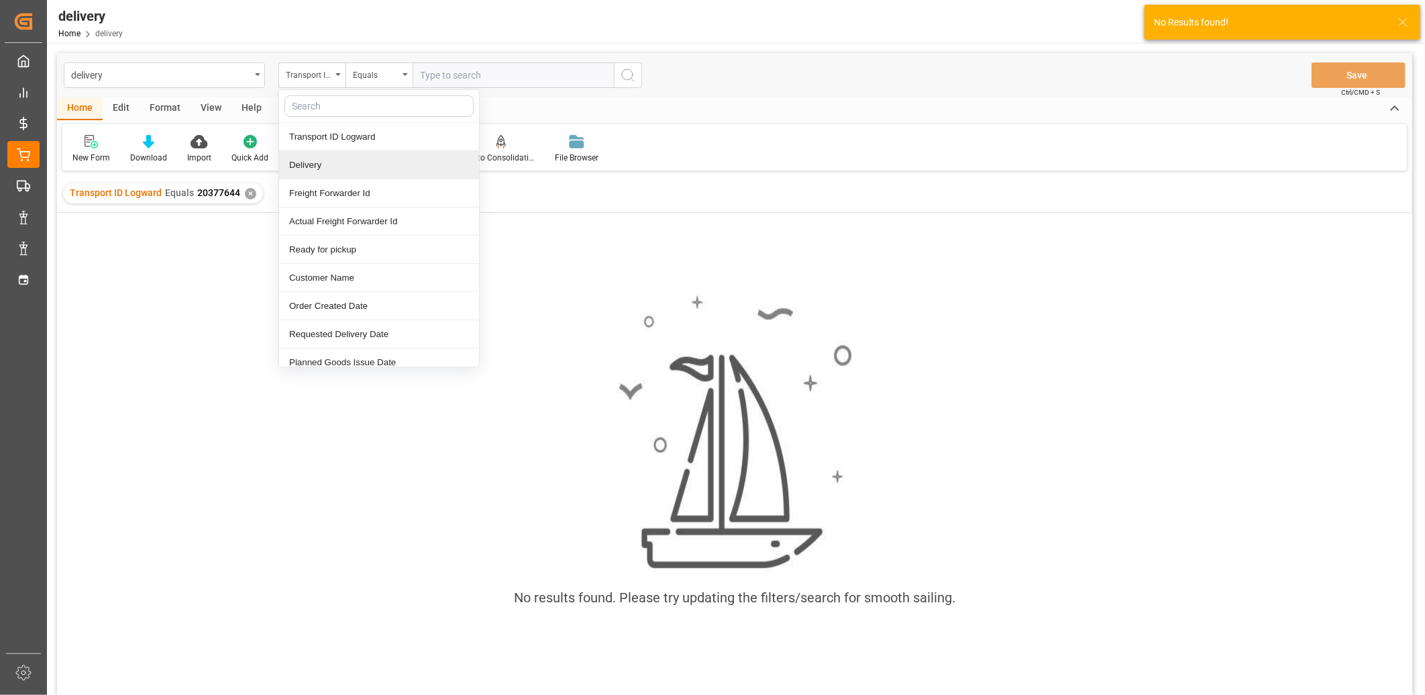
click at [300, 169] on div "Delivery" at bounding box center [379, 165] width 200 height 28
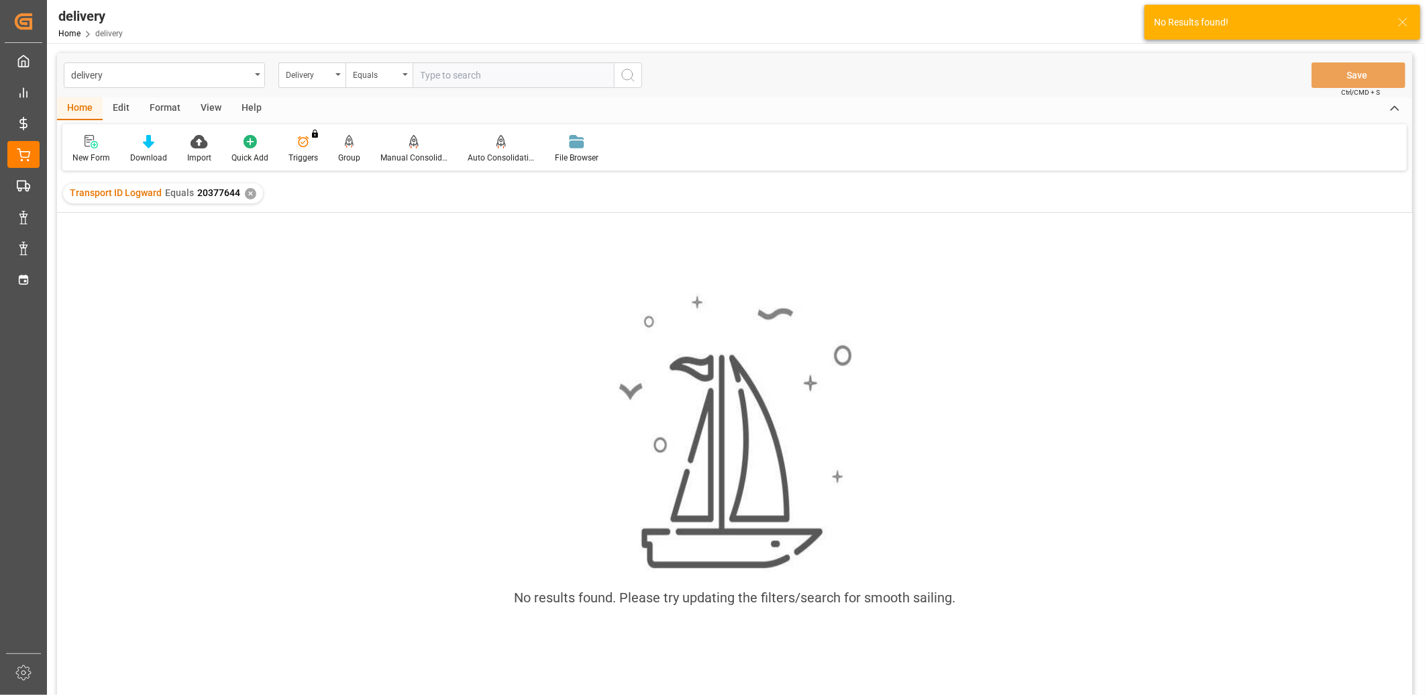
click at [245, 197] on div "✕" at bounding box center [250, 193] width 11 height 11
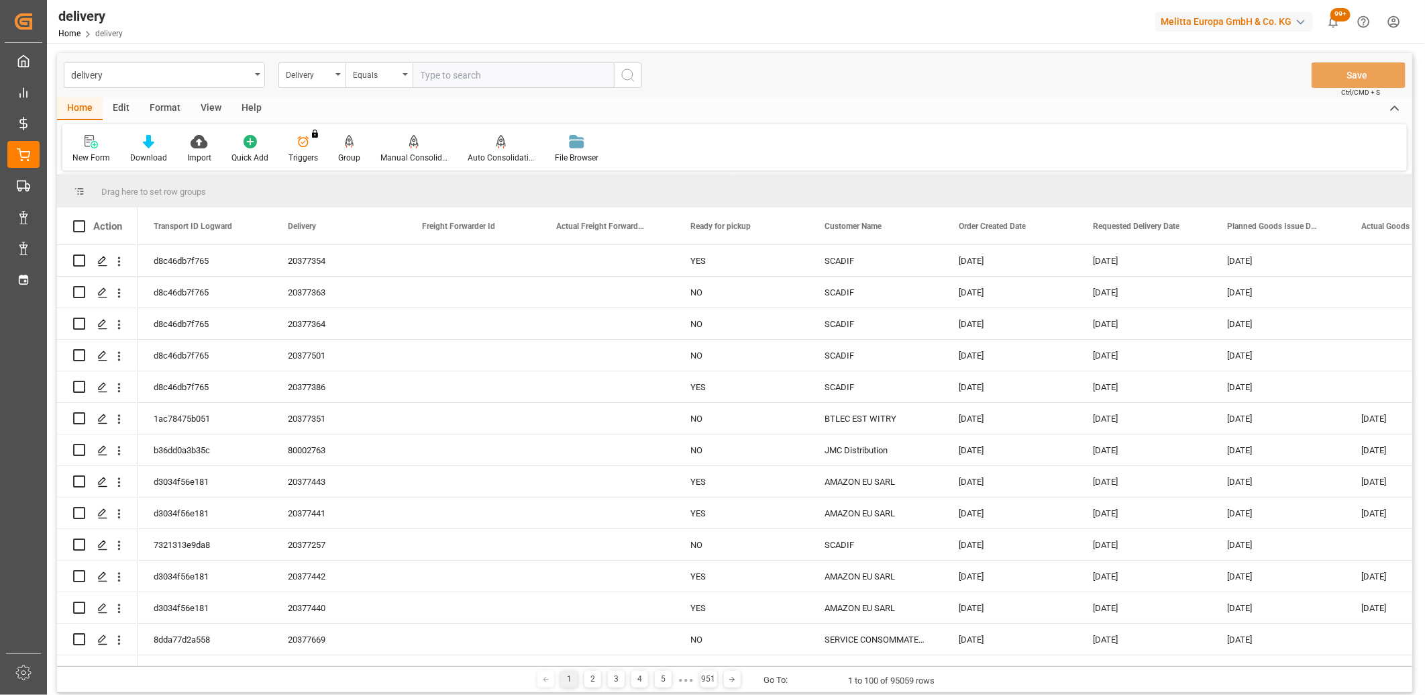
click at [445, 72] on input "text" at bounding box center [513, 75] width 201 height 26
paste input "20377644"
type input "20377644"
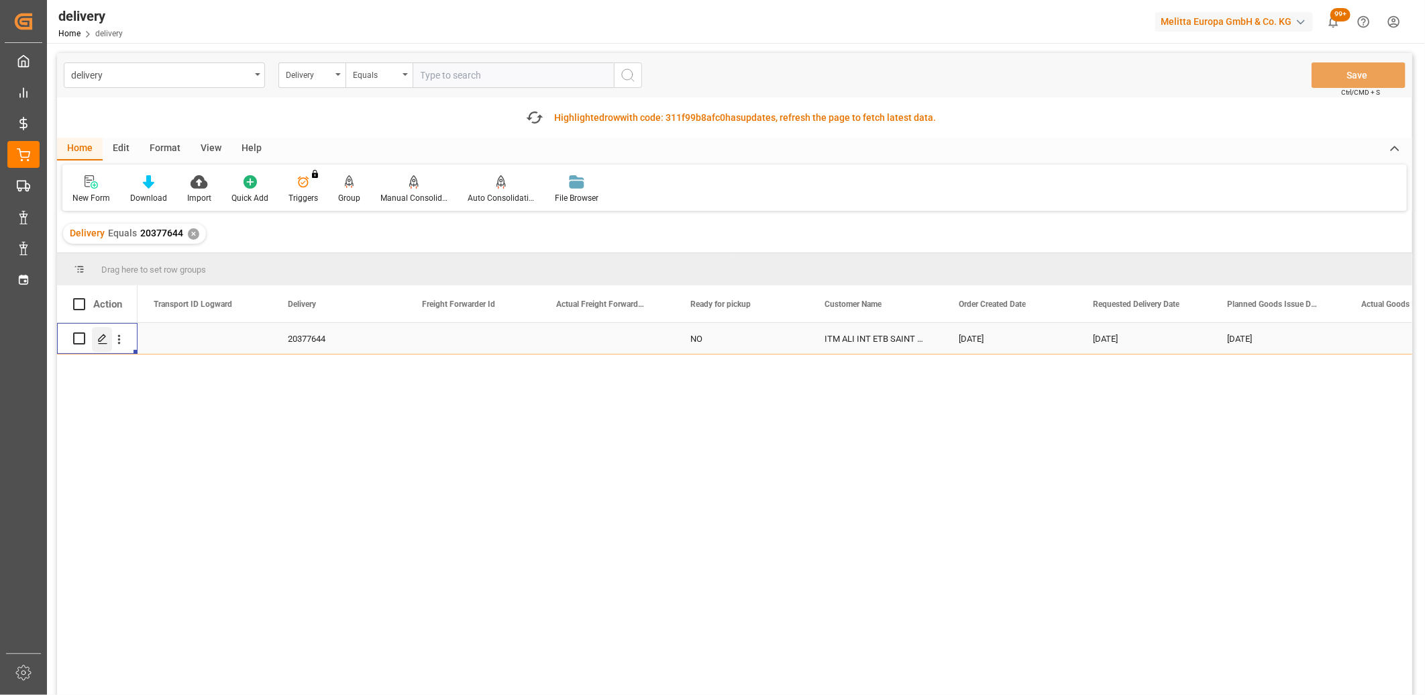
click at [104, 334] on polygon "Press SPACE to select this row." at bounding box center [102, 337] width 7 height 7
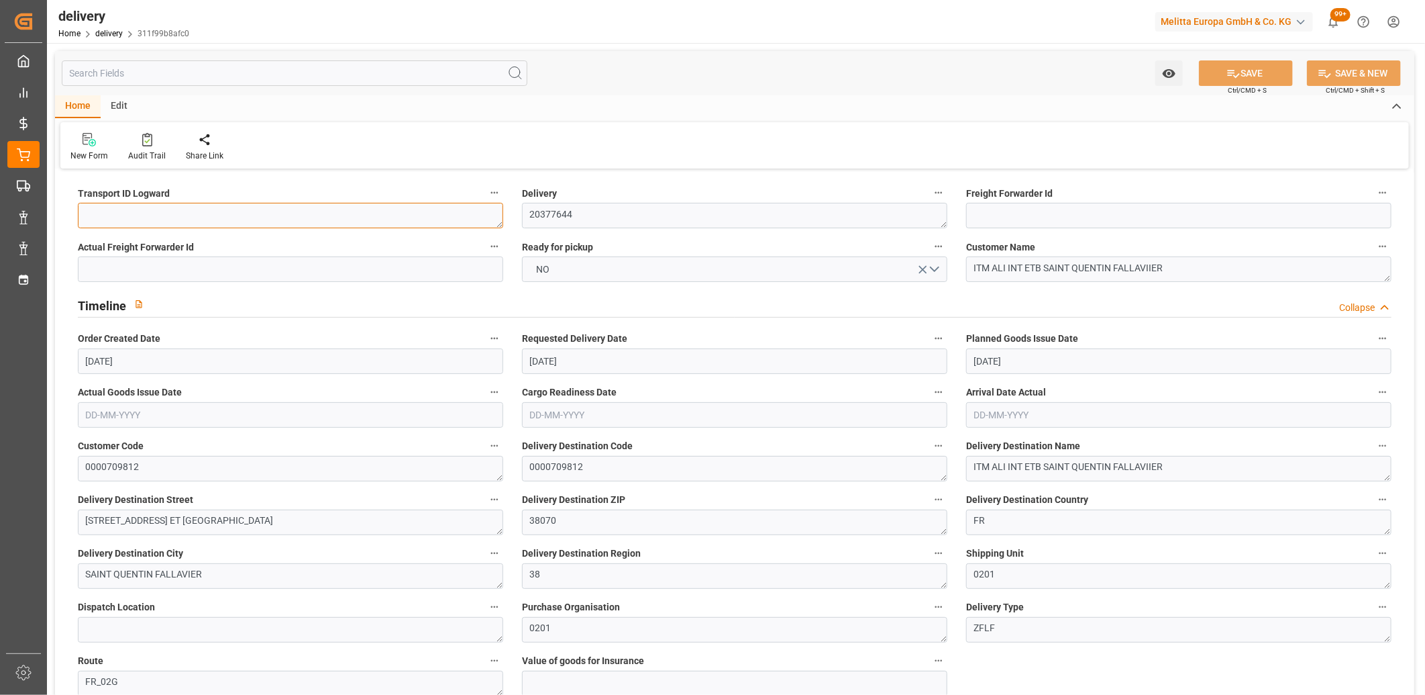
click at [116, 211] on textarea at bounding box center [290, 216] width 425 height 26
type textarea "x"
click at [1221, 79] on button "SAVE" at bounding box center [1246, 73] width 94 height 26
type textarea "x ~ Pallet(s) ~ 2025-09-05 00:00:00 ~ FR_02G ~ 2025-09-15 00:00:00~0000709812"
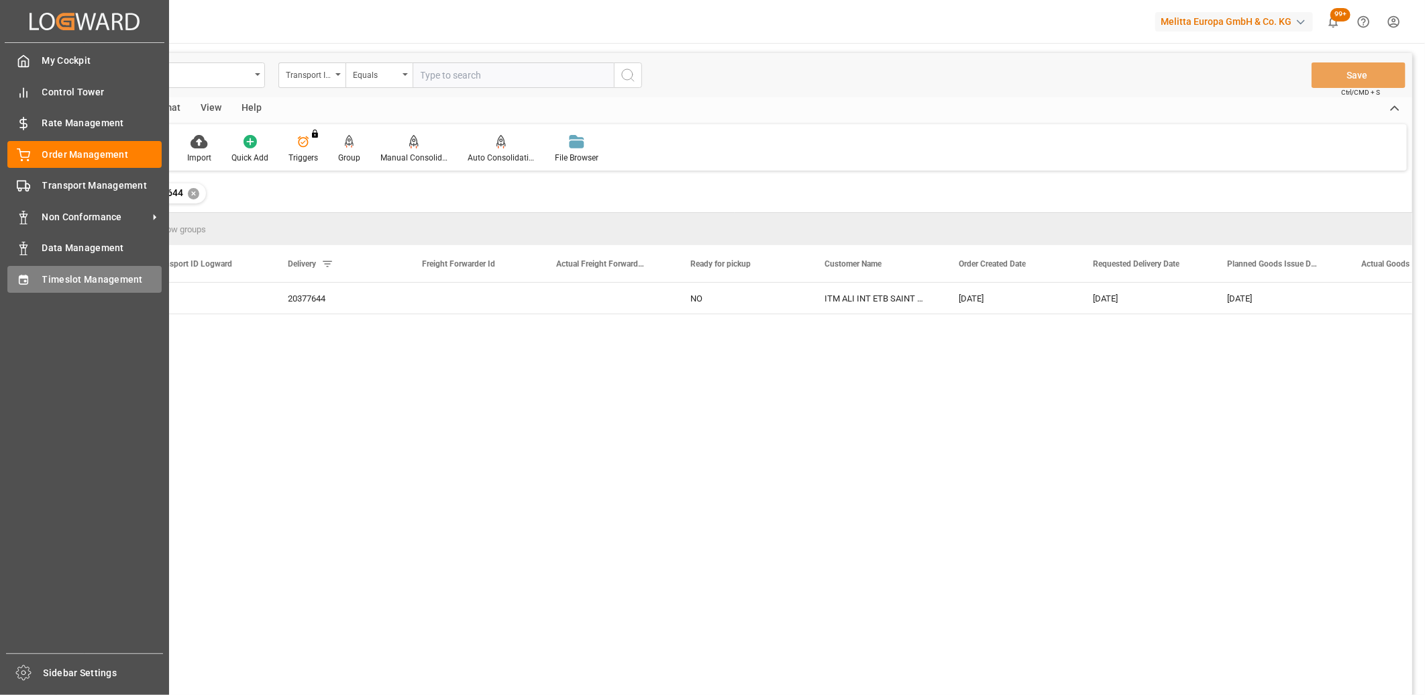
click at [31, 285] on div "Timeslot Management Timeslot Management" at bounding box center [84, 279] width 154 height 26
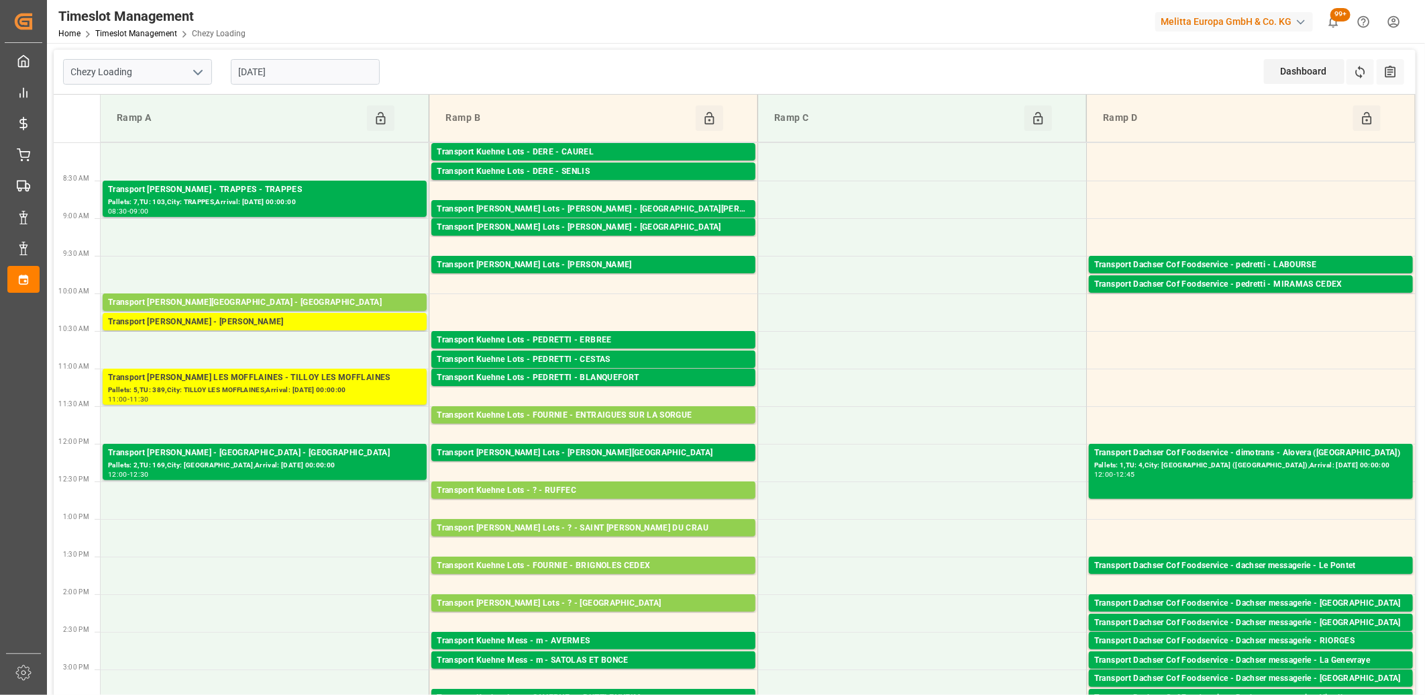
click at [201, 68] on icon "open menu" at bounding box center [198, 72] width 16 height 16
click at [112, 141] on div "Chezy Unloading" at bounding box center [138, 132] width 148 height 30
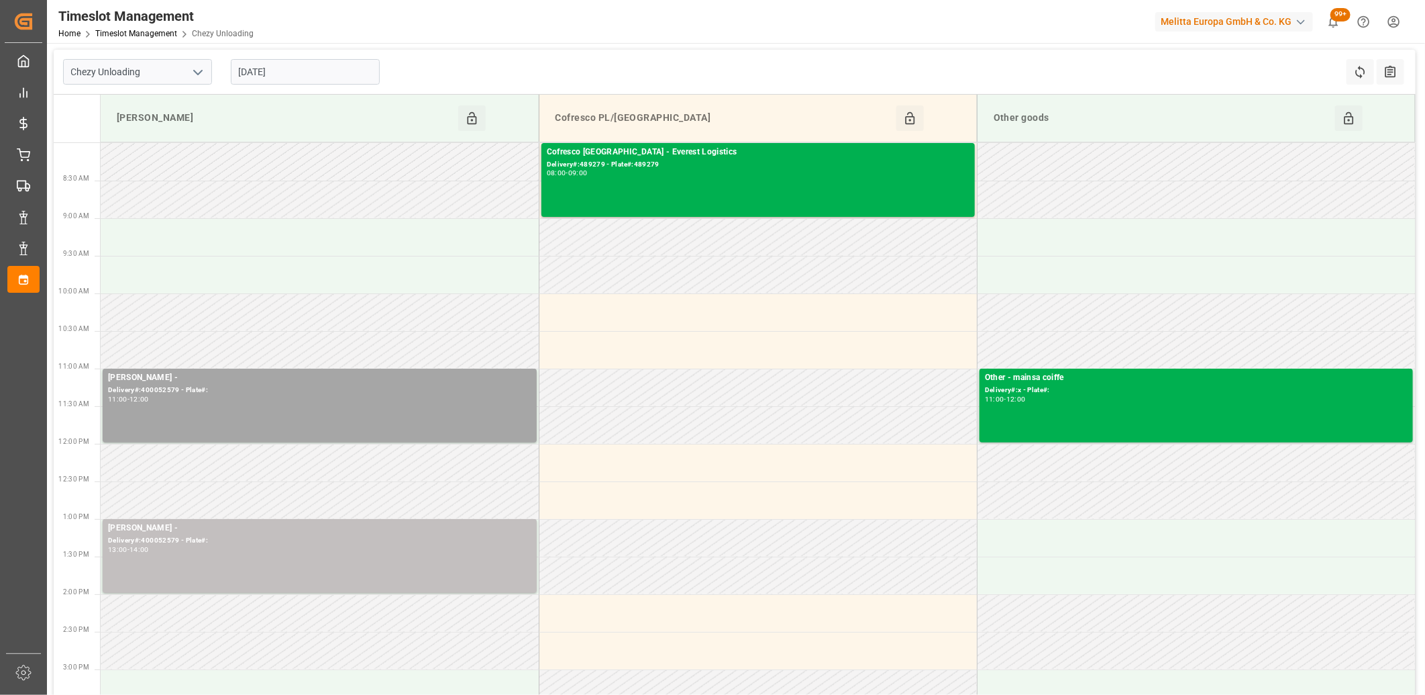
click at [195, 68] on icon "open menu" at bounding box center [198, 72] width 16 height 16
click at [176, 105] on div "Chezy Loading" at bounding box center [138, 102] width 148 height 30
type input "Chezy Loading"
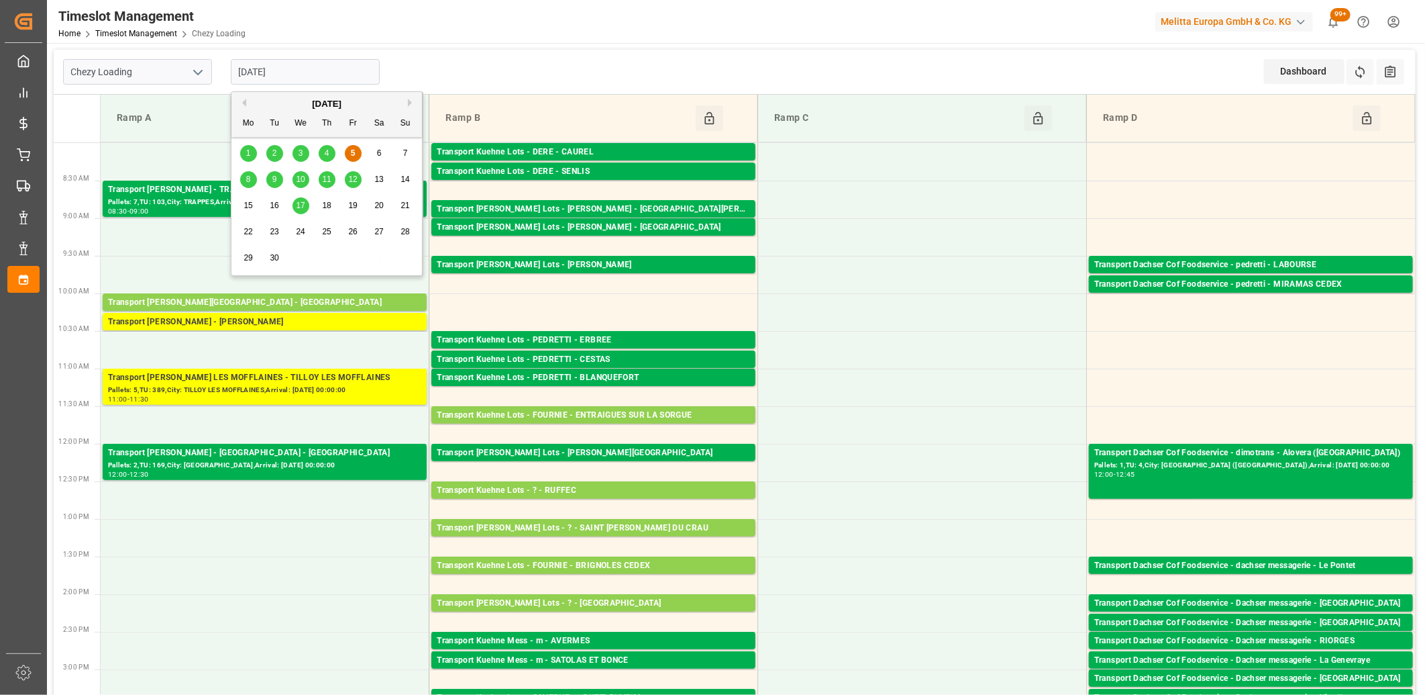
click at [354, 70] on input "[DATE]" at bounding box center [305, 72] width 149 height 26
click at [245, 179] on div "8" at bounding box center [248, 180] width 17 height 16
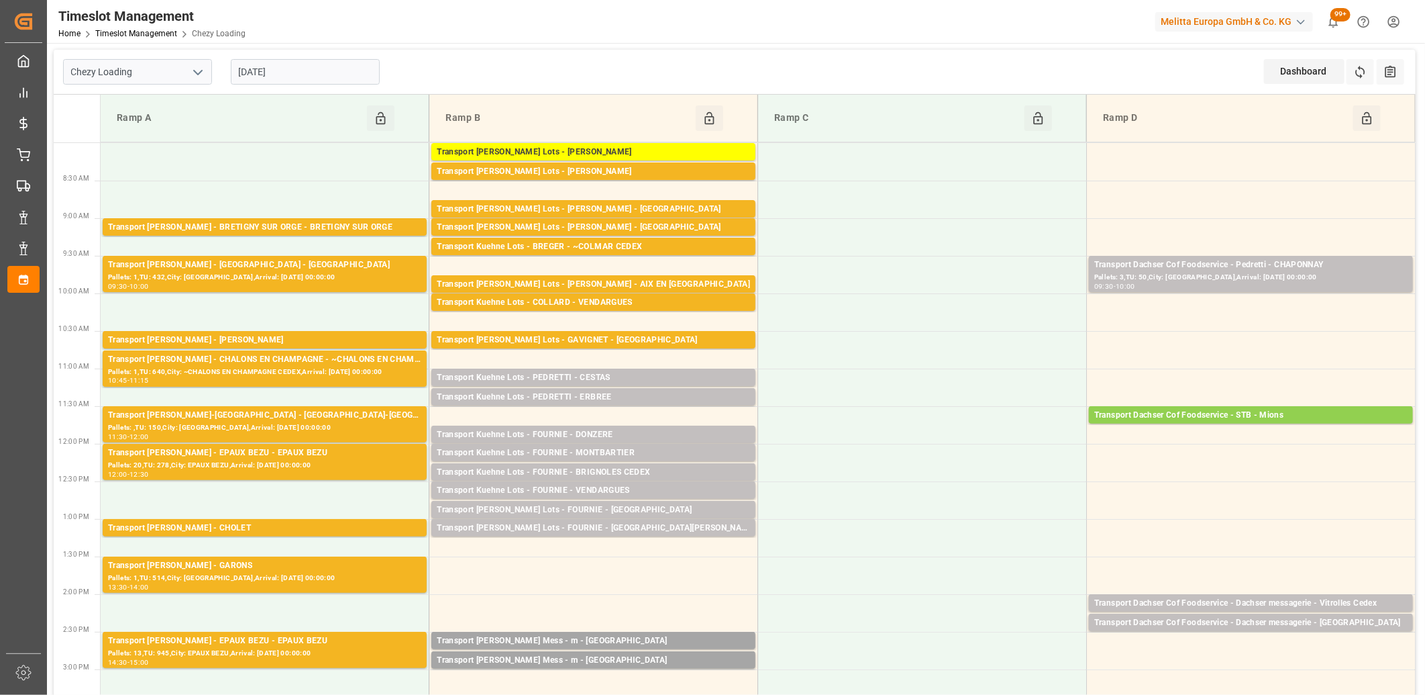
click at [329, 72] on input "[DATE]" at bounding box center [305, 72] width 149 height 26
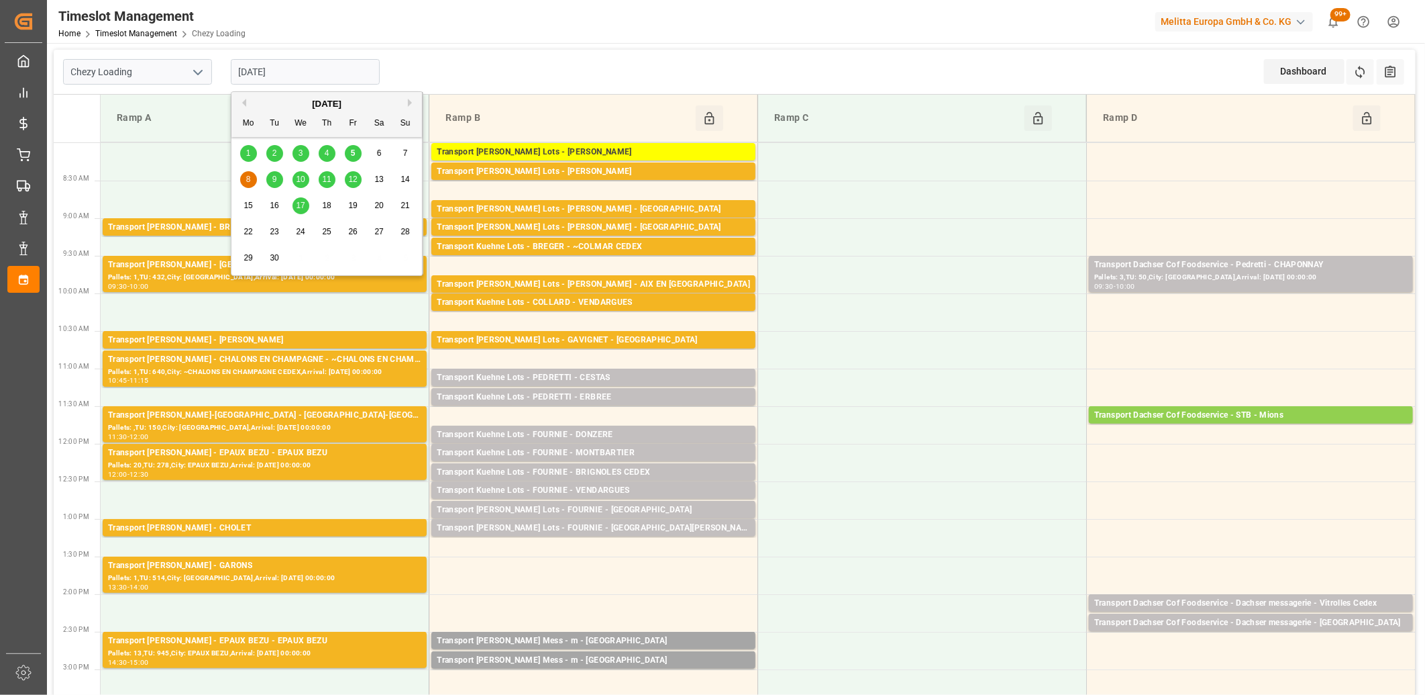
click at [278, 176] on div "9" at bounding box center [274, 180] width 17 height 16
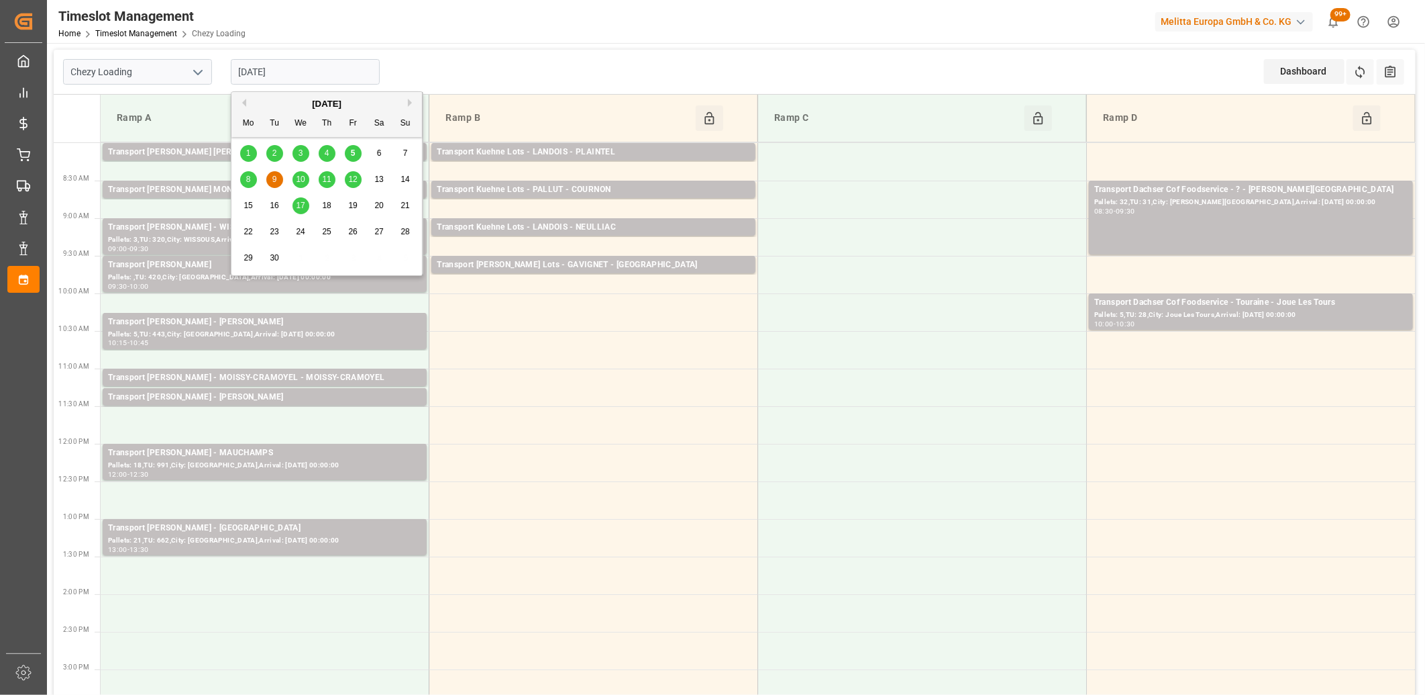
click at [326, 65] on input "[DATE]" at bounding box center [305, 72] width 149 height 26
click at [305, 181] on div "10" at bounding box center [301, 180] width 17 height 16
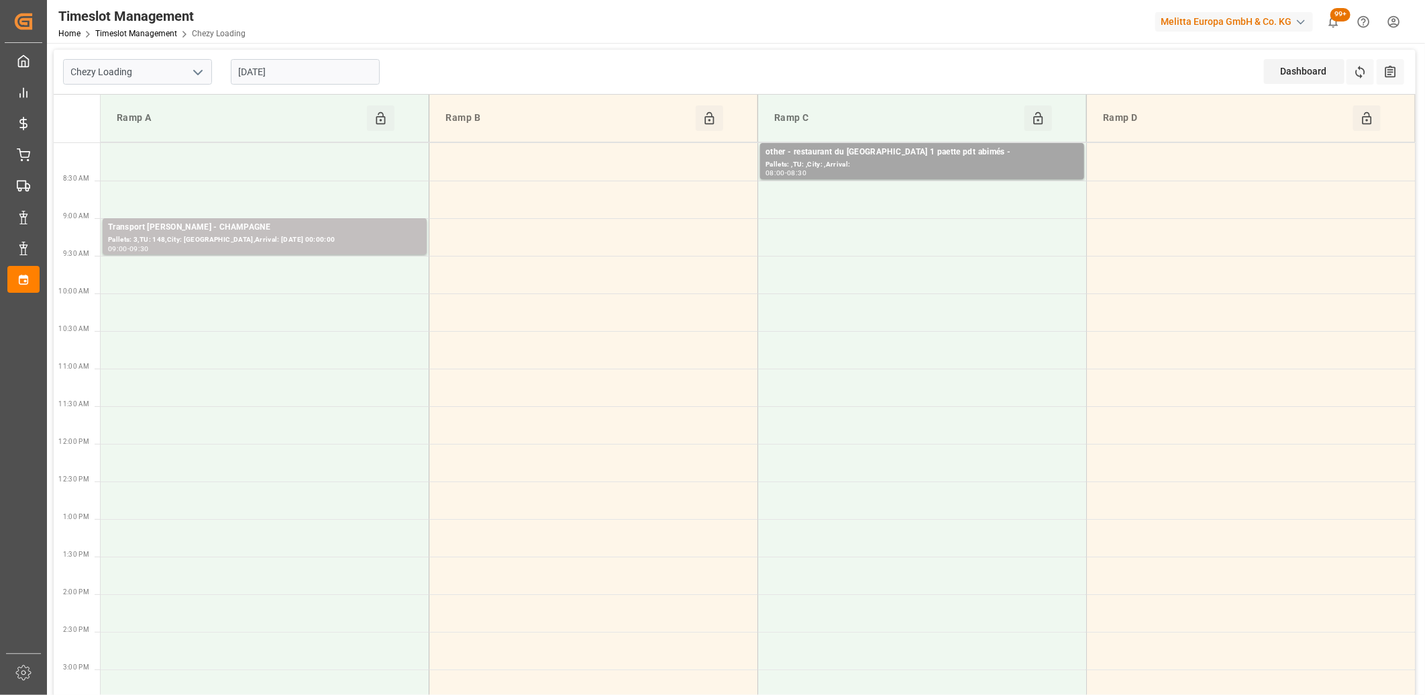
click at [344, 72] on input "10-09-2025" at bounding box center [305, 72] width 149 height 26
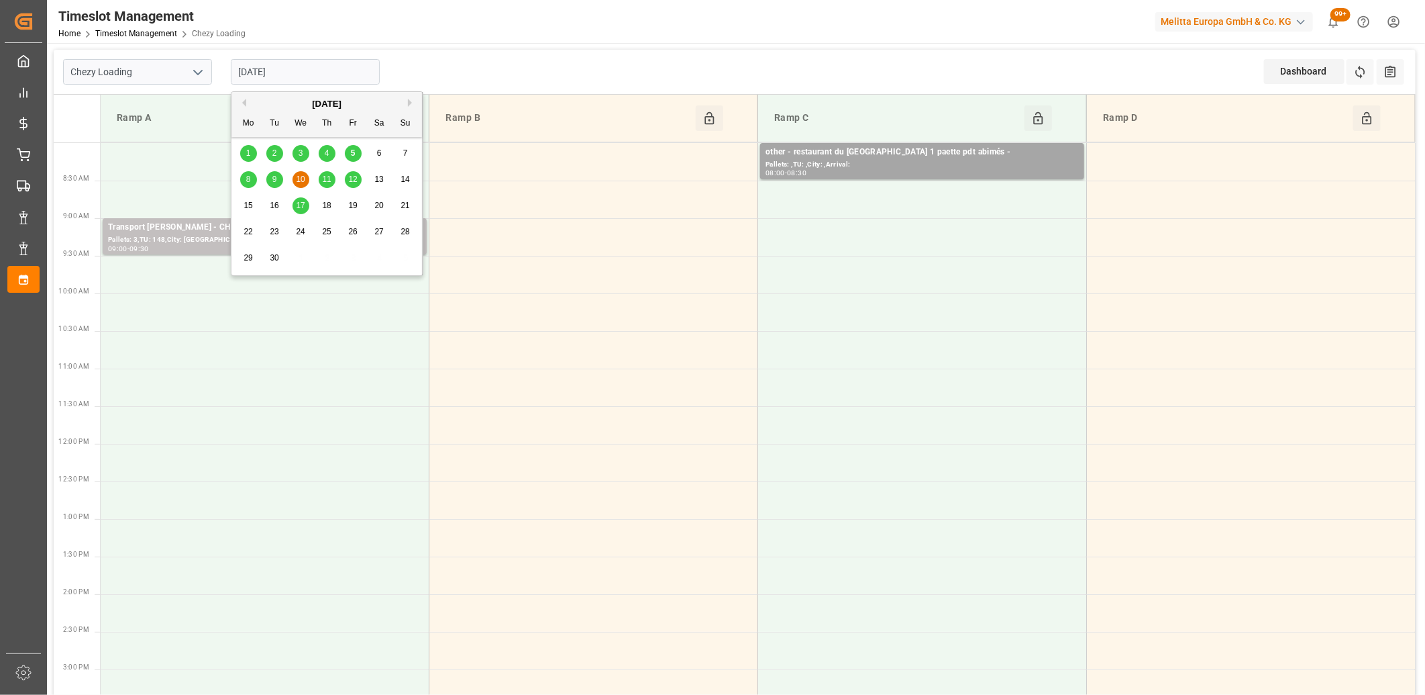
click at [325, 179] on span "11" at bounding box center [326, 178] width 9 height 9
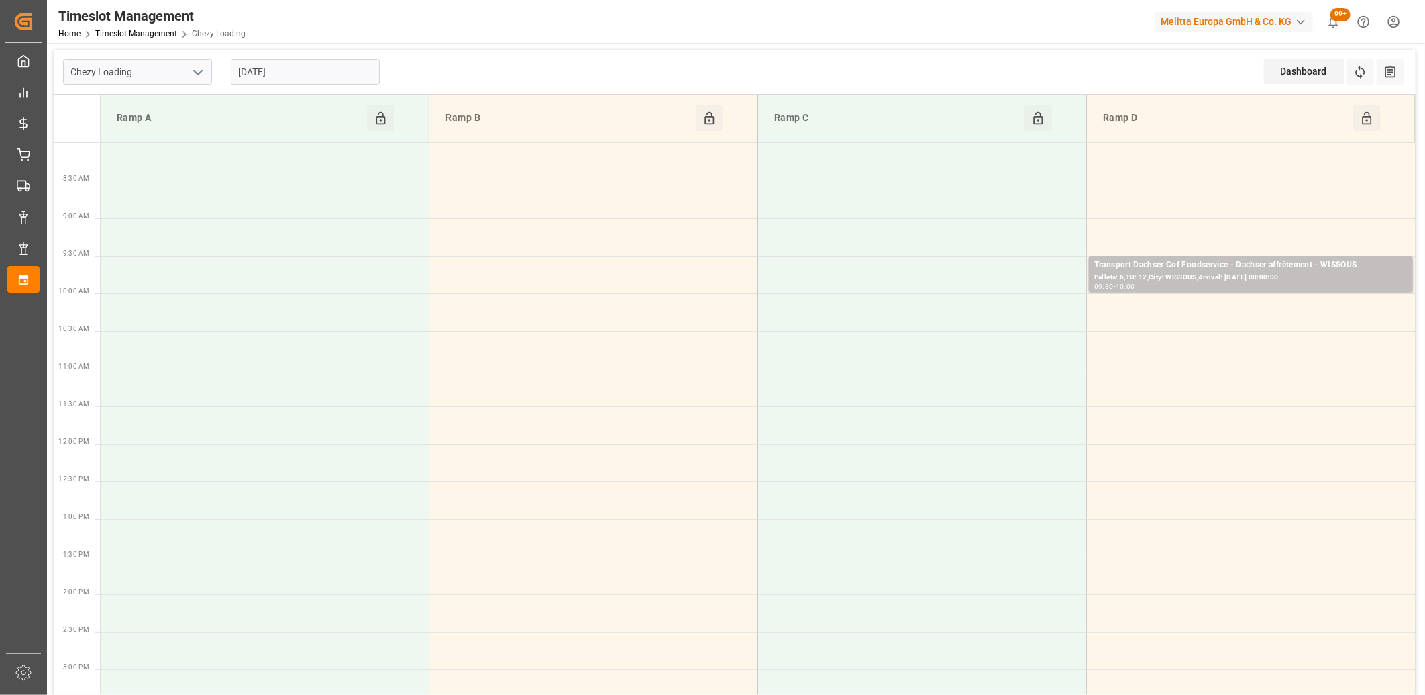
click at [330, 59] on input "11-09-2025" at bounding box center [305, 72] width 149 height 26
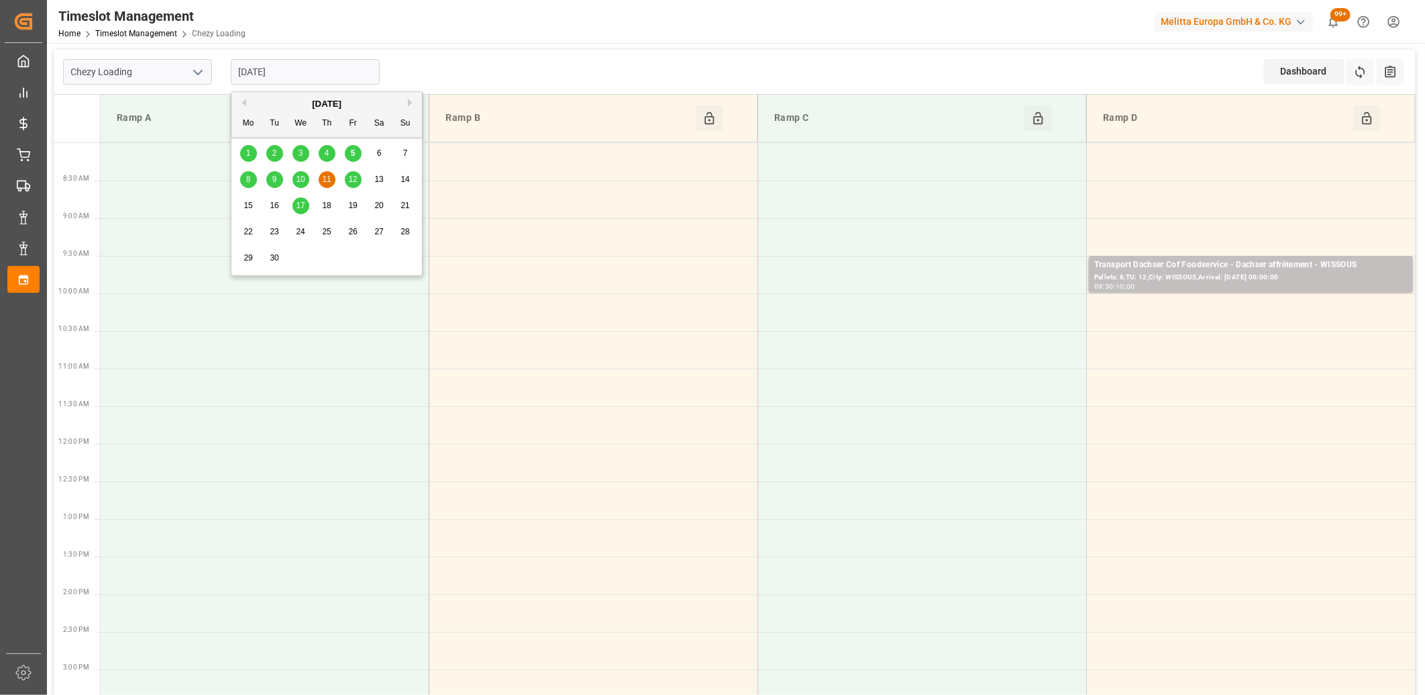
click at [297, 177] on span "10" at bounding box center [300, 178] width 9 height 9
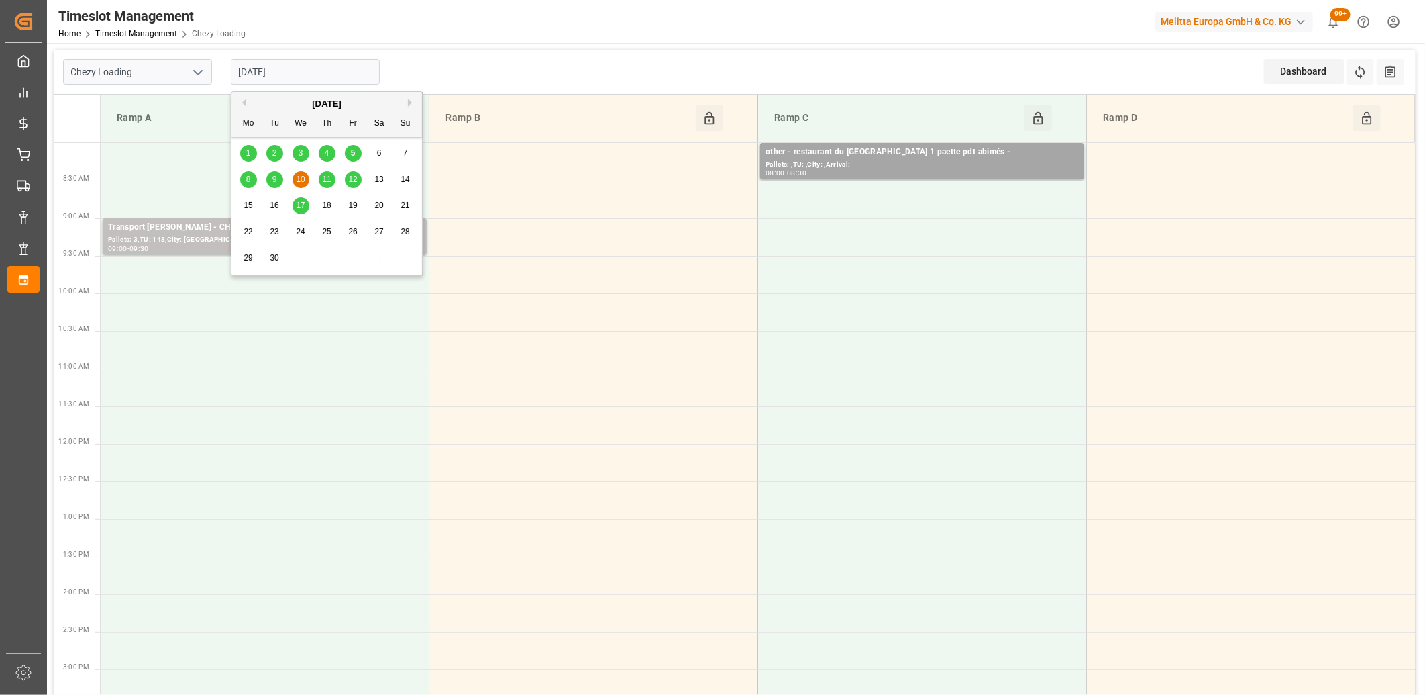
click at [333, 65] on input "10-09-2025" at bounding box center [305, 72] width 149 height 26
click at [276, 177] on span "9" at bounding box center [274, 178] width 5 height 9
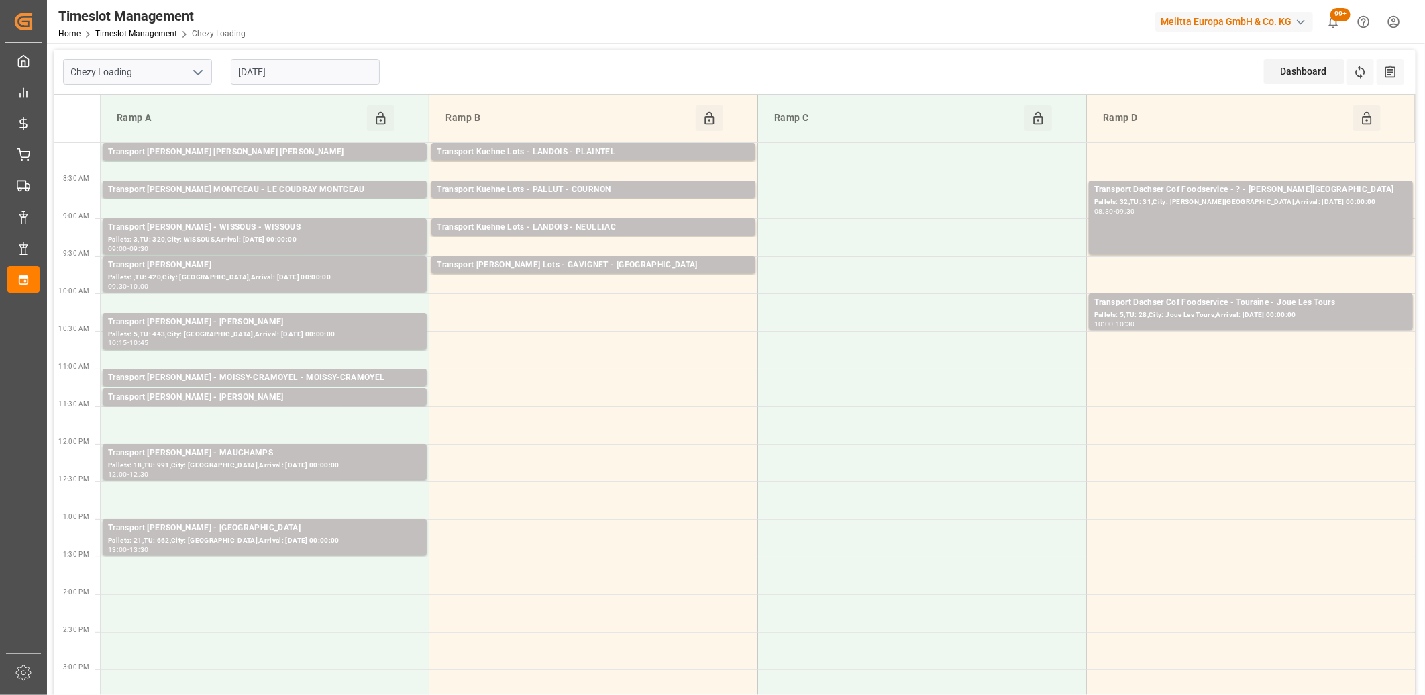
click at [306, 64] on input "[DATE]" at bounding box center [305, 72] width 149 height 26
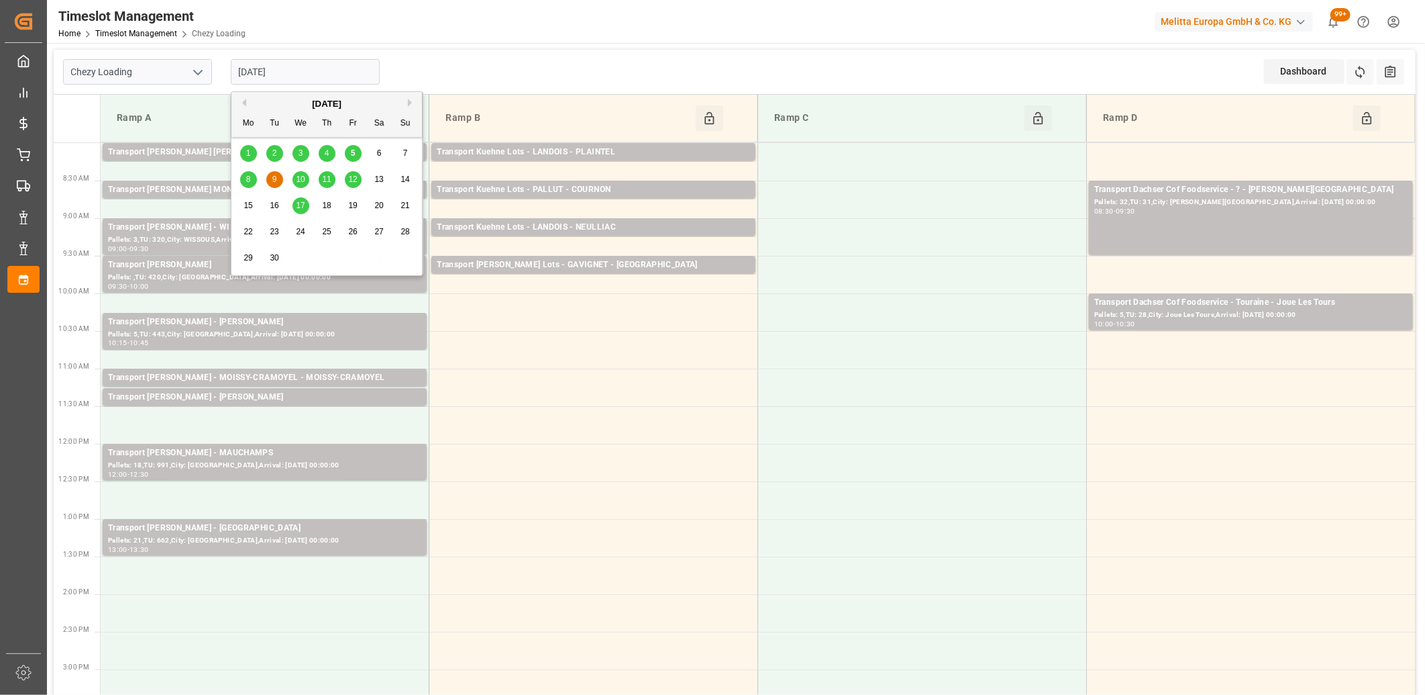
click at [244, 177] on div "8" at bounding box center [248, 180] width 17 height 16
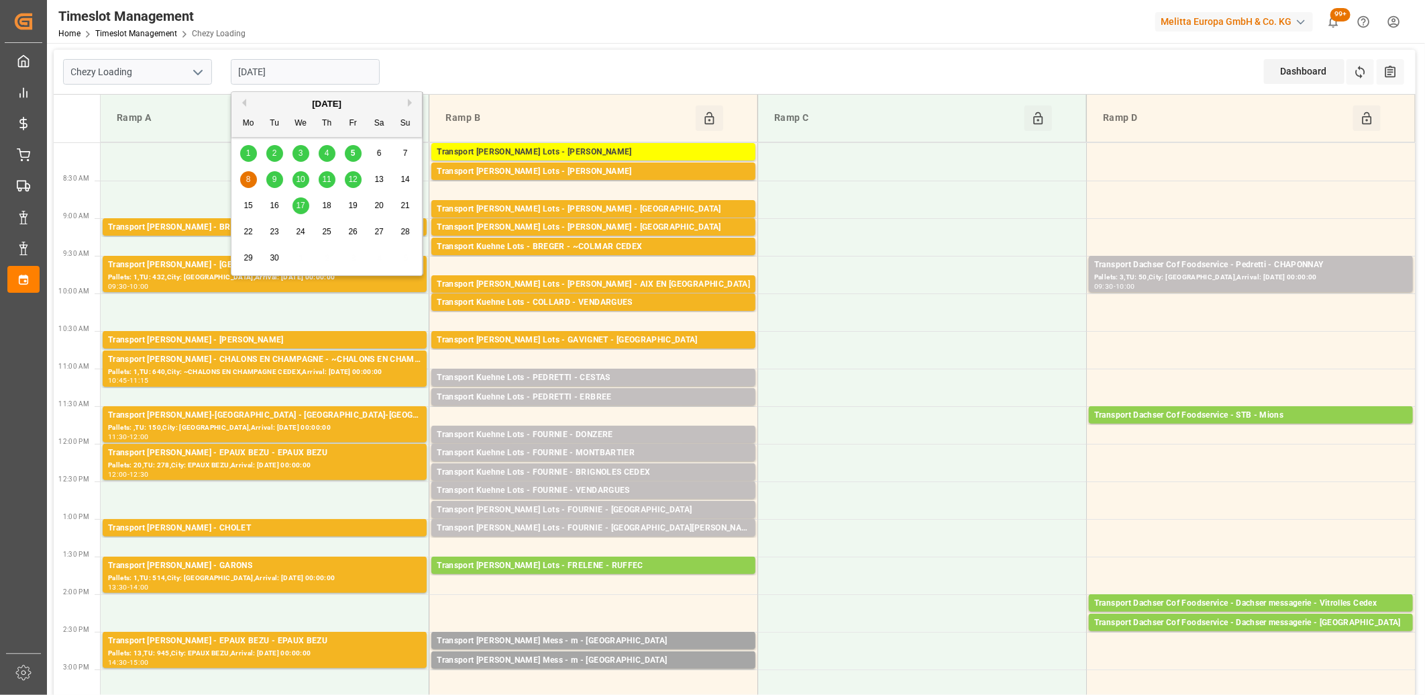
click at [345, 76] on input "[DATE]" at bounding box center [305, 72] width 149 height 26
click at [269, 182] on div "9" at bounding box center [274, 180] width 17 height 16
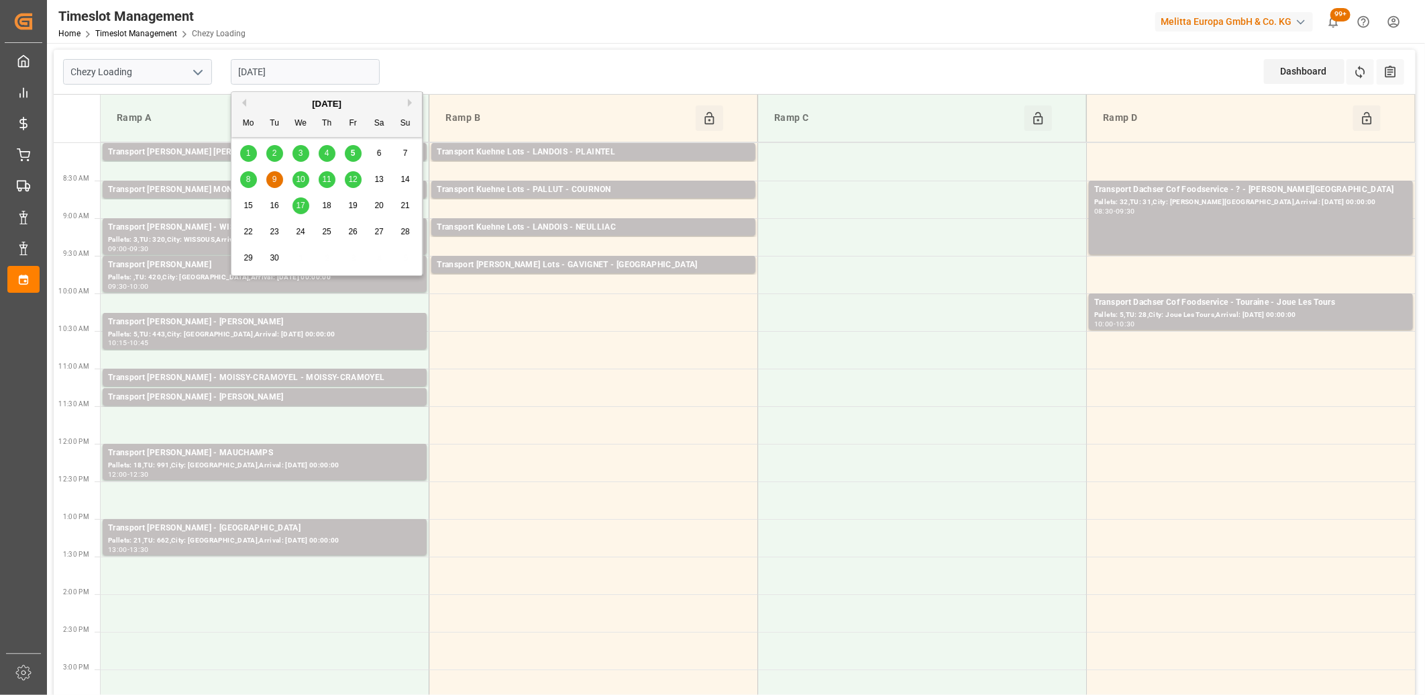
click at [348, 69] on input "[DATE]" at bounding box center [305, 72] width 149 height 26
click at [250, 172] on div "8" at bounding box center [248, 180] width 17 height 16
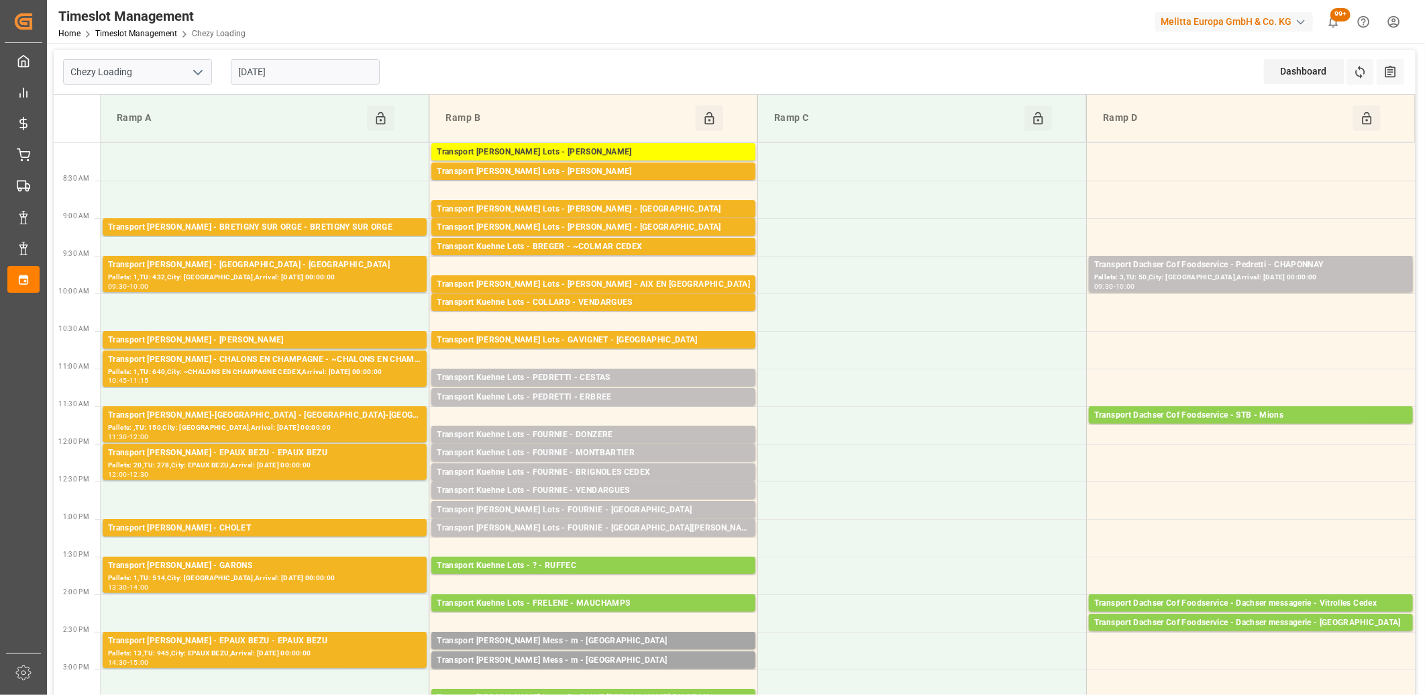
drag, startPoint x: 313, startPoint y: 70, endPoint x: 311, endPoint y: 83, distance: 13.5
click at [313, 70] on input "[DATE]" at bounding box center [305, 72] width 149 height 26
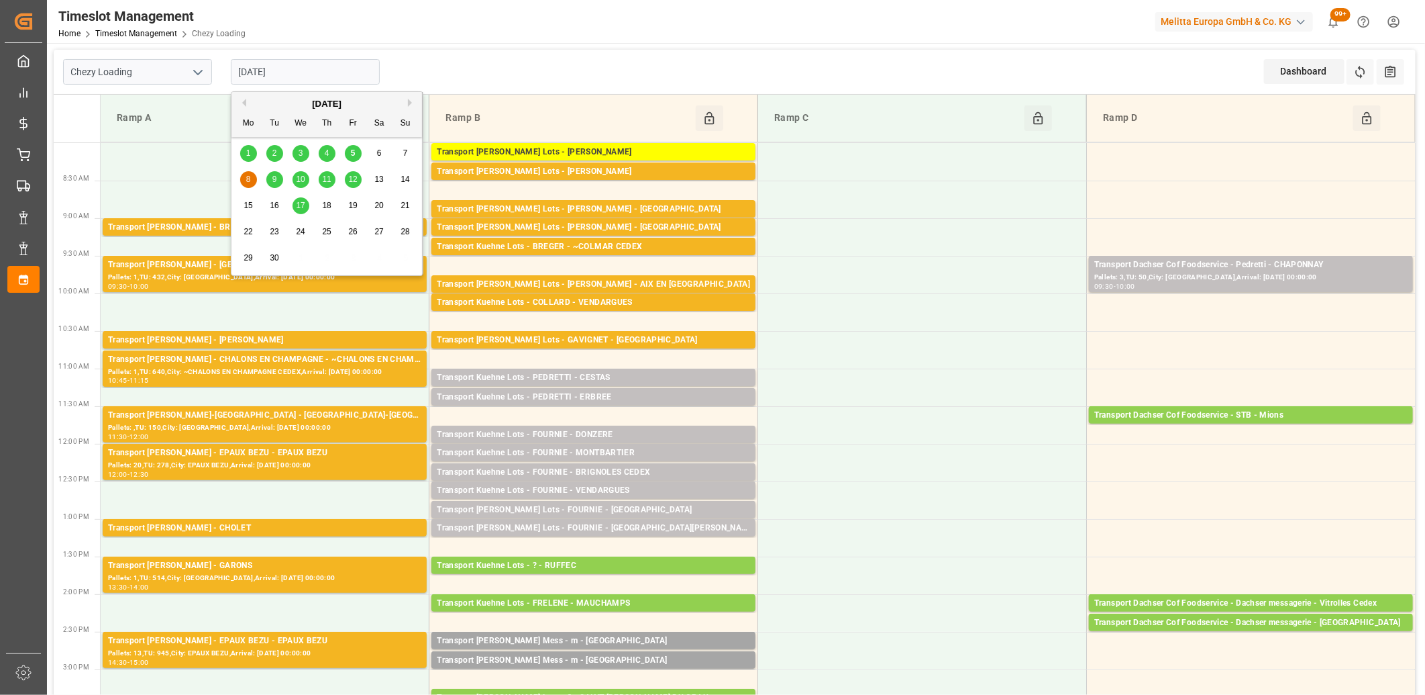
click at [351, 153] on span "5" at bounding box center [353, 152] width 5 height 9
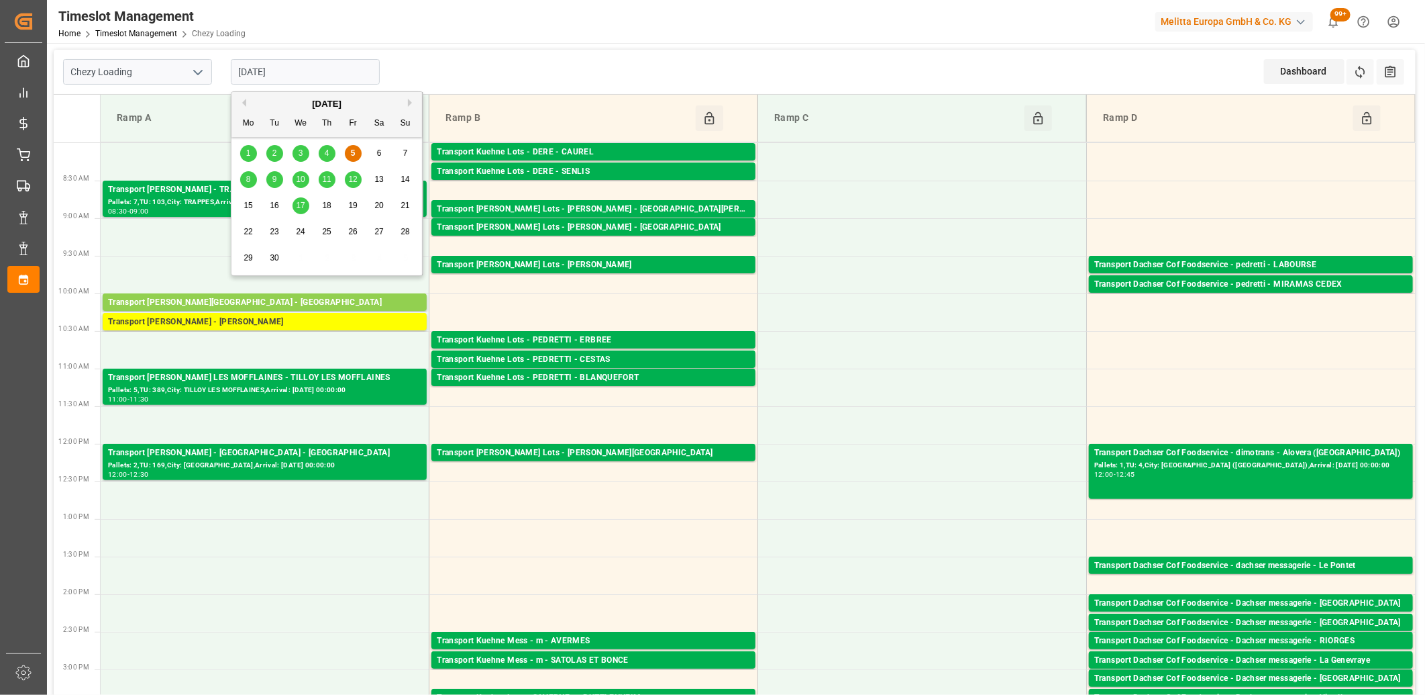
click at [327, 67] on input "[DATE]" at bounding box center [305, 72] width 149 height 26
click at [250, 184] on div "8" at bounding box center [248, 180] width 17 height 16
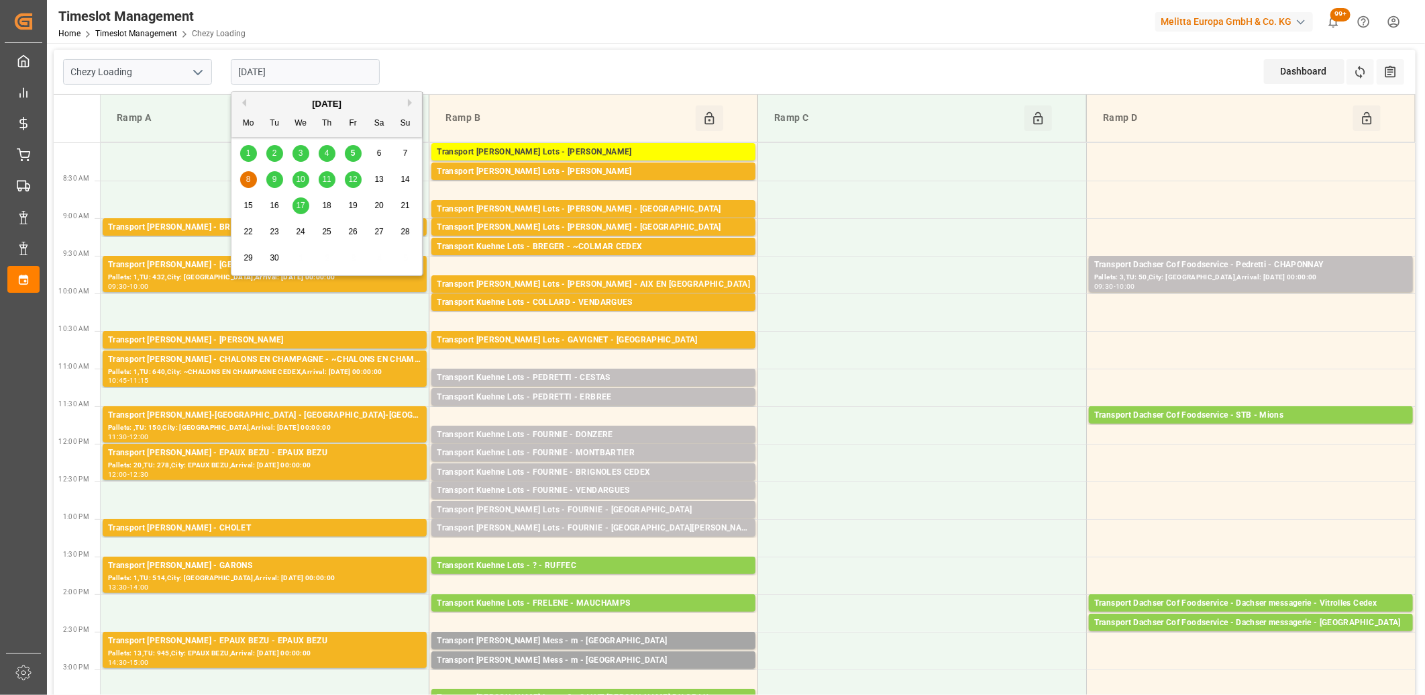
click at [346, 74] on input "[DATE]" at bounding box center [305, 72] width 149 height 26
click at [272, 176] on span "9" at bounding box center [274, 178] width 5 height 9
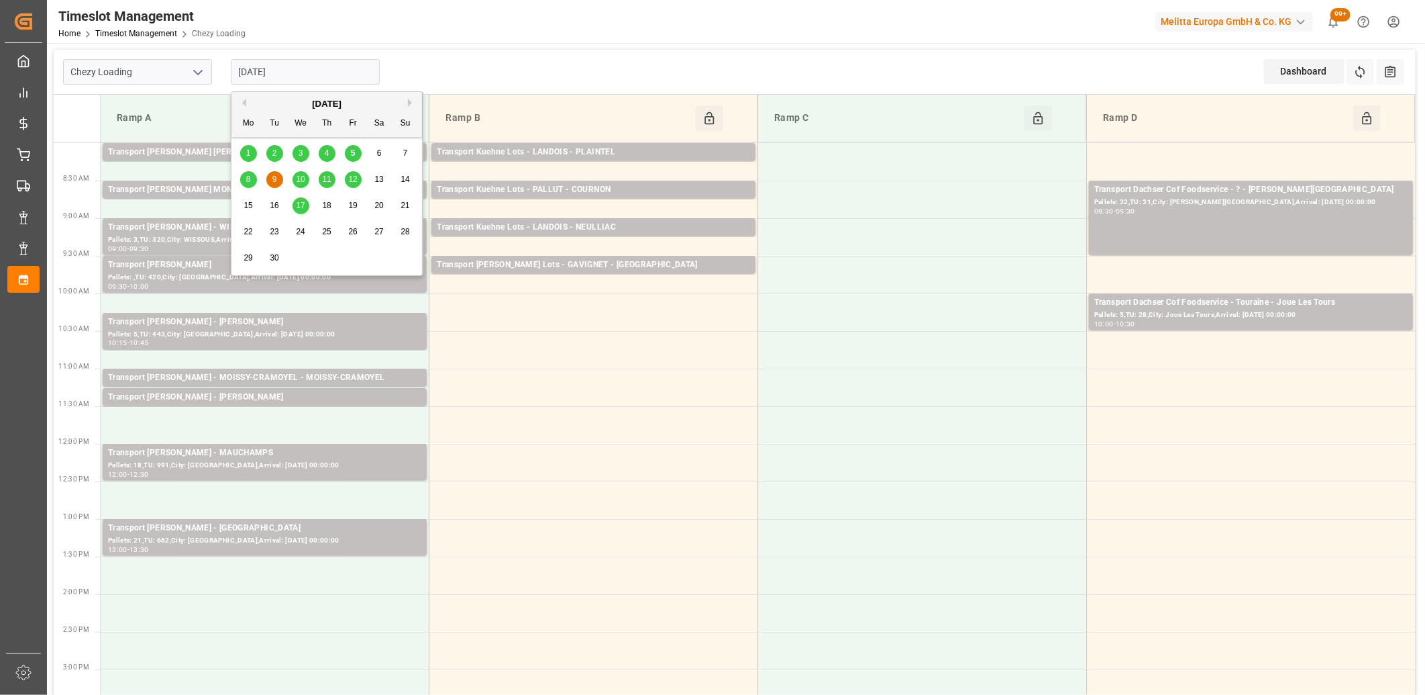
click at [332, 74] on input "[DATE]" at bounding box center [305, 72] width 149 height 26
click at [252, 178] on div "8" at bounding box center [248, 180] width 17 height 16
type input "[DATE]"
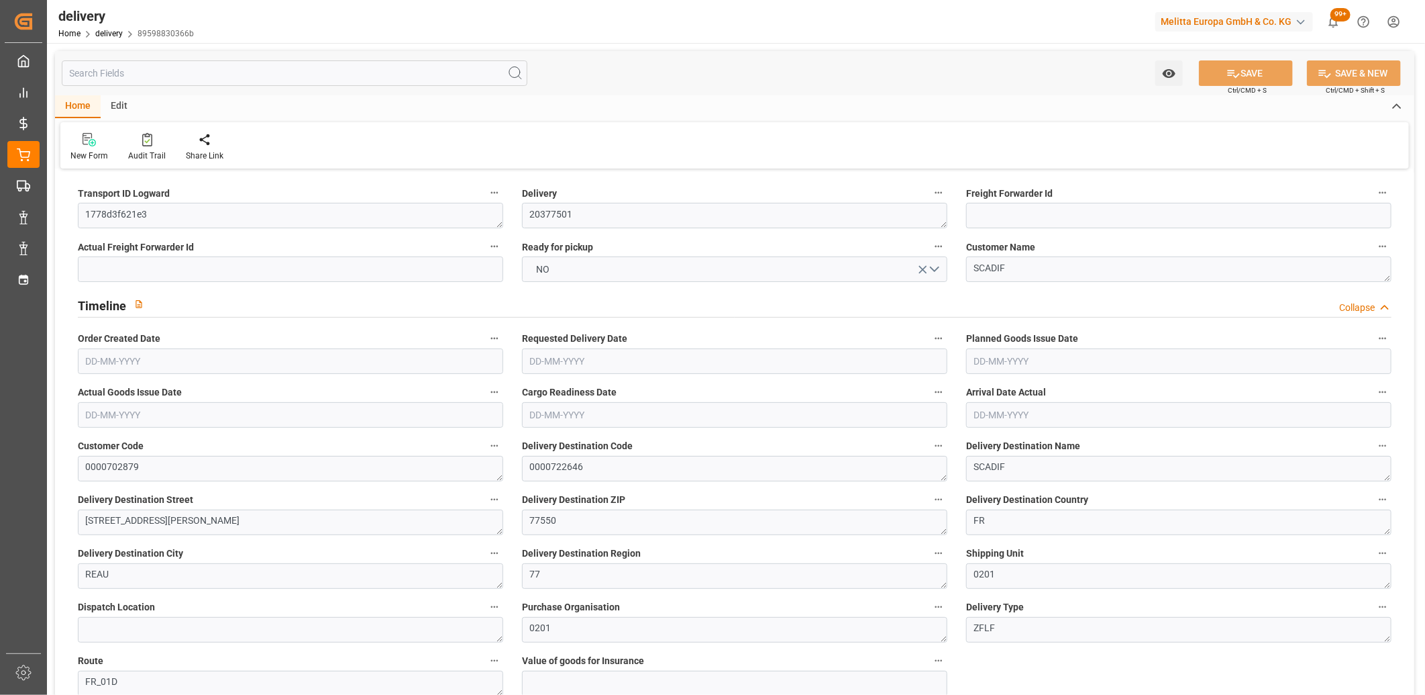
type input "[DATE]"
type input "[DATE] 11:00"
drag, startPoint x: 162, startPoint y: 211, endPoint x: 65, endPoint y: 211, distance: 96.6
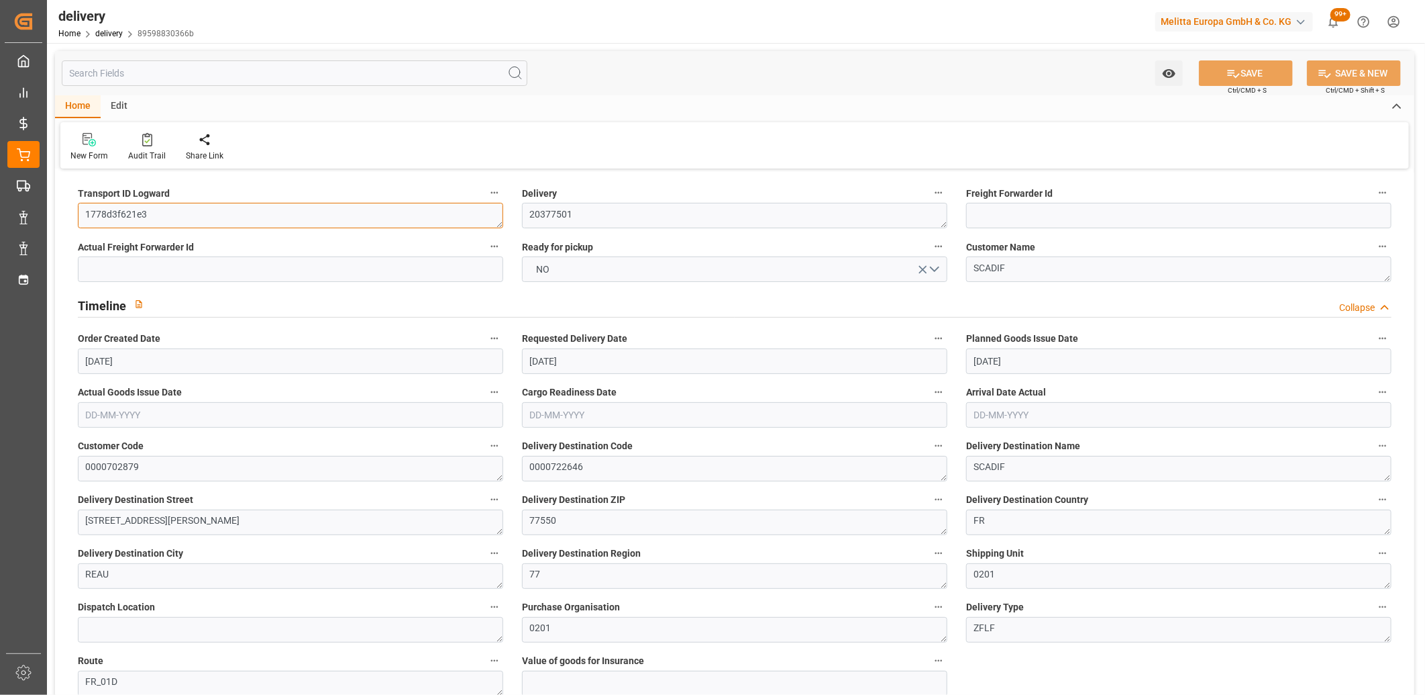
paste textarea "d8c46db7f765"
type textarea "d8c46db7f765"
click at [1267, 63] on button "SAVE" at bounding box center [1246, 73] width 94 height 26
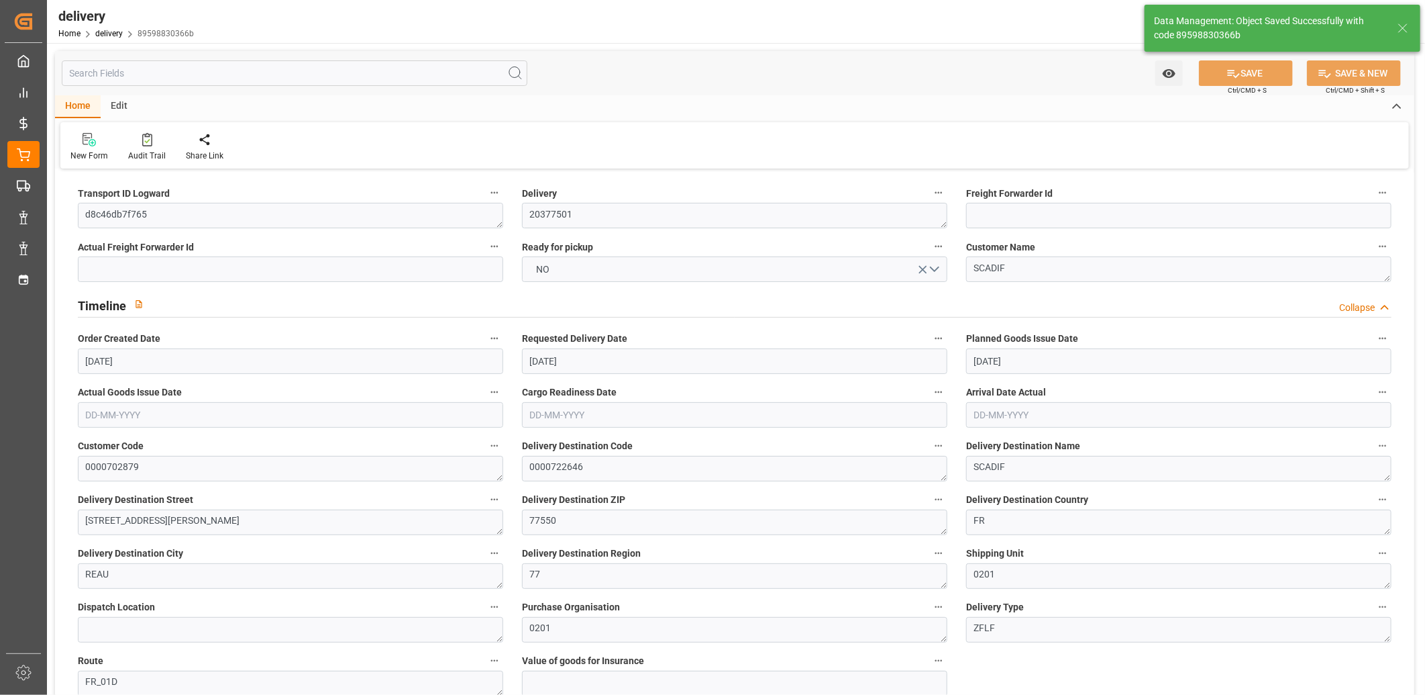
type textarea "d8c46db7f765 ~ Pallet(s) ~ [DATE] 00:00:00 ~ FR_01D ~ [DATE] 00:00:00~0000722646"
type input "-0.7076"
type input "20.9338"
type input "20.2263"
type input "122.8074"
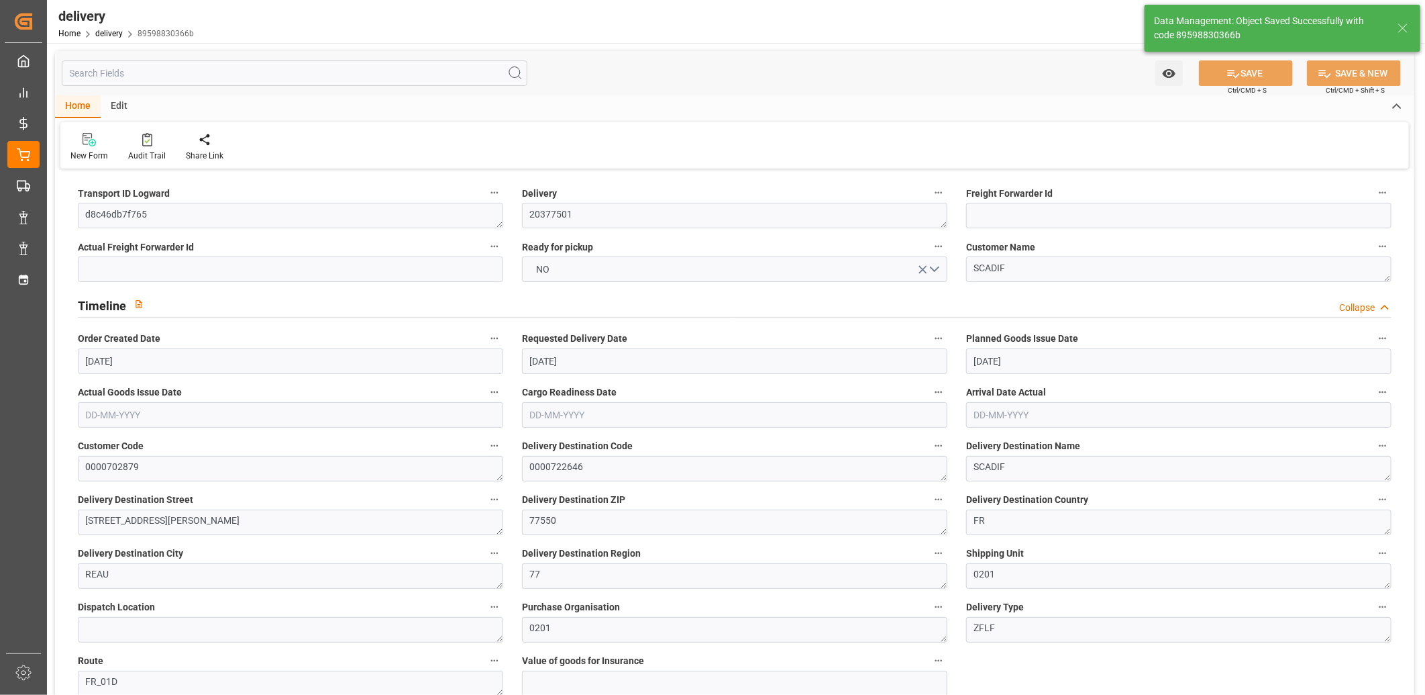
type input "0.0079"
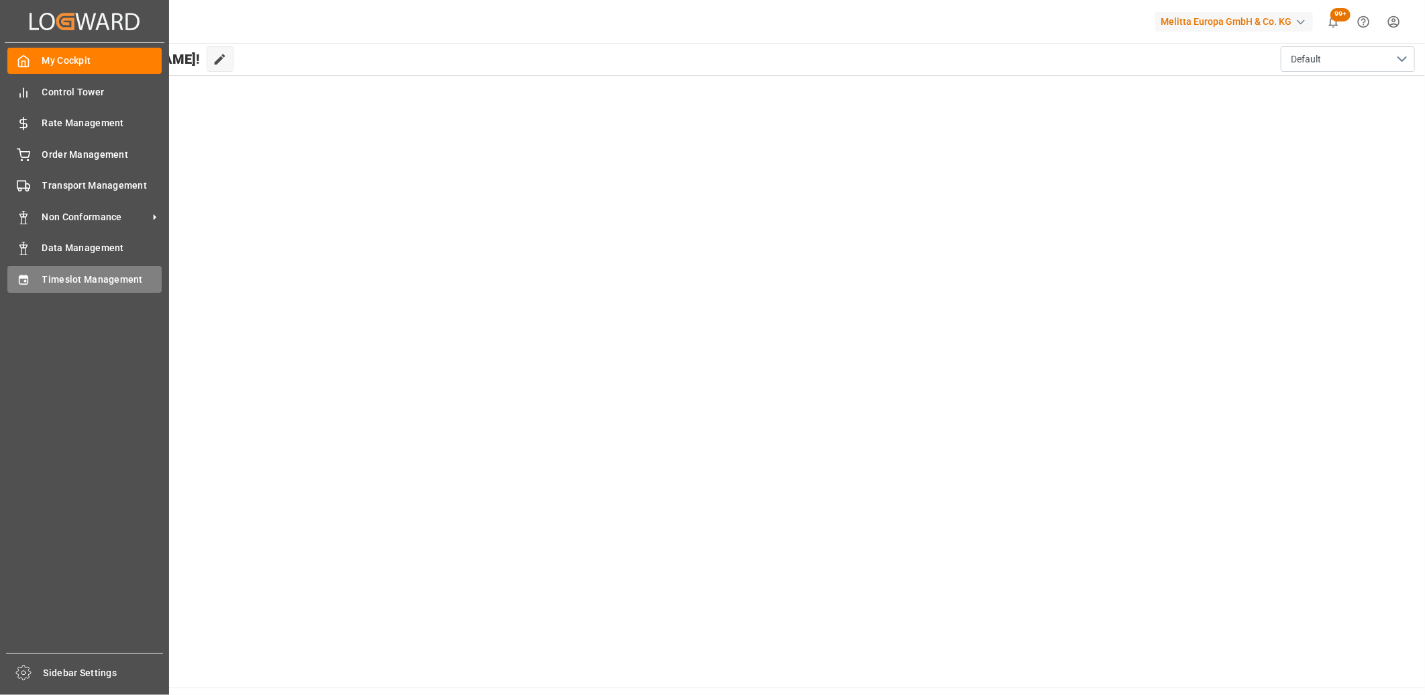
click at [38, 272] on div "Timeslot Management Timeslot Management" at bounding box center [84, 279] width 154 height 26
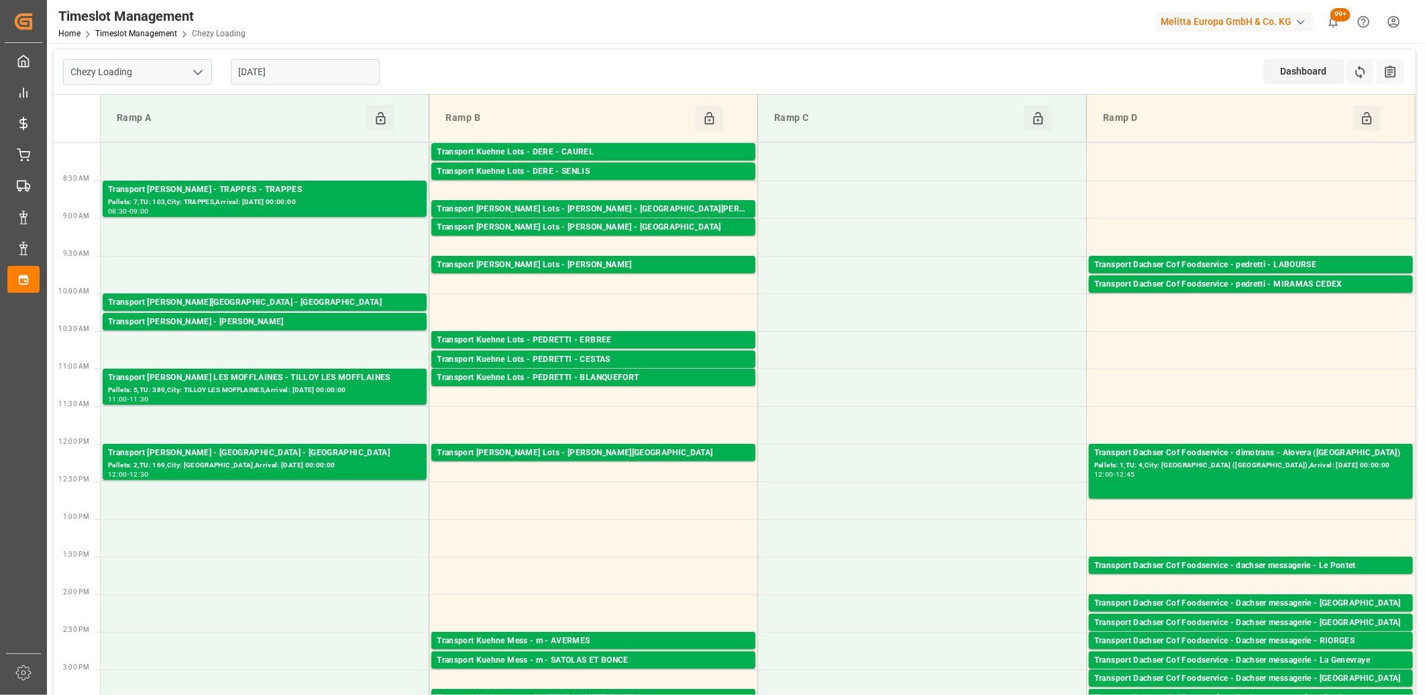
click at [340, 68] on input "[DATE]" at bounding box center [305, 72] width 149 height 26
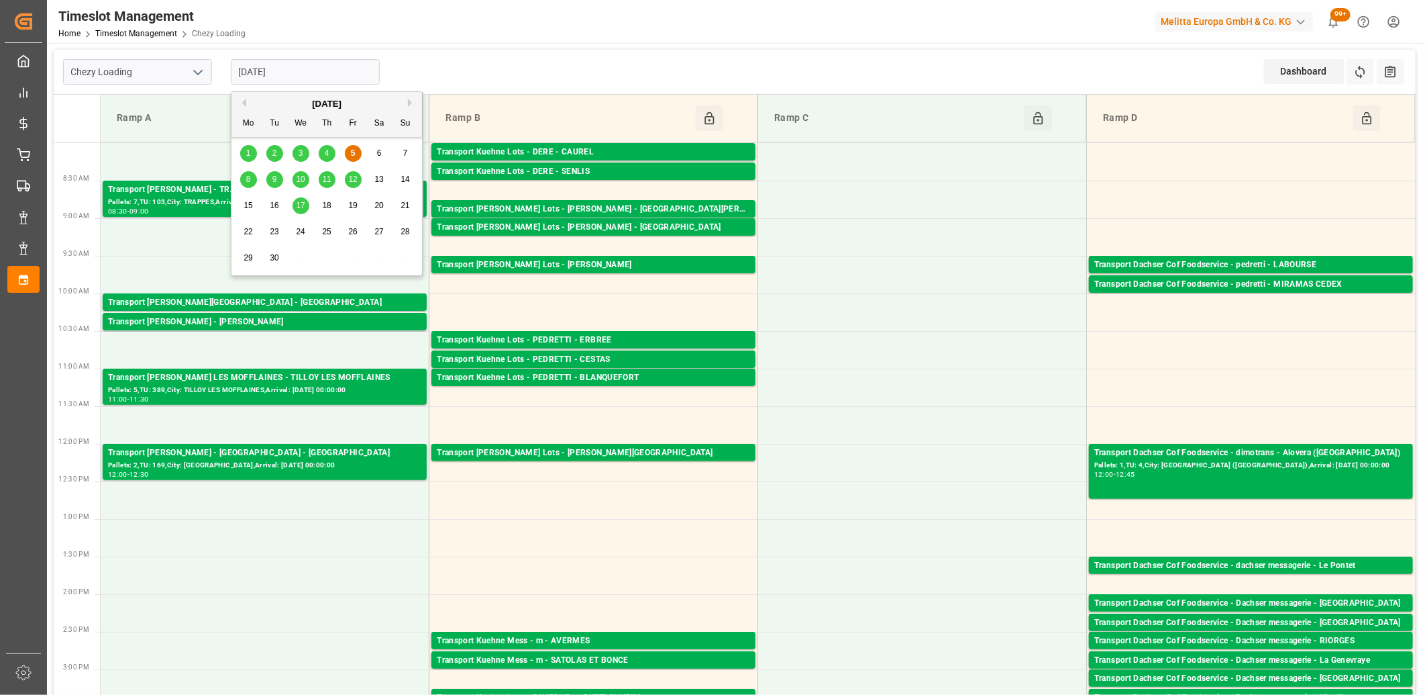
click at [249, 174] on span "8" at bounding box center [248, 178] width 5 height 9
type input "[DATE]"
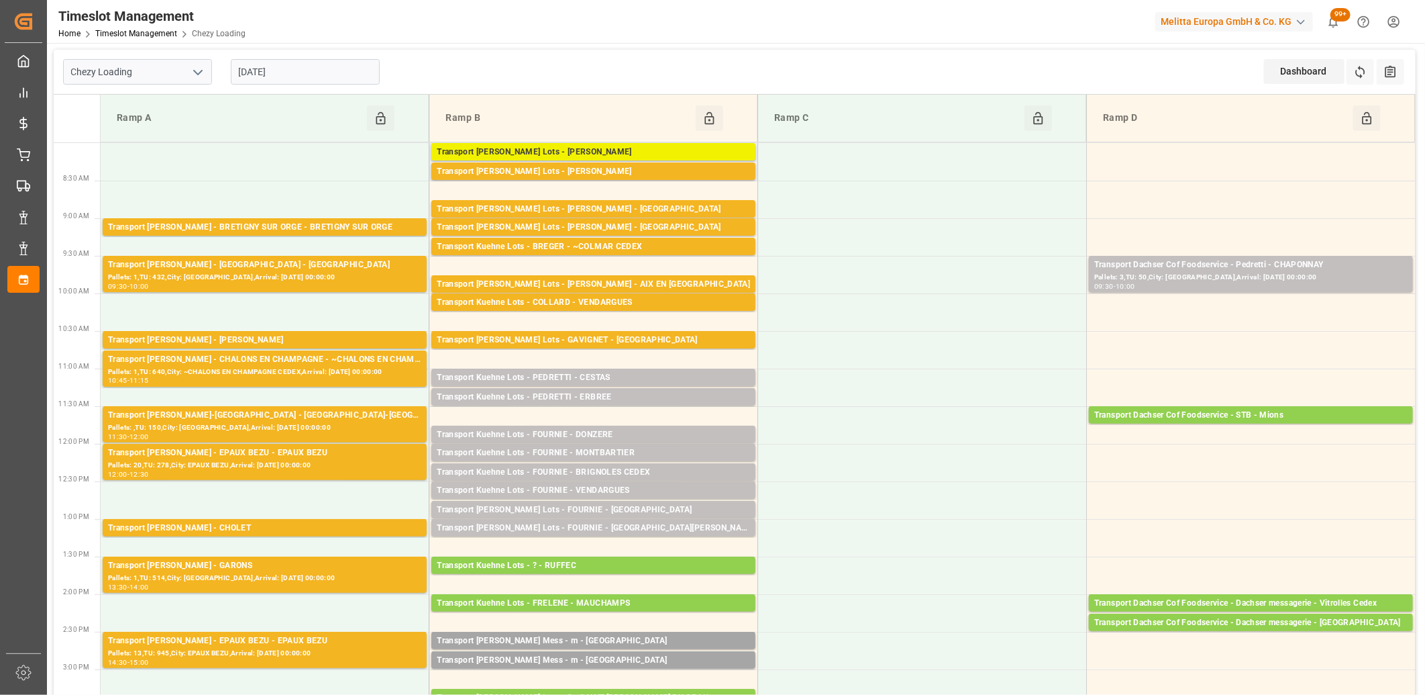
click at [479, 152] on div "Transport [PERSON_NAME] Lots - [PERSON_NAME]" at bounding box center [593, 152] width 313 height 13
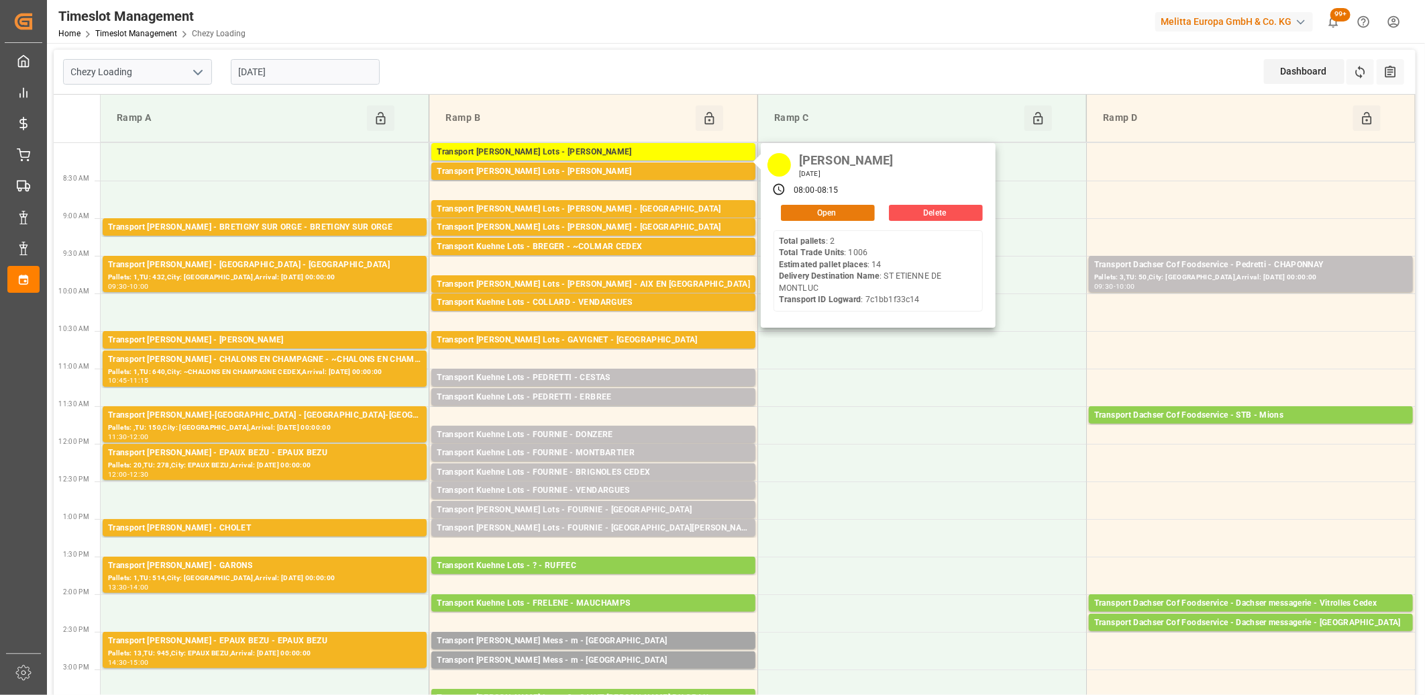
click at [789, 213] on button "Open" at bounding box center [828, 213] width 94 height 16
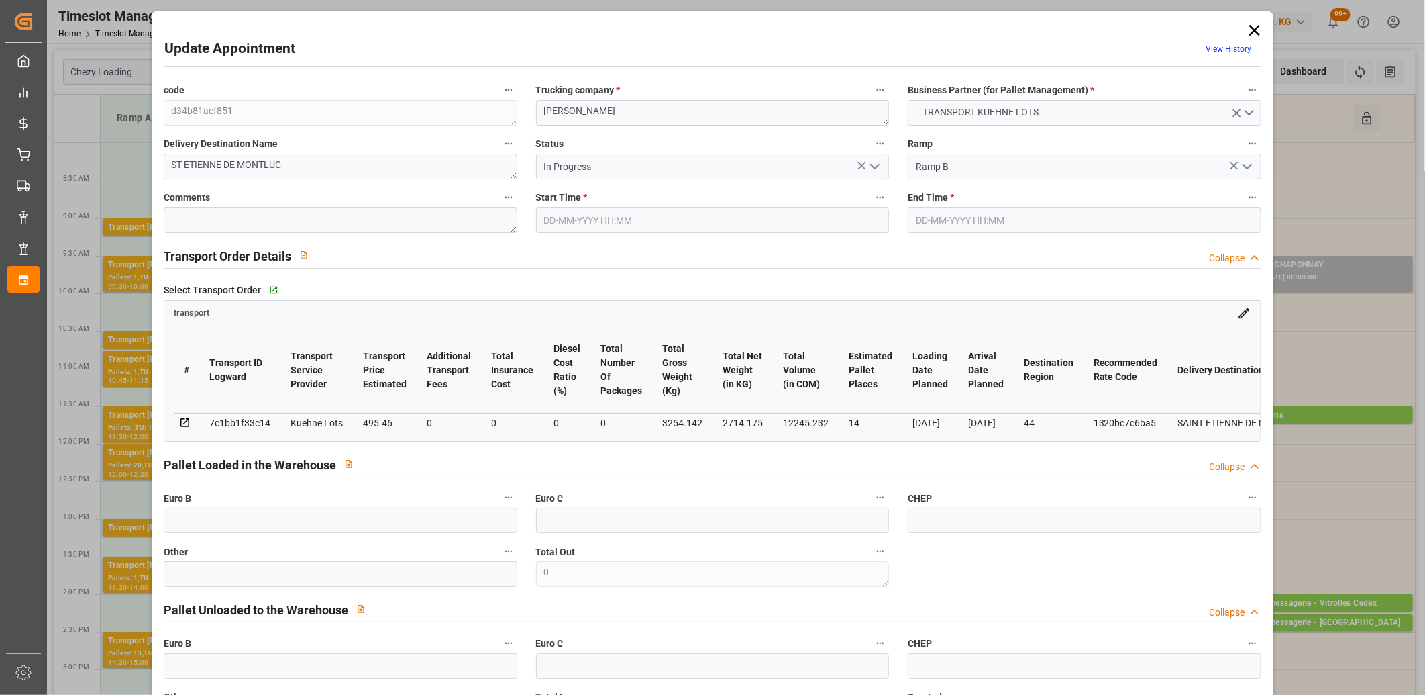
type input "[DATE] 08:00"
type input "[DATE] 08:15"
type input "[DATE] 13:36"
type input "[DATE] 11:21"
type input "[DATE]"
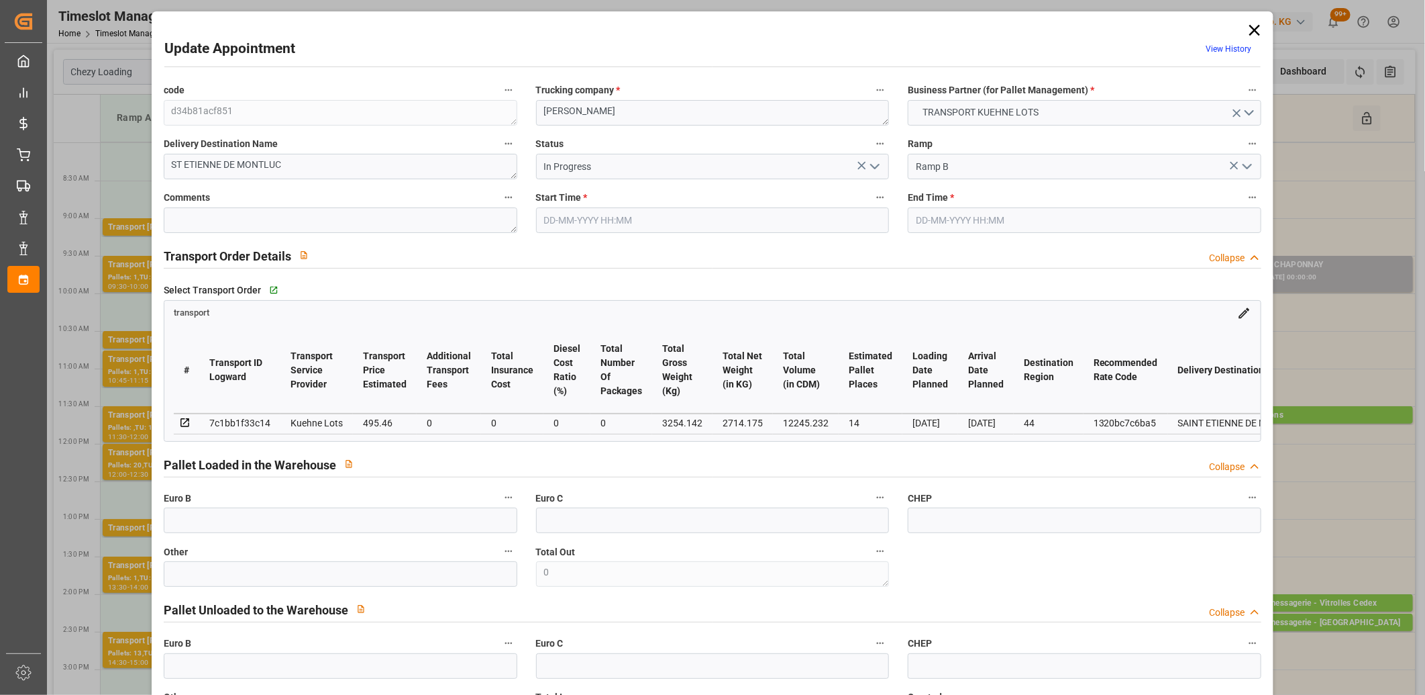
type input "[DATE]"
click at [1246, 28] on icon at bounding box center [1254, 30] width 19 height 19
